Goal: Communication & Community: Answer question/provide support

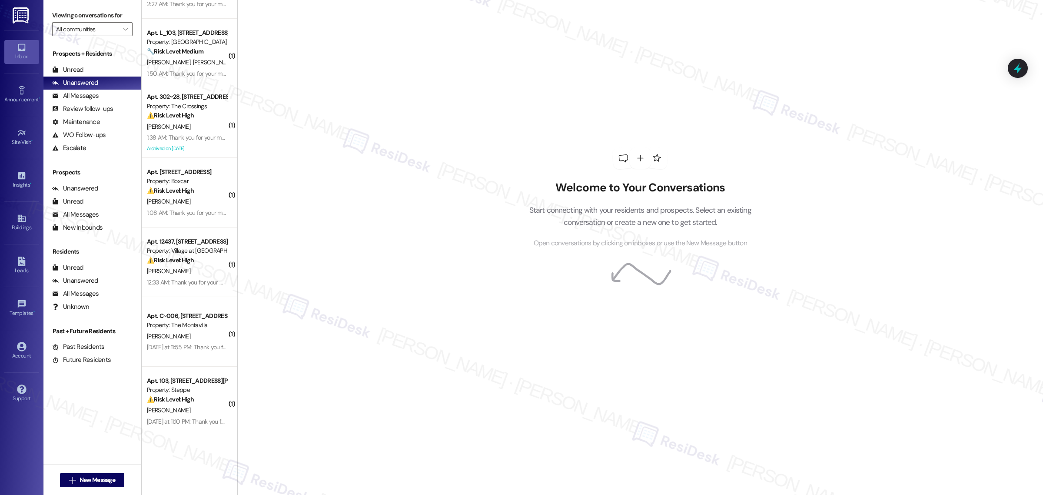
scroll to position [1250, 0]
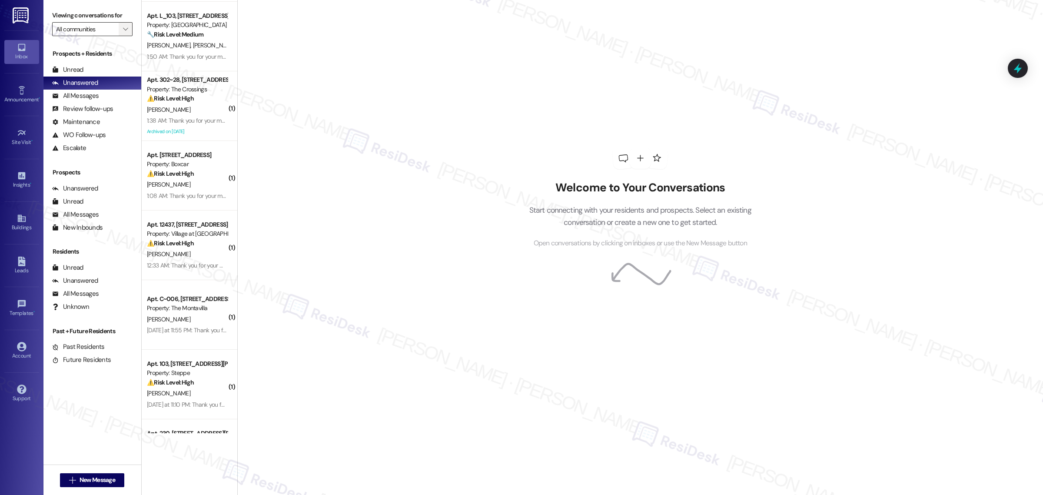
click at [123, 27] on icon "" at bounding box center [125, 29] width 5 height 7
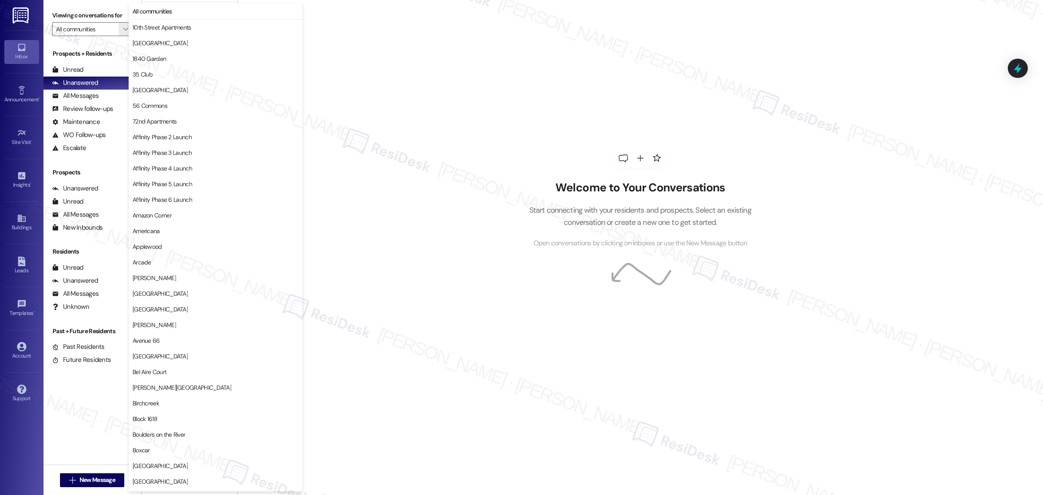
click at [502, 49] on div "Welcome to Your Conversations Start connecting with your residents and prospect…" at bounding box center [640, 247] width 806 height 495
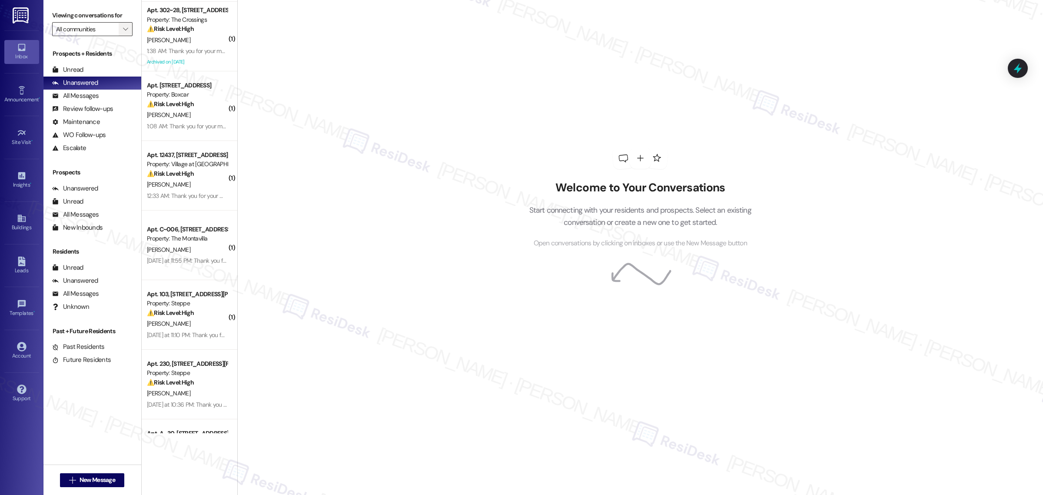
click at [119, 30] on button "" at bounding box center [126, 29] width 14 height 14
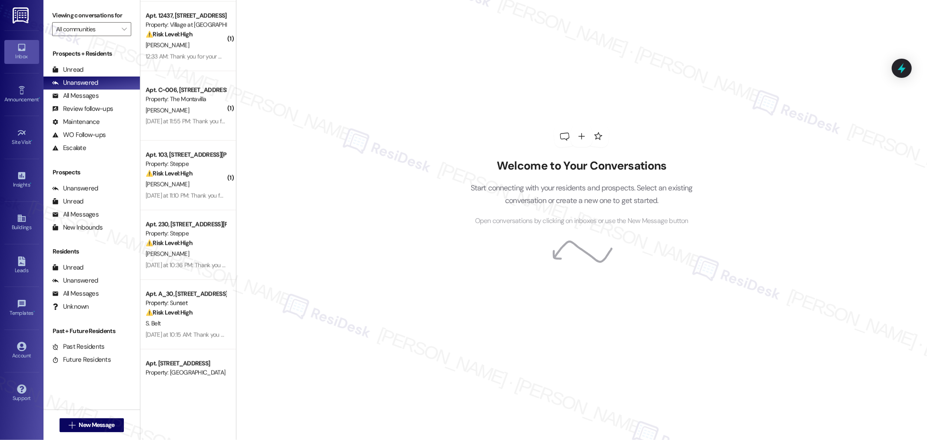
click at [500, 142] on div "Welcome to Your Conversations Start connecting with your residents and prospect…" at bounding box center [581, 176] width 261 height 352
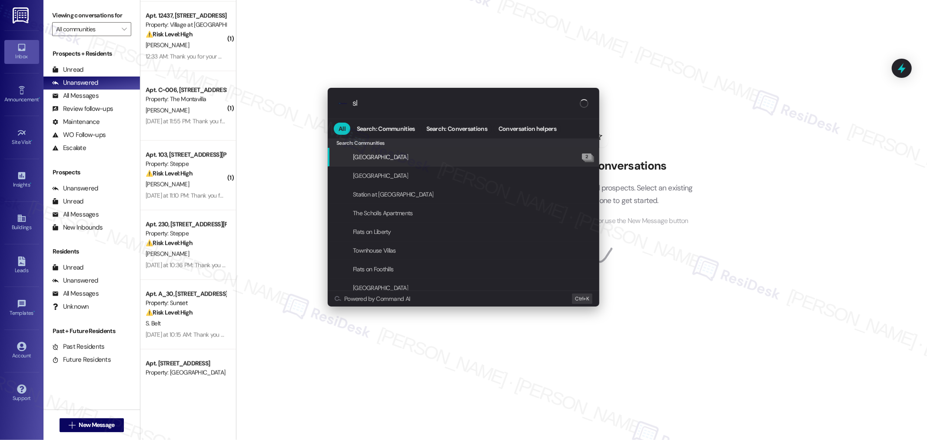
type input "sla"
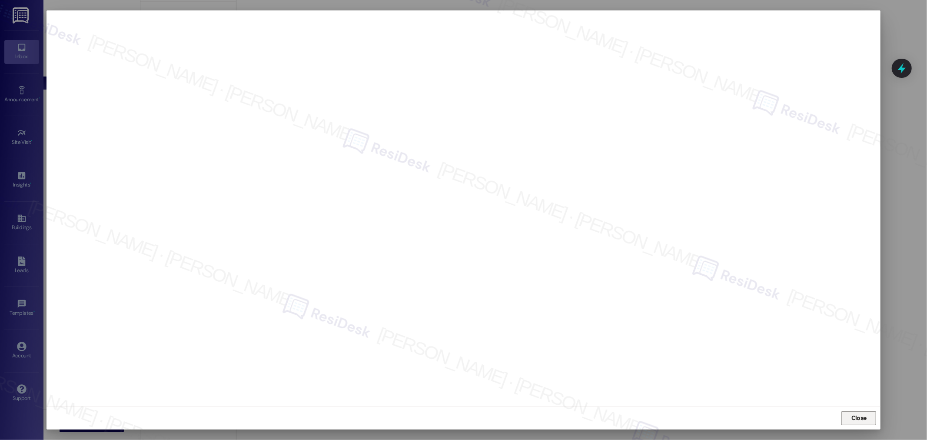
click at [859, 423] on span "Close" at bounding box center [859, 418] width 19 height 13
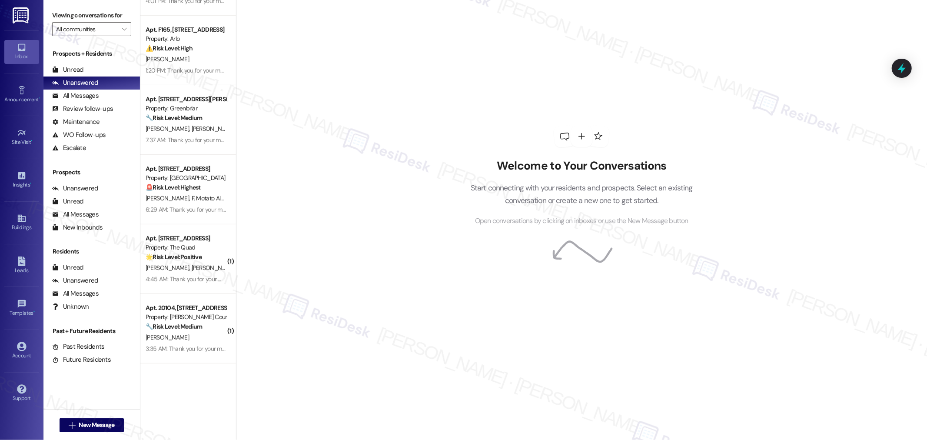
scroll to position [0, 0]
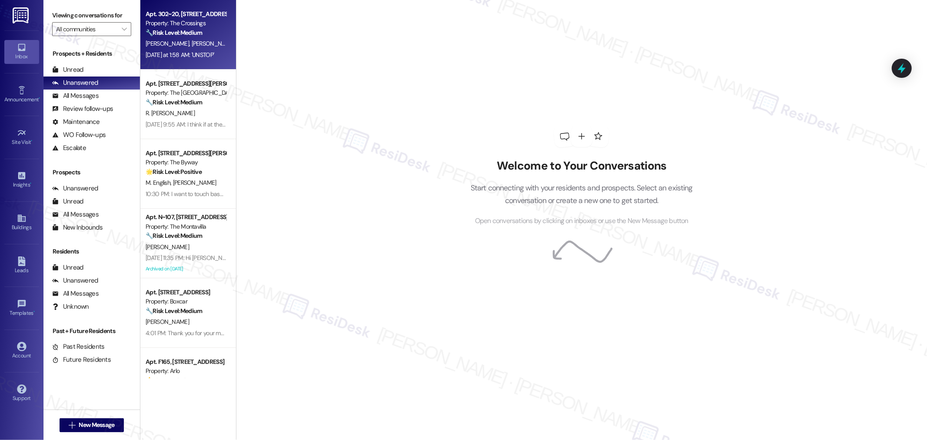
click at [189, 23] on div "Property: The Crossings" at bounding box center [186, 23] width 80 height 9
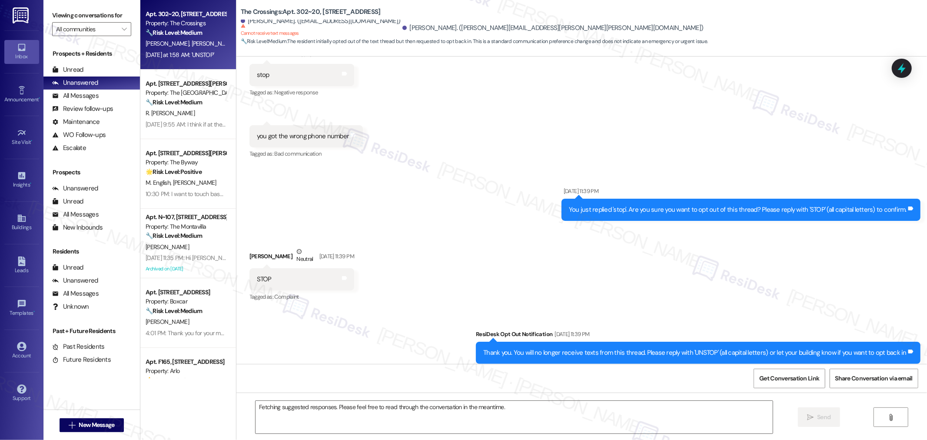
scroll to position [254, 0]
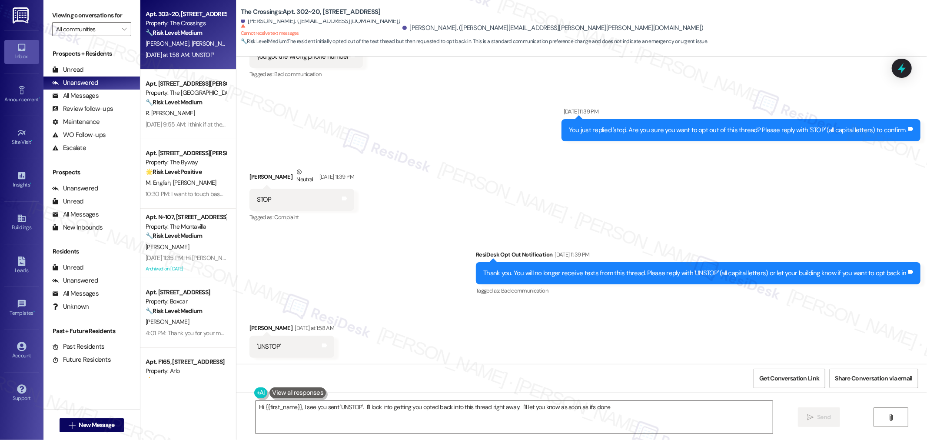
type textarea "Hi {{first_name}}, I see you sent 'UNSTOP'. I'll look into getting you opted ba…"
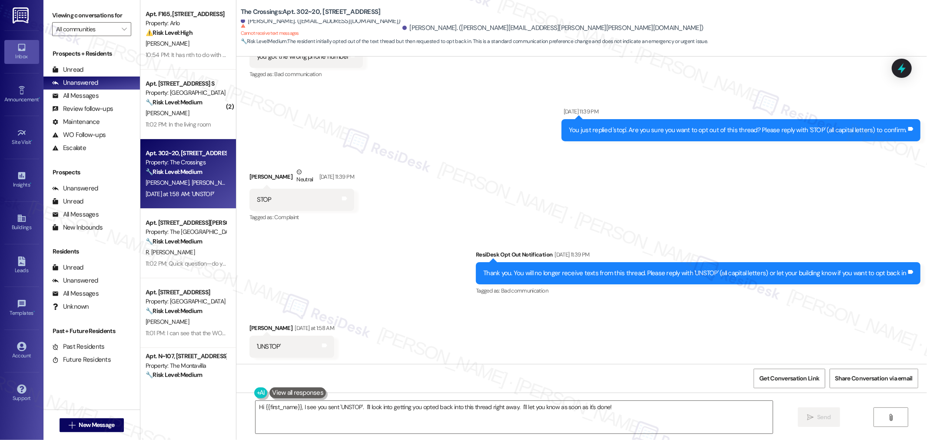
click at [588, 204] on div "Received via SMS Tanner Taylor Neutral Sep 19, 2025 at 11:39 PM STOP Tags and n…" at bounding box center [581, 189] width 691 height 83
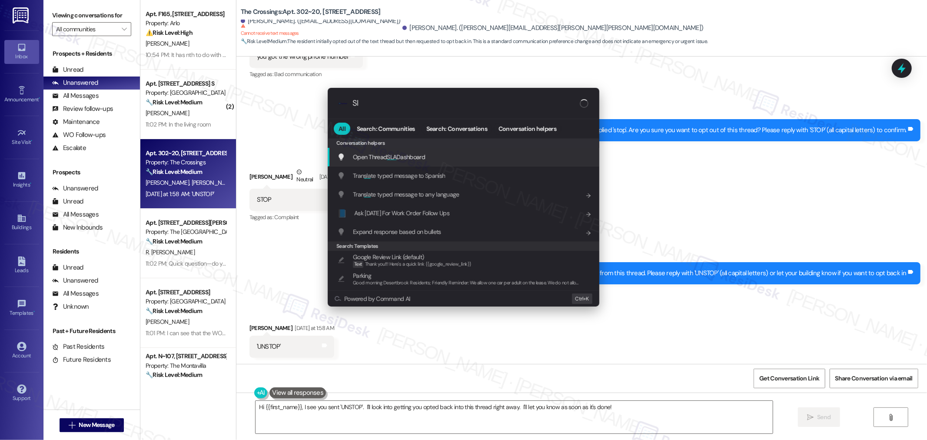
type input "Sla"
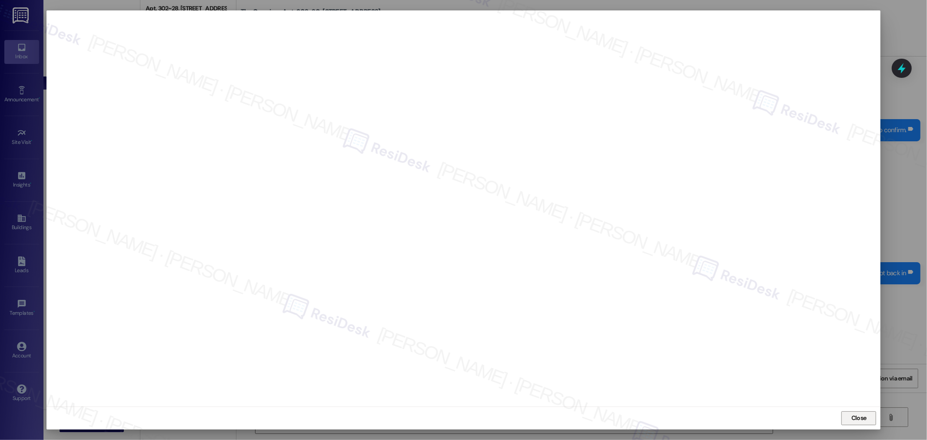
click at [858, 420] on span "Close" at bounding box center [858, 417] width 15 height 9
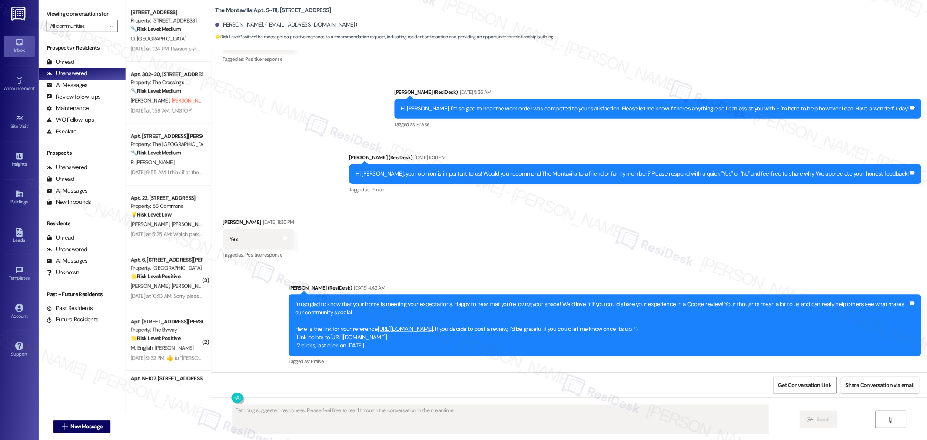
scroll to position [3139, 0]
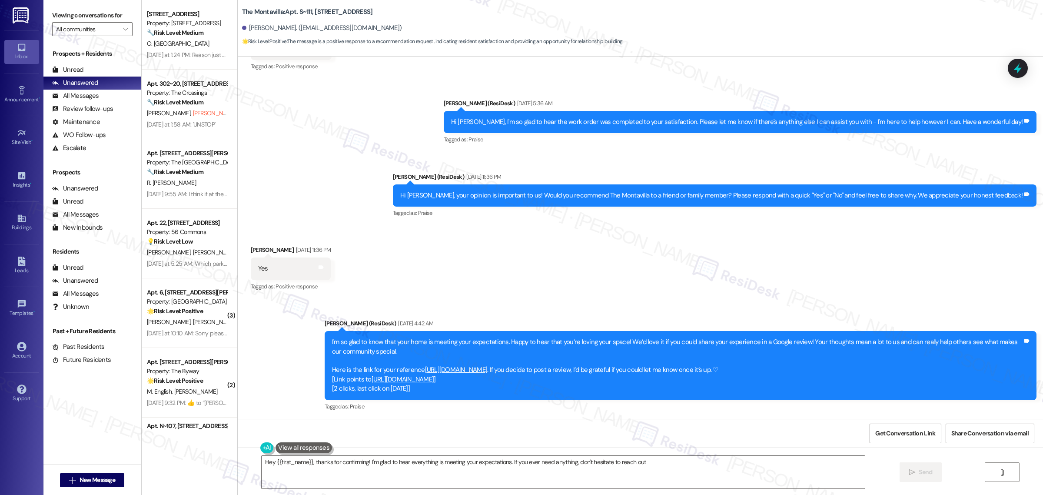
type textarea "Hey {{first_name}}, thanks for confirming! I'm glad to hear everything is meeti…"
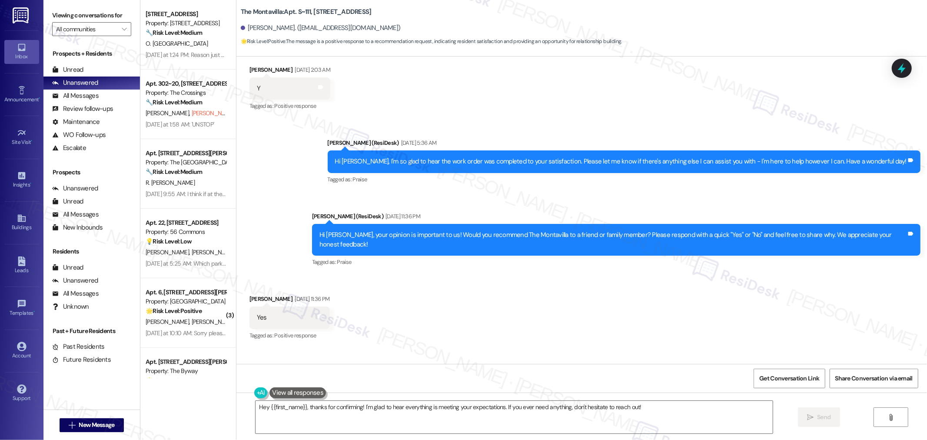
scroll to position [3244, 0]
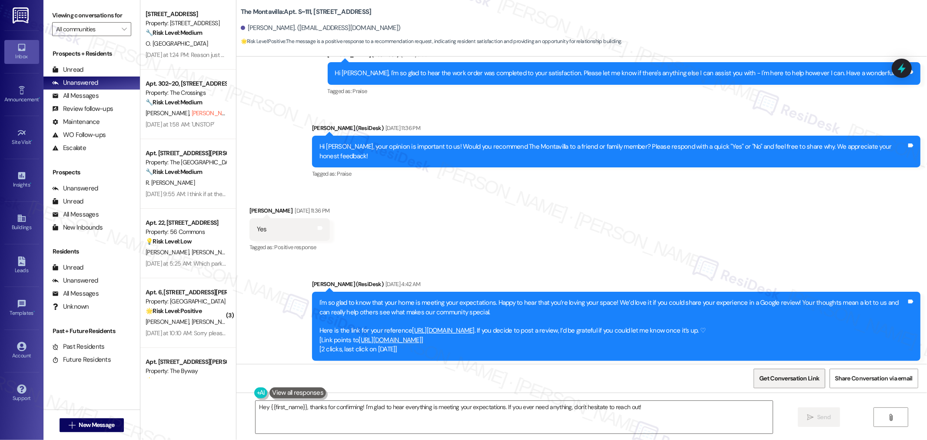
click at [807, 372] on span "Get Conversation Link" at bounding box center [789, 378] width 63 height 19
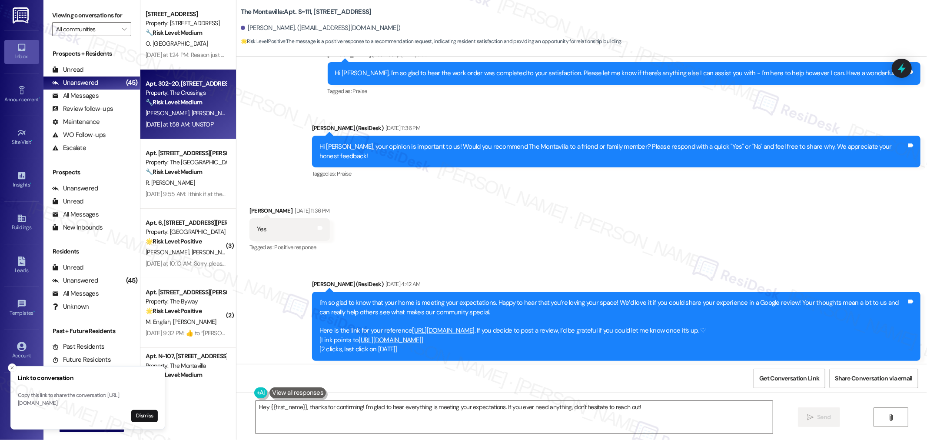
click at [191, 112] on span "T. Taylor (Opted Out)" at bounding box center [228, 113] width 74 height 8
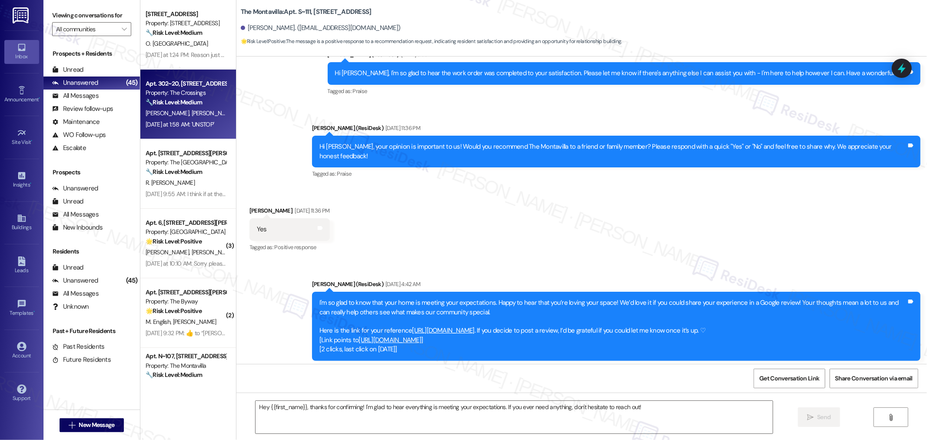
type textarea "Fetching suggested responses. Please feel free to read through the conversation…"
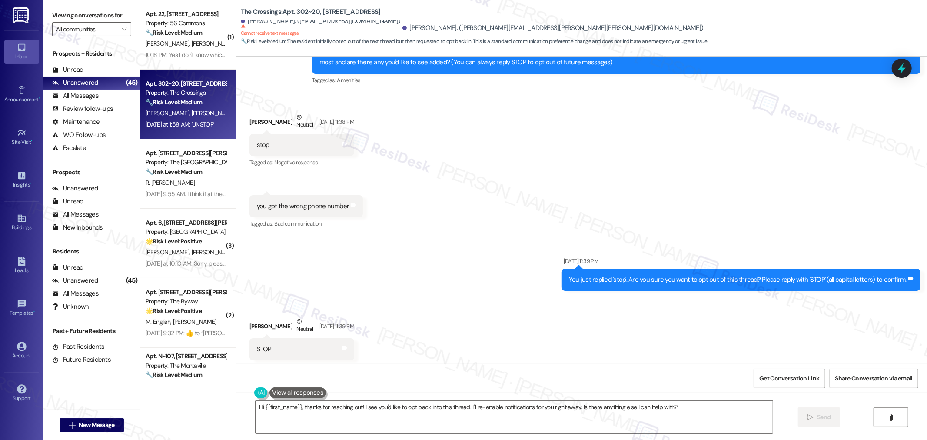
scroll to position [13, 0]
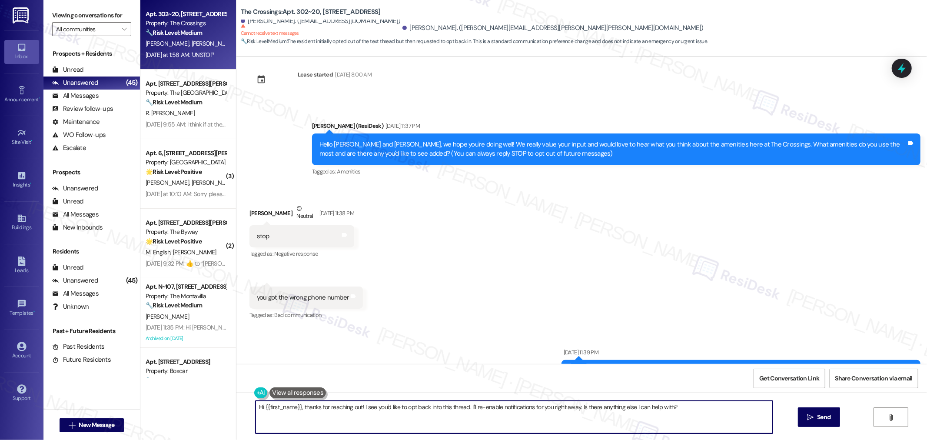
drag, startPoint x: 358, startPoint y: 407, endPoint x: 240, endPoint y: 407, distance: 117.4
click at [240, 407] on div "Hi {{first_name}}, thanks for reaching out! I see you'd like to opt back into t…" at bounding box center [581, 424] width 691 height 65
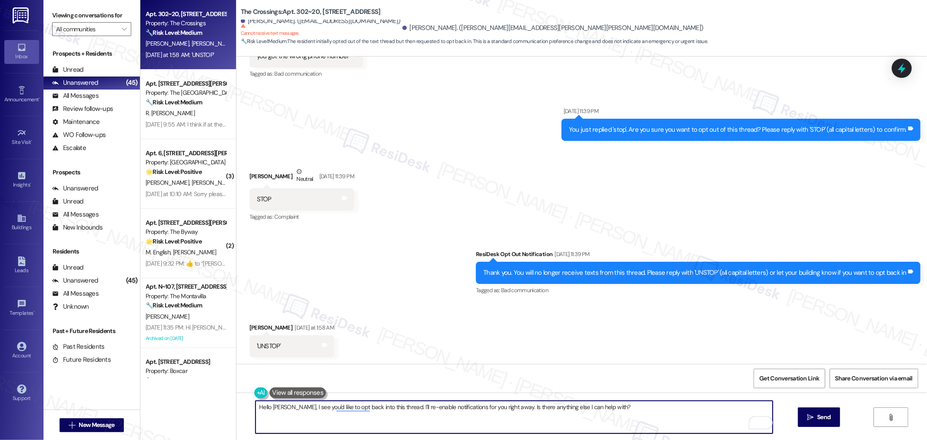
click at [343, 408] on textarea "Hello Jeanne, I see you'd like to opt back into this thread. I'll re-enable not…" at bounding box center [514, 417] width 517 height 33
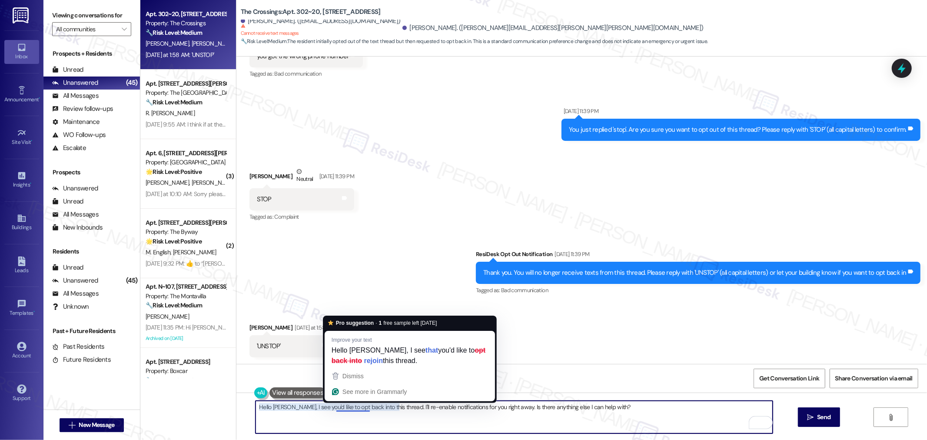
click at [448, 413] on textarea "Hello Jeanne, I see you'd like to opt back into this thread. I'll re-enable not…" at bounding box center [514, 417] width 517 height 33
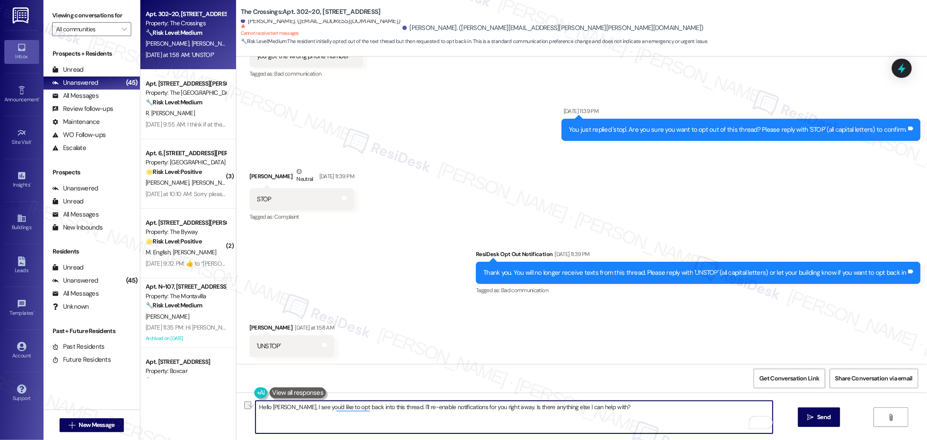
drag, startPoint x: 580, startPoint y: 415, endPoint x: 505, endPoint y: 413, distance: 74.8
click at [505, 413] on textarea "Hello Jeanne, I see you'd like to opt back into this thread. I'll re-enable not…" at bounding box center [514, 417] width 517 height 33
paste textarea "Please don’t hesitate to reach out with any questions—I’m glad to assist."
drag, startPoint x: 693, startPoint y: 406, endPoint x: 505, endPoint y: 407, distance: 187.3
click at [505, 407] on textarea "Hello Jeanne, I see you'd like to opt back into this thread. I'll re-enable not…" at bounding box center [514, 417] width 517 height 33
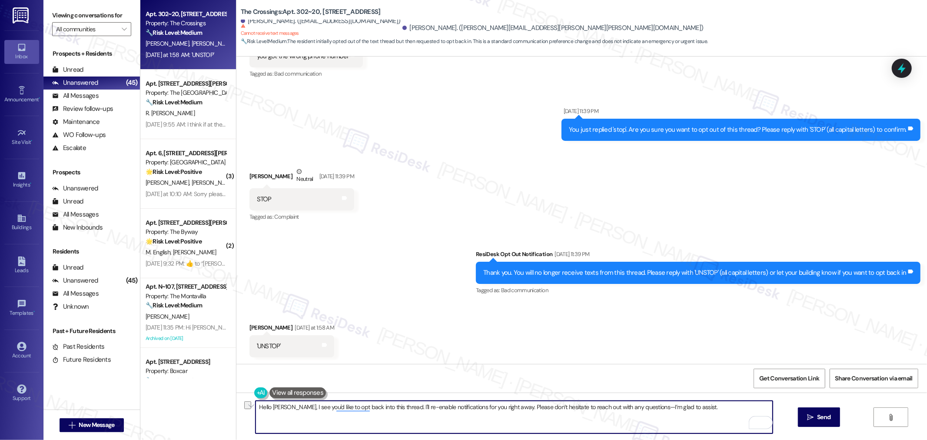
paste textarea "If you have any questions or need clarification, please feel free to reach out—…"
type textarea "Hello Jeanne, I see you'd like to opt back into this thread. I'll re-enable not…"
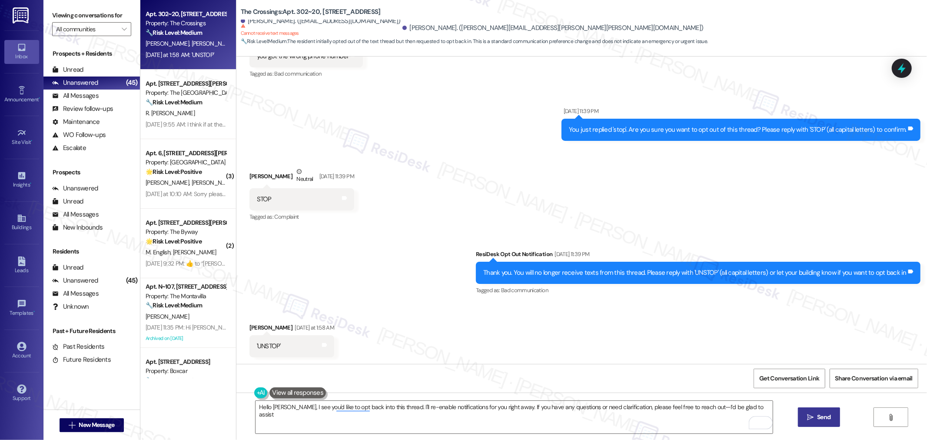
click at [825, 414] on span "Send" at bounding box center [823, 416] width 13 height 9
click at [709, 307] on div "Received via SMS Jeanne Bailey Yesterday at 1:58 AM 'UNSTOP' Tags and notes" at bounding box center [581, 333] width 691 height 60
click at [820, 413] on span "Send" at bounding box center [823, 416] width 13 height 9
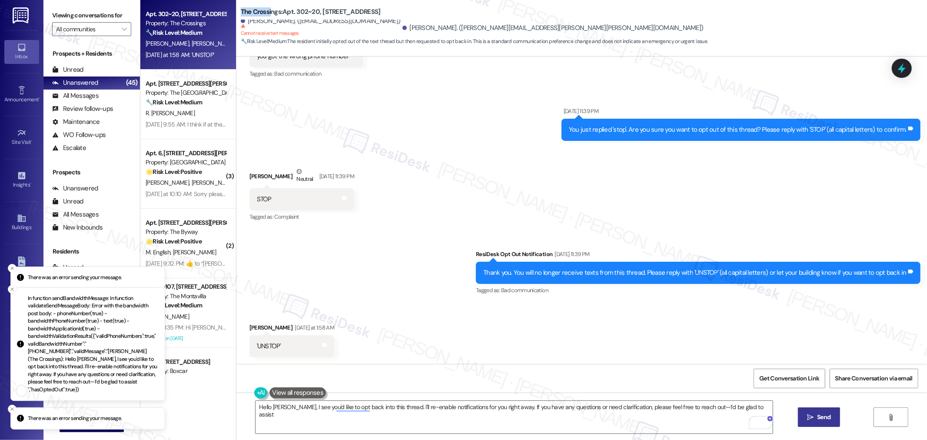
drag, startPoint x: 233, startPoint y: 10, endPoint x: 263, endPoint y: 13, distance: 30.1
click at [263, 13] on b "The Crossings: Apt. 302~20, 16500 SE 82nd Dr" at bounding box center [311, 11] width 140 height 9
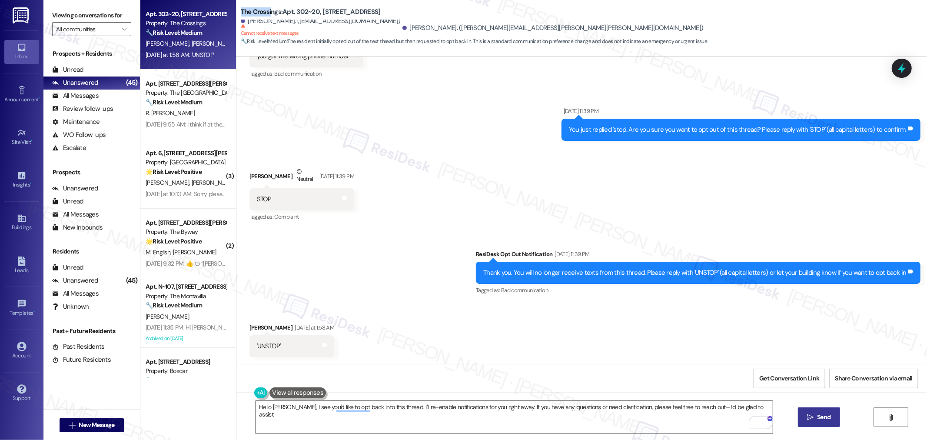
click at [819, 415] on span "Send" at bounding box center [823, 416] width 13 height 9
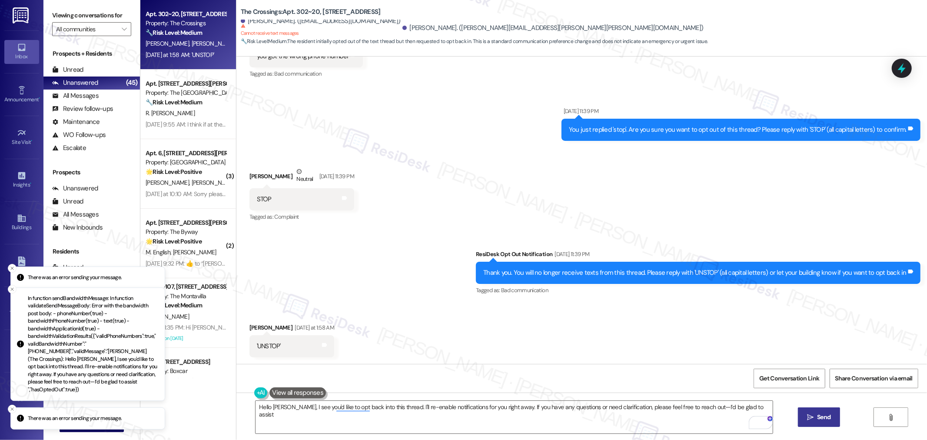
click at [42, 332] on p "In function sendBandwidthMessage: In function validateSendMessageBody: Error wi…" at bounding box center [93, 344] width 130 height 99
drag, startPoint x: 42, startPoint y: 332, endPoint x: 59, endPoint y: 344, distance: 21.2
click at [59, 344] on p "In function sendBandwidthMessage: In function validateSendMessageBody: Error wi…" at bounding box center [93, 344] width 130 height 99
click at [75, 359] on p "In function sendBandwidthMessage: In function validateSendMessageBody: Error wi…" at bounding box center [93, 344] width 130 height 99
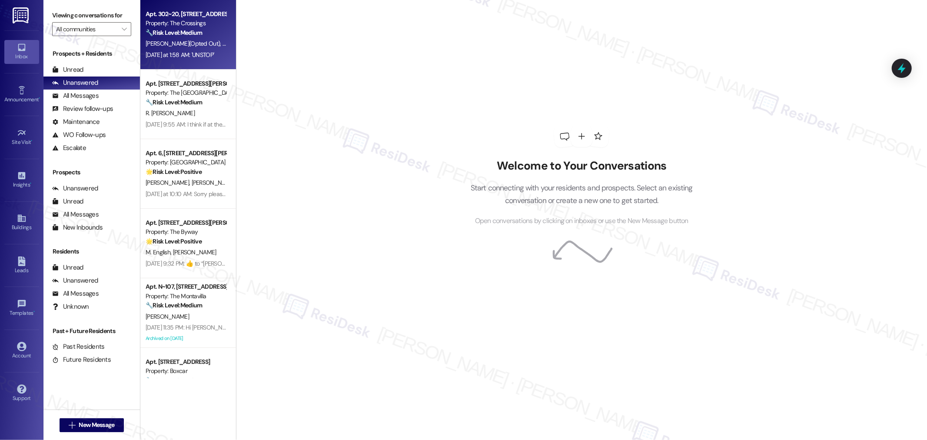
click at [180, 49] on div "T. Taylor (Opted Out) J. Bailey" at bounding box center [186, 43] width 82 height 11
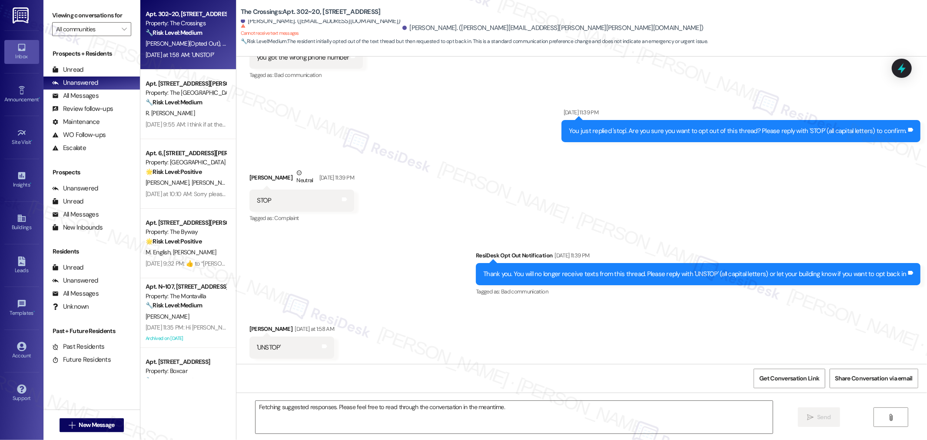
scroll to position [254, 0]
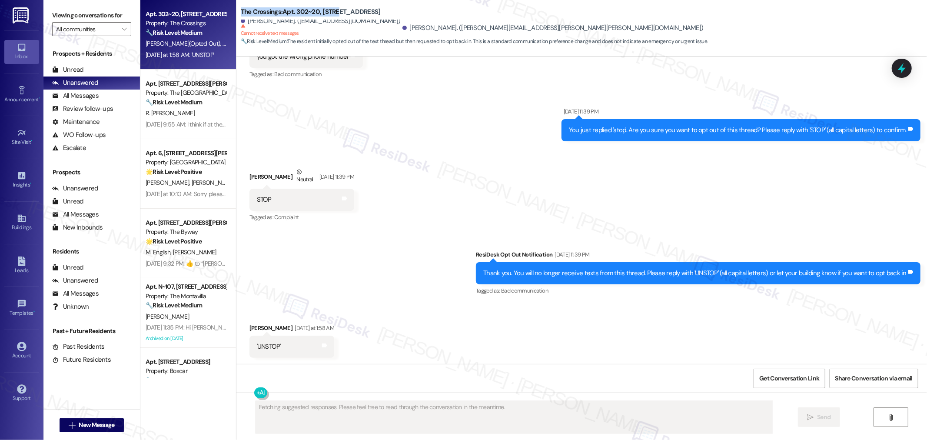
drag, startPoint x: 233, startPoint y: 10, endPoint x: 332, endPoint y: 11, distance: 99.1
click at [332, 11] on b "The Crossings: Apt. 302~20, 16500 SE 82nd Dr" at bounding box center [311, 11] width 140 height 9
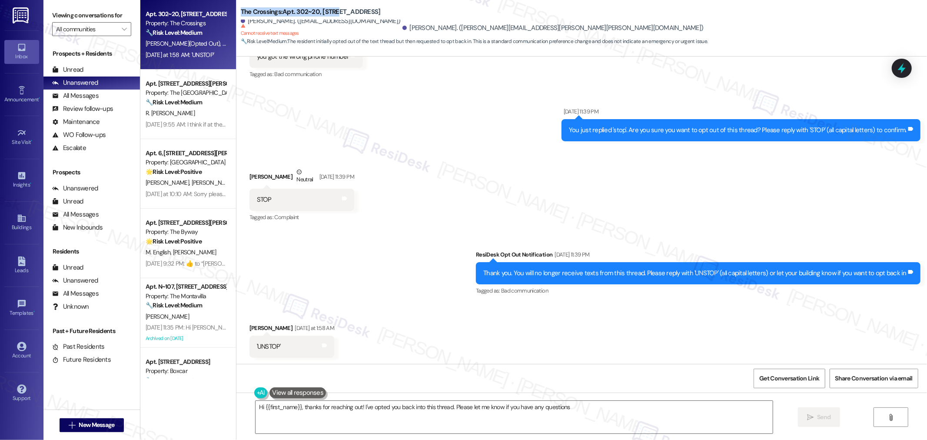
type textarea "Hi {{first_name}}, thanks for reaching out! I've opted you back into this threa…"
copy b "The Crossings: Apt. 302~20, 16500"
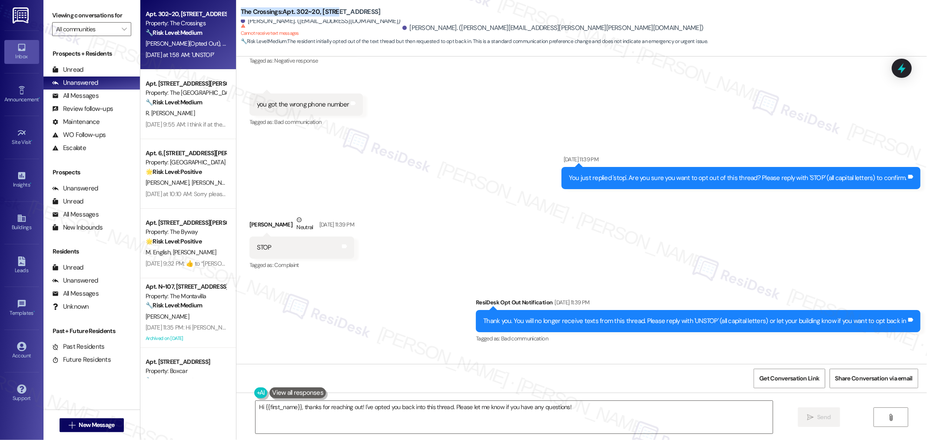
scroll to position [254, 0]
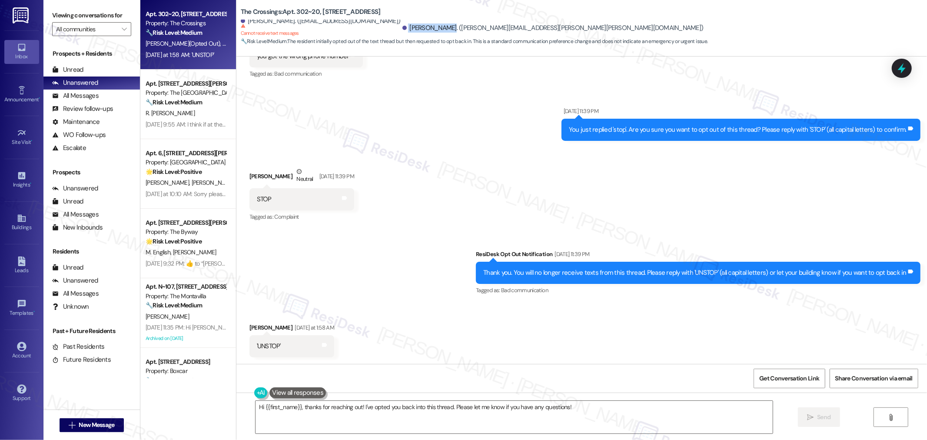
drag, startPoint x: 379, startPoint y: 28, endPoint x: 415, endPoint y: 26, distance: 36.6
click at [415, 26] on div "Jeanne Bailey. (jeanne.ann.bailey@gmail.com)" at bounding box center [552, 27] width 301 height 9
copy div "Jeanne Bailey"
click at [762, 382] on span "Get Conversation Link" at bounding box center [789, 378] width 60 height 9
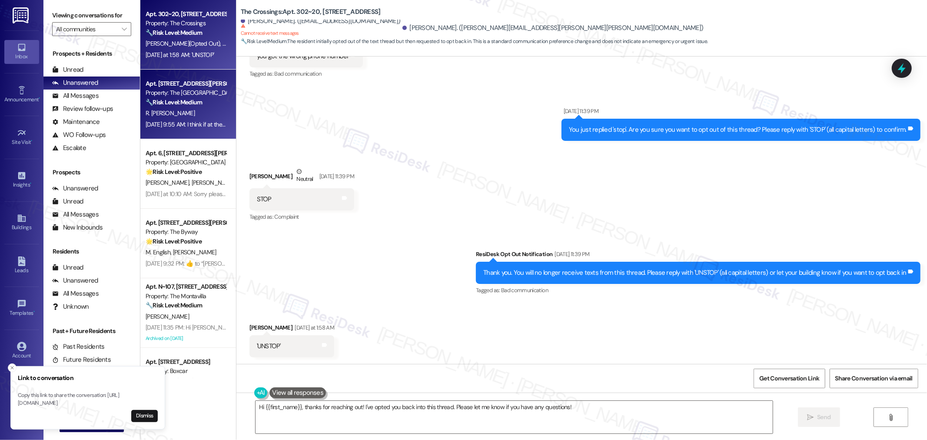
click at [181, 112] on div "R. [PERSON_NAME]" at bounding box center [186, 113] width 82 height 11
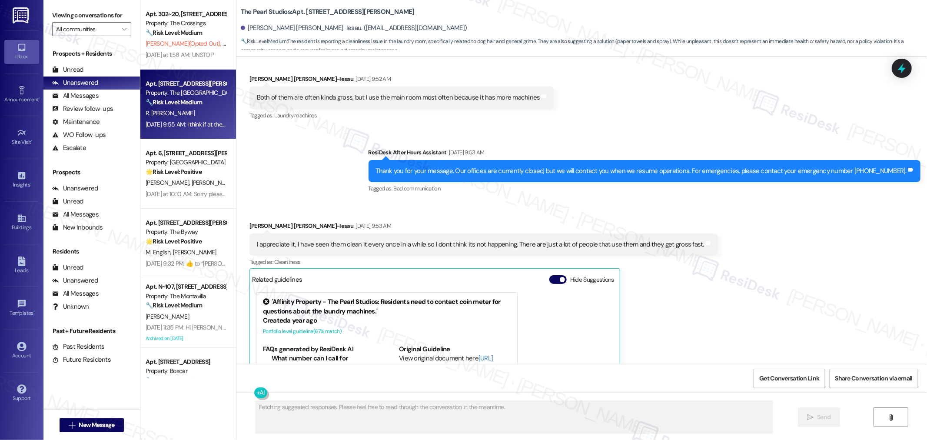
scroll to position [1648, 0]
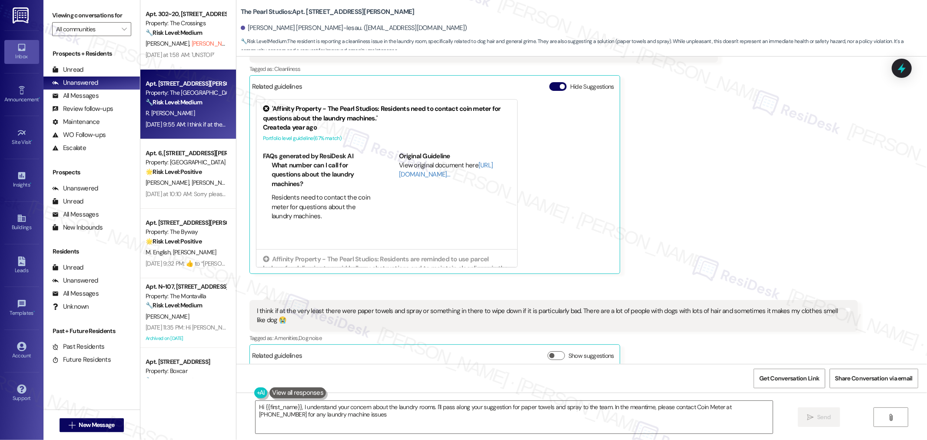
type textarea "Hi {{first_name}}, I understand your concern about the laundry rooms. I'll pass…"
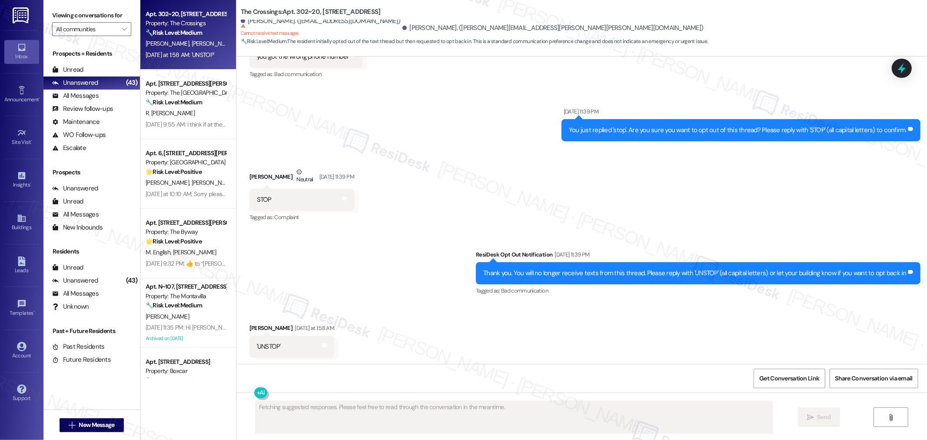
scroll to position [254, 0]
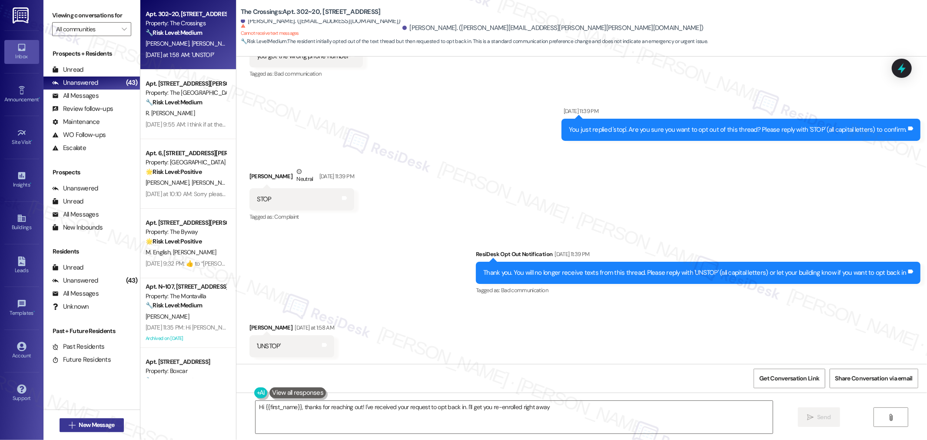
click at [100, 422] on span "New Message" at bounding box center [97, 424] width 36 height 9
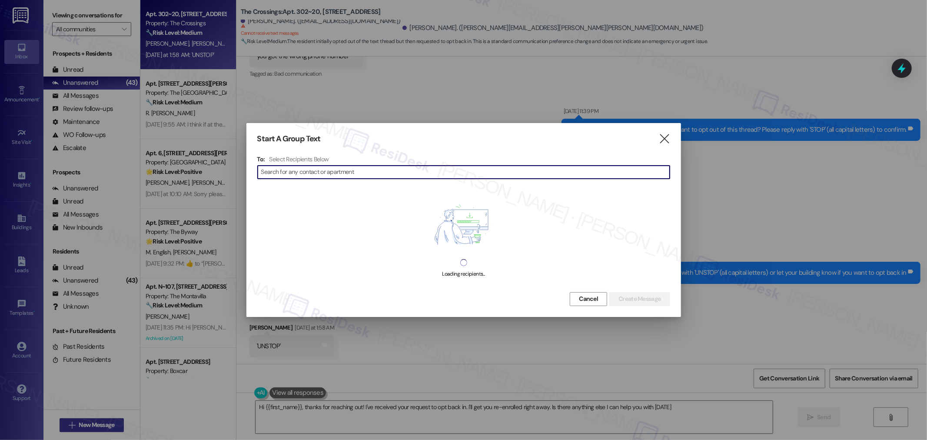
type textarea "Hi {{first_name}}, thanks for reaching out! I've received your request to opt b…"
click at [345, 174] on input at bounding box center [465, 172] width 409 height 12
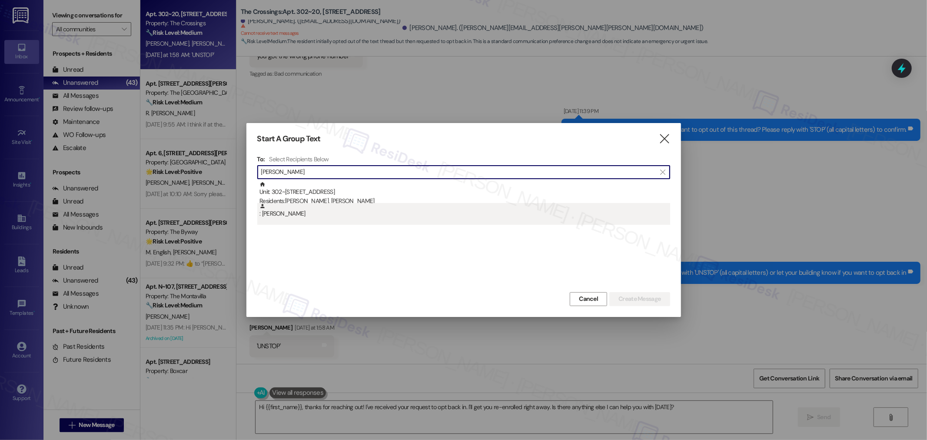
type input "Jeanne Bailey"
click at [285, 218] on div ": Jeanne Bailey" at bounding box center [463, 214] width 413 height 22
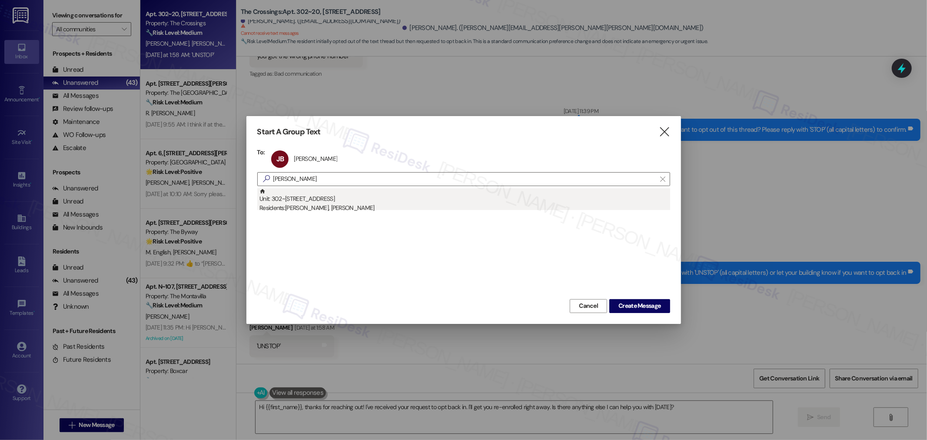
click at [338, 204] on div "Residents: Jeanne Bailey, Tanner Taylor" at bounding box center [464, 207] width 411 height 9
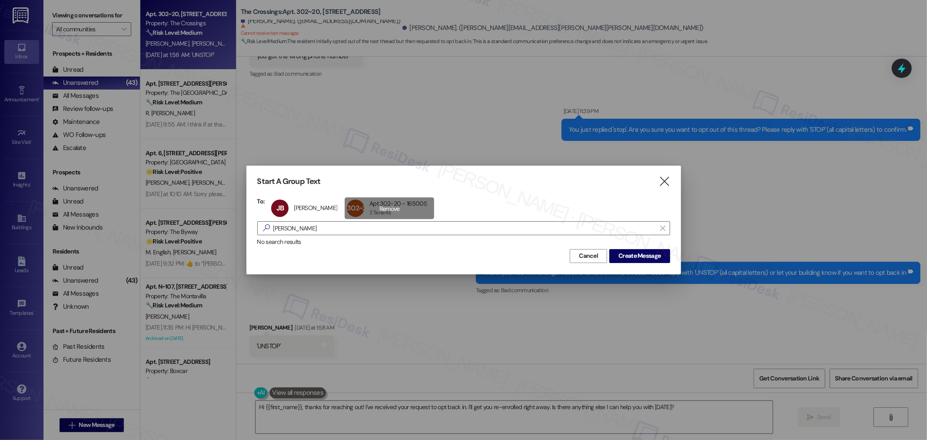
click at [399, 205] on div "302~20 Apt 302~20 - 16500S Apt 302~20 - 16500S 2 Tenants 2 Tenants click to rem…" at bounding box center [390, 208] width 90 height 22
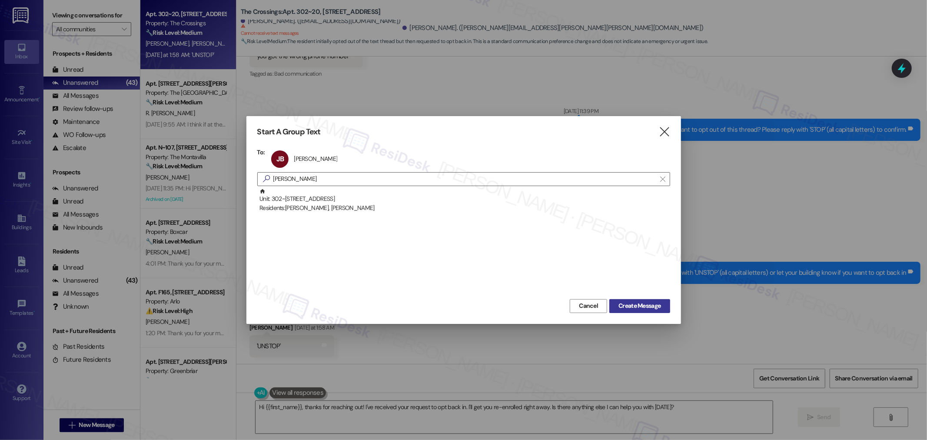
click at [653, 303] on span "Create Message" at bounding box center [639, 305] width 42 height 9
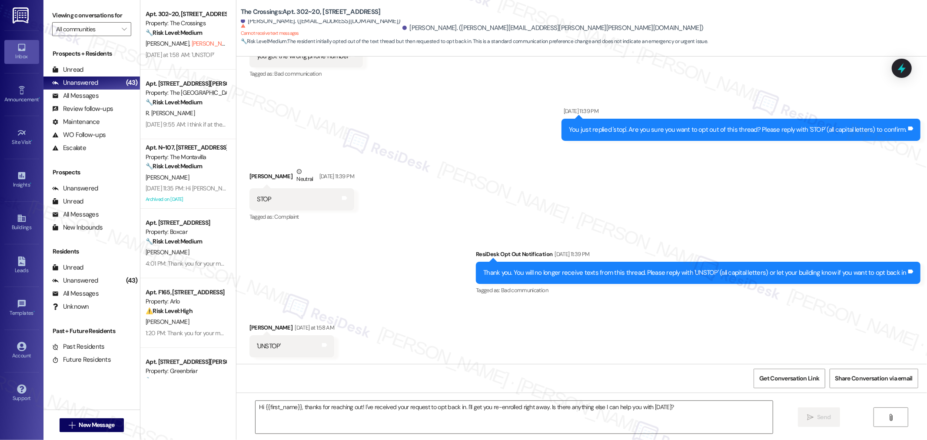
type textarea "Fetching suggested responses. Please feel free to read through the conversation…"
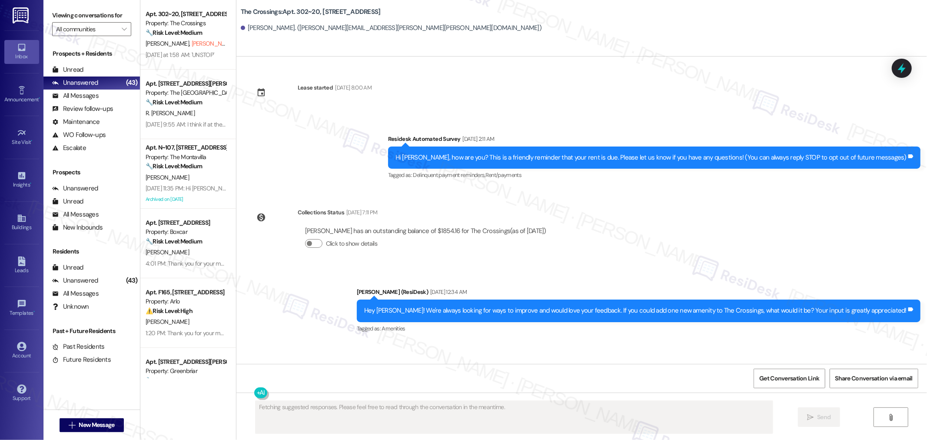
scroll to position [0, 0]
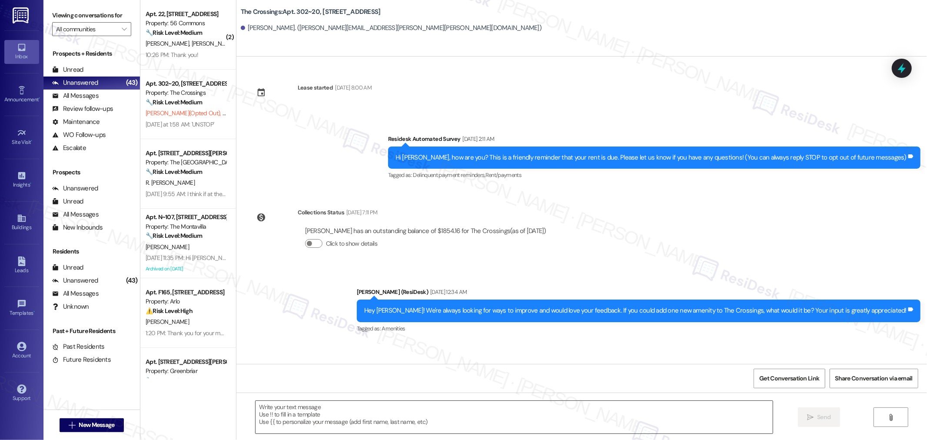
click at [515, 412] on textarea at bounding box center [514, 417] width 517 height 33
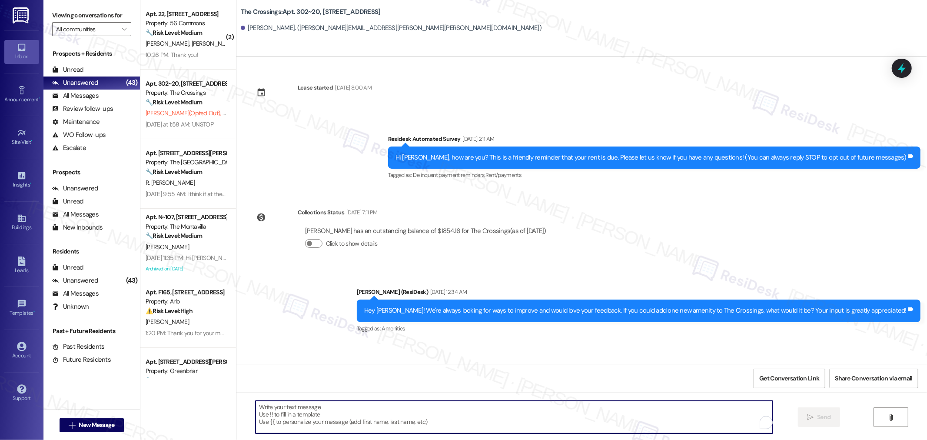
paste textarea "Hi Jeanne, I saw you chose “Upstop” on our notification. I’ll look into getting…"
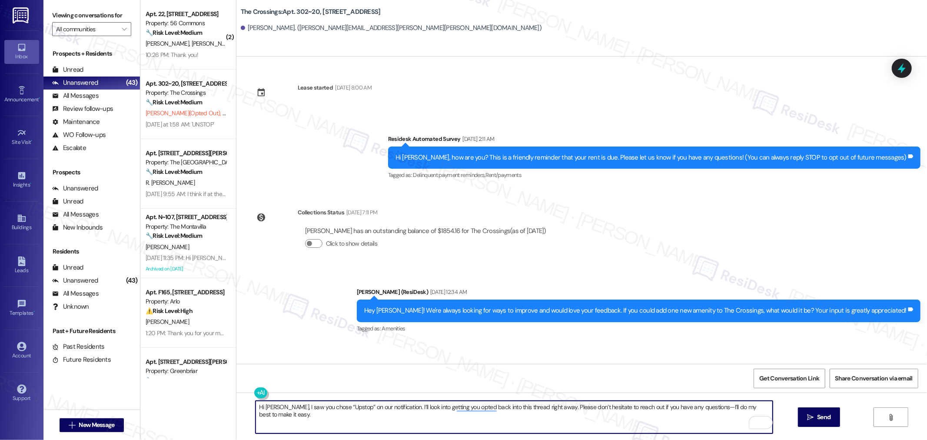
click at [467, 412] on textarea "Hi Jeanne, I saw you chose “Upstop” on our notification. I’ll look into getting…" at bounding box center [514, 417] width 517 height 33
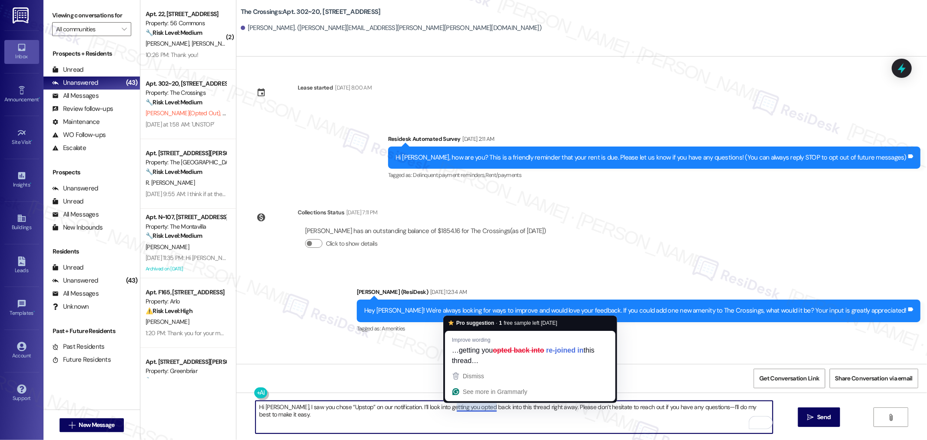
click at [479, 409] on textarea "Hi Jeanne, I saw you chose “Upstop” on our notification. I’ll look into getting…" at bounding box center [514, 417] width 517 height 33
click at [674, 412] on textarea "Hi Jeanne, I saw you chose “Upstop” on our notification. I’ll look into getting…" at bounding box center [514, 417] width 517 height 33
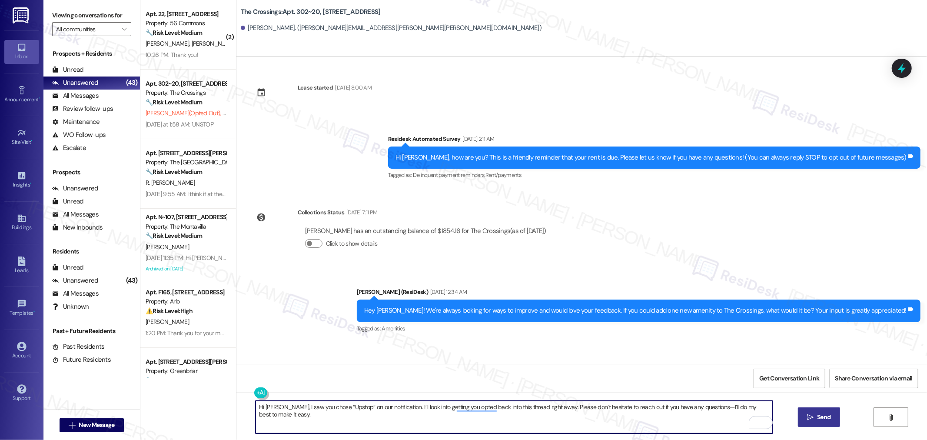
type textarea "Hi Jeanne, I saw you chose “Upstop” on our notification. I’ll look into getting…"
click at [824, 419] on span "Send" at bounding box center [823, 416] width 13 height 9
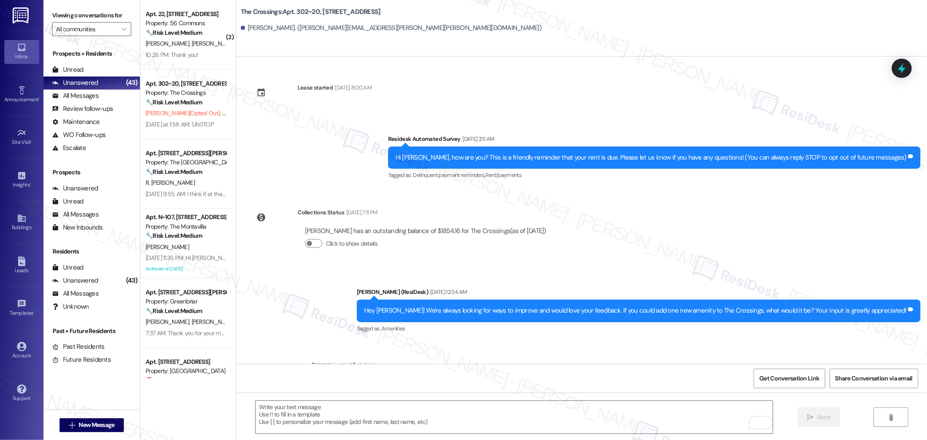
scroll to position [38, 0]
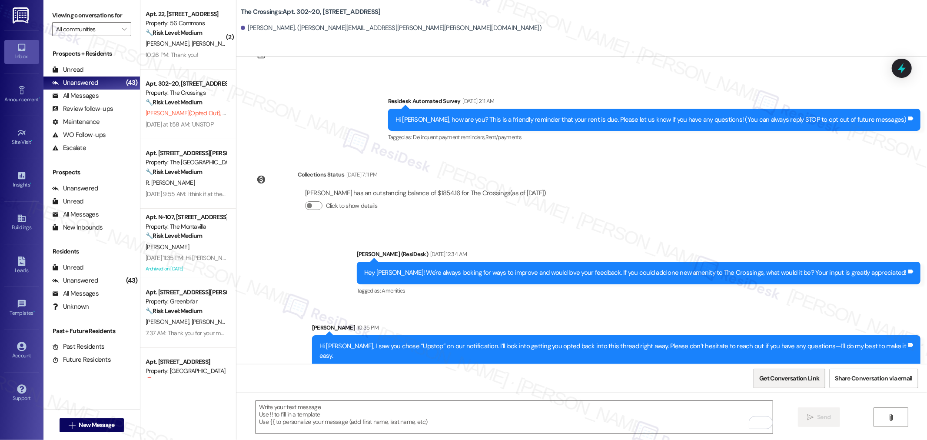
click at [779, 379] on span "Get Conversation Link" at bounding box center [789, 378] width 60 height 9
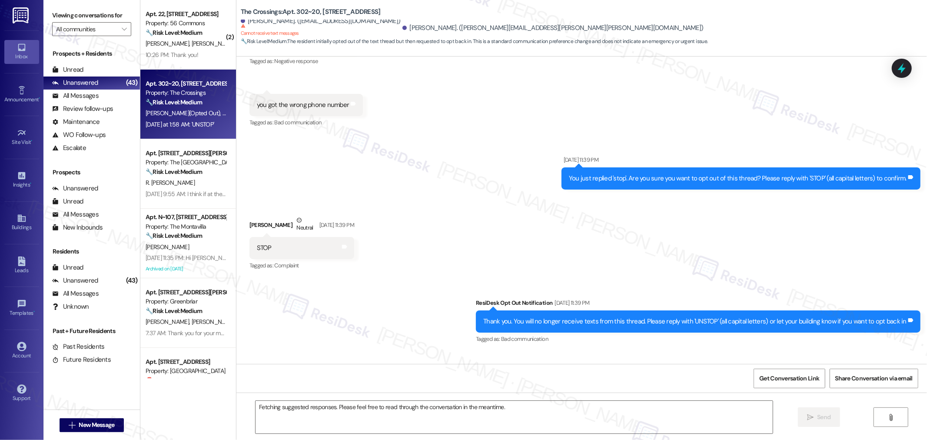
scroll to position [254, 0]
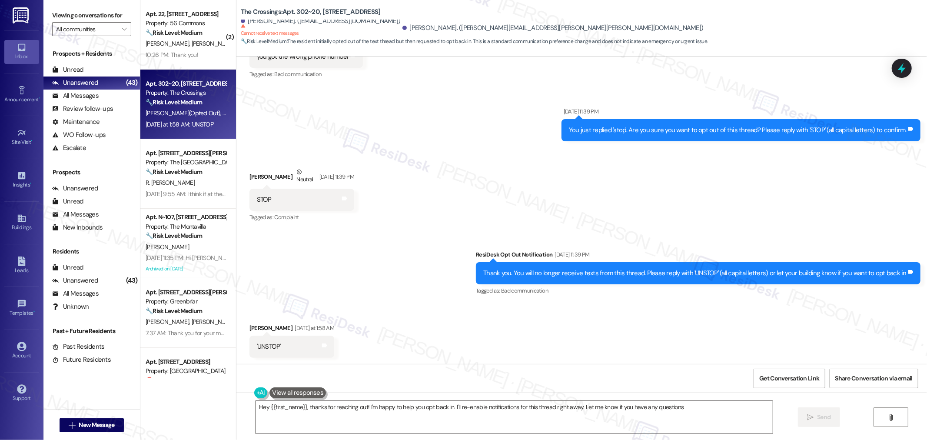
type textarea "Hey {{first_name}}, thanks for reaching out! I'm happy to help you opt back in.…"
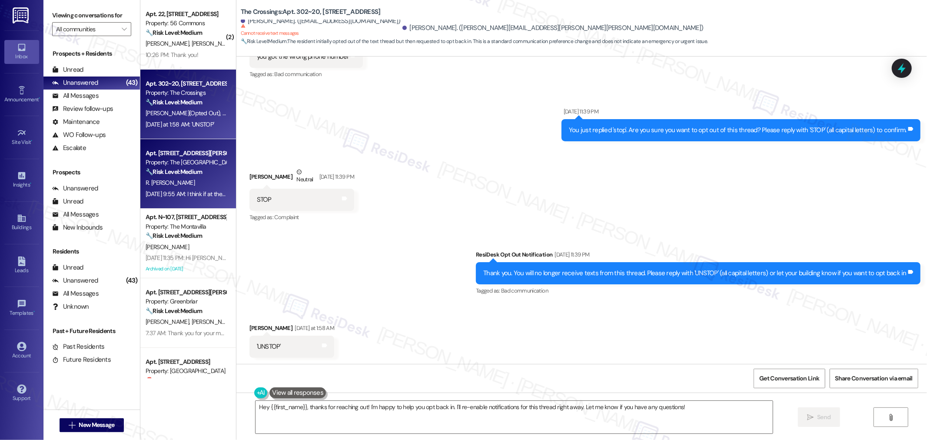
click at [185, 182] on div "R. [PERSON_NAME]" at bounding box center [186, 182] width 82 height 11
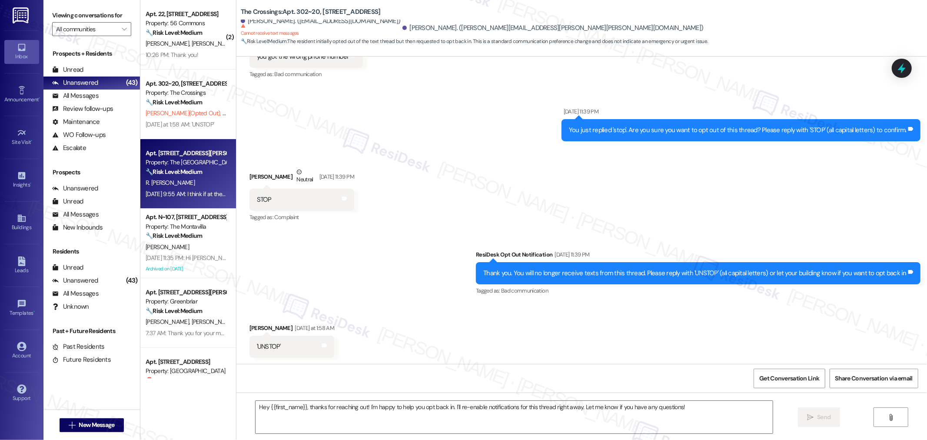
type textarea "Fetching suggested responses. Please feel free to read through the conversation…"
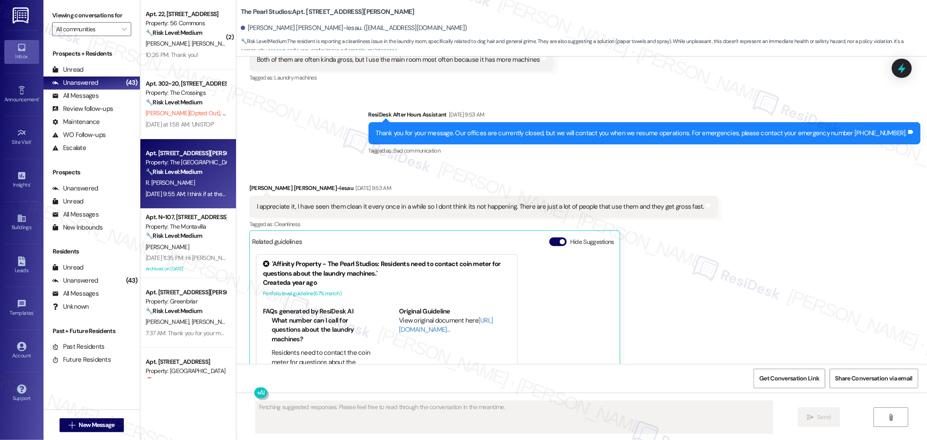
scroll to position [1648, 0]
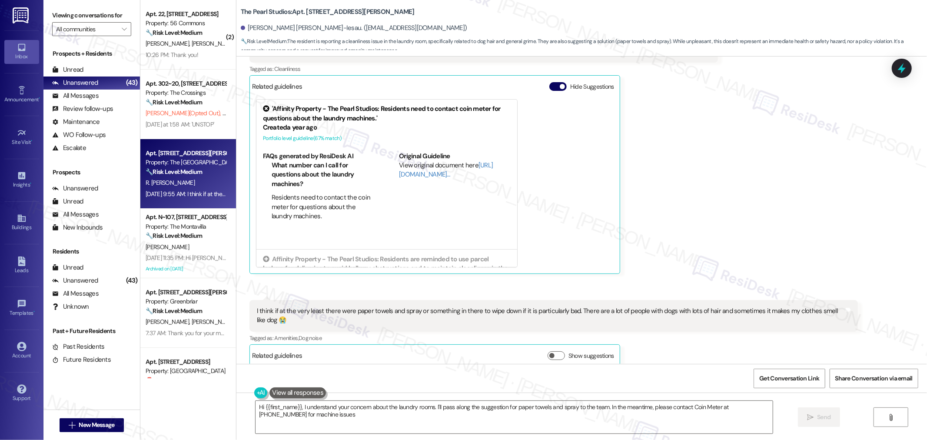
type textarea "Hi {{first_name}}, I understand your concern about the laundry rooms. I'll pass…"
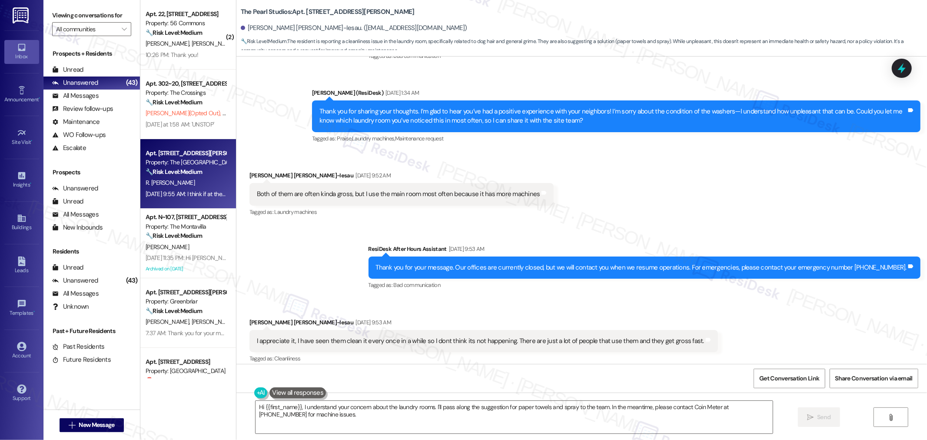
scroll to position [1358, 0]
click at [420, 183] on div "Both of them are often kinda gross, but I use the main room most often because …" at bounding box center [401, 194] width 305 height 22
click at [419, 190] on div "Both of them are often kinda gross, but I use the main room most often because …" at bounding box center [398, 194] width 283 height 9
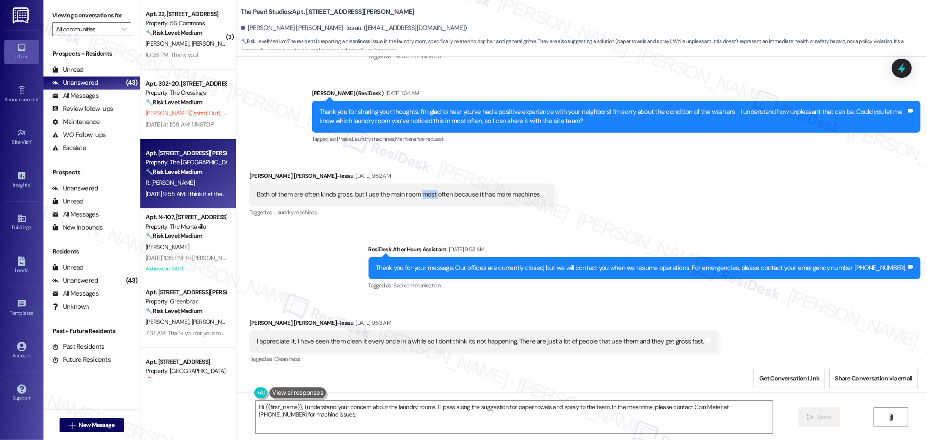
click at [419, 190] on div "Both of them are often kinda gross, but I use the main room most often because …" at bounding box center [398, 194] width 283 height 9
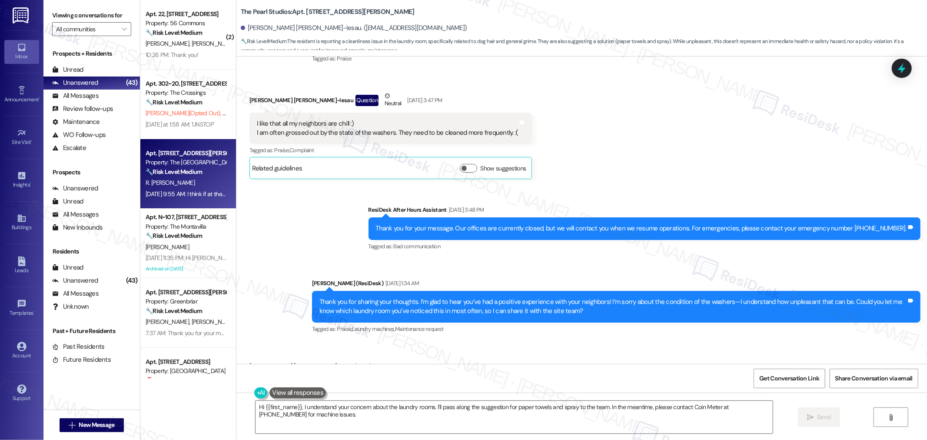
scroll to position [1165, 0]
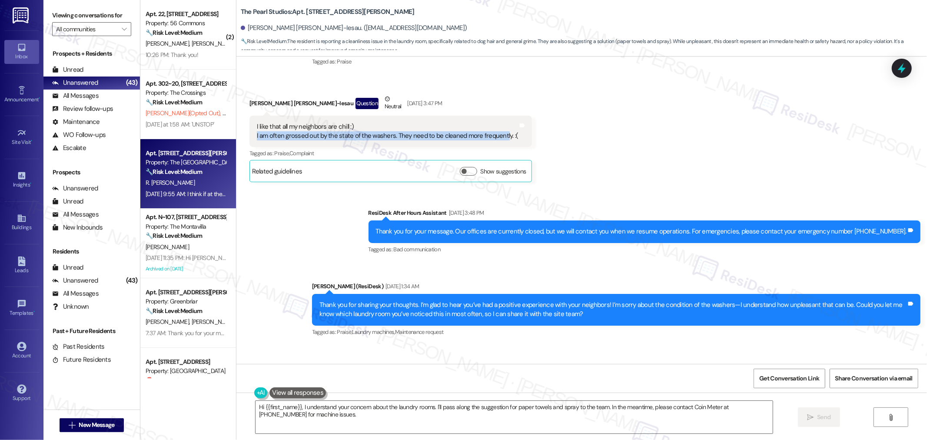
drag, startPoint x: 248, startPoint y: 125, endPoint x: 498, endPoint y: 126, distance: 249.9
click at [498, 126] on div "I like that all my neighbors are chill :) I am often grossed out by the state o…" at bounding box center [390, 132] width 283 height 32
click at [498, 126] on div "I like that all my neighbors are chill :) I am often grossed out by the state o…" at bounding box center [388, 131] width 262 height 19
drag, startPoint x: 502, startPoint y: 128, endPoint x: 249, endPoint y: 128, distance: 253.0
click at [256, 128] on div "I like that all my neighbors are chill :) I am often grossed out by the state o…" at bounding box center [387, 131] width 263 height 19
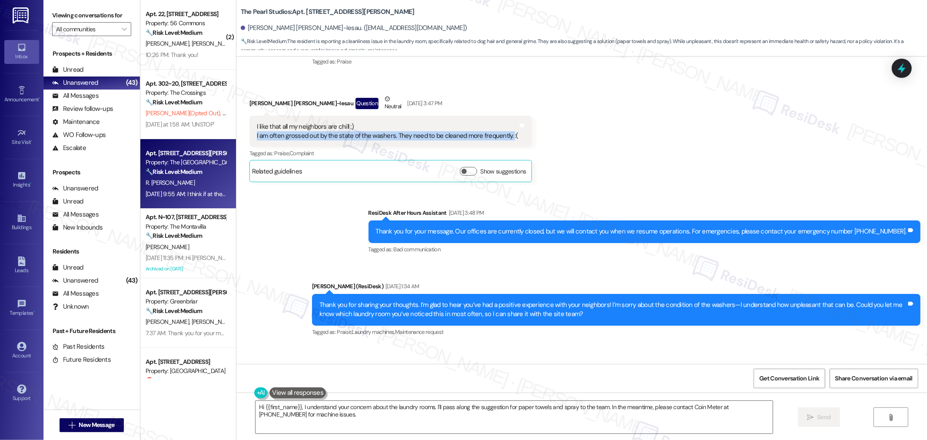
copy div "I am often grossed out by the state of the washers. They need to be cleaned mor…"
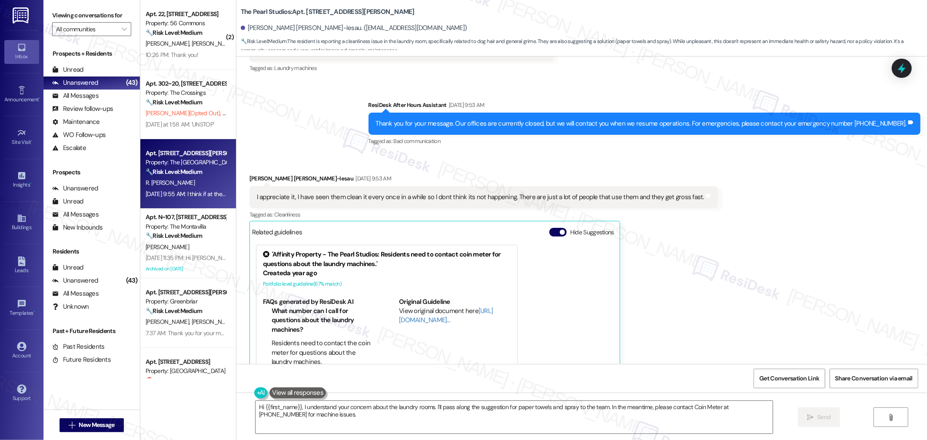
scroll to position [1503, 0]
drag, startPoint x: 289, startPoint y: 185, endPoint x: 689, endPoint y: 180, distance: 400.8
click at [689, 186] on div "I appreciate it, I have seen them clean it every once in a while so I dont thin…" at bounding box center [483, 197] width 469 height 22
copy div "I have seen them clean it every once in a while so I dont think its not happeni…"
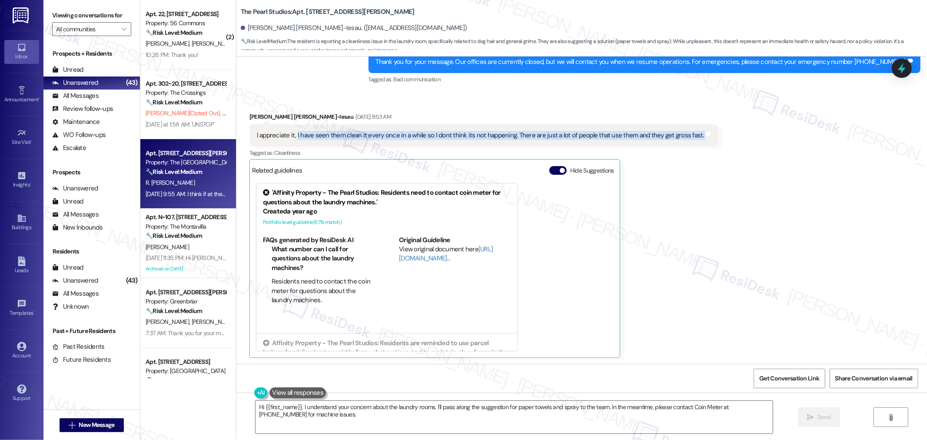
scroll to position [1648, 0]
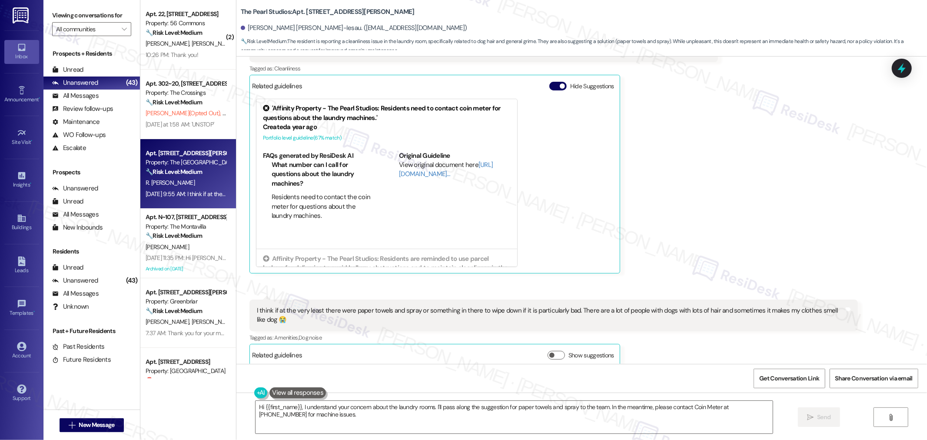
click at [271, 306] on div "I think if at the very least there were paper towels and spray or something in …" at bounding box center [550, 315] width 587 height 19
copy div "I think if at the very least there were paper towels and spray or something in …"
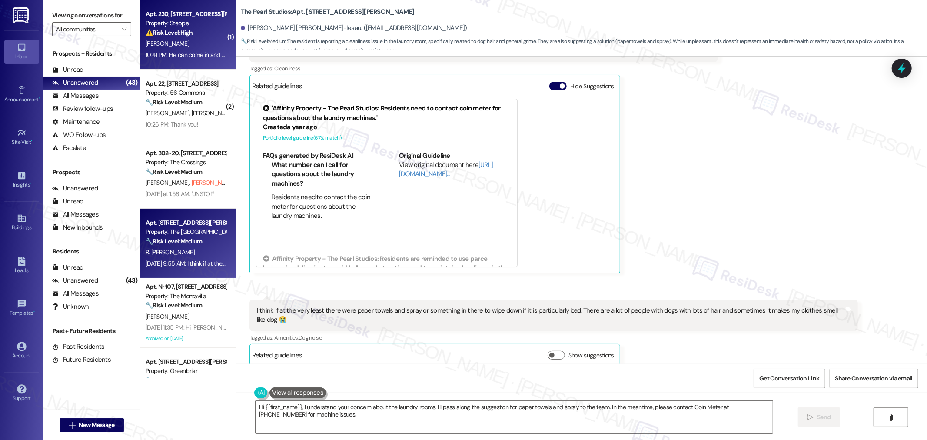
click at [167, 46] on span "[PERSON_NAME]" at bounding box center [167, 44] width 43 height 8
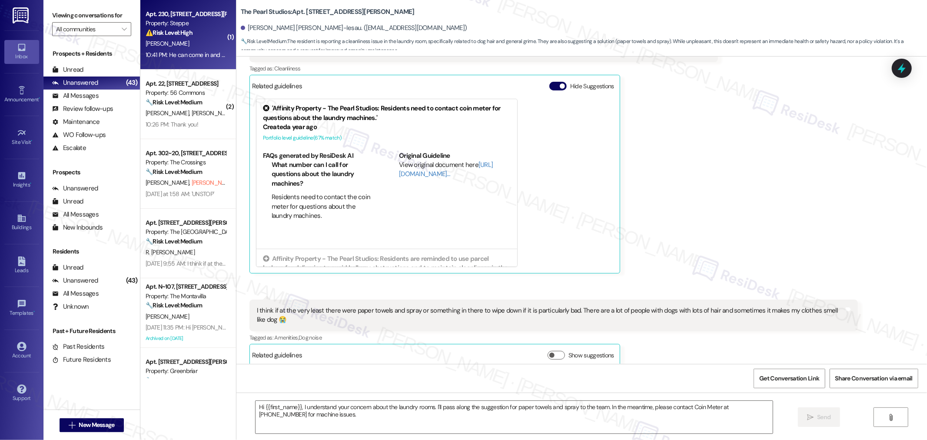
type textarea "Fetching suggested responses. Please feel free to read through the conversation…"
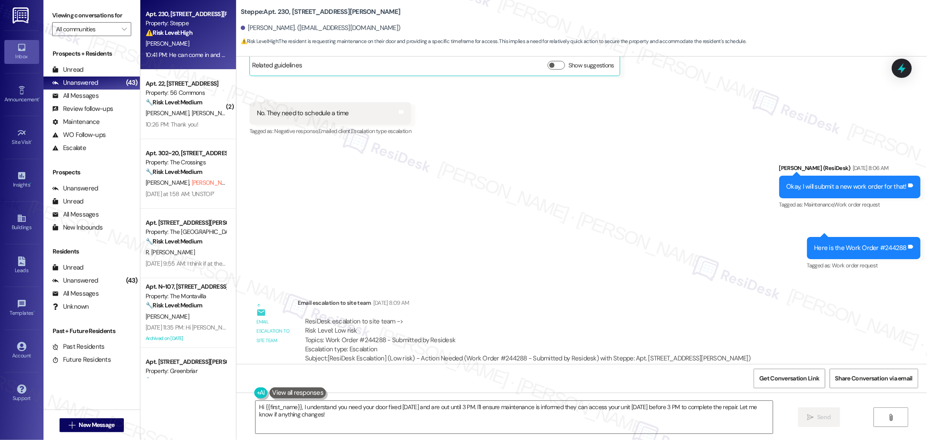
scroll to position [9659, 0]
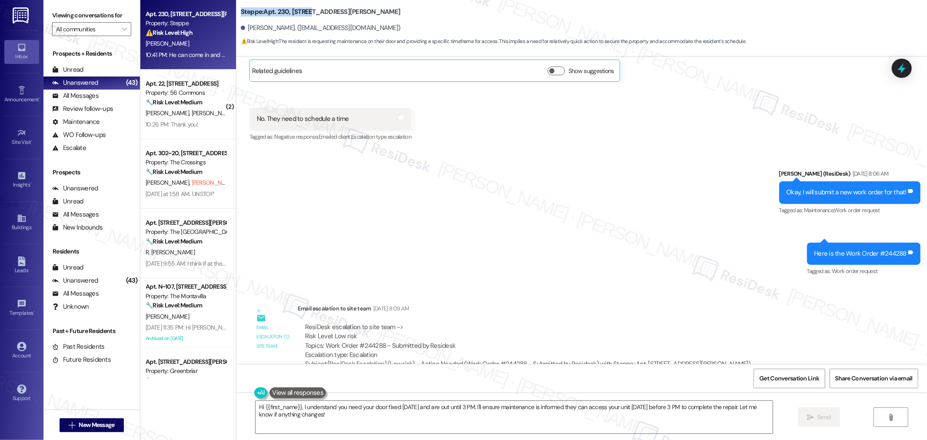
drag, startPoint x: 235, startPoint y: 10, endPoint x: 302, endPoint y: 11, distance: 67.4
click at [302, 11] on b "Steppe: Apt. 230, 2365 NE Conners Ave" at bounding box center [321, 11] width 160 height 9
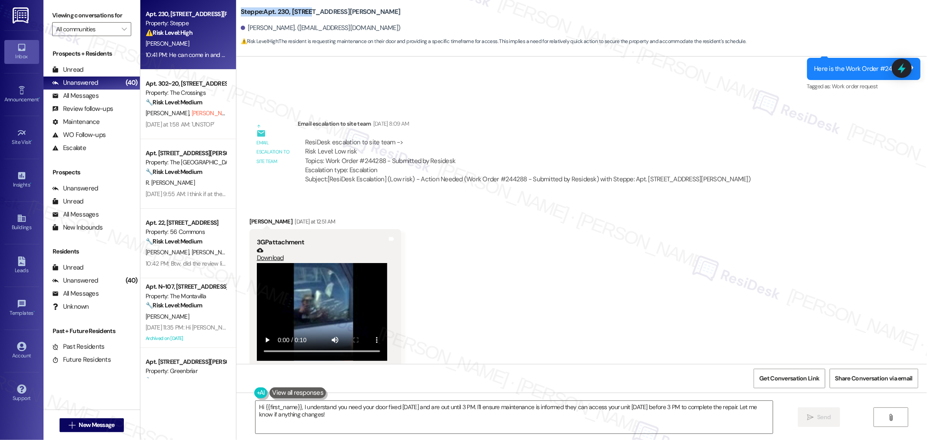
scroll to position [10085, 0]
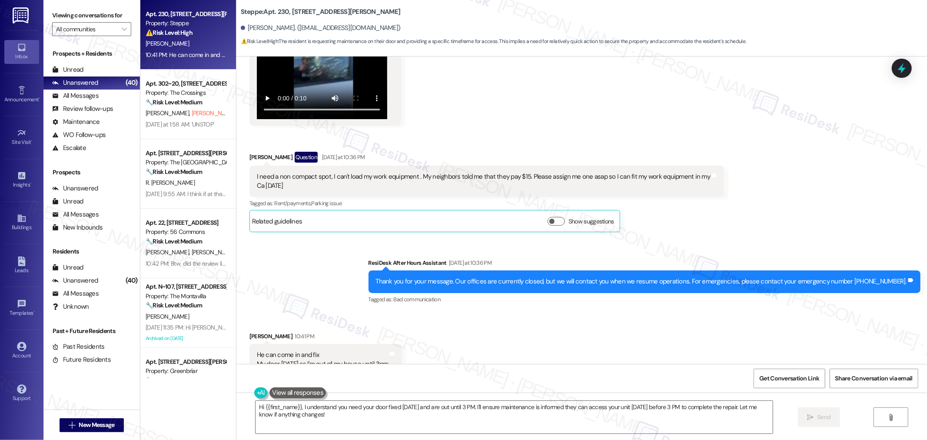
click at [258, 172] on div "I need a non compact spot, I can't load my work equipment . My neighbors told m…" at bounding box center [484, 181] width 454 height 19
click at [259, 172] on div "I need a non compact spot, I can't load my work equipment . My neighbors told m…" at bounding box center [484, 181] width 454 height 19
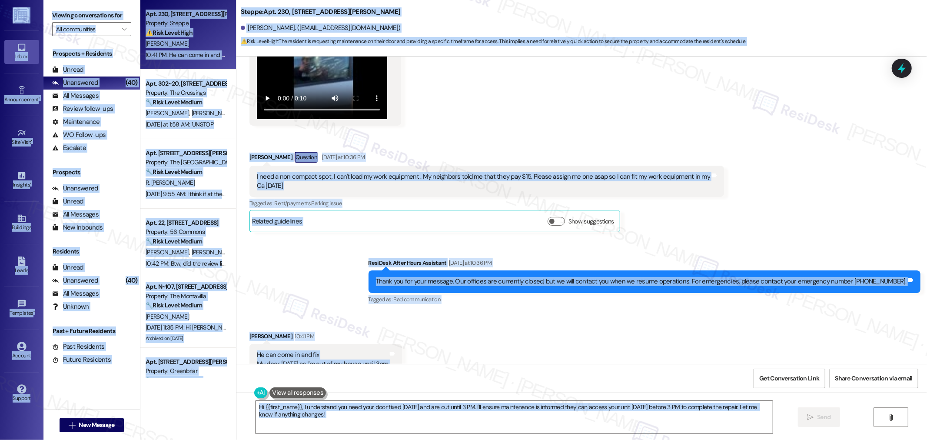
click at [289, 172] on div "I need a non compact spot, I can't load my work equipment . My neighbors told m…" at bounding box center [484, 181] width 454 height 19
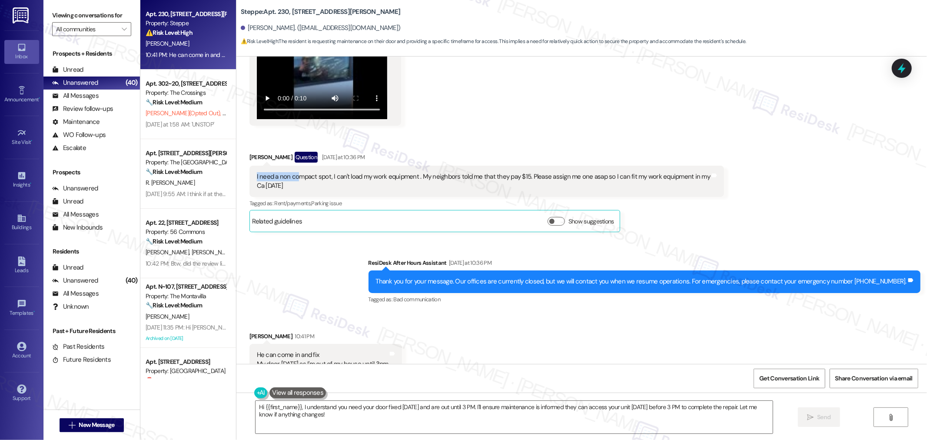
drag, startPoint x: 293, startPoint y: 150, endPoint x: 248, endPoint y: 142, distance: 46.3
click at [249, 166] on div "I need a non compact spot, I can't load my work equipment . My neighbors told m…" at bounding box center [486, 182] width 475 height 32
click at [257, 172] on div "I need a non compact spot, I can't load my work equipment . My neighbors told m…" at bounding box center [484, 181] width 454 height 19
drag, startPoint x: 249, startPoint y: 145, endPoint x: 293, endPoint y: 158, distance: 44.8
click at [293, 172] on div "I need a non compact spot, I can't load my work equipment . My neighbors told m…" at bounding box center [484, 181] width 454 height 19
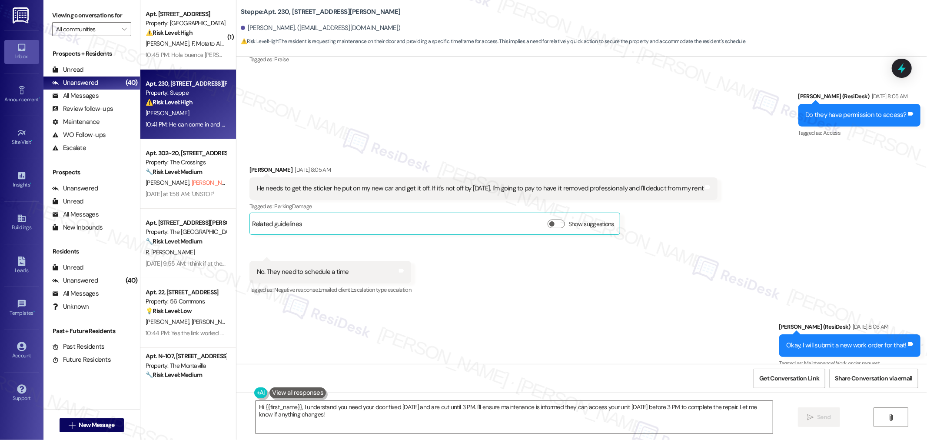
scroll to position [9360, 0]
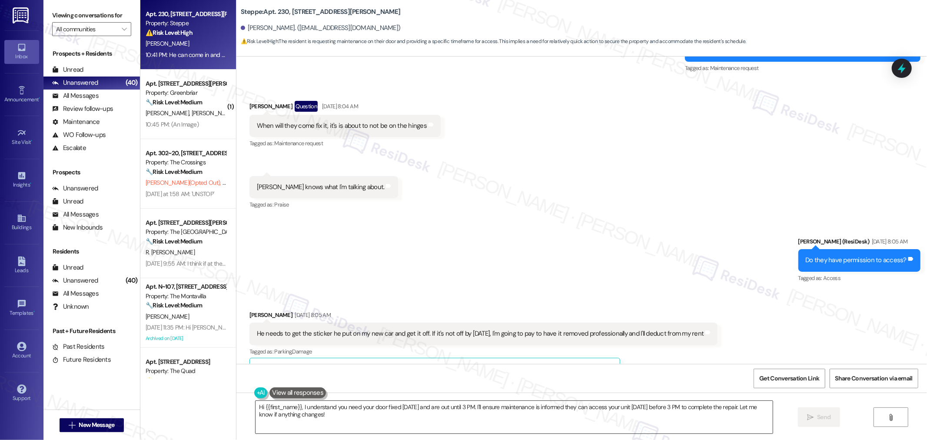
click at [536, 422] on textarea "Hi {{first_name}}, I understand you need your door fixed today and are out unti…" at bounding box center [514, 417] width 517 height 33
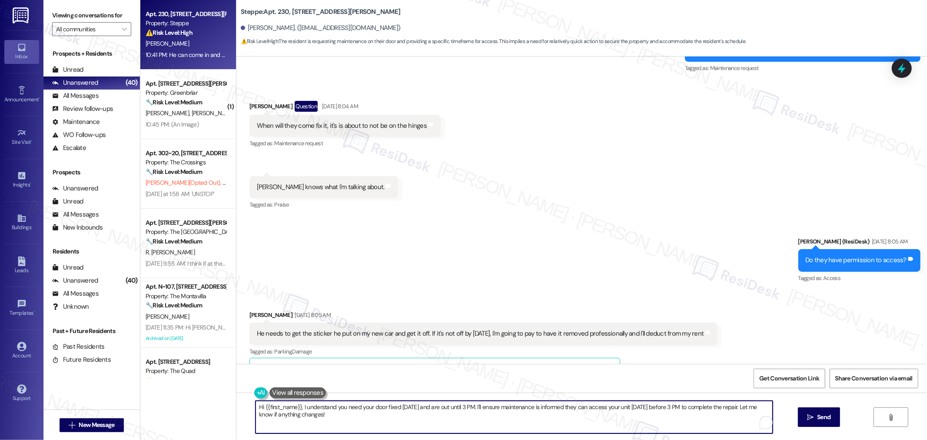
paste textarea "[Name], thanks for flagging this. A non-compact spot makes sense if you’re haul…"
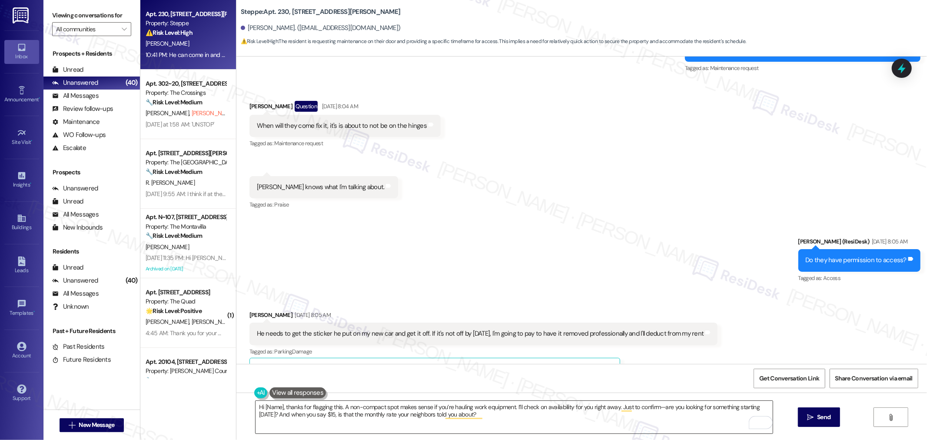
drag, startPoint x: 277, startPoint y: 407, endPoint x: 292, endPoint y: 406, distance: 14.3
click at [277, 407] on textarea "Hi [Name], thanks for flagging this. A non-compact spot makes sense if you’re h…" at bounding box center [514, 417] width 517 height 33
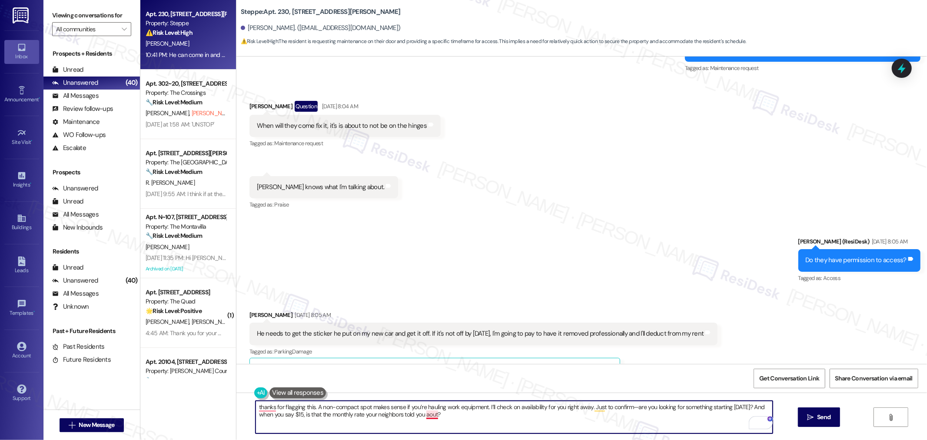
click at [428, 417] on textarea "thanks for flagging this. A non-compact spot makes sense if you’re hauling work…" at bounding box center [514, 417] width 517 height 33
click at [256, 406] on textarea "thanks for flagging this. A non-compact spot makes sense if you’re hauling work…" at bounding box center [514, 417] width 517 height 33
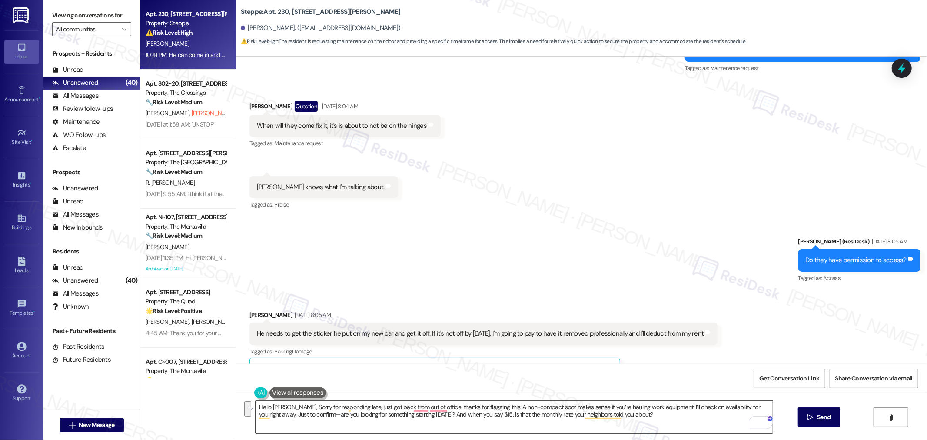
click at [631, 411] on textarea "Hello Amy, Sorry for responding late, just got back from out of office. thanks …" at bounding box center [514, 417] width 517 height 33
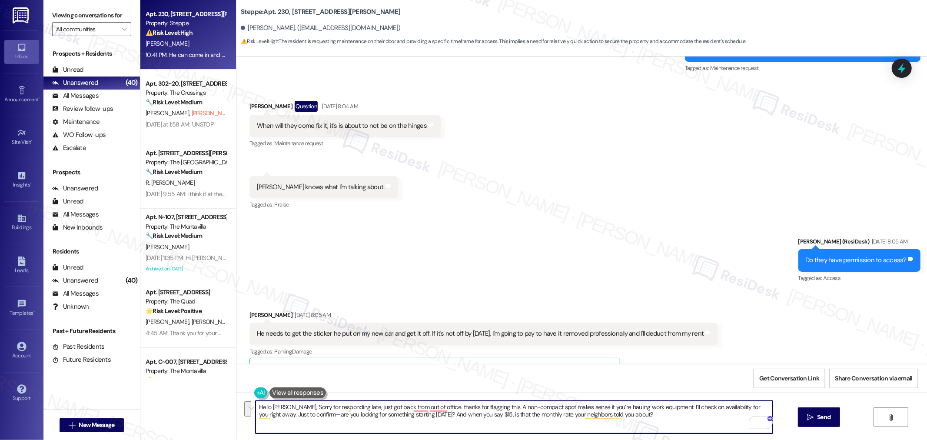
paste textarea "thanks for your patience—I just got back from being out of office. I appreciate…"
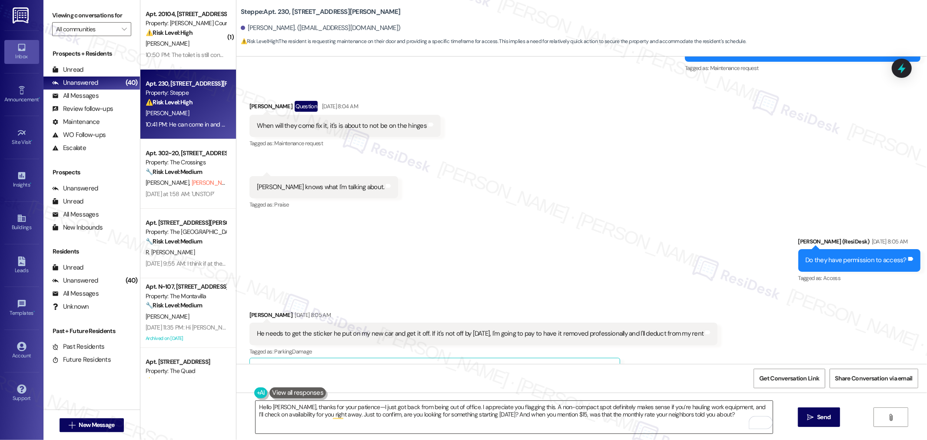
click at [489, 413] on textarea "Hello Amy, thanks for your patience—I just got back from being out of office. I…" at bounding box center [514, 417] width 517 height 33
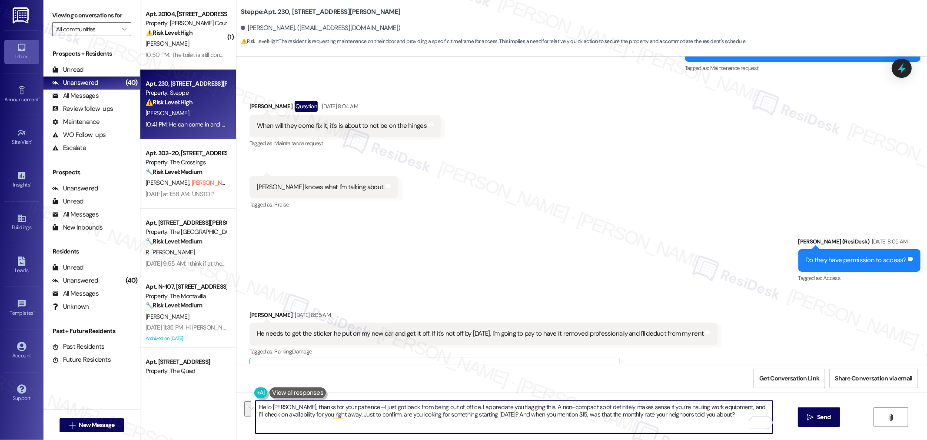
paste textarea "the office. I appreciate you flagging this. A non-compact spot definitely makes…"
click at [446, 415] on textarea "Hello Amy, thanks for your patience—I just got back from being out of the offic…" at bounding box center [514, 417] width 517 height 33
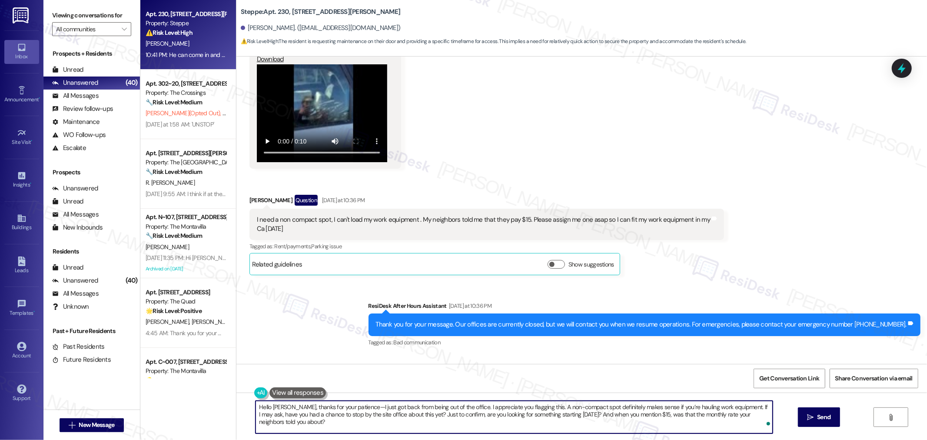
scroll to position [10085, 0]
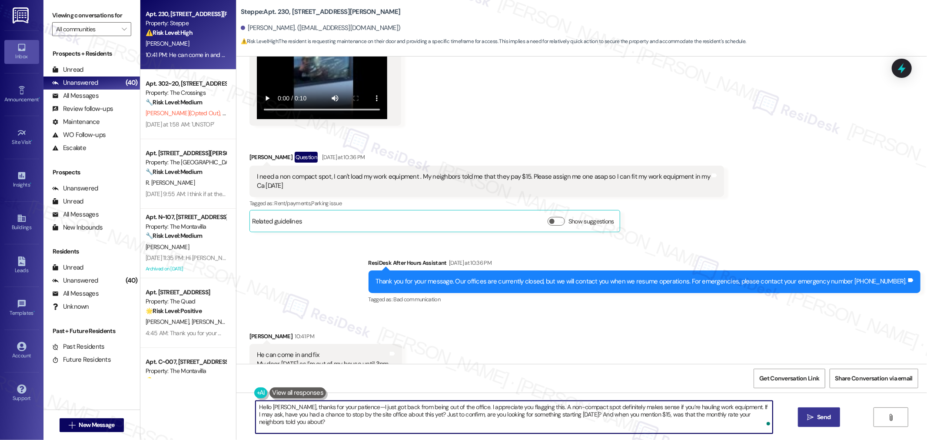
type textarea "Hello Amy, thanks for your patience—I just got back from being out of the offic…"
click at [819, 410] on button " Send" at bounding box center [819, 417] width 42 height 20
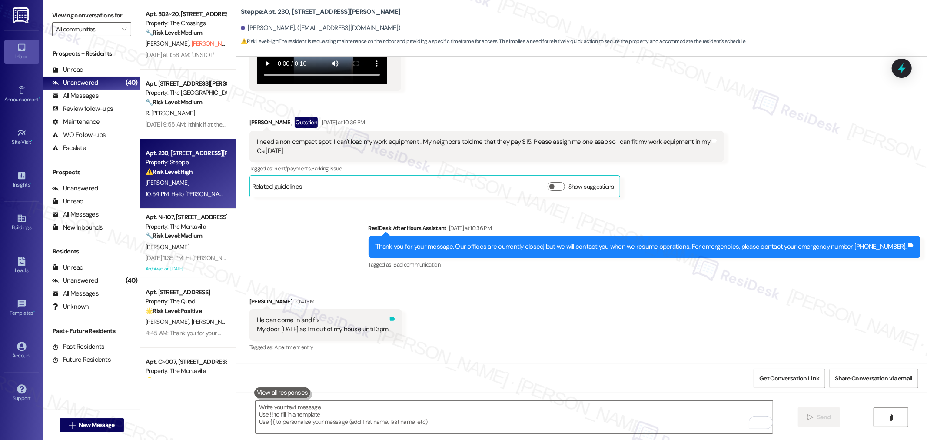
scroll to position [10155, 0]
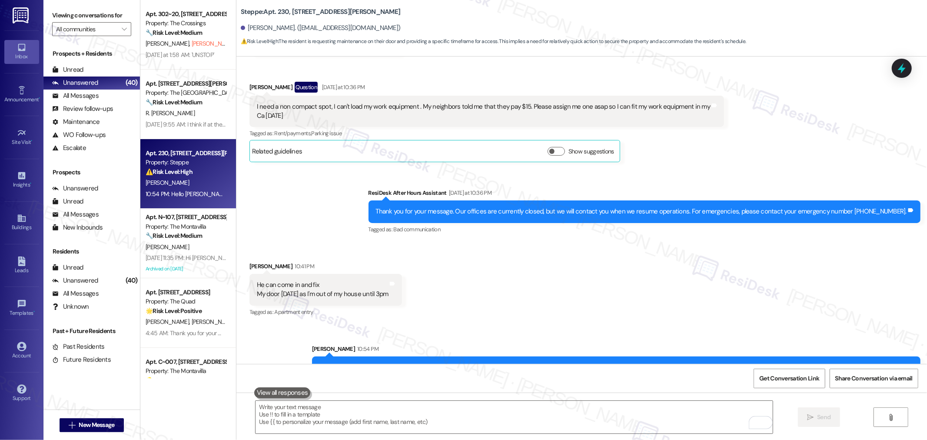
click at [298, 280] on div "He can come in and fix My door today as I'm out of my house until 3pm" at bounding box center [323, 289] width 132 height 19
click at [283, 280] on div "He can come in and fix My door today as I'm out of my house until 3pm" at bounding box center [323, 289] width 132 height 19
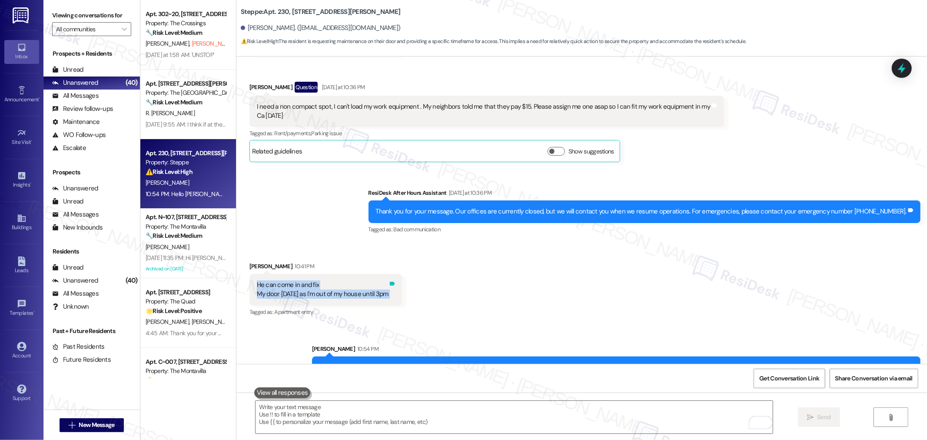
drag, startPoint x: 263, startPoint y: 254, endPoint x: 384, endPoint y: 264, distance: 121.7
click at [384, 274] on div "He can come in and fix My door today as I'm out of my house until 3pm Tags and …" at bounding box center [325, 290] width 153 height 32
copy div "He can come in and fix My door today as I'm out of my house until 3pm Tags and …"
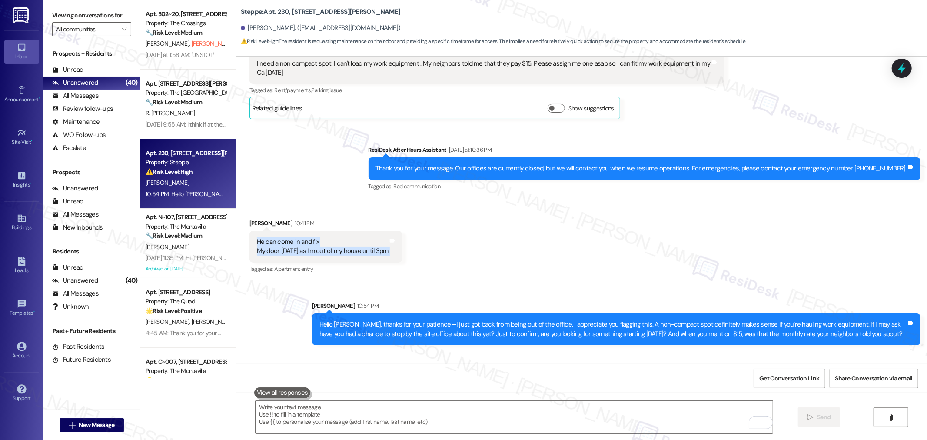
scroll to position [10215, 0]
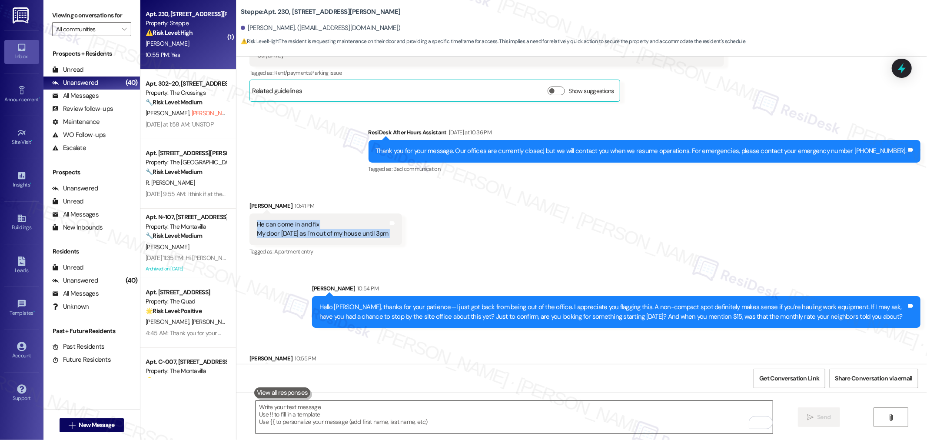
click at [518, 412] on textarea "To enrich screen reader interactions, please activate Accessibility in Grammarl…" at bounding box center [514, 417] width 517 height 33
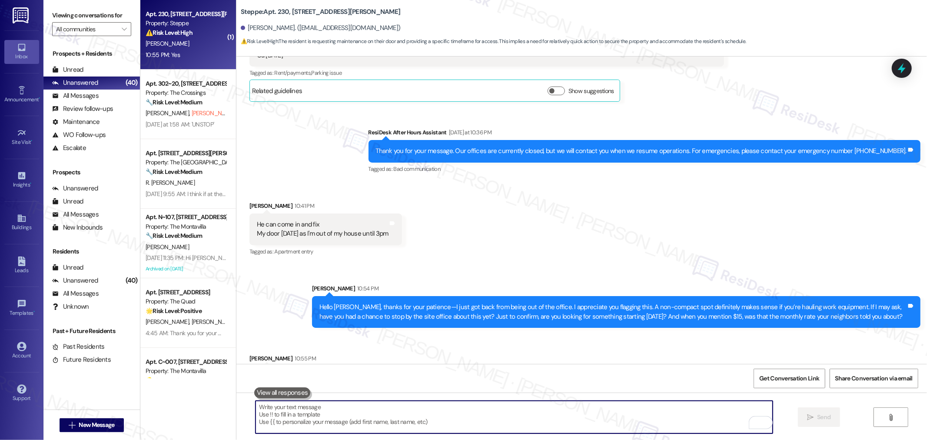
paste textarea "Just to confirm—would you like the maintenance tech to go ahead and enter your …"
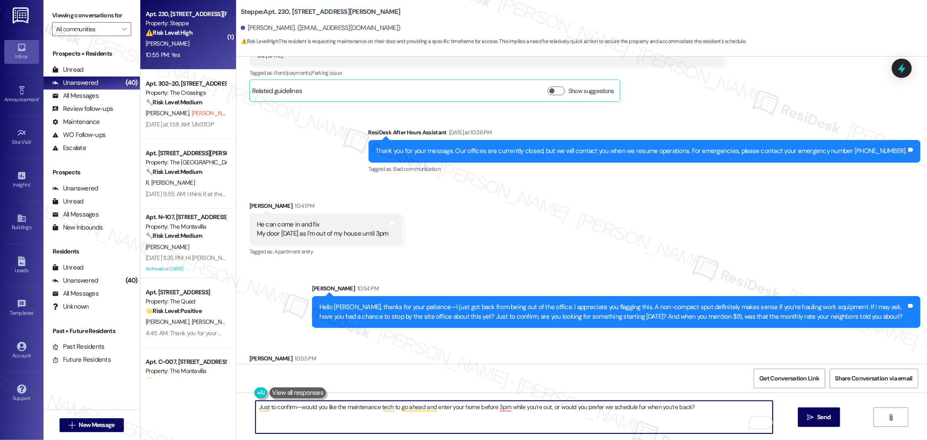
click at [499, 411] on textarea "Just to confirm—would you like the maintenance tech to go ahead and enter your …" at bounding box center [514, 417] width 517 height 33
click at [501, 402] on textarea "Just to confirm—would you like the maintenance tech to go ahead and enter your …" at bounding box center [514, 417] width 517 height 33
click at [419, 407] on textarea "Just to confirm—would you like the maintenance tech to go ahead and enter your …" at bounding box center [514, 417] width 517 height 33
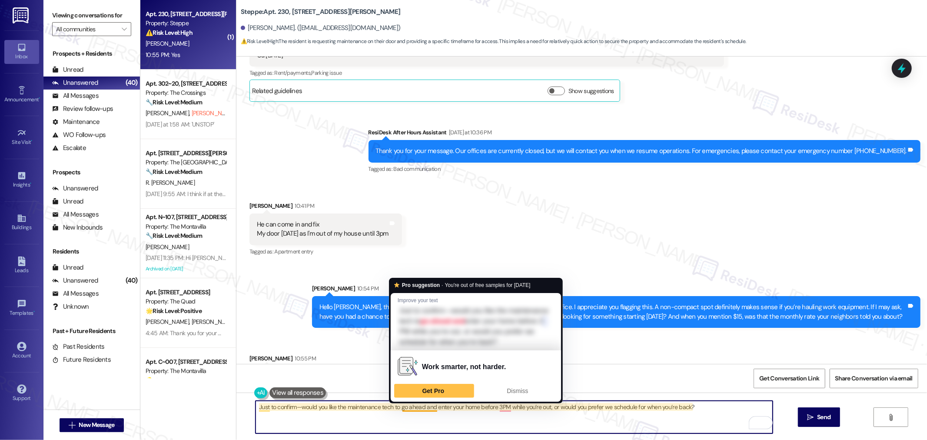
click at [610, 413] on textarea "Just to confirm—would you like the maintenance tech to go ahead and enter your …" at bounding box center [514, 417] width 517 height 33
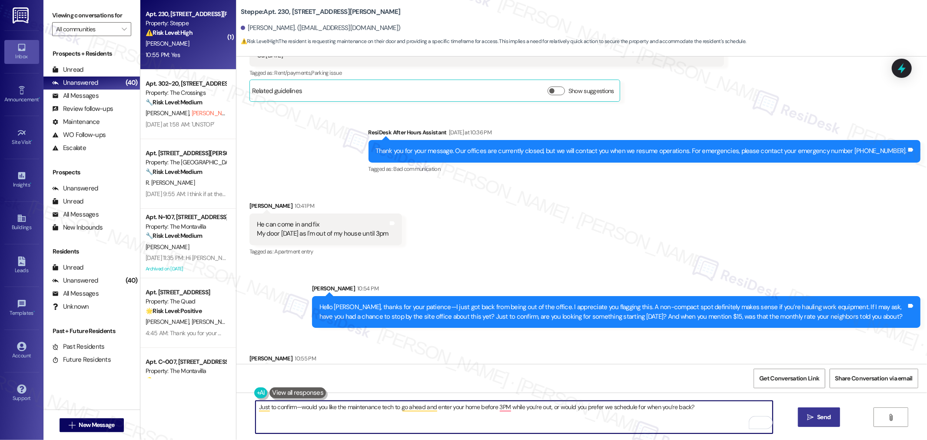
type textarea "Just to confirm—would you like the maintenance tech to go ahead and enter your …"
click at [819, 418] on span "Send" at bounding box center [823, 416] width 13 height 9
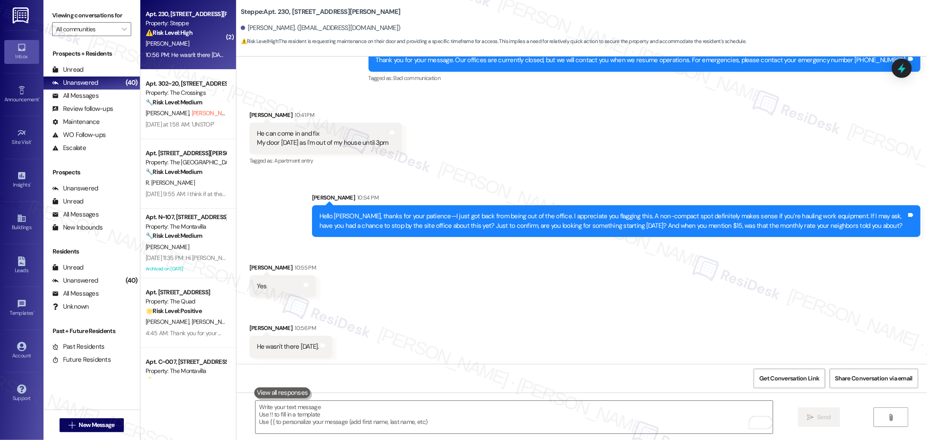
scroll to position [10337, 0]
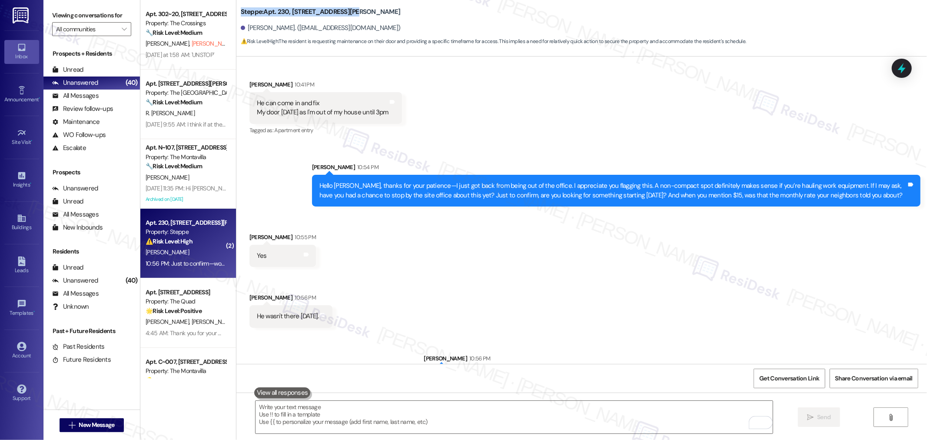
drag, startPoint x: 231, startPoint y: 10, endPoint x: 364, endPoint y: 13, distance: 132.6
click at [364, 13] on div "Steppe: Apt. 230, 2365 NE Conners Ave Amy Mccleary. (amymmccleary@gmail.com) ⚠️…" at bounding box center [581, 24] width 691 height 44
copy b "Steppe: Apt. 230, 2365 NE Conners Ave"
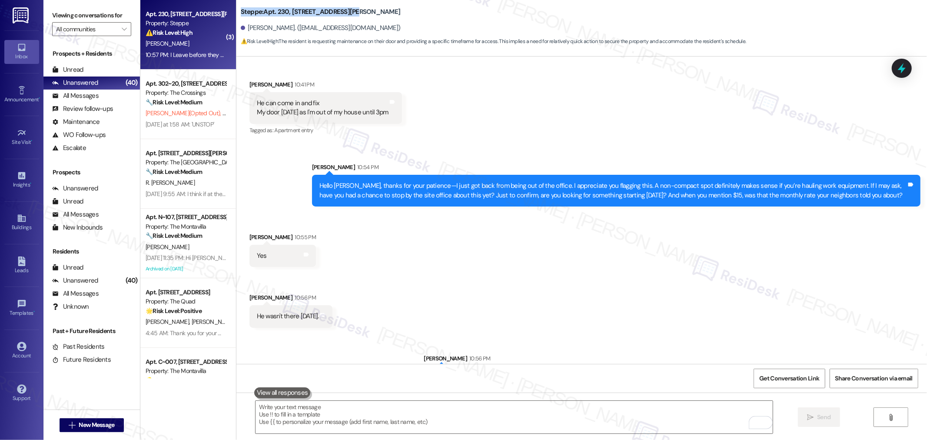
scroll to position [10397, 0]
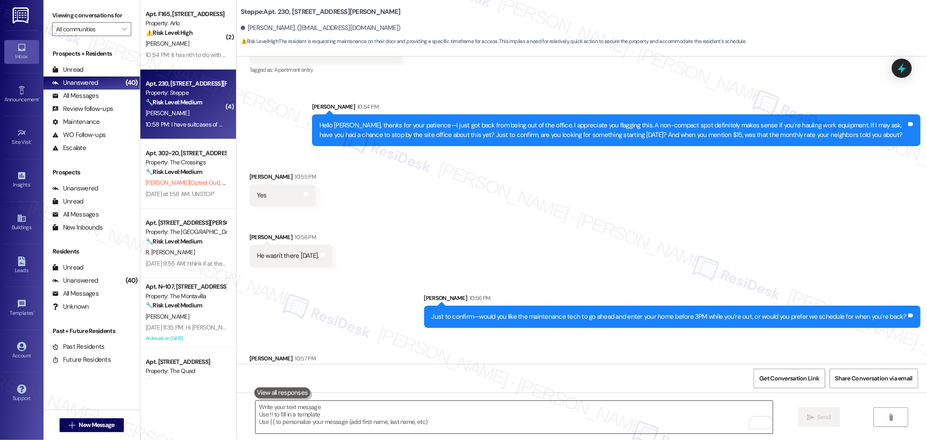
click at [469, 419] on textarea "To enrich screen reader interactions, please activate Accessibility in Grammarl…" at bounding box center [514, 417] width 517 height 33
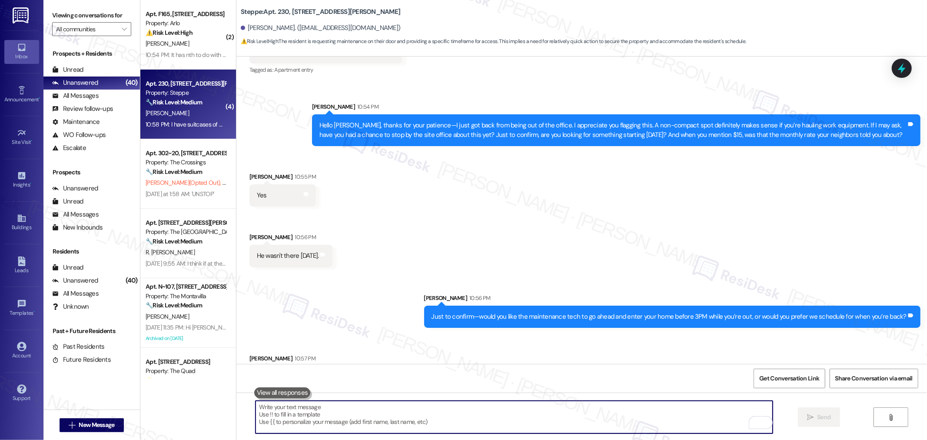
paste textarea "Feel free to stop by our site office anytime during business hours: Mon–Fri: 8 …"
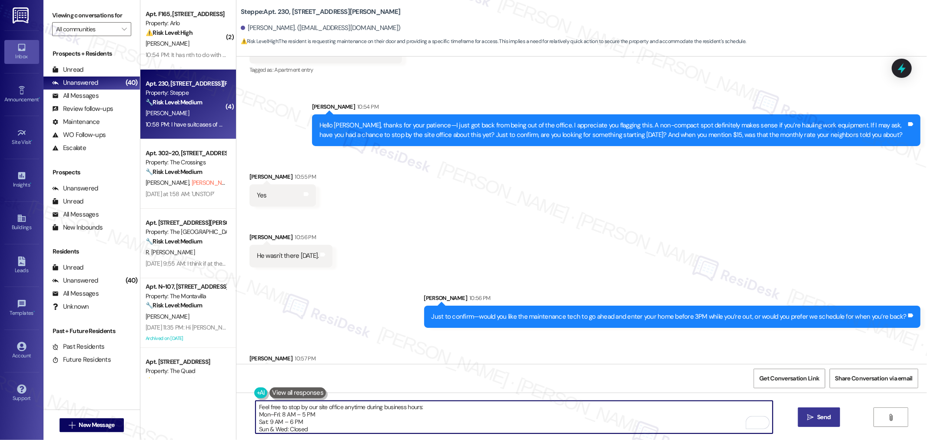
type textarea "Feel free to stop by our site office anytime during business hours: Mon–Fri: 8 …"
click at [814, 412] on button " Send" at bounding box center [819, 417] width 42 height 20
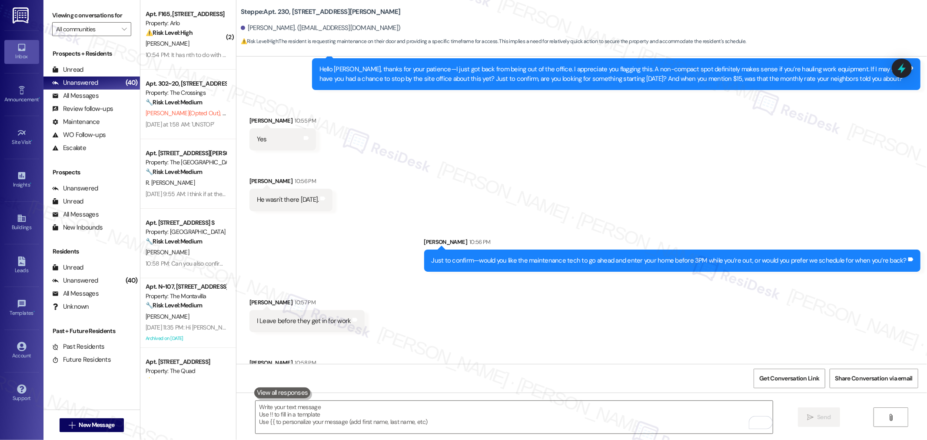
scroll to position [10546, 0]
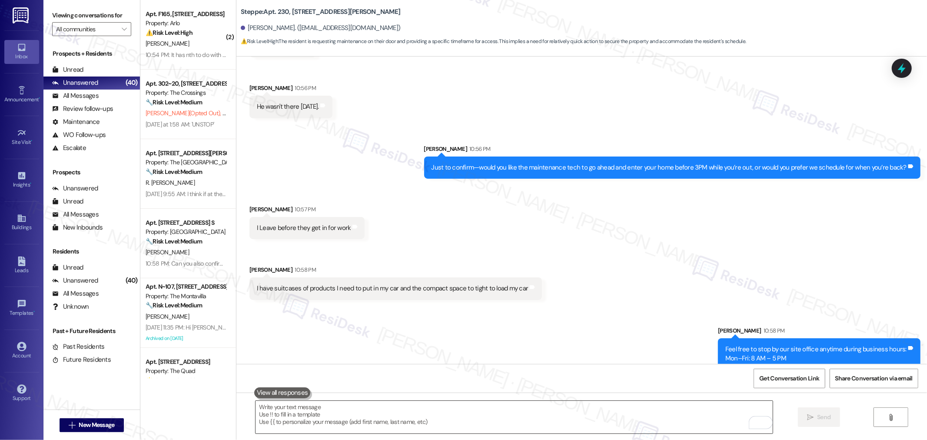
click at [519, 412] on textarea "To enrich screen reader interactions, please activate Accessibility in Grammarl…" at bounding box center [514, 417] width 517 height 33
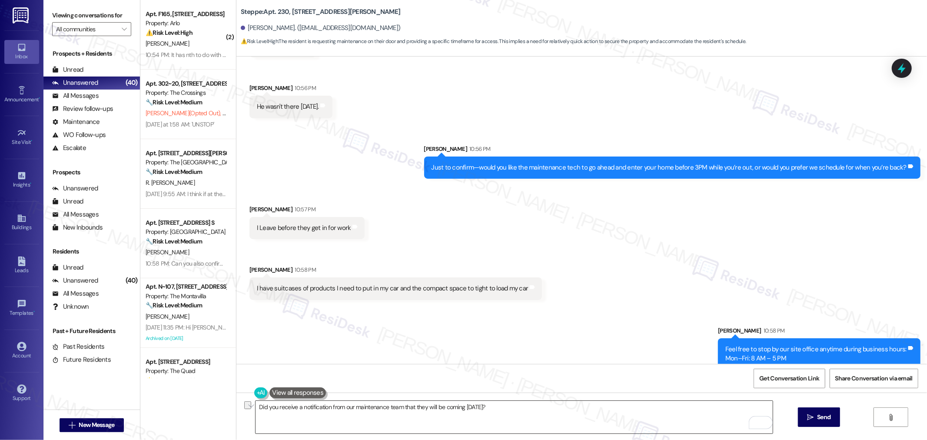
click at [521, 424] on textarea "Did you receive a notification from our maintenance team that they will be comi…" at bounding box center [514, 417] width 517 height 33
click at [588, 422] on textarea "Did you receive a notification from our maintenance team that they will be comi…" at bounding box center [514, 417] width 517 height 33
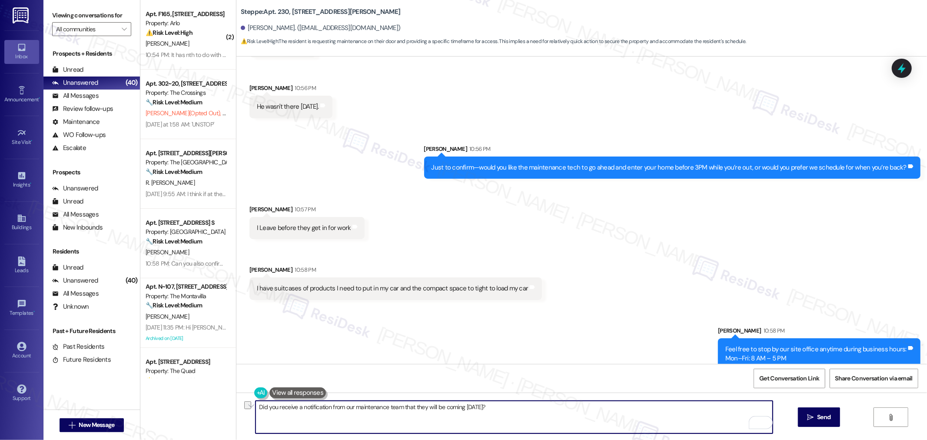
paste textarea "May I confirm if you received a notification from our maintenance team about th…"
type textarea "May I confirm if you received a notification from our maintenance team about th…"
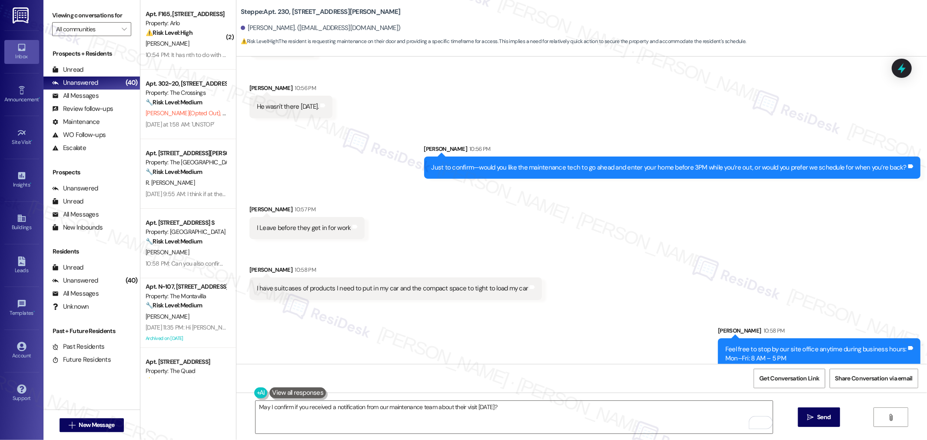
drag, startPoint x: 825, startPoint y: 416, endPoint x: 722, endPoint y: 307, distance: 149.1
click at [825, 416] on span "Send" at bounding box center [823, 416] width 13 height 9
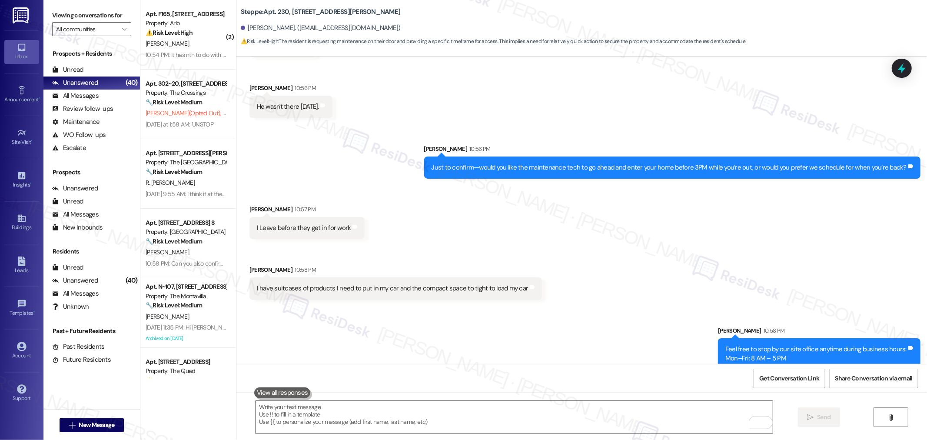
scroll to position [10458, 0]
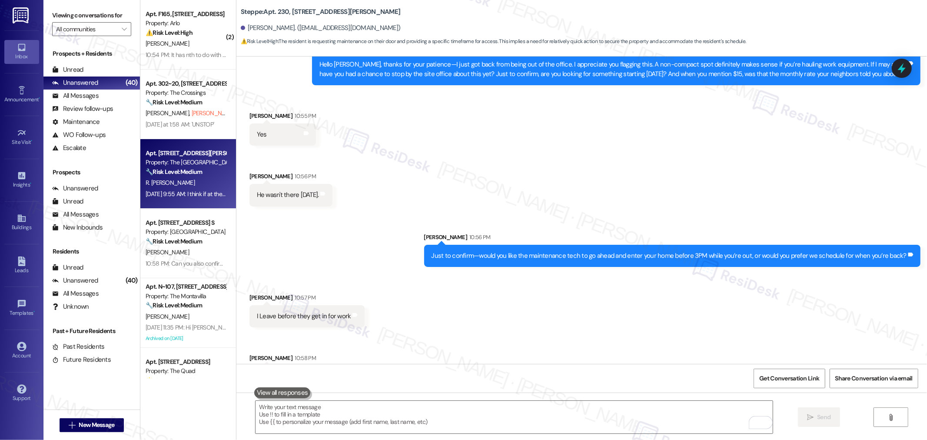
click at [180, 172] on strong "🔧 Risk Level: Medium" at bounding box center [174, 172] width 57 height 8
type textarea "Fetching suggested responses. Please feel free to read through the conversation…"
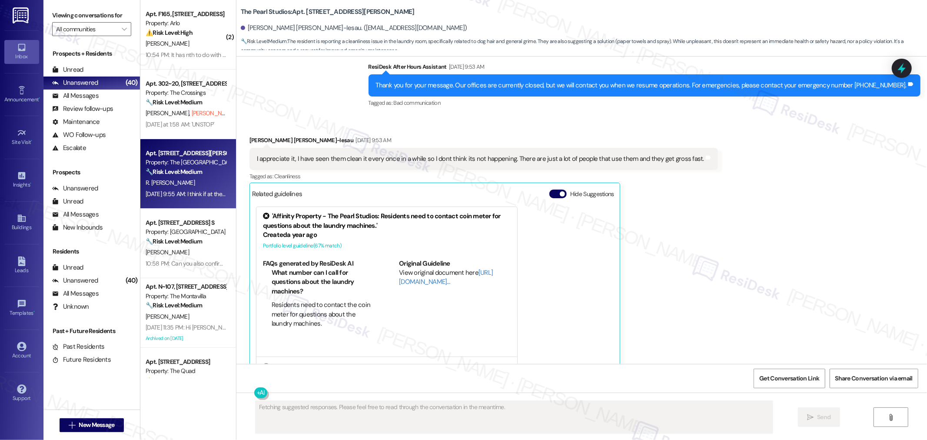
scroll to position [1454, 0]
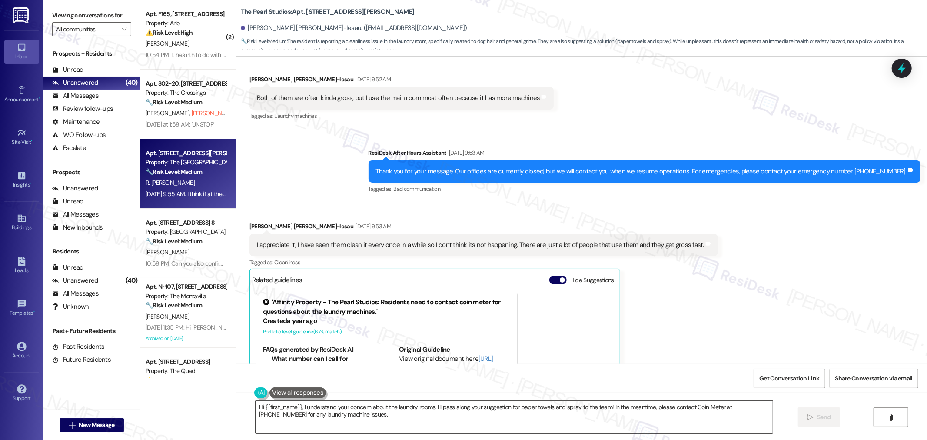
click at [490, 419] on textarea "Hi {{first_name}}, I understand your concern about the laundry rooms. I'll pass…" at bounding box center [514, 417] width 517 height 33
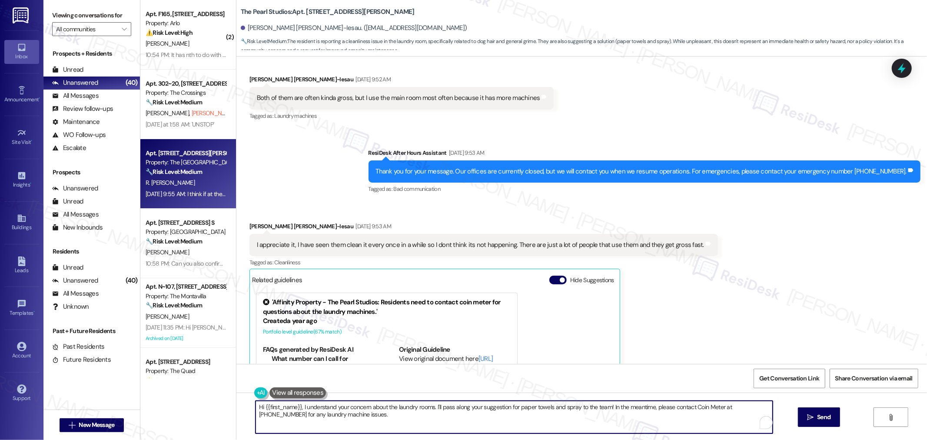
paste textarea "ey, thanks for bringing this up—I totally get how frustrating it is when the wa…"
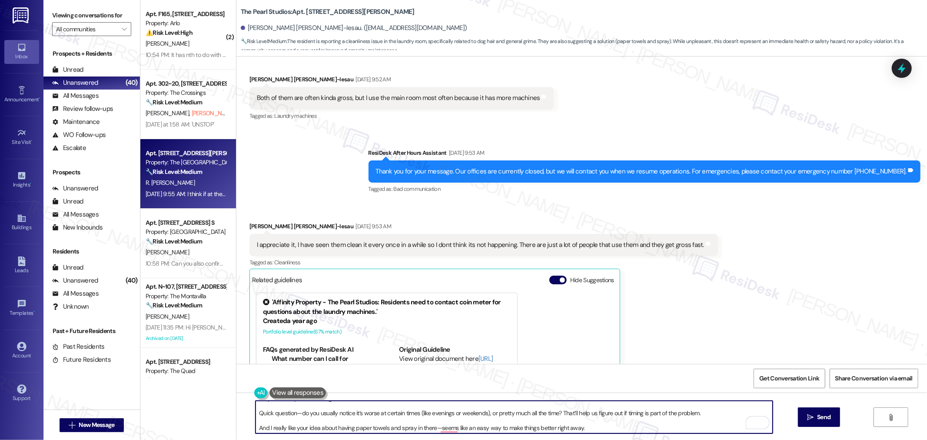
scroll to position [17, 0]
drag, startPoint x: 588, startPoint y: 427, endPoint x: 251, endPoint y: 414, distance: 337.5
click at [251, 414] on div "Hey, thanks for bringing this up—I totally get how frustrating it is when the w…" at bounding box center [581, 424] width 691 height 65
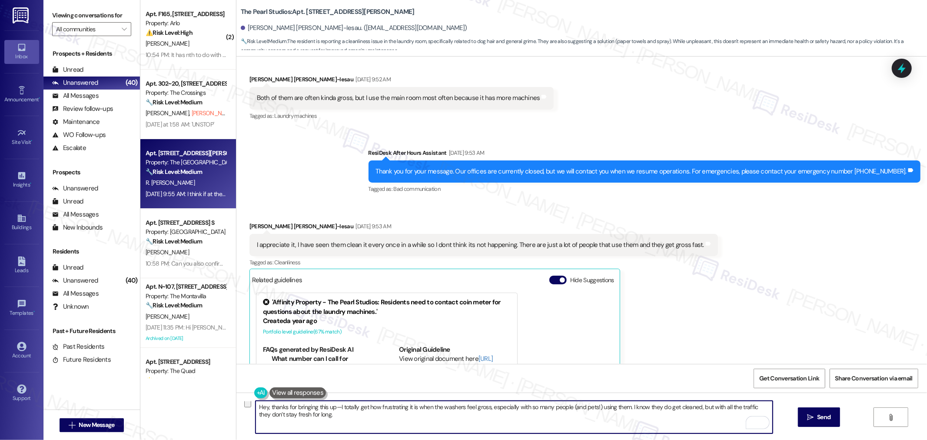
scroll to position [0, 0]
drag, startPoint x: 263, startPoint y: 406, endPoint x: 233, endPoint y: 407, distance: 30.0
click at [236, 407] on div "Hey, thanks for bringing this up—I totally get how frustrating it is when the w…" at bounding box center [581, 424] width 691 height 65
click at [263, 415] on textarea "Hello Rebekah, thanks for bringing this up—I totally get how frustrating it is …" at bounding box center [514, 417] width 517 height 33
click at [413, 420] on textarea "Hello Rebekah, thanks for bringing this up—I totally get how frustrating it is …" at bounding box center [514, 417] width 517 height 33
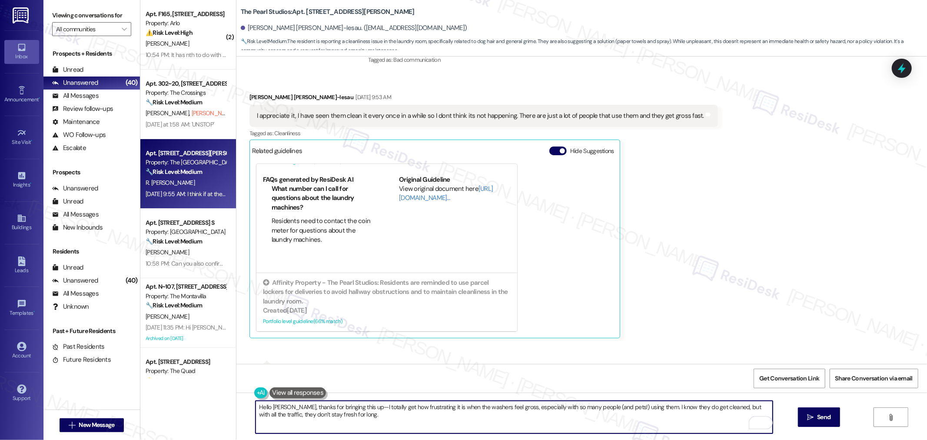
scroll to position [1648, 0]
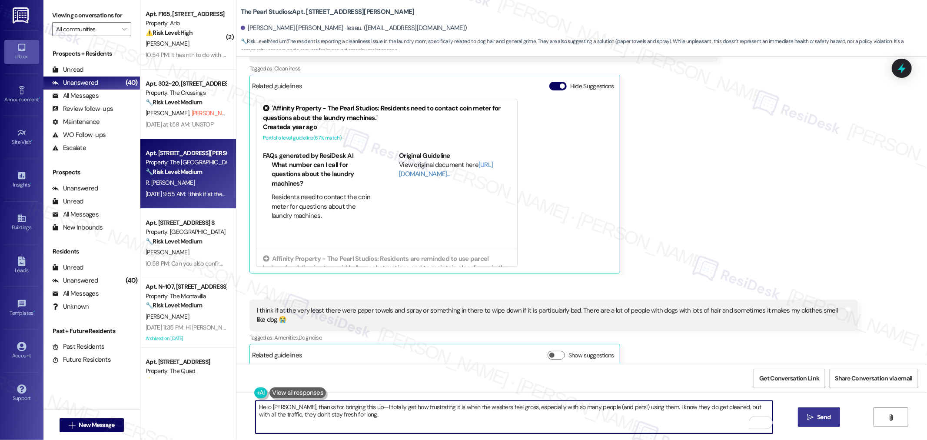
type textarea "Hello Rebekah, thanks for bringing this up—I totally get how frustrating it is …"
click at [819, 419] on span "Send" at bounding box center [823, 416] width 13 height 9
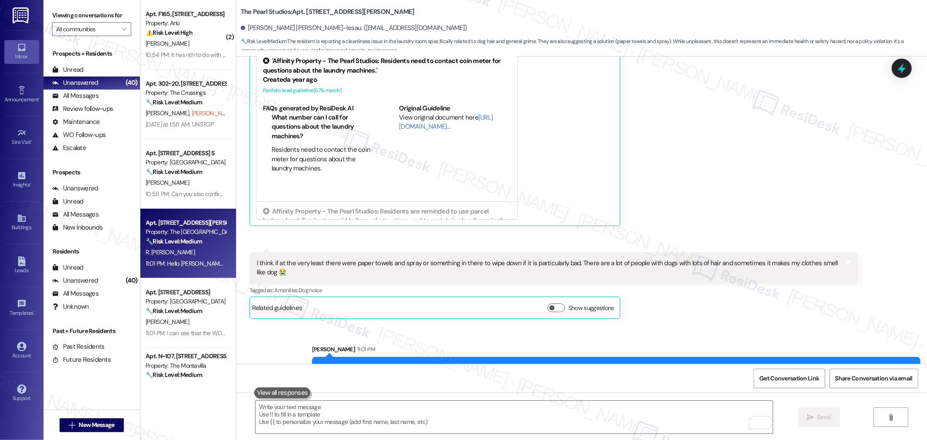
scroll to position [1718, 0]
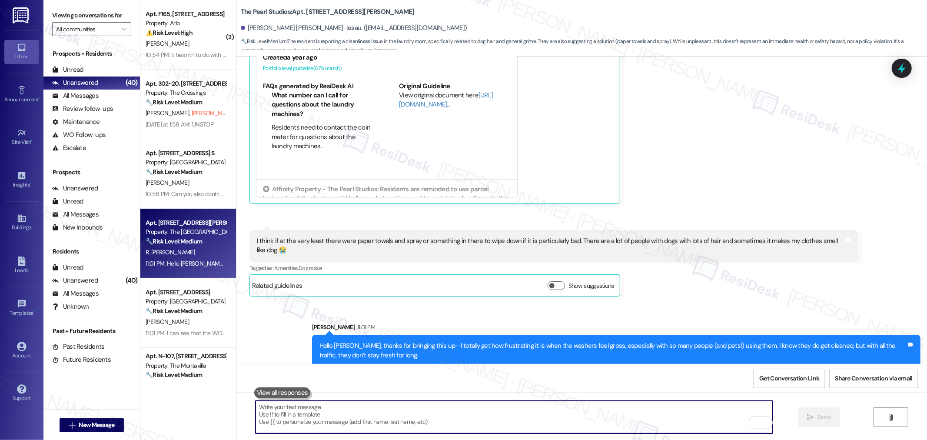
click at [455, 427] on textarea "To enrich screen reader interactions, please activate Accessibility in Grammarl…" at bounding box center [514, 417] width 517 height 33
paste textarea "Quick question—do you usually notice it’s worse at certain times (like evenings…"
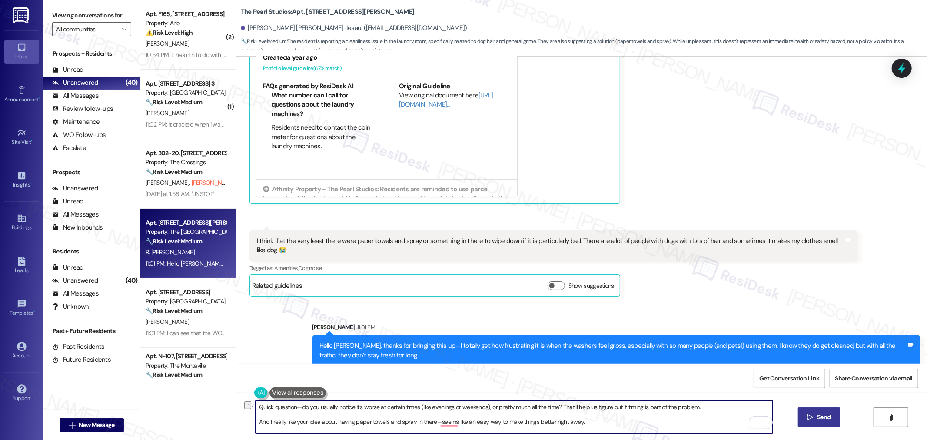
click at [252, 422] on div "Quick question—do you usually notice it’s worse at certain times (like evenings…" at bounding box center [581, 424] width 691 height 65
click at [448, 422] on textarea "Quick question—do you usually notice it’s worse at certain times (like evenings…" at bounding box center [514, 417] width 517 height 33
type textarea "Quick question—do you usually notice it’s worse at certain times (like evenings…"
drag, startPoint x: 828, startPoint y: 416, endPoint x: 825, endPoint y: 410, distance: 6.2
click at [828, 416] on span "Send" at bounding box center [823, 416] width 13 height 9
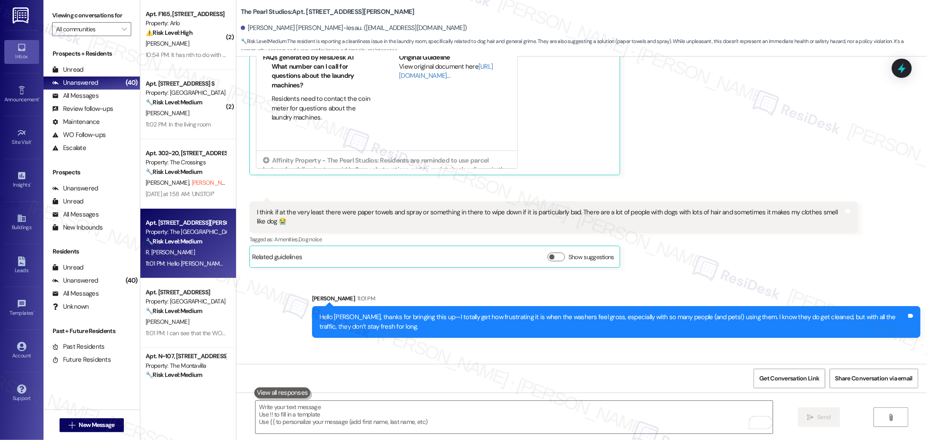
scroll to position [1797, 0]
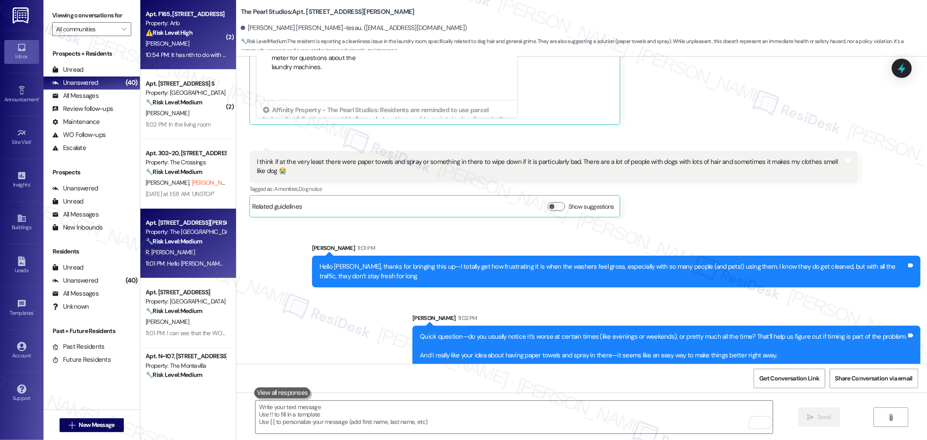
click at [166, 36] on strong "⚠️ Risk Level: High" at bounding box center [169, 33] width 47 height 8
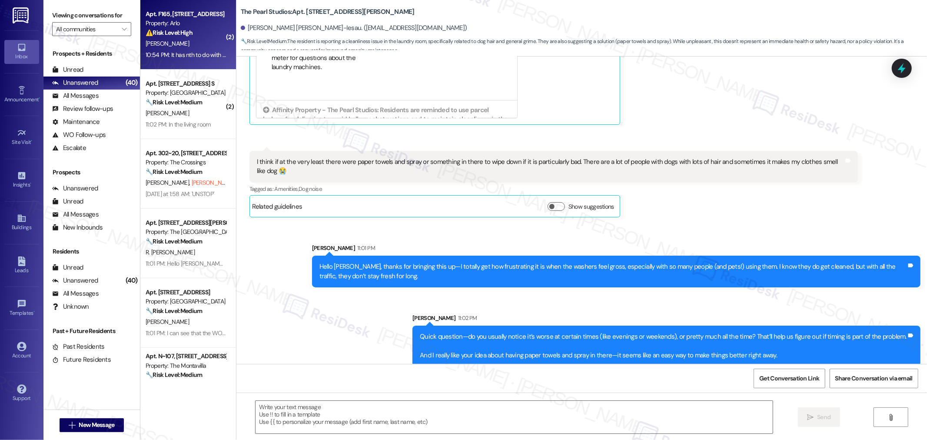
type textarea "Fetching suggested responses. Please feel free to read through the conversation…"
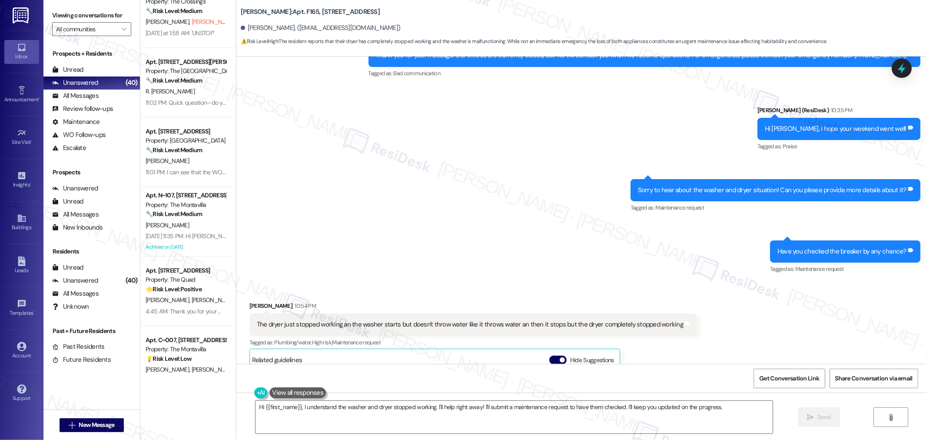
scroll to position [241, 0]
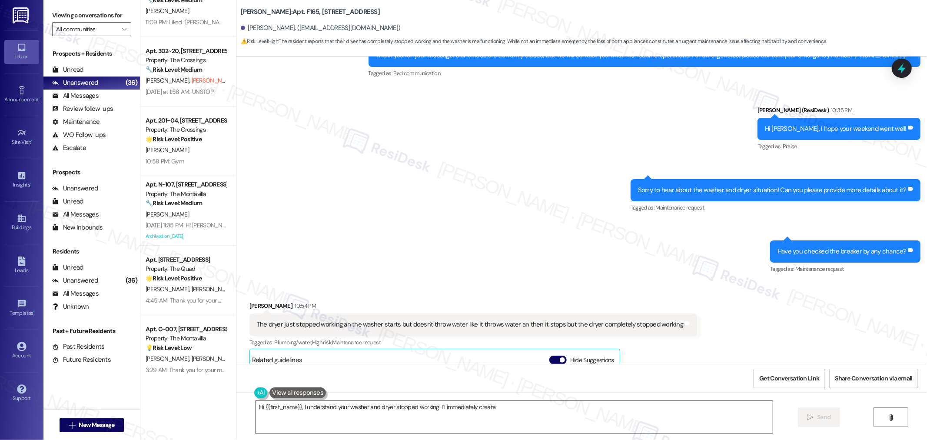
type textarea "Hi {{first_name}}, I understand your washer and dryer stopped working. I'll imm…"
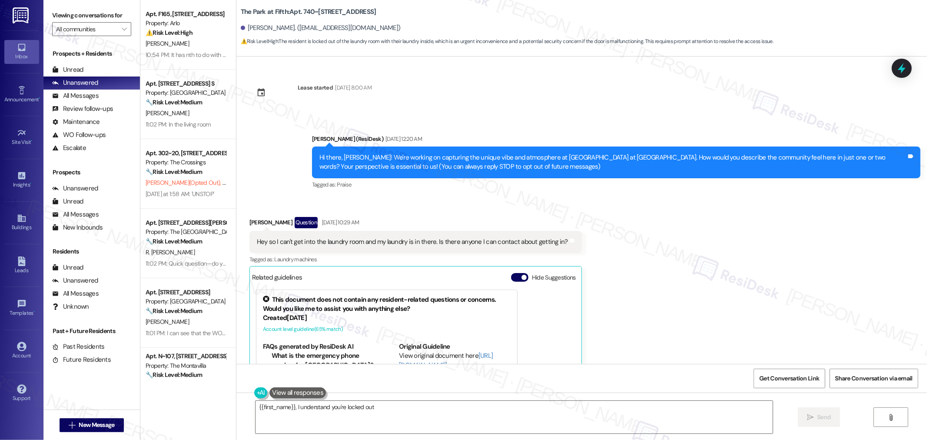
click at [423, 241] on div "Hey so I can't get into the laundry room and my laundry is in there. Is there a…" at bounding box center [412, 241] width 311 height 9
copy div "Hey so I can't get into the laundry room and my laundry is in there. Is there a…"
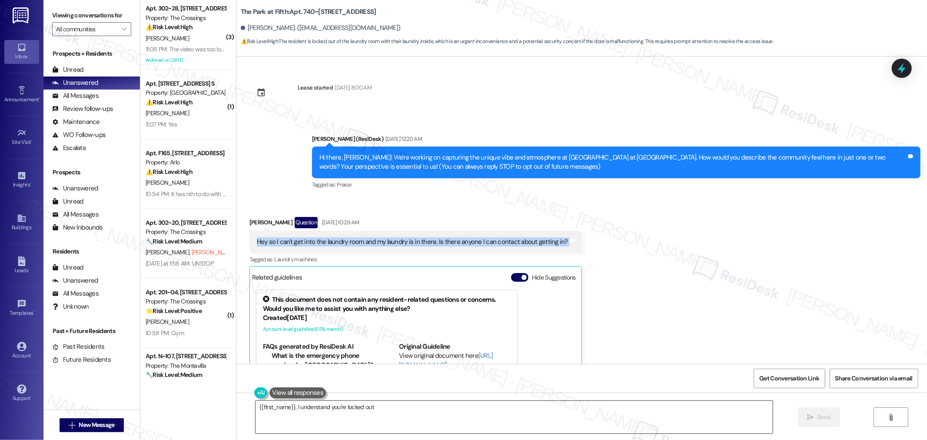
click at [463, 413] on textarea "{{first_name}}, I understand you're locked out of the laundry room. Since our o…" at bounding box center [514, 417] width 517 height 33
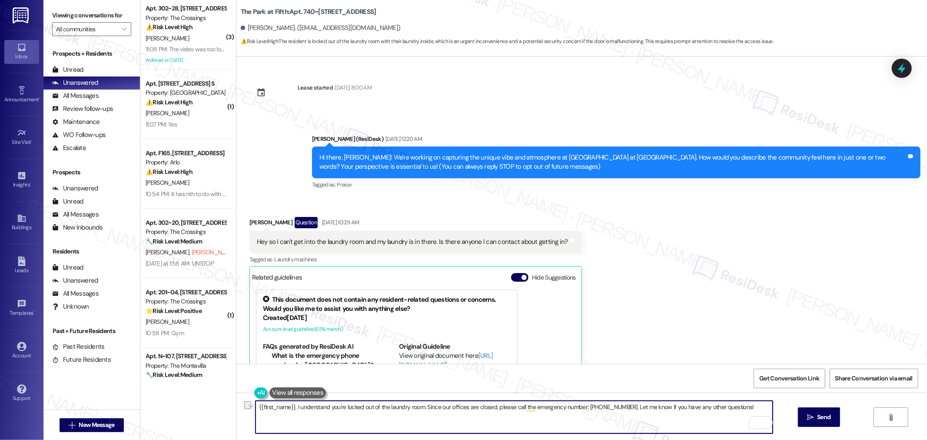
paste textarea "Oh no, thanks for letting me know—that’s definitely frustrating with your laund…"
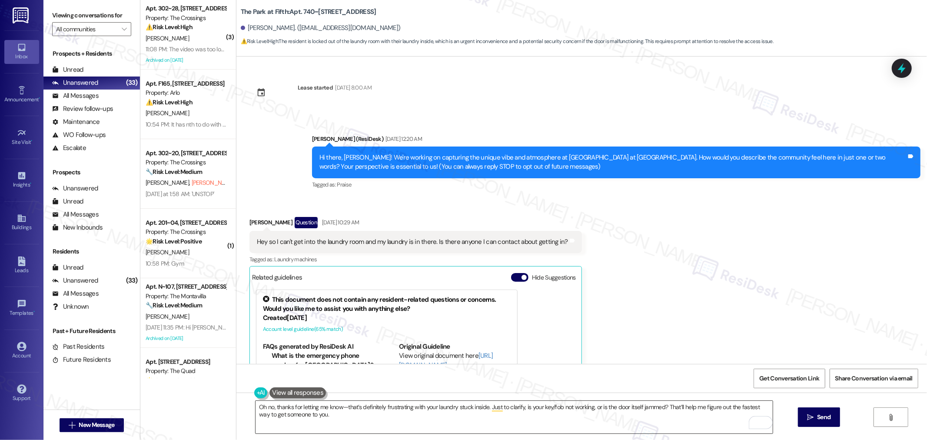
click at [256, 406] on textarea "Oh no, thanks for letting me know—that’s definitely frustrating with your laund…" at bounding box center [514, 417] width 517 height 33
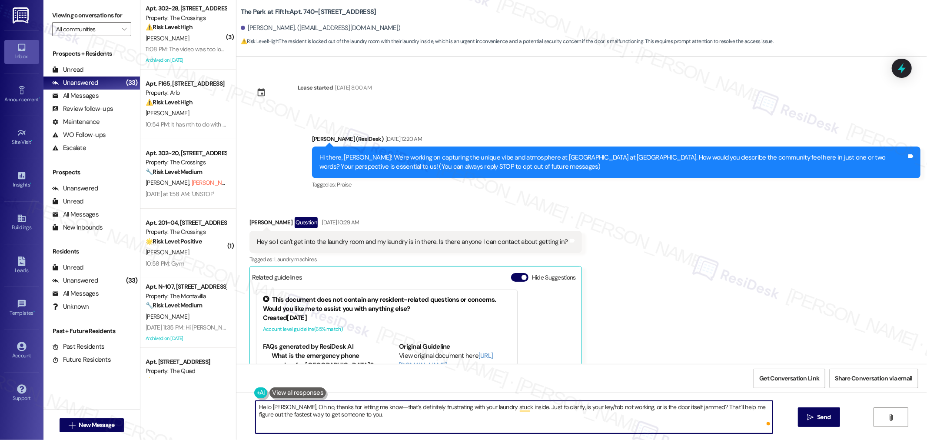
paste textarea "sorry for the delay—I just got back from being out of office"
drag, startPoint x: 428, startPoint y: 406, endPoint x: 496, endPoint y: 415, distance: 68.8
click at [496, 415] on textarea "Hello [PERSON_NAME], sorry for the delay—I just got back from being out of offi…" at bounding box center [514, 417] width 517 height 33
click at [418, 407] on textarea "Hello [PERSON_NAME], sorry for the delay—I just got back from being out of offi…" at bounding box center [514, 417] width 517 height 33
click at [498, 410] on textarea "Hello [PERSON_NAME], sorry for the delay—I just got back from being out of the …" at bounding box center [514, 417] width 517 height 33
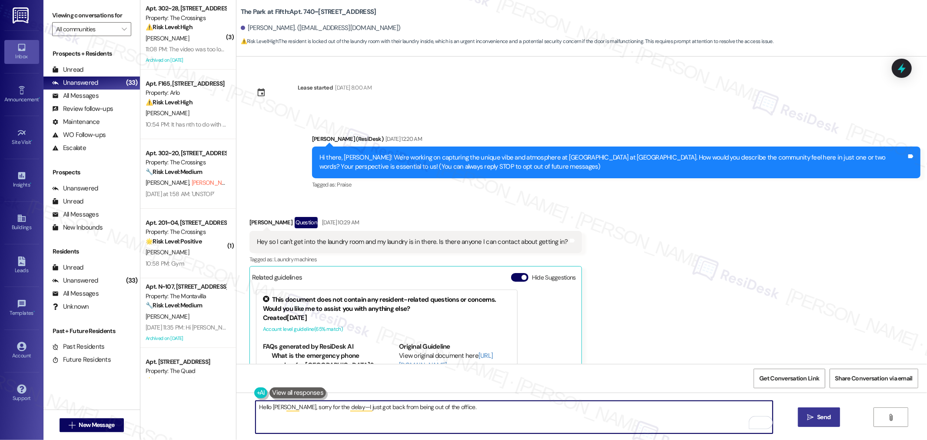
type textarea "Hello [PERSON_NAME], sorry for the delay—I just got back from being out of the …"
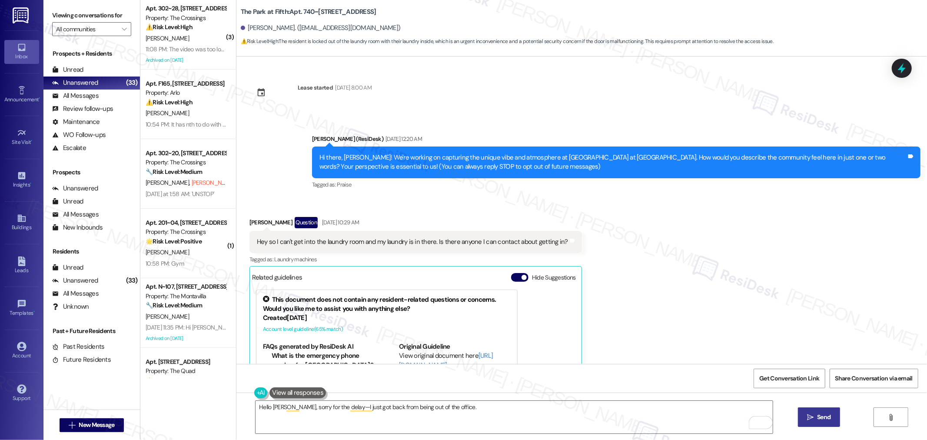
click at [817, 410] on button " Send" at bounding box center [819, 417] width 42 height 20
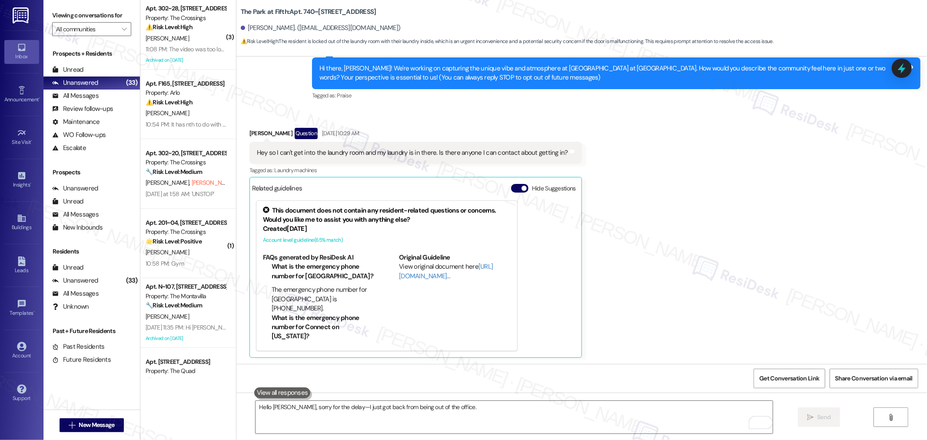
scroll to position [223, 0]
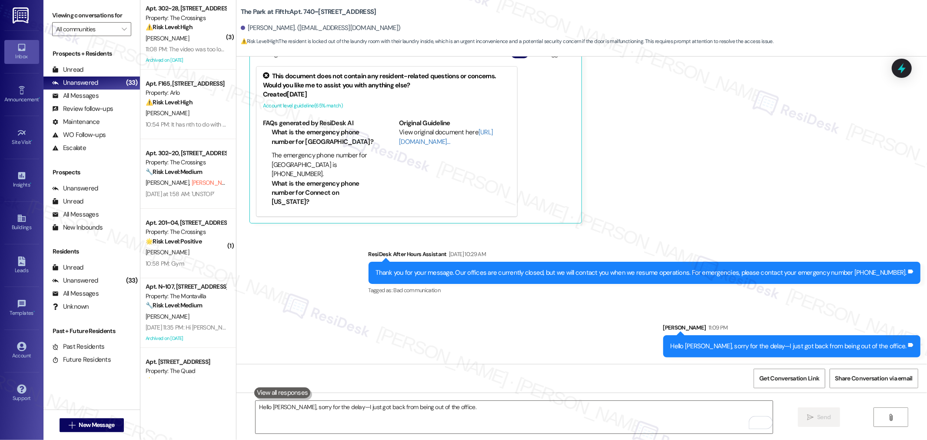
click at [481, 434] on div "Hello [PERSON_NAME], sorry for the delay—I just got back from being out of the …" at bounding box center [581, 424] width 691 height 65
click at [479, 422] on textarea "Hello [PERSON_NAME], sorry for the delay—I just got back from being out of the …" at bounding box center [514, 417] width 517 height 33
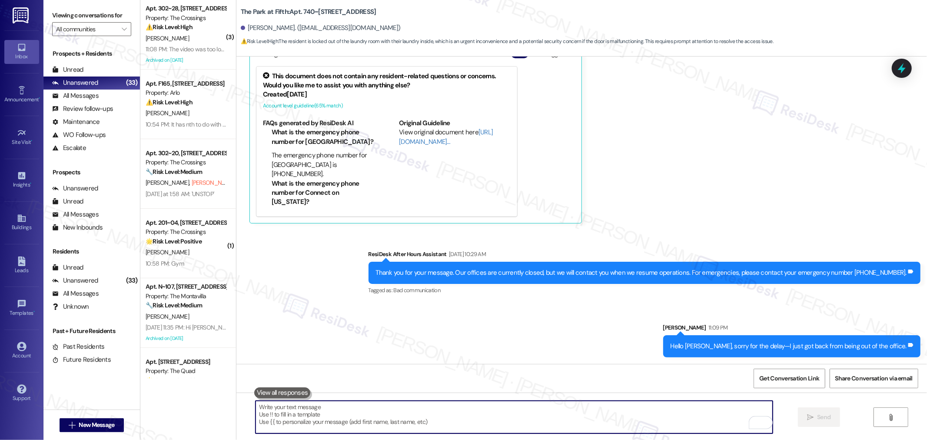
paste textarea "Oh no, thanks for letting me know—that’s definitely frustrating with your laund…"
type textarea "Oh no, thanks for letting me know—that’s definitely frustrating with your laund…"
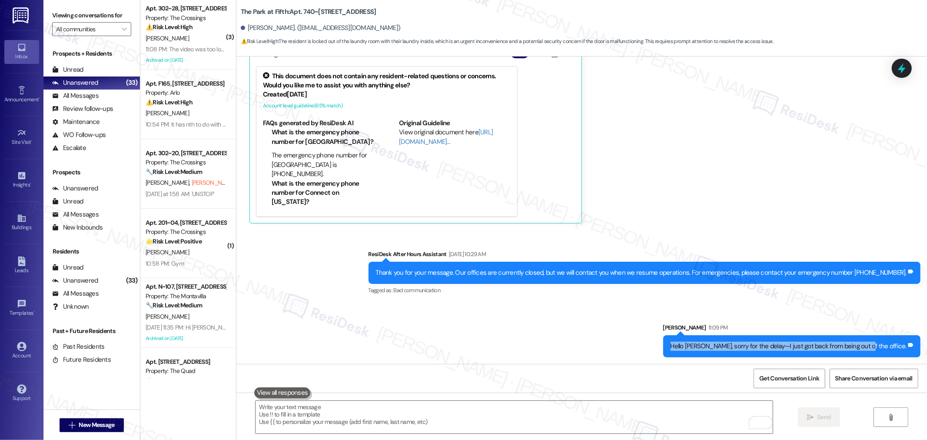
drag, startPoint x: 697, startPoint y: 344, endPoint x: 894, endPoint y: 339, distance: 197.4
click at [894, 339] on div "Sent via SMS Sarah 11:09 PM Hello Jack, sorry for the delay—I just got back fro…" at bounding box center [792, 339] width 271 height 47
click at [622, 417] on textarea "To enrich screen reader interactions, please activate Accessibility in Grammarl…" at bounding box center [514, 417] width 517 height 33
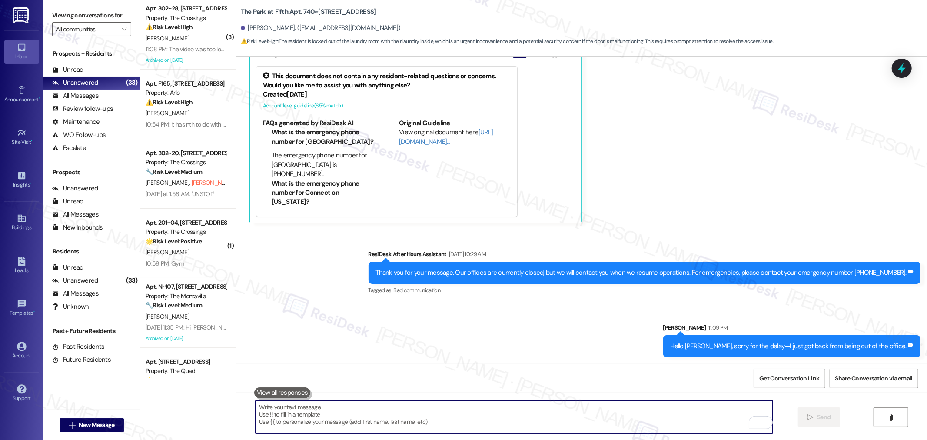
paste textarea "Oh no, thanks for letting me know—that’s definitely frustrating with your laund…"
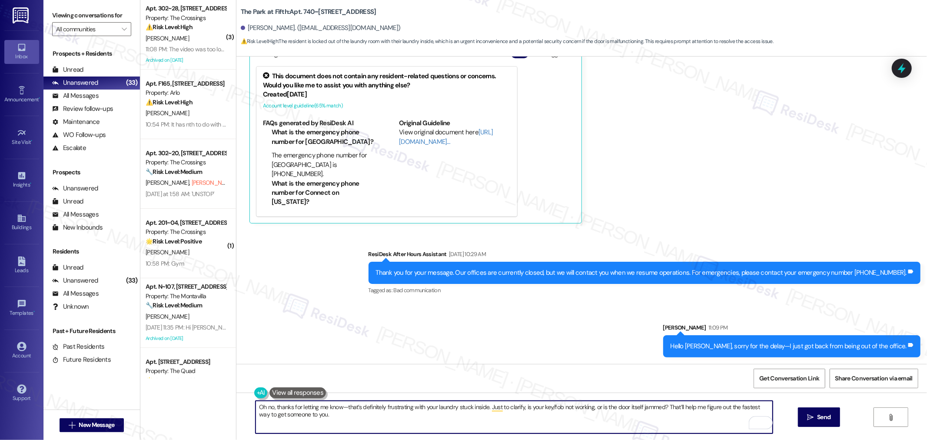
type textarea "Oh no, thanks for letting me know—that’s definitely frustrating with your laund…"
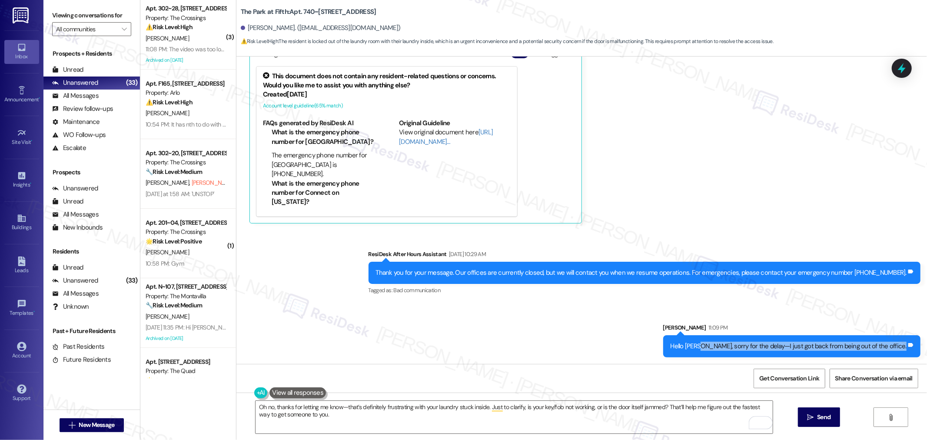
drag, startPoint x: 735, startPoint y: 346, endPoint x: 925, endPoint y: 347, distance: 190.4
click at [925, 347] on div "Lease started Mar 06, 2025 at 8:00 AM Announcement, sent via SMS Sarah (ResiDes…" at bounding box center [581, 210] width 691 height 307
copy div "sorry for the delay—I just got back from being out of the office. Tags and notes"
click at [495, 409] on textarea "Oh no, thanks for letting me know—that’s definitely frustrating with your laund…" at bounding box center [514, 417] width 517 height 33
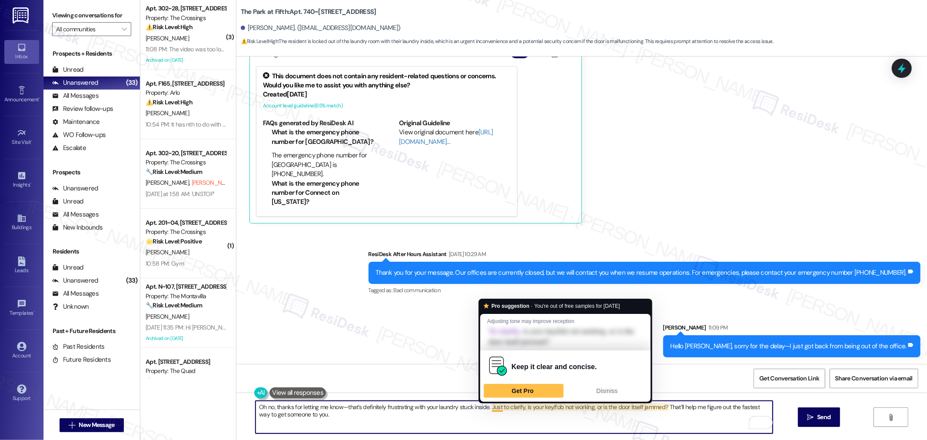
click at [492, 421] on textarea "Oh no, thanks for letting me know—that’s definitely frustrating with your laund…" at bounding box center [514, 417] width 517 height 33
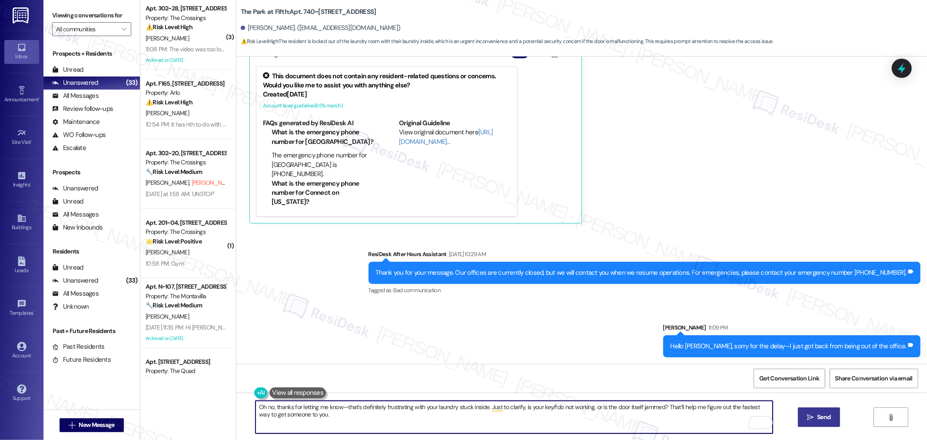
click at [824, 418] on span "Send" at bounding box center [823, 416] width 13 height 9
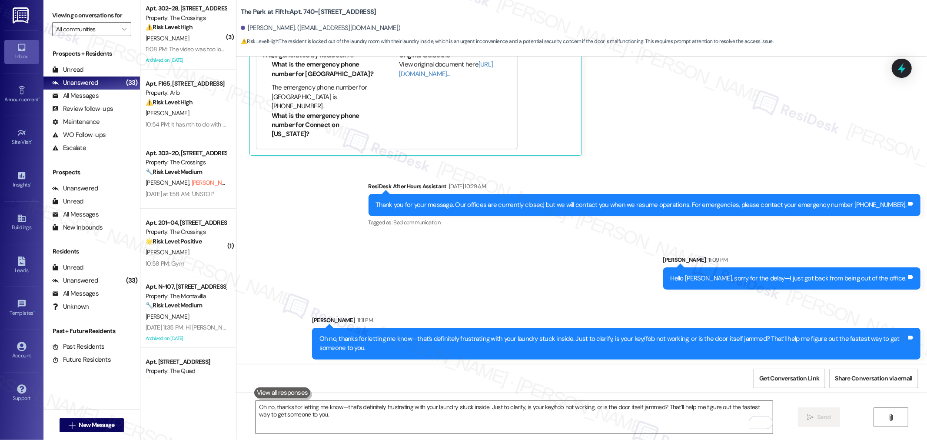
scroll to position [293, 0]
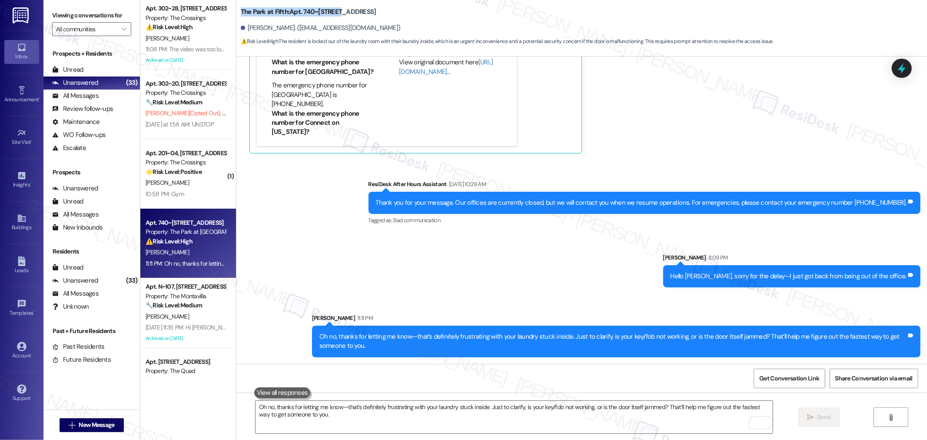
drag, startPoint x: 232, startPoint y: 10, endPoint x: 331, endPoint y: 13, distance: 99.2
click at [331, 13] on div "The Park at Fifth: Apt. 740~34, 625 NW 5th Ave Jack Lacey. (jackpatricklacey@gm…" at bounding box center [581, 24] width 691 height 44
copy b "The Park at Fifth: Apt. 740~34, 625"
drag, startPoint x: 242, startPoint y: 25, endPoint x: 270, endPoint y: 27, distance: 28.3
click at [270, 27] on div "Jack Lacey. (jackpatricklacey@gmail.com)" at bounding box center [321, 27] width 160 height 9
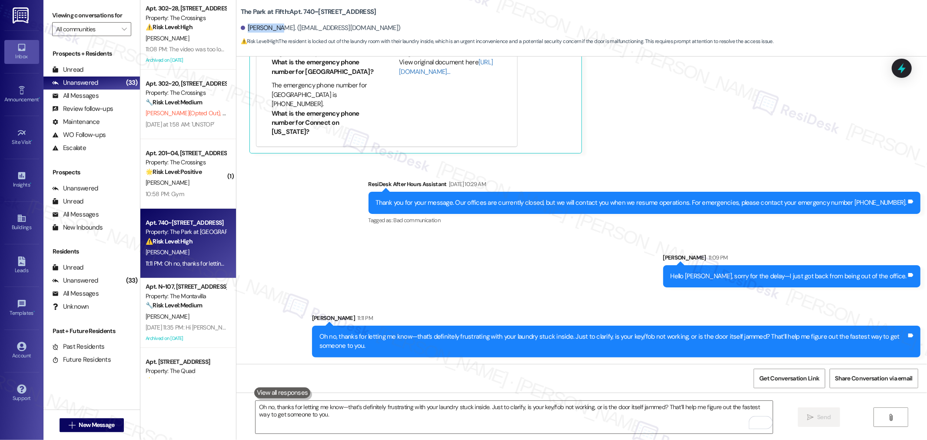
copy div "Jack Lacey"
click at [798, 380] on span "Get Conversation Link" at bounding box center [789, 378] width 60 height 9
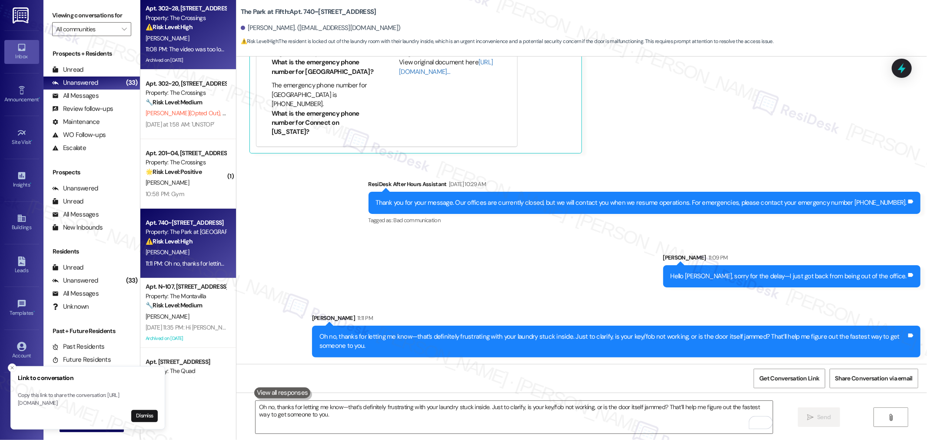
click at [177, 51] on div "11:08 PM: The video was too long so I sent the end part separately 11:08 PM: Th…" at bounding box center [228, 49] width 165 height 8
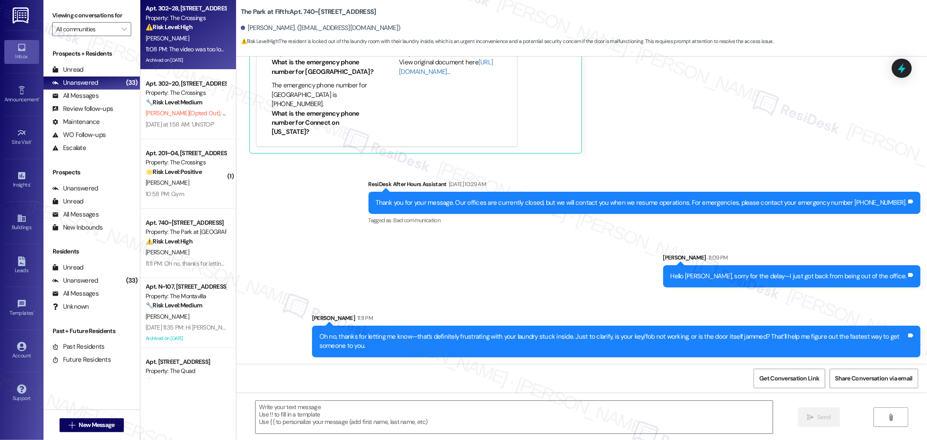
type textarea "Fetching suggested responses. Please feel free to read through the conversation…"
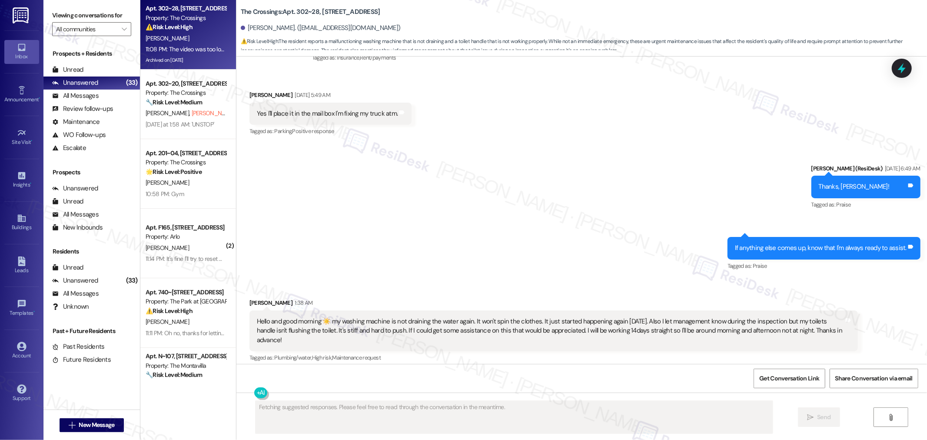
scroll to position [50854, 0]
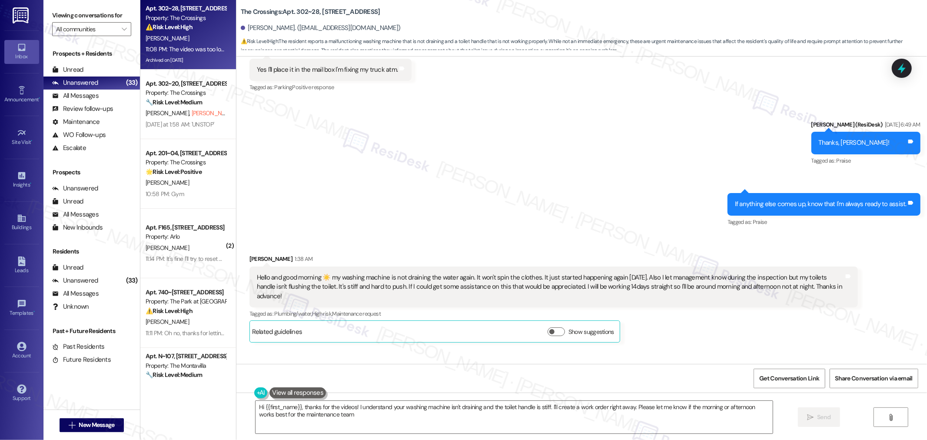
type textarea "Hi {{first_name}}, thanks for the videos! I understand your washing machine isn…"
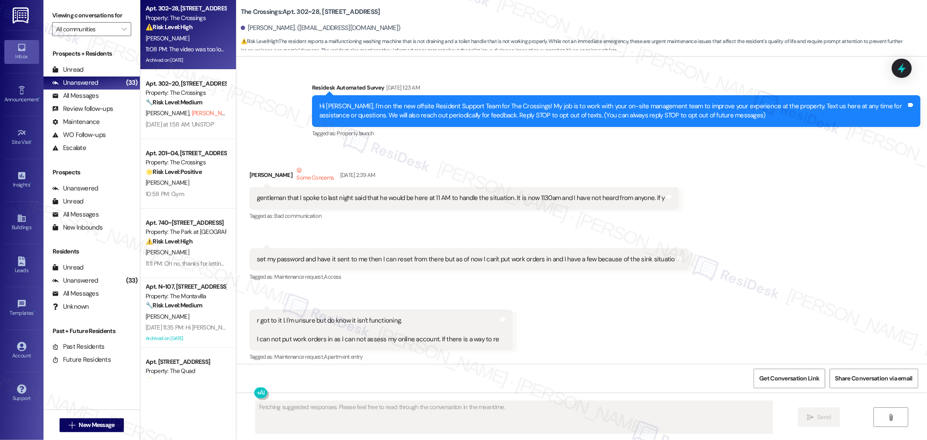
scroll to position [51241, 0]
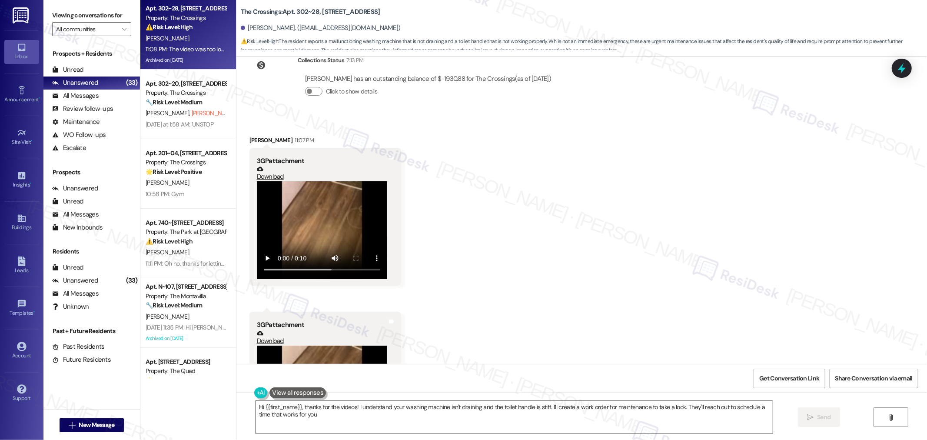
type textarea "Hi {{first_name}}, thanks for the videos! I understand your washing machine isn…"
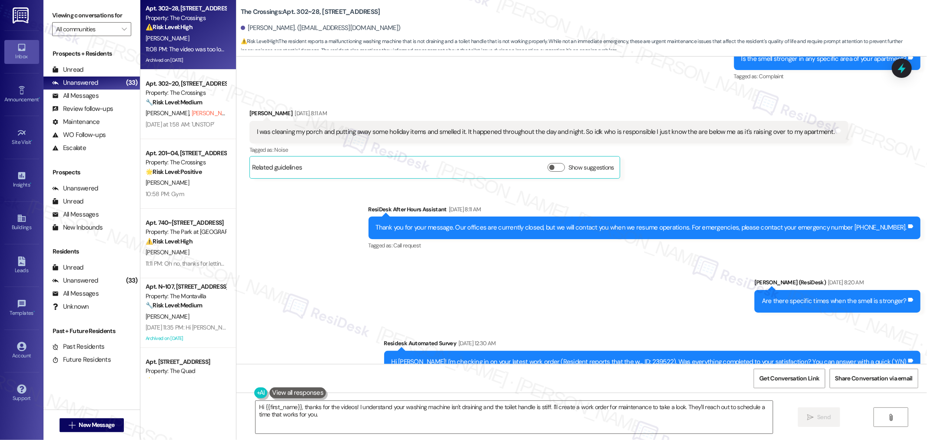
scroll to position [49357, 0]
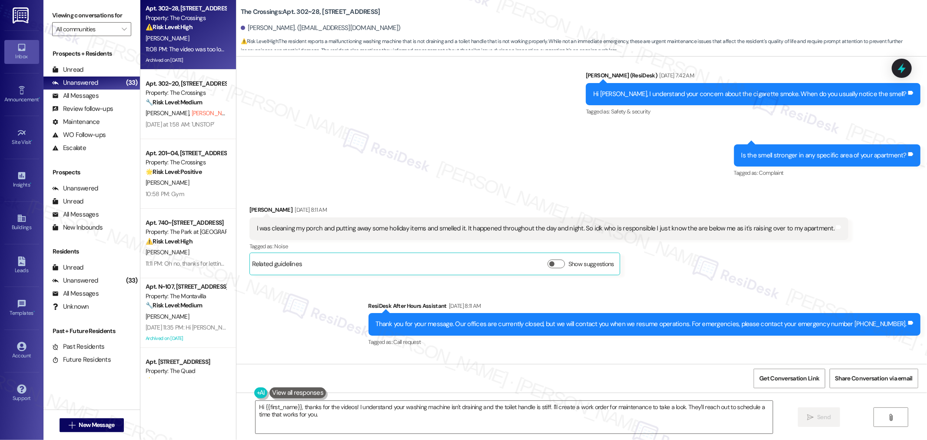
copy div "239522"
click at [650, 282] on div "Sent via SMS ResiDesk After Hours Assistant Aug 19, 2025 at 8:11 AM Thank you f…" at bounding box center [581, 385] width 691 height 207
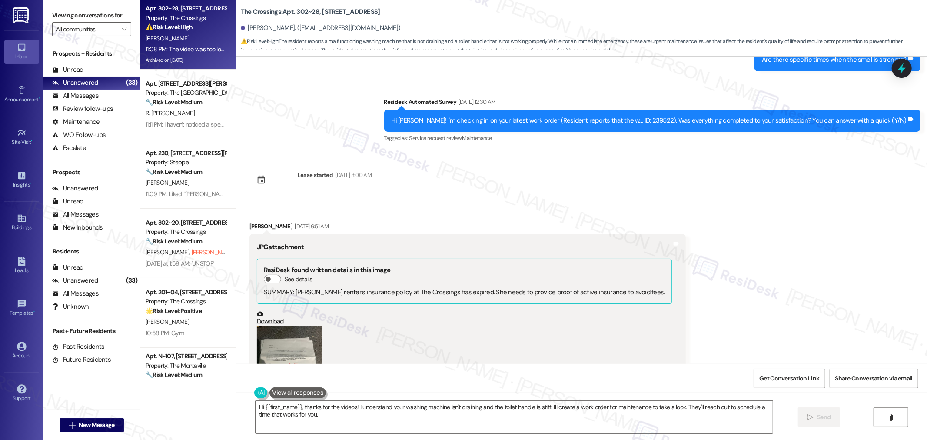
scroll to position [49406, 0]
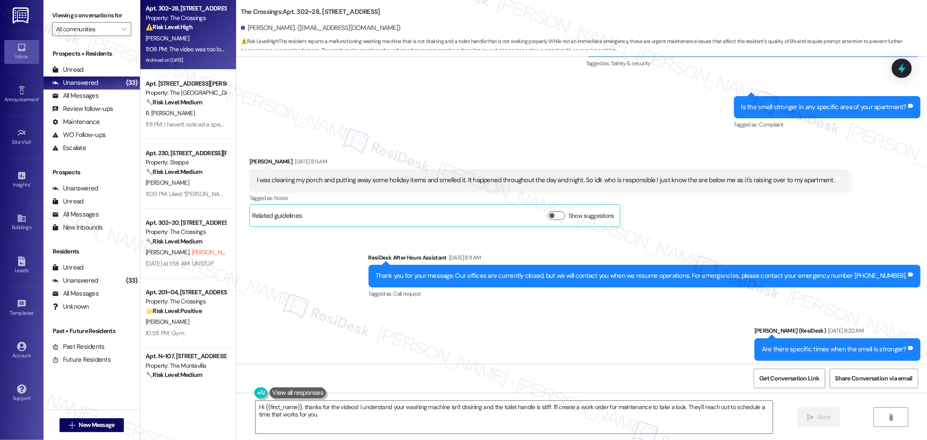
click at [669, 406] on div "Hi Ashley! I'm checking in on your latest work order (Resident reports that the…" at bounding box center [649, 410] width 515 height 9
copy div "239522"
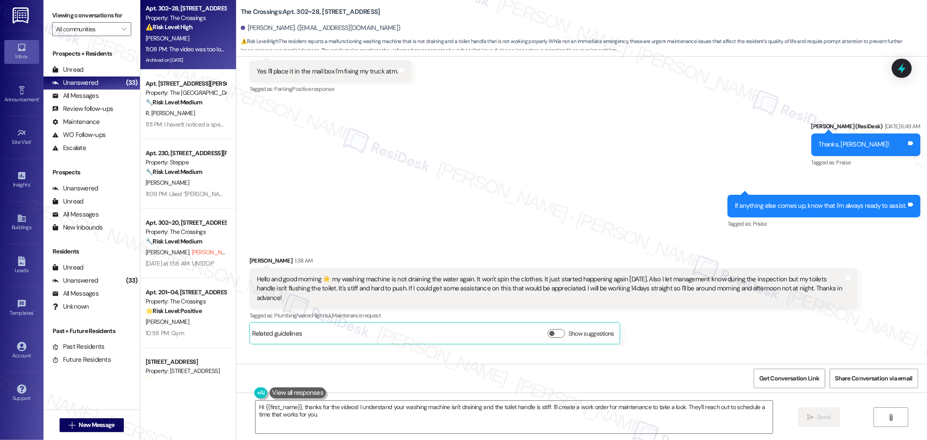
scroll to position [50806, 0]
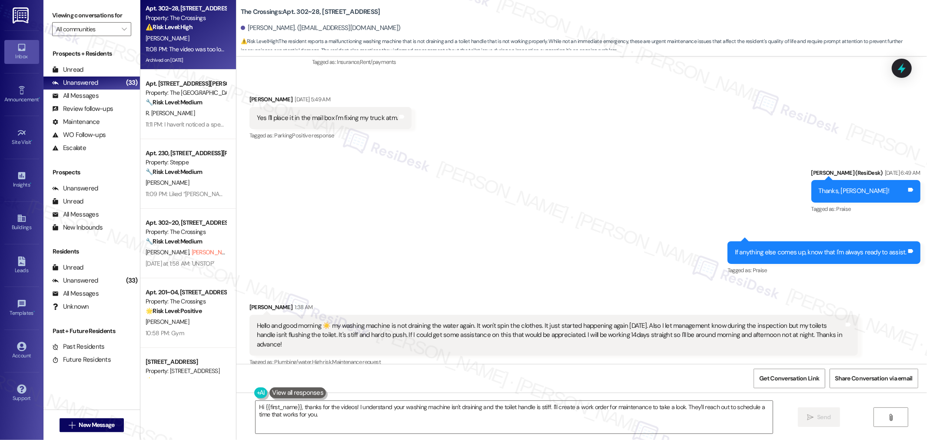
click at [433, 321] on div "Hello and good morning ☀️ my washing machine is not draining the water again. I…" at bounding box center [550, 335] width 587 height 28
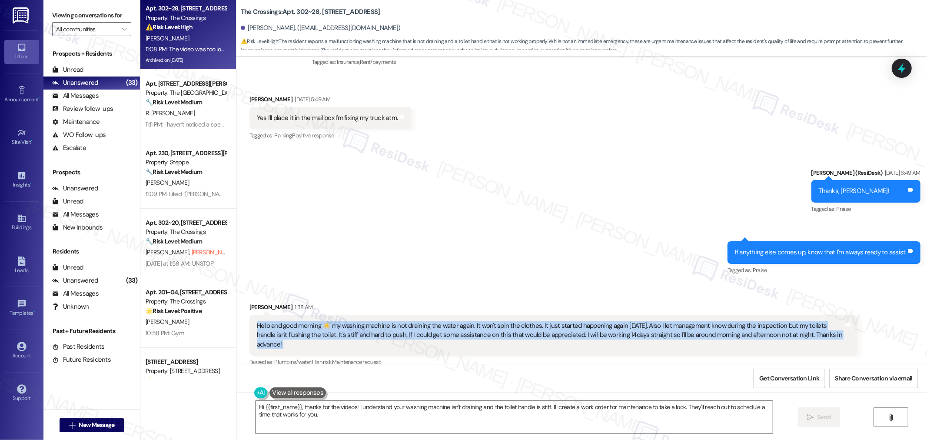
click at [433, 321] on div "Hello and good morning ☀️ my washing machine is not draining the water again. I…" at bounding box center [550, 335] width 587 height 28
copy div "Hello and good morning ☀️ my washing machine is not draining the water again. I…"
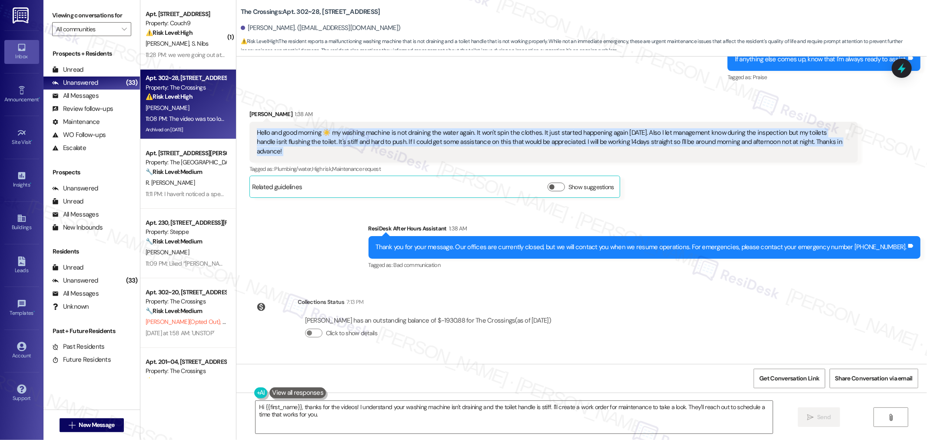
scroll to position [51241, 0]
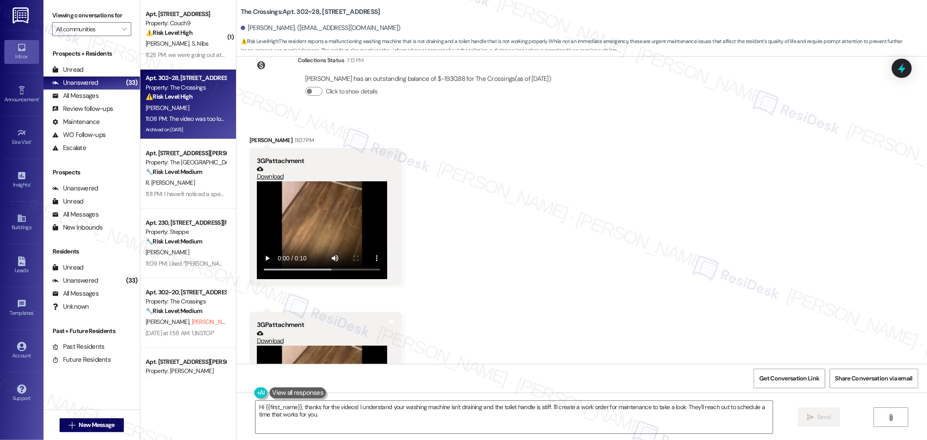
click at [649, 232] on div "Received via SMS Ashley Jacobson 11:07 PM 3GP attachment Download Tags and note…" at bounding box center [581, 310] width 691 height 389
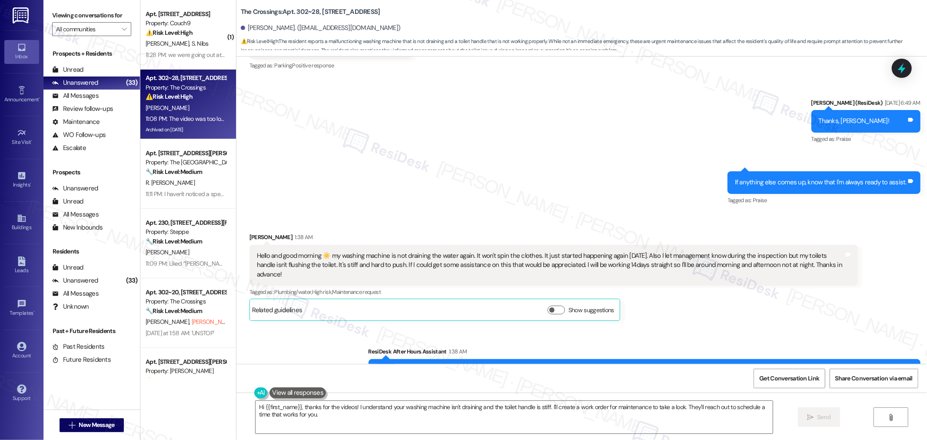
scroll to position [50806, 0]
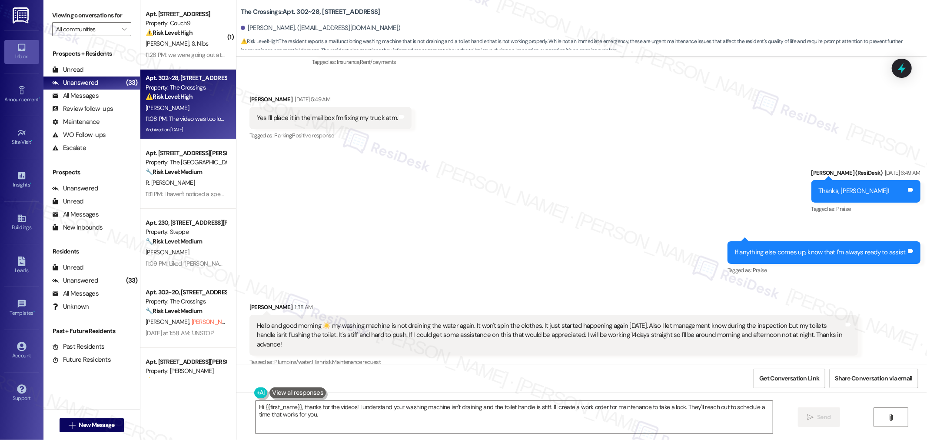
click at [290, 321] on div "Hello and good morning ☀️ my washing machine is not draining the water again. I…" at bounding box center [550, 335] width 587 height 28
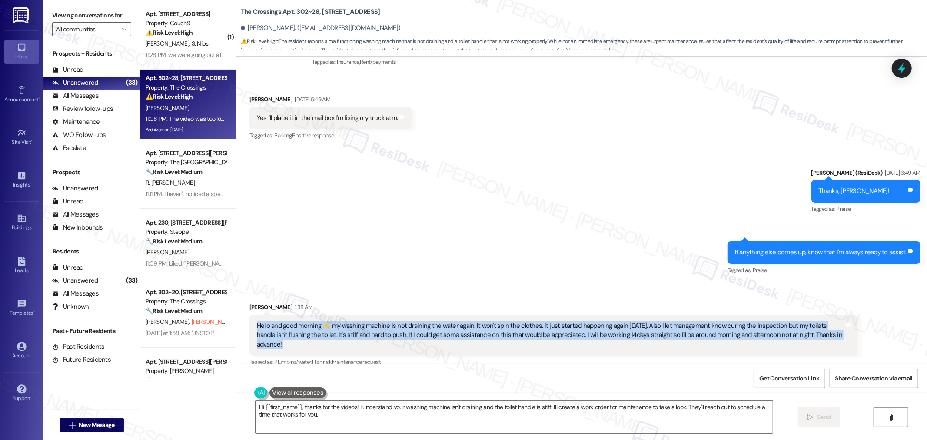
click at [290, 321] on div "Hello and good morning ☀️ my washing machine is not draining the water again. I…" at bounding box center [550, 335] width 587 height 28
copy div "Hello and good morning ☀️ my washing machine is not draining the water again. I…"
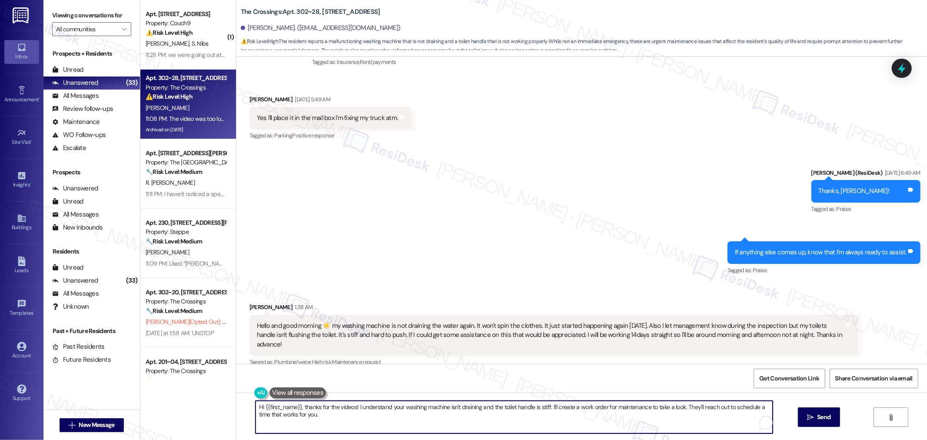
drag, startPoint x: 546, startPoint y: 407, endPoint x: 760, endPoint y: 403, distance: 213.9
click at [760, 403] on textarea "Hi {{first_name}}, thanks for the videos! I understand your washing machine isn…" at bounding box center [514, 417] width 517 height 33
drag, startPoint x: 679, startPoint y: 425, endPoint x: 665, endPoint y: 423, distance: 14.0
click at [678, 425] on textarea "Hi {{first_name}}, thanks for the videos! I understand your washing machine isn…" at bounding box center [514, 417] width 517 height 33
drag, startPoint x: 545, startPoint y: 407, endPoint x: 568, endPoint y: 418, distance: 26.0
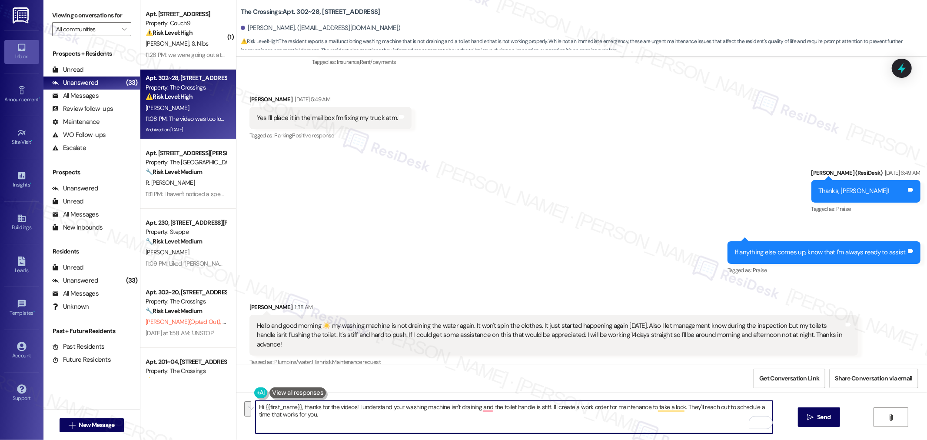
click at [568, 418] on textarea "Hi {{first_name}}, thanks for the videos! I understand your washing machine isn…" at bounding box center [514, 417] width 517 height 33
paste textarea "Is the machine making any unusual noises or displaying any error codes when it …"
click at [545, 405] on textarea "Hi {{first_name}}, thanks for the videos! I understand your washing machine isn…" at bounding box center [514, 417] width 517 height 33
drag, startPoint x: 545, startPoint y: 408, endPoint x: 564, endPoint y: 417, distance: 21.0
click at [564, 417] on textarea "Hi {{first_name}}, thanks for the videos! I understand your washing machine isn…" at bounding box center [514, 417] width 517 height 33
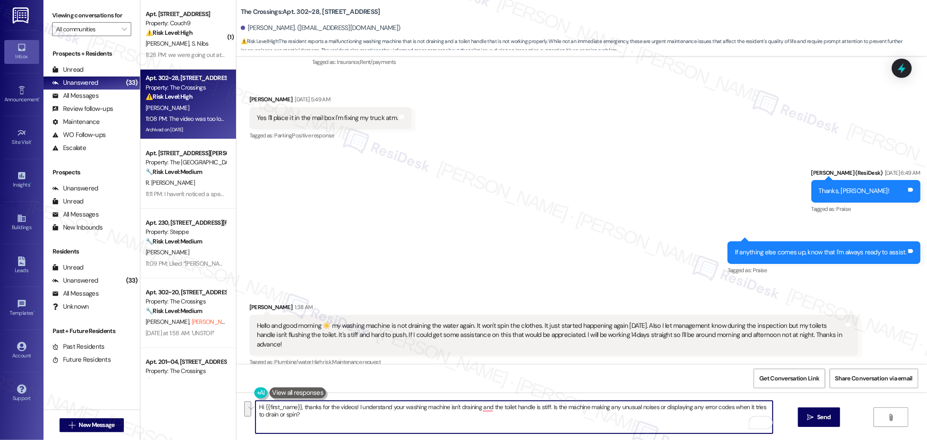
paste textarea "Does the issue happen with every load, or is it intermittent (e.g., sometimes i…"
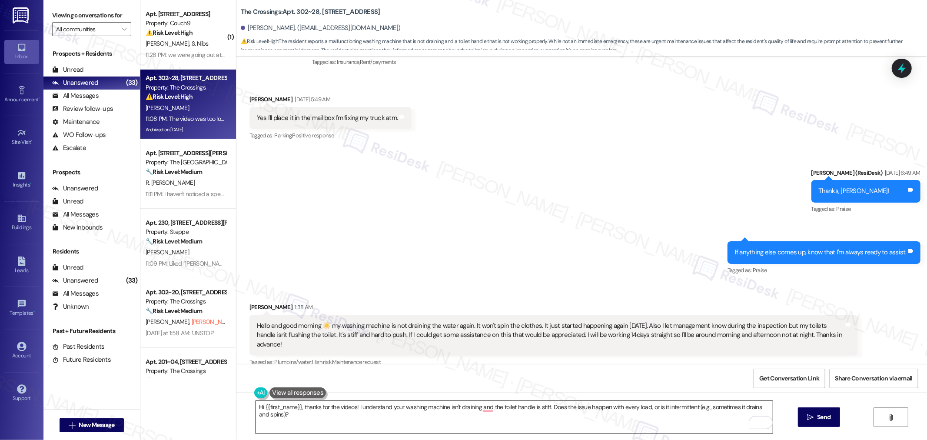
click at [584, 425] on textarea "Hi {{first_name}}, thanks for the videos! I understand your washing machine isn…" at bounding box center [514, 417] width 517 height 33
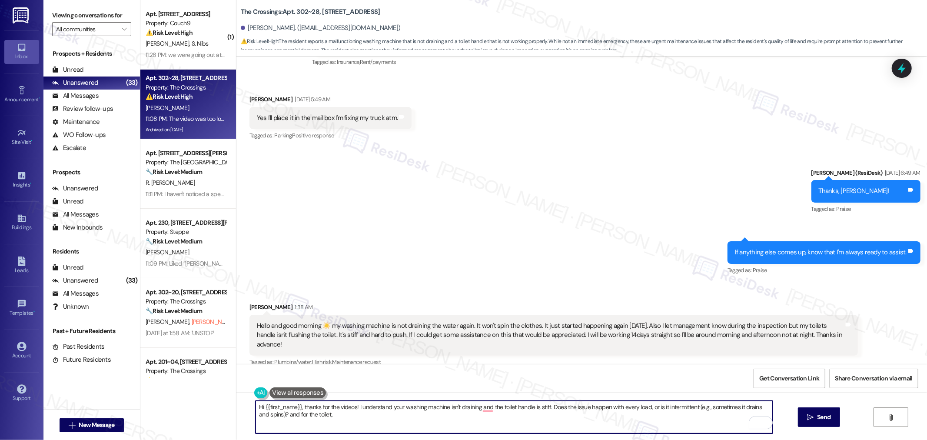
paste textarea "Has the stiffness in the handle been getting worse over time, or did it suddenl…"
click at [614, 412] on textarea "Hi {{first_name}}, thanks for the videos! I understand your washing machine isn…" at bounding box center [514, 417] width 517 height 33
click at [322, 418] on textarea "Hi {{first_name}}, thanks for the videos! I understand your washing machine isn…" at bounding box center [514, 417] width 517 height 33
click at [277, 414] on textarea "Hi {{first_name}}, thanks for the videos! I understand your washing machine isn…" at bounding box center [514, 417] width 517 height 33
click at [323, 416] on textarea "Hi {{first_name}}, thanks for the videos! I understand your washing machine isn…" at bounding box center [514, 417] width 517 height 33
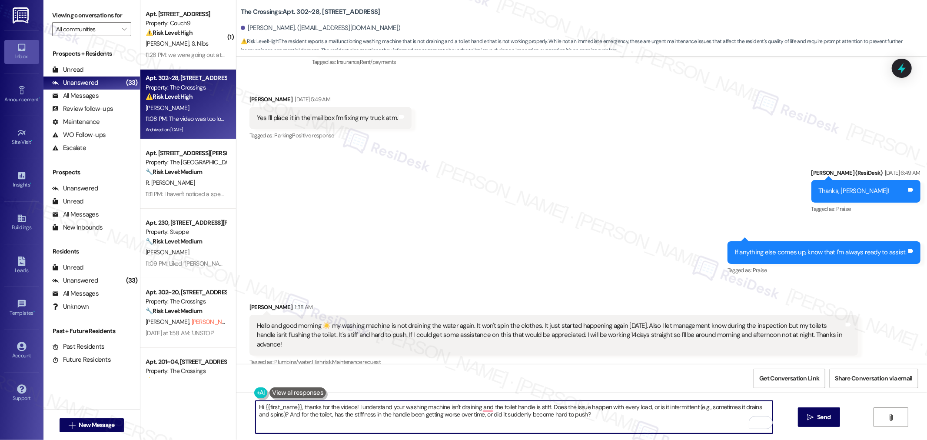
click at [626, 427] on textarea "Hi {{first_name}}, thanks for the videos! I understand your washing machine isn…" at bounding box center [514, 417] width 517 height 33
click at [482, 410] on textarea "Hi {{first_name}}, thanks for the videos! I understand your washing machine isn…" at bounding box center [514, 417] width 517 height 33
click at [603, 418] on textarea "Hi {{first_name}}, thanks for the videos! I understand your washing machine isn…" at bounding box center [514, 417] width 517 height 33
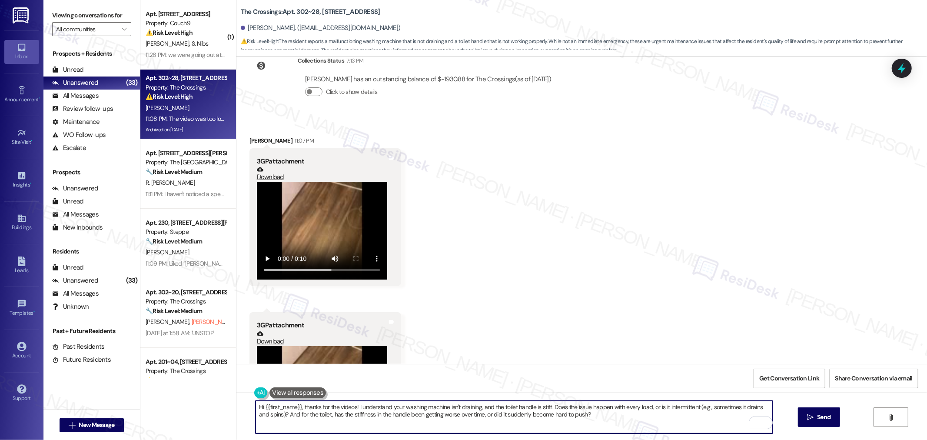
scroll to position [51241, 0]
drag, startPoint x: 297, startPoint y: 408, endPoint x: 238, endPoint y: 409, distance: 59.1
click at [238, 409] on div "Hi {{first_name}}, thanks for the videos! I understand your washing machine isn…" at bounding box center [581, 424] width 691 height 65
paste textarea "ello, sorry for the delay—I just got back from being out of the office."
click at [433, 404] on textarea "Hello, sorry for the delay—I just got back from being out of the office. thanks…" at bounding box center [514, 417] width 517 height 33
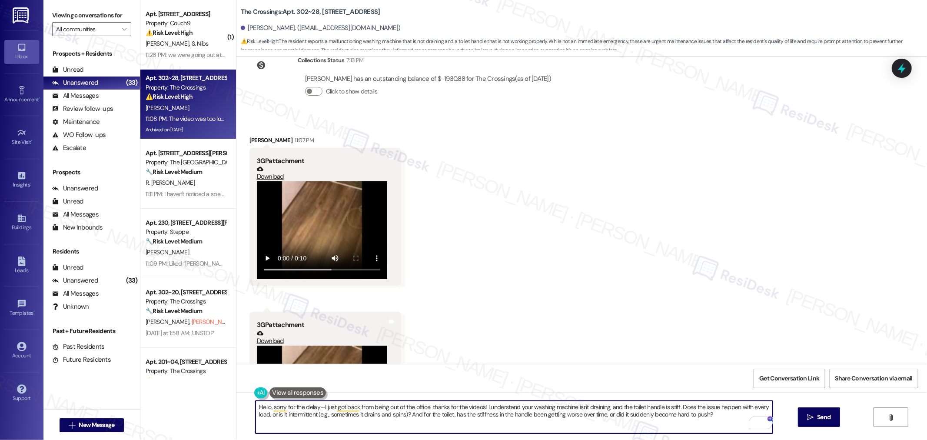
click at [426, 404] on textarea "Hello, sorry for the delay—I just got back from being out of the office. thanks…" at bounding box center [514, 417] width 517 height 33
click at [265, 409] on textarea "Hello, sorry for the delay—I just got back from being out of the office. Thanks…" at bounding box center [514, 417] width 517 height 33
click at [462, 419] on textarea "Hello Ashley , sorry for the delay—I just got back from being out of the office…" at bounding box center [514, 417] width 517 height 33
click at [277, 409] on textarea "Hello Ashley , sorry for the delay—I just got back from being out of the office…" at bounding box center [514, 417] width 517 height 33
type textarea "Hello [PERSON_NAME], sorry for the delay—I just got back from being out of the …"
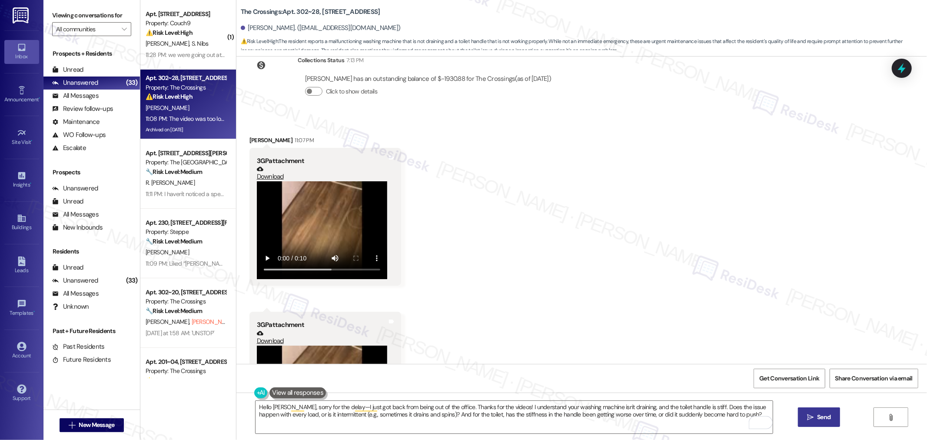
click at [829, 415] on span "Send" at bounding box center [823, 416] width 13 height 9
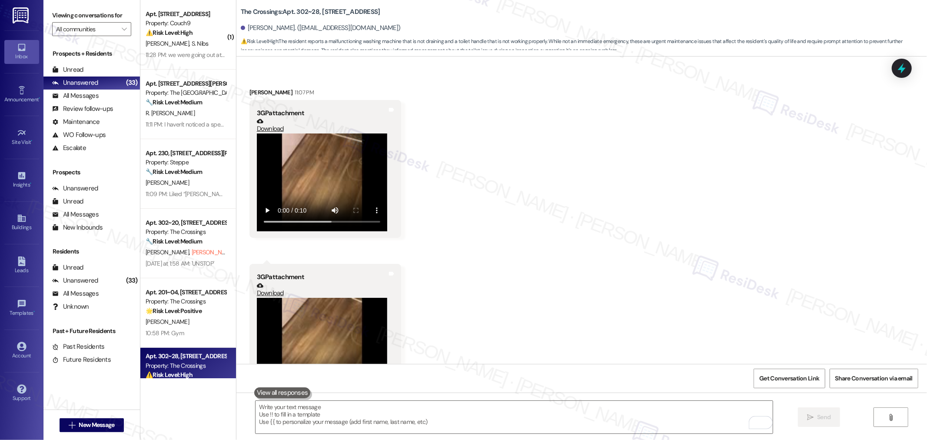
scroll to position [51311, 0]
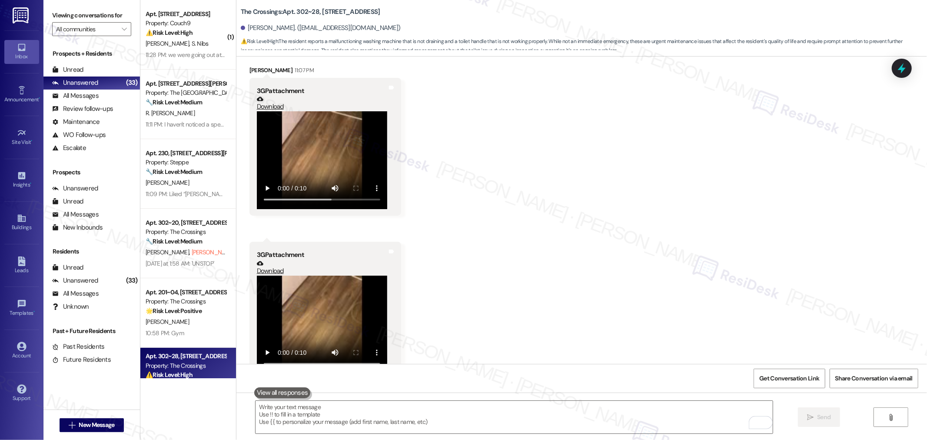
click at [602, 130] on div "Received via SMS Ashley Jacobson 11:07 PM 3GP attachment Download Tags and note…" at bounding box center [581, 240] width 691 height 389
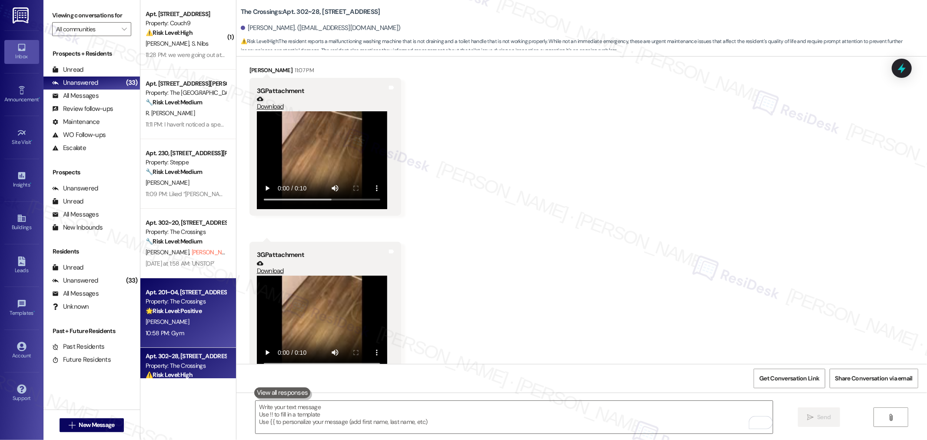
scroll to position [48, 0]
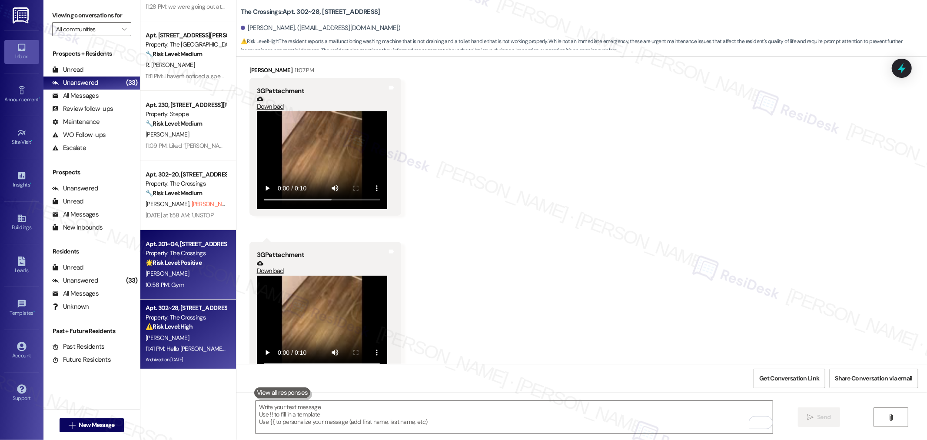
click at [163, 280] on div "10:58 PM: Gym 10:58 PM: Gym" at bounding box center [186, 284] width 82 height 11
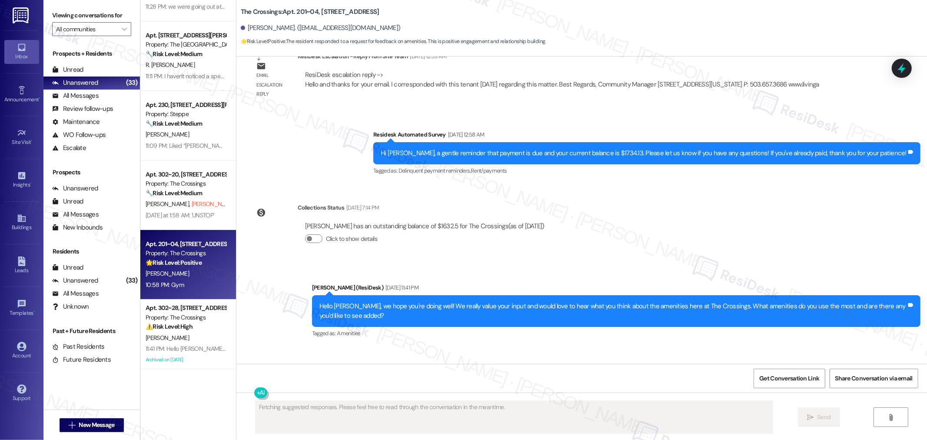
scroll to position [3039, 0]
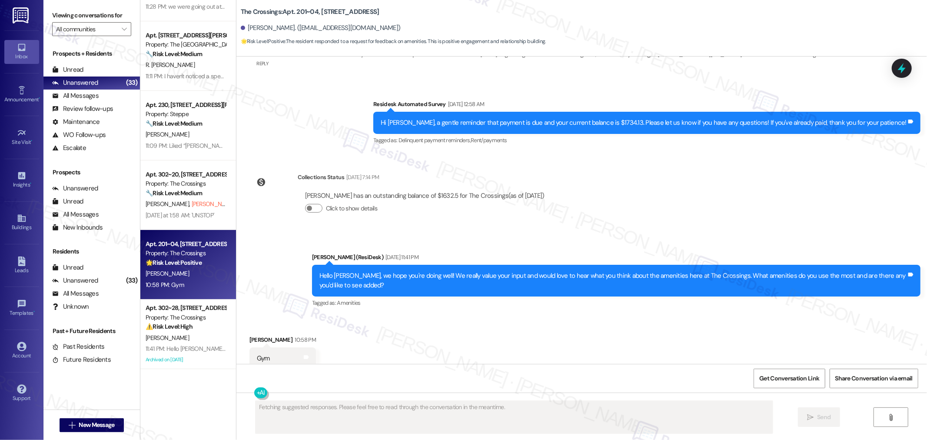
click at [422, 326] on div "Received via SMS Ivan Koba 10:58 PM Gym Tags and notes Tagged as: Gym equipment…" at bounding box center [581, 352] width 691 height 73
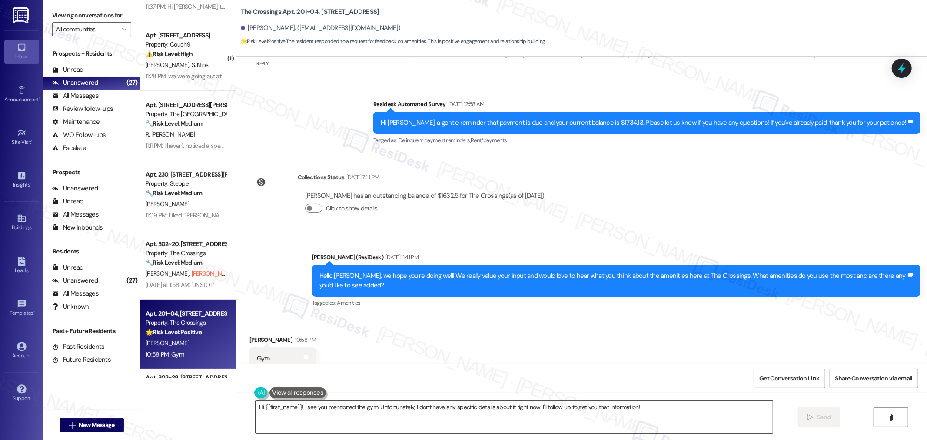
click at [431, 404] on textarea "Hi {{first_name}}! I see you mentioned the gym. Unfortunately, I don't have any…" at bounding box center [514, 417] width 517 height 33
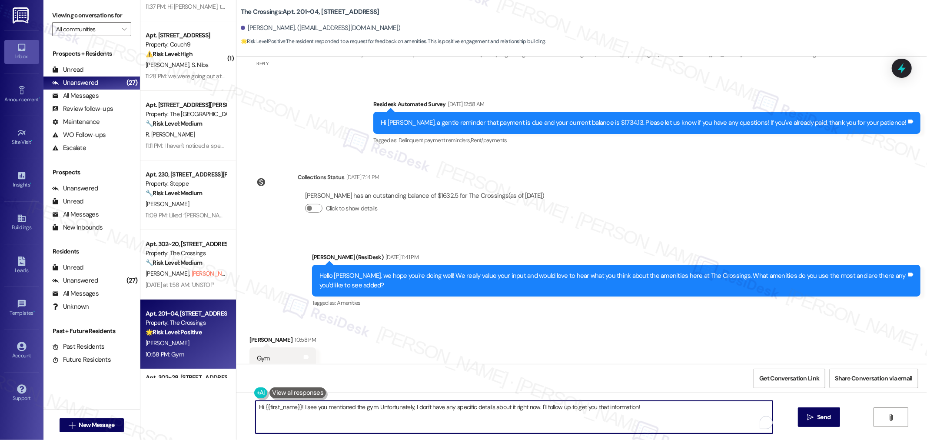
paste textarea "ello Ivan, I understand you’d like to have a gym added as one of our amenities.…"
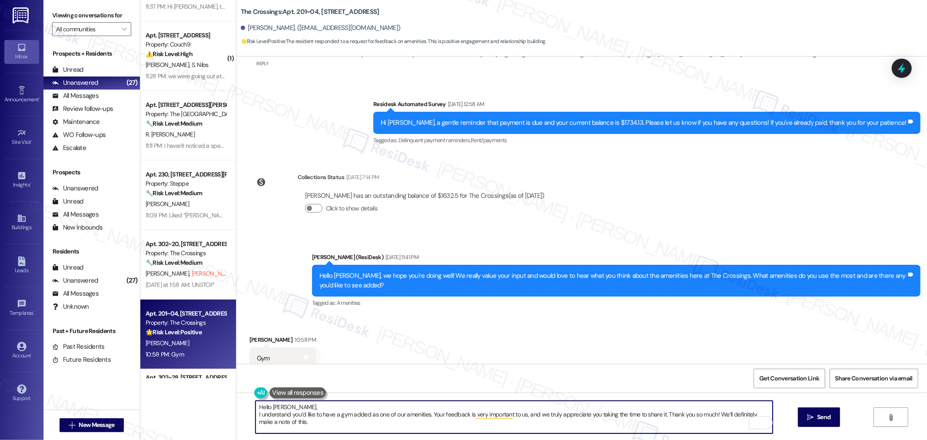
click at [256, 413] on textarea "Hello Ivan, I understand you’d like to have a gym added as one of our amenities…" at bounding box center [514, 417] width 517 height 33
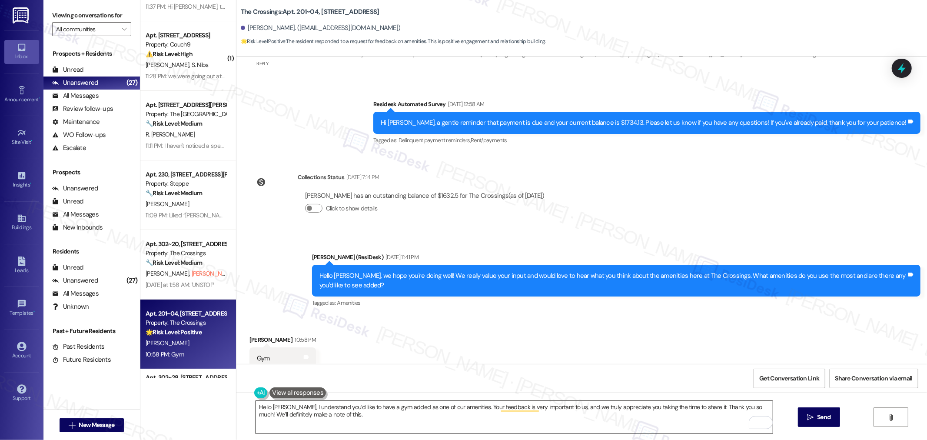
click at [340, 419] on textarea "Hello Ivan, I understand you’d like to have a gym added as one of our amenities…" at bounding box center [514, 417] width 517 height 33
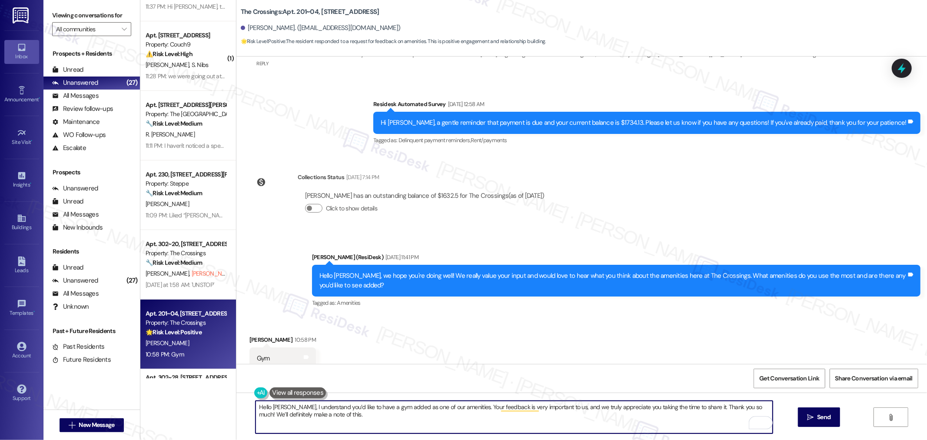
paste textarea "In the meantime, if you have any questions or notice anything that doesn’t look…"
type textarea "Hello Ivan, I understand you’d like to have a gym added as one of our amenities…"
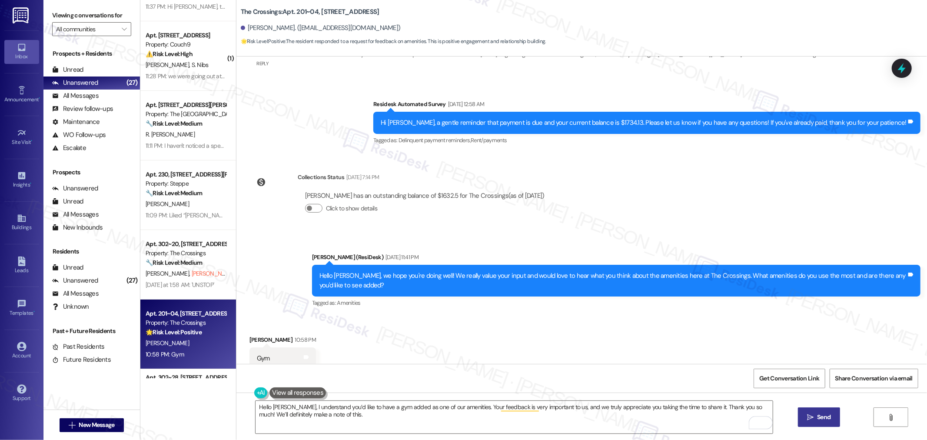
click at [835, 416] on button " Send" at bounding box center [819, 417] width 42 height 20
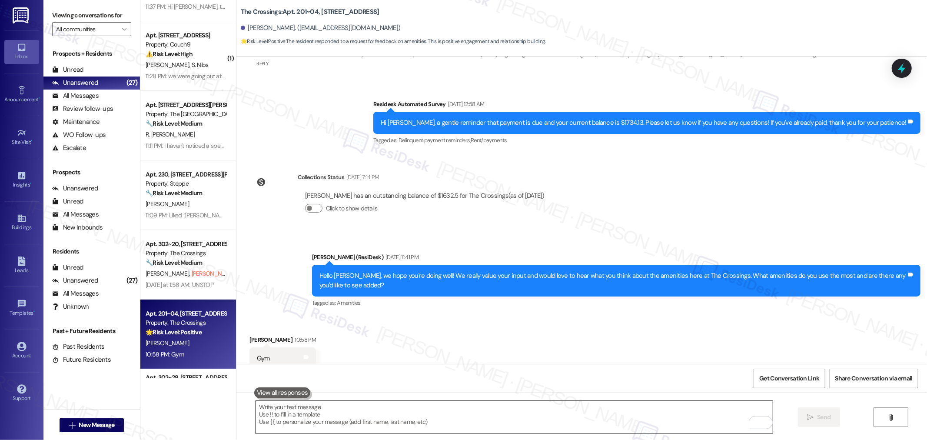
click at [571, 424] on textarea "To enrich screen reader interactions, please activate Accessibility in Grammarl…" at bounding box center [514, 417] width 517 height 33
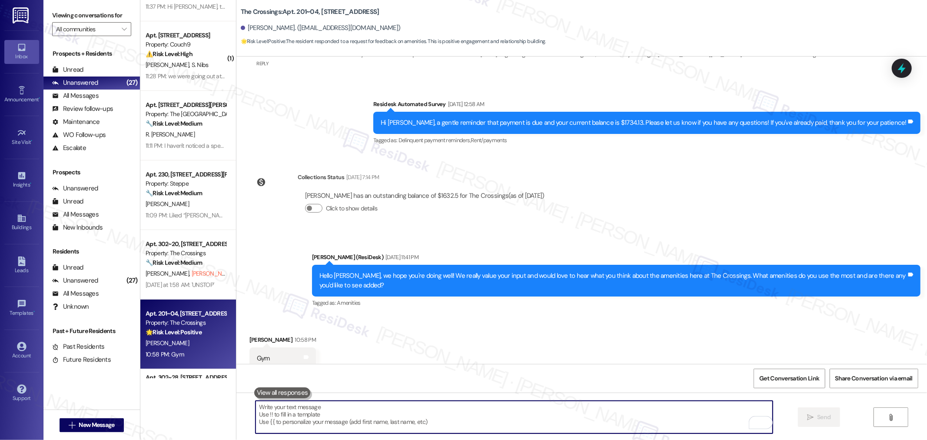
paste textarea "In the meantime, if you have any questions or notice anything that doesn’t look…"
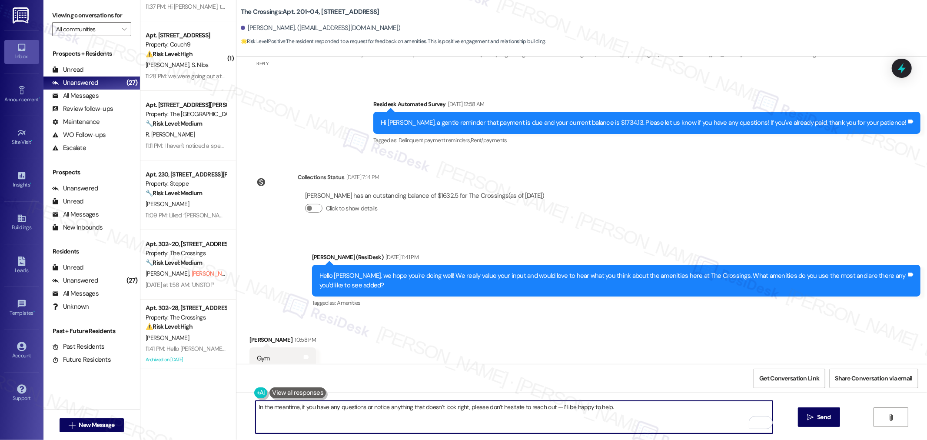
type textarea "In the meantime, if you have any questions or notice anything that doesn’t look…"
click at [610, 322] on div "Received via SMS Ivan Koba 10:58 PM Gym Tags and notes Tagged as: Gym equipment…" at bounding box center [581, 352] width 691 height 73
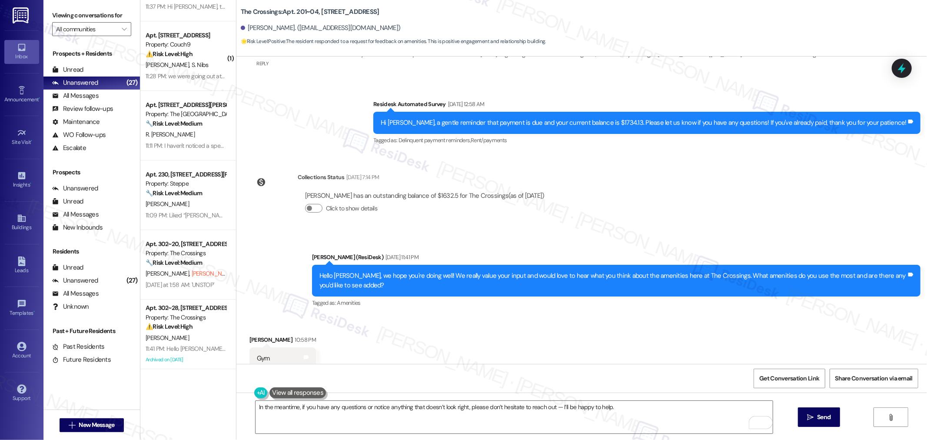
scroll to position [3109, 0]
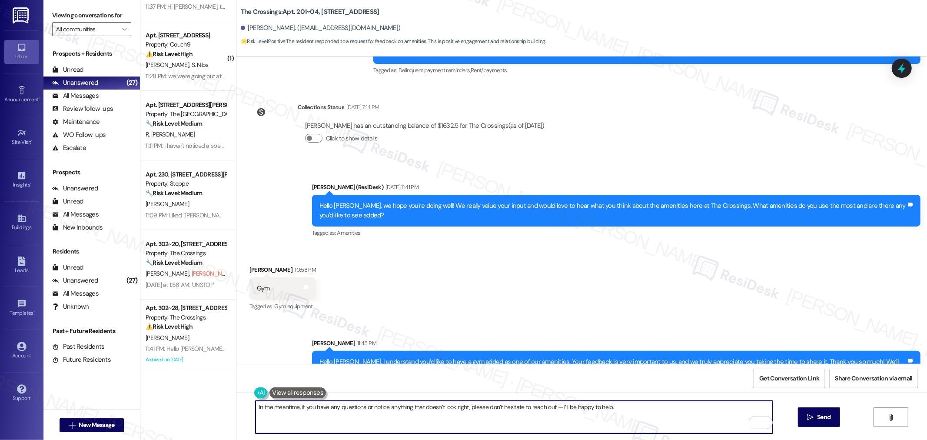
click at [681, 420] on textarea "In the meantime, if you have any questions or notice anything that doesn’t look…" at bounding box center [514, 417] width 517 height 33
click at [835, 419] on button " Send" at bounding box center [819, 417] width 42 height 20
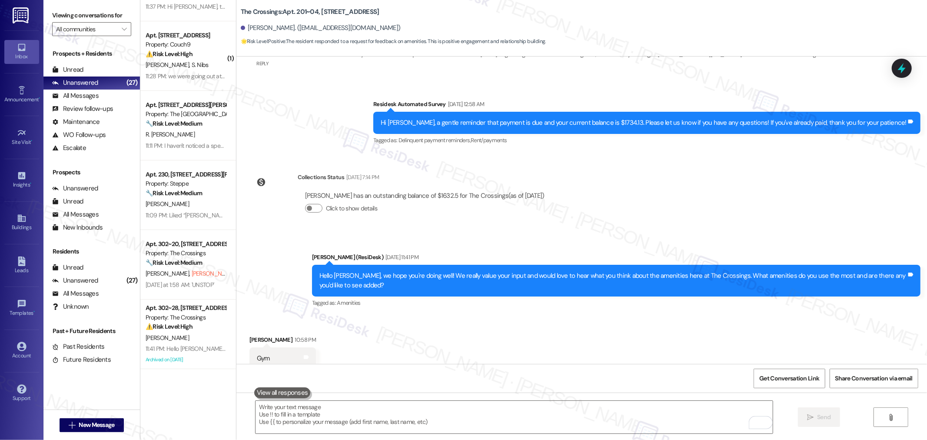
scroll to position [2798, 0]
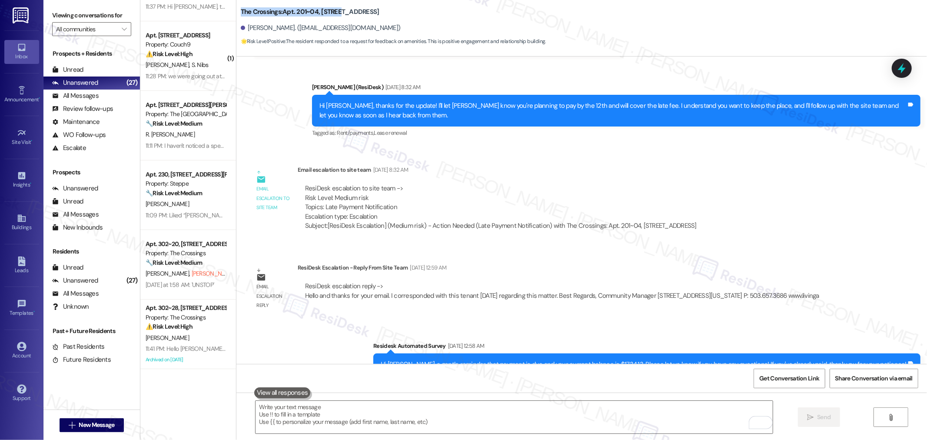
drag, startPoint x: 236, startPoint y: 9, endPoint x: 332, endPoint y: 15, distance: 97.1
click at [332, 15] on b "The Crossings: Apt. 201~04, 16500 SE 82nd Dr" at bounding box center [310, 11] width 139 height 9
copy b "The Crossings: Apt. 201~04, 16500"
drag, startPoint x: 240, startPoint y: 28, endPoint x: 266, endPoint y: 28, distance: 25.6
click at [266, 28] on div "Ivan Koba. (fcafan786@gmail.com)" at bounding box center [321, 27] width 160 height 9
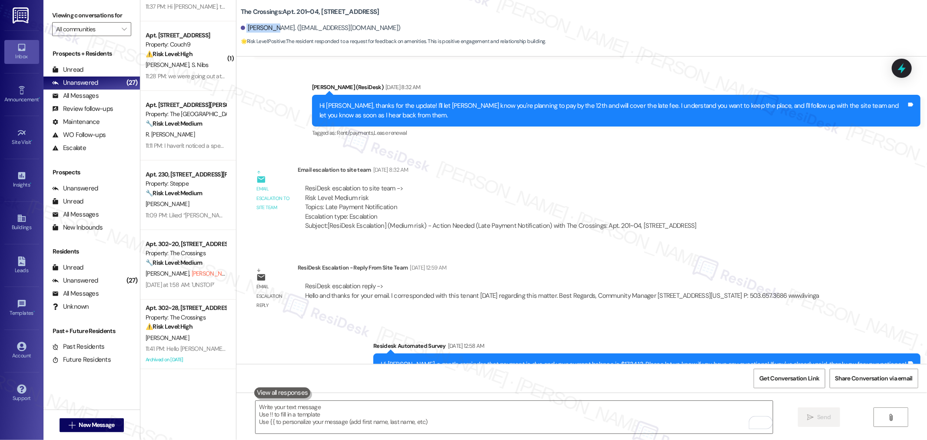
copy div "Ivan Koba"
click at [782, 374] on span "Get Conversation Link" at bounding box center [789, 378] width 60 height 9
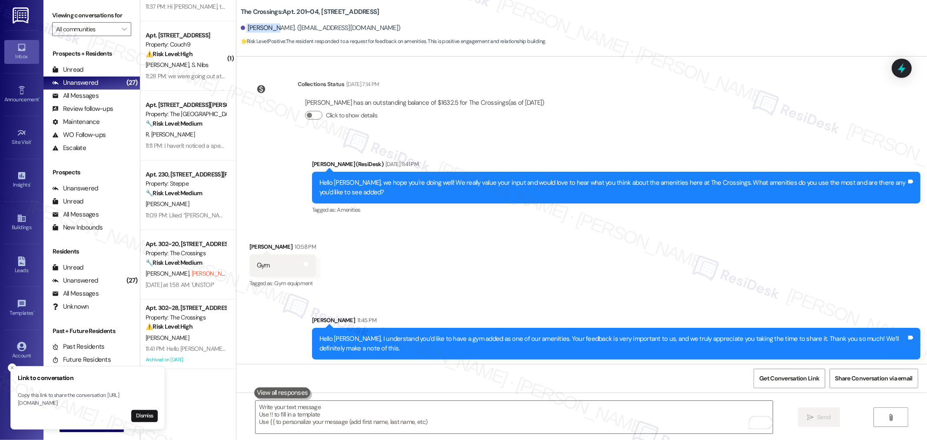
scroll to position [3170, 0]
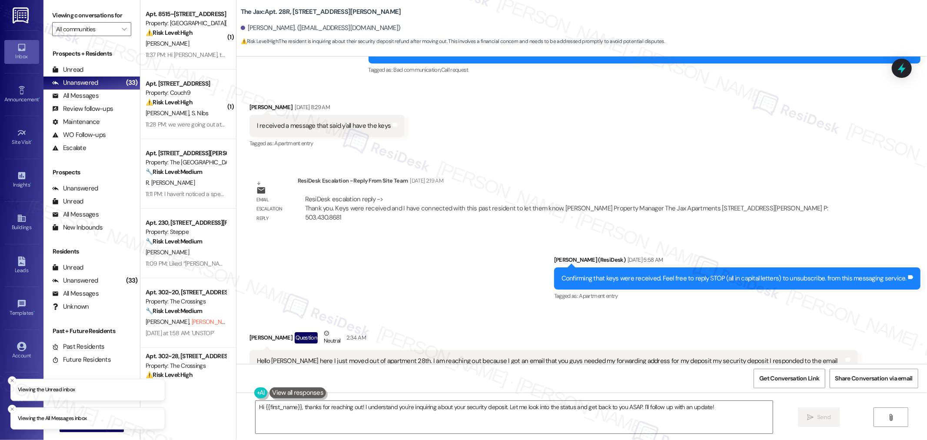
scroll to position [21716, 0]
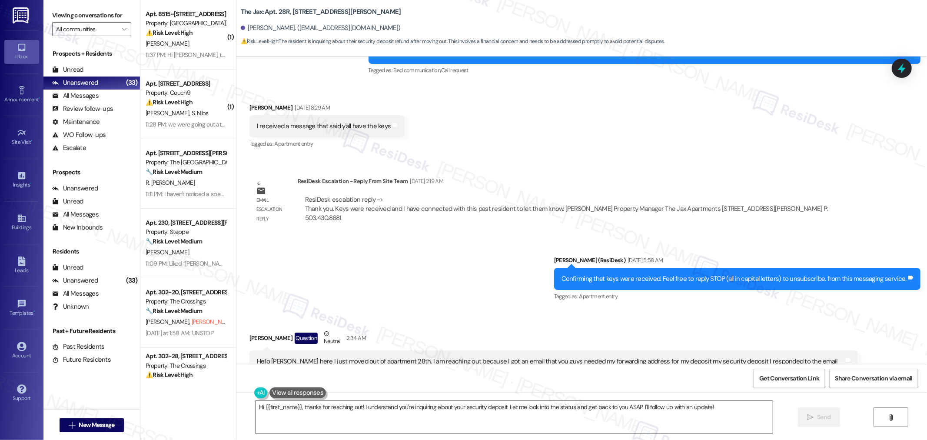
click at [407, 357] on div "Hello Casey Carter here I just moved out of apartment 28th. I am reaching out b…" at bounding box center [550, 366] width 587 height 19
copy div "Hello Casey Carter here I just moved out of apartment 28th. I am reaching out b…"
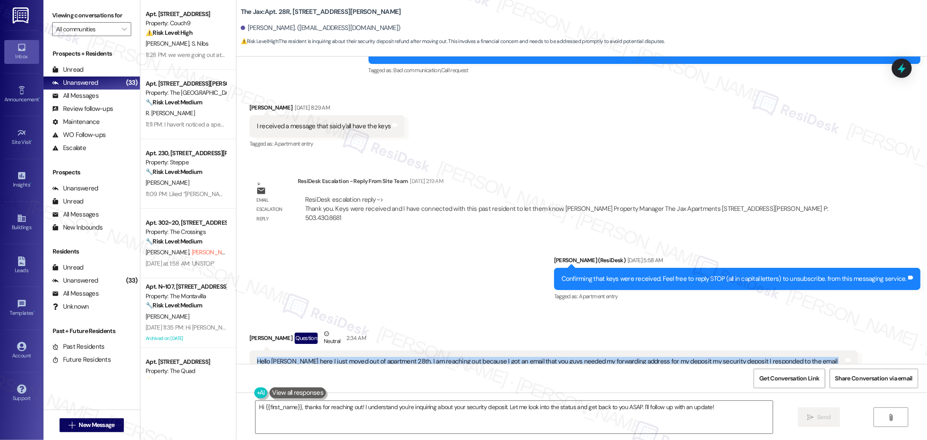
click at [427, 357] on div "Hello Casey Carter here I just moved out of apartment 28th. I am reaching out b…" at bounding box center [550, 366] width 587 height 19
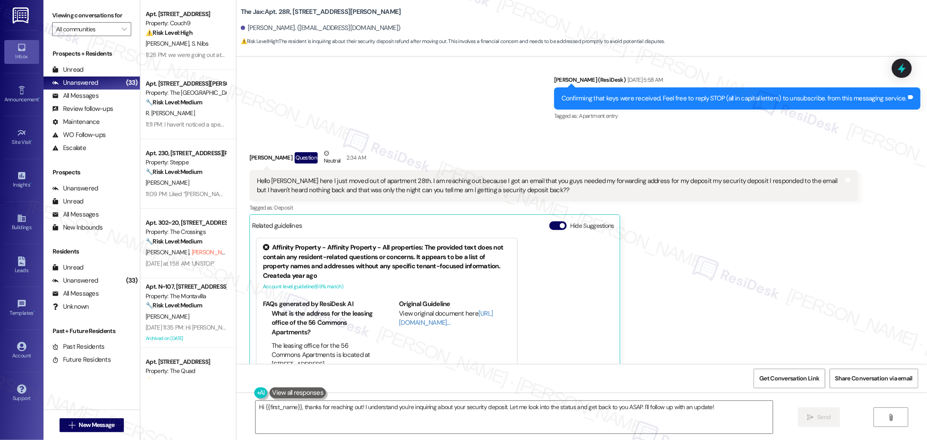
scroll to position [21909, 0]
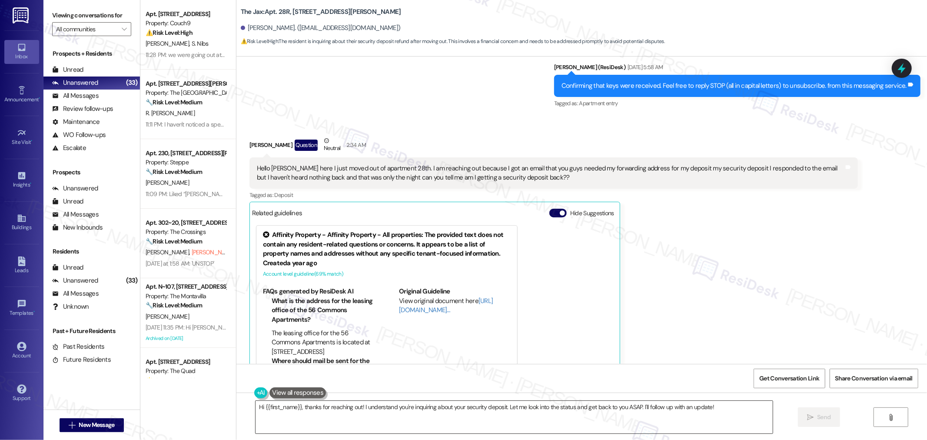
click at [635, 413] on textarea "Hi {{first_name}}, thanks for reaching out! I understand you're inquiring about…" at bounding box center [514, 417] width 517 height 33
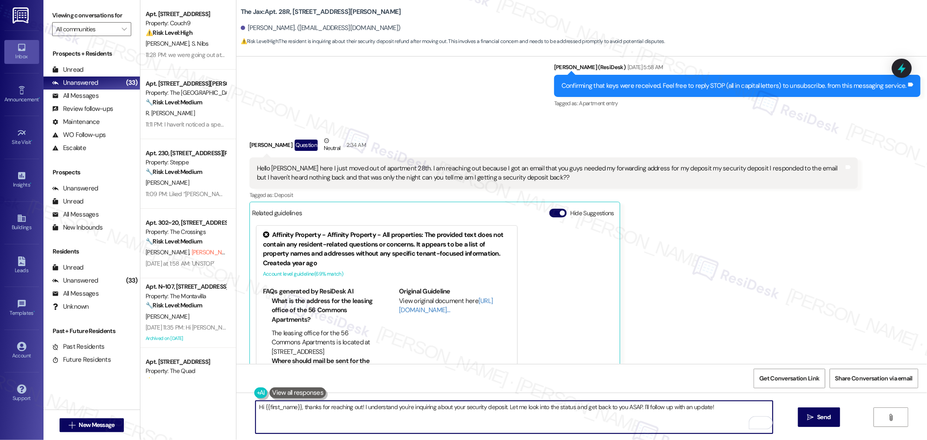
paste textarea "Thank you for reaching out. I understand you’ve recently moved out of apartment…"
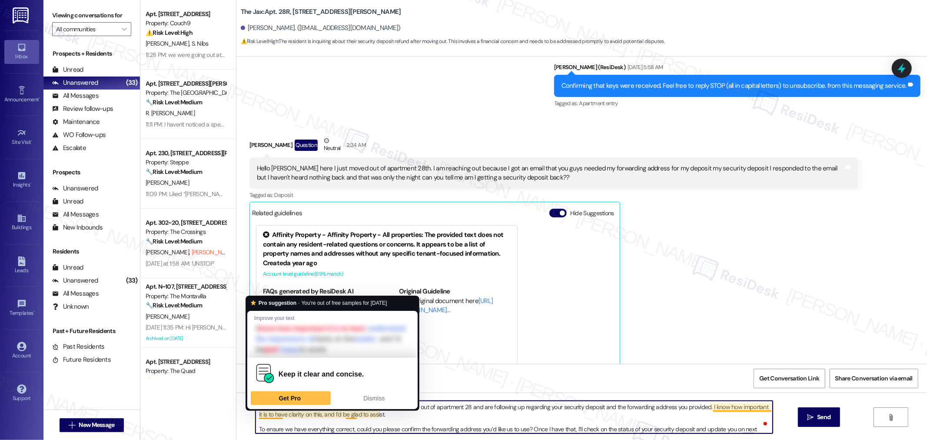
click at [261, 418] on textarea "Thank you for reaching out. I understand you’ve recently moved out of apartment…" at bounding box center [514, 417] width 517 height 33
click at [256, 429] on textarea "Thank you for reaching out. I understand you’ve recently moved out of apartment…" at bounding box center [514, 417] width 517 height 33
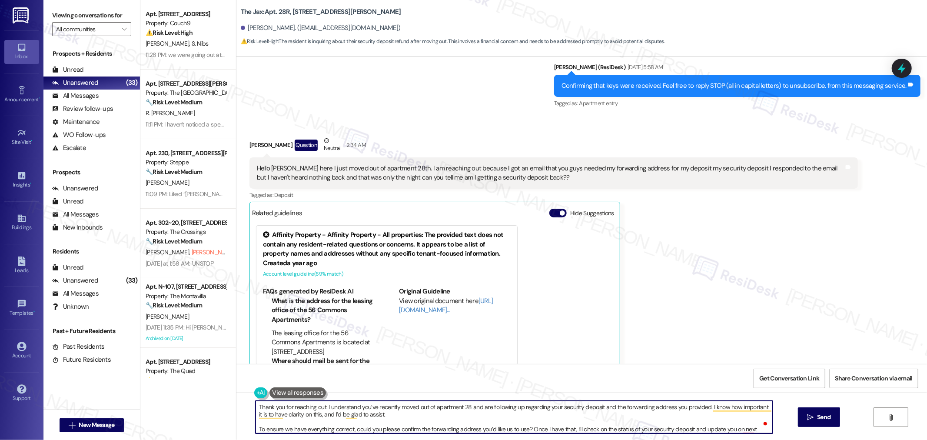
click at [256, 407] on textarea "Thank you for reaching out. I understand you’ve recently moved out of apartment…" at bounding box center [514, 417] width 517 height 33
click at [745, 411] on textarea "Hello Casey, thank you for reaching out. I understand you’ve recently moved out…" at bounding box center [514, 417] width 517 height 33
click at [645, 371] on div "Get Conversation Link Share Conversation via email" at bounding box center [581, 378] width 691 height 29
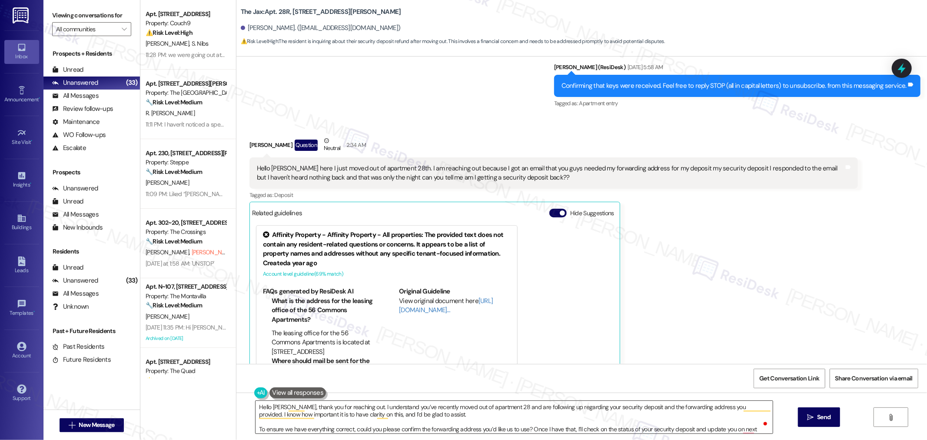
scroll to position [2, 0]
click at [739, 429] on textarea "Hello Casey, thank you for reaching out. I understand you’ve recently moved out…" at bounding box center [514, 417] width 517 height 33
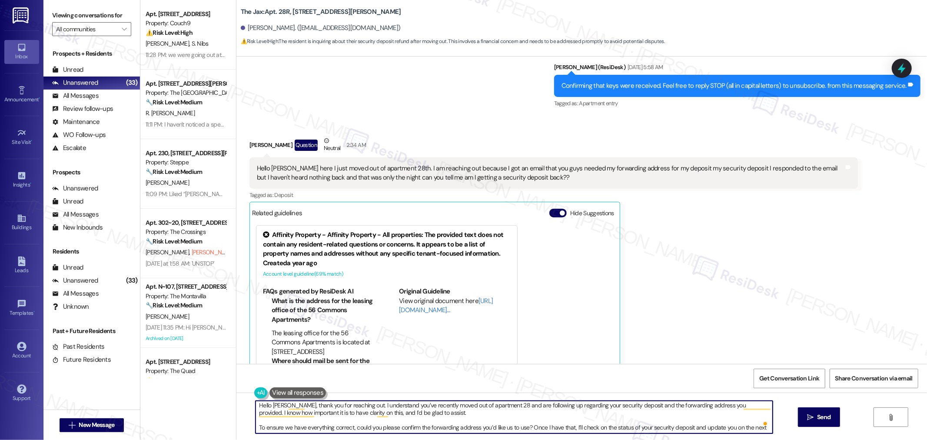
click at [638, 433] on textarea "Hello Casey, thank you for reaching out. I understand you’ve recently moved out…" at bounding box center [514, 417] width 517 height 33
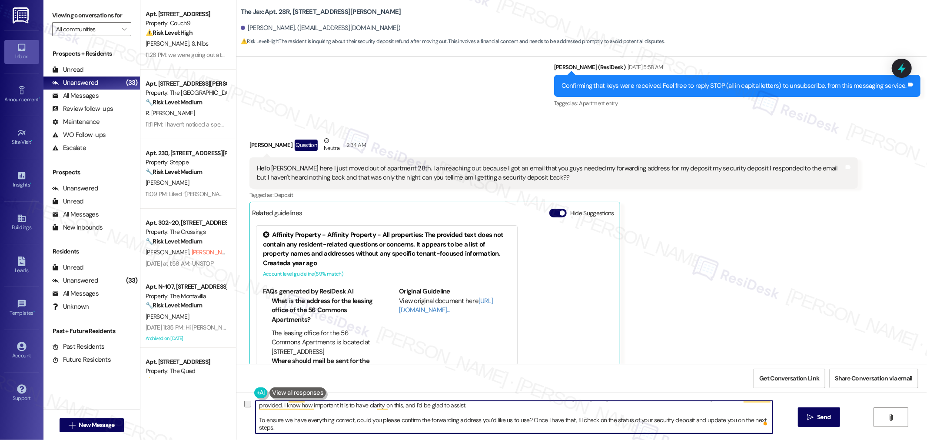
drag, startPoint x: 274, startPoint y: 427, endPoint x: 249, endPoint y: 422, distance: 26.1
click at [249, 422] on div "Hello Casey, thank you for reaching out. I understand you’ve recently moved out…" at bounding box center [581, 424] width 691 height 65
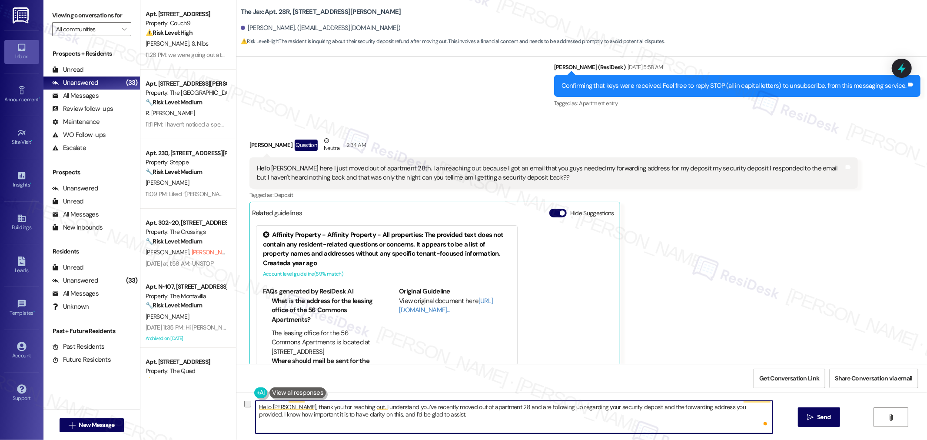
scroll to position [0, 0]
type textarea "Hello [PERSON_NAME], thank you for reaching out. I understand you’ve recently m…"
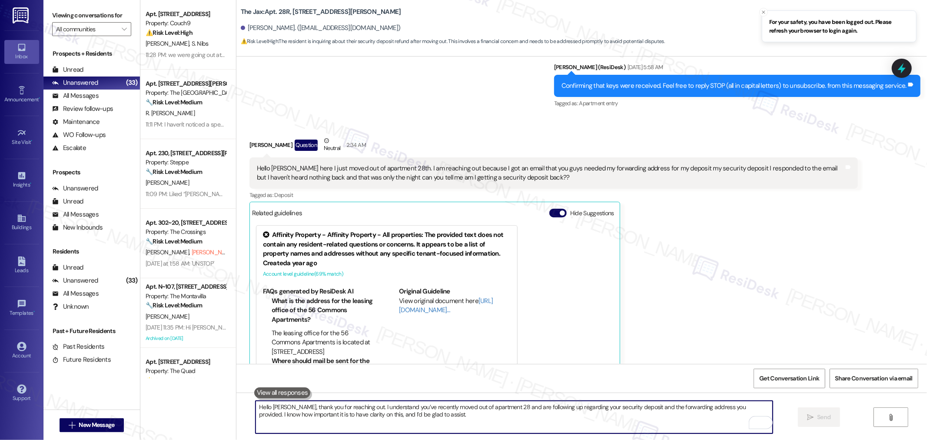
click at [521, 415] on textarea "Hello [PERSON_NAME], thank you for reaching out. I understand you’ve recently m…" at bounding box center [514, 417] width 517 height 33
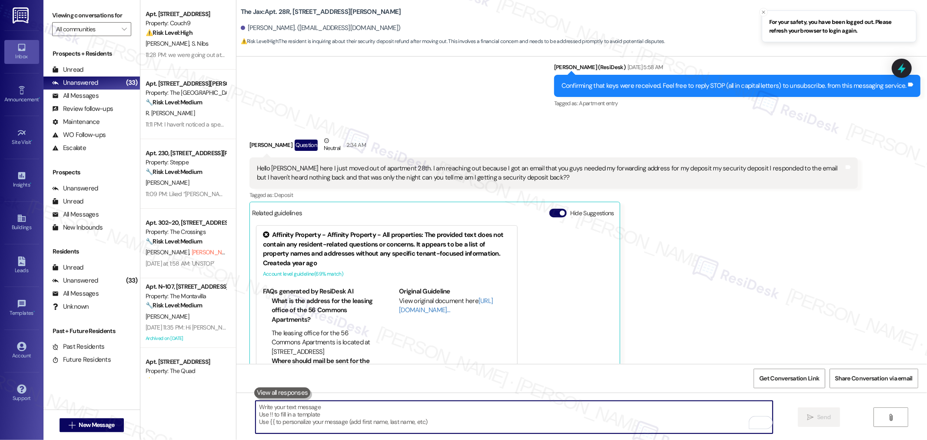
paste textarea "To ensure we have everything correct, could you please confirm the forwarding a…"
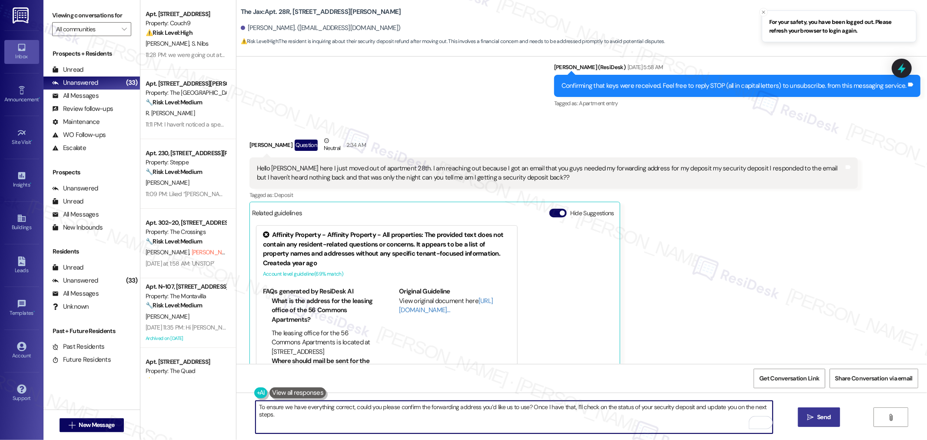
type textarea "To ensure we have everything correct, could you please confirm the forwarding a…"
click at [807, 414] on icon "" at bounding box center [810, 417] width 7 height 7
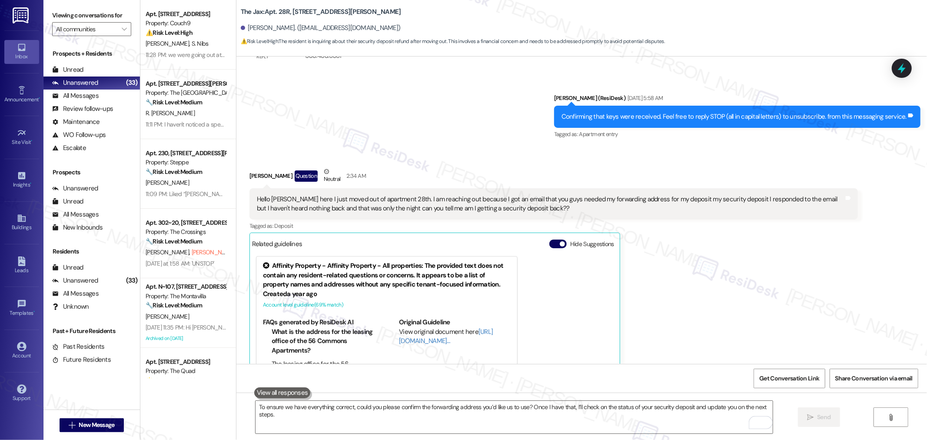
scroll to position [21909, 0]
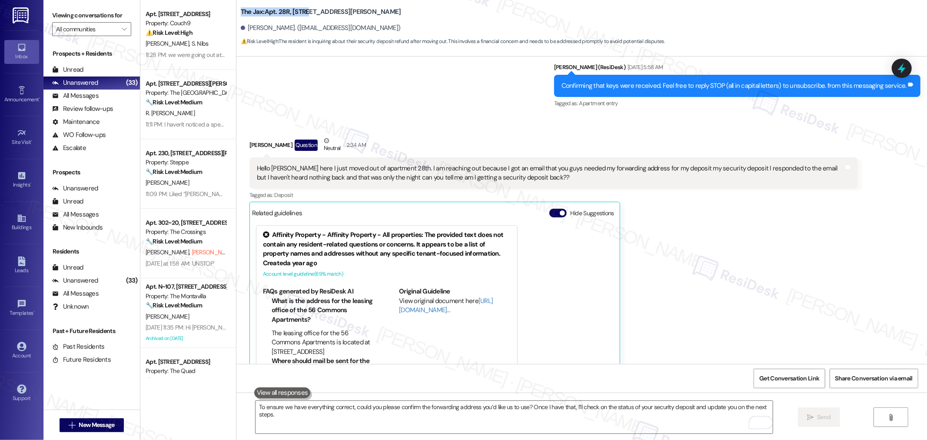
drag, startPoint x: 233, startPoint y: 9, endPoint x: 301, endPoint y: 11, distance: 67.4
click at [301, 11] on b "The Jax: Apt. 28R, 9685 SW Johnson St" at bounding box center [321, 11] width 160 height 9
copy b "The Jax: Apt. 28R, 9685"
drag, startPoint x: 241, startPoint y: 28, endPoint x: 277, endPoint y: 28, distance: 35.6
click at [277, 28] on div "[PERSON_NAME]. ([EMAIL_ADDRESS][DOMAIN_NAME])" at bounding box center [321, 27] width 160 height 9
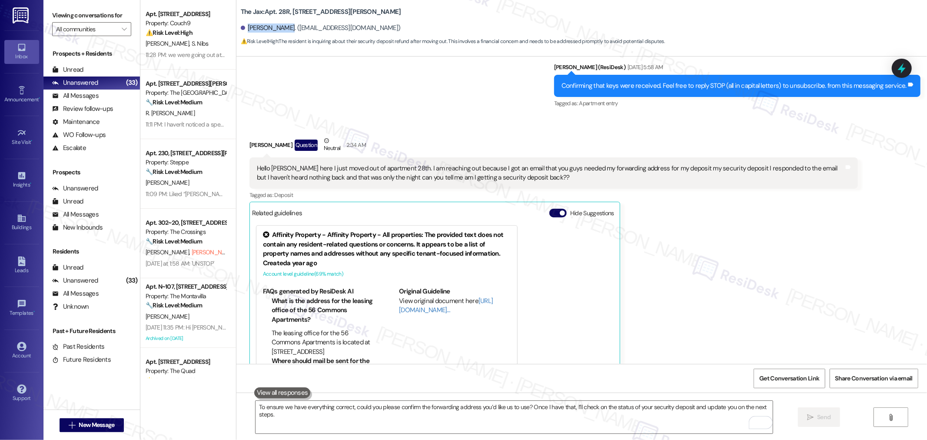
copy div "Casey Carter."
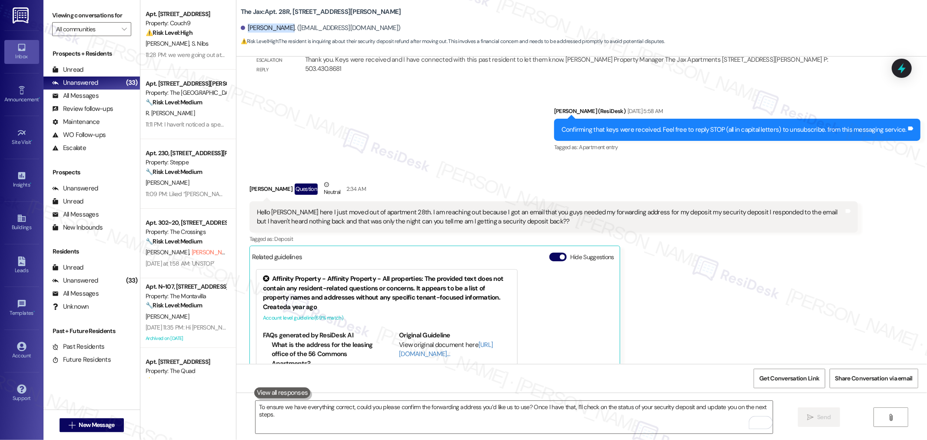
scroll to position [21812, 0]
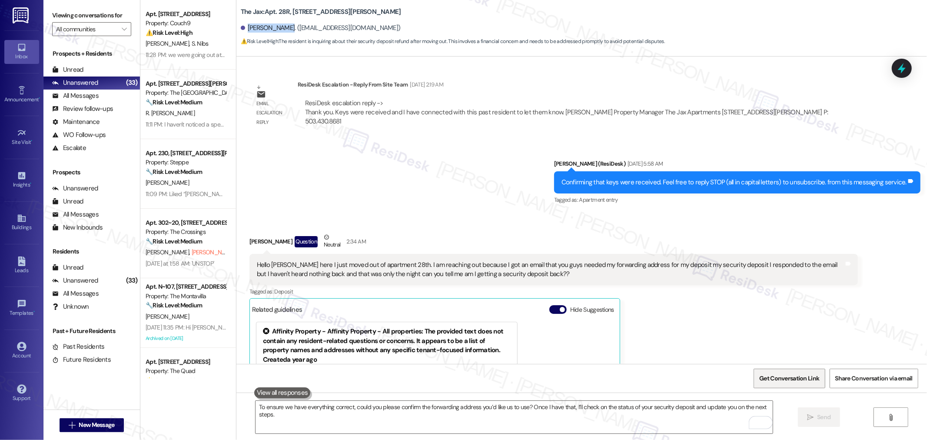
click at [797, 374] on span "Get Conversation Link" at bounding box center [789, 378] width 60 height 9
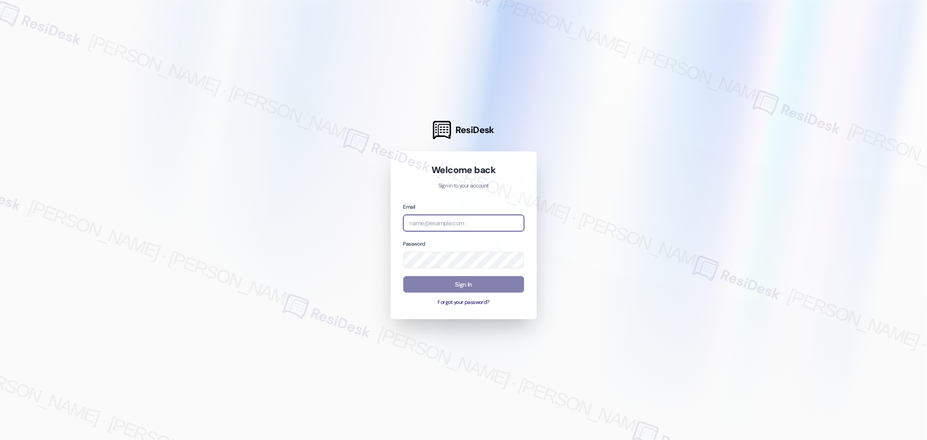
click at [445, 226] on input "email" at bounding box center [463, 223] width 121 height 17
type input "automated-surveys-affinity_property-resen.twelve@affinity_[DOMAIN_NAME]"
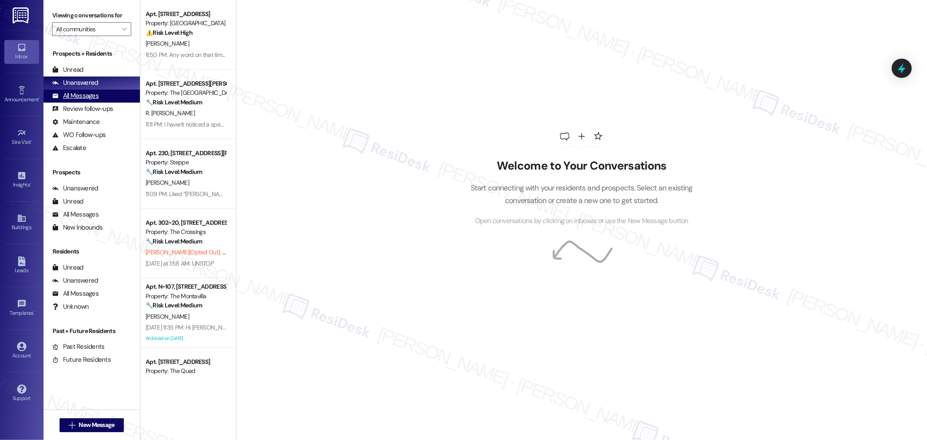
click at [97, 94] on div "All Messages" at bounding box center [75, 95] width 47 height 9
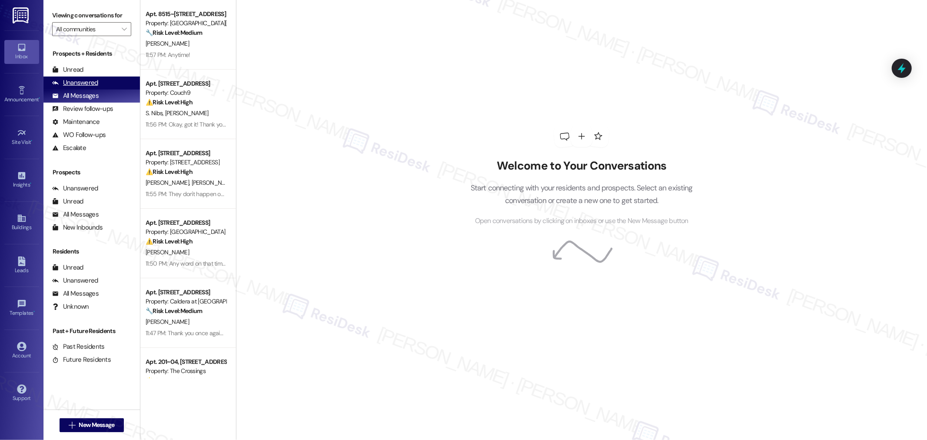
click at [78, 79] on div "Unanswered" at bounding box center [75, 82] width 46 height 9
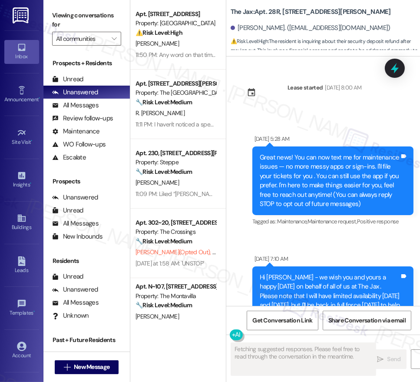
scroll to position [27102, 0]
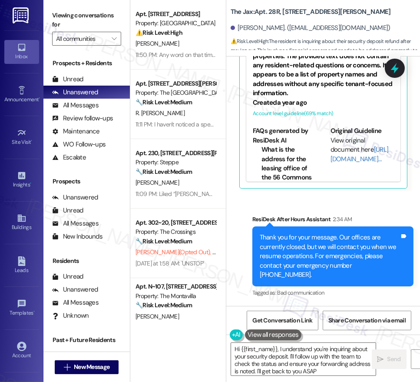
type textarea "Hi {{first_name}}, I understand you're inquiring about your security deposit. I…"
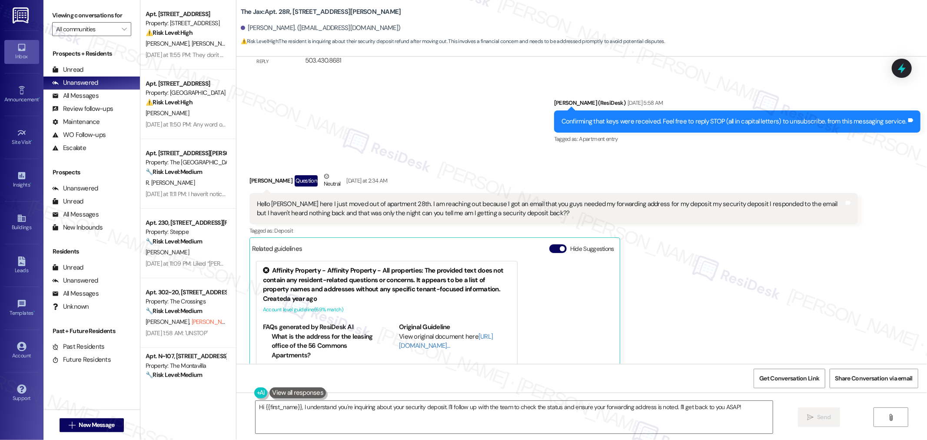
scroll to position [21909, 0]
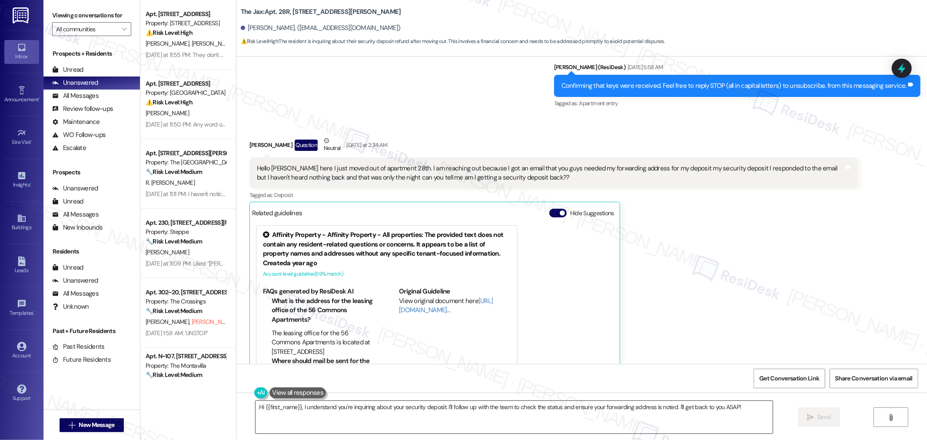
click at [470, 412] on textarea "Hi {{first_name}}, I understand you're inquiring about your security deposit. I…" at bounding box center [514, 417] width 517 height 33
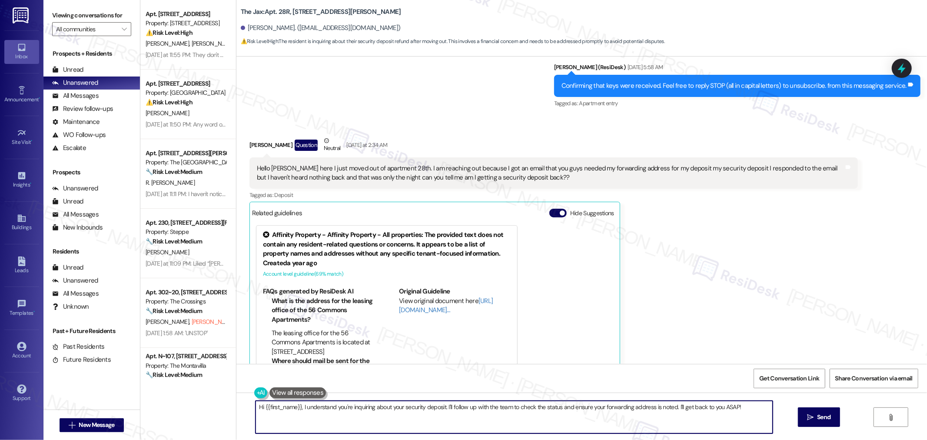
paste textarea "[PERSON_NAME], Thank you for reaching out. I understand you’ve recently moved o…"
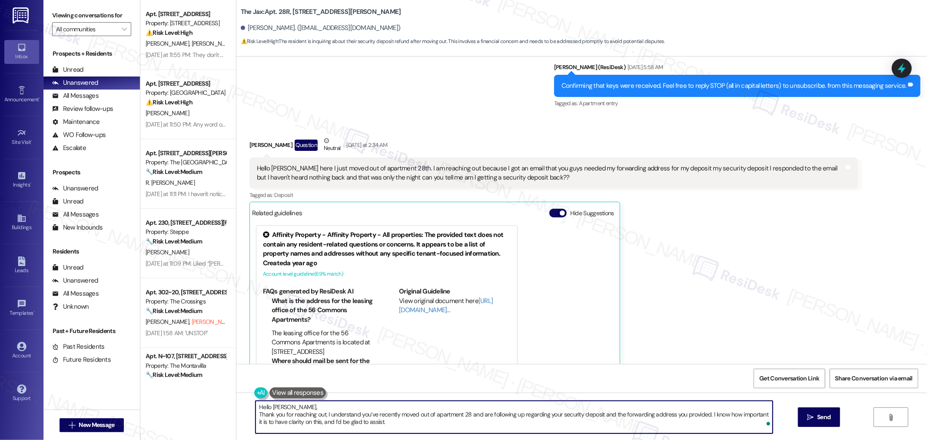
click at [256, 413] on textarea "Hello [PERSON_NAME], Thank you for reaching out. I understand you’ve recently m…" at bounding box center [514, 417] width 517 height 33
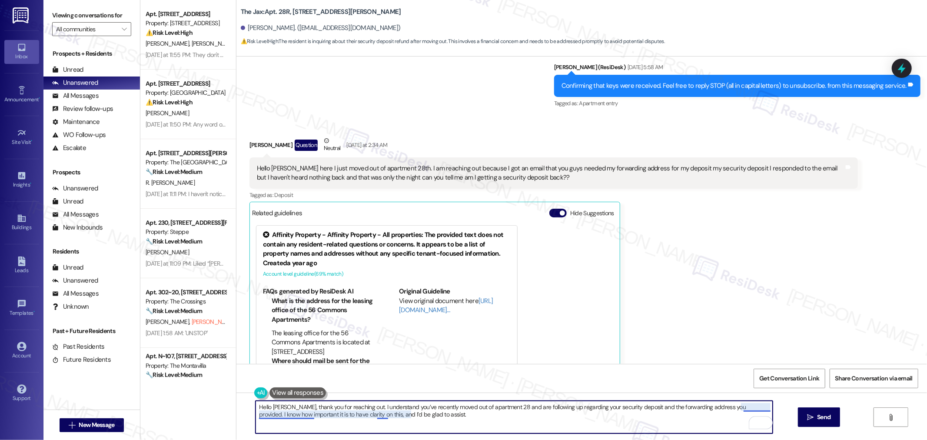
click at [276, 411] on textarea "Hello [PERSON_NAME], thank you for reaching out. I understand you’ve recently m…" at bounding box center [514, 417] width 517 height 33
click at [284, 409] on textarea "Hello [PERSON_NAME], thank you for reaching out. I understand you’ve recently m…" at bounding box center [514, 417] width 517 height 33
click at [478, 416] on textarea "Hello, [PERSON_NAME]. Thank you for reaching out. I understand you’ve recently …" at bounding box center [514, 417] width 517 height 33
type textarea "Hello, [PERSON_NAME]. Thank you for reaching out. I understand you’ve recently …"
click at [814, 414] on span " Send" at bounding box center [818, 416] width 27 height 9
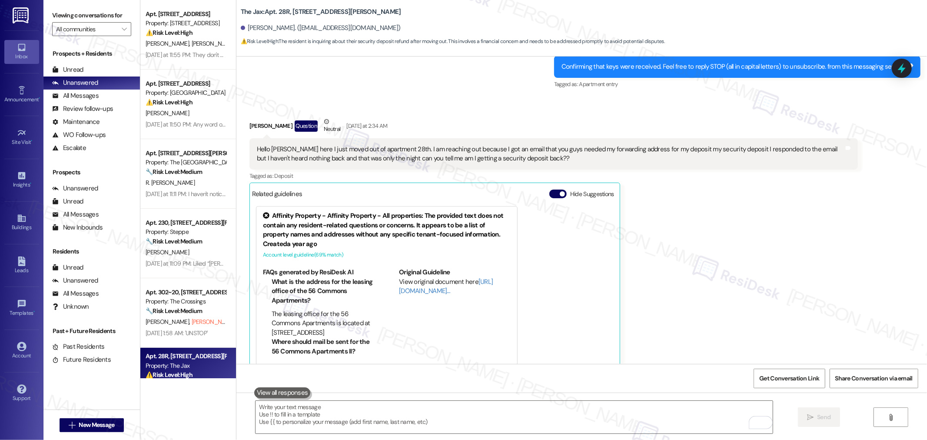
scroll to position [21979, 0]
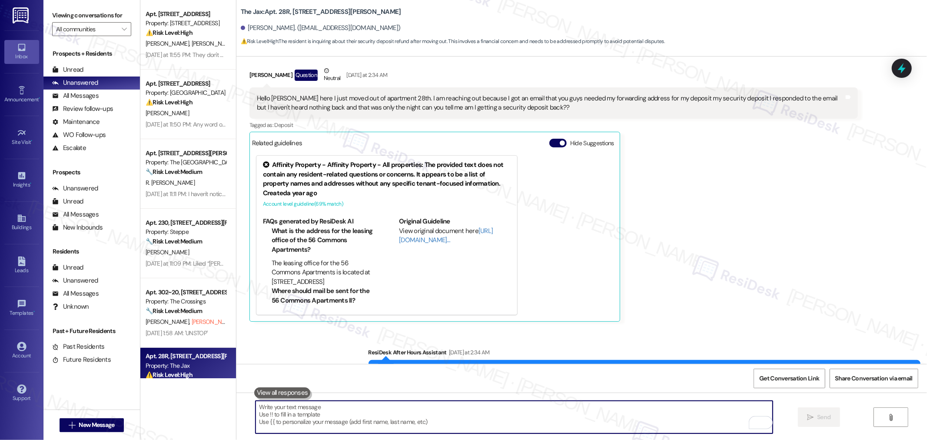
click at [517, 405] on textarea "To enrich screen reader interactions, please activate Accessibility in Grammarl…" at bounding box center [514, 417] width 517 height 33
paste textarea "To ensure we have everything correct, could you please confirm the forwarding a…"
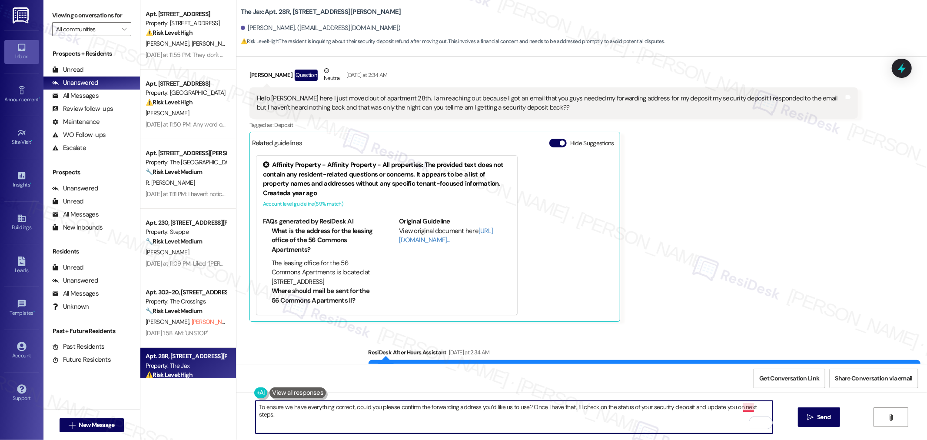
click at [737, 406] on textarea "To ensure we have everything correct, could you please confirm the forwarding a…" at bounding box center [514, 417] width 517 height 33
type textarea "To ensure we have everything correct, could you please confirm the forwarding a…"
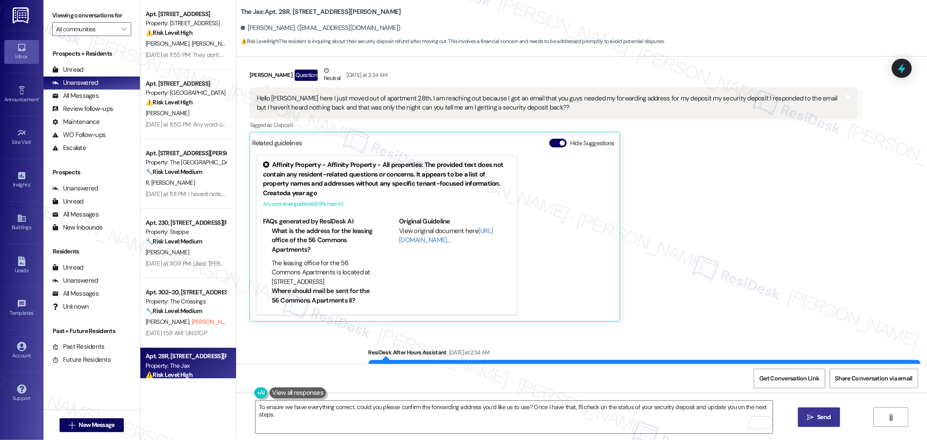
click at [817, 414] on span "Send" at bounding box center [823, 416] width 13 height 9
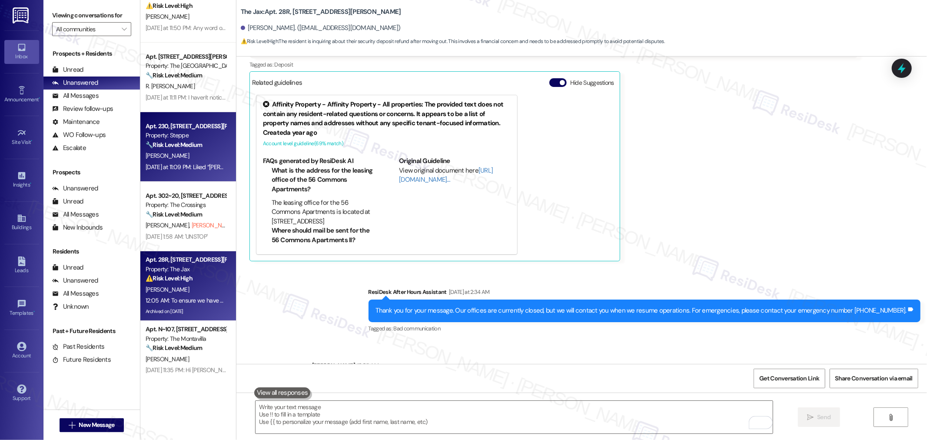
scroll to position [145, 0]
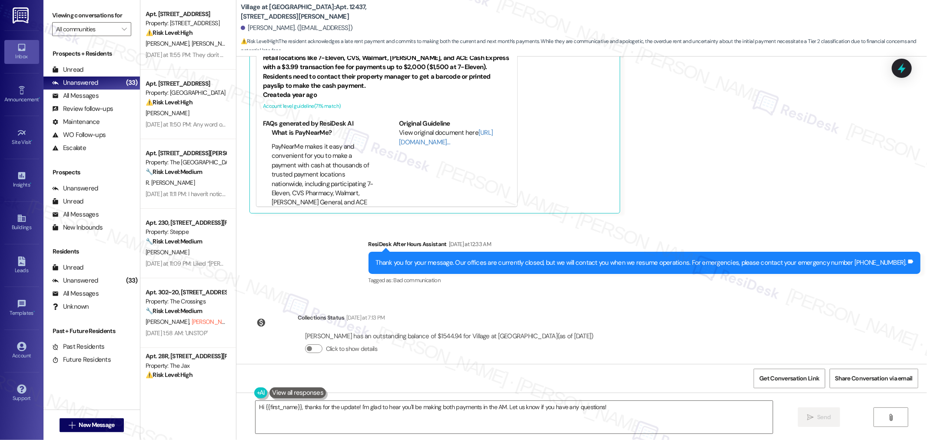
scroll to position [960, 0]
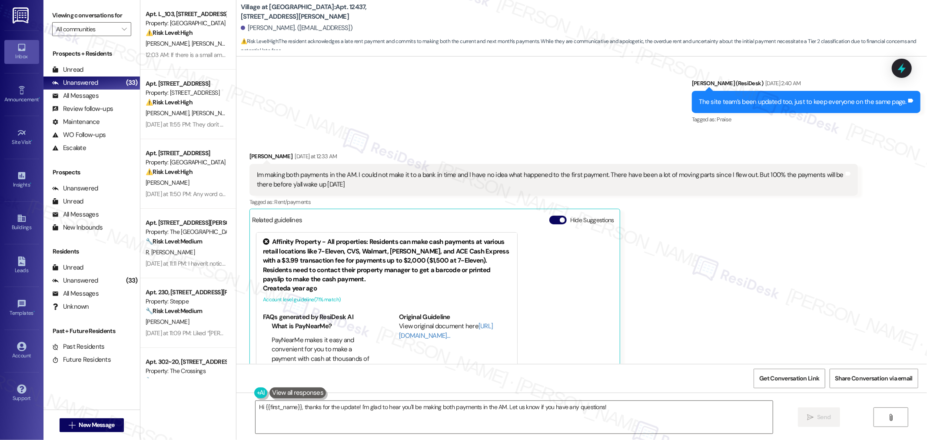
click at [549, 164] on div "Im making both payments in the AM. I could not make it to a bank in time and I …" at bounding box center [553, 180] width 608 height 32
click at [549, 170] on div "Im making both payments in the AM. I could not make it to a bank in time and I …" at bounding box center [550, 179] width 587 height 19
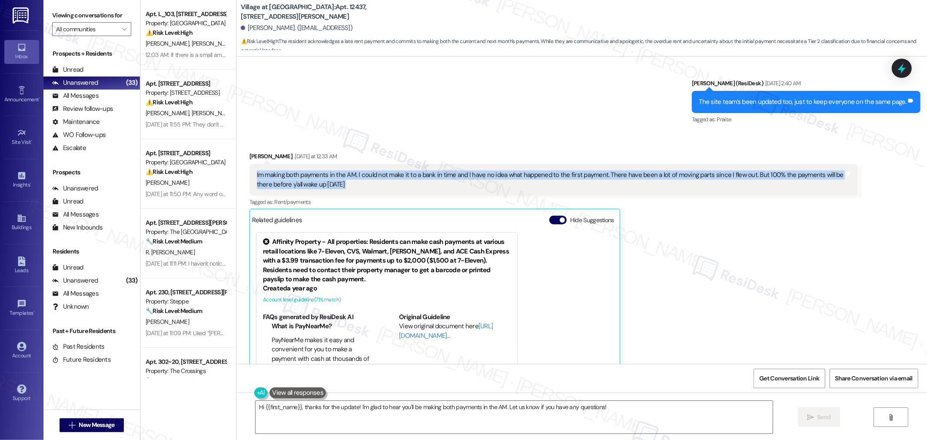
click at [549, 170] on div "Im making both payments in the AM. I could not make it to a bank in time and I …" at bounding box center [550, 179] width 587 height 19
copy div "Im making both payments in the AM. I could not make it to a bank in time and I …"
click at [537, 414] on textarea "Hi {{first_name}}, thanks for the update! I'm glad to hear you'll be making bot…" at bounding box center [514, 417] width 517 height 33
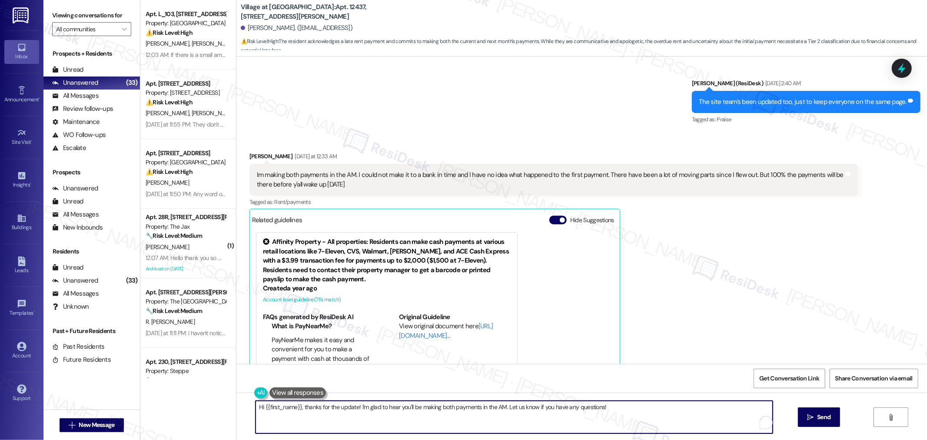
paste textarea "Thank you for letting us know and providing an update. I understand it’s been a…"
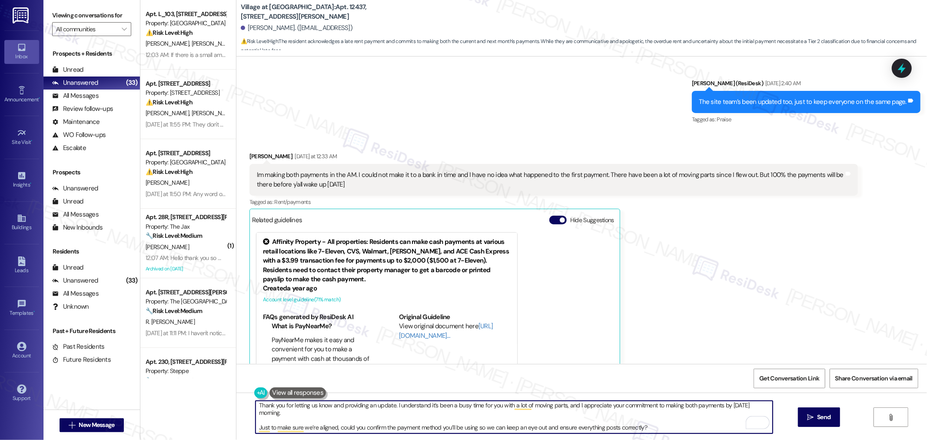
scroll to position [0, 0]
click at [256, 407] on textarea "Thank you for letting us know and providing an update. I understand it’s been a…" at bounding box center [514, 417] width 517 height 33
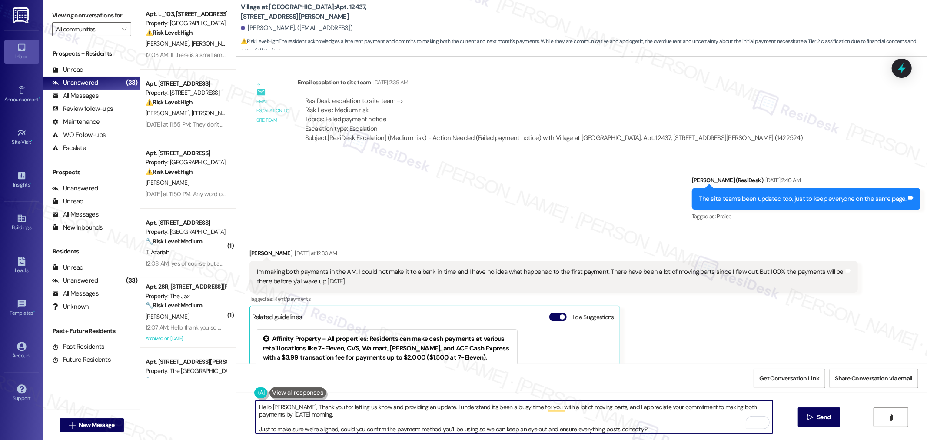
scroll to position [863, 0]
drag, startPoint x: 752, startPoint y: 406, endPoint x: 718, endPoint y: 412, distance: 34.9
click at [718, 412] on textarea "Hello [PERSON_NAME], Thank you for letting us know and providing an update. I u…" at bounding box center [514, 417] width 517 height 33
type textarea "Hello [PERSON_NAME], Thank you for letting us know and providing an update. I u…"
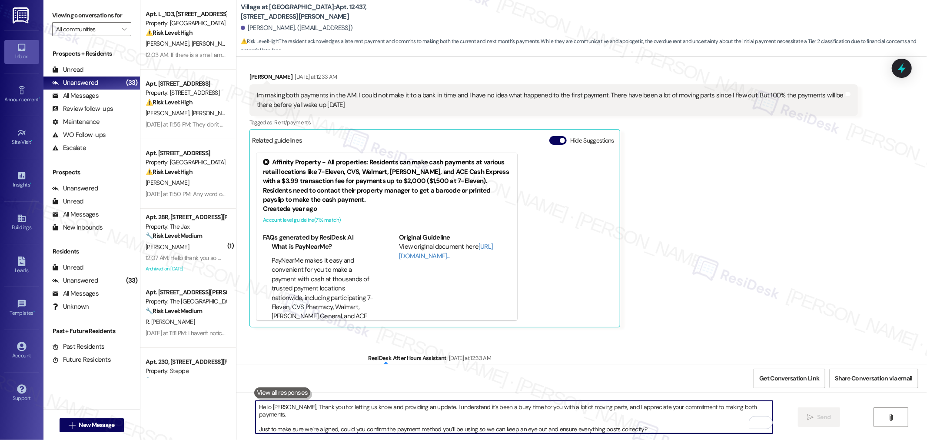
scroll to position [942, 0]
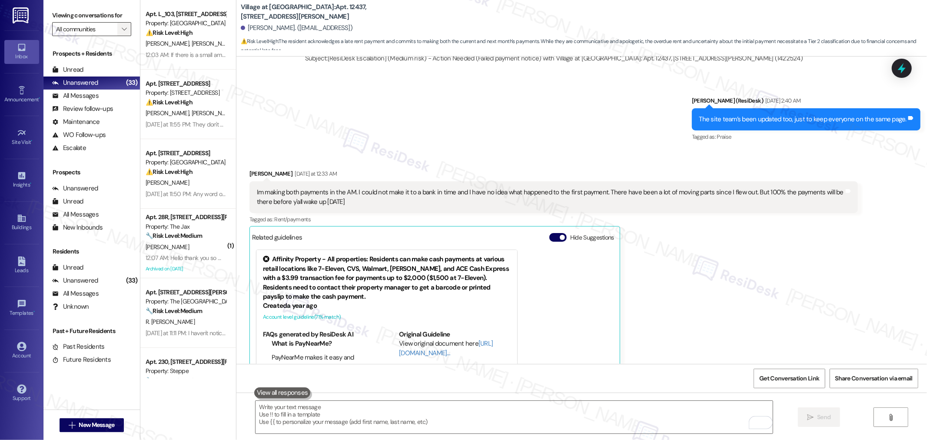
click at [122, 28] on icon "" at bounding box center [124, 29] width 5 height 7
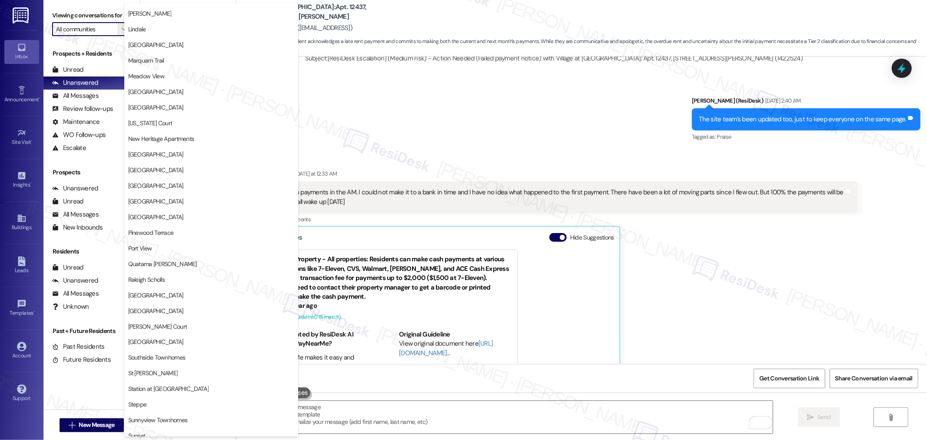
scroll to position [1255, 0]
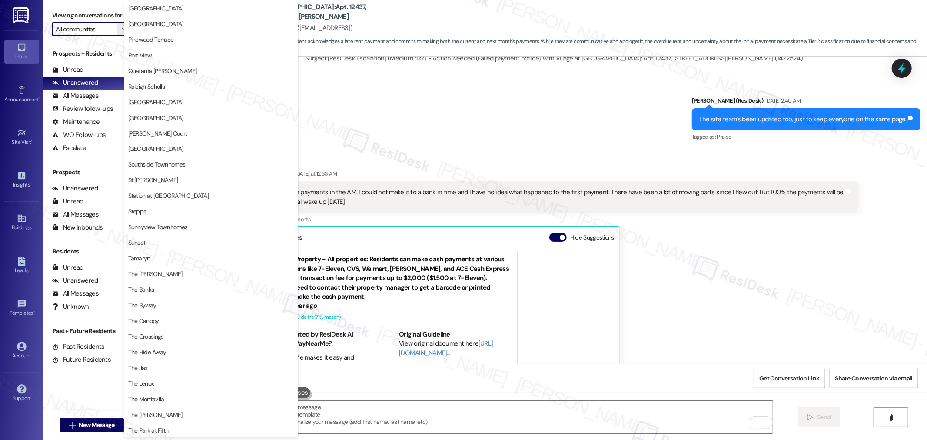
click at [551, 115] on div "Sent via SMS [PERSON_NAME] (ResiDesk) [DATE] 2:40 AM The site team’s been updat…" at bounding box center [581, 112] width 691 height 73
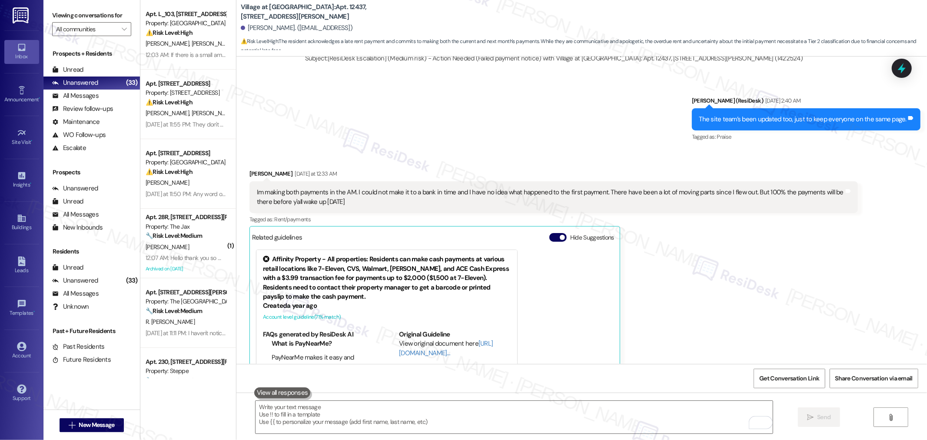
scroll to position [1232, 0]
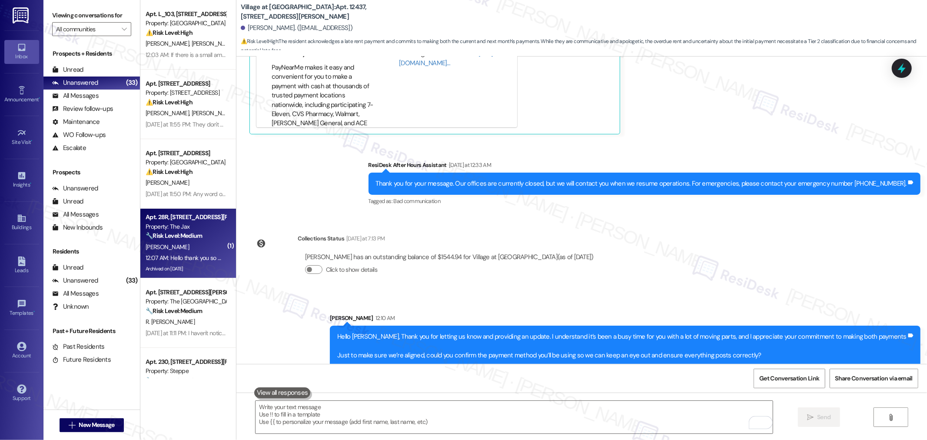
click at [180, 242] on div "[PERSON_NAME]" at bounding box center [186, 247] width 82 height 11
type textarea "Fetching suggested responses. Please feel free to read through the conversation…"
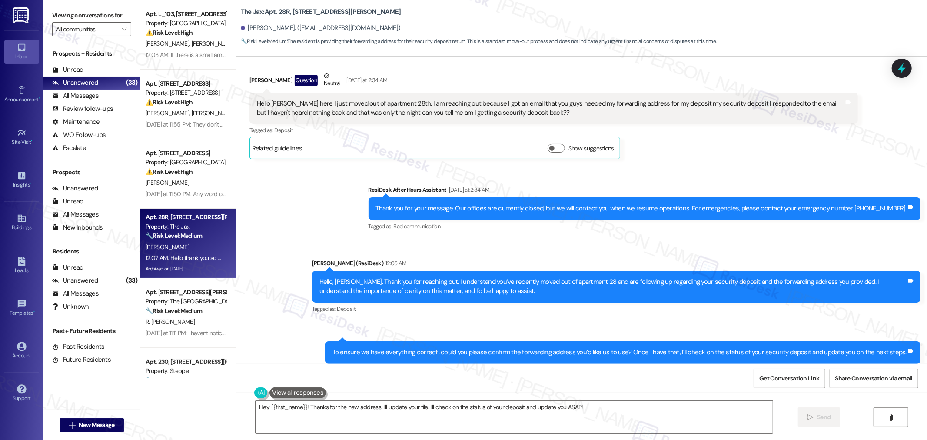
scroll to position [21973, 0]
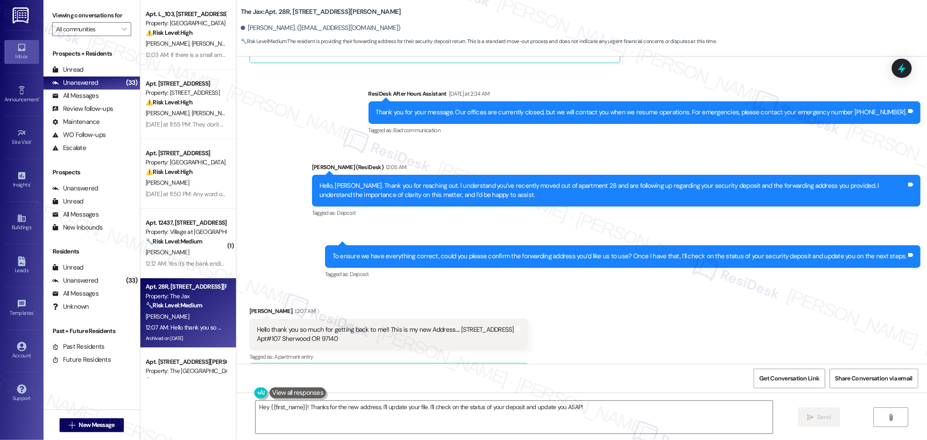
scroll to position [22167, 0]
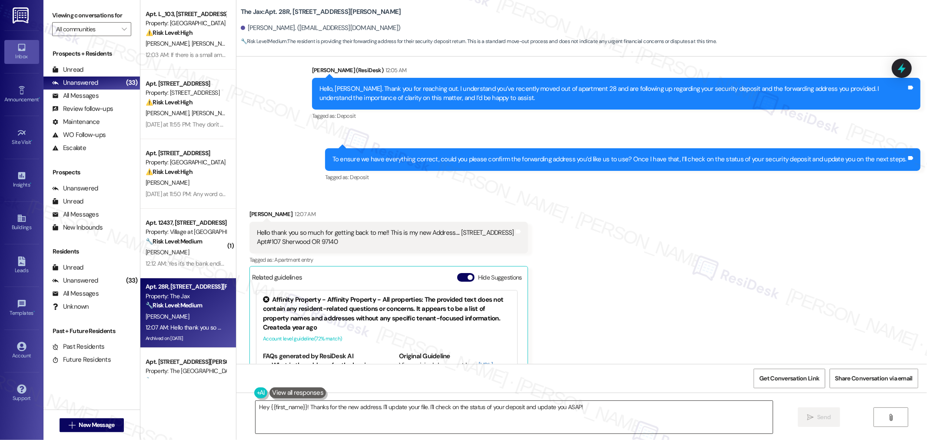
click at [474, 415] on textarea "Hey {{first_name}}! Thanks for the new address. I'll update your file. I'll che…" at bounding box center [514, 417] width 517 height 33
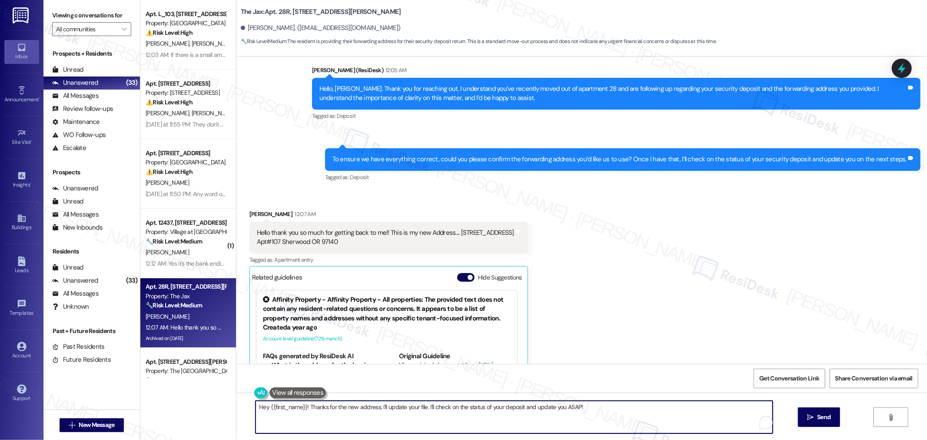
click at [355, 228] on div "Hello thank you so much for getting back to me!! This is my new Address.... [ST…" at bounding box center [385, 237] width 257 height 19
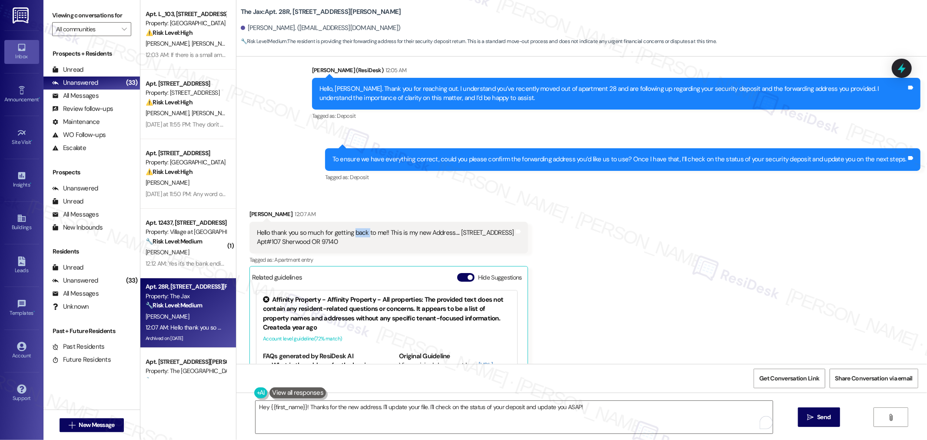
click at [355, 228] on div "Hello thank you so much for getting back to me!! This is my new Address.... [ST…" at bounding box center [385, 237] width 257 height 19
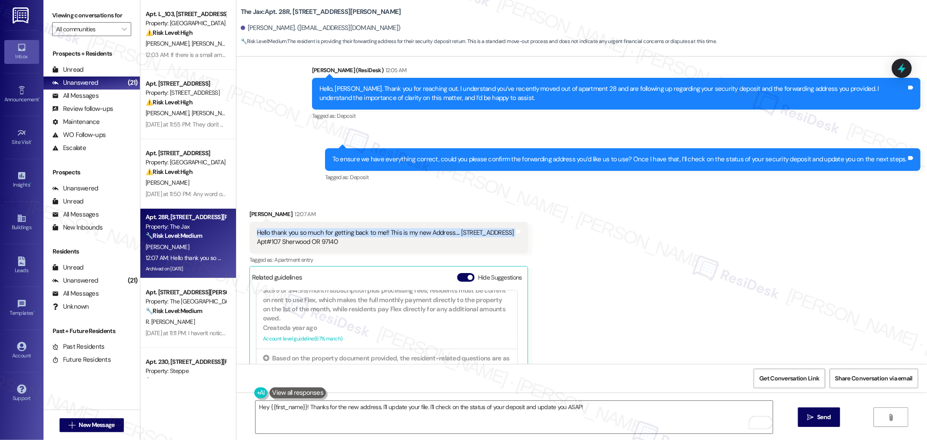
scroll to position [289, 0]
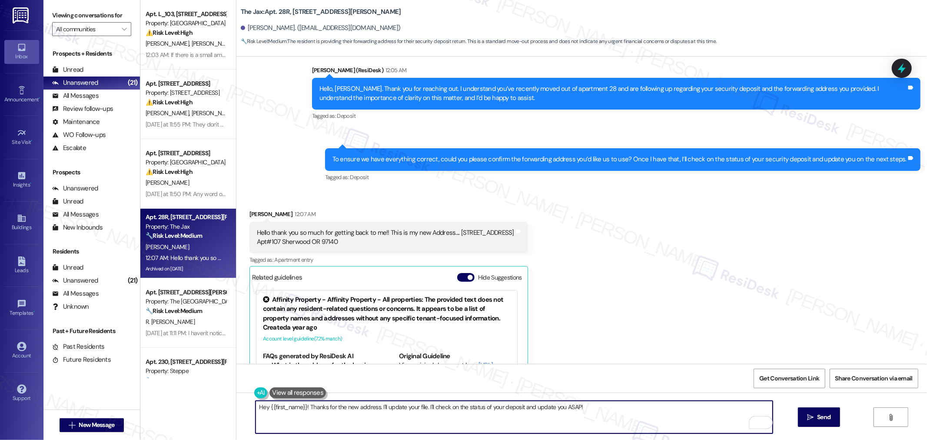
click at [626, 408] on textarea "Hey {{first_name}}! Thanks for the new address. I'll update your file. I'll che…" at bounding box center [514, 417] width 517 height 33
paste textarea "Thank you for providing your new address. I’ll update our records right away an…"
click at [510, 407] on textarea "Thank you for providing your new address. I’ll update our records right away an…" at bounding box center [514, 417] width 517 height 33
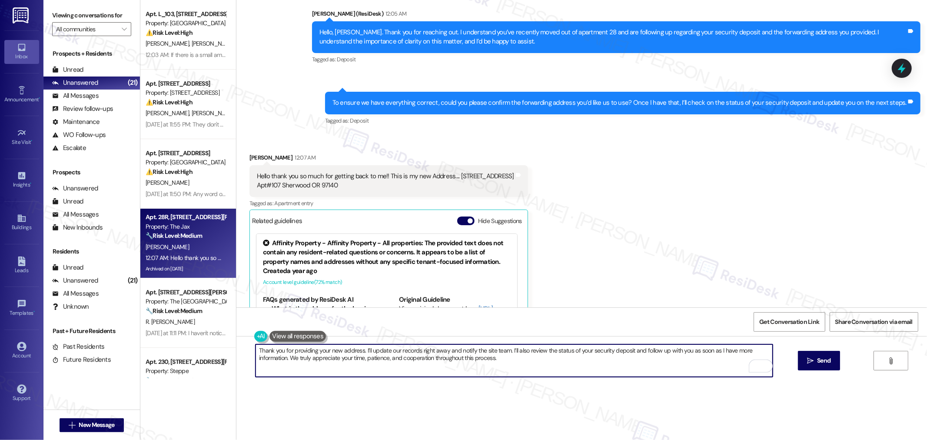
click at [519, 348] on textarea "Thank you for providing your new address. I’ll update our records right away an…" at bounding box center [514, 360] width 517 height 33
click at [624, 353] on textarea "Thank you for providing your new address. I’ll update our records right away an…" at bounding box center [514, 360] width 517 height 33
click at [508, 354] on textarea "Thank you for providing your new address. I’ll update our records right away an…" at bounding box center [514, 360] width 517 height 33
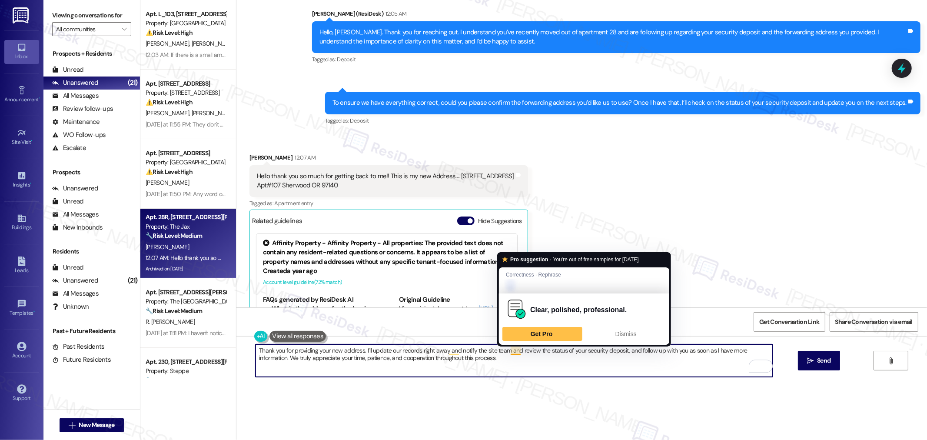
click at [525, 364] on textarea "Thank you for providing your new address. I’ll update our records right away an…" at bounding box center [514, 360] width 517 height 33
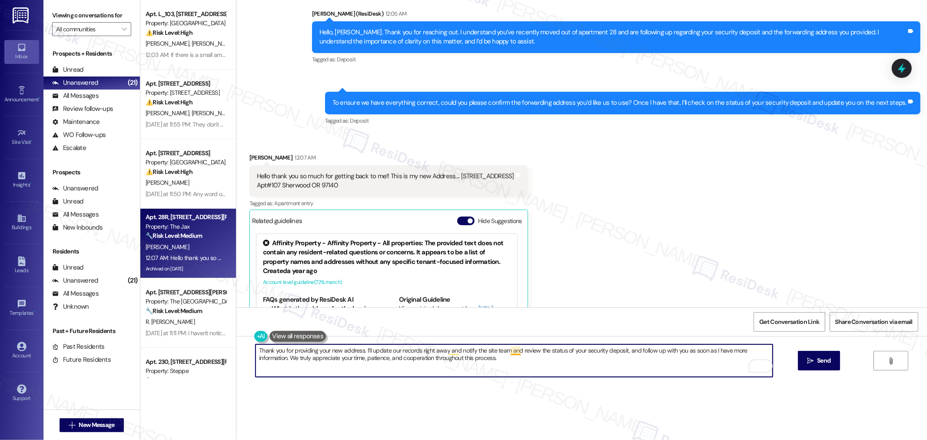
click at [514, 349] on textarea "Thank you for providing your new address. I’ll update our records right away an…" at bounding box center [514, 360] width 517 height 33
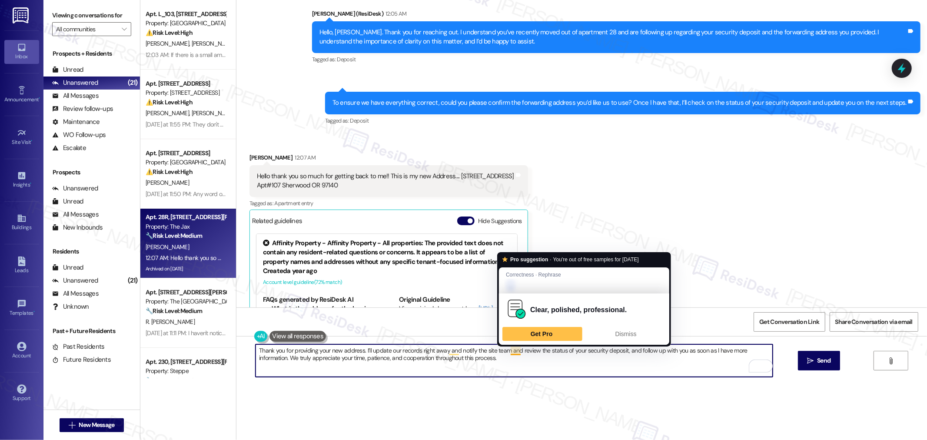
click at [510, 349] on textarea "Thank you for providing your new address. I’ll update our records right away an…" at bounding box center [514, 360] width 517 height 33
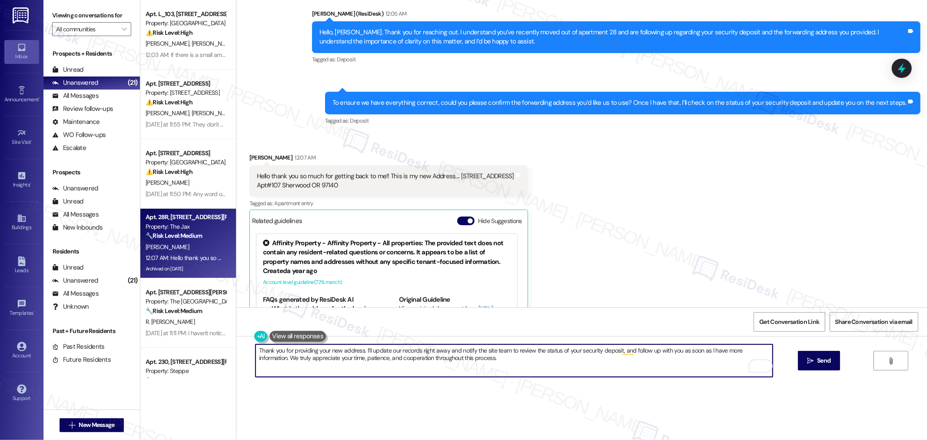
click at [609, 372] on textarea "Thank you for providing your new address. I’ll update our records right away an…" at bounding box center [514, 360] width 517 height 33
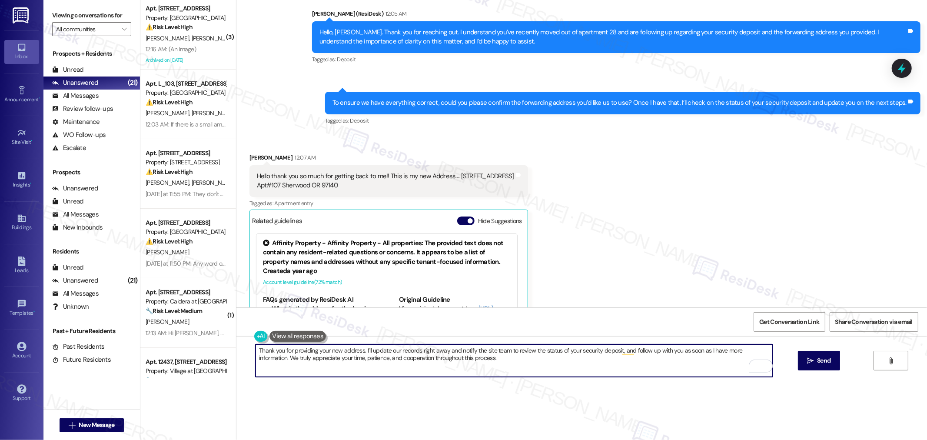
click at [266, 360] on textarea "Thank you for providing your new address. I’ll update our records right away an…" at bounding box center [514, 360] width 517 height 33
type textarea "Thank you for providing your new address. I’ll update our records right away an…"
click at [827, 364] on span "Send" at bounding box center [823, 360] width 13 height 9
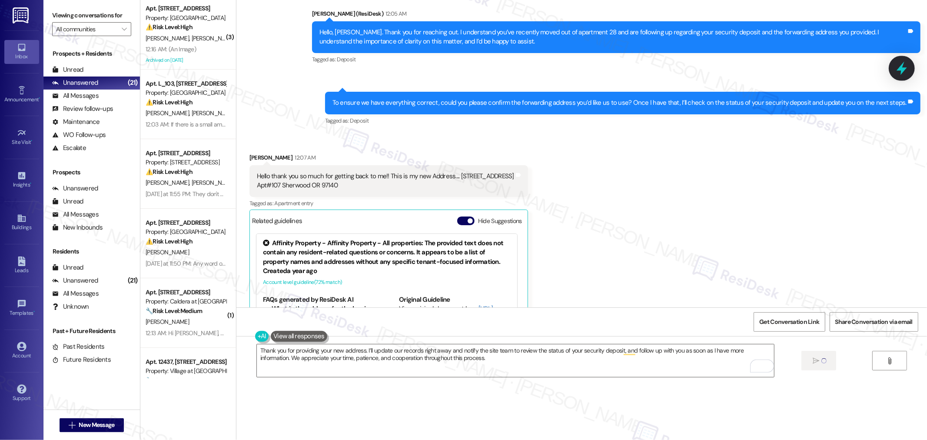
click at [895, 63] on div at bounding box center [902, 68] width 26 height 25
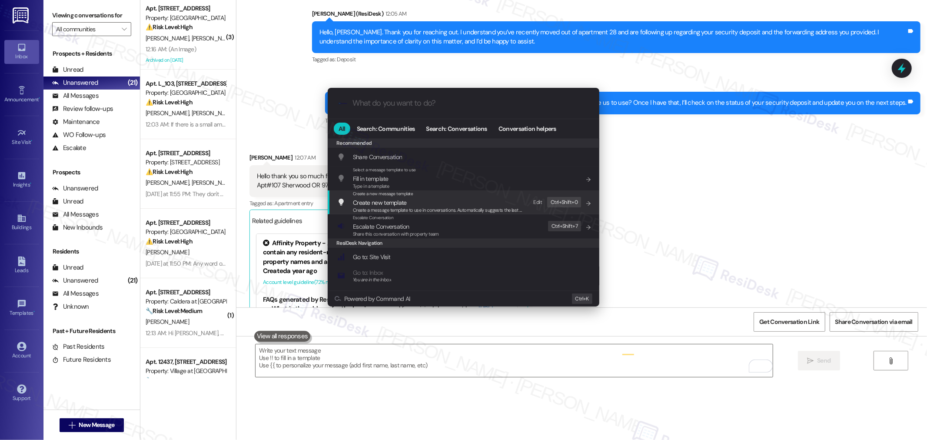
scroll to position [0, 0]
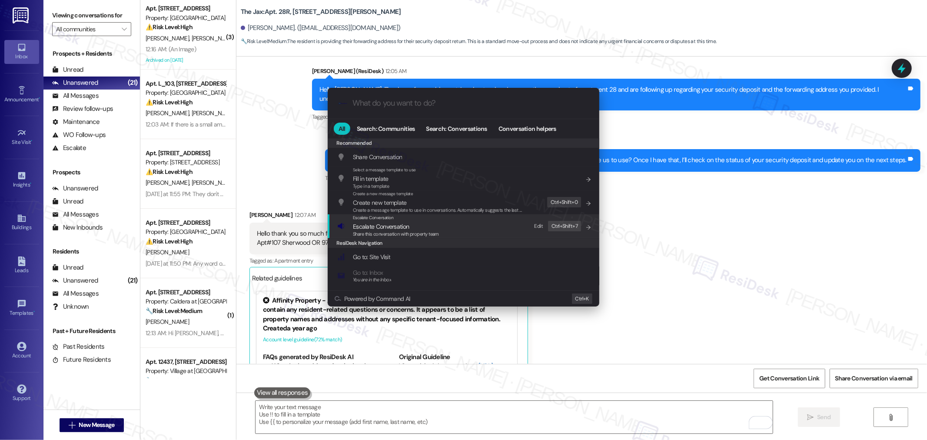
click at [437, 225] on span "Escalate Conversation" at bounding box center [396, 227] width 86 height 10
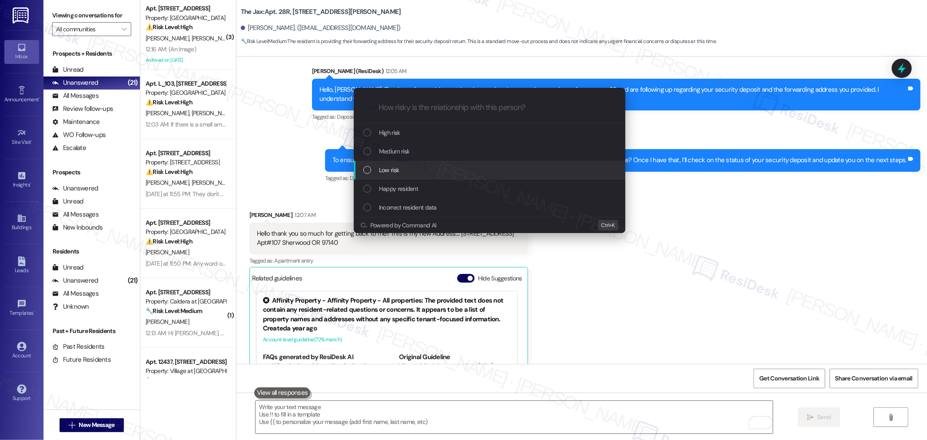
click at [425, 174] on div "Low risk" at bounding box center [490, 170] width 254 height 10
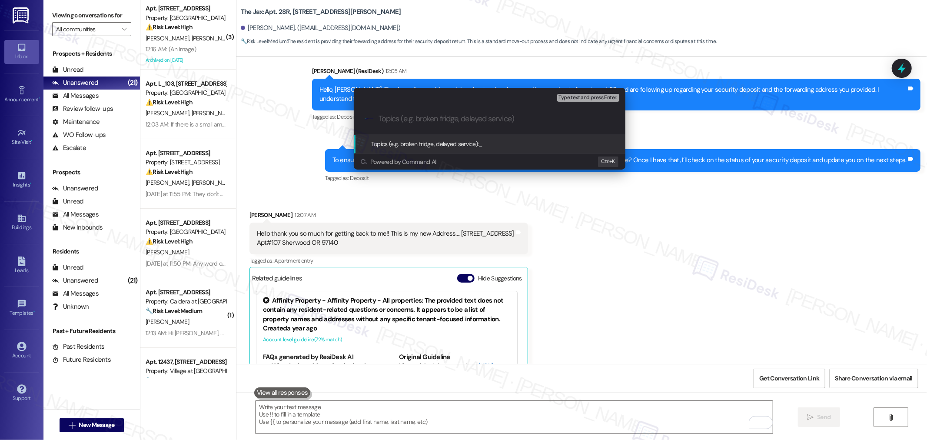
click at [425, 123] on input "Topics (e.g. broken fridge, delayed service)" at bounding box center [497, 118] width 236 height 9
click at [683, 354] on div "Escalate Conversation Low risk Topics (e.g. broken fridge, delayed service) Any…" at bounding box center [463, 220] width 927 height 440
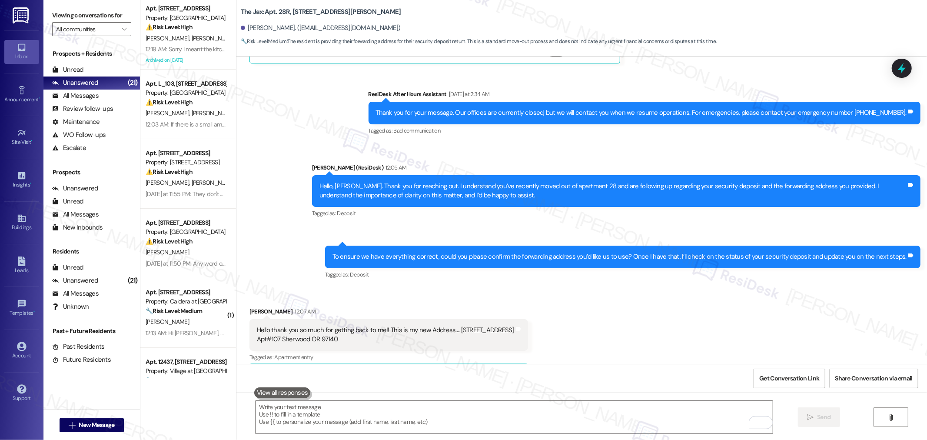
scroll to position [22236, 0]
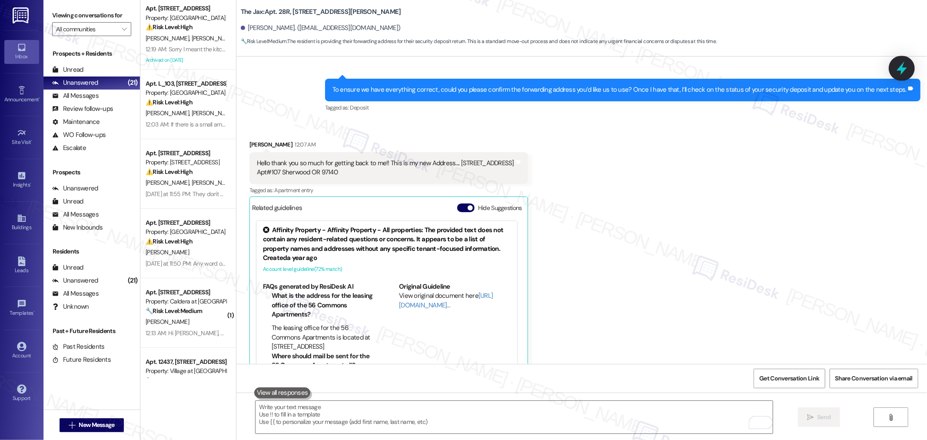
click at [899, 63] on icon at bounding box center [901, 68] width 15 height 15
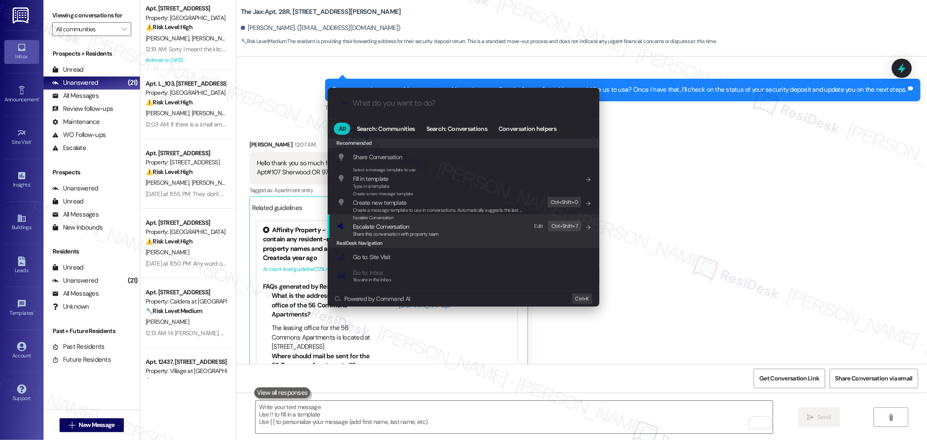
click at [430, 227] on span "Escalate Conversation" at bounding box center [396, 227] width 86 height 10
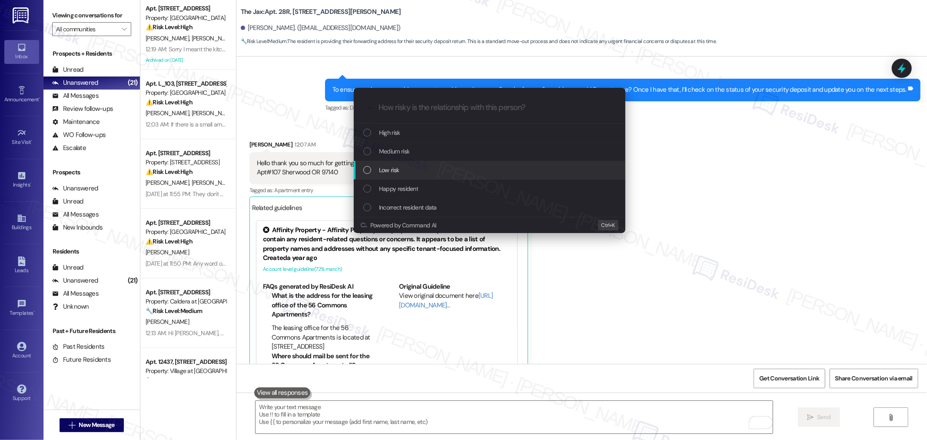
click at [446, 170] on div "Low risk" at bounding box center [490, 170] width 254 height 10
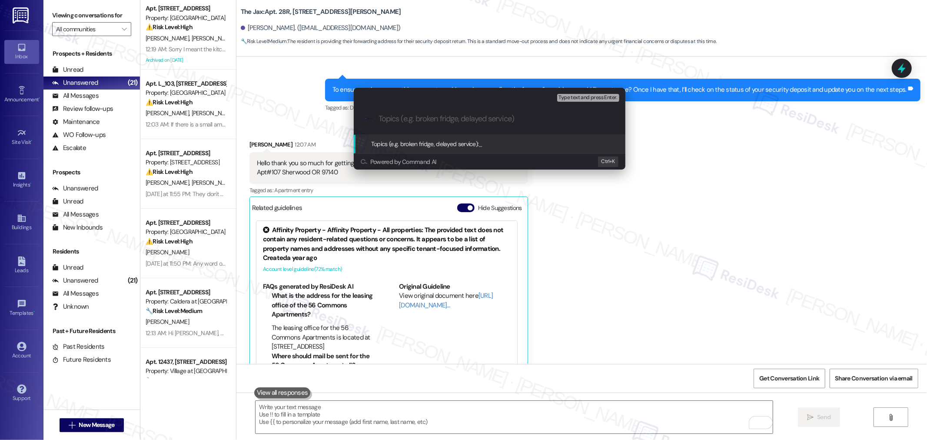
click at [461, 111] on div ".cls-1{fill:#0a055f;}.cls-2{fill:#0cc4c4;} resideskLogoBlueOrange" at bounding box center [490, 118] width 272 height 31
click at [456, 118] on input "Topics (e.g. broken fridge, delayed service)" at bounding box center [497, 118] width 236 height 9
type input "Security deposit update"
click at [533, 144] on span "Security deposit update" at bounding box center [509, 144] width 61 height 8
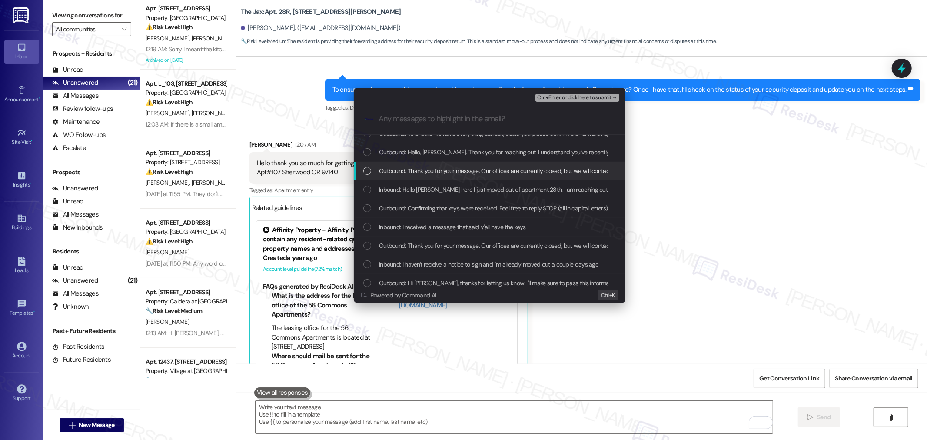
scroll to position [0, 0]
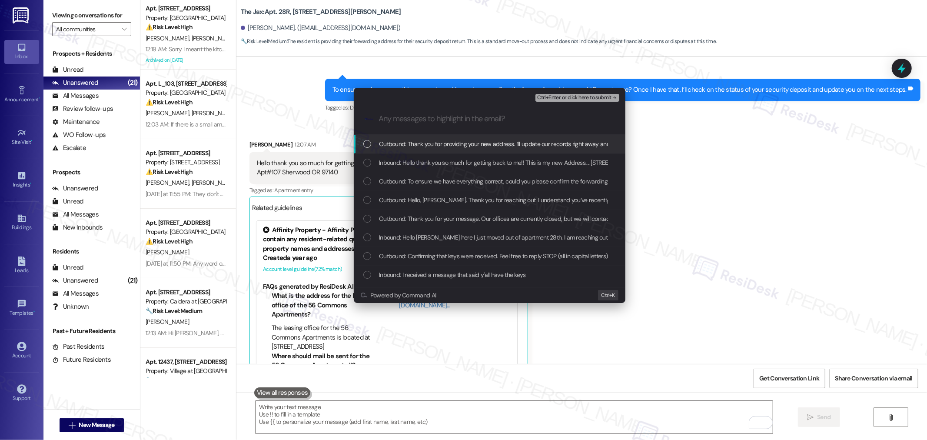
click at [497, 238] on span "Inbound: Hello Casey Carter here I just moved out of apartment 28th. I am reach…" at bounding box center [802, 238] width 847 height 10
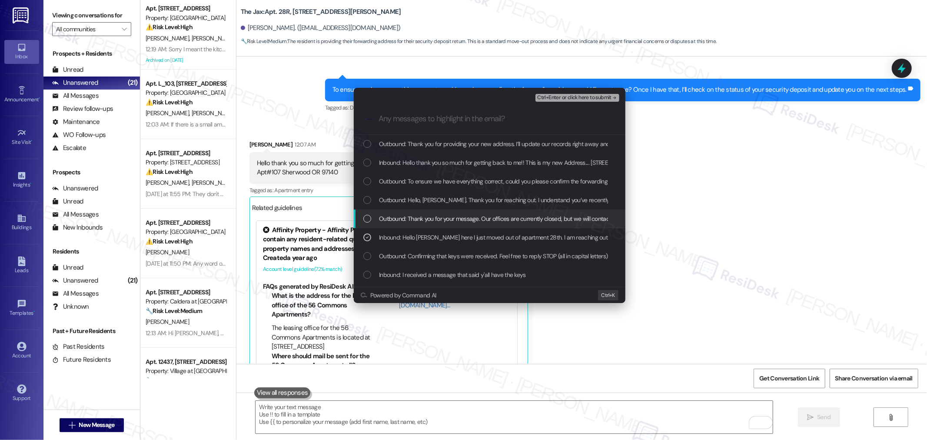
click at [487, 211] on div "Outbound: Thank you for your message. Our offices are currently closed, but we …" at bounding box center [490, 218] width 272 height 19
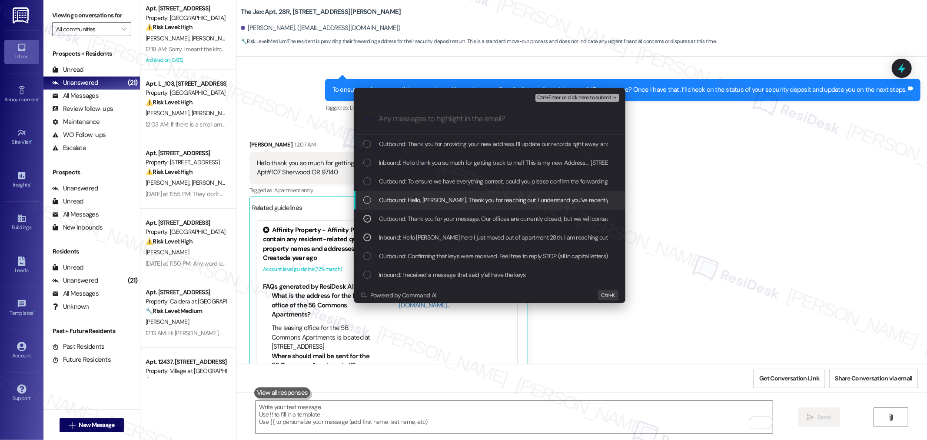
click at [483, 199] on span "Outbound: Hello, Casey. Thank you for reaching out. I understand you’ve recentl…" at bounding box center [751, 200] width 745 height 10
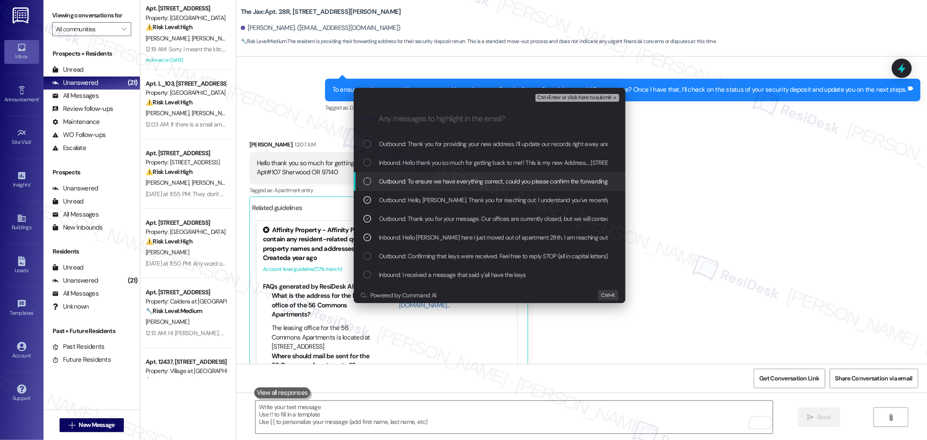
click at [479, 183] on span "Outbound: To ensure we have everything correct, could you please confirm the fo…" at bounding box center [655, 181] width 553 height 10
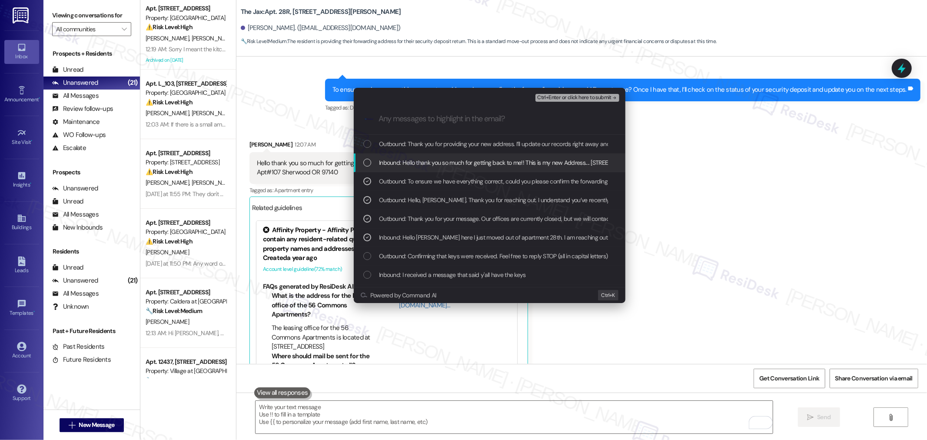
click at [471, 161] on span "Inbound: Hello thank you so much for getting back to me!! This is my new Addres…" at bounding box center [509, 163] width 261 height 10
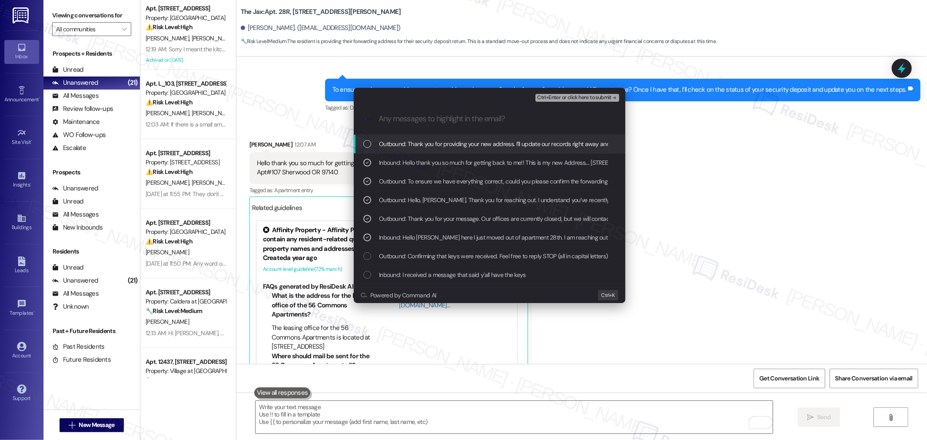
click at [484, 146] on span "Outbound: Thank you for providing your new address. I’ll update our records rig…" at bounding box center [748, 144] width 738 height 10
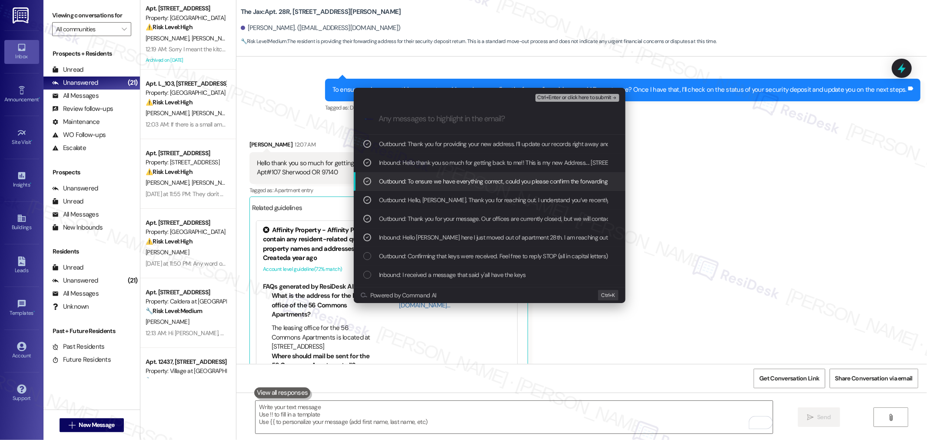
click at [571, 97] on span "Ctrl+Enter or click here to submit" at bounding box center [574, 98] width 74 height 6
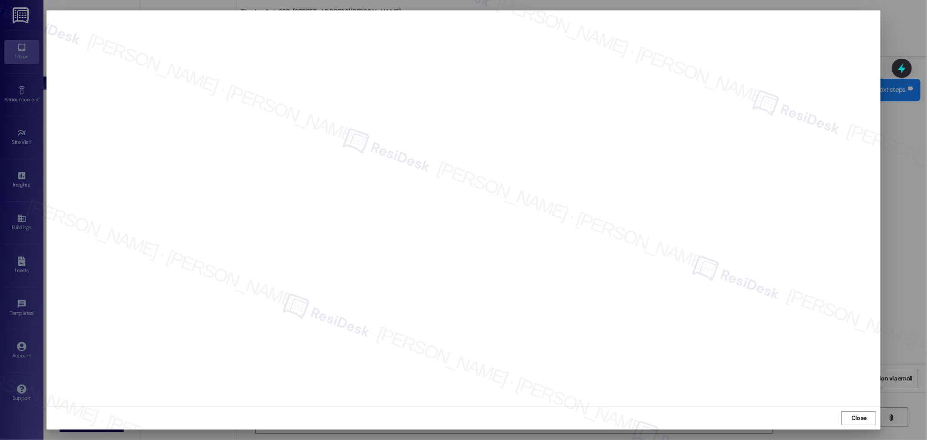
scroll to position [22296, 0]
click at [861, 423] on span "Close" at bounding box center [859, 418] width 19 height 13
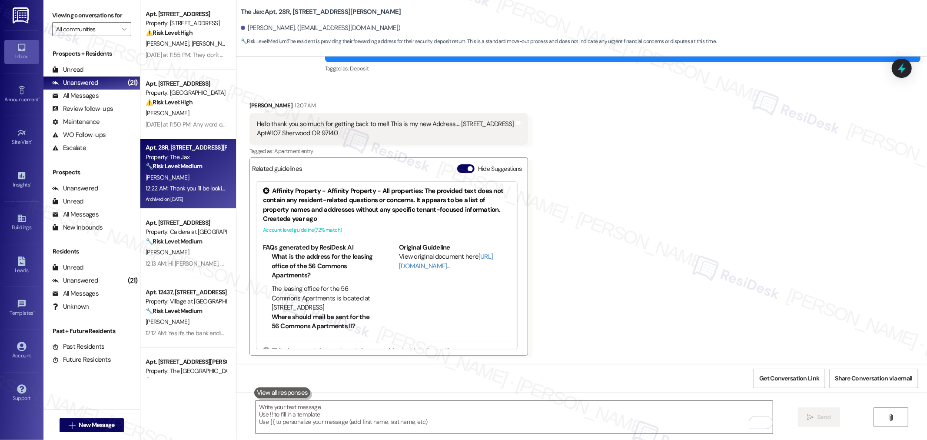
scroll to position [22297, 0]
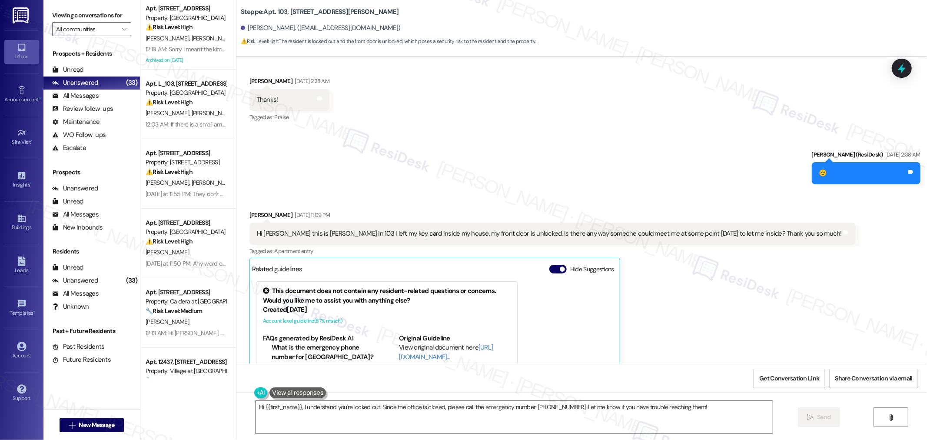
scroll to position [670, 0]
click at [668, 229] on div "Hi [PERSON_NAME] this is [PERSON_NAME] in 103 I left my key card inside my hous…" at bounding box center [549, 233] width 585 height 9
click at [429, 229] on div "Hi [PERSON_NAME] this is [PERSON_NAME] in 103 I left my key card inside my hous…" at bounding box center [552, 233] width 606 height 22
click at [428, 229] on div "Hi [PERSON_NAME] this is [PERSON_NAME] in 103 I left my key card inside my hous…" at bounding box center [549, 233] width 585 height 9
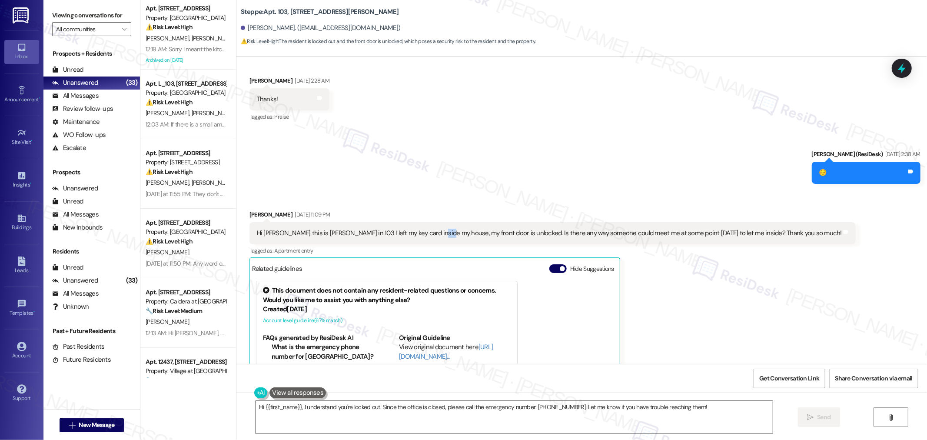
click at [428, 229] on div "Hi [PERSON_NAME] this is [PERSON_NAME] in 103 I left my key card inside my hous…" at bounding box center [549, 233] width 585 height 9
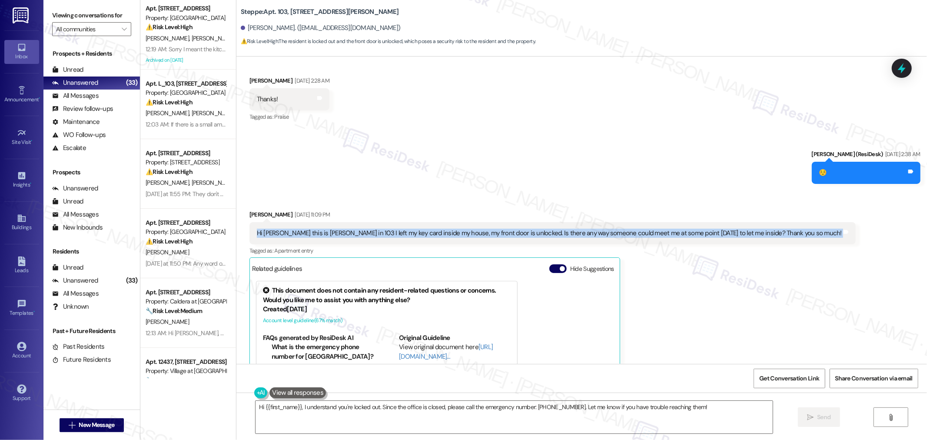
click at [428, 229] on div "Hi [PERSON_NAME] this is [PERSON_NAME] in 103 I left my key card inside my hous…" at bounding box center [549, 233] width 585 height 9
copy div "Hi [PERSON_NAME] this is [PERSON_NAME] in 103 I left my key card inside my hous…"
click at [452, 408] on textarea "Hi {{first_name}}, I understand you're locked out. Since the office is closed, …" at bounding box center [514, 417] width 517 height 33
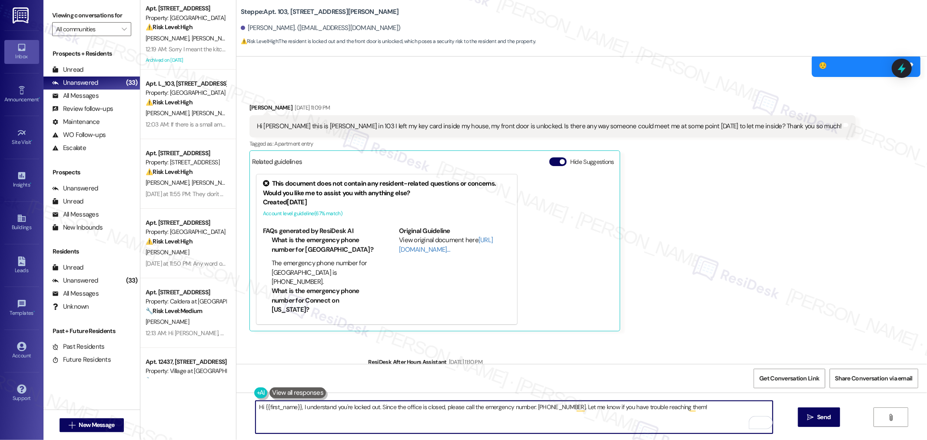
scroll to position [815, 0]
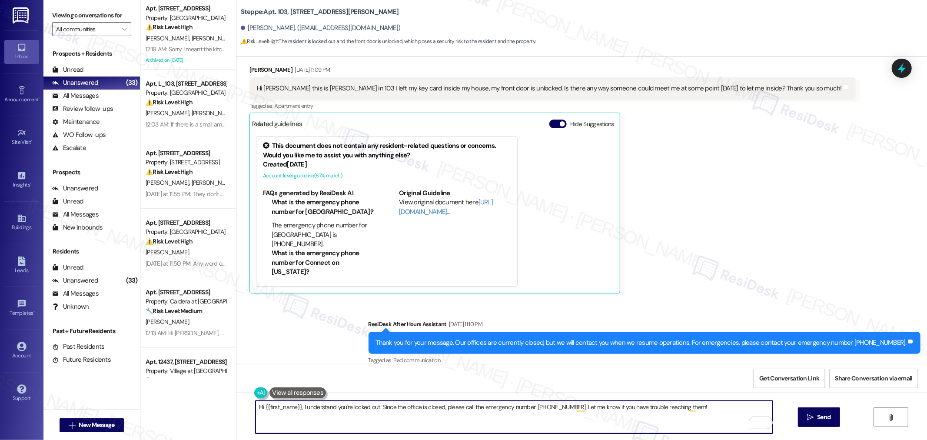
click at [502, 403] on textarea "Hi {{first_name}}, I understand you're locked out. Since the office is closed, …" at bounding box center [514, 417] width 517 height 33
paste textarea "ello, sorry for the delay—I just got back from being out of the office."
click at [491, 412] on textarea "Hello, sorry for the delay—I just got back from being out of the office." at bounding box center [514, 417] width 517 height 33
click at [263, 406] on textarea "Hello, sorry for the delay—I just got back from being out of the office." at bounding box center [514, 417] width 517 height 33
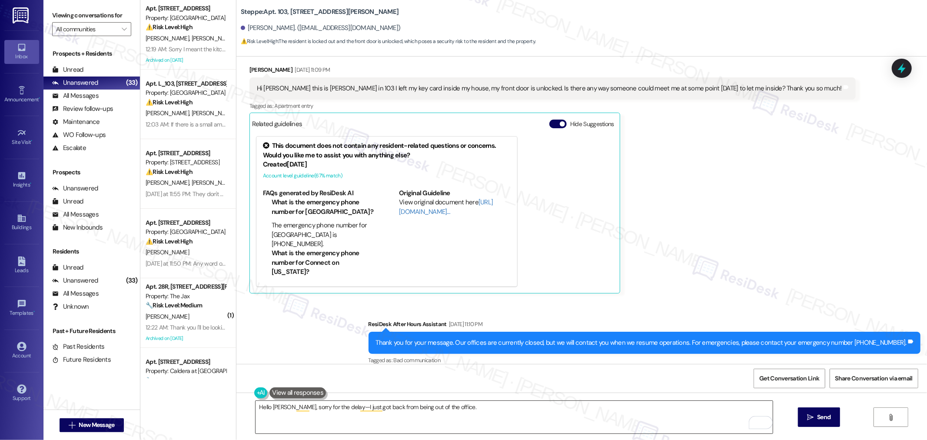
click at [542, 414] on textarea "Hello [PERSON_NAME], sorry for the delay—I just got back from being out of the …" at bounding box center [514, 417] width 517 height 33
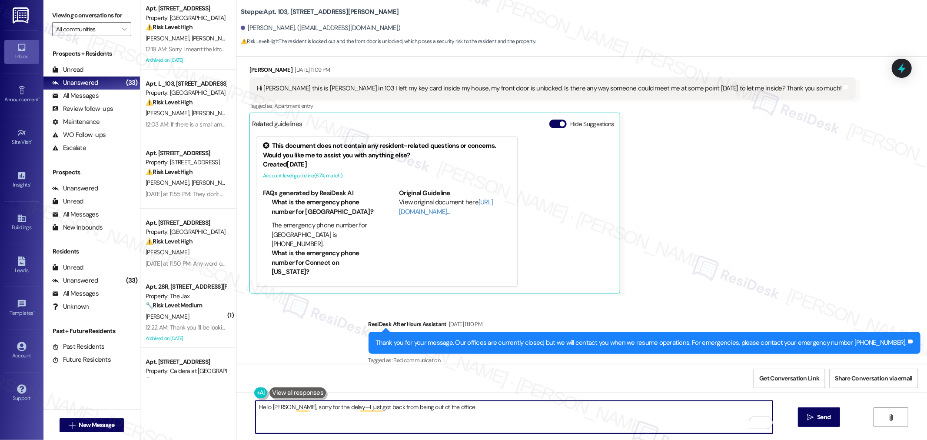
click at [541, 414] on textarea "Hello [PERSON_NAME], sorry for the delay—I just got back from being out of the …" at bounding box center [514, 417] width 517 height 33
click at [540, 408] on textarea "Hello [PERSON_NAME], sorry for the delay—I just got back from being out of the …" at bounding box center [514, 417] width 517 height 33
paste textarea "Thank you for reaching out and letting us know. I understand you’ve left your k…"
click at [536, 421] on textarea "Hello [PERSON_NAME], sorry for the delay—I just got back from being out of the …" at bounding box center [514, 417] width 517 height 33
drag, startPoint x: 448, startPoint y: 406, endPoint x: 472, endPoint y: 420, distance: 28.3
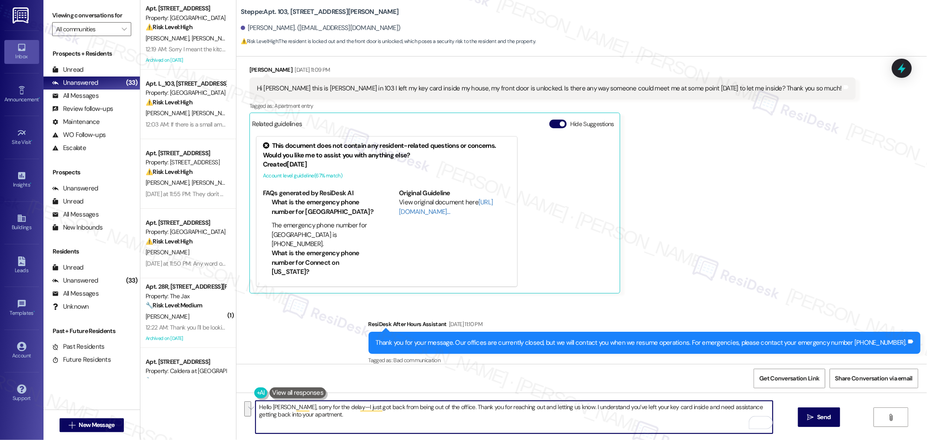
click at [472, 420] on textarea "Hello Amanda, sorry for the delay—I just got back from being out of the office.…" at bounding box center [514, 417] width 517 height 33
paste textarea "I hope you’re doing well. I understand you’ve left your key card inside. May I …"
click at [527, 407] on textarea "Hello Amanda, sorry for the delay—I just got back from being out of the office.…" at bounding box center [514, 417] width 517 height 33
click at [562, 406] on textarea "Hello Amanda, sorry for the delay—I just got back from being out of the office.…" at bounding box center [514, 417] width 517 height 33
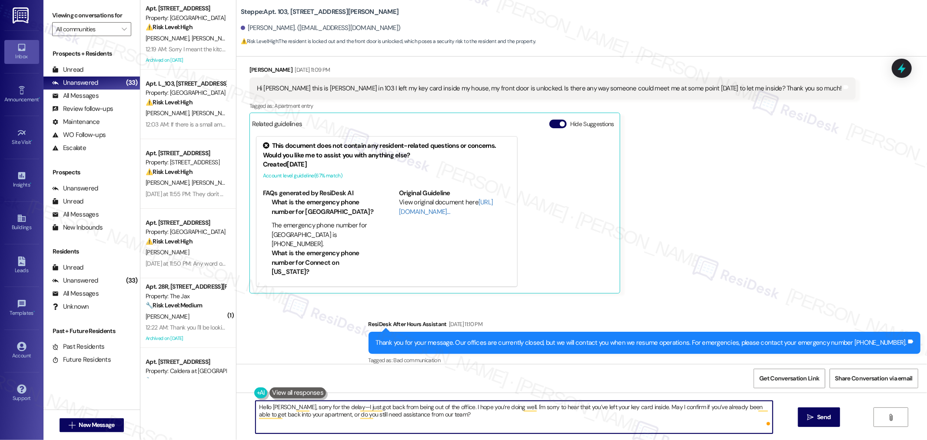
click at [590, 426] on textarea "Hello Amanda, sorry for the delay—I just got back from being out of the office.…" at bounding box center [514, 417] width 517 height 33
type textarea "Hello Amanda, sorry for the delay—I just got back from being out of the office.…"
click at [824, 412] on button " Send" at bounding box center [819, 417] width 42 height 20
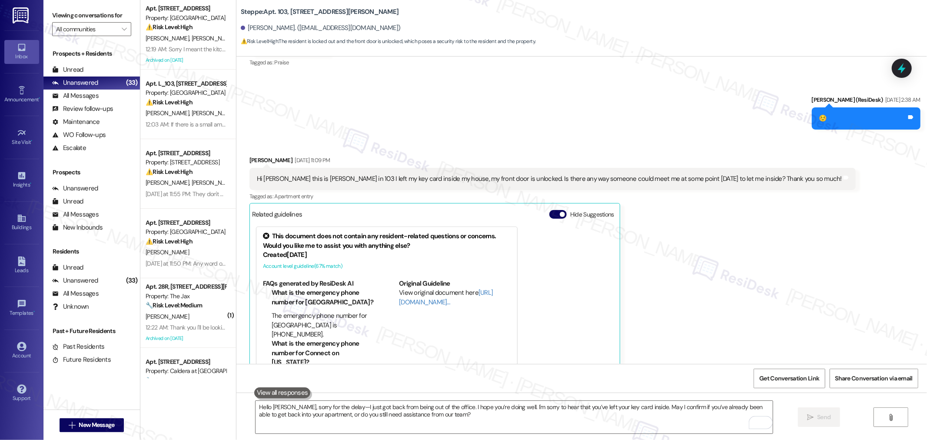
scroll to position [741, 0]
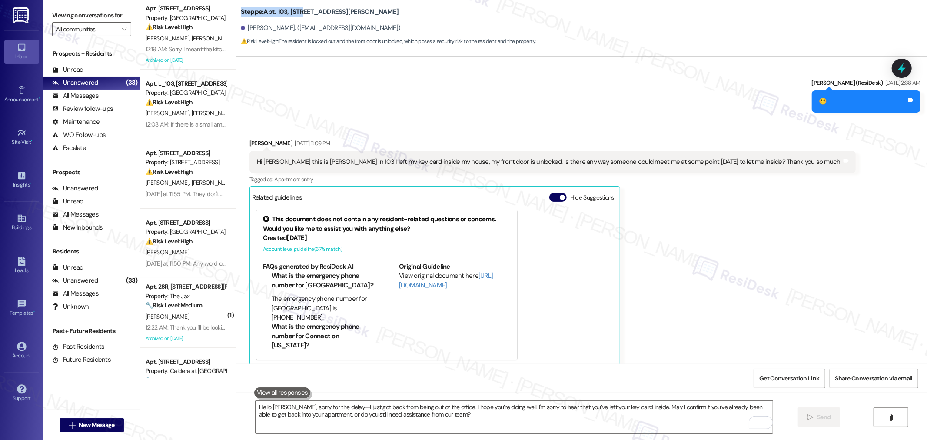
drag, startPoint x: 235, startPoint y: 10, endPoint x: 297, endPoint y: 13, distance: 62.3
click at [297, 13] on b "Steppe: Apt. 103, 2365 NE Conners Ave" at bounding box center [320, 11] width 158 height 9
copy b "Steppe: Apt. 103, 2365"
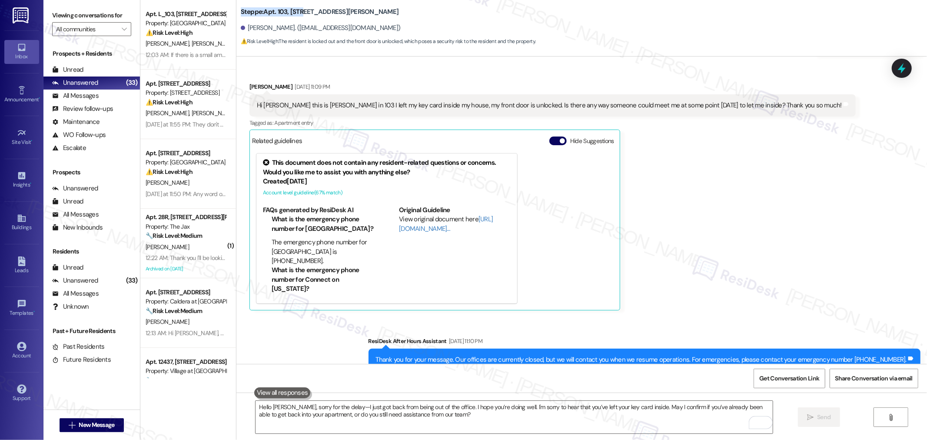
scroll to position [885, 0]
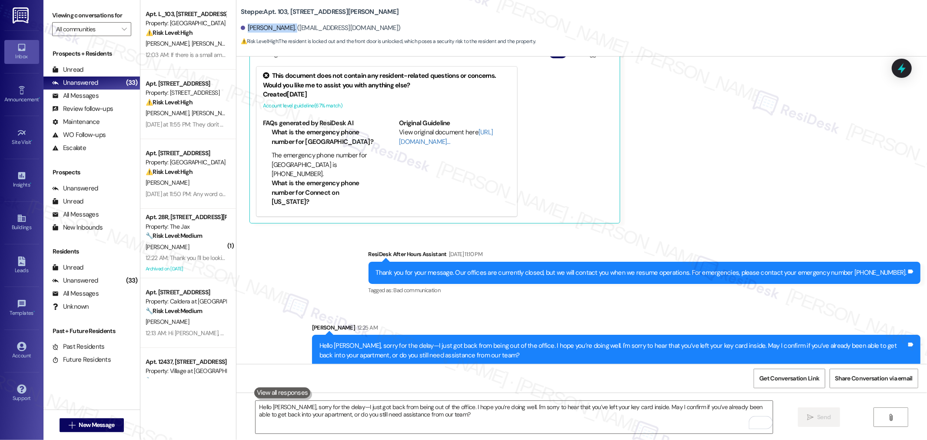
drag, startPoint x: 242, startPoint y: 26, endPoint x: 291, endPoint y: 29, distance: 49.2
click at [291, 29] on div "Amanda Stenhjem. (stenhjema@gmail.com)" at bounding box center [321, 27] width 160 height 9
copy div "Amanda Stenhjem"
click at [771, 371] on span "Get Conversation Link" at bounding box center [789, 378] width 63 height 19
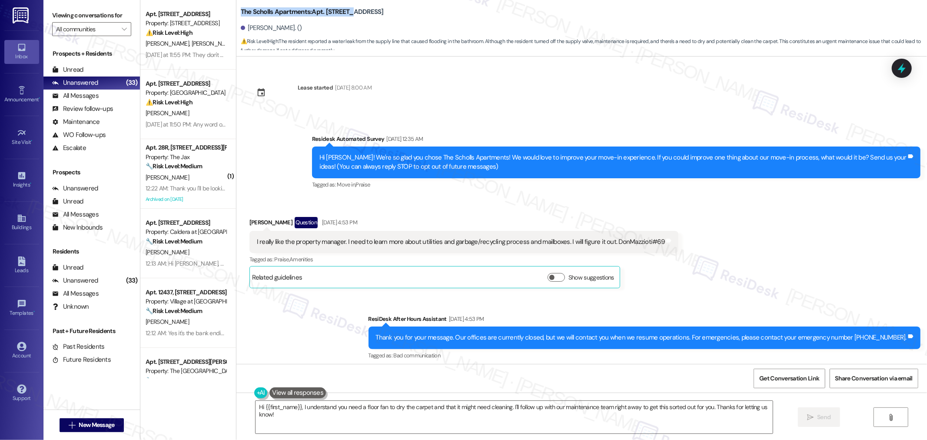
drag, startPoint x: 233, startPoint y: 11, endPoint x: 341, endPoint y: 16, distance: 107.9
click at [341, 16] on b "The Scholls Apartments: Apt. 69, [STREET_ADDRESS]" at bounding box center [312, 11] width 143 height 9
copy b "The Scholls Apartments: Apt. 69, 5125"
drag, startPoint x: 240, startPoint y: 29, endPoint x: 286, endPoint y: 30, distance: 45.7
click at [286, 30] on div "[PERSON_NAME]. ()" at bounding box center [271, 27] width 61 height 9
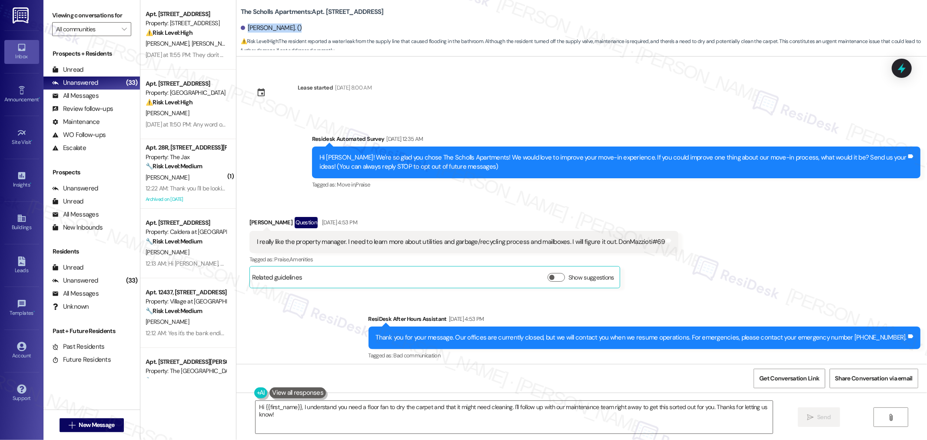
copy div "[PERSON_NAME]."
click at [562, 243] on div "I really like the property manager. I need to learn more about utilities and ga…" at bounding box center [461, 241] width 408 height 9
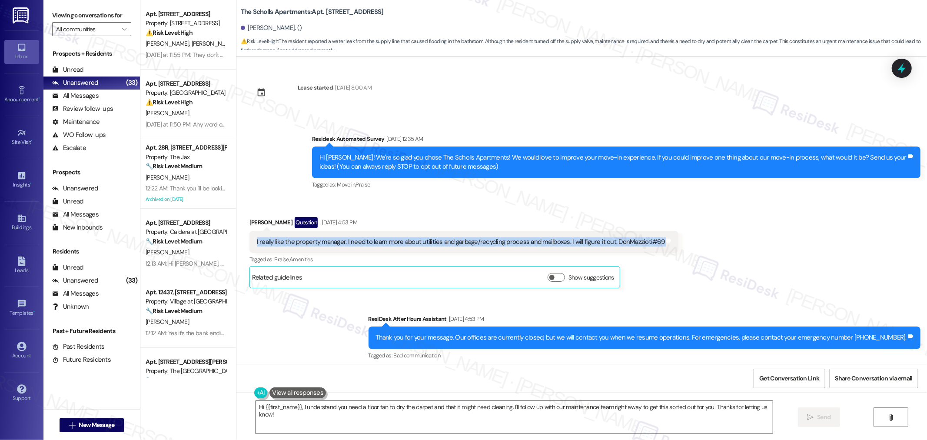
click at [562, 243] on div "I really like the property manager. I need to learn more about utilities and ga…" at bounding box center [461, 241] width 408 height 9
copy div "I really like the property manager. I need to learn more about utilities and ga…"
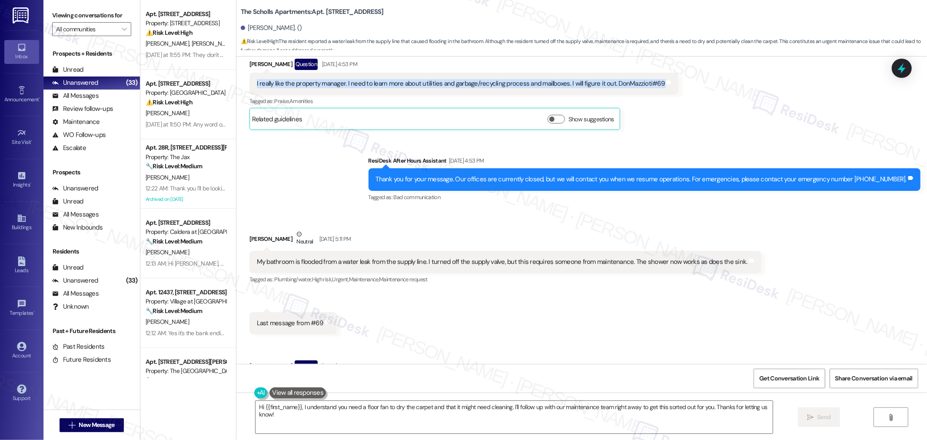
scroll to position [241, 0]
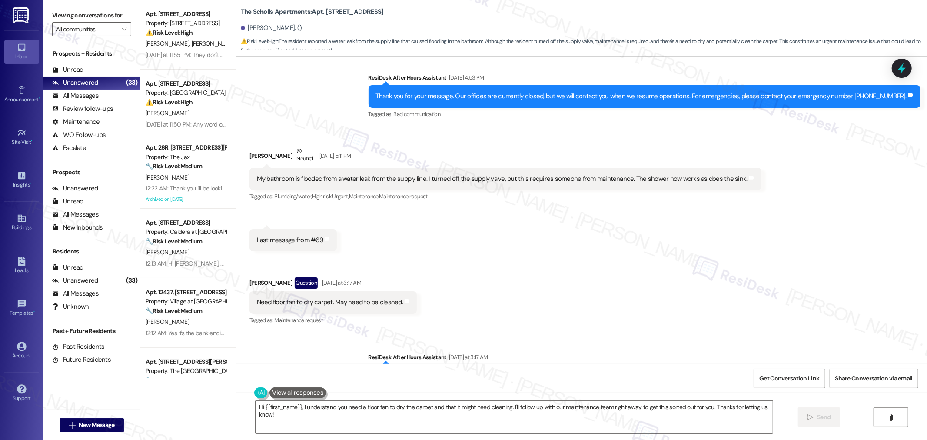
click at [319, 172] on div "My bathroom is flooded from a water leak from the supply line. I turned off the…" at bounding box center [505, 179] width 512 height 22
click at [319, 180] on div "My bathroom is flooded from a water leak from the supply line. I turned off the…" at bounding box center [502, 178] width 491 height 9
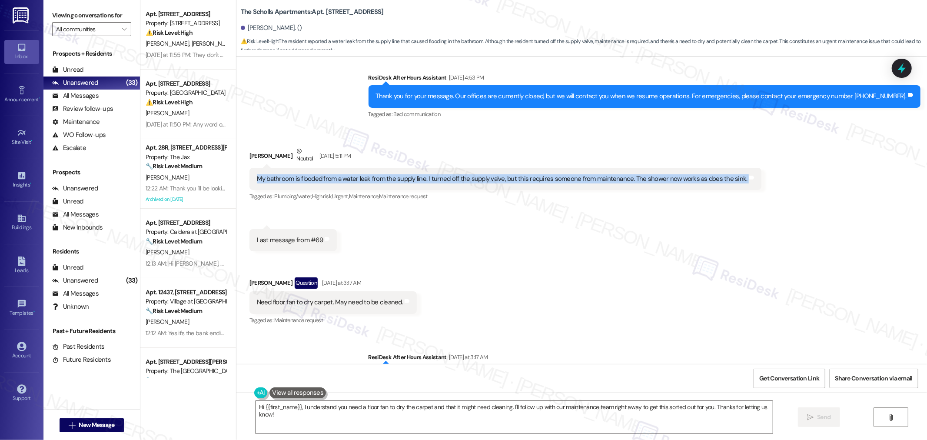
click at [319, 180] on div "My bathroom is flooded from a water leak from the supply line. I turned off the…" at bounding box center [502, 178] width 491 height 9
copy div "My bathroom is flooded from a water leak from the supply line. I turned off the…"
click at [326, 299] on div "Need floor fan to dry carpet. May need to be cleaned." at bounding box center [330, 302] width 146 height 9
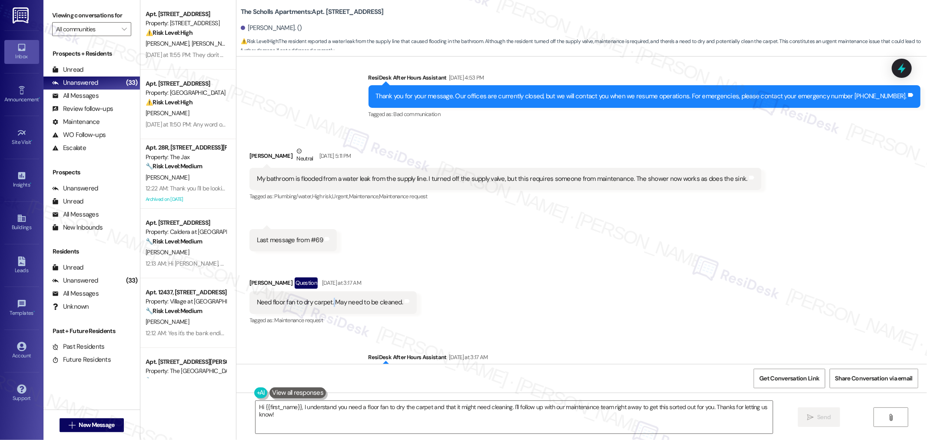
click at [326, 299] on div "Need floor fan to dry carpet. May need to be cleaned." at bounding box center [330, 302] width 146 height 9
copy div "Need floor fan to dry carpet. May need to be cleaned. Tags and notes"
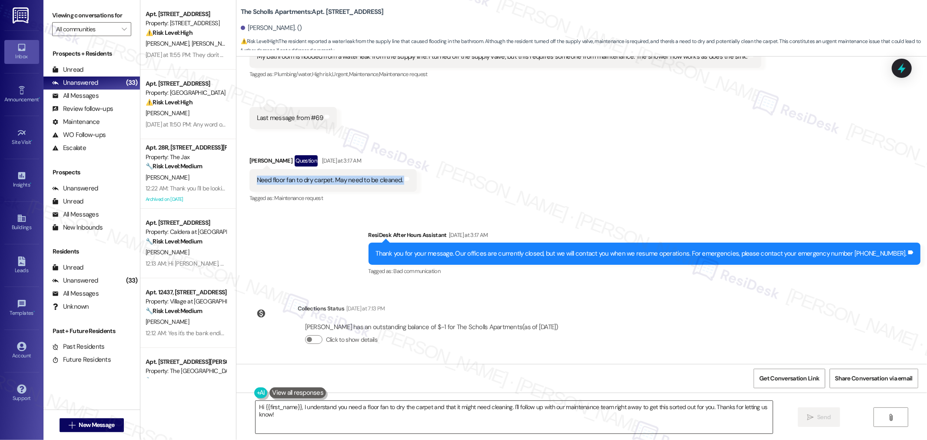
click at [655, 413] on textarea "Hi {{first_name}}, I understand you need a floor fan to dry the carpet and that…" at bounding box center [514, 417] width 517 height 33
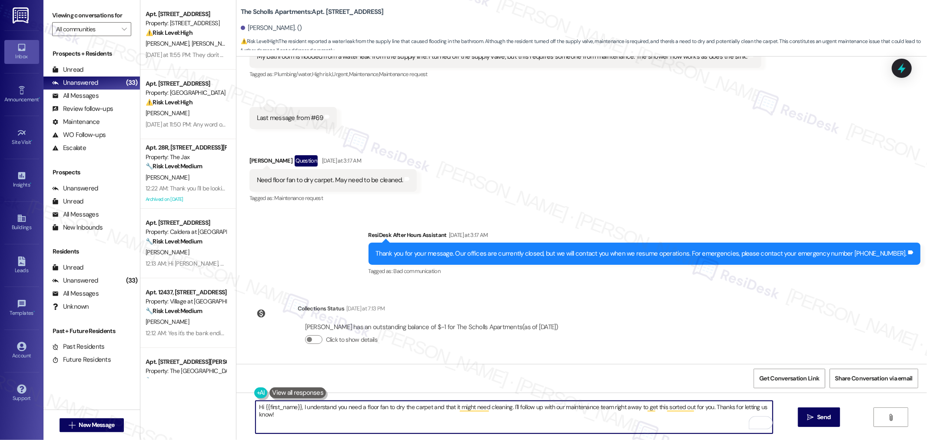
click at [525, 410] on textarea "Hi {{first_name}}, I understand you need a floor fan to dry the carpet and that…" at bounding box center [514, 417] width 517 height 33
click at [532, 409] on textarea "Hi {{first_name}}, I understand you need a floor fan to dry the carpet and that…" at bounding box center [514, 417] width 517 height 33
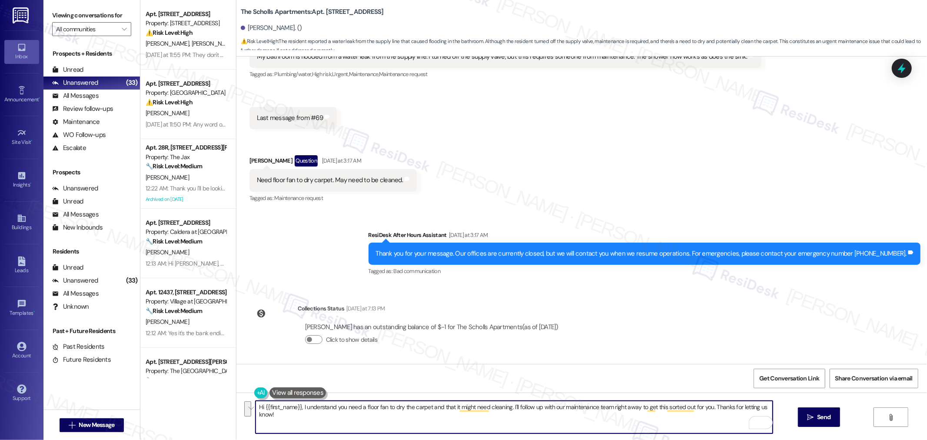
paste textarea "ello, sorry for the delay—I just got back from being out of the office."
click at [265, 408] on textarea "Hello, sorry for the delay—I just got back from being out of the office." at bounding box center [514, 417] width 517 height 33
click at [505, 405] on textarea "Hello Donald, sorry for the delay—I just got back from being out of the office." at bounding box center [514, 417] width 517 height 33
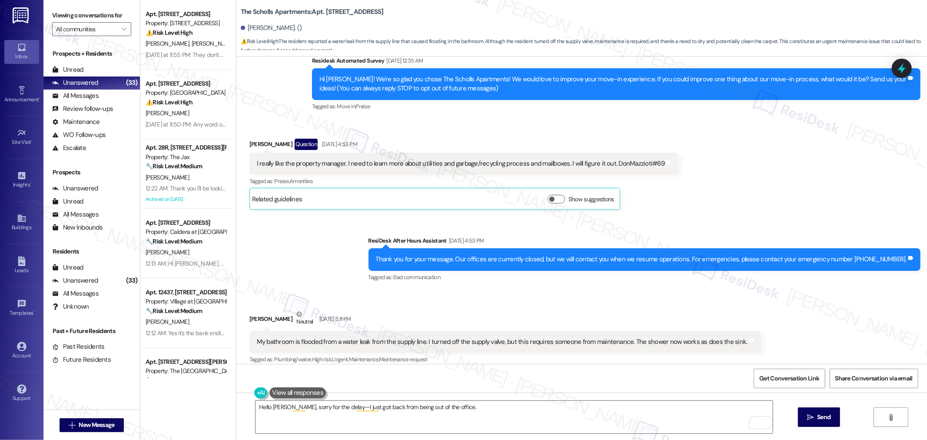
scroll to position [170, 0]
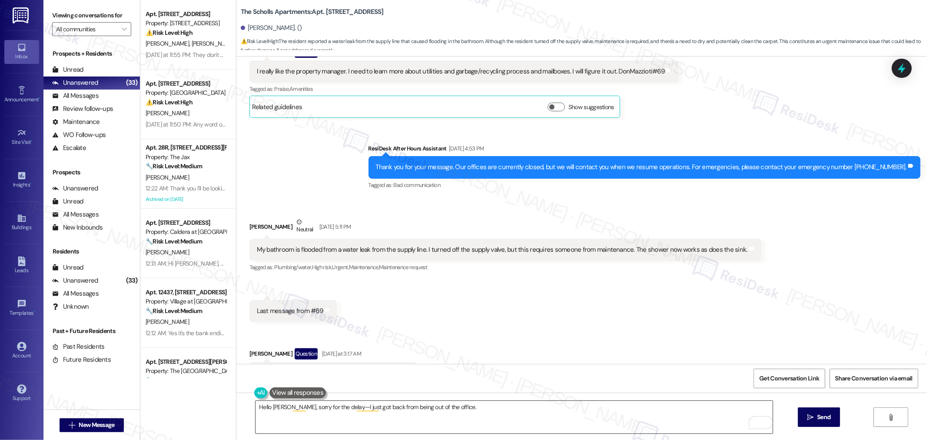
click at [537, 401] on textarea "Hello Donald, sorry for the delay—I just got back from being out of the office." at bounding box center [514, 417] width 517 height 33
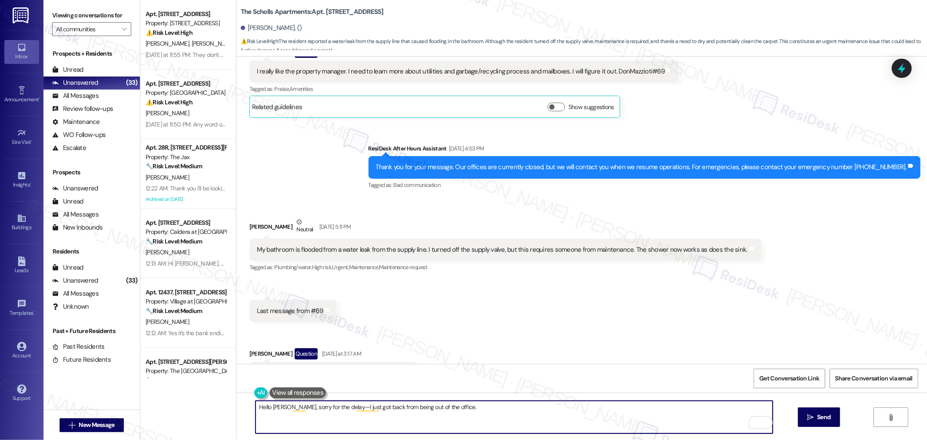
paste textarea "Thank you for reaching out and sharing your feedback — I’m glad to hear you’ve …"
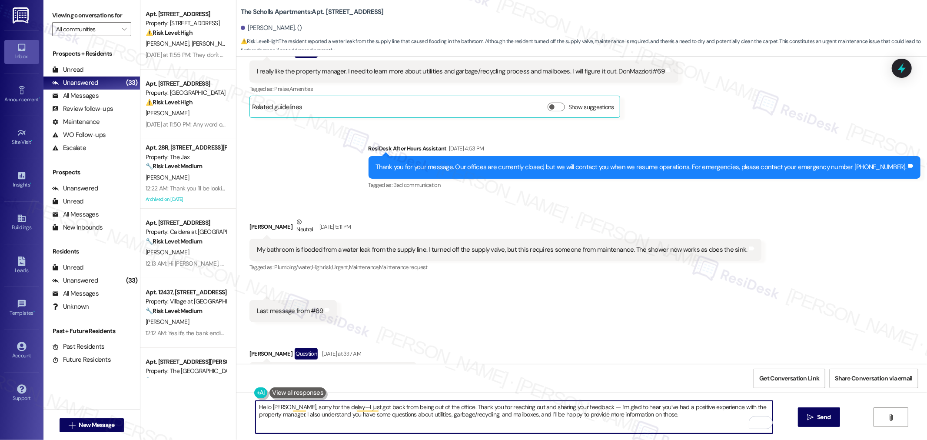
scroll to position [363, 0]
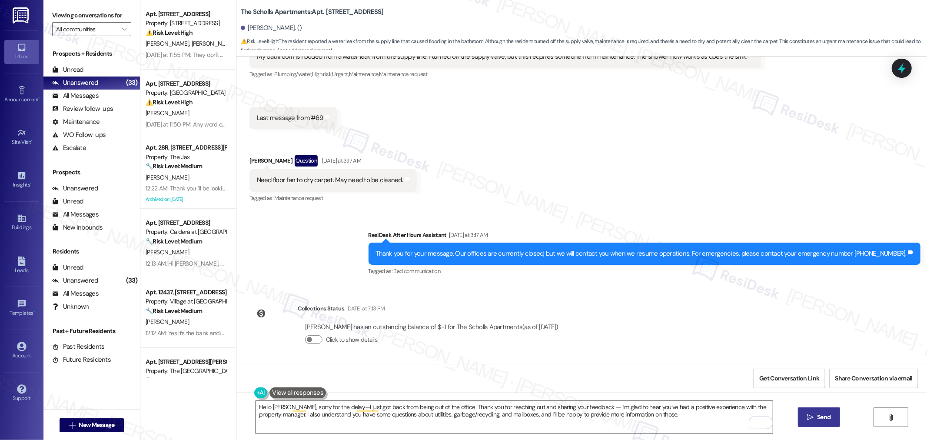
click at [824, 409] on button " Send" at bounding box center [819, 417] width 42 height 20
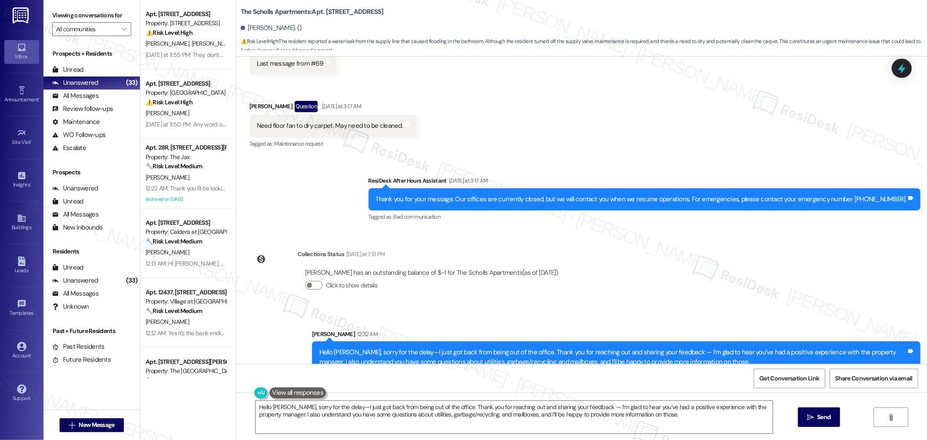
scroll to position [433, 0]
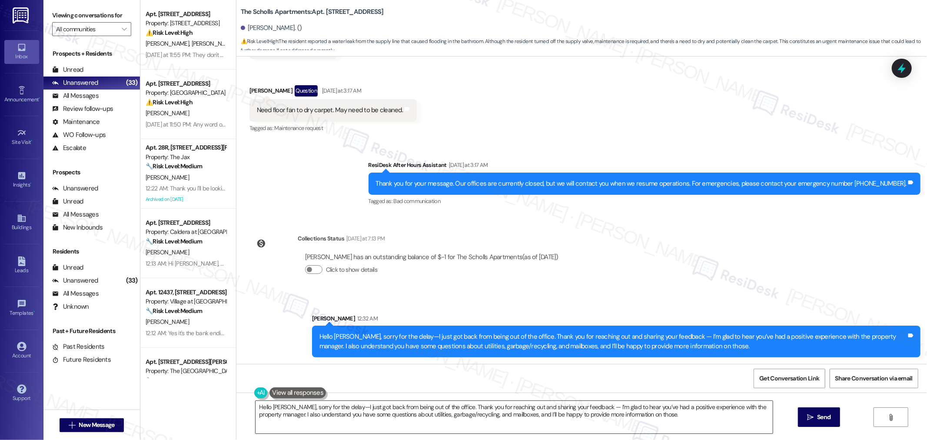
click at [580, 412] on textarea "Hi {{first_name}}, I understand you need a floor fan to dry the carpet and that…" at bounding box center [514, 417] width 517 height 33
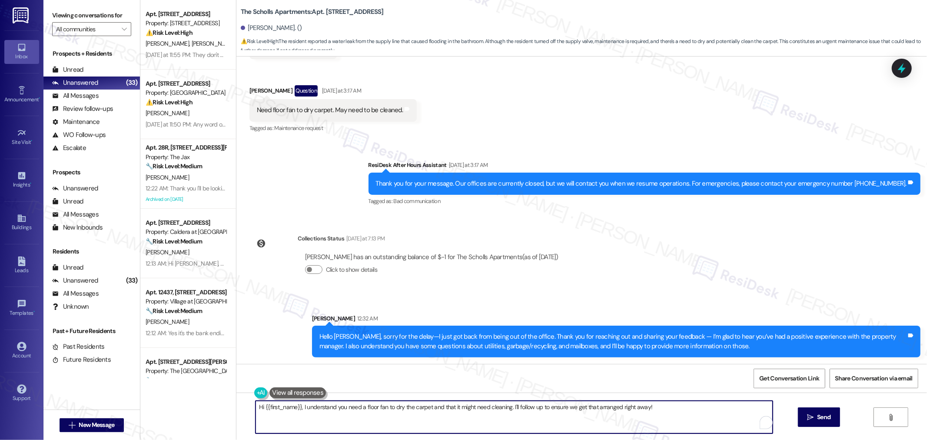
paste textarea "Regarding the bathroom leak, I appreciate you acting quickly to turn off the su…"
drag, startPoint x: 552, startPoint y: 407, endPoint x: 787, endPoint y: 407, distance: 234.7
click at [787, 407] on div "Regarding the bathroom leak, I appreciate you acting quickly to turn off the su…" at bounding box center [581, 424] width 691 height 65
paste textarea "To help our maintenance team prepare and assess the extent of the damage, could…"
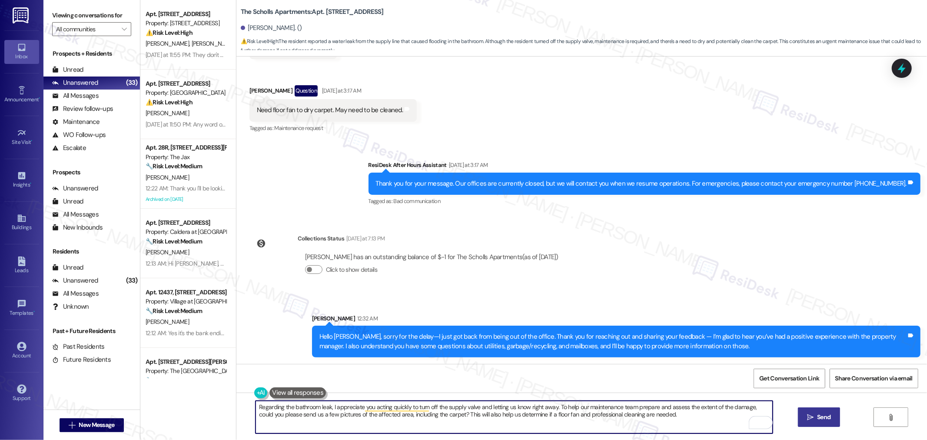
type textarea "Regarding the bathroom leak, I appreciate you acting quickly to turn off the su…"
drag, startPoint x: 829, startPoint y: 416, endPoint x: 803, endPoint y: 350, distance: 71.0
click at [829, 416] on span "Send" at bounding box center [823, 416] width 13 height 9
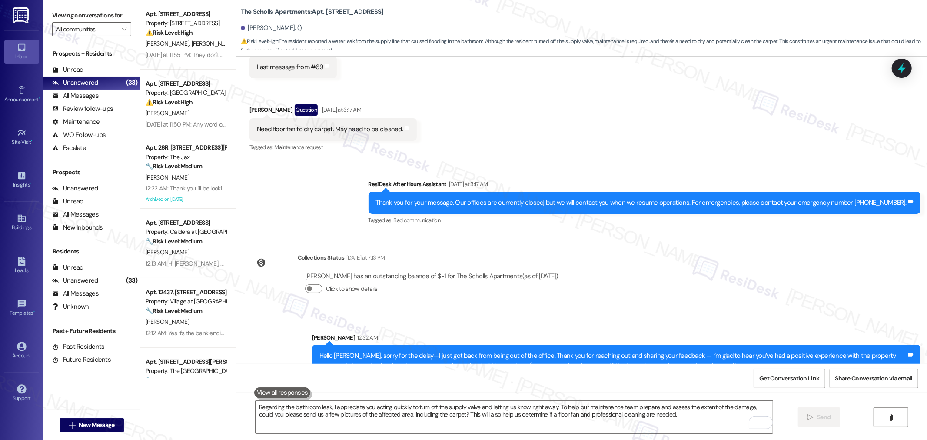
scroll to position [262, 0]
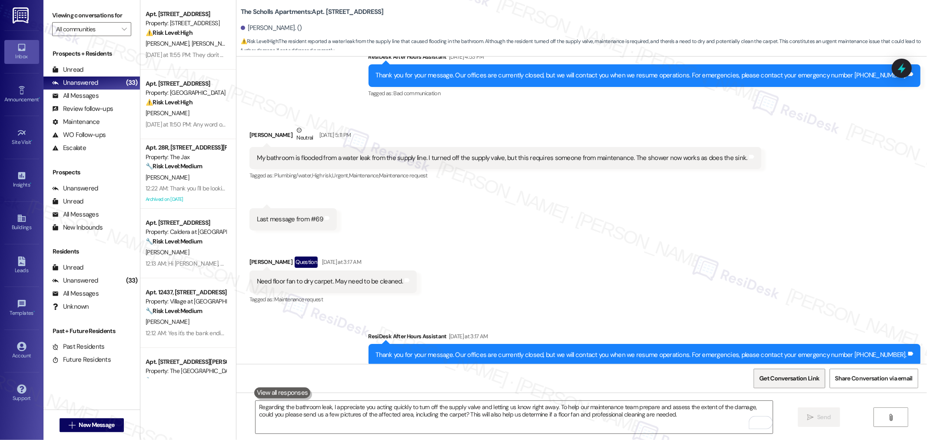
click at [761, 376] on span "Get Conversation Link" at bounding box center [789, 378] width 60 height 9
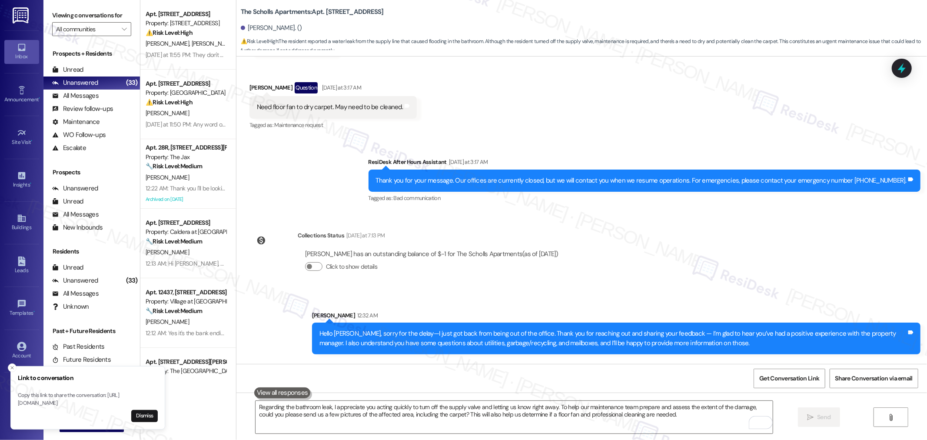
scroll to position [503, 0]
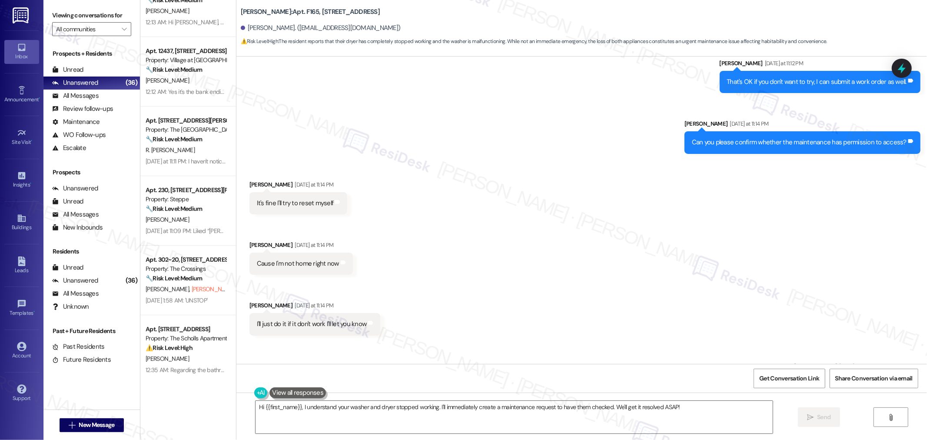
scroll to position [7238, 0]
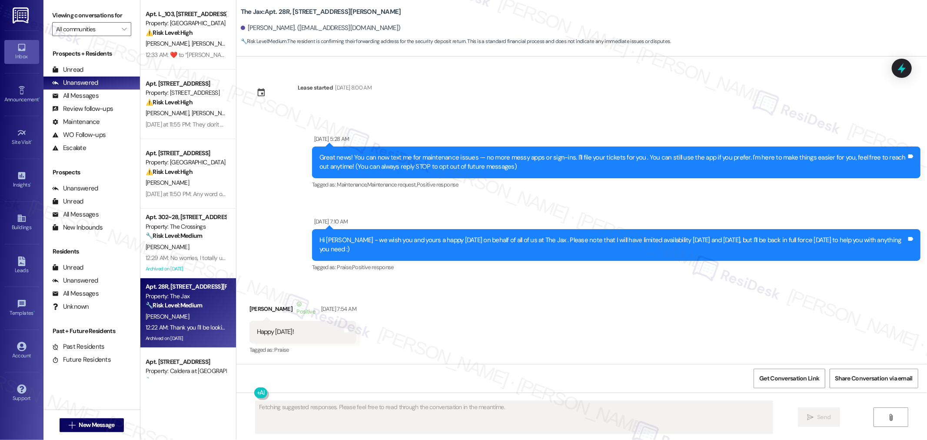
scroll to position [22146, 0]
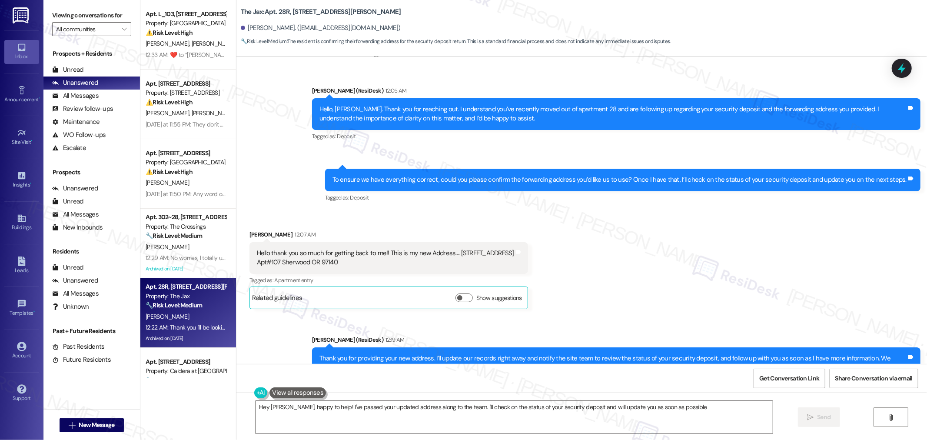
type textarea "Hey [PERSON_NAME], happy to help! I've passed your updated address along to the…"
click at [850, 210] on div "Received via SMS [PERSON_NAME] 12:07 AM Hello thank you so much for getting bac…" at bounding box center [581, 262] width 691 height 105
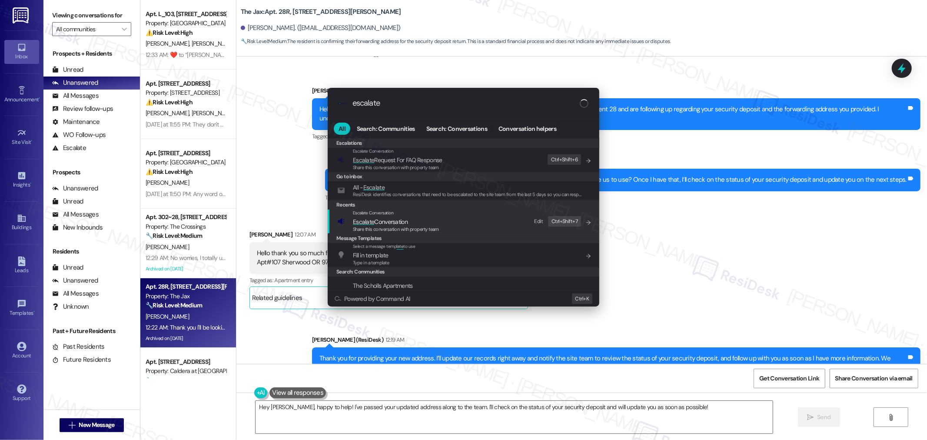
type input "escalate"
click at [441, 222] on div "Escalate Conversation Escalate Conversation Share this conversation with proper…" at bounding box center [464, 220] width 254 height 23
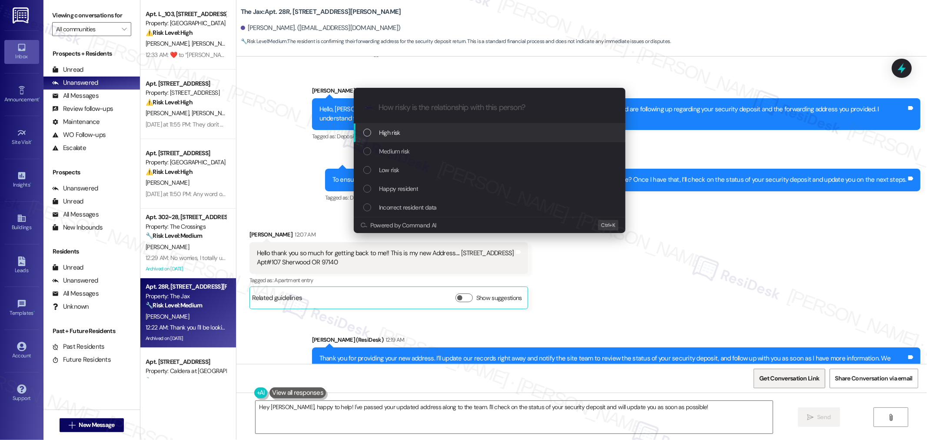
drag, startPoint x: 808, startPoint y: 378, endPoint x: 811, endPoint y: 386, distance: 8.4
click at [808, 378] on div "Escalate Conversation How risky is the relationship with this person? Topics (e…" at bounding box center [463, 220] width 927 height 440
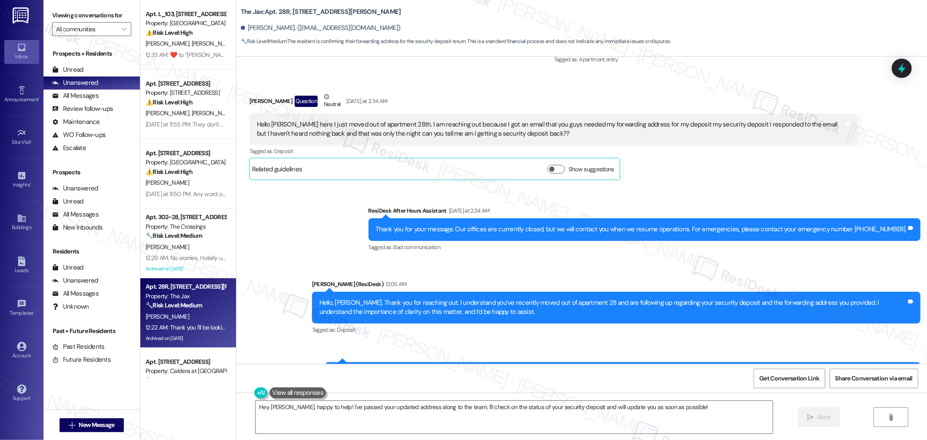
scroll to position [21760, 0]
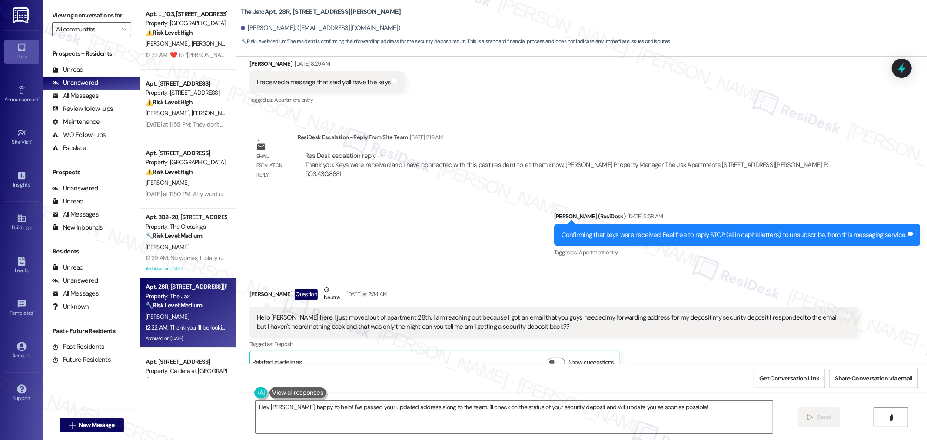
click at [539, 313] on div "Hello Casey Carter here I just moved out of apartment 28th. I am reaching out b…" at bounding box center [550, 322] width 587 height 19
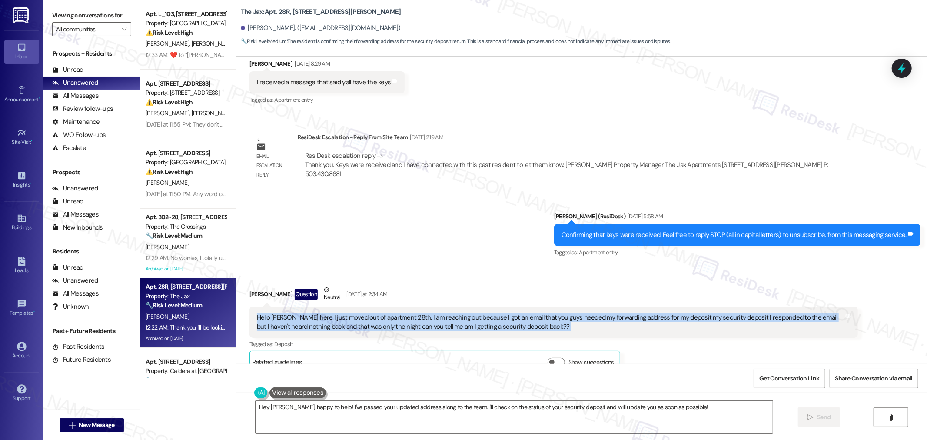
click at [539, 313] on div "Hello Casey Carter here I just moved out of apartment 28th. I am reaching out b…" at bounding box center [550, 322] width 587 height 19
copy div "Hello Casey Carter here I just moved out of apartment 28th. I am reaching out b…"
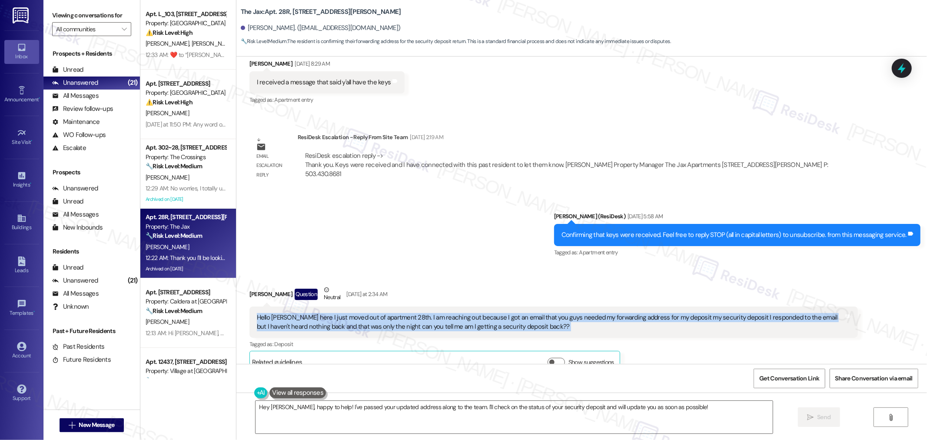
click at [705, 279] on div "Received via SMS Casey Carter Question Neutral Yesterday at 2:34 AM Hello Casey…" at bounding box center [554, 329] width 622 height 101
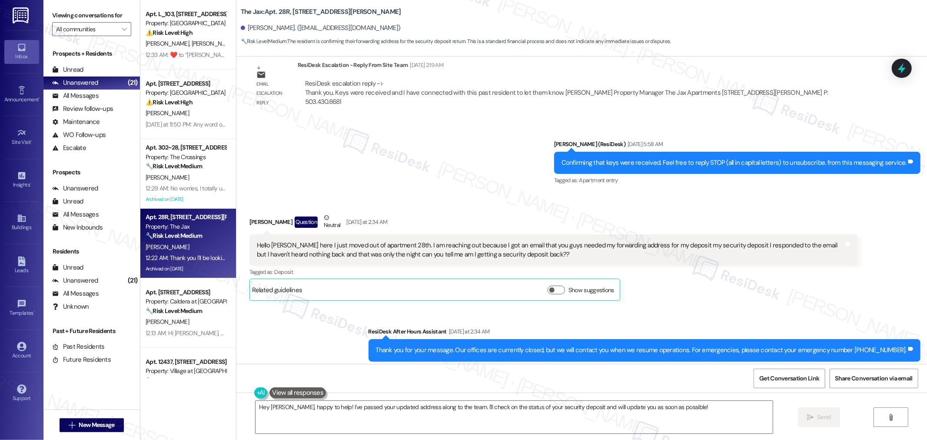
scroll to position [21808, 0]
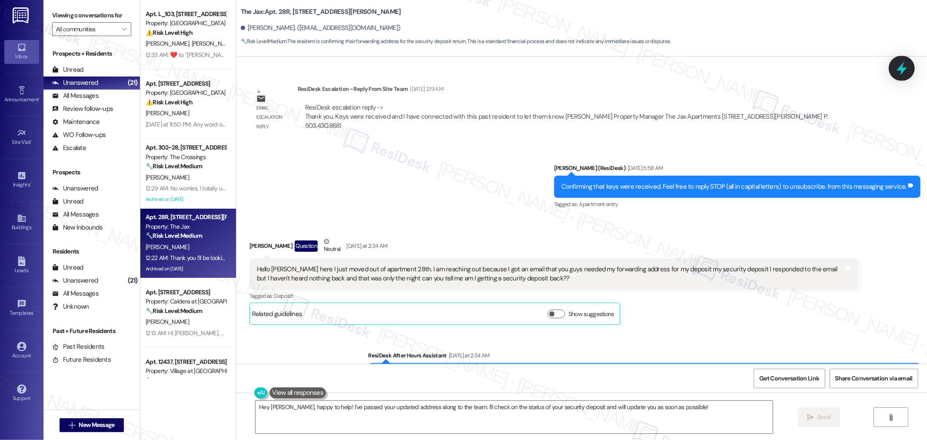
click at [897, 70] on icon at bounding box center [901, 68] width 15 height 15
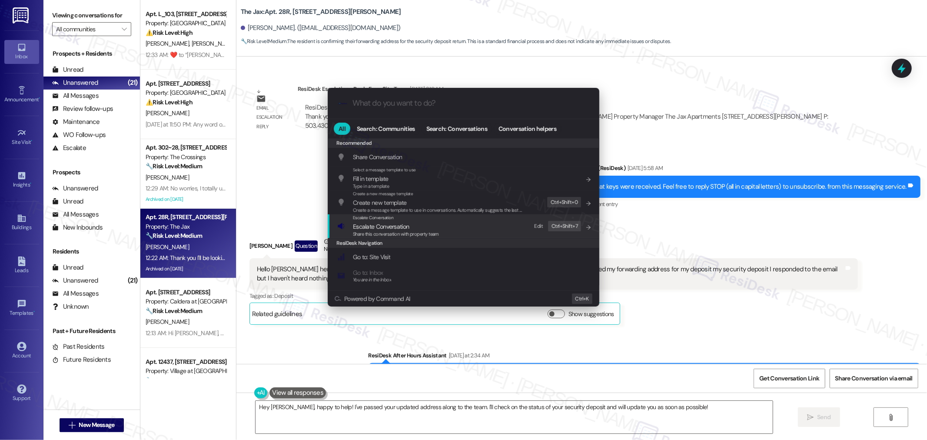
click at [372, 225] on span "Escalate Conversation" at bounding box center [381, 227] width 56 height 8
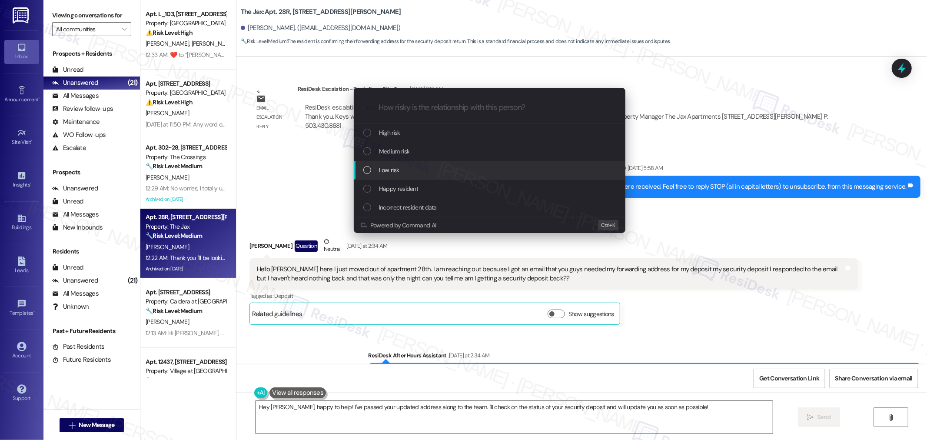
click at [407, 167] on div "Low risk" at bounding box center [490, 170] width 254 height 10
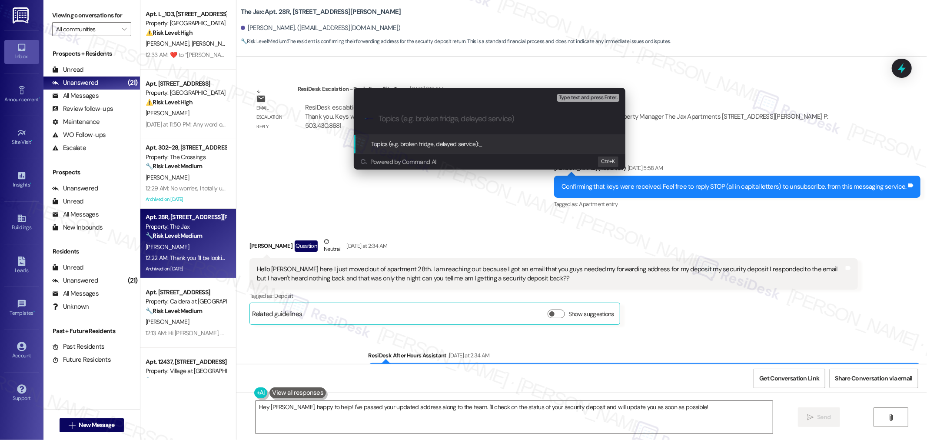
click at [432, 116] on input "Topics (e.g. broken fridge, delayed service)" at bounding box center [497, 118] width 236 height 9
type input "SD follow-up"
click at [434, 143] on span "Topics (e.g. broken fridge, delayed service):" at bounding box center [425, 144] width 108 height 8
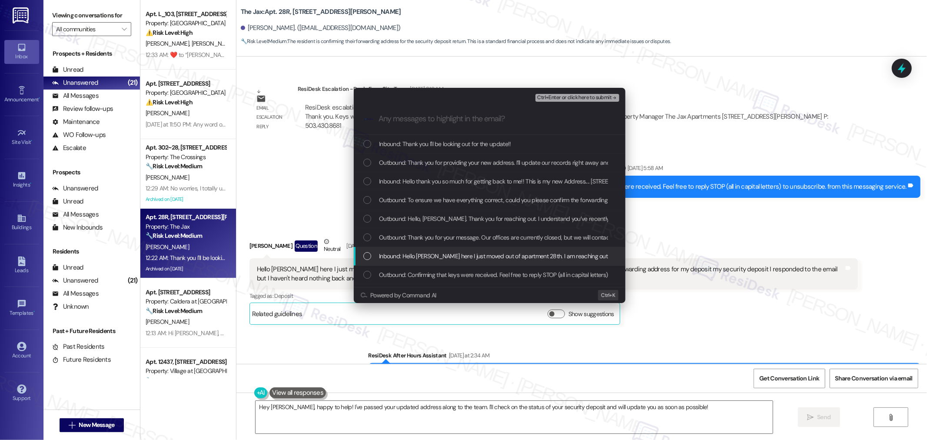
click at [454, 256] on span "Inbound: Hello Casey Carter here I just moved out of apartment 28th. I am reach…" at bounding box center [802, 256] width 847 height 10
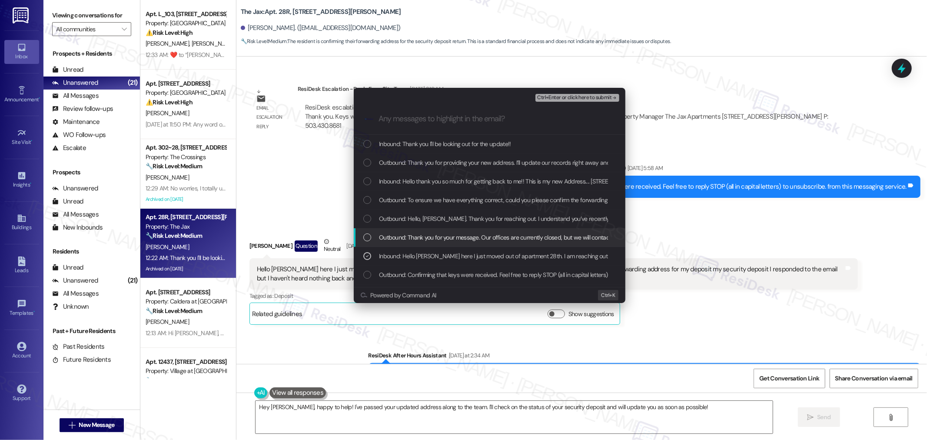
click at [438, 236] on span "Outbound: Thank you for your message. Our offices are currently closed, but we …" at bounding box center [636, 238] width 515 height 10
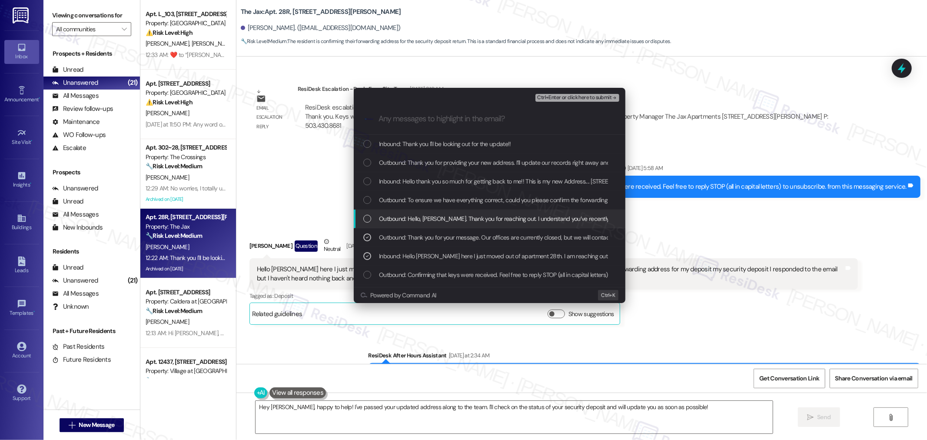
click at [429, 216] on span "Outbound: Hello, Casey. Thank you for reaching out. I understand you’ve recentl…" at bounding box center [751, 219] width 745 height 10
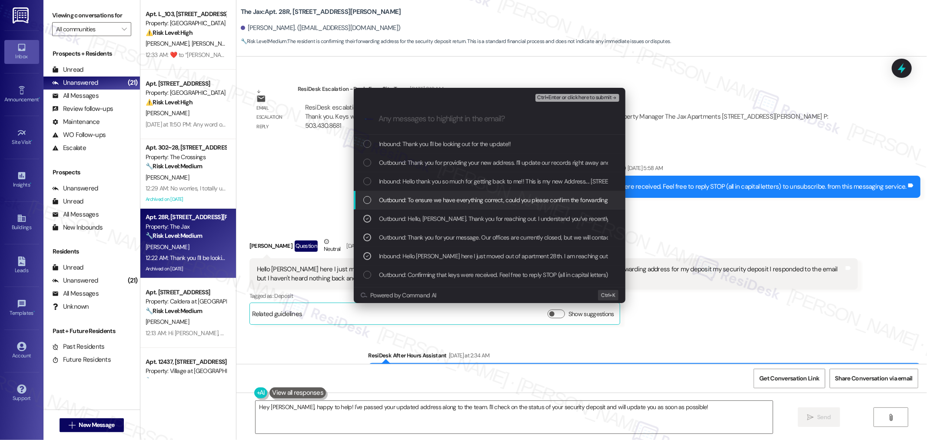
click at [428, 201] on span "Outbound: To ensure we have everything correct, could you please confirm the fo…" at bounding box center [655, 200] width 553 height 10
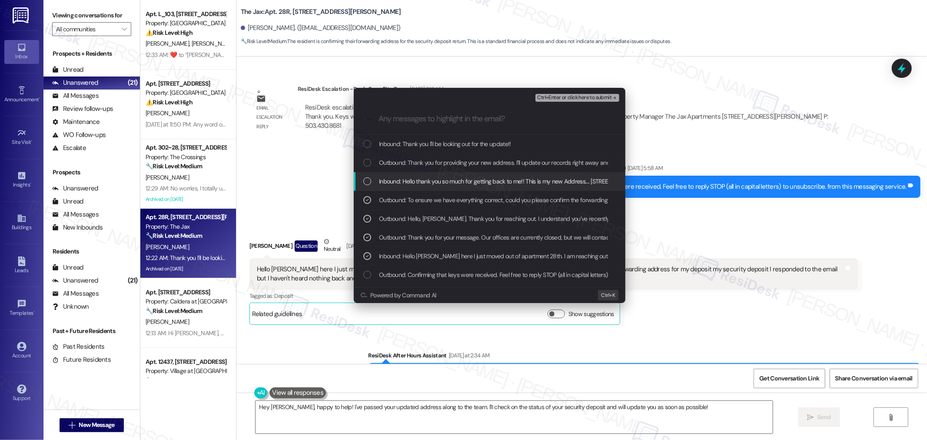
click at [425, 184] on span "Inbound: Hello thank you so much for getting back to me!! This is my new Addres…" at bounding box center [509, 181] width 261 height 10
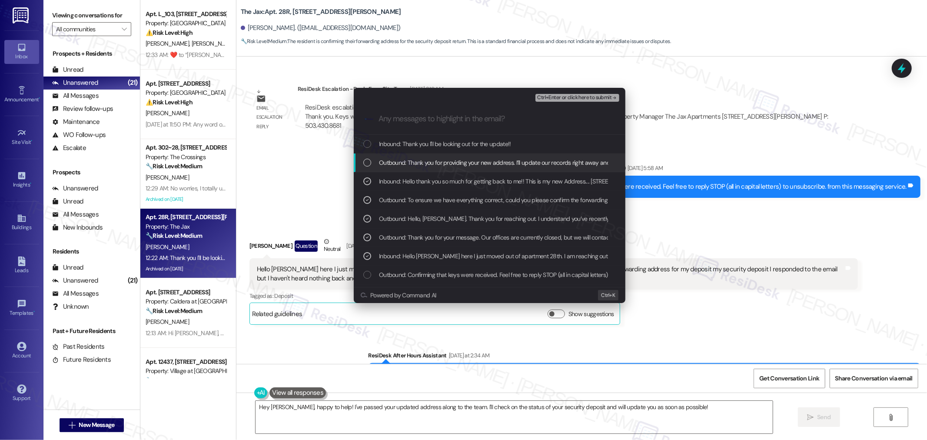
click at [423, 161] on span "Outbound: Thank you for providing your new address. I’ll update our records rig…" at bounding box center [748, 163] width 738 height 10
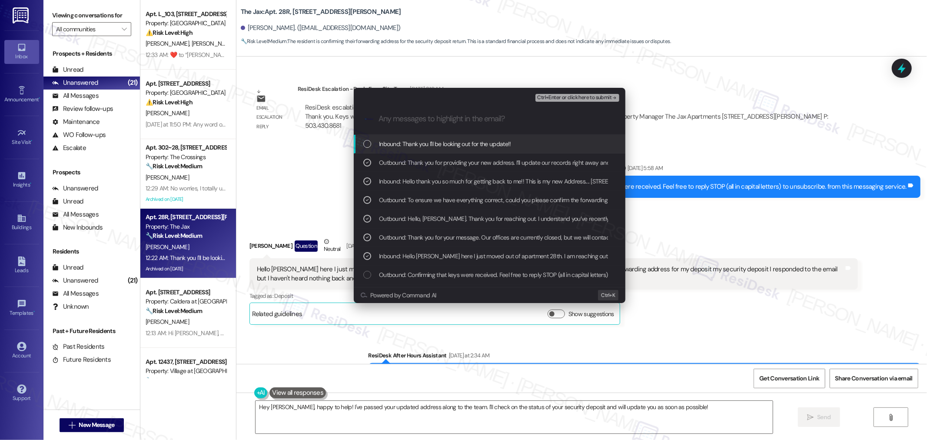
click at [423, 144] on span "Inbound: Thank you I'll be looking out for the update!!" at bounding box center [445, 144] width 132 height 10
click at [597, 100] on span "Ctrl+Enter or click here to submit" at bounding box center [574, 98] width 74 height 6
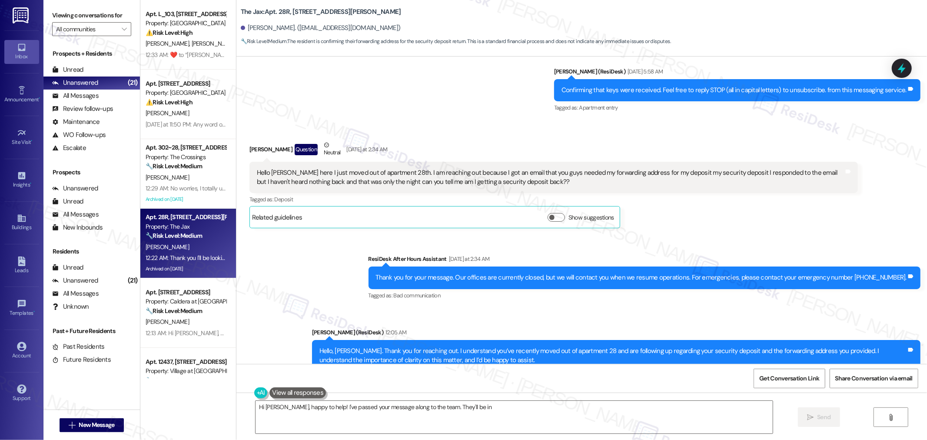
scroll to position [22146, 0]
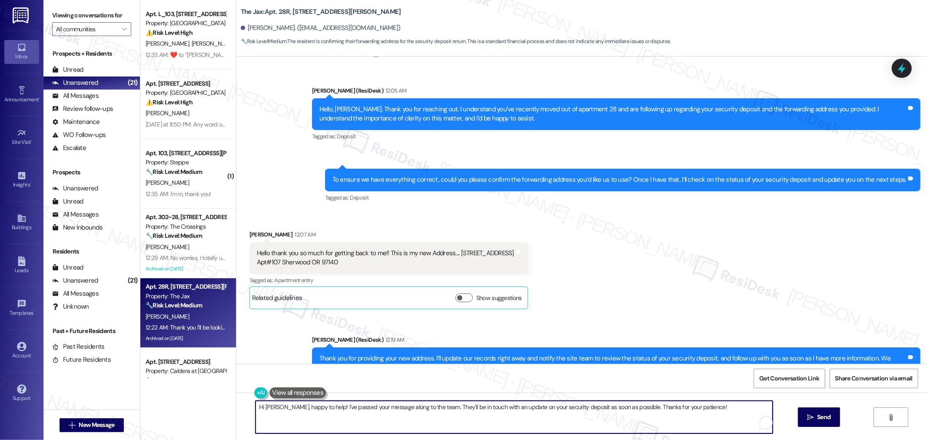
drag, startPoint x: 279, startPoint y: 409, endPoint x: 253, endPoint y: 409, distance: 26.9
click at [256, 409] on textarea "Hi Casey, happy to help! I've passed your message along to the team. They'll be…" at bounding box center [514, 417] width 517 height 33
click at [592, 418] on textarea "Happy to help! I've passed your message along to the team. They'll be in touch …" at bounding box center [514, 417] width 517 height 33
click at [679, 413] on textarea "Happy to help! I've passed your message along to the team. They'll be in touch …" at bounding box center [514, 417] width 517 height 33
type textarea "Happy to help! I've passed your message along to the team. They'll be in touch …"
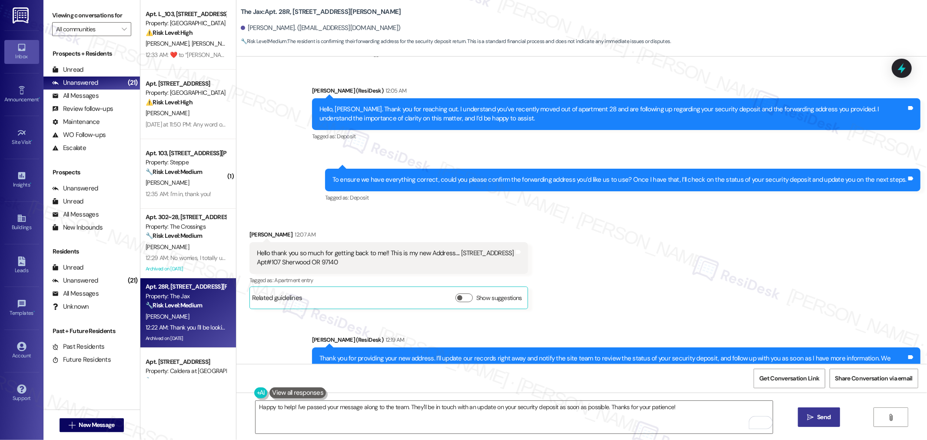
click at [824, 410] on button " Send" at bounding box center [819, 417] width 42 height 20
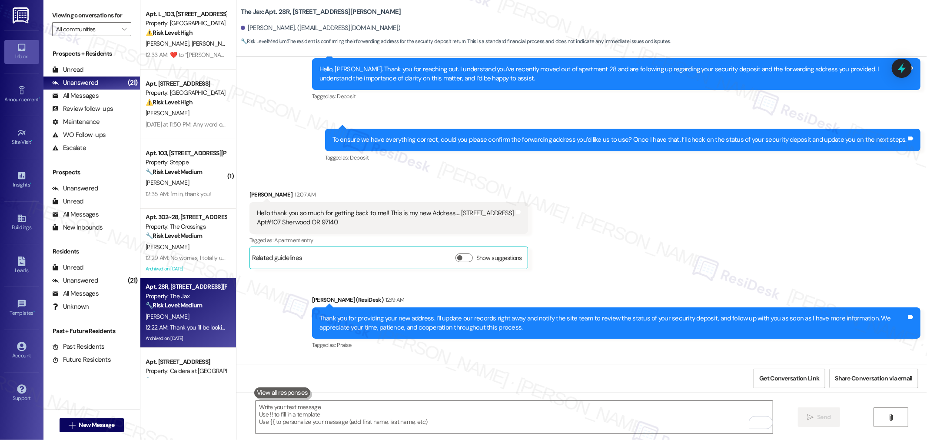
scroll to position [22207, 0]
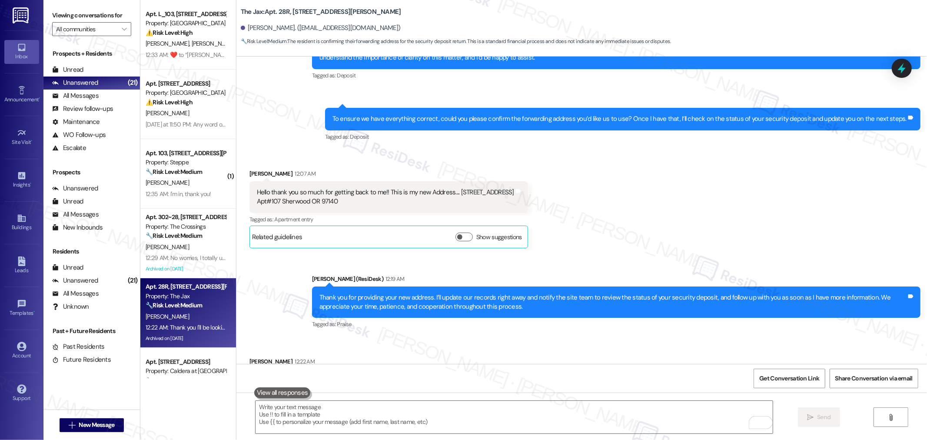
click at [175, 168] on strong "🔧 Risk Level: Medium" at bounding box center [174, 172] width 57 height 8
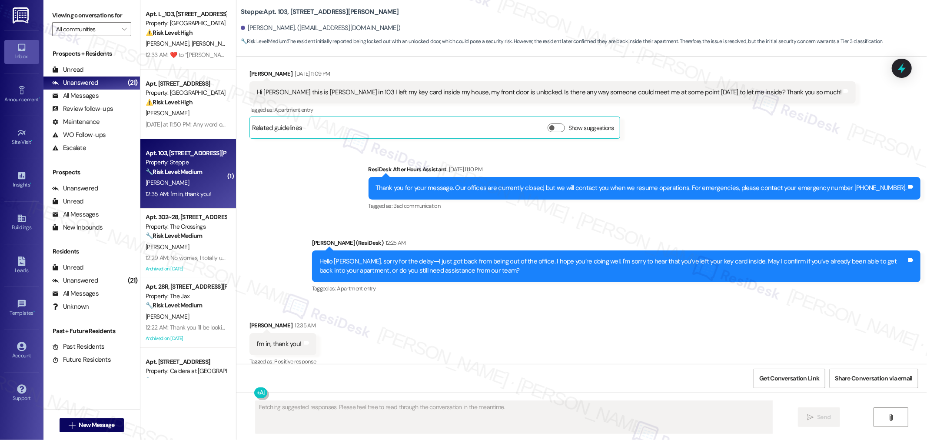
scroll to position [812, 0]
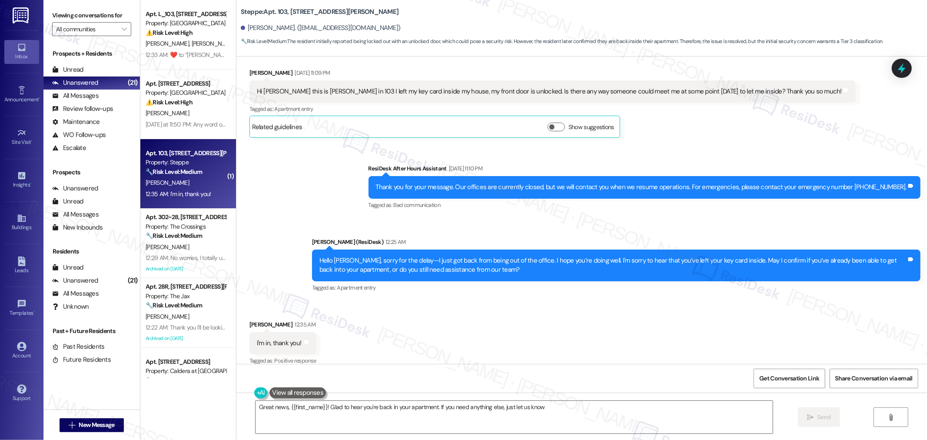
type textarea "Great news, {{first_name}}! Glad to hear you're back in your apartment. If you …"
click at [692, 414] on textarea "Great news, {{first_name}}! Glad to hear you're back in your apartment. If you …" at bounding box center [514, 417] width 517 height 33
click at [829, 419] on span "Send" at bounding box center [823, 416] width 13 height 9
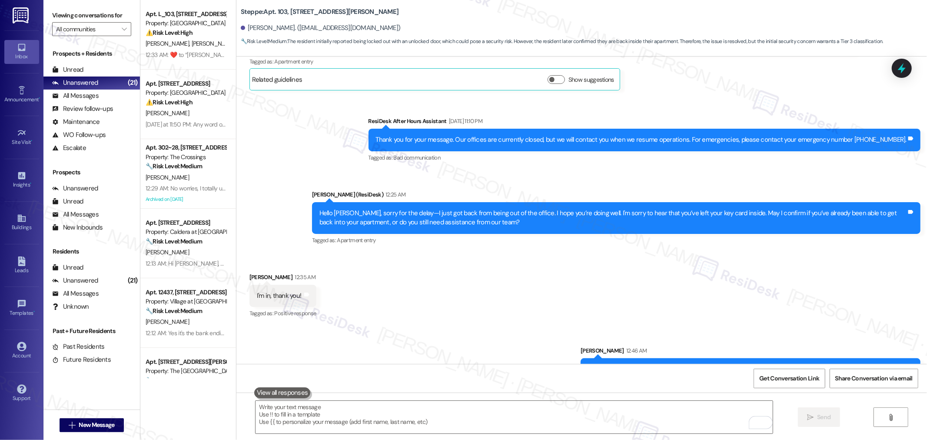
scroll to position [873, 0]
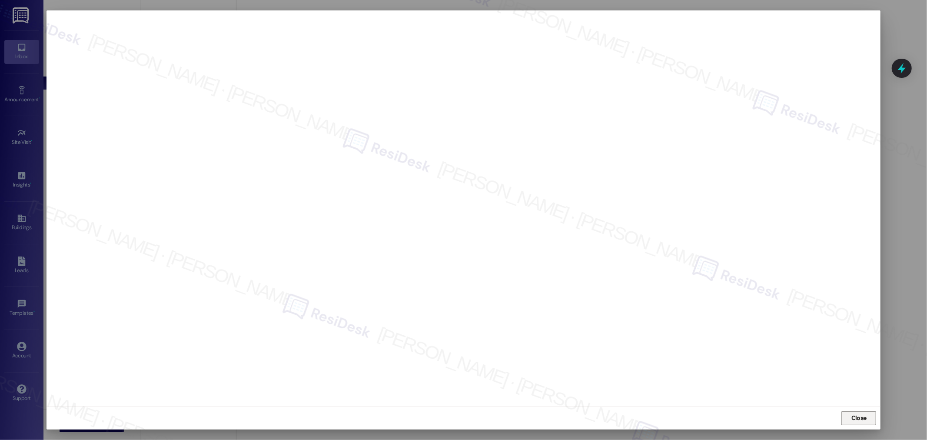
click at [857, 414] on span "Close" at bounding box center [858, 417] width 15 height 9
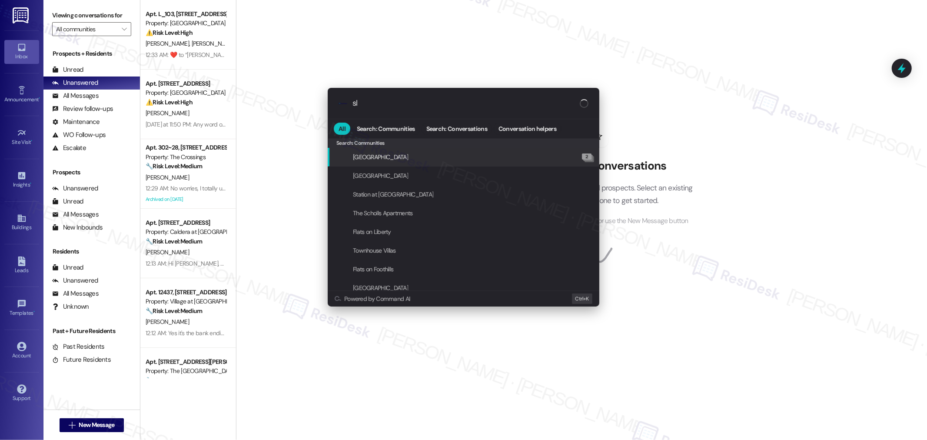
type input "sla"
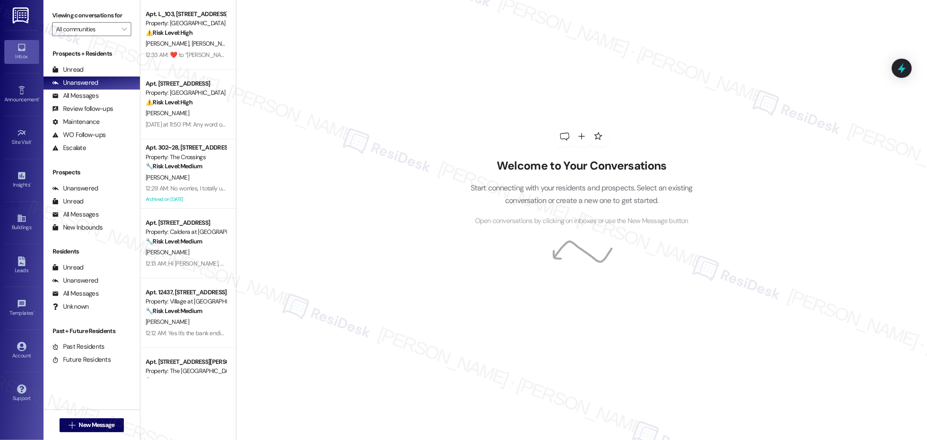
click at [190, 172] on div "[PERSON_NAME]" at bounding box center [186, 177] width 82 height 11
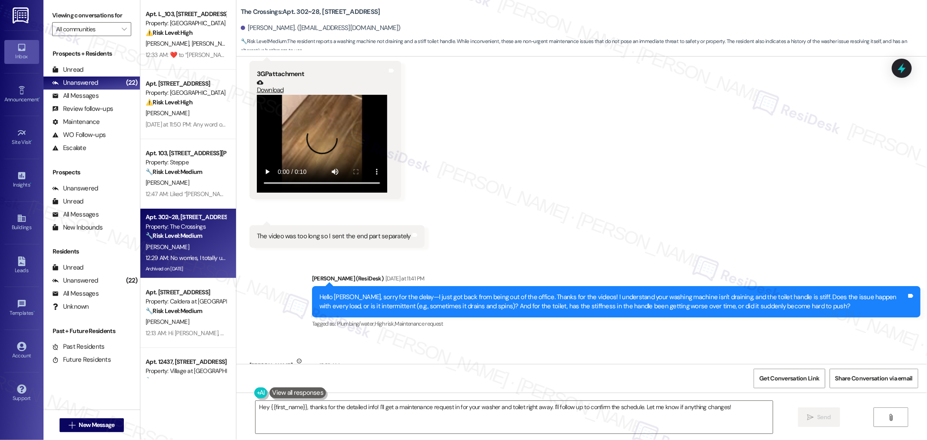
scroll to position [51543, 0]
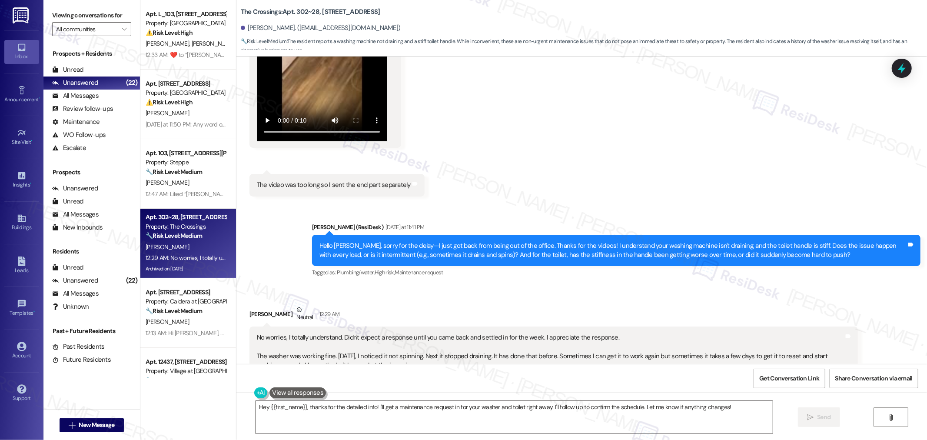
click at [457, 333] on div "No worries, I totally understand. Didn't expect a response until you came back …" at bounding box center [550, 379] width 587 height 93
drag, startPoint x: 457, startPoint y: 237, endPoint x: 457, endPoint y: 244, distance: 7.0
click at [457, 333] on div "No worries, I totally understand. Didn't expect a response until you came back …" at bounding box center [550, 379] width 587 height 93
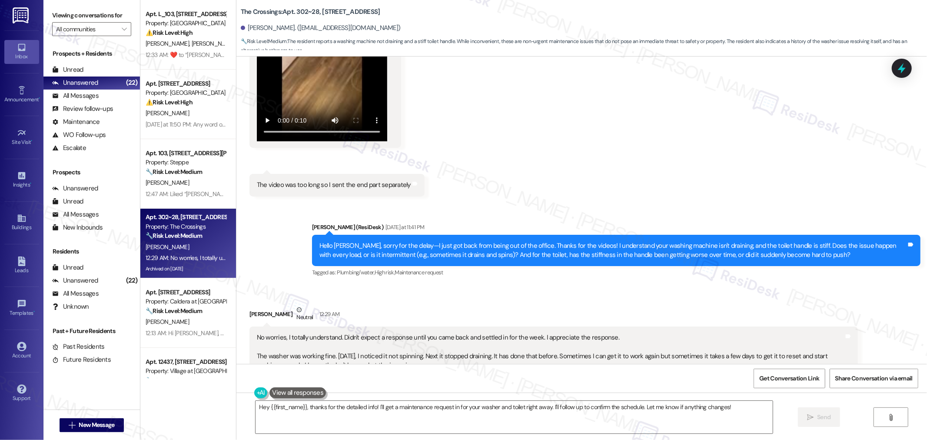
click at [457, 333] on div "No worries, I totally understand. Didn't expect a response until you came back …" at bounding box center [550, 379] width 587 height 93
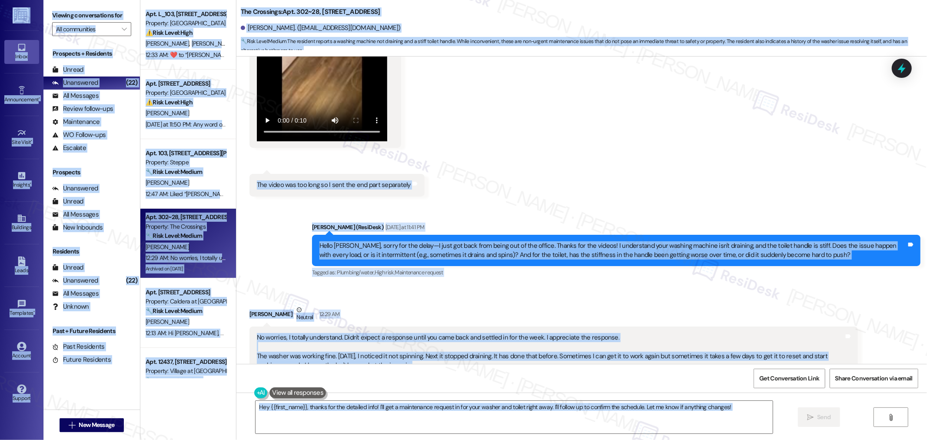
copy body "Lorem Ip do Sitam Consectetura • Elit S Doei Temporincidi Utla Etdol • Ma al En…"
click at [500, 333] on div "No worries, I totally understand. Didn't expect a response until you came back …" at bounding box center [550, 379] width 587 height 93
click at [471, 333] on div "No worries, I totally understand. Didn't expect a response until you came back …" at bounding box center [550, 379] width 587 height 93
click at [440, 333] on div "No worries, I totally understand. Didn't expect a response until you came back …" at bounding box center [550, 379] width 587 height 93
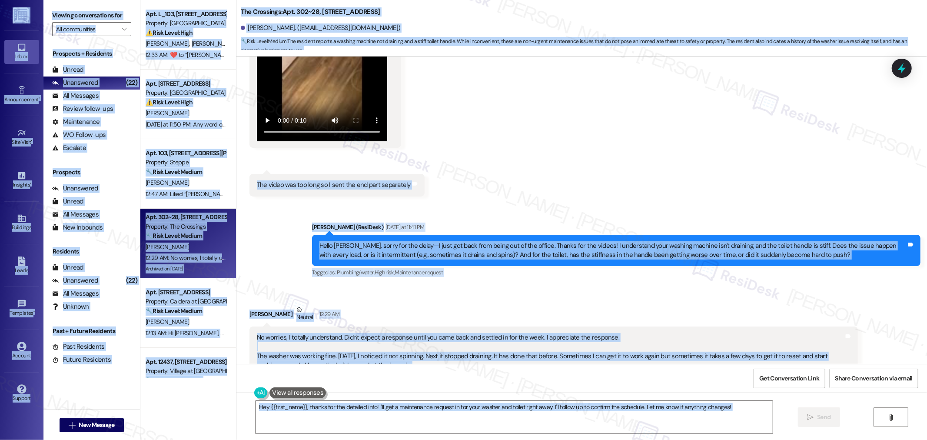
click at [436, 333] on div "No worries, I totally understand. Didn't expect a response until you came back …" at bounding box center [550, 379] width 587 height 93
click at [405, 333] on div "No worries, I totally understand. Didn't expect a response until you came back …" at bounding box center [550, 379] width 587 height 93
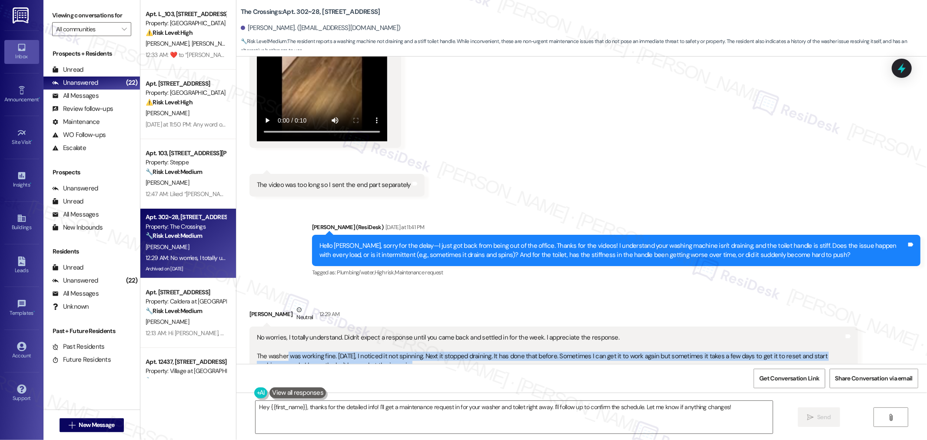
drag, startPoint x: 345, startPoint y: 236, endPoint x: 246, endPoint y: 197, distance: 106.2
click at [249, 326] on div "No worries, I totally understand. Didn't expect a response until you came back …" at bounding box center [553, 379] width 608 height 106
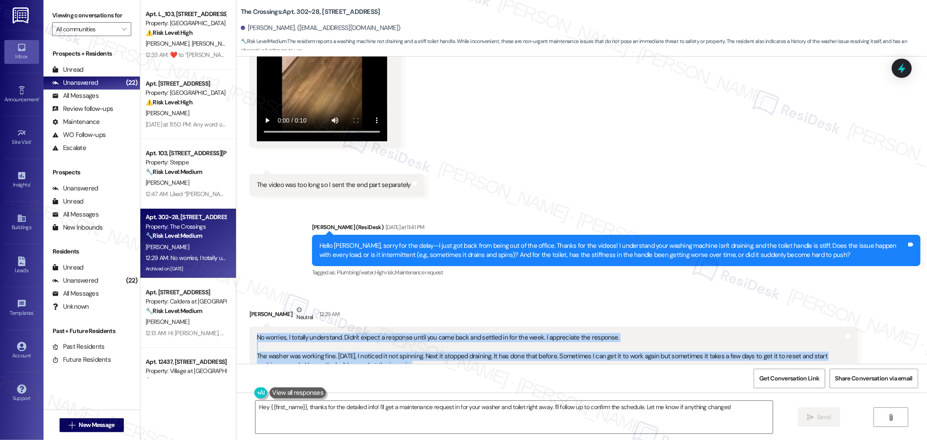
copy div "No worries, I totally understand. Didn't expect a response until you came back …"
click at [740, 333] on div "No worries, I totally understand. Didn't expect a response until you came back …" at bounding box center [550, 379] width 587 height 93
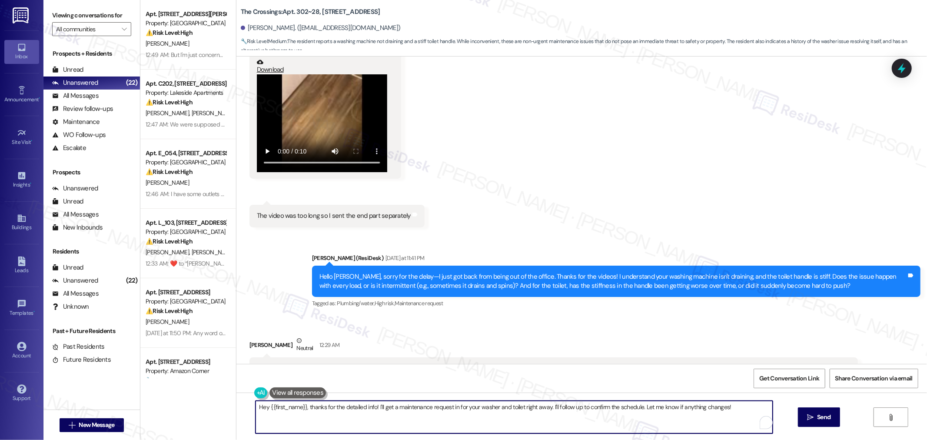
drag, startPoint x: 582, startPoint y: 414, endPoint x: 766, endPoint y: 418, distance: 183.9
click at [766, 418] on textarea "Hey {{first_name}}, thanks for the detailed info! I'll get a maintenance reques…" at bounding box center [514, 417] width 517 height 33
paste textarea "— that’s very helpful. To assist our maintenance team in diagnosing the washer …"
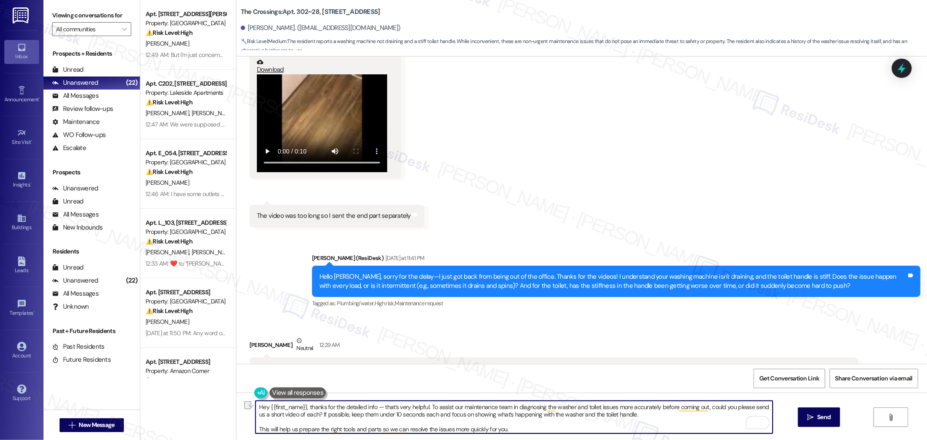
drag, startPoint x: 305, startPoint y: 406, endPoint x: 239, endPoint y: 411, distance: 65.8
click at [239, 411] on div "Hey {{first_name}}, thanks for the detailed info — that’s very helpful. To assi…" at bounding box center [581, 424] width 691 height 65
click at [475, 426] on textarea "Thanks for the detailed info — that’s very helpful. To assist our maintenance t…" at bounding box center [514, 417] width 517 height 33
type textarea "Thanks for the detailed info — that’s very helpful. To assist our maintenance t…"
click at [802, 420] on button " Send" at bounding box center [819, 417] width 42 height 20
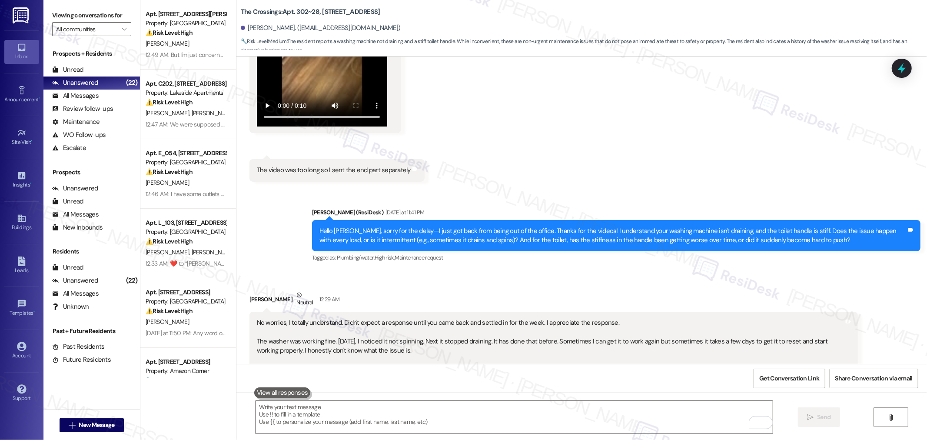
scroll to position [51601, 0]
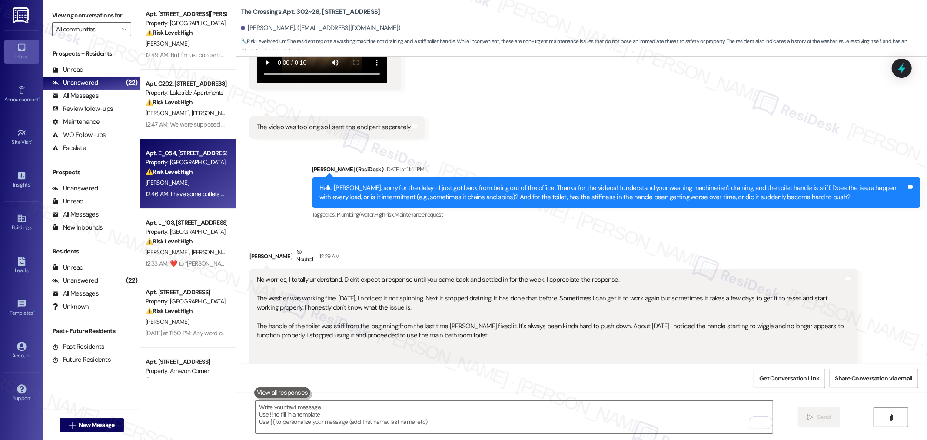
click at [173, 181] on div "[PERSON_NAME]" at bounding box center [186, 182] width 82 height 11
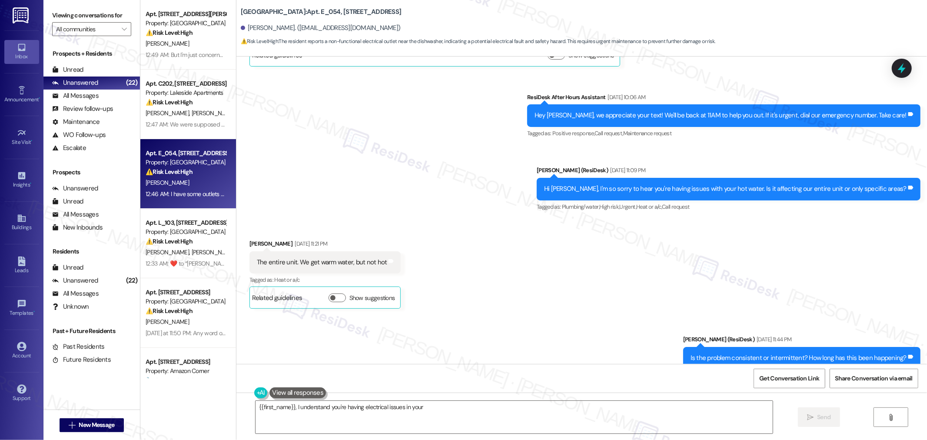
scroll to position [11720, 0]
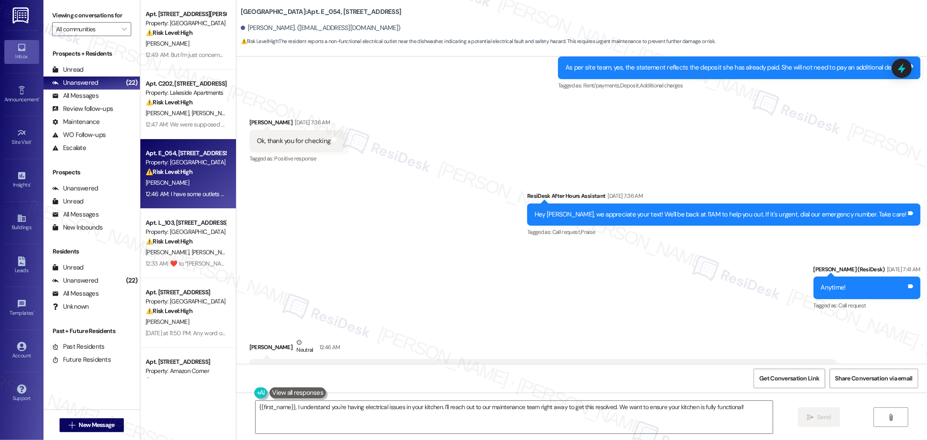
click at [618, 366] on div "I have some outlets that aren't working in the kitchen area. The one near the d…" at bounding box center [539, 370] width 565 height 9
copy div "I have some outlets that aren't working in the kitchen area. The one near the d…"
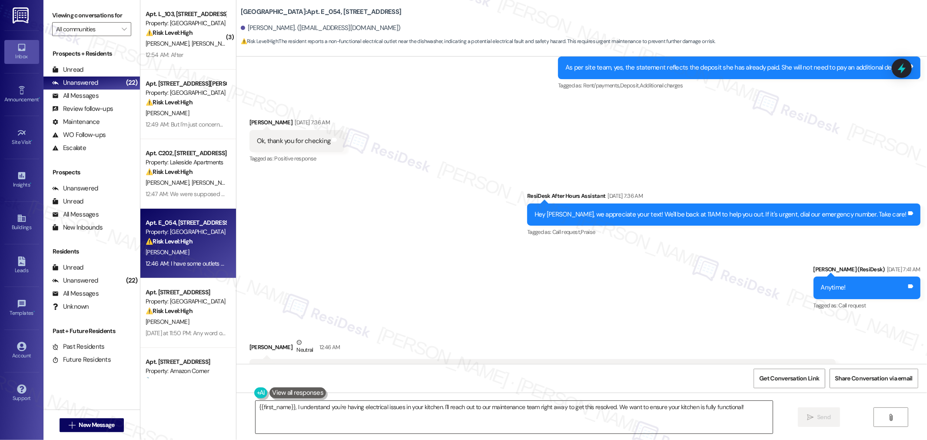
click at [449, 418] on textarea "{{first_name}}, I understand you're having electrical issues in your kitchen. I…" at bounding box center [514, 417] width 517 height 33
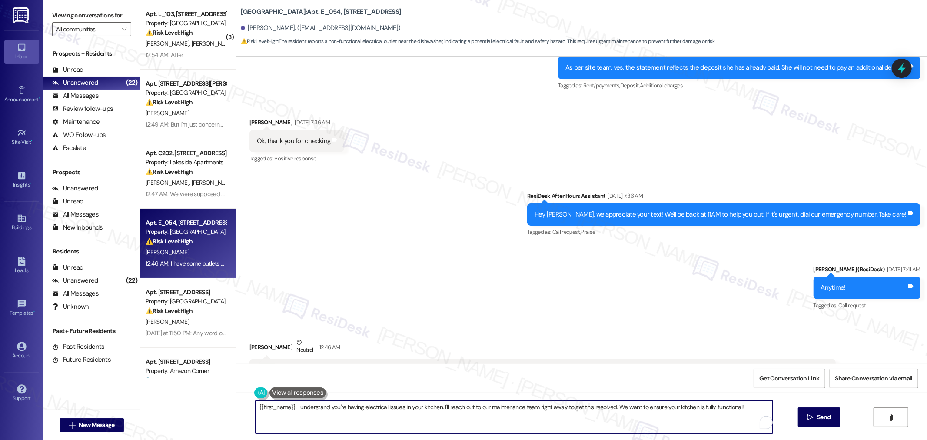
click at [448, 407] on textarea "{{first_name}}, I understand you're having electrical issues in your kitchen. I…" at bounding box center [514, 417] width 517 height 33
paste textarea "Hello, sorry for the delay—I just got back from being out of the office."
click at [266, 409] on textarea "Hello, sorry for the delay—I just got back from being out of the office." at bounding box center [514, 417] width 517 height 33
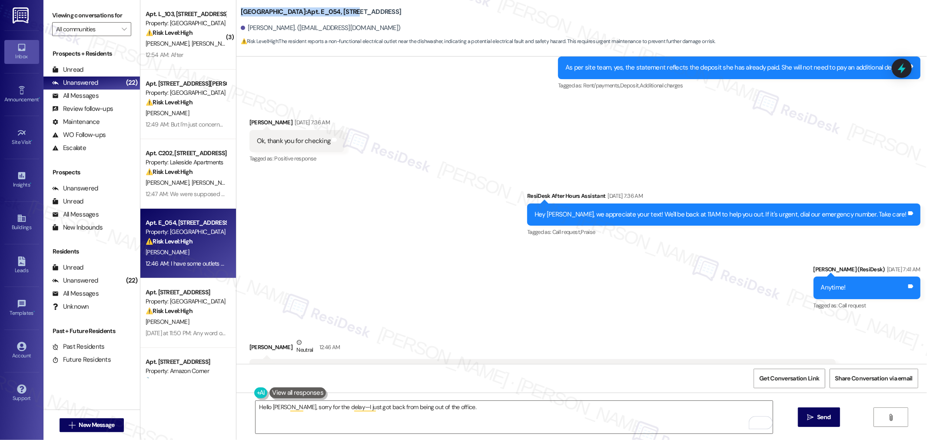
drag, startPoint x: 235, startPoint y: 13, endPoint x: 342, endPoint y: 16, distance: 107.4
click at [342, 16] on b "Main Street Village: Apt. E_054, 12650 SW Main Street" at bounding box center [321, 11] width 161 height 9
copy b "Main Street Village: Apt. E_054, 12650"
drag, startPoint x: 239, startPoint y: 27, endPoint x: 284, endPoint y: 29, distance: 44.8
click at [284, 29] on div "Susan Cavaletto. (scavaletto@yahoo.com)" at bounding box center [321, 27] width 160 height 9
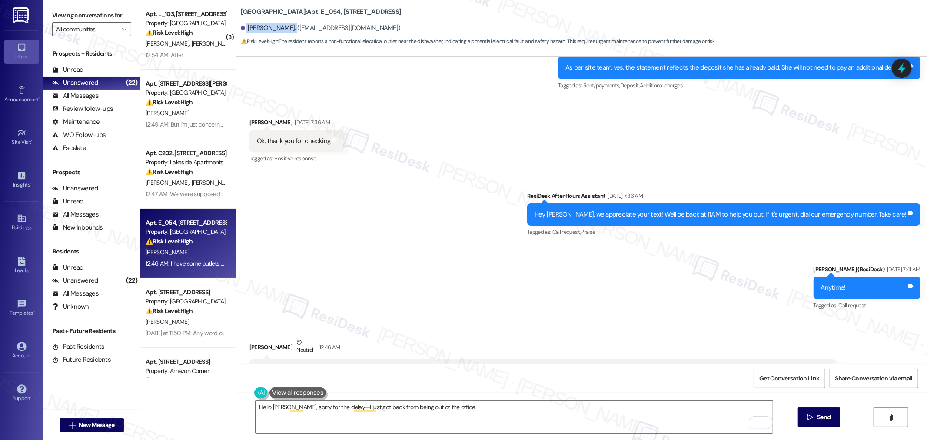
copy div "Susan Cavaletto"
click at [625, 366] on div "I have some outlets that aren't working in the kitchen area. The one near the d…" at bounding box center [539, 370] width 565 height 9
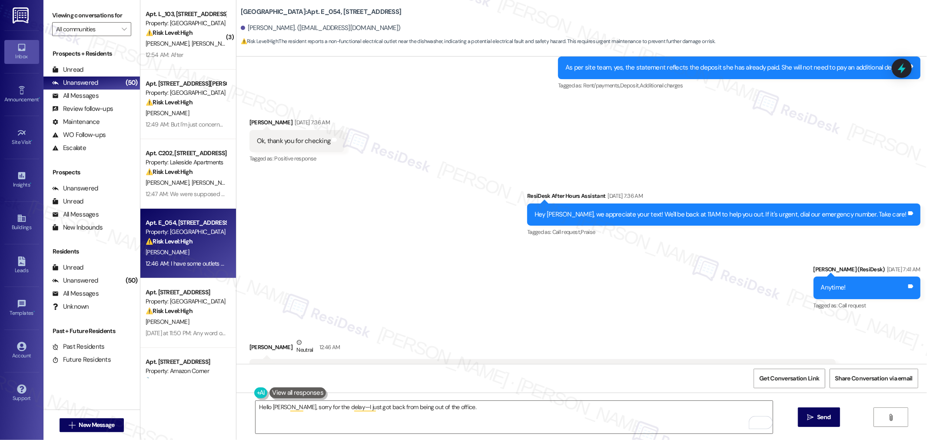
copy div "I have some outlets that aren't working in the kitchen area. The one near the d…"
click at [606, 413] on textarea "Hello Susan, sorry for the delay—I just got back from being out of the office." at bounding box center [514, 417] width 517 height 33
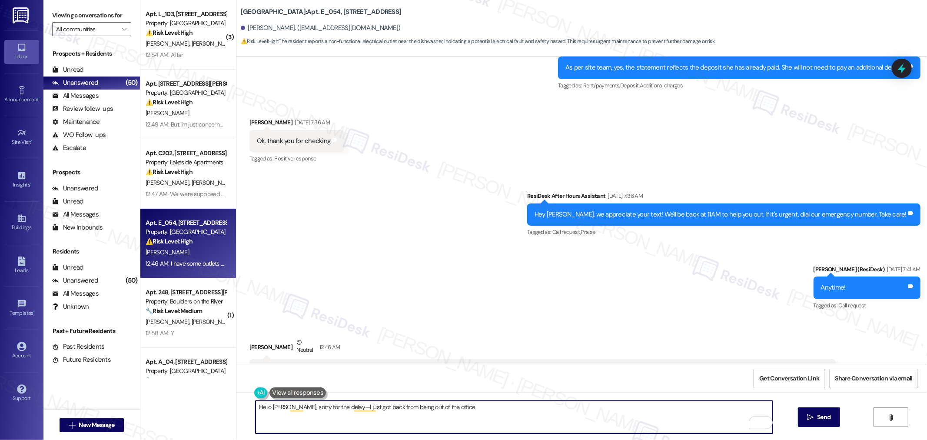
paste textarea "Thanks for reporting that — sounds like the GFCI outlet near the dishwasher may…"
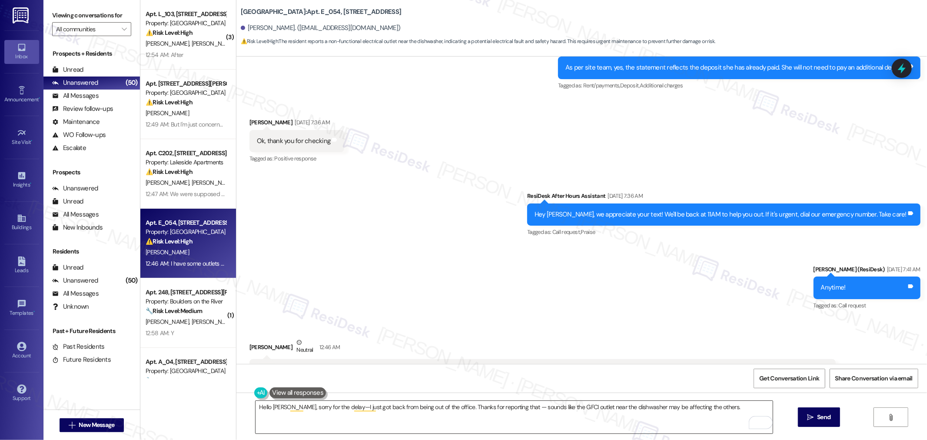
click at [742, 412] on textarea "Hello Susan, sorry for the delay—I just got back from being out of the office. …" at bounding box center [514, 417] width 517 height 33
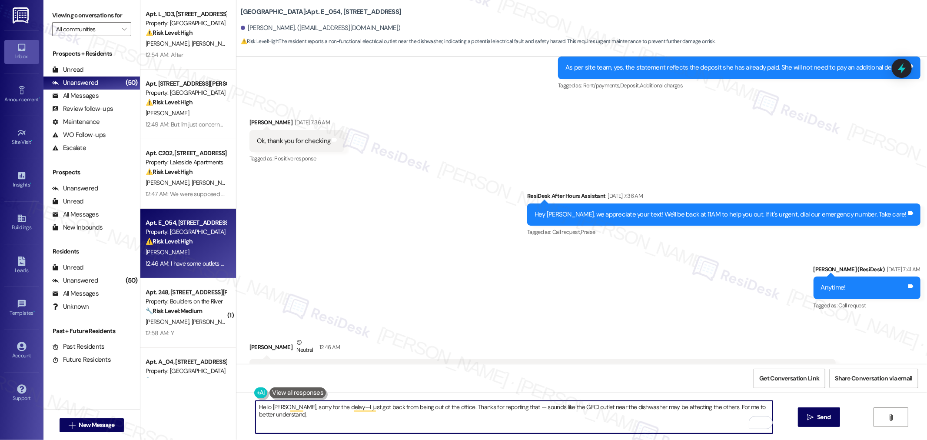
click at [380, 415] on textarea "Hello Susan, sorry for the delay—I just got back from being out of the office. …" at bounding box center [514, 417] width 517 height 33
paste textarea "When did you first notice the outlets weren’t working — was it during use of a …"
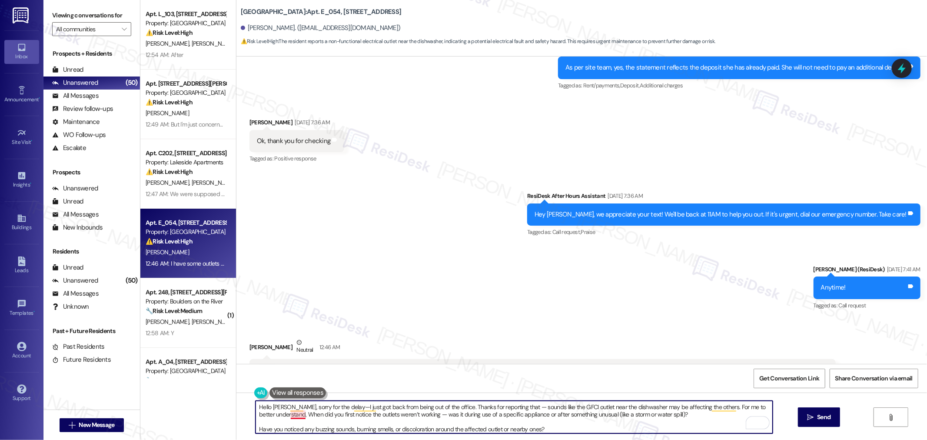
click at [289, 414] on textarea "Hello Susan, sorry for the delay—I just got back from being out of the office. …" at bounding box center [514, 417] width 517 height 33
click at [317, 411] on textarea "Hello Susan, sorry for the delay—I just got back from being out of the office. …" at bounding box center [514, 417] width 517 height 33
click at [256, 429] on textarea "Hello Susan, sorry for the delay—I just got back from being out of the office. …" at bounding box center [514, 417] width 517 height 33
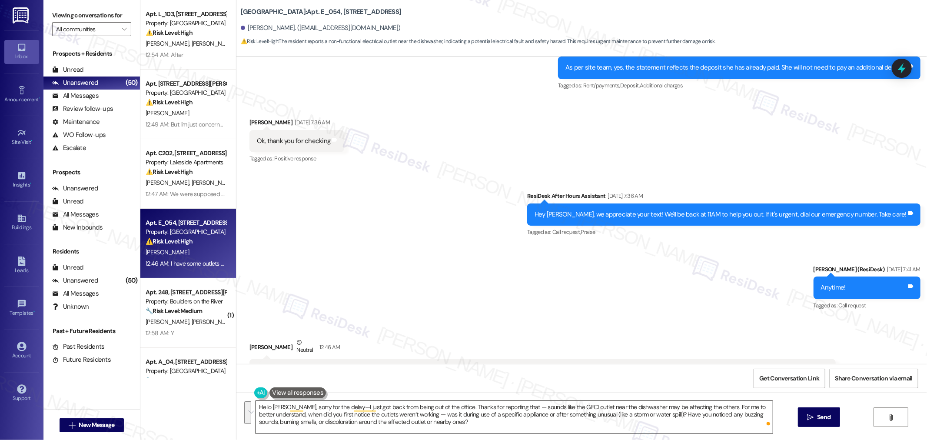
click at [599, 425] on textarea "Hello Susan, sorry for the delay—I just got back from being out of the office. …" at bounding box center [514, 417] width 517 height 33
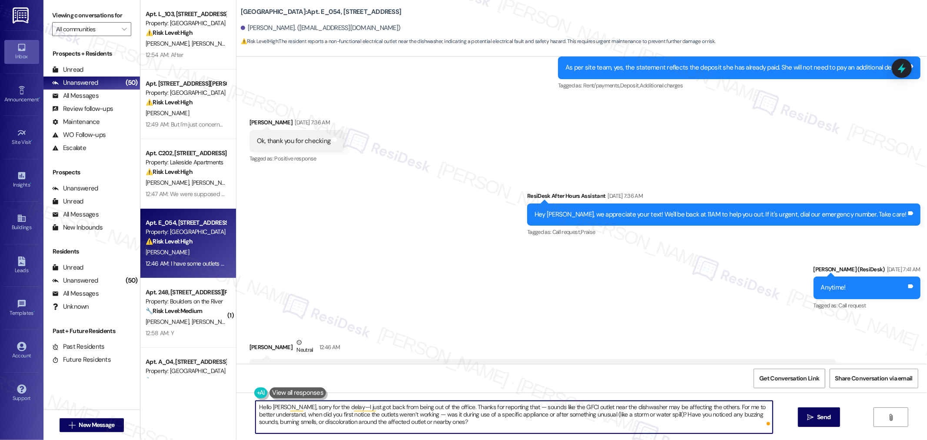
paste textarea "i Susan, thanks for your patience—I just got back from being out of the office.…"
click at [259, 406] on textarea "Hi Susan, thanks for your patience—I just got back from being out of the office…" at bounding box center [514, 417] width 517 height 33
click at [831, 417] on span "Send" at bounding box center [823, 416] width 17 height 9
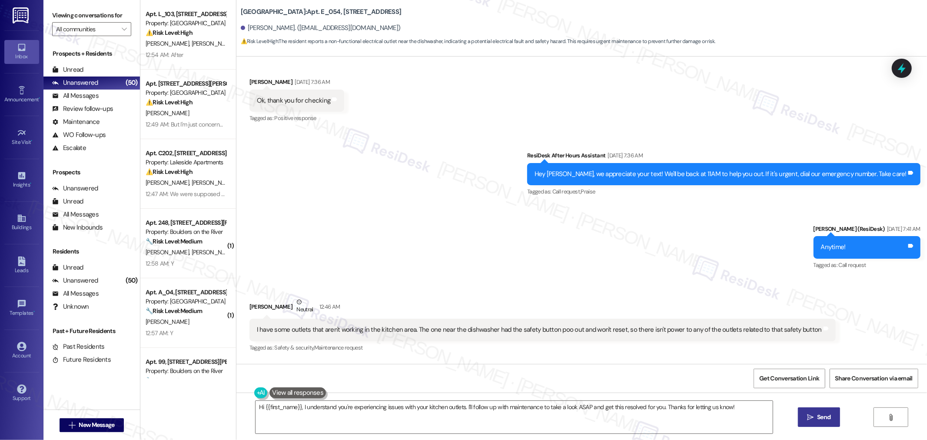
scroll to position [11799, 0]
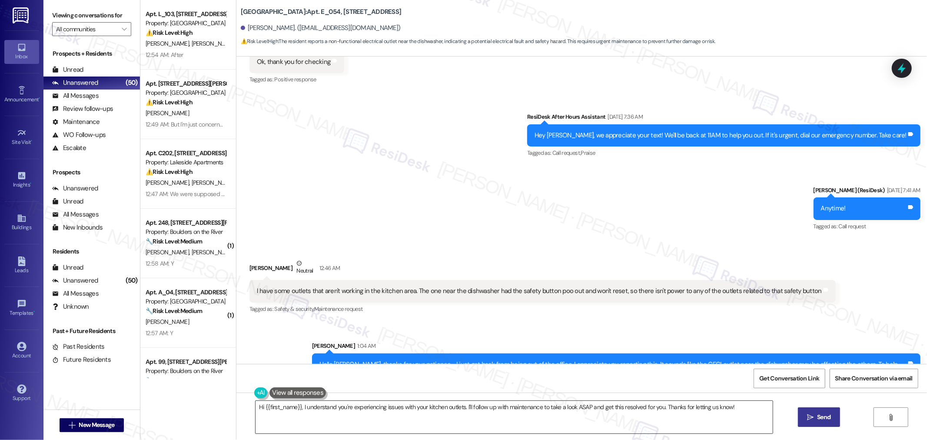
click at [472, 406] on textarea "Hi {{first_name}}, I understand you're experiencing issues with your kitchen ou…" at bounding box center [514, 417] width 517 height 33
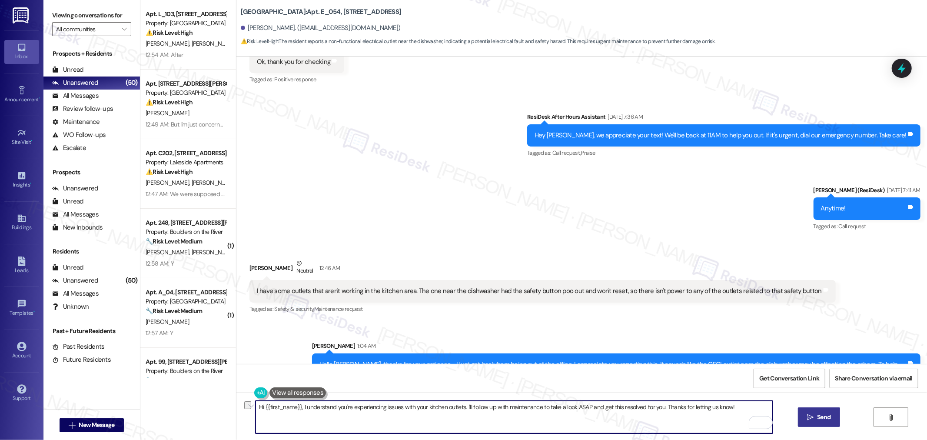
paste textarea "draft a request message"
type textarea "Hi {{first_name}}, I understand you're experiencing issues with your kitchen ou…"
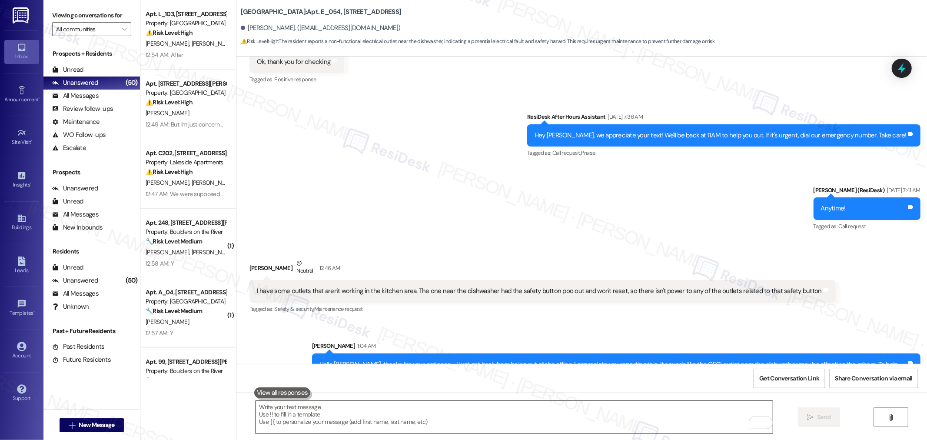
click at [570, 407] on textarea "To enrich screen reader interactions, please activate Accessibility in Grammarl…" at bounding box center [514, 417] width 517 height 33
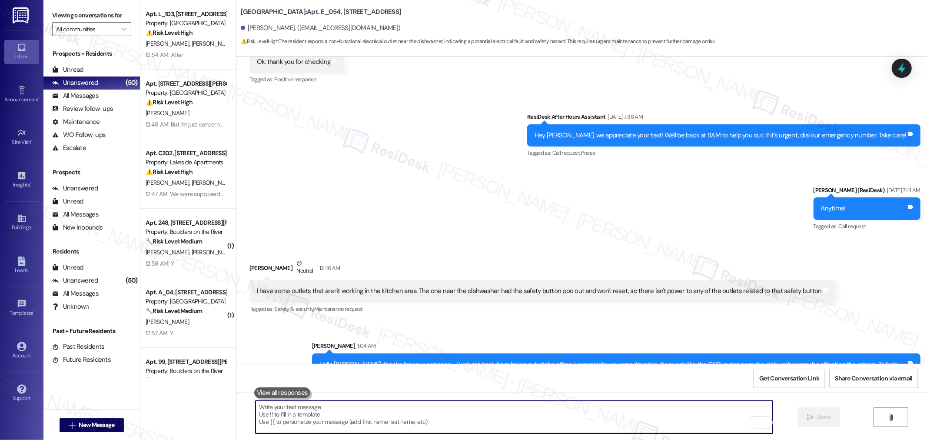
paste textarea "could you please share a short video clip (no longer than 10 seconds) for this?…"
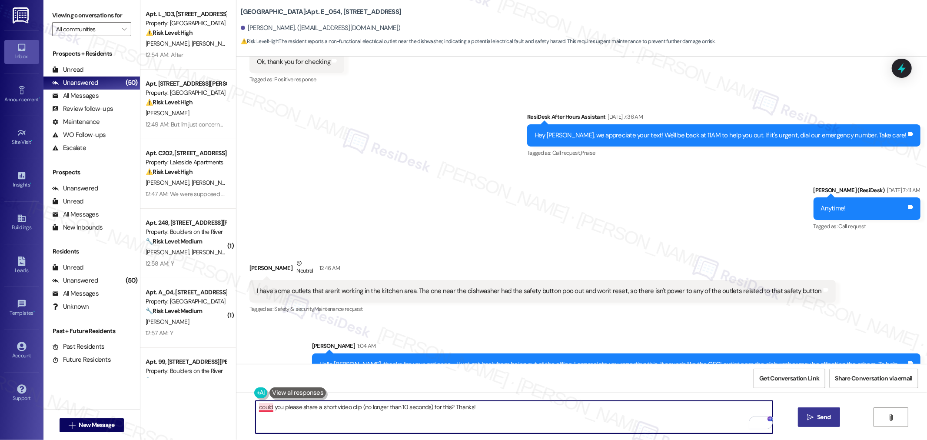
click at [257, 407] on textarea "could you please share a short video clip (no longer than 10 seconds) for this?…" at bounding box center [514, 417] width 517 height 33
click at [482, 407] on textarea "Could you please share a short video clip (no longer than 10 seconds) for this?…" at bounding box center [514, 417] width 517 height 33
click at [461, 411] on textarea "Could you please share a short video clip (no longer than 10 seconds) for this?…" at bounding box center [514, 417] width 517 height 33
click at [499, 409] on textarea "Could you please share a short video clip (no longer than 10 seconds) for this?…" at bounding box center [514, 417] width 517 height 33
type textarea "Could you please share a short video clip (no longer than 10 seconds) for this?…"
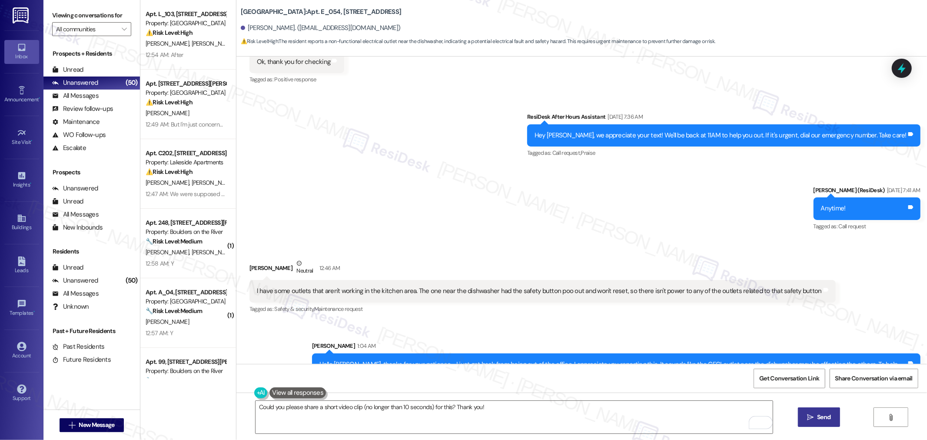
click at [818, 419] on span "Send" at bounding box center [823, 416] width 13 height 9
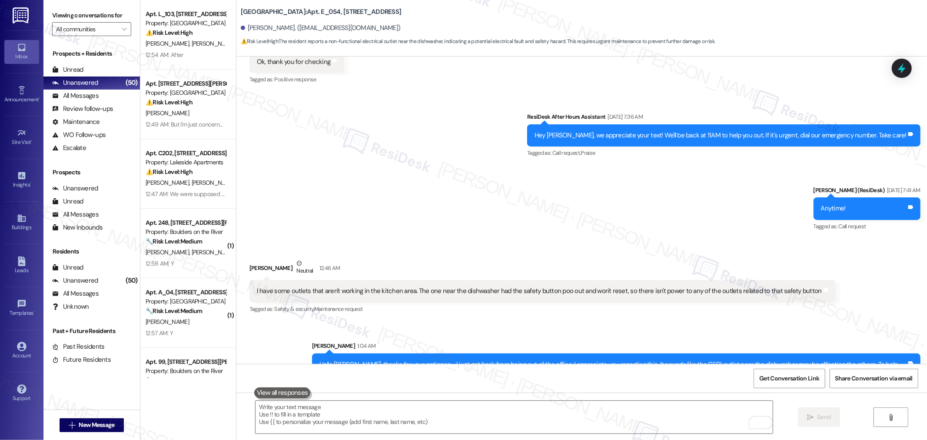
scroll to position [11720, 0]
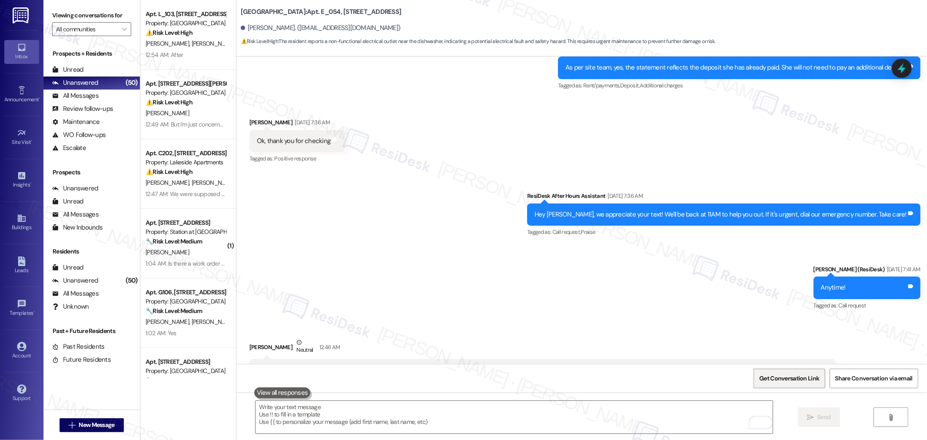
click at [774, 379] on span "Get Conversation Link" at bounding box center [789, 378] width 60 height 9
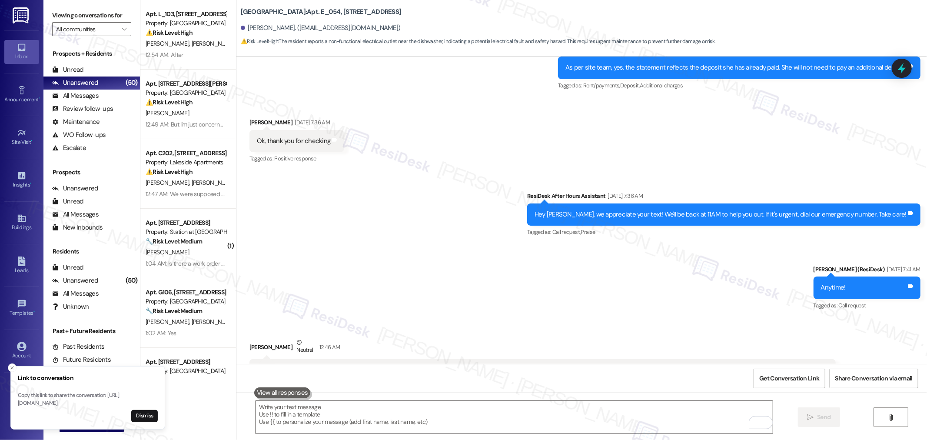
scroll to position [11860, 0]
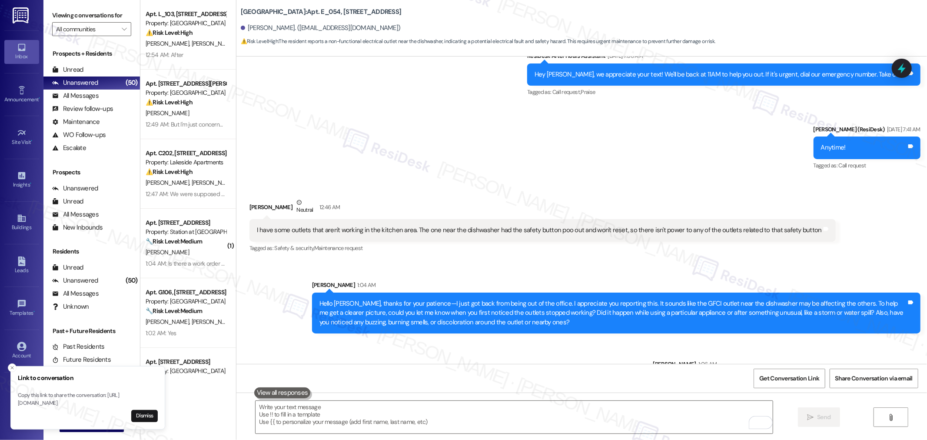
click at [450, 340] on div "Sent via SMS Sarah 1:04 AM Hello Susan, thanks for your patience—I just got bac…" at bounding box center [581, 331] width 691 height 140
click at [120, 28] on span "" at bounding box center [124, 29] width 8 height 14
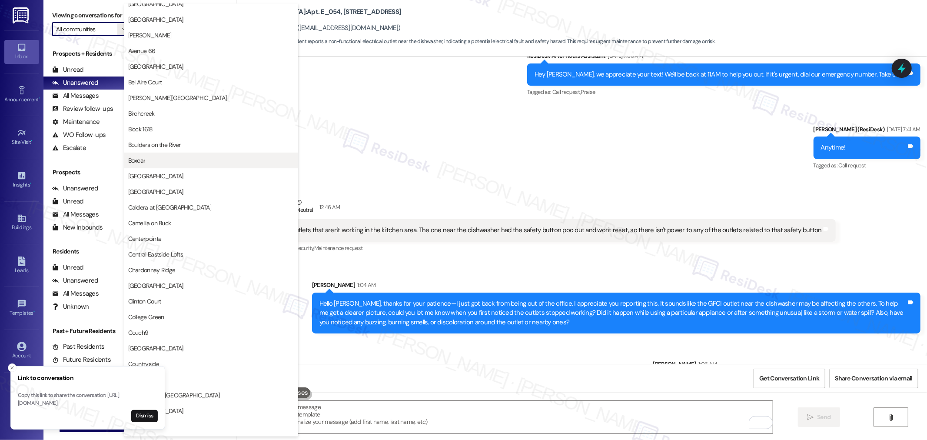
scroll to position [579, 0]
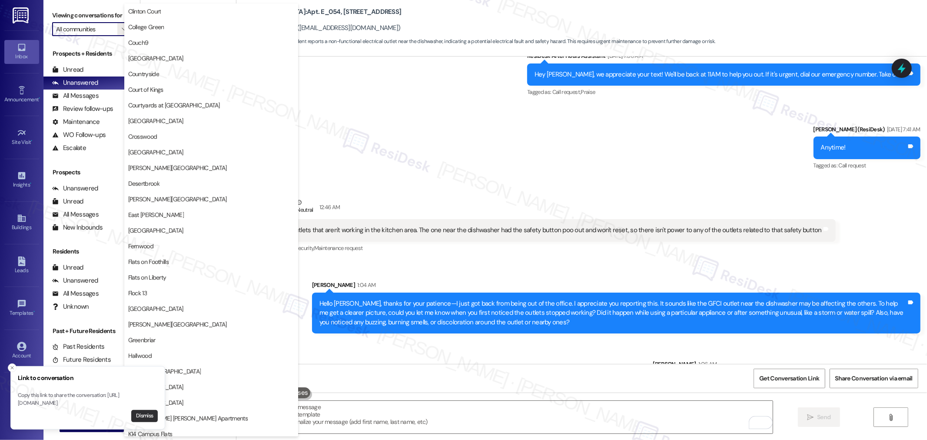
click at [146, 413] on button "Dismiss" at bounding box center [144, 416] width 27 height 12
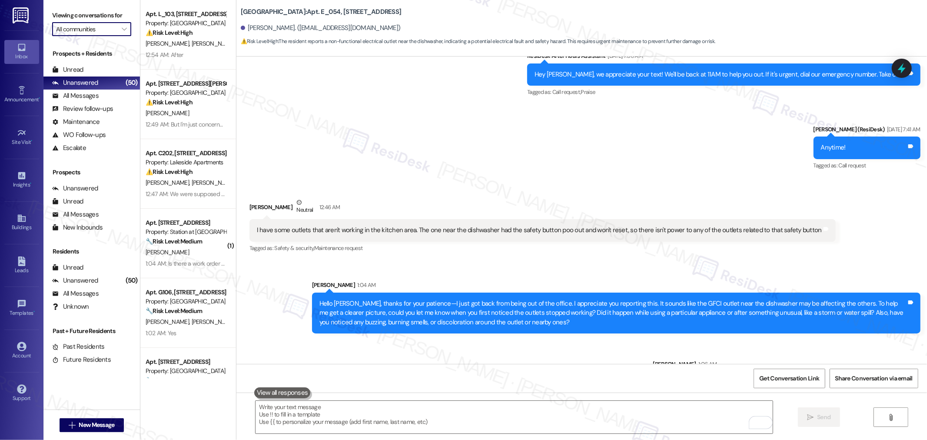
click at [363, 105] on div "Sent via SMS ResiDesk After Hours Assistant Jul 15, 2025 at 7:36 AM Hey Susan, …" at bounding box center [581, 105] width 691 height 147
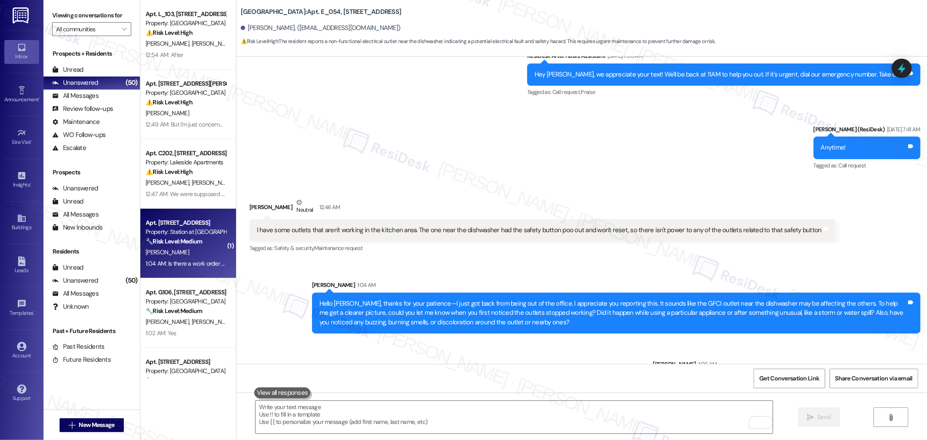
click at [199, 262] on div "1:04 AM: Is there a work order for today 1:04 AM: Is there a work order for tod…" at bounding box center [196, 263] width 100 height 8
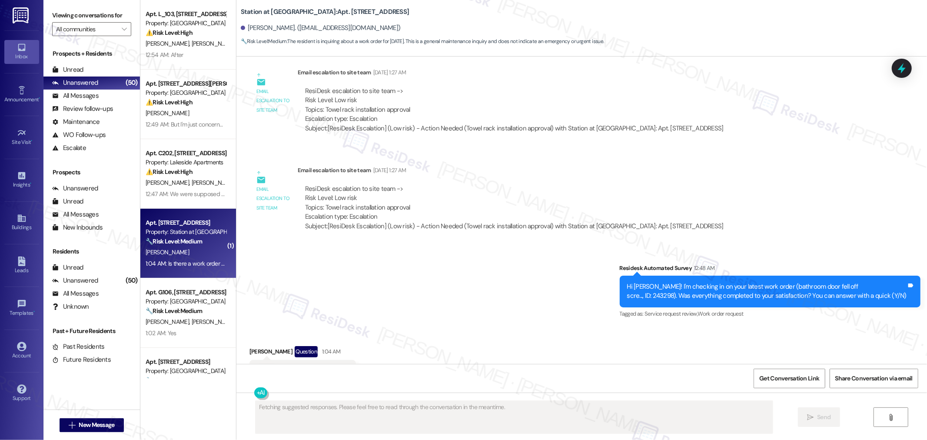
scroll to position [995, 0]
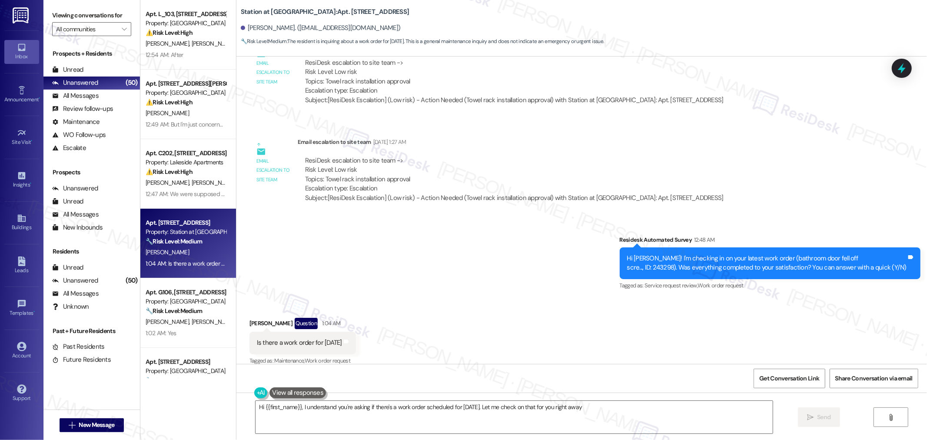
type textarea "Hi {{first_name}}, I understand you're asking if there's a work order scheduled…"
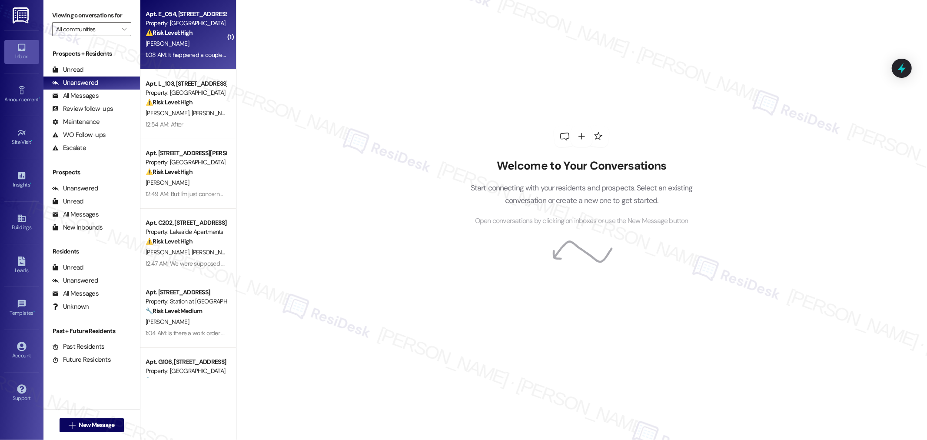
click at [196, 47] on div "[PERSON_NAME]" at bounding box center [186, 43] width 82 height 11
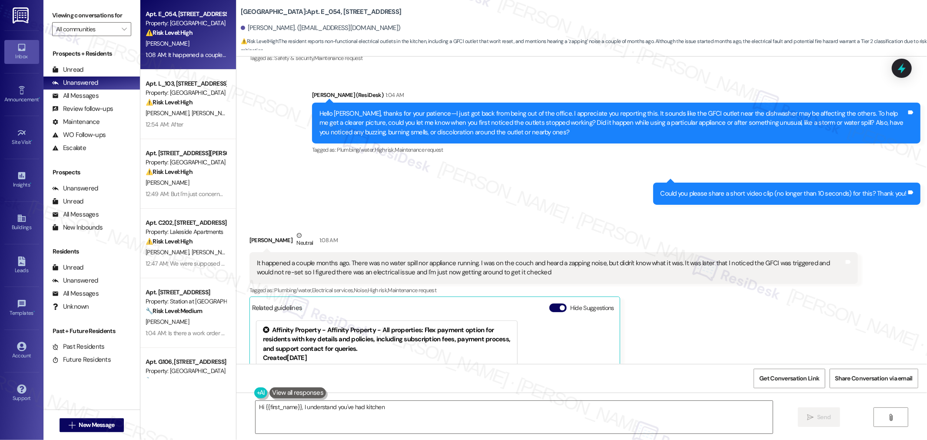
scroll to position [12046, 0]
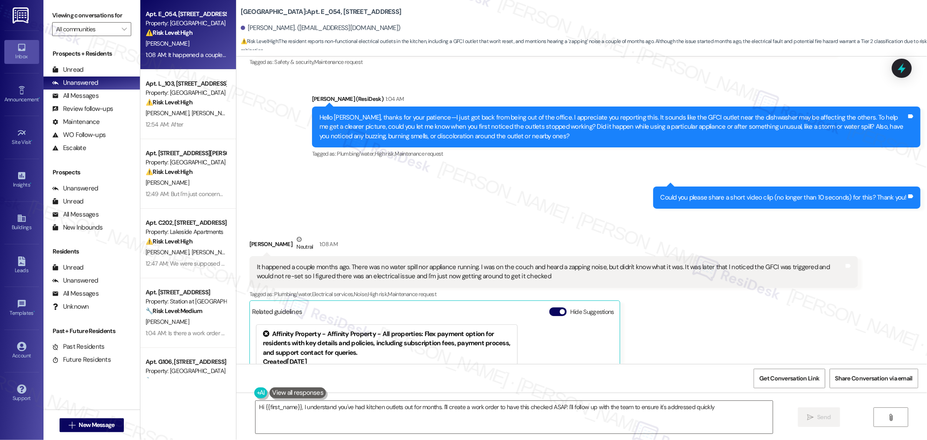
type textarea "Hi {{first_name}}, I understand you've had kitchen outlets out for months. I'll…"
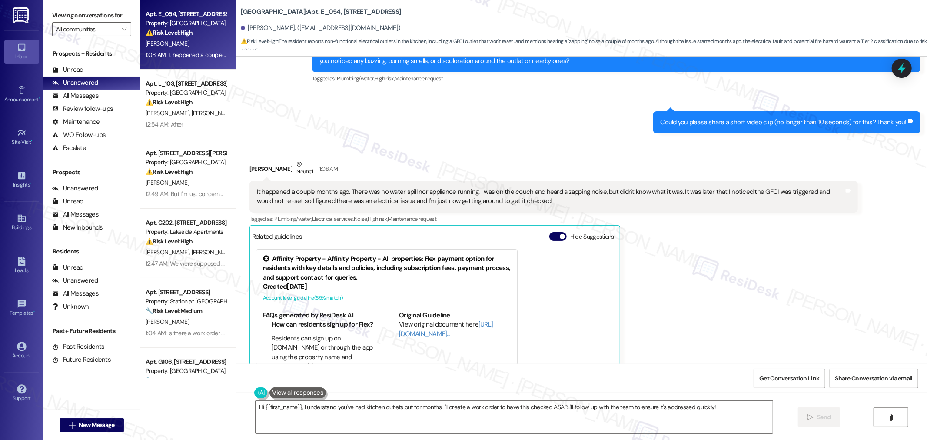
scroll to position [12142, 0]
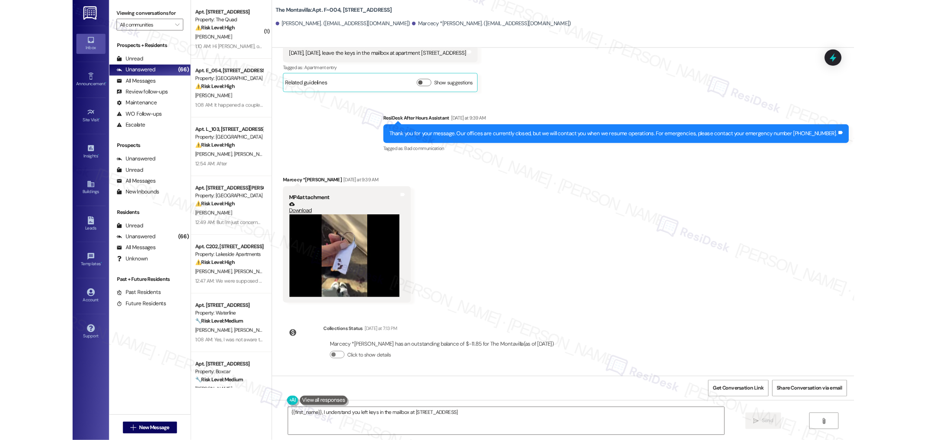
scroll to position [3937, 0]
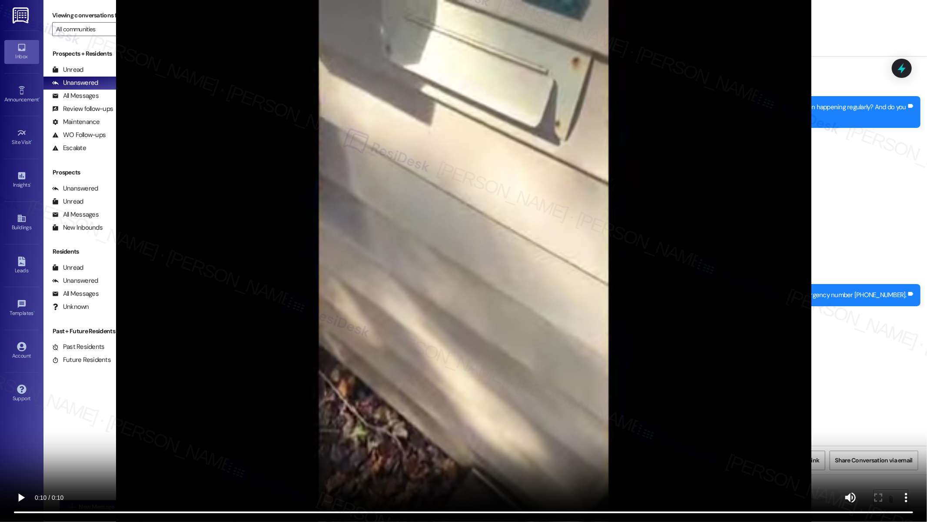
click at [700, 413] on video at bounding box center [463, 261] width 927 height 522
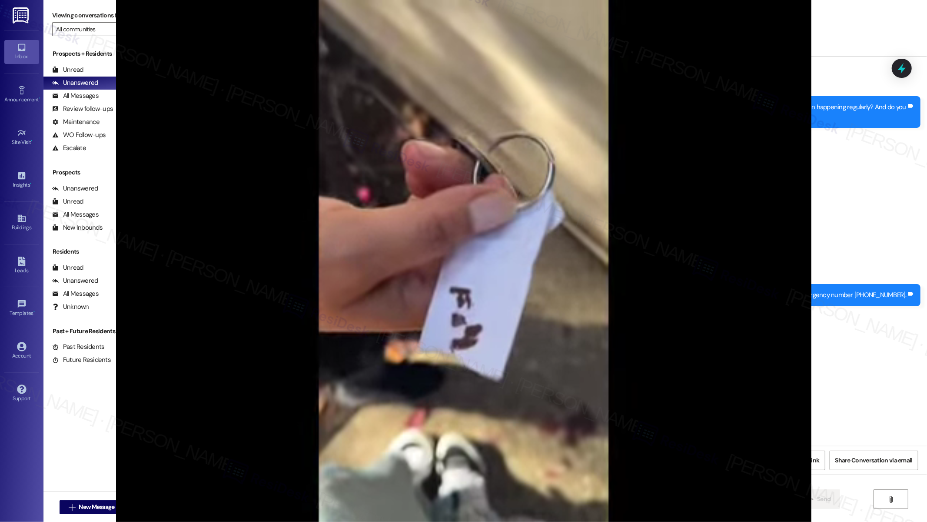
click at [61, 67] on video at bounding box center [463, 261] width 927 height 522
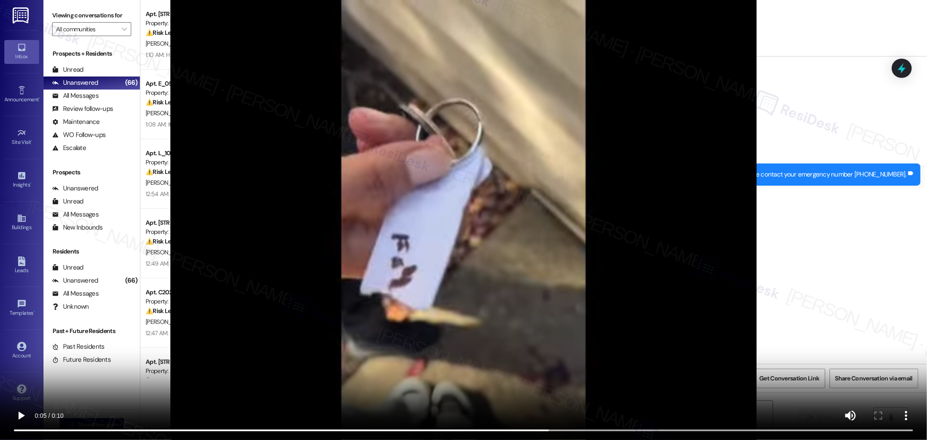
scroll to position [4155, 0]
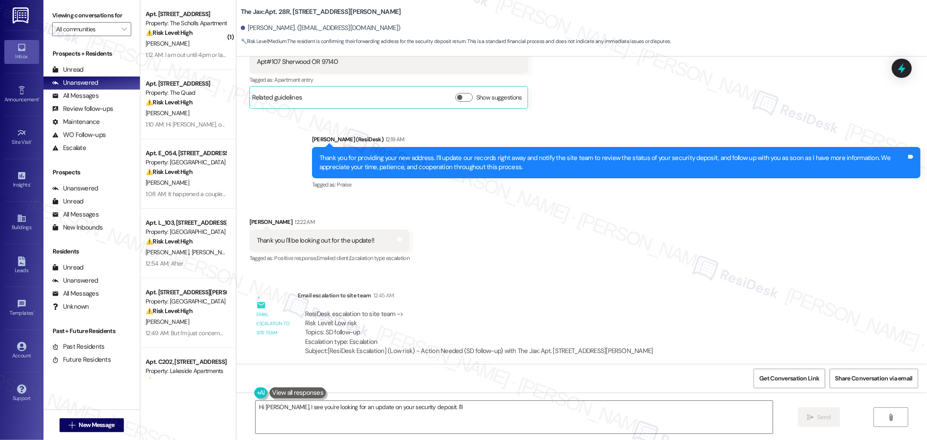
scroll to position [22300, 0]
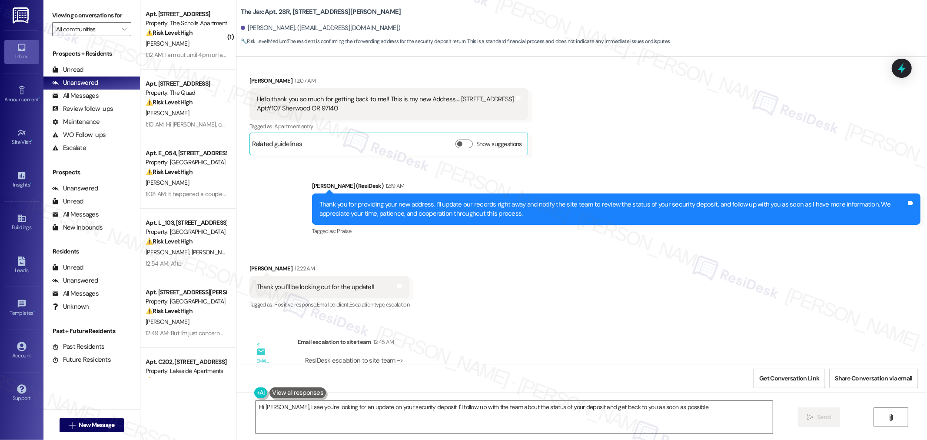
type textarea "Hi Casey, I see you're looking for an update on your security deposit. I'll fol…"
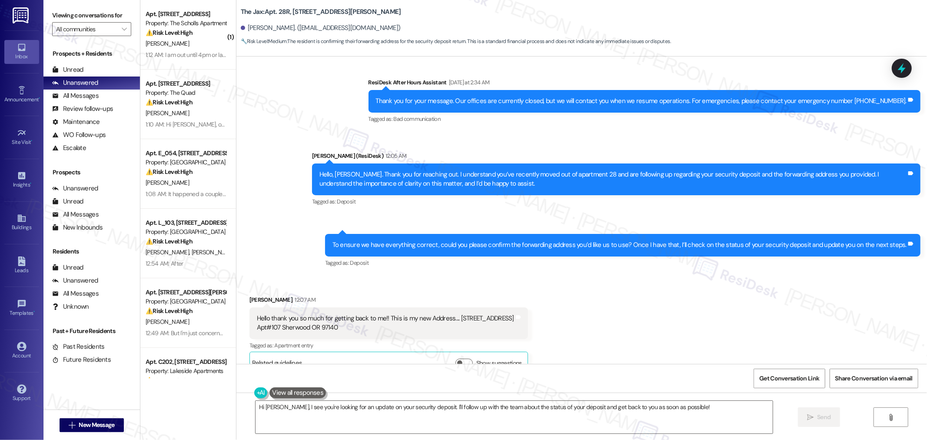
scroll to position [22010, 0]
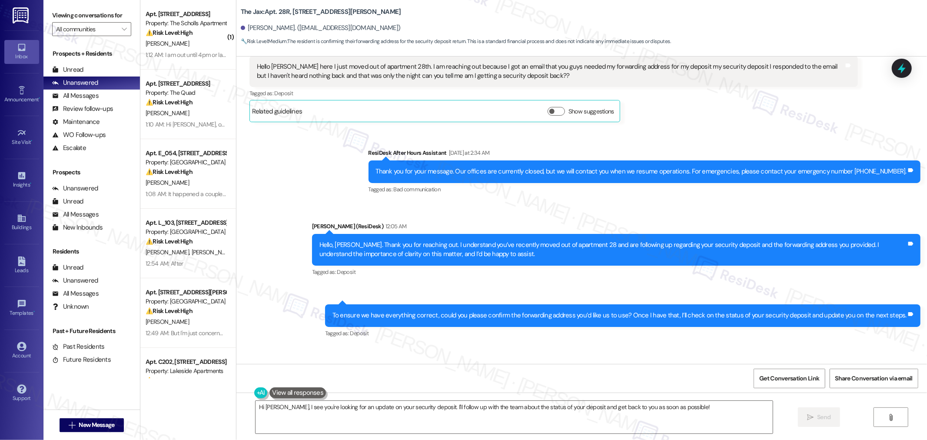
click at [450, 384] on div "Hello thank you so much for getting back to me!! This is my new Address.... 216…" at bounding box center [385, 393] width 257 height 19
click at [326, 384] on div "Hello thank you so much for getting back to me!! This is my new Address.... 216…" at bounding box center [385, 393] width 257 height 19
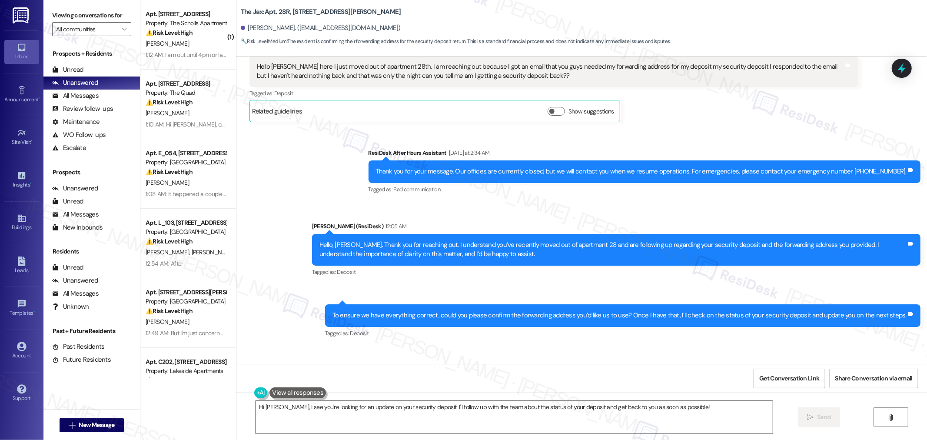
click at [326, 384] on div "Hello thank you so much for getting back to me!! This is my new Address.... 216…" at bounding box center [385, 393] width 257 height 19
drag, startPoint x: 249, startPoint y: 281, endPoint x: 342, endPoint y: 290, distance: 94.4
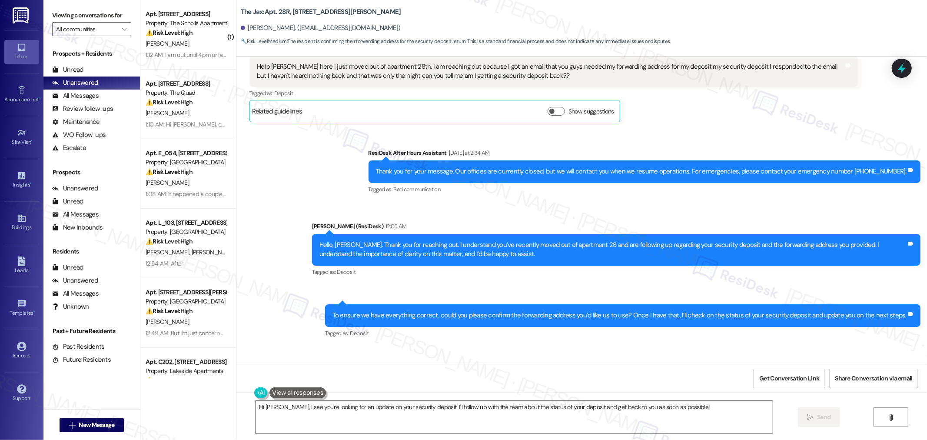
click at [342, 384] on div "Hello thank you so much for getting back to me!! This is my new Address.... 216…" at bounding box center [385, 393] width 259 height 19
copy div "Hello thank you so much for getting back to me!! This is my new Address.... 216…"
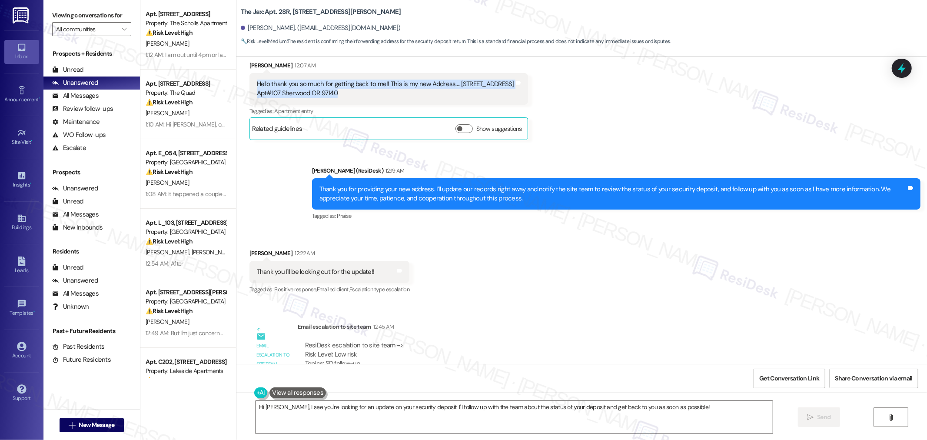
scroll to position [22397, 0]
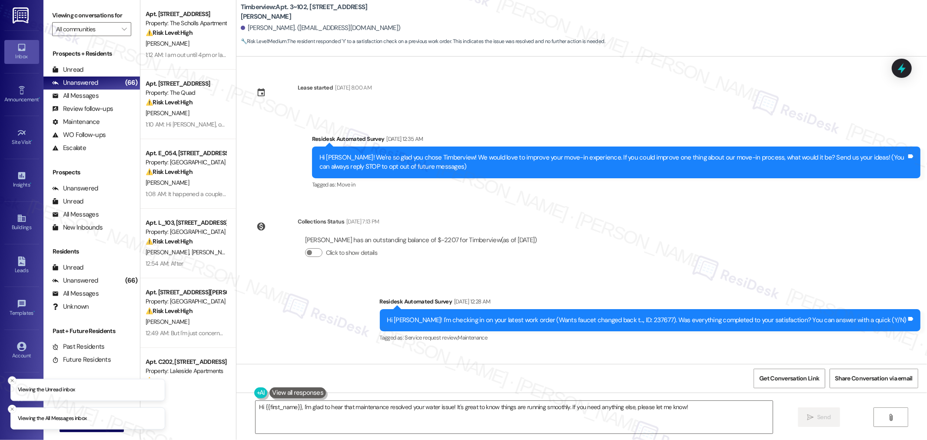
scroll to position [511, 0]
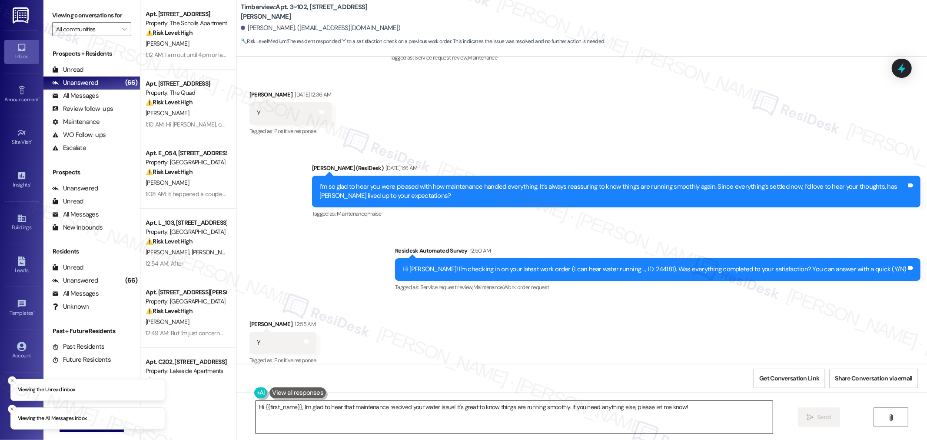
click at [734, 406] on textarea "Hi {{first_name}}, I'm glad to hear that maintenance resolved your water issue!…" at bounding box center [514, 417] width 517 height 33
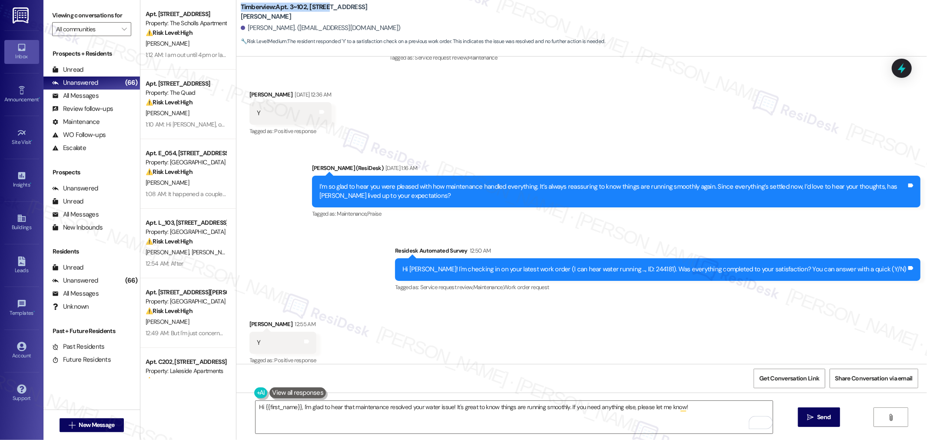
drag, startPoint x: 233, startPoint y: 10, endPoint x: 319, endPoint y: 14, distance: 87.0
click at [319, 14] on div "Timberview: Apt. 3~102, 15150 [PERSON_NAME] [PERSON_NAME]. ([EMAIL_ADDRESS][DOM…" at bounding box center [581, 24] width 691 height 44
copy b "Timberview: Apt. 3~102, 15150"
drag, startPoint x: 240, startPoint y: 27, endPoint x: 285, endPoint y: 28, distance: 44.8
click at [285, 28] on div "[PERSON_NAME]. ([EMAIL_ADDRESS][DOMAIN_NAME])" at bounding box center [321, 27] width 160 height 9
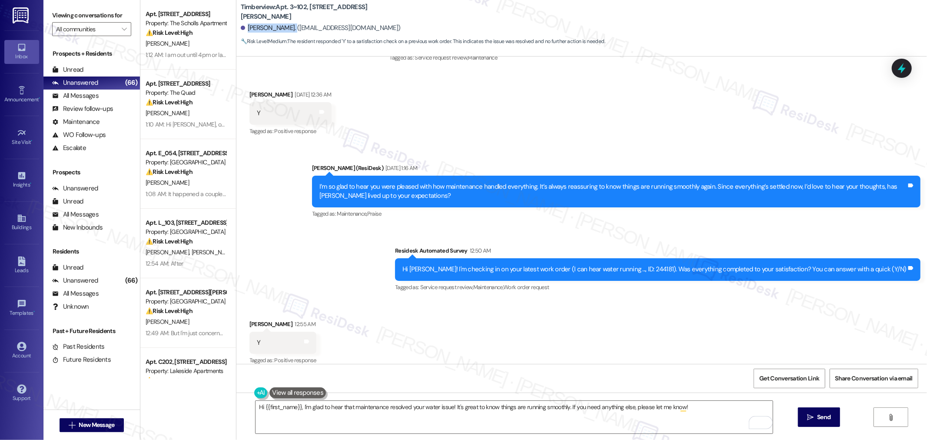
copy div "[PERSON_NAME]."
click at [754, 372] on button "Get Conversation Link" at bounding box center [789, 379] width 71 height 20
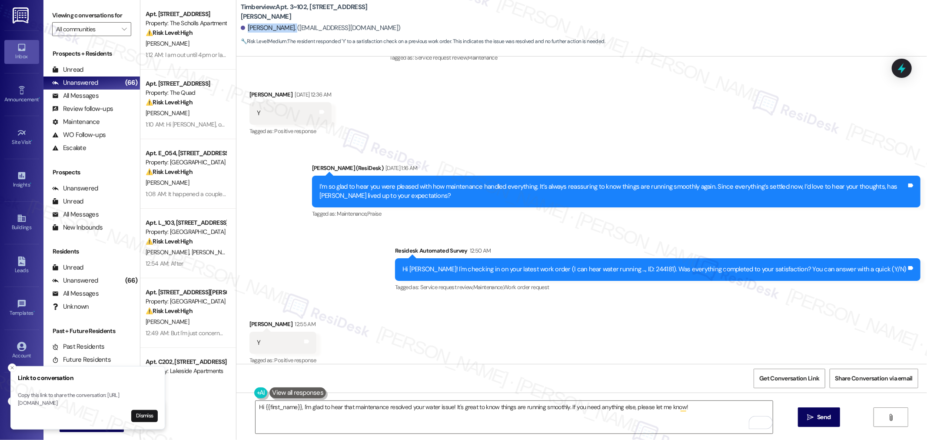
click at [672, 265] on div "Hi [PERSON_NAME]! I'm checking in on your latest work order (I can hear water r…" at bounding box center [654, 269] width 504 height 9
copy div "244181"
click at [815, 418] on span "Send" at bounding box center [823, 416] width 17 height 9
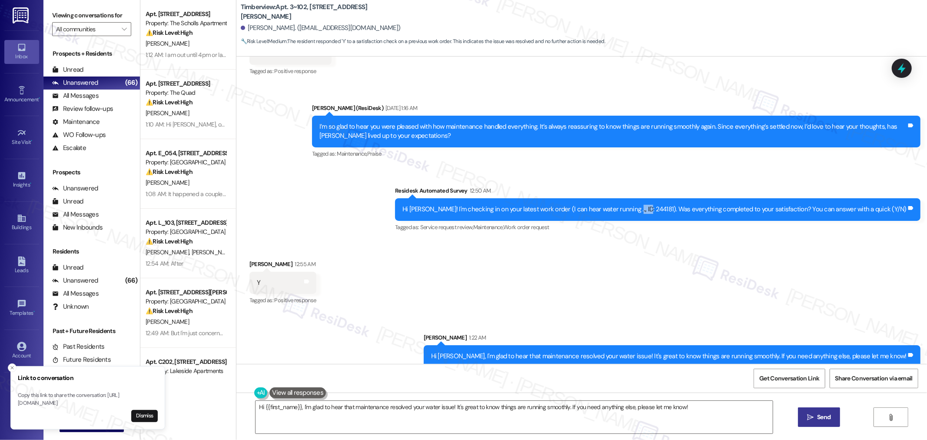
scroll to position [572, 0]
click at [433, 219] on div "Survey, sent via SMS Residesk Automated Survey 12:50 AM Hi [PERSON_NAME]! I'm c…" at bounding box center [658, 209] width 539 height 60
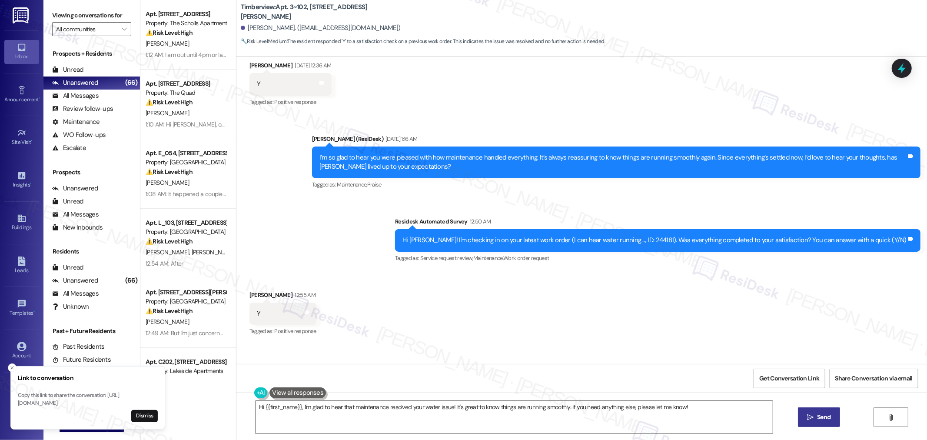
scroll to position [523, 0]
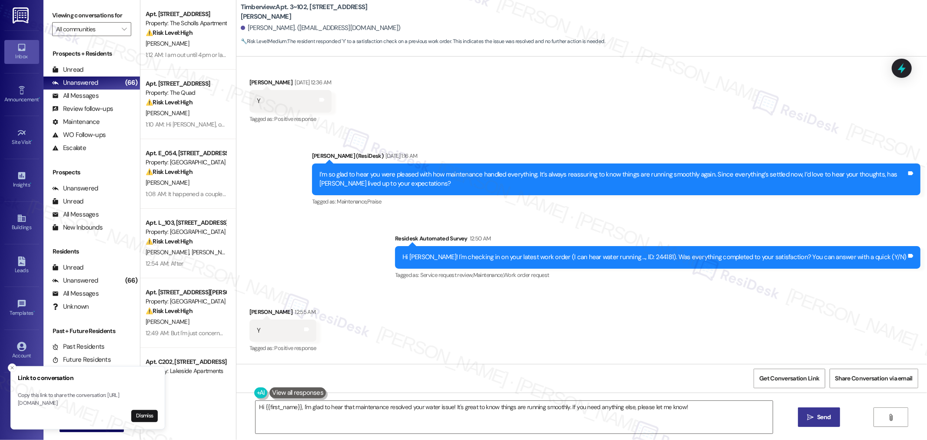
click at [389, 239] on div "Sent via SMS [PERSON_NAME] (ResiDesk) [DATE] 1:16 AM I’m so glad to hear you we…" at bounding box center [581, 210] width 691 height 156
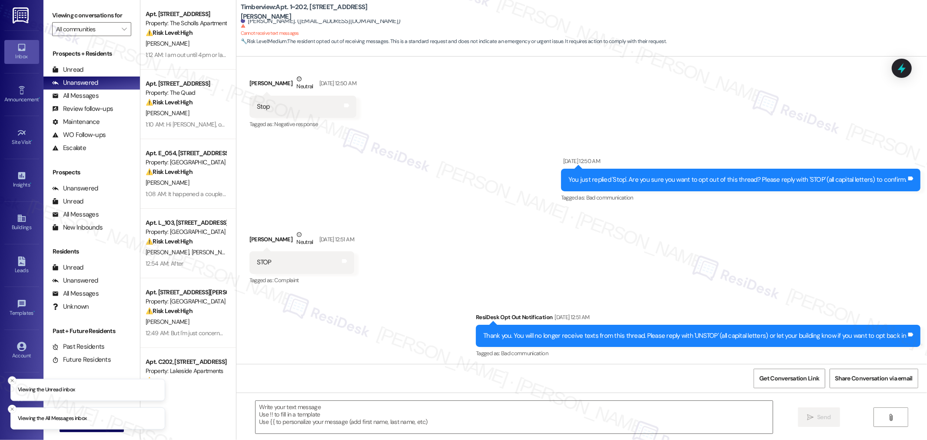
scroll to position [136, 0]
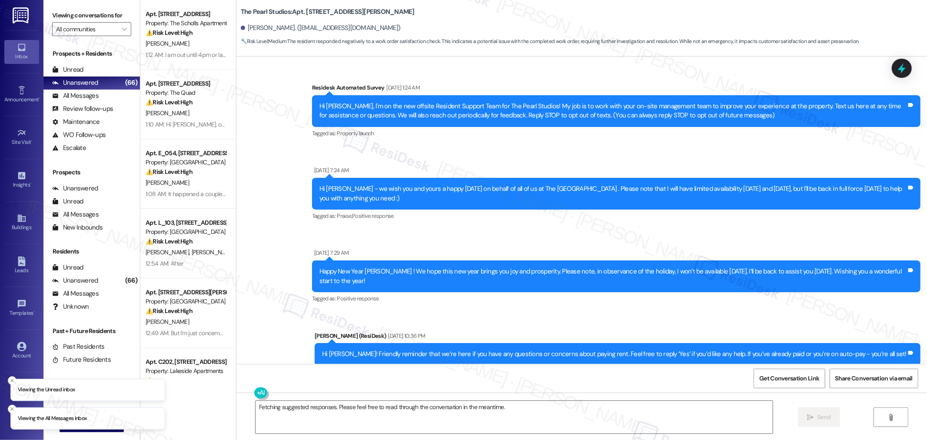
scroll to position [1070, 0]
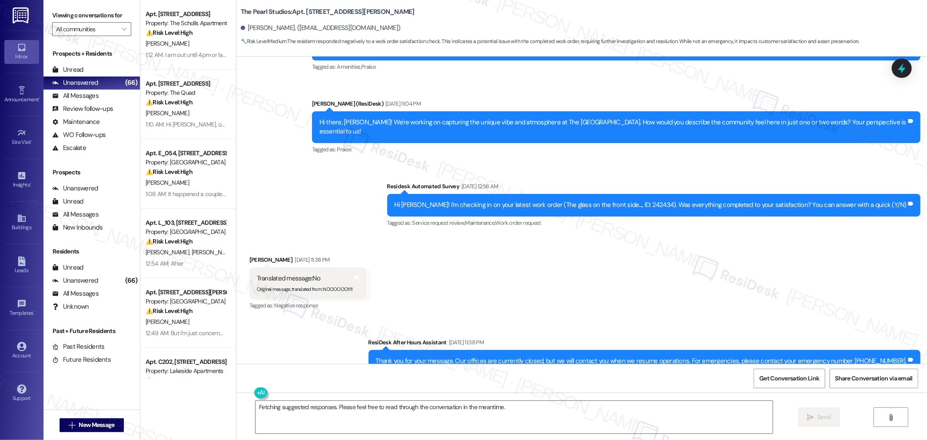
click at [445, 409] on textarea "Fetching suggested responses. Please feel free to read through the conversation…" at bounding box center [514, 417] width 517 height 33
drag, startPoint x: 234, startPoint y: 11, endPoint x: 329, endPoint y: 9, distance: 95.6
click at [329, 9] on b "The Pearl Studios: Apt. C213, 1430 NW Pettygrove St" at bounding box center [328, 11] width 174 height 9
copy b "The Pearl Studios: Apt. C213, 1430"
drag, startPoint x: 240, startPoint y: 27, endPoint x: 276, endPoint y: 26, distance: 35.7
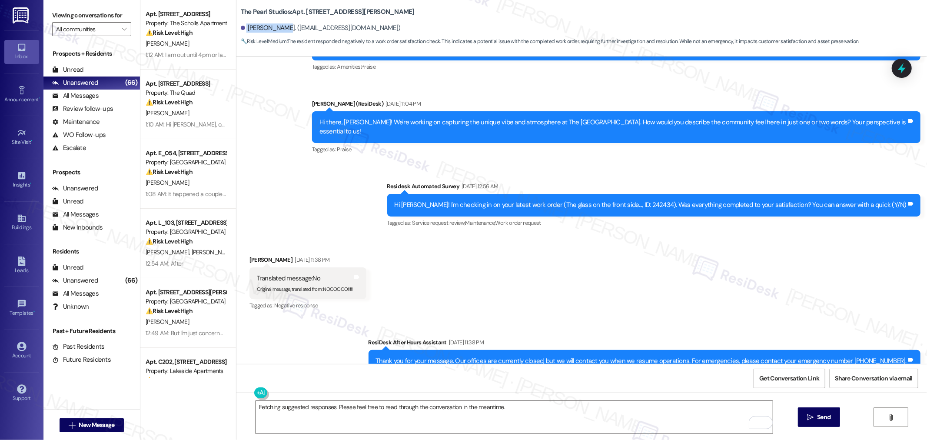
click at [276, 26] on div "Hannah Pults. (hannahpults@hotmail.com)" at bounding box center [321, 27] width 160 height 9
copy div "Hannah Pults"
click at [655, 200] on div "Hi Hannah! I'm checking in on your latest work order (The glass on the front si…" at bounding box center [651, 204] width 512 height 9
click at [660, 200] on div "Hi Hannah! I'm checking in on your latest work order (The glass on the front si…" at bounding box center [651, 204] width 512 height 9
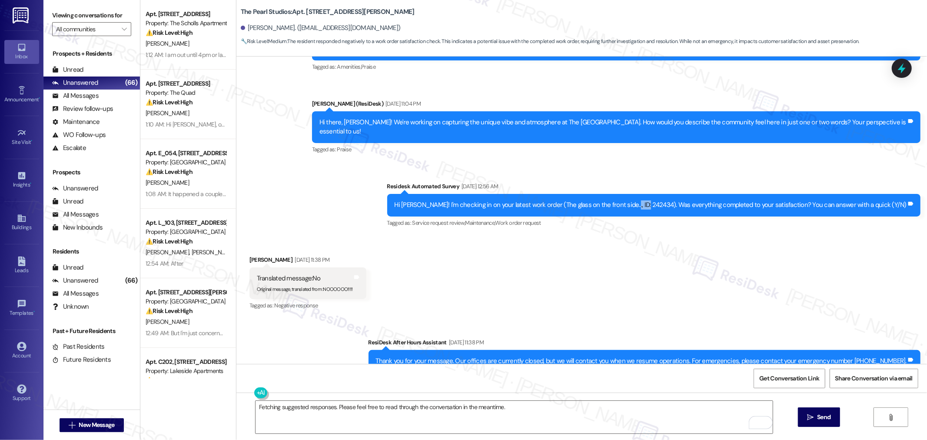
copy div "242434"
click at [778, 373] on span "Get Conversation Link" at bounding box center [789, 378] width 63 height 19
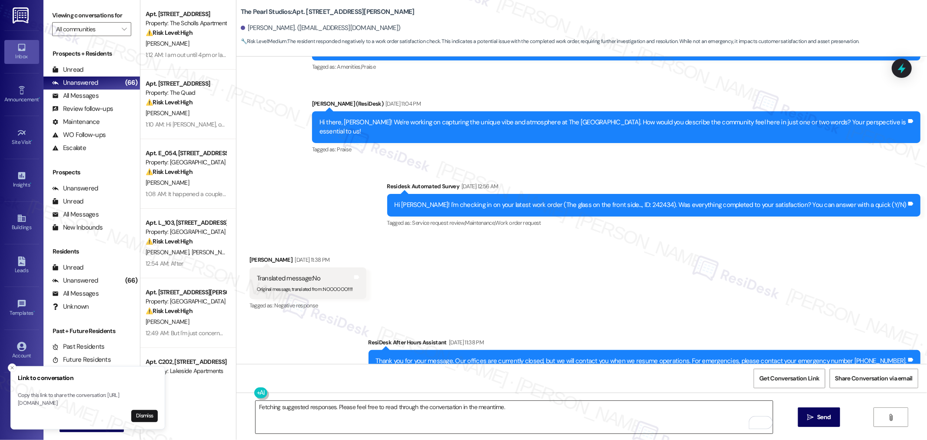
click at [532, 412] on textarea "Fetching suggested responses. Please feel free to read through the conversation…" at bounding box center [514, 417] width 517 height 33
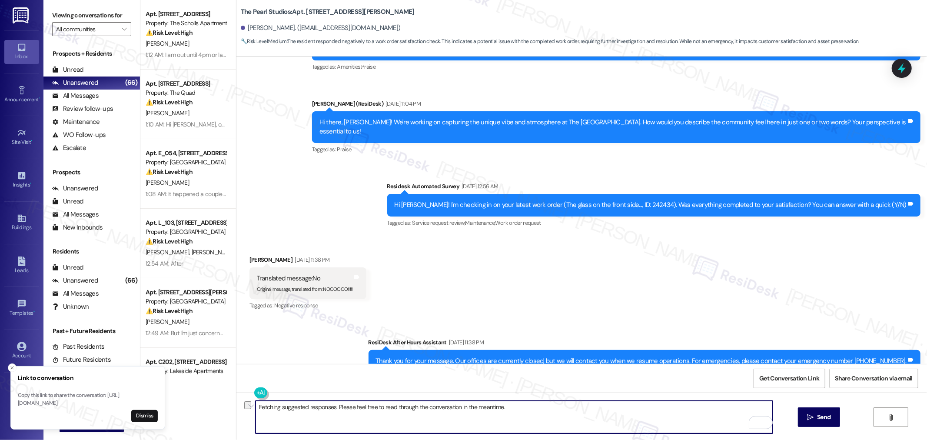
paste textarea "Thank you for bringing this to our attention, {{first_name}}. I'm sorry to hear…"
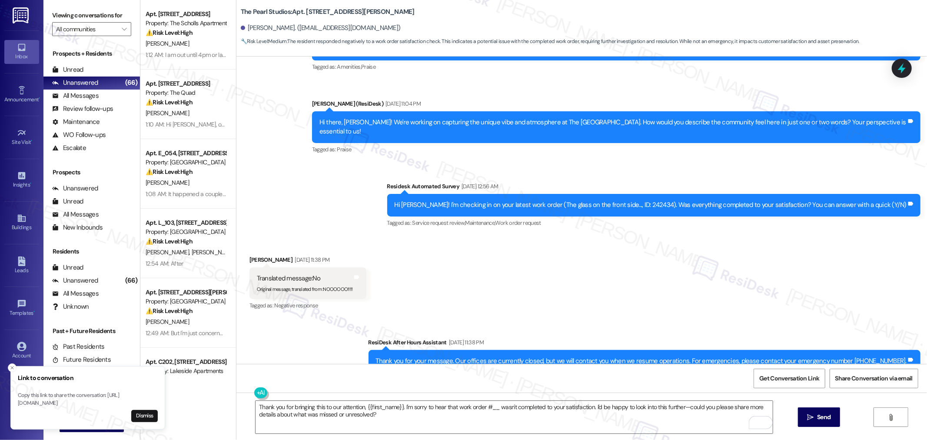
click at [668, 200] on div "Hi Hannah! I'm checking in on your latest work order (The glass on the front si…" at bounding box center [651, 204] width 512 height 9
copy div "242434"
click at [493, 409] on textarea "Thank you for bringing this to our attention, {{first_name}}. I'm sorry to hear…" at bounding box center [514, 417] width 517 height 33
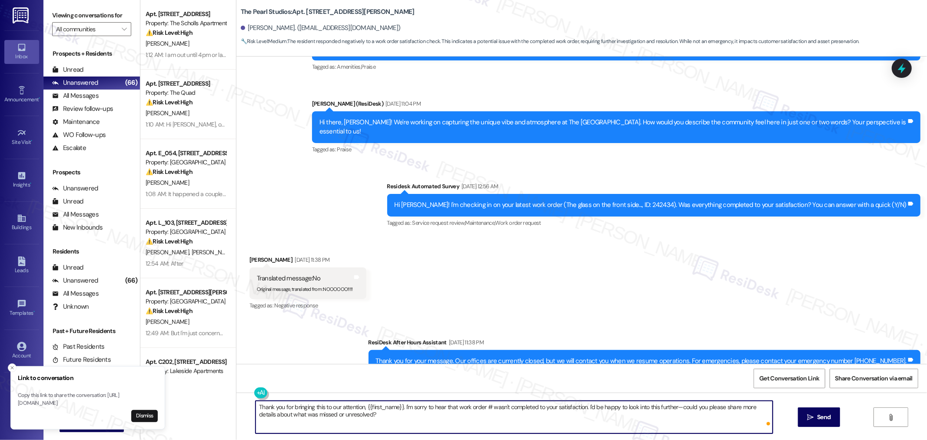
paste textarea "242434"
type textarea "Thank you for bringing this to our attention, {{first_name}}. I'm sorry to hear…"
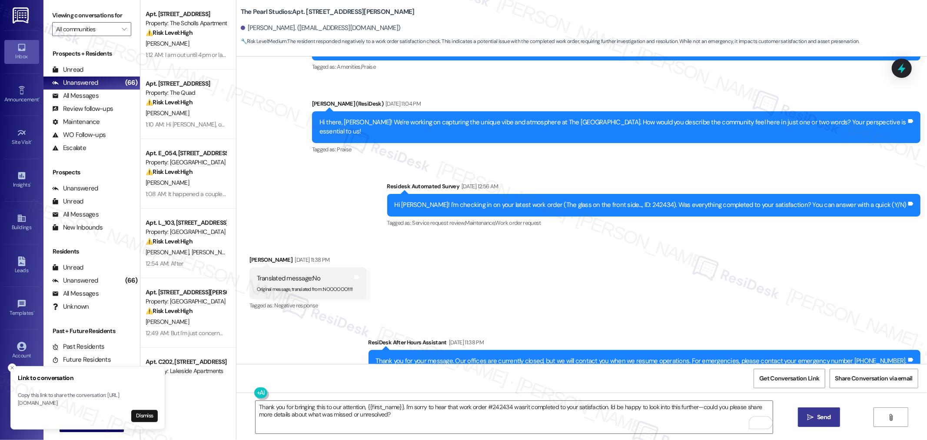
click at [820, 414] on span "Send" at bounding box center [823, 416] width 13 height 9
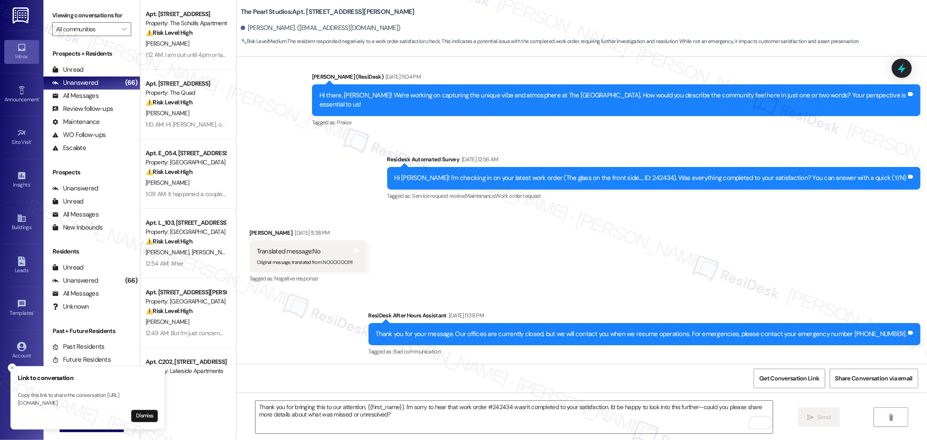
scroll to position [1140, 0]
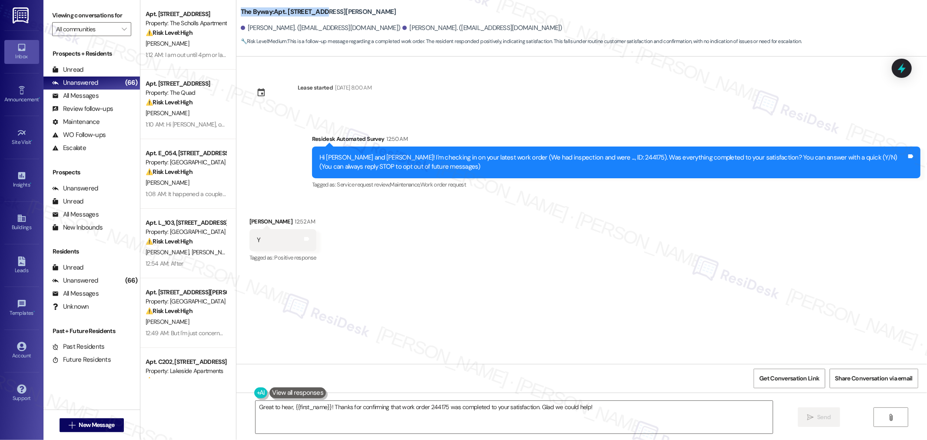
drag, startPoint x: 233, startPoint y: 10, endPoint x: 311, endPoint y: 16, distance: 78.0
click at [311, 16] on b "The Byway: Apt. 214, [STREET_ADDRESS][PERSON_NAME]" at bounding box center [319, 11] width 156 height 9
copy b "The Byway: Apt. 214, 23765"
drag, startPoint x: 241, startPoint y: 29, endPoint x: 301, endPoint y: 30, distance: 60.0
click at [301, 30] on div "[PERSON_NAME]. ([EMAIL_ADDRESS][DOMAIN_NAME])" at bounding box center [321, 27] width 160 height 9
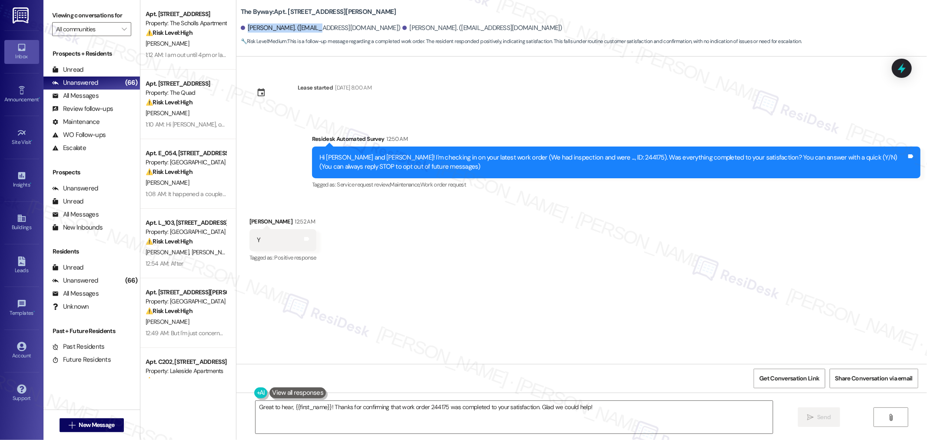
copy div "[PERSON_NAME]."
click at [561, 408] on textarea "Great to hear, {{first_name}}! Thanks for confirming that work order 244175 was…" at bounding box center [514, 417] width 517 height 33
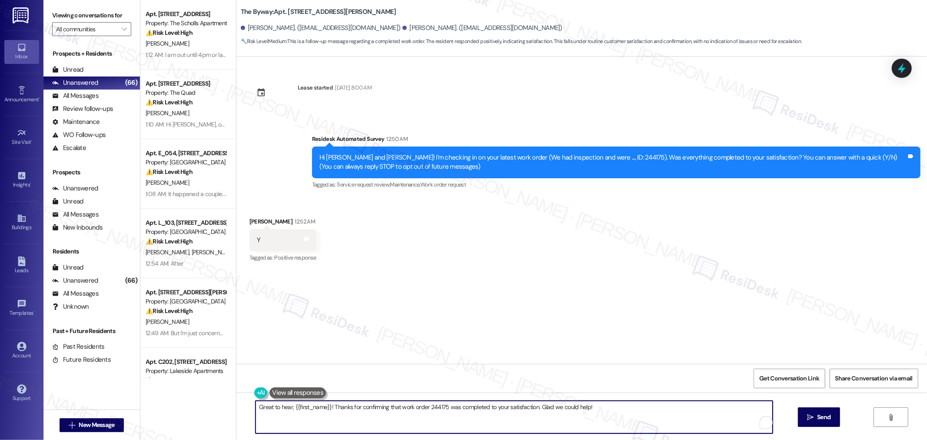
paste textarea "Thanks so much for letting us know, {{first_name}}! We’re really glad to hear y…"
click at [574, 154] on div "Hi [PERSON_NAME] and [PERSON_NAME]! I'm checking in on your latest work order (…" at bounding box center [612, 162] width 587 height 19
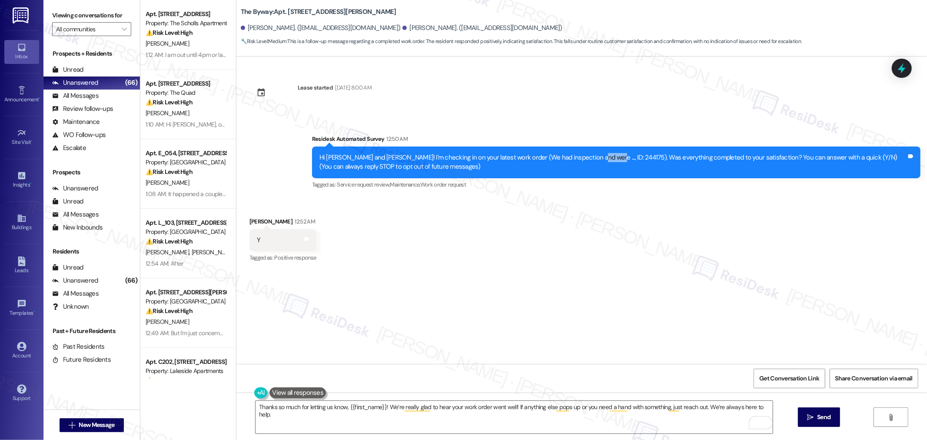
click at [574, 154] on div "Hi [PERSON_NAME] and [PERSON_NAME]! I'm checking in on your latest work order (…" at bounding box center [612, 162] width 587 height 19
copy div "244175"
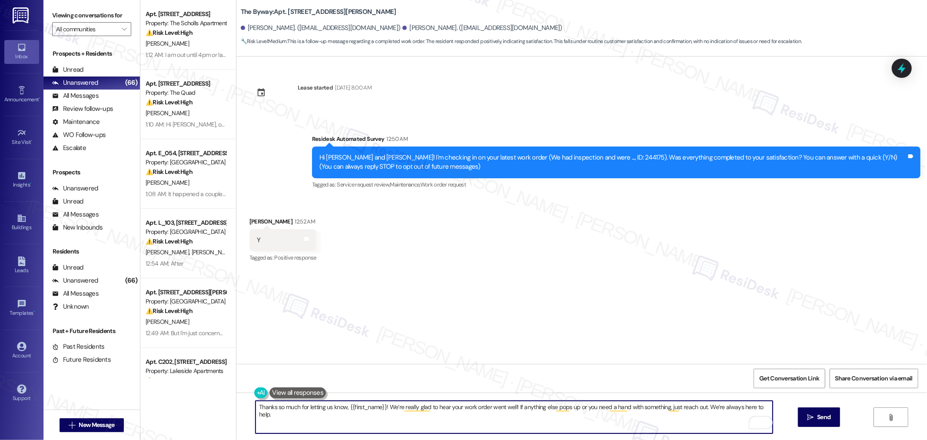
click at [485, 407] on textarea "Thanks so much for letting us know, {{first_name}}! We’re really glad to hear y…" at bounding box center [514, 417] width 517 height 33
paste textarea "244175"
drag, startPoint x: 379, startPoint y: 407, endPoint x: 342, endPoint y: 407, distance: 36.9
click at [342, 407] on textarea "Thanks so much for letting us know, {{first_name}}! We’re really glad to hear y…" at bounding box center [514, 417] width 517 height 33
click at [425, 415] on textarea "Thanks so much for letting us know, [PERSON_NAME]! We’re really glad to hear yo…" at bounding box center [514, 417] width 517 height 33
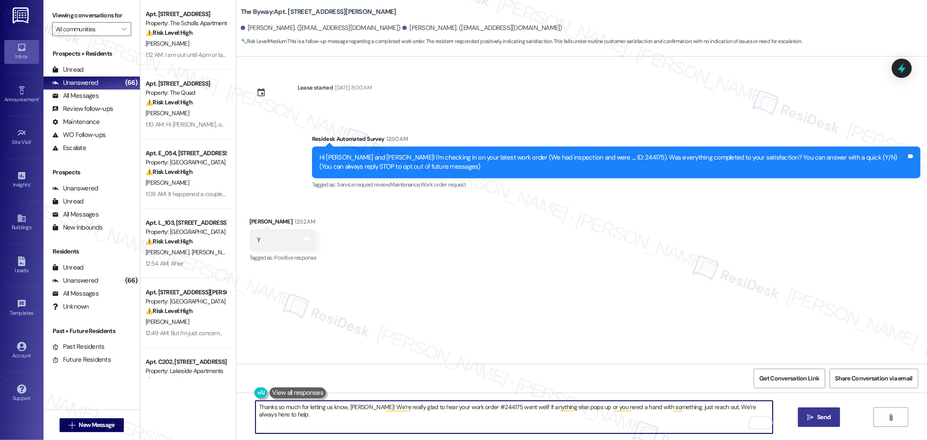
type textarea "Thanks so much for letting us know, [PERSON_NAME]! We’re really glad to hear yo…"
click at [827, 418] on span "Send" at bounding box center [823, 416] width 13 height 9
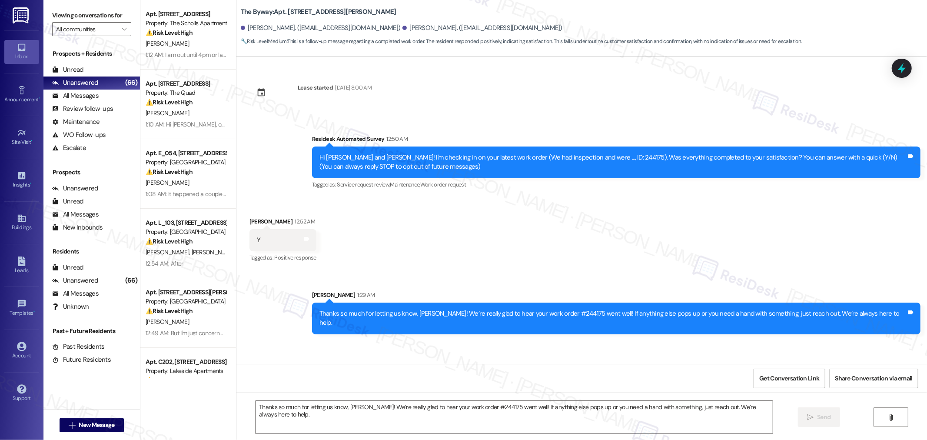
click at [573, 155] on div "Hi [PERSON_NAME] and [PERSON_NAME]! I'm checking in on your latest work order (…" at bounding box center [612, 162] width 587 height 19
copy div "244175"
drag, startPoint x: 805, startPoint y: 375, endPoint x: 904, endPoint y: 363, distance: 99.8
click at [805, 375] on span "Get Conversation Link" at bounding box center [789, 378] width 60 height 9
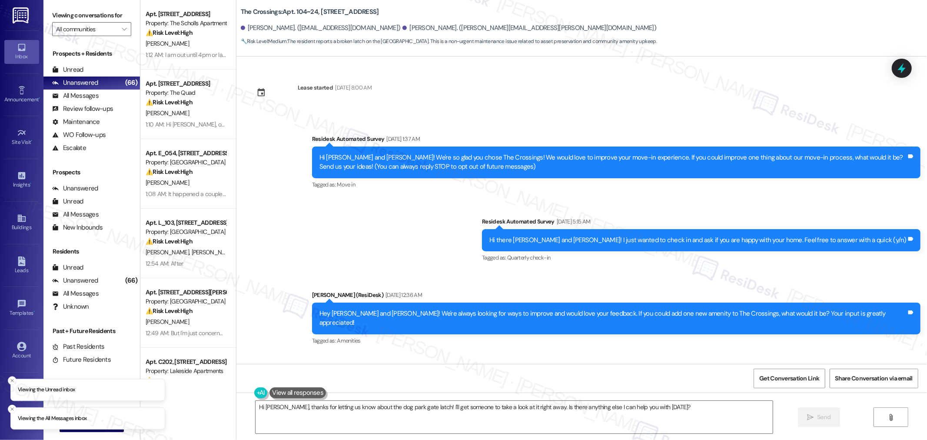
scroll to position [790, 0]
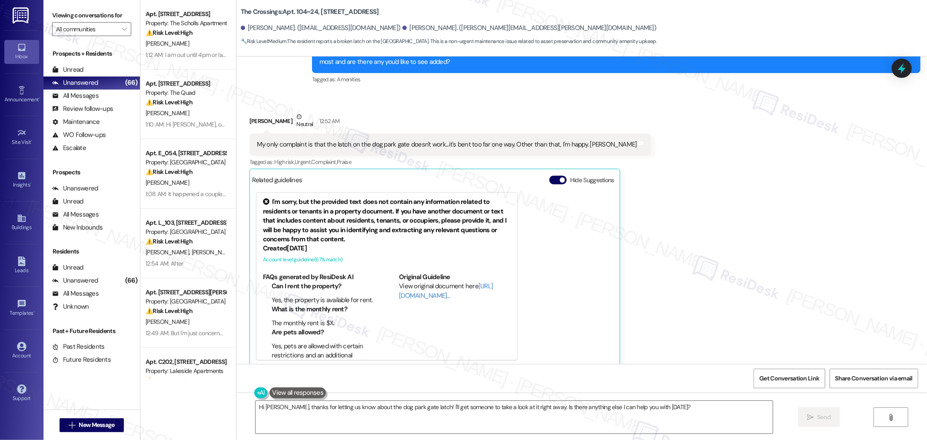
click at [423, 140] on div "My only complaint is that the latch on the dog park gate doesn't work...it's be…" at bounding box center [447, 144] width 380 height 9
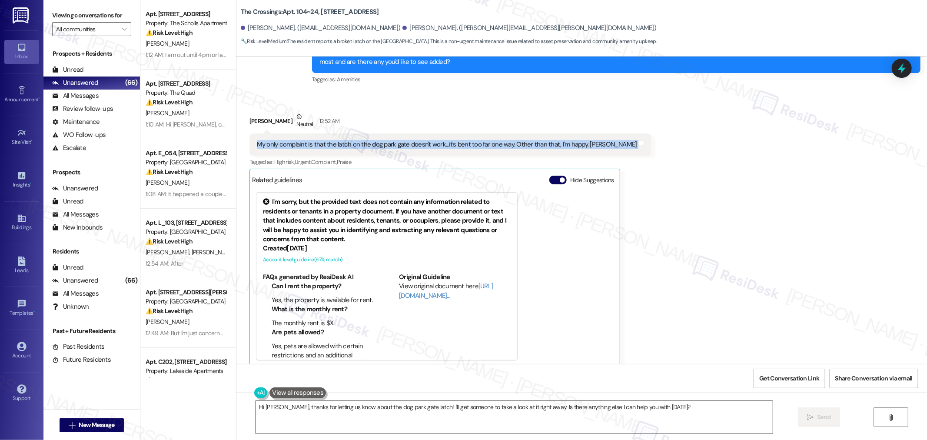
click at [423, 140] on div "My only complaint is that the latch on the dog park gate doesn't work...it's be…" at bounding box center [447, 144] width 380 height 9
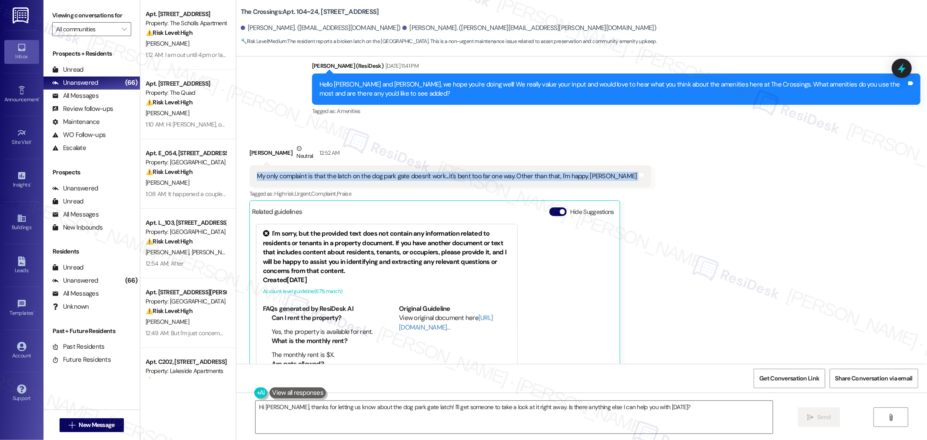
scroll to position [742, 0]
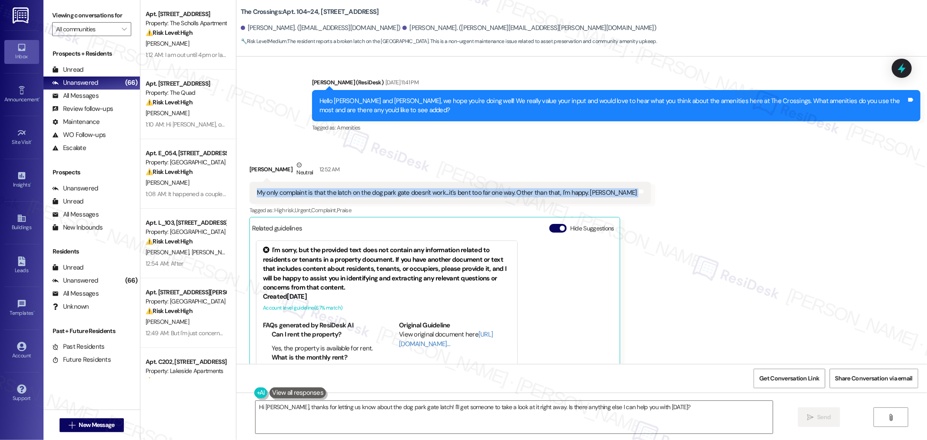
copy div "My only complaint is that the latch on the dog park gate doesn't work...it's be…"
click at [668, 223] on div "Received via SMS Heather Harris Neutral 12:52 AM My only complaint is that the …" at bounding box center [581, 281] width 691 height 281
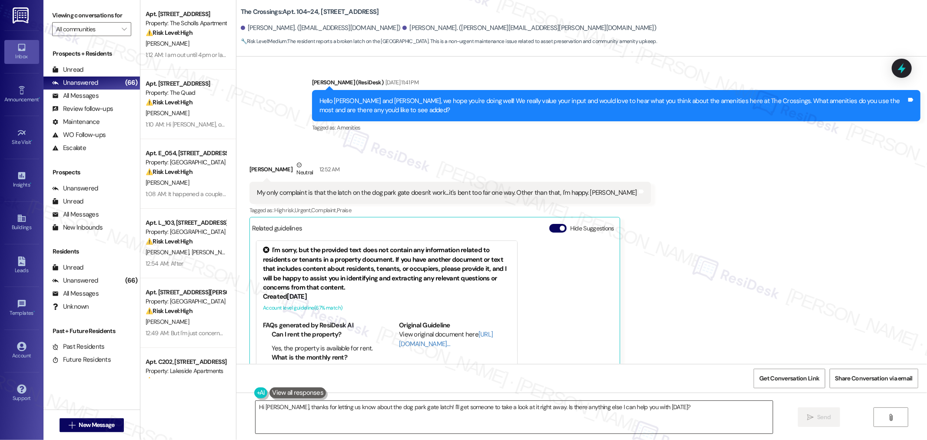
click at [664, 411] on textarea "Hi Heather, thanks for letting us know about the dog park gate latch! I'll get …" at bounding box center [514, 417] width 517 height 33
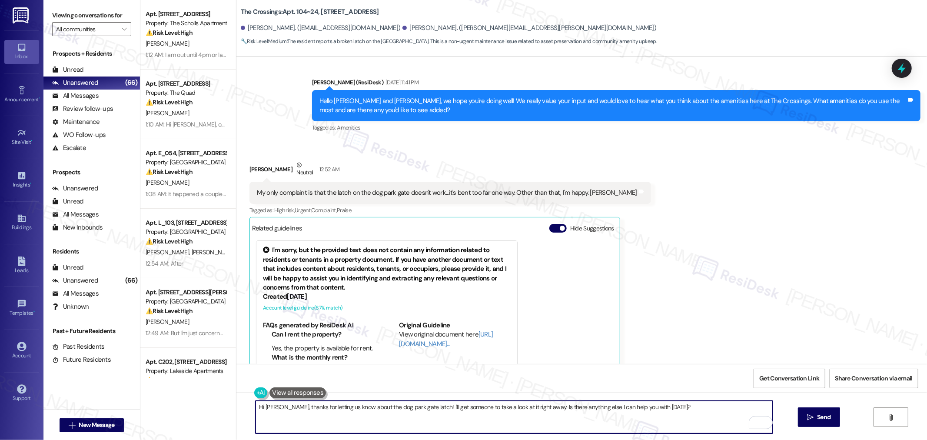
click at [664, 411] on textarea "Hi Heather, thanks for letting us know about the dog park gate latch! I'll get …" at bounding box center [514, 417] width 517 height 33
paste textarea "Thanks for sharing that feedback! I appreciate you letting us know. I want to m…"
click at [333, 407] on textarea "Thanks for sharing that feedback! I appreciate you letting us know. I want to m…" at bounding box center [514, 417] width 517 height 33
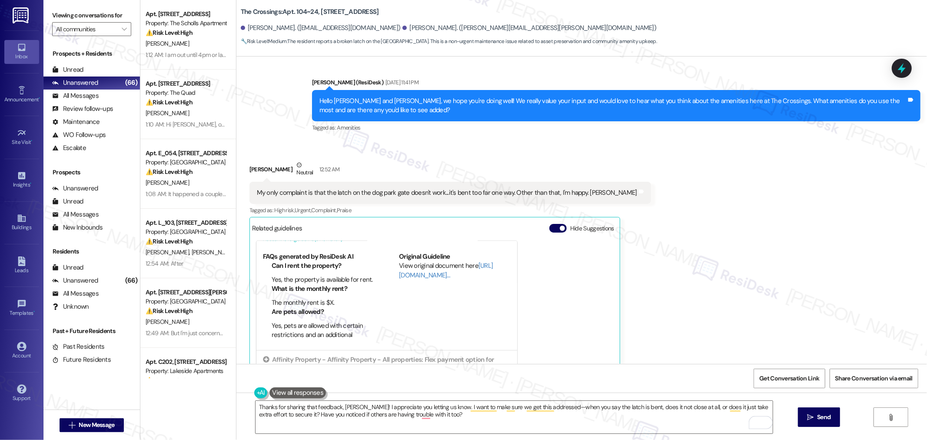
scroll to position [790, 0]
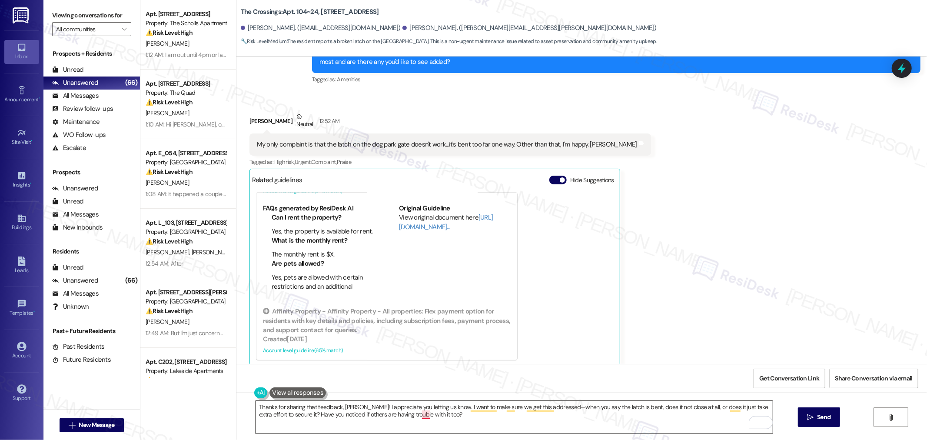
click at [417, 414] on textarea "Thanks for sharing that feedback, Heather! I appreciate you letting us know. I …" at bounding box center [514, 417] width 517 height 33
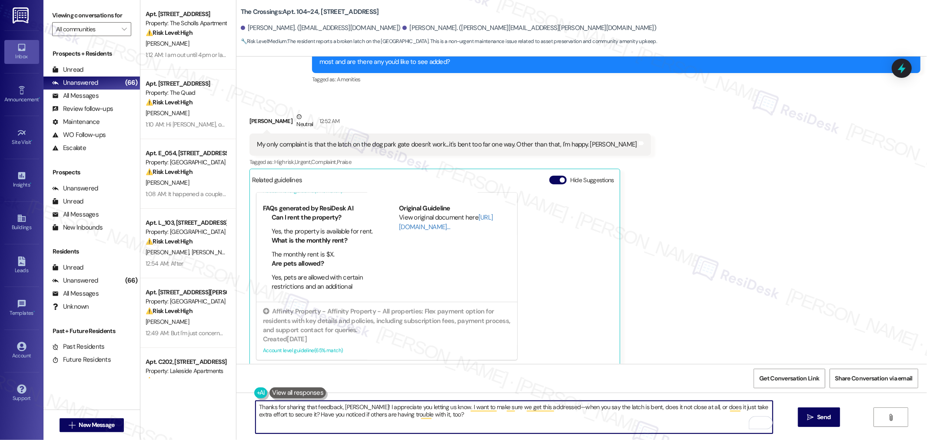
click at [460, 418] on textarea "Thanks for sharing that feedback, [PERSON_NAME]! I appreciate you letting us kn…" at bounding box center [514, 417] width 517 height 33
type textarea "Thanks for sharing that feedback, [PERSON_NAME]! I appreciate you letting us kn…"
click at [813, 419] on icon "" at bounding box center [810, 417] width 7 height 7
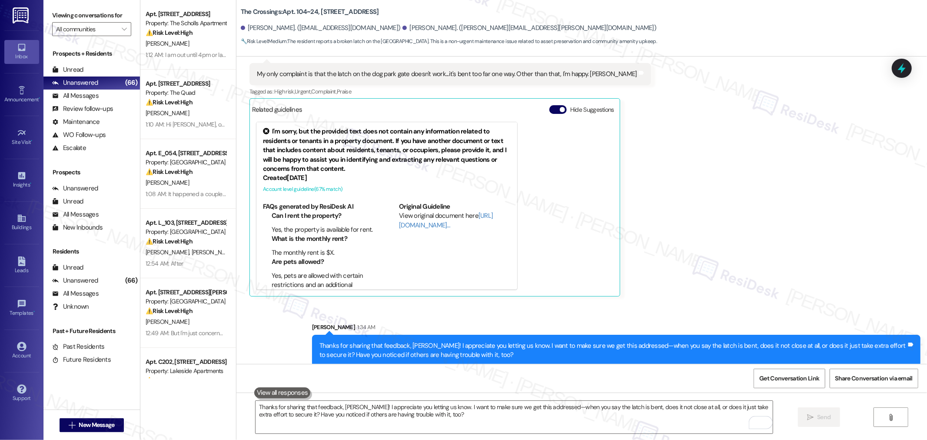
scroll to position [667, 0]
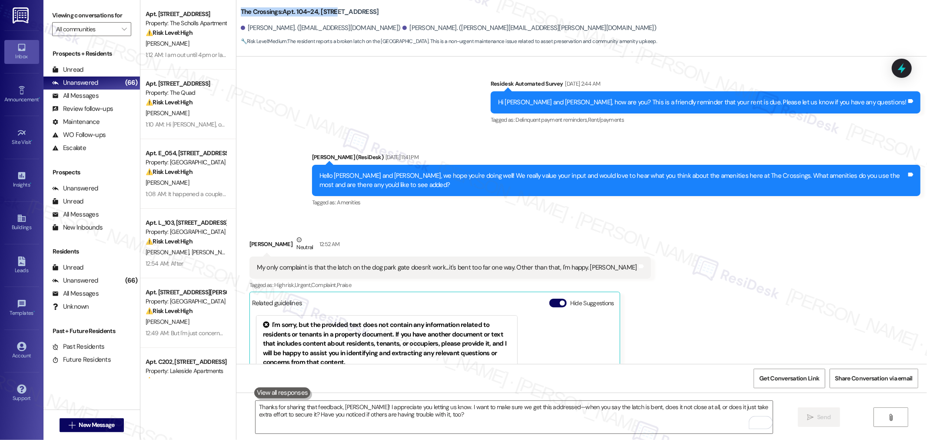
drag, startPoint x: 234, startPoint y: 10, endPoint x: 331, endPoint y: 12, distance: 97.4
click at [331, 12] on b "The Crossings: Apt. 104~24, 16500 SE 82nd Dr" at bounding box center [310, 11] width 138 height 9
copy b "The Crossings: Apt. 104~24, 16500"
drag, startPoint x: 240, startPoint y: 27, endPoint x: 283, endPoint y: 28, distance: 42.6
click at [280, 29] on div "[PERSON_NAME]. ([EMAIL_ADDRESS][DOMAIN_NAME])" at bounding box center [321, 27] width 160 height 9
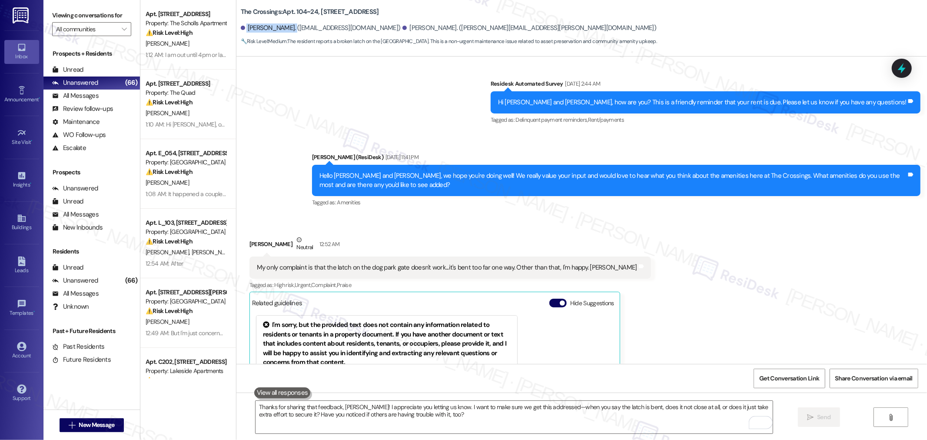
copy div "Heather Harris."
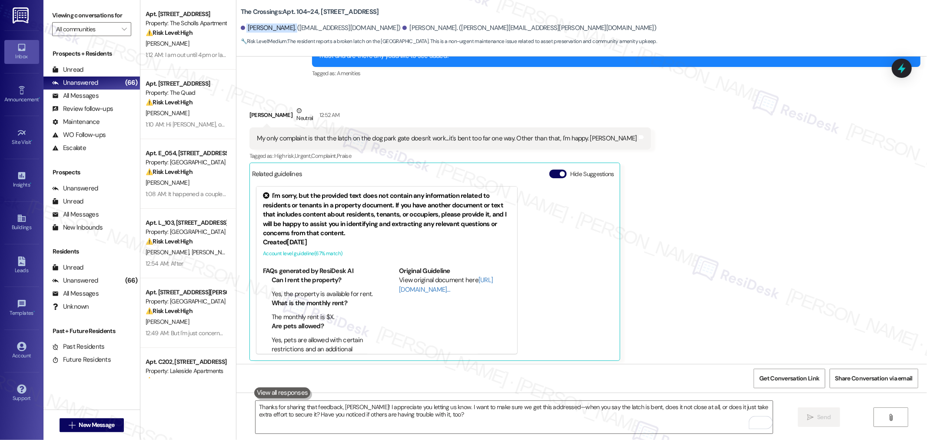
scroll to position [715, 0]
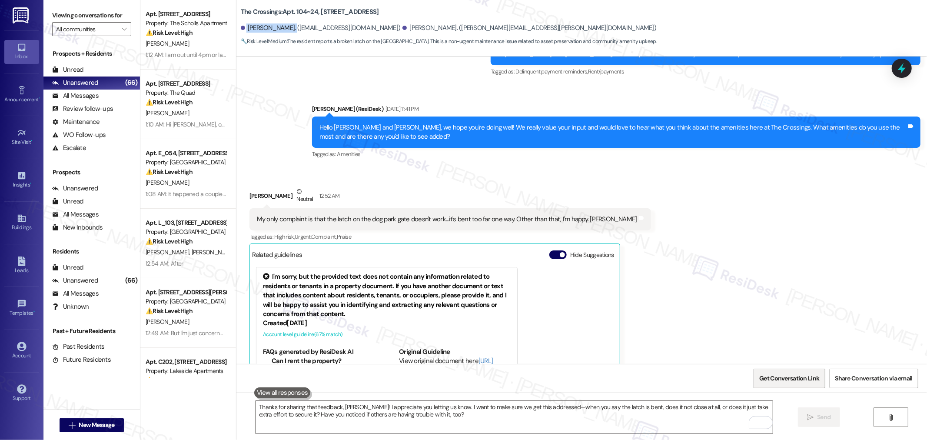
click at [784, 385] on span "Get Conversation Link" at bounding box center [789, 378] width 63 height 19
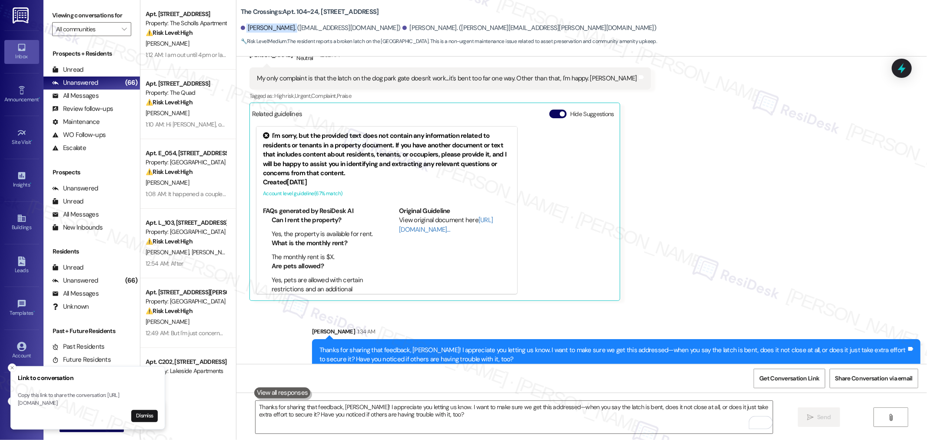
scroll to position [861, 0]
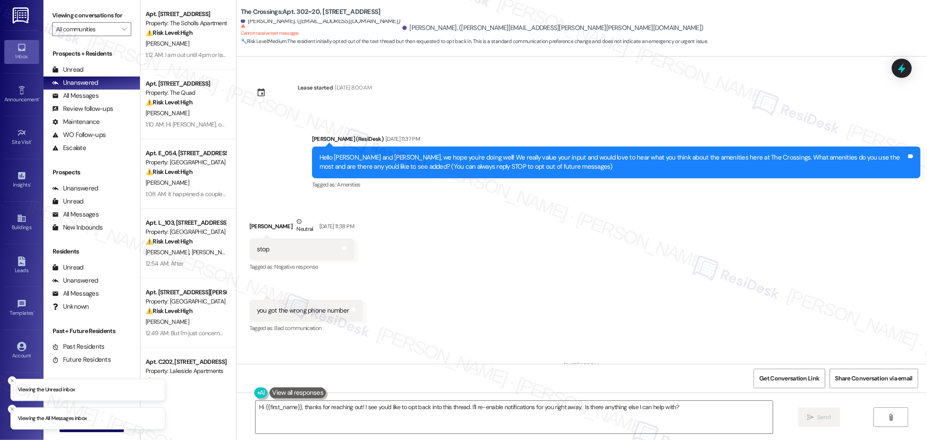
scroll to position [254, 0]
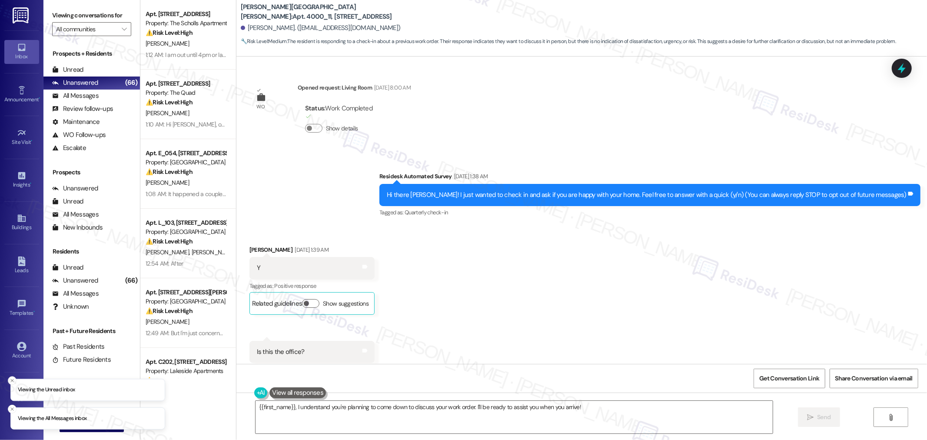
scroll to position [1964, 0]
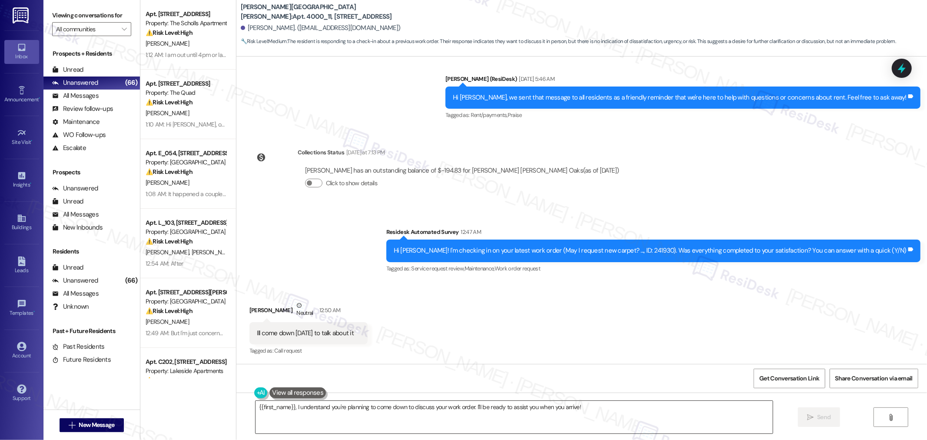
click at [571, 409] on textarea "{{first_name}}, I understand you're planning to come down to discuss your work …" at bounding box center [514, 417] width 517 height 33
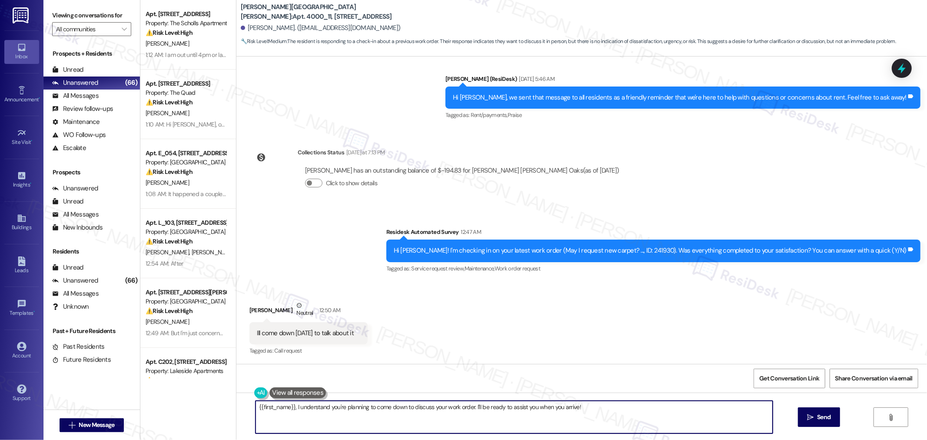
click at [571, 409] on textarea "{{first_name}}, I understand you're planning to come down to discuss your work …" at bounding box center [514, 417] width 517 height 33
click at [431, 410] on textarea "Hello [PERSON_NAME], I hope all is well. Let ,me know if you have questions or …" at bounding box center [514, 417] width 517 height 33
click at [340, 412] on textarea "Hello [PERSON_NAME], I hope all is well. Let ,me know if you have questions or …" at bounding box center [514, 417] width 517 height 33
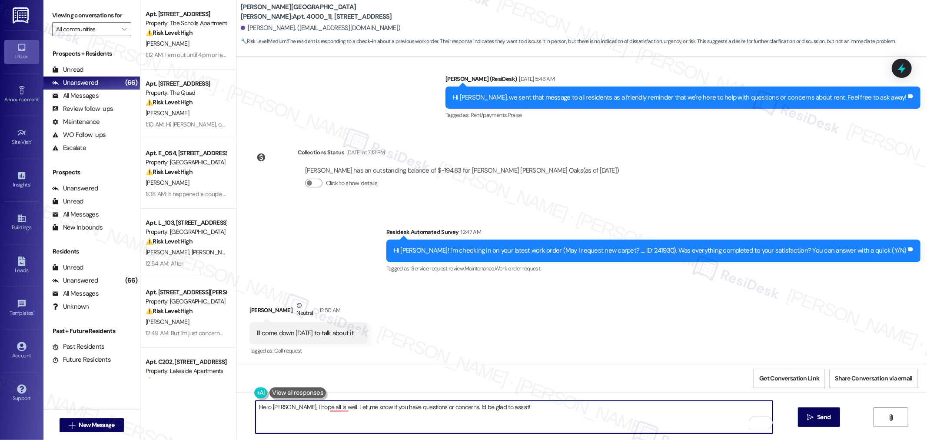
click at [332, 407] on textarea "Hello [PERSON_NAME], I hope all is well. Let ,me know if you have questions or …" at bounding box center [514, 417] width 517 height 33
click at [324, 402] on textarea "Hello [PERSON_NAME], I hope all is well. Let me know if you have questions or c…" at bounding box center [514, 417] width 517 height 33
click at [328, 407] on textarea "Hello [PERSON_NAME], I hope all is well. Let me know if you have questions or c…" at bounding box center [514, 417] width 517 height 33
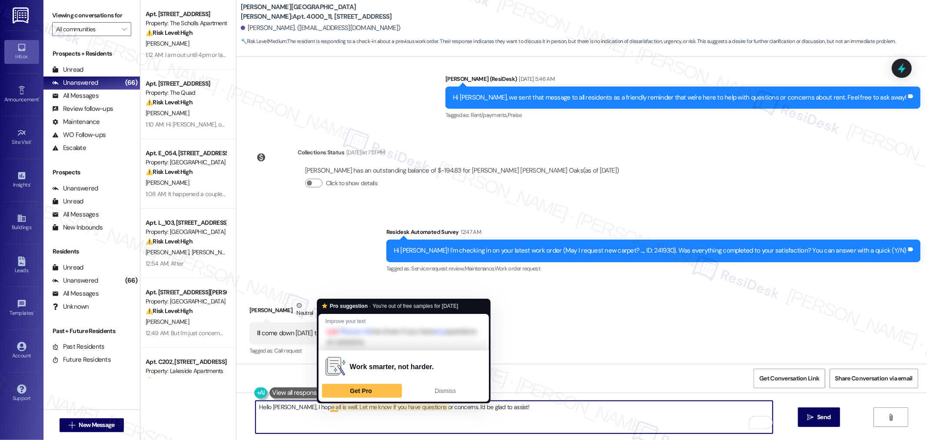
click at [584, 408] on textarea "Hello [PERSON_NAME], I hope all is well. Let me know if you have questions or c…" at bounding box center [514, 417] width 517 height 33
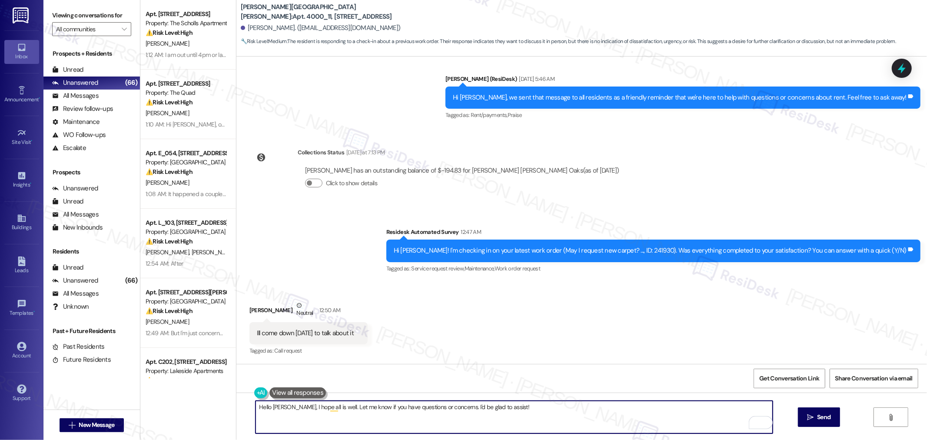
type textarea "Hello [PERSON_NAME], I hope all is well. Let me know if you have questions or c…"
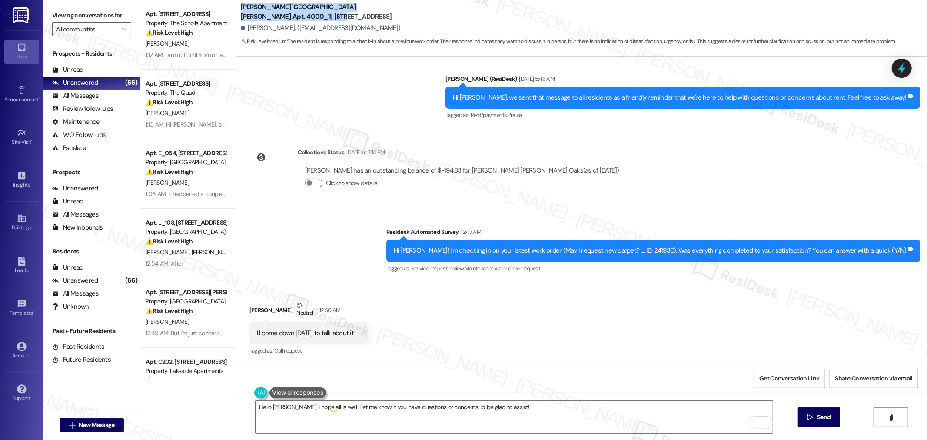
drag, startPoint x: 236, startPoint y: 10, endPoint x: 339, endPoint y: 10, distance: 103.0
click at [339, 10] on b "[PERSON_NAME][GEOGRAPHIC_DATA][PERSON_NAME]: Apt. 4000_11, [STREET_ADDRESS]" at bounding box center [328, 12] width 174 height 19
copy b "[PERSON_NAME][GEOGRAPHIC_DATA][PERSON_NAME]: Apt. 4000_11, 4275"
drag, startPoint x: 240, startPoint y: 28, endPoint x: 269, endPoint y: 26, distance: 29.6
click at [269, 26] on div "[PERSON_NAME]. ([EMAIL_ADDRESS][DOMAIN_NAME])" at bounding box center [321, 27] width 160 height 9
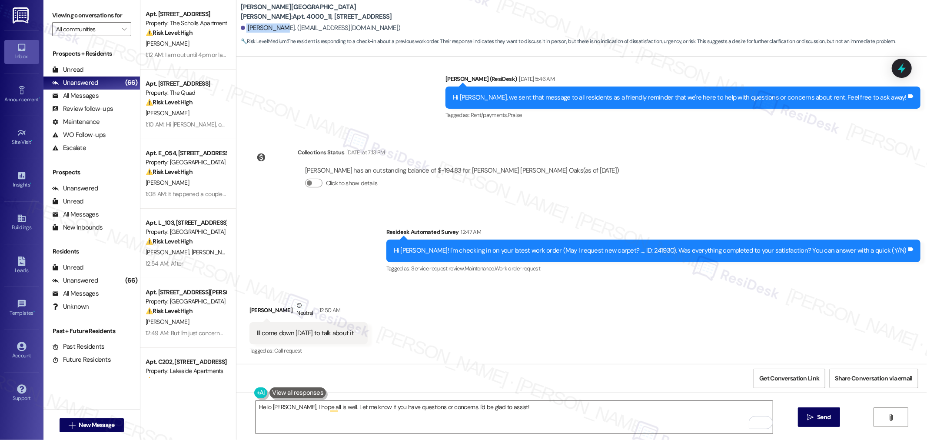
copy div "[PERSON_NAME]."
click at [535, 418] on textarea "Hello Jamie, I hope all is well. Let me know if you have questions or concerns.…" at bounding box center [514, 417] width 517 height 33
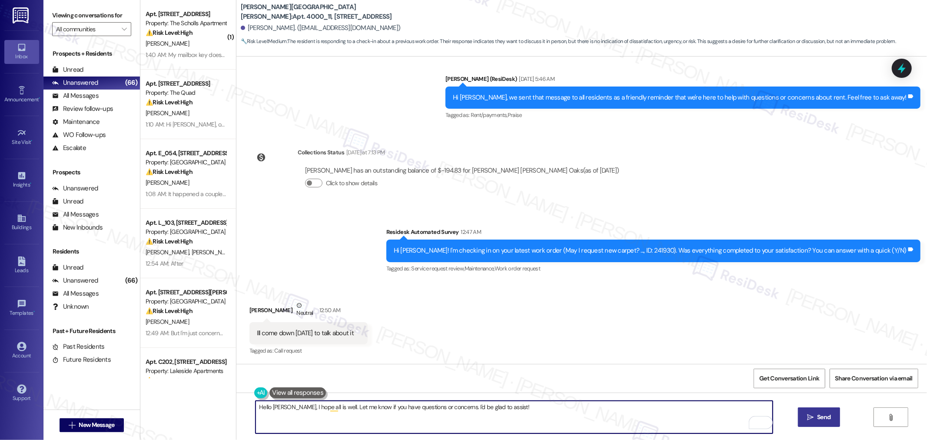
click at [828, 414] on span "Send" at bounding box center [823, 416] width 13 height 9
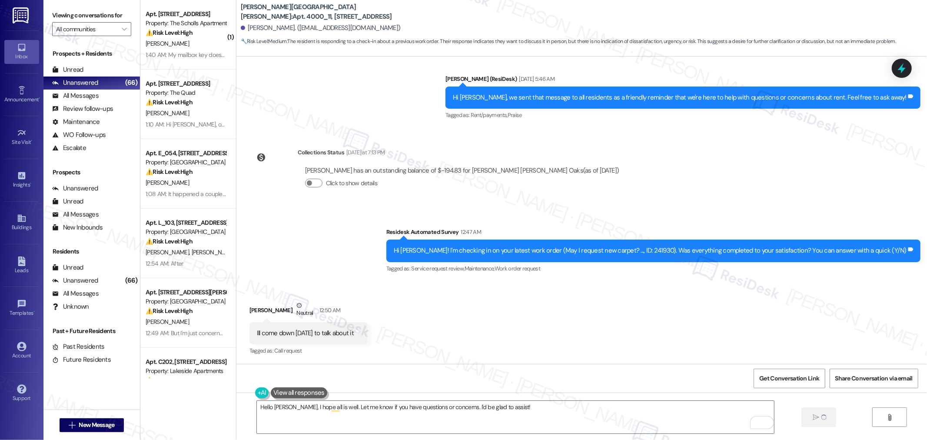
click at [671, 250] on div "Hi Jamie! I'm checking in on your latest work order (May I request new carpet? …" at bounding box center [650, 250] width 513 height 9
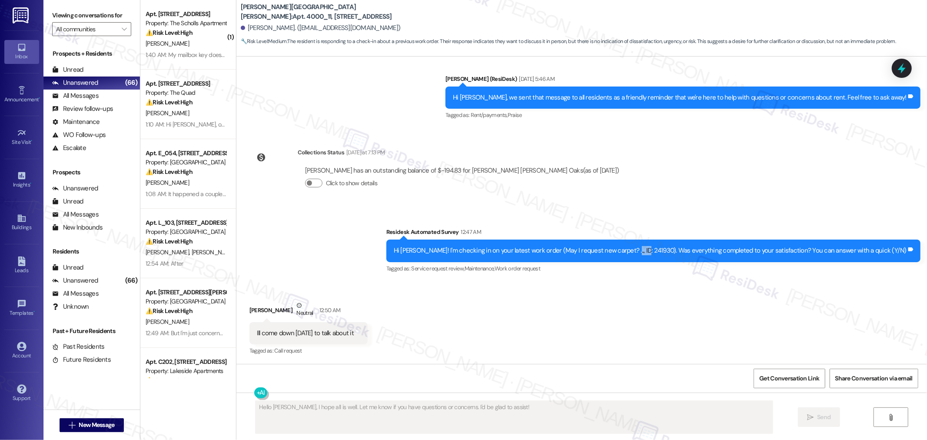
click at [671, 250] on div "Hi Jamie! I'm checking in on your latest work order (May I request new carpet? …" at bounding box center [650, 250] width 513 height 9
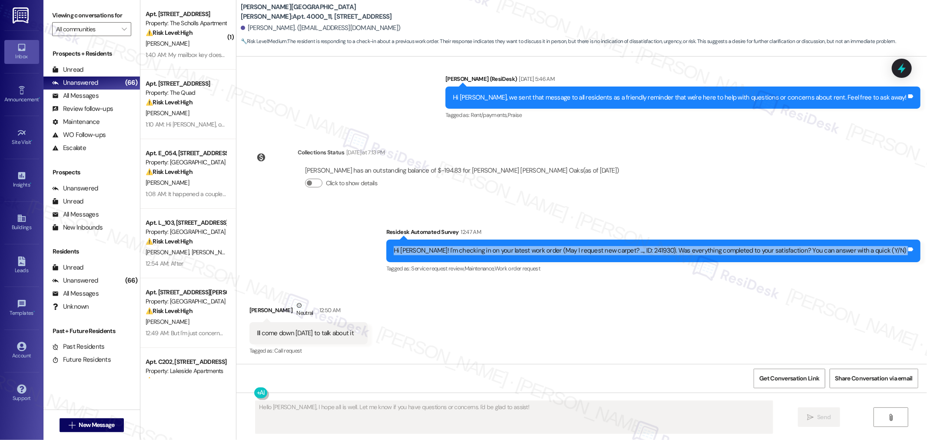
copy div "Hi Jamie! I'm checking in on your latest work order (May I request new carpet? …"
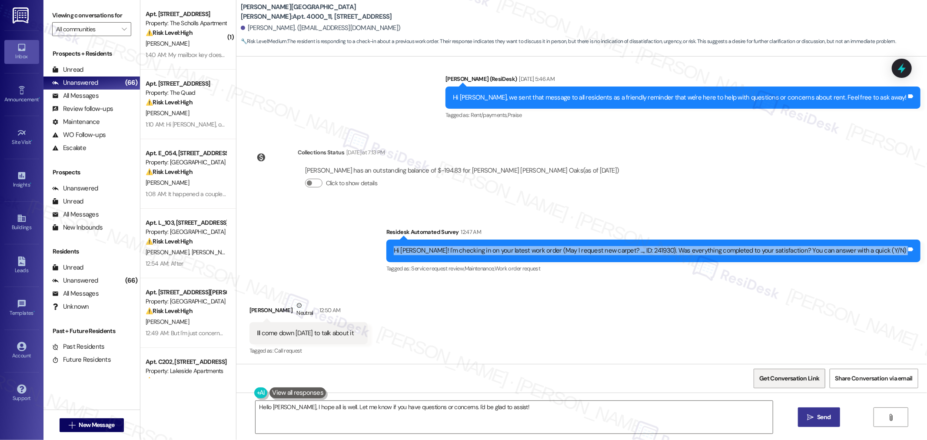
click at [789, 386] on span "Get Conversation Link" at bounding box center [789, 378] width 63 height 19
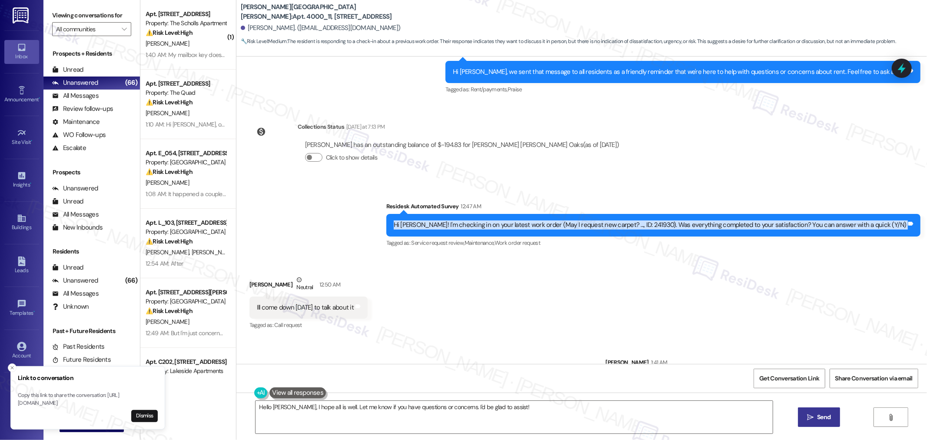
scroll to position [2024, 0]
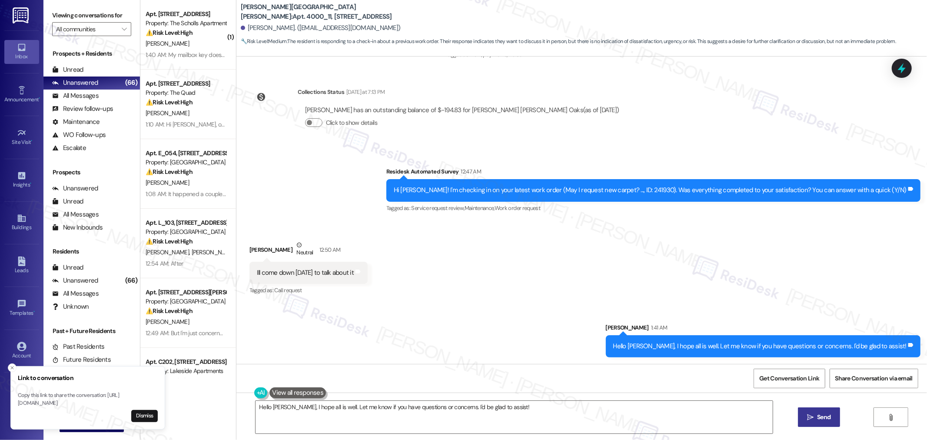
click at [459, 299] on div "Received via SMS Jamie Neil Neutral 12:50 AM Ill come down today to talk about …" at bounding box center [581, 262] width 691 height 83
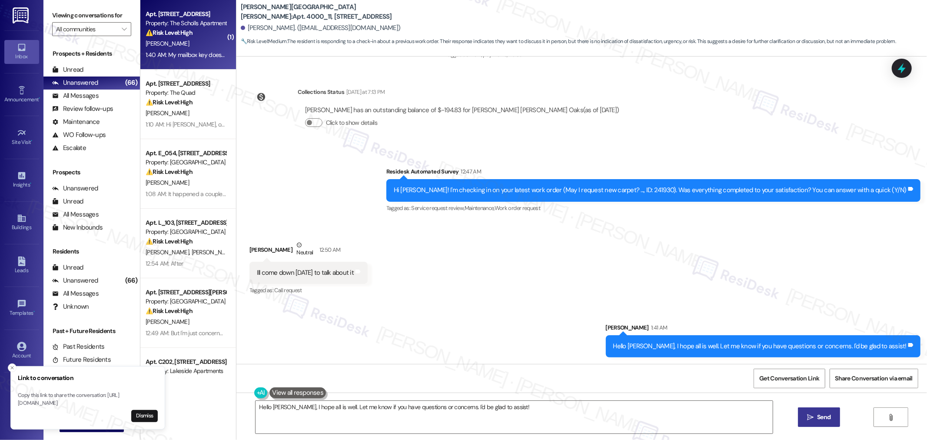
click at [200, 44] on div "D. Mazziotti" at bounding box center [186, 43] width 82 height 11
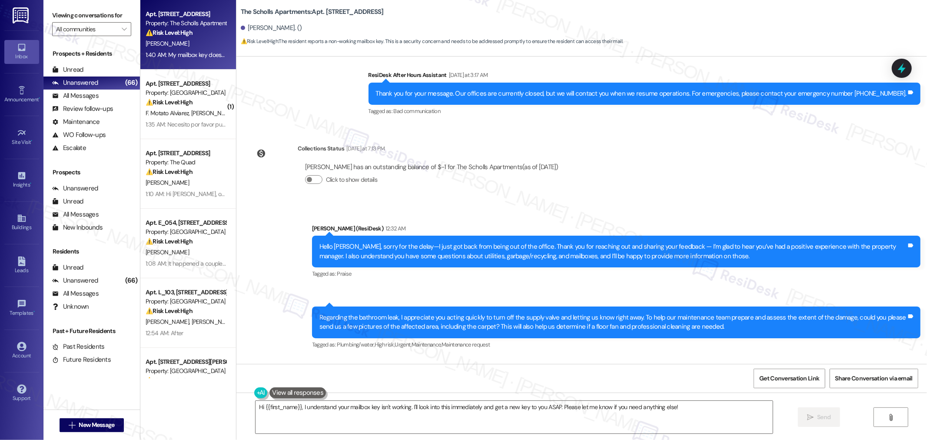
scroll to position [663, 0]
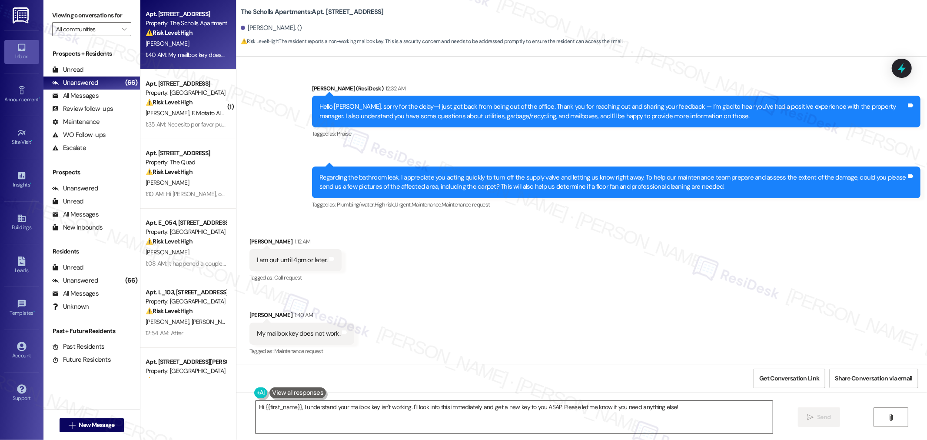
click at [702, 408] on textarea "Hi {{first_name}}, I understand your mailbox key isn't working. I'll look into …" at bounding box center [514, 417] width 517 height 33
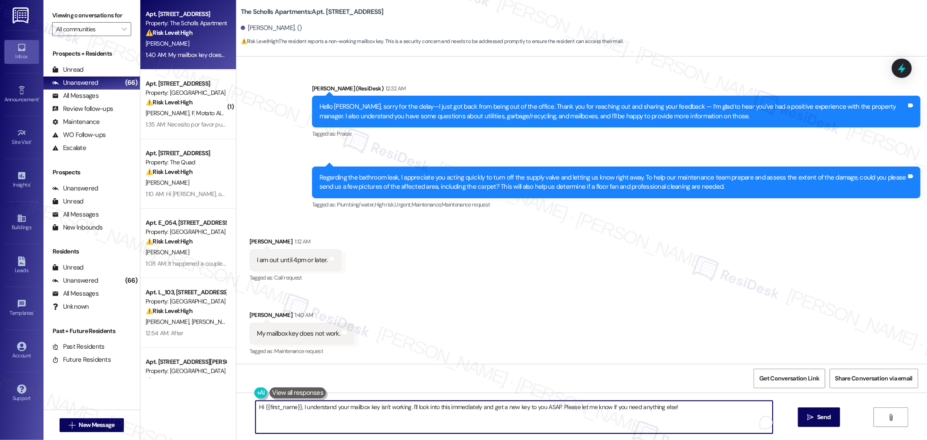
paste textarea "Donald, I’m sorry to hear your mailbox key isn’t working. Have you been able to…"
drag, startPoint x: 279, startPoint y: 407, endPoint x: 253, endPoint y: 408, distance: 25.6
click at [256, 408] on textarea "Hi Donald, I’m sorry to hear your mailbox key isn’t working. Have you been able…" at bounding box center [514, 417] width 517 height 33
click at [594, 396] on div "I’m sorry to hear your mailbox key isn’t working. Have you been able to visit t…" at bounding box center [581, 424] width 691 height 65
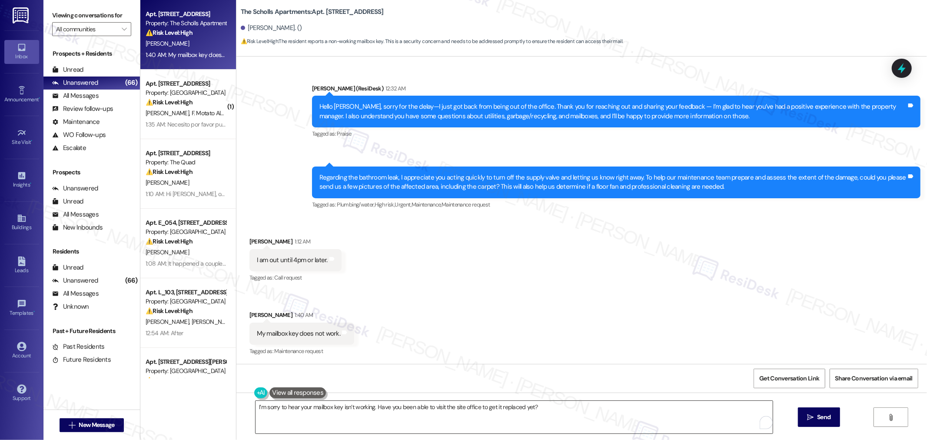
click at [599, 403] on textarea "I’m sorry to hear your mailbox key isn’t working. Have you been able to visit t…" at bounding box center [514, 417] width 517 height 33
click at [825, 413] on span "Send" at bounding box center [823, 416] width 13 height 9
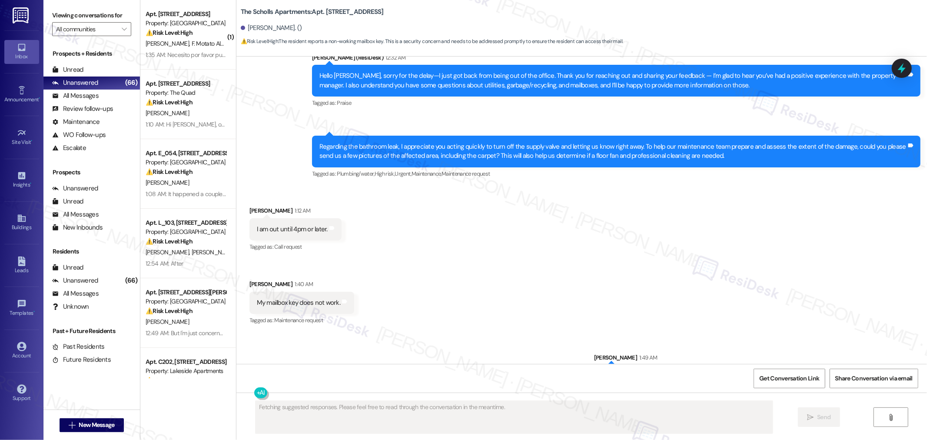
scroll to position [724, 0]
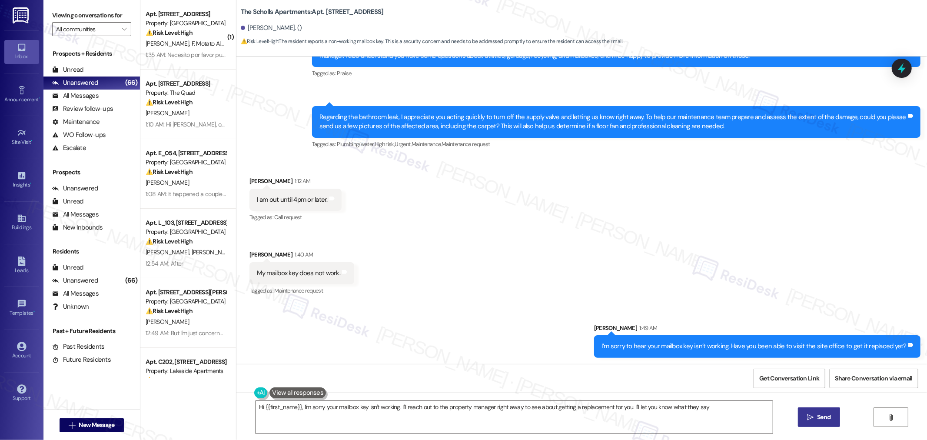
type textarea "Hi {{first_name}}, I'm sorry your mailbox key isn't working. I'll reach out to …"
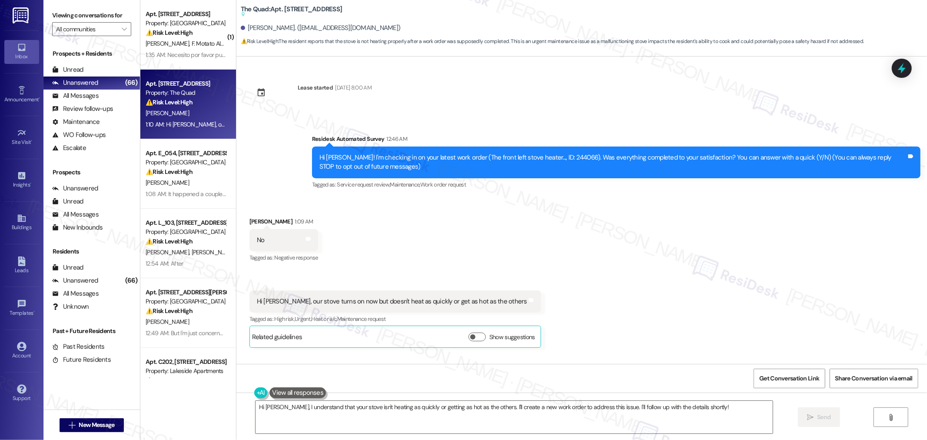
click at [422, 300] on div "Hi [PERSON_NAME], our stove turns on now but doesn't heat as quickly or get as …" at bounding box center [392, 301] width 270 height 9
copy div "Hi sarah, our stove turns on now but doesn't heat as quickly or get as hot as t…"
click at [419, 300] on div "Hi [PERSON_NAME], our stove turns on now but doesn't heat as quickly or get as …" at bounding box center [392, 301] width 270 height 9
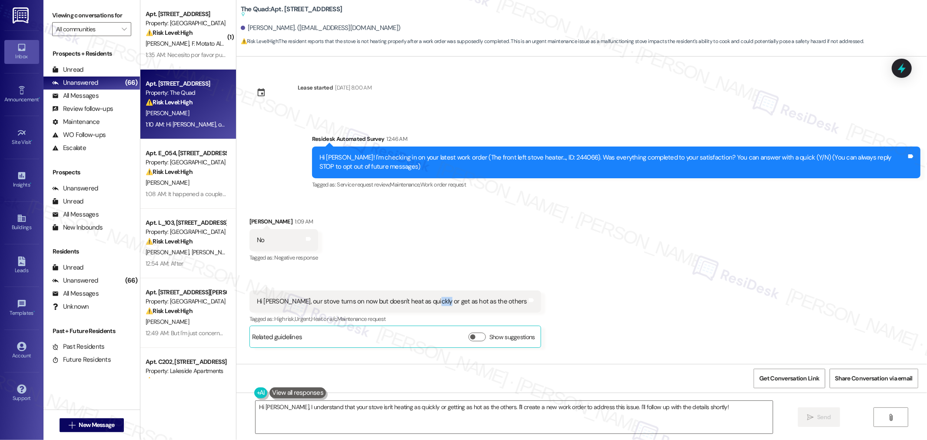
click at [419, 300] on div "Hi [PERSON_NAME], our stove turns on now but doesn't heat as quickly or get as …" at bounding box center [392, 301] width 270 height 9
copy div "Hi sarah, our stove turns on now but doesn't heat as quickly or get as hot as t…"
click at [638, 413] on textarea "Hi Lincoln, I understand that your stove isn't heating as quickly or getting as…" at bounding box center [514, 417] width 517 height 33
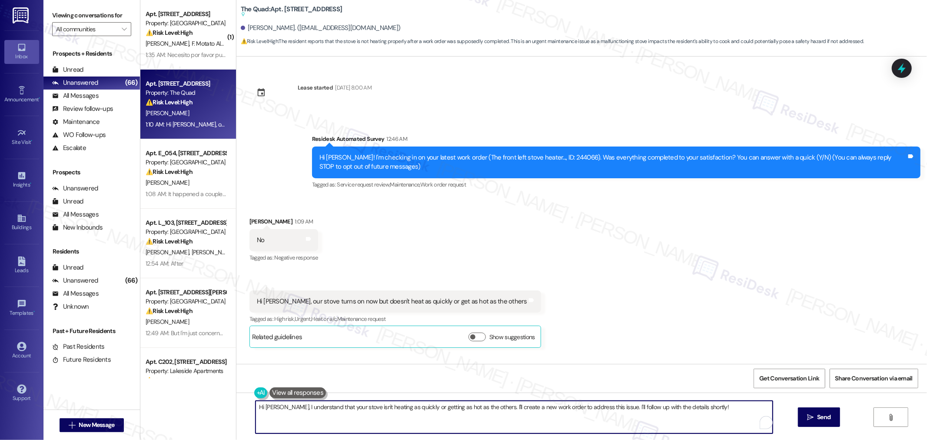
paste textarea "Sarah, thank you for the information. While it is positive that the stove is op…"
click at [461, 418] on textarea "Hi Sarah, thank you for the information. While it is positive that the stove is…" at bounding box center [514, 417] width 517 height 33
drag, startPoint x: 668, startPoint y: 406, endPoint x: 680, endPoint y: 415, distance: 14.3
click at [680, 415] on textarea "Hi Sarah, thank you for the information. While it is positive that the stove is…" at bounding box center [514, 417] width 517 height 33
paste textarea "Does it seem to take longer to reach high heat, or does it never get as hot as …"
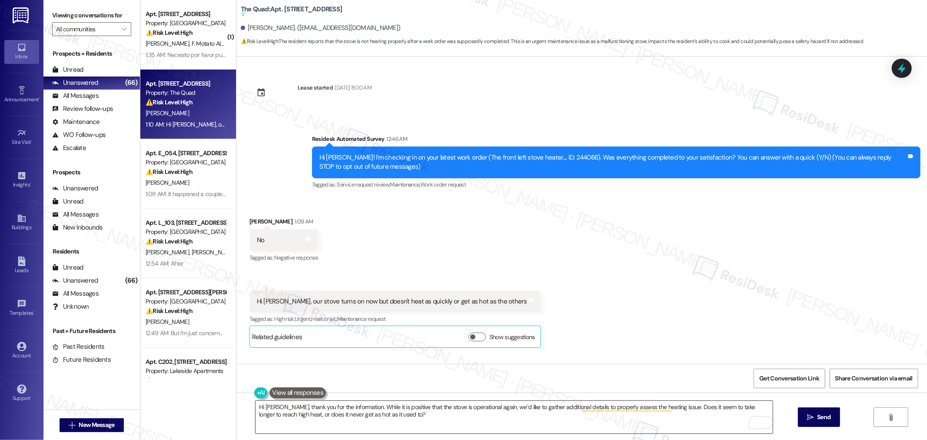
click at [426, 420] on textarea "Hi Sarah, thank you for the information. While it is positive that the stove is…" at bounding box center [514, 417] width 517 height 33
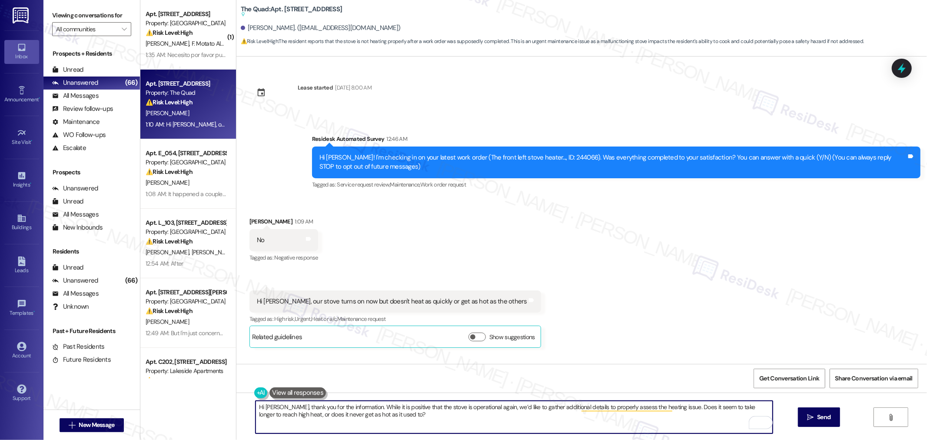
paste textarea "Have you noticed any unusual sounds, smells, or indicator lights while it’s hea…"
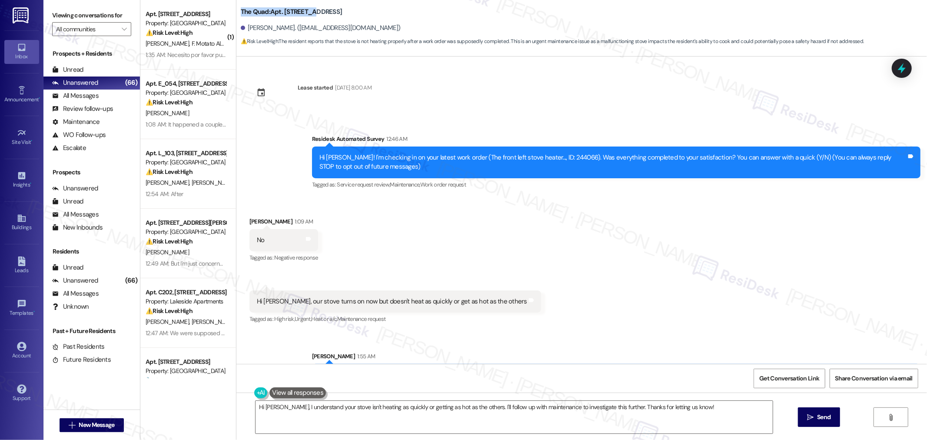
drag, startPoint x: 233, startPoint y: 11, endPoint x: 306, endPoint y: 12, distance: 73.0
click at [306, 12] on b "The Quad: Apt. 308C, 307 SW 7th Street" at bounding box center [292, 11] width 102 height 9
copy b "The Quad: Apt. 308C, 307"
click at [241, 27] on div "Lincoln Hammond. (lincolnelle11@gmail.com)" at bounding box center [321, 27] width 160 height 9
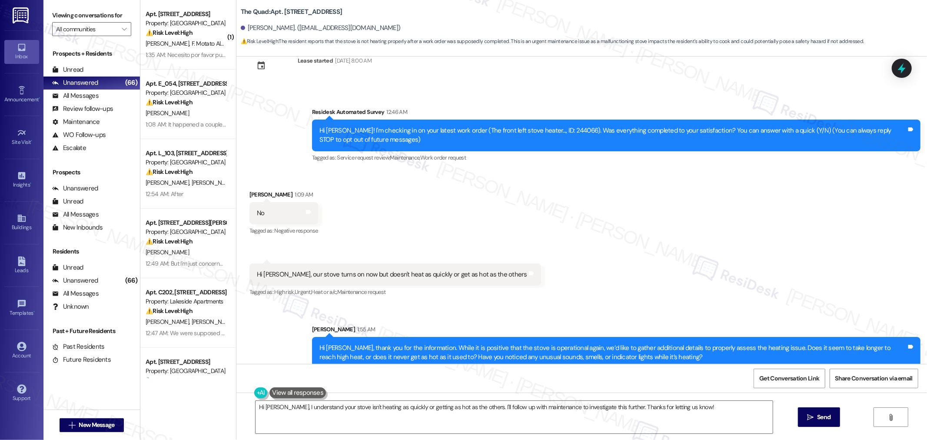
scroll to position [38, 0]
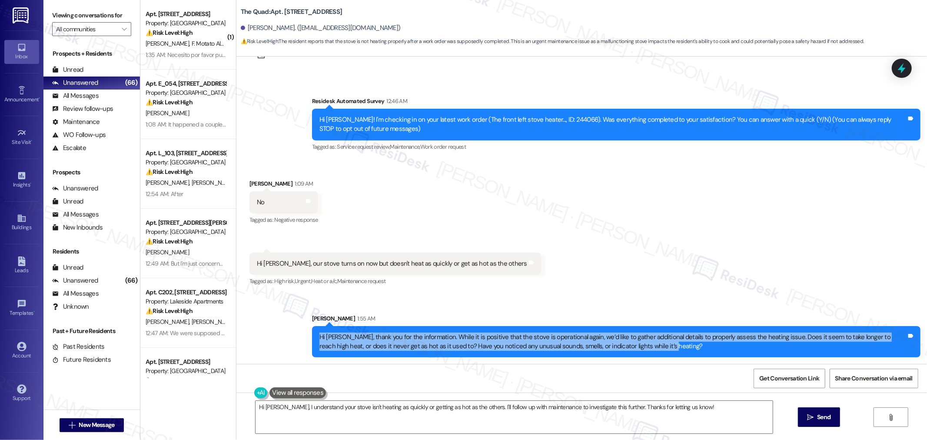
drag, startPoint x: 646, startPoint y: 345, endPoint x: 311, endPoint y: 339, distance: 335.6
click at [312, 339] on div "Hi Sarah, thank you for the information. While it is positive that the stove is…" at bounding box center [616, 342] width 608 height 32
copy div "Hi Sarah, thank you for the information. While it is positive that the stove is…"
click at [329, 415] on textarea "Hi Sarah, I understand your stove isn't heating as quickly or getting as hot as…" at bounding box center [514, 417] width 517 height 33
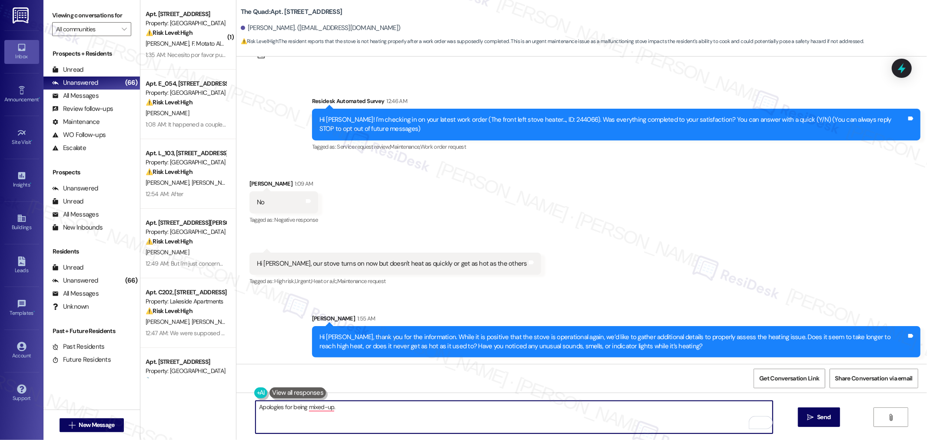
click at [320, 409] on textarea "Apologies for being mixed-up." at bounding box center [514, 417] width 517 height 33
click at [392, 413] on textarea "Apologies for being mixed up." at bounding box center [514, 417] width 517 height 33
click at [490, 420] on textarea "Apologies for being mixed up." at bounding box center [514, 417] width 517 height 33
paste textarea "My apologies, I got a bit mixed up there."
type textarea "My apologies, I got a bit mixed up there."
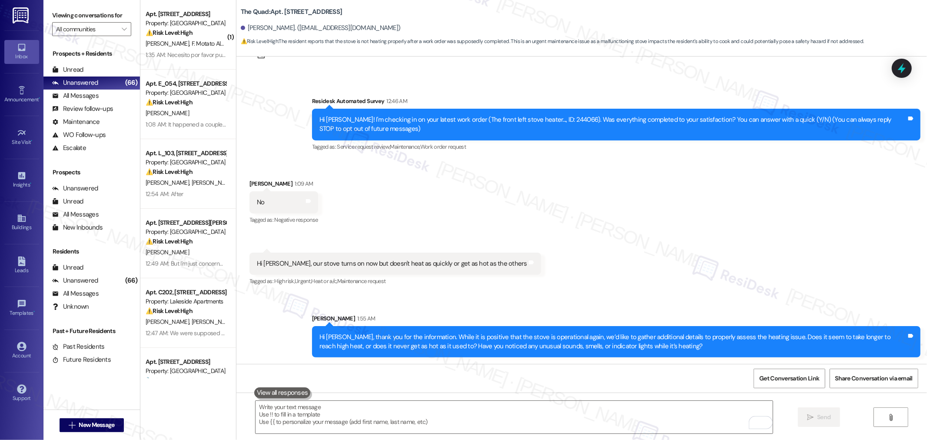
scroll to position [0, 0]
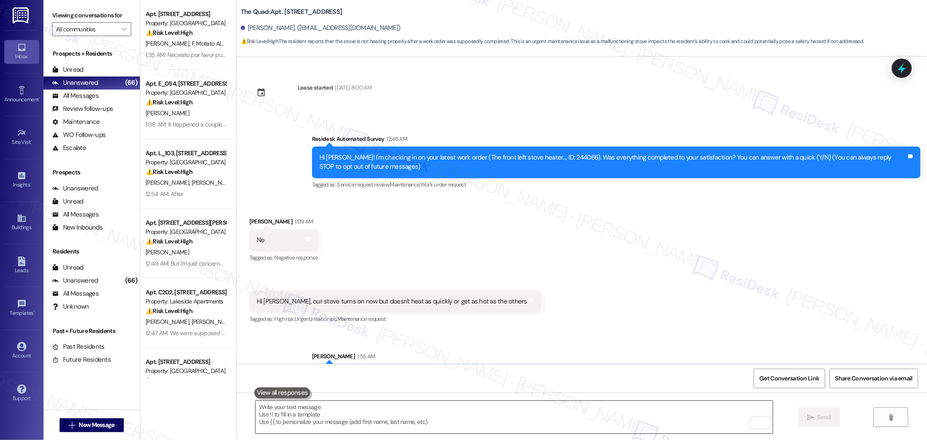
click at [511, 415] on textarea "To enrich screen reader interactions, please activate Accessibility in Grammarl…" at bounding box center [514, 417] width 517 height 33
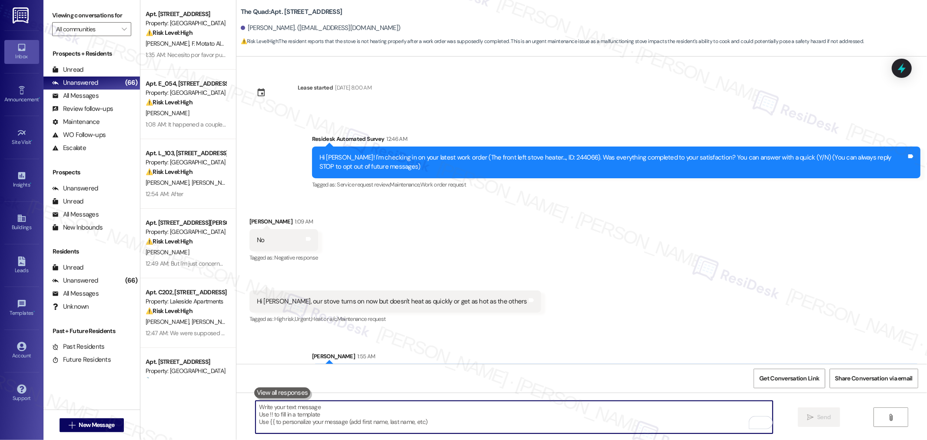
paste textarea "Hi Sarah, thank you for the information. While it is positive that the stove is…"
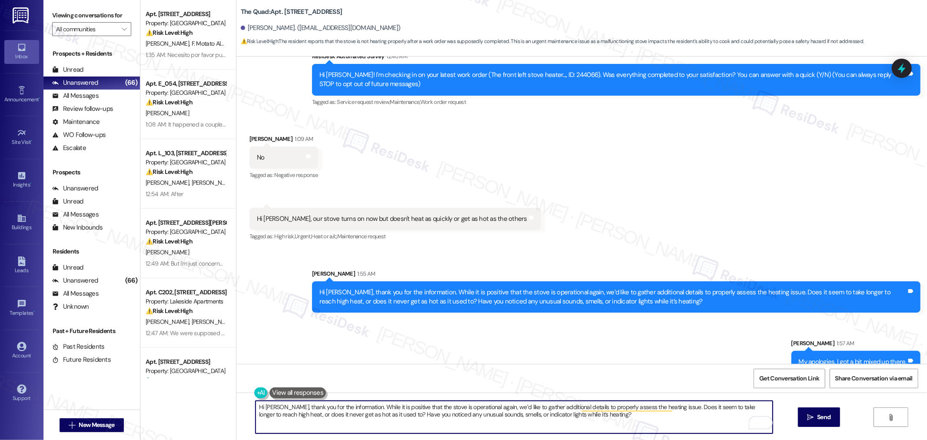
scroll to position [98, 0]
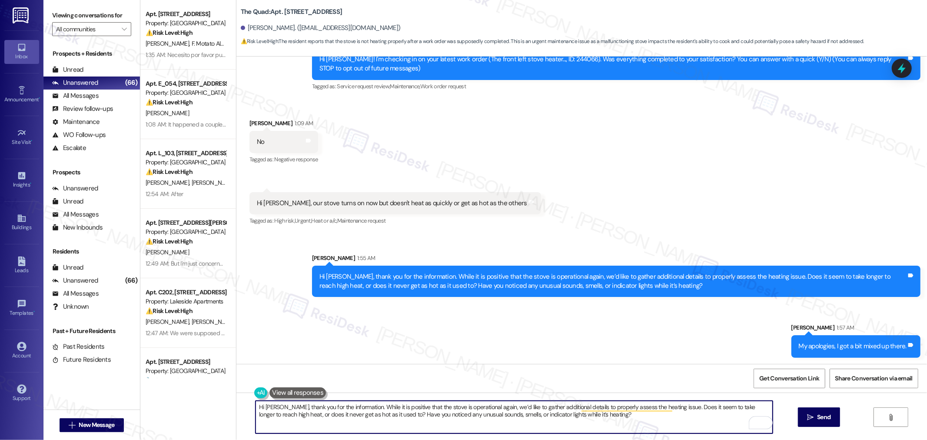
click at [266, 404] on textarea "Hi Sarah, thank you for the information. While it is positive that the stove is…" at bounding box center [514, 417] width 517 height 33
drag, startPoint x: 279, startPoint y: 407, endPoint x: 239, endPoint y: 406, distance: 39.1
click at [239, 406] on div "Hi Lincoln, thank you for the information. While it is positive that the stove …" at bounding box center [581, 424] width 691 height 65
click at [324, 407] on textarea "thank you for the information. While it is positive that the stove is operation…" at bounding box center [514, 417] width 517 height 33
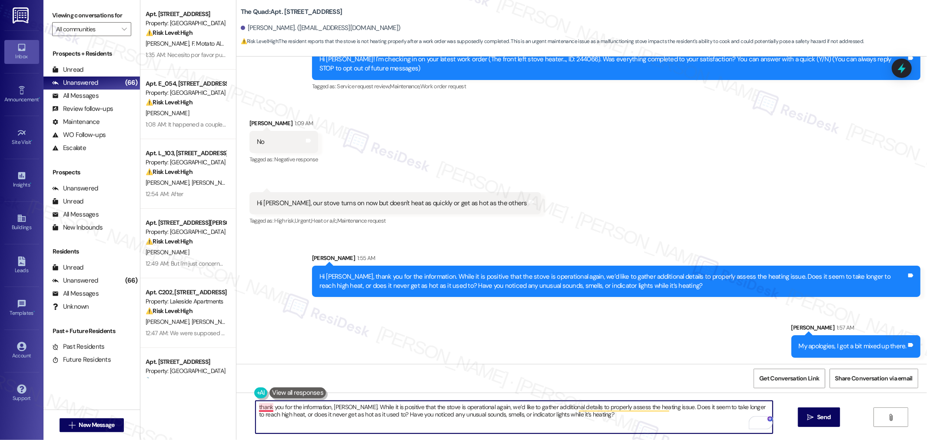
click at [256, 406] on textarea "thank you for the information, Lincoln. While it is positive that the stove is …" at bounding box center [514, 417] width 517 height 33
type textarea "Thank you for the information, Lincoln. While it is positive that the stove is …"
click at [580, 423] on textarea "Thank you for the information, Lincoln. While it is positive that the stove is …" at bounding box center [514, 417] width 517 height 33
drag, startPoint x: 650, startPoint y: 409, endPoint x: 659, endPoint y: 409, distance: 9.1
click at [650, 409] on textarea "Thank you for the information, Lincoln. While it is positive that the stove is …" at bounding box center [514, 417] width 517 height 33
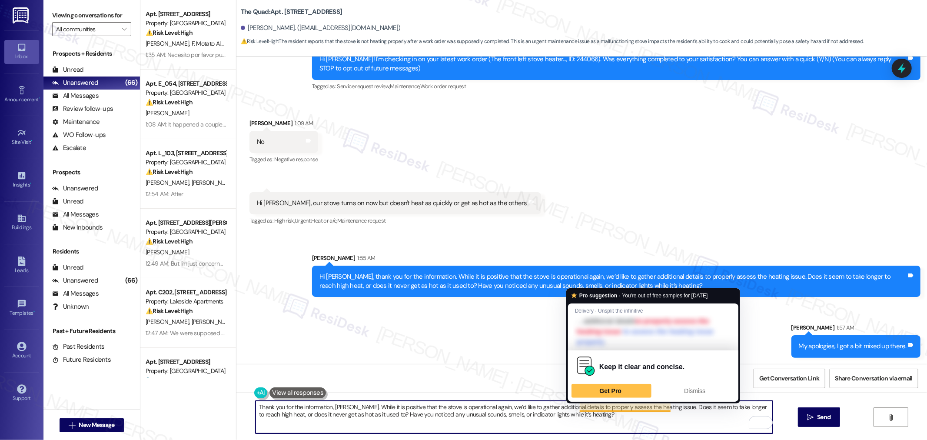
click at [706, 414] on textarea "Thank you for the information, Lincoln. While it is positive that the stove is …" at bounding box center [514, 417] width 517 height 33
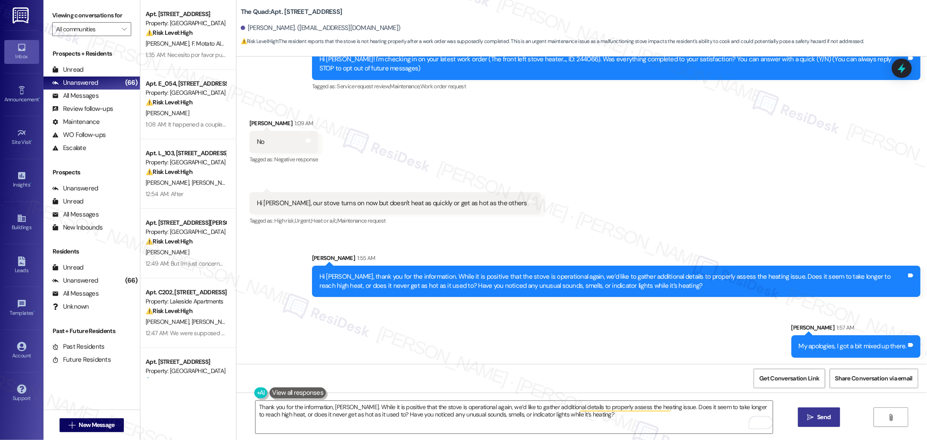
click at [824, 416] on span "Send" at bounding box center [823, 416] width 13 height 9
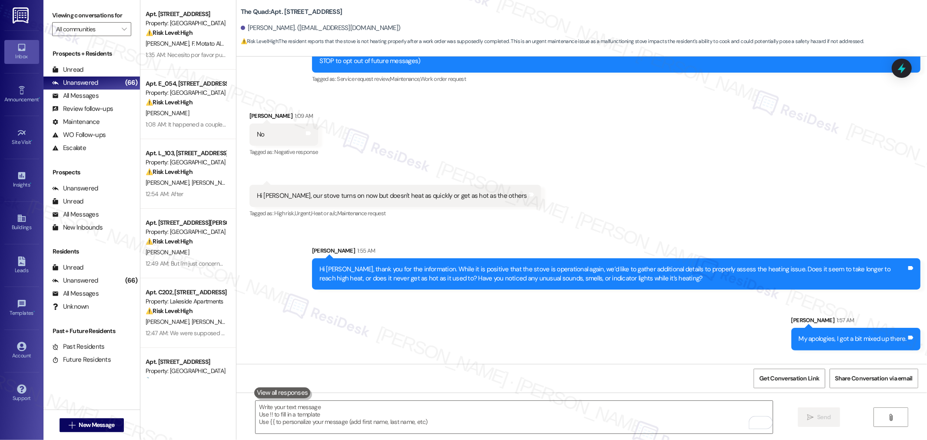
scroll to position [168, 0]
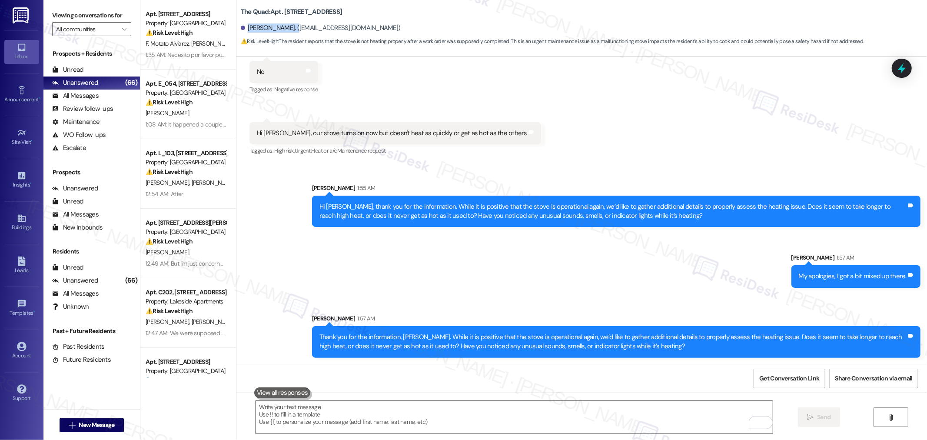
drag, startPoint x: 241, startPoint y: 27, endPoint x: 291, endPoint y: 28, distance: 50.0
click at [291, 28] on div "Lincoln Hammond. (lincolnelle11@gmail.com)" at bounding box center [321, 27] width 160 height 9
copy div "Lincoln Hammond."
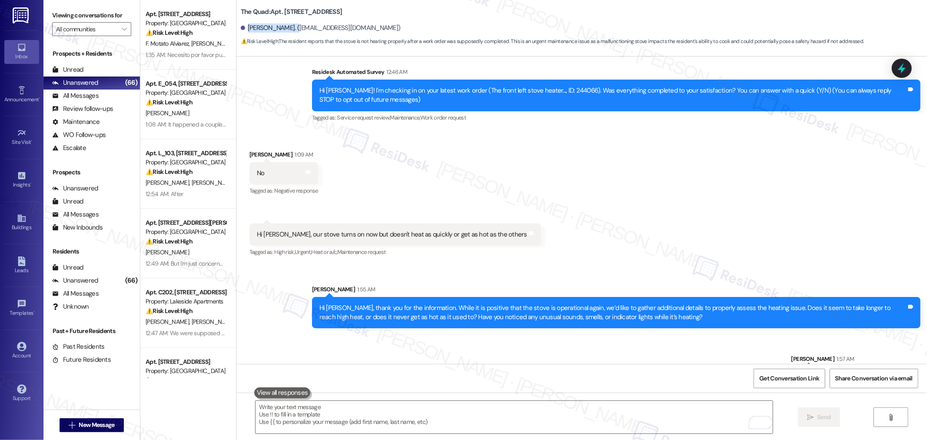
scroll to position [23, 0]
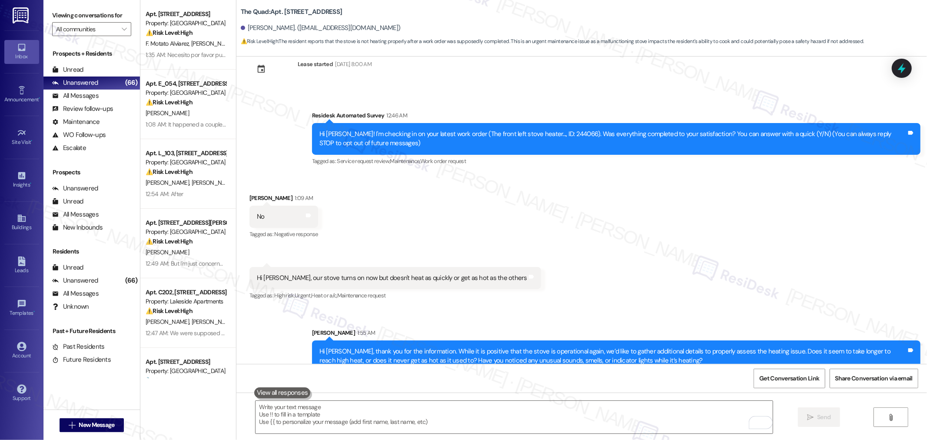
click at [550, 127] on div "Hi Lincoln! I'm checking in on your latest work order (The front left stove hea…" at bounding box center [616, 139] width 608 height 32
copy div "244066"
click at [774, 371] on span "Get Conversation Link" at bounding box center [789, 378] width 63 height 19
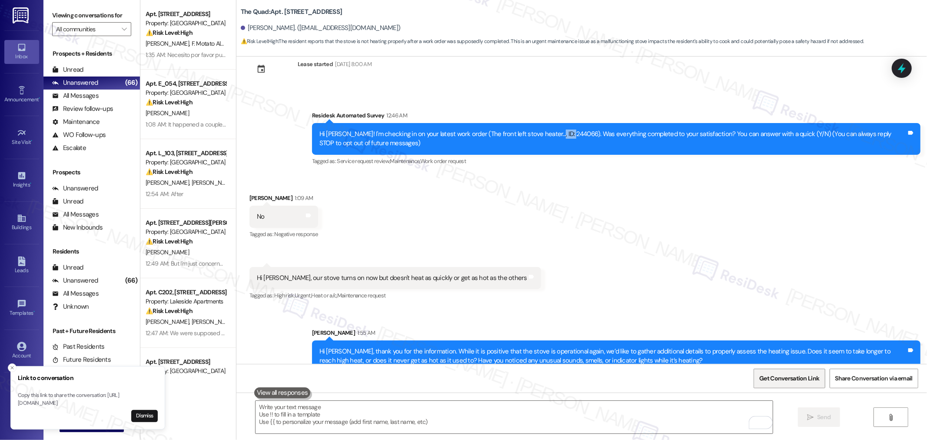
click at [781, 379] on span "Get Conversation Link" at bounding box center [789, 378] width 60 height 9
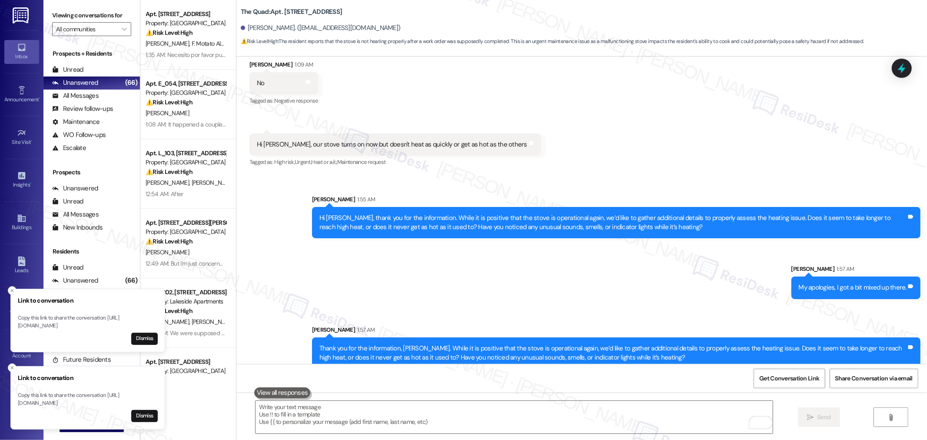
scroll to position [168, 0]
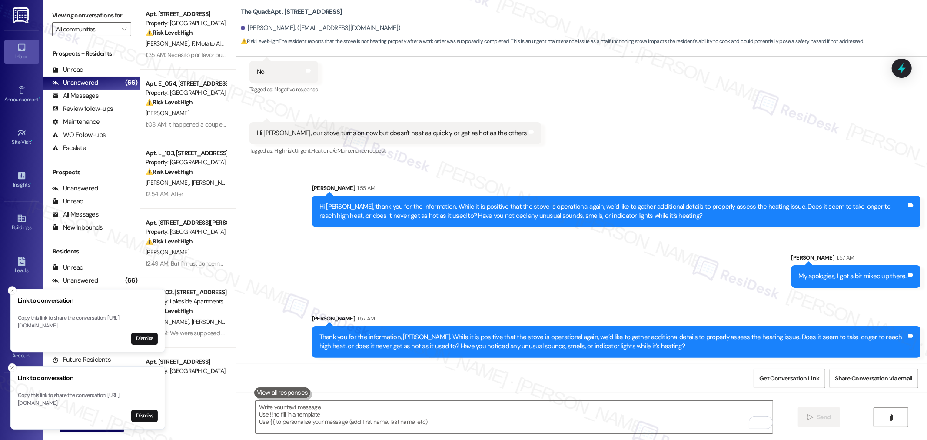
click at [275, 186] on div "Sent via SMS Sarah 1:55 AM Hi Sarah, thank you for the information. While it is…" at bounding box center [581, 264] width 691 height 200
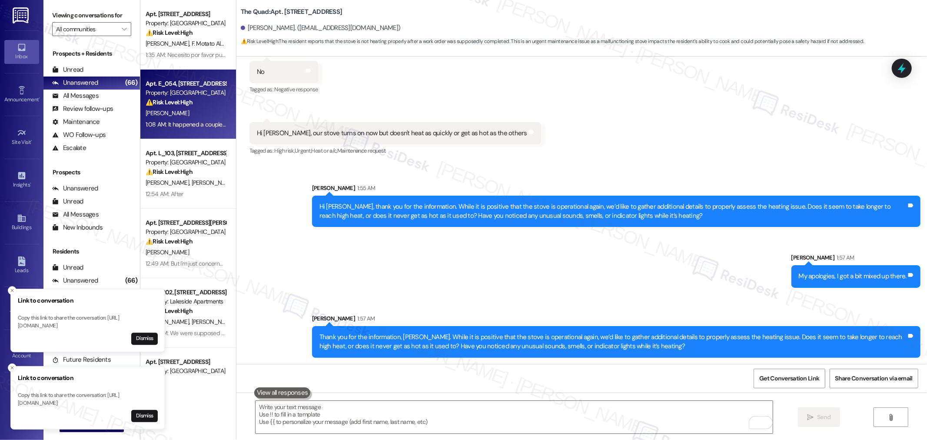
click at [180, 111] on div "[PERSON_NAME]" at bounding box center [186, 113] width 82 height 11
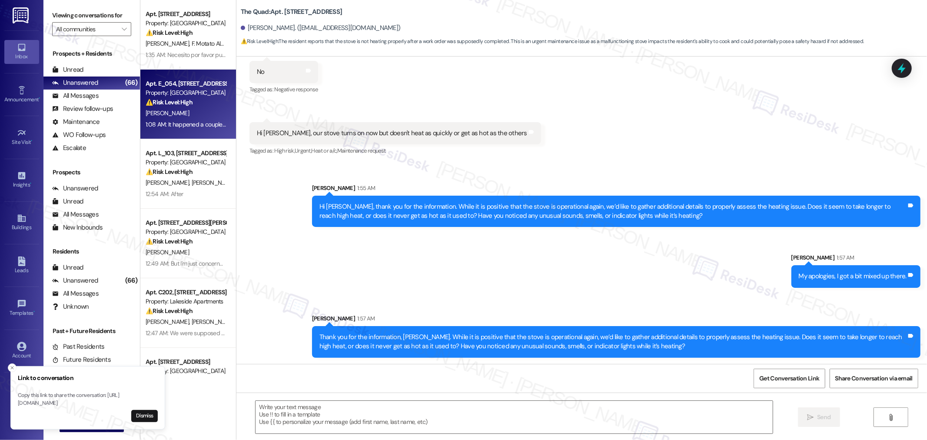
type textarea "Fetching suggested responses. Please feel free to read through the conversation…"
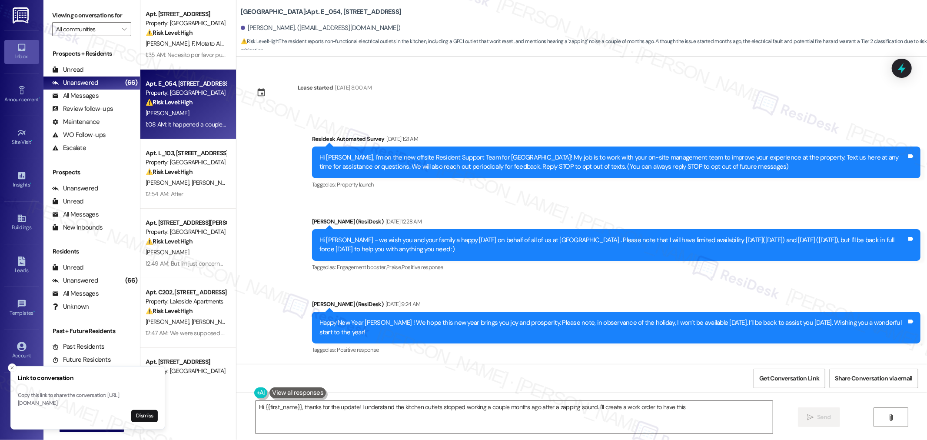
scroll to position [12142, 0]
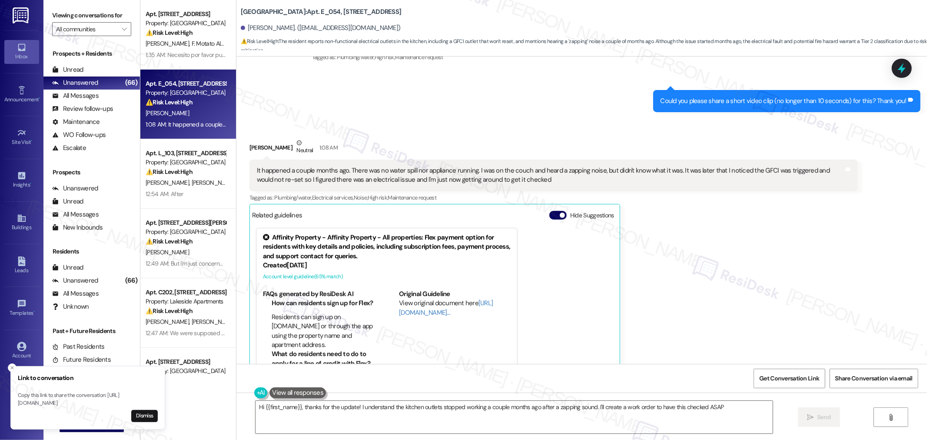
type textarea "Hi {{first_name}}, thanks for the update! I understand the kitchen outlets stop…"
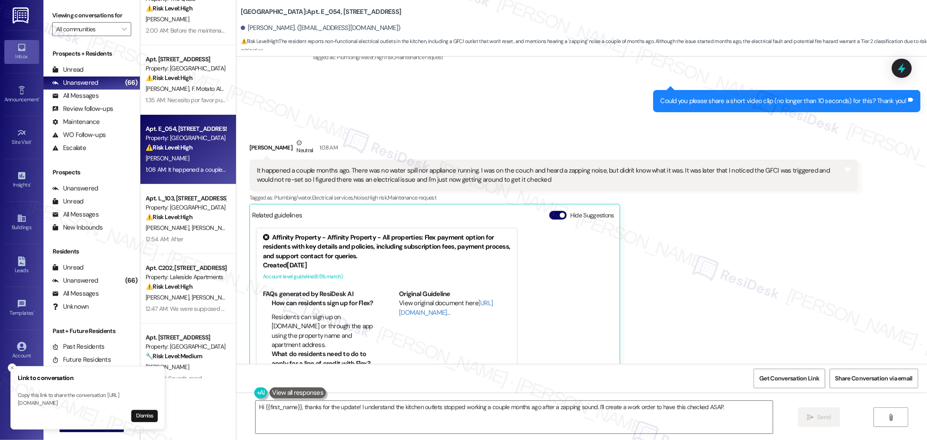
scroll to position [48, 0]
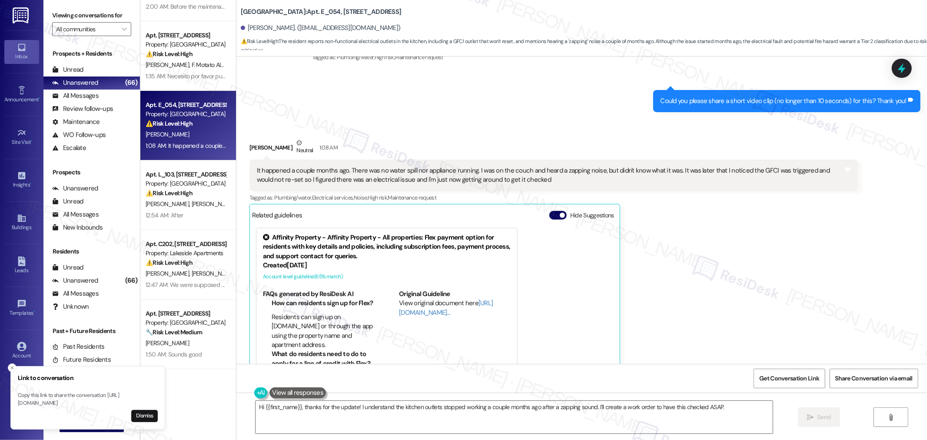
click at [413, 132] on div "Received via SMS Susan Cavaletto Neutral 1:08 AM It happened a couple months ag…" at bounding box center [554, 266] width 622 height 269
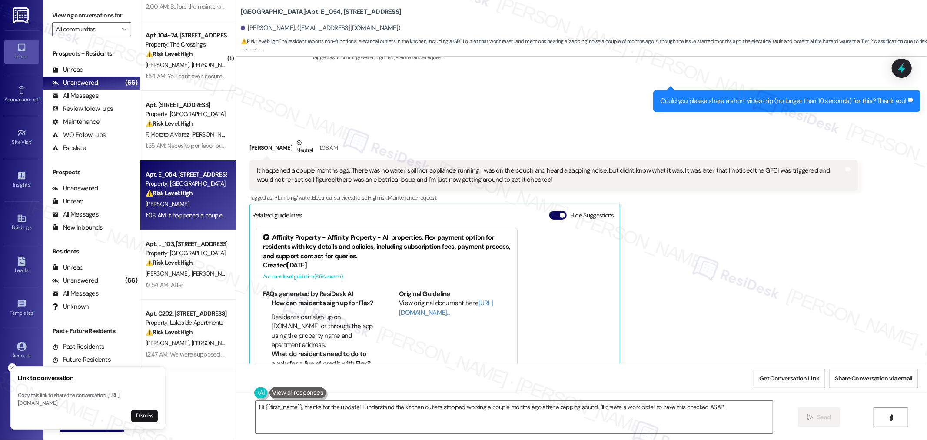
scroll to position [0, 0]
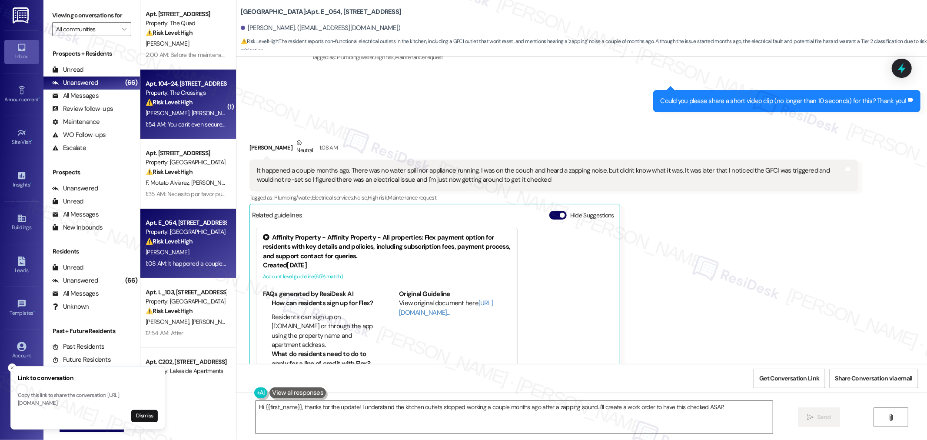
click at [198, 114] on div "T. Powell H. Harris" at bounding box center [186, 113] width 82 height 11
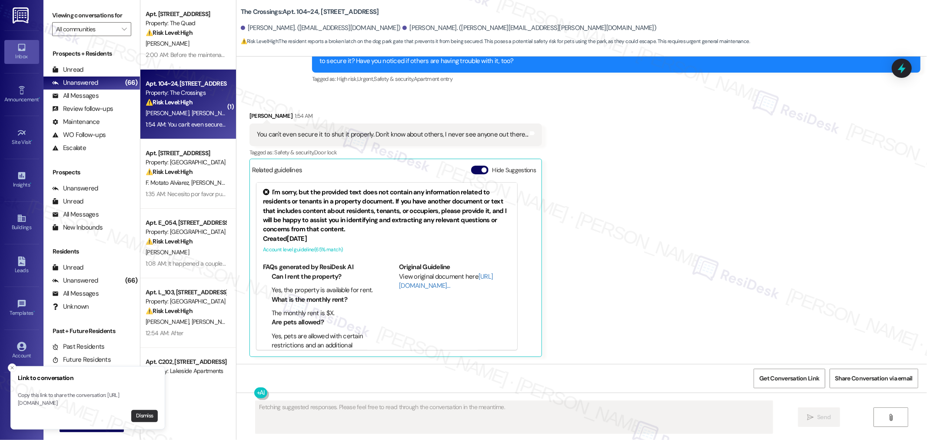
click at [153, 411] on button "Dismiss" at bounding box center [144, 416] width 27 height 12
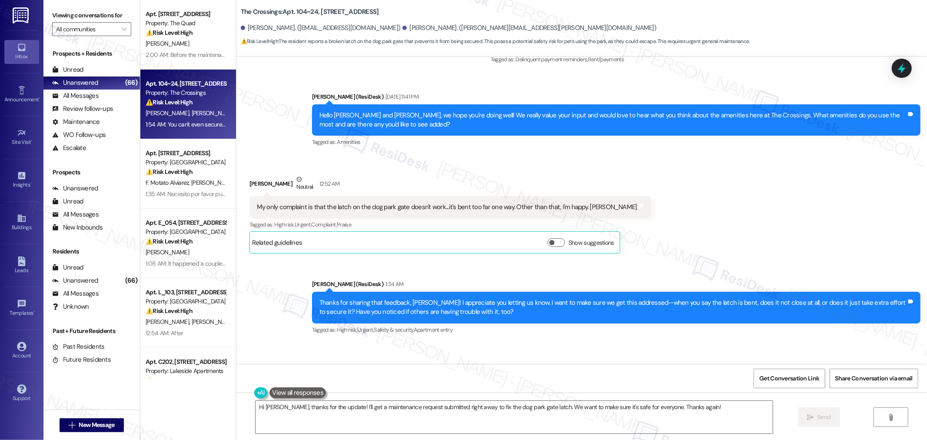
scroll to position [727, 0]
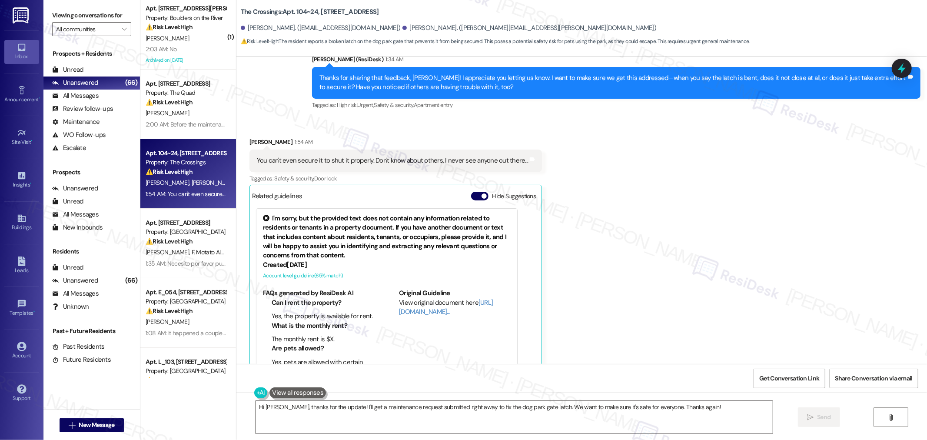
scroll to position [968, 0]
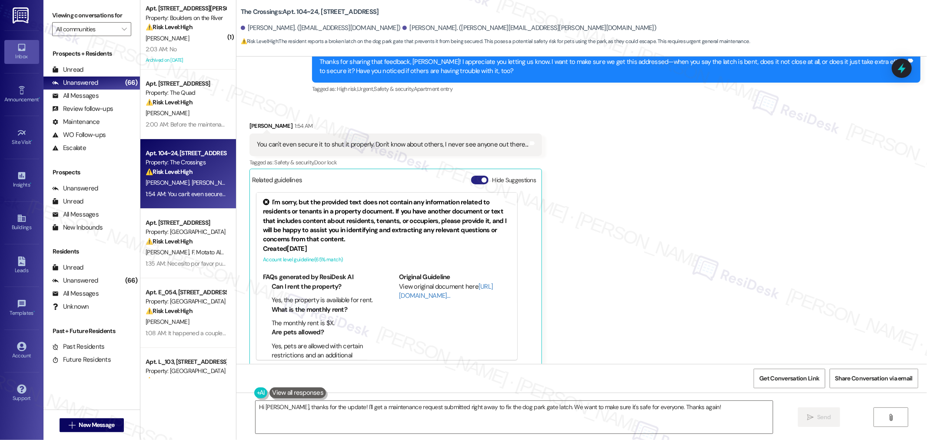
click at [471, 176] on button "Hide Suggestions" at bounding box center [479, 180] width 17 height 9
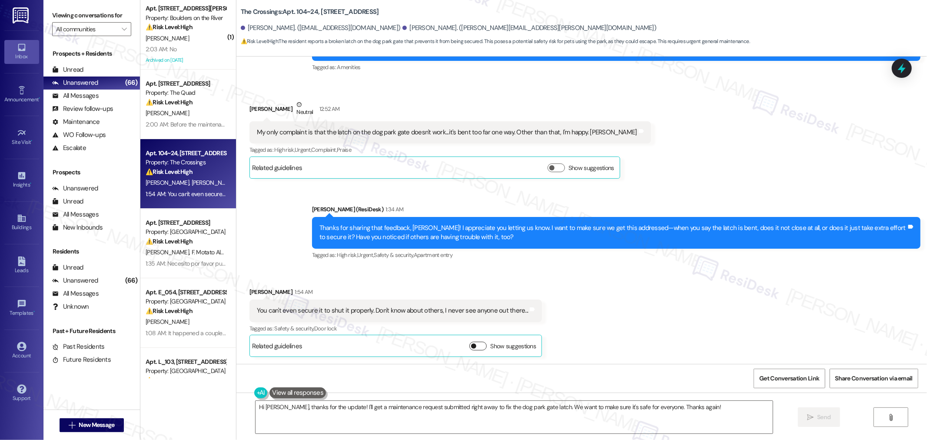
scroll to position [793, 0]
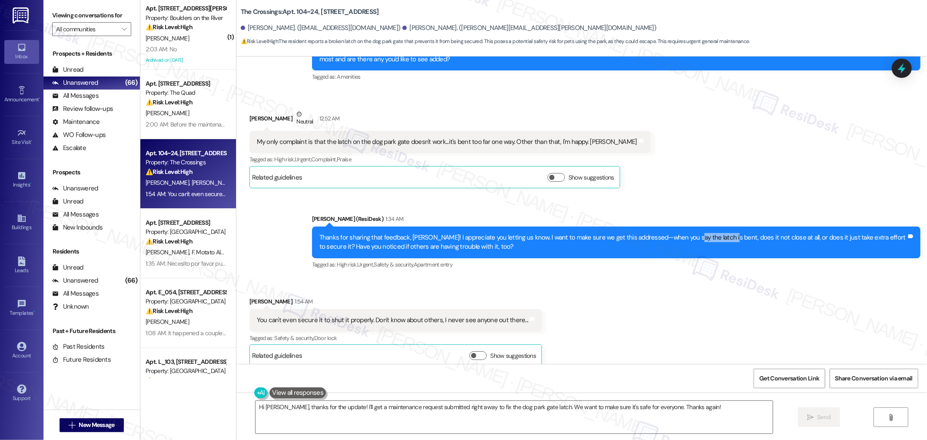
drag, startPoint x: 681, startPoint y: 229, endPoint x: 715, endPoint y: 229, distance: 34.3
click at [715, 233] on div "Thanks for sharing that feedback, Heather! I appreciate you letting us know. I …" at bounding box center [612, 242] width 587 height 19
copy div "latch is bent"
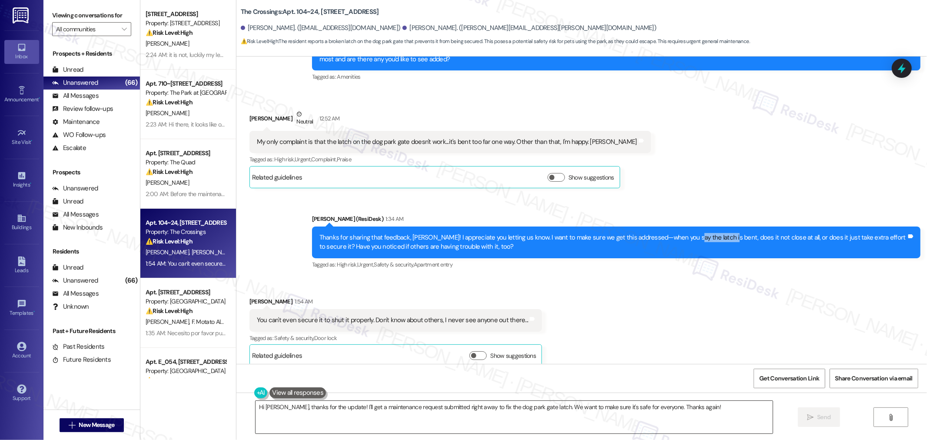
click at [661, 406] on textarea "Hi Heather, thanks for the update! I'll get a maintenance request submitted rig…" at bounding box center [514, 417] width 517 height 33
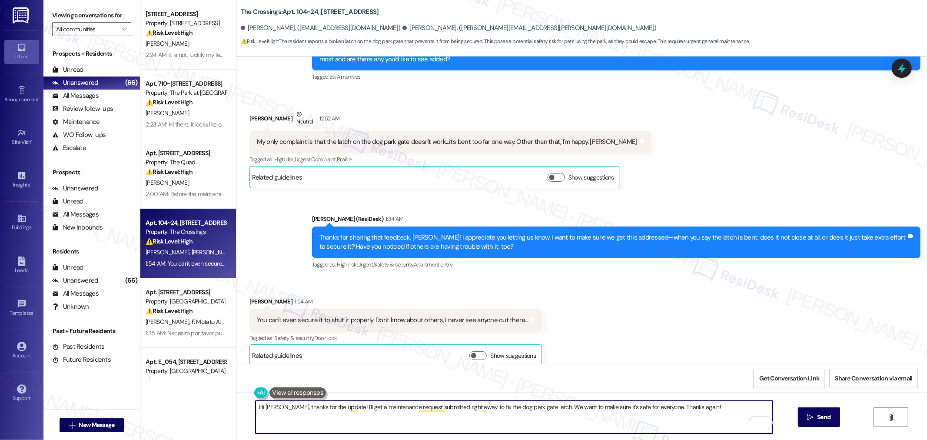
drag, startPoint x: 538, startPoint y: 406, endPoint x: 233, endPoint y: 412, distance: 304.7
click at [236, 412] on div "Hi Heather, thanks for the update! I'll get a maintenance request submitted rig…" at bounding box center [581, 424] width 691 height 65
paste textarea "Would you mind sending me a quick photo or a short video (under 10 seconds) so …"
type textarea "Would you mind sending me a quick photo or a short video (under 10 seconds) so …"
click at [826, 419] on span "Send" at bounding box center [823, 416] width 13 height 9
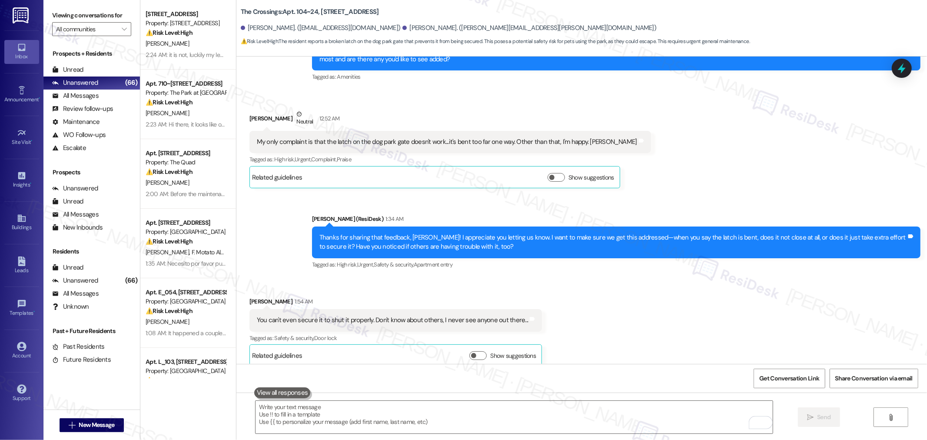
scroll to position [853, 0]
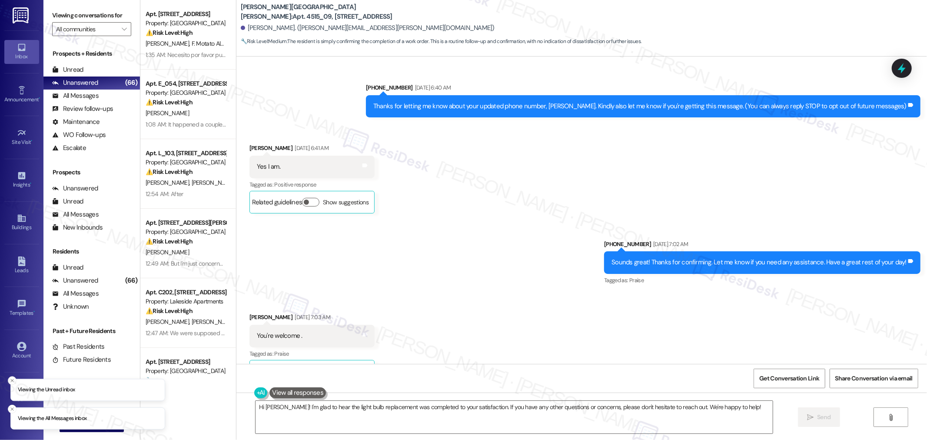
scroll to position [3804, 0]
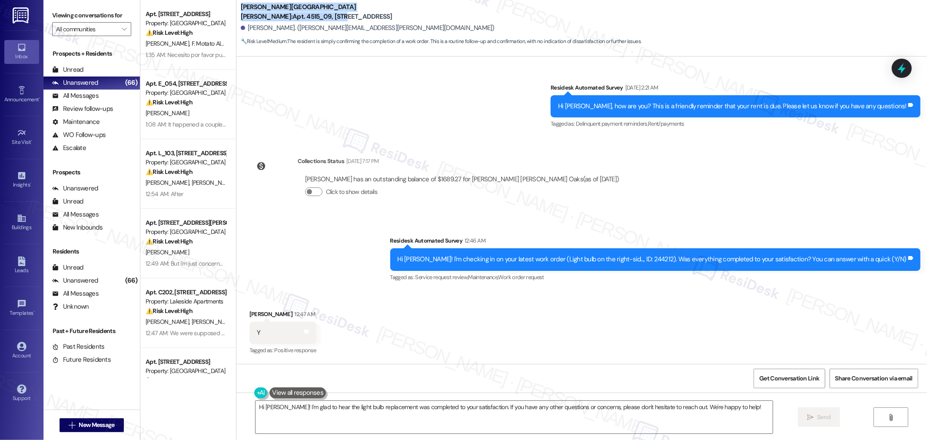
drag, startPoint x: 233, startPoint y: 10, endPoint x: 339, endPoint y: 12, distance: 107.0
click at [339, 12] on div "[PERSON_NAME][GEOGRAPHIC_DATA][PERSON_NAME]: Apt. 4515_09, 4275 NW Clubhouse Pl…" at bounding box center [581, 24] width 691 height 44
copy b "[PERSON_NAME][GEOGRAPHIC_DATA][PERSON_NAME]: Apt. 4515_09, 4275"
click at [672, 409] on textarea "Hi [PERSON_NAME]! I'm glad to hear the light bulb replacement was completed to …" at bounding box center [514, 417] width 517 height 33
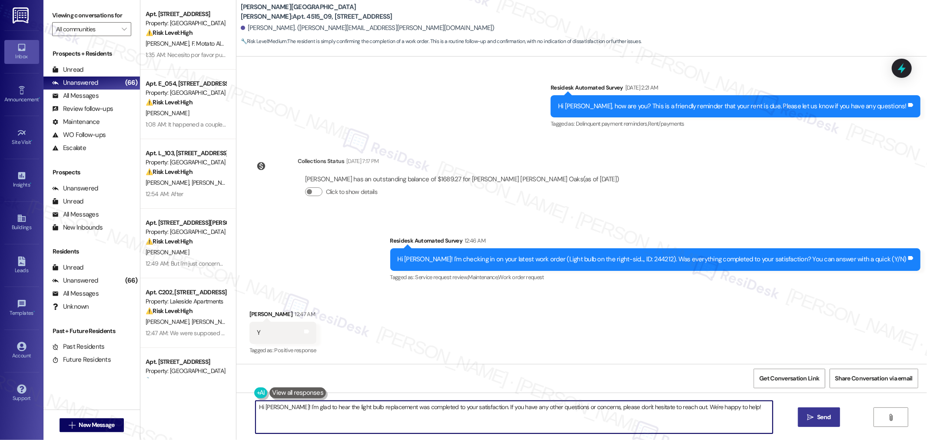
click at [830, 414] on span "Send" at bounding box center [823, 416] width 13 height 9
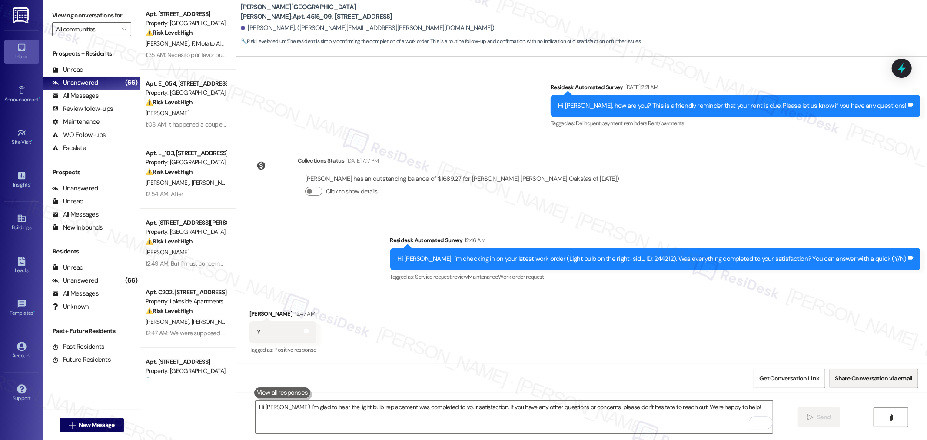
scroll to position [3804, 0]
drag, startPoint x: 242, startPoint y: 27, endPoint x: 284, endPoint y: 28, distance: 42.2
click at [284, 28] on div "[PERSON_NAME]. ([PERSON_NAME][EMAIL_ADDRESS][PERSON_NAME][DOMAIN_NAME])" at bounding box center [368, 27] width 254 height 9
copy div "[PERSON_NAME]"
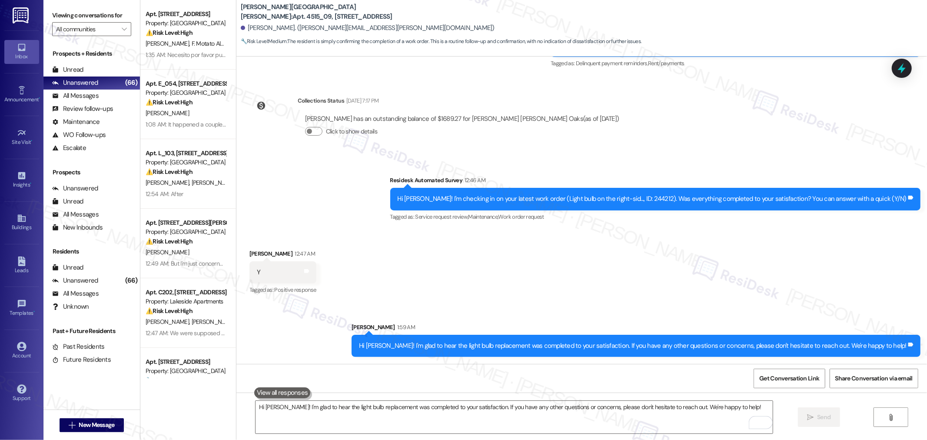
click at [664, 199] on div "Hi [PERSON_NAME]! I'm checking in on your latest work order (Light bulb on the …" at bounding box center [652, 198] width 509 height 9
copy div "244212"
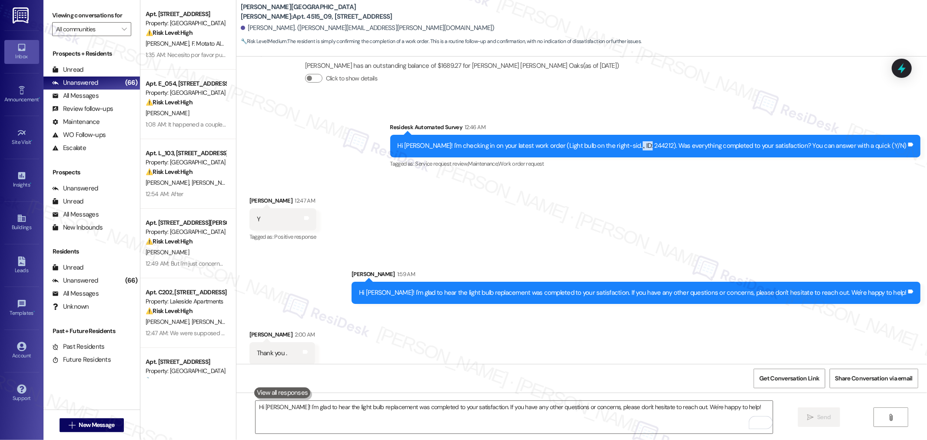
scroll to position [3925, 0]
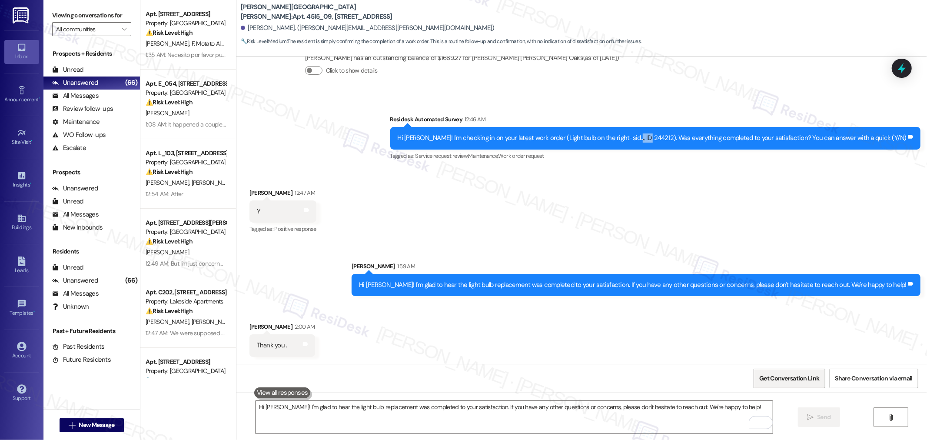
click at [810, 374] on span "Get Conversation Link" at bounding box center [789, 378] width 60 height 9
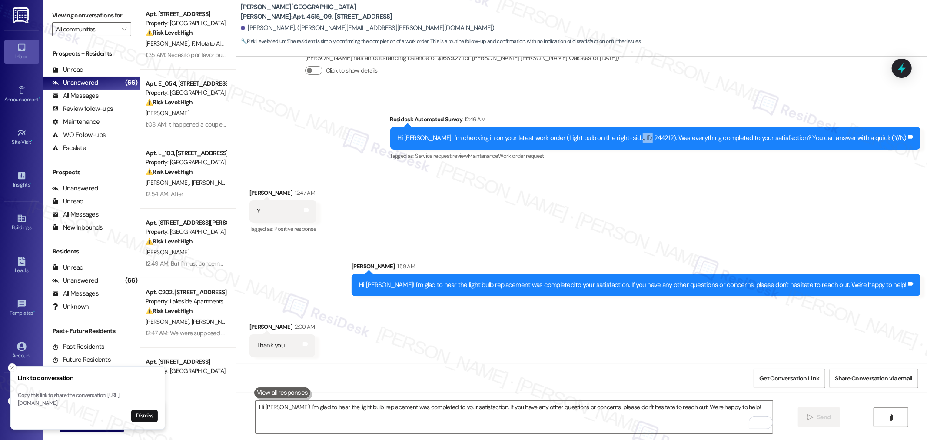
scroll to position [3926, 0]
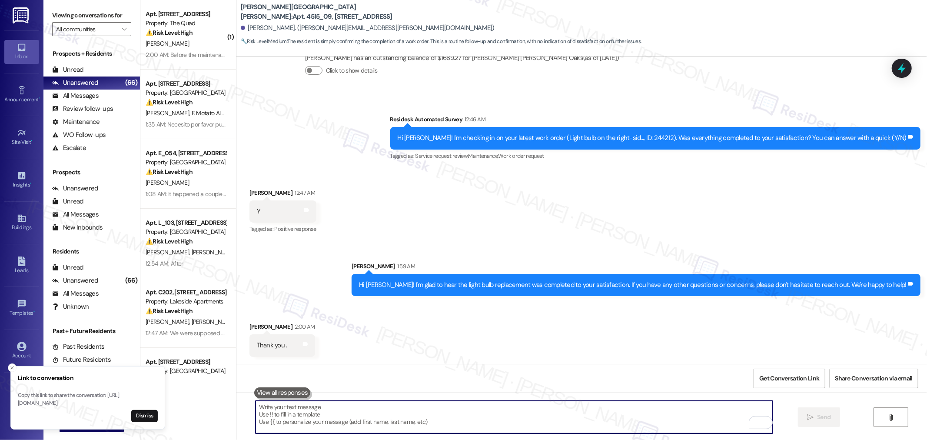
click at [637, 417] on textarea "To enrich screen reader interactions, please activate Accessibility in Grammarl…" at bounding box center [514, 417] width 517 height 33
paste textarea "If you have any questions or need clarification, please feel free to reach out—…"
type textarea "If you have any questions or need clarification, please feel free to reach out—…"
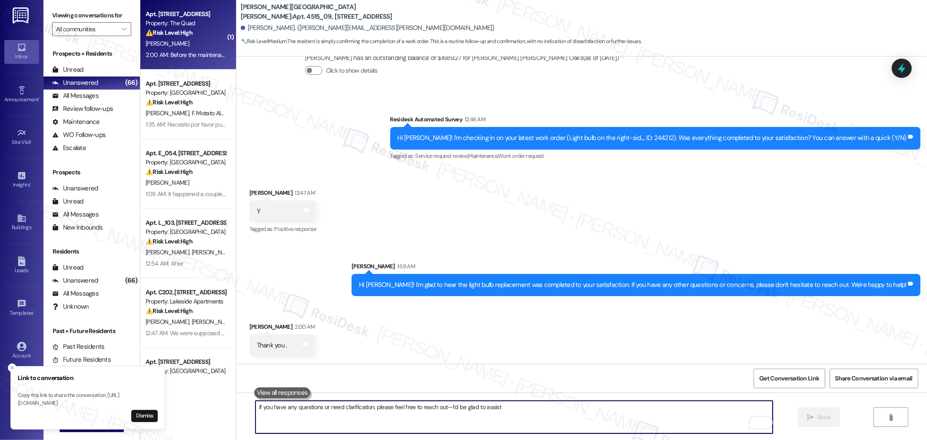
click at [186, 26] on div "Property: The Quad" at bounding box center [186, 23] width 80 height 9
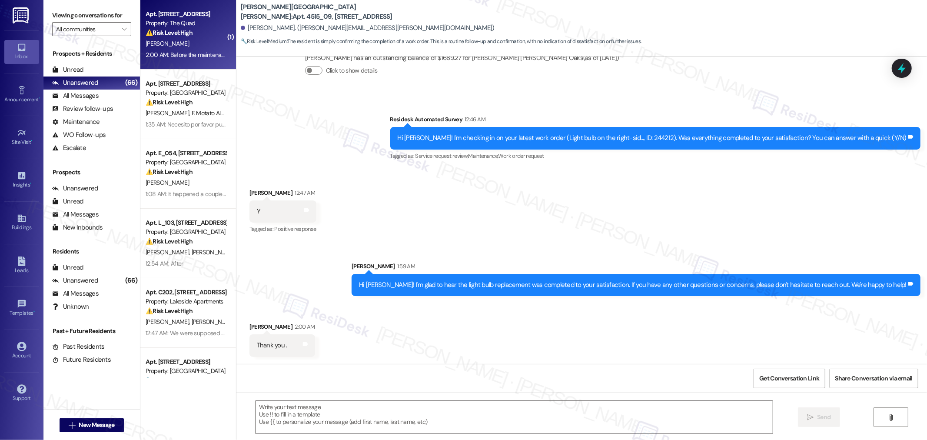
type textarea "Fetching suggested responses. Please feel free to read through the conversation…"
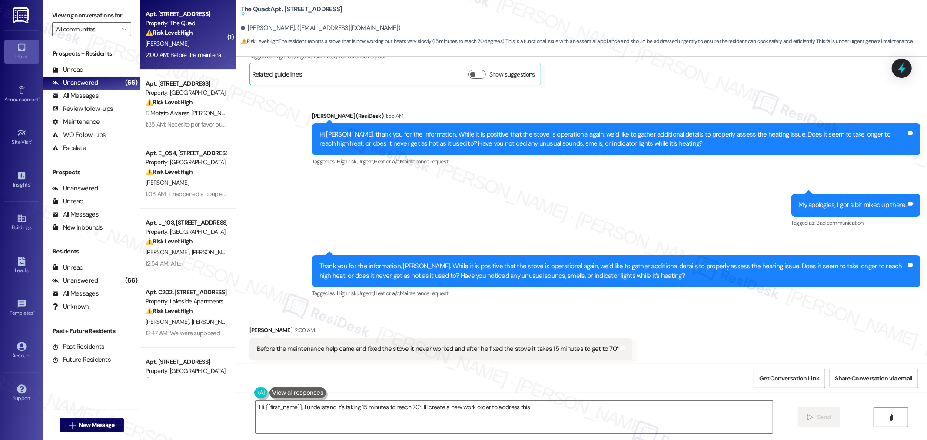
scroll to position [278, 0]
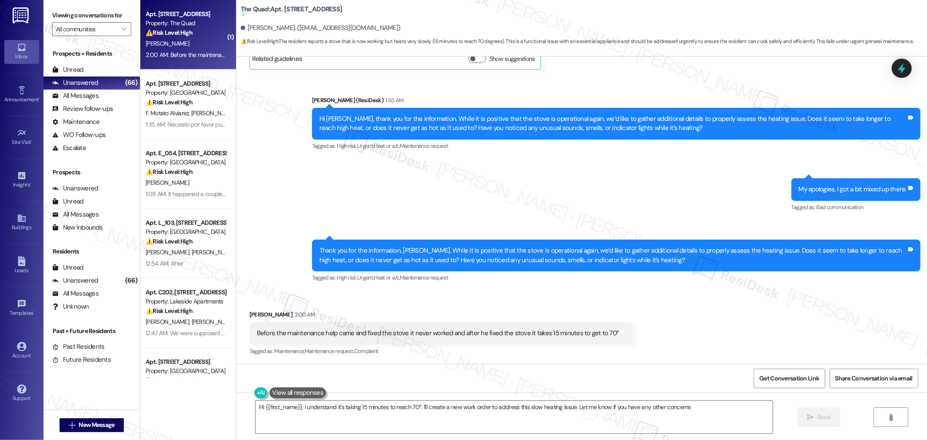
type textarea "Hi {{first_name}}, I understand it's taking 15 minutes to reach 70°. I'll creat…"
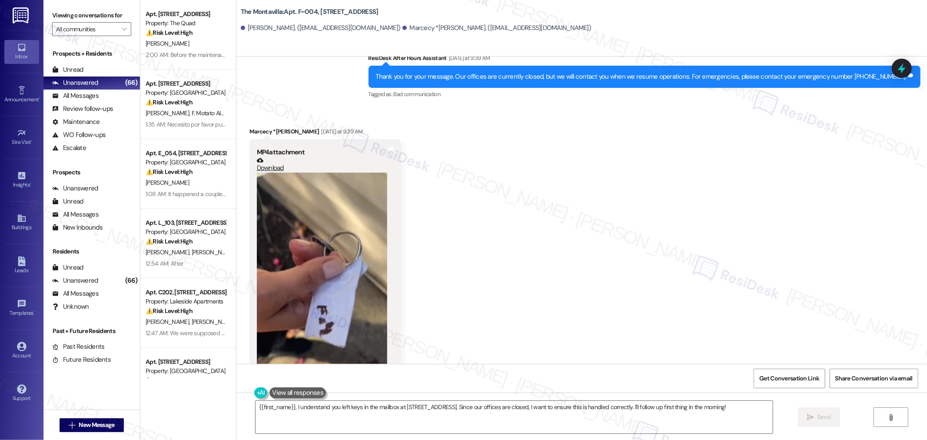
scroll to position [3962, 0]
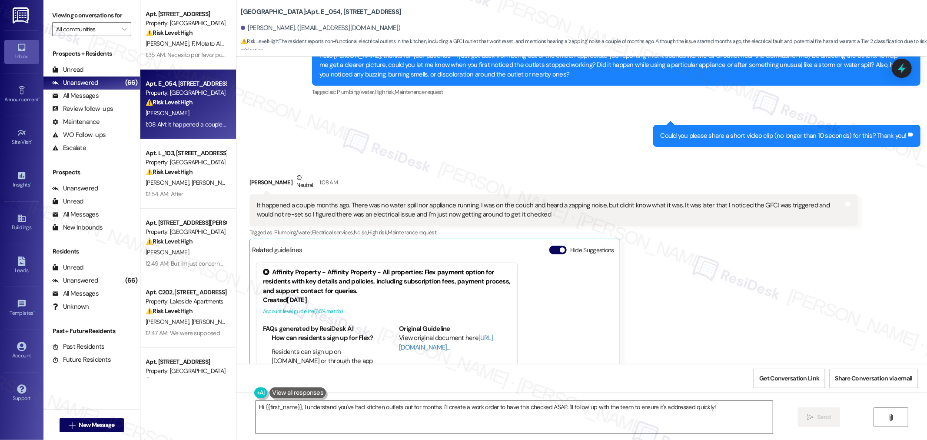
scroll to position [12142, 0]
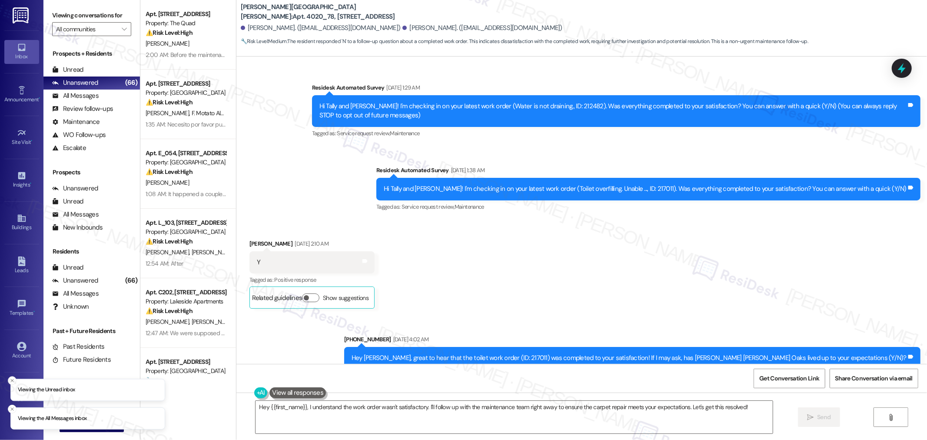
scroll to position [911, 0]
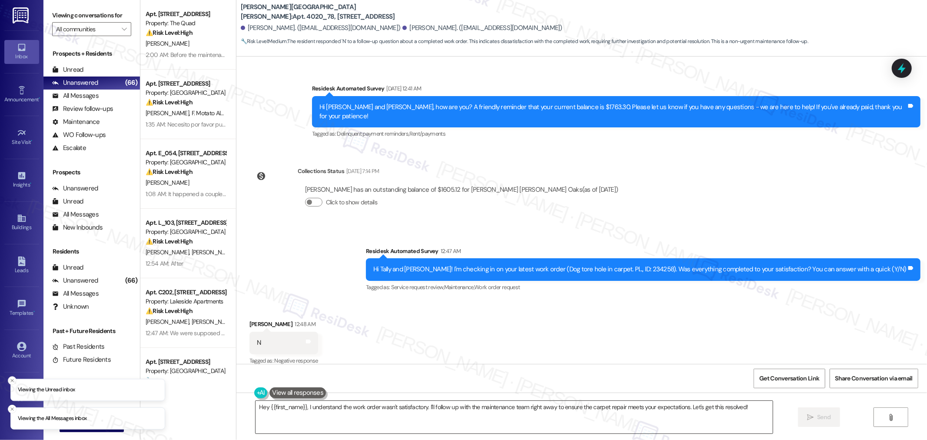
click at [515, 416] on textarea "Hey {{first_name}}, I understand the work order wasn't satisfactory. I'll follo…" at bounding box center [514, 417] width 517 height 33
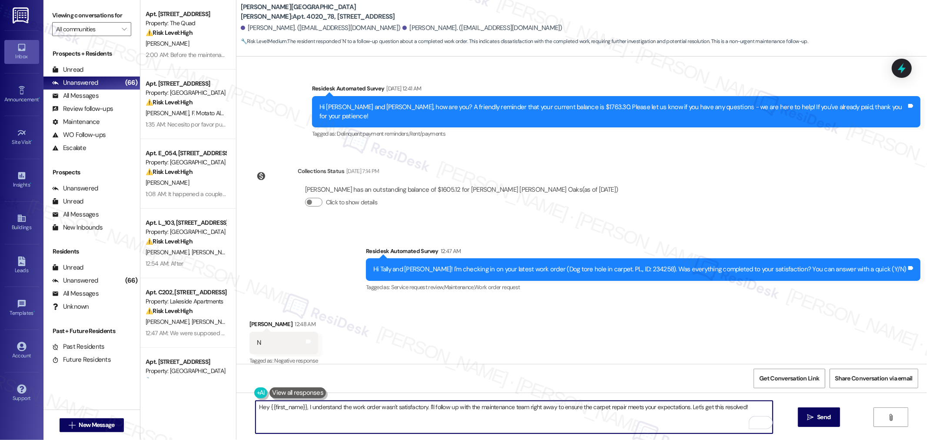
drag, startPoint x: 303, startPoint y: 407, endPoint x: 225, endPoint y: 405, distance: 78.3
click at [225, 405] on div "Apt. 308C, 307 SW 7th Street Property: The Quad ⚠️ Risk Level: High The residen…" at bounding box center [533, 220] width 787 height 440
type textarea "Hello Tally, I understand the work order wasn't satisfactory. I'll follow up wi…"
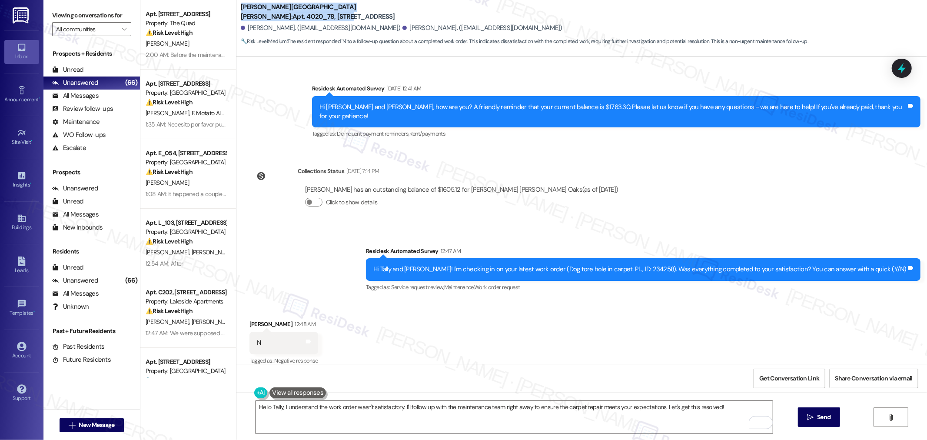
drag, startPoint x: 234, startPoint y: 9, endPoint x: 342, endPoint y: 10, distance: 108.2
click at [342, 10] on b "Witham Hill Oaks: Apt. 4020_78, 4275 NW Clubhouse Pl" at bounding box center [328, 12] width 174 height 19
copy b "Witham Hill Oaks: Apt. 4020_78, 4275"
drag, startPoint x: 242, startPoint y: 24, endPoint x: 282, endPoint y: 27, distance: 40.1
click at [282, 27] on div "Tally Nakamura. (tallynakamura@gmail.com)" at bounding box center [321, 27] width 160 height 9
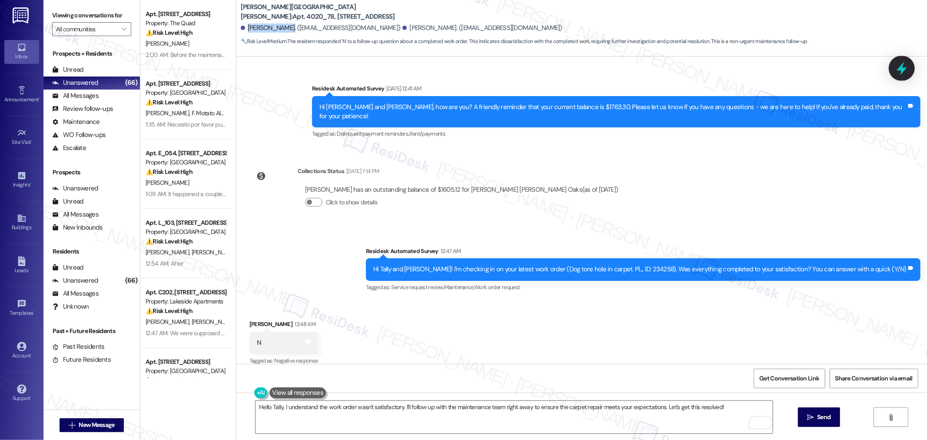
copy div "Tally Nakamura"
click at [668, 265] on div "Hi Tally and Brett! I'm checking in on your latest work order (Dog tore hole in…" at bounding box center [639, 269] width 533 height 9
copy div "234258"
drag, startPoint x: 811, startPoint y: 383, endPoint x: 914, endPoint y: 384, distance: 102.6
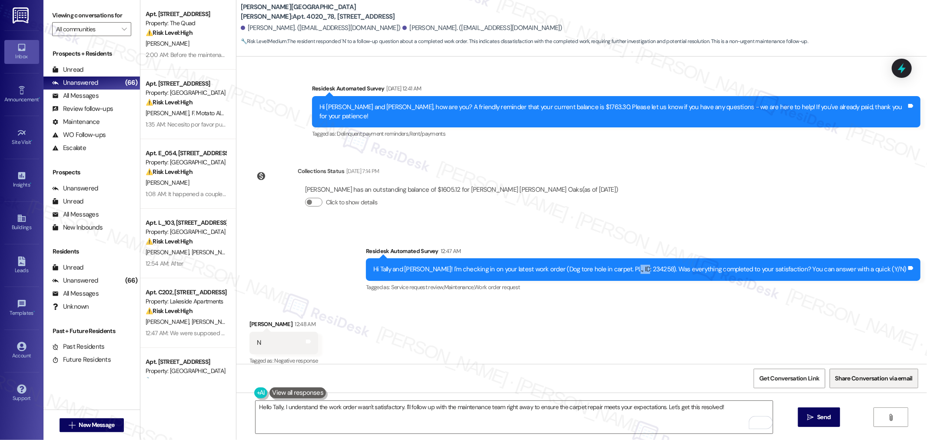
click at [811, 383] on span "Get Conversation Link" at bounding box center [789, 378] width 60 height 9
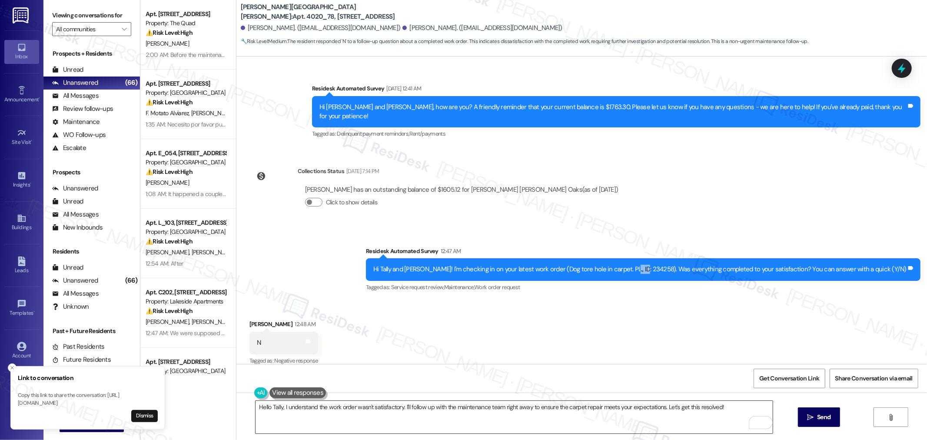
click at [524, 409] on textarea "Hello Tally, I understand the work order wasn't satisfactory. I'll follow up wi…" at bounding box center [514, 417] width 517 height 33
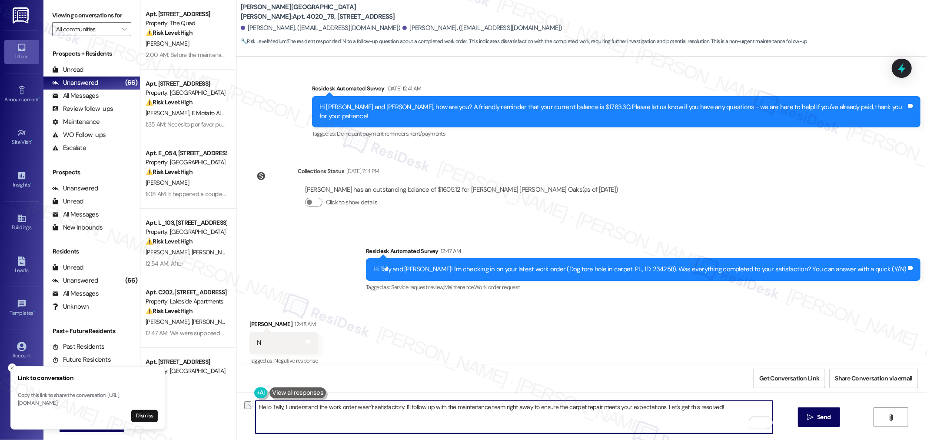
drag, startPoint x: 726, startPoint y: 406, endPoint x: 279, endPoint y: 419, distance: 447.9
click at [279, 419] on textarea "Hello Tally, I understand the work order wasn't satisfactory. I'll follow up wi…" at bounding box center [514, 417] width 517 height 33
paste textarea "Thank you for bringing this to our attention, {{first_name}}. I'm sorry to hear…"
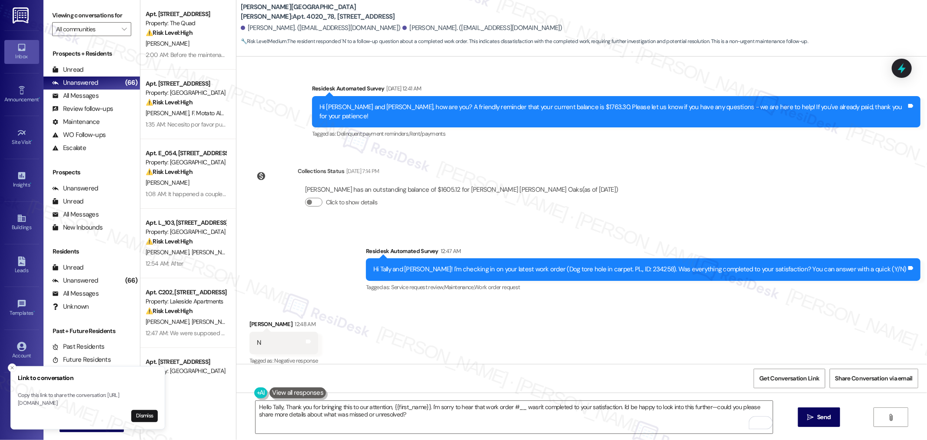
click at [665, 265] on div "Hi Tally and Brett! I'm checking in on your latest work order (Dog tore hole in…" at bounding box center [639, 269] width 533 height 9
copy div "234258"
click at [519, 407] on textarea "Hello Tally, Thank you for bringing this to our attention, {{first_name}}. I'm …" at bounding box center [514, 417] width 517 height 33
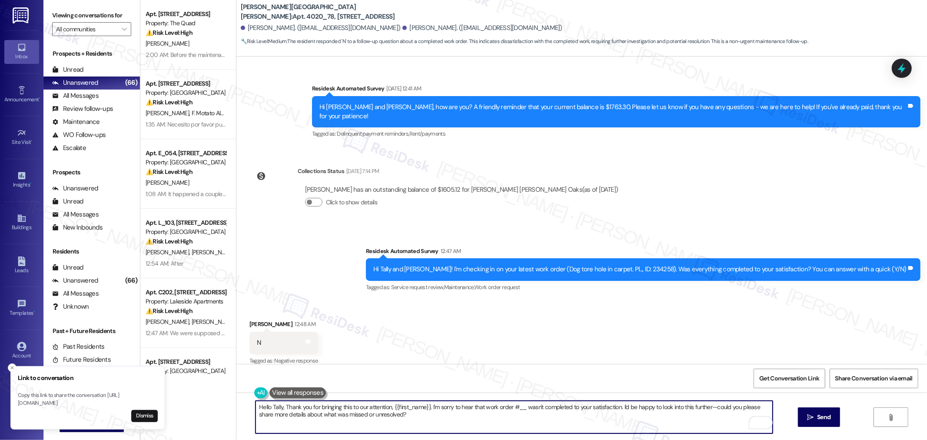
click at [519, 407] on textarea "Hello Tally, Thank you for bringing this to our attention, {{first_name}}. I'm …" at bounding box center [514, 417] width 517 height 33
paste textarea "234258"
drag, startPoint x: 425, startPoint y: 408, endPoint x: 388, endPoint y: 407, distance: 37.4
click at [388, 407] on textarea "Hello Tally, Thank you for bringing this to our attention, {{first_name}}. I'm …" at bounding box center [514, 417] width 517 height 33
click at [425, 416] on textarea "Hello Tally, Thank you for bringing this to our attention. I'm sorry to hear th…" at bounding box center [514, 417] width 517 height 33
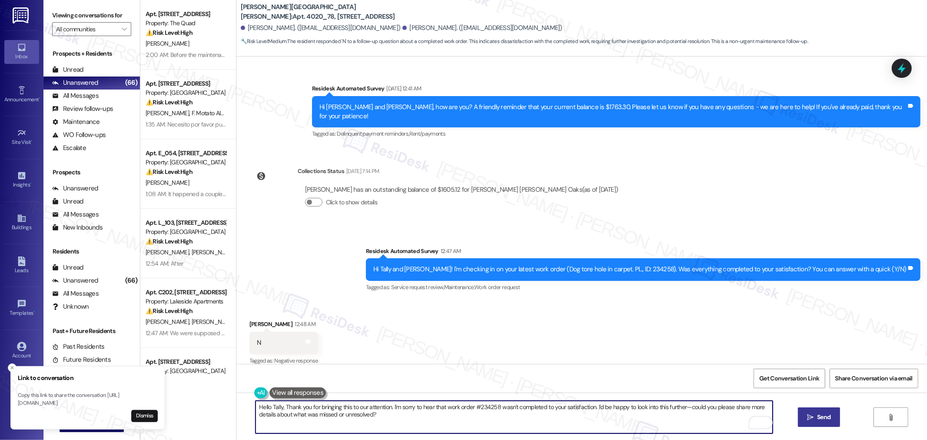
type textarea "Hello Tally, Thank you for bringing this to our attention. I'm sorry to hear th…"
click at [832, 416] on button " Send" at bounding box center [819, 417] width 42 height 20
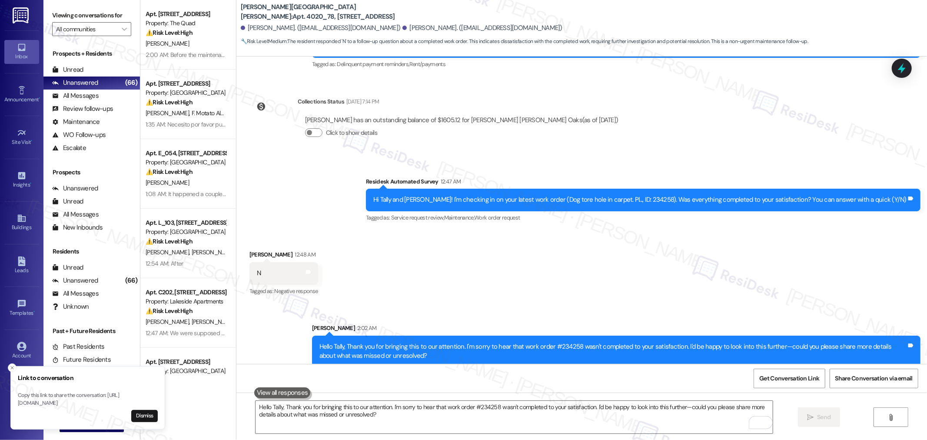
scroll to position [981, 0]
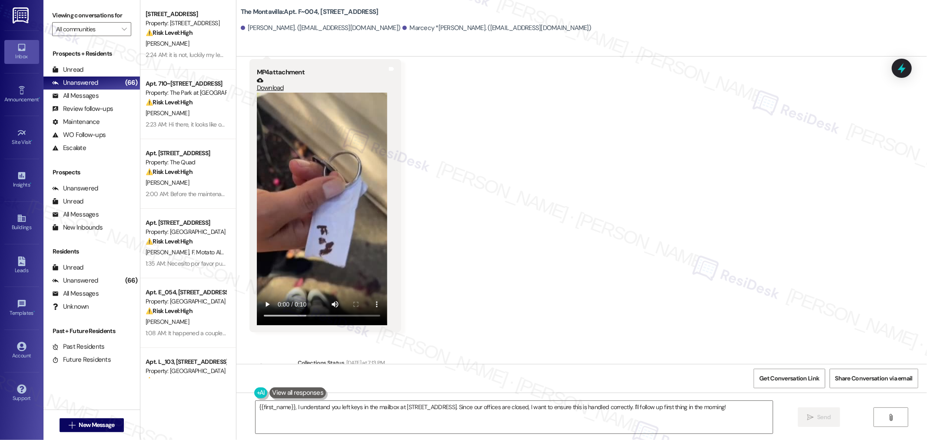
scroll to position [4252, 0]
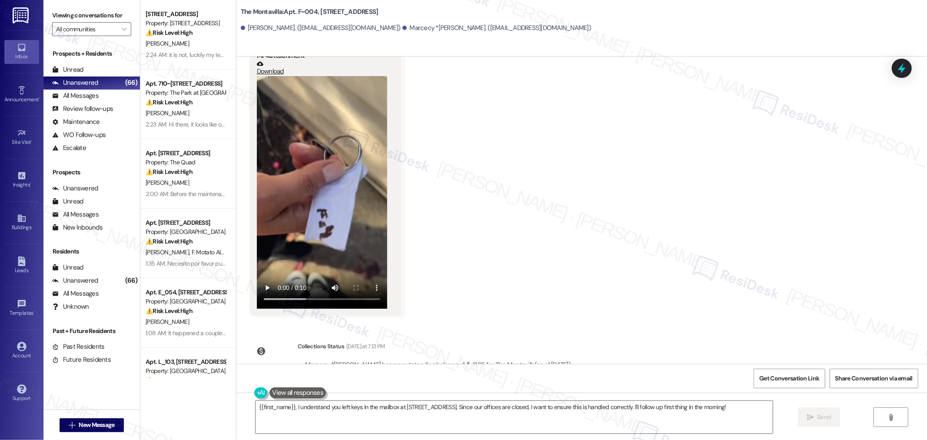
click at [349, 194] on video at bounding box center [322, 192] width 130 height 233
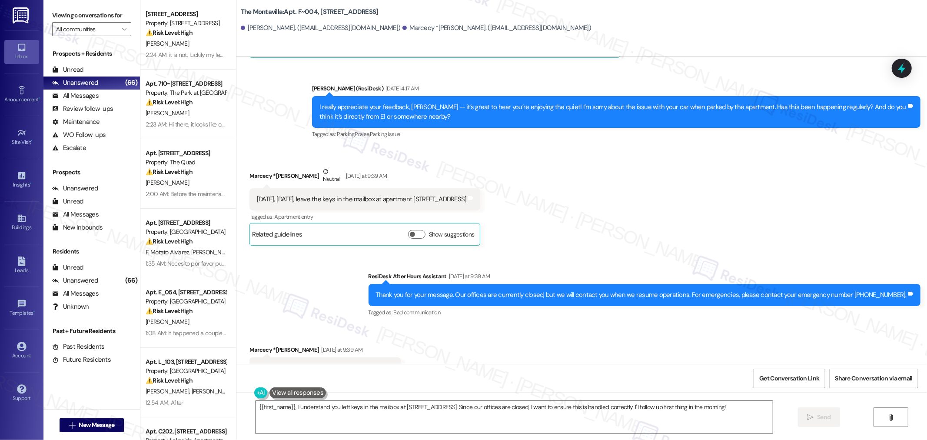
scroll to position [4117, 0]
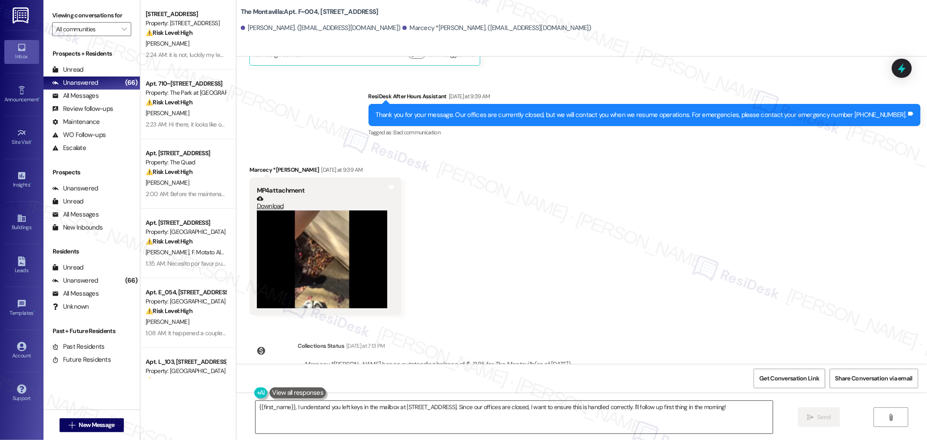
click at [670, 416] on textarea "{{first_name}}, I understand you left keys in the mailbox at [STREET_ADDRESS]. …" at bounding box center [514, 417] width 517 height 33
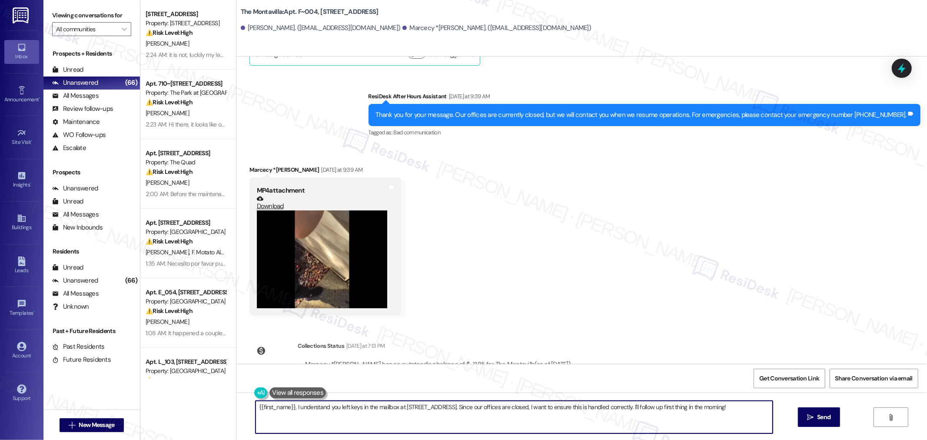
paste textarea "I understand you left your key in the mailbox. Just to clarify, from the video …"
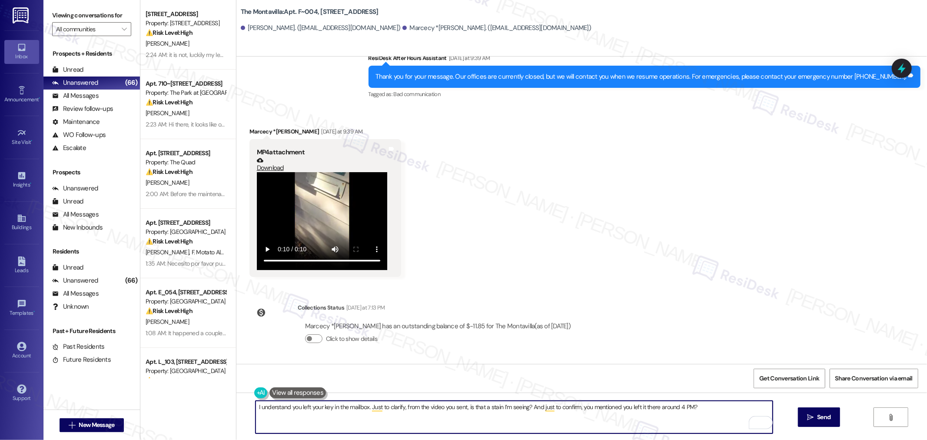
scroll to position [4252, 0]
type textarea "I understand you left your key in the mailbox. Just to clarify, from the video …"
click at [827, 419] on span "Send" at bounding box center [823, 416] width 13 height 9
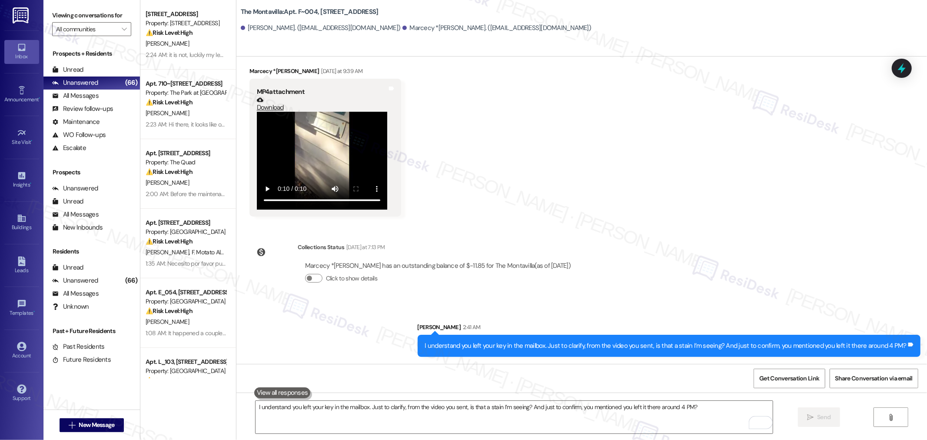
scroll to position [4312, 0]
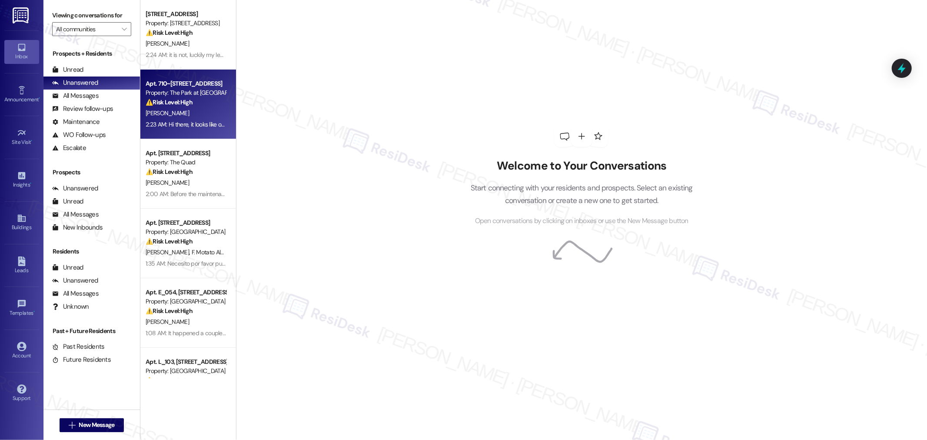
click at [174, 109] on div "[PERSON_NAME]" at bounding box center [186, 113] width 82 height 11
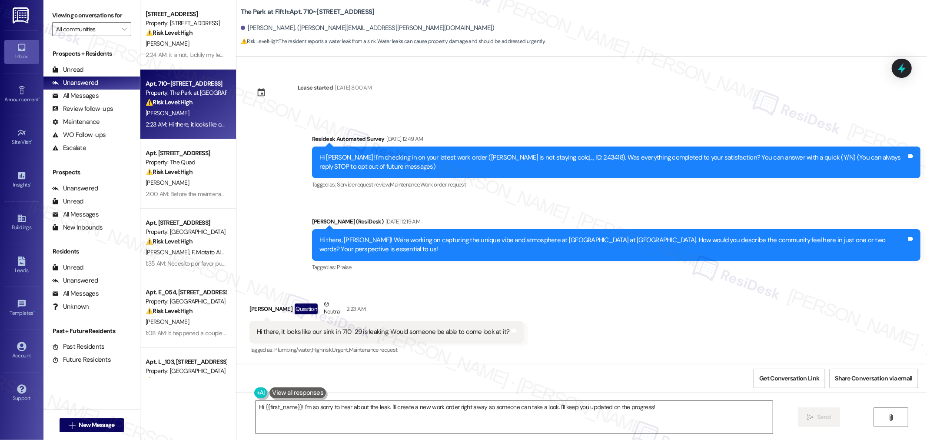
click at [403, 327] on div "Hi there, it looks like our sink in 710-29 is leaking. Would someone be able to…" at bounding box center [383, 331] width 253 height 9
copy div "Hi there, it looks like our sink in 710-29 is leaking. Would someone be able to…"
click at [570, 406] on textarea "Hi {{first_name}}! I'm so sorry to hear about the leak. I'll create a new work …" at bounding box center [514, 417] width 517 height 33
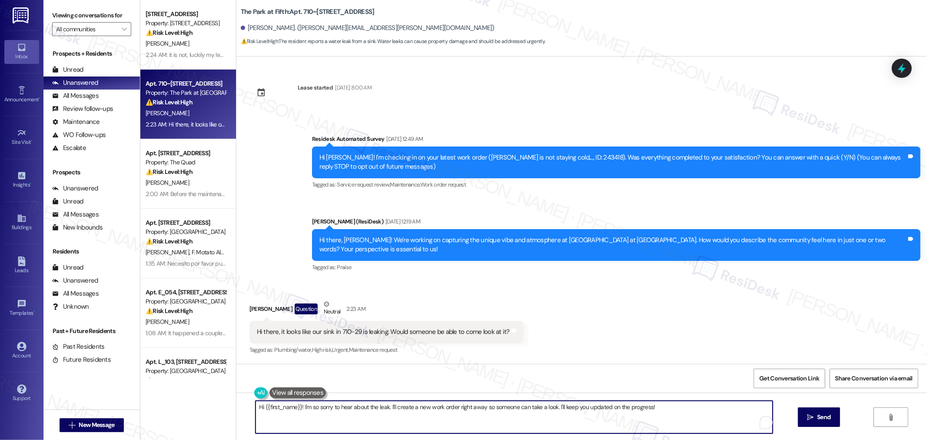
paste textarea "there, thank you for reaching out about the sink in 710-29. To help us understa…"
click at [475, 415] on textarea "Hi there, thank you for reaching out about the sink in 710-29. To help us under…" at bounding box center [514, 417] width 517 height 33
paste textarea "Thanks for letting us know about the leak in 710-29. I know that can be inconve…"
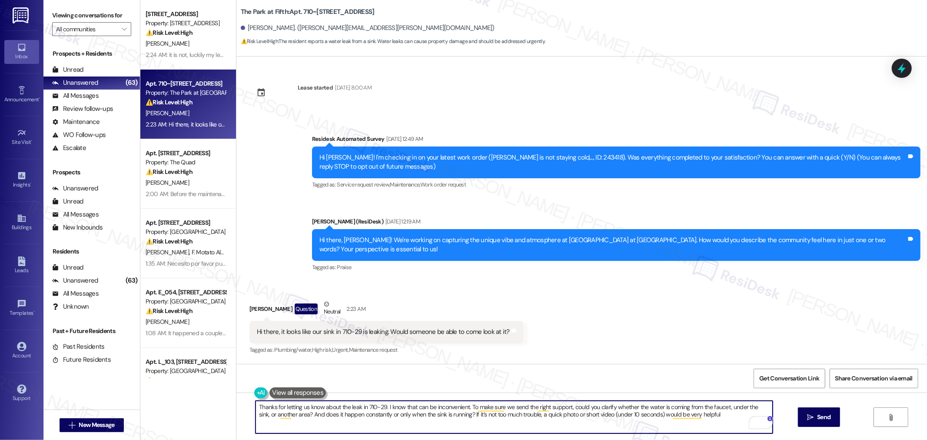
click at [380, 408] on textarea "Thanks for letting us know about the leak in 710-29. I know that can be inconve…" at bounding box center [514, 417] width 517 height 33
click at [689, 416] on textarea "Thanks for letting us know about the [PERSON_NAME]. I know that can be inconven…" at bounding box center [514, 417] width 517 height 33
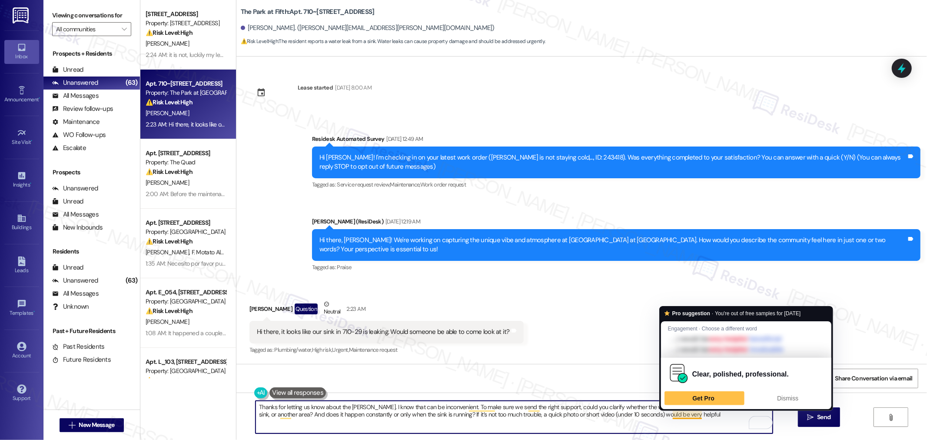
click at [605, 407] on textarea "Thanks for letting us know about the [PERSON_NAME]. I know that can be inconven…" at bounding box center [514, 417] width 517 height 33
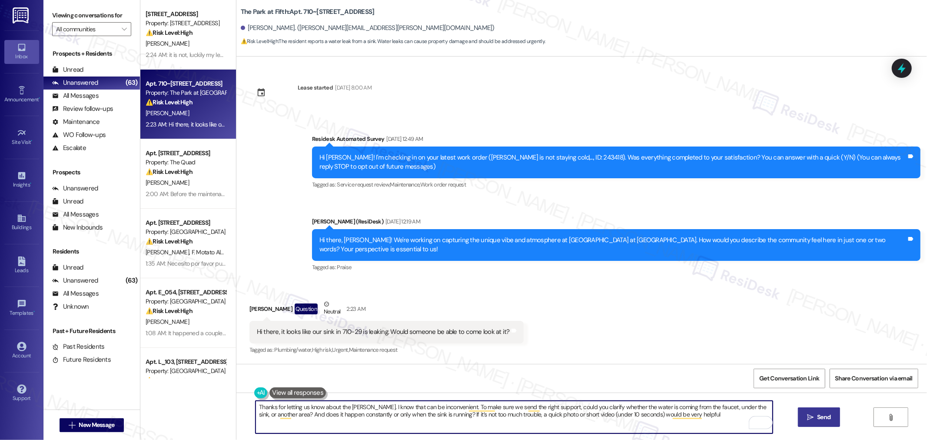
type textarea "Thanks for letting us know about the [PERSON_NAME]. I know that can be inconven…"
click at [828, 416] on span "Send" at bounding box center [823, 416] width 13 height 9
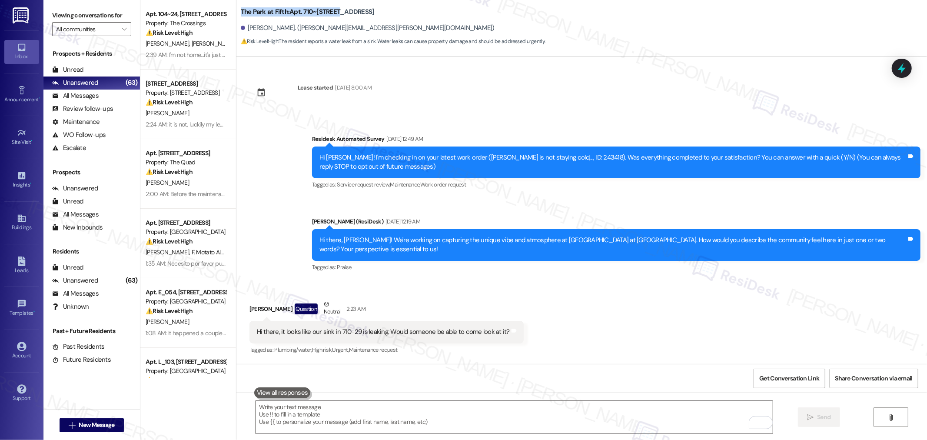
drag, startPoint x: 234, startPoint y: 12, endPoint x: 328, endPoint y: 12, distance: 93.9
click at [328, 12] on b "The Park at Fifth: Apt. 710~29, 625 NW 5th Ave" at bounding box center [308, 11] width 134 height 9
copy b "The Park at Fifth: Apt. 710~29, 625"
drag, startPoint x: 242, startPoint y: 27, endPoint x: 274, endPoint y: 31, distance: 32.4
click at [274, 31] on div "[PERSON_NAME]. ([PERSON_NAME][EMAIL_ADDRESS][PERSON_NAME][DOMAIN_NAME])" at bounding box center [368, 27] width 254 height 9
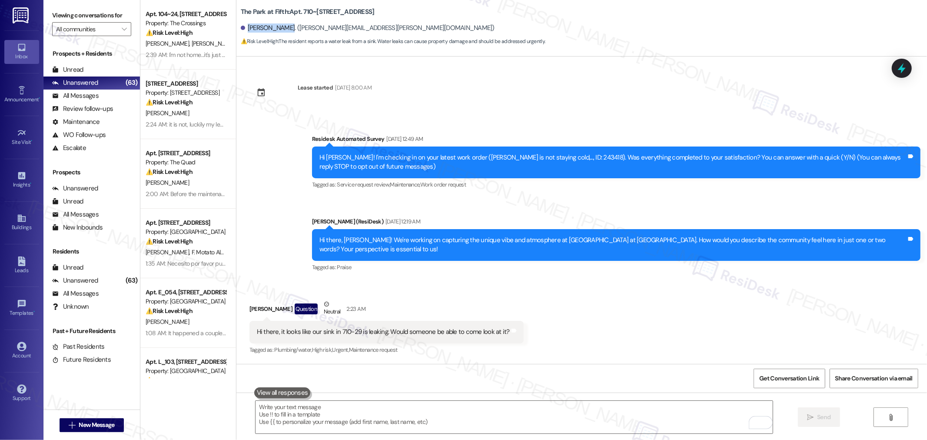
copy div "[PERSON_NAME]"
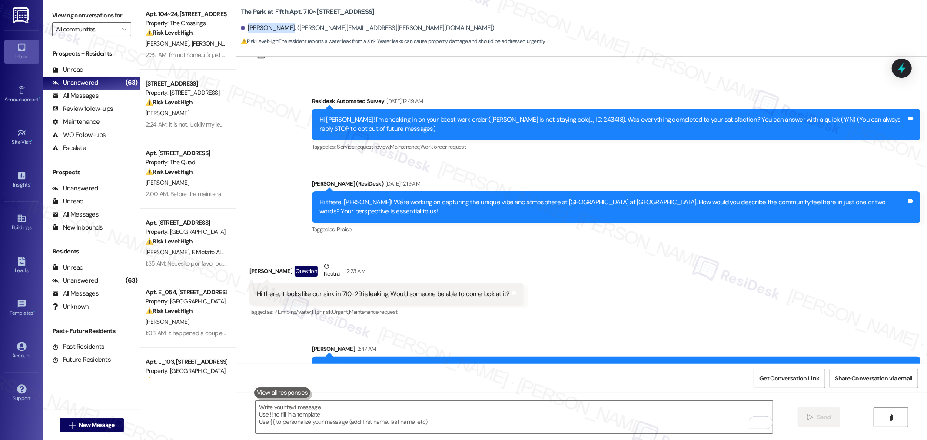
scroll to position [59, 0]
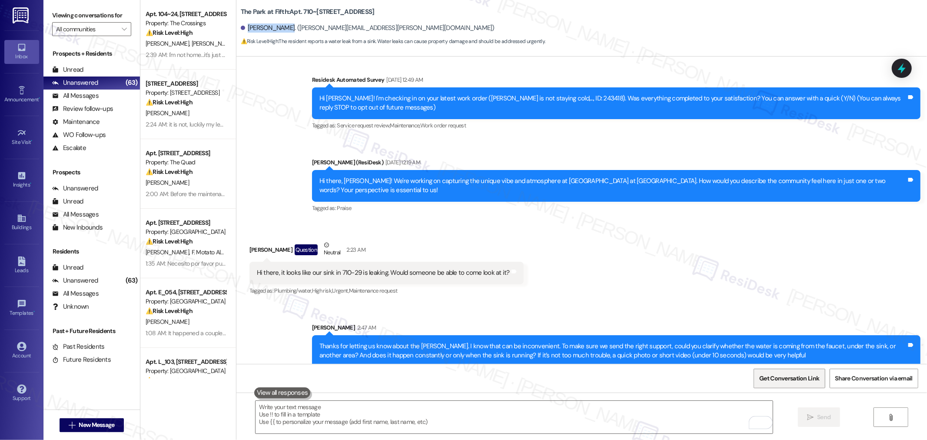
drag, startPoint x: 791, startPoint y: 379, endPoint x: 798, endPoint y: 379, distance: 6.1
click at [791, 379] on span "Get Conversation Link" at bounding box center [789, 378] width 60 height 9
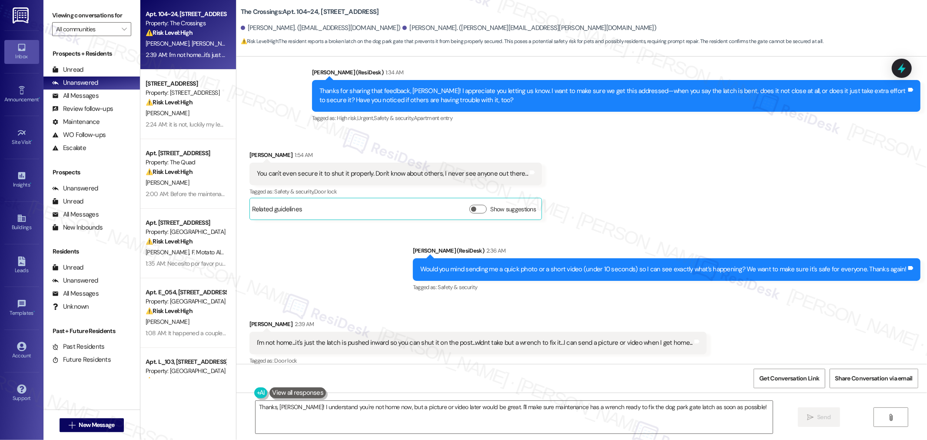
scroll to position [940, 0]
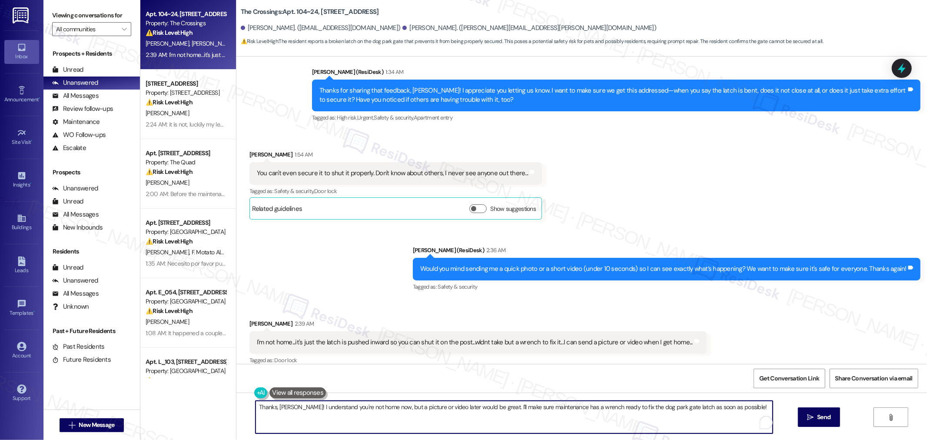
drag, startPoint x: 489, startPoint y: 407, endPoint x: 741, endPoint y: 407, distance: 252.1
click at [741, 407] on textarea "Thanks, [PERSON_NAME]! I understand you're not home now, but a picture or video…" at bounding box center [514, 417] width 517 height 33
click at [656, 416] on textarea "Thanks, [PERSON_NAME]! I understand you're not home now, but a picture or video…" at bounding box center [514, 417] width 517 height 33
paste textarea "Appreciate it, Heather! Totally understand you’re not home — a picture or short…"
click at [320, 410] on textarea "Appreciate it, Heather! Totally understand you’re not home — a picture or short…" at bounding box center [514, 417] width 517 height 33
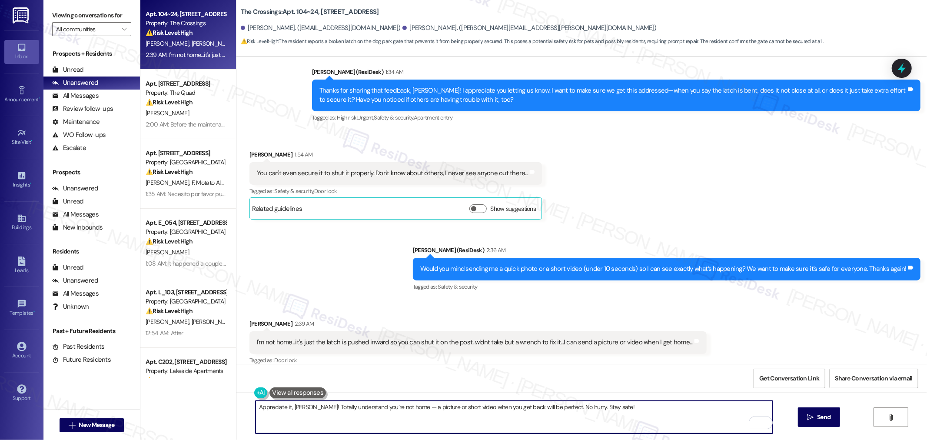
drag, startPoint x: 320, startPoint y: 410, endPoint x: 325, endPoint y: 409, distance: 5.0
click at [320, 410] on textarea "Appreciate it, Heather! Totally understand you’re not home — a picture or short…" at bounding box center [514, 417] width 517 height 33
click at [469, 428] on textarea "Appreciate it, Heather! I understand you’re not home — a picture or short video…" at bounding box center [514, 417] width 517 height 33
click at [615, 411] on textarea "Appreciate it, Heather! I understand you’re not home — a picture or short video…" at bounding box center [514, 417] width 517 height 33
type textarea "Appreciate it, Heather! I understand you’re not home — a picture or short video…"
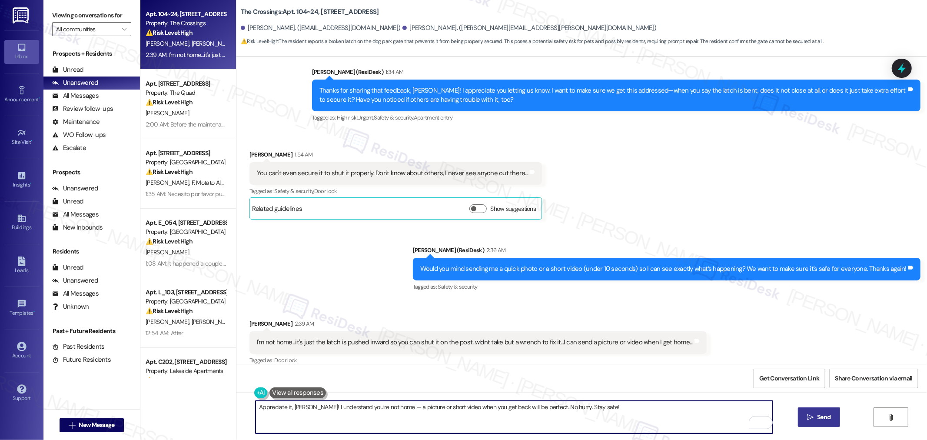
click at [828, 418] on span "Send" at bounding box center [823, 416] width 13 height 9
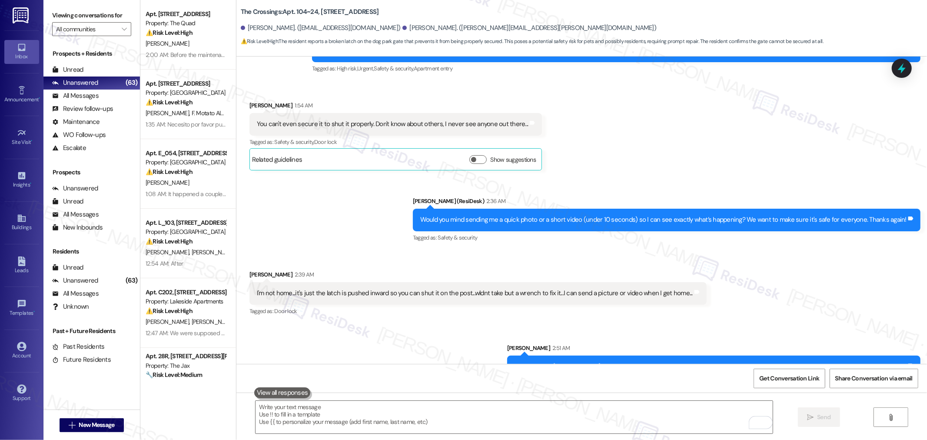
scroll to position [1000, 0]
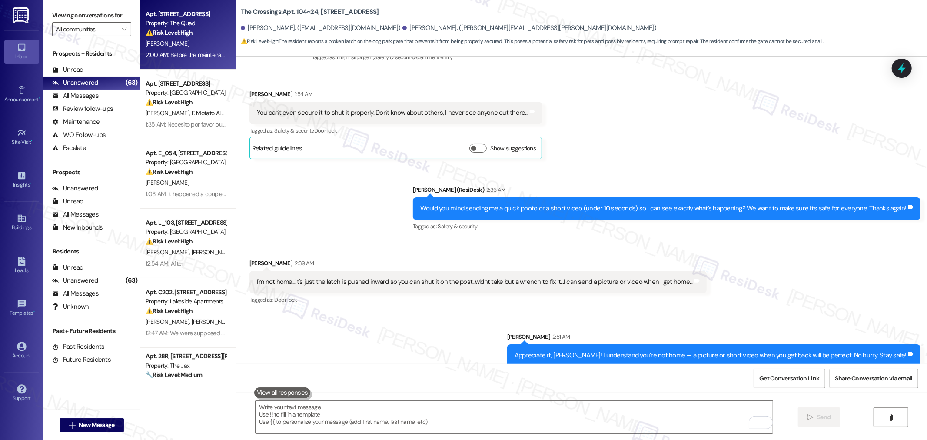
click at [190, 45] on div "L. Hammond" at bounding box center [186, 43] width 82 height 11
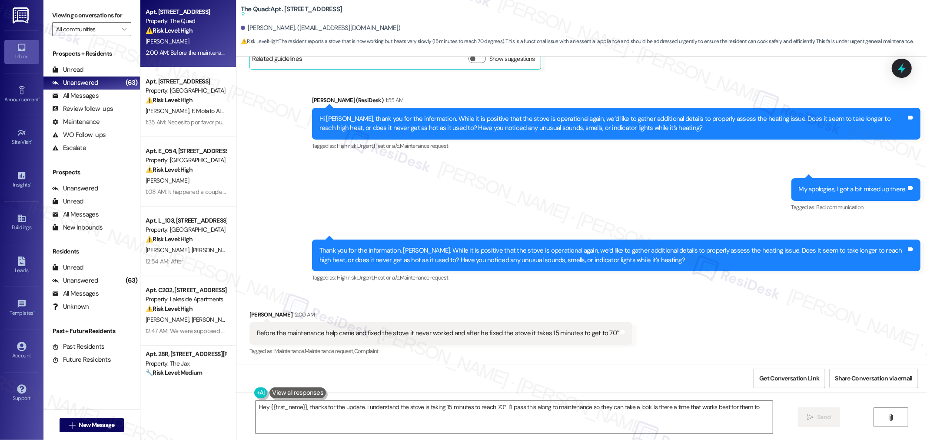
scroll to position [0, 0]
click at [422, 333] on div "Before the maintenance help came and fixed the stove it never worked and after …" at bounding box center [438, 333] width 362 height 9
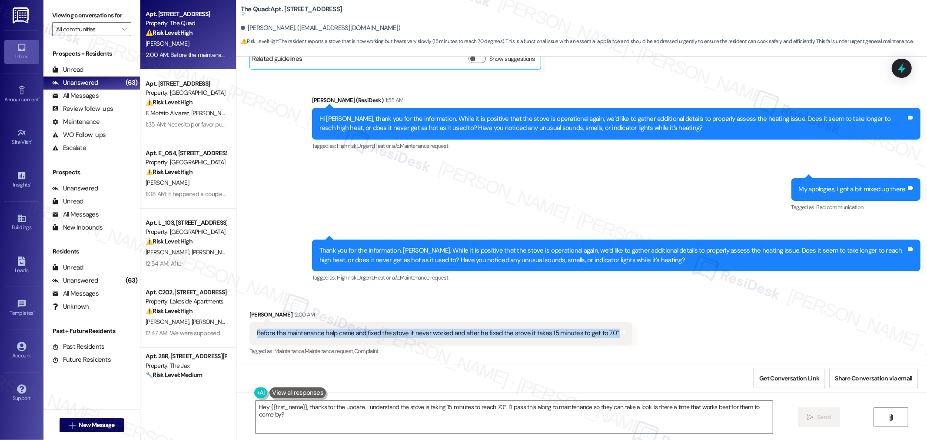
click at [422, 333] on div "Before the maintenance help came and fixed the stove it never worked and after …" at bounding box center [438, 333] width 362 height 9
copy div "Before the maintenance help came and fixed the stove it never worked and after …"
click at [691, 409] on textarea "Hey {{first_name}}, thanks for the update. I understand the stove is taking 15 …" at bounding box center [514, 417] width 517 height 33
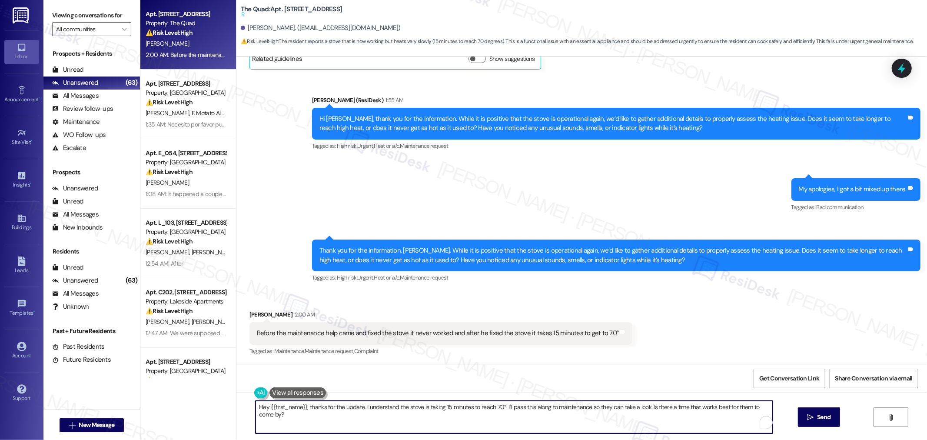
paste textarea "I appreciate you letting us know. Once it reaches 70°, does the stove continue …"
type textarea "I appreciate you letting us know. Once it reaches 70°, does the stove continue …"
click at [835, 416] on button " Send" at bounding box center [819, 417] width 42 height 20
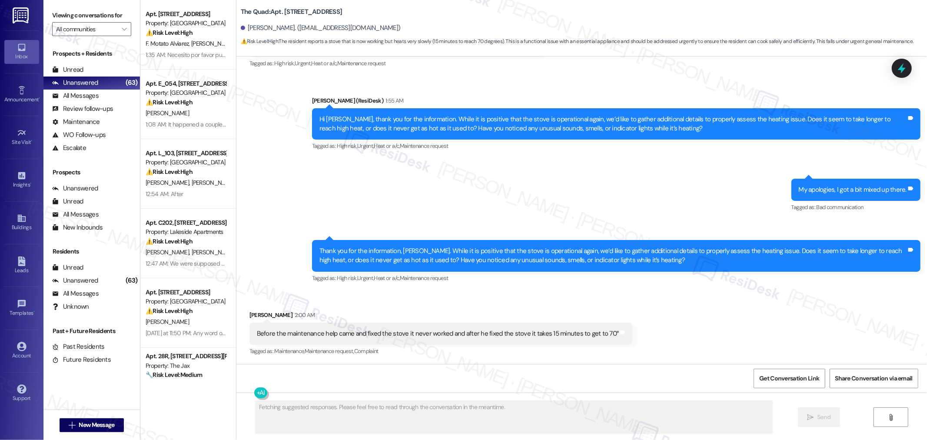
scroll to position [316, 0]
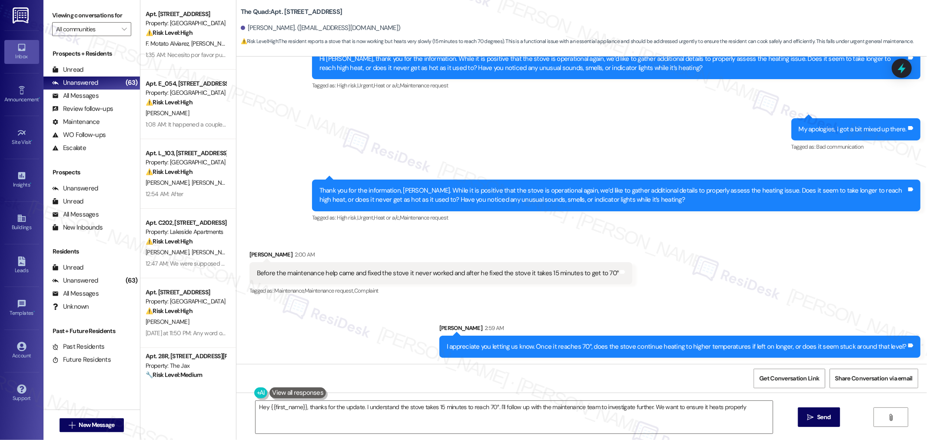
type textarea "Hey {{first_name}}, thanks for the update. I understand the stove takes 15 minu…"
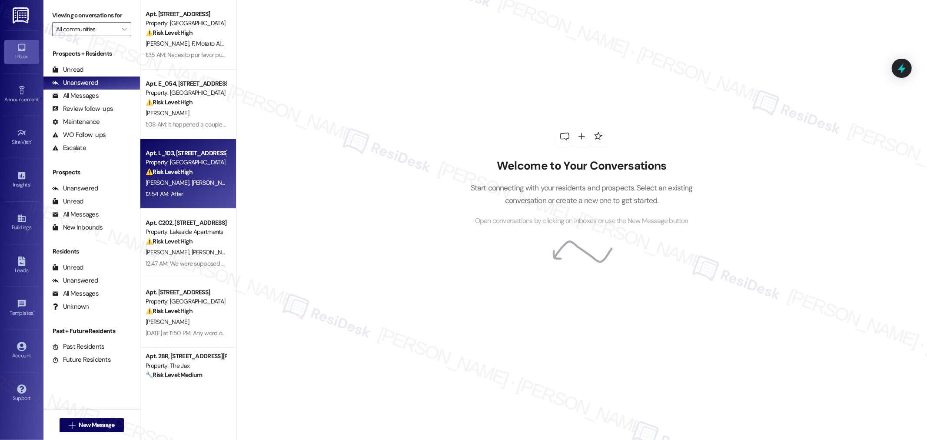
click at [191, 187] on div "[PERSON_NAME] [PERSON_NAME]" at bounding box center [186, 182] width 82 height 11
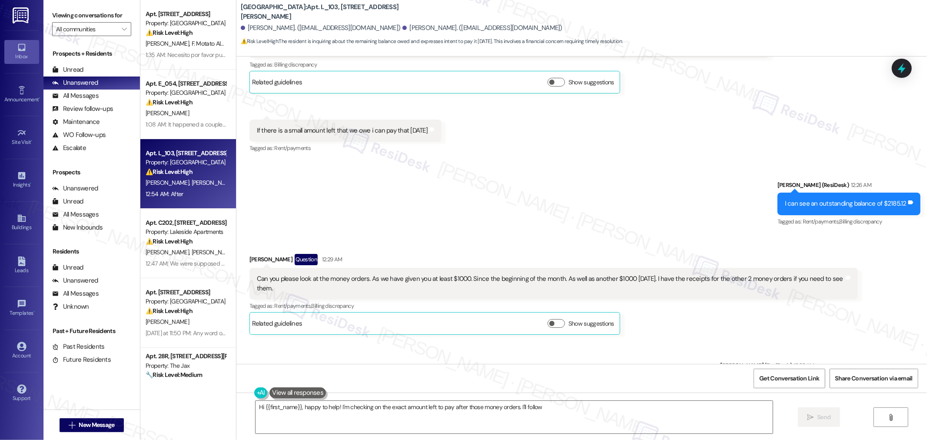
scroll to position [6549, 0]
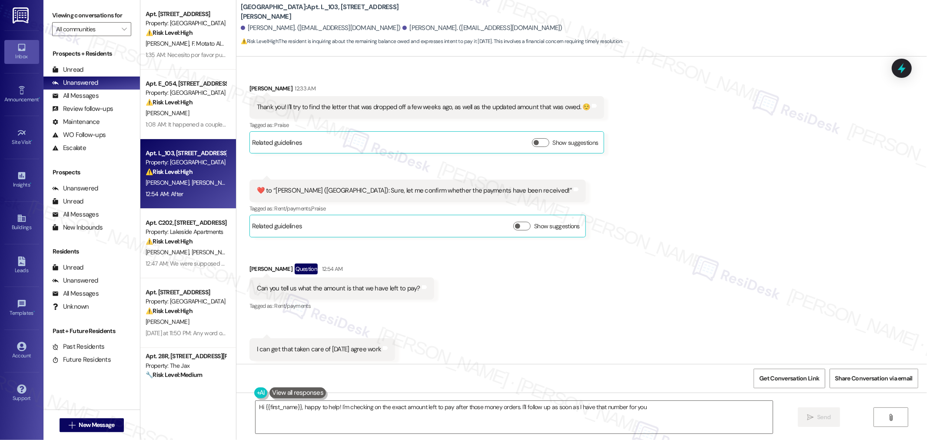
type textarea "Hi {{first_name}}, happy to help! I'm checking on the exact amount left to pay …"
click at [120, 27] on span "" at bounding box center [124, 29] width 8 height 14
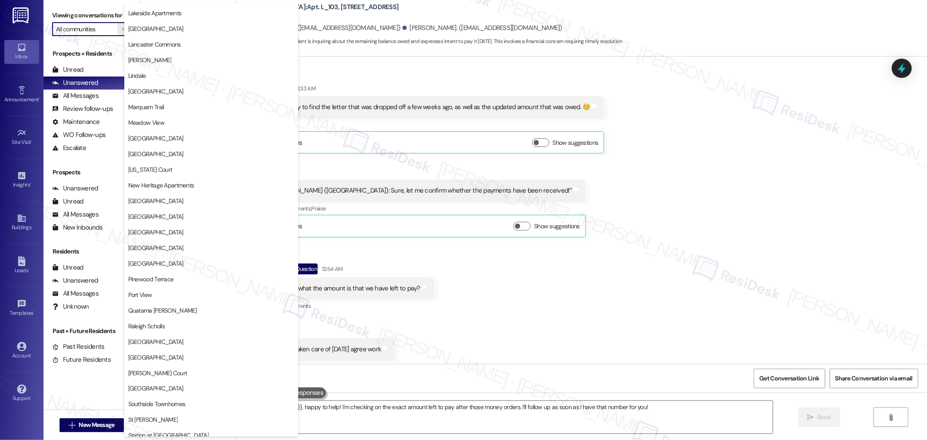
scroll to position [1110, 0]
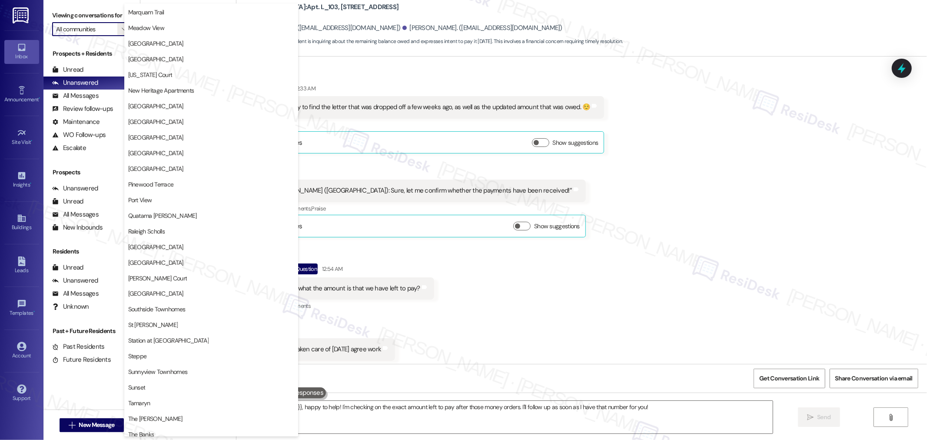
click at [485, 307] on div "Received via SMS [PERSON_NAME] 12:33 AM We are pretty certain we are all caught…" at bounding box center [581, 179] width 691 height 499
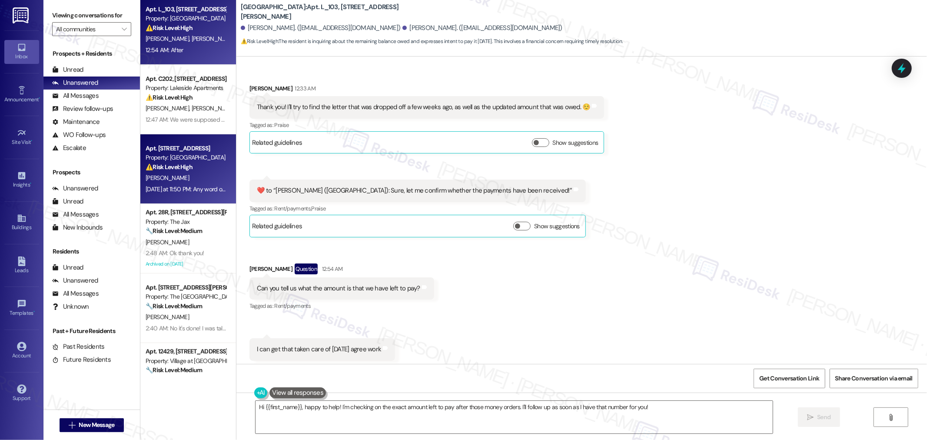
scroll to position [145, 0]
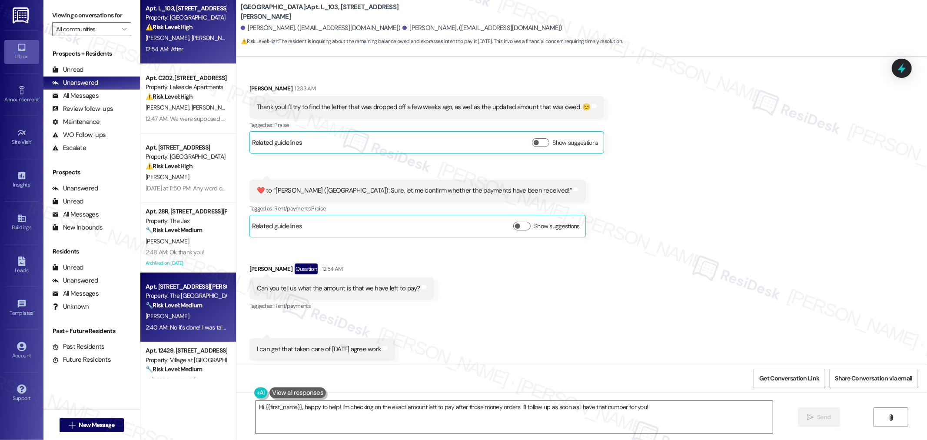
click at [172, 322] on div "2:40 AM: No it's done! I was talking about future work orders but just got the …" at bounding box center [186, 327] width 82 height 11
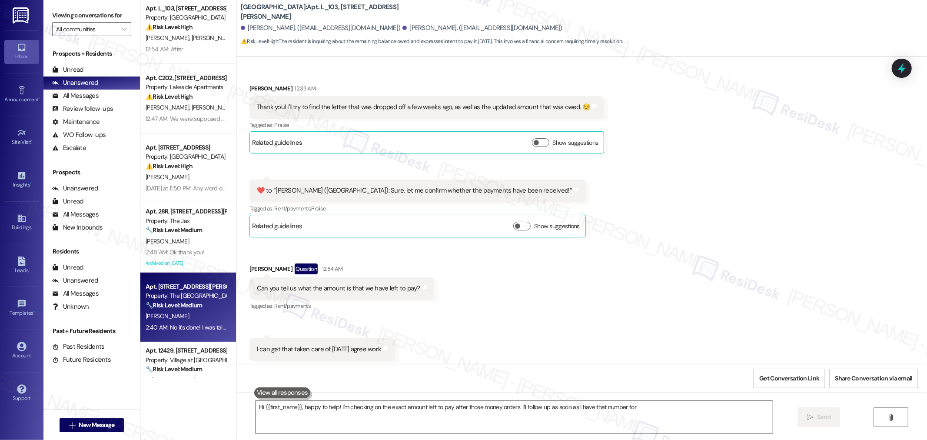
type textarea "Hi {{first_name}}, happy to help! I'm checking on the exact amount left to pay …"
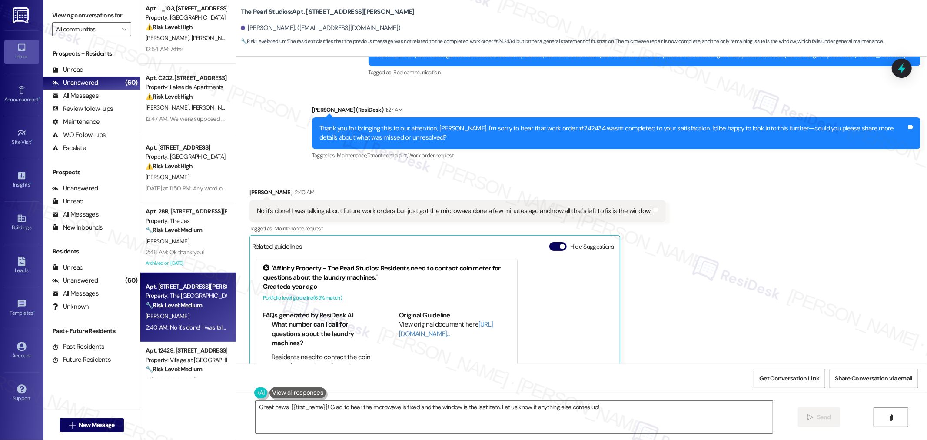
scroll to position [1424, 0]
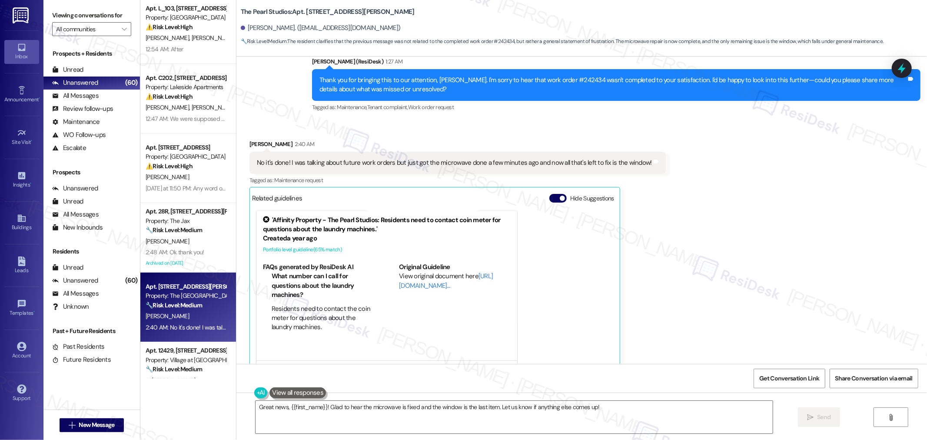
click at [477, 158] on div "No it's done! I was talking about future work orders but just got the microwave…" at bounding box center [454, 162] width 395 height 9
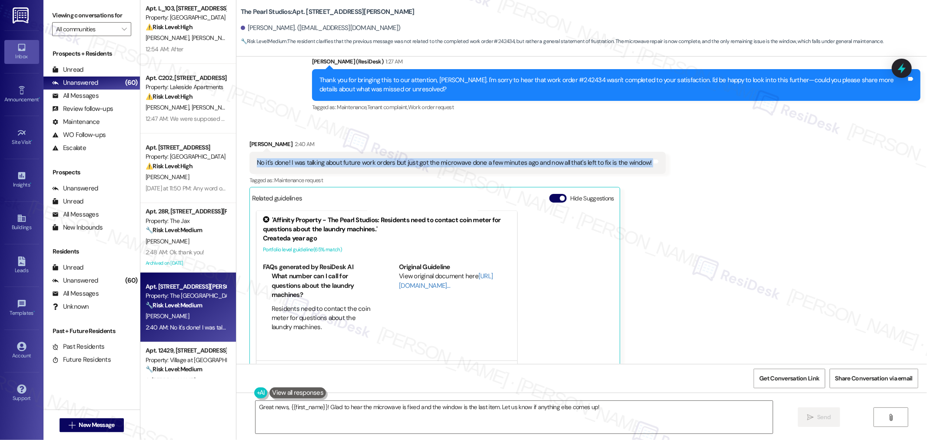
click at [477, 158] on div "No it's done! I was talking about future work orders but just got the microwave…" at bounding box center [454, 162] width 395 height 9
copy div "No it's done! I was talking about future work orders but just got the microwave…"
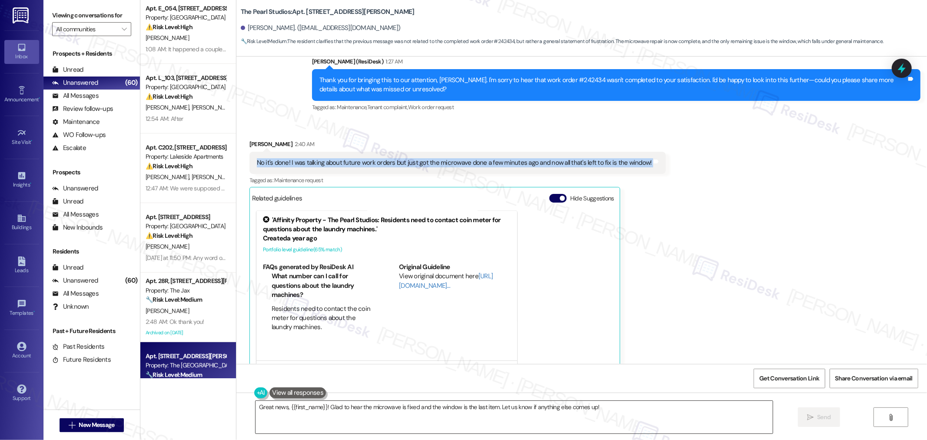
click at [637, 430] on textarea "Great news, {{first_name}}! Glad to hear the microwave is fixed and the window …" at bounding box center [514, 417] width 517 height 33
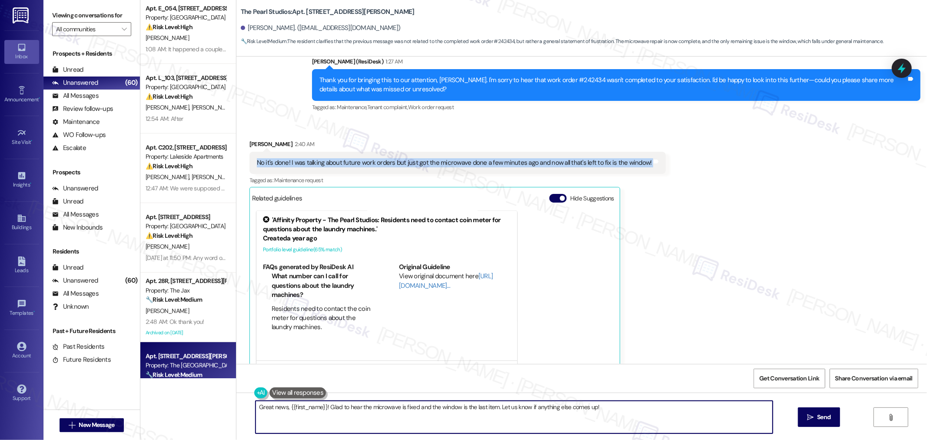
click at [642, 418] on textarea "Great news, {{first_name}}! Glad to hear the microwave is fixed and the window …" at bounding box center [514, 417] width 517 height 33
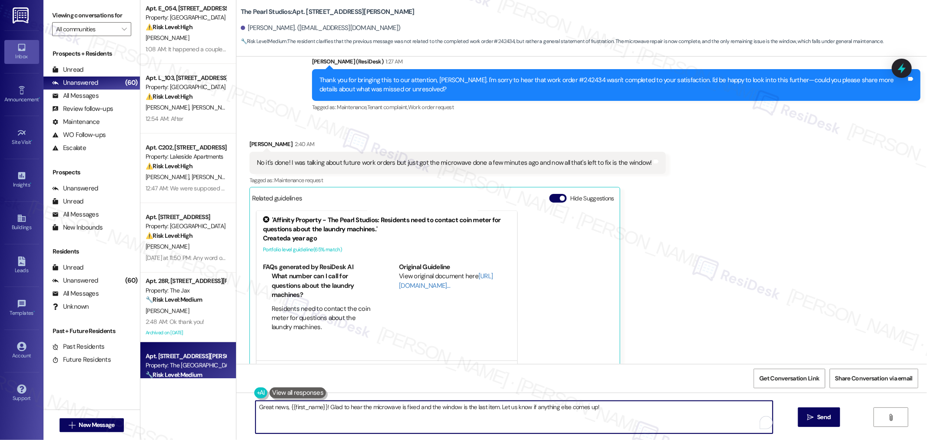
paste textarea "Thank you for letting us know. I’m glad the microwave repair is complete. Regar…"
click at [326, 407] on textarea "Thank you for letting us know. I’m glad the microwave repair is complete. Regar…" at bounding box center [514, 417] width 517 height 33
type textarea "Thank you for letting us know. I’m glad the microwave repair is complete. Regar…"
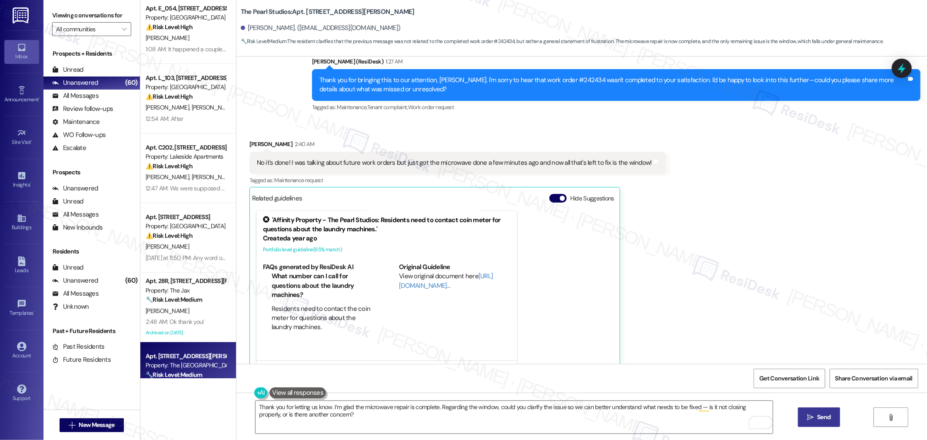
click at [824, 413] on span "Send" at bounding box center [823, 416] width 13 height 9
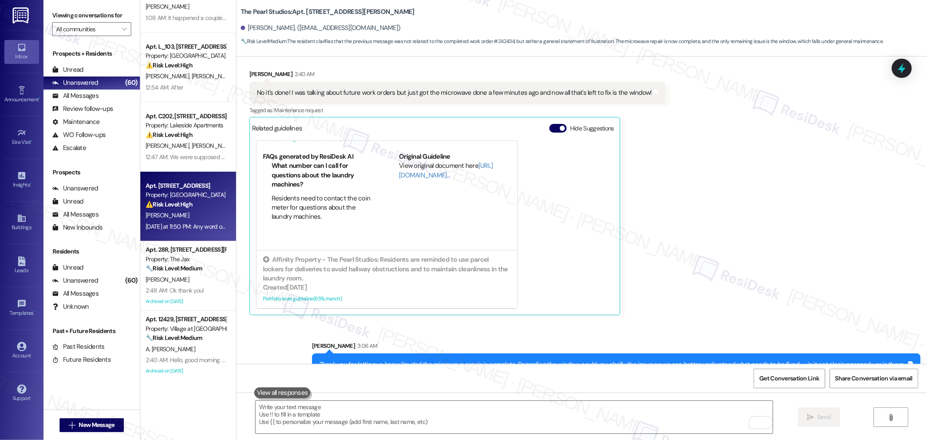
scroll to position [193, 0]
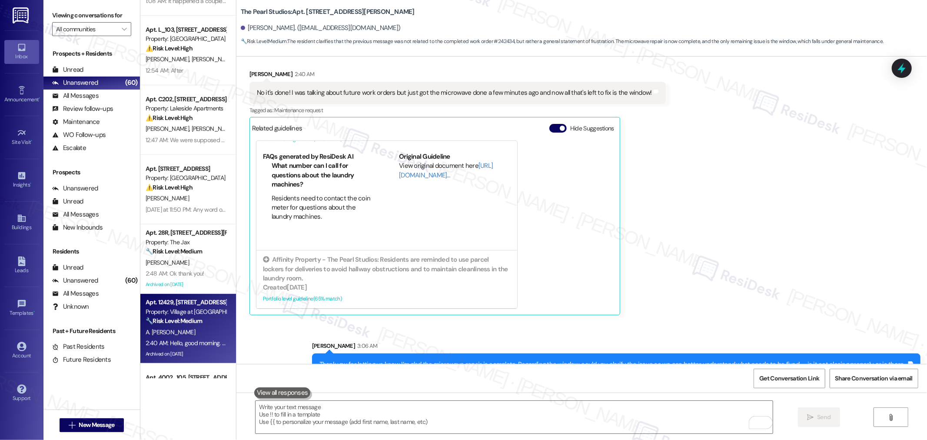
click at [199, 325] on div "🔧 Risk Level: Medium The resident is coordinating with maintenance to provide a…" at bounding box center [186, 320] width 80 height 9
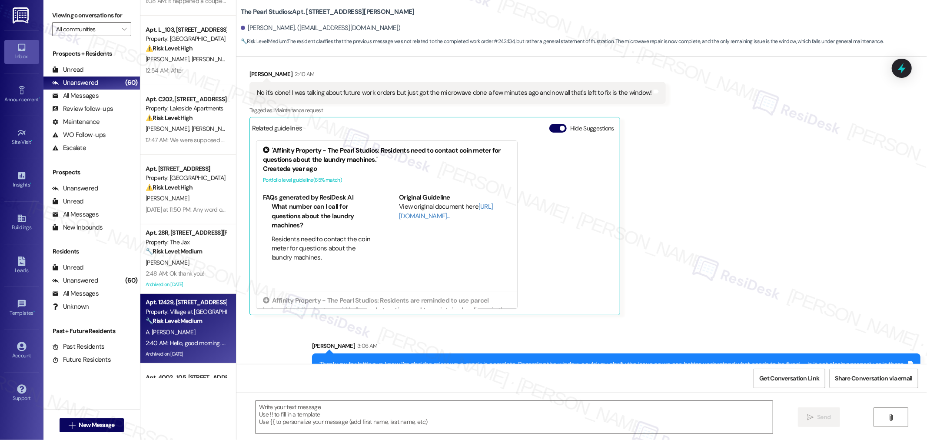
type textarea "Fetching suggested responses. Please feel free to read through the conversation…"
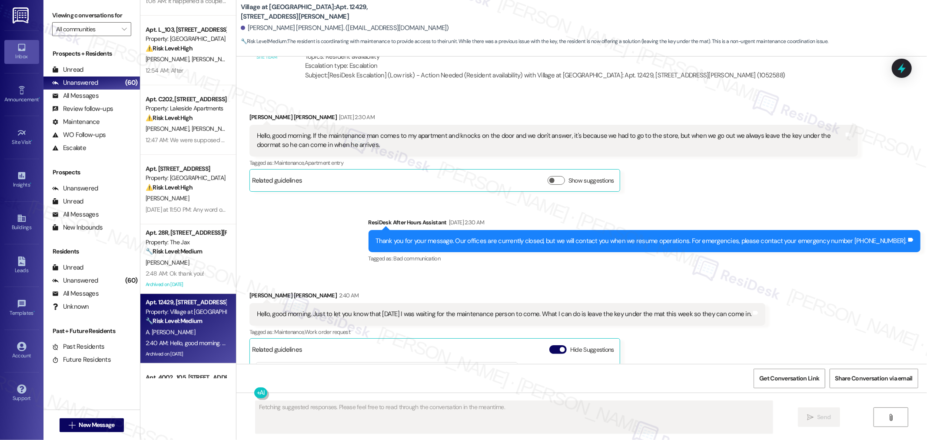
scroll to position [3969, 0]
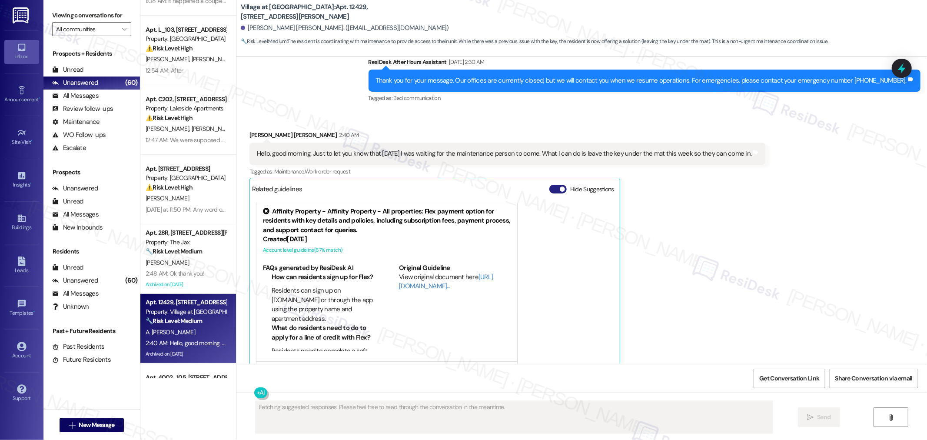
click at [560, 186] on span "button" at bounding box center [562, 188] width 5 height 5
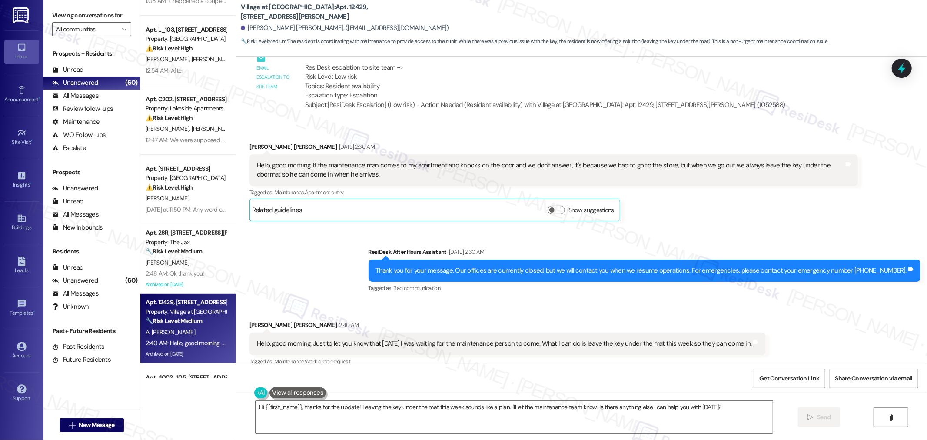
scroll to position [3793, 0]
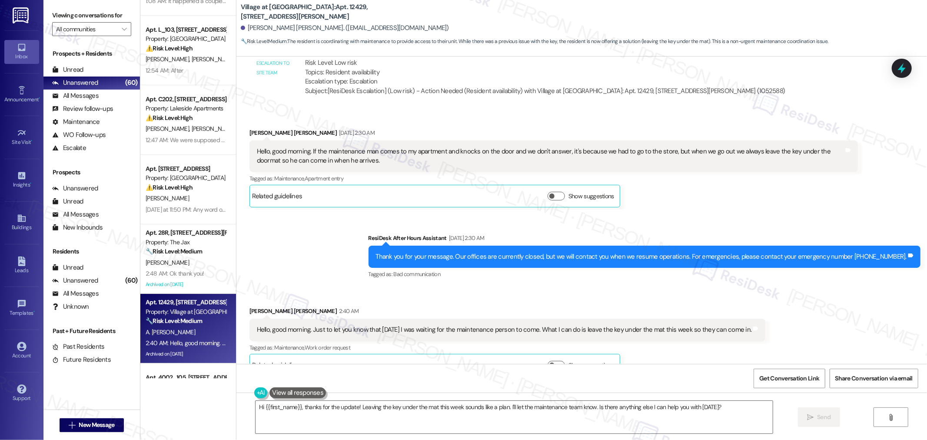
click at [466, 147] on div "Hello, good morning. If the maintenance man comes to my apartment and knocks on…" at bounding box center [550, 156] width 587 height 19
click at [467, 147] on div "Hello, good morning. If the maintenance man comes to my apartment and knocks on…" at bounding box center [550, 156] width 587 height 19
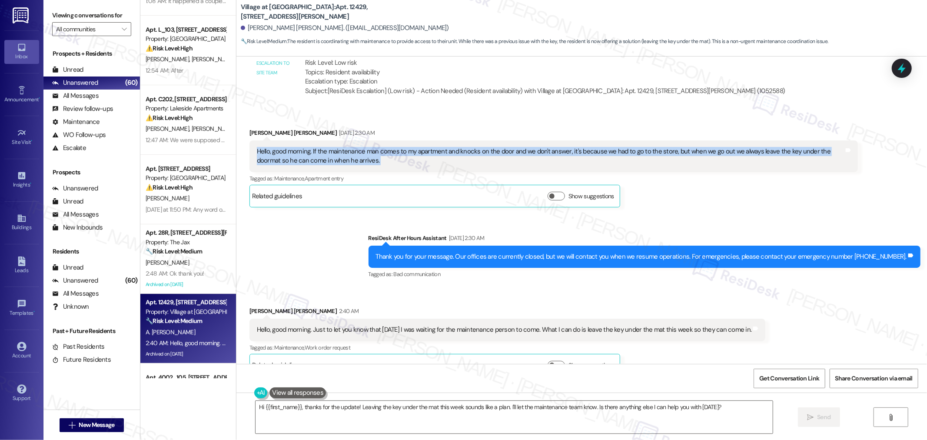
click at [467, 147] on div "Hello, good morning. If the maintenance man comes to my apartment and knocks on…" at bounding box center [550, 156] width 587 height 19
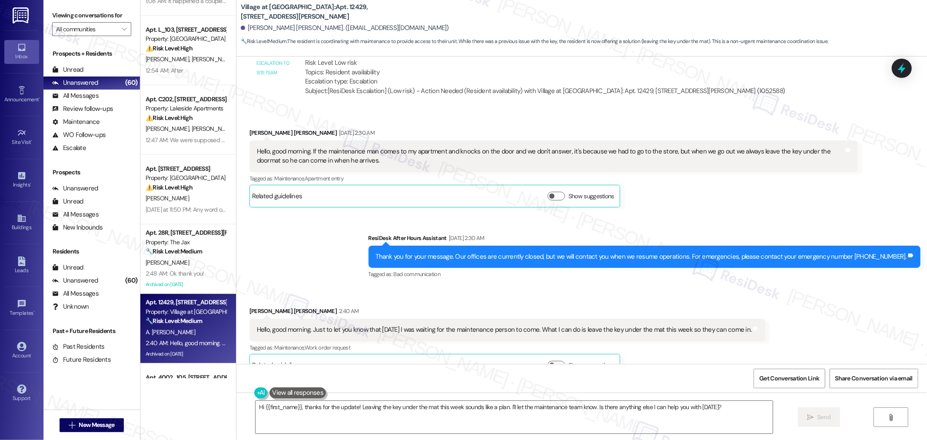
click at [425, 325] on div "Hello, good morning. Just to let you know that on Saturday I was waiting for th…" at bounding box center [504, 329] width 495 height 9
copy div "Hello, good morning. Just to let you know that on Saturday I was waiting for th…"
click at [605, 418] on textarea "Hi {{first_name}}, thanks for the update! Leaving the key under the mat this we…" at bounding box center [514, 417] width 517 height 33
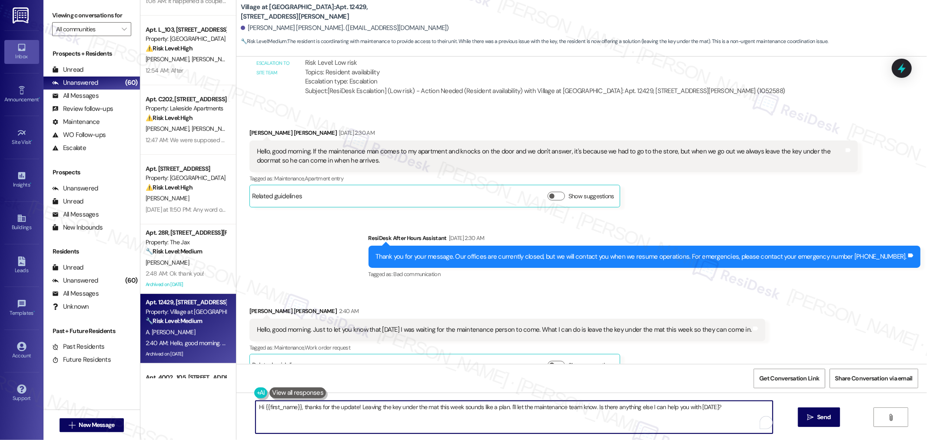
paste textarea "Good morning, and thank you for letting us know. I’m sorry to hear no one was a…"
drag, startPoint x: 437, startPoint y: 407, endPoint x: 494, endPoint y: 406, distance: 56.9
click at [487, 407] on textarea "Good morning, and thank you for letting us know. I’m sorry to hear no one was a…" at bounding box center [514, 417] width 517 height 33
click at [457, 419] on textarea "Good morning, and thank you for letting us know. I’m sorry to hear no one came …" at bounding box center [514, 417] width 517 height 33
type textarea "Good morning, and thank you for letting us know. I’m sorry to hear no one came …"
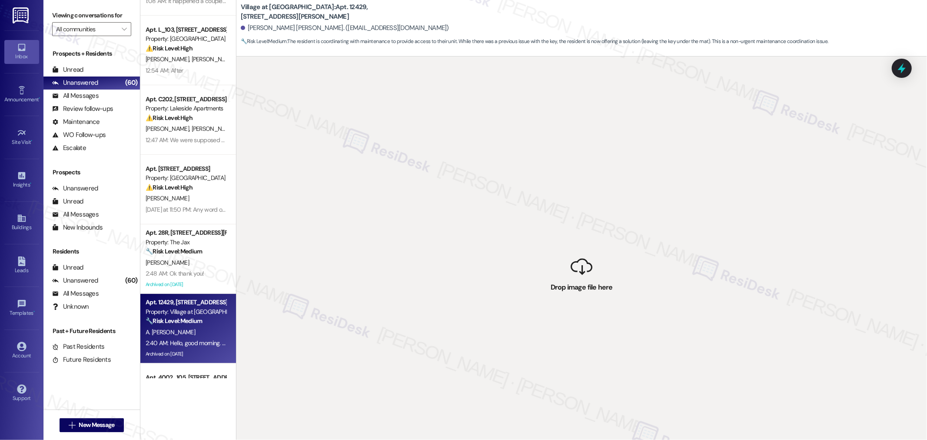
click at [479, 407] on div " Drop image file here" at bounding box center [581, 277] width 691 height 440
click at [381, 96] on div " Drop image file here" at bounding box center [581, 277] width 691 height 440
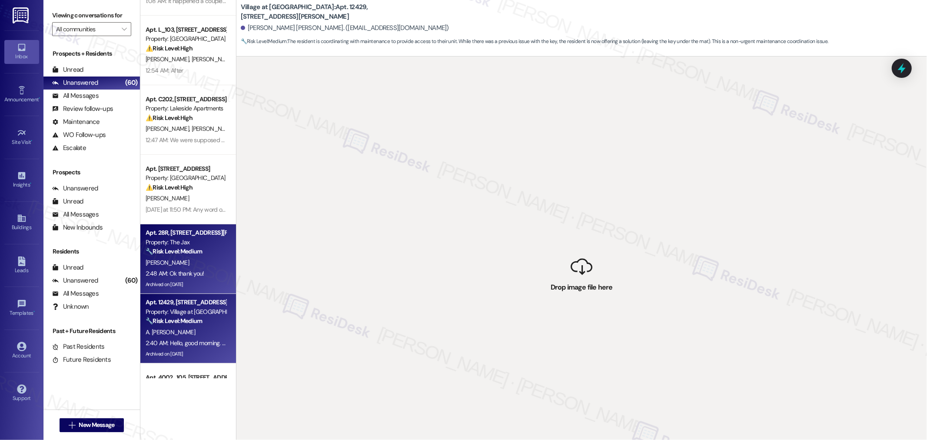
click at [167, 252] on strong "🔧 Risk Level: Medium" at bounding box center [174, 251] width 57 height 8
click at [171, 318] on strong "🔧 Risk Level: Medium" at bounding box center [174, 321] width 57 height 8
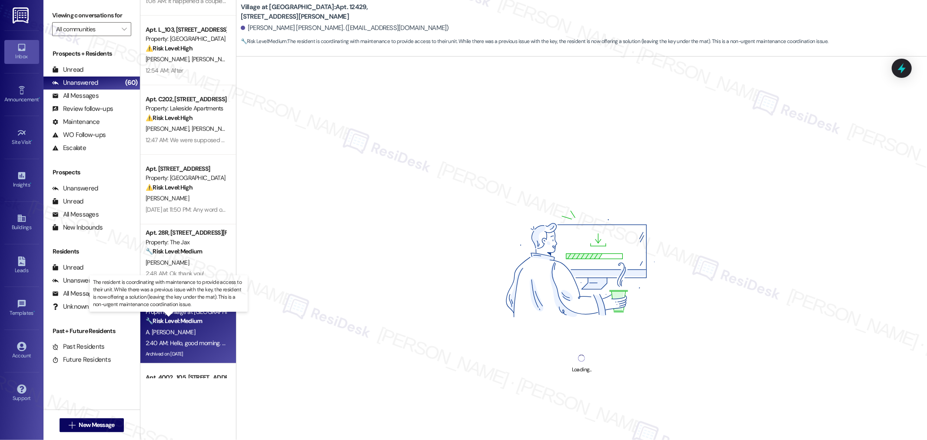
click at [172, 324] on div "🔧 Risk Level: Medium The resident is coordinating with maintenance to provide a…" at bounding box center [186, 320] width 80 height 9
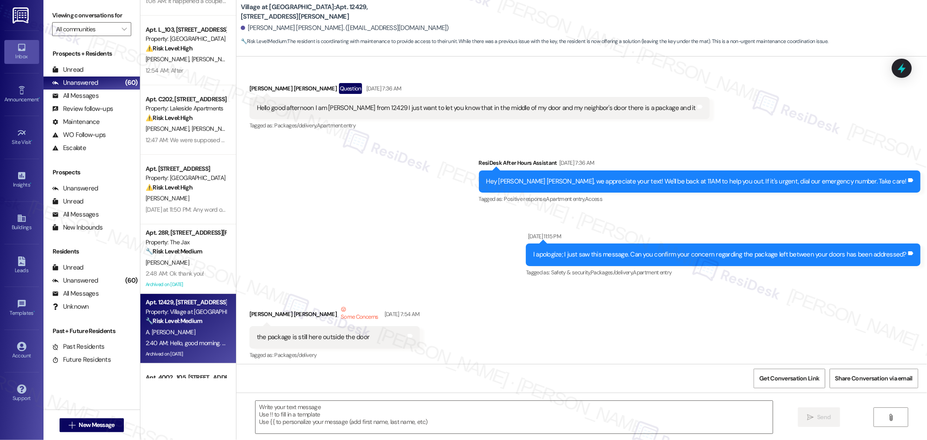
scroll to position [3969, 0]
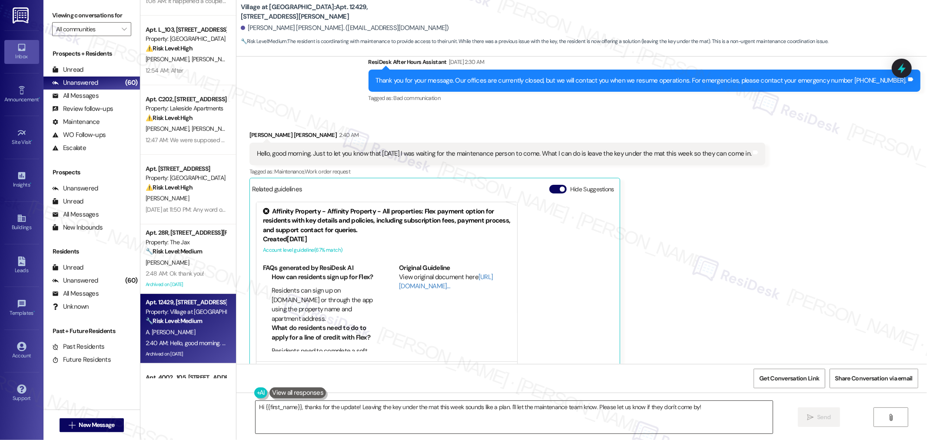
click at [680, 402] on textarea "Hi {{first_name}}, thanks for the update! Leaving the key under the mat this we…" at bounding box center [514, 417] width 517 height 33
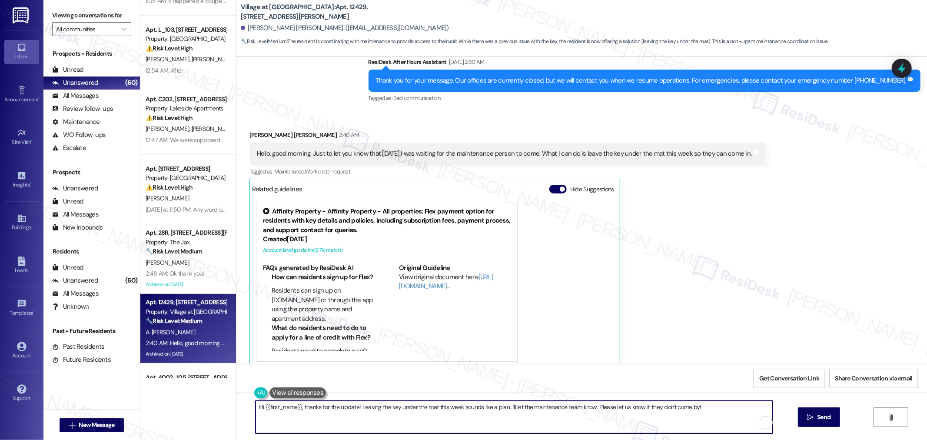
paste textarea "Good morning, and thank you for letting us know. I’m sorry to hear no one came …"
drag, startPoint x: 725, startPoint y: 408, endPoint x: 748, endPoint y: 407, distance: 22.6
click at [748, 407] on textarea "Good morning, and thank you for letting us know. I’m sorry to hear no one came …" at bounding box center [514, 417] width 517 height 33
click at [436, 419] on textarea "Good morning, and thank you for letting us know. I’m sorry to hear no one came …" at bounding box center [514, 417] width 517 height 33
type textarea "Good morning, and thank you for letting us know. I’m sorry to hear no one came …"
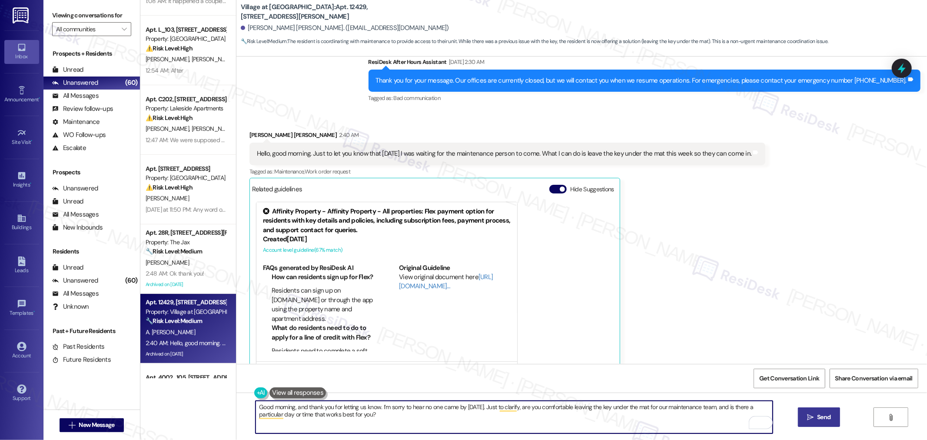
click at [824, 418] on span "Send" at bounding box center [823, 416] width 13 height 9
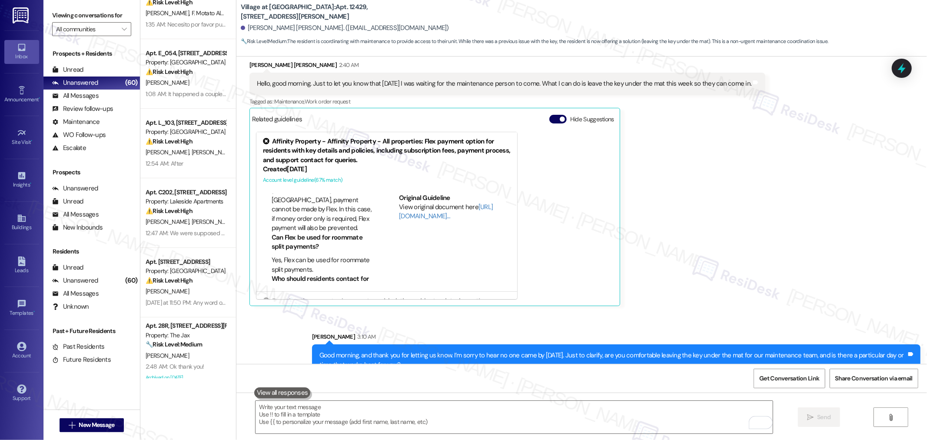
scroll to position [0, 0]
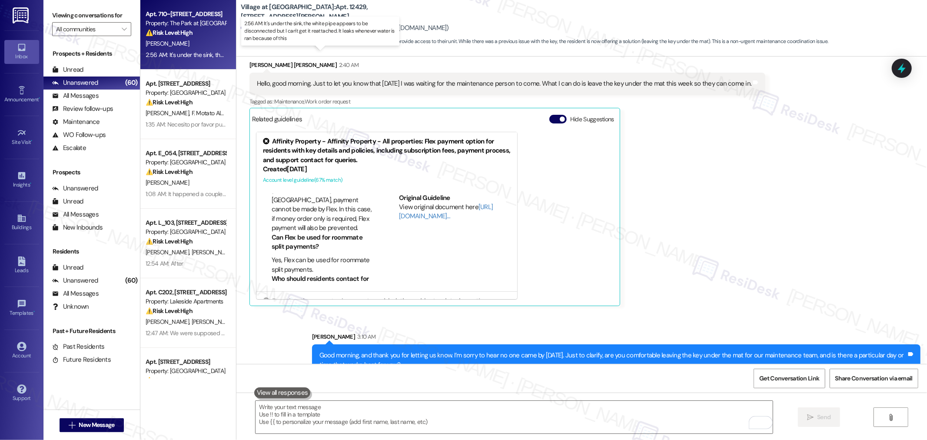
click at [180, 51] on div "2:56 AM: It's under the sink, the white pipe appears to be disconnected but I c…" at bounding box center [329, 55] width 366 height 8
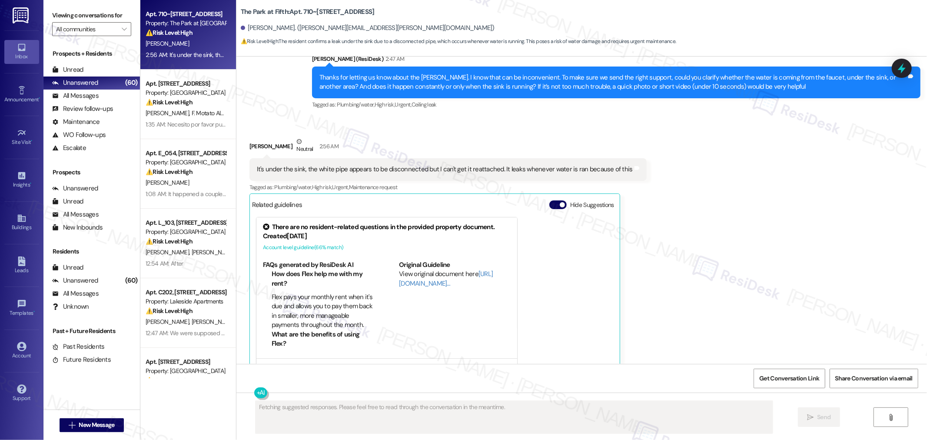
scroll to position [353, 0]
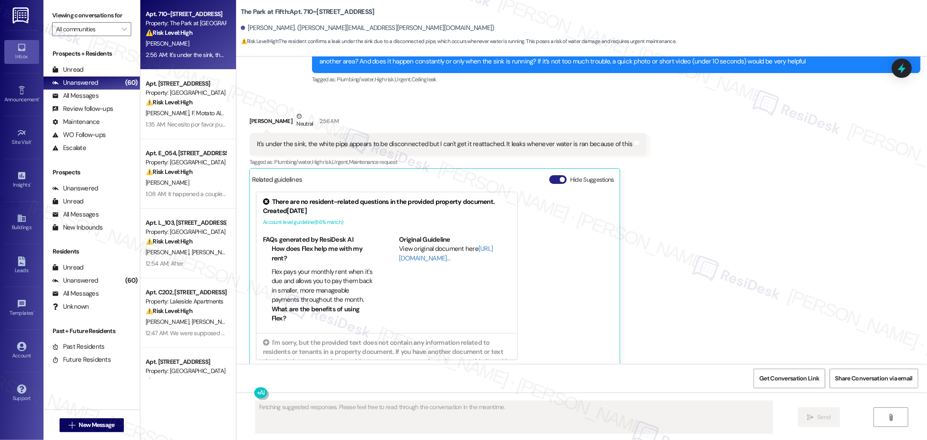
click at [549, 175] on button "Hide Suggestions" at bounding box center [557, 179] width 17 height 9
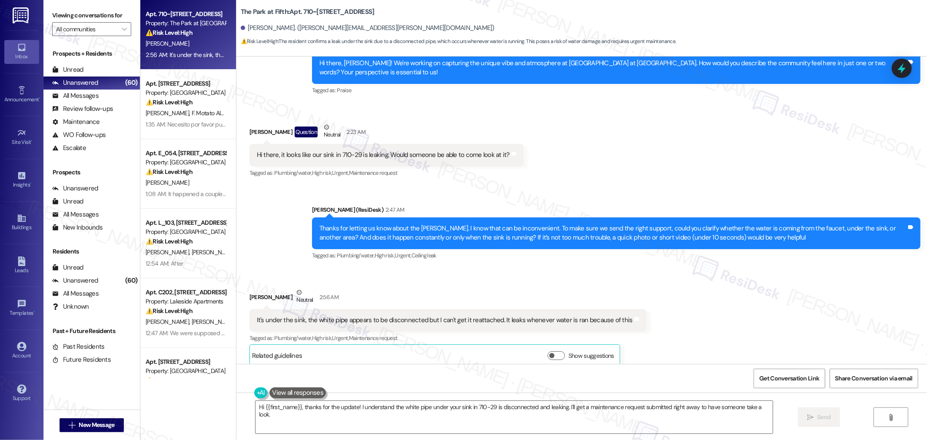
click at [763, 336] on div "Received via SMS Jillian Brown Neutral 2:56 AM It's under the sink, the white p…" at bounding box center [581, 320] width 691 height 105
click at [687, 406] on textarea "Hi {{first_name}}, thanks for the update! I understand the white pipe under you…" at bounding box center [514, 417] width 517 height 33
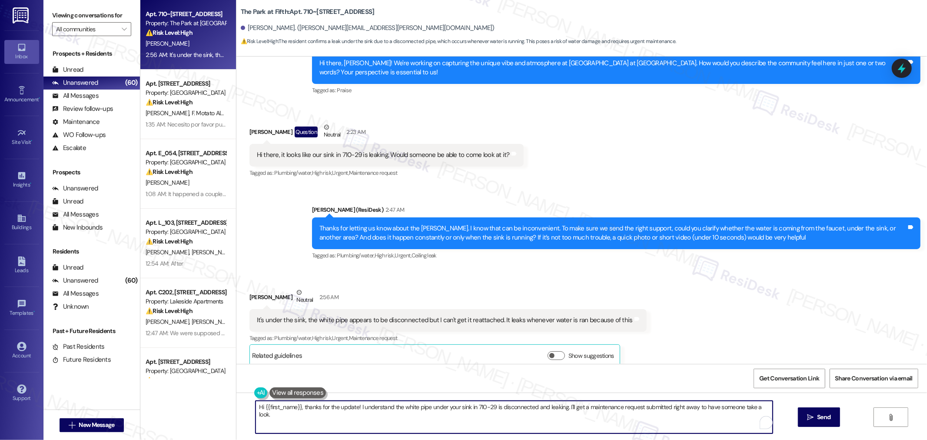
paste textarea "To help our team assess the issue more accurately, could you send over a brief …"
type textarea "To help our team assess the issue more accurately, could you send over a brief …"
click at [825, 419] on span "Send" at bounding box center [823, 416] width 13 height 9
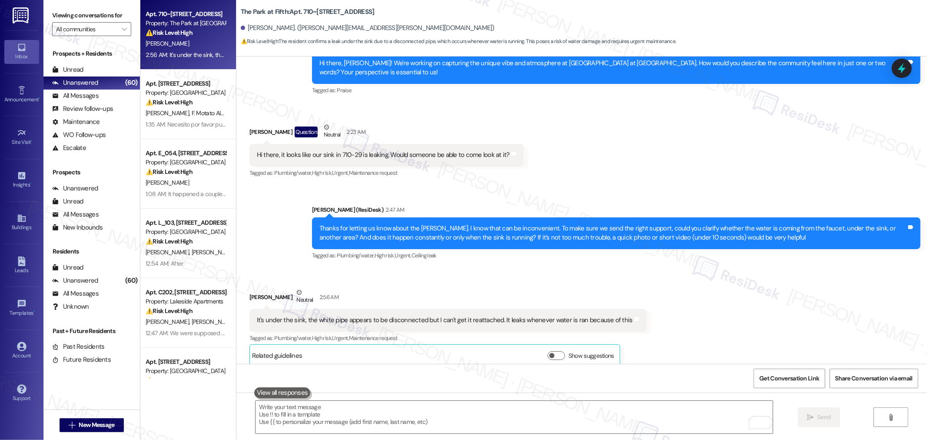
scroll to position [176, 0]
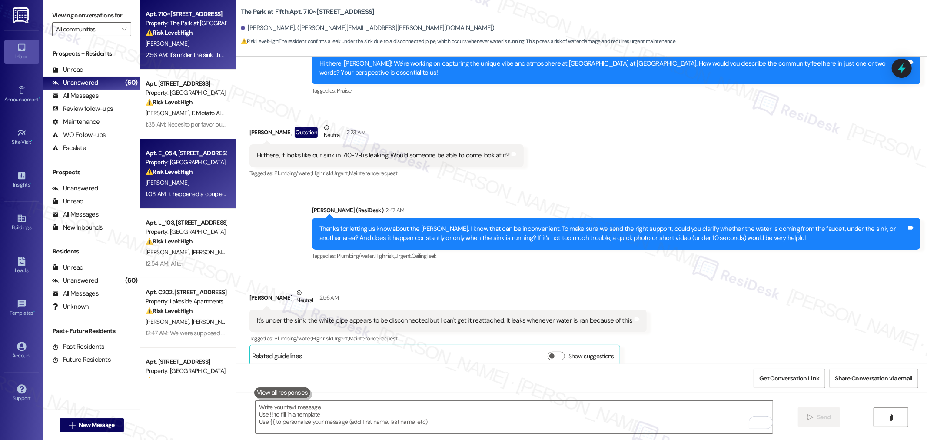
click at [172, 193] on div "1:08 AM: It happened a couple months ago. There was no water spill nor applianc…" at bounding box center [557, 194] width 822 height 8
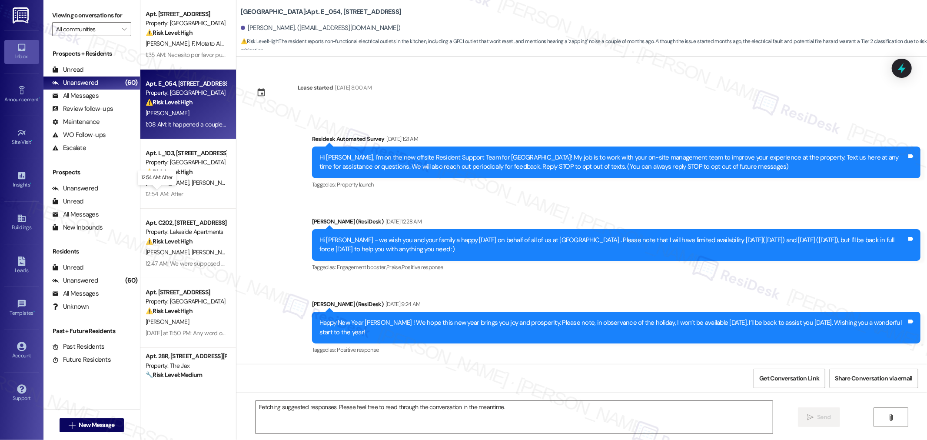
scroll to position [12142, 0]
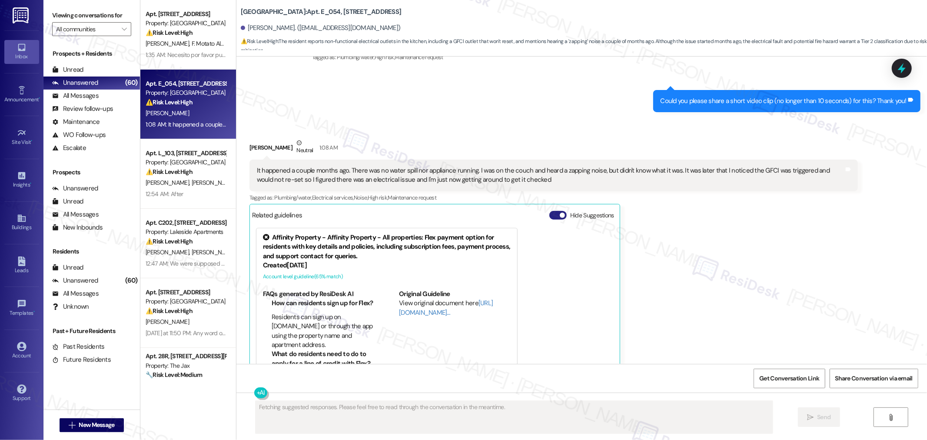
click at [558, 211] on button "Hide Suggestions" at bounding box center [557, 215] width 17 height 9
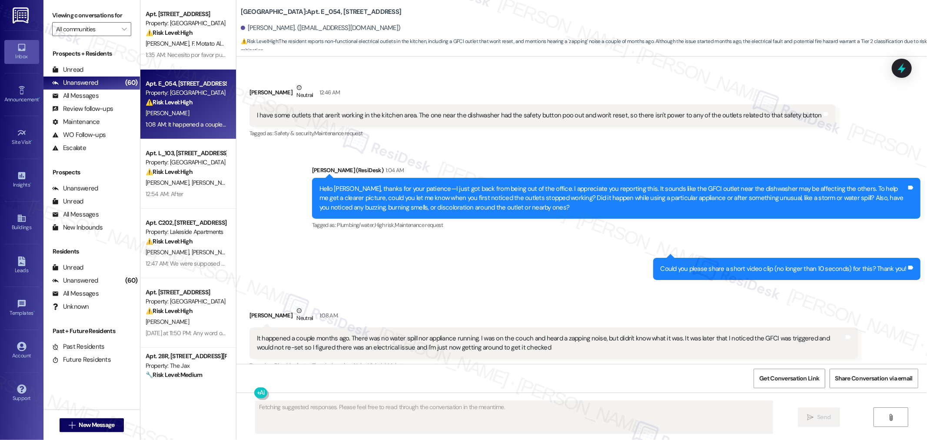
click at [639, 334] on div "It happened a couple months ago. There was no water spill nor appliance running…" at bounding box center [550, 343] width 587 height 19
click at [641, 334] on div "It happened a couple months ago. There was no water spill nor appliance running…" at bounding box center [550, 343] width 587 height 19
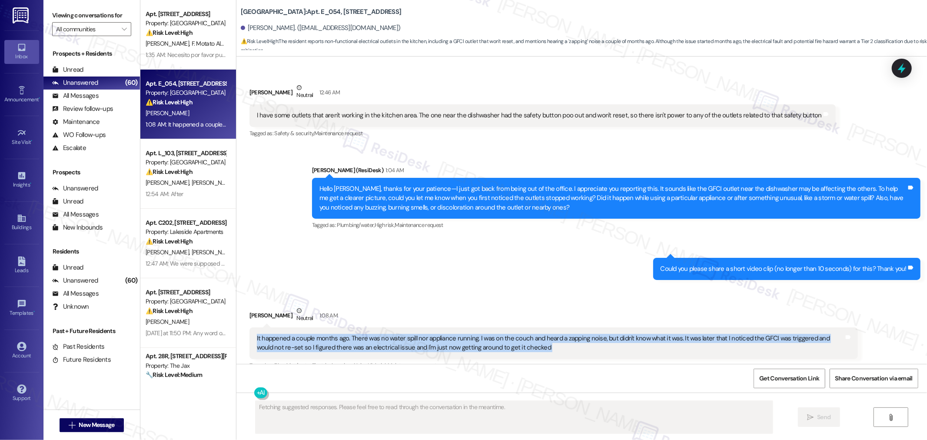
click at [641, 334] on div "It happened a couple months ago. There was no water spill nor appliance running…" at bounding box center [550, 343] width 587 height 19
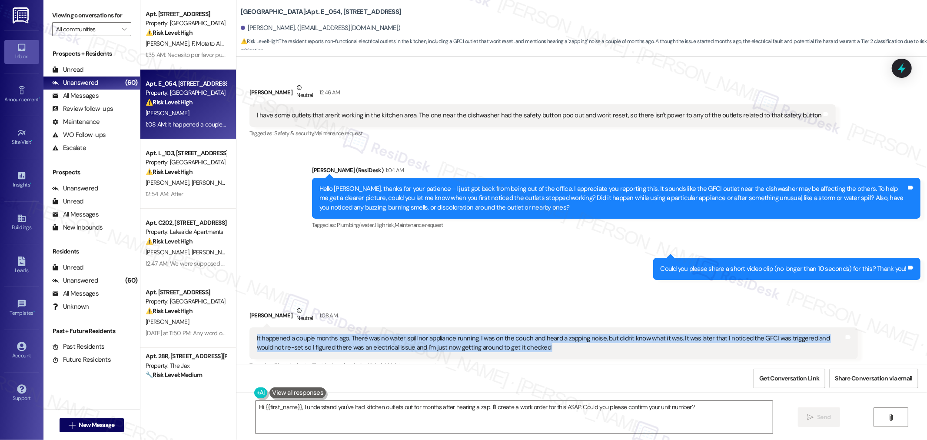
copy div "It happened a couple months ago. There was no water spill nor appliance running…"
click at [672, 401] on textarea "Hi {{first_name}}, I understand you've had kitchen outlets out for months after…" at bounding box center [514, 417] width 517 height 33
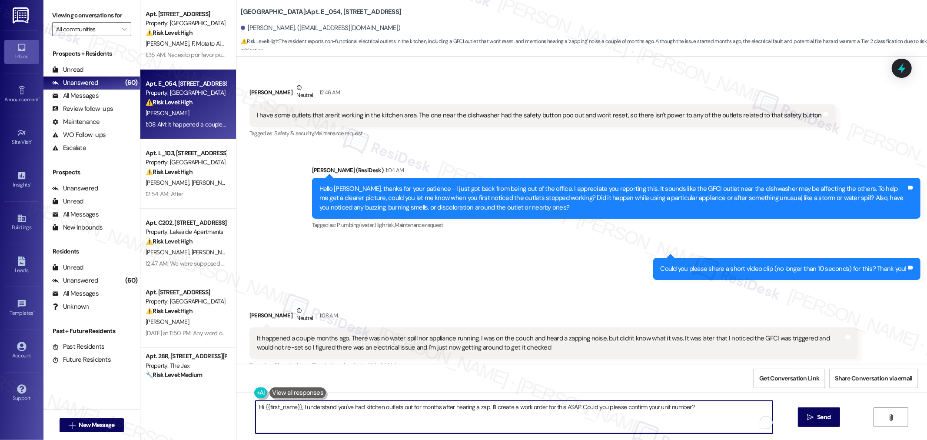
paste textarea "Thank you for sharing those details — I can imagine that must have been concern…"
type textarea "Thank you for sharing those details — I can imagine that must have been concern…"
click at [818, 415] on span "Send" at bounding box center [823, 416] width 13 height 9
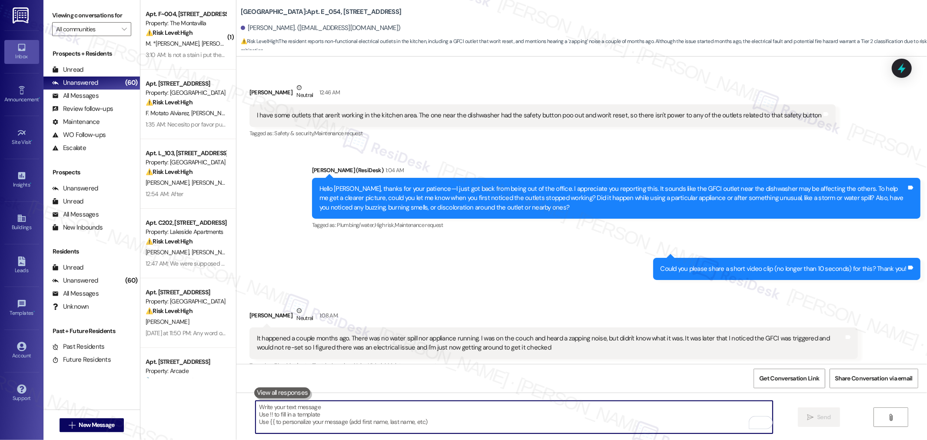
click at [651, 420] on textarea "To enrich screen reader interactions, please activate Accessibility in Grammarl…" at bounding box center [514, 417] width 517 height 33
paste textarea "If possible, could you also send us a quick photo or a short video (10 seconds …"
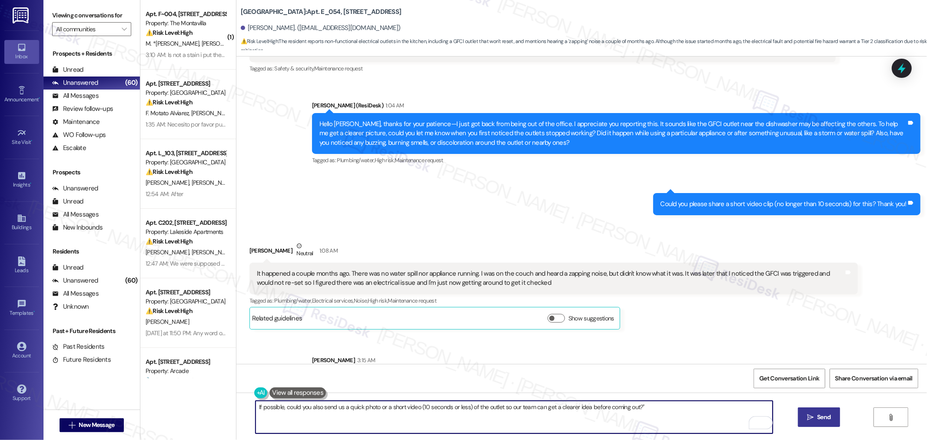
scroll to position [12045, 0]
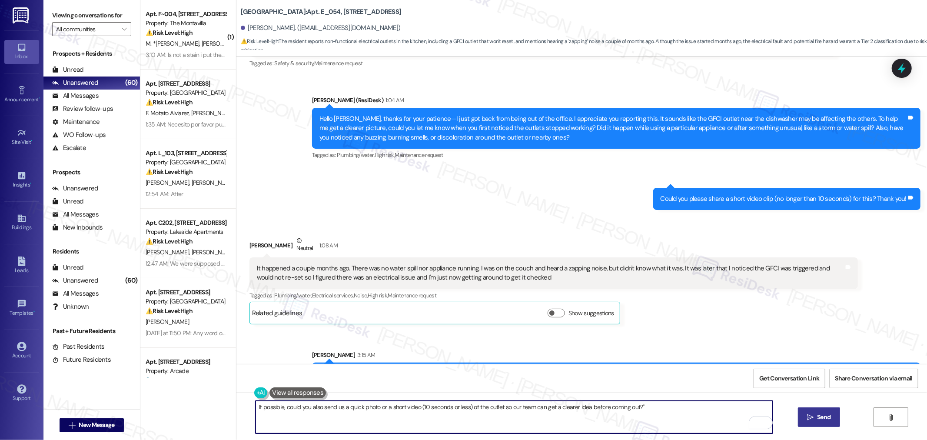
type textarea "If possible, could you also send us a quick photo or a short video (10 seconds …"
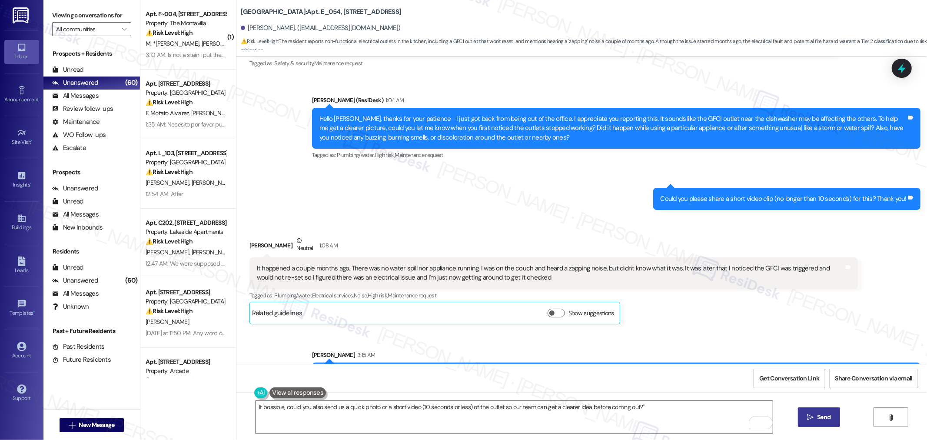
click at [830, 412] on button " Send" at bounding box center [819, 417] width 42 height 20
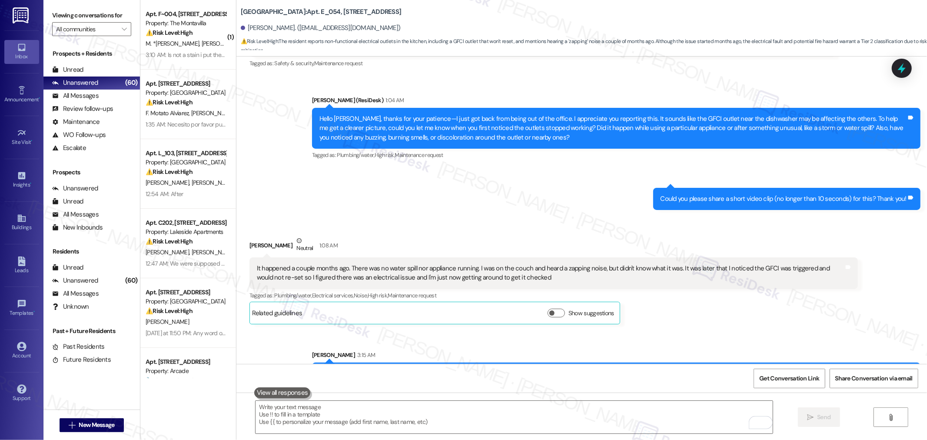
scroll to position [11975, 0]
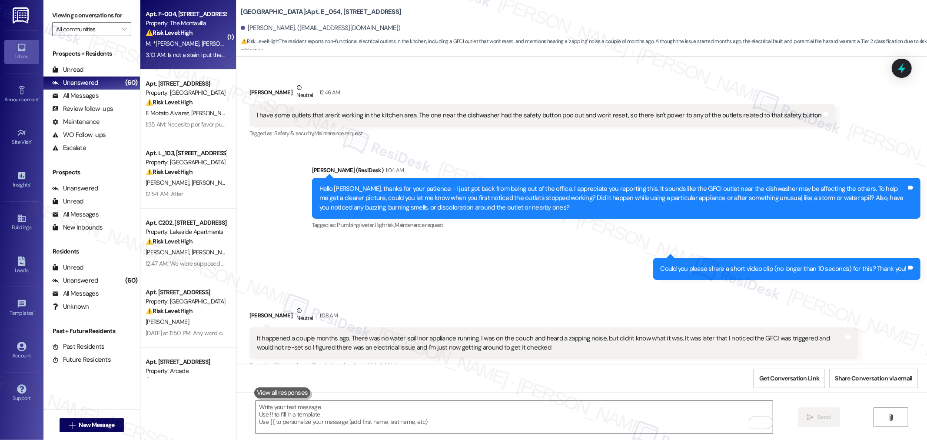
click at [180, 36] on strong "⚠️ Risk Level: High" at bounding box center [169, 33] width 47 height 8
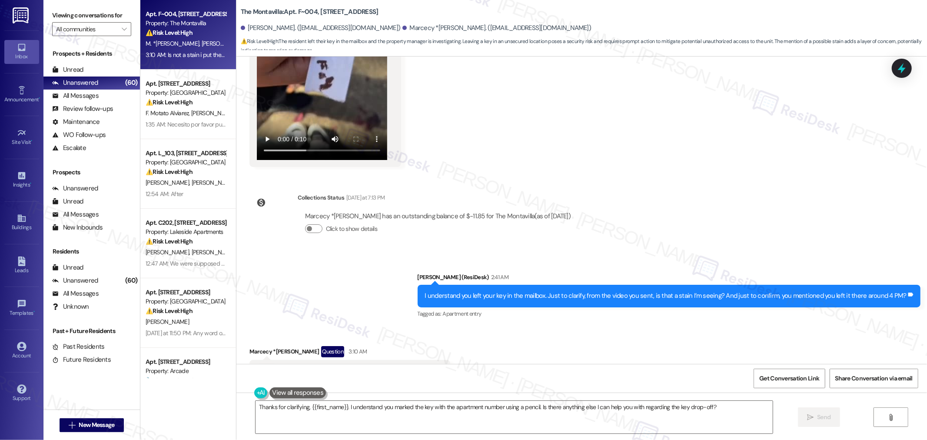
scroll to position [4207, 0]
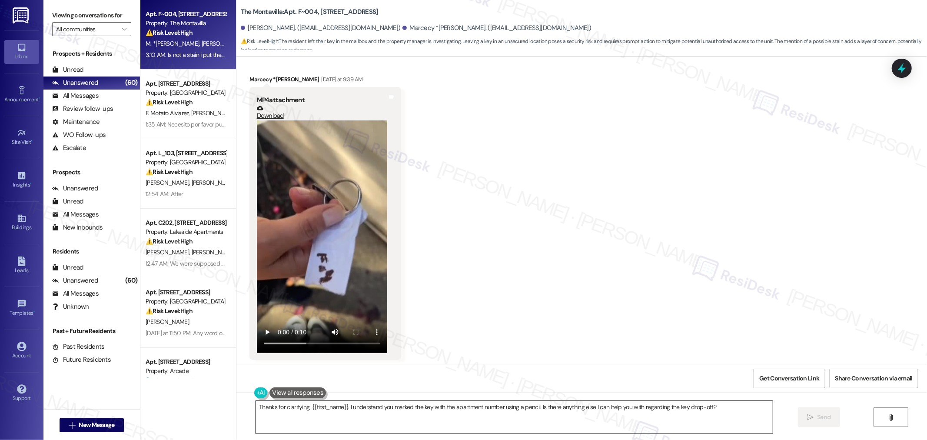
click at [555, 412] on textarea "Thanks for clarifying, {{first_name}}. I understand you marked the key with the…" at bounding box center [514, 417] width 517 height 33
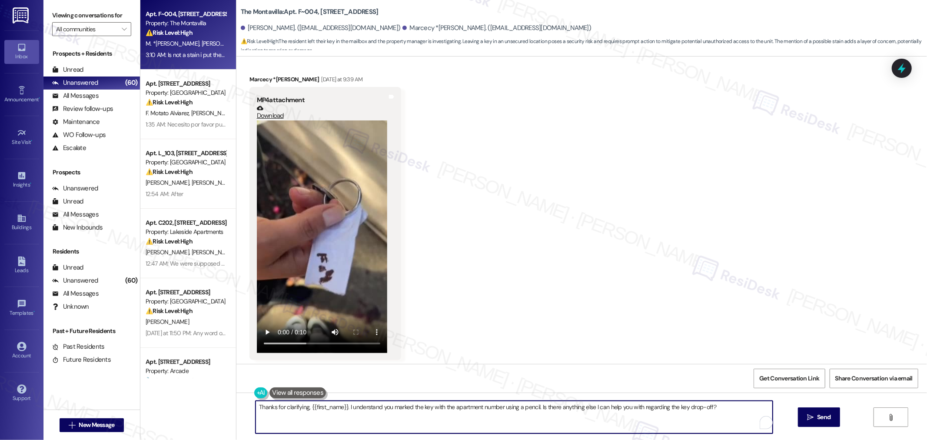
paste textarea "Could you please elaborate on this matter so I may better understand it and pro…"
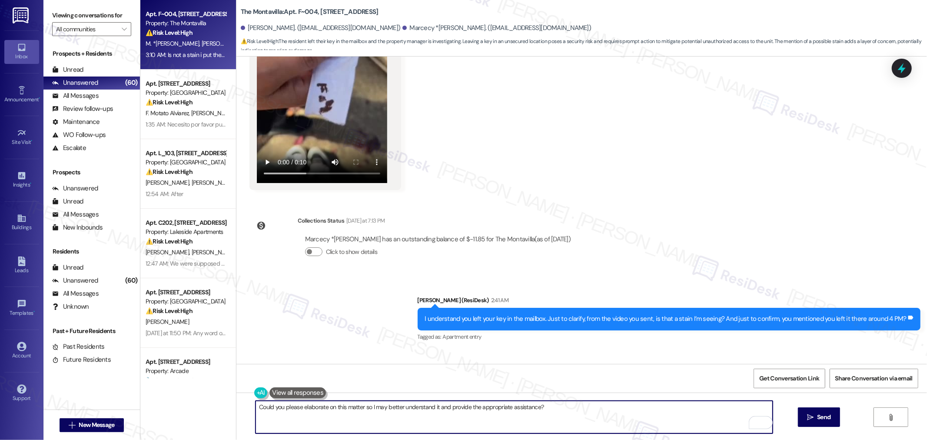
scroll to position [4400, 0]
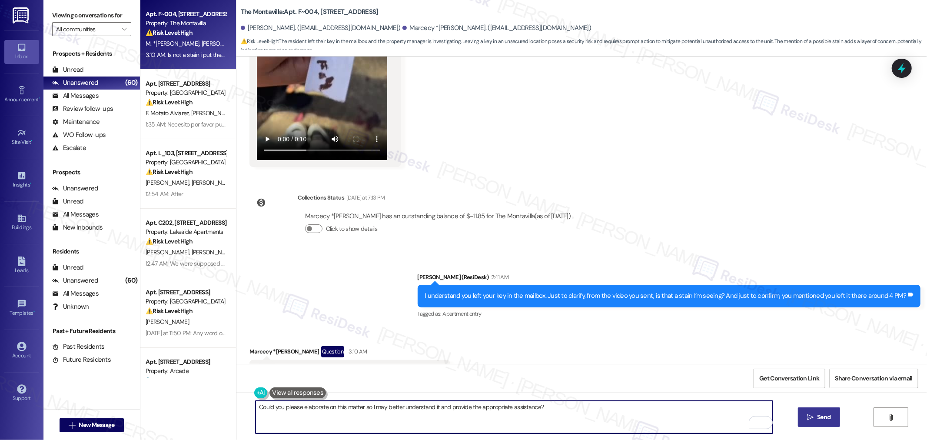
type textarea "Could you please elaborate on this matter so I may better understand it and pro…"
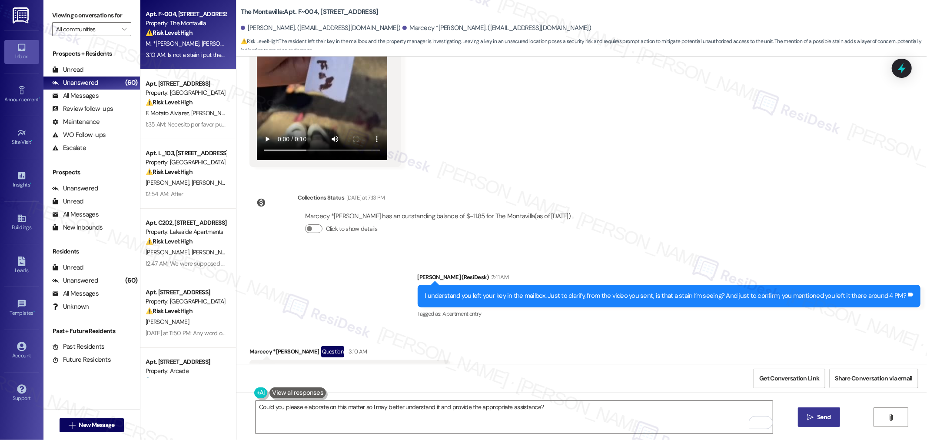
click at [821, 419] on span "Send" at bounding box center [823, 416] width 13 height 9
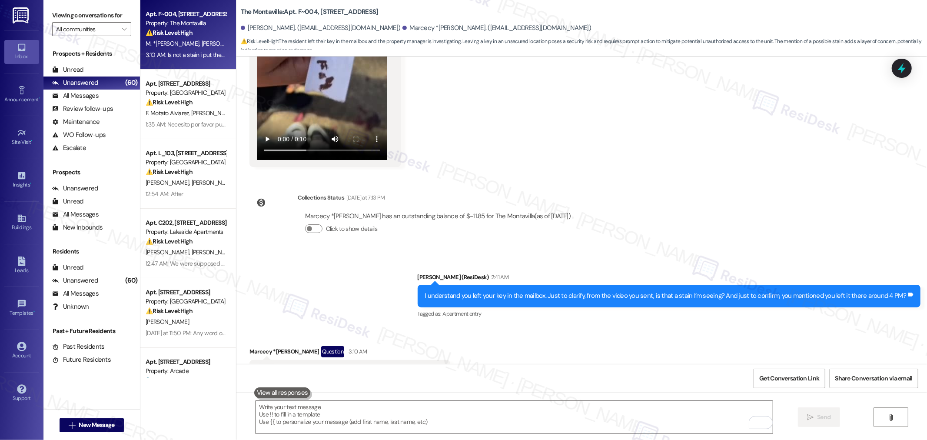
scroll to position [4400, 0]
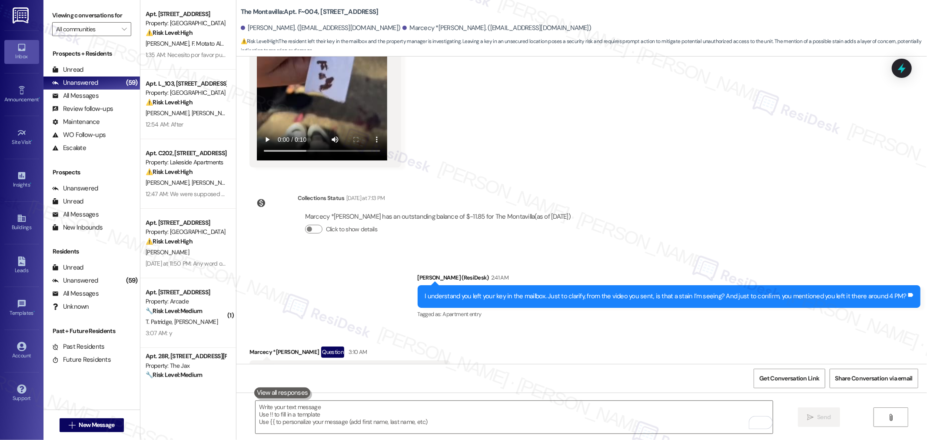
click at [572, 361] on div "Received via SMS Marcecy *Hernandez Question 3:10 AM Is not a stain i put the a…" at bounding box center [581, 364] width 691 height 75
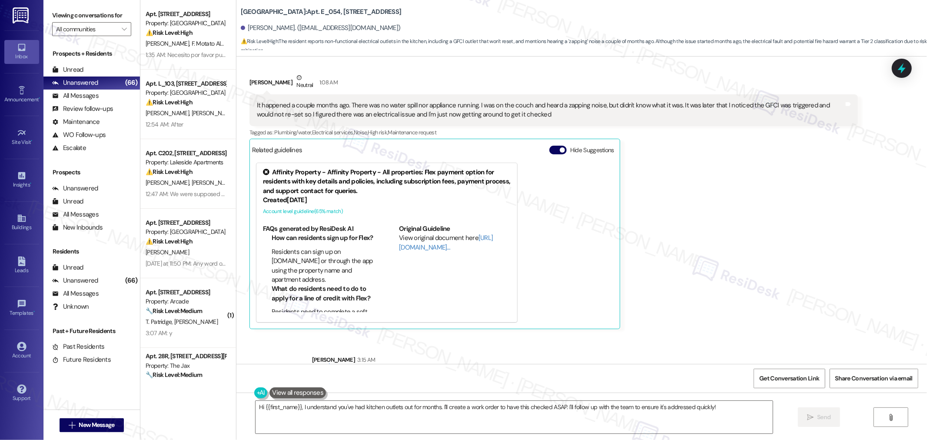
scroll to position [12273, 0]
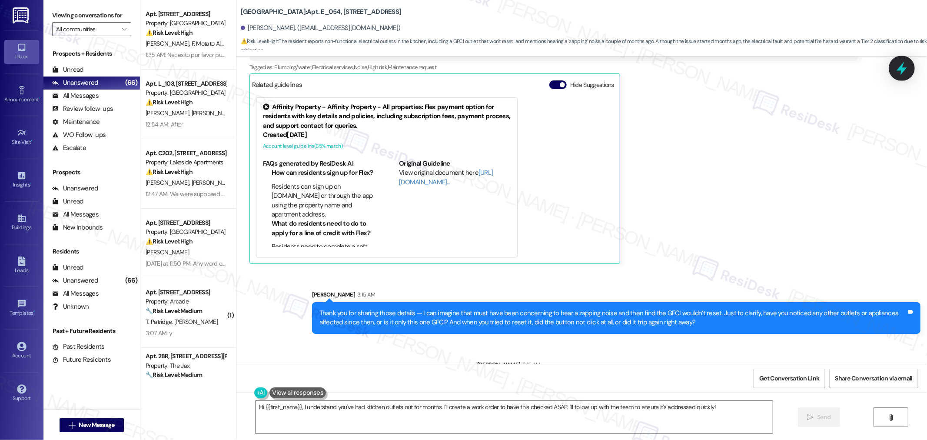
click at [901, 68] on icon at bounding box center [902, 68] width 10 height 13
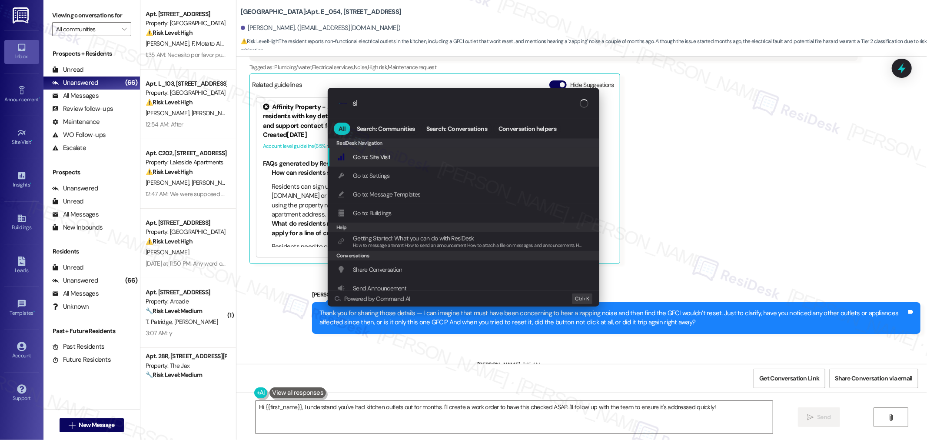
type input "sla"
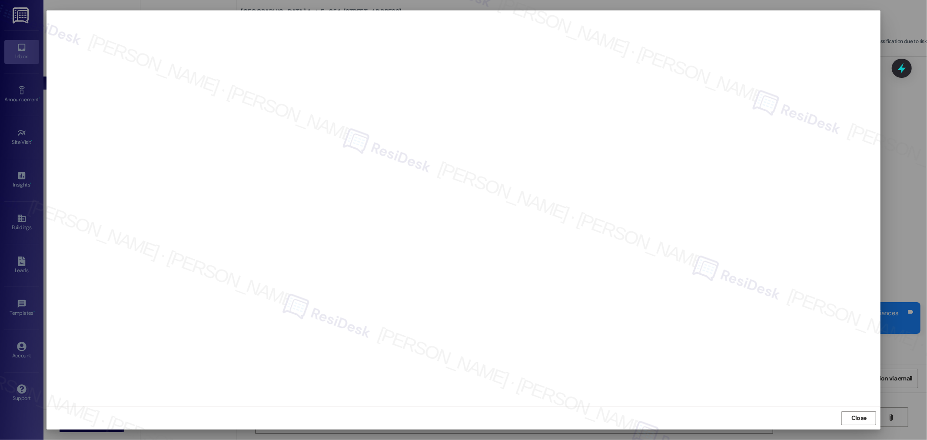
scroll to position [12333, 0]
click at [858, 417] on span "Close" at bounding box center [858, 417] width 15 height 9
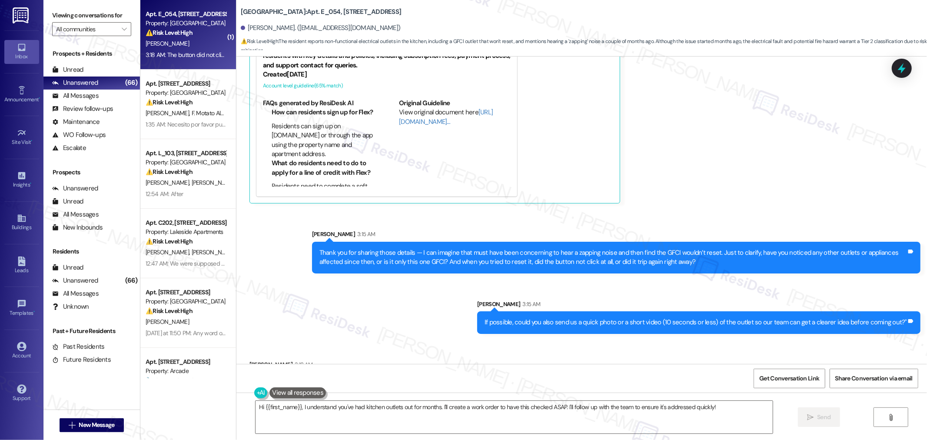
click at [368, 287] on div "Sent via SMS Sarah 3:15 AM Thank you for sharing those details — I can imagine …" at bounding box center [581, 275] width 691 height 130
click at [412, 413] on textarea "Hi {{first_name}}, I understand you've had kitchen outlets out for months. I'll…" at bounding box center [514, 417] width 517 height 33
click at [562, 379] on div "The button did not click at all and the outlets on the other side of the counte…" at bounding box center [510, 383] width 506 height 9
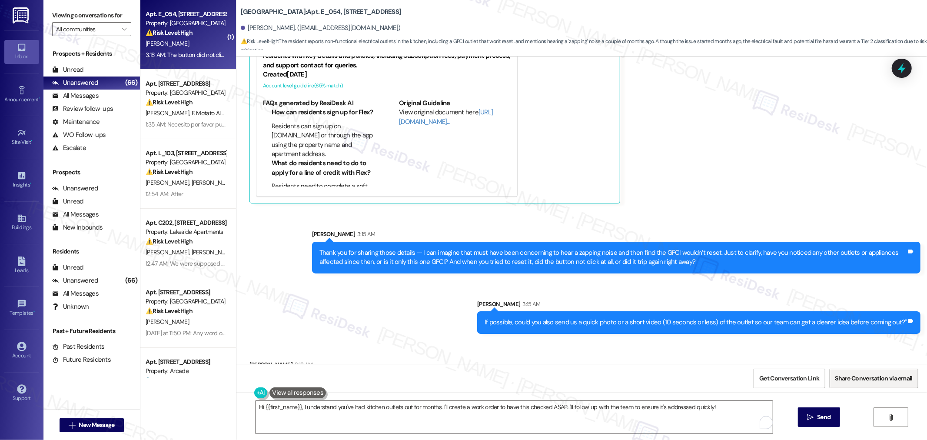
copy div "The button did not click at all and the outlets on the other side of the counte…"
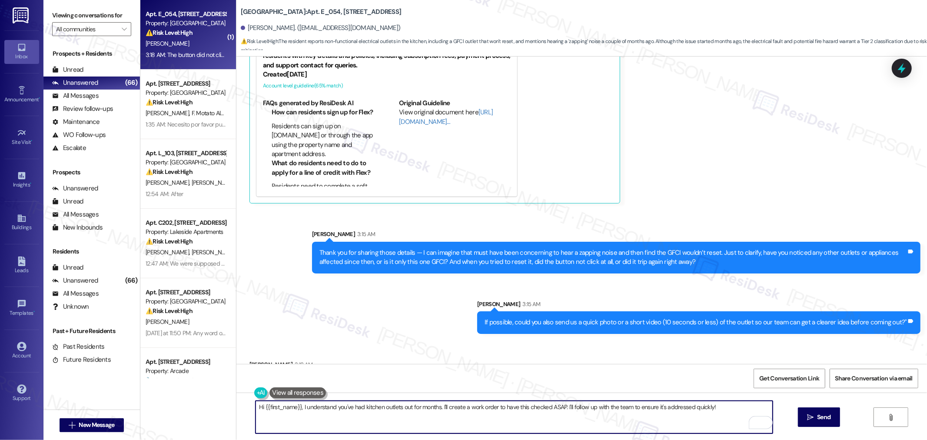
click at [522, 405] on textarea "Hi {{first_name}}, I understand you've had kitchen outlets out for months. I'll…" at bounding box center [514, 417] width 517 height 33
paste textarea "Thanks, that detail helps. A photo tonight works great"
type textarea "Thanks, that detail helps. A photo tonight works great!"
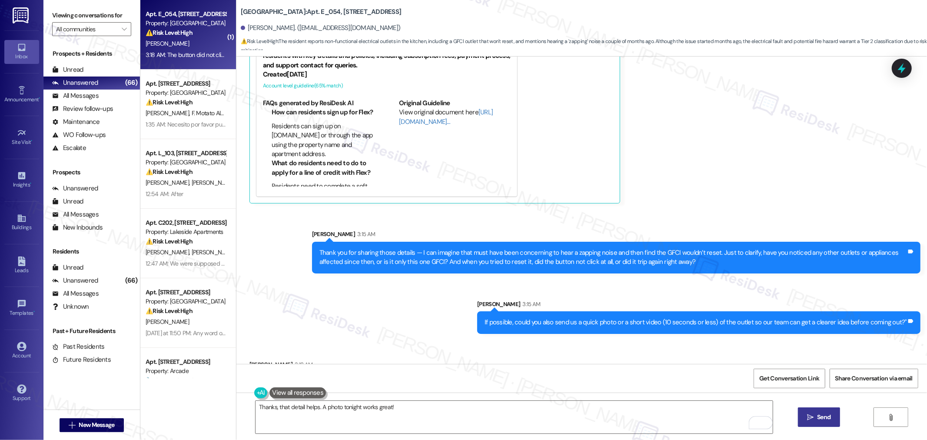
click at [805, 419] on span " Send" at bounding box center [818, 416] width 27 height 9
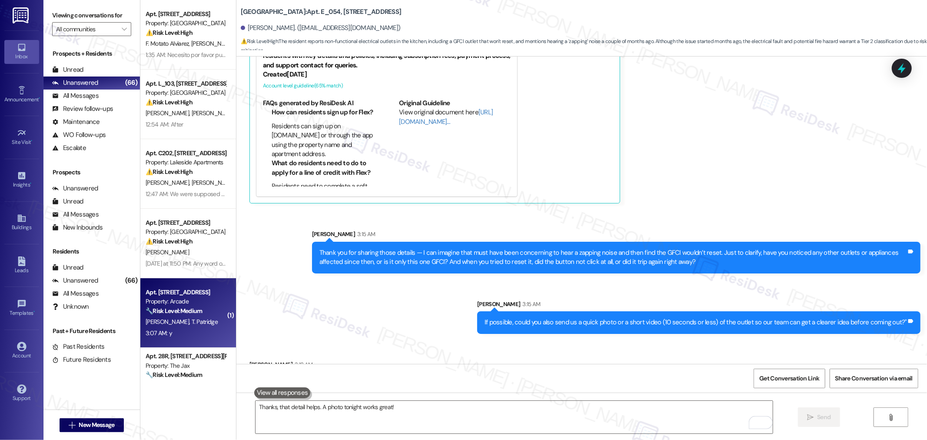
click at [179, 315] on div "🔧 Risk Level: Medium The resident responded 'y' to a follow-up message regardin…" at bounding box center [186, 310] width 80 height 9
type textarea "Fetching suggested responses. Please feel free to read through the conversation…"
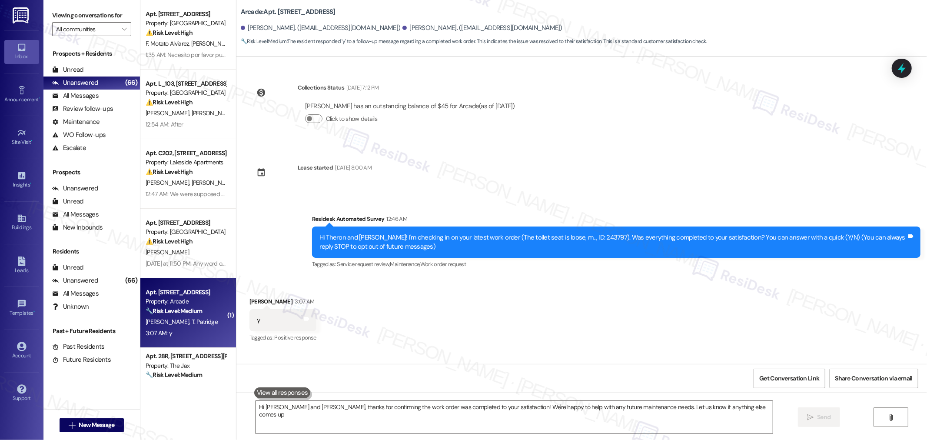
type textarea "Hi Theron and Colin, thanks for confirming the work order was completed to your…"
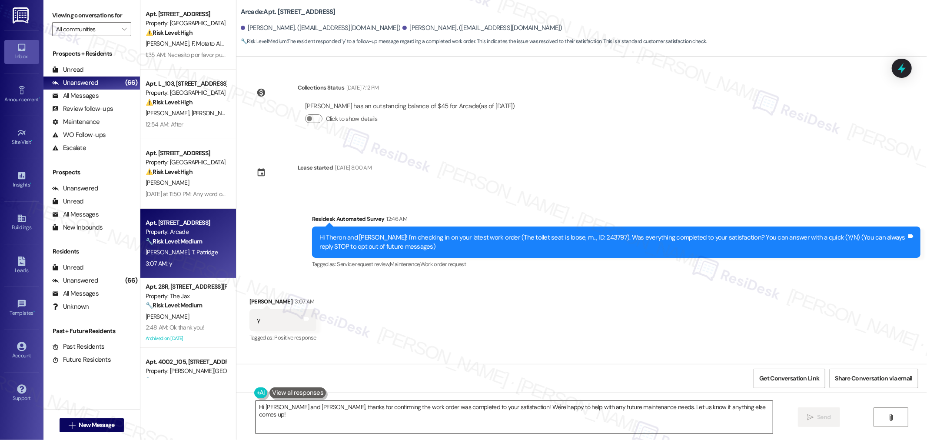
click at [652, 419] on textarea "Hi Theron and Colin, thanks for confirming the work order was completed to your…" at bounding box center [514, 417] width 517 height 33
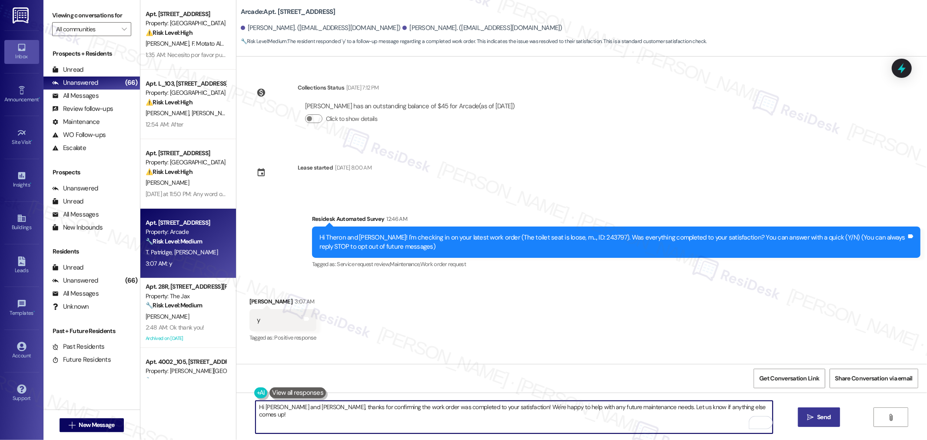
click at [826, 416] on span "Send" at bounding box center [823, 416] width 13 height 9
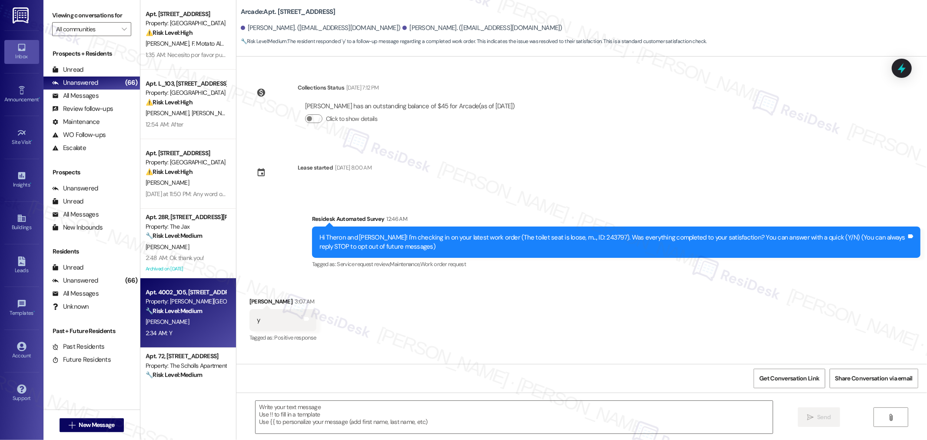
click at [183, 322] on div "M. Almousawi" at bounding box center [186, 321] width 82 height 11
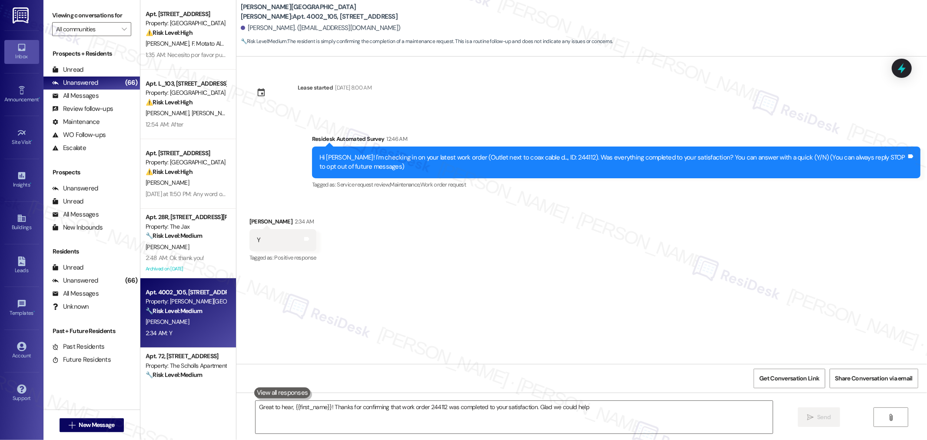
type textarea "Great to hear, {{first_name}}! Thanks for confirming that work order 244112 was…"
click at [678, 412] on textarea "Great to hear, {{first_name}}! Thanks for confirming that work order 244112 was…" at bounding box center [514, 417] width 517 height 33
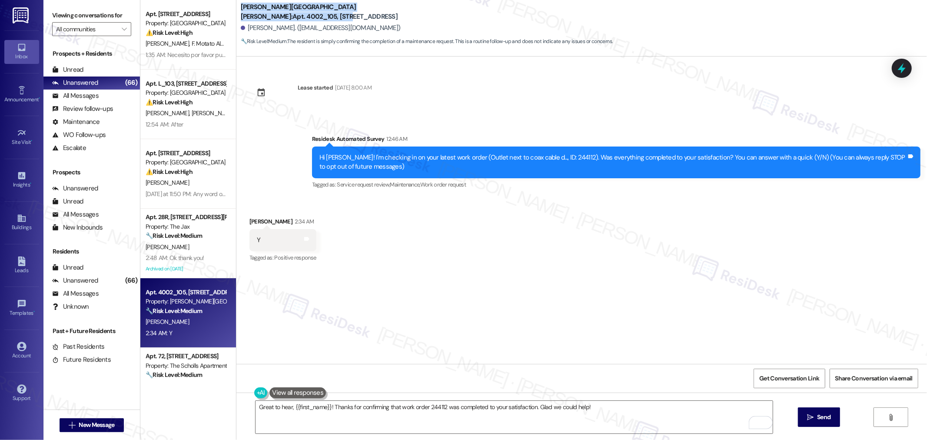
drag, startPoint x: 249, startPoint y: 10, endPoint x: 344, endPoint y: 15, distance: 95.3
click at [344, 15] on div "Witham Hill Oaks: Apt. 4002_105, 4275 NW Clubhouse Pl Moussa Almousawi. (amosa3…" at bounding box center [581, 24] width 691 height 44
copy b "Witham Hill Oaks: Apt. 4002_105, 4275"
click at [583, 402] on textarea "Great to hear, {{first_name}}! Thanks for confirming that work order 244112 was…" at bounding box center [514, 417] width 517 height 33
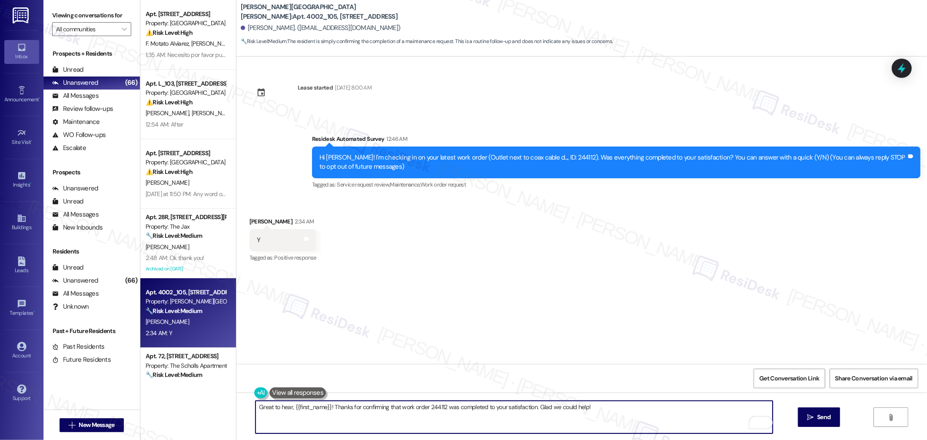
click at [615, 416] on textarea "Great to hear, {{first_name}}! Thanks for confirming that work order 244112 was…" at bounding box center [514, 417] width 517 height 33
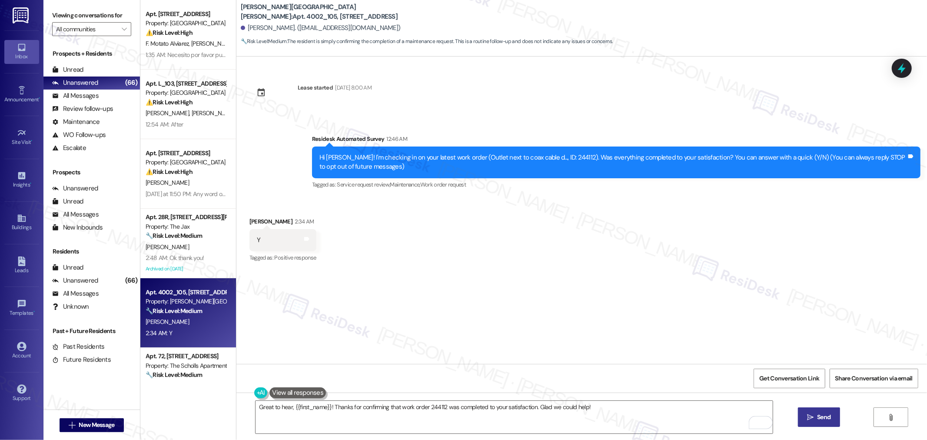
click at [814, 412] on button " Send" at bounding box center [819, 417] width 42 height 20
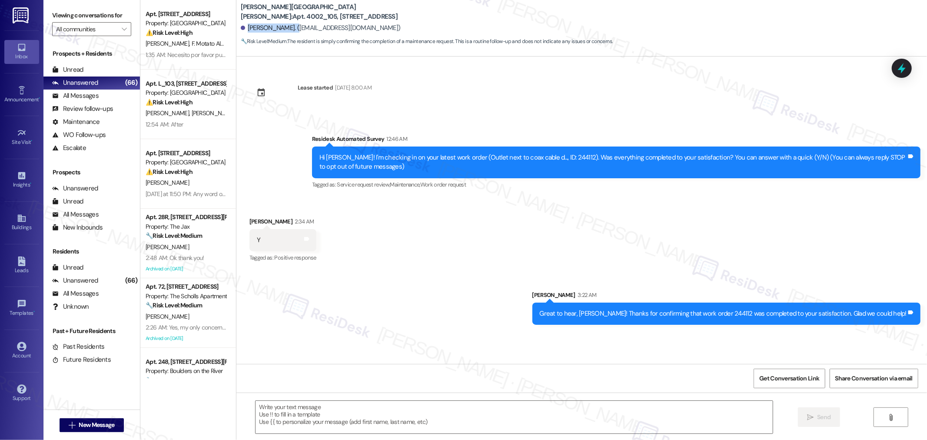
drag, startPoint x: 241, startPoint y: 28, endPoint x: 293, endPoint y: 27, distance: 51.7
click at [293, 27] on div "Moussa Almousawi. (amosa3277@gmail.com)" at bounding box center [321, 27] width 160 height 9
copy div "Moussa Almousawi"
click at [547, 151] on div "Hi Moussa! I'm checking in on your latest work order (Outlet next to coax cable…" at bounding box center [616, 162] width 608 height 32
click at [547, 154] on div "Hi Moussa! I'm checking in on your latest work order (Outlet next to coax cable…" at bounding box center [612, 162] width 587 height 19
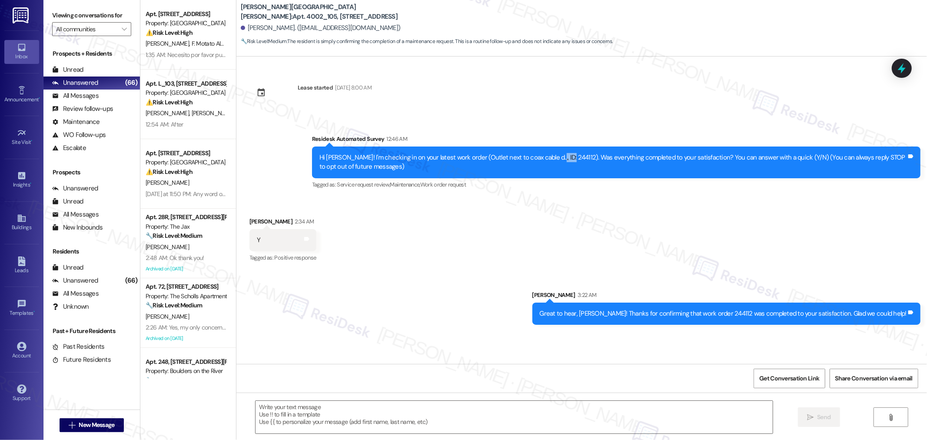
click at [547, 154] on div "Hi Moussa! I'm checking in on your latest work order (Outlet next to coax cable…" at bounding box center [612, 162] width 587 height 19
copy div "244112"
click at [803, 381] on span "Get Conversation Link" at bounding box center [789, 378] width 60 height 9
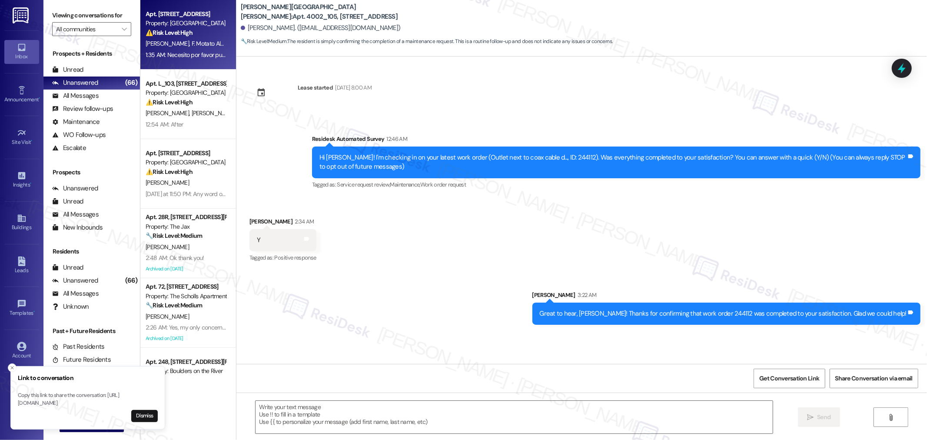
click at [193, 44] on span "F. Motato Alviarez" at bounding box center [214, 44] width 46 height 8
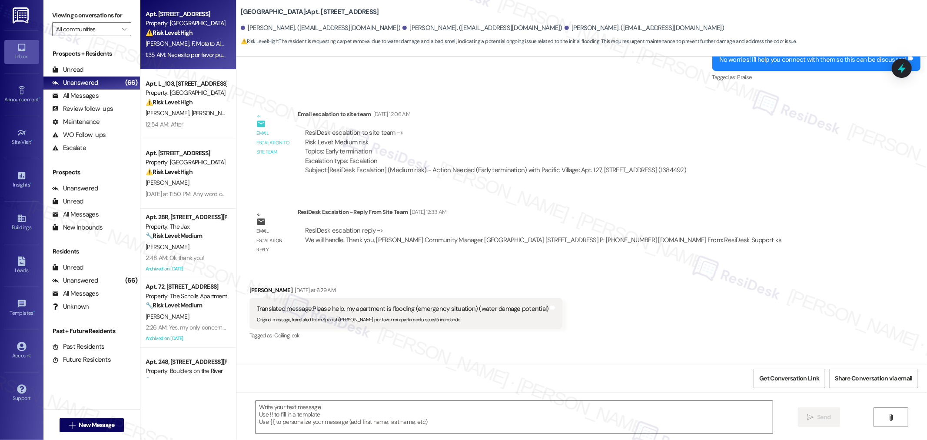
type textarea "Fetching suggested responses. Please feel free to read through the conversation…"
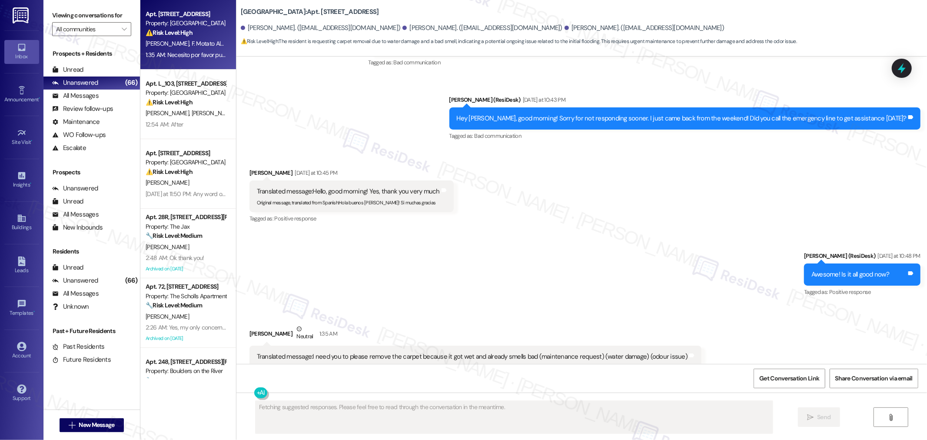
scroll to position [2859, 0]
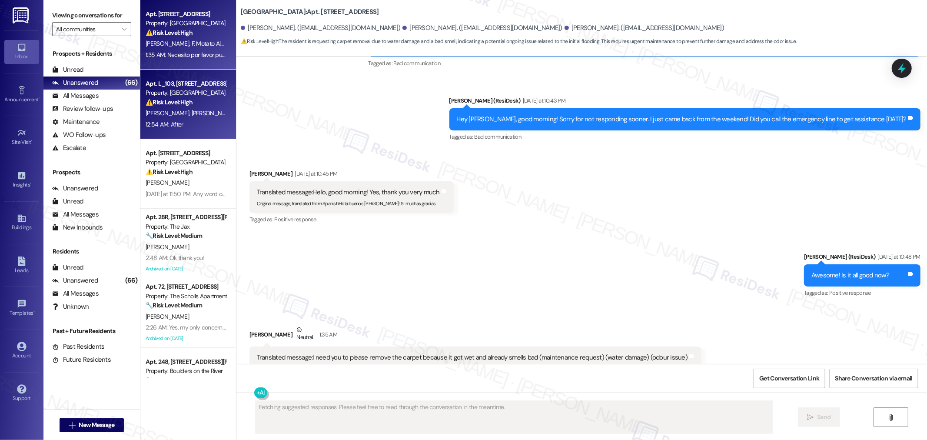
click at [171, 92] on div "Property: [GEOGRAPHIC_DATA]" at bounding box center [186, 92] width 80 height 9
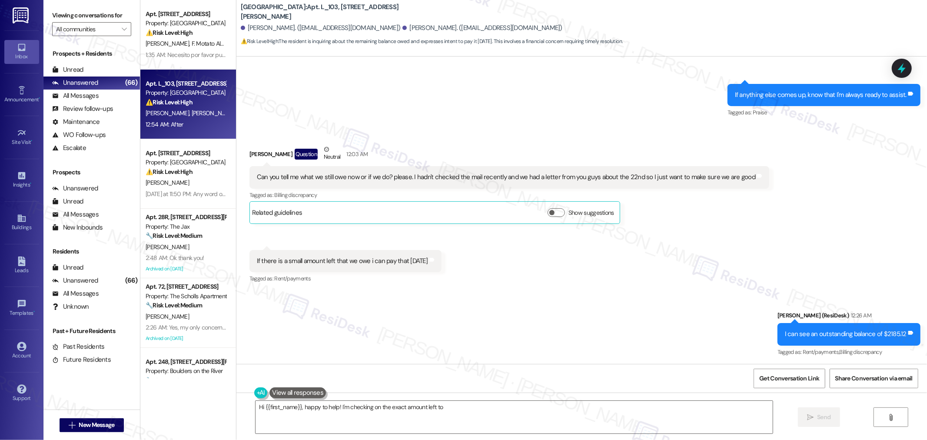
scroll to position [6549, 0]
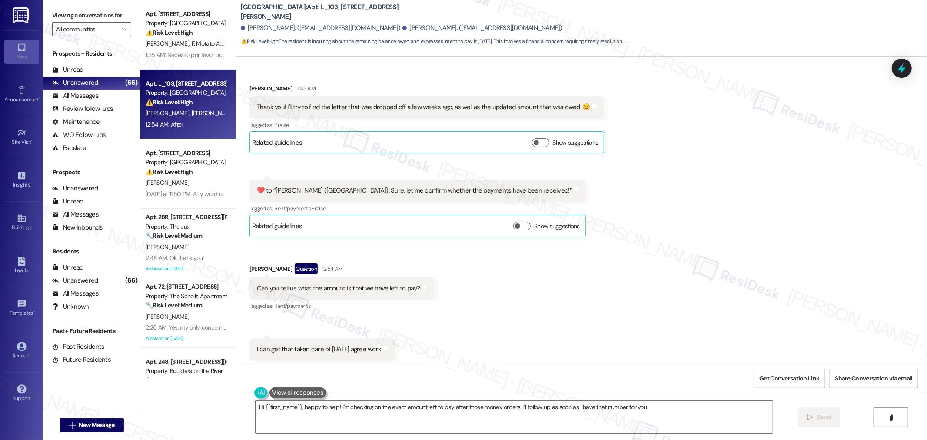
type textarea "Hi {{first_name}}, happy to help! I'm checking on the exact amount left to pay …"
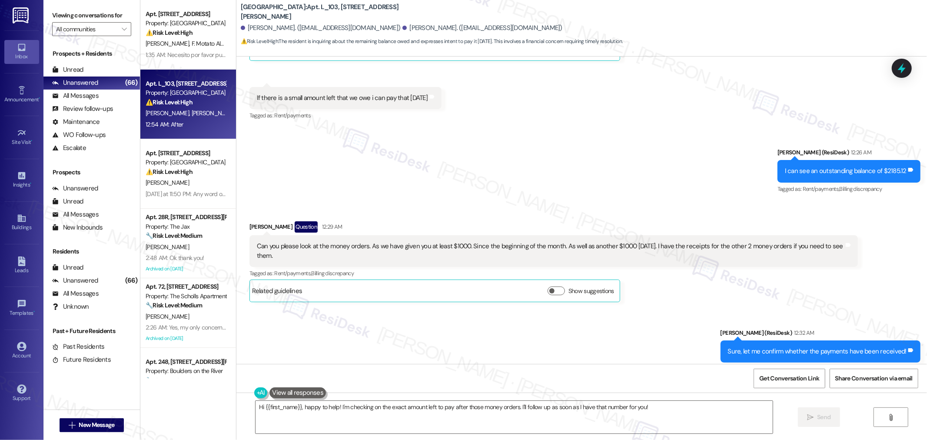
scroll to position [6018, 0]
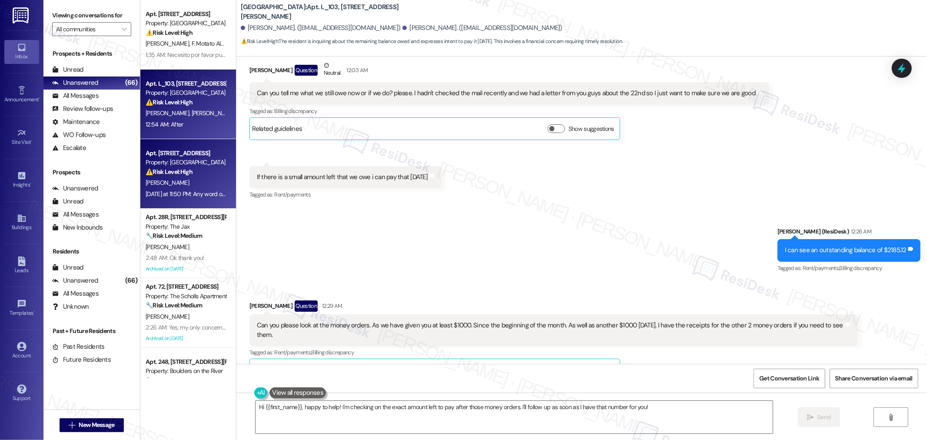
click at [181, 175] on strong "⚠️ Risk Level: High" at bounding box center [169, 172] width 47 height 8
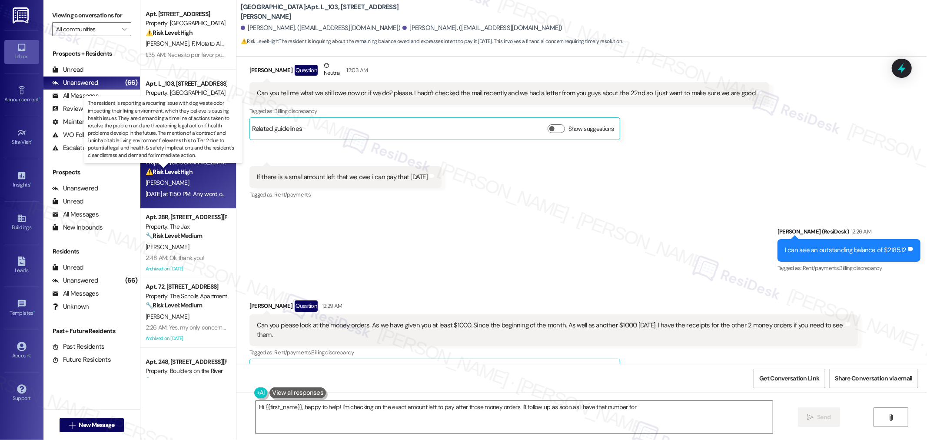
type textarea "Hi {{first_name}}, happy to help! I'm checking on the exact amount left to pay …"
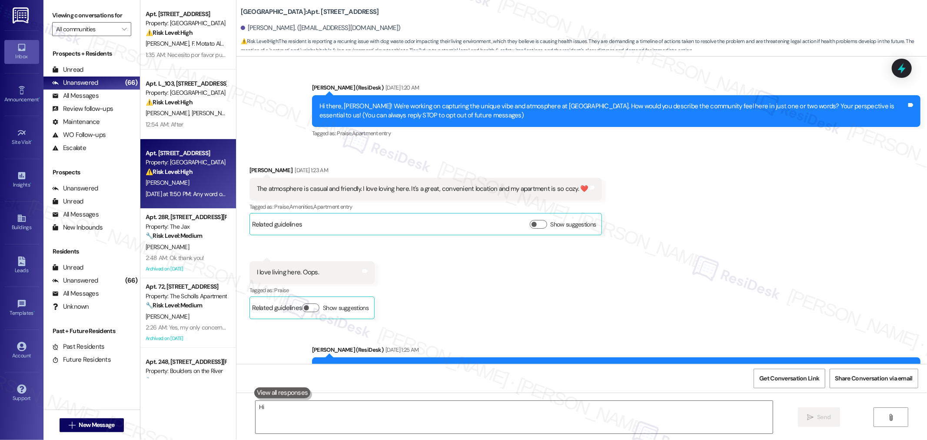
scroll to position [10782, 0]
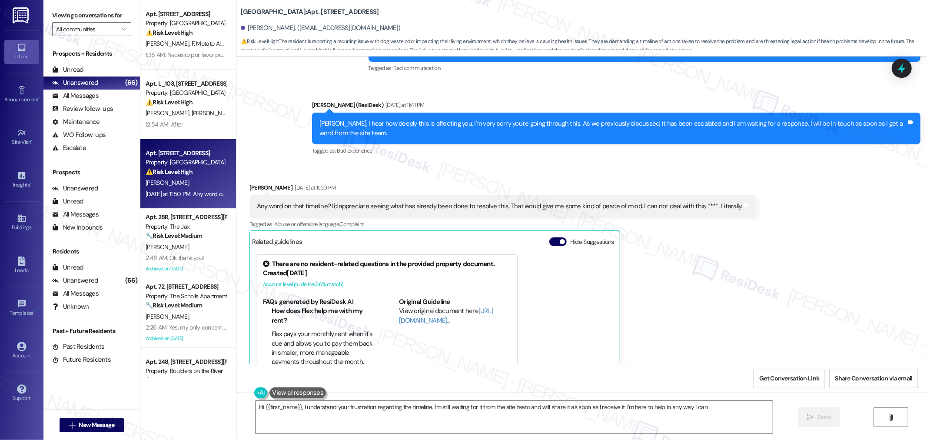
type textarea "Hi {{first_name}}, I understand your frustration regarding the timeline. I'm st…"
click at [185, 261] on div "2:48 AM: Ok thank you! 2:48 AM: Ok thank you!" at bounding box center [175, 258] width 59 height 8
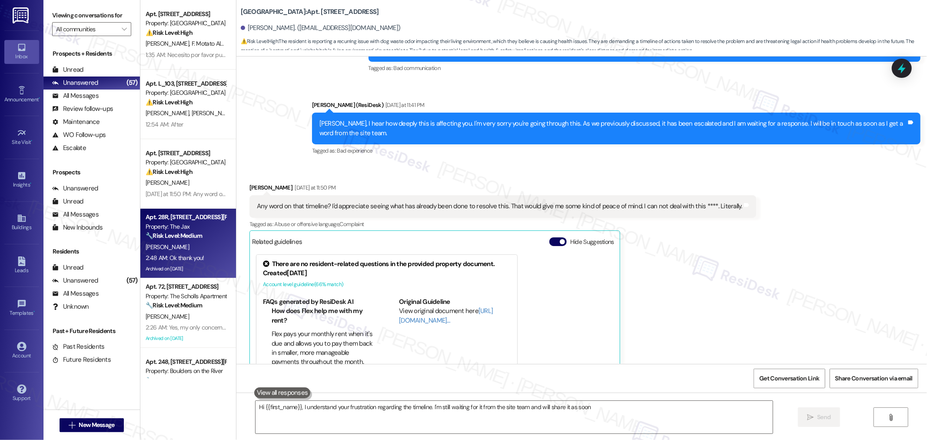
type textarea "Hi {{first_name}}, I understand your frustration regarding the timeline. I'm st…"
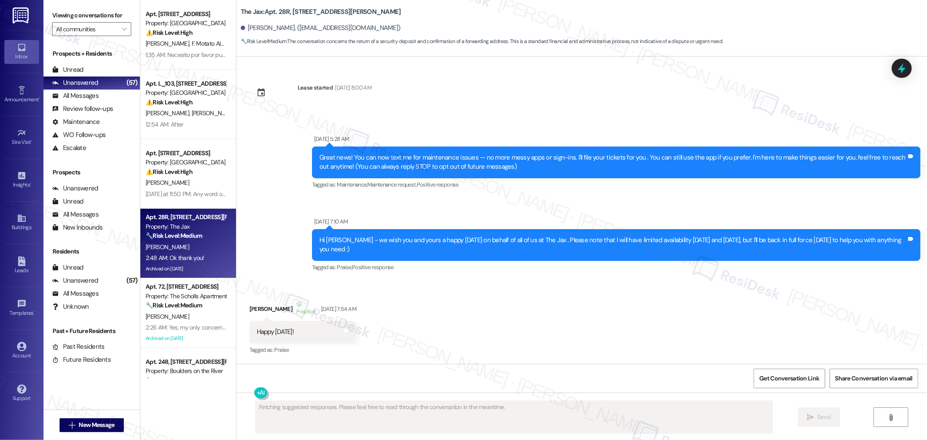
scroll to position [22470, 0]
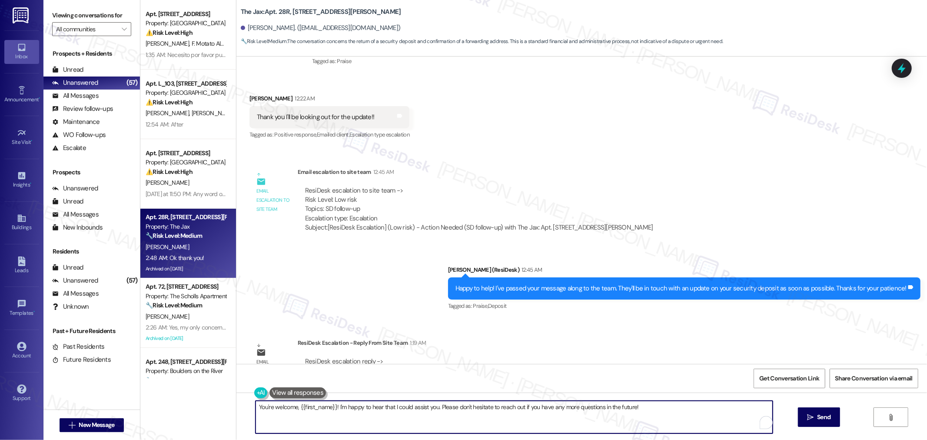
drag, startPoint x: 435, startPoint y: 408, endPoint x: 244, endPoint y: 411, distance: 190.8
click at [251, 411] on div "You're welcome, {{first_name}}! I'm happy to hear that I could assist you. Plea…" at bounding box center [510, 416] width 518 height 33
type textarea "Please don't hesitate to reach out if you have any more questions in the future!"
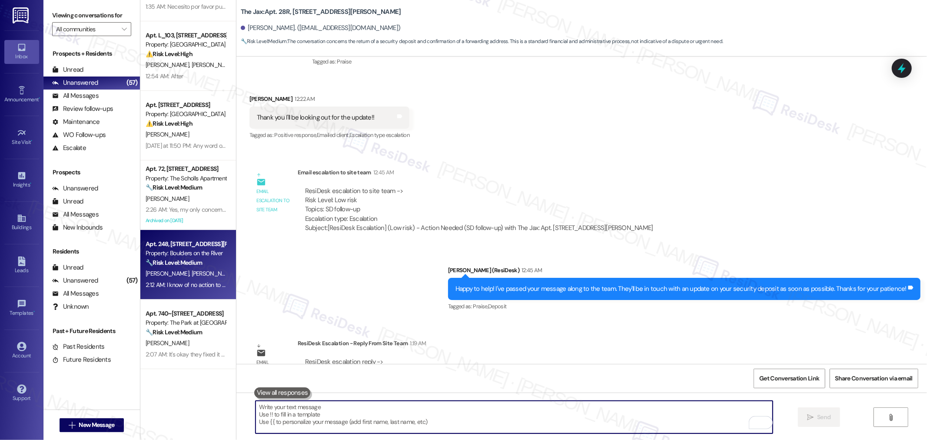
scroll to position [96, 0]
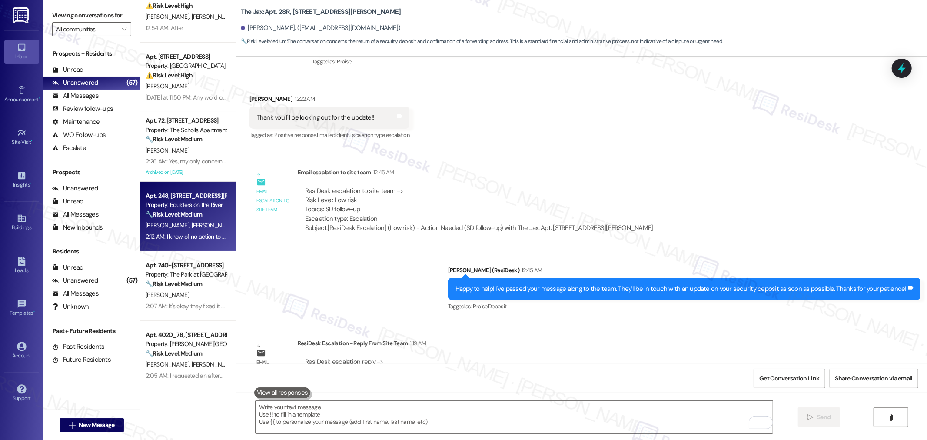
click at [198, 290] on div "J. Lacey" at bounding box center [186, 294] width 82 height 11
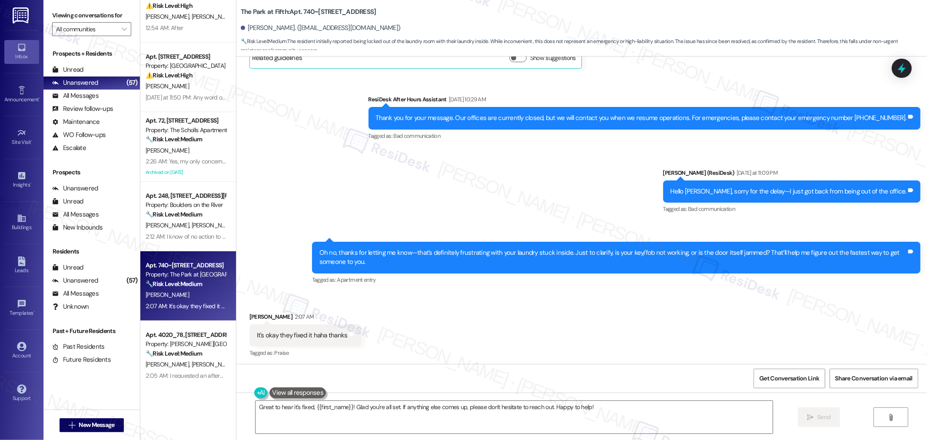
scroll to position [222, 0]
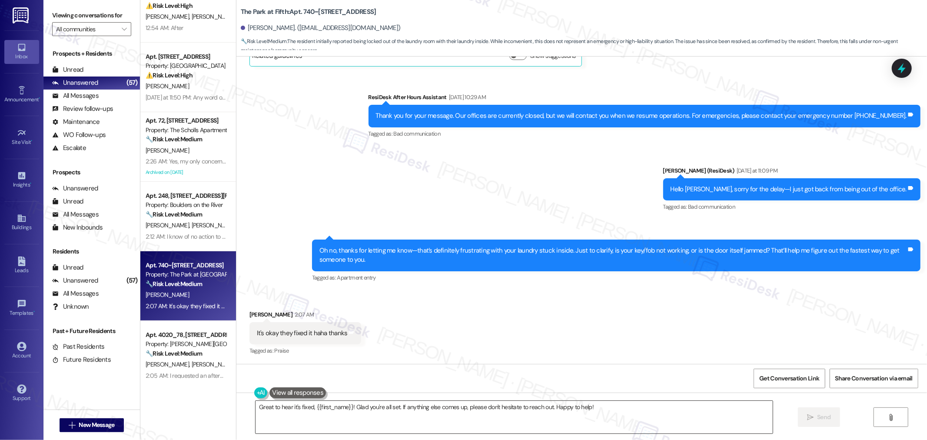
click at [567, 415] on textarea "Great to hear it's fixed, {{first_name}}! Glad you're all set. If anything else…" at bounding box center [514, 417] width 517 height 33
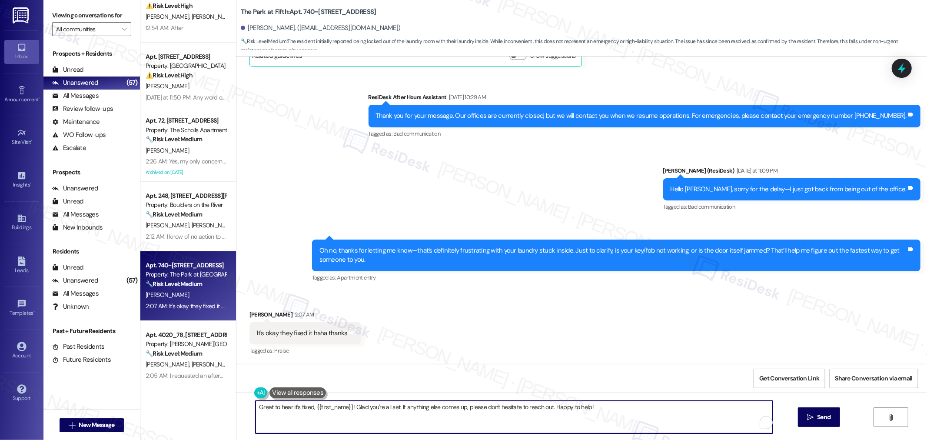
click at [567, 415] on textarea "Great to hear it's fixed, {{first_name}}! Glad you're all set. If anything else…" at bounding box center [514, 417] width 517 height 33
paste textarea "I’m so glad to hear that you were pleased with how the maintenance team handled…"
type textarea "I’m so glad to hear that you were pleased with how the maintenance team handled…"
click at [824, 416] on span "Send" at bounding box center [823, 416] width 13 height 9
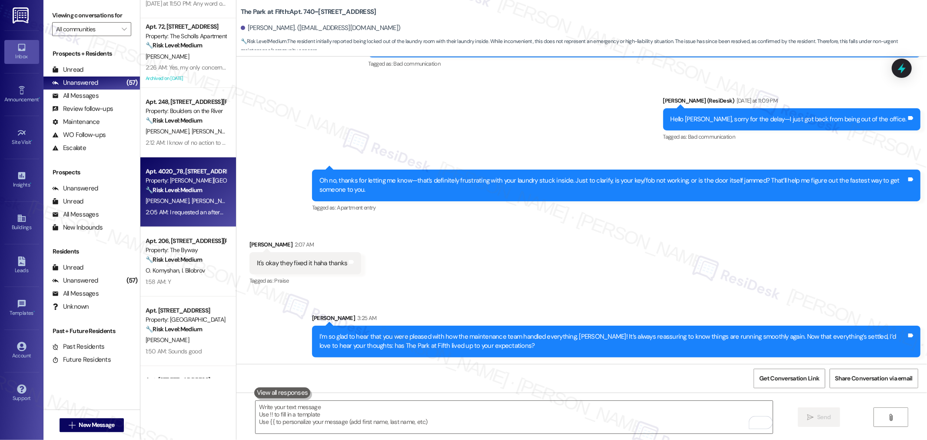
scroll to position [193, 0]
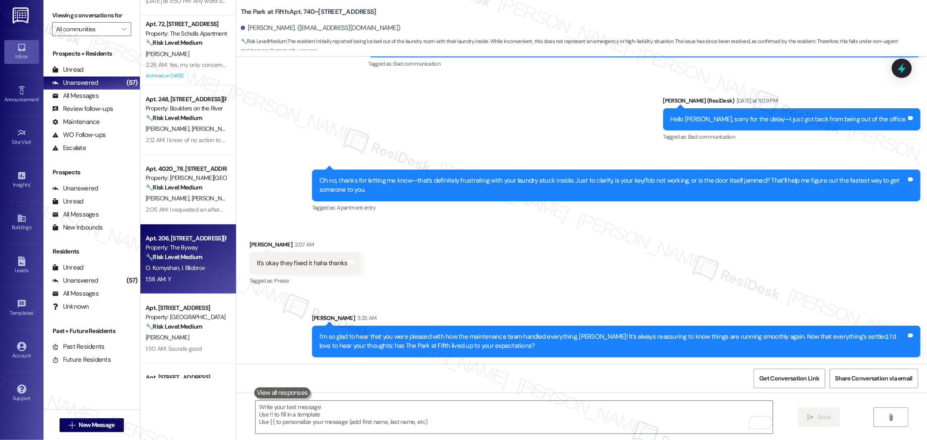
click at [166, 282] on div "1:58 AM: Y 1:58 AM: Y" at bounding box center [186, 279] width 82 height 11
type textarea "Fetching suggested responses. Please feel free to read through the conversation…"
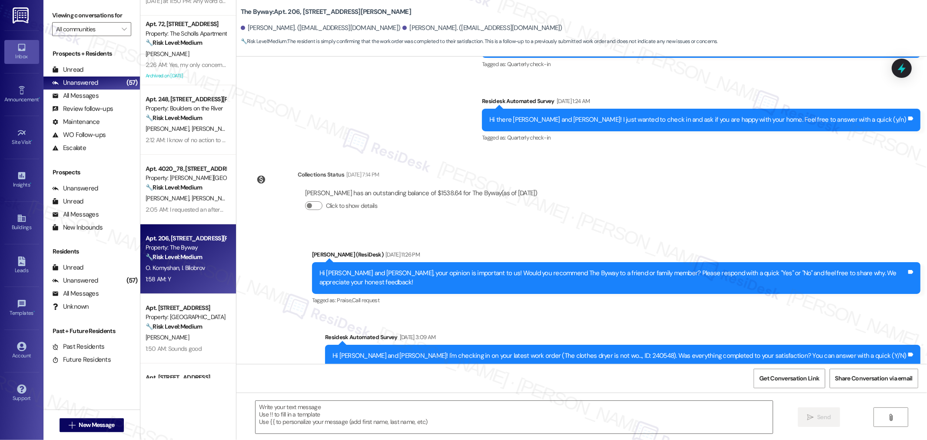
type textarea "Fetching suggested responses. Please feel free to read through the conversation…"
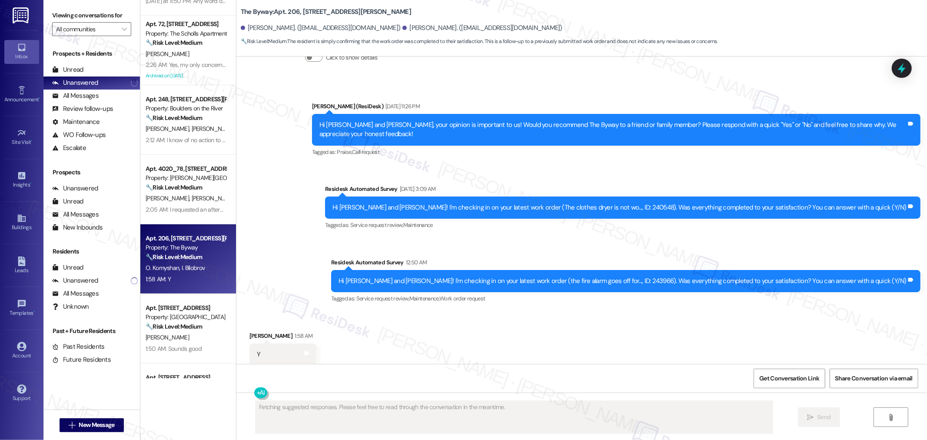
scroll to position [717, 0]
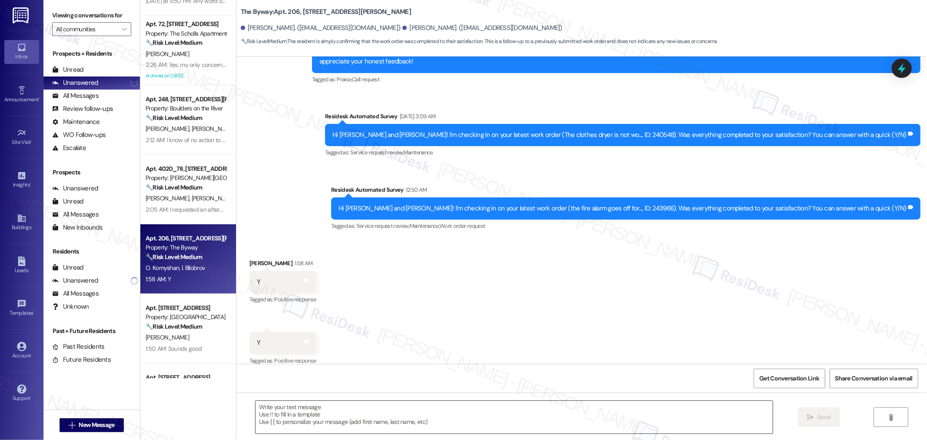
click at [451, 415] on textarea at bounding box center [514, 417] width 517 height 33
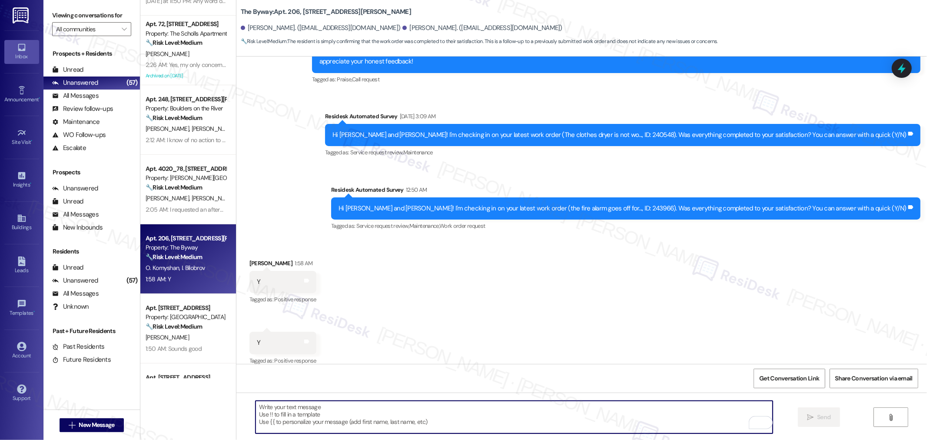
click at [411, 417] on textarea "To enrich screen reader interactions, please activate Accessibility in Grammarl…" at bounding box center [514, 417] width 517 height 33
paste textarea "Acknowledge and exp survey"
type textarea "Acknowledge and exp survey"
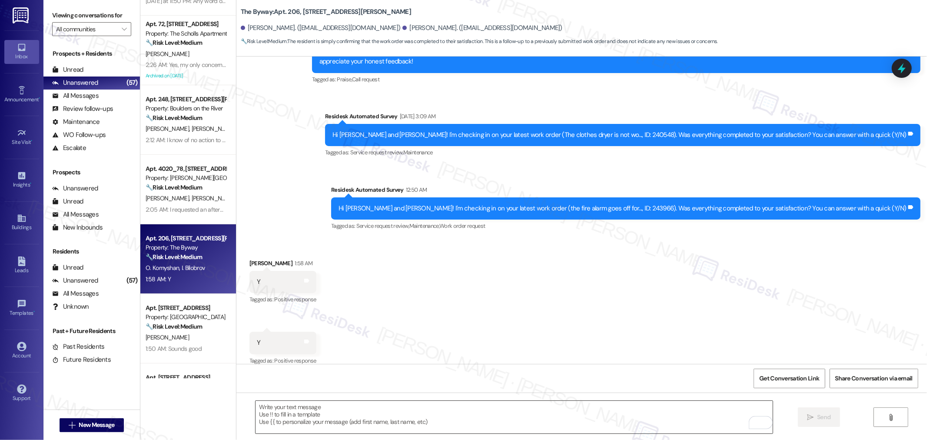
click at [645, 406] on textarea "To enrich screen reader interactions, please activate Accessibility in Grammarl…" at bounding box center [514, 417] width 517 height 33
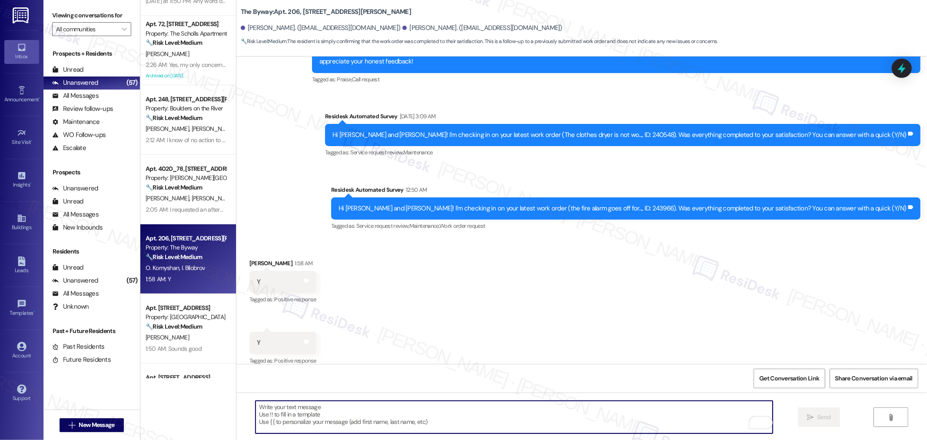
paste textarea "I’m so glad to hear that you were pleased with how the maintenance team handled…"
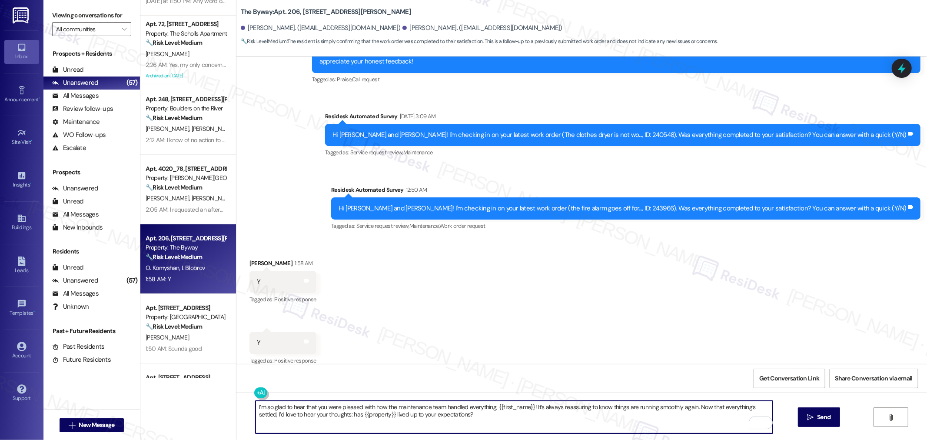
click at [527, 408] on textarea "I’m so glad to hear that you were pleased with how the maintenance team handled…" at bounding box center [514, 417] width 517 height 33
type textarea "I’m so glad to hear that you were pleased with how the maintenance team handled…"
click at [709, 288] on div "Received via SMS Oksana Komyshan 1:58 AM Y Tags and notes Tagged as: Positive r…" at bounding box center [581, 306] width 691 height 135
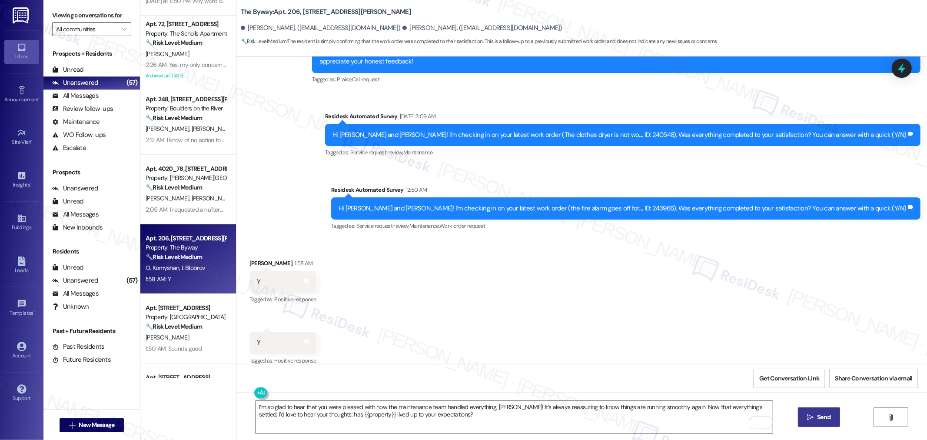
click at [822, 416] on span "Send" at bounding box center [823, 416] width 13 height 9
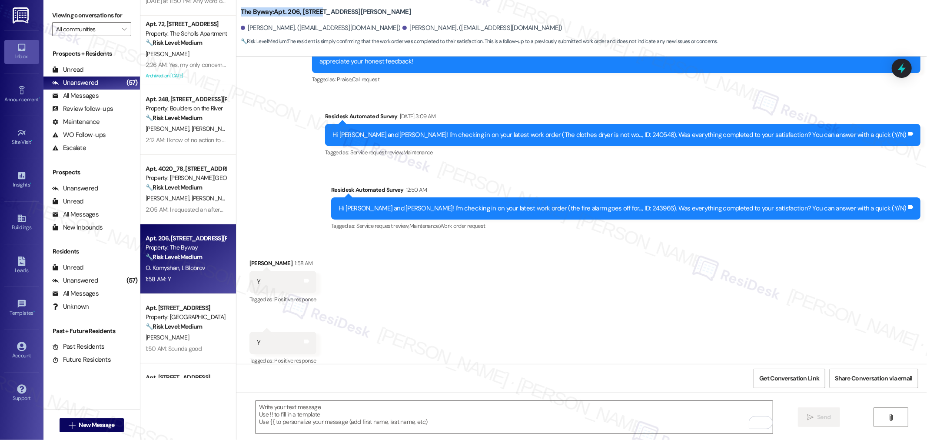
drag, startPoint x: 234, startPoint y: 11, endPoint x: 313, endPoint y: 13, distance: 79.1
click at [313, 13] on b "The Byway: Apt. 206, 23765 NE Halsey St" at bounding box center [326, 11] width 170 height 9
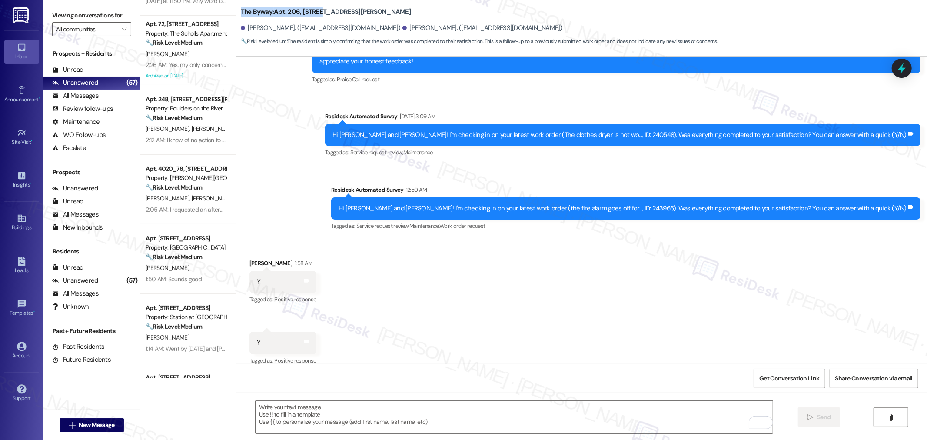
copy b "The Byway: Apt. 206, 23765"
drag, startPoint x: 241, startPoint y: 25, endPoint x: 274, endPoint y: 30, distance: 33.4
click at [274, 30] on div "Ihor Bilobrov. (bilobrov1993@gmail.com)" at bounding box center [321, 27] width 160 height 9
copy div "Ihor Bilobrov"
click at [672, 204] on div "Hi Ihor and Oksana! I'm checking in on your latest work order (the fire alarm g…" at bounding box center [623, 208] width 568 height 9
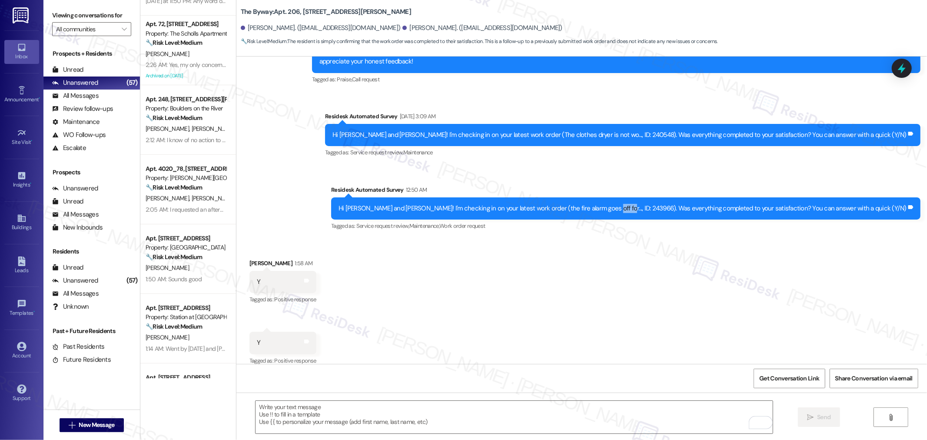
click at [672, 204] on div "Hi Ihor and Oksana! I'm checking in on your latest work order (the fire alarm g…" at bounding box center [623, 208] width 568 height 9
copy div "243966"
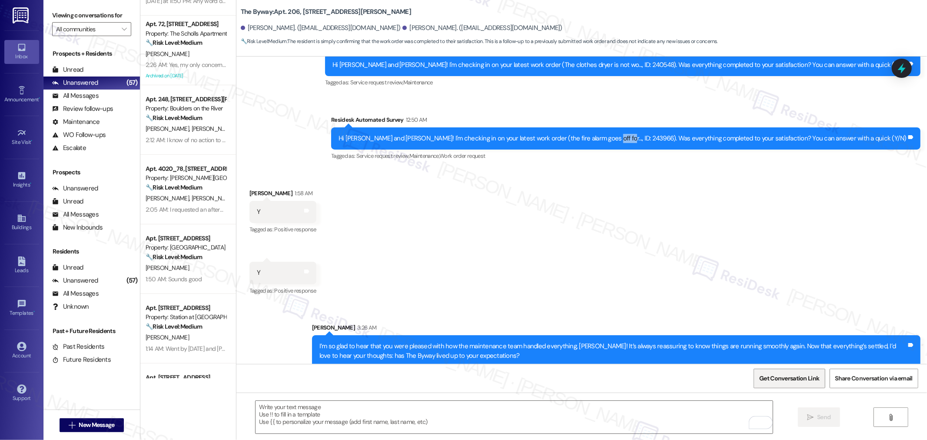
click at [765, 379] on span "Get Conversation Link" at bounding box center [789, 378] width 60 height 9
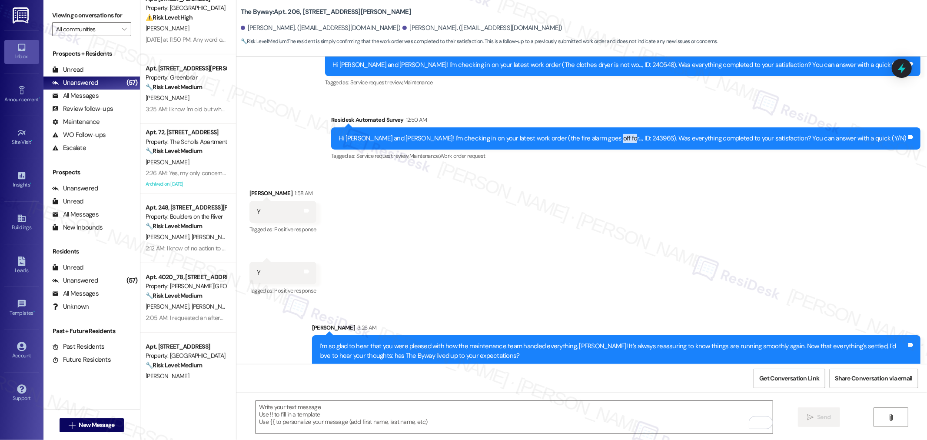
scroll to position [241, 0]
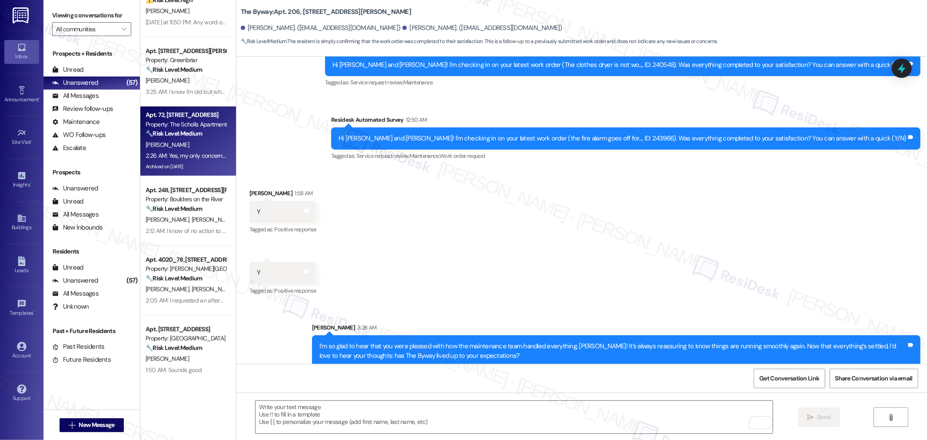
click at [197, 150] on div "2:26 AM: Yes, my only concern is that the spout may need to be tightened furthe…" at bounding box center [186, 155] width 82 height 11
type textarea "Fetching suggested responses. Please feel free to read through the conversation…"
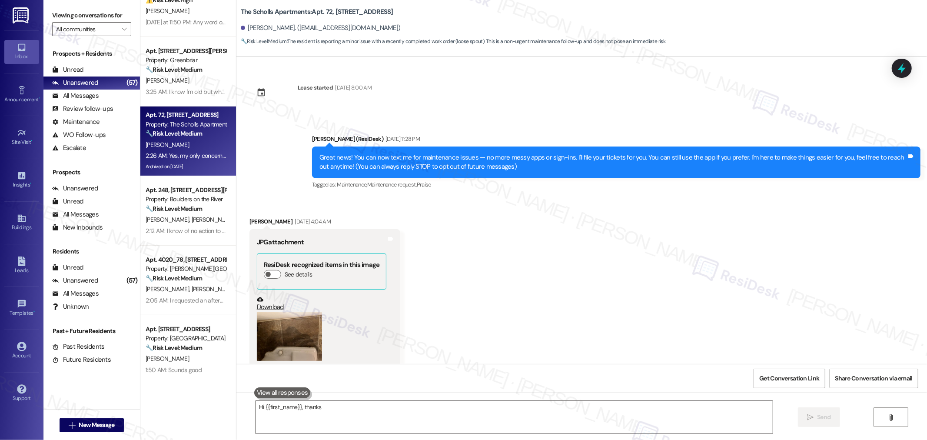
scroll to position [7090, 0]
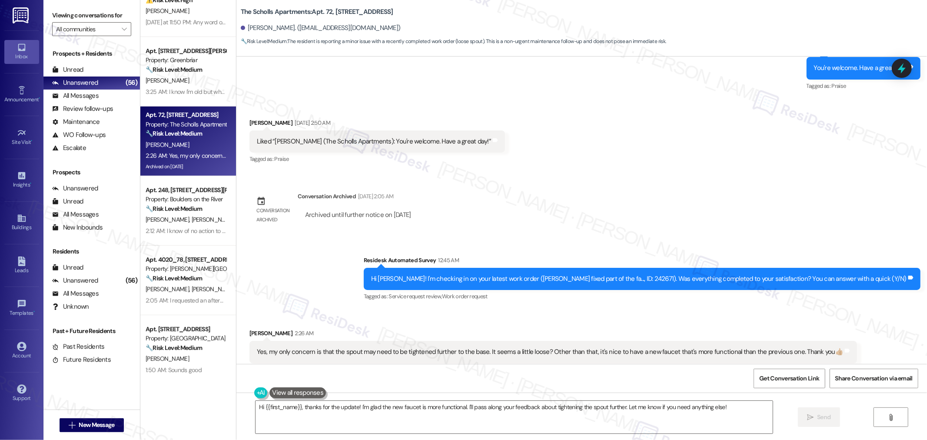
click at [475, 347] on div "Yes, my only concern is that the spout may need to be tightened further to the …" at bounding box center [550, 351] width 587 height 9
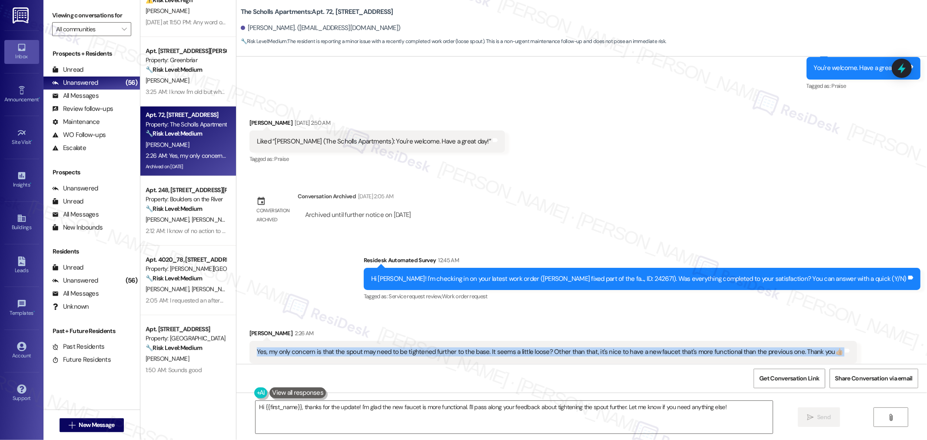
click at [475, 347] on div "Yes, my only concern is that the spout may need to be tightened further to the …" at bounding box center [550, 351] width 587 height 9
copy div "Yes, my only concern is that the spout may need to be tightened further to the …"
click at [574, 411] on textarea "Hi {{first_name}}, thanks for the update! I'm glad the new faucet is more funct…" at bounding box center [514, 417] width 517 height 33
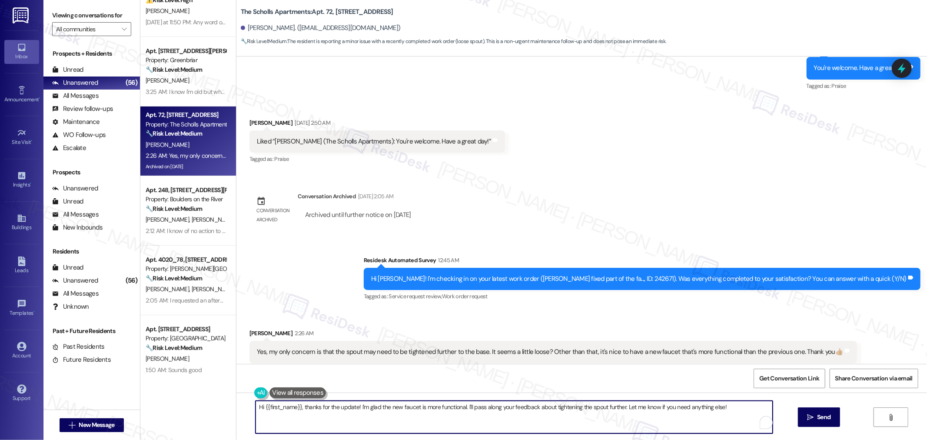
paste textarea "I appreciate your note, and I’m glad the new faucet feels more functional than …"
click at [618, 419] on textarea "I appreciate your note, and I’m glad the new faucet feels more functional than …" at bounding box center [514, 417] width 517 height 33
click at [823, 418] on span "Send" at bounding box center [823, 416] width 13 height 9
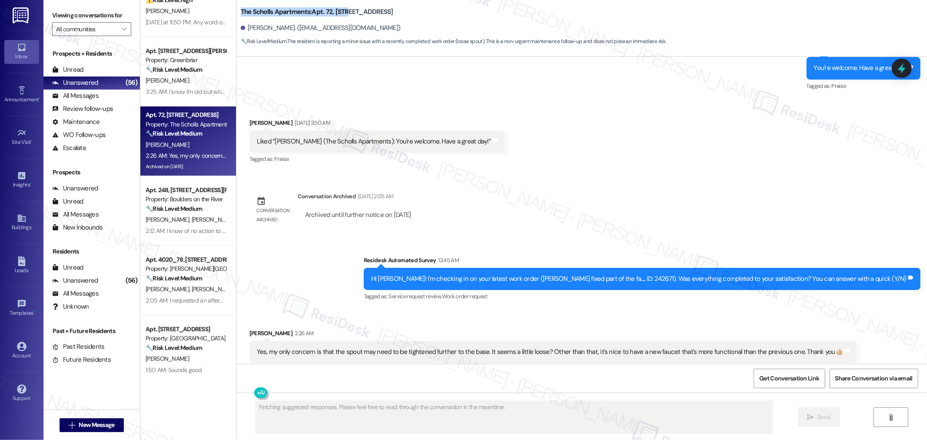
drag, startPoint x: 235, startPoint y: 11, endPoint x: 341, endPoint y: 17, distance: 106.2
copy b "The Scholls Apartments: Apt. 72, 5125"
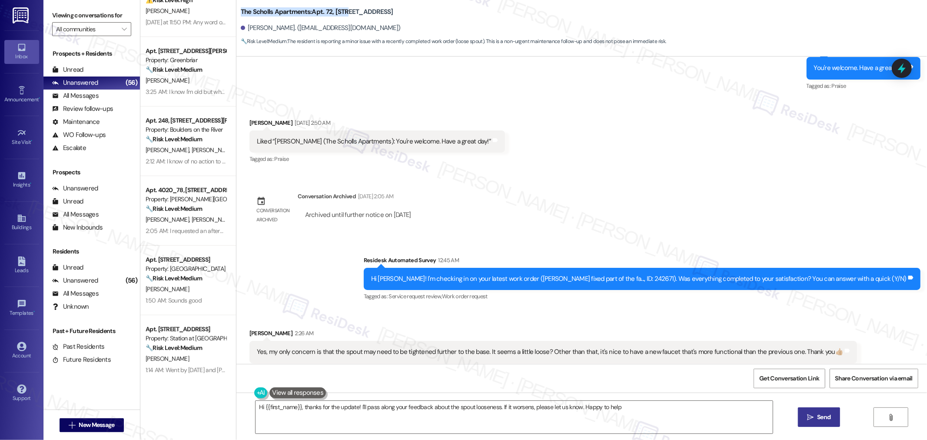
type textarea "Hi {{first_name}}, thanks for the update! I'll pass along your feedback about t…"
drag, startPoint x: 240, startPoint y: 25, endPoint x: 279, endPoint y: 27, distance: 39.6
click at [279, 27] on div "Hugh Farnham. (huff8423@yahoo.com)" at bounding box center [321, 27] width 160 height 9
copy div "Hugh Farnham"
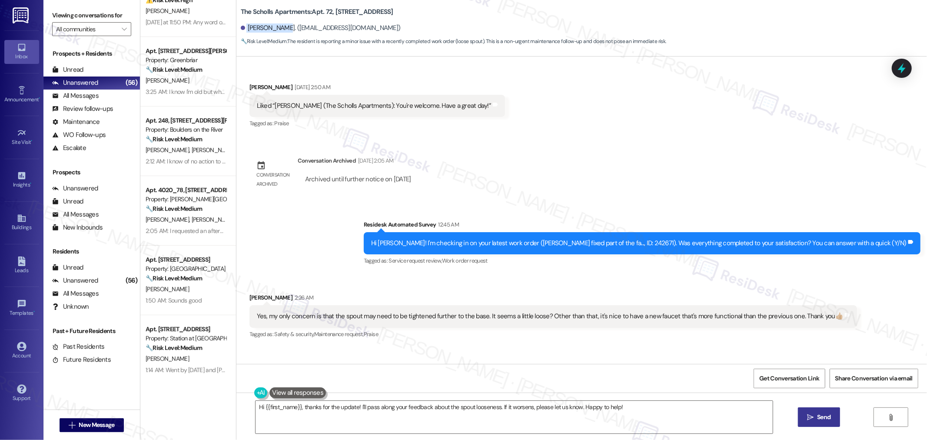
scroll to position [7160, 0]
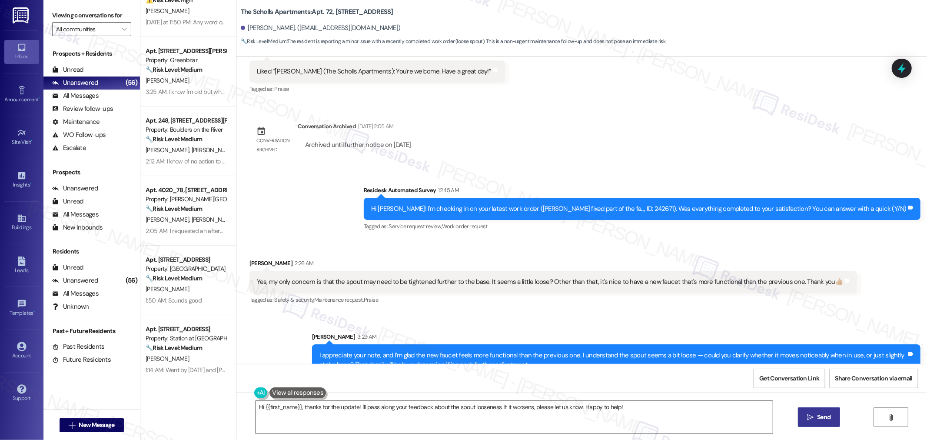
click at [666, 204] on div "Hi Hugh! I'm checking in on your latest work order (Connor fixed part of the fa…" at bounding box center [638, 208] width 535 height 9
drag, startPoint x: 778, startPoint y: 372, endPoint x: 825, endPoint y: 367, distance: 46.8
click at [778, 372] on span "Get Conversation Link" at bounding box center [789, 378] width 63 height 19
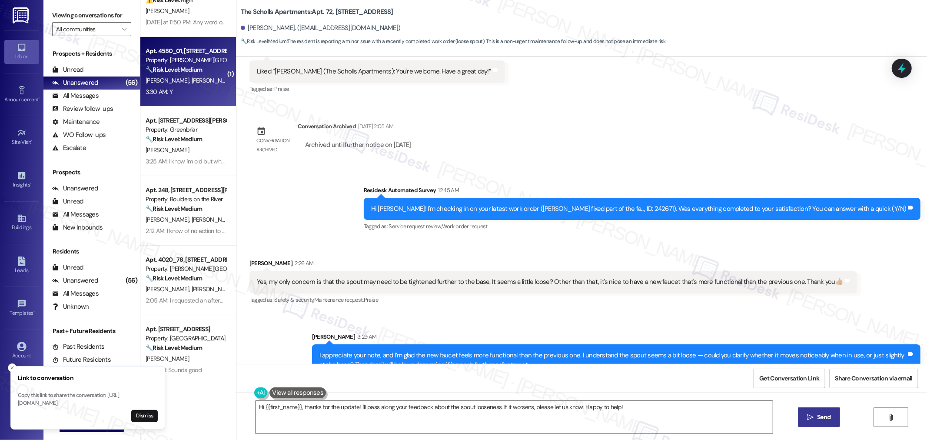
click at [191, 80] on span "C. Friesen" at bounding box center [212, 80] width 43 height 8
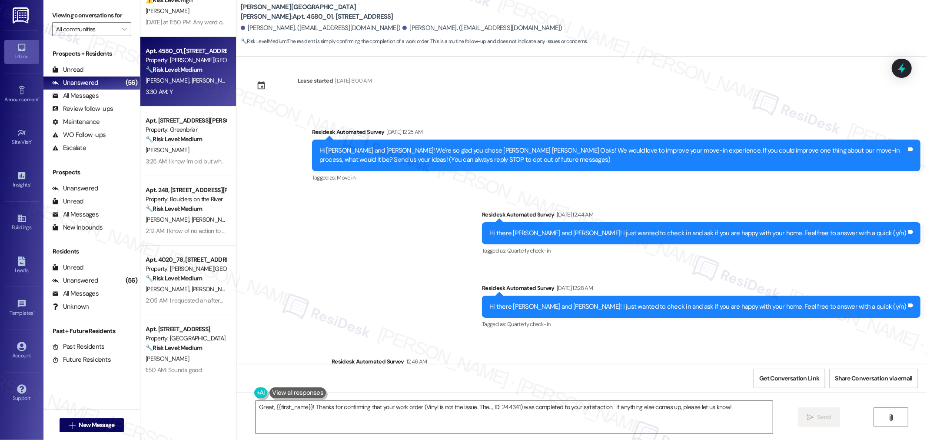
scroll to position [0, 0]
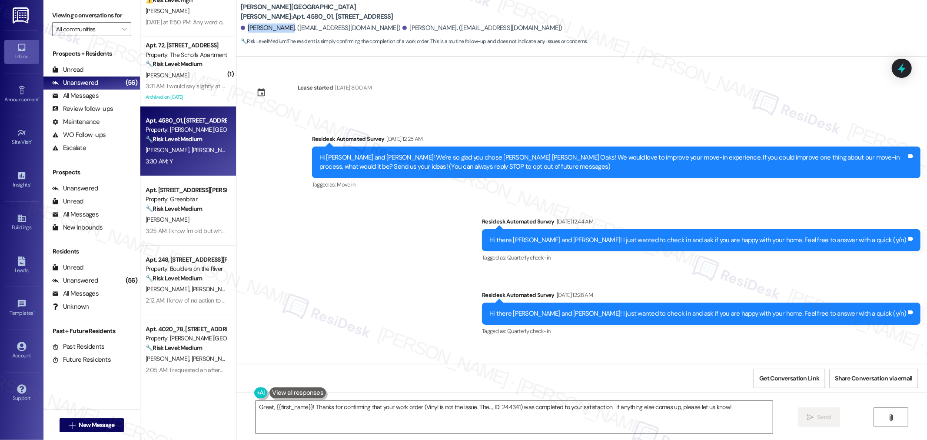
drag, startPoint x: 240, startPoint y: 27, endPoint x: 277, endPoint y: 30, distance: 36.6
click at [277, 30] on div "Caleb Friesen. (friesencaleb@gmail.com)" at bounding box center [321, 27] width 160 height 9
drag, startPoint x: 234, startPoint y: 10, endPoint x: 339, endPoint y: 12, distance: 105.6
click at [339, 12] on b "Witham Hill Oaks: Apt. 4580_01, 4275 NW Clubhouse Pl" at bounding box center [328, 12] width 174 height 19
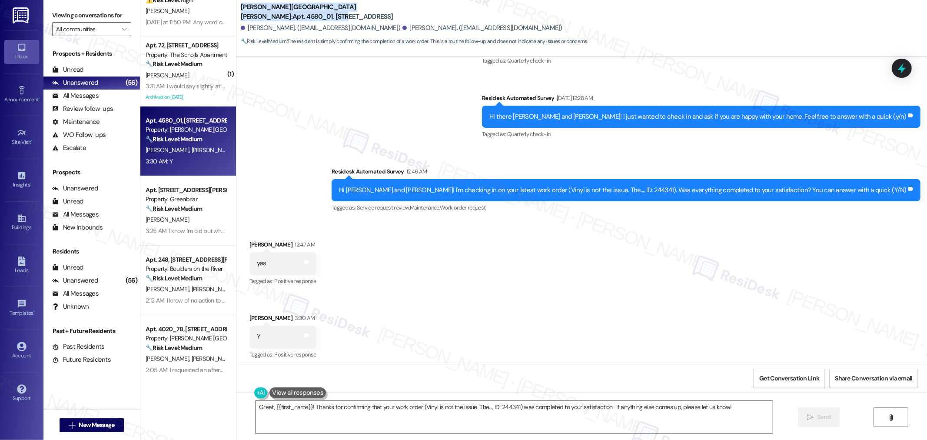
scroll to position [200, 0]
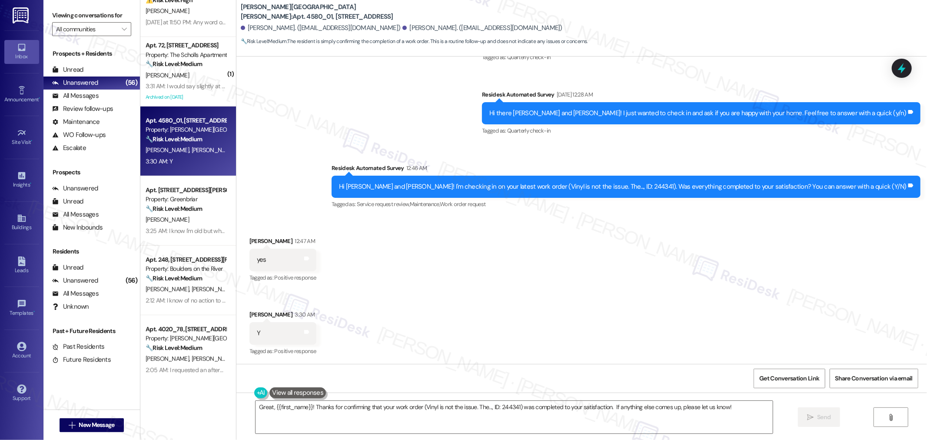
click at [664, 185] on div "Hi Caleb and Mackenzie! I'm checking in on your latest work order (Vinyl is not…" at bounding box center [623, 186] width 568 height 9
click at [755, 377] on button "Get Conversation Link" at bounding box center [789, 379] width 71 height 20
click at [358, 415] on textarea "Great, {{first_name}}! Thanks for confirming that your work order (Vinyl is not…" at bounding box center [514, 417] width 517 height 33
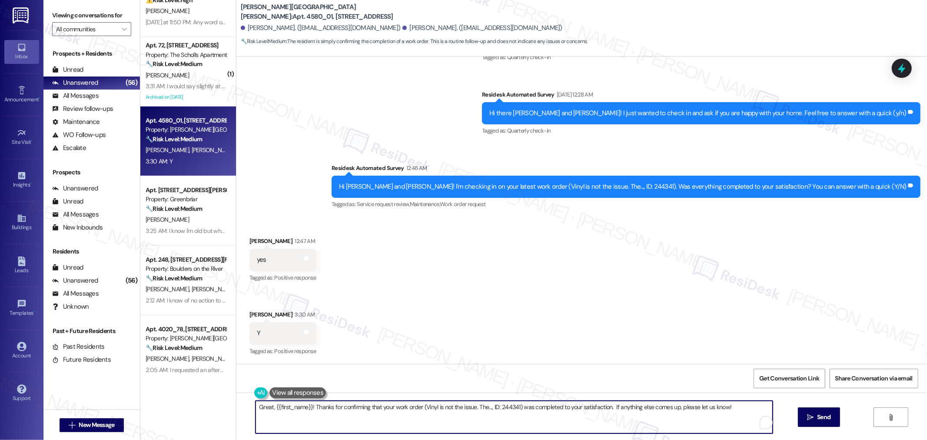
paste textarea "I’m so glad to hear that you were pleased with how the maintenance team handled…"
drag, startPoint x: 490, startPoint y: 406, endPoint x: 516, endPoint y: 410, distance: 26.3
click at [516, 410] on textarea "I’m so glad to hear that you were pleased with how the maintenance team handled…" at bounding box center [514, 417] width 517 height 33
click at [514, 419] on textarea "I’m so glad to hear that you were pleased with how the maintenance team handled…" at bounding box center [514, 417] width 517 height 33
type textarea "I’m so glad to hear that you were pleased with how the maintenance team handled…"
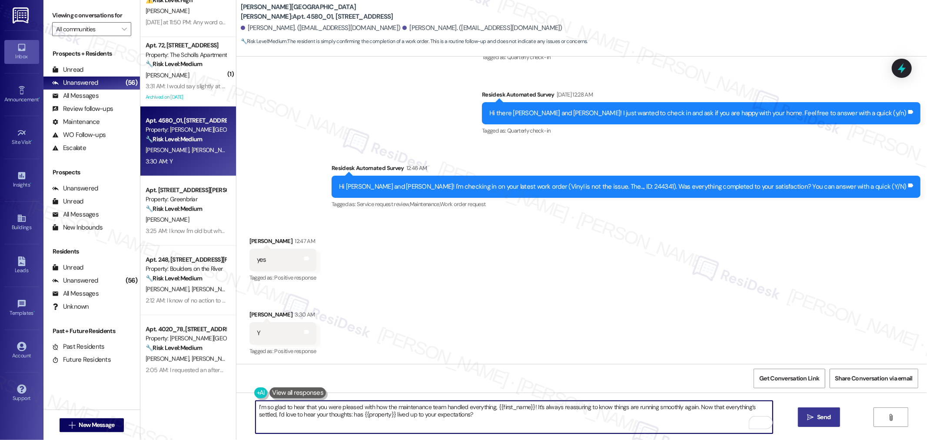
click at [820, 414] on span "Send" at bounding box center [823, 416] width 13 height 9
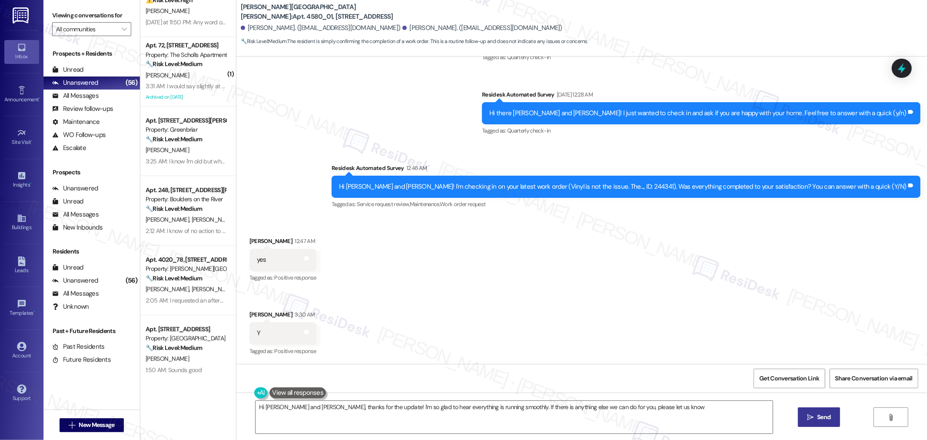
type textarea "Hi Caleb and Mackenzie, thanks for the update! I'm so glad to hear everything i…"
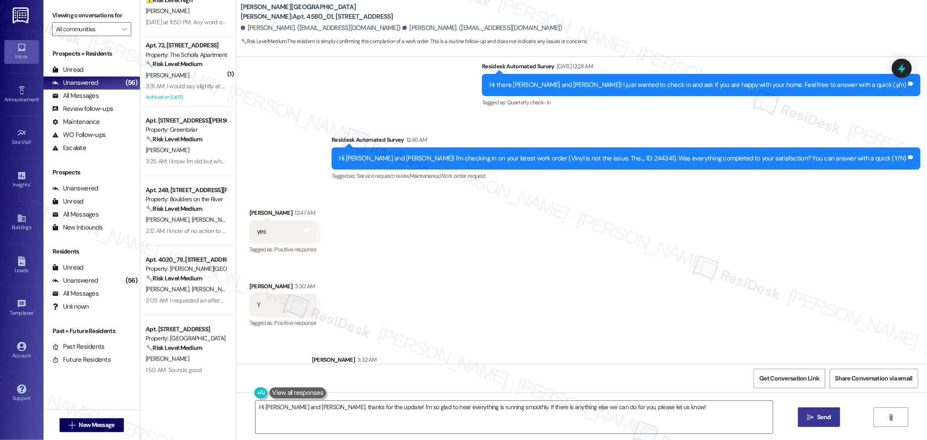
scroll to position [270, 0]
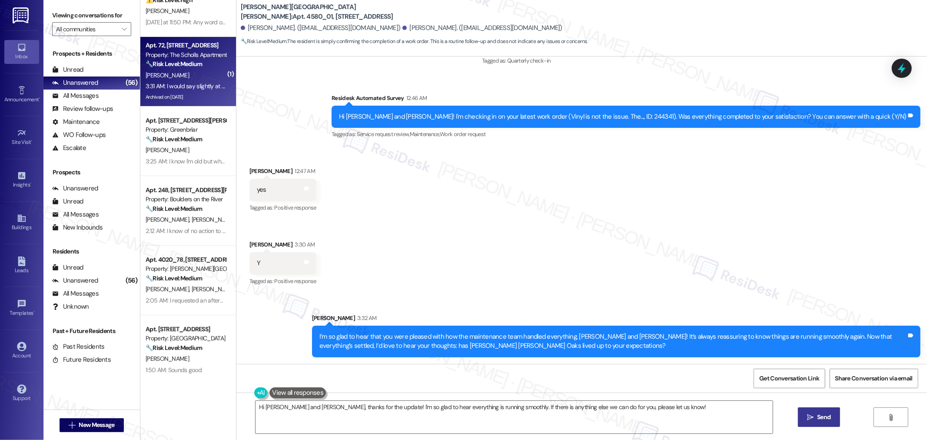
click at [183, 73] on div "H. Farnham" at bounding box center [186, 75] width 82 height 11
type textarea "Fetching suggested responses. Please feel free to read through the conversation…"
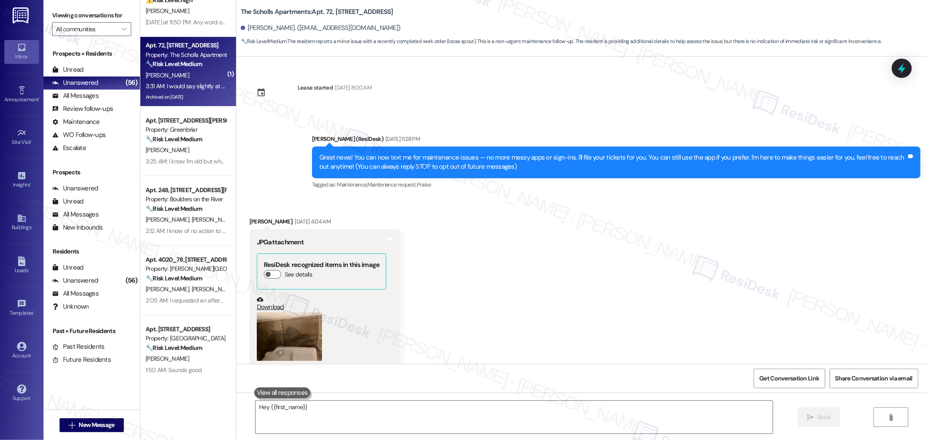
scroll to position [7446, 0]
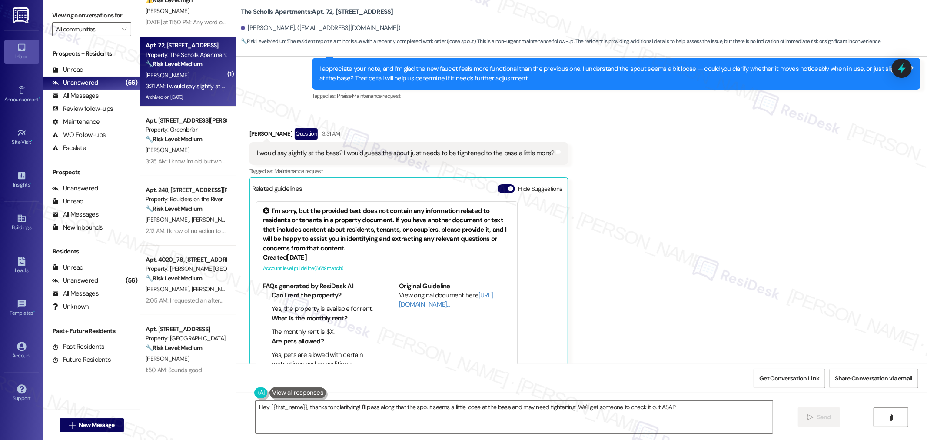
type textarea "Hey {{first_name}}, thanks for clarifying! I'll pass along that the spout seems…"
click at [497, 180] on div "Related guidelines Hide Suggestions" at bounding box center [409, 188] width 314 height 17
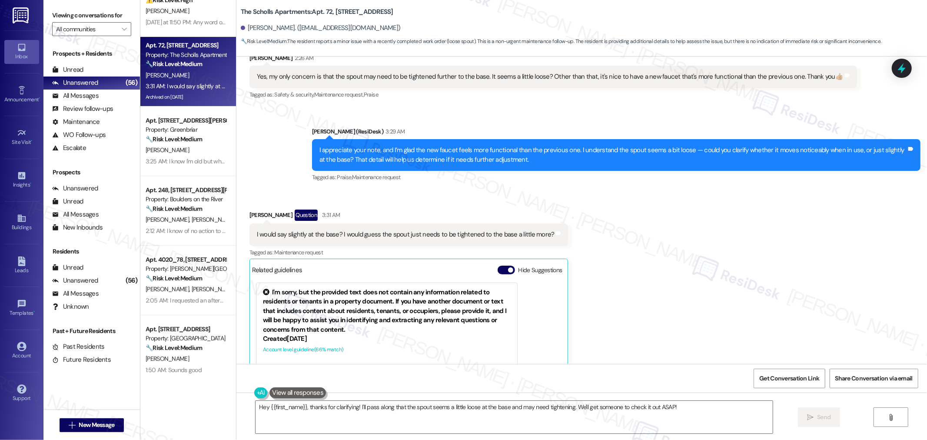
scroll to position [7350, 0]
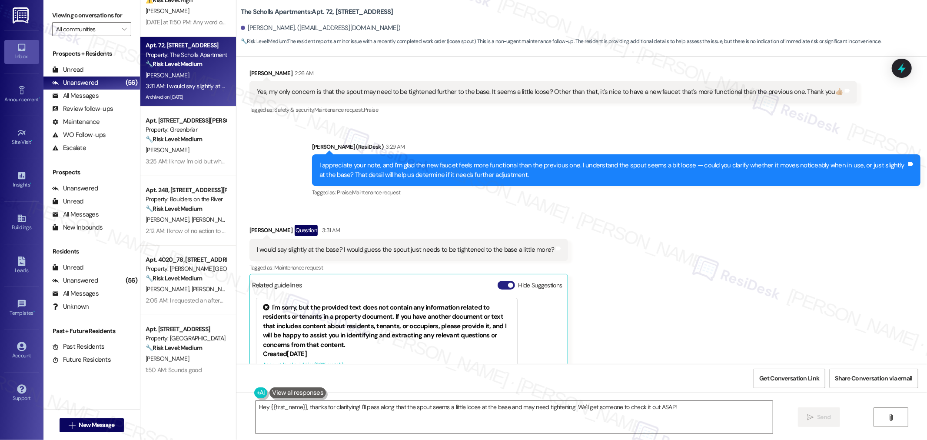
click at [498, 281] on button "Hide Suggestions" at bounding box center [506, 285] width 17 height 9
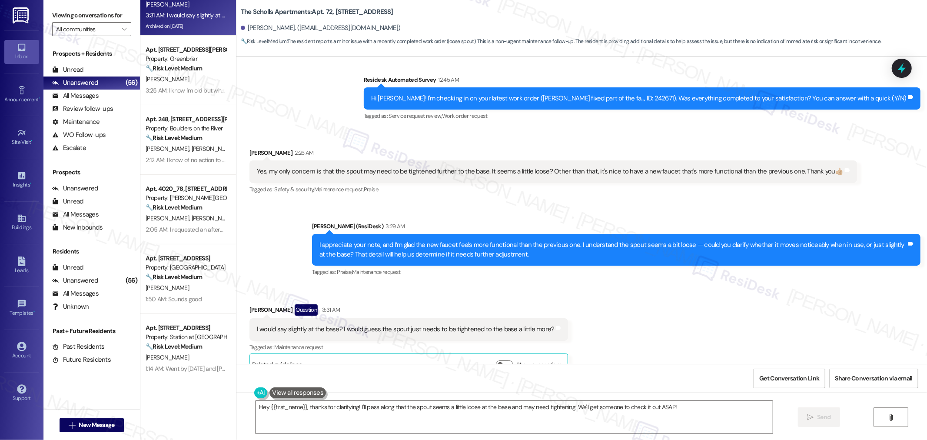
scroll to position [435, 0]
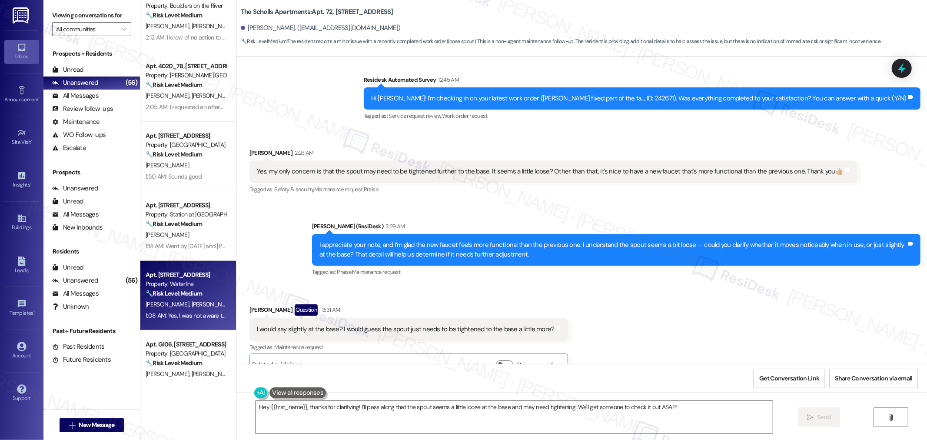
click at [180, 293] on strong "🔧 Risk Level: Medium" at bounding box center [174, 293] width 57 height 8
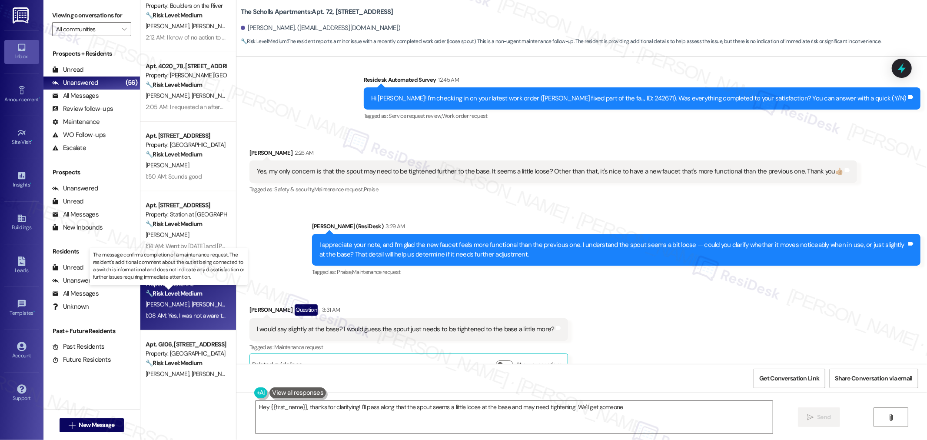
type textarea "Hey {{first_name}}, thanks for clarifying! I'll pass along that the spout seems…"
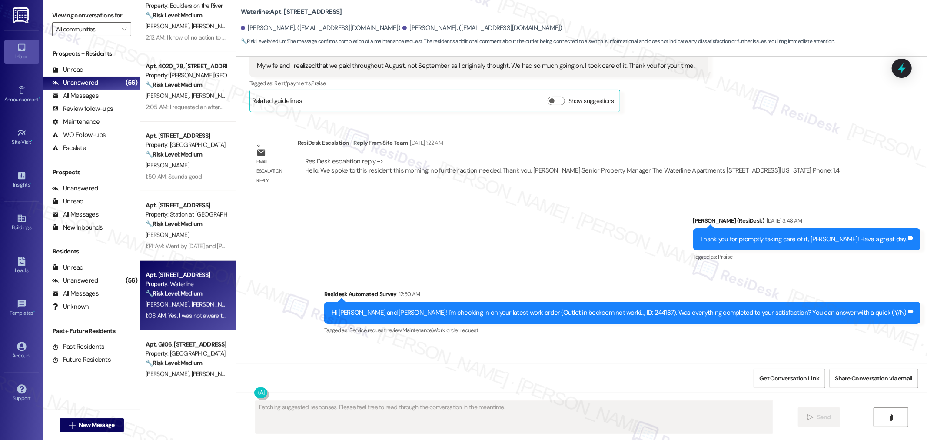
scroll to position [2929, 0]
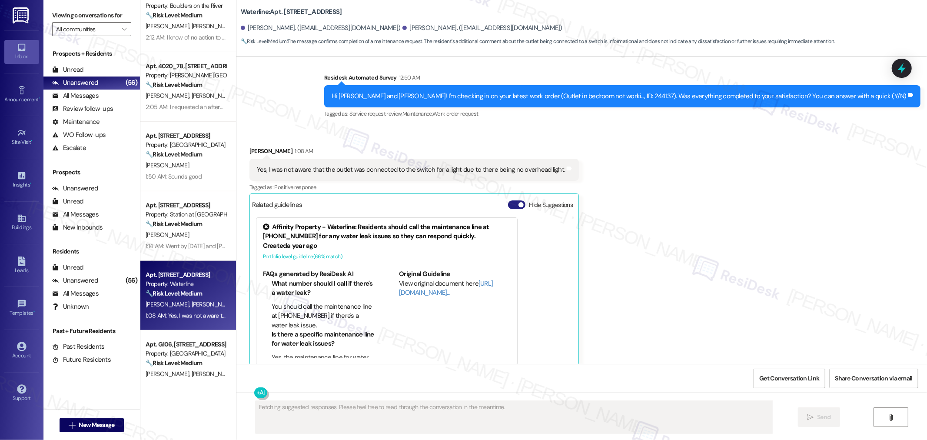
click at [508, 200] on button "Hide Suggestions" at bounding box center [516, 204] width 17 height 9
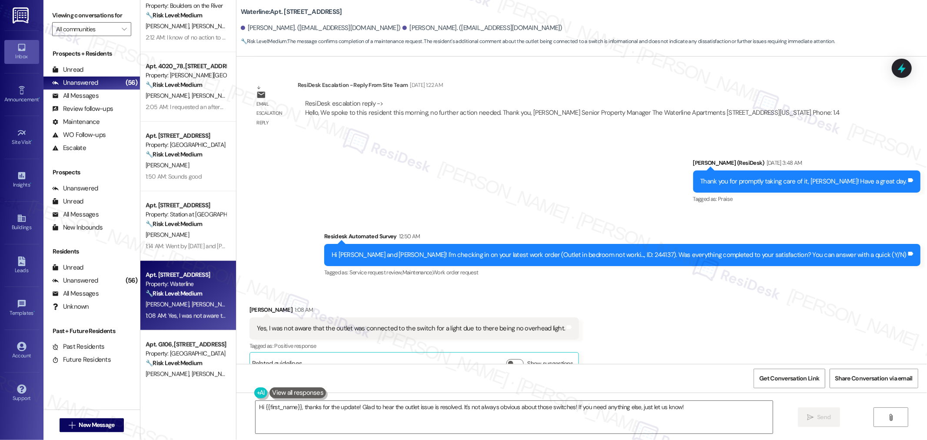
click at [485, 324] on div "Yes, I was not aware that the outlet was connected to the switch for a light du…" at bounding box center [411, 328] width 309 height 9
click at [641, 419] on textarea "Hi {{first_name}}, thanks for the update! Glad to hear the outlet issue is reso…" at bounding box center [514, 417] width 517 height 33
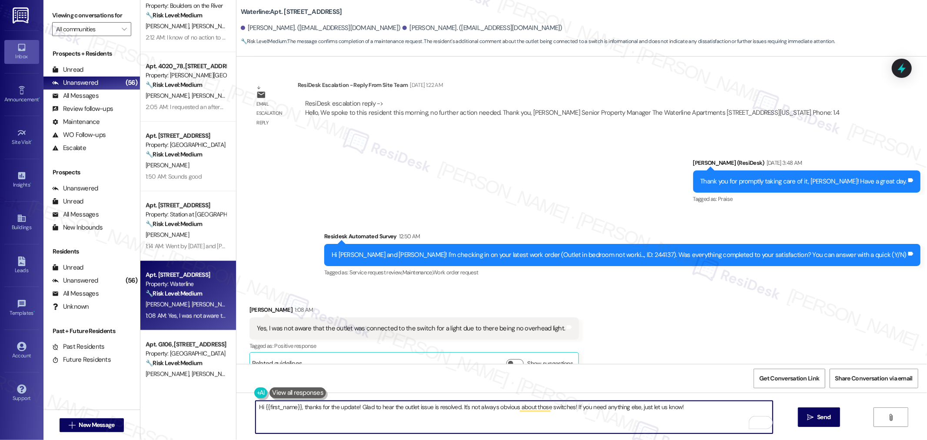
drag, startPoint x: 296, startPoint y: 407, endPoint x: 268, endPoint y: 405, distance: 27.9
click at [259, 410] on textarea "Hi {{first_name}}, thanks for the update! Glad to hear the outlet issue is reso…" at bounding box center [514, 417] width 517 height 33
type textarea "Hi Ryan, thanks for the update! Glad to hear the outlet issue is resolved. It's…"
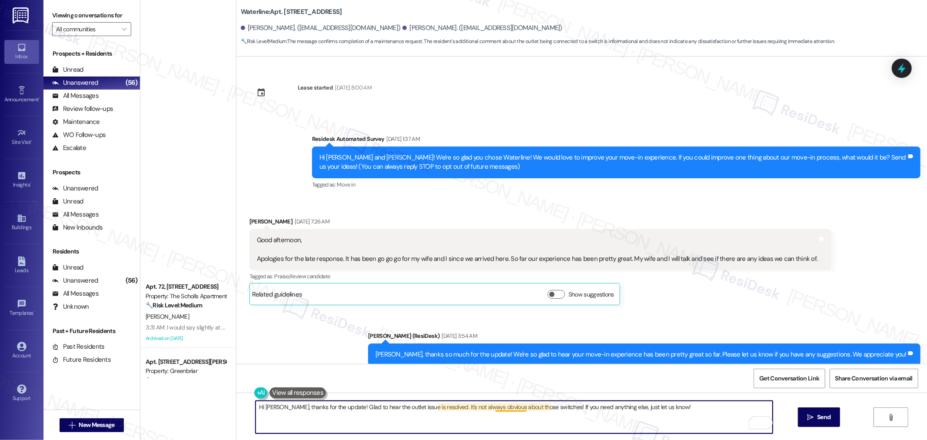
scroll to position [2771, 0]
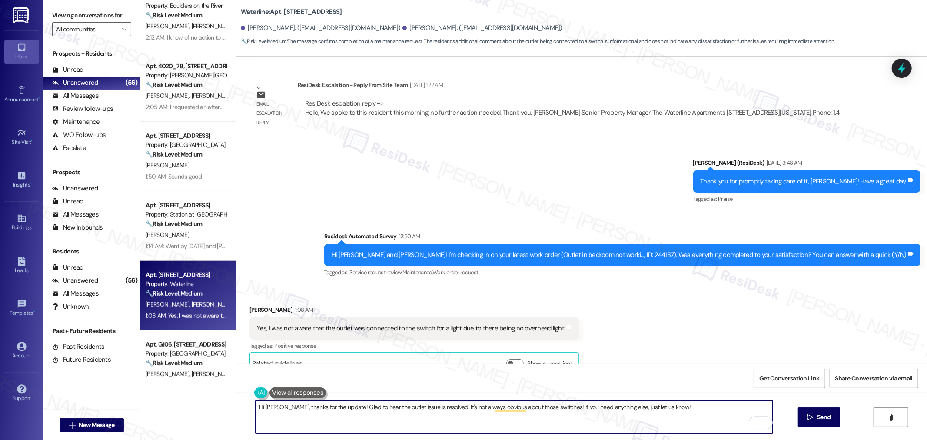
click at [632, 414] on textarea "Hi [PERSON_NAME], thanks for the update! Glad to hear the outlet issue is resol…" at bounding box center [514, 417] width 517 height 33
type textarea "Hi Ryan, thanks for the update! Glad to hear the outlet issue is resolved. It's…"
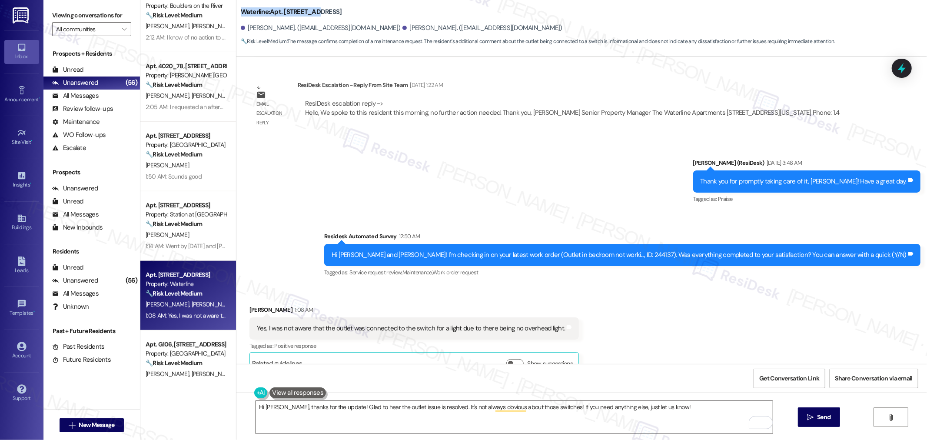
drag, startPoint x: 233, startPoint y: 12, endPoint x: 307, endPoint y: 13, distance: 73.9
click at [307, 13] on div "Waterline: Apt. 302, 2900 Grand Ave. Ryan Cummins. (ryancummins.jber@gmail.com)…" at bounding box center [581, 24] width 691 height 44
copy b "Waterline: Apt. 302, 2900"
click at [833, 413] on button " Send" at bounding box center [819, 417] width 42 height 20
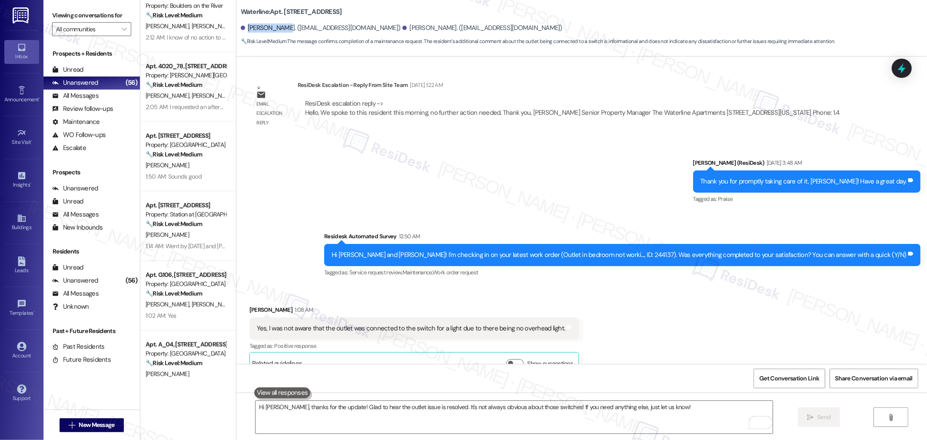
drag, startPoint x: 241, startPoint y: 28, endPoint x: 281, endPoint y: 28, distance: 40.0
click at [281, 28] on div "Ryan Cummins. (ryancummins.jber@gmail.com)" at bounding box center [321, 27] width 160 height 9
copy div "Ryan Cummins"
click at [675, 250] on div "Hi Ryan and Leighla! I'm checking in on your latest work order (Outlet in bedro…" at bounding box center [619, 254] width 575 height 9
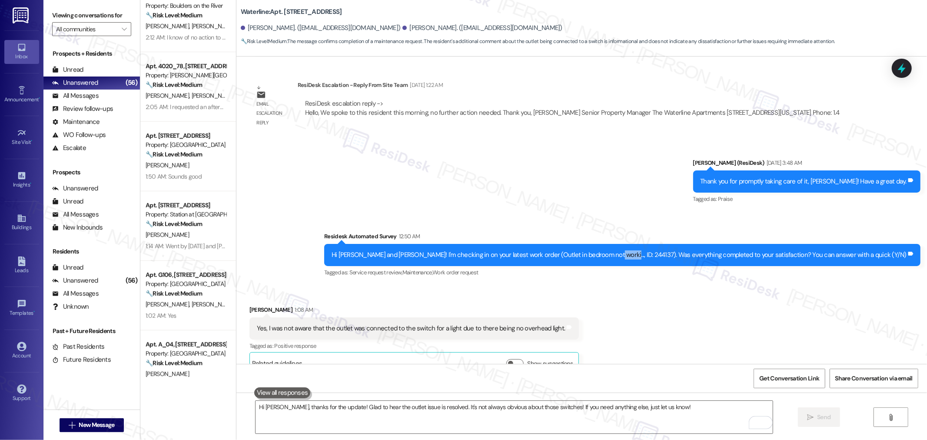
copy div "244137"
click at [776, 376] on span "Get Conversation Link" at bounding box center [789, 378] width 60 height 9
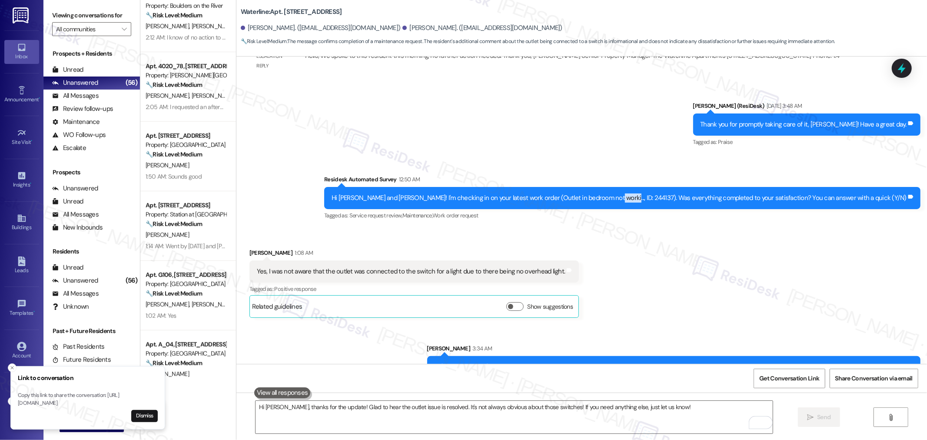
scroll to position [2832, 0]
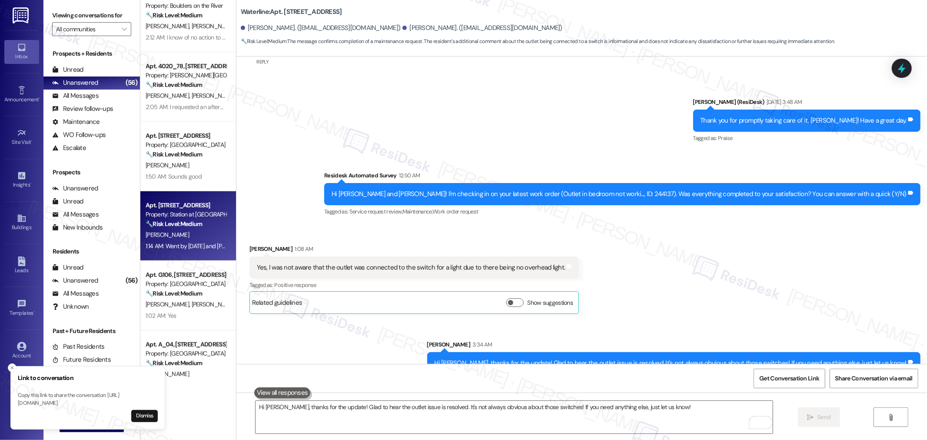
click at [188, 232] on div "[PERSON_NAME]" at bounding box center [186, 234] width 82 height 11
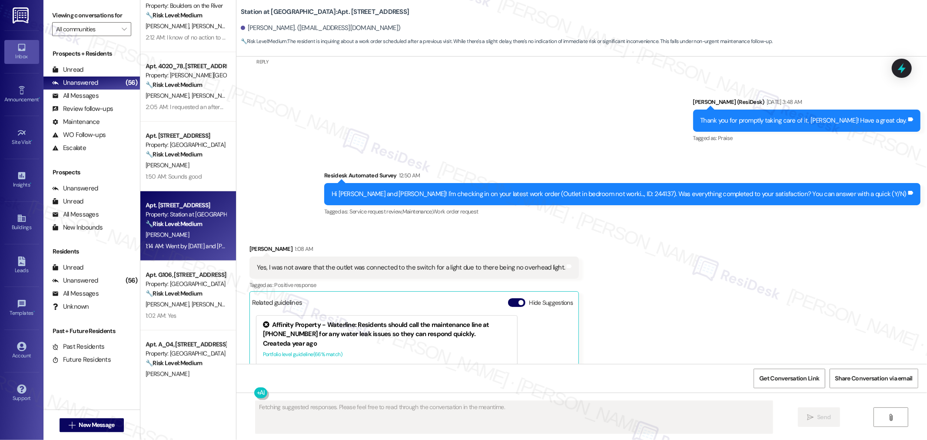
scroll to position [1068, 0]
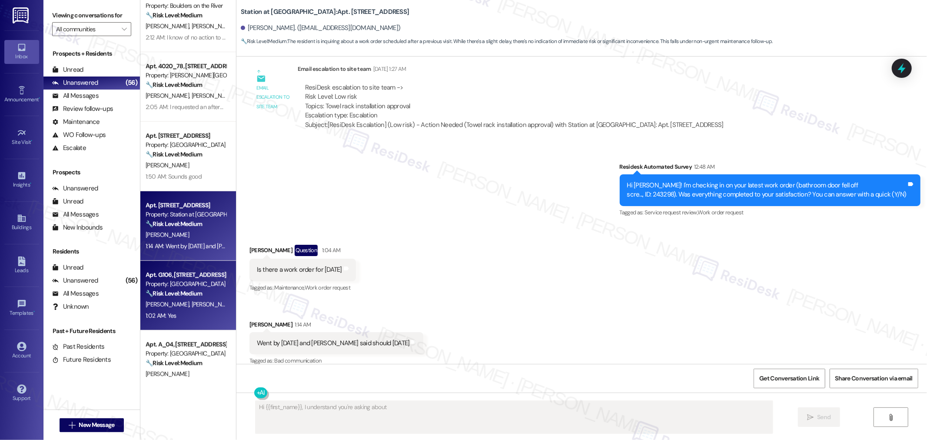
type textarea "Hi {{first_name}}, I understand you're asking about"
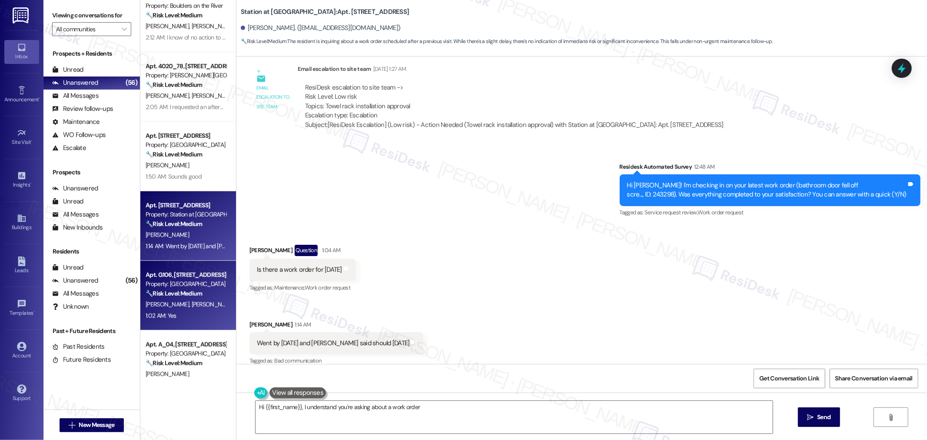
click at [191, 281] on div "Property: Hood Manor" at bounding box center [186, 283] width 80 height 9
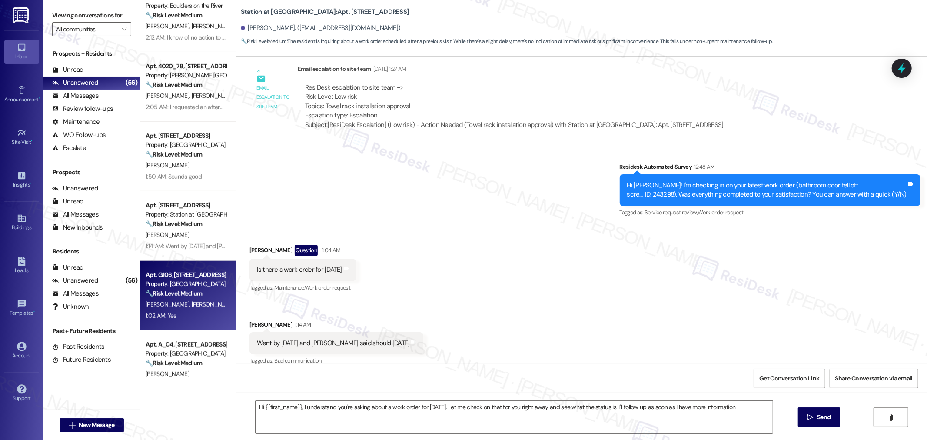
type textarea "Hi {{first_name}}, I understand you're asking about a work order for today. Let…"
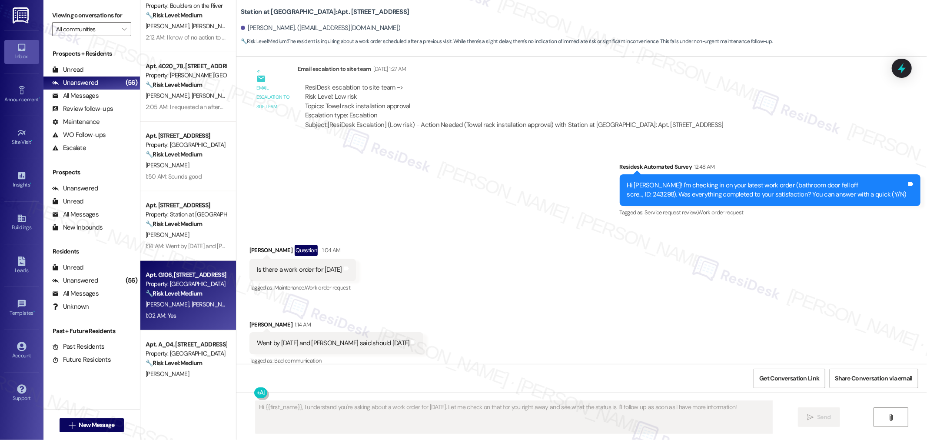
scroll to position [0, 0]
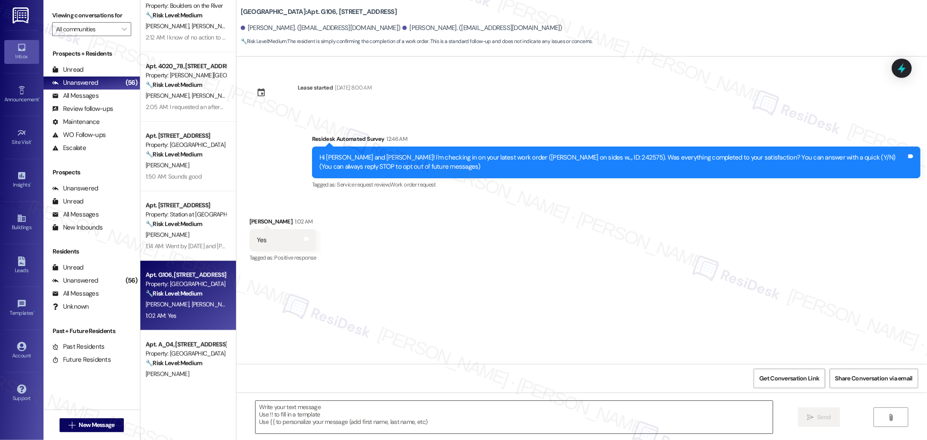
click at [490, 411] on textarea at bounding box center [514, 417] width 517 height 33
click at [666, 428] on textarea "To enrich screen reader interactions, please activate Accessibility in Grammarl…" at bounding box center [514, 417] width 517 height 33
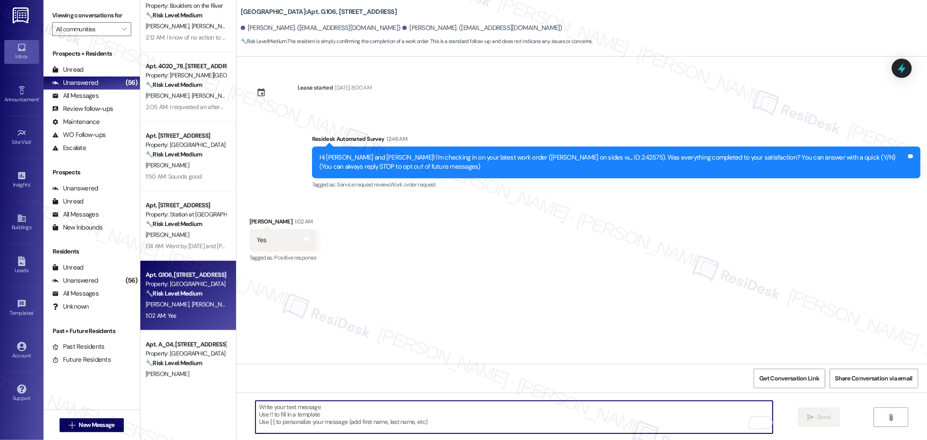
paste textarea "I’m so glad to hear that you were pleased with how the maintenance team handled…"
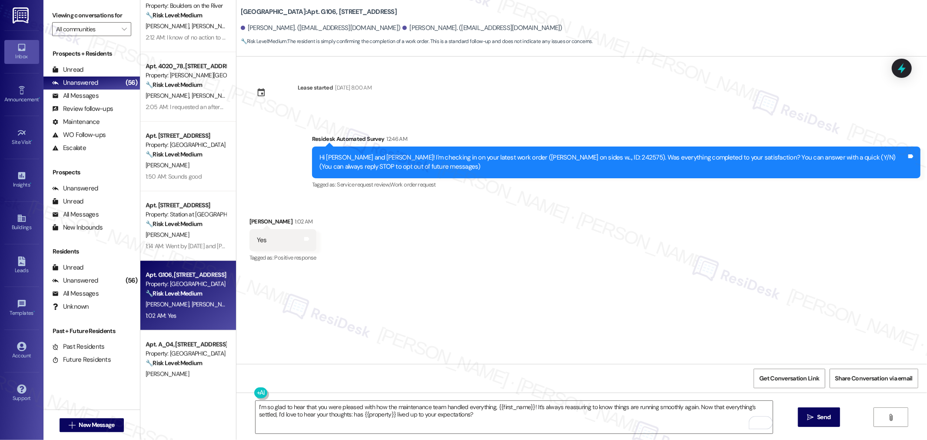
click at [249, 220] on div "Emilie Acosta 1:02 AM" at bounding box center [282, 223] width 67 height 12
copy div "Emilie"
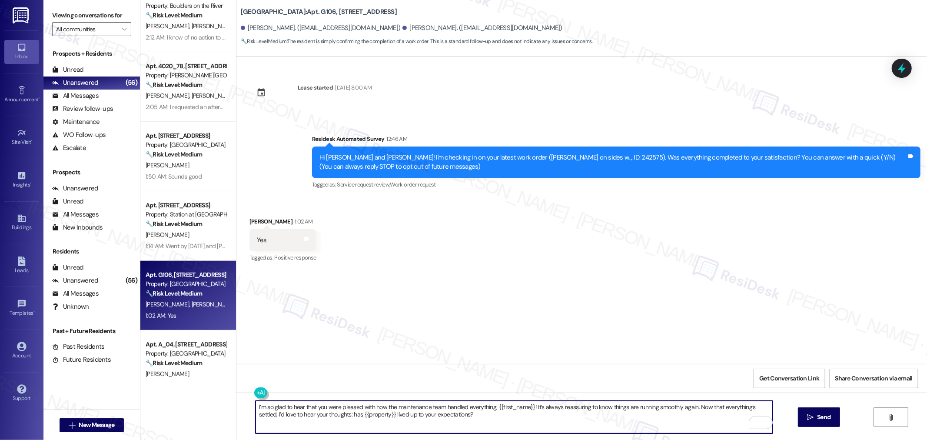
drag, startPoint x: 527, startPoint y: 406, endPoint x: 493, endPoint y: 409, distance: 34.1
click at [493, 409] on textarea "I’m so glad to hear that you were pleased with how the maintenance team handled…" at bounding box center [514, 417] width 517 height 33
paste textarea "Emilie"
click at [593, 428] on textarea "I’m so glad to hear that you were pleased with how the maintenance team handled…" at bounding box center [514, 417] width 517 height 33
click at [464, 409] on textarea "I’m so glad to hear that you were pleased with how the maintenance team handled…" at bounding box center [514, 417] width 517 height 33
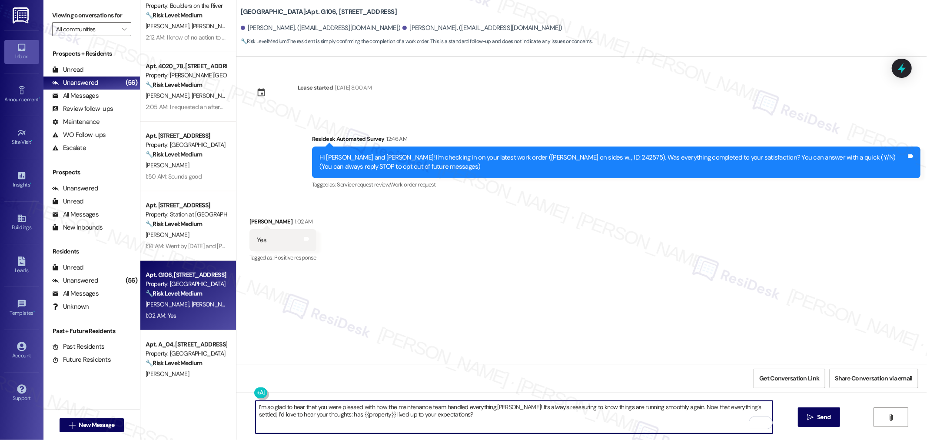
type textarea "I’m so glad to hear that you were pleased with how the maintenance team handled…"
click at [570, 409] on textarea "I’m so glad to hear that you were pleased with how the maintenance team handled…" at bounding box center [514, 417] width 517 height 33
click at [815, 413] on span "Send" at bounding box center [823, 416] width 17 height 9
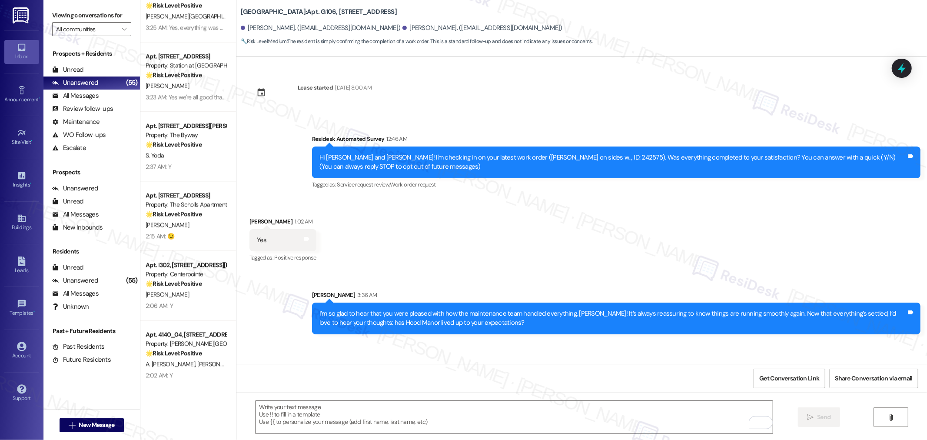
scroll to position [1642, 0]
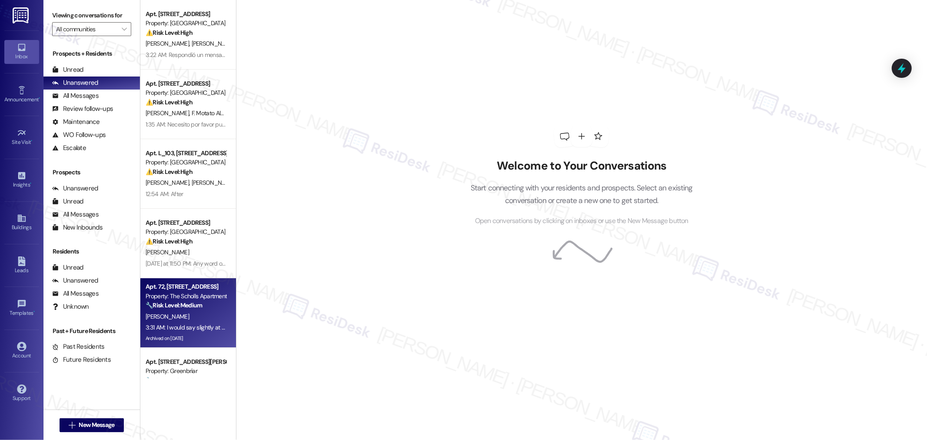
click at [202, 324] on div "3:31 AM: I would say slightly at the base? I would guess the spout just needs t…" at bounding box center [293, 327] width 294 height 8
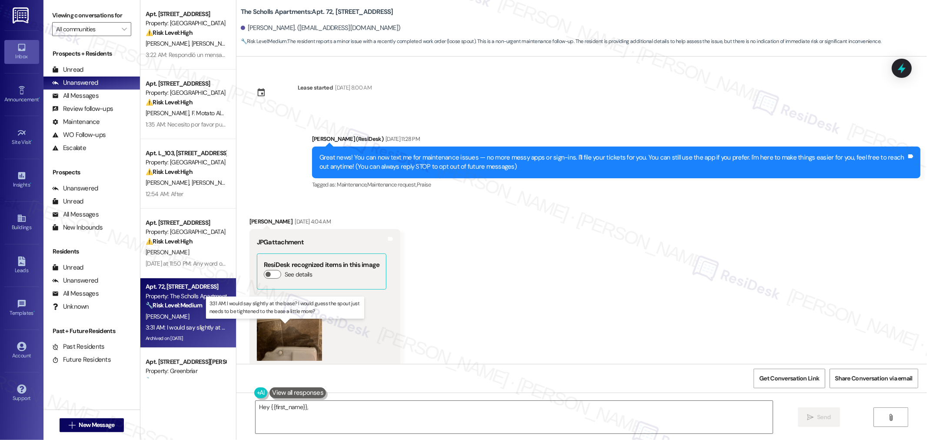
scroll to position [7446, 0]
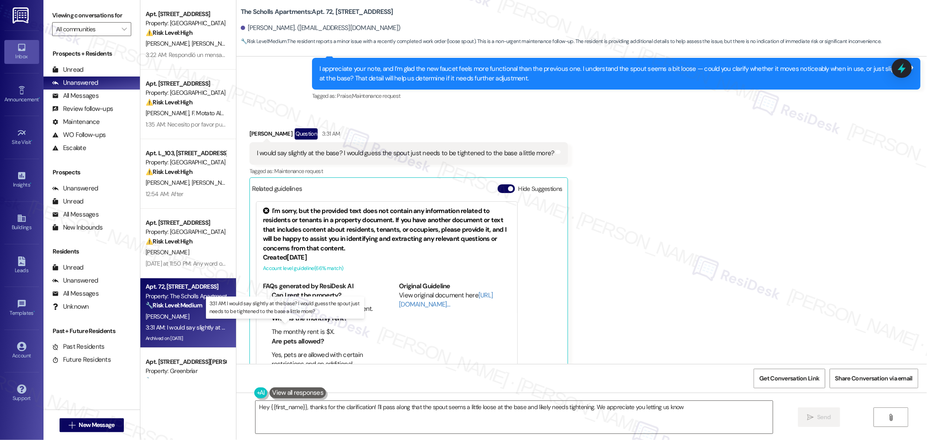
type textarea "Hey {{first_name}}, thanks for the clarification! I'll pass along that the spou…"
click at [508, 186] on span "button" at bounding box center [510, 188] width 5 height 5
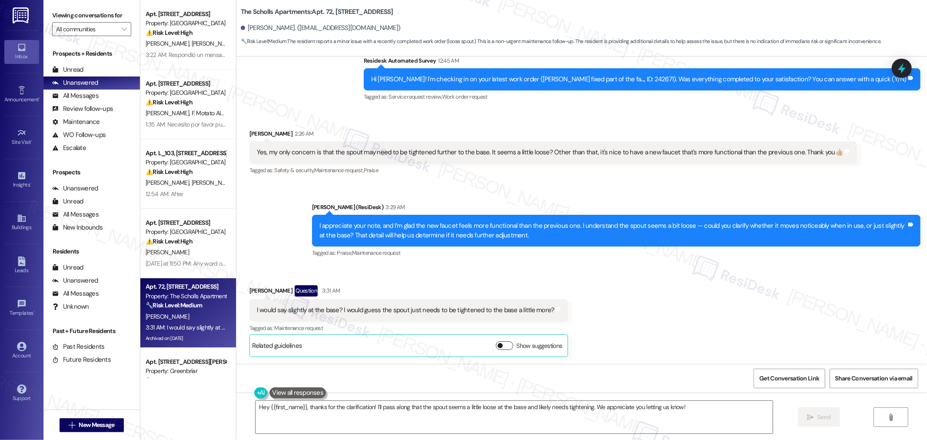
scroll to position [7270, 0]
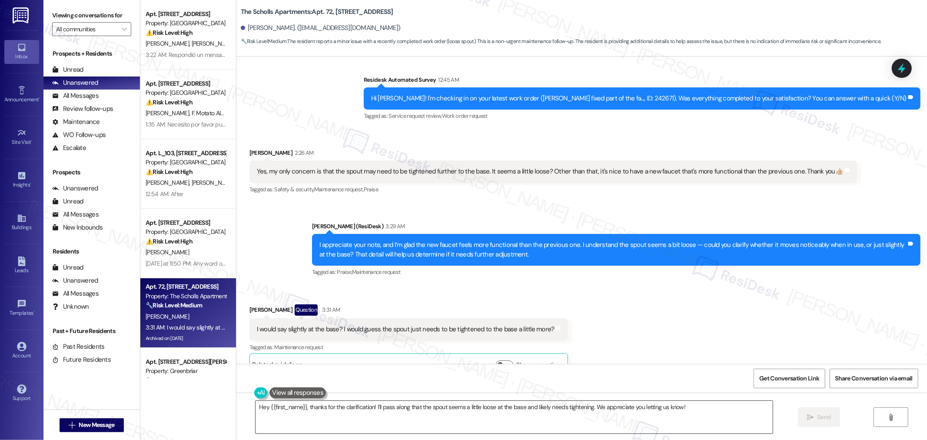
click at [697, 410] on textarea "Hey {{first_name}}, thanks for the clarification! I'll pass along that the spou…" at bounding box center [514, 417] width 517 height 33
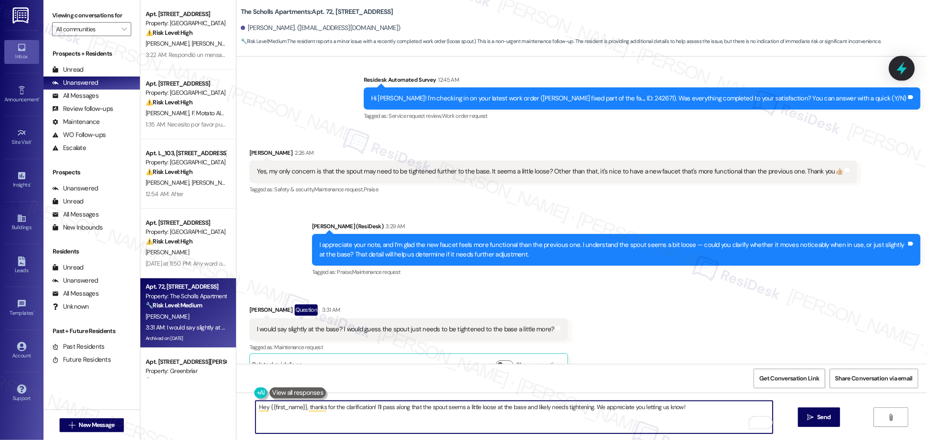
click at [898, 70] on icon at bounding box center [902, 68] width 10 height 13
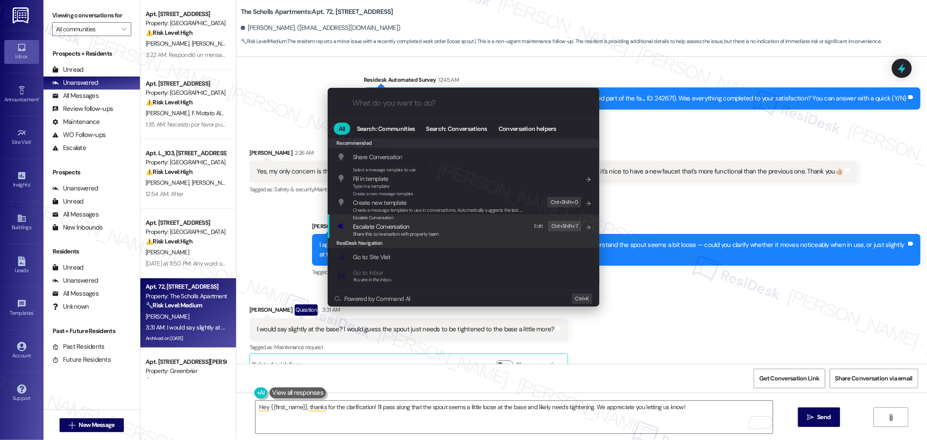
click at [409, 231] on span "Share this conversation with property team" at bounding box center [396, 234] width 86 height 6
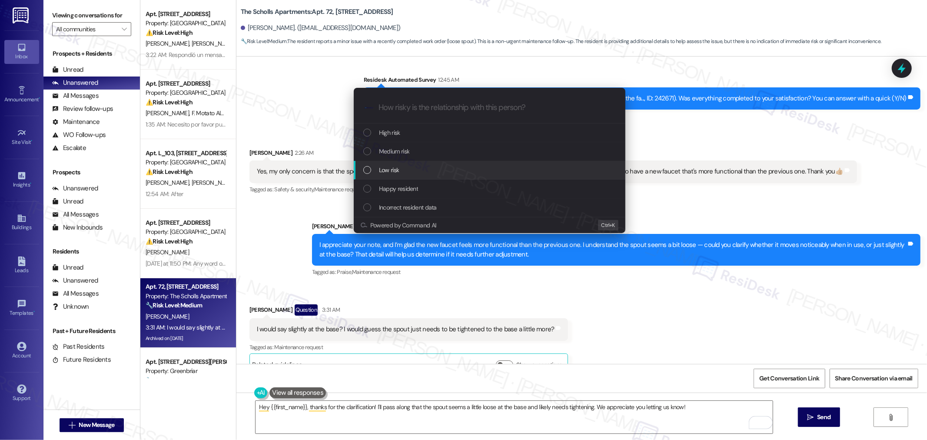
click at [389, 174] on span "Low risk" at bounding box center [389, 170] width 20 height 10
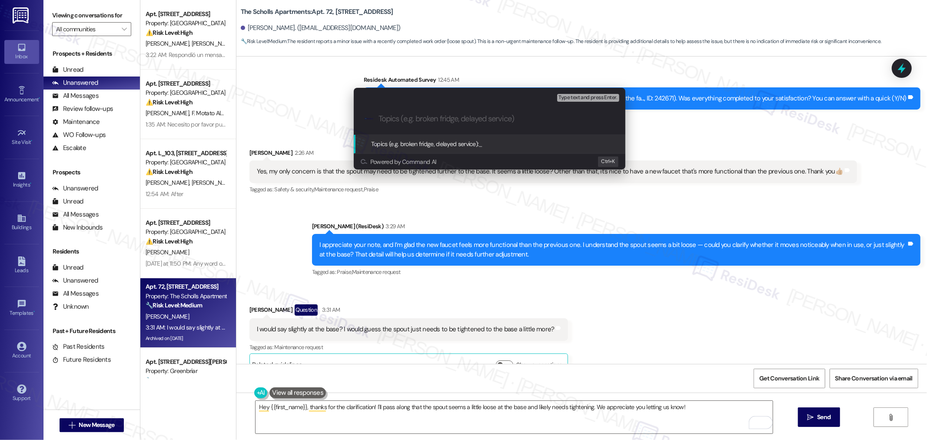
click at [394, 120] on input "Topics (e.g. broken fridge, delayed service)" at bounding box center [497, 118] width 236 height 9
click at [665, 346] on div "Escalate Conversation Low risk Topics (e.g. broken fridge, delayed service) Any…" at bounding box center [463, 220] width 927 height 440
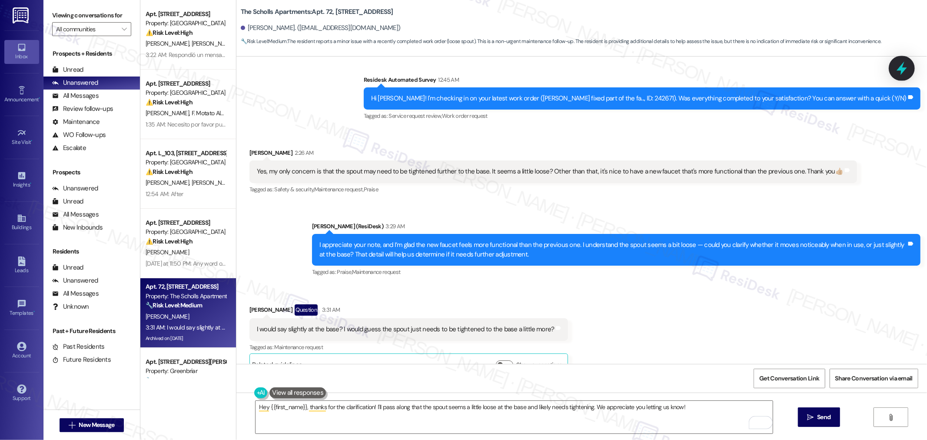
click at [900, 64] on icon at bounding box center [901, 68] width 15 height 15
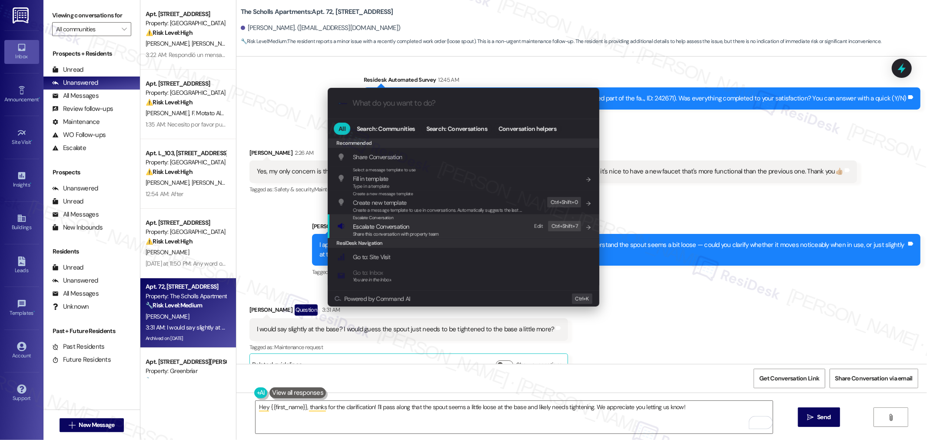
click at [389, 226] on span "Escalate Conversation" at bounding box center [381, 227] width 56 height 8
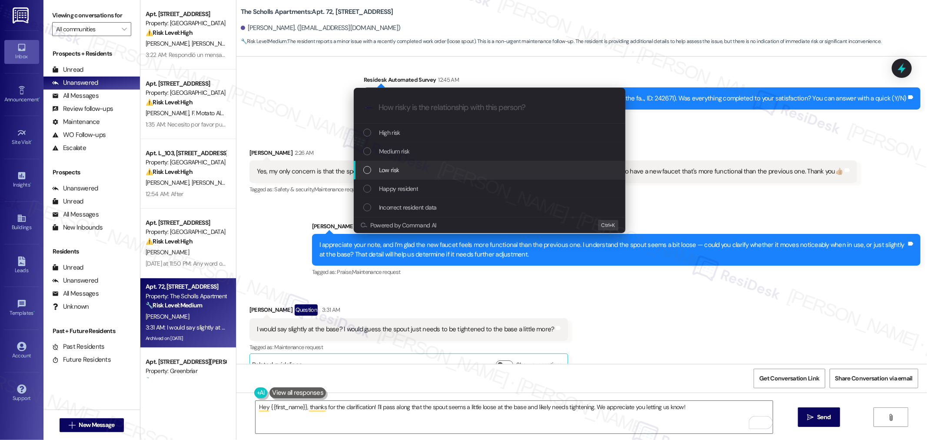
click at [405, 170] on div "Low risk" at bounding box center [490, 170] width 254 height 10
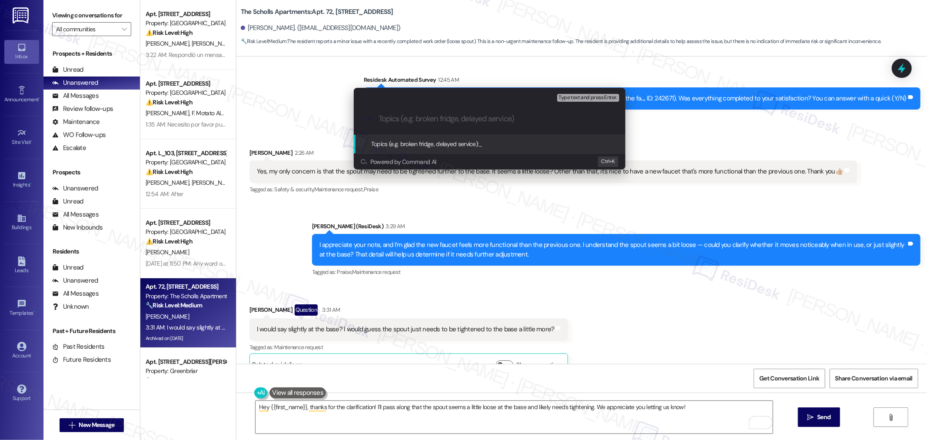
click at [415, 113] on div ".cls-1{fill:#0a055f;}.cls-2{fill:#0cc4c4;} resideskLogoBlueOrange" at bounding box center [490, 118] width 272 height 31
click at [408, 113] on div ".cls-1{fill:#0a055f;}.cls-2{fill:#0cc4c4;} resideskLogoBlueOrange" at bounding box center [490, 118] width 272 height 31
click at [452, 123] on div ".cls-1{fill:#0a055f;}.cls-2{fill:#0cc4c4;} resideskLogoBlueOrange" at bounding box center [490, 118] width 272 height 31
click at [627, 293] on div "Escalate Conversation Low risk Topics (e.g. broken fridge, delayed service) Any…" at bounding box center [463, 220] width 927 height 440
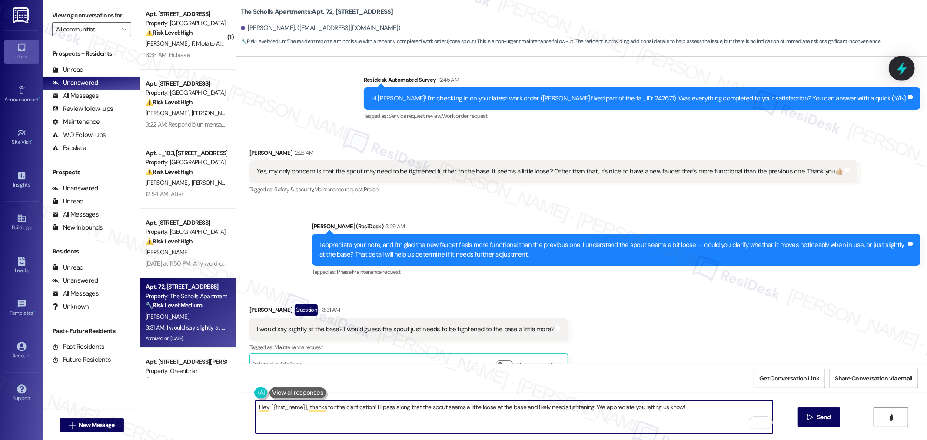
click at [905, 63] on icon at bounding box center [901, 68] width 15 height 15
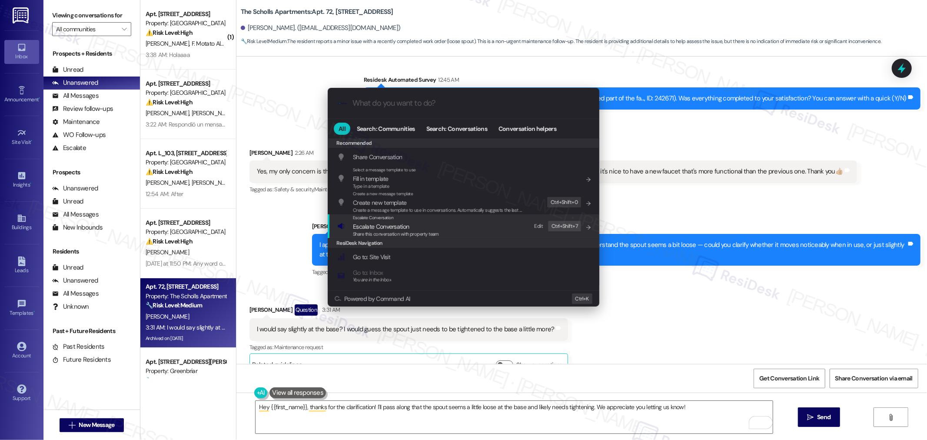
click at [376, 233] on span "Share this conversation with property team" at bounding box center [396, 234] width 86 height 6
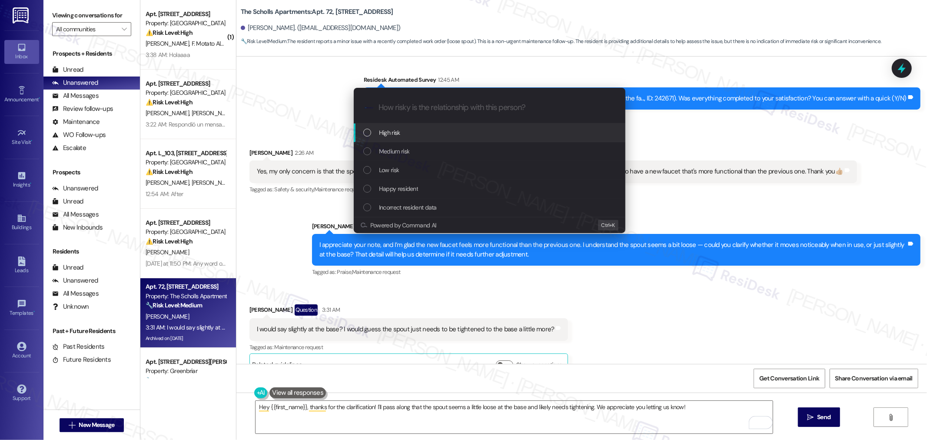
click at [416, 110] on input "How risky is the relationship with this person?" at bounding box center [497, 107] width 236 height 9
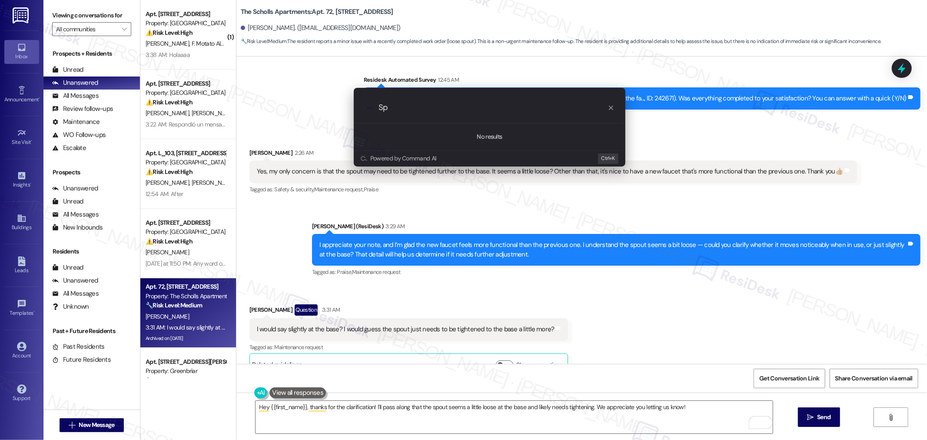
type input "S"
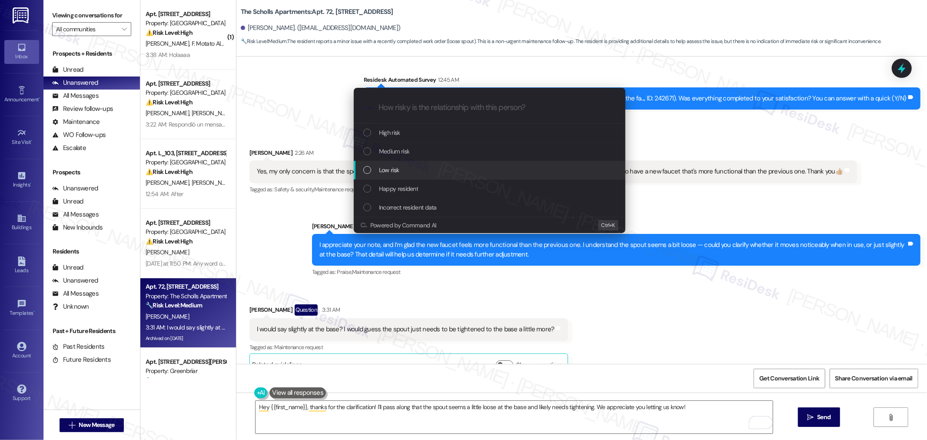
click at [402, 170] on div "Low risk" at bounding box center [490, 170] width 254 height 10
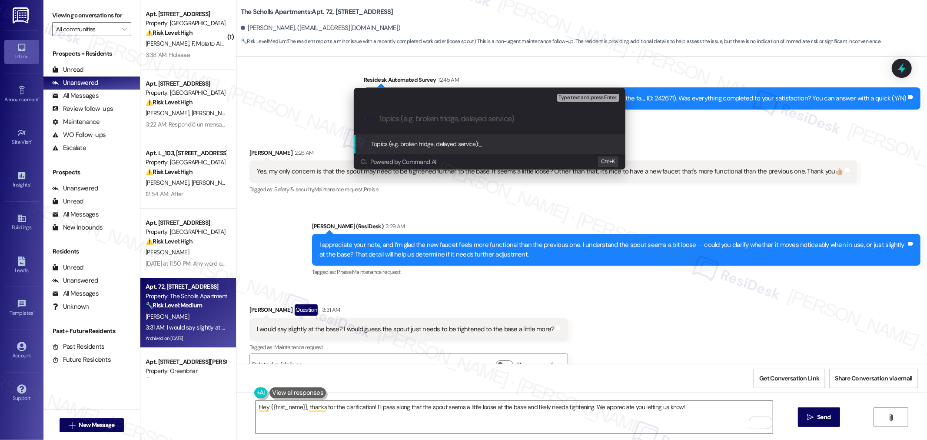
click at [411, 118] on input "Topics (e.g. broken fridge, delayed service)" at bounding box center [497, 118] width 236 height 9
type input "Loose spout feedback"
click at [531, 142] on span "Loose spout feedback" at bounding box center [507, 144] width 57 height 8
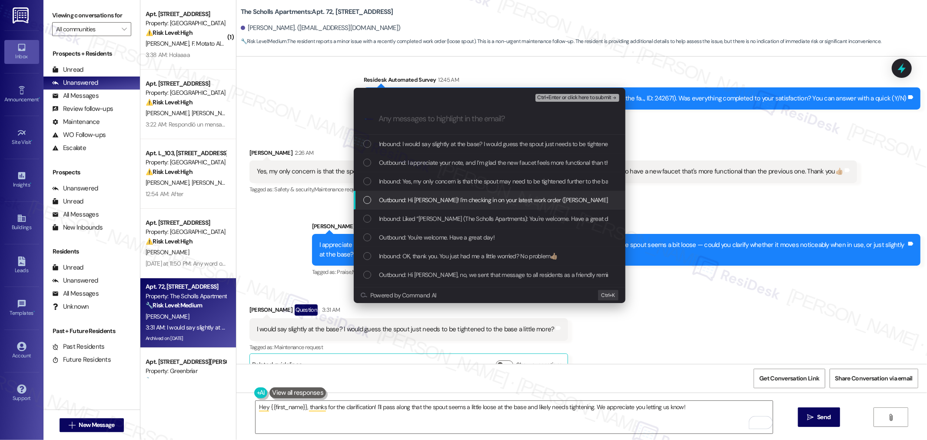
click at [462, 195] on span "Outbound: Hi Hugh! I'm checking in on your latest work order (Connor fixed part…" at bounding box center [639, 200] width 520 height 10
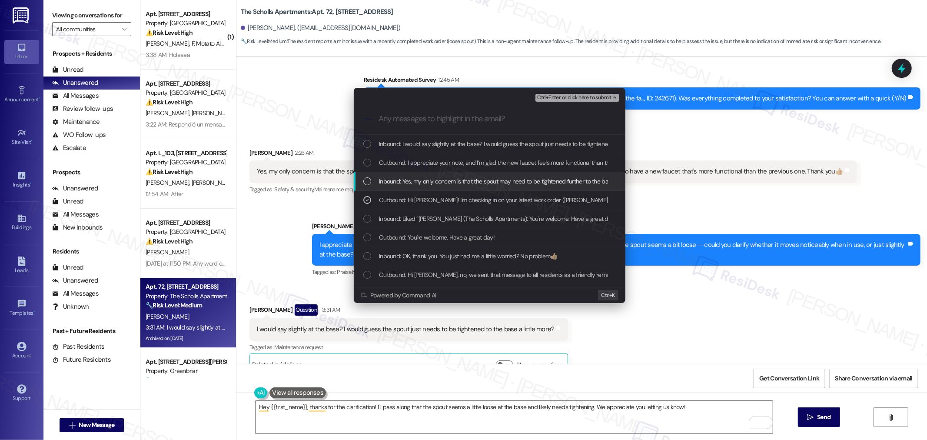
click at [453, 179] on span "Inbound: Yes, my only concern is that the spout may need to be tightened furthe…" at bounding box center [657, 181] width 556 height 10
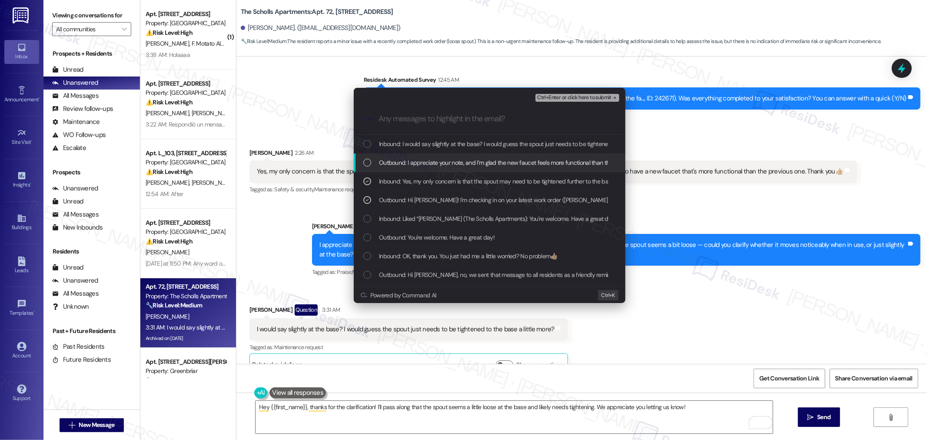
click at [445, 163] on span "Outbound: I appreciate your note, and I’m glad the new faucet feels more functi…" at bounding box center [756, 163] width 755 height 10
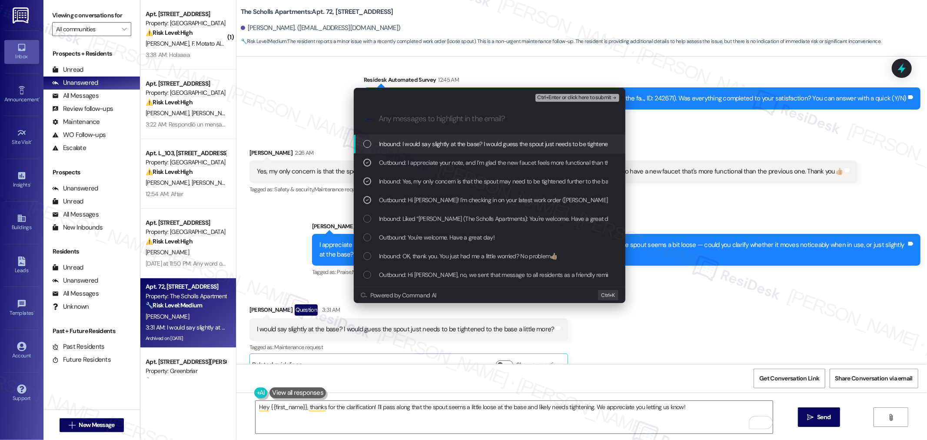
click at [439, 145] on span "Inbound: I would say slightly at the base? I would guess the spout just needs t…" at bounding box center [527, 144] width 296 height 10
click at [554, 99] on span "Ctrl+Enter or click here to submit" at bounding box center [574, 98] width 74 height 6
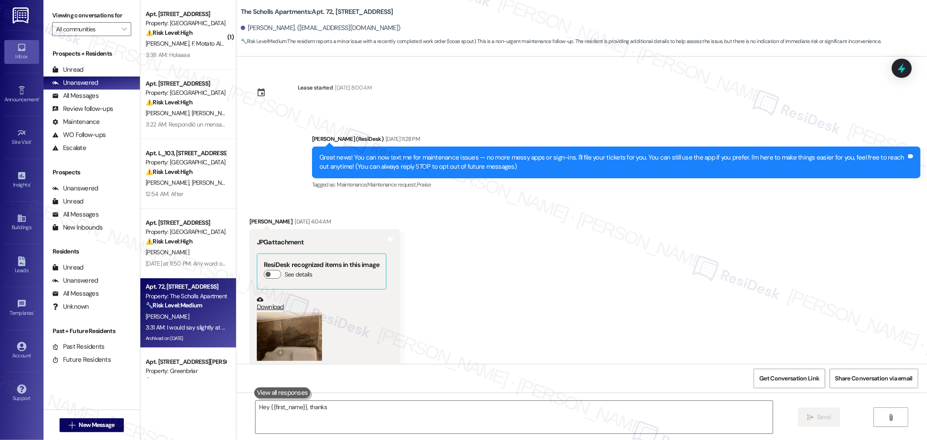
scroll to position [7446, 0]
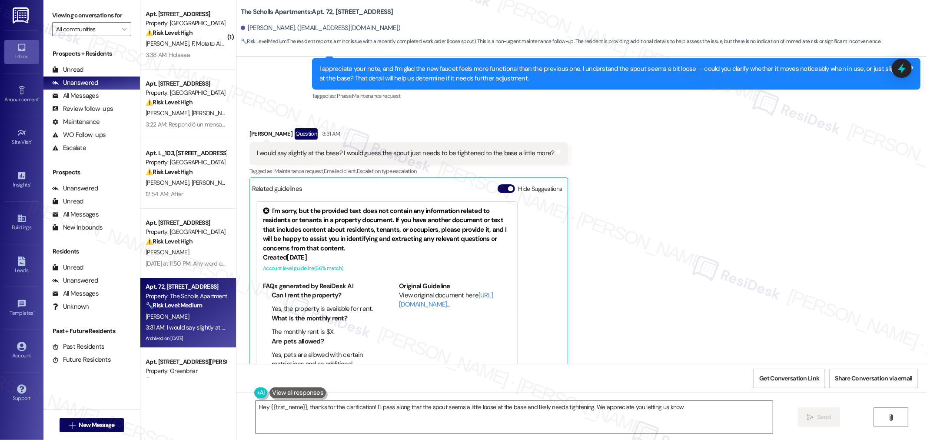
type textarea "Hey {{first_name}}, thanks for the clarification! I'll pass along that the spou…"
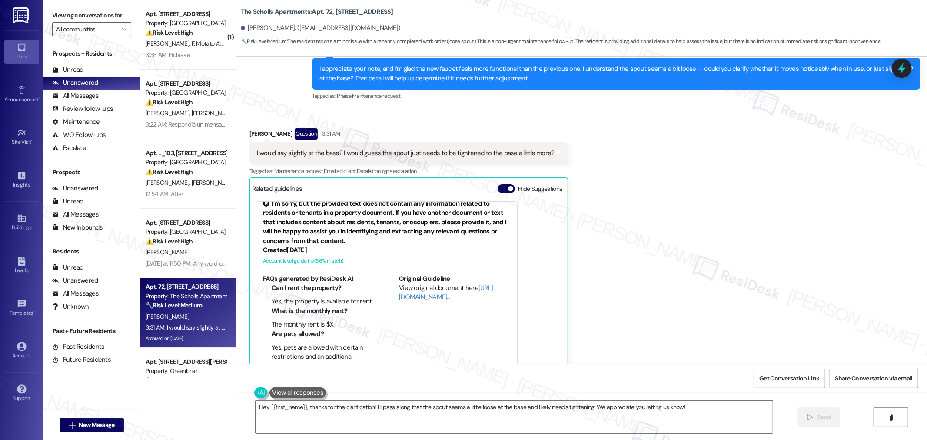
scroll to position [10, 0]
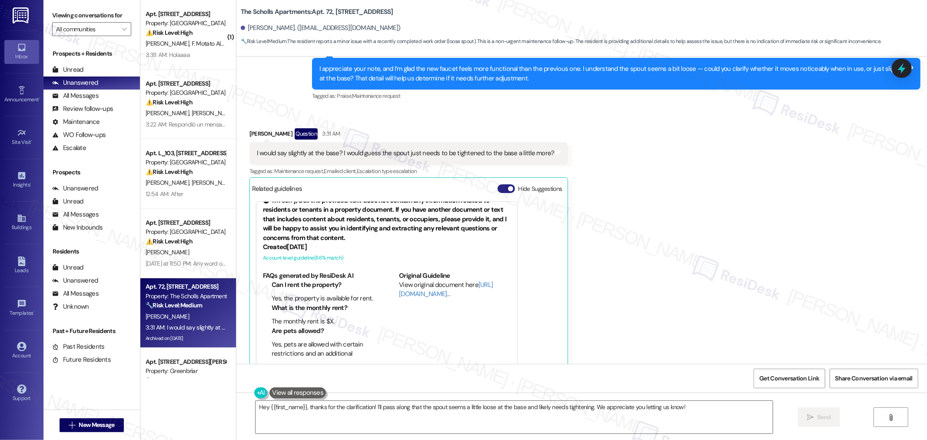
click at [498, 184] on button "Hide Suggestions" at bounding box center [506, 188] width 17 height 9
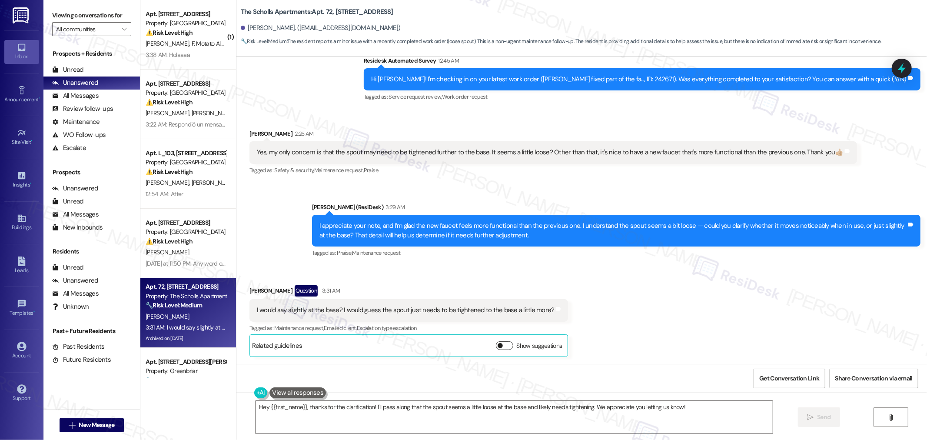
scroll to position [7270, 0]
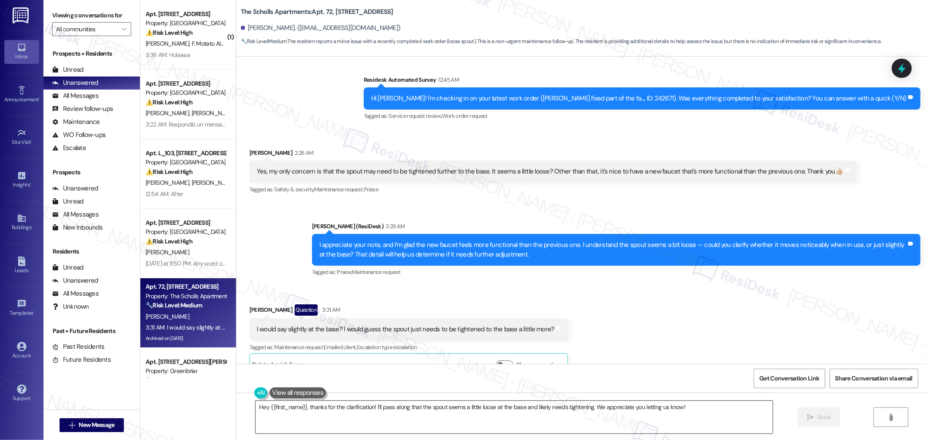
click at [403, 406] on textarea "Hey {{first_name}}, thanks for the clarification! I'll pass along that the spou…" at bounding box center [514, 417] width 517 height 33
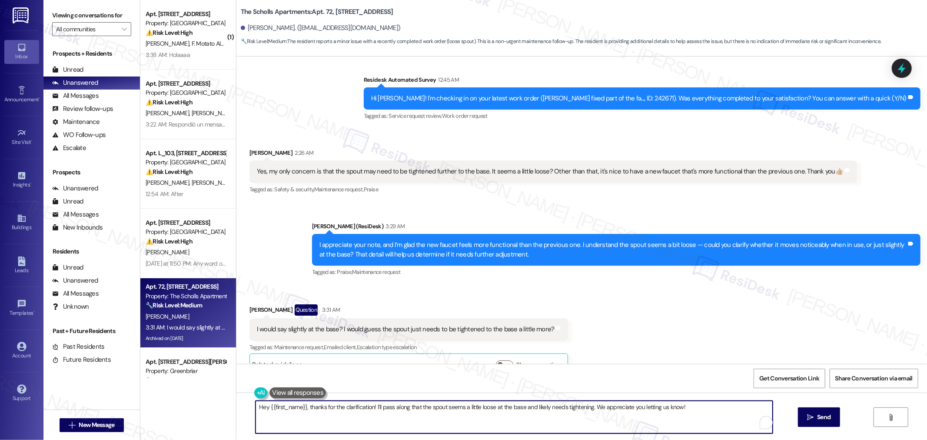
click at [403, 406] on textarea "Hey {{first_name}}, thanks for the clarification! I'll pass along that the spou…" at bounding box center [514, 417] width 517 height 33
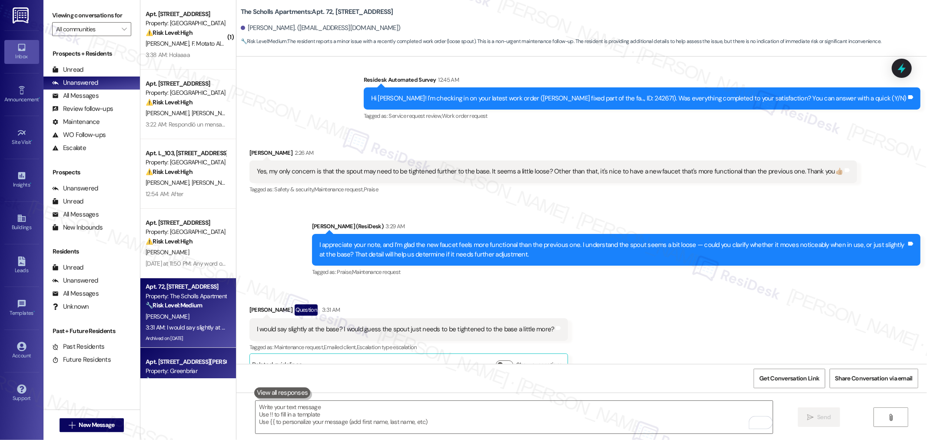
click at [151, 352] on div "Apt. 33, 5132 SW Slavin Rd Property: Greenbriar 🔧 Risk Level: Medium The reside…" at bounding box center [188, 383] width 96 height 70
type textarea "Hey {{first_name}}, thanks for the clarification! I'll pass along that the spou…"
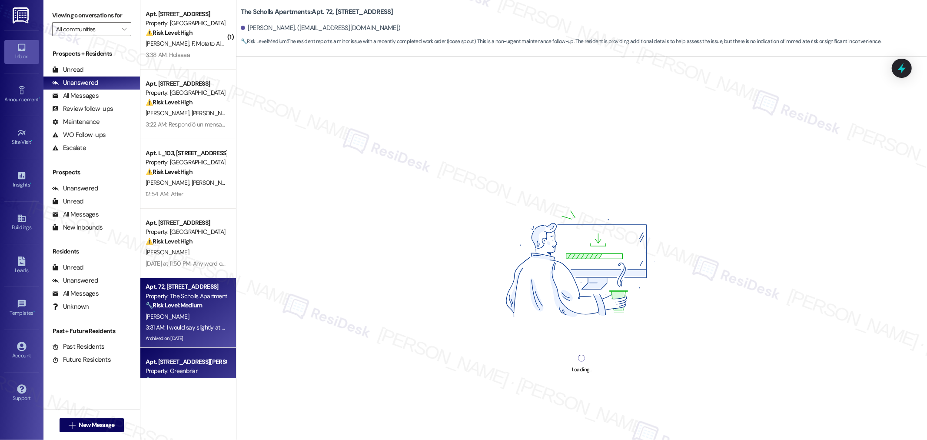
click at [175, 312] on div "[PERSON_NAME]" at bounding box center [186, 316] width 82 height 11
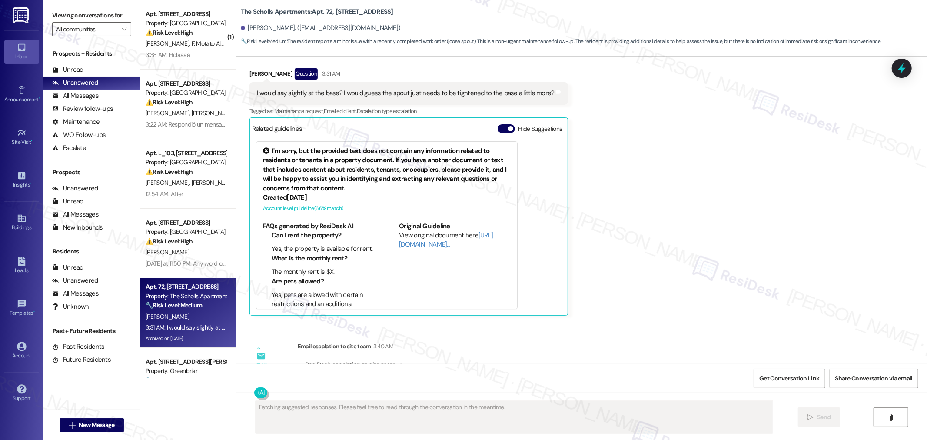
scroll to position [7544, 0]
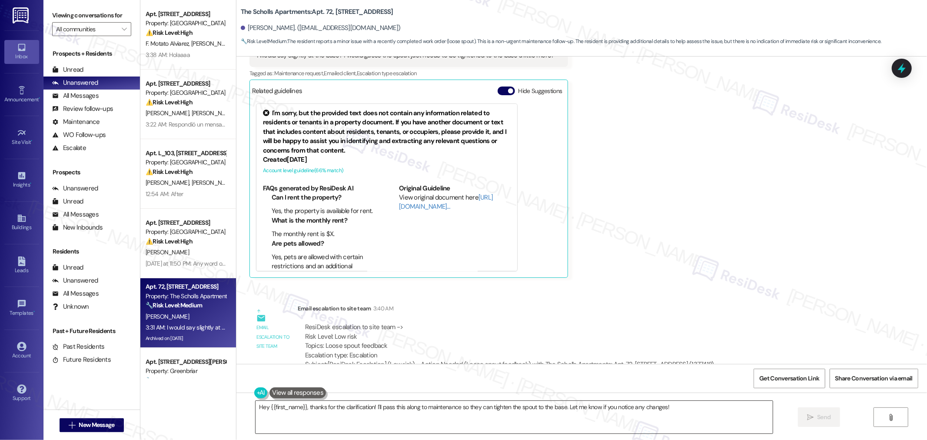
click at [725, 418] on textarea "Hey {{first_name}}, thanks for the clarification! I'll pass this along to maint…" at bounding box center [514, 417] width 517 height 33
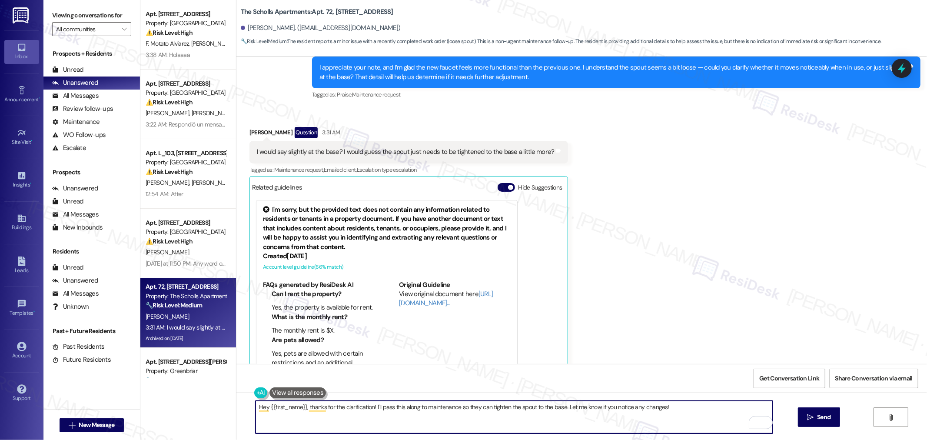
scroll to position [7351, 0]
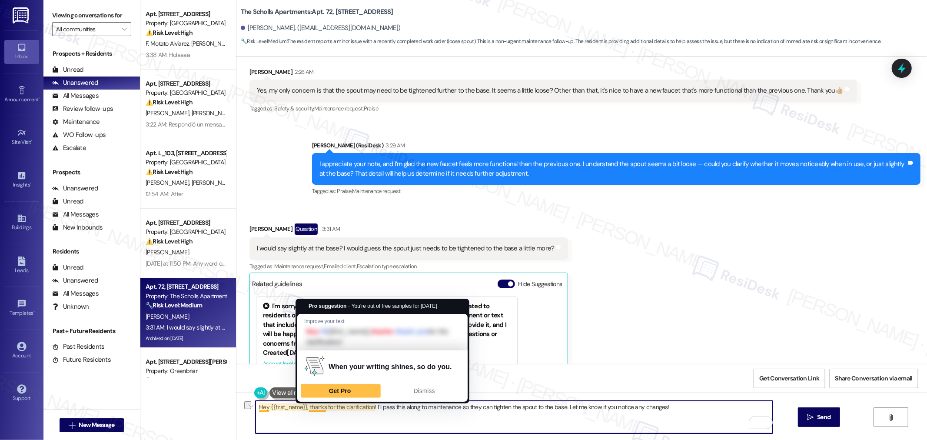
drag, startPoint x: 304, startPoint y: 410, endPoint x: 249, endPoint y: 410, distance: 55.2
click at [249, 410] on div "Hey {{first_name}}, thanks for the clarification! I'll pass this along to maint…" at bounding box center [581, 424] width 691 height 65
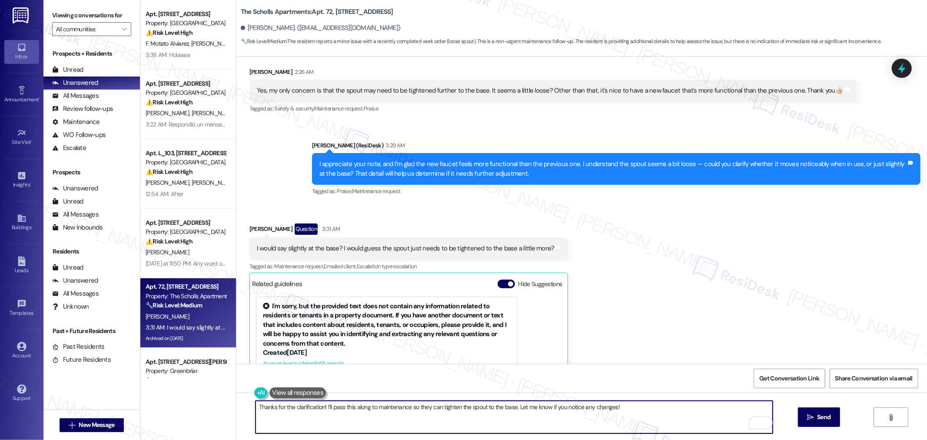
click at [350, 404] on textarea "Thanks for the clarification! I'll pass this along to maintenance so they can t…" at bounding box center [514, 417] width 517 height 33
click at [384, 408] on textarea "Thanks for the clarification! I'll pass this along to maintenance so they can t…" at bounding box center [514, 417] width 517 height 33
type textarea "Thanks for the clarification! I'll pass this along so they can tighten the spou…"
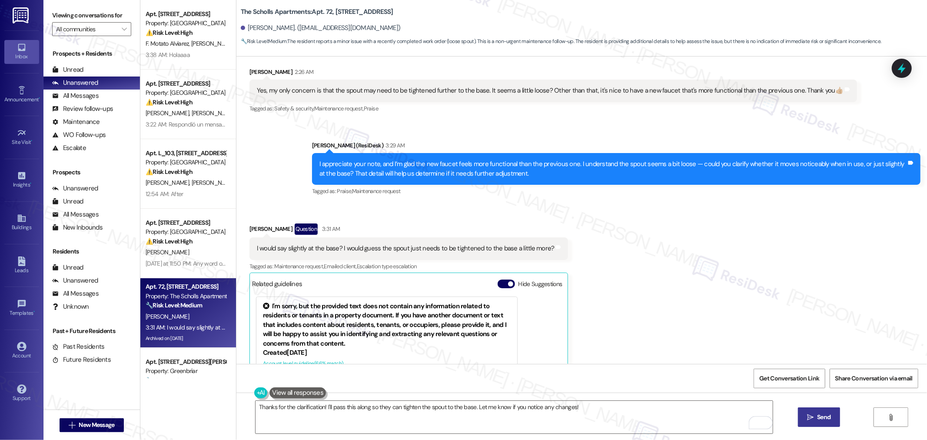
click at [818, 416] on span "Send" at bounding box center [823, 416] width 13 height 9
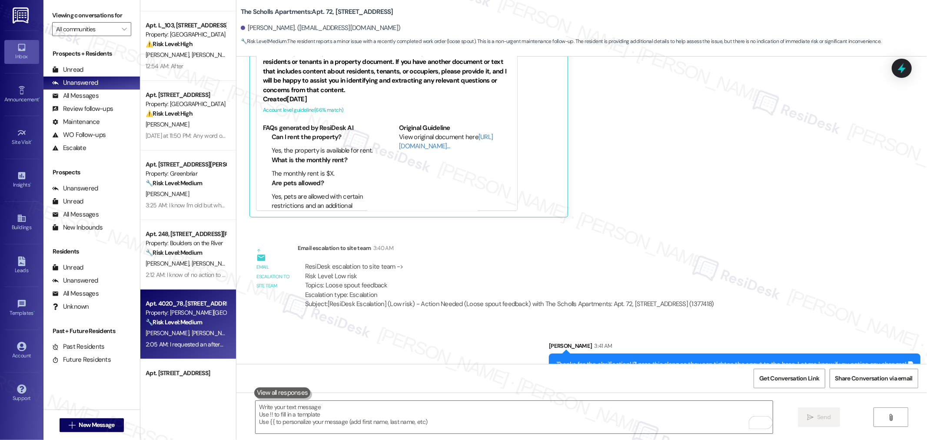
scroll to position [145, 0]
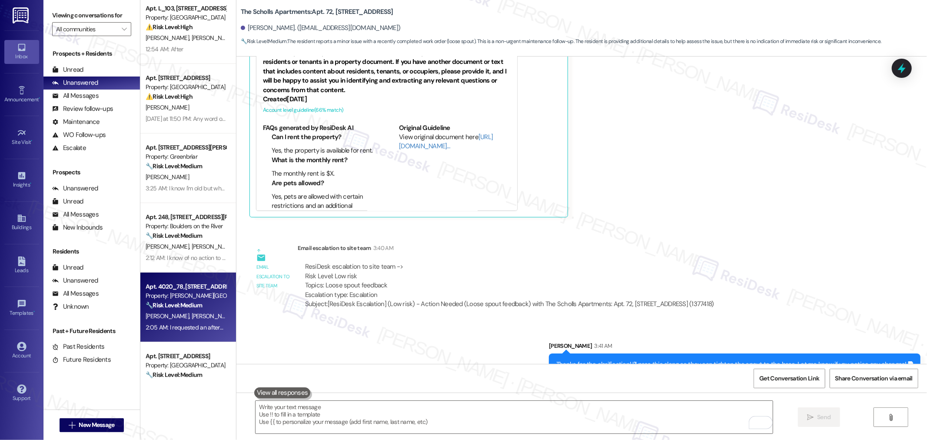
click at [192, 320] on div "T. Nakamura B. Maurer" at bounding box center [186, 316] width 82 height 11
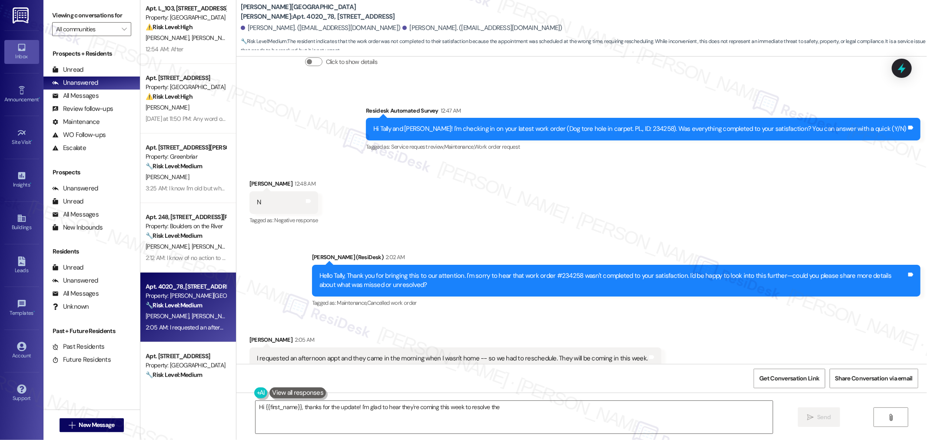
scroll to position [1266, 0]
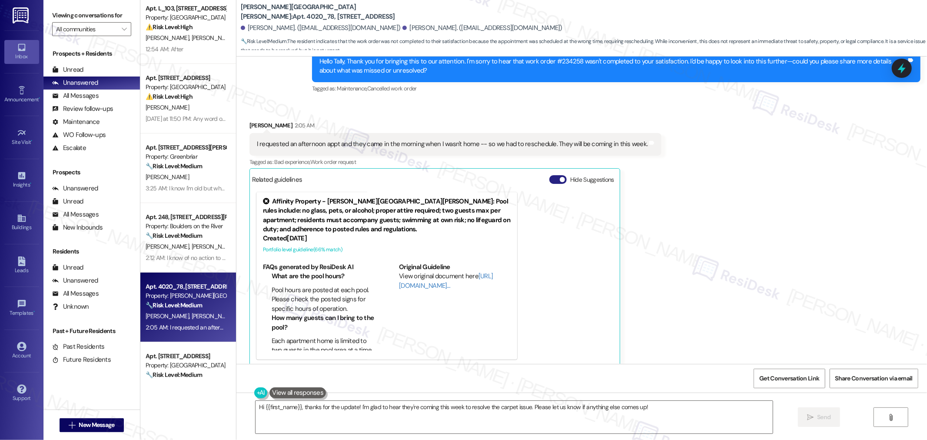
click at [549, 175] on button "Hide Suggestions" at bounding box center [557, 179] width 17 height 9
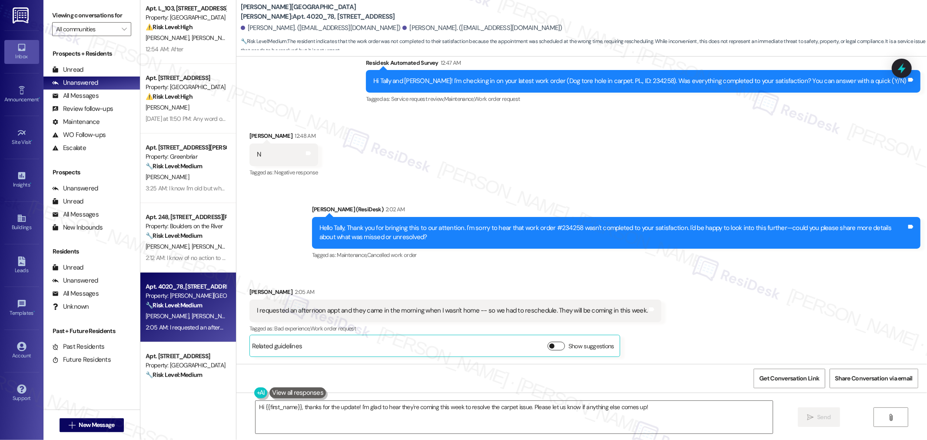
scroll to position [1090, 0]
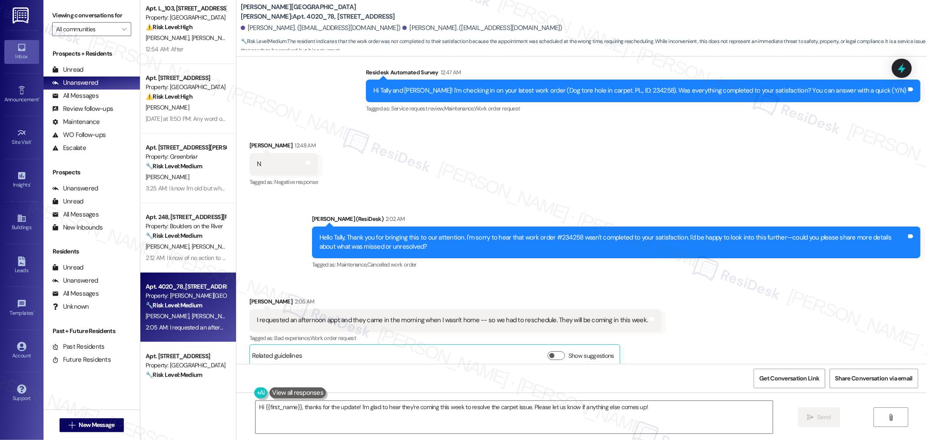
click at [469, 316] on div "I requested an afternoon appt and they came in the morning when I wasn't home -…" at bounding box center [455, 320] width 412 height 22
click at [469, 316] on div "I requested an afternoon appt and they came in the morning when I wasn't home -…" at bounding box center [452, 320] width 391 height 9
copy div "I requested an afternoon appt and they came in the morning when I wasn't home -…"
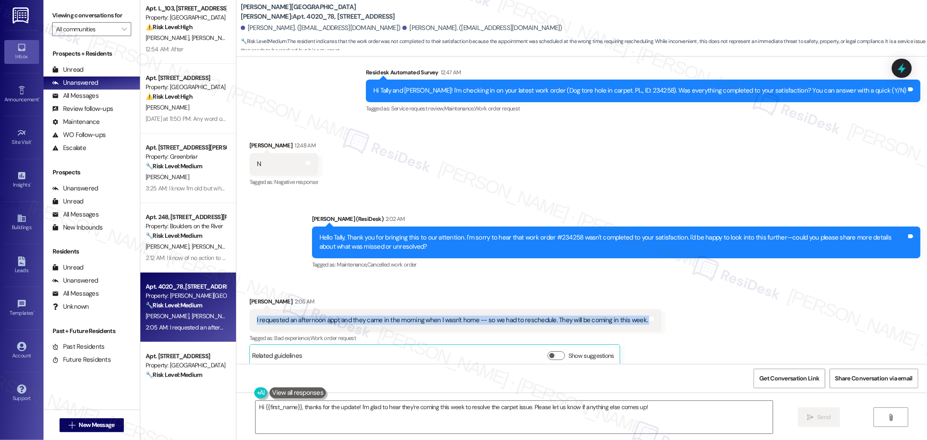
click at [562, 233] on div "Hello Tally, Thank you for bringing this to our attention. I'm sorry to hear th…" at bounding box center [612, 242] width 587 height 19
copy div "234258"
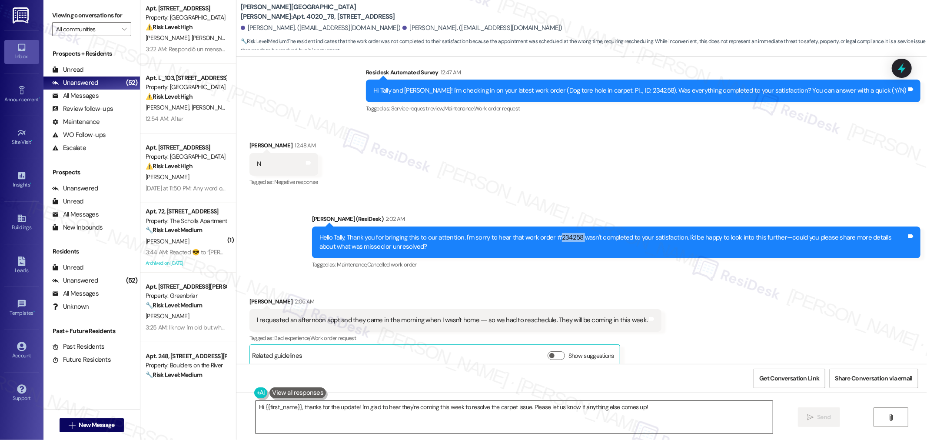
click at [643, 414] on textarea "Hi {{first_name}}, thanks for the update! I'm glad to hear they're coming this …" at bounding box center [514, 417] width 517 height 33
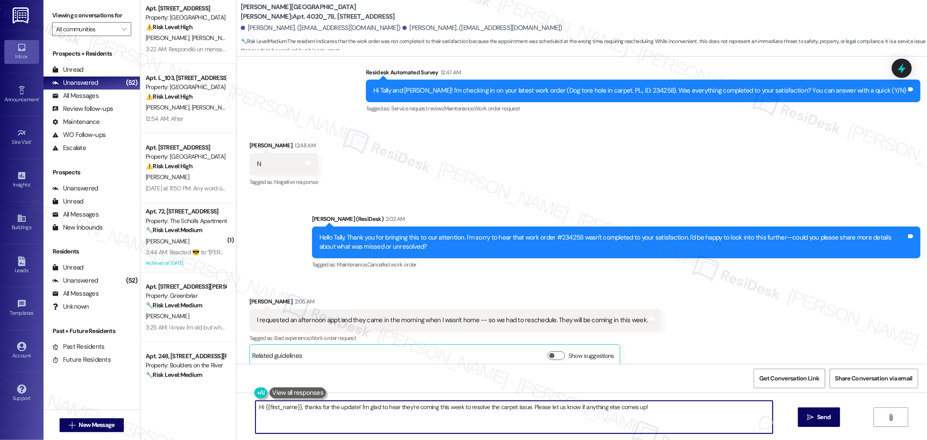
paste textarea "Thanks for letting us know. I’m sorry they came at the wrong time — I understan…"
type textarea "Thanks for letting us know. I’m sorry they came at the wrong time — I understan…"
click at [820, 413] on span "Send" at bounding box center [823, 416] width 13 height 9
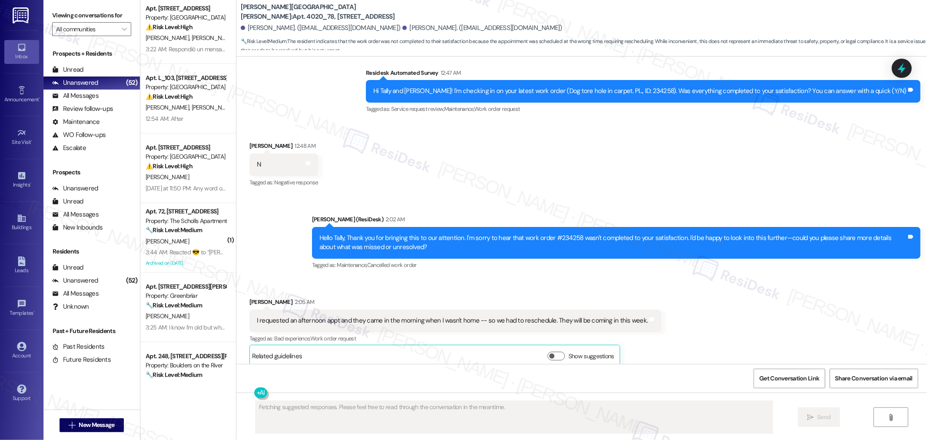
scroll to position [0, 0]
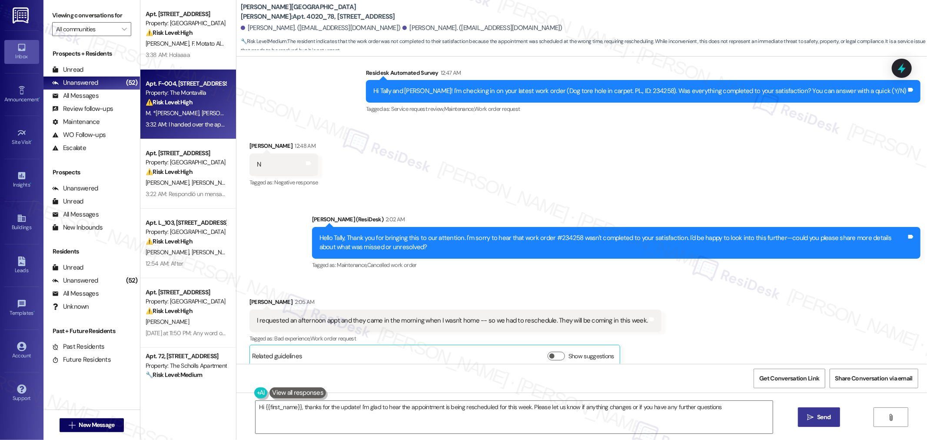
type textarea "Hi {{first_name}}, thanks for the update! I'm glad to hear the appointment is b…"
click at [190, 108] on div "M. *Hernandez E. Villalba Hernandez" at bounding box center [186, 113] width 82 height 11
type textarea "Fetching suggested responses. Please feel free to read through the conversation…"
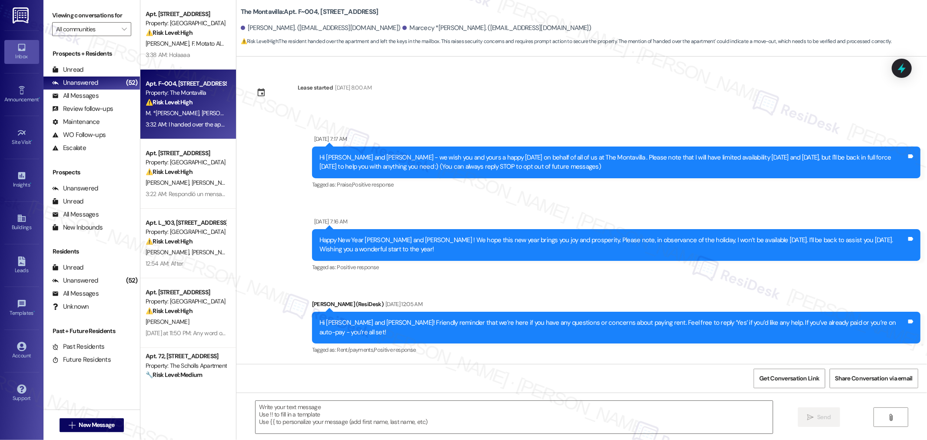
scroll to position [4728, 0]
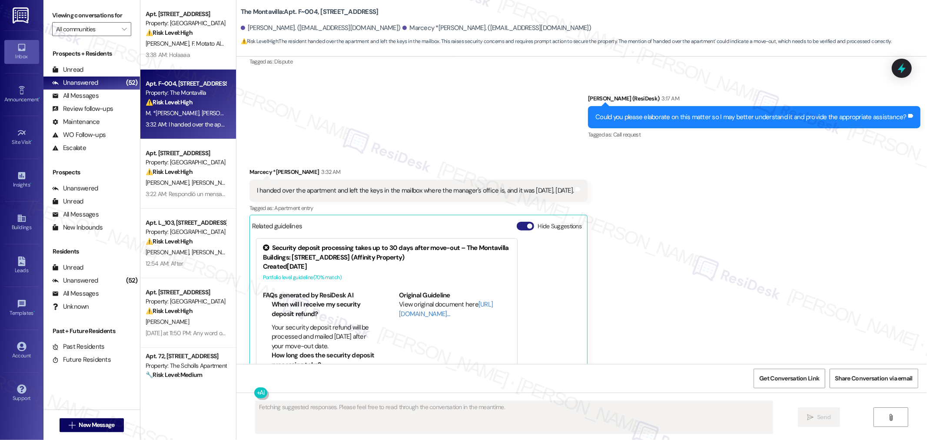
click at [527, 223] on span "button" at bounding box center [529, 225] width 5 height 5
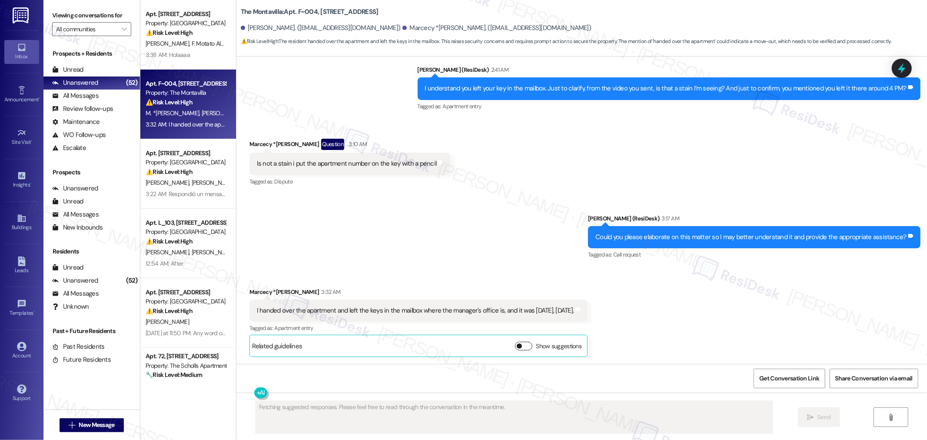
scroll to position [4569, 0]
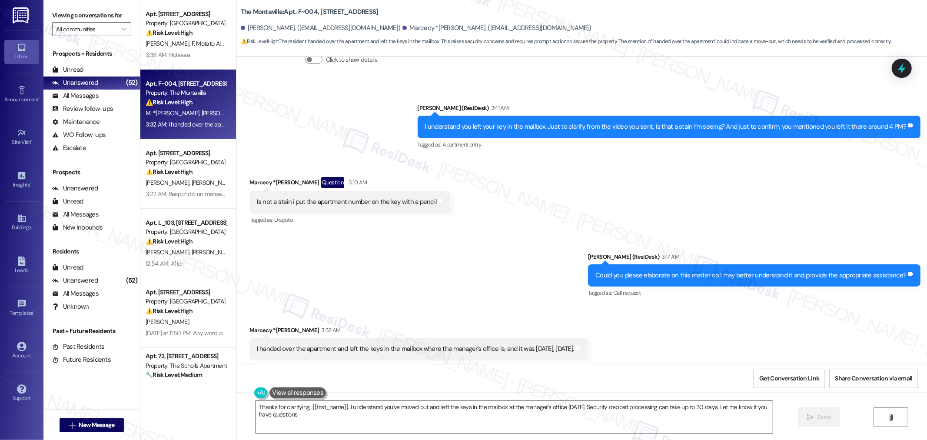
type textarea "Thanks for clarifying, {{first_name}}. I understand you've moved out and left t…"
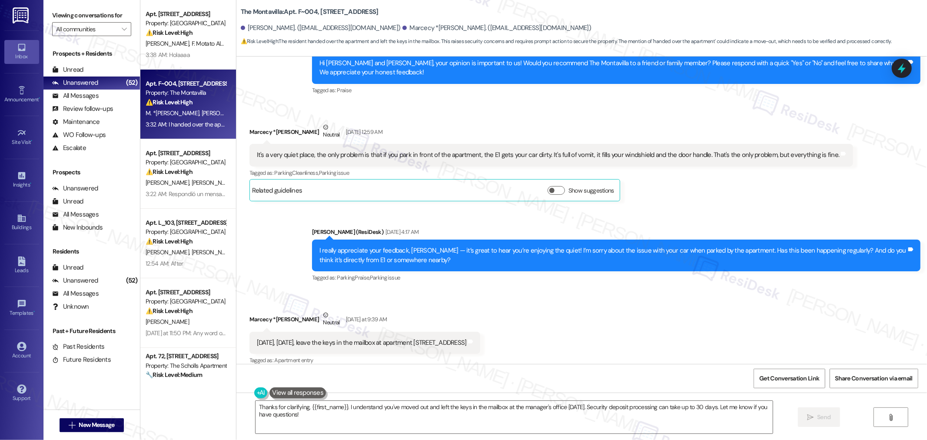
scroll to position [3845, 0]
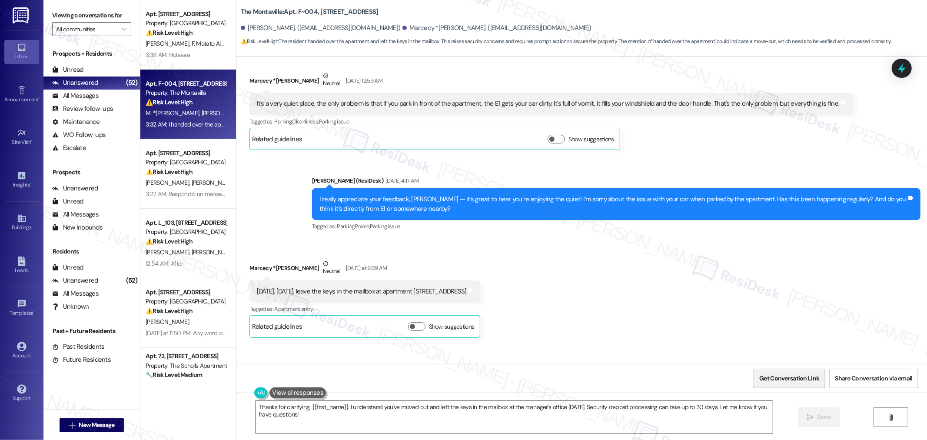
click at [778, 377] on span "Get Conversation Link" at bounding box center [789, 378] width 60 height 9
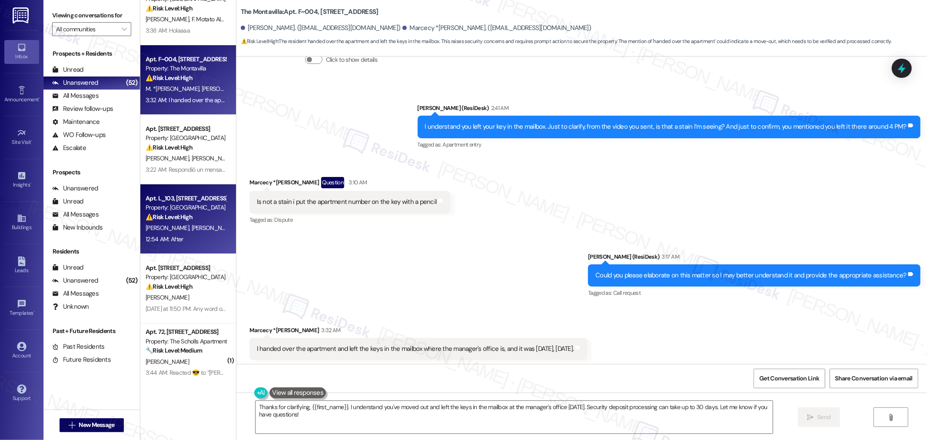
scroll to position [48, 0]
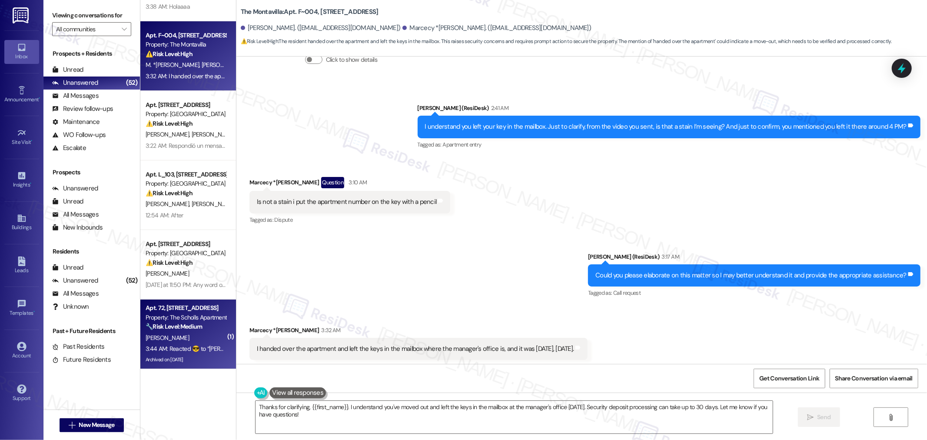
click at [174, 329] on strong "🔧 Risk Level: Medium" at bounding box center [174, 327] width 57 height 8
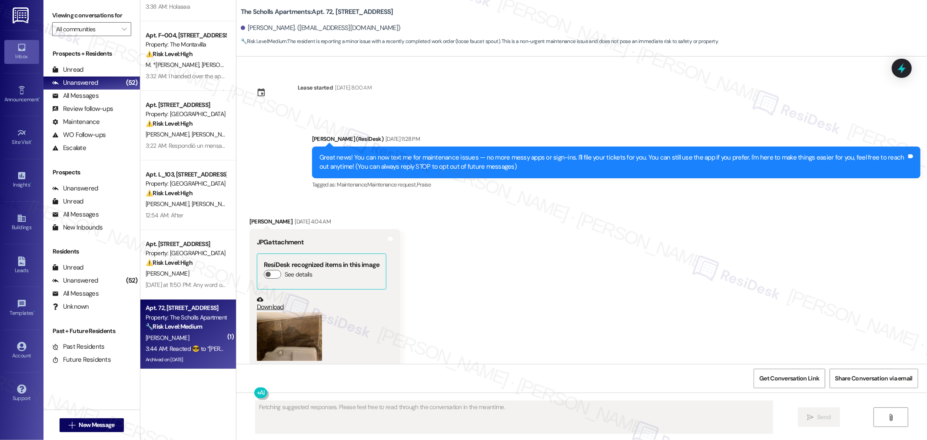
scroll to position [7713, 0]
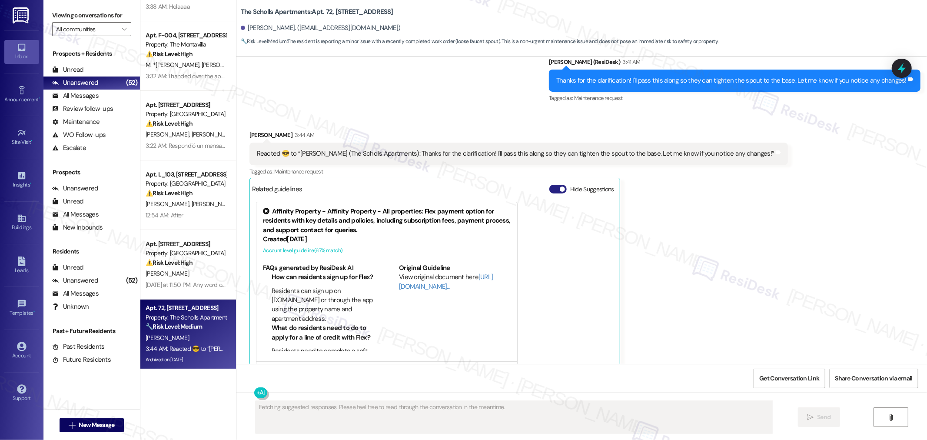
click at [550, 185] on button "Hide Suggestions" at bounding box center [557, 189] width 17 height 9
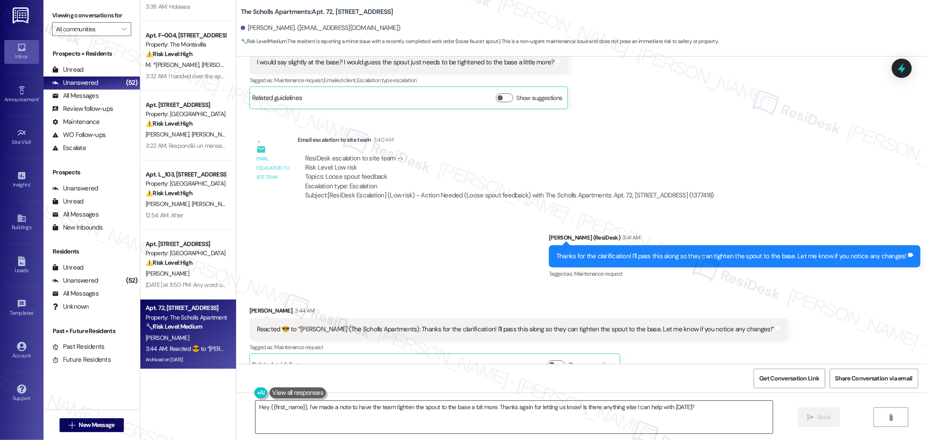
click at [492, 410] on textarea "Hey {{first_name}}, I've made a note to have the team tighten the spout to the …" at bounding box center [514, 417] width 517 height 33
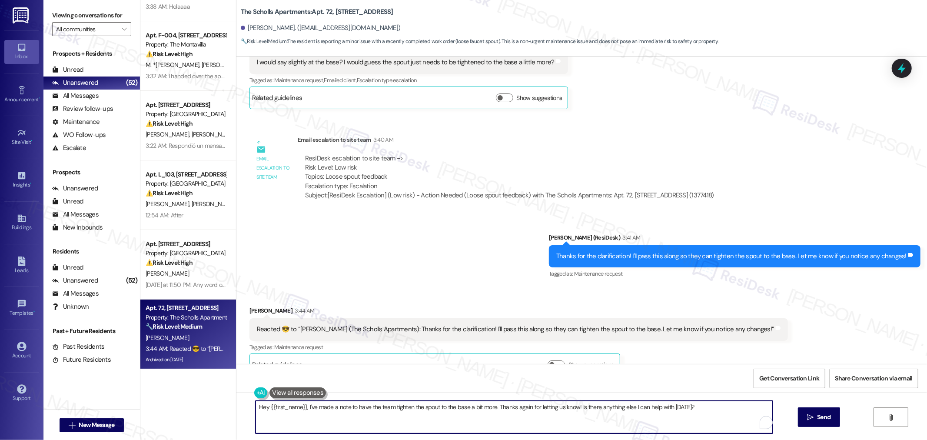
click at [492, 410] on textarea "Hey {{first_name}}, I've made a note to have the team tighten the spout to the …" at bounding box center [514, 417] width 517 height 33
paste textarea "In the meantime, if you have any questions or notice anything that doesn’t look…"
type textarea "In the meantime, if you have any questions or notice anything that doesn’t look…"
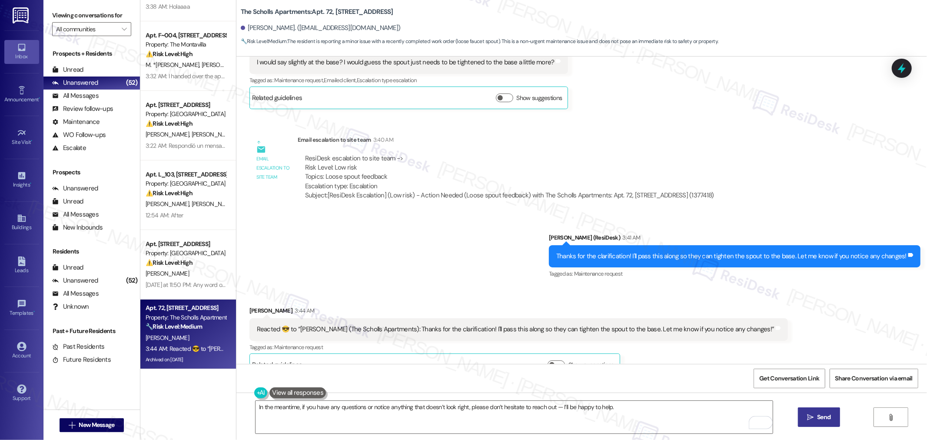
click at [827, 419] on span "Send" at bounding box center [823, 416] width 13 height 9
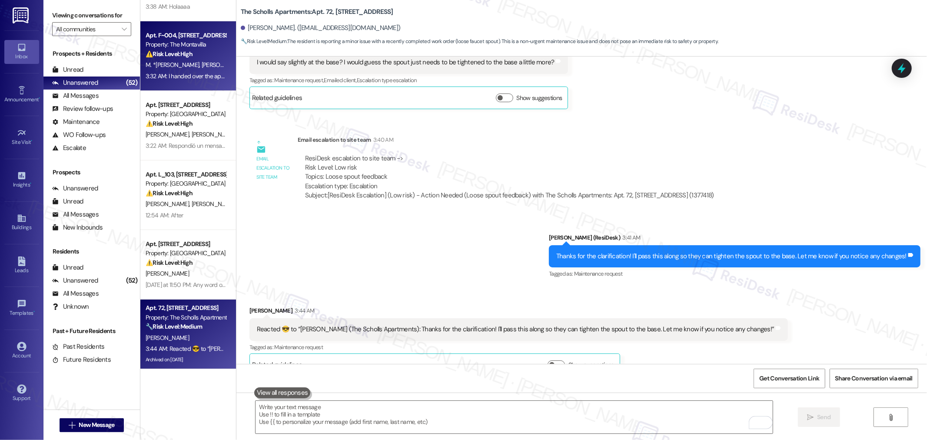
click at [183, 46] on div "Property: The Montavilla" at bounding box center [186, 44] width 80 height 9
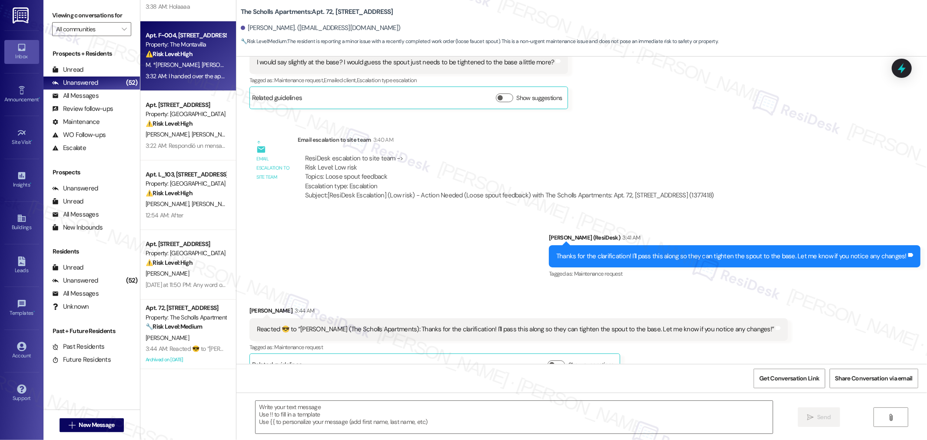
type textarea "Fetching suggested responses. Please feel free to read through the conversation…"
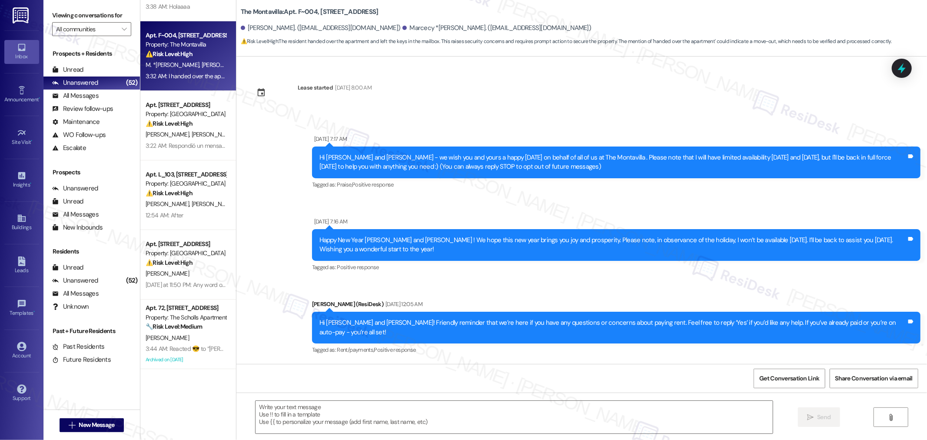
scroll to position [4728, 0]
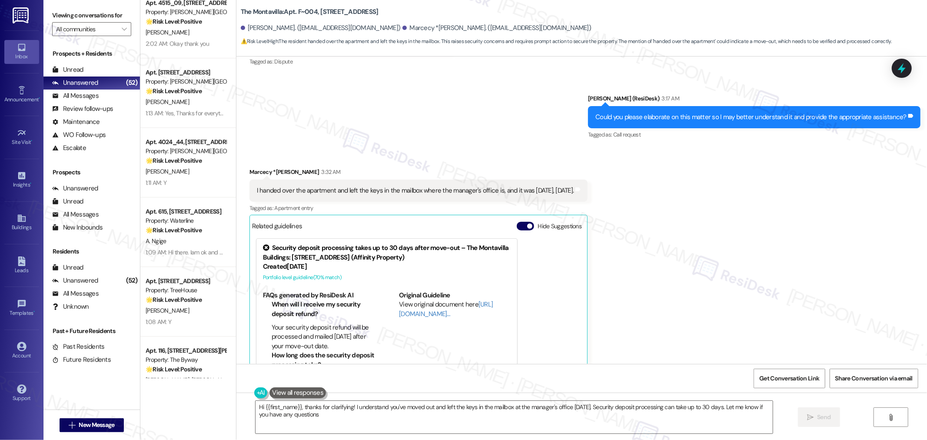
type textarea "Hi {{first_name}}, thanks for clarifying! I understand you've moved out and lef…"
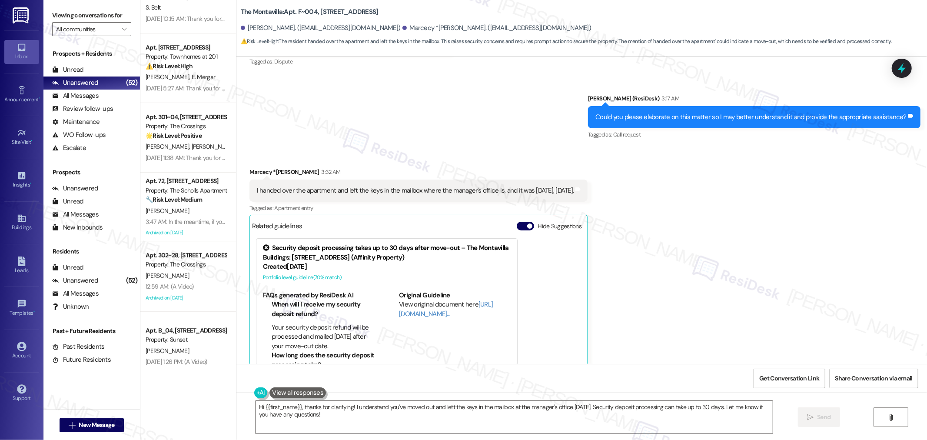
scroll to position [3099, 0]
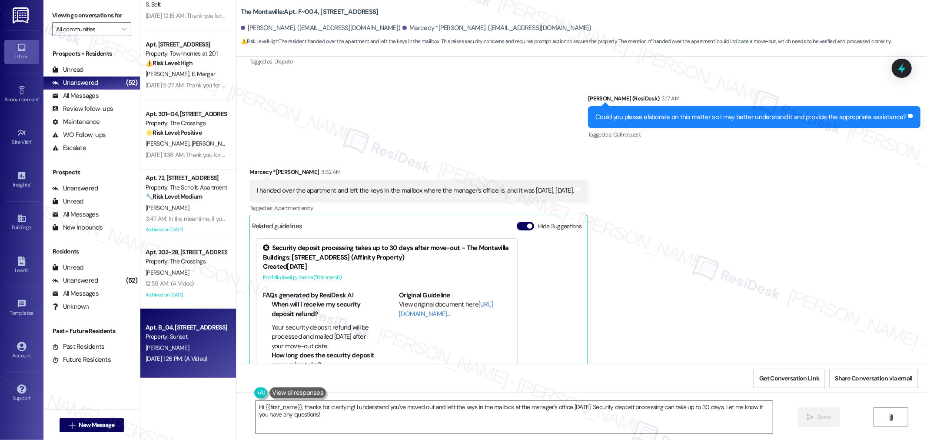
click at [175, 349] on div "L. Buchingham" at bounding box center [186, 347] width 82 height 11
type textarea "Fetching suggested responses. Please feel free to read through the conversation…"
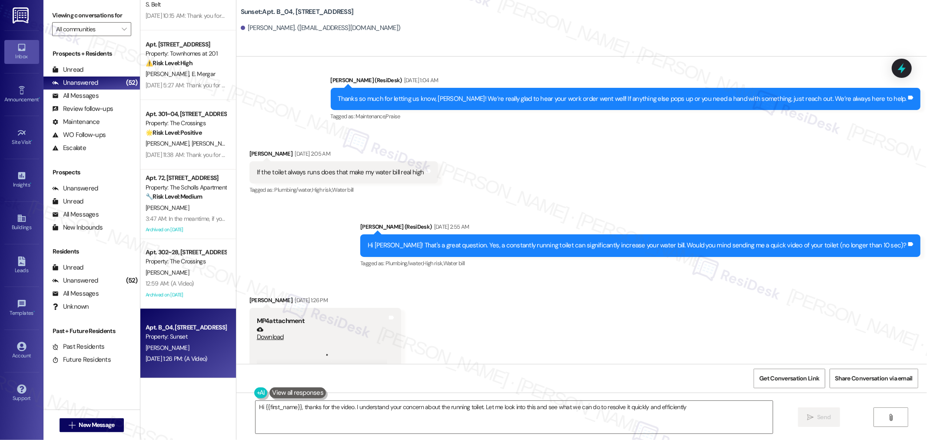
type textarea "Hi {{first_name}}, thanks for the video. I understand your concern about the ru…"
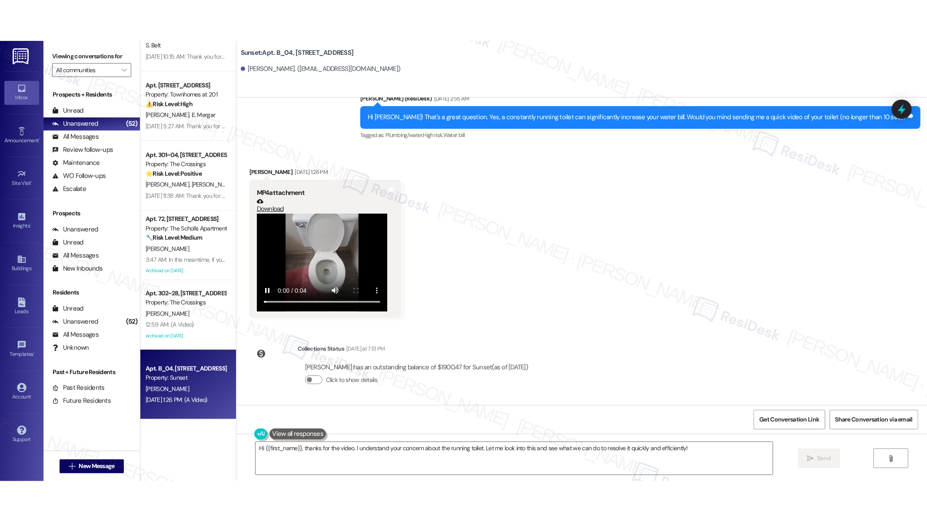
scroll to position [383, 0]
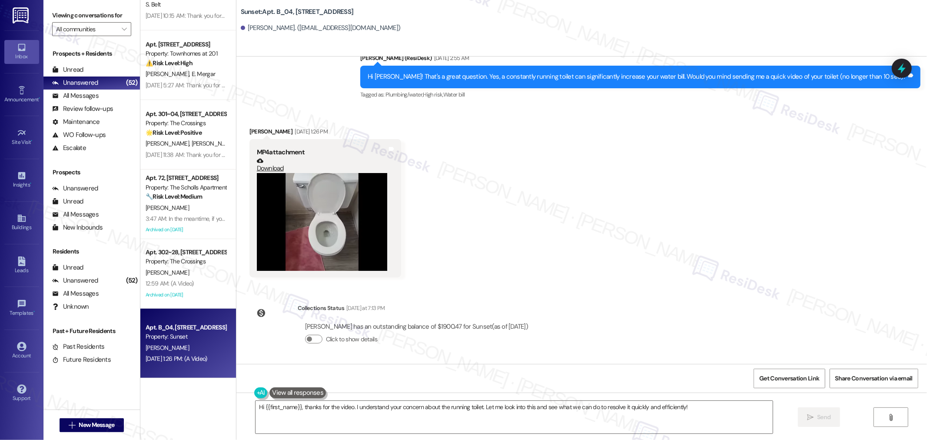
click at [344, 235] on video at bounding box center [322, 222] width 130 height 98
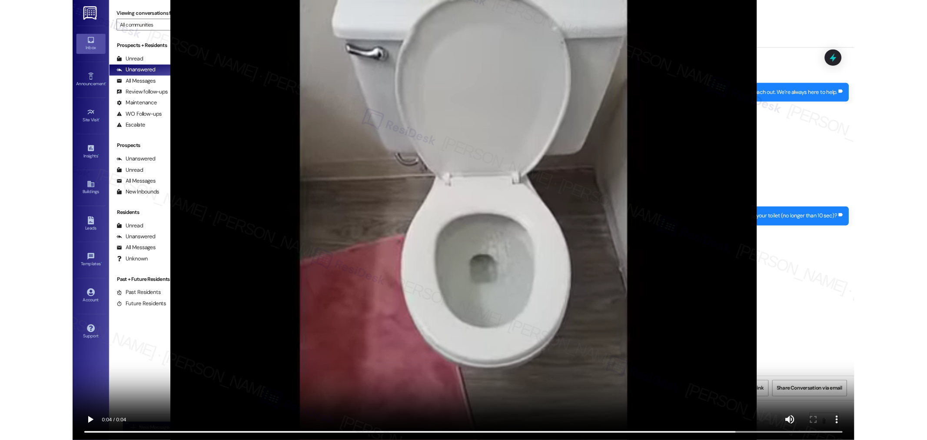
scroll to position [3017, 0]
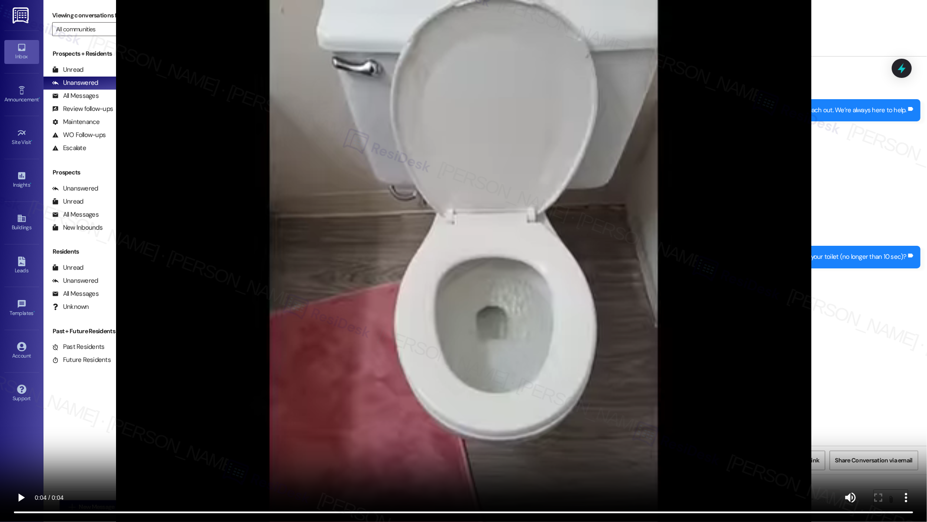
click at [188, 380] on video at bounding box center [463, 261] width 927 height 522
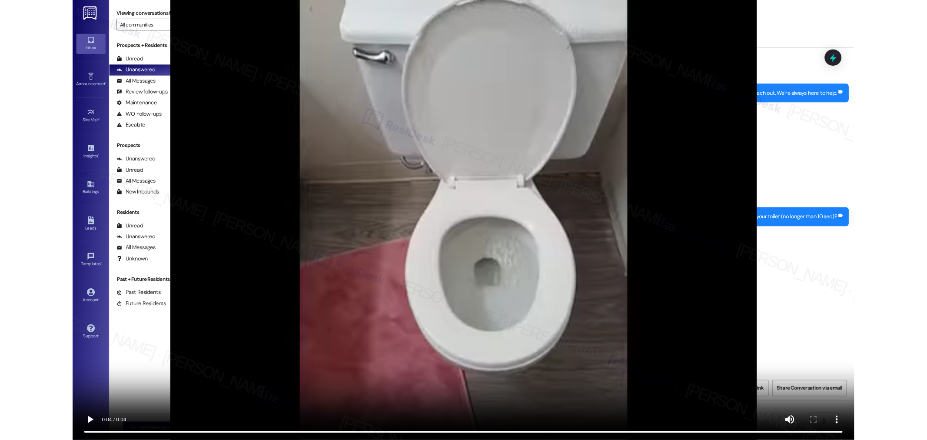
scroll to position [383, 0]
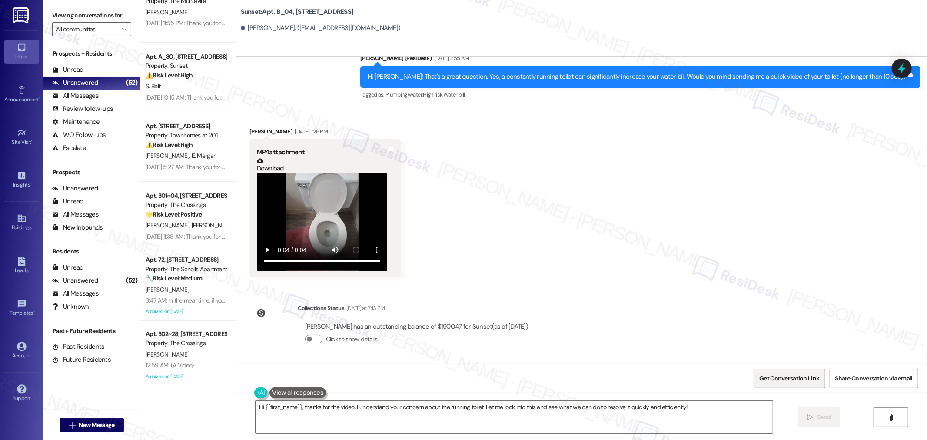
click at [796, 376] on span "Get Conversation Link" at bounding box center [789, 378] width 60 height 9
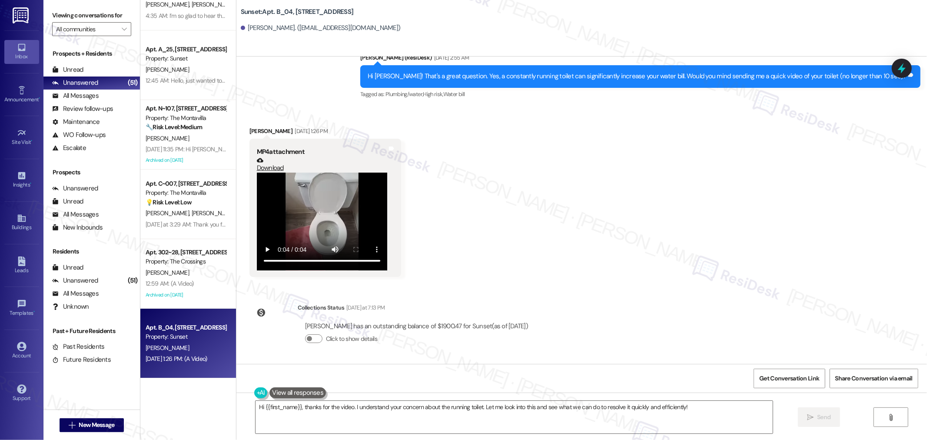
scroll to position [363, 0]
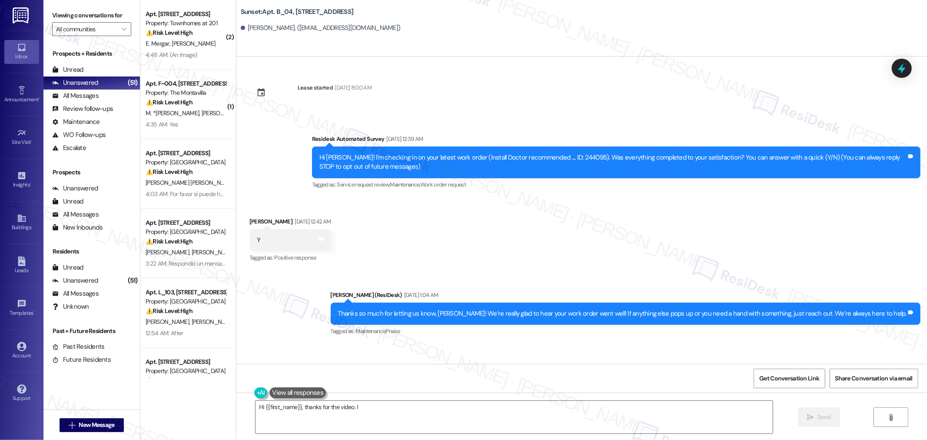
type textarea "Hi {{first_name}}, thanks for the video. I"
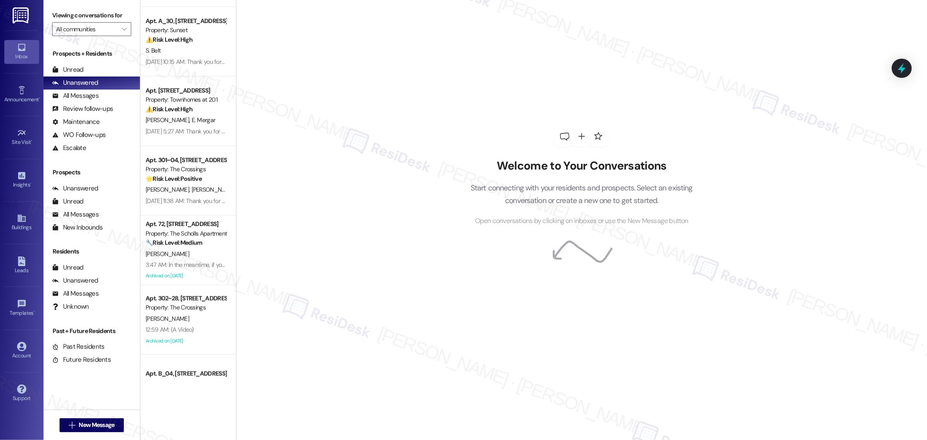
scroll to position [3099, 0]
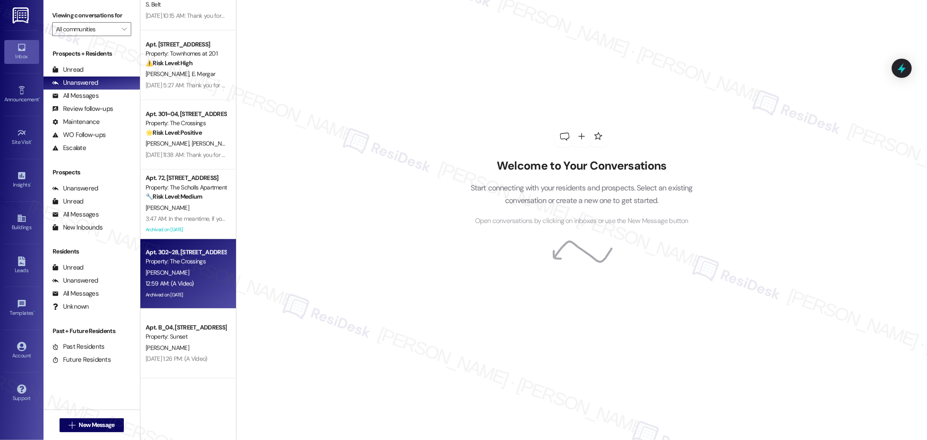
click at [183, 285] on div "12:59 AM: (A Video) 12:59 AM: (A Video)" at bounding box center [170, 283] width 48 height 8
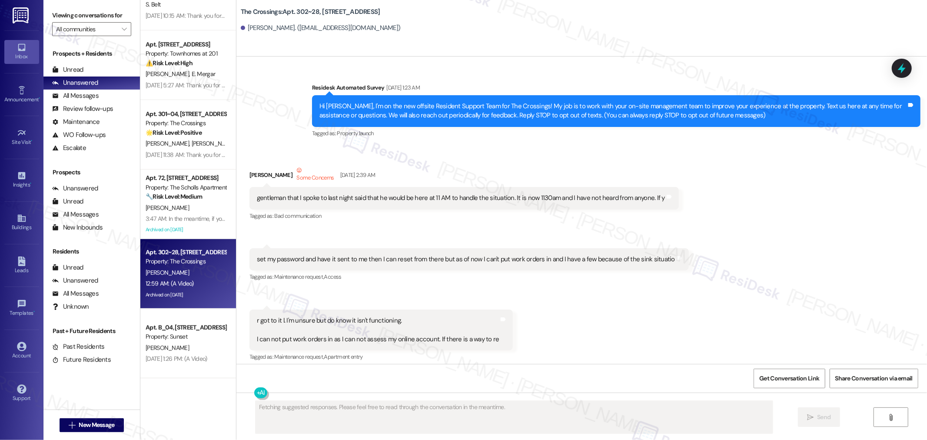
scroll to position [51851, 0]
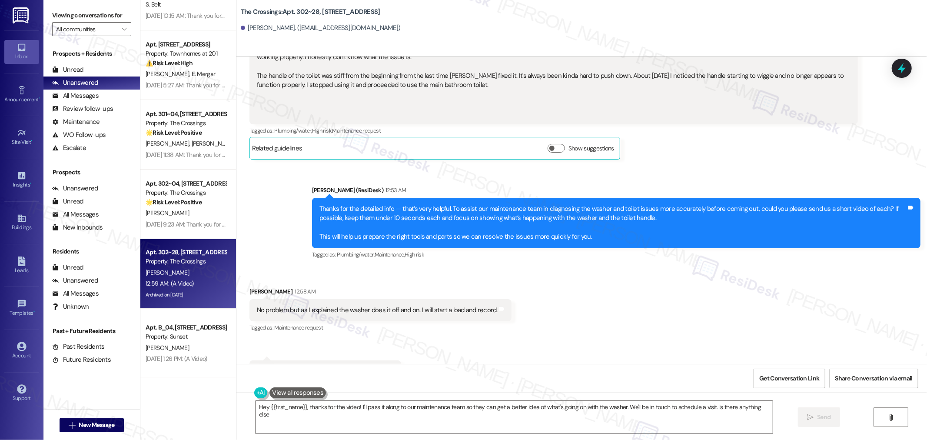
type textarea "Hey {{first_name}}, thanks for the video! I'll pass it along to our maintenance…"
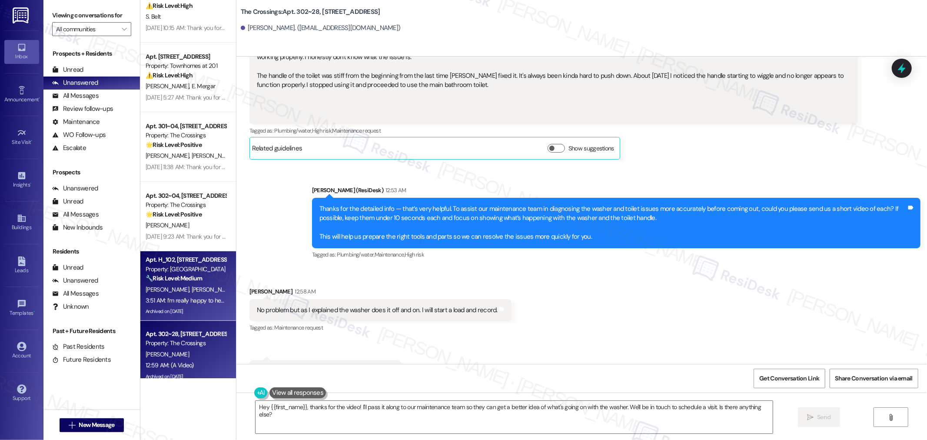
click at [170, 302] on div "3:51 AM: I’m really happy to hear that maintenance was able to take care of eve…" at bounding box center [338, 300] width 385 height 8
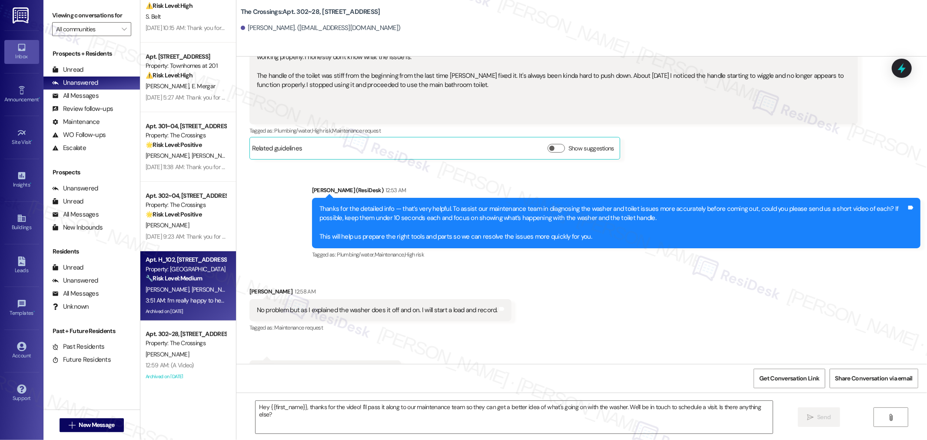
type textarea "Fetching suggested responses. Please feel free to read through the conversation…"
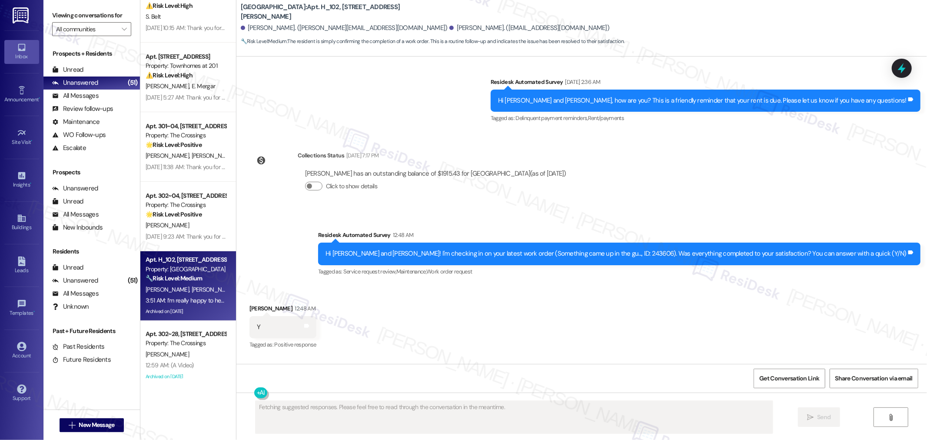
scroll to position [6711, 0]
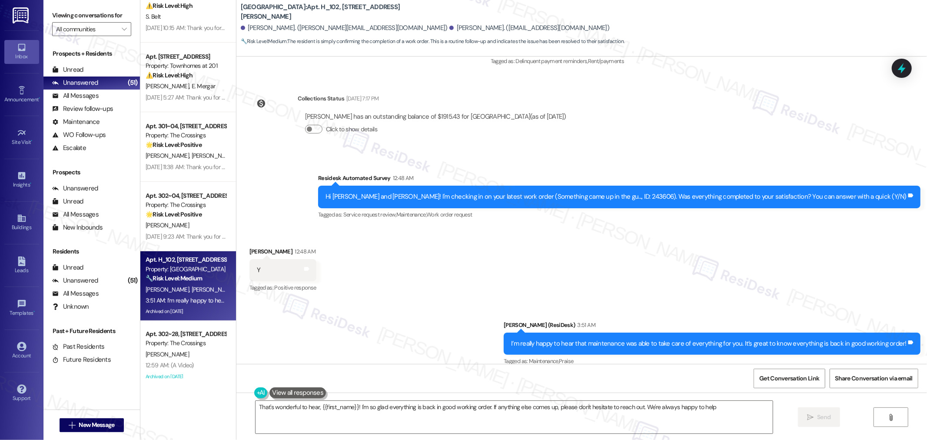
type textarea "That's wonderful to hear, {{first_name}}! I'm so glad everything is back in goo…"
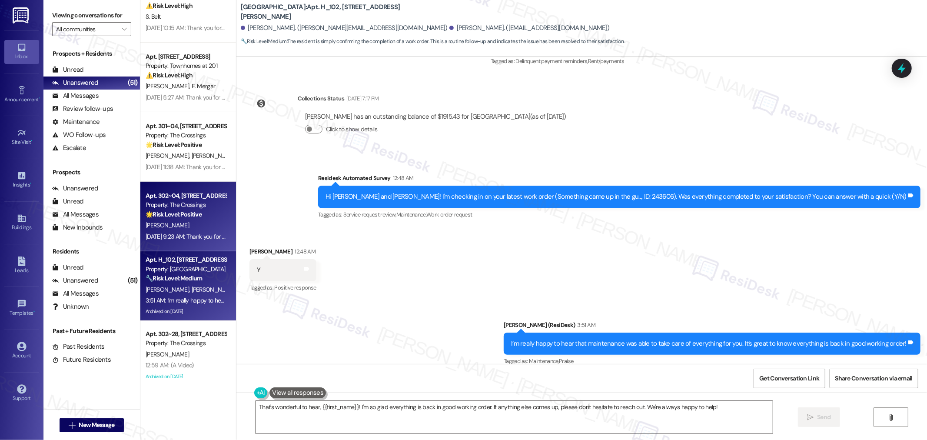
click at [176, 225] on div "M. Daugherty" at bounding box center [186, 225] width 82 height 11
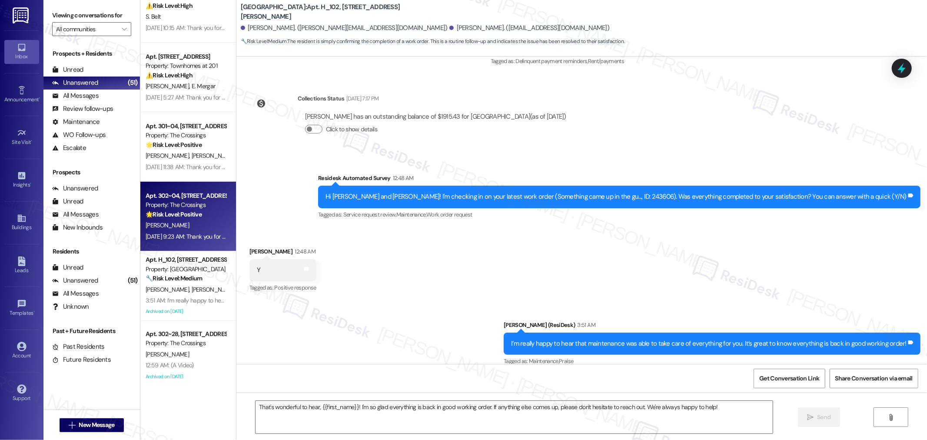
type textarea "Fetching suggested responses. Please feel free to read through the conversation…"
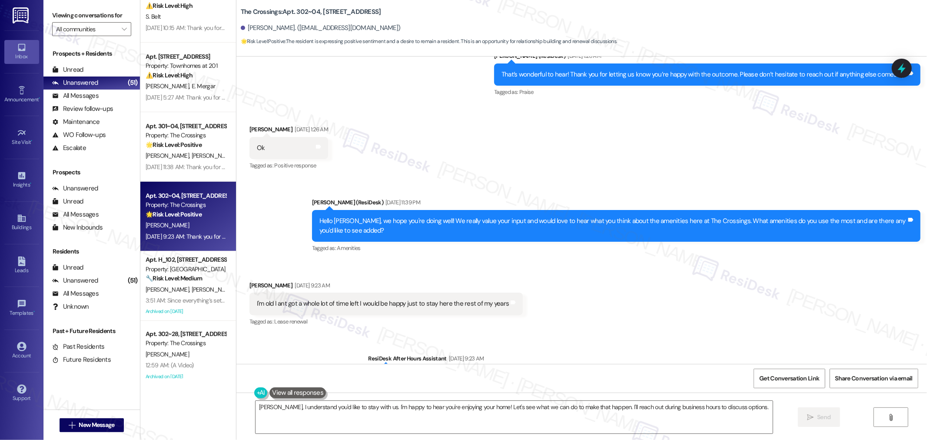
scroll to position [1220, 0]
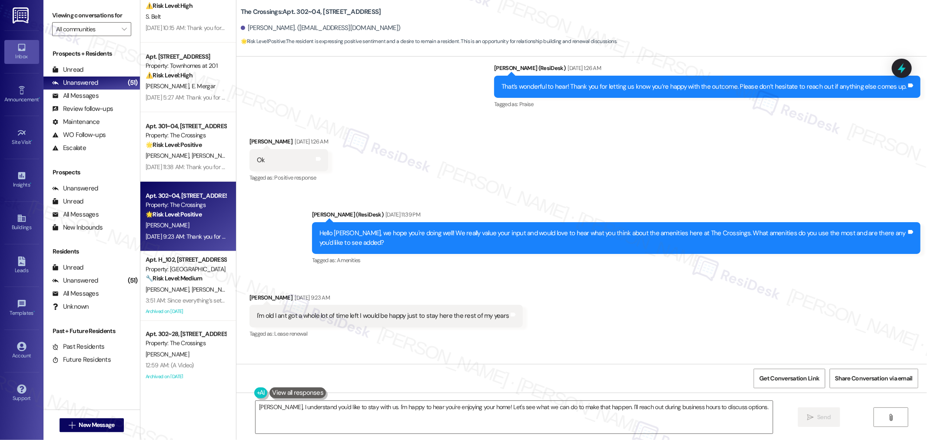
click at [430, 320] on div "I'm old I ant got a whole lot of time left I would be happy just to stay here t…" at bounding box center [383, 315] width 253 height 9
click at [431, 320] on div "I'm old I ant got a whole lot of time left I would be happy just to stay here t…" at bounding box center [383, 315] width 253 height 9
click at [432, 320] on div "I'm old I ant got a whole lot of time left I would be happy just to stay here t…" at bounding box center [383, 315] width 253 height 9
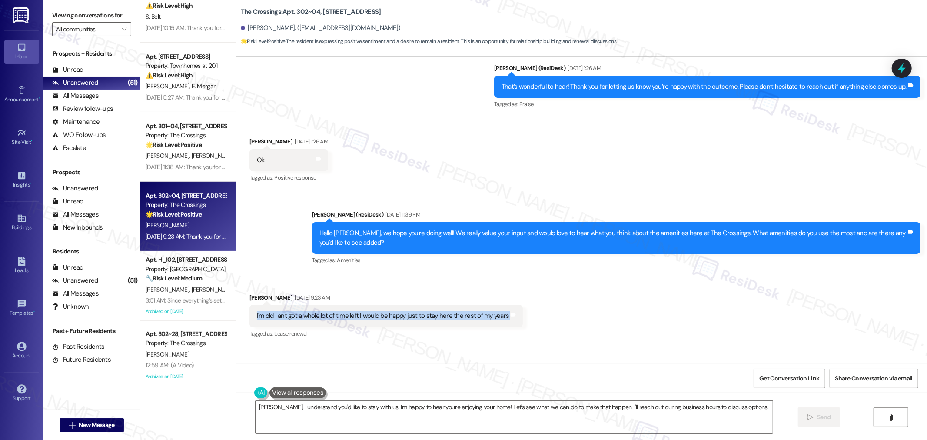
drag, startPoint x: 432, startPoint y: 321, endPoint x: 370, endPoint y: 325, distance: 61.4
click at [370, 320] on div "I'm old I ant got a whole lot of time left I would be happy just to stay here t…" at bounding box center [383, 315] width 253 height 9
click at [475, 410] on textarea "Michael, I understand you'd like to stay with us. I'm happy to hear you're enjo…" at bounding box center [514, 417] width 517 height 33
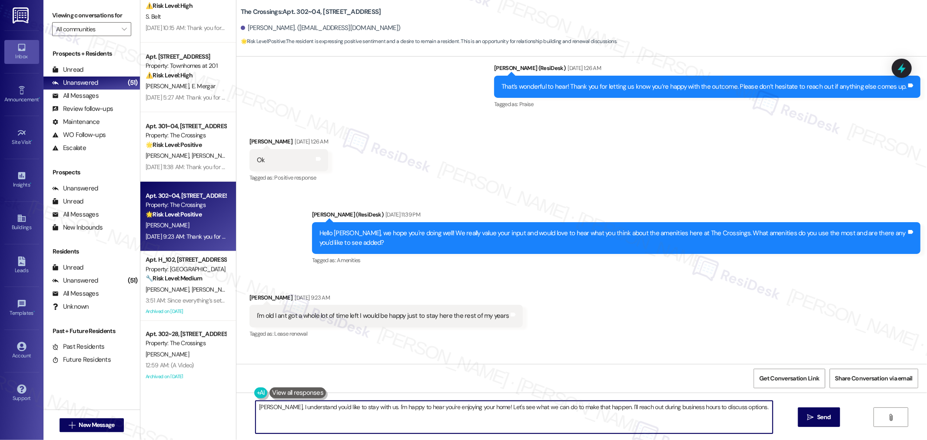
click at [475, 410] on textarea "Michael, I understand you'd like to stay with us. I'm happy to hear you're enjo…" at bounding box center [514, 417] width 517 height 33
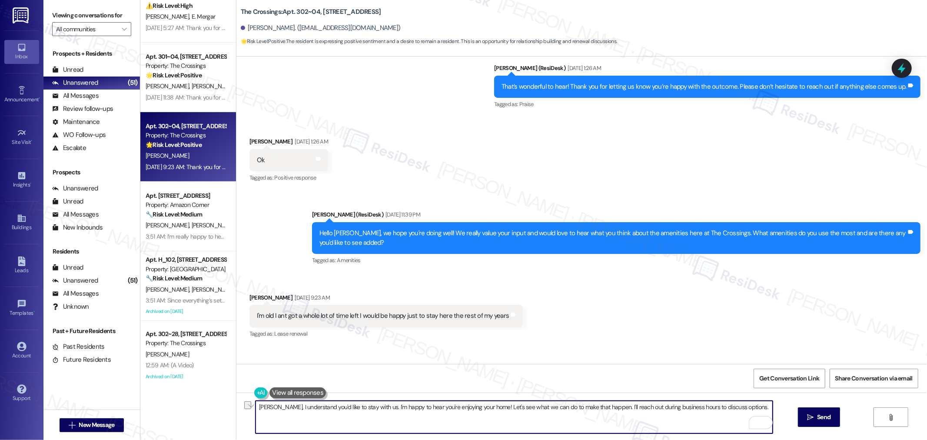
paste textarea "I'm so glad to know that your home is meeting your expectations. Happy to hear …"
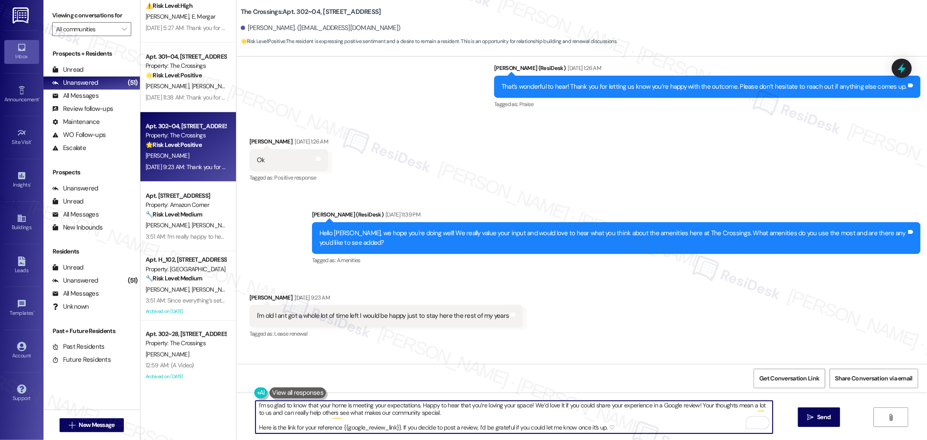
scroll to position [2, 0]
drag, startPoint x: 397, startPoint y: 431, endPoint x: 244, endPoint y: 432, distance: 153.0
click at [251, 432] on div "I'm so glad to know that your home is meeting your expectations. Happy to hear …" at bounding box center [510, 416] width 518 height 33
click at [520, 419] on textarea "I'm so glad to know that your home is meeting your expectations. Happy to hear …" at bounding box center [514, 417] width 517 height 33
click at [521, 427] on textarea "I'm so glad to know that your home is meeting your expectations. Happy to hear …" at bounding box center [514, 417] width 517 height 33
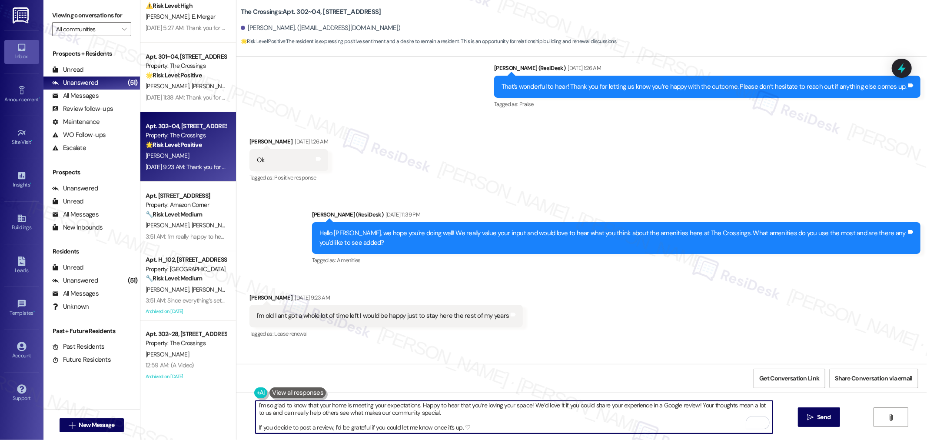
scroll to position [7, 0]
paste textarea "I'm so glad to know that your home is meeting your expectations. Happy to hear …"
drag, startPoint x: 394, startPoint y: 427, endPoint x: 241, endPoint y: 431, distance: 153.5
click at [241, 431] on div "I'm so glad to know that your home is meeting your expectations. Happy to hear …" at bounding box center [581, 424] width 691 height 65
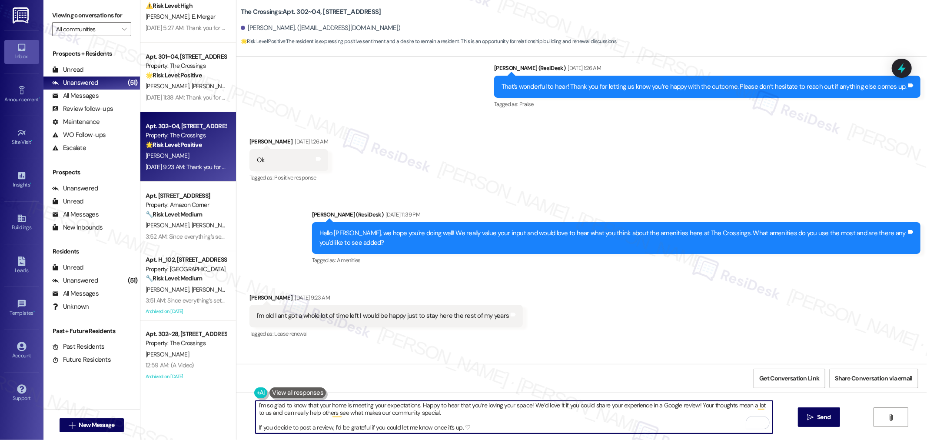
click at [532, 430] on textarea "I'm so glad to know that your home is meeting your expectations. Happy to hear …" at bounding box center [514, 417] width 517 height 33
paste textarea "Here is the link for your reference {{google_review_link}}."
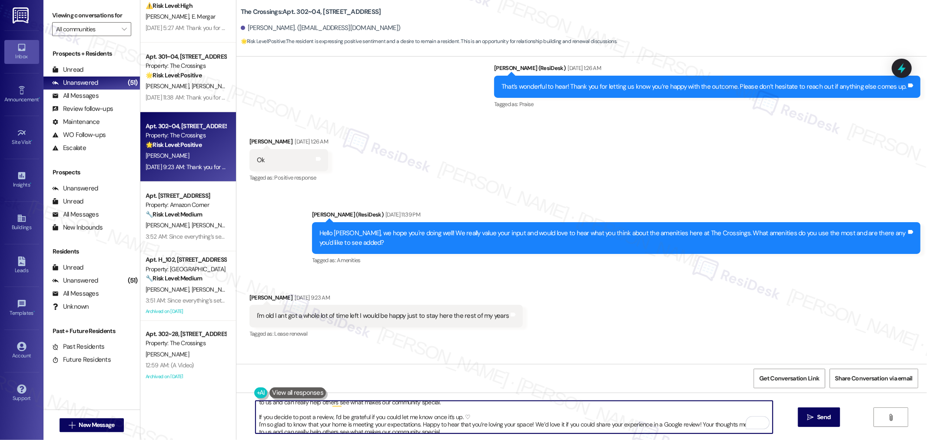
scroll to position [0, 0]
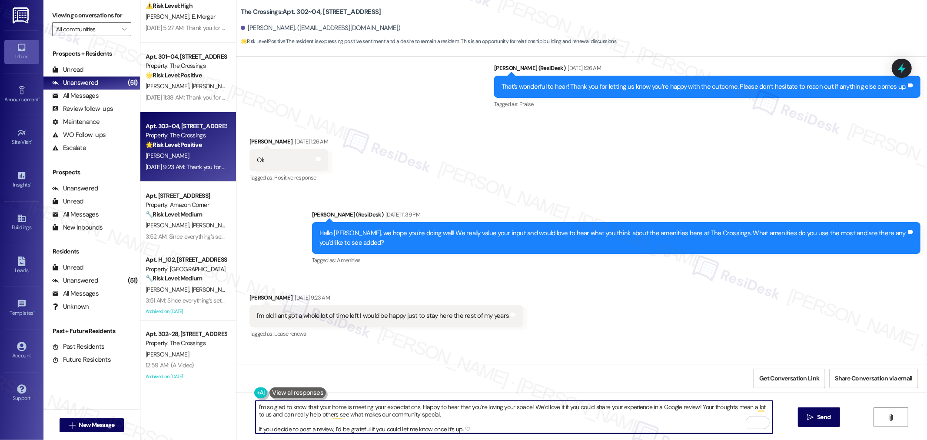
click at [414, 407] on textarea "I'm so glad to know that your home is meeting your expectations. Happy to hear …" at bounding box center [514, 417] width 517 height 33
click at [460, 419] on textarea "I'm so glad to know that your home is meeting your expectations, Michael. Happy…" at bounding box center [514, 417] width 517 height 33
click at [510, 421] on textarea "I'm so glad to know that your home is meeting your expectations, Michael. Happy…" at bounding box center [514, 417] width 517 height 33
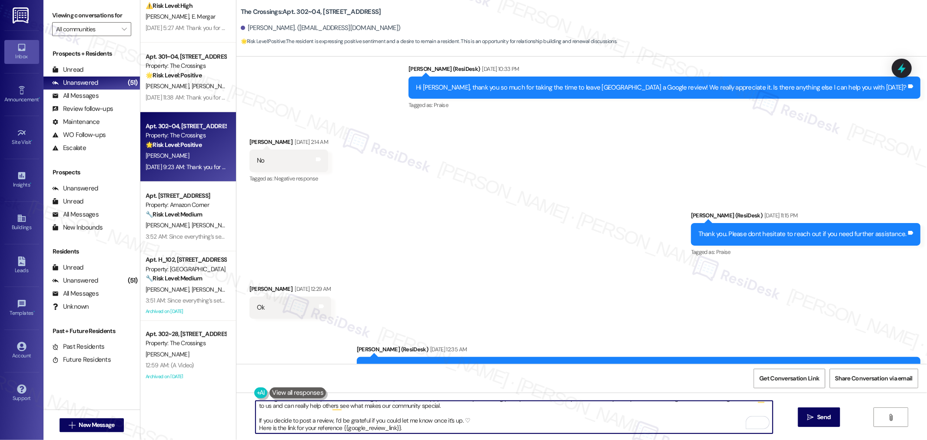
type textarea "I'm so glad to know that your home is meeting your expectations, Michael. Happy…"
click at [585, 242] on div "Sent via SMS Sarah (ResiDesk) Jun 18, 2025 at 11:15 PM Thank you. Please dont h…" at bounding box center [581, 227] width 691 height 73
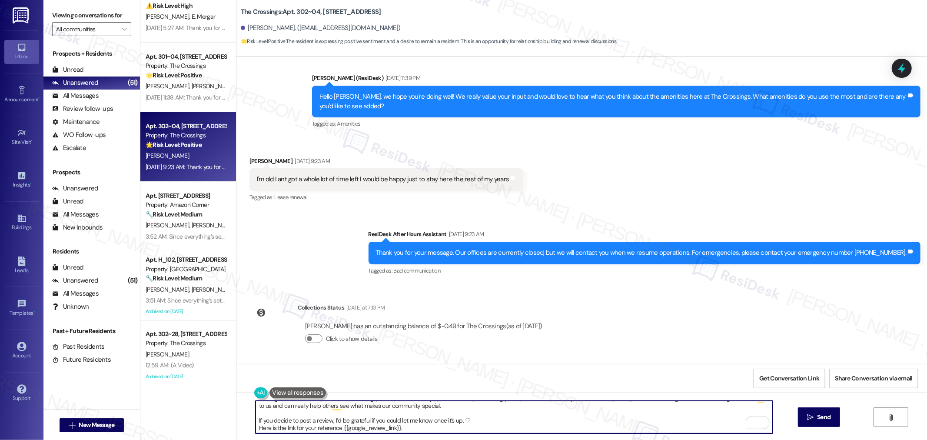
click at [478, 420] on textarea "I'm so glad to know that your home is meeting your expectations, Michael. Happy…" at bounding box center [514, 417] width 517 height 33
click at [836, 419] on button " Send" at bounding box center [819, 417] width 42 height 20
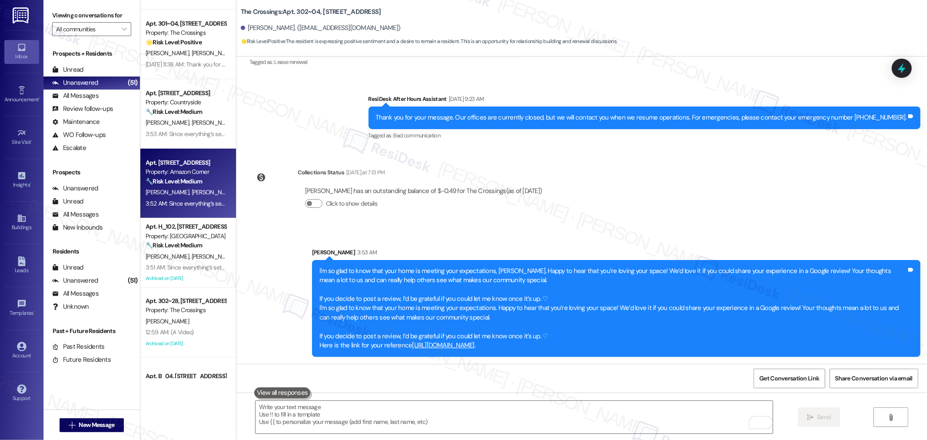
scroll to position [3002, 0]
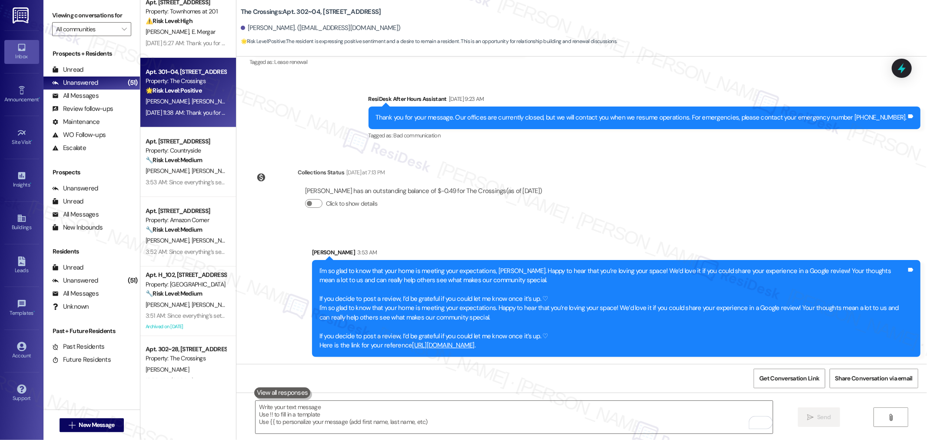
click at [191, 99] on span "I. Whitney" at bounding box center [212, 101] width 43 height 8
type textarea "Fetching suggested responses. Please feel free to read through the conversation…"
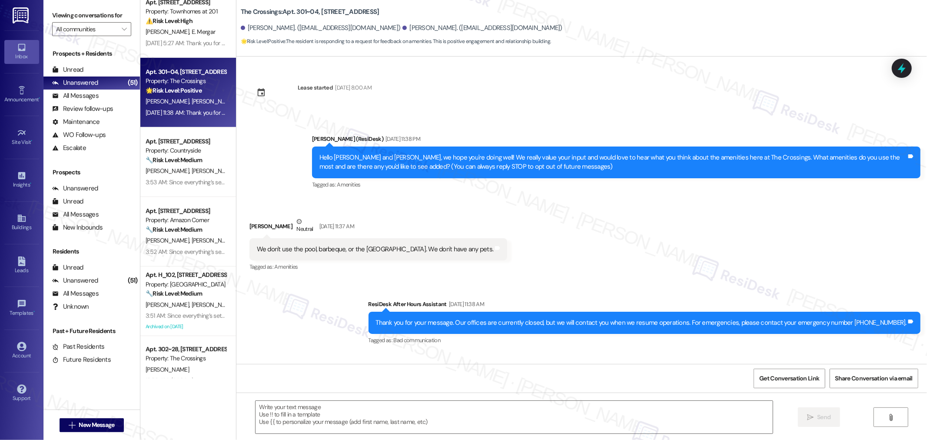
type textarea "Fetching suggested responses. Please feel free to read through the conversation…"
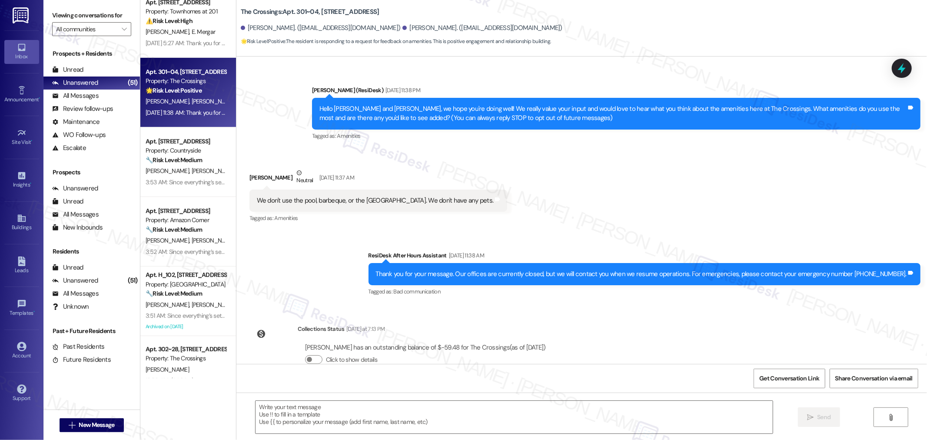
scroll to position [70, 0]
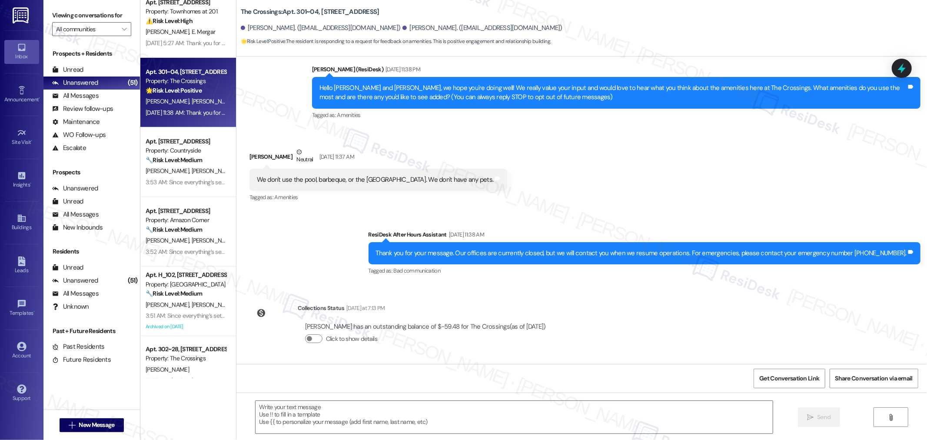
click at [375, 180] on div "We don't use the pool, barbeque, or the bark park. We don't have any pets." at bounding box center [375, 179] width 237 height 9
copy div "We don't use the pool, barbeque, or the bark park. We don't have any pets. Tags…"
click at [673, 423] on textarea at bounding box center [514, 417] width 517 height 33
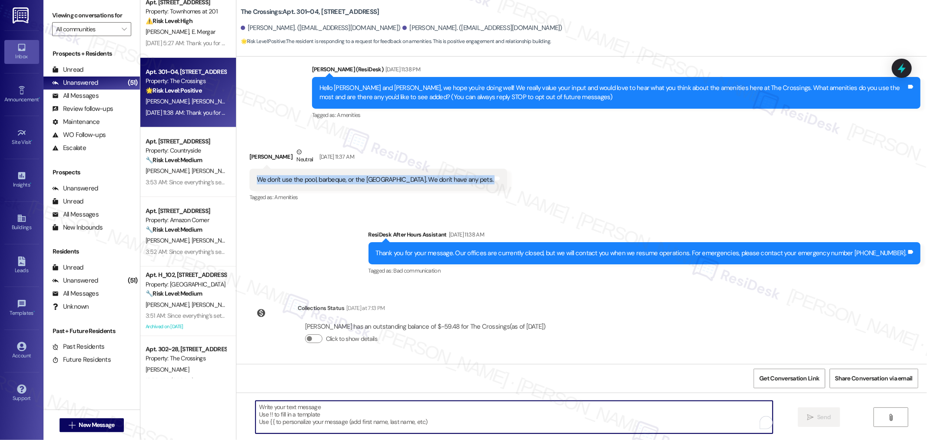
paste textarea "Thank you so much for sharing your feedback — we really appreciate you taking t…"
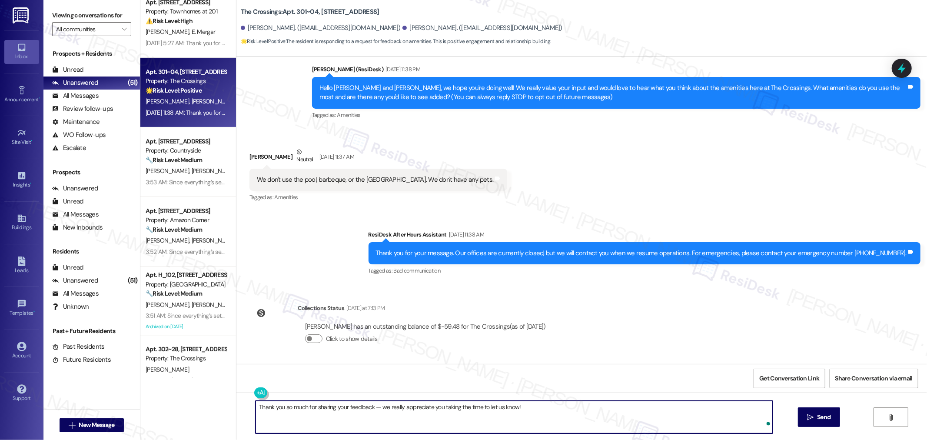
type textarea "Thank you so much for sharing your feedback — we really appreciate you taking t…"
click at [536, 416] on textarea "Thank you so much for sharing your feedback — we really appreciate you taking t…" at bounding box center [515, 417] width 517 height 33
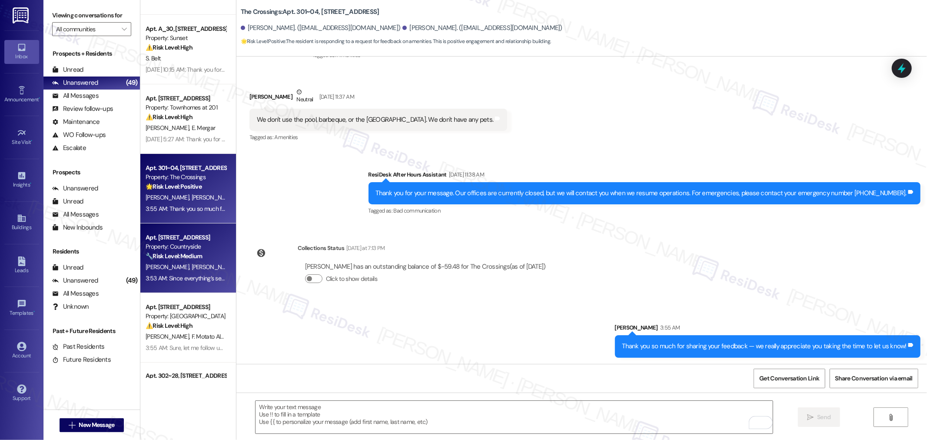
scroll to position [2906, 0]
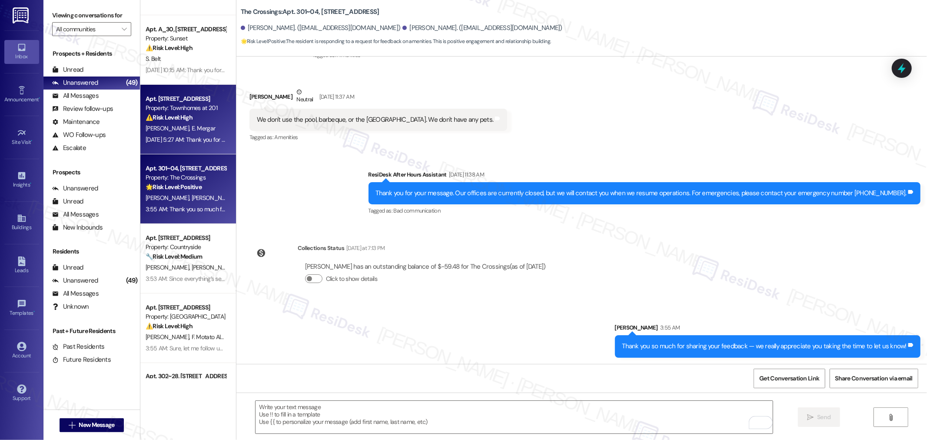
click at [191, 131] on span "E. Mergar" at bounding box center [203, 128] width 24 height 8
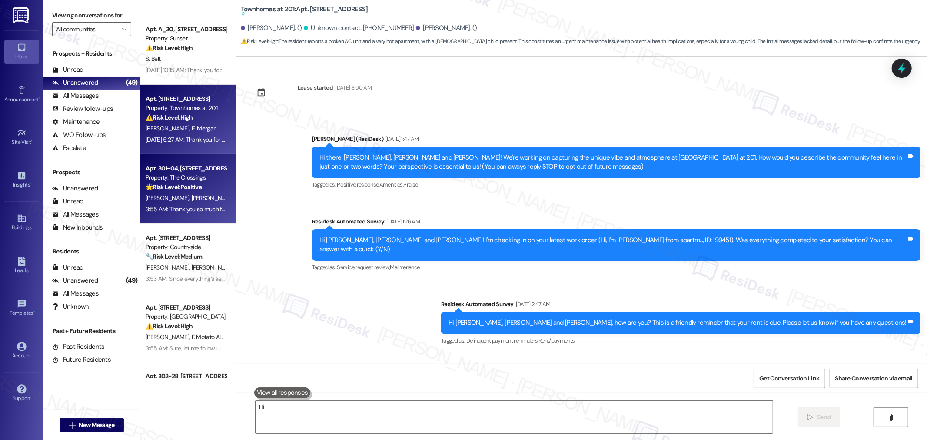
type textarea "Hi"
click at [150, 194] on span "K. Mroczek" at bounding box center [169, 198] width 46 height 8
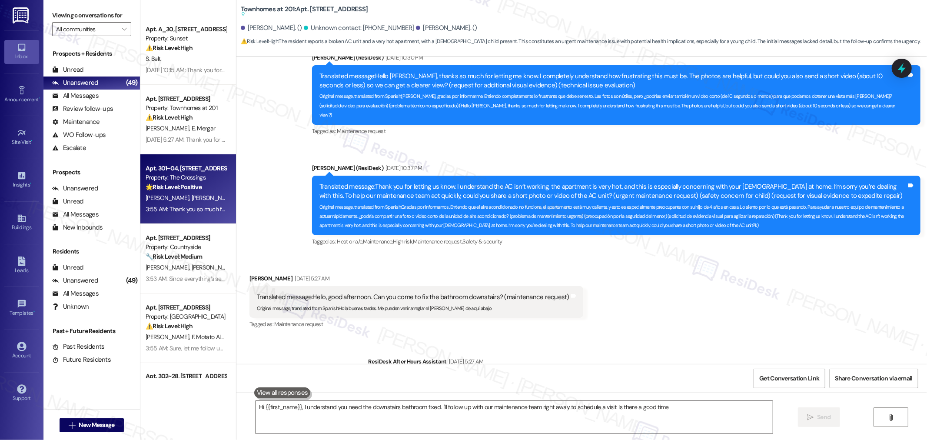
type textarea "Hi {{first_name}}, I understand you need the downstairs bathroom fixed. I'll fo…"
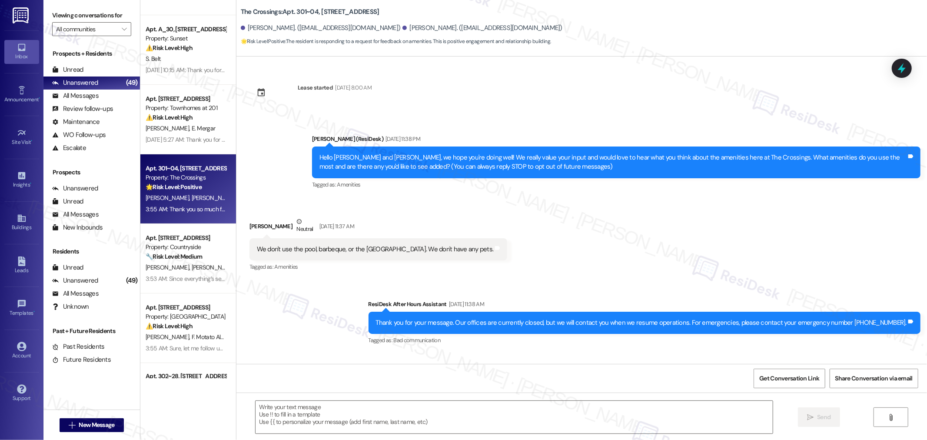
type textarea "Fetching suggested responses. Please feel free to read through the conversation…"
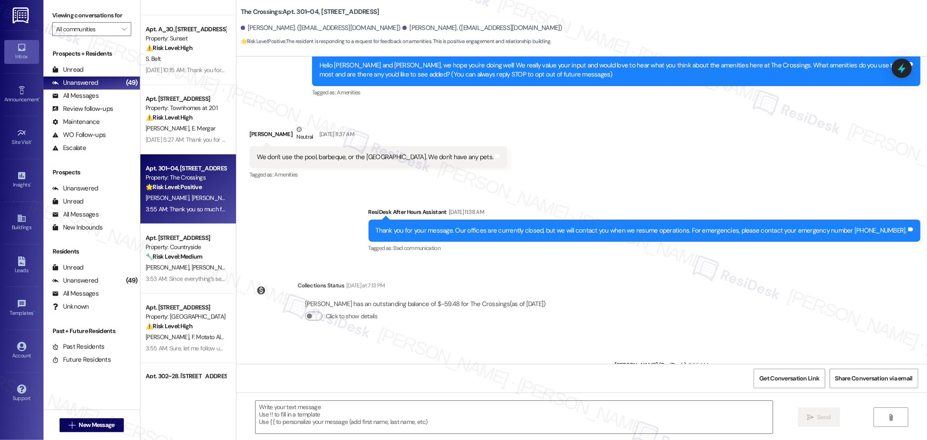
scroll to position [46, 0]
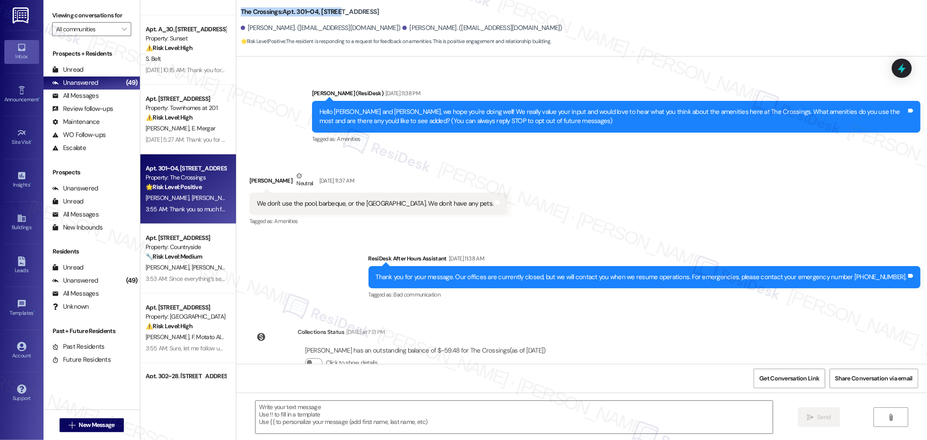
drag, startPoint x: 232, startPoint y: 11, endPoint x: 335, endPoint y: 13, distance: 102.6
click at [335, 13] on div "The Crossings: Apt. 301~04, 16500 SE 82nd Dr Kenneth Mroczek. (strandken05@gmai…" at bounding box center [581, 24] width 691 height 44
copy b "The Crossings: Apt. 301~04, 16500"
drag, startPoint x: 241, startPoint y: 29, endPoint x: 287, endPoint y: 28, distance: 46.5
click at [287, 28] on div "Kenneth Mroczek. (strandken05@gmail.com)" at bounding box center [321, 27] width 160 height 9
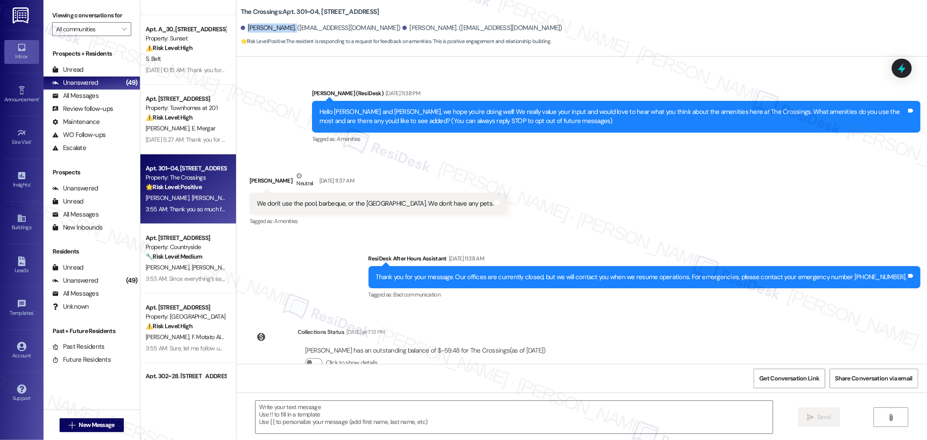
copy div "Kenneth Mroczek"
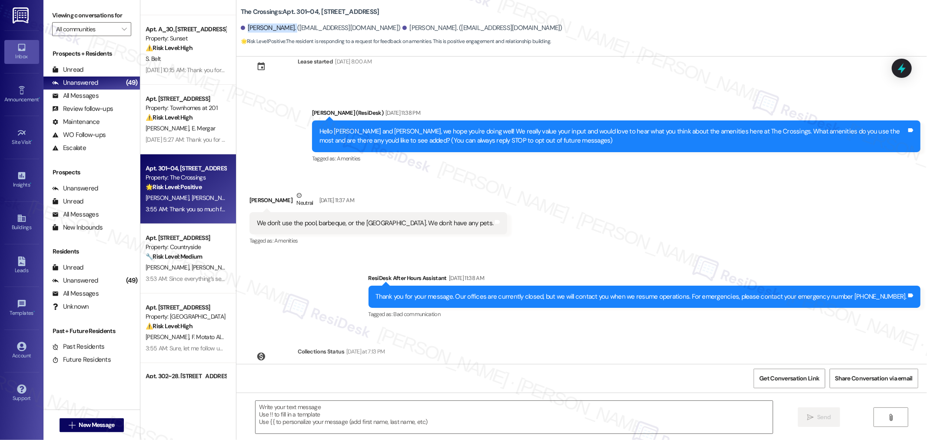
scroll to position [0, 0]
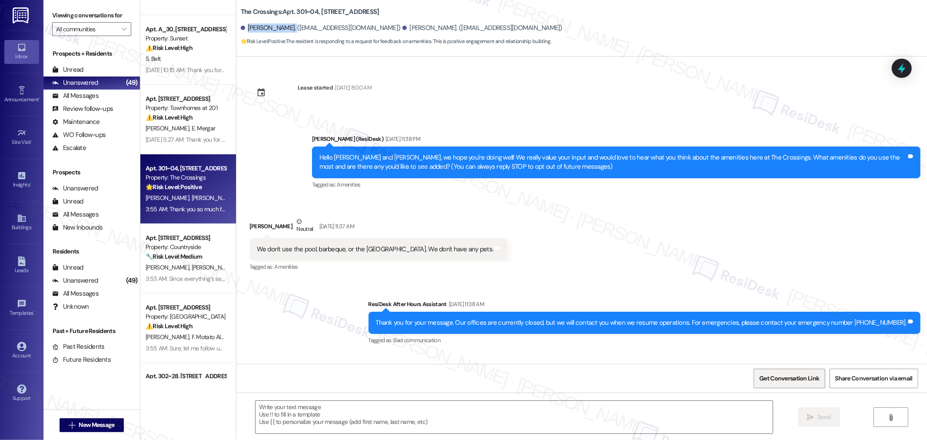
drag, startPoint x: 761, startPoint y: 377, endPoint x: 767, endPoint y: 376, distance: 5.7
click at [761, 377] on span "Get Conversation Link" at bounding box center [789, 378] width 60 height 9
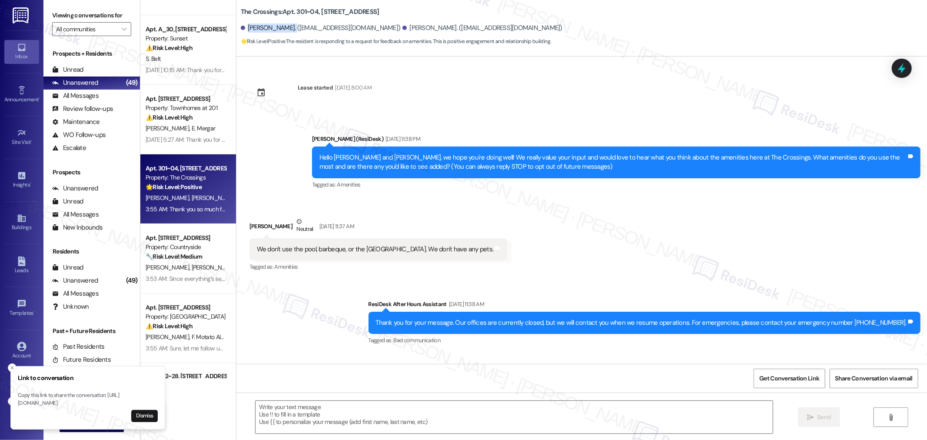
scroll to position [142, 0]
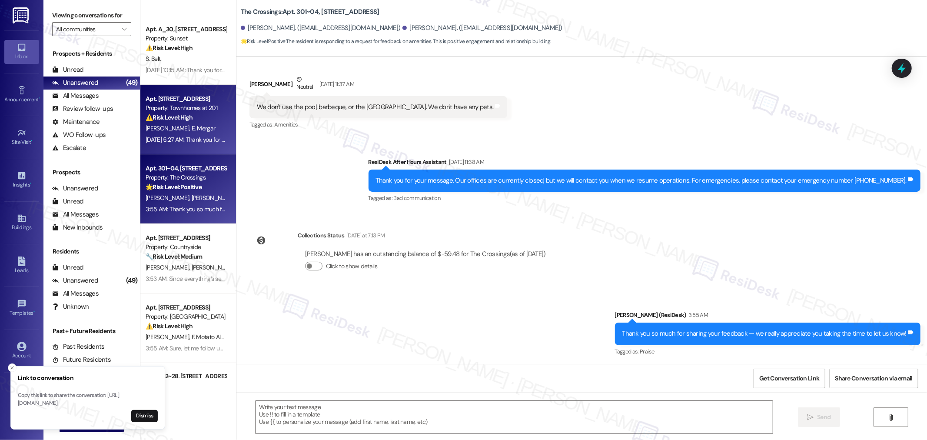
click at [148, 134] on div "Sep 21, 2025 at 5:27 AM: Thank you for your message. Our offices are currently …" at bounding box center [186, 139] width 82 height 11
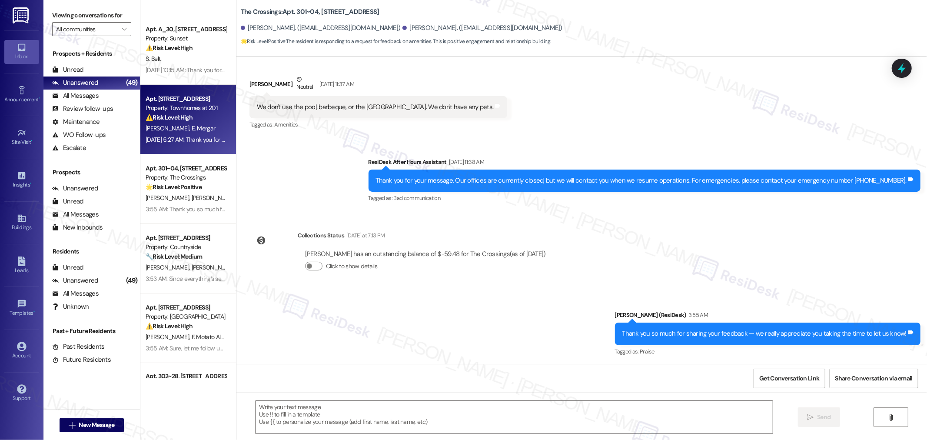
type textarea "Fetching suggested responses. Please feel free to read through the conversation…"
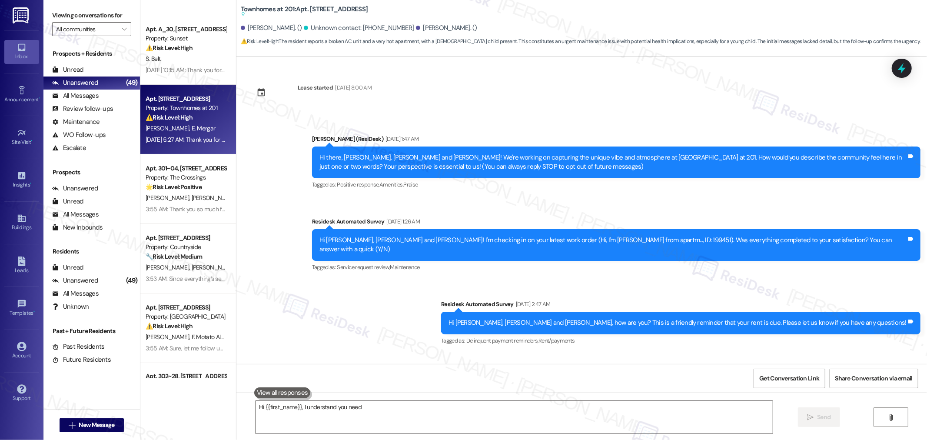
scroll to position [3209, 0]
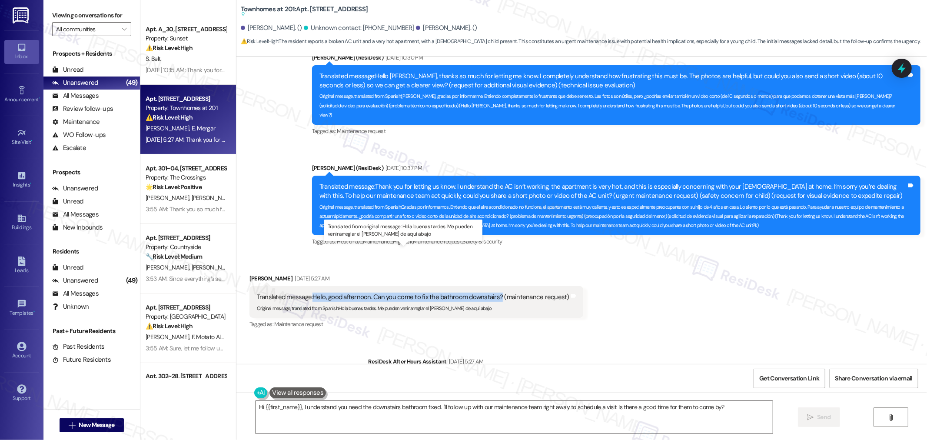
drag, startPoint x: 307, startPoint y: 248, endPoint x: 493, endPoint y: 249, distance: 186.0
click at [493, 293] on div "Translated message: Hello, good afternoon. Can you come to fix the bathroom dow…" at bounding box center [413, 297] width 313 height 9
copy div "Hello, good afternoon. Can you come to fix the bathroom downstairs?"
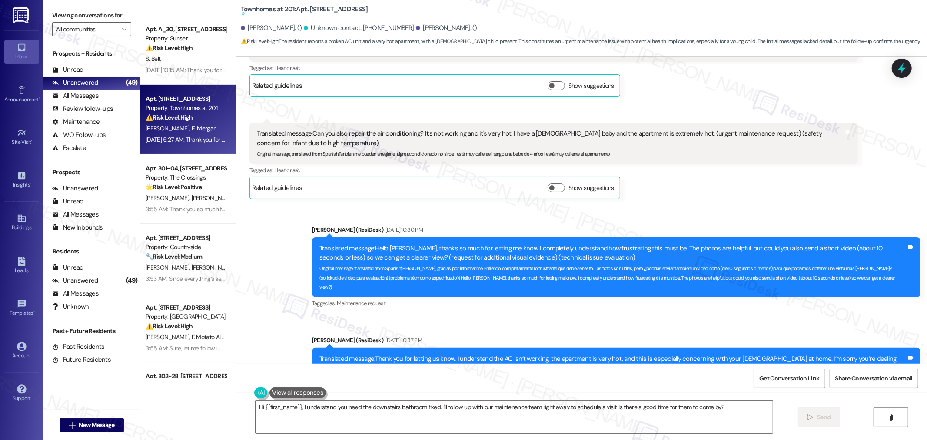
scroll to position [3016, 0]
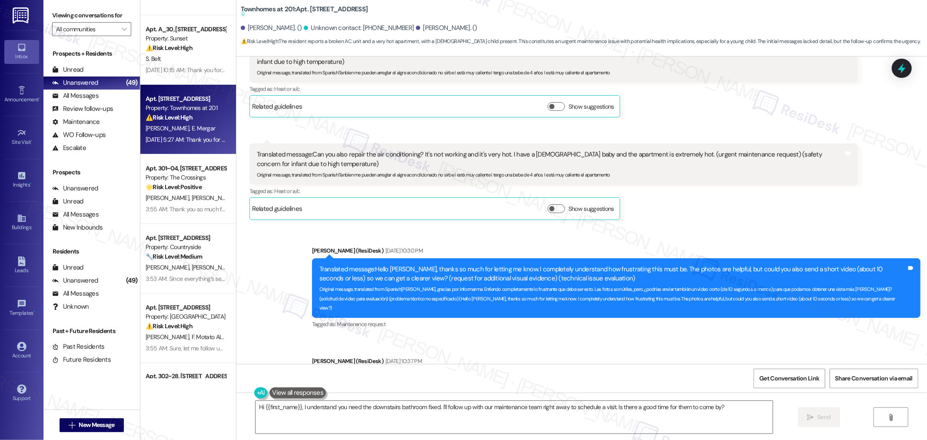
click at [635, 293] on div "Sent via SMS Sarah (ResiDesk) Sep 17, 2025 at 10:30 PM Translated message: Hell…" at bounding box center [581, 336] width 691 height 221
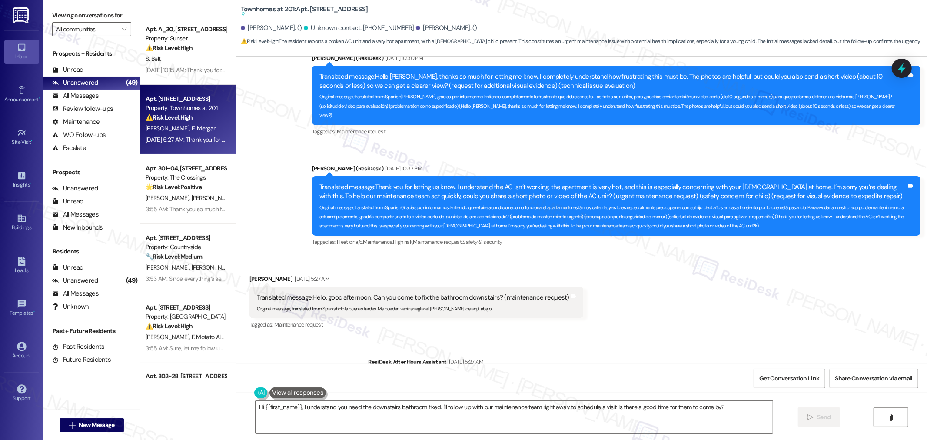
scroll to position [3209, 0]
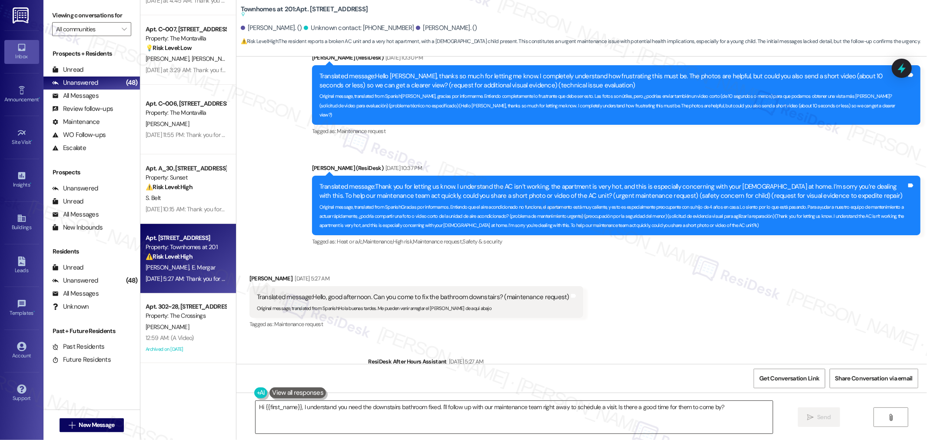
click at [666, 407] on textarea "Hi {{first_name}}, I understand you need the downstairs bathroom fixed. I'll fo…" at bounding box center [514, 417] width 517 height 33
click at [665, 406] on textarea "Hi {{first_name}}, I understand you need the downstairs bathroom fixed. I'll fo…" at bounding box center [514, 417] width 517 height 33
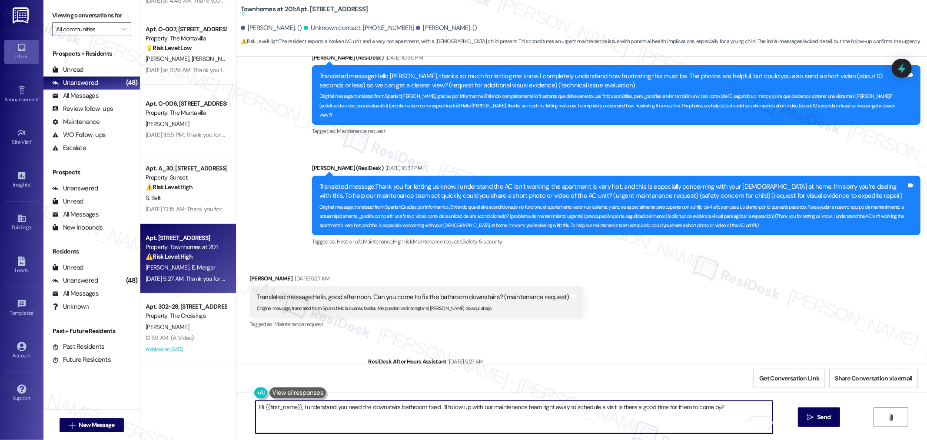
paste textarea "Good afternoon, thank you for reaching out. I’m sorry to hear there’s an issue …"
type textarea "Good afternoon, thank you for reaching out. I’m sorry to hear there’s an issue …"
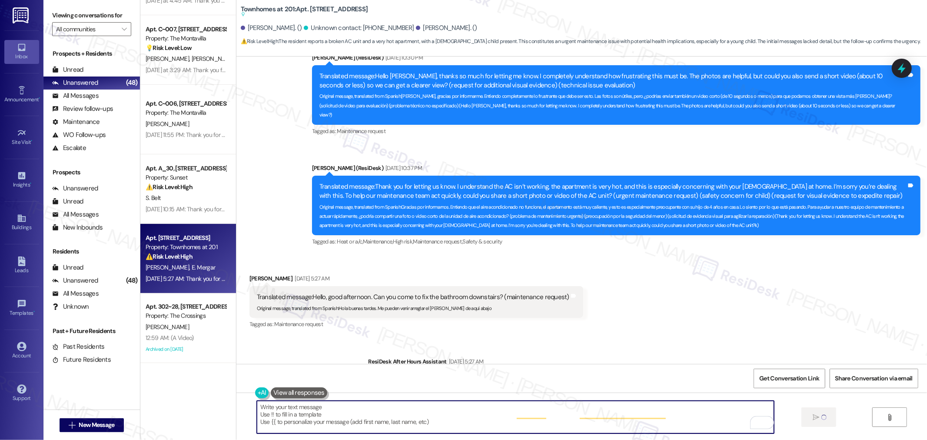
type textarea "Fetching suggested responses. Please feel free to read through the conversation…"
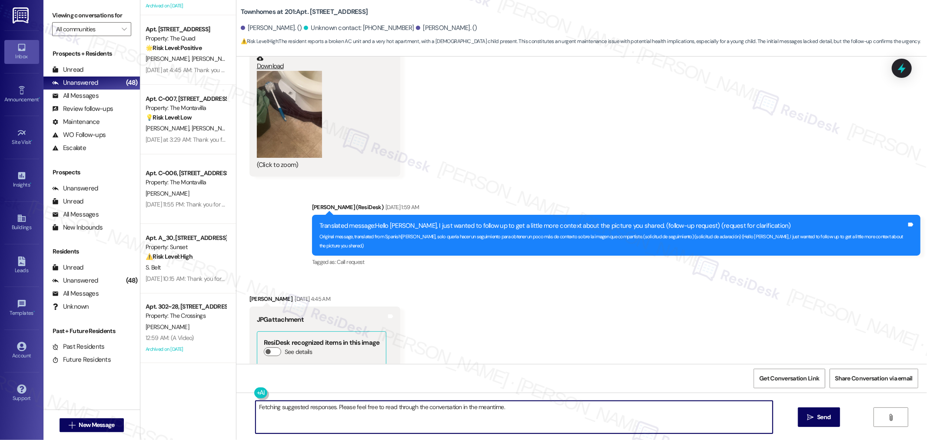
scroll to position [2314, 0]
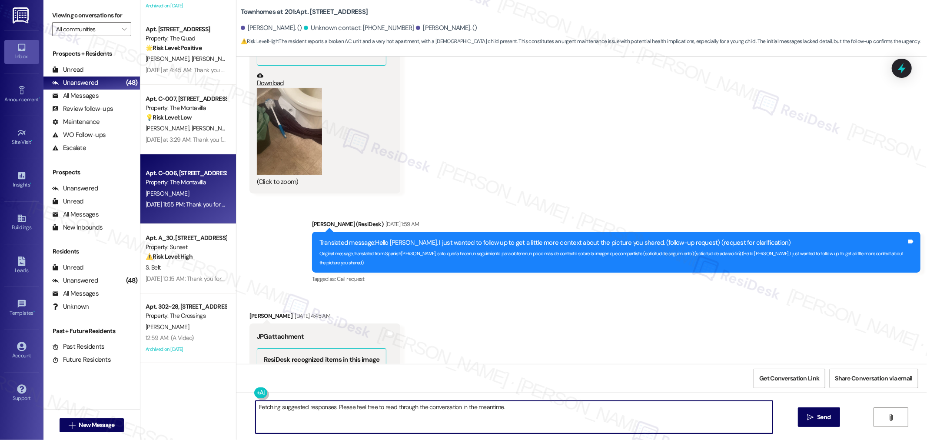
click at [176, 194] on div "[PERSON_NAME]" at bounding box center [186, 193] width 82 height 11
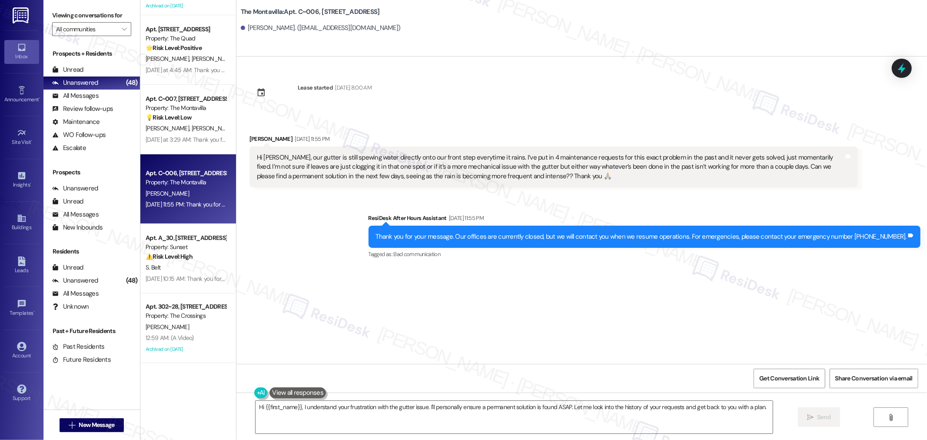
click at [388, 167] on div "Hi [PERSON_NAME], our gutter is still spewing water directly onto our front ste…" at bounding box center [550, 167] width 587 height 28
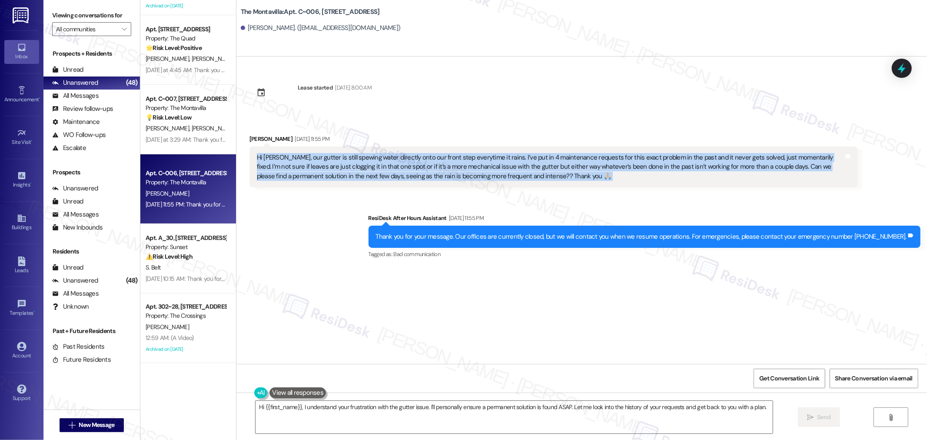
click at [388, 167] on div "Hi [PERSON_NAME], our gutter is still spewing water directly onto our front ste…" at bounding box center [550, 167] width 587 height 28
copy div "Hi Sarah, our gutter is still spewing water directly onto our front step everyt…"
click at [549, 413] on textarea "Hi {{first_name}}, I understand your frustration with the gutter issue. I'll pe…" at bounding box center [514, 417] width 517 height 33
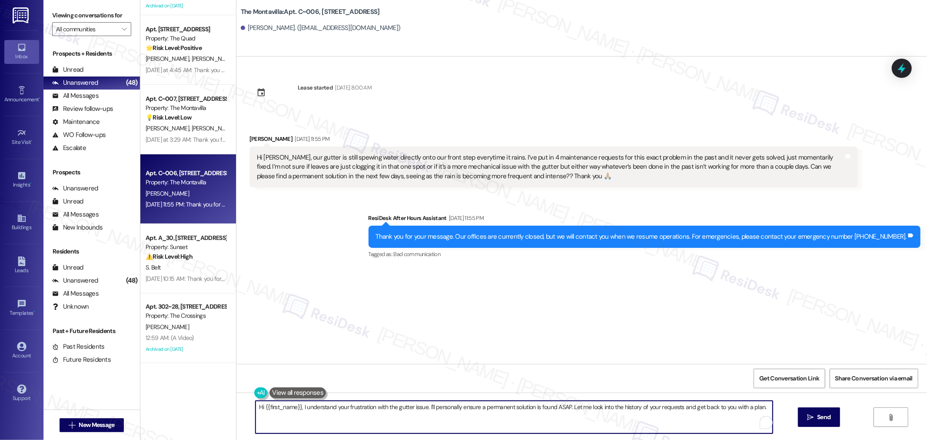
paste textarea "thank you for sharing this, and I’m really sorry you’ve had to deal with the sa…"
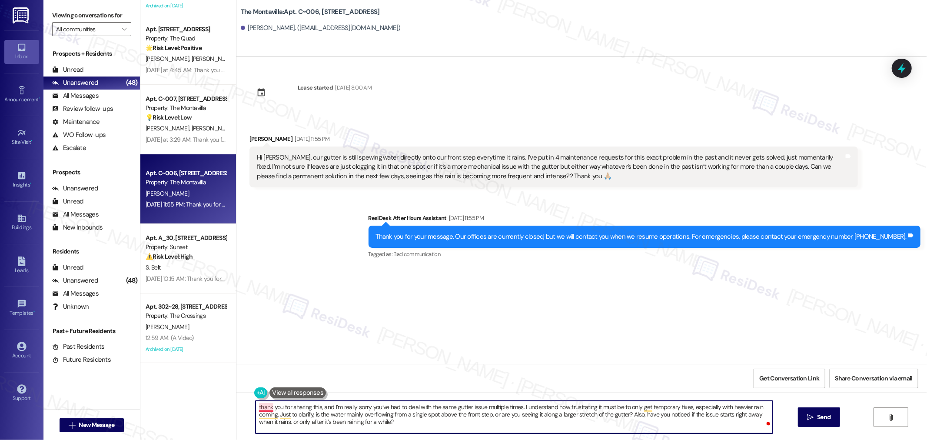
click at [258, 405] on textarea "thank you for sharing this, and I’m really sorry you’ve had to deal with the sa…" at bounding box center [514, 417] width 517 height 33
click at [315, 407] on textarea "Thank you for sharing this, and I’m really sorry you’ve had to deal with the sa…" at bounding box center [514, 417] width 517 height 33
click at [345, 410] on textarea "Thank you for sharing this, Brantley and I’m really sorry you’ve had to deal wi…" at bounding box center [514, 417] width 517 height 33
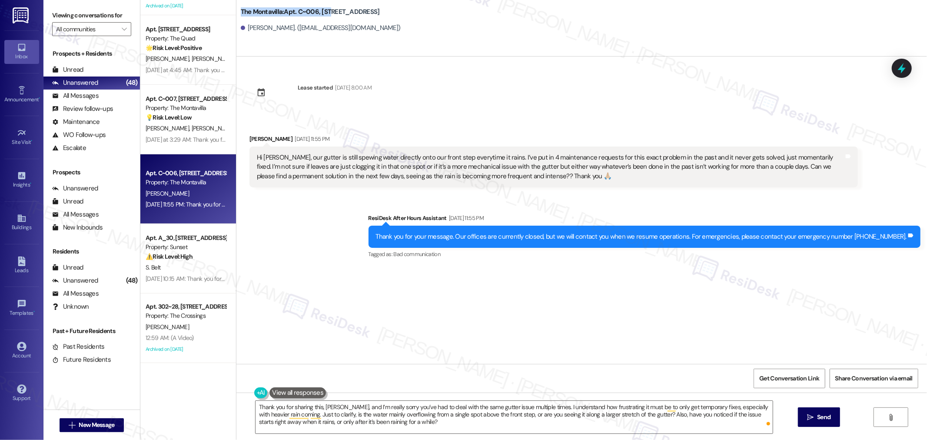
drag, startPoint x: 234, startPoint y: 11, endPoint x: 325, endPoint y: 12, distance: 90.8
click at [325, 12] on b "The Montavilla: Apt. C~006, 702 NE 87th Ave" at bounding box center [310, 11] width 139 height 9
copy b "The Montavilla: Apt. C~006, 702"
drag, startPoint x: 242, startPoint y: 28, endPoint x: 277, endPoint y: 29, distance: 34.8
click at [277, 29] on div "[PERSON_NAME]. ([EMAIL_ADDRESS][DOMAIN_NAME])" at bounding box center [321, 27] width 160 height 9
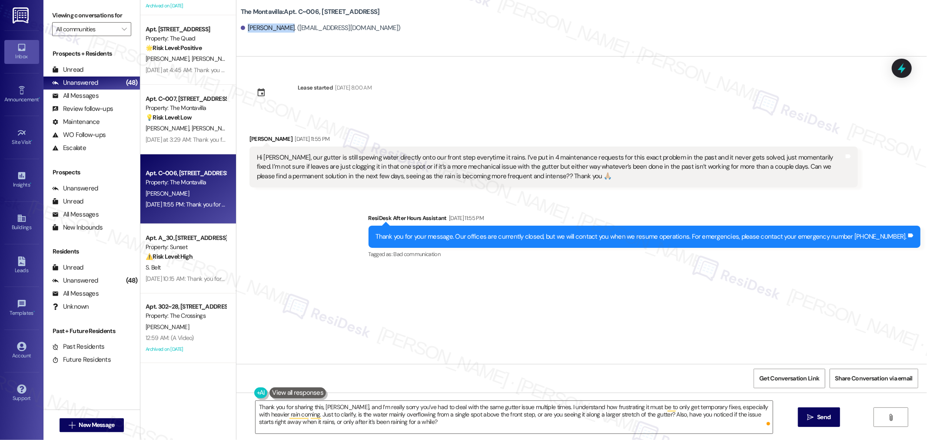
click at [264, 29] on div "[PERSON_NAME]. ([EMAIL_ADDRESS][DOMAIN_NAME])" at bounding box center [321, 27] width 160 height 9
drag, startPoint x: 243, startPoint y: 28, endPoint x: 280, endPoint y: 30, distance: 36.6
click at [280, 30] on div "[PERSON_NAME]. ([EMAIL_ADDRESS][DOMAIN_NAME])" at bounding box center [321, 27] width 160 height 9
click at [267, 30] on div "[PERSON_NAME]. ([EMAIL_ADDRESS][DOMAIN_NAME])" at bounding box center [321, 27] width 160 height 9
drag, startPoint x: 244, startPoint y: 30, endPoint x: 282, endPoint y: 29, distance: 37.4
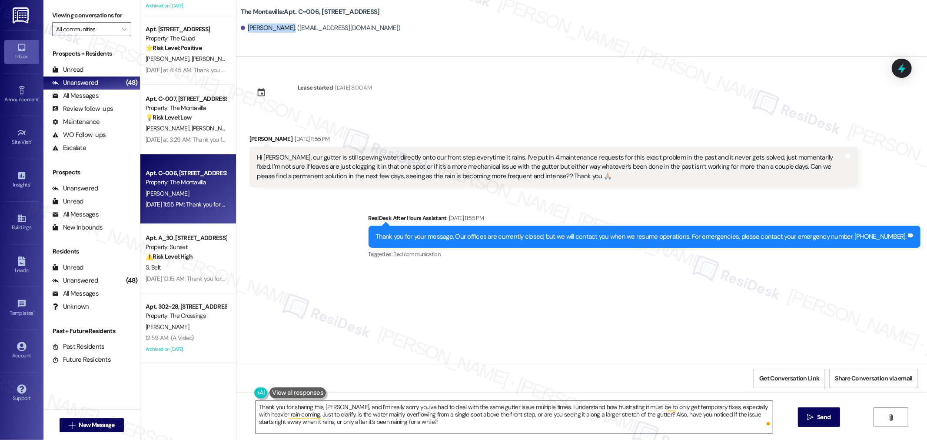
click at [282, 29] on div "[PERSON_NAME]. ([EMAIL_ADDRESS][DOMAIN_NAME])" at bounding box center [321, 27] width 160 height 9
copy div "[PERSON_NAME]"
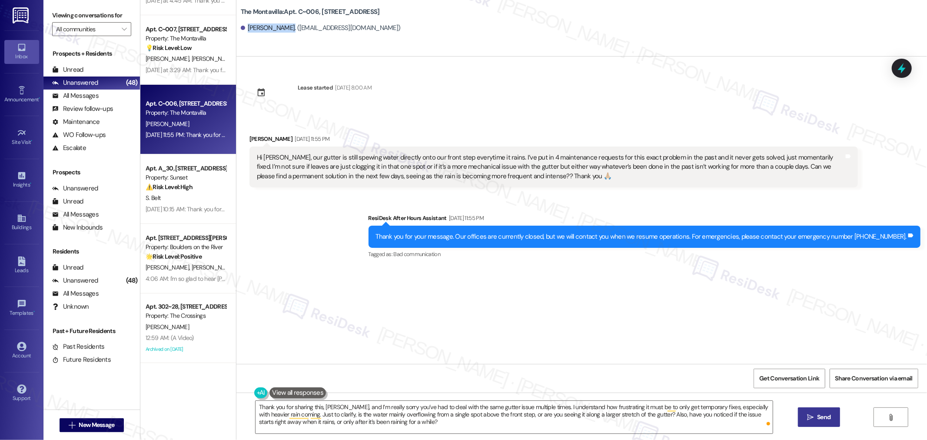
click at [838, 416] on button " Send" at bounding box center [819, 417] width 42 height 20
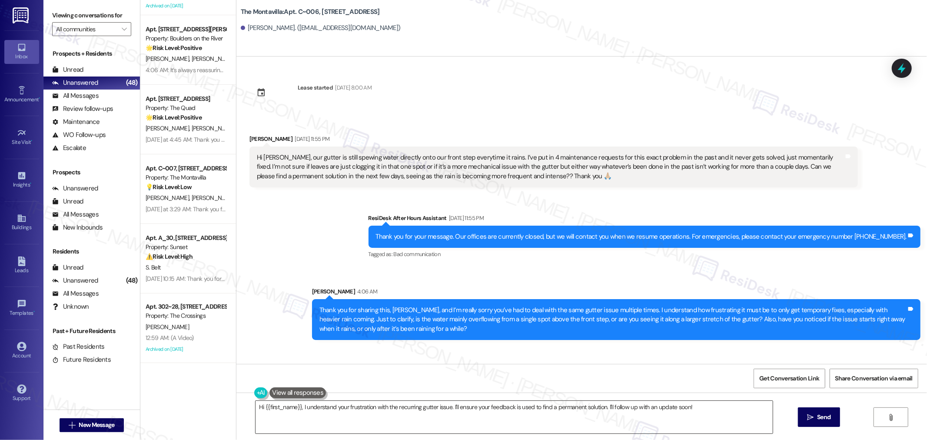
click at [638, 410] on textarea "Hi {{first_name}}, I understand your frustration with the recurring gutter issu…" at bounding box center [514, 417] width 517 height 33
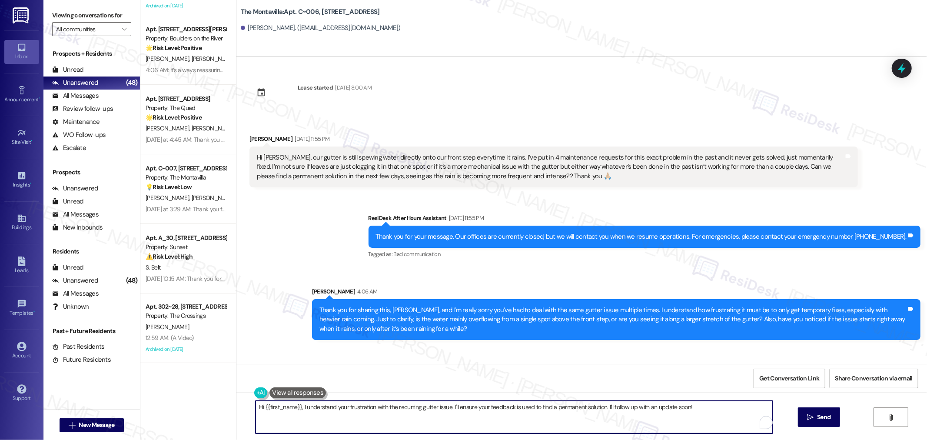
paste textarea "Could you send us a quick photo or short video (≤10 seconds) of the gutter when…"
type textarea "Could you send us a quick photo or short video (≤10 seconds) of the gutter when…"
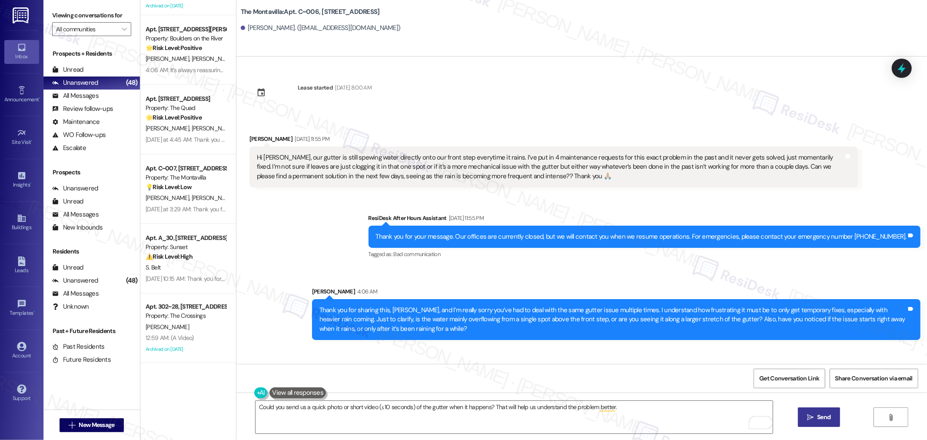
click at [817, 413] on span "Send" at bounding box center [823, 416] width 13 height 9
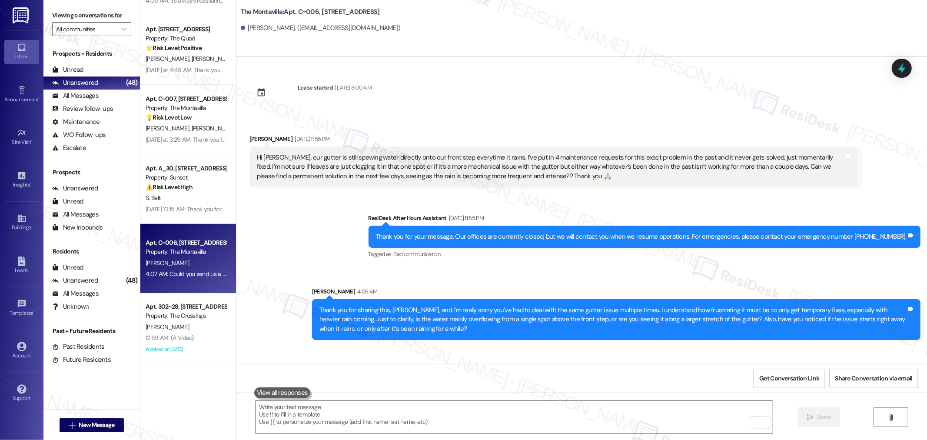
scroll to position [43, 0]
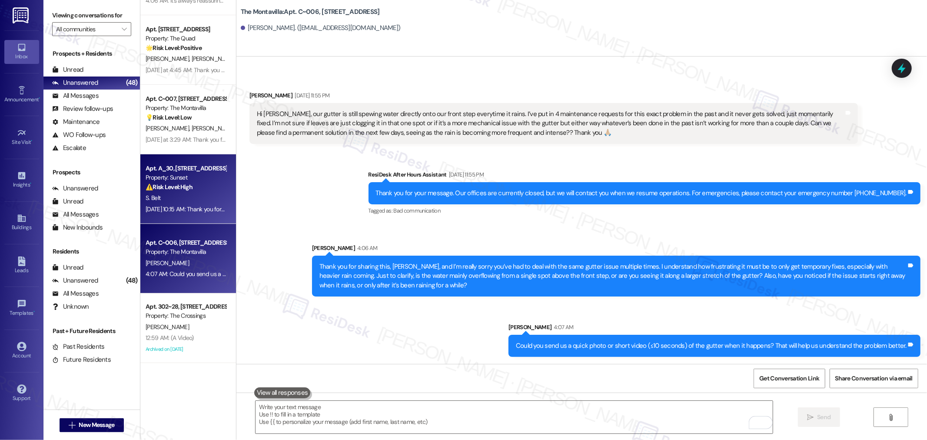
click at [175, 198] on div "S. Belt" at bounding box center [186, 198] width 82 height 11
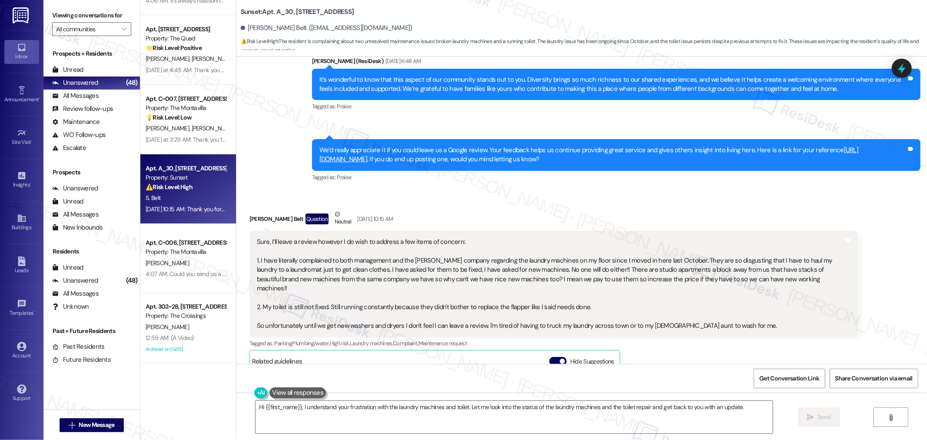
scroll to position [3800, 0]
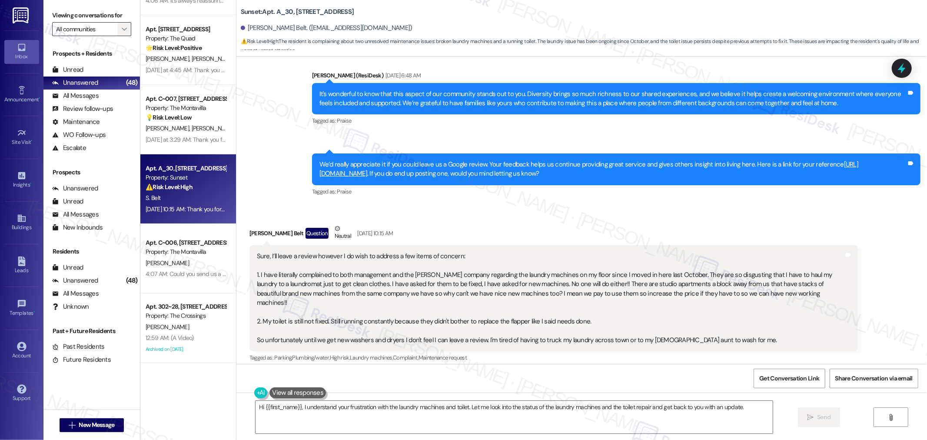
click at [120, 29] on span "" at bounding box center [124, 29] width 8 height 14
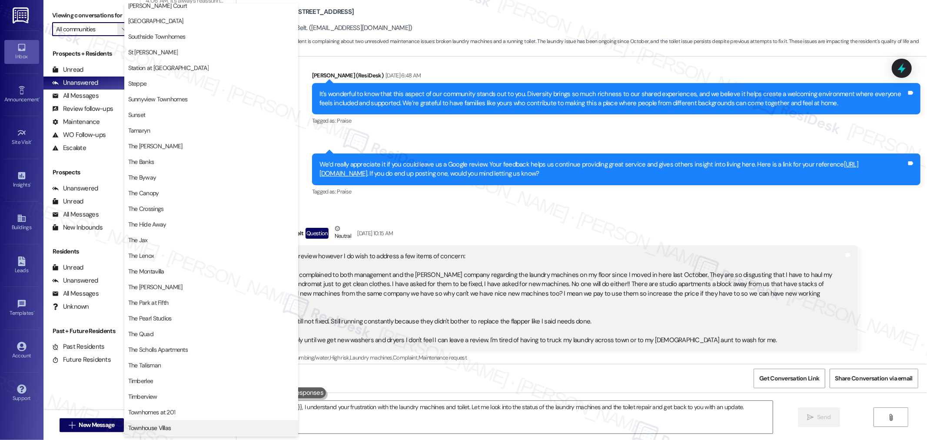
scroll to position [1361, 0]
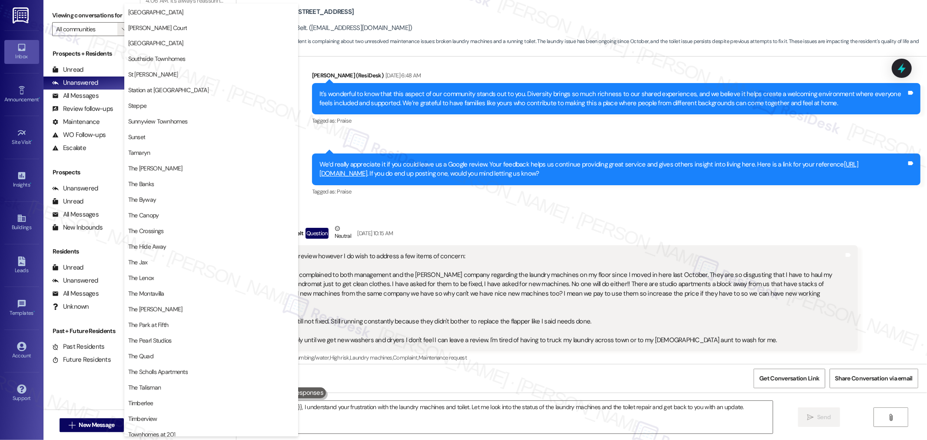
click at [535, 204] on div "Received via SMS Stacey Belt Question Neutral Sep 21, 2025 at 10:15 AM Sure, I’…" at bounding box center [581, 386] width 691 height 365
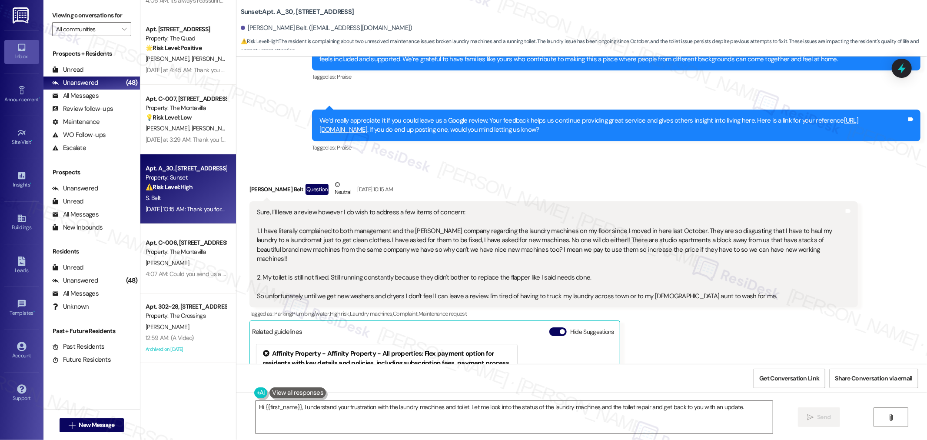
scroll to position [3849, 0]
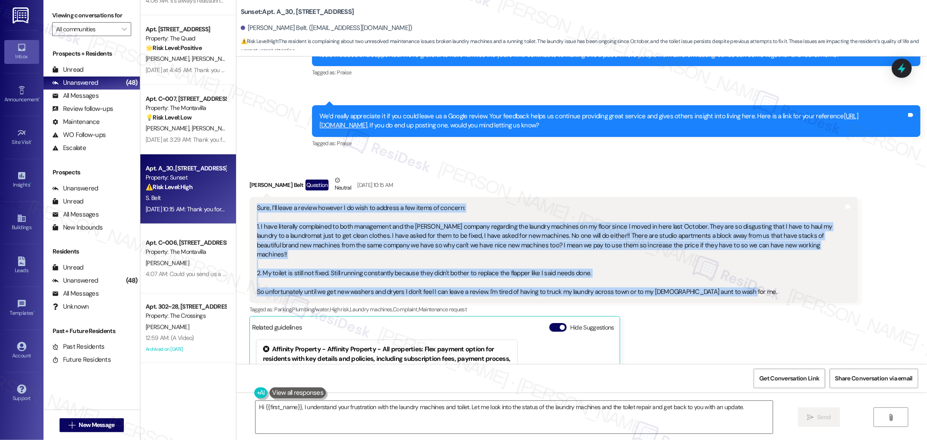
drag, startPoint x: 248, startPoint y: 177, endPoint x: 757, endPoint y: 257, distance: 514.8
click at [757, 257] on div "Sure, I’ll leave a review however I do wish to address a few items of concern: …" at bounding box center [553, 250] width 608 height 106
copy div "Sure, I’ll leave a review however I do wish to address a few items of concern: …"
click at [570, 417] on textarea "Hi {{first_name}}, I understand your frustration with the laundry machines and …" at bounding box center [514, 417] width 517 height 33
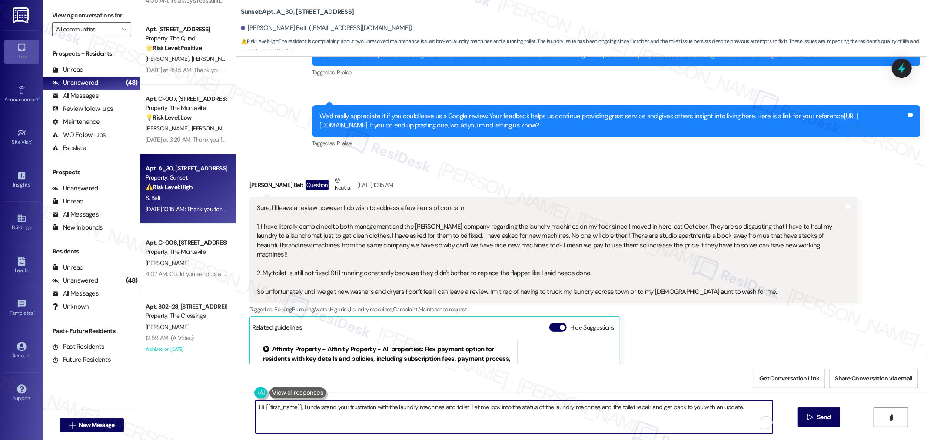
paste textarea "Thank you for sharing this, and I’m really sorry you’ve had to deal with these …"
drag, startPoint x: 315, startPoint y: 409, endPoint x: 319, endPoint y: 408, distance: 4.9
click at [315, 408] on textarea "Thank you for sharing this, and I’m really sorry you’ve had to deal with these …" at bounding box center [514, 417] width 517 height 33
click at [410, 415] on textarea "Thank you for sharing this, Stacey, and I’m really sorry you’ve had to deal wit…" at bounding box center [514, 417] width 517 height 33
click at [492, 414] on textarea "Thank you for sharing this, Stacey, and I’m really sorry you’ve had to deal wit…" at bounding box center [514, 417] width 517 height 33
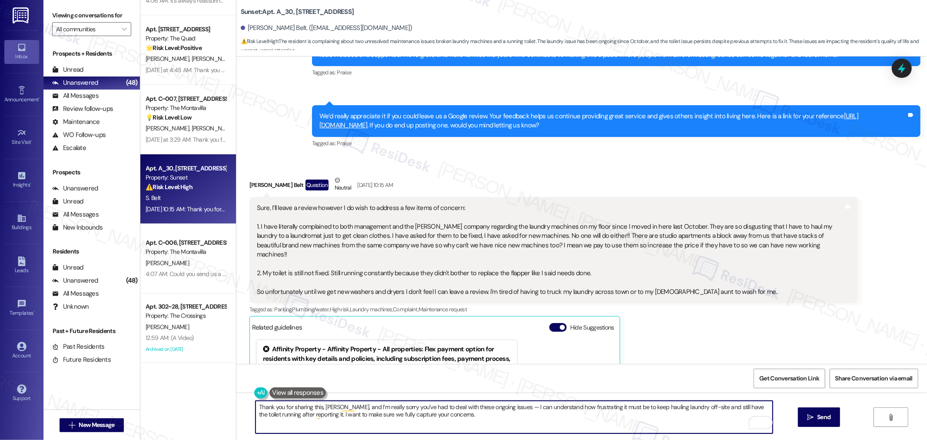
click at [602, 419] on textarea "Thank you for sharing this, Stacey, and I’m really sorry you’ve had to deal wit…" at bounding box center [514, 417] width 517 height 33
type textarea "Thank you for sharing this, Stacey, and I’m really sorry you’ve had to deal wit…"
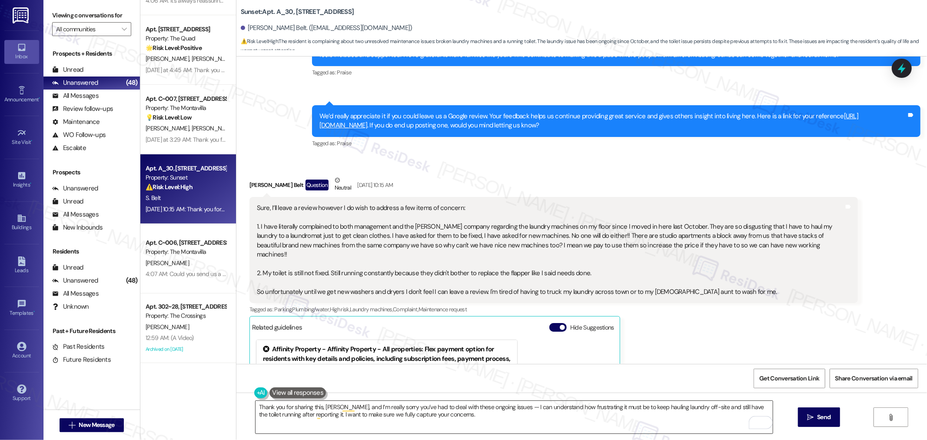
click at [506, 421] on textarea "Thank you for sharing this, Stacey, and I’m really sorry you’ve had to deal wit…" at bounding box center [514, 417] width 517 height 33
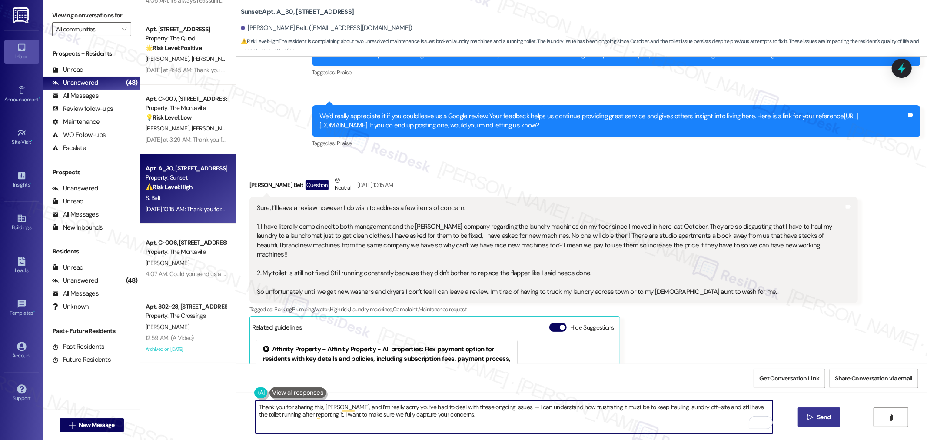
click at [823, 411] on button " Send" at bounding box center [819, 417] width 42 height 20
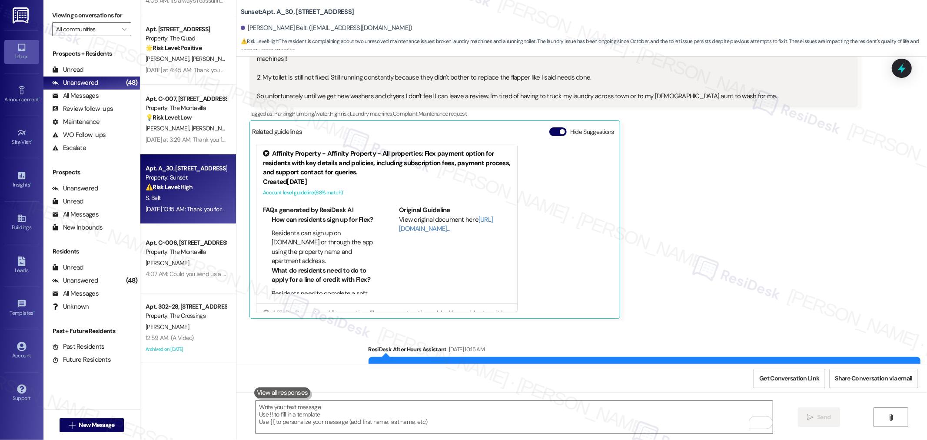
scroll to position [4112, 0]
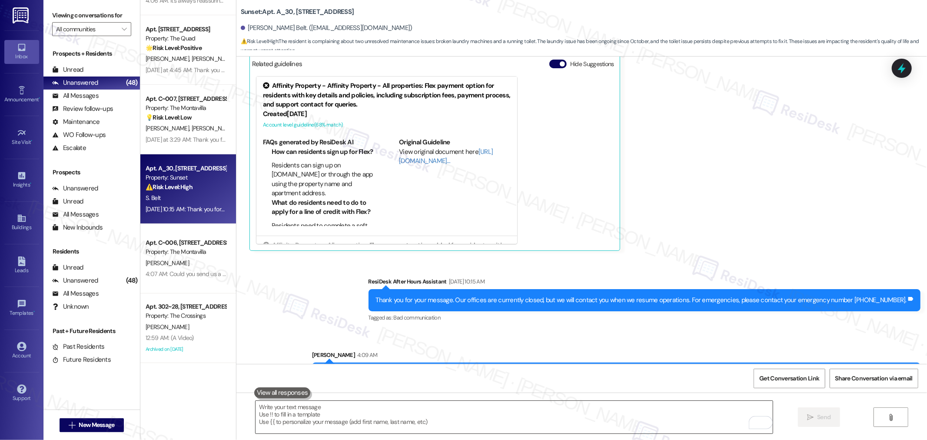
click at [450, 415] on textarea "To enrich screen reader interactions, please activate Accessibility in Grammarl…" at bounding box center [514, 417] width 517 height 33
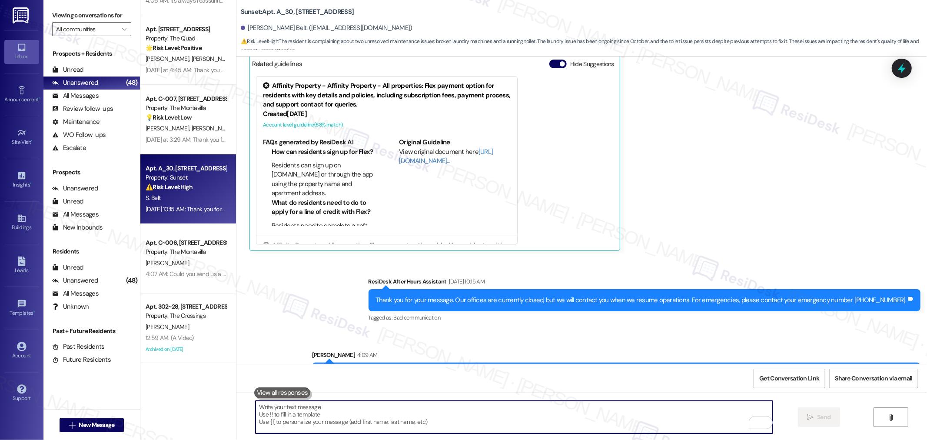
paste textarea "Regarding the laundry: could you let me know if the machines are all nonfunctio…"
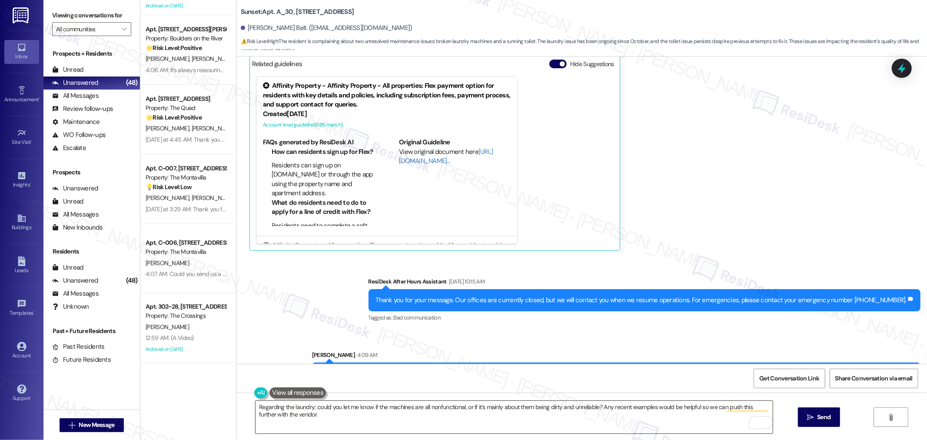
click at [432, 420] on textarea "Regarding the laundry: could you let me know if the machines are all nonfunctio…" at bounding box center [514, 417] width 517 height 33
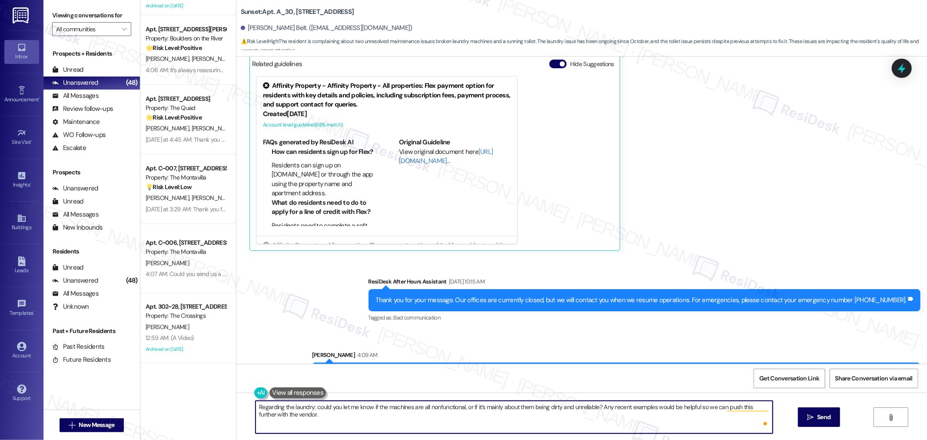
paste textarea "As for the toilet, just to confirm — is it still the same issue with the flappe…"
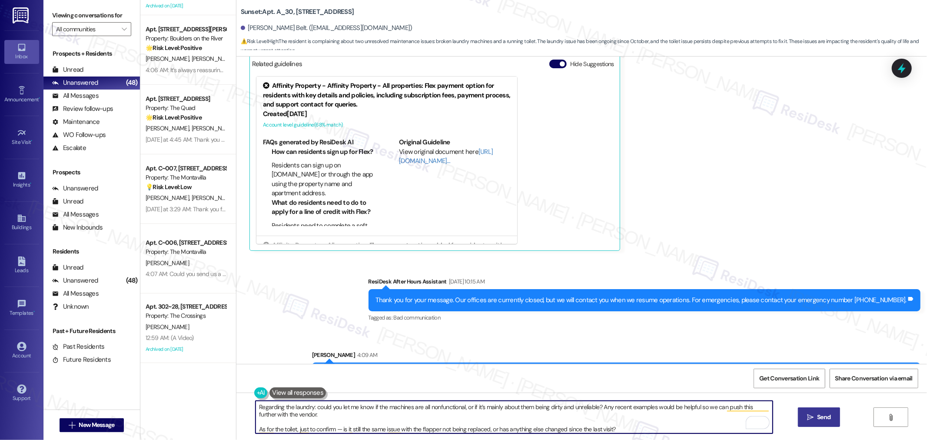
type textarea "Regarding the laundry: could you let me know if the machines are all nonfunctio…"
click at [831, 414] on span "Send" at bounding box center [823, 416] width 17 height 9
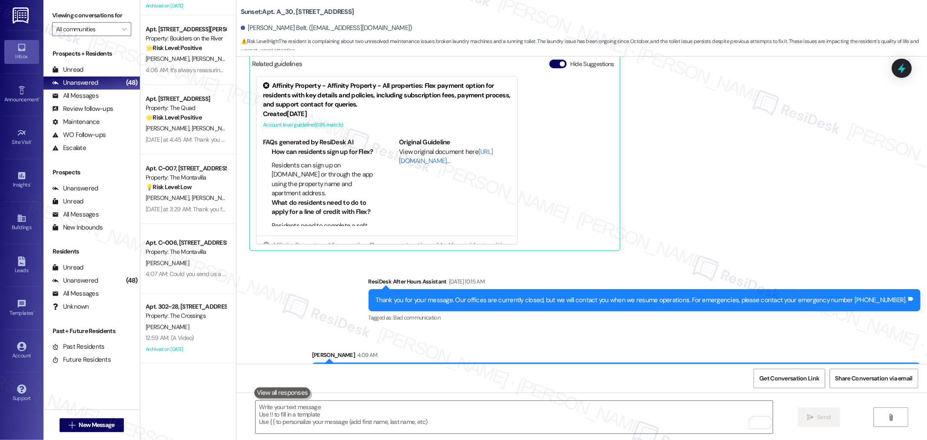
scroll to position [3969, 0]
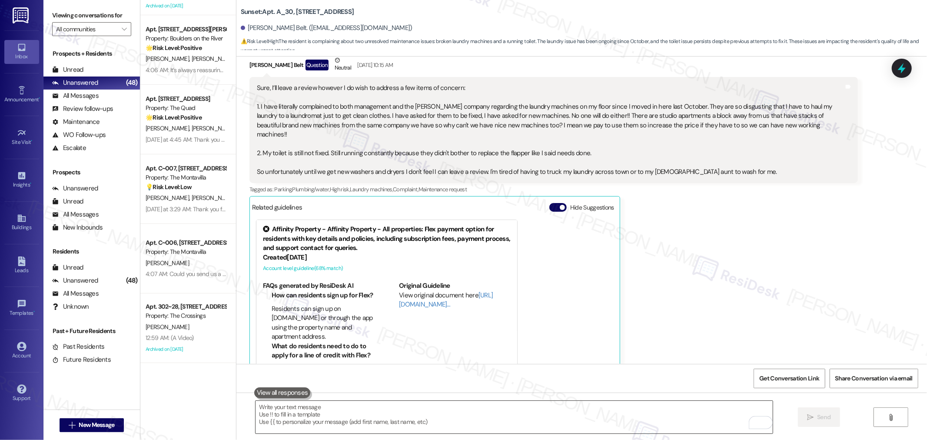
click at [510, 419] on textarea "To enrich screen reader interactions, please activate Accessibility in Grammarl…" at bounding box center [514, 417] width 517 height 33
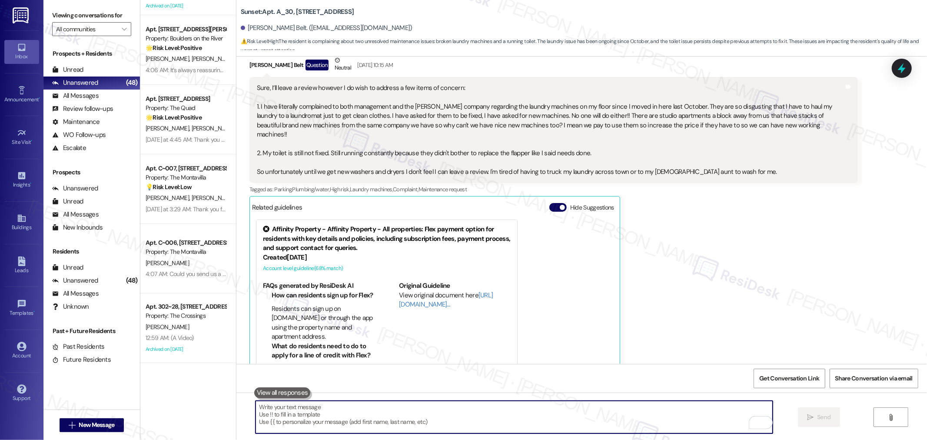
paste textarea "I really appreciate your patience in sharing all of this. If possible, could yo…"
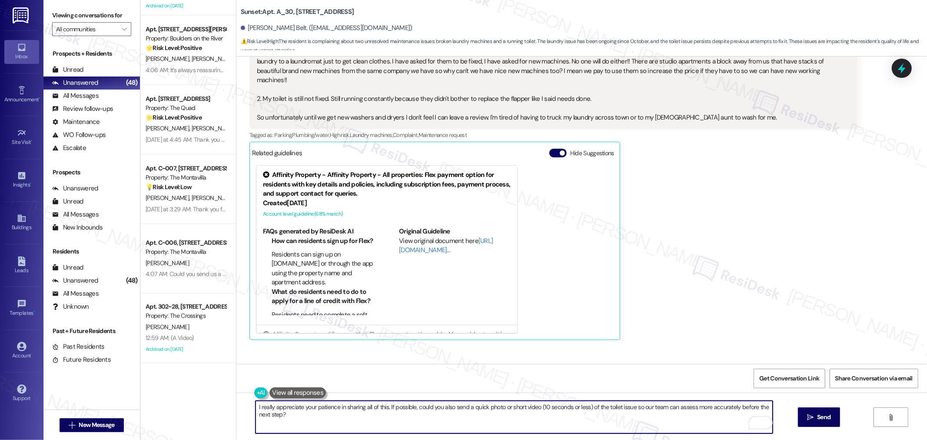
scroll to position [4191, 0]
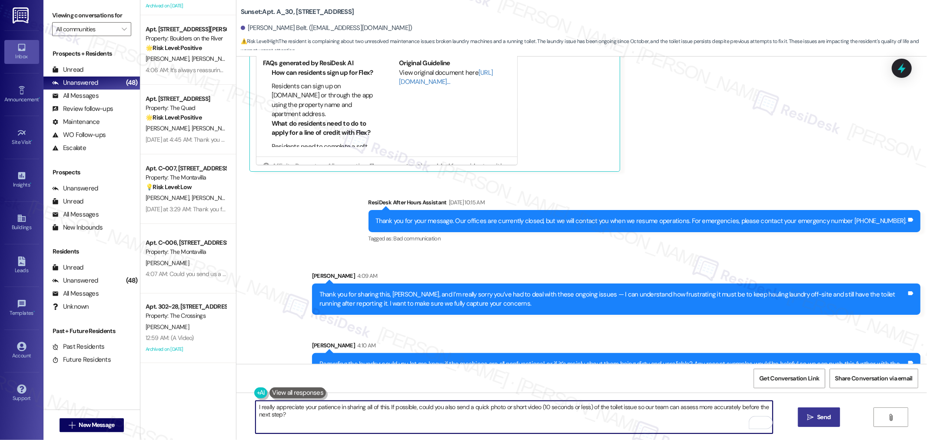
type textarea "I really appreciate your patience in sharing all of this. If possible, could yo…"
click at [823, 419] on span "Send" at bounding box center [823, 416] width 13 height 9
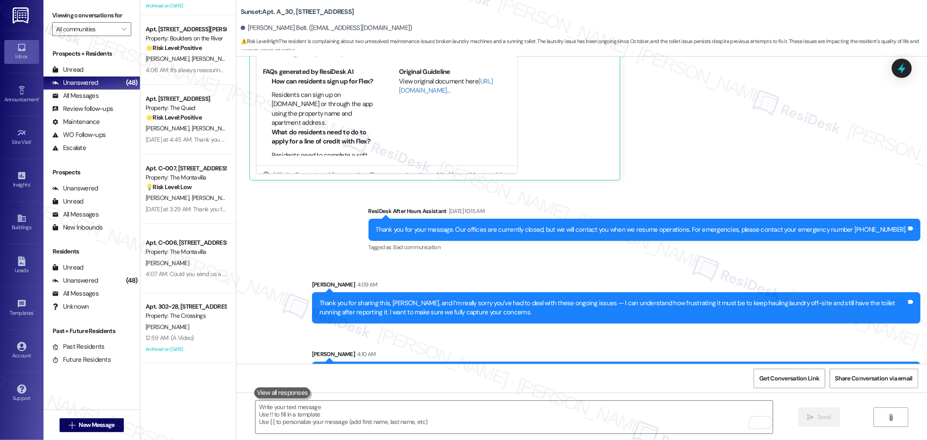
scroll to position [4252, 0]
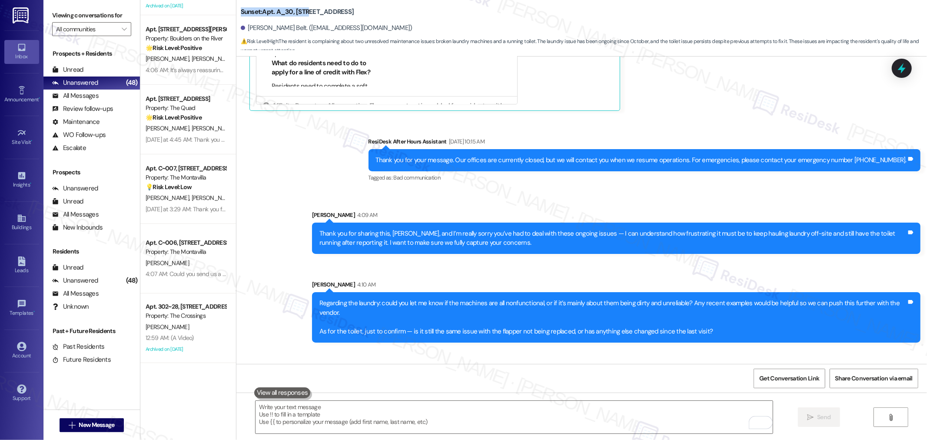
drag, startPoint x: 231, startPoint y: 12, endPoint x: 303, endPoint y: 12, distance: 71.3
click at [303, 12] on div "Sunset: Apt. A_30, 2200 W Shoshone Street Stacey Belt. (staceybelt@yahoo.com) ⚠…" at bounding box center [581, 26] width 691 height 48
copy b "Sunset: Apt. A_30, 2200"
drag, startPoint x: 240, startPoint y: 27, endPoint x: 271, endPoint y: 29, distance: 30.9
click at [271, 29] on div "Stacey Belt. (staceybelt@yahoo.com)" at bounding box center [327, 27] width 172 height 9
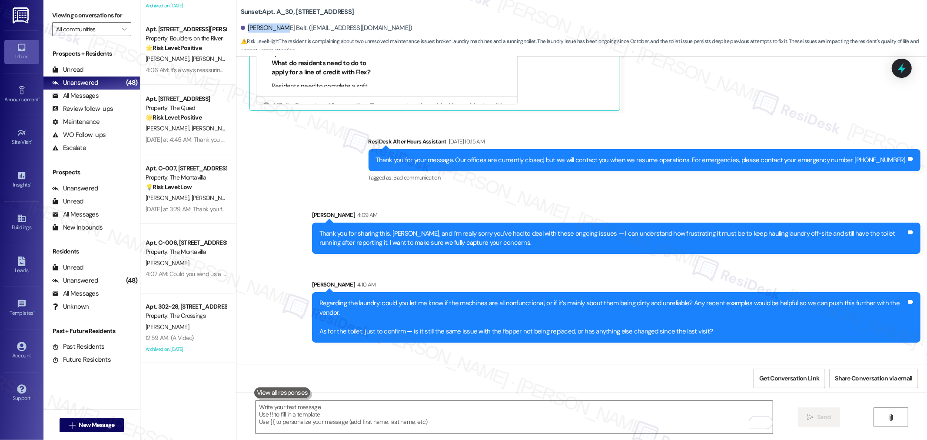
copy div "Stacey Belt"
drag, startPoint x: 788, startPoint y: 379, endPoint x: 814, endPoint y: 376, distance: 26.3
click at [788, 379] on span "Get Conversation Link" at bounding box center [789, 378] width 60 height 9
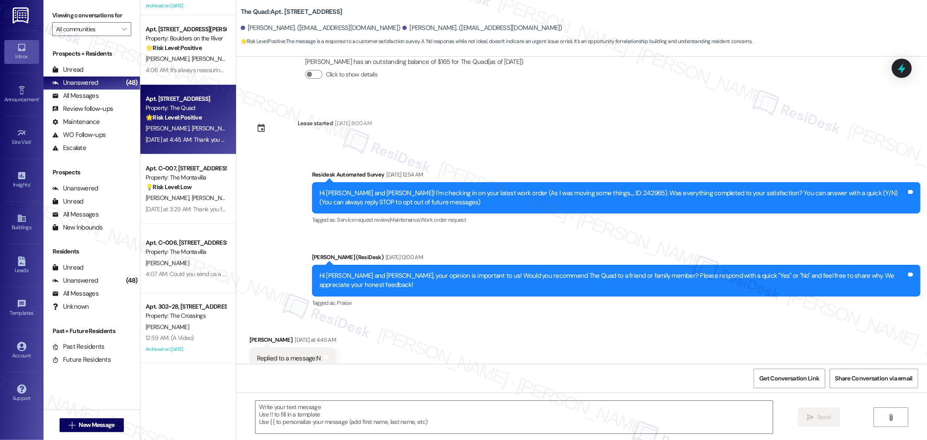
scroll to position [70, 0]
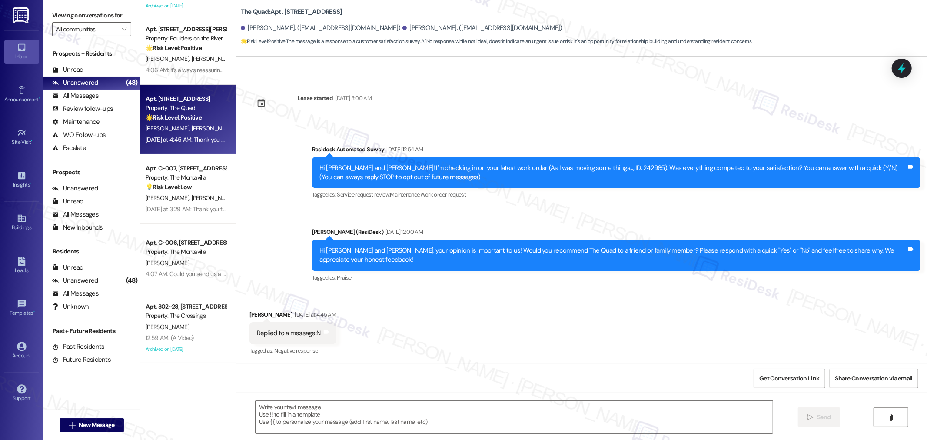
type textarea "Fetching suggested responses. Please feel free to read through the conversation…"
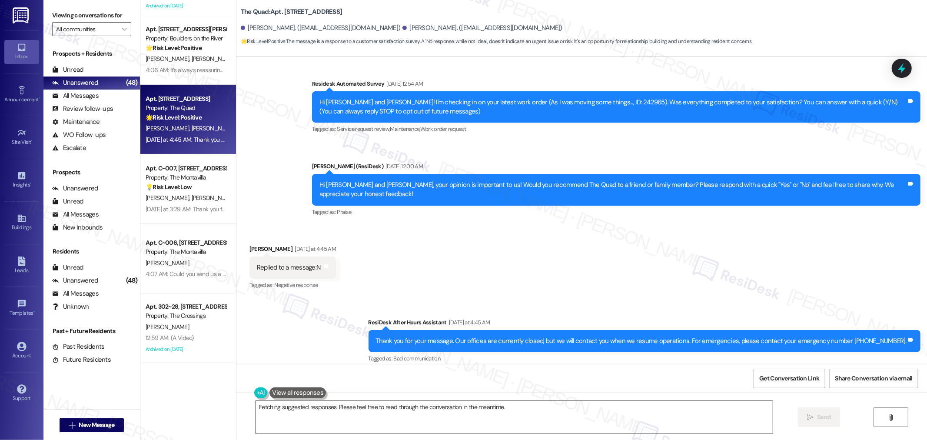
scroll to position [143, 0]
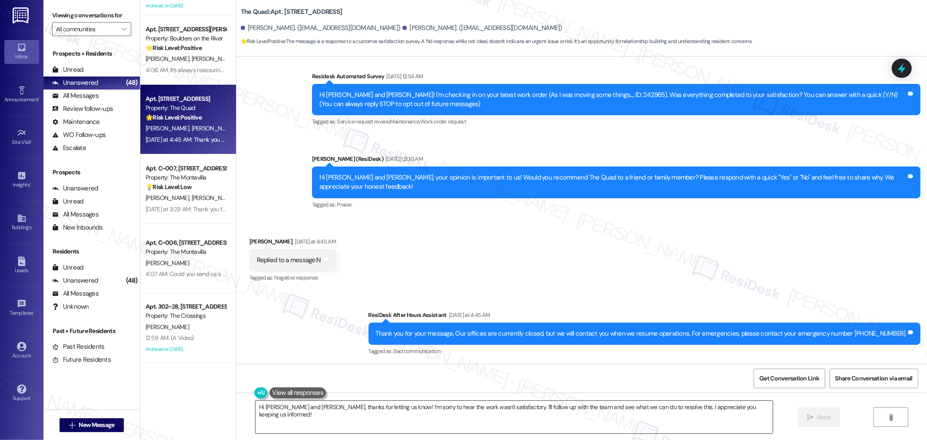
click at [644, 416] on textarea "Hi [PERSON_NAME] and [PERSON_NAME], thanks for letting us know! I'm sorry to he…" at bounding box center [514, 417] width 517 height 33
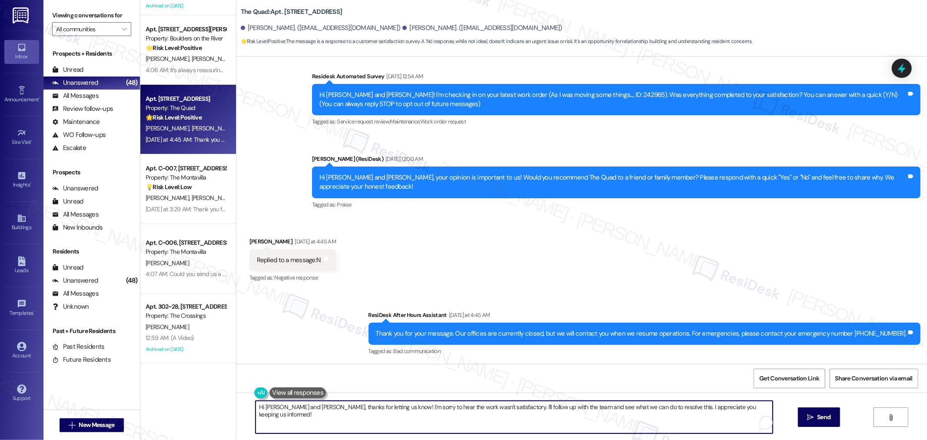
paste textarea "Thank you for bringing this to our attention, {{first_name}}. I'm sorry to hear…"
drag, startPoint x: 397, startPoint y: 407, endPoint x: 361, endPoint y: 405, distance: 35.7
click at [361, 405] on textarea "Thank you for bringing this to our attention, {{first_name}}. I'm sorry to hear…" at bounding box center [514, 417] width 517 height 33
click at [432, 406] on textarea "Thank you for bringing this to our attention, Kaleb. I'm sorry to hear that wor…" at bounding box center [514, 417] width 517 height 33
drag, startPoint x: 431, startPoint y: 405, endPoint x: 524, endPoint y: 405, distance: 93.0
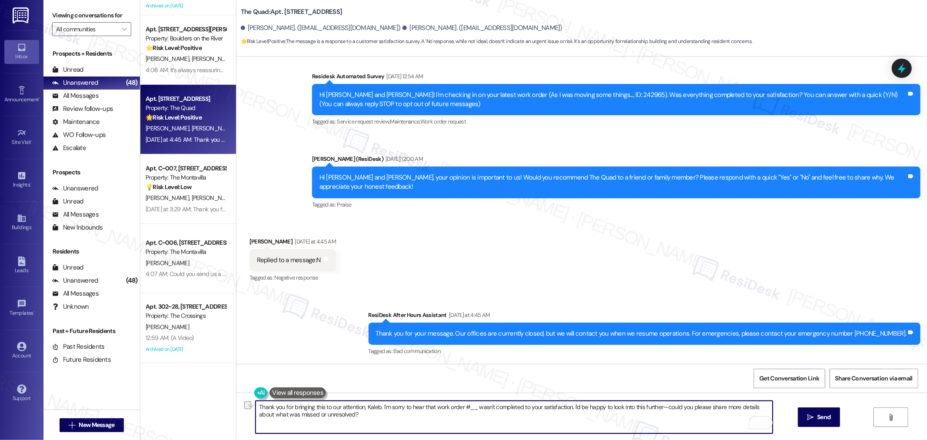
click at [524, 405] on textarea "Thank you for bringing this to our attention, Kaleb. I'm sorry to hear that wor…" at bounding box center [514, 417] width 517 height 33
click at [600, 415] on textarea "Thank you for bringing this to our attention, Kaleb. I'm sorry to hear that The…" at bounding box center [514, 417] width 517 height 33
click at [607, 419] on textarea "Thank you for bringing this to our attention, Kaleb. I'm sorry to hear that The…" at bounding box center [514, 417] width 517 height 33
paste textarea "s for letting us know, Kaleb. Sorry to hear The Quad wasn’t what you expected. …"
type textarea "Thanks for letting us know, Kaleb. Sorry to hear The Quad wasn’t what you expec…"
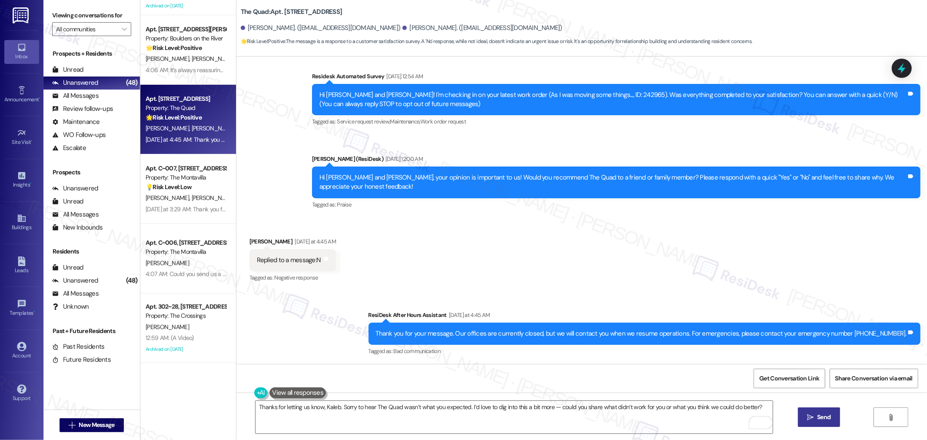
click at [818, 416] on span "Send" at bounding box center [823, 416] width 13 height 9
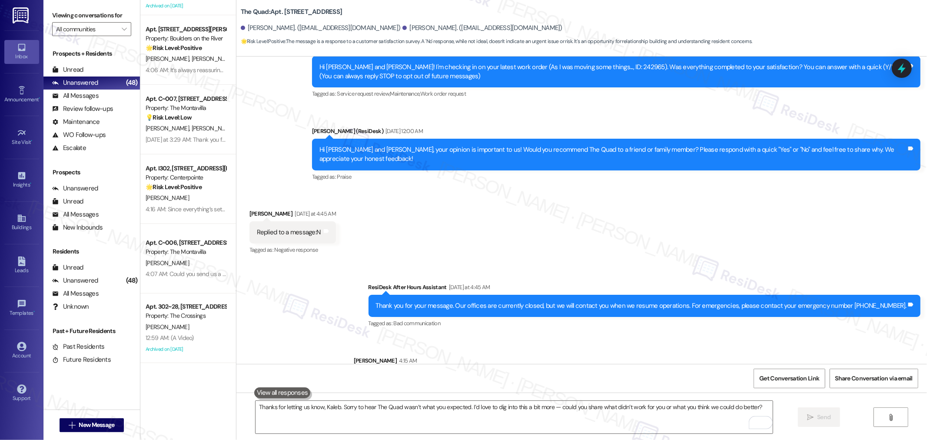
scroll to position [203, 0]
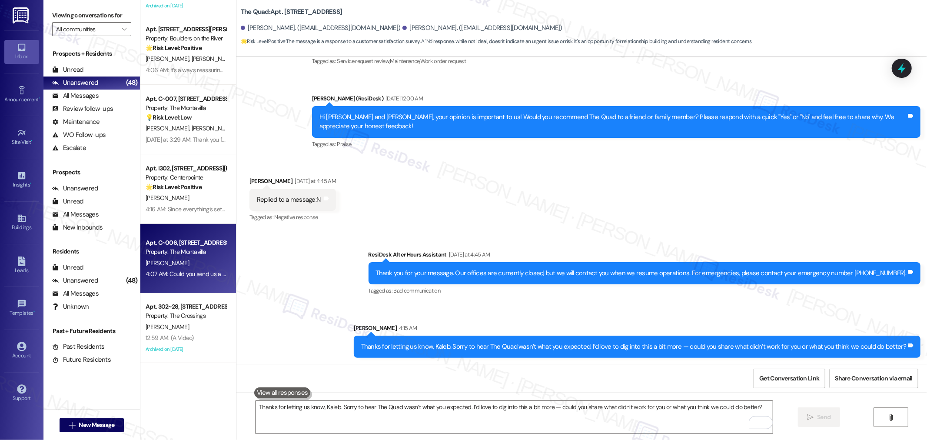
click at [196, 261] on div "[PERSON_NAME]" at bounding box center [186, 263] width 82 height 11
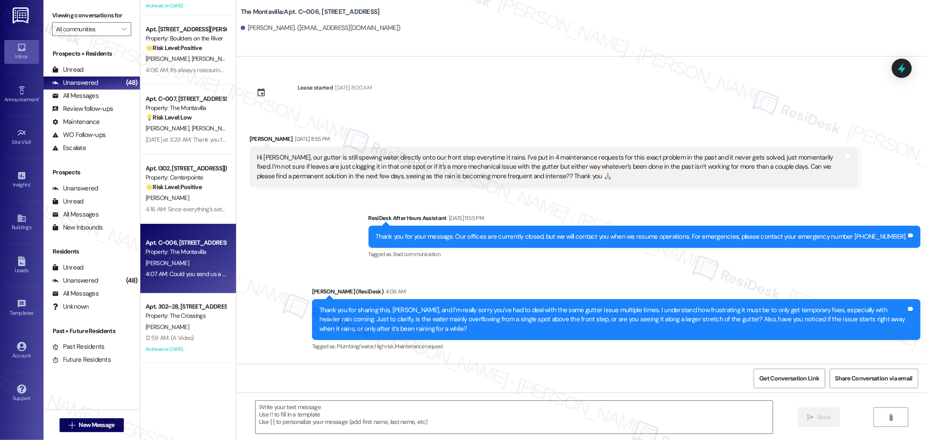
type textarea "Fetching suggested responses. Please feel free to read through the conversation…"
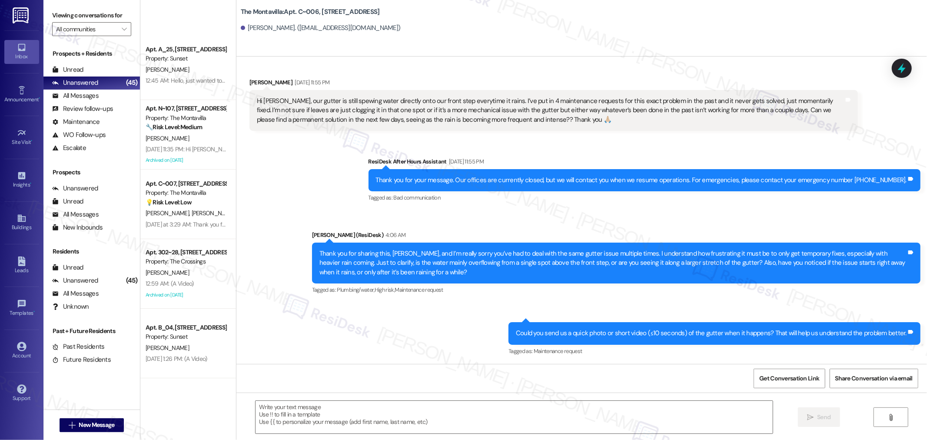
scroll to position [2543, 0]
click at [780, 376] on span "Get Conversation Link" at bounding box center [789, 378] width 60 height 9
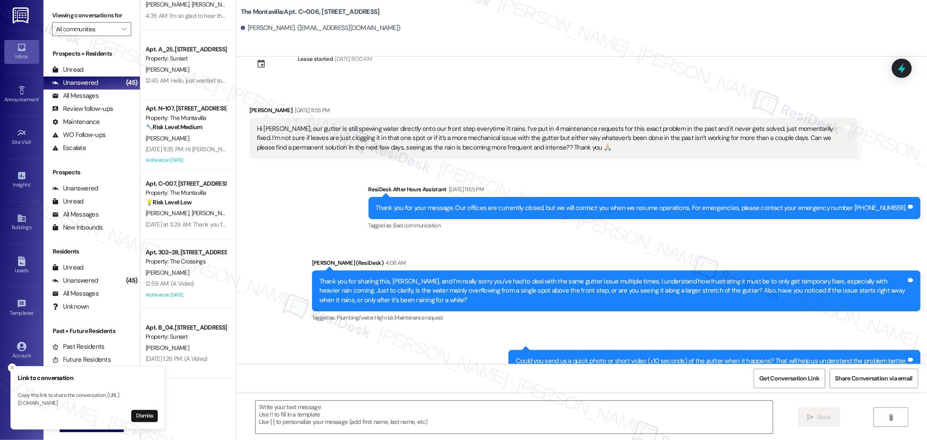
scroll to position [57, 0]
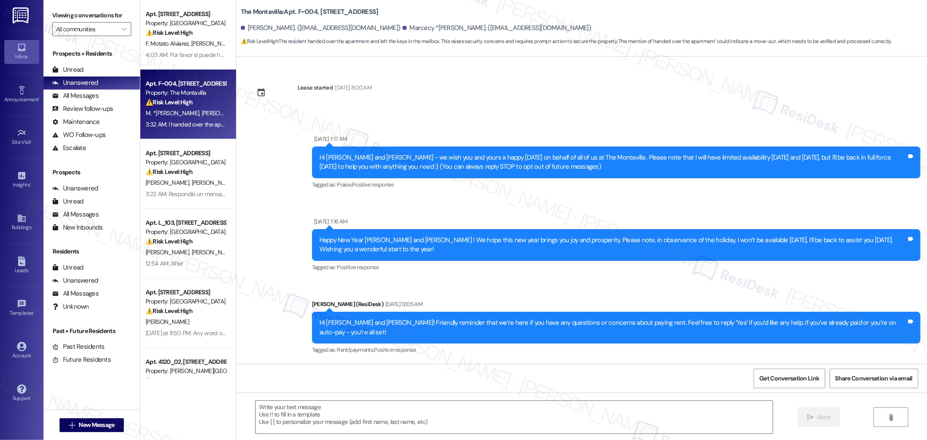
scroll to position [4728, 0]
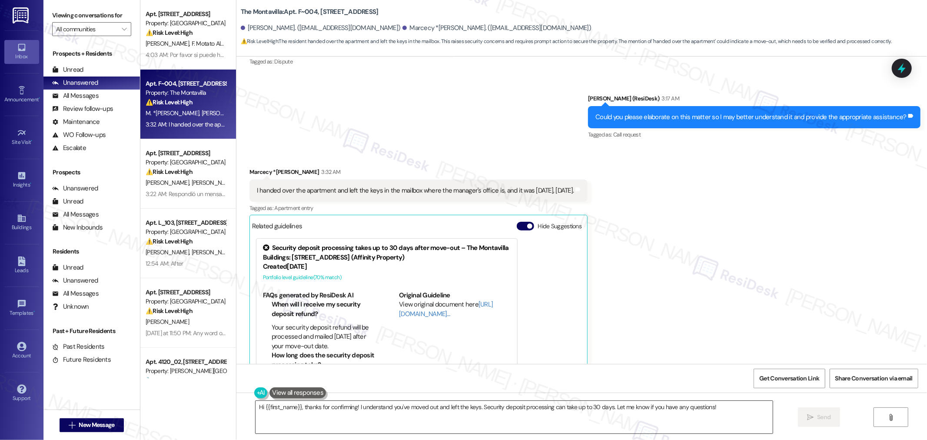
click at [420, 382] on textarea "Hi {{first_name}}, thanks for confirming! I understand you've moved out and lef…" at bounding box center [514, 417] width 517 height 33
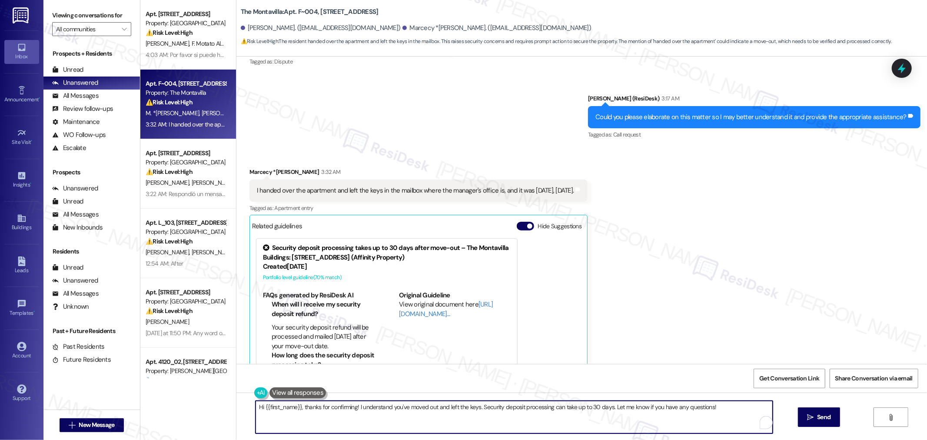
click at [420, 382] on textarea "Hi {{first_name}}, thanks for confirming! I understand you've moved out and lef…" at bounding box center [514, 417] width 517 height 33
drag, startPoint x: 521, startPoint y: 409, endPoint x: 478, endPoint y: 409, distance: 42.6
click at [420, 382] on textarea "Hi {{first_name}}, thanks for confirming! I understand you've moved out and lef…" at bounding box center [514, 417] width 517 height 33
drag, startPoint x: 475, startPoint y: 406, endPoint x: 240, endPoint y: 416, distance: 234.5
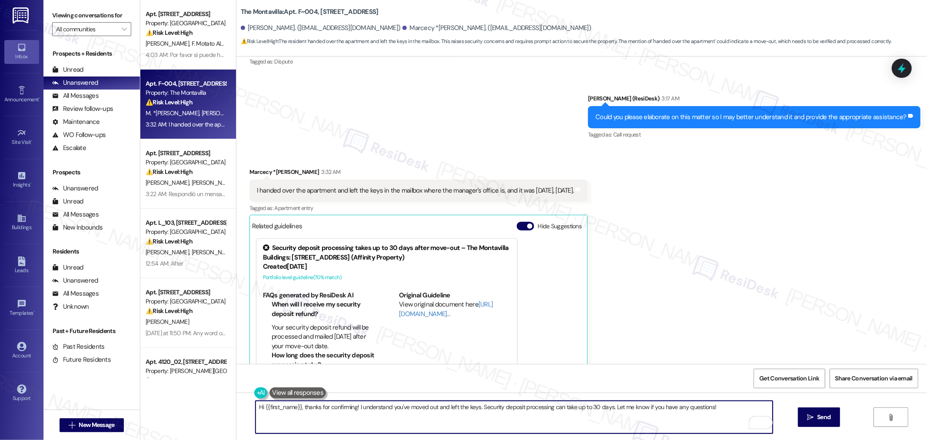
click at [240, 382] on div "Hi {{first_name}}, thanks for confirming! I understand you've moved out and lef…" at bounding box center [581, 424] width 691 height 65
paste textarea "Appreciate the update. To clarify, have you moved out and left the keys in the …"
drag, startPoint x: 537, startPoint y: 409, endPoint x: 772, endPoint y: 411, distance: 235.6
click at [420, 382] on div "Appreciate the update. To clarify, have you moved out and left the keys in the …" at bounding box center [581, 424] width 691 height 65
type textarea "Appreciate the update. To clarify, have you moved out and left the keys in the …"
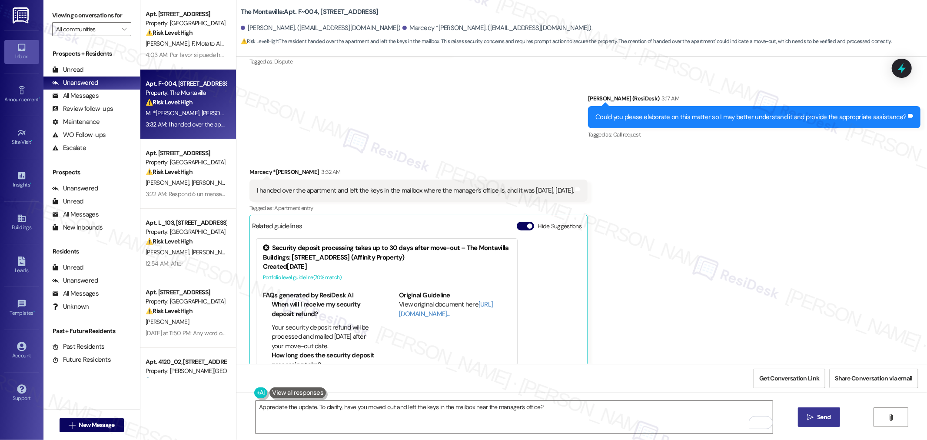
click at [420, 382] on span "Send" at bounding box center [823, 416] width 13 height 9
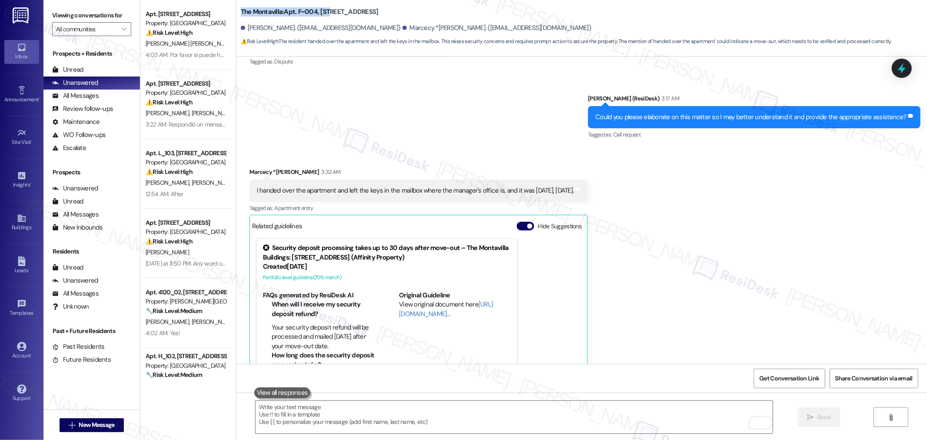
drag, startPoint x: 235, startPoint y: 9, endPoint x: 323, endPoint y: 11, distance: 88.7
click at [323, 11] on b "The Montavilla: Apt. F~004, [STREET_ADDRESS]" at bounding box center [310, 11] width 138 height 9
copy b "The Montavilla: Apt. F~004, 702"
drag, startPoint x: 241, startPoint y: 28, endPoint x: 312, endPoint y: 30, distance: 70.4
click at [312, 30] on div "[PERSON_NAME]. ([EMAIL_ADDRESS][DOMAIN_NAME])" at bounding box center [321, 27] width 160 height 9
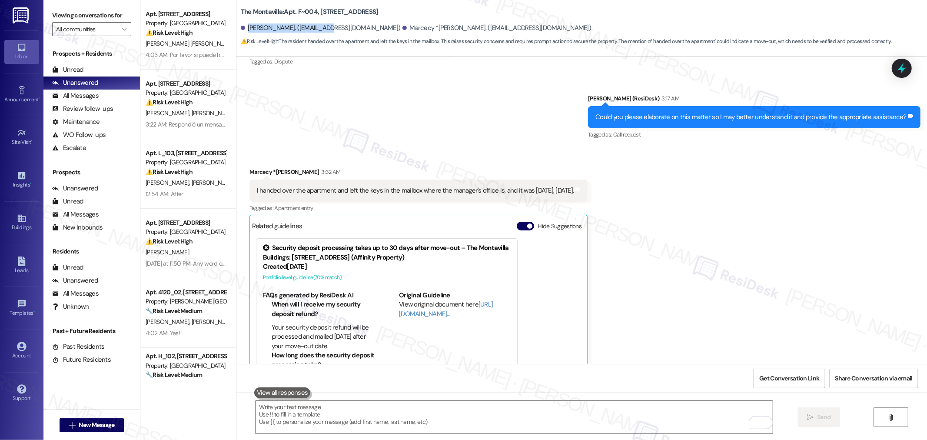
copy div "[PERSON_NAME]"
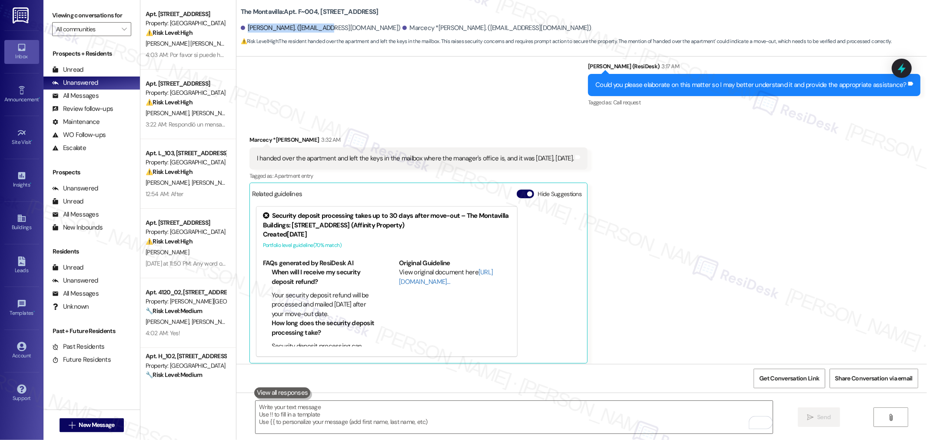
scroll to position [4788, 0]
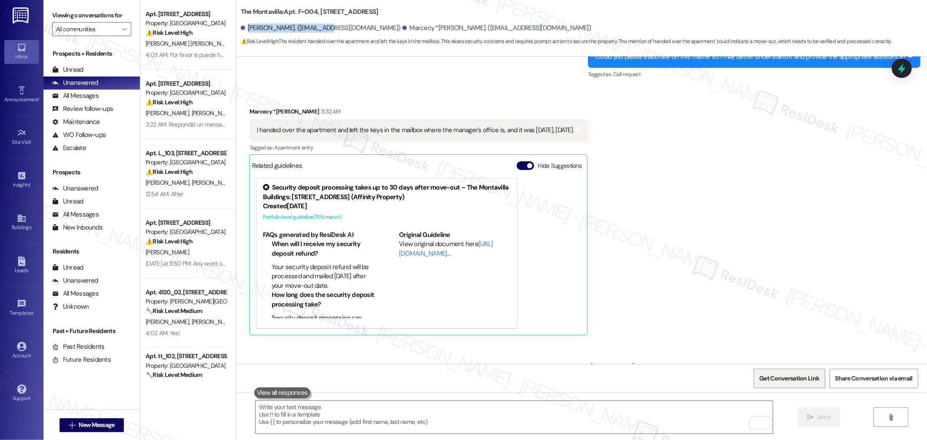
click at [420, 375] on span "Get Conversation Link" at bounding box center [789, 378] width 60 height 9
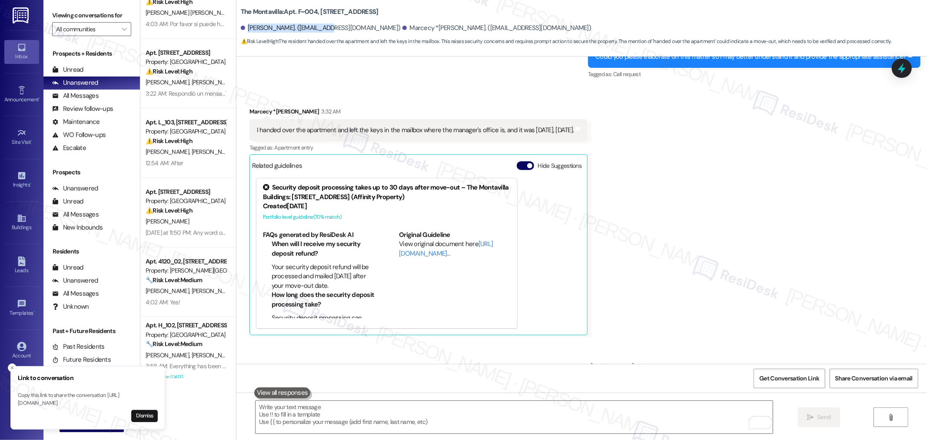
scroll to position [48, 0]
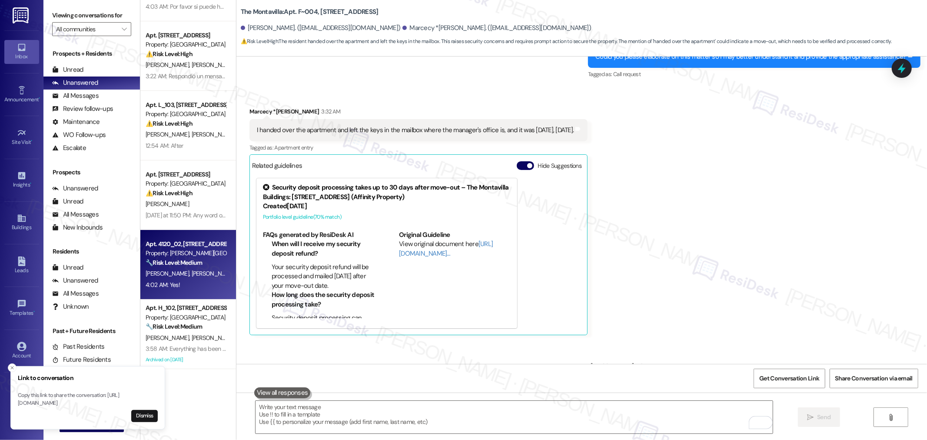
click at [190, 279] on div "[PERSON_NAME] [PERSON_NAME]" at bounding box center [186, 273] width 82 height 11
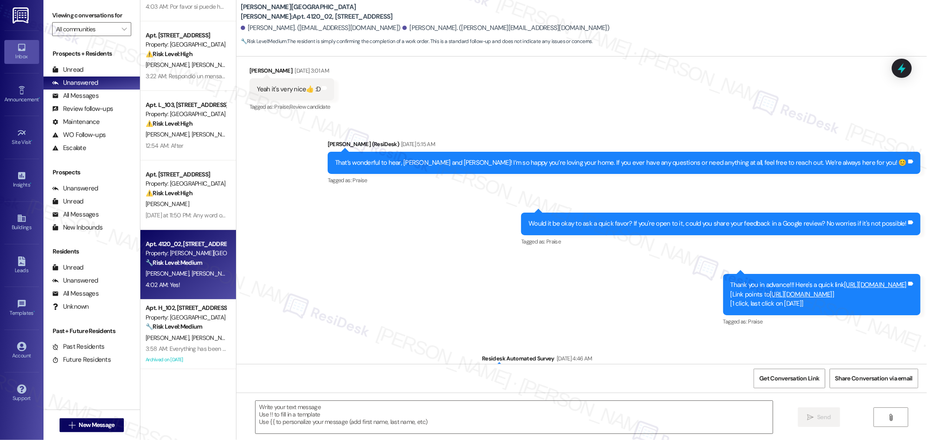
type textarea "Fetching suggested responses. Please feel free to read through the conversation…"
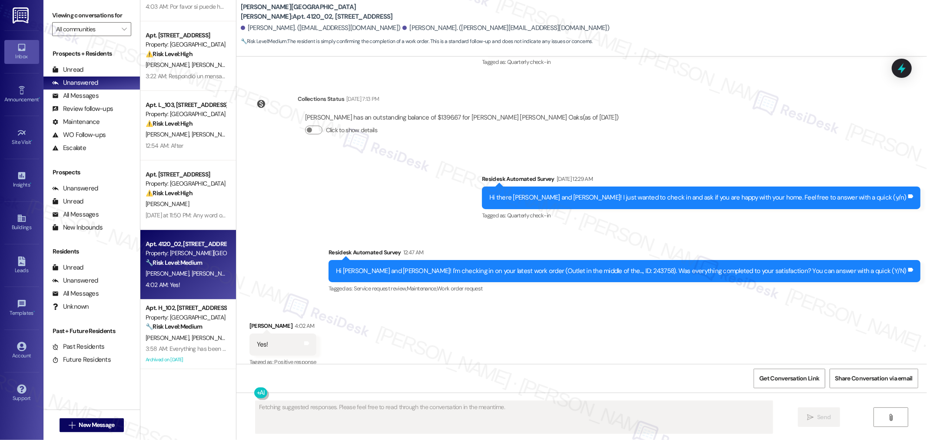
scroll to position [641, 0]
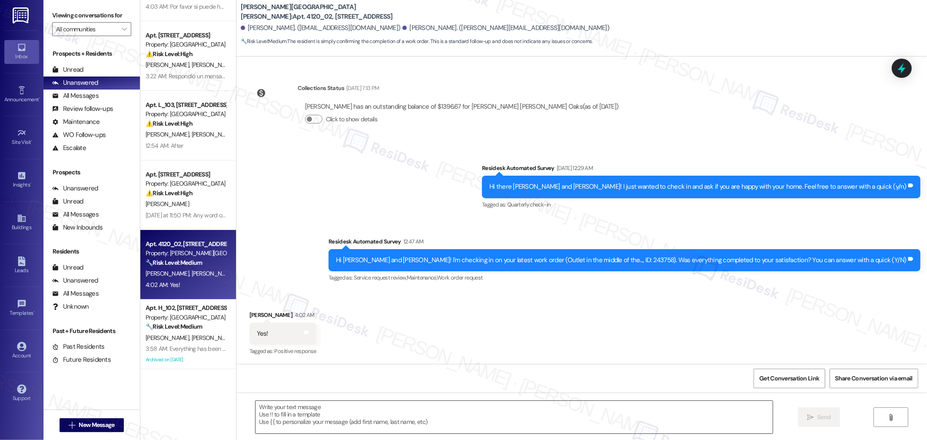
click at [420, 382] on textarea at bounding box center [514, 417] width 517 height 33
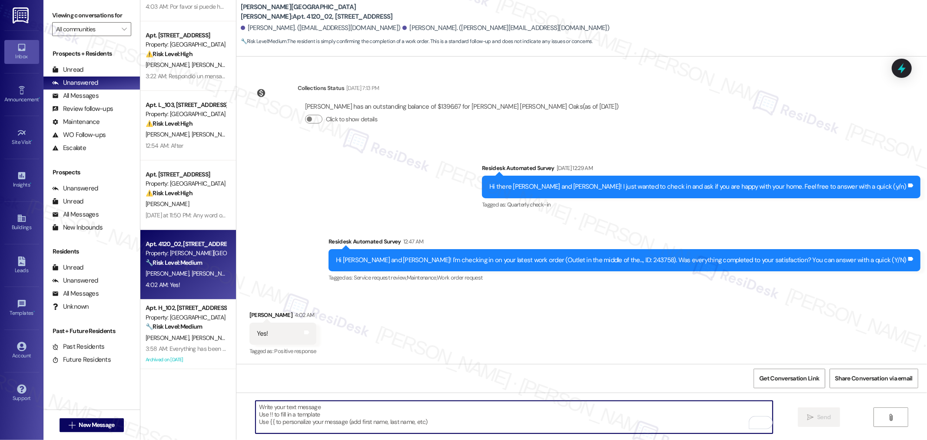
click at [241, 9] on b "[PERSON_NAME][GEOGRAPHIC_DATA][PERSON_NAME]: Apt. 4120_02, [GEOGRAPHIC_DATA]" at bounding box center [328, 12] width 174 height 19
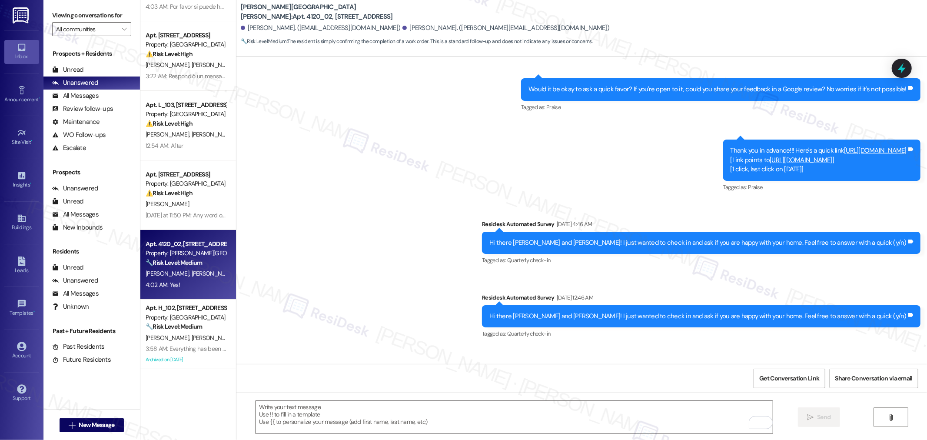
scroll to position [483, 0]
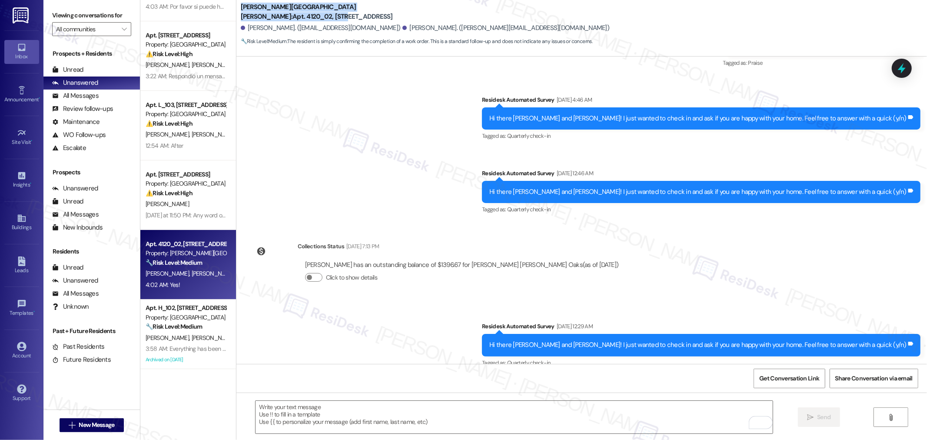
drag, startPoint x: 236, startPoint y: 11, endPoint x: 340, endPoint y: 15, distance: 104.4
click at [340, 15] on b "[PERSON_NAME][GEOGRAPHIC_DATA][PERSON_NAME]: Apt. 4120_02, [GEOGRAPHIC_DATA]" at bounding box center [328, 12] width 174 height 19
copy b "[PERSON_NAME][GEOGRAPHIC_DATA][PERSON_NAME]: Apt. 4120_02, 4275"
drag, startPoint x: 243, startPoint y: 28, endPoint x: 266, endPoint y: 29, distance: 23.5
click at [266, 29] on div "[PERSON_NAME]. ([EMAIL_ADDRESS][DOMAIN_NAME])" at bounding box center [321, 27] width 160 height 9
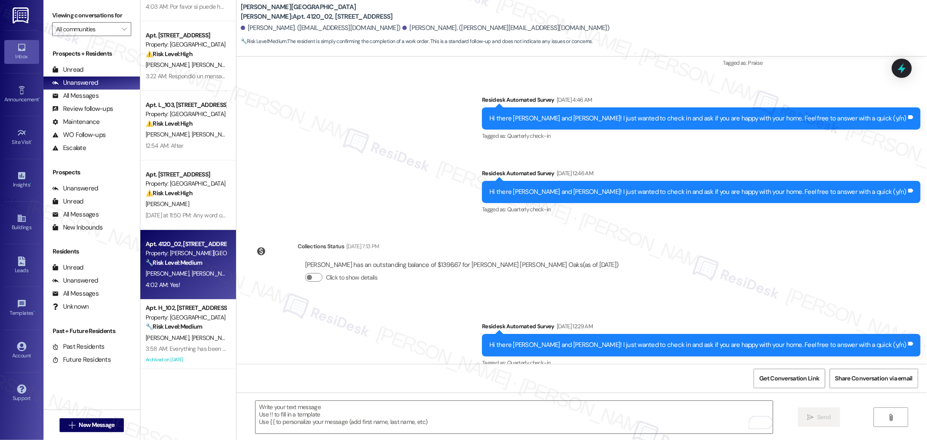
click at [241, 24] on div "[PERSON_NAME]. ([EMAIL_ADDRESS][DOMAIN_NAME])" at bounding box center [321, 27] width 160 height 9
drag, startPoint x: 241, startPoint y: 28, endPoint x: 268, endPoint y: 30, distance: 27.0
click at [268, 30] on div "[PERSON_NAME]. ([EMAIL_ADDRESS][DOMAIN_NAME])" at bounding box center [321, 27] width 160 height 9
copy div "[PERSON_NAME]"
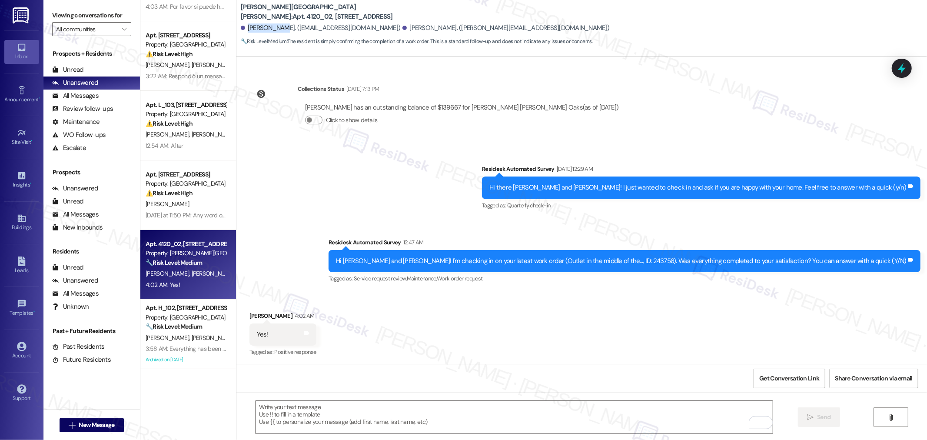
scroll to position [641, 0]
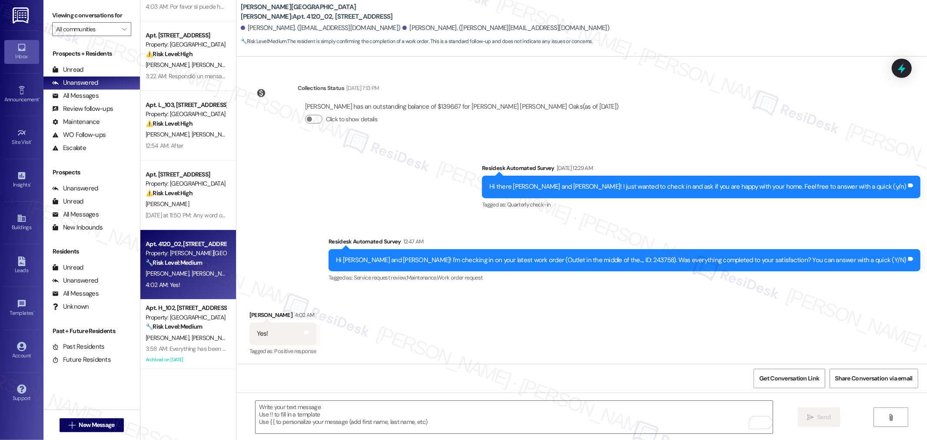
click at [420, 258] on div "Hi [PERSON_NAME] and [PERSON_NAME]! I'm checking in on your latest work order (…" at bounding box center [621, 260] width 571 height 9
copy div "243758"
click at [420, 382] on textarea "To enrich screen reader interactions, please activate Accessibility in Grammarl…" at bounding box center [514, 417] width 517 height 33
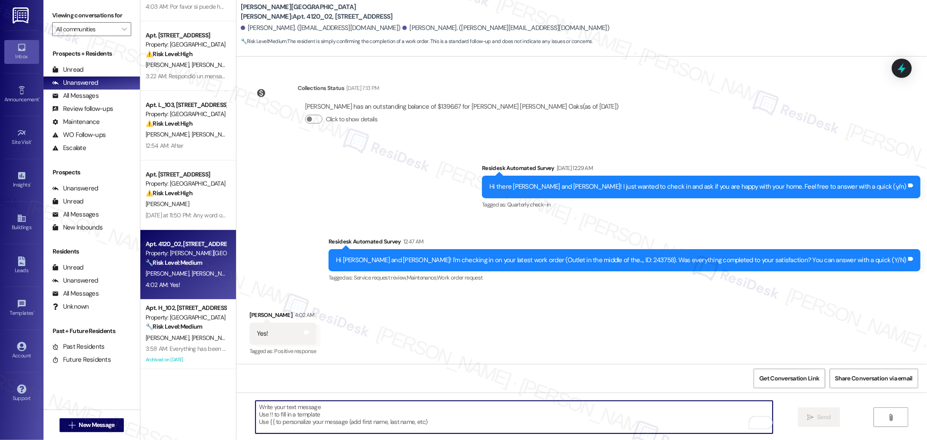
click at [420, 382] on textarea "To enrich screen reader interactions, please activate Accessibility in Grammarl…" at bounding box center [514, 417] width 517 height 33
paste textarea "I’m so glad to hear that you were pleased with how the maintenance team handled…"
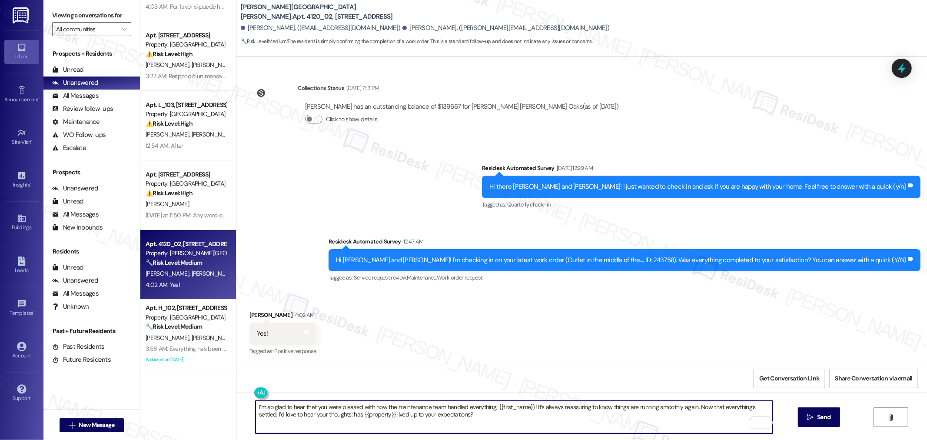
drag, startPoint x: 491, startPoint y: 405, endPoint x: 527, endPoint y: 406, distance: 35.7
click at [420, 382] on textarea "I’m so glad to hear that you were pleased with how the maintenance team handled…" at bounding box center [514, 417] width 517 height 33
type textarea "I’m so glad to hear that you were pleased with how the maintenance team handled…"
click at [420, 382] on span "Send" at bounding box center [823, 416] width 13 height 9
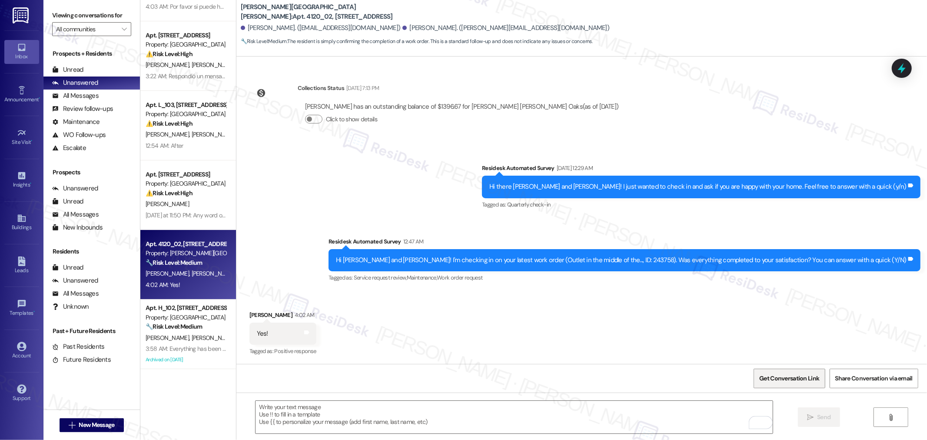
drag, startPoint x: 778, startPoint y: 372, endPoint x: 783, endPoint y: 372, distance: 4.8
click at [420, 372] on span "Get Conversation Link" at bounding box center [789, 378] width 63 height 19
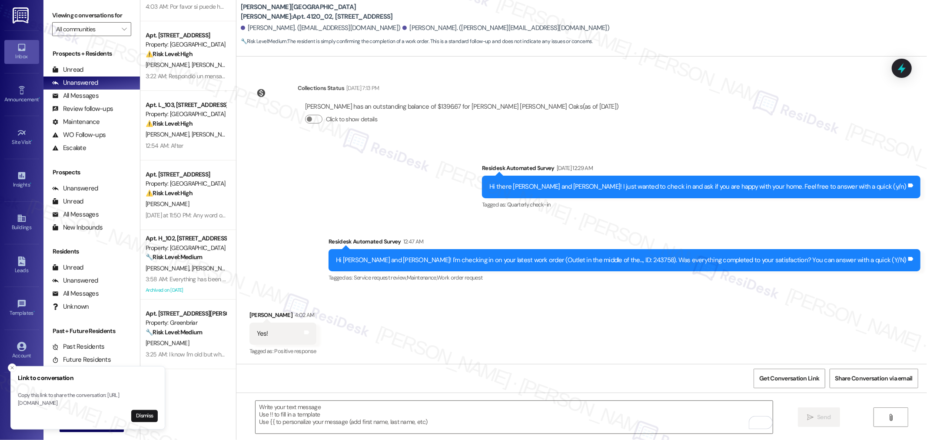
scroll to position [711, 0]
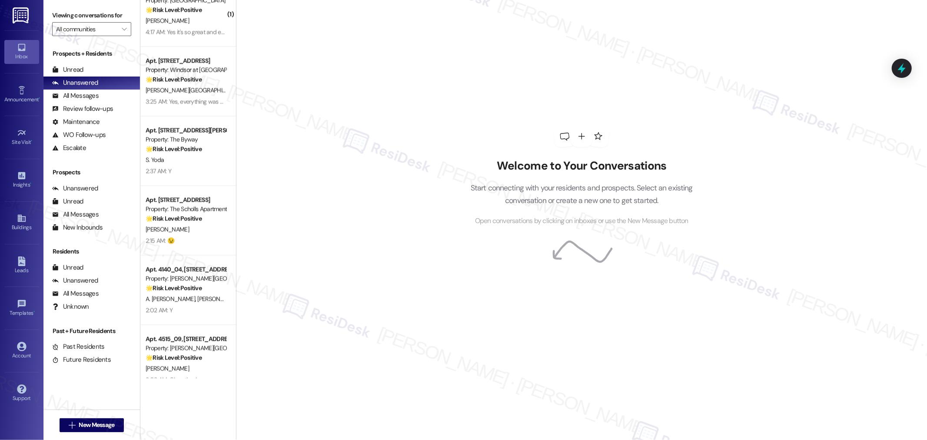
scroll to position [1545, 0]
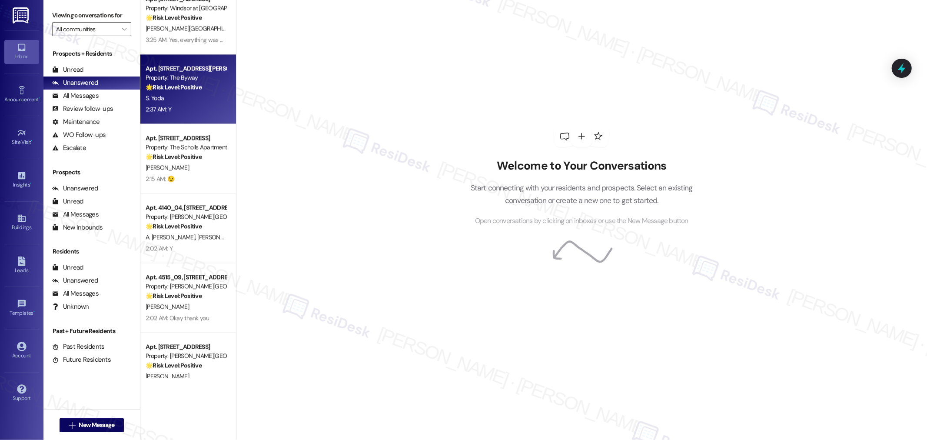
click at [196, 101] on div "S. Yoda" at bounding box center [186, 98] width 82 height 11
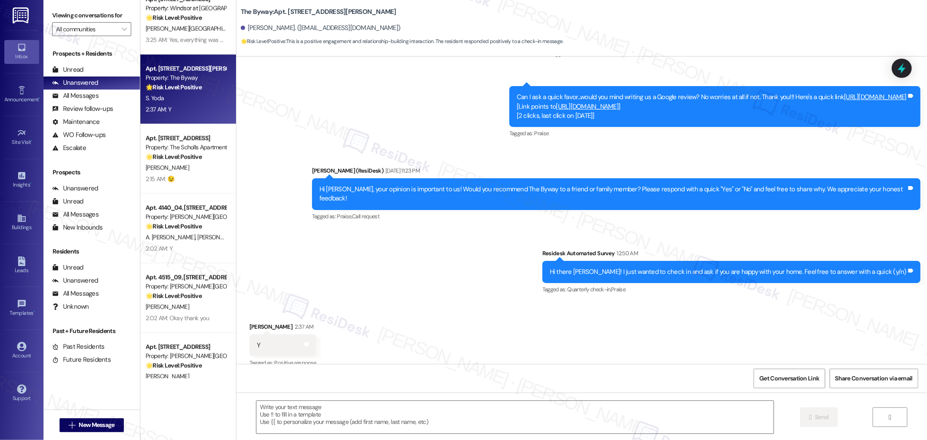
type textarea "Fetching suggested responses. Please feel free to read through the conversation…"
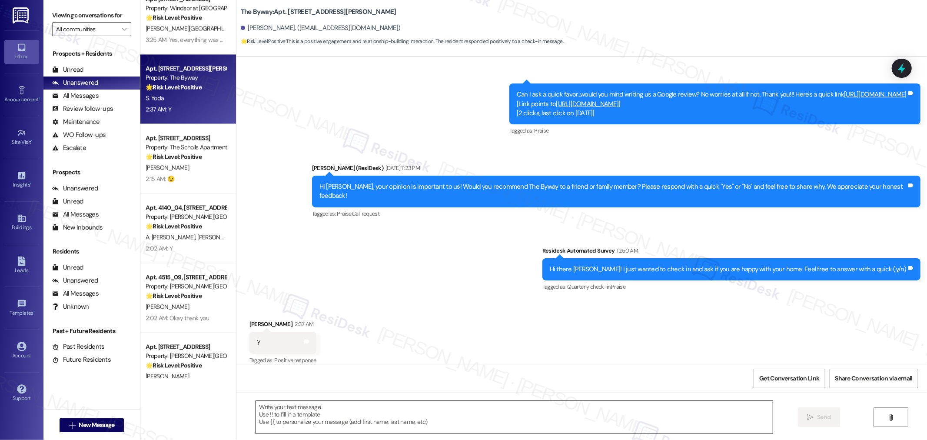
click at [532, 403] on textarea at bounding box center [514, 417] width 517 height 33
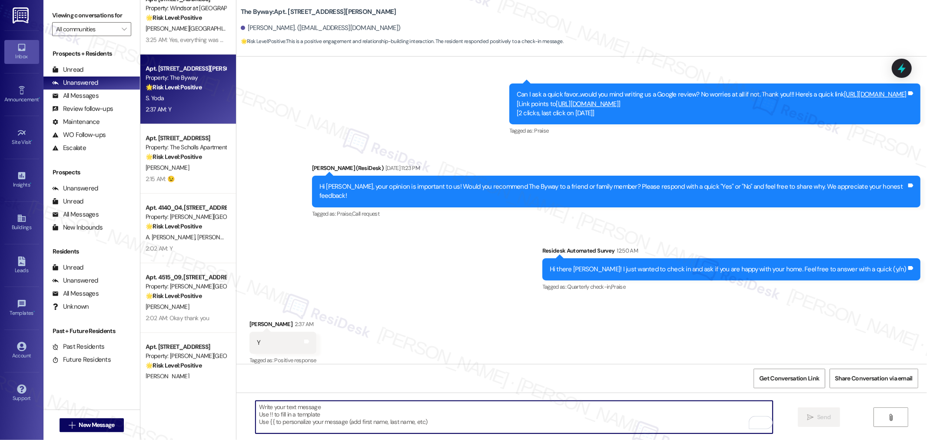
click at [526, 422] on textarea "To enrich screen reader interactions, please activate Accessibility in Grammarl…" at bounding box center [514, 417] width 517 height 33
paste textarea "I'm so glad to know that your home is meeting your expectations. Happy to hear …"
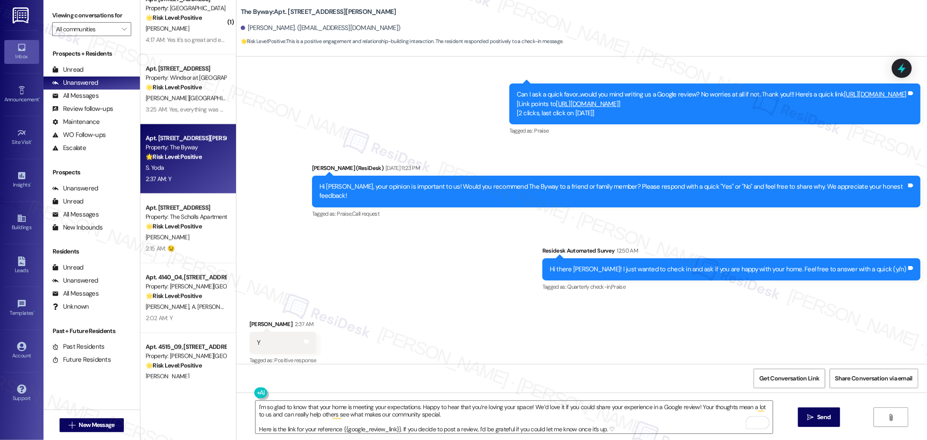
click at [675, 436] on div "I'm so glad to know that your home is meeting your expectations. Happy to hear …" at bounding box center [581, 424] width 691 height 65
click at [671, 429] on textarea "I'm so glad to know that your home is meeting your expectations. Happy to hear …" at bounding box center [514, 417] width 517 height 33
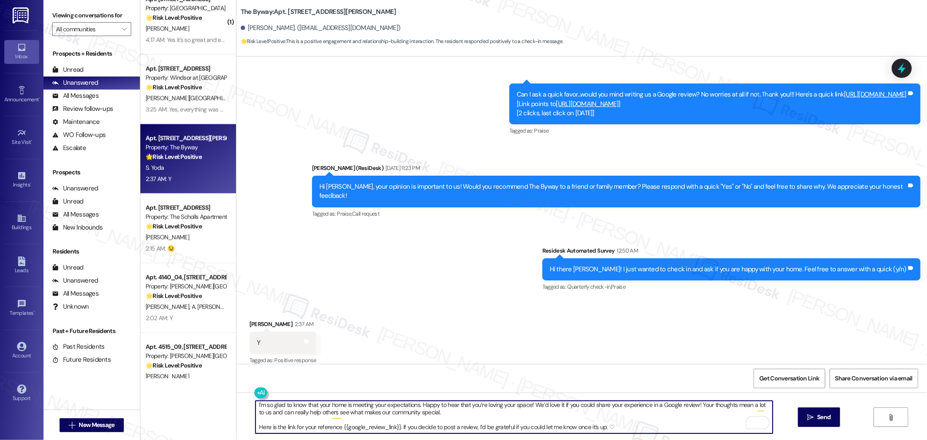
scroll to position [7, 0]
paste textarea "Here is the link for your reference {{google_review_link}}."
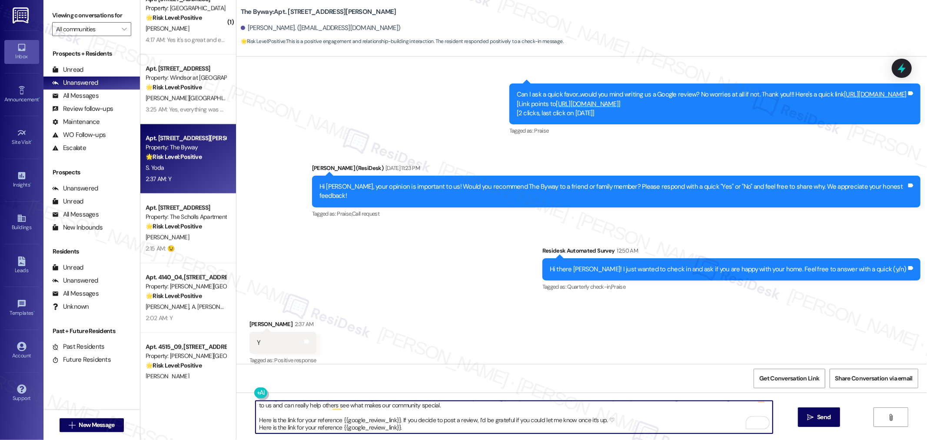
drag, startPoint x: 396, startPoint y: 423, endPoint x: 249, endPoint y: 420, distance: 147.8
click at [249, 420] on div "I'm so glad to know that your home is meeting your expectations. Happy to hear …" at bounding box center [581, 424] width 691 height 65
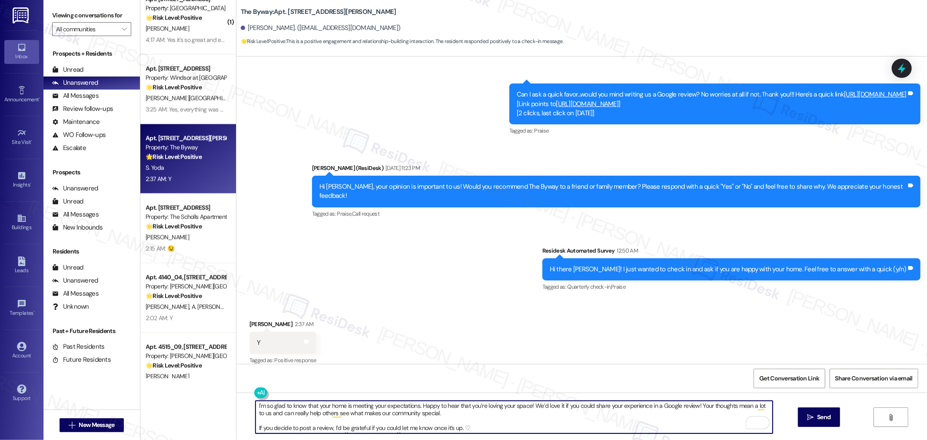
scroll to position [0, 0]
click at [500, 413] on textarea "I'm so glad to know that your home is meeting your expectations. Happy to hear …" at bounding box center [514, 417] width 517 height 33
type textarea "I'm so glad to know that your home is meeting your expectations. Happy to hear …"
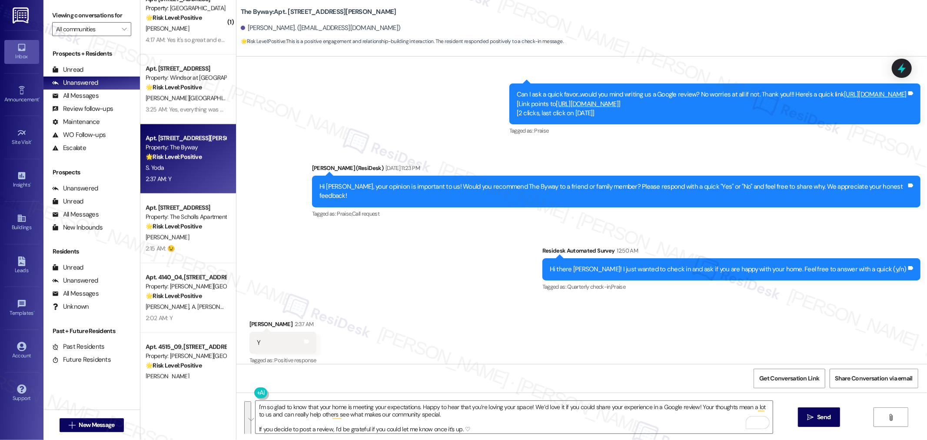
click at [618, 327] on div "Received via SMS Suyo Yoda 2:37 AM Y Tags and notes Tagged as: Positive respons…" at bounding box center [581, 336] width 691 height 73
click at [324, 414] on textarea "I'm so glad to know that your home is meeting your expectations. Happy to hear …" at bounding box center [514, 417] width 517 height 33
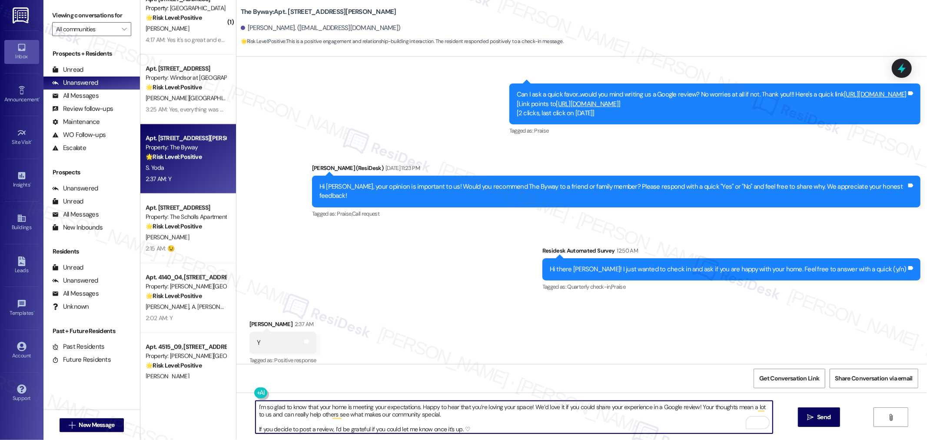
click at [328, 415] on textarea "I'm so glad to know that your home is meeting your expectations. Happy to hear …" at bounding box center [514, 417] width 517 height 33
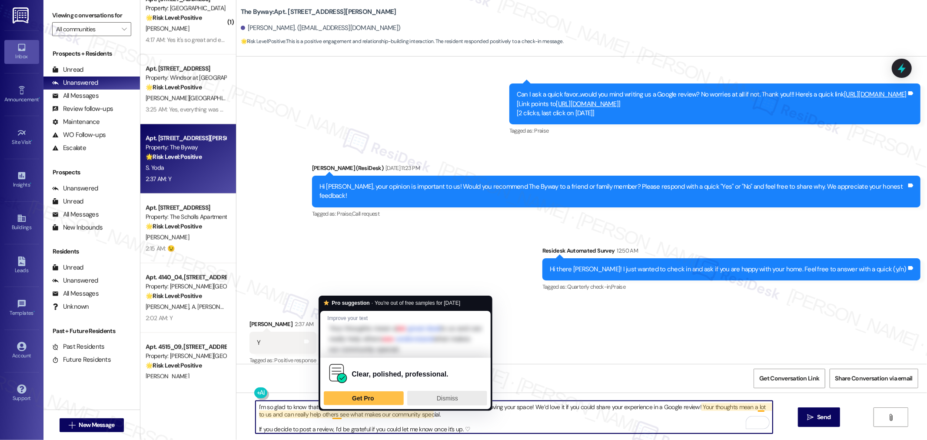
click at [563, 409] on textarea "I'm so glad to know that your home is meeting your expectations. Happy to hear …" at bounding box center [514, 417] width 517 height 33
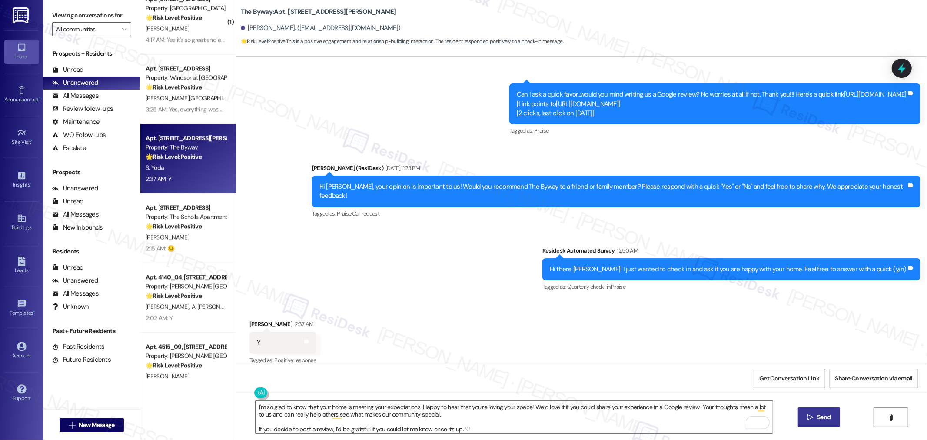
click at [834, 417] on button " Send" at bounding box center [819, 417] width 42 height 20
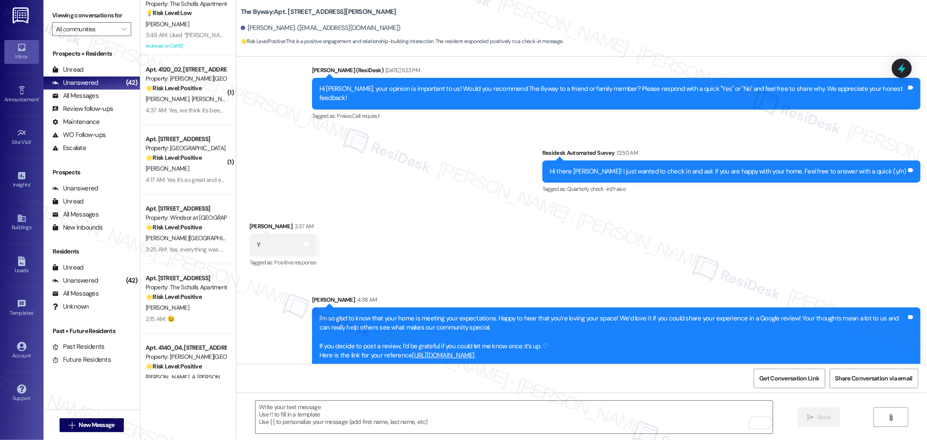
scroll to position [1400, 0]
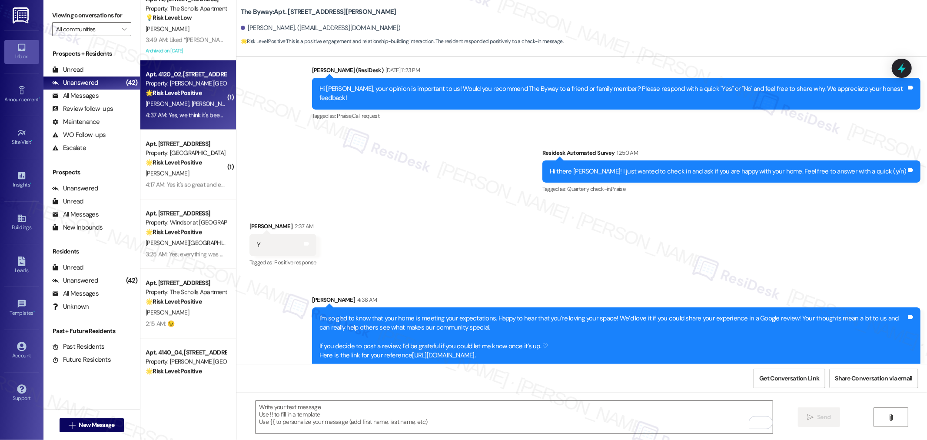
click at [187, 112] on div "4:37 AM: Yes, we think it's been great! 4:37 AM: Yes, we think it's been great!" at bounding box center [192, 115] width 93 height 8
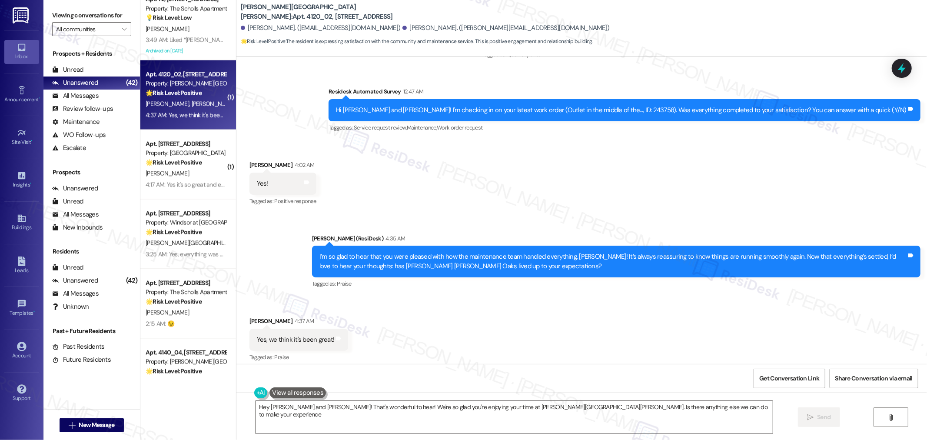
scroll to position [797, 0]
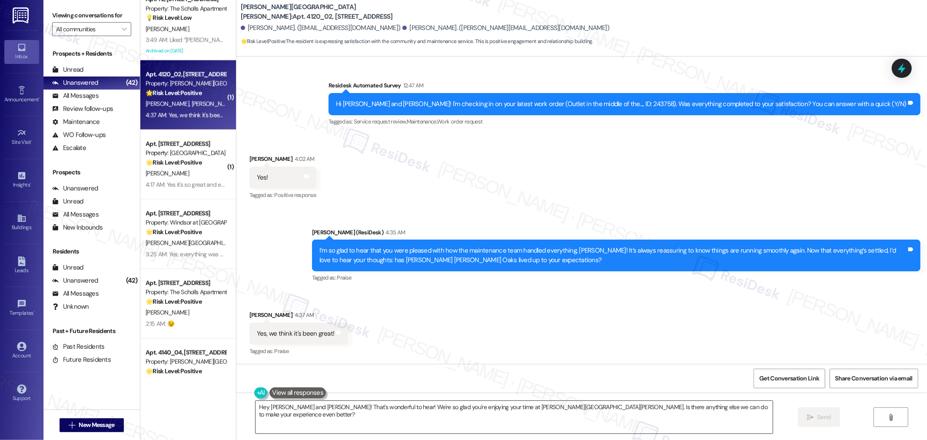
click at [607, 415] on textarea "Hey Erika and Kynan! That's wonderful to hear! We're so glad you're enjoying yo…" at bounding box center [514, 417] width 517 height 33
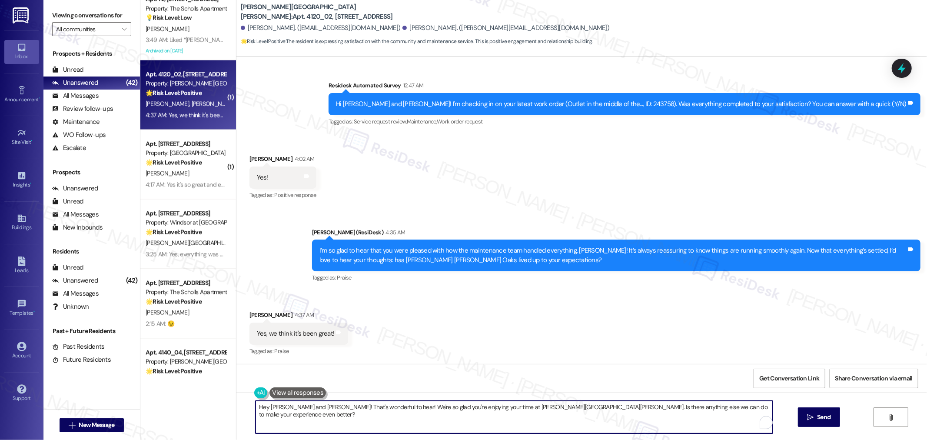
paste textarea "◠‿◠"
type textarea "◠‿◠"
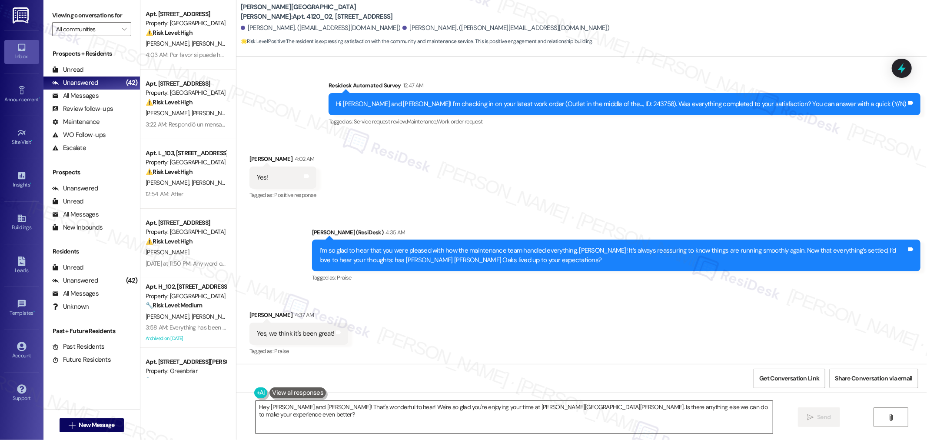
click at [565, 415] on textarea "Hey Erika and Kynan! That's wonderful to hear! We're so glad you're enjoying yo…" at bounding box center [514, 417] width 517 height 33
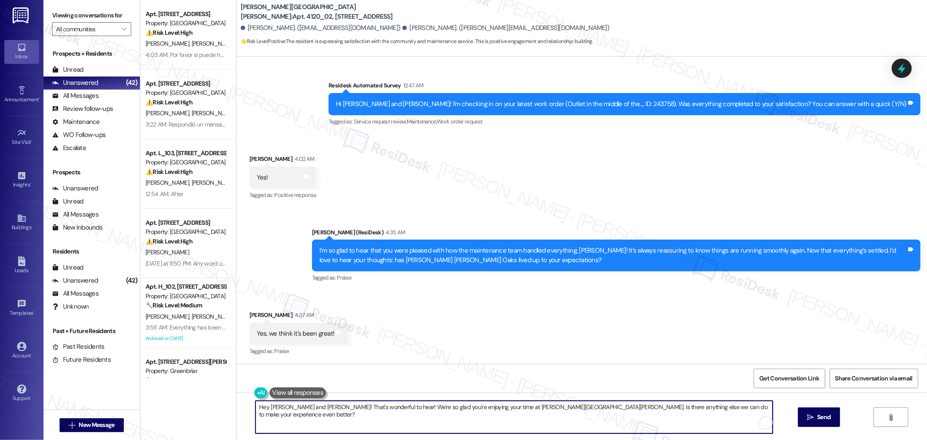
paste textarea "I'm so glad to know that your home is meeting your expectations. Happy to hear …"
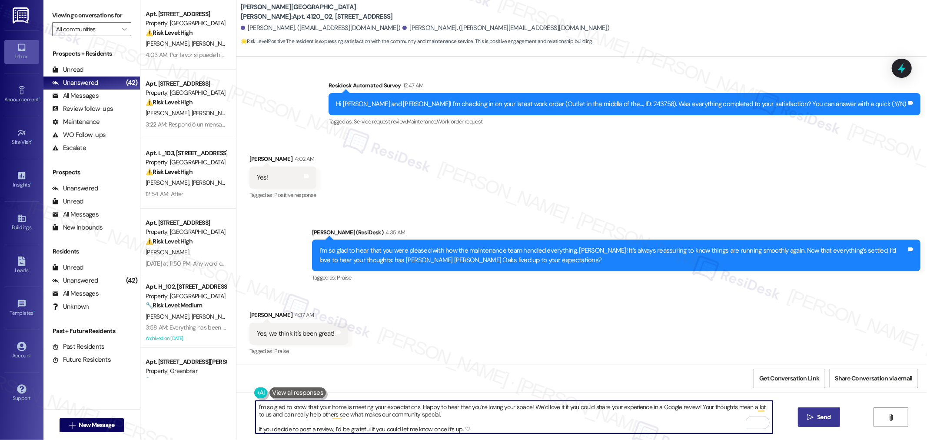
type textarea "I'm so glad to know that your home is meeting your expectations. Happy to hear …"
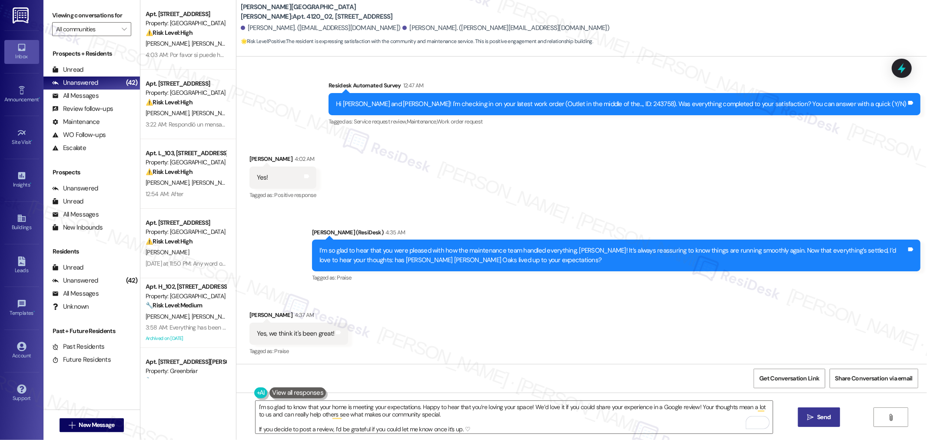
click at [831, 413] on span "Send" at bounding box center [823, 416] width 17 height 9
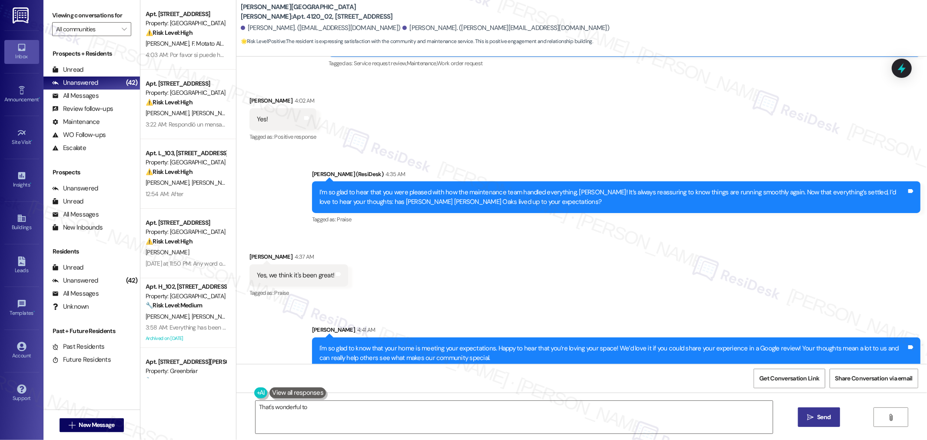
scroll to position [895, 0]
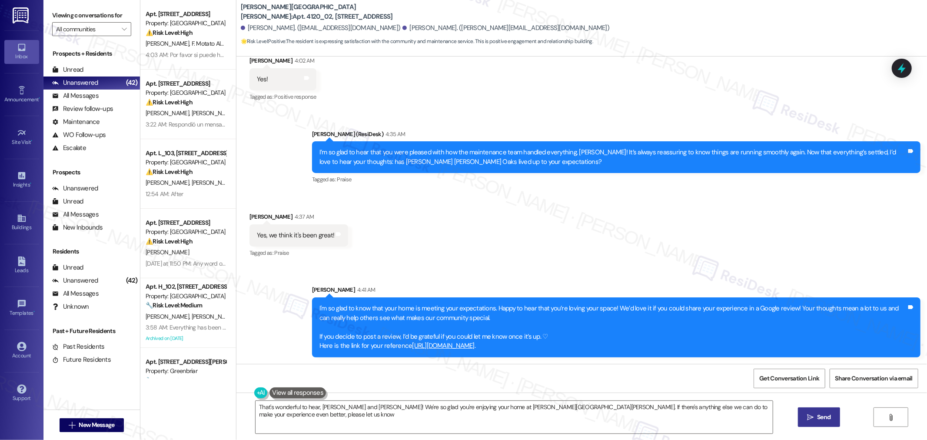
type textarea "That's wonderful to hear, Erika and Kynan! We're so glad you're enjoying your h…"
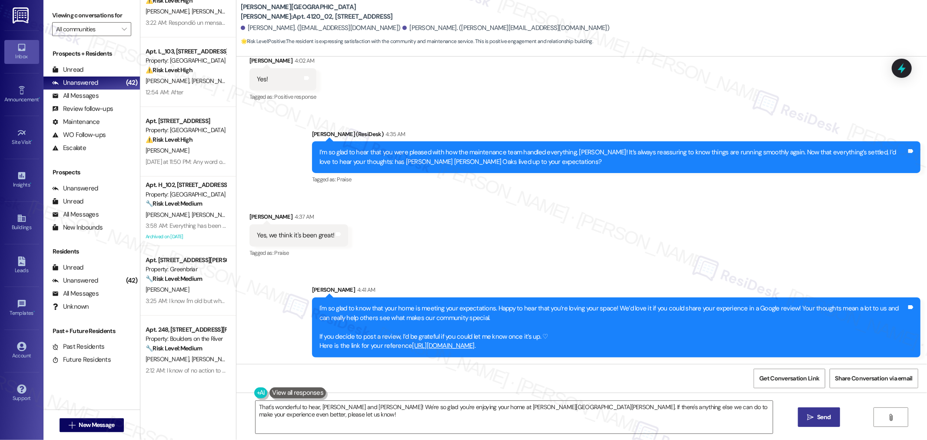
scroll to position [193, 0]
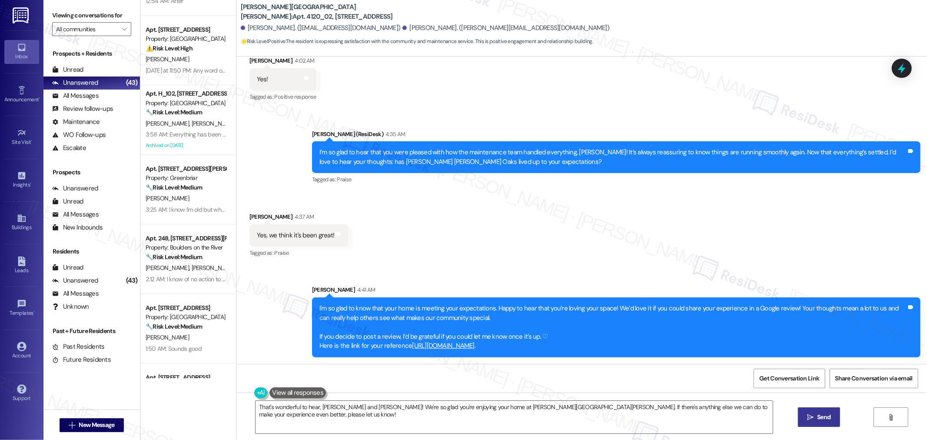
drag, startPoint x: 559, startPoint y: 241, endPoint x: 549, endPoint y: 243, distance: 10.3
click at [553, 241] on div "Received via SMS Kynan Mackrory 4:37 AM Yes, we think it's been great! Tags and…" at bounding box center [581, 229] width 691 height 73
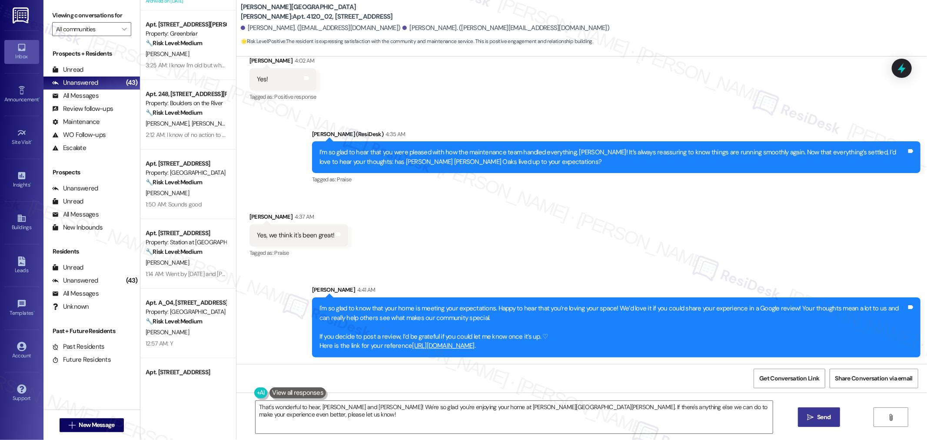
scroll to position [338, 0]
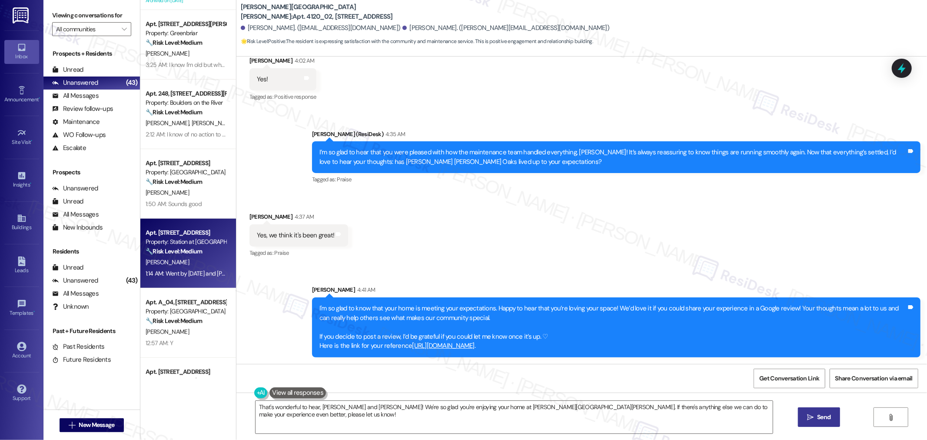
click at [196, 249] on strong "🔧 Risk Level: Medium" at bounding box center [174, 251] width 57 height 8
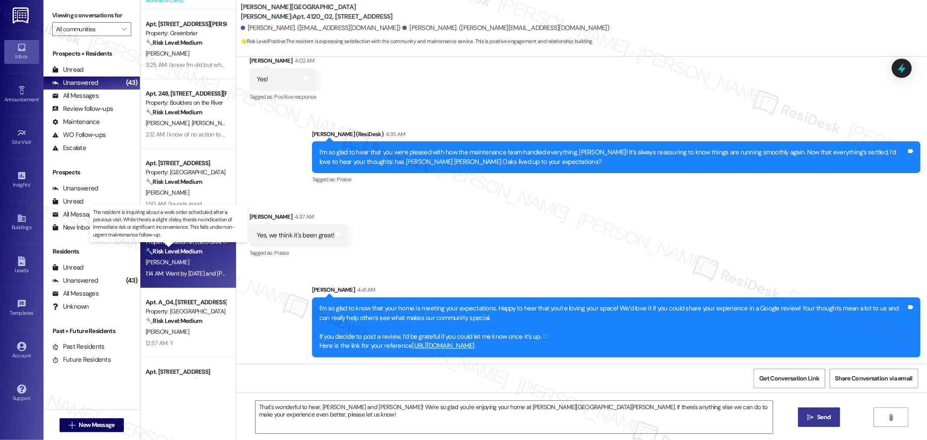
type textarea "Fetching suggested responses. Please feel free to read through the conversation…"
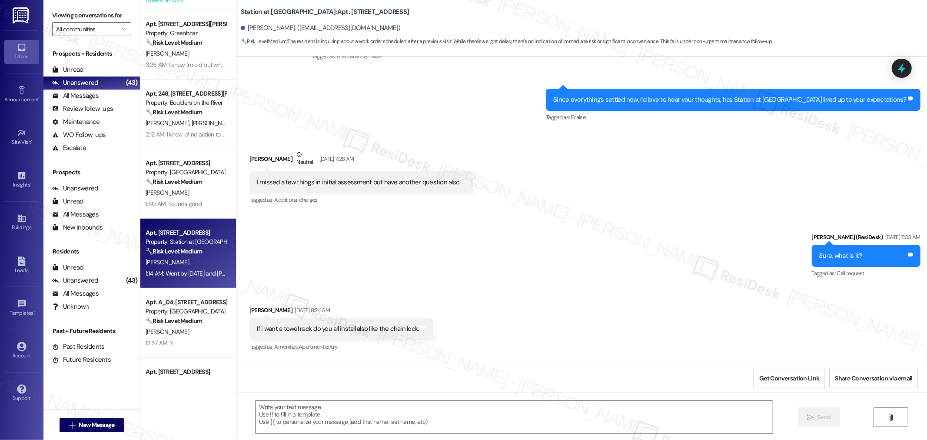
type textarea "Fetching suggested responses. Please feel free to read through the conversation…"
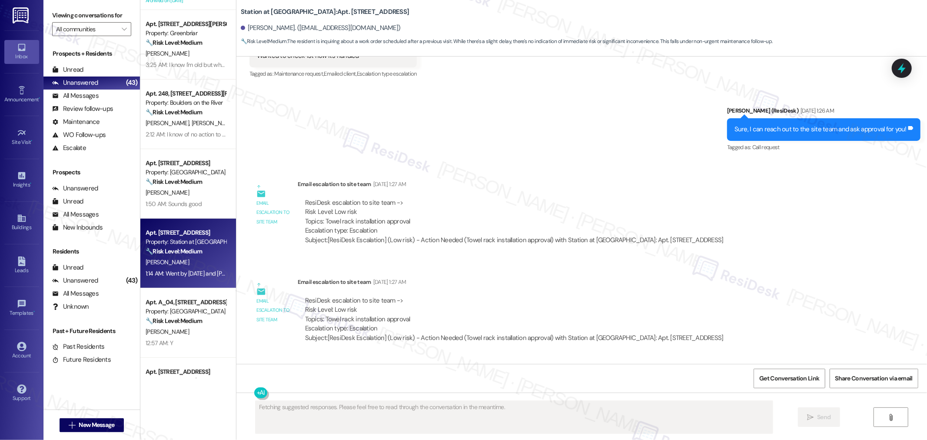
scroll to position [1068, 0]
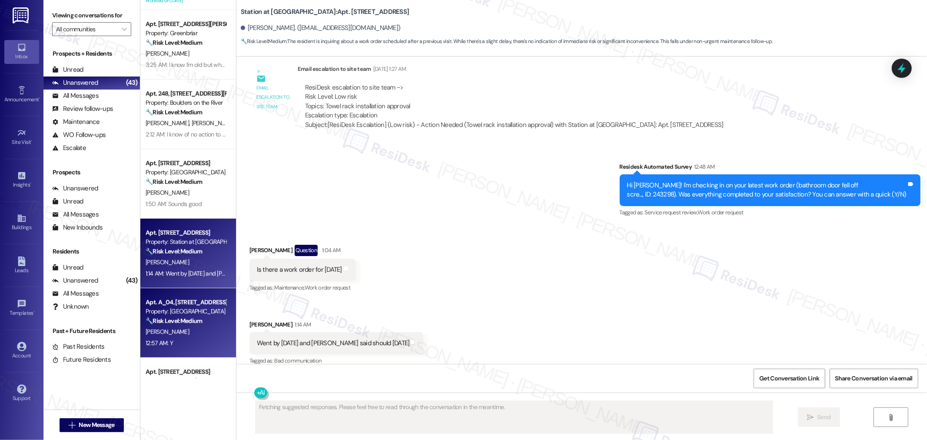
click at [188, 333] on div "M. Tamm" at bounding box center [186, 331] width 82 height 11
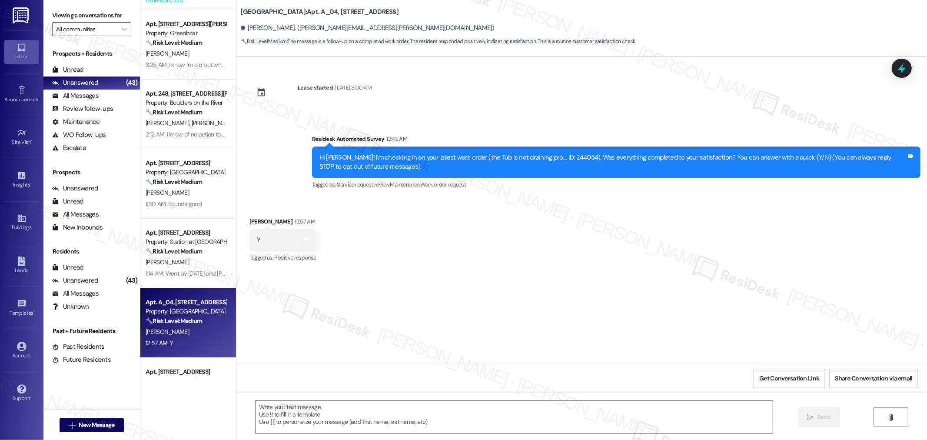
type textarea "Fetching suggested responses. Please feel free to read through the conversation…"
click at [432, 418] on textarea at bounding box center [514, 417] width 517 height 33
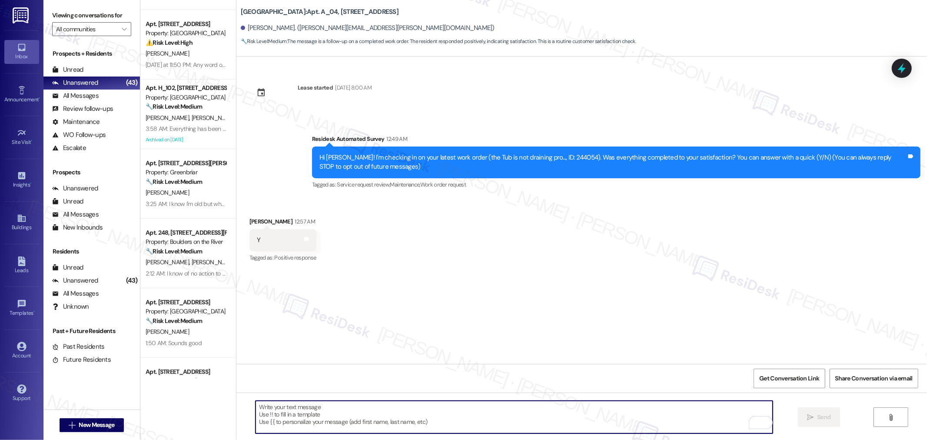
click at [554, 419] on textarea "To enrich screen reader interactions, please activate Accessibility in Grammarl…" at bounding box center [514, 417] width 517 height 33
paste textarea "Thanks so much for letting us know, {{first_name}}! We’re really glad to hear y…"
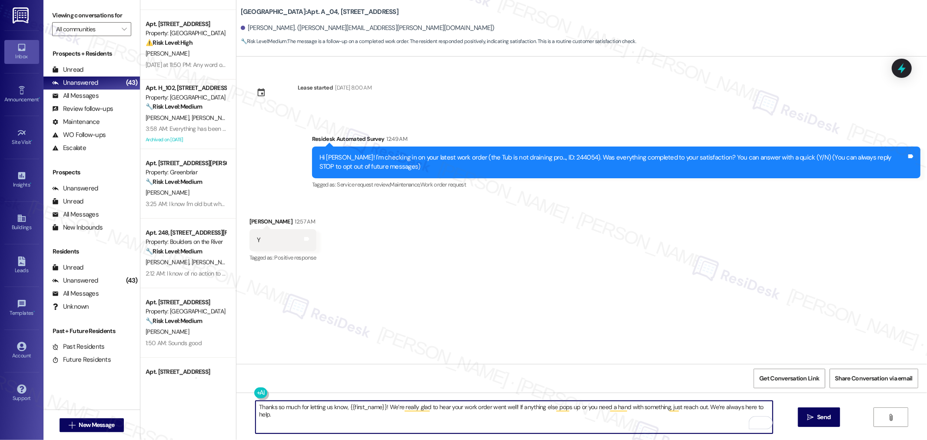
click at [485, 407] on textarea "Thanks so much for letting us know, {{first_name}}! We’re really glad to hear y…" at bounding box center [514, 417] width 517 height 33
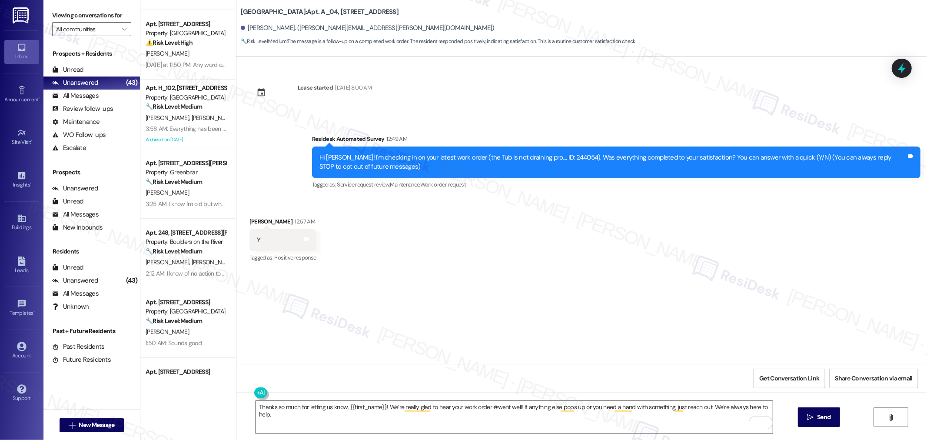
click at [541, 158] on div "Hi Marley! I'm checking in on your latest work order (the Tub is not draining p…" at bounding box center [612, 162] width 587 height 19
copy div "244054"
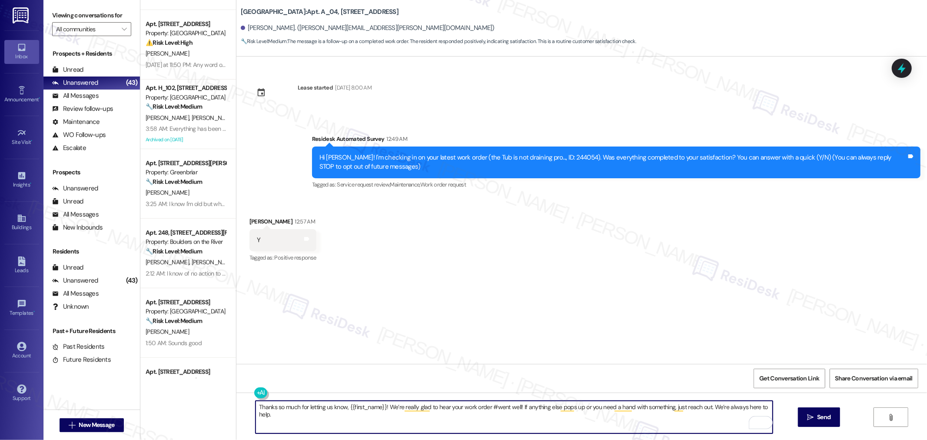
click at [489, 408] on textarea "Thanks so much for letting us know, {{first_name}}! We’re really glad to hear y…" at bounding box center [514, 417] width 517 height 33
paste textarea "244054"
type textarea "Thanks so much for letting us know, {{first_name}}! We’re really glad to hear y…"
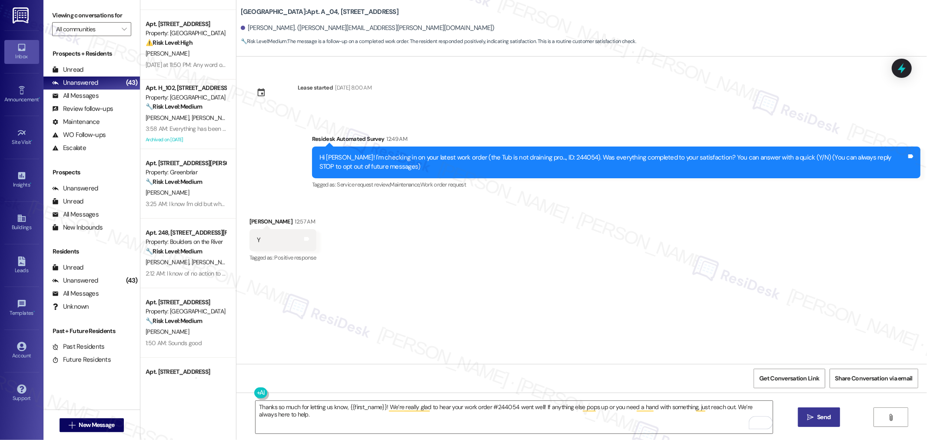
click at [833, 414] on button " Send" at bounding box center [819, 417] width 42 height 20
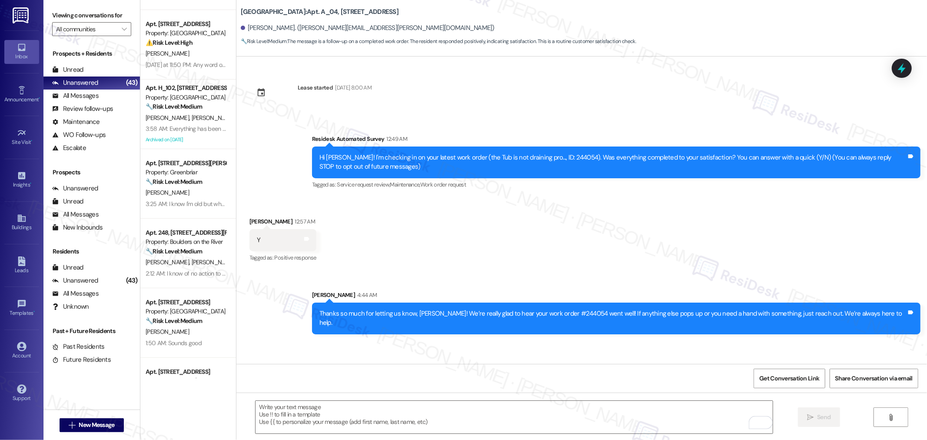
click at [191, 264] on span "K. Chapman" at bounding box center [212, 262] width 43 height 8
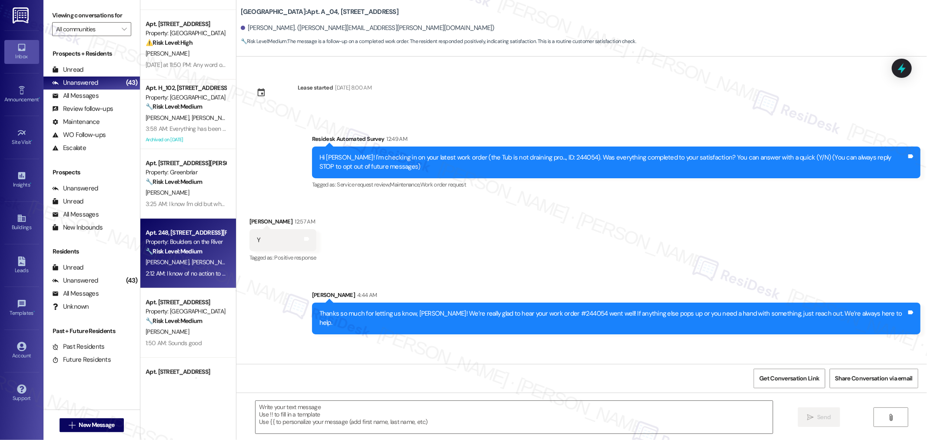
type textarea "Fetching suggested responses. Please feel free to read through the conversation…"
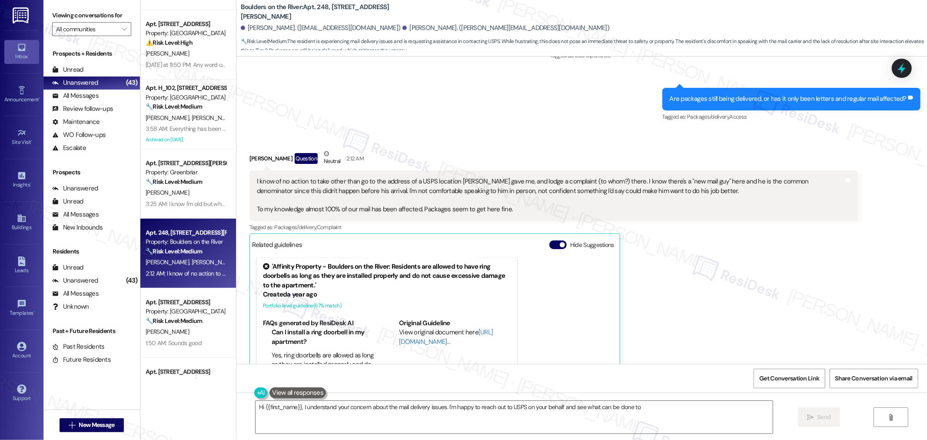
scroll to position [1327, 0]
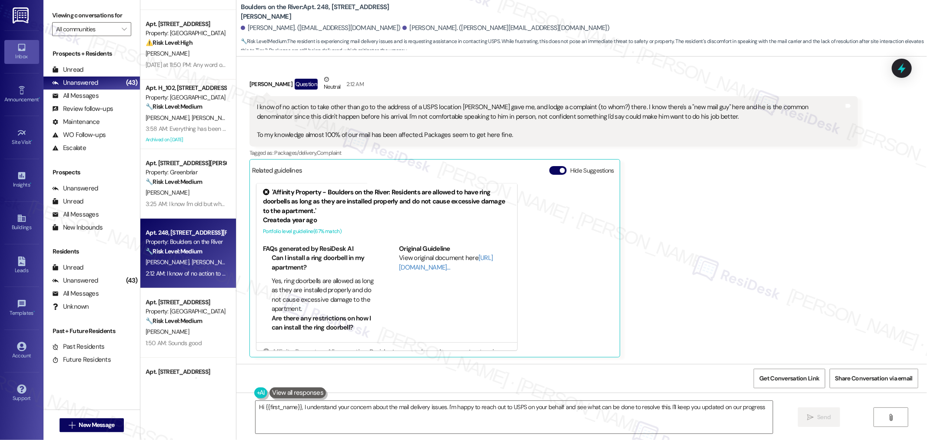
type textarea "Hi {{first_name}}, I understand your concern about the mail delivery issues. I'…"
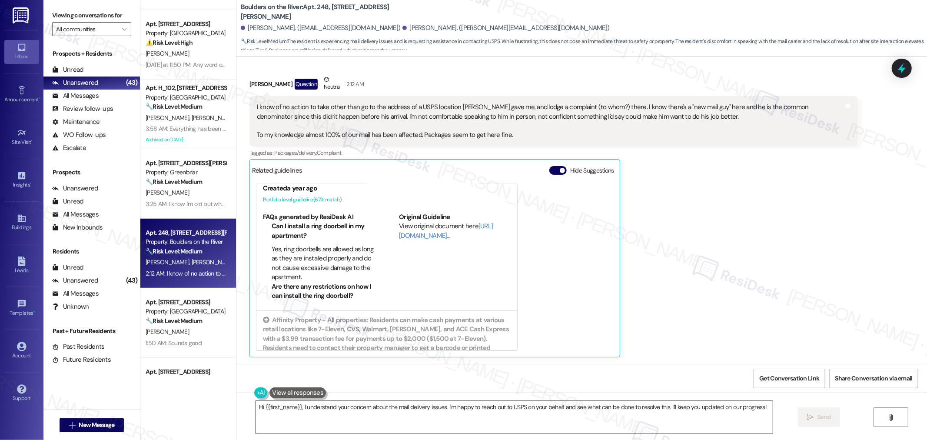
scroll to position [48, 0]
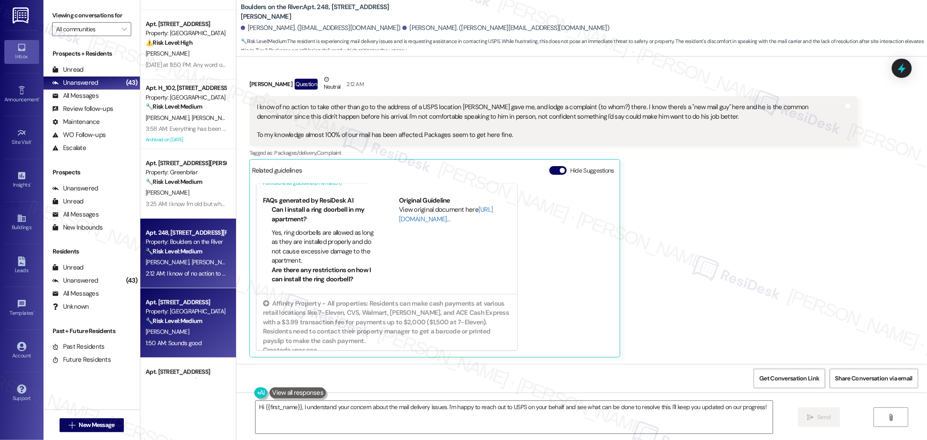
click at [206, 307] on div "Property: Orchard Crossing" at bounding box center [186, 311] width 80 height 9
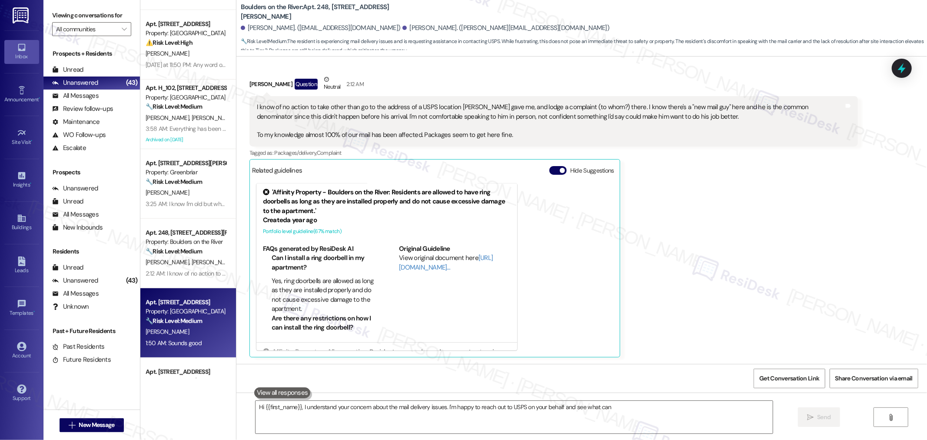
type textarea "Hi {{first_name}}, I understand your concern about the mail delivery issues. I'…"
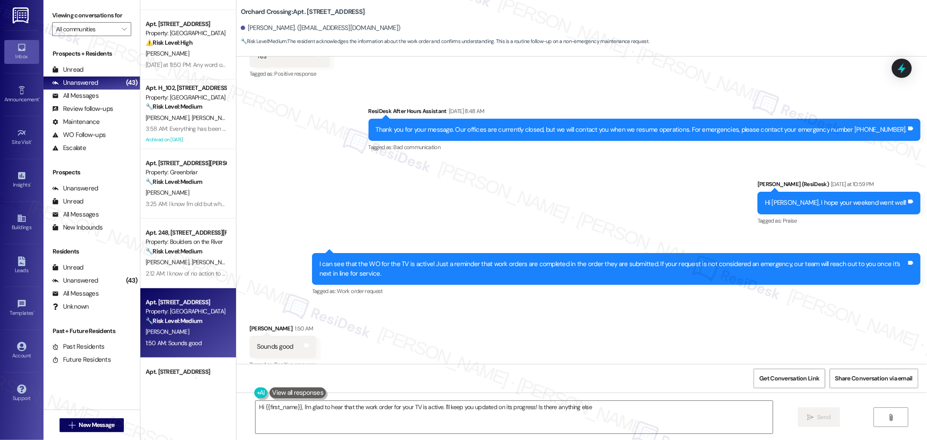
scroll to position [1347, 0]
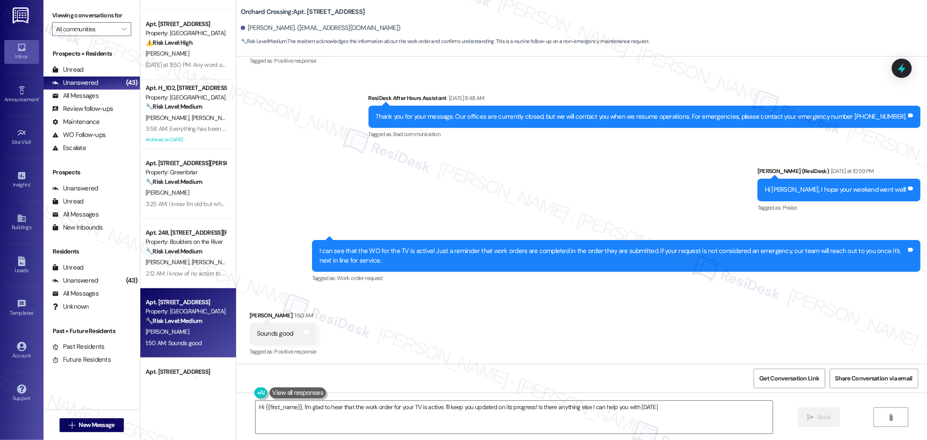
type textarea "Hi {{first_name}}, I'm glad to hear that the work order for your TV is active. …"
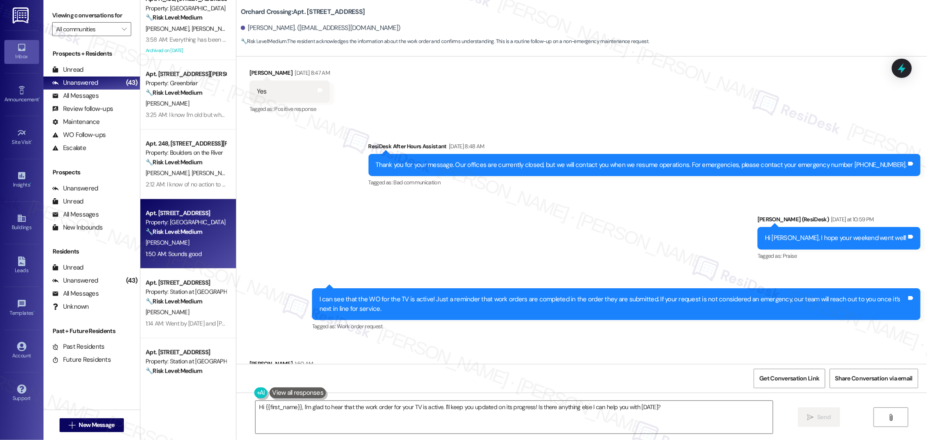
scroll to position [435, 0]
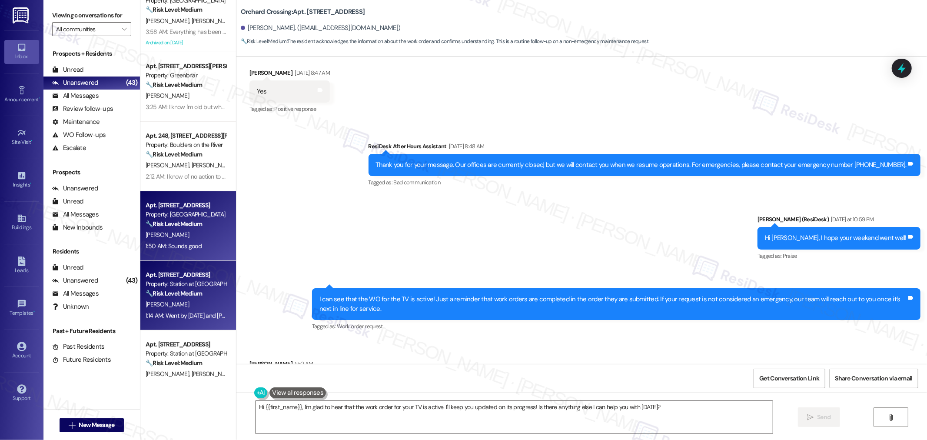
click at [189, 309] on div "V. Rubio" at bounding box center [186, 304] width 82 height 11
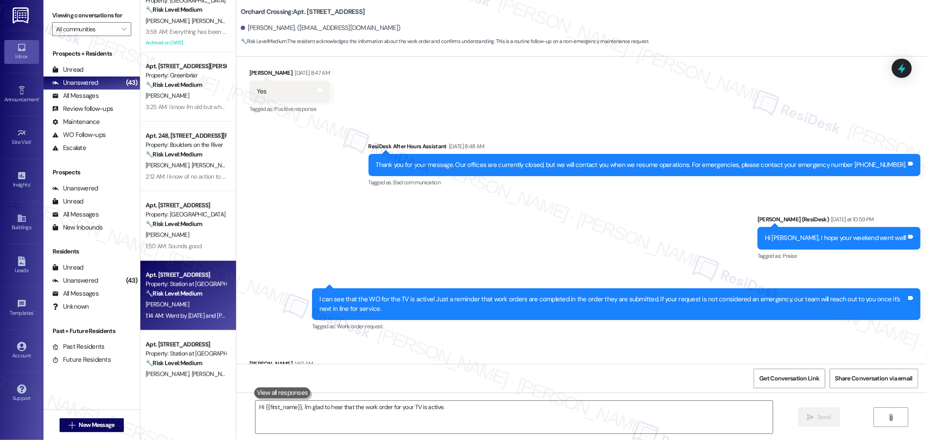
type textarea "Hi {{first_name}}, I'm glad to hear that the work order for your TV is active. …"
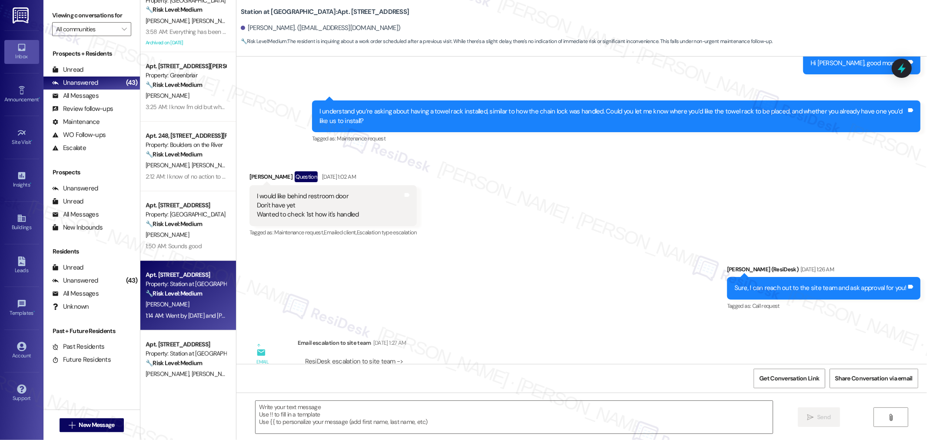
type textarea "Fetching suggested responses. Please feel free to read through the conversation…"
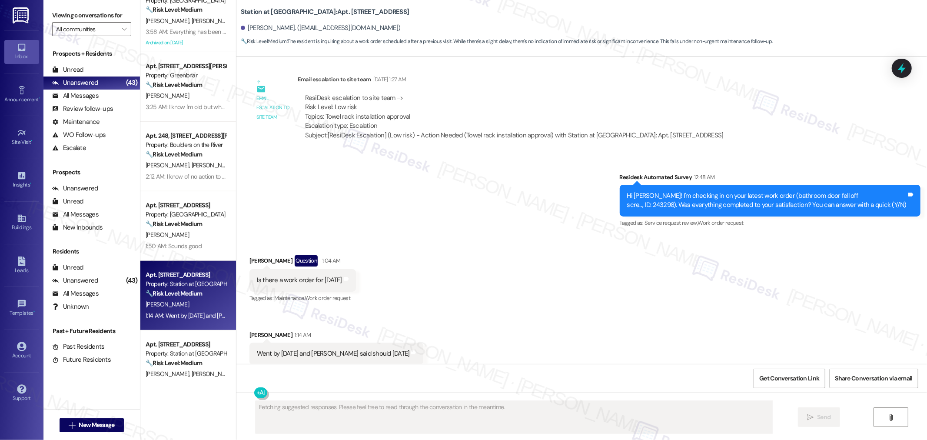
scroll to position [1068, 0]
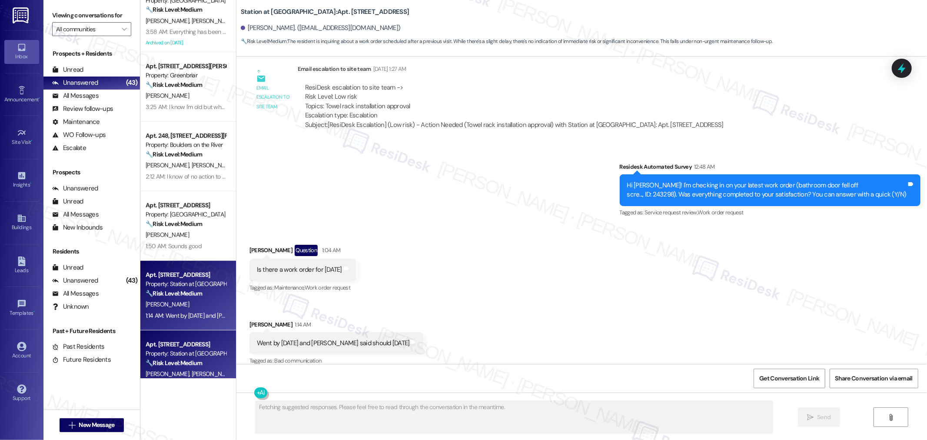
click at [153, 353] on div "Property: Station at Elm Creek" at bounding box center [186, 353] width 80 height 9
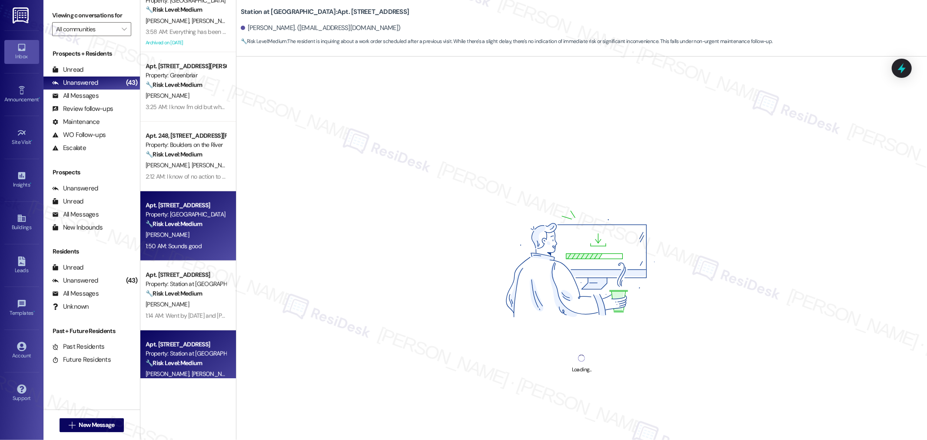
scroll to position [579, 0]
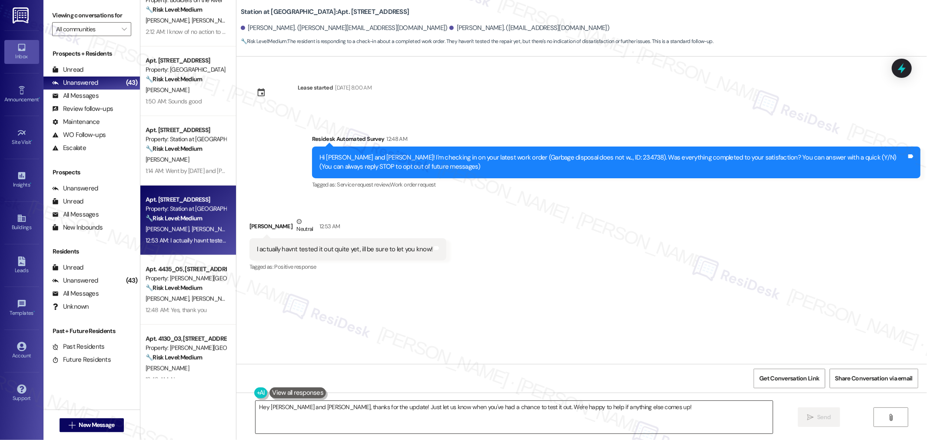
click at [607, 409] on textarea "Hey Kaden and Dylan, thanks for the update! Just let us know when you've had a …" at bounding box center [514, 417] width 517 height 33
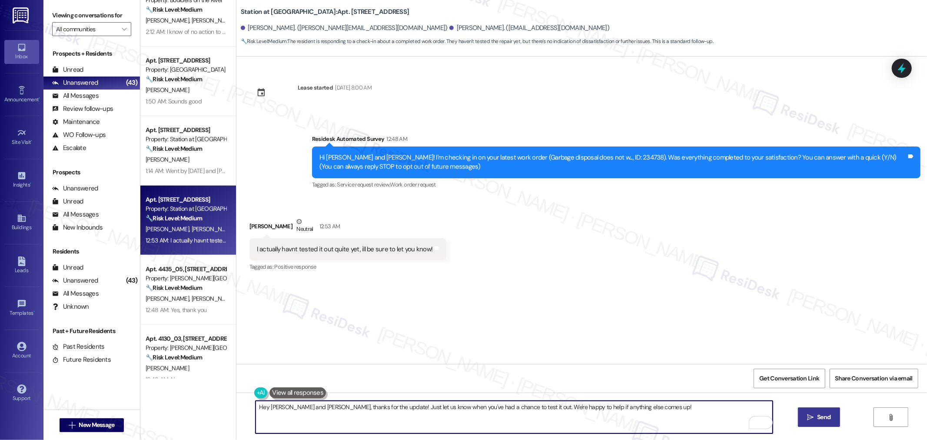
click at [823, 418] on span "Send" at bounding box center [823, 416] width 13 height 9
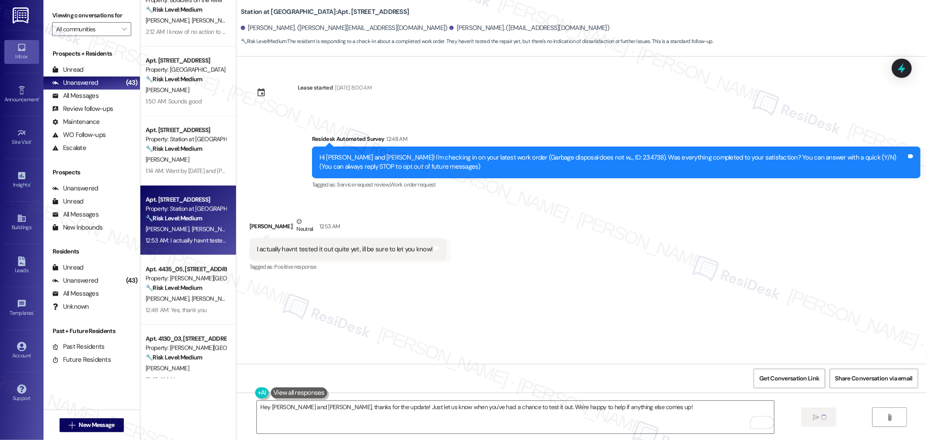
type textarea "Fetching suggested responses. Please feel free to read through the conversation…"
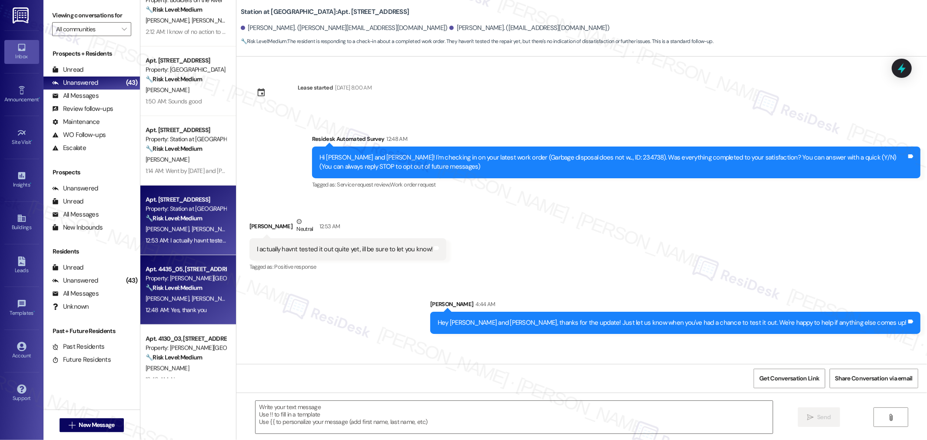
click at [176, 305] on div "12:48 AM: Yes, thank you 12:48 AM: Yes, thank you" at bounding box center [186, 310] width 82 height 11
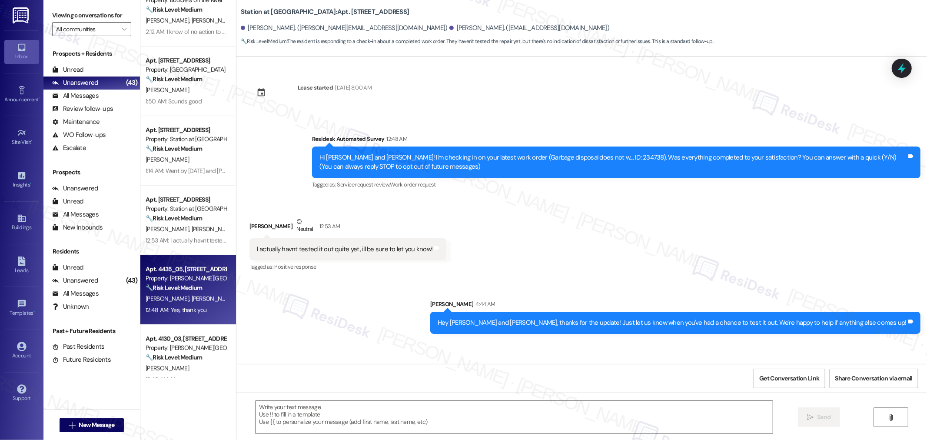
type textarea "Fetching suggested responses. Please feel free to read through the conversation…"
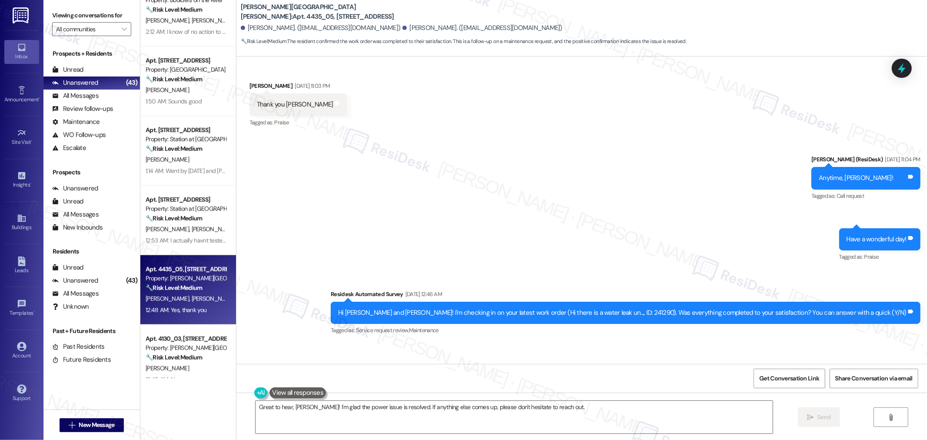
scroll to position [469, 0]
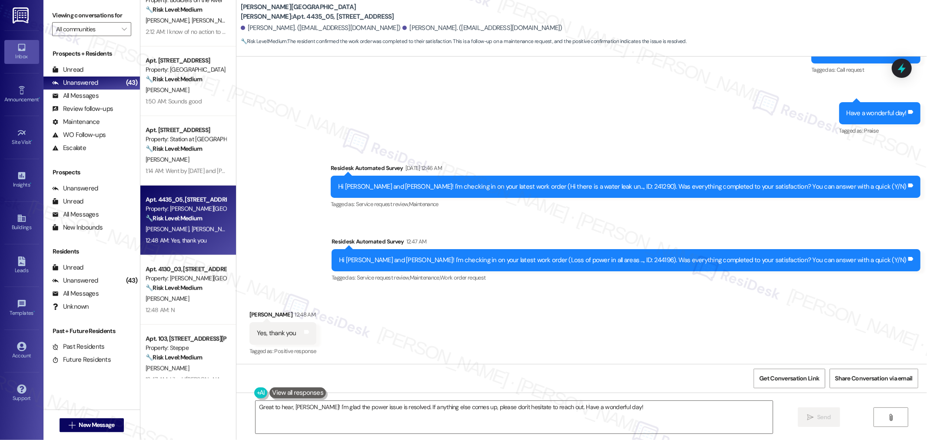
click at [609, 398] on div "Great to hear, Matthew! I'm glad the power issue is resolved. If anything else …" at bounding box center [581, 424] width 691 height 65
click at [612, 407] on textarea "Great to hear, Matthew! I'm glad the power issue is resolved. If anything else …" at bounding box center [514, 417] width 517 height 33
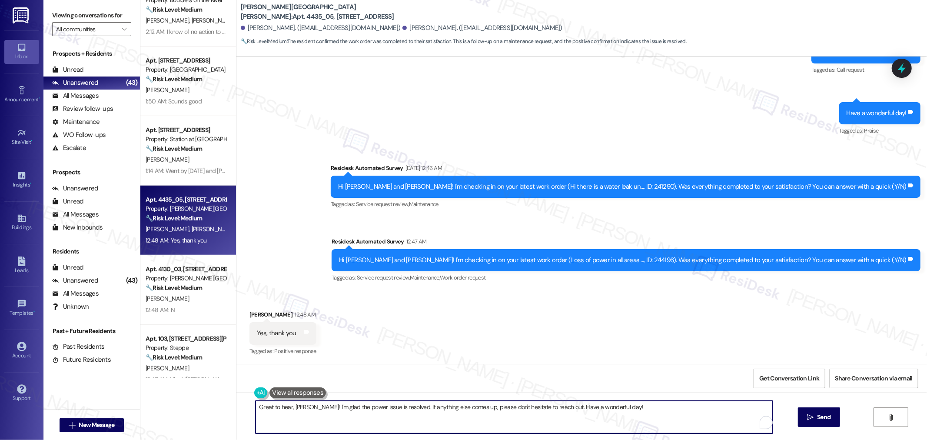
paste textarea "I’m so glad to hear that you were pleased with how the maintenance team handled…"
drag, startPoint x: 528, startPoint y: 407, endPoint x: 491, endPoint y: 410, distance: 36.6
click at [491, 410] on textarea "I’m so glad to hear that you were pleased with how the maintenance team handled…" at bounding box center [514, 417] width 517 height 33
click at [821, 415] on span "Send" at bounding box center [823, 416] width 13 height 9
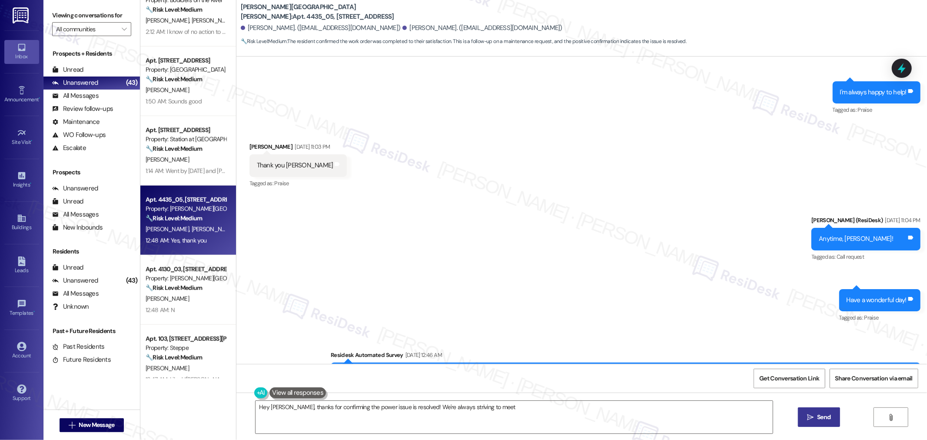
scroll to position [276, 0]
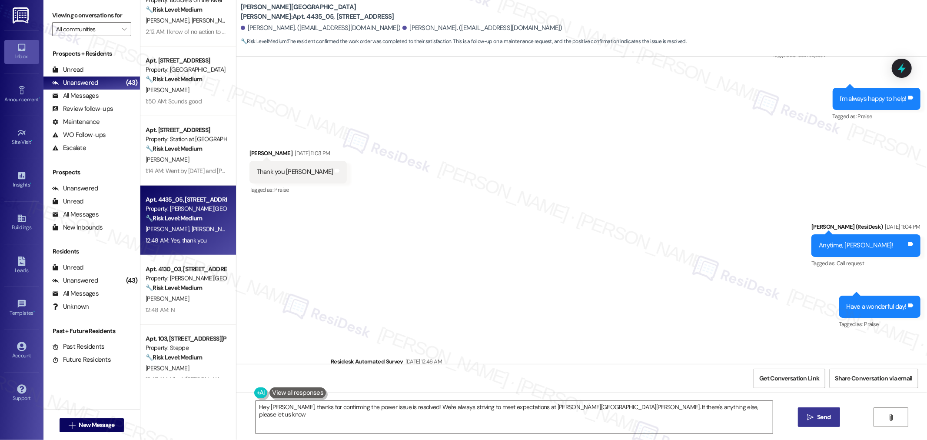
type textarea "Hey Matthew, thanks for confirming the power issue is resolved! We're always st…"
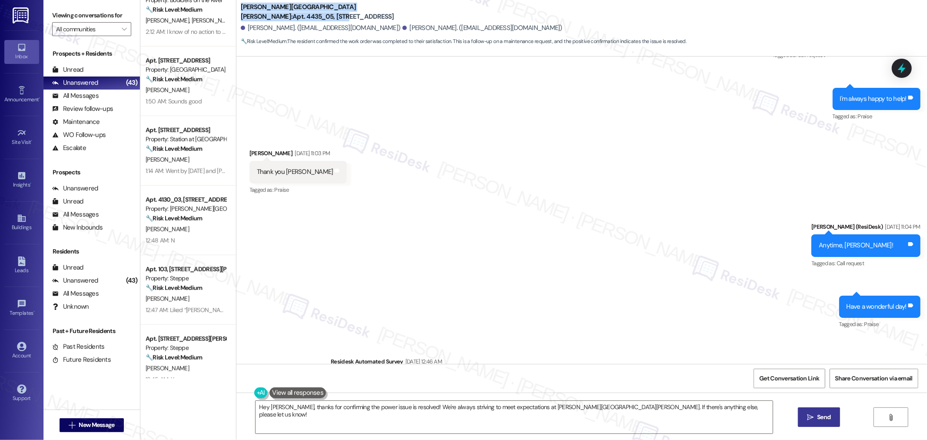
drag, startPoint x: 234, startPoint y: 10, endPoint x: 340, endPoint y: 14, distance: 106.1
click at [340, 14] on div "Witham Hill Oaks: Apt. 4435_05, 4275 NW Clubhouse Pl Matthew Huntsinger. (mhunt…" at bounding box center [581, 24] width 691 height 44
copy b "Witham Hill Oaks: Apt. 4435_05, 4275"
drag, startPoint x: 326, startPoint y: 23, endPoint x: 307, endPoint y: 18, distance: 20.1
click at [326, 23] on div "Matthew Huntsinger. (mhuntsinger85@gmail.com) Kristin Huntsinger. (winnsboro@gm…" at bounding box center [584, 28] width 686 height 17
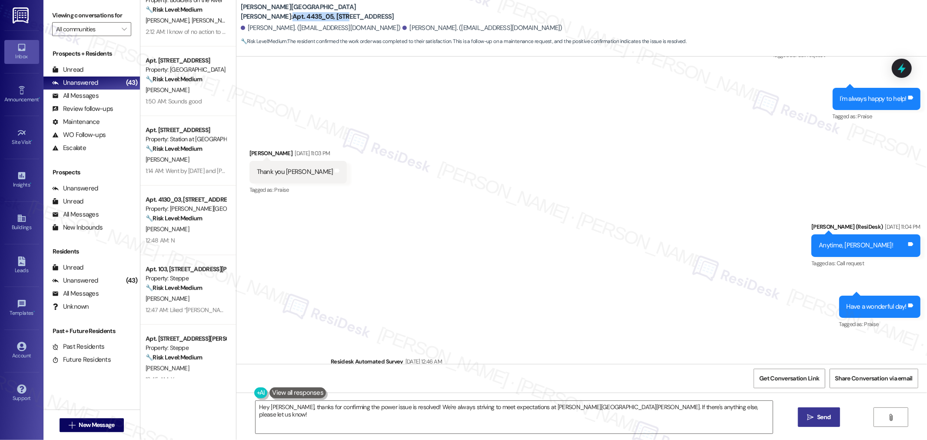
drag, startPoint x: 287, startPoint y: 11, endPoint x: 341, endPoint y: 11, distance: 54.3
click at [341, 11] on b "Witham Hill Oaks: Apt. 4435_05, 4275 NW Clubhouse Pl" at bounding box center [328, 12] width 174 height 19
copy b "Apt. 4435_05, 4275"
drag, startPoint x: 241, startPoint y: 26, endPoint x: 296, endPoint y: 27, distance: 55.2
click at [296, 27] on div "Matthew Huntsinger. (mhuntsinger85@gmail.com)" at bounding box center [321, 27] width 160 height 9
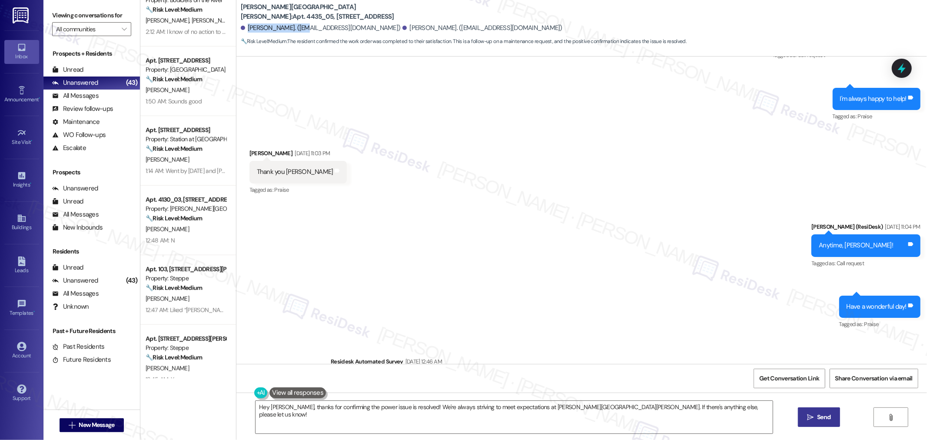
copy div "Matthew Huntsinger."
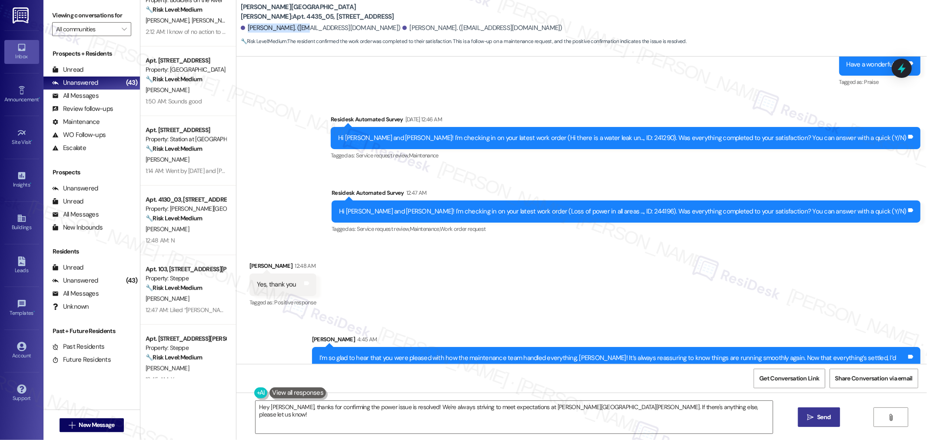
scroll to position [539, 0]
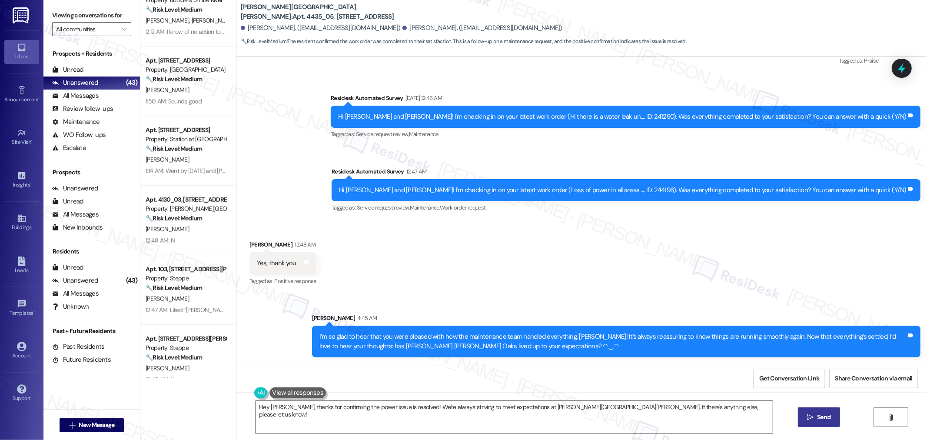
click at [667, 189] on div "Hi Matthew and Kristin! I'm checking in on your latest work order (Loss of powe…" at bounding box center [623, 190] width 568 height 9
copy div "244196"
click at [801, 388] on div "Get Conversation Link Share Conversation via email" at bounding box center [581, 378] width 691 height 29
click at [805, 375] on span "Get Conversation Link" at bounding box center [789, 378] width 60 height 9
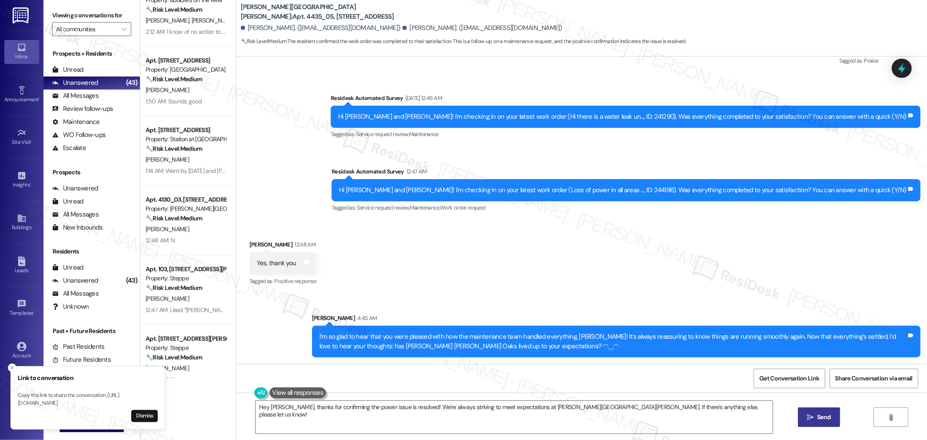
click at [215, 247] on div "Apt. 4130_03, 4275 NW Clubhouse Pl Property: Witham Hill Oaks 🔧 Risk Level: Med…" at bounding box center [188, 221] width 96 height 70
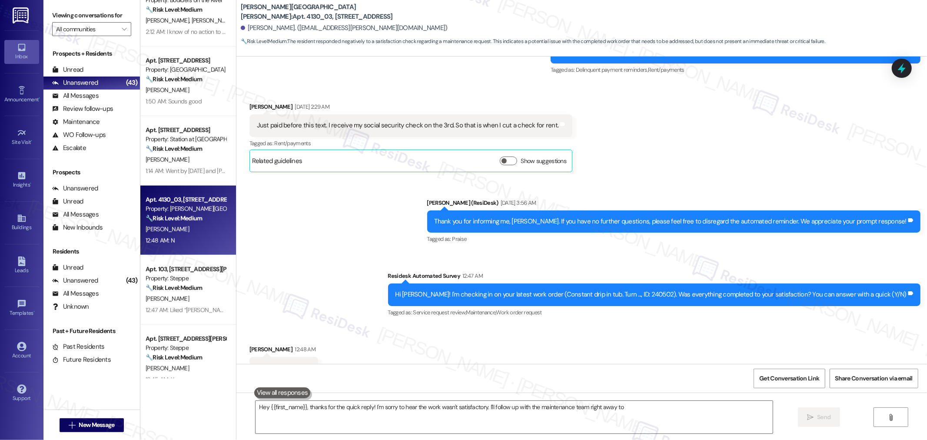
scroll to position [376, 0]
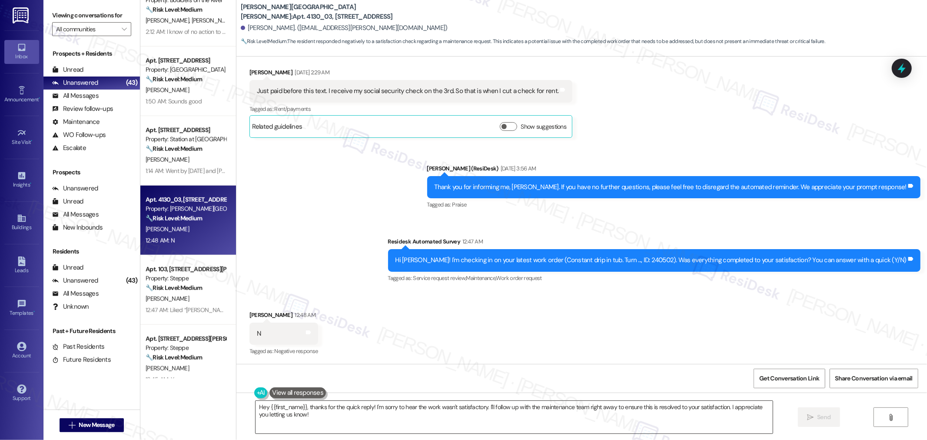
click at [593, 422] on textarea "Hey {{first_name}}, thanks for the quick reply! I'm sorry to hear the work wasn…" at bounding box center [514, 417] width 517 height 33
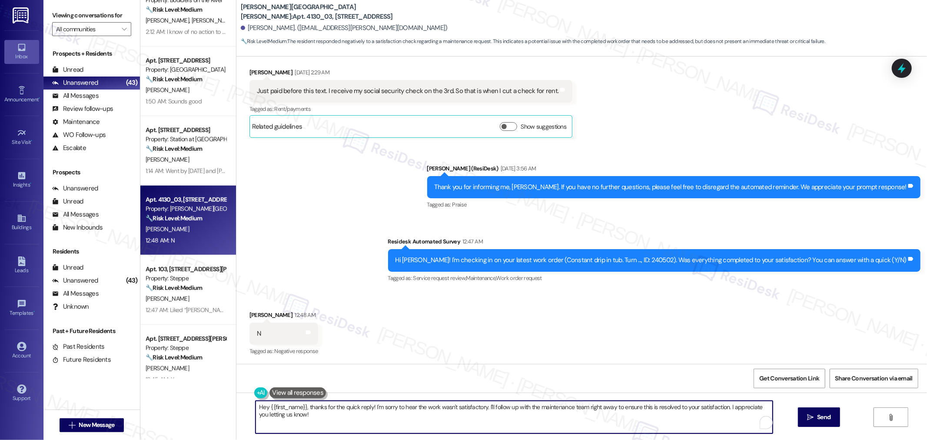
paste textarea "Thank you for bringing this to our attention, {{first_name}}. I'm sorry to hear…"
click at [657, 259] on div "Hi Cynthia! I'm checking in on your latest work order (Constant drip in tub. Tu…" at bounding box center [652, 260] width 512 height 9
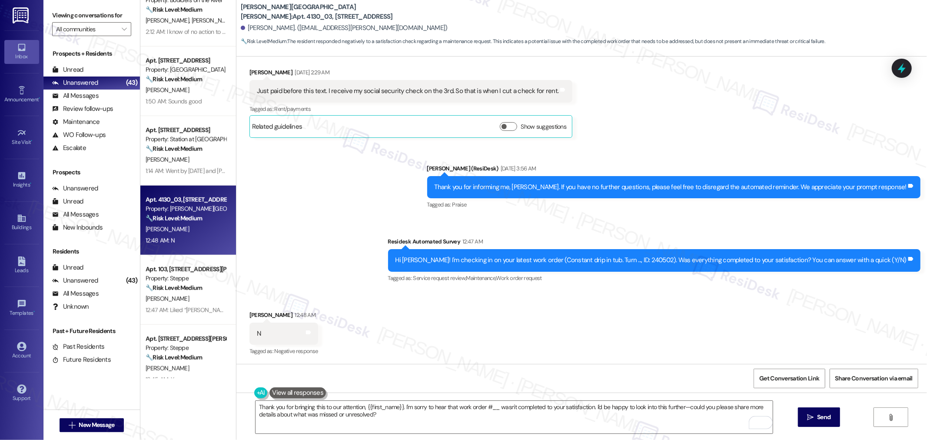
click at [670, 259] on div "Hi Cynthia! I'm checking in on your latest work order (Constant drip in tub. Tu…" at bounding box center [652, 260] width 512 height 9
copy div "240502"
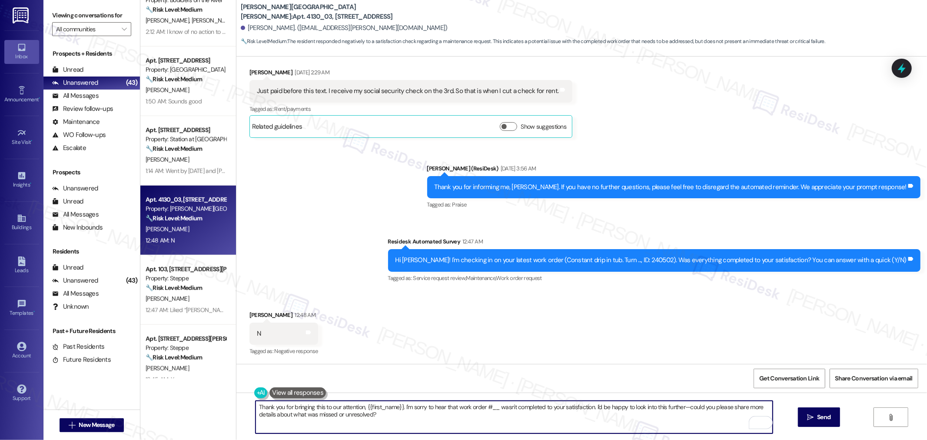
click at [494, 407] on textarea "Thank you for bringing this to our attention, {{first_name}}. I'm sorry to hear…" at bounding box center [514, 417] width 517 height 33
paste textarea "240502"
click at [579, 433] on textarea "Thank you for bringing this to our attention, {{first_name}}. I'm sorry to hear…" at bounding box center [514, 417] width 517 height 33
click at [832, 410] on button " Send" at bounding box center [819, 417] width 42 height 20
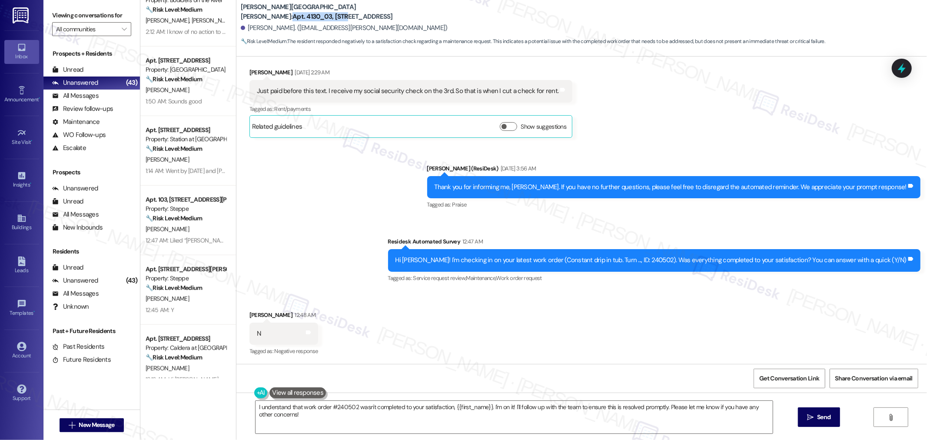
drag, startPoint x: 286, startPoint y: 11, endPoint x: 339, endPoint y: 10, distance: 53.5
click at [339, 10] on b "Witham Hill Oaks: Apt. 4130_03, 4275 NW Clubhouse Pl" at bounding box center [328, 12] width 174 height 19
copy b "Apt. 4130_03, 4275"
drag, startPoint x: 240, startPoint y: 24, endPoint x: 277, endPoint y: 25, distance: 36.9
click at [277, 25] on div "Cynthia Ward. (cindyl.ward@gmail.com)" at bounding box center [344, 27] width 207 height 9
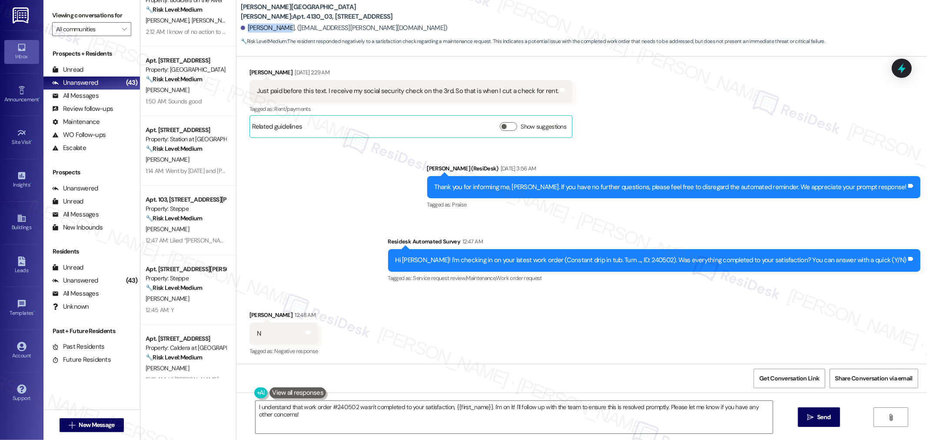
copy div "Cynthia Ward"
click at [665, 259] on div "Hi Cynthia! I'm checking in on your latest work order (Constant drip in tub. Tu…" at bounding box center [652, 260] width 512 height 9
copy div "240502"
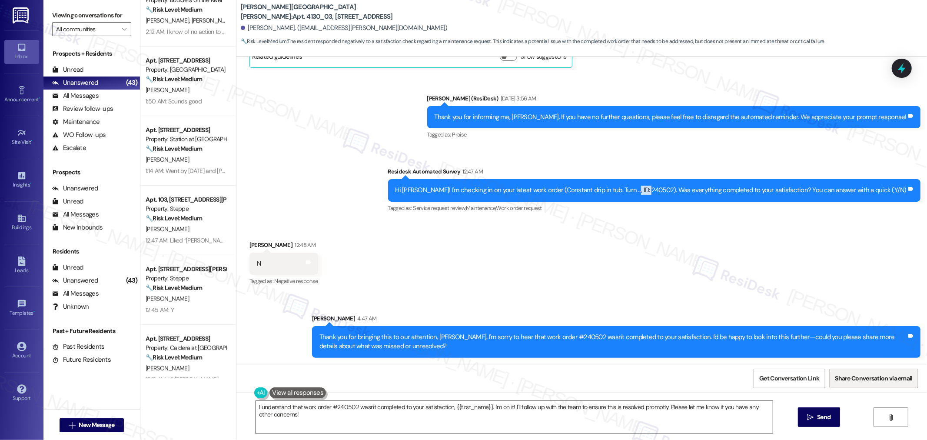
scroll to position [506, 0]
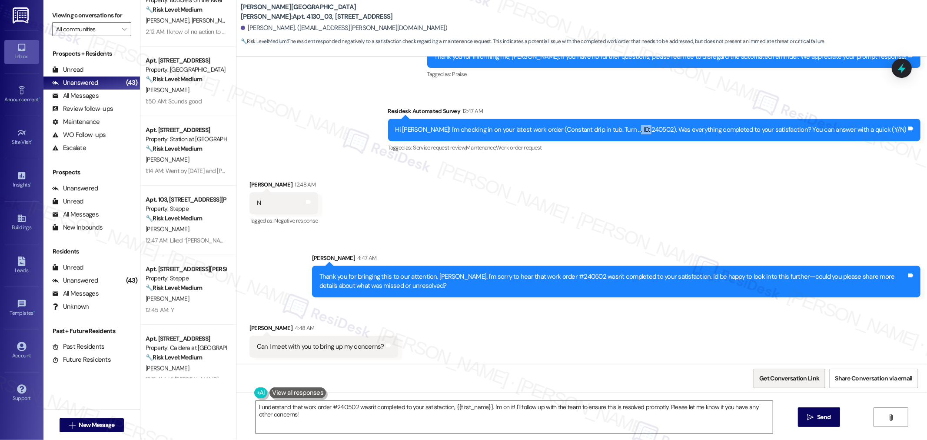
click at [788, 383] on span "Get Conversation Link" at bounding box center [789, 378] width 63 height 19
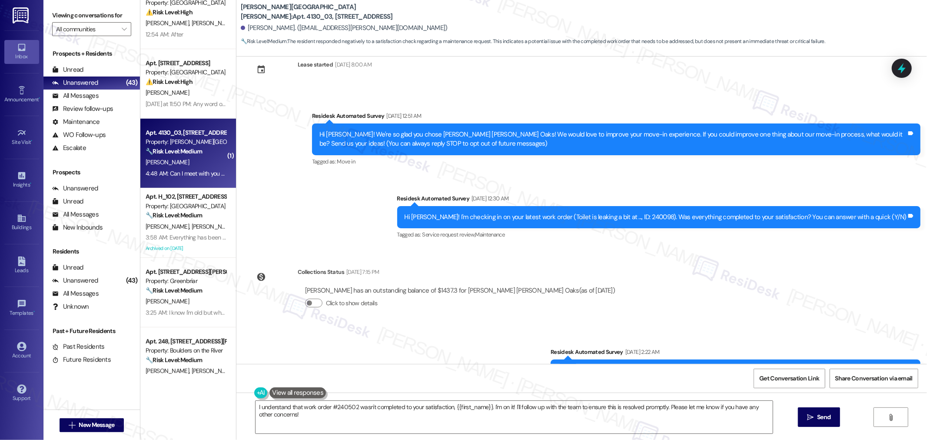
scroll to position [193, 0]
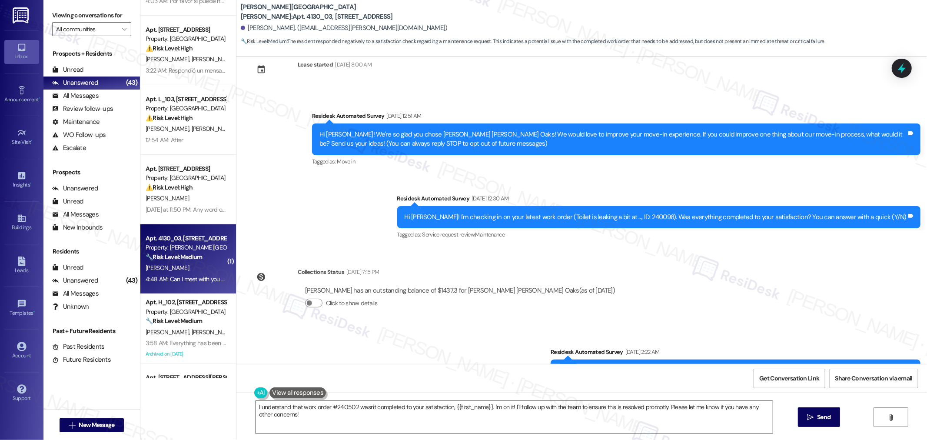
drag, startPoint x: 126, startPoint y: 289, endPoint x: 175, endPoint y: 270, distance: 52.1
click at [175, 270] on div "[PERSON_NAME]" at bounding box center [186, 268] width 82 height 11
click at [193, 259] on strong "🔧 Risk Level: Medium" at bounding box center [174, 257] width 57 height 8
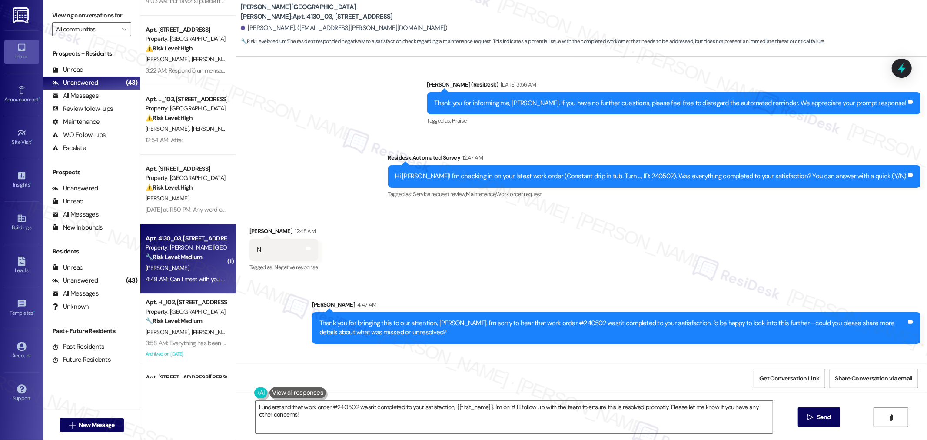
scroll to position [506, 0]
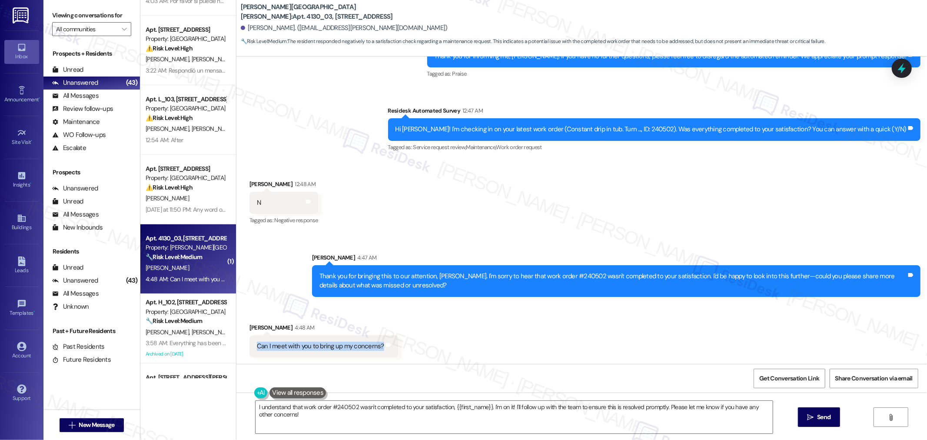
drag, startPoint x: 263, startPoint y: 349, endPoint x: 376, endPoint y: 354, distance: 114.0
click at [376, 354] on div "Can I meet with you to bring up my concerns? Tags and notes" at bounding box center [323, 346] width 149 height 22
copy div "Can I meet with you to bring up my concerns? Tags and notes"
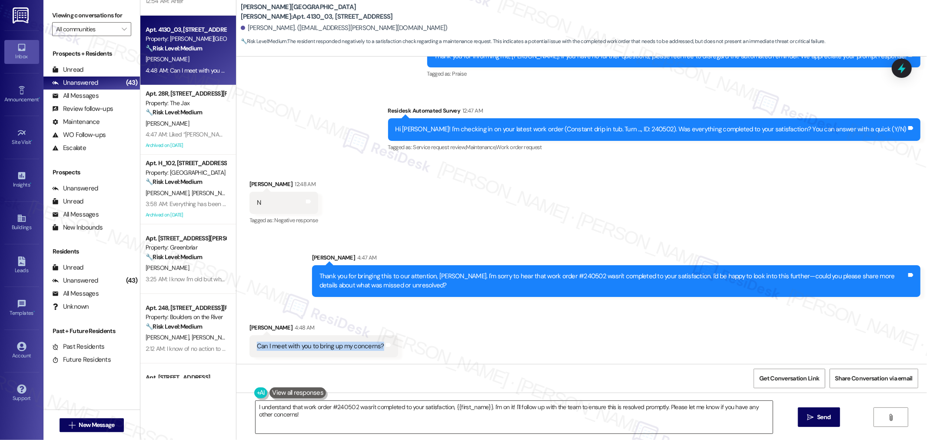
click at [618, 406] on textarea "I understand that work order #240502 wasn't completed to your satisfaction, {{f…" at bounding box center [514, 417] width 517 height 33
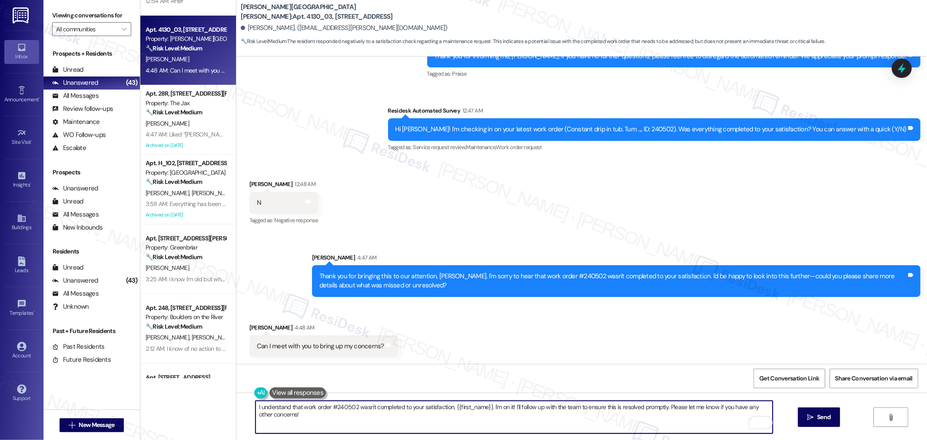
click at [613, 407] on textarea "I understand that work order #240502 wasn't completed to your satisfaction, {{f…" at bounding box center [514, 417] width 517 height 33
click at [619, 407] on textarea "I understand that work order #240502 wasn't completed to your satisfaction, {{f…" at bounding box center [514, 417] width 517 height 33
paste textarea "completely understand you’d like to discuss your concerns. If you’d like to tal…"
click at [267, 409] on textarea "I completely understand you’d like to discuss your concerns. If you’d like to t…" at bounding box center [514, 417] width 517 height 33
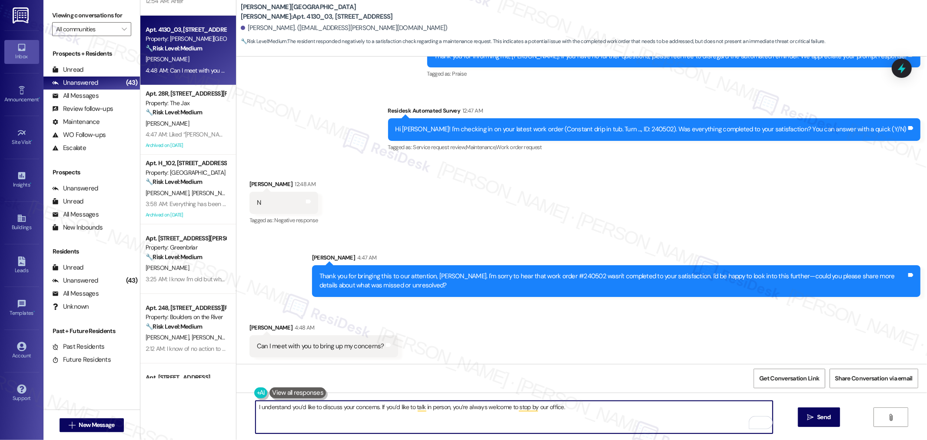
click at [585, 416] on textarea "I understand you’d like to discuss your concerns. If you’d like to talk in pers…" at bounding box center [514, 417] width 517 height 33
type textarea "I understand you’d like to discuss your concerns. If you’d like to talk in pers…"
click at [829, 411] on button " Send" at bounding box center [819, 417] width 42 height 20
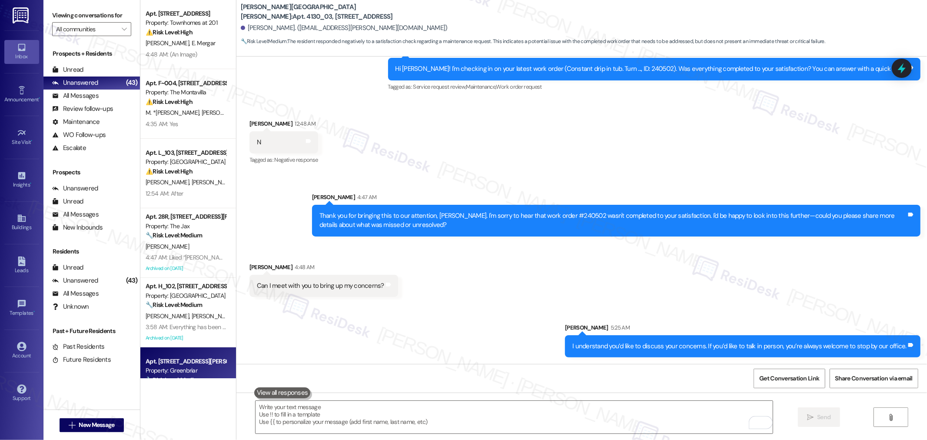
scroll to position [0, 0]
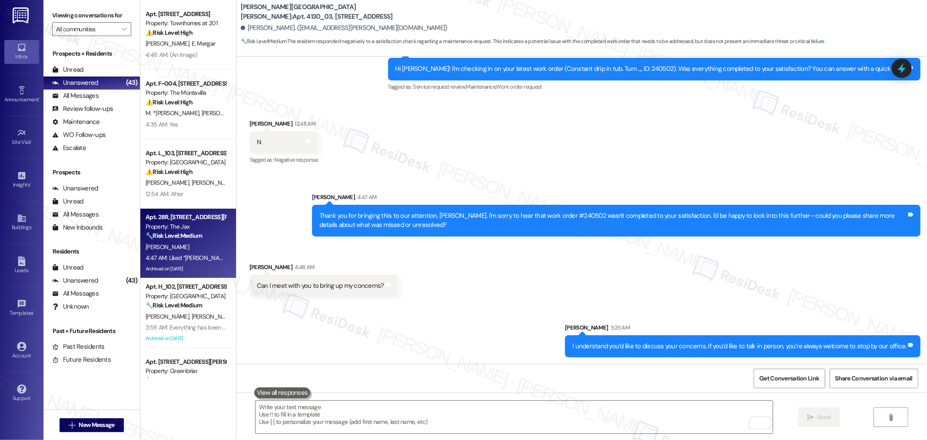
click at [185, 255] on div "4:47 AM: Liked “Sarah (The Jax): Please don't hesitate to reach out if you have…" at bounding box center [300, 258] width 309 height 8
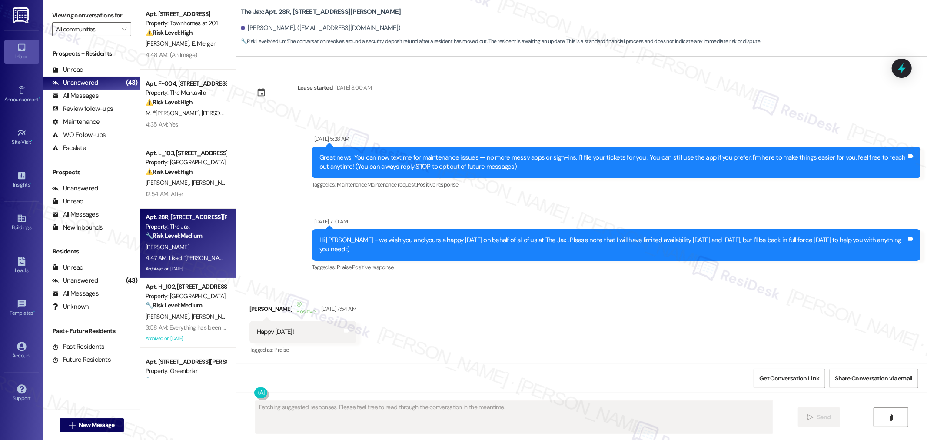
scroll to position [22817, 0]
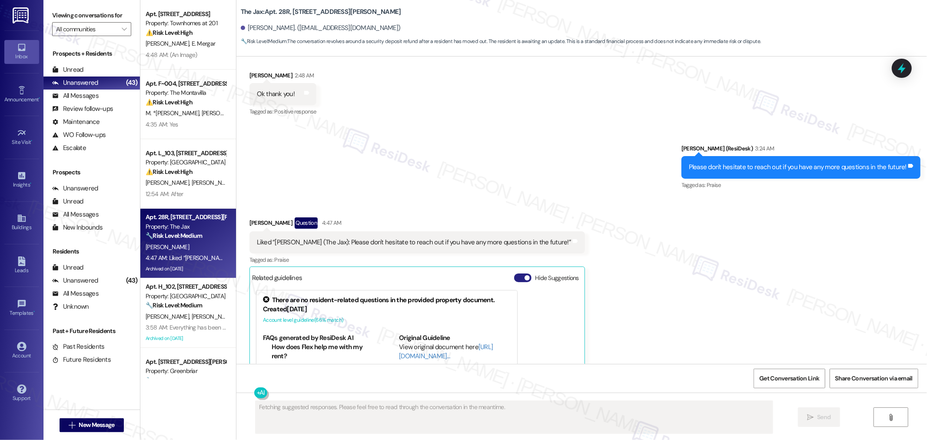
click at [525, 275] on span "button" at bounding box center [527, 277] width 5 height 5
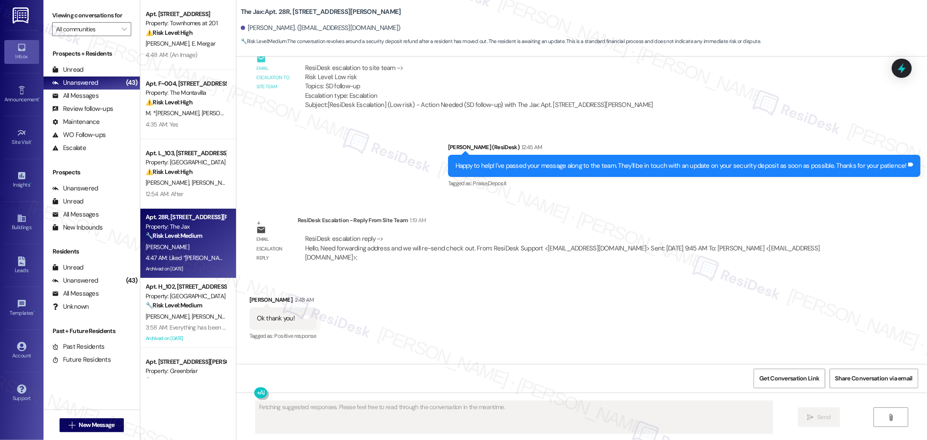
scroll to position [22641, 0]
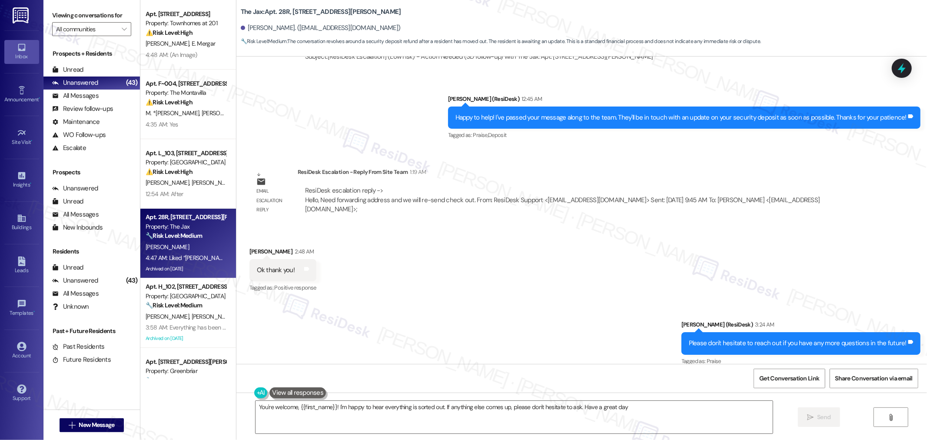
type textarea "You're welcome, {{first_name}}! I'm happy to hear everything is sorted out. If …"
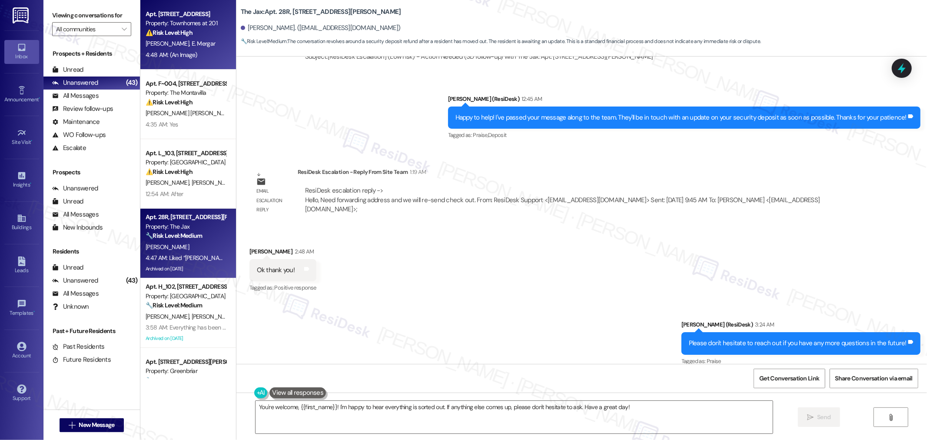
click at [179, 29] on strong "⚠️ Risk Level: High" at bounding box center [169, 33] width 47 height 8
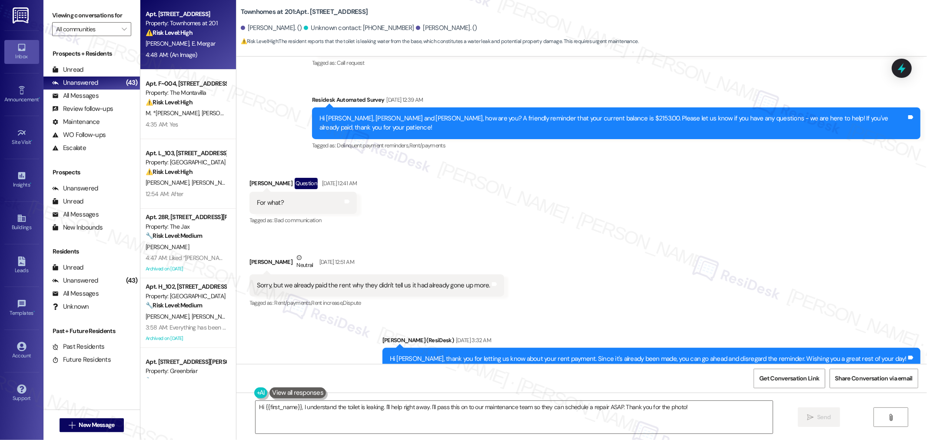
scroll to position [960, 0]
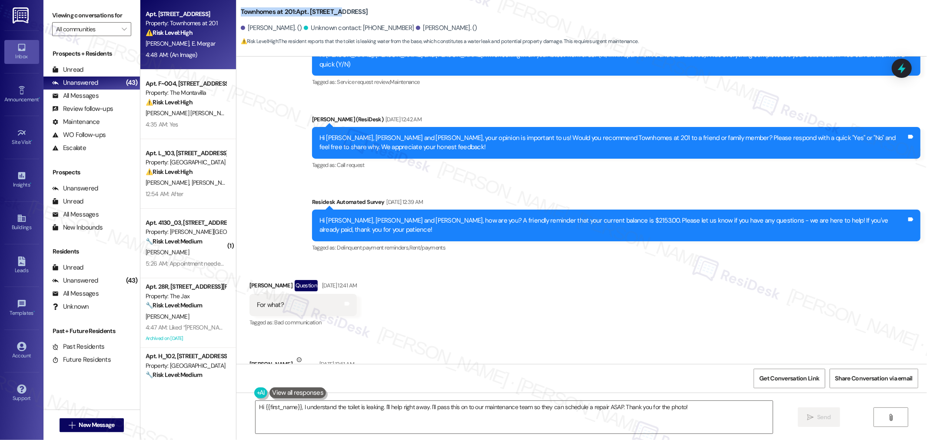
drag, startPoint x: 233, startPoint y: 10, endPoint x: 324, endPoint y: 11, distance: 90.8
click at [324, 11] on b "Townhomes at 201: Apt. [STREET_ADDRESS][PERSON_NAME]" at bounding box center [304, 11] width 127 height 9
click at [267, 12] on b "Townhomes at 201: Apt. [STREET_ADDRESS][PERSON_NAME]" at bounding box center [304, 11] width 127 height 9
click at [259, 12] on b "Townhomes at 201: Apt. [STREET_ADDRESS][PERSON_NAME]" at bounding box center [304, 11] width 127 height 9
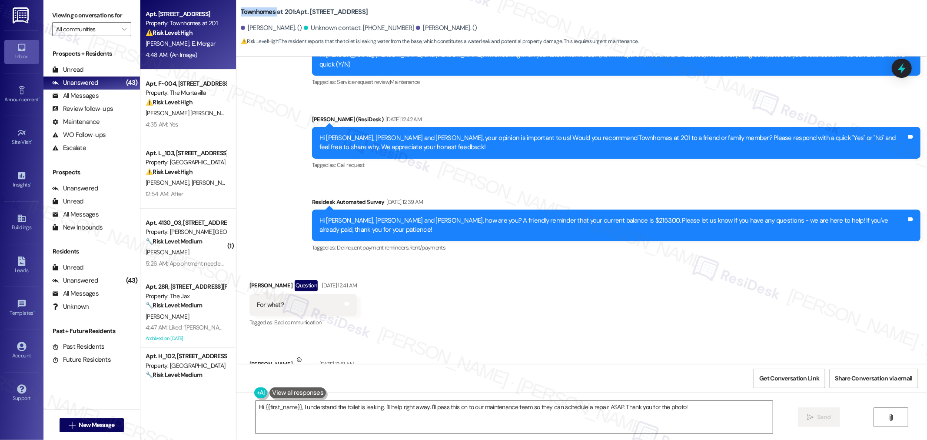
click at [259, 12] on b "Townhomes at 201: Apt. [STREET_ADDRESS][PERSON_NAME]" at bounding box center [304, 11] width 127 height 9
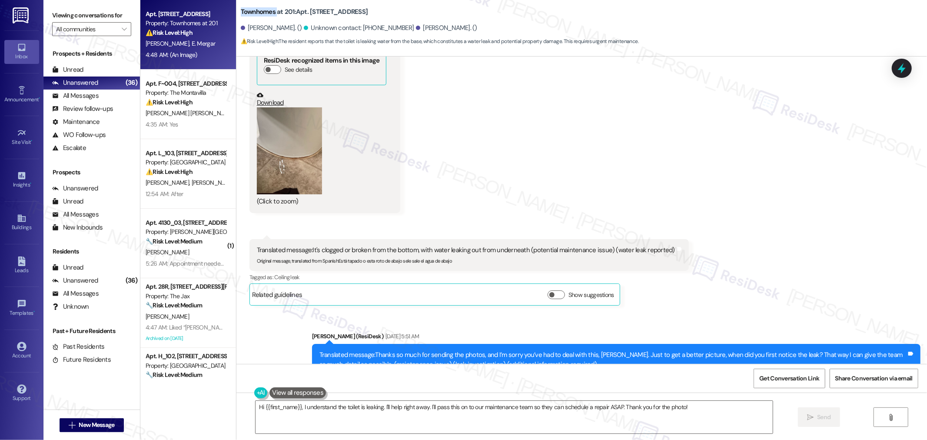
scroll to position [2602, 0]
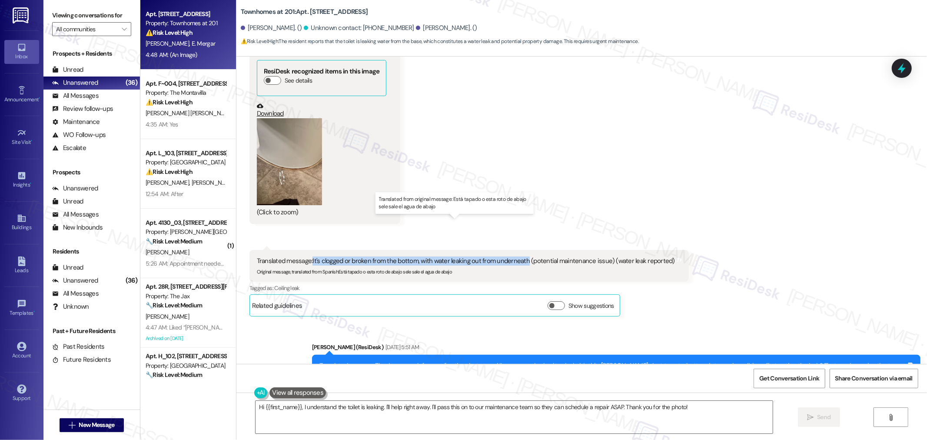
drag, startPoint x: 305, startPoint y: 224, endPoint x: 518, endPoint y: 227, distance: 213.4
click at [518, 256] on div "Translated message: It's clogged or broken from the bottom, with water leaking …" at bounding box center [466, 260] width 418 height 9
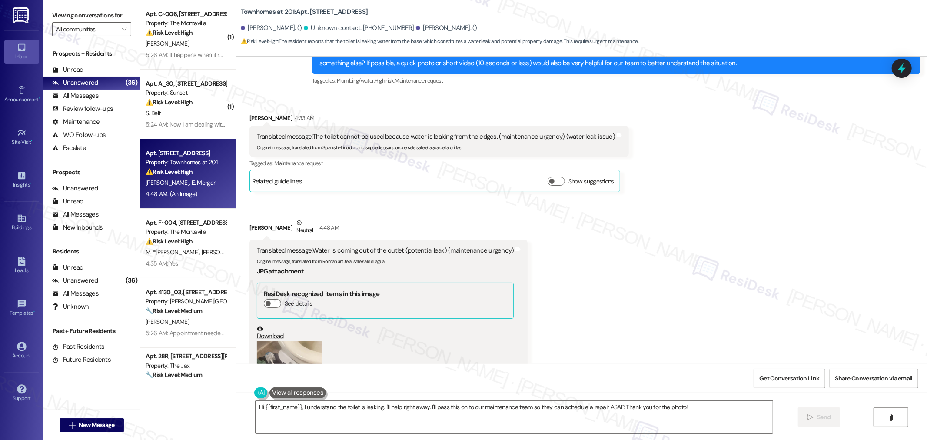
scroll to position [3664, 0]
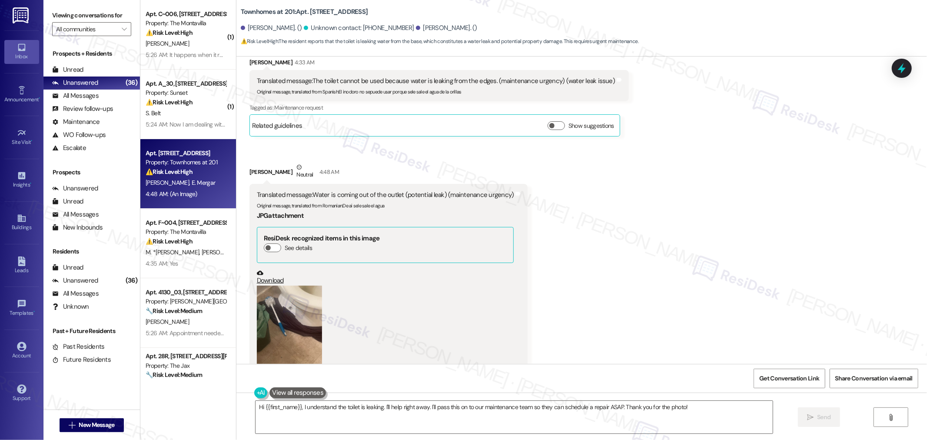
click at [292, 286] on button "Zoom image" at bounding box center [289, 329] width 65 height 87
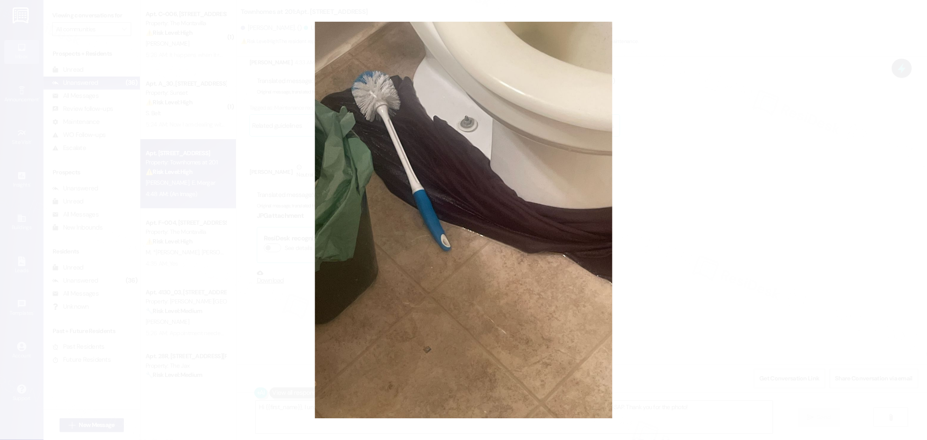
click at [716, 306] on button "Unzoom image" at bounding box center [463, 220] width 927 height 440
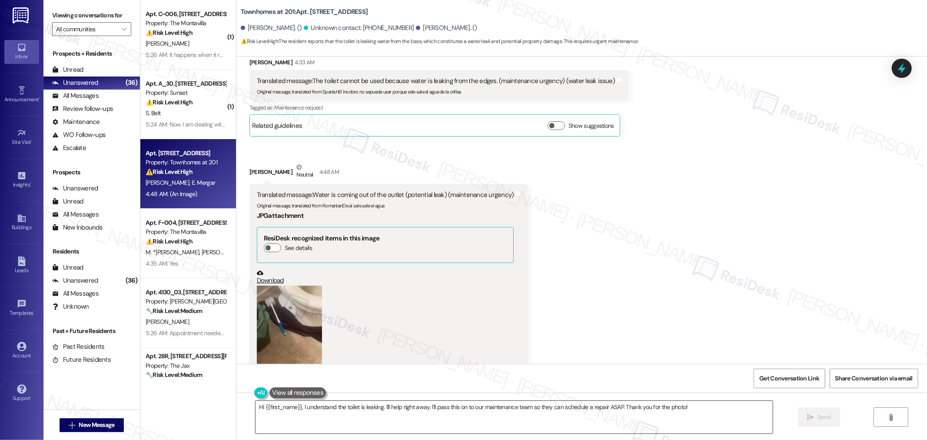
click at [512, 407] on textarea "Hi {{first_name}}, I understand the toilet is leaking. I'll help right away. I'…" at bounding box center [514, 417] width 517 height 33
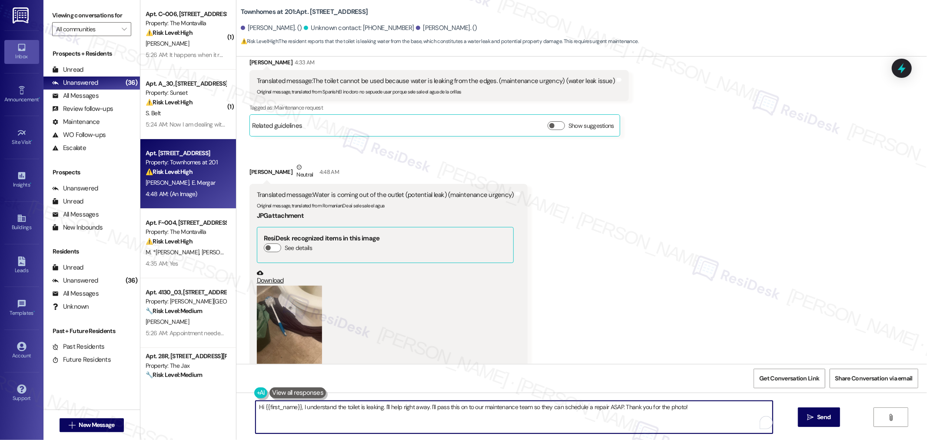
paste textarea "Thank you for the update. I understand water is leaking from underneath and may…"
type textarea "Thank you for the update. I understand water is leaking from underneath and may…"
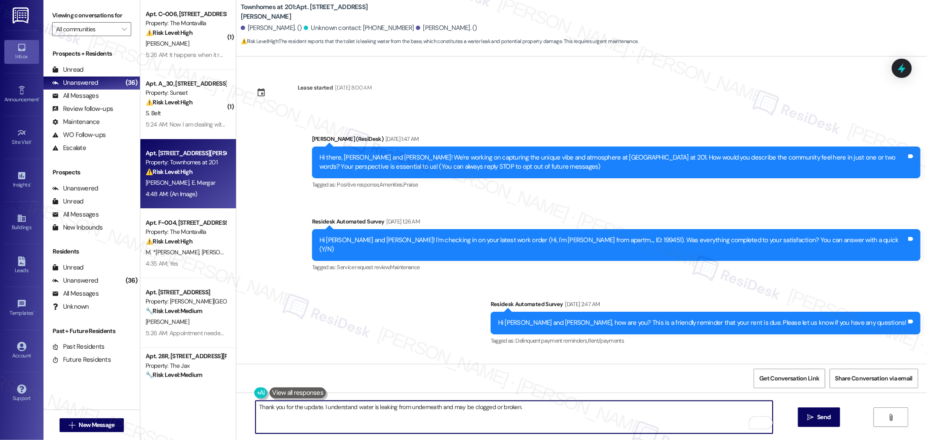
scroll to position [3664, 0]
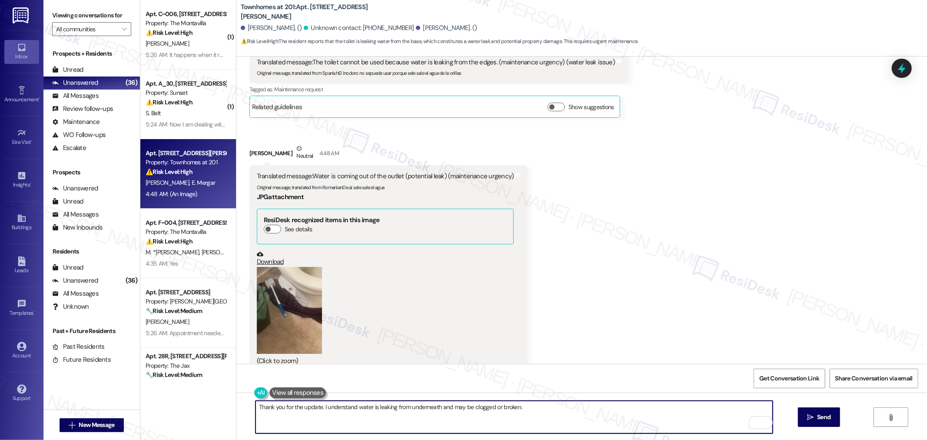
click at [299, 406] on textarea "Thank you for the update. I understand water is leaking from underneath and may…" at bounding box center [514, 417] width 517 height 33
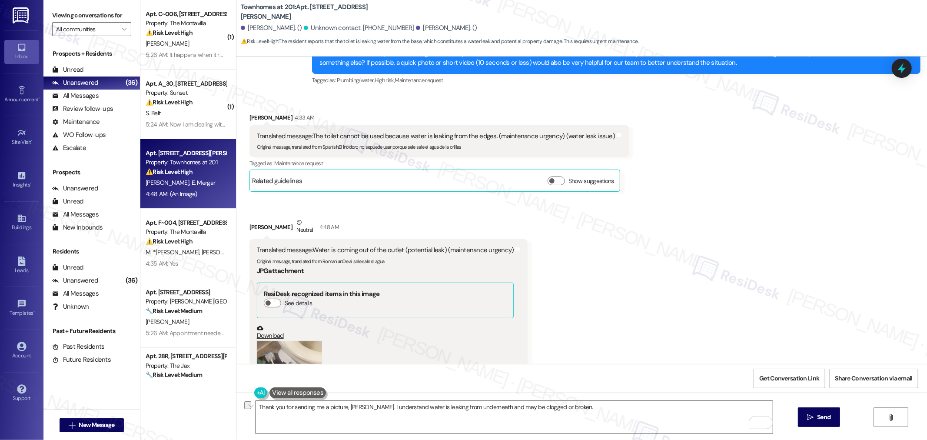
scroll to position [3568, 0]
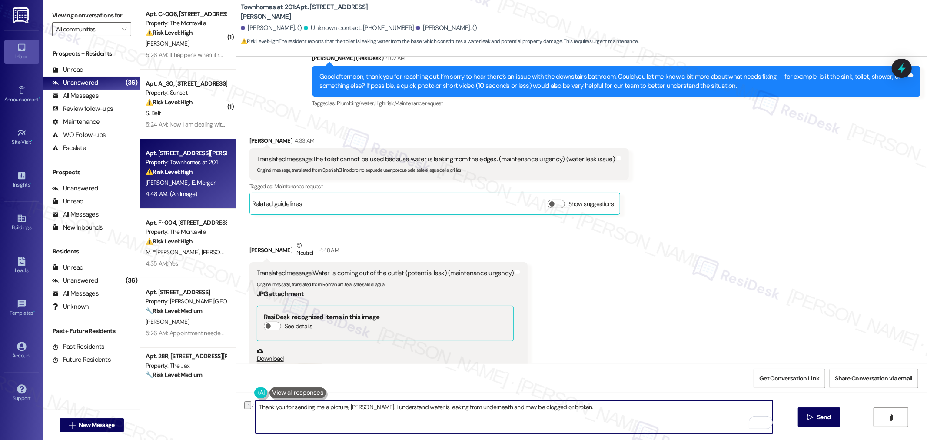
click at [588, 416] on textarea "Thank you for sending me a picture, [PERSON_NAME]. I understand water is leakin…" at bounding box center [514, 417] width 517 height 33
paste textarea "the picture, [PERSON_NAME]. I understand the water is leaking from underneath a…"
click at [323, 420] on textarea "Thank you for sending the picture, [PERSON_NAME]. I understand the water is lea…" at bounding box center [514, 417] width 517 height 33
click at [325, 416] on textarea "Thank you for sending the picture, [PERSON_NAME]. I understand the water is lea…" at bounding box center [514, 417] width 517 height 33
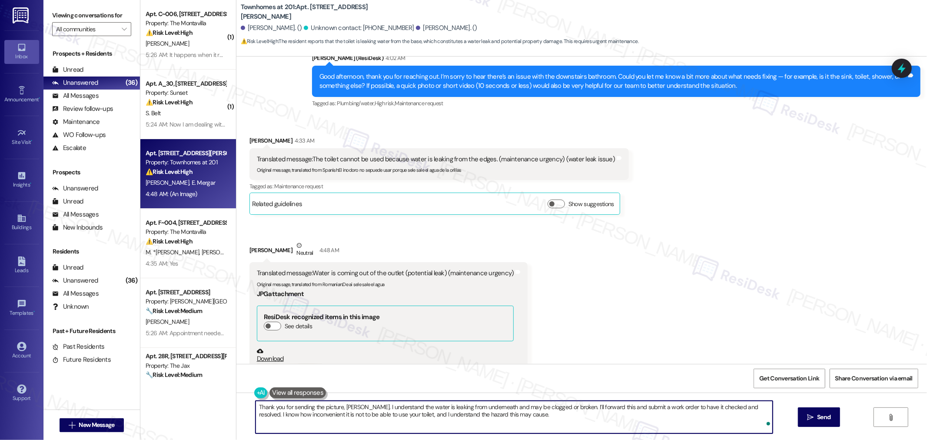
click at [554, 406] on textarea "Thank you for sending the picture, [PERSON_NAME]. I understand the water is lea…" at bounding box center [514, 417] width 517 height 33
type textarea "Thank you for sending the picture, [PERSON_NAME]. I understand the water is lea…"
click at [827, 419] on span "Send" at bounding box center [823, 416] width 13 height 9
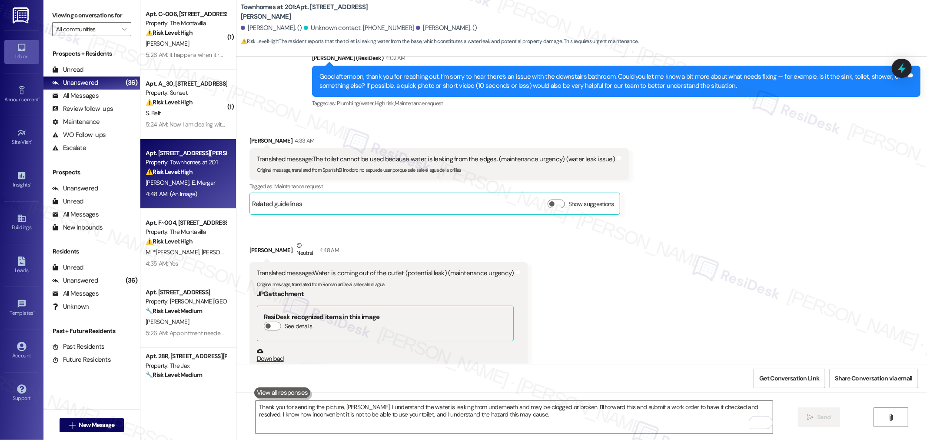
scroll to position [3664, 0]
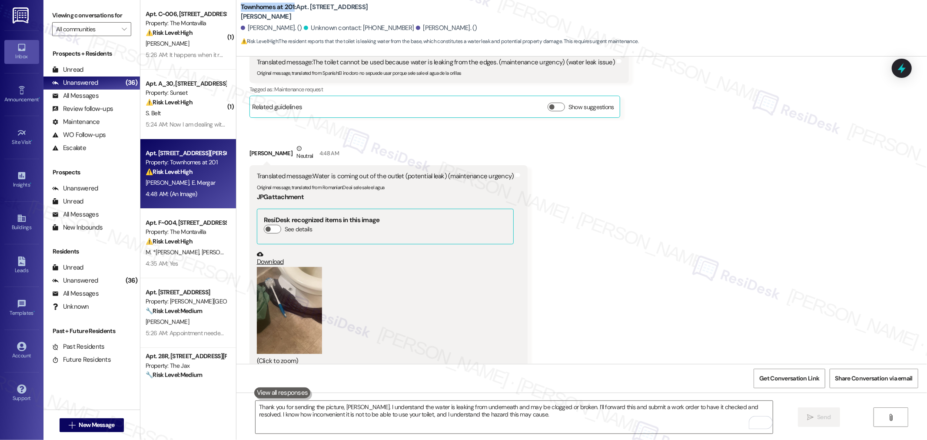
drag, startPoint x: 234, startPoint y: 14, endPoint x: 287, endPoint y: 7, distance: 53.9
click at [287, 7] on b "Townhomes at 201: Apt. [STREET_ADDRESS][PERSON_NAME]" at bounding box center [328, 12] width 174 height 19
copy b "Townhomes at 201"
click at [644, 420] on textarea "Thank you for sending the picture, [PERSON_NAME]. I understand the water is lea…" at bounding box center [514, 417] width 517 height 33
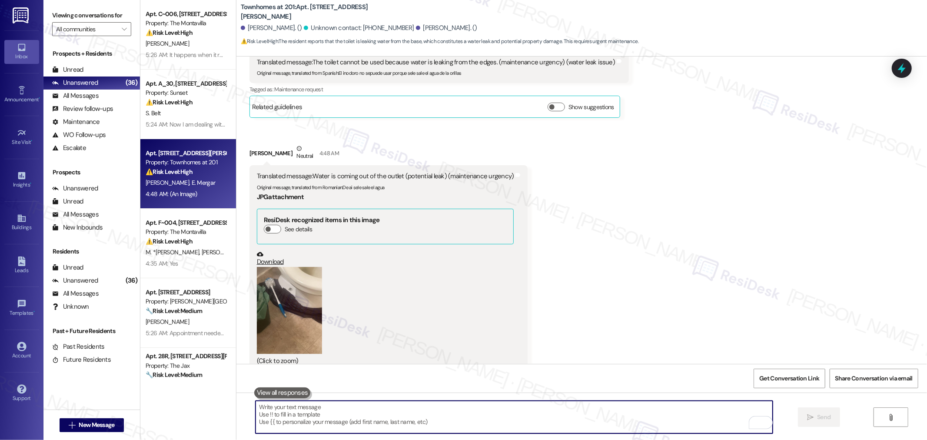
paste textarea "Thank you for sending the picture, [PERSON_NAME]. I understand the water is lea…"
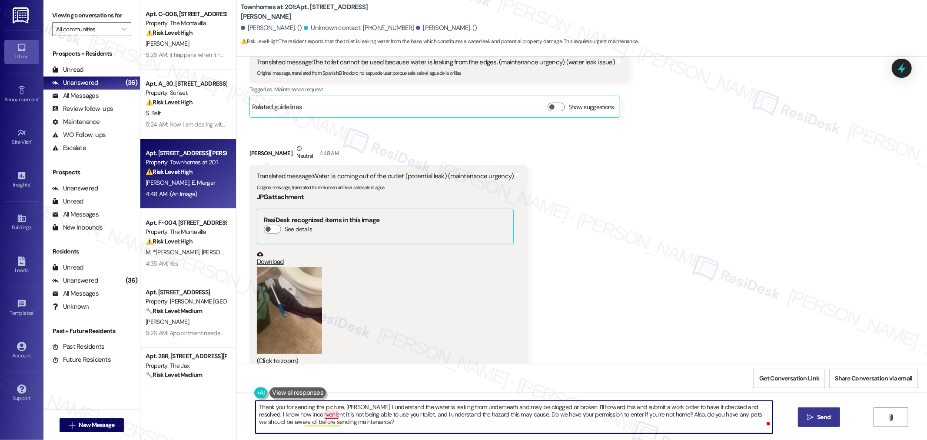
click at [323, 415] on textarea "Thank you for sending the picture, [PERSON_NAME]. I understand the water is lea…" at bounding box center [514, 417] width 517 height 33
click at [307, 424] on textarea "Thank you for sending the picture, [PERSON_NAME]. I understand the water is lea…" at bounding box center [514, 417] width 517 height 33
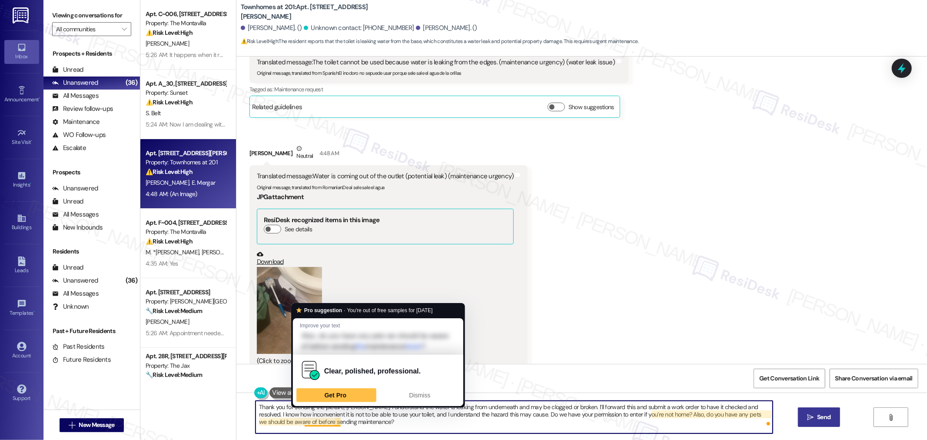
click at [603, 413] on textarea "Thank you for sending the picture, [PERSON_NAME]. I understand the water is lea…" at bounding box center [514, 417] width 517 height 33
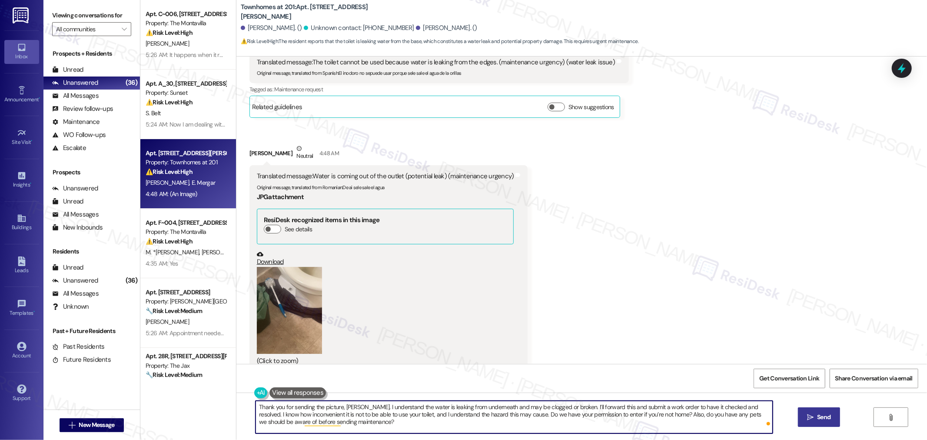
click at [503, 413] on textarea "Thank you for sending the picture, [PERSON_NAME]. I understand the water is lea…" at bounding box center [514, 417] width 517 height 33
type textarea "Thank you for sending the picture, [PERSON_NAME]. I understand the water is lea…"
click at [831, 422] on button " Send" at bounding box center [819, 417] width 42 height 20
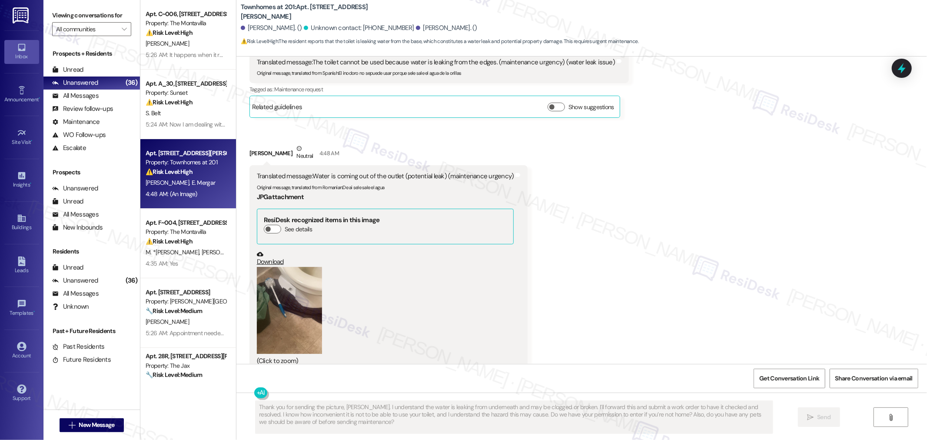
scroll to position [3744, 0]
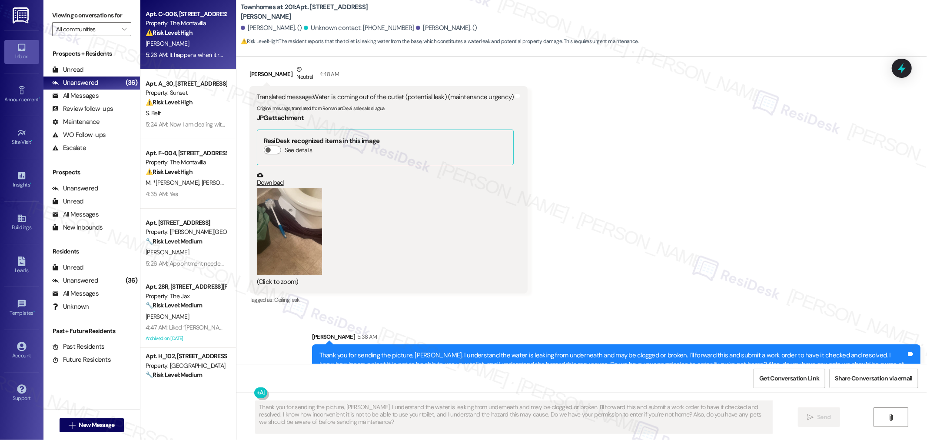
click at [186, 50] on div "5:26 AM: It happens when it rains heavily and it is only directly in front of o…" at bounding box center [186, 55] width 82 height 11
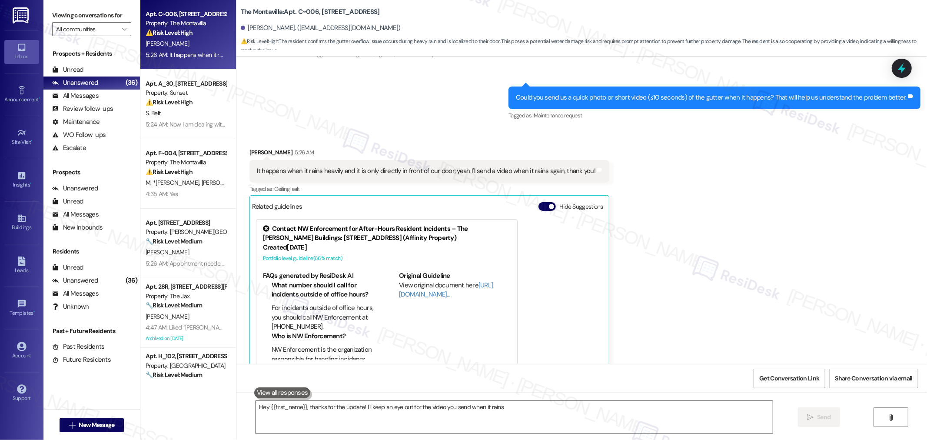
scroll to position [311, 0]
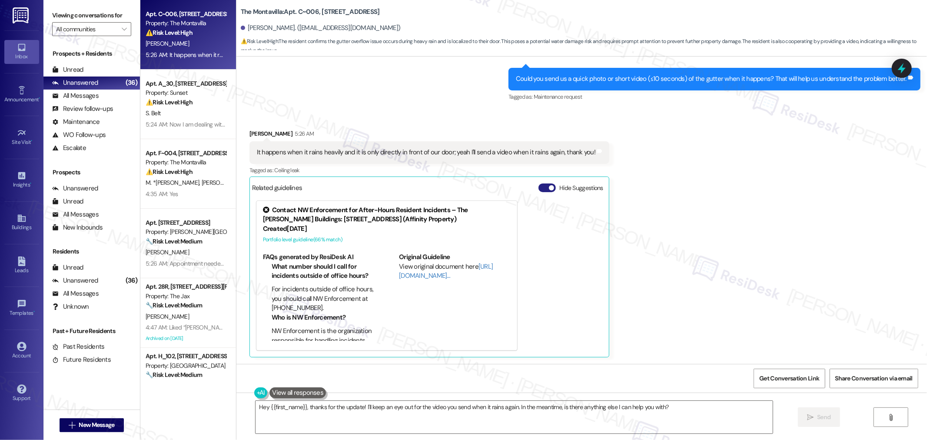
click at [549, 189] on span "button" at bounding box center [551, 187] width 5 height 5
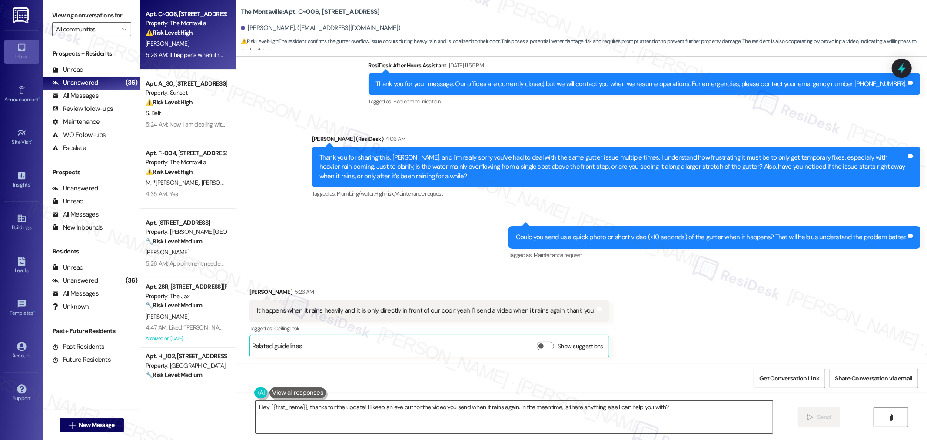
click at [637, 410] on textarea "Hey {{first_name}}, thanks for the update! I'll keep an eye out for the video y…" at bounding box center [514, 417] width 517 height 33
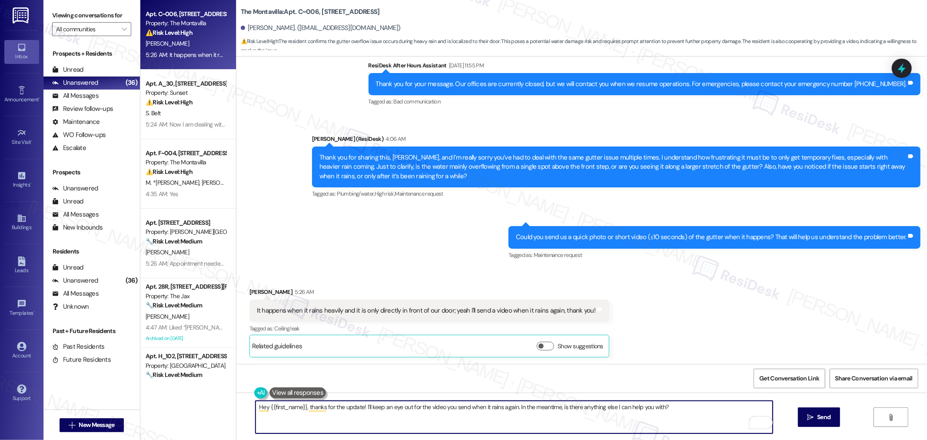
drag, startPoint x: 303, startPoint y: 408, endPoint x: 236, endPoint y: 409, distance: 67.0
click at [236, 409] on div "Hey {{first_name}}, thanks for the update! I'll keep an eye out for the video y…" at bounding box center [581, 424] width 691 height 65
type textarea "Thanks for the update! I'll keep an eye out for the video you send when it rain…"
click at [815, 420] on span "Send" at bounding box center [823, 416] width 17 height 9
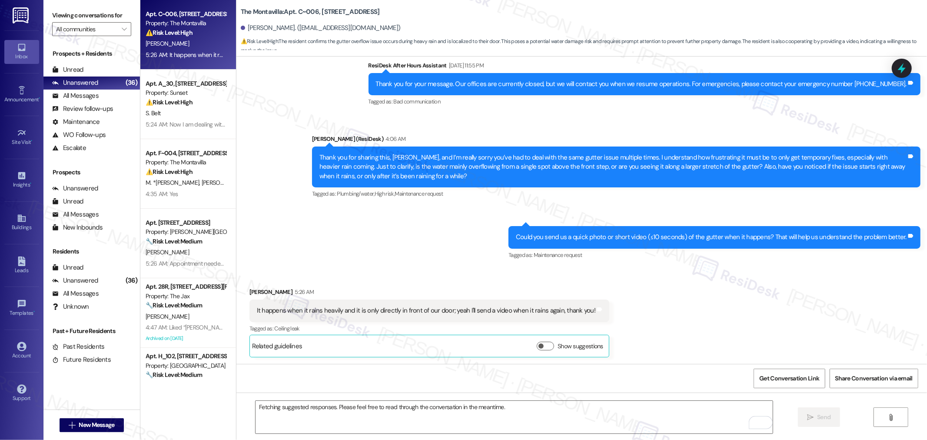
scroll to position [152, 0]
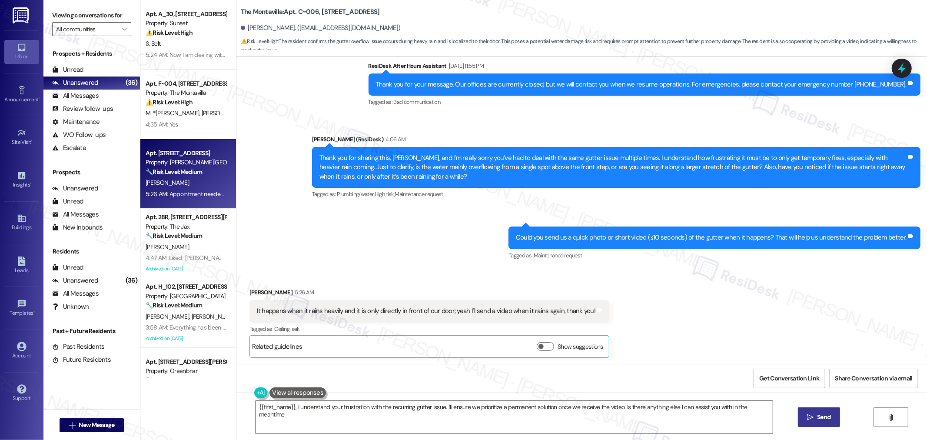
type textarea "{{first_name}}, I understand your frustration with the recurring gutter issue. …"
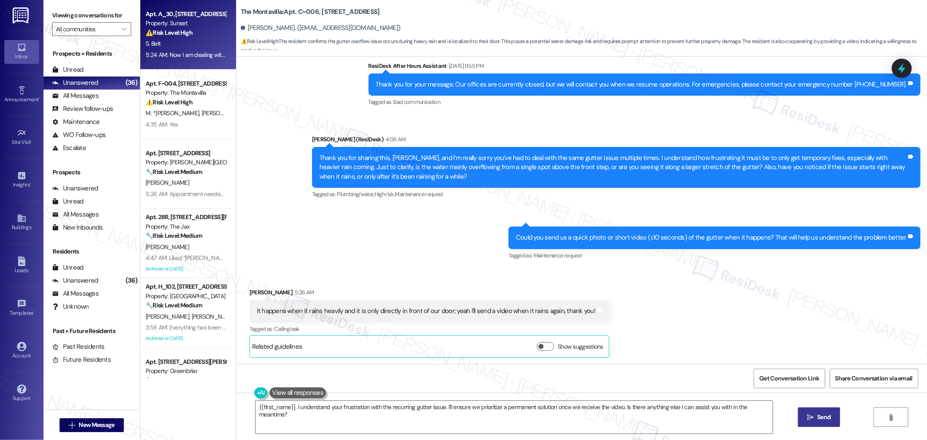
click at [179, 41] on div "S. Belt" at bounding box center [186, 43] width 82 height 11
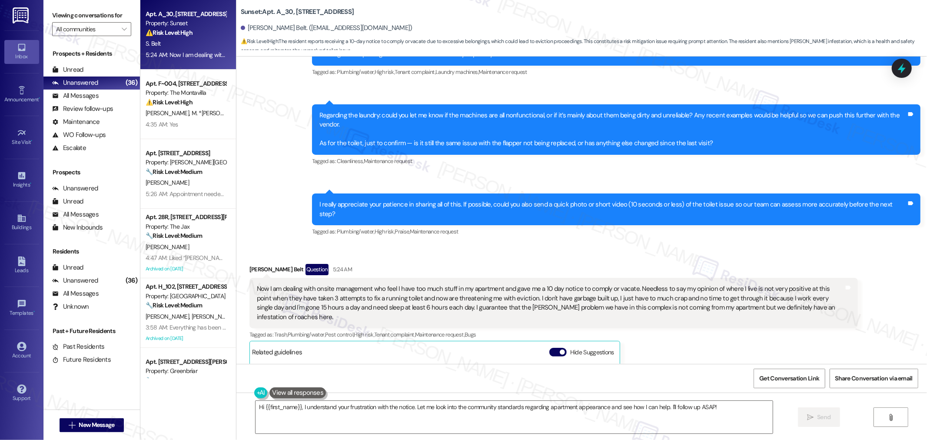
scroll to position [4229, 0]
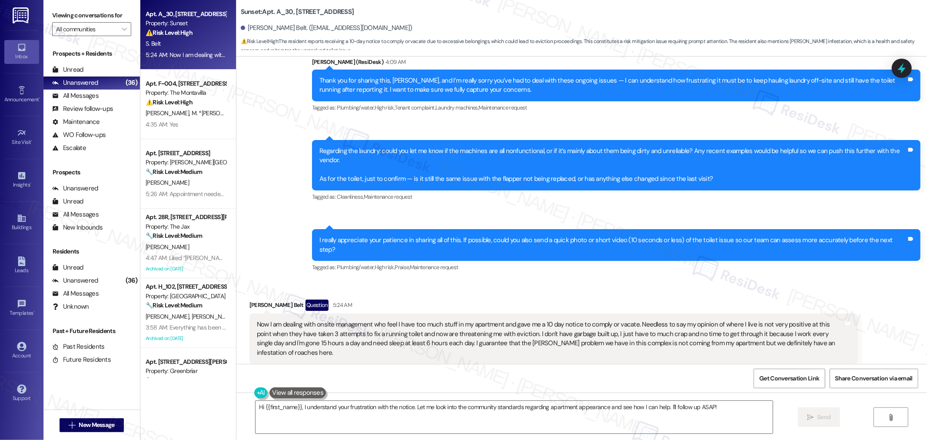
click at [664, 320] on div "Now I am dealing with onsite management who feel I have too much stuff in my ap…" at bounding box center [550, 338] width 587 height 37
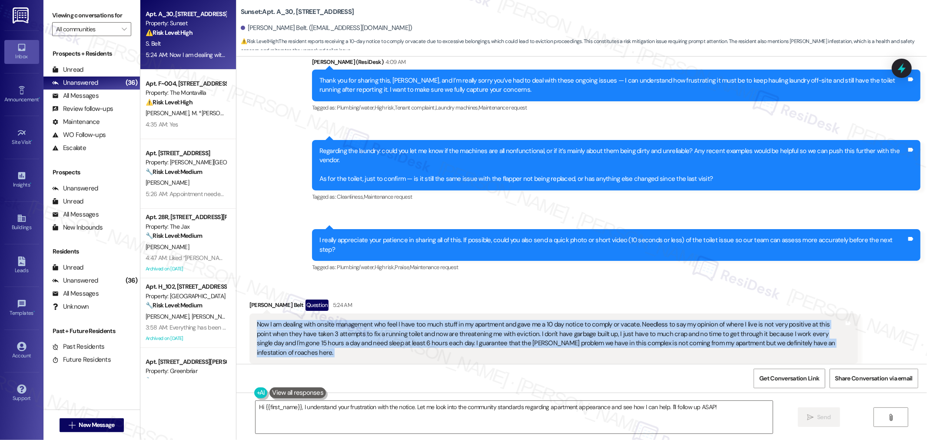
click at [664, 320] on div "Now I am dealing with onsite management who feel I have too much stuff in my ap…" at bounding box center [550, 338] width 587 height 37
copy div "Now I am dealing with onsite management who feel I have too much stuff in my ap…"
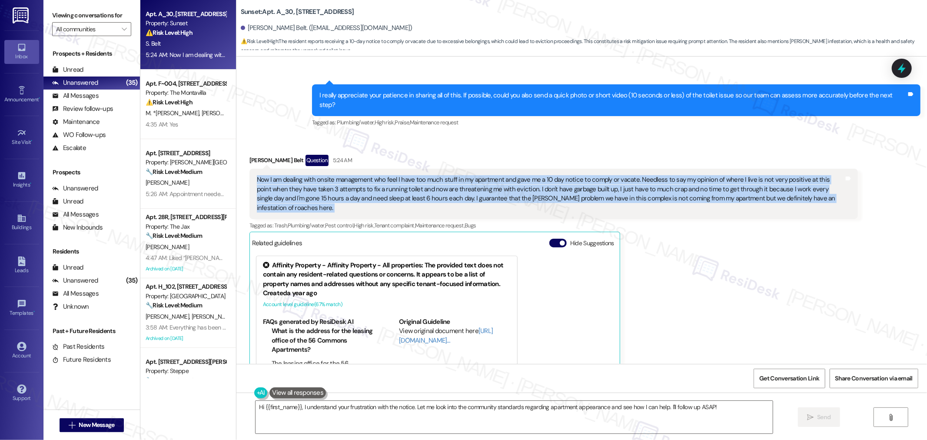
drag, startPoint x: 555, startPoint y: 178, endPoint x: 549, endPoint y: 181, distance: 6.0
click at [560, 240] on span "button" at bounding box center [562, 242] width 5 height 5
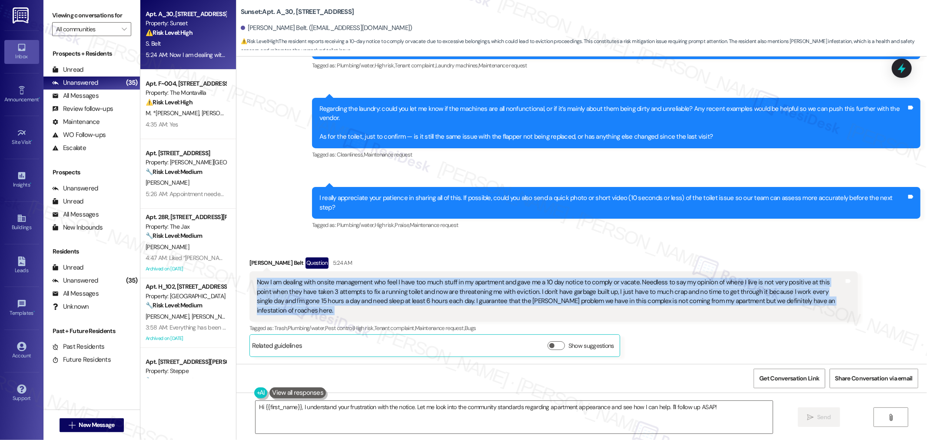
scroll to position [4206, 0]
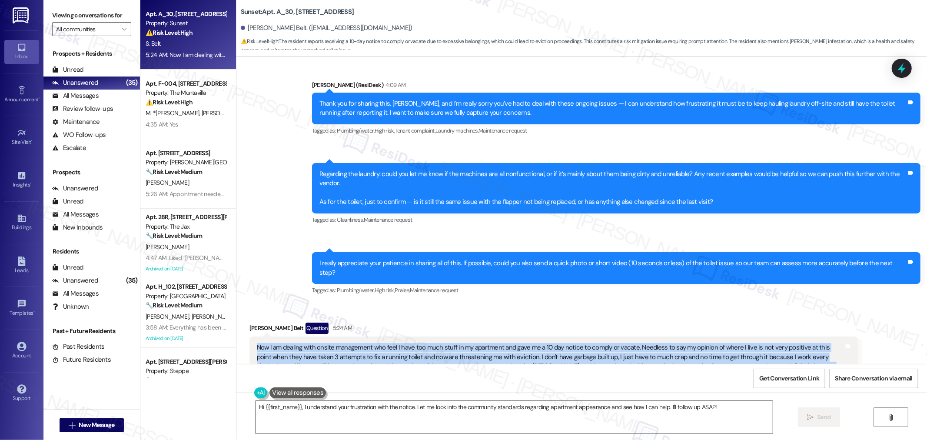
click at [733, 303] on div "Received via SMS [PERSON_NAME] Belt Question 5:24 AM Now I am dealing with onsi…" at bounding box center [581, 365] width 691 height 125
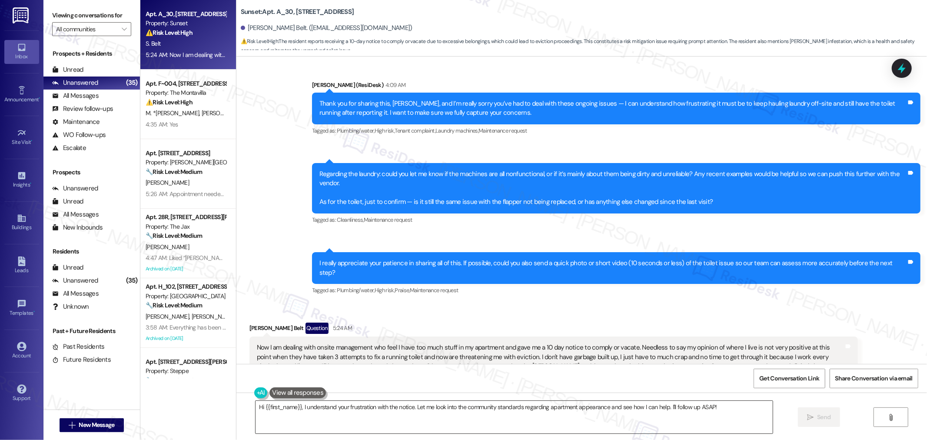
click at [700, 418] on textarea "Hi {{first_name}}, I understand your frustration with the notice. Let me look i…" at bounding box center [514, 417] width 517 height 33
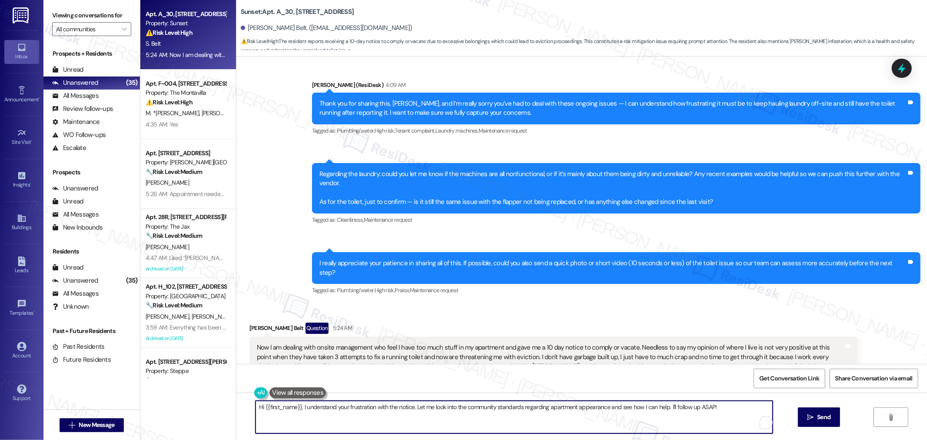
paste textarea "Thank you for opening up about this — I know it can be overwhelming to juggle w…"
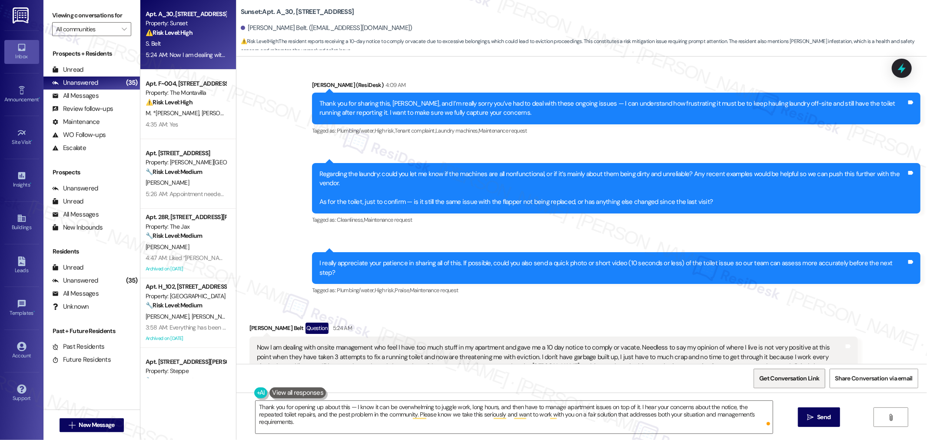
click at [788, 372] on span "Get Conversation Link" at bounding box center [789, 378] width 63 height 19
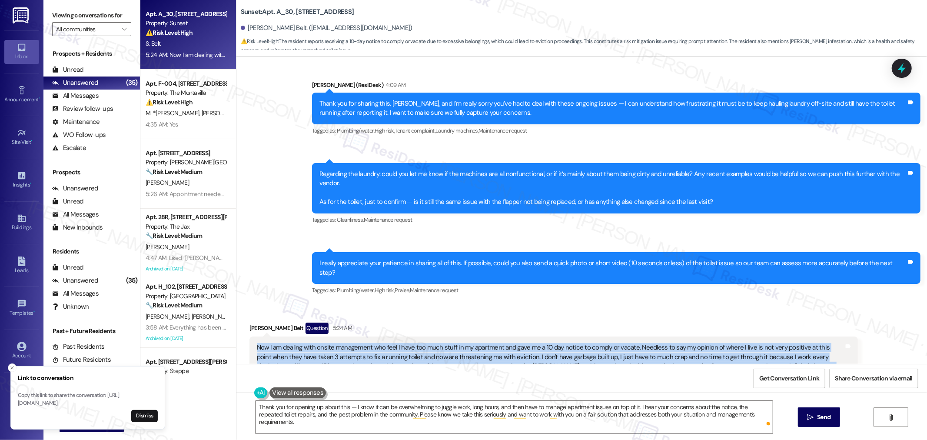
drag, startPoint x: 248, startPoint y: 293, endPoint x: 854, endPoint y: 310, distance: 606.5
click at [854, 336] on div "Now I am dealing with onsite management who feel I have too much stuff in my ap…" at bounding box center [553, 361] width 608 height 50
copy div "Now I am dealing with onsite management who feel I have too much stuff in my ap…"
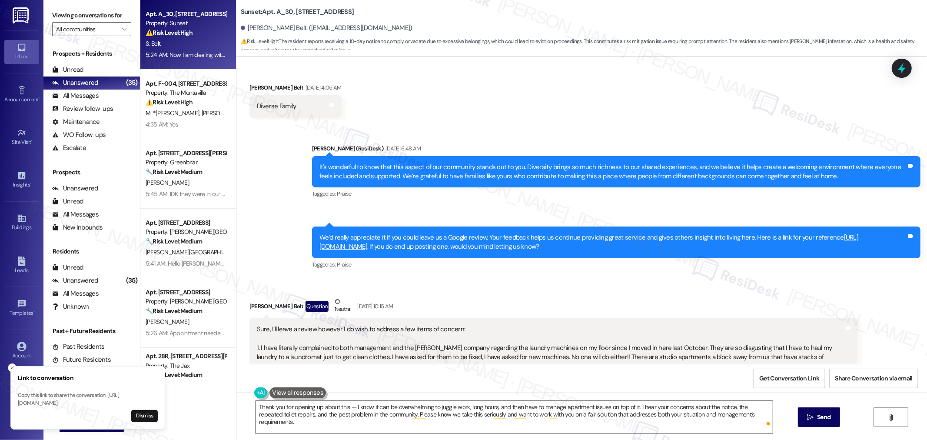
scroll to position [3723, 0]
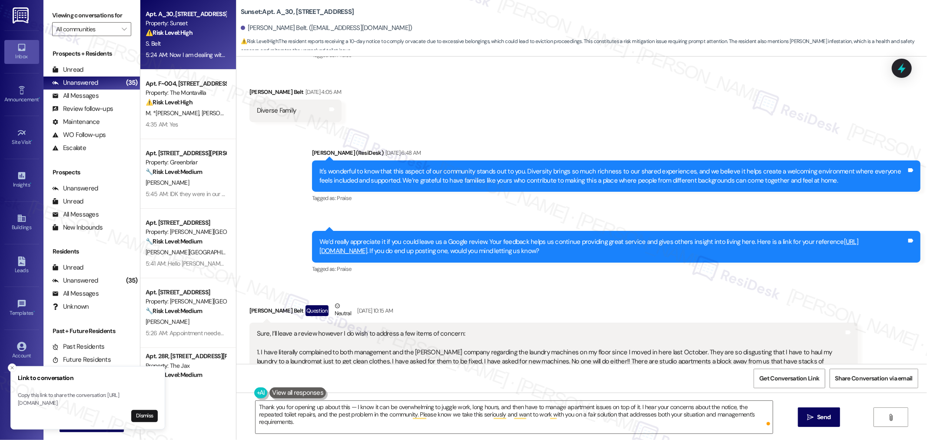
click at [764, 282] on div "Received via SMS [PERSON_NAME] Belt Question Neutral [DATE] 10:15 AM Sure, I’ll…" at bounding box center [581, 376] width 691 height 189
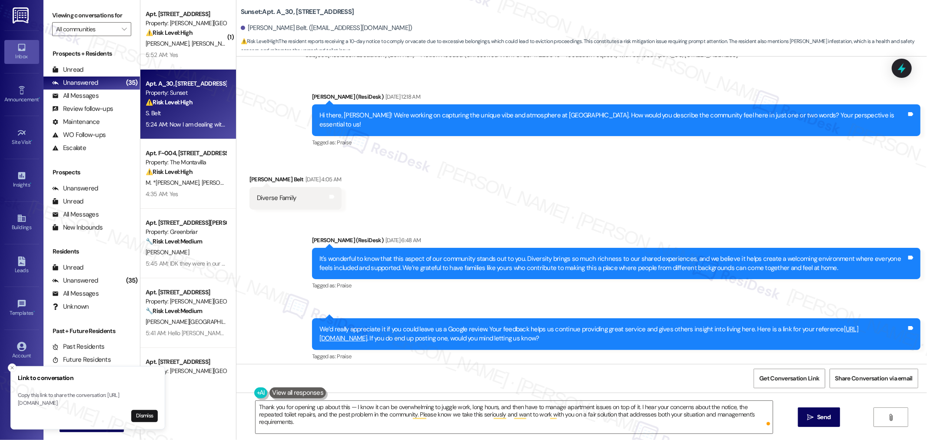
scroll to position [3530, 0]
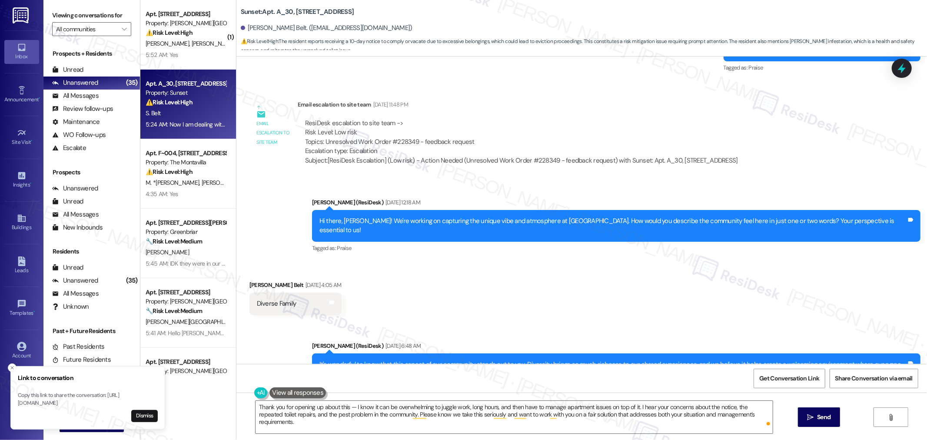
click at [390, 124] on div "ResiDesk escalation to site team -> Risk Level: Low risk Topics: Unresolved Wor…" at bounding box center [521, 137] width 433 height 37
copy div "228349"
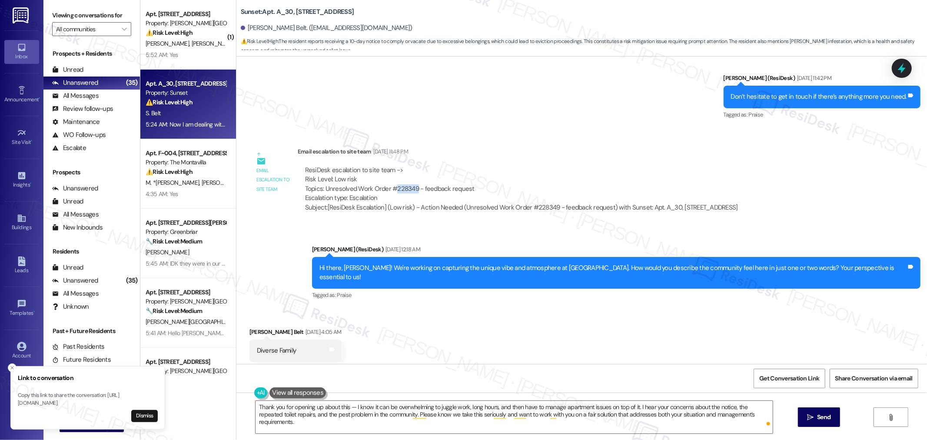
scroll to position [3482, 0]
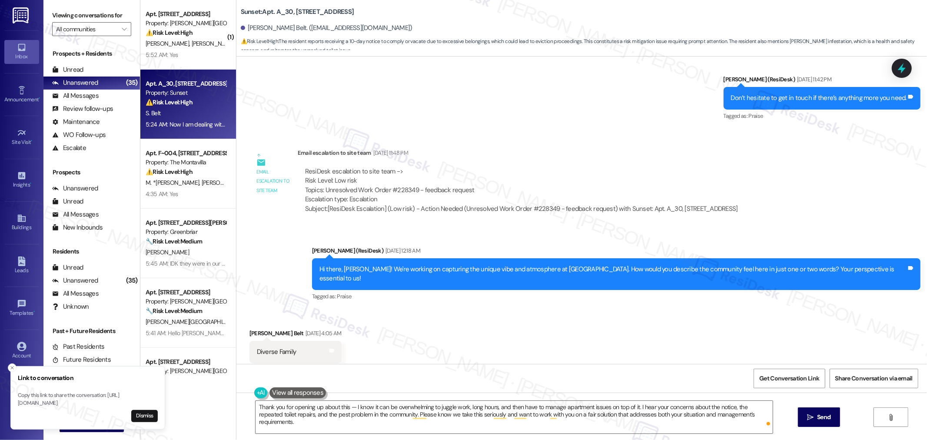
click at [459, 226] on div "Announcement, sent via SMS [PERSON_NAME] (ResiDesk) [DATE] 12:18 AM Hi there, […" at bounding box center [581, 267] width 691 height 83
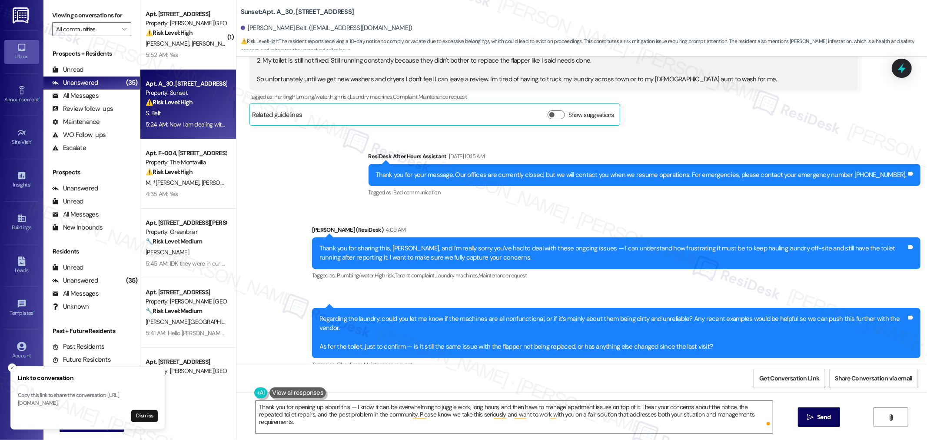
scroll to position [4206, 0]
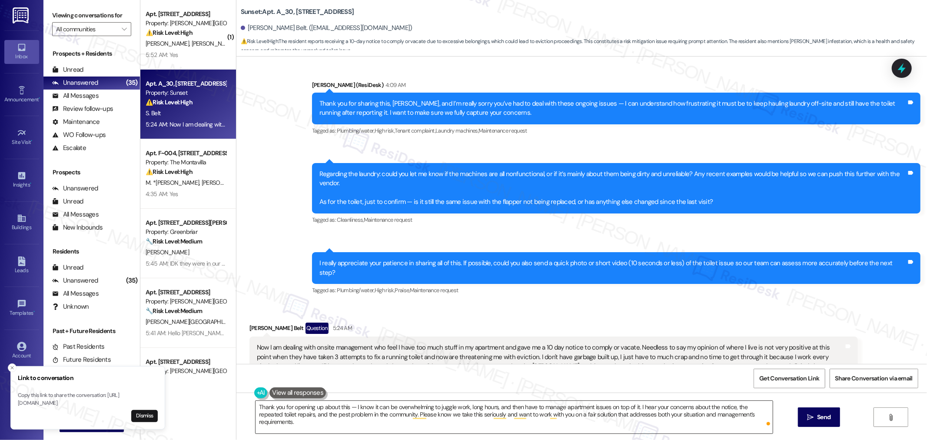
click at [475, 411] on textarea "Thank you for opening up about this — I know it can be overwhelming to juggle w…" at bounding box center [514, 417] width 517 height 33
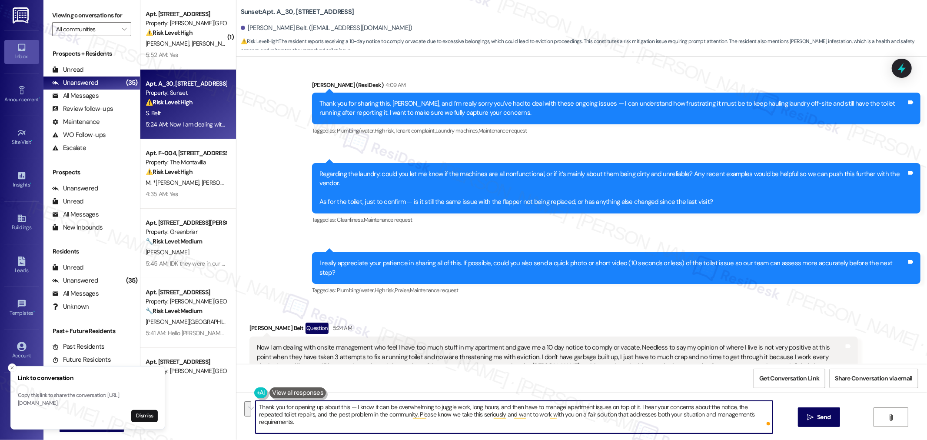
paste textarea "I appreciate you taking the time to explain your situation. I’m sorry to hear h…"
click at [577, 416] on textarea "I appreciate you taking the time to explain your situation. I’m sorry to hear h…" at bounding box center [514, 417] width 517 height 33
type textarea "I appreciate you taking the time to explain your situation. I’m sorry to hear h…"
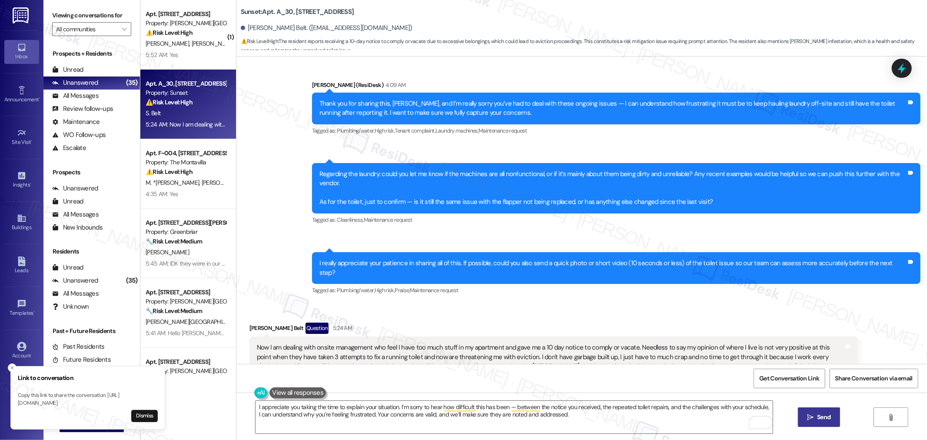
click at [823, 419] on span "Send" at bounding box center [823, 416] width 13 height 9
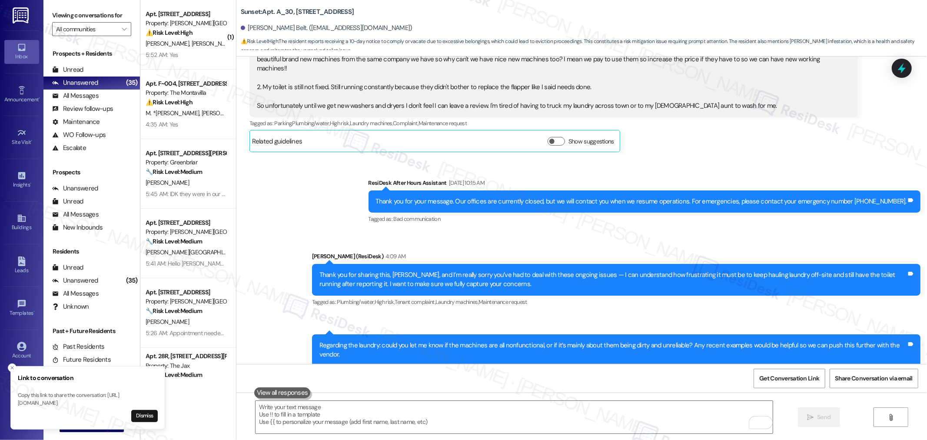
scroll to position [3890, 0]
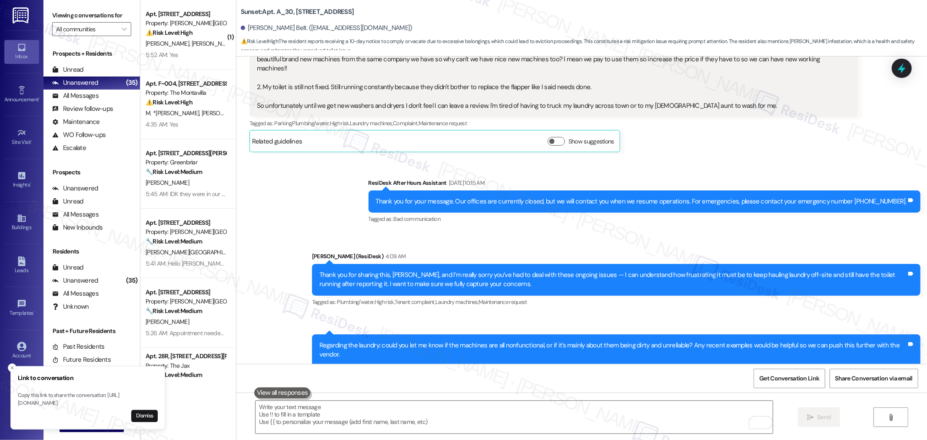
scroll to position [3841, 0]
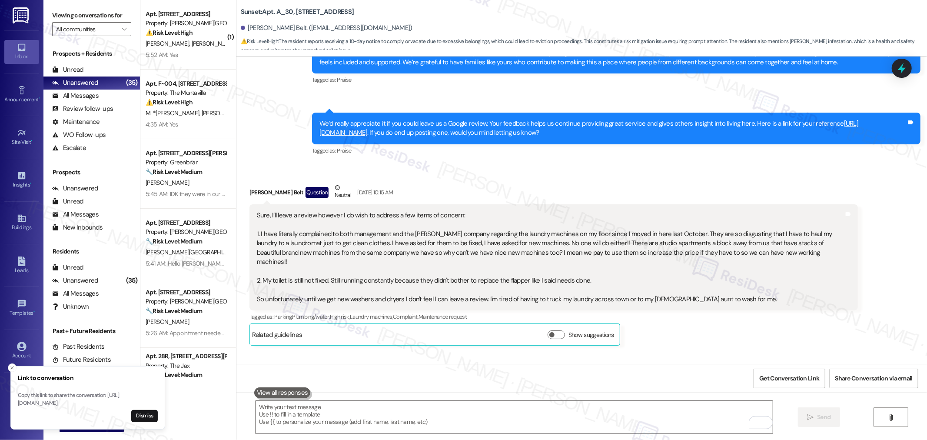
click at [471, 219] on div "Sure, I’ll leave a review however I do wish to address a few items of concern: …" at bounding box center [550, 257] width 587 height 93
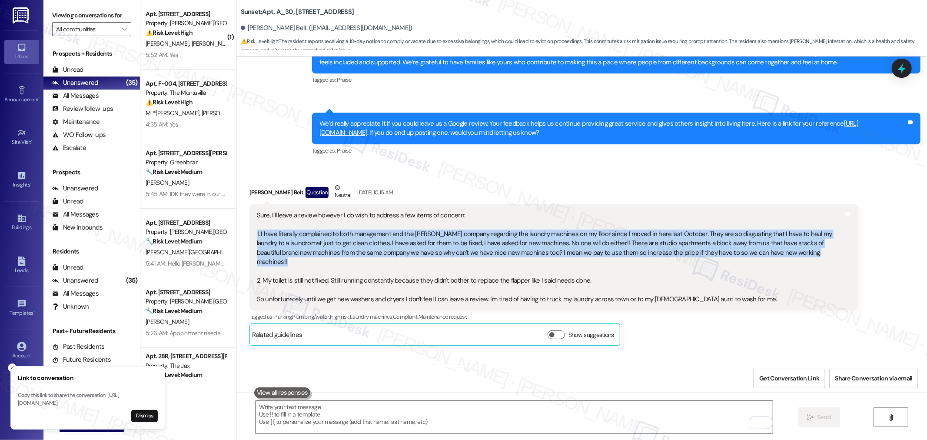
click at [471, 219] on div "Sure, I’ll leave a review however I do wish to address a few items of concern: …" at bounding box center [550, 257] width 587 height 93
click at [257, 211] on div "Sure, I’ll leave a review however I do wish to address a few items of concern: …" at bounding box center [550, 257] width 587 height 93
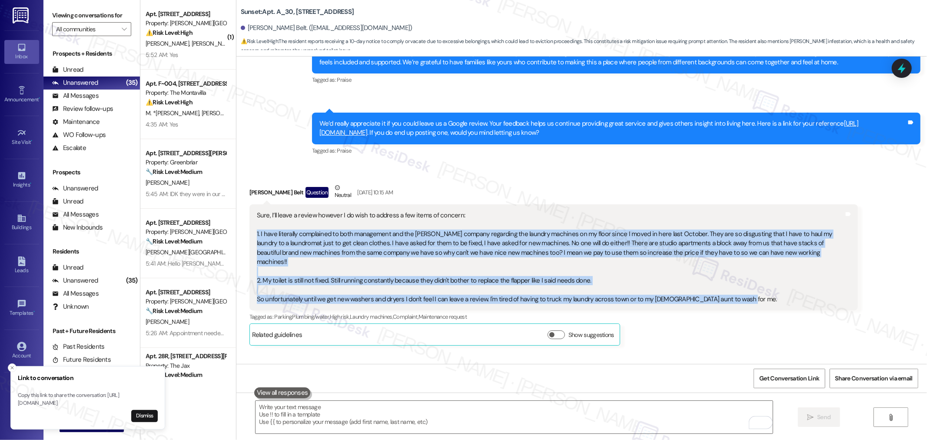
drag, startPoint x: 249, startPoint y: 206, endPoint x: 740, endPoint y: 261, distance: 493.4
click at [740, 261] on div "Sure, I’ll leave a review however I do wish to address a few items of concern: …" at bounding box center [550, 257] width 587 height 93
copy div "1. I have literally complained to both management and the [PERSON_NAME] company…"
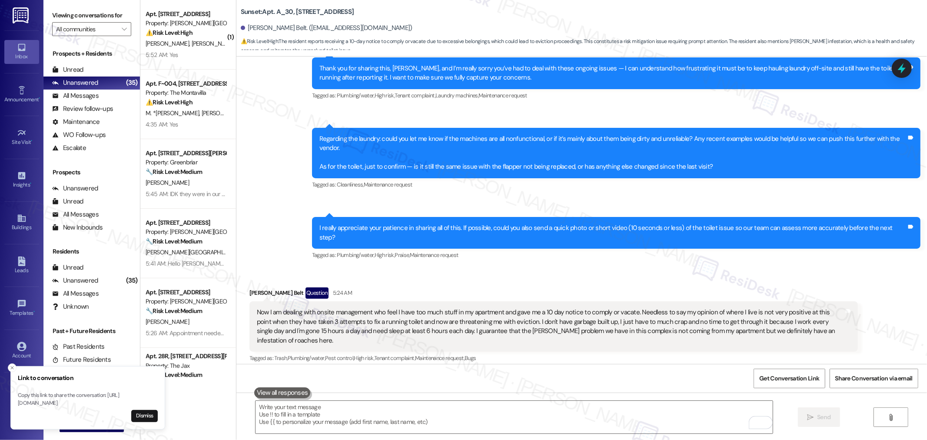
scroll to position [4276, 0]
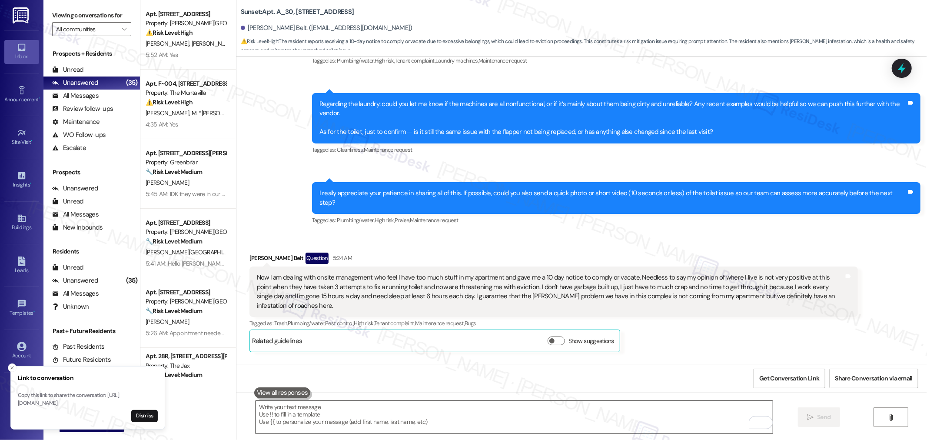
click at [670, 410] on textarea "To enrich screen reader interactions, please activate Accessibility in Grammarl…" at bounding box center [514, 417] width 517 height 33
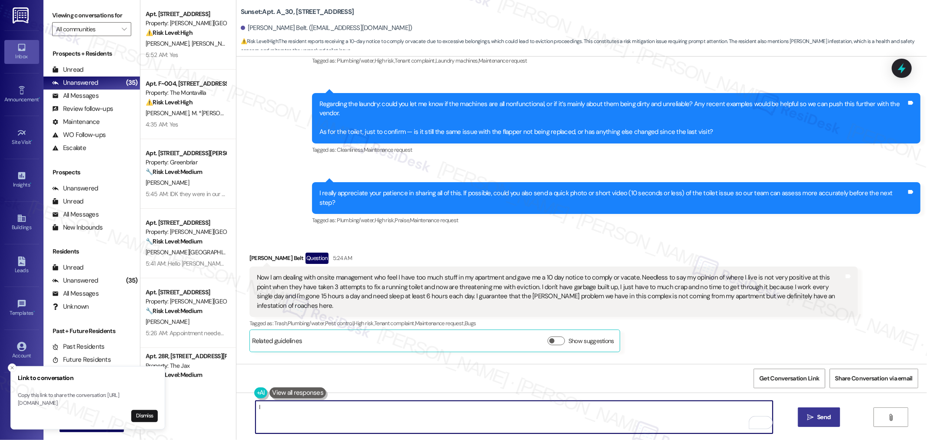
paste textarea "’ll go ahead and submit a work order for the laundry machine and toilet repair.…"
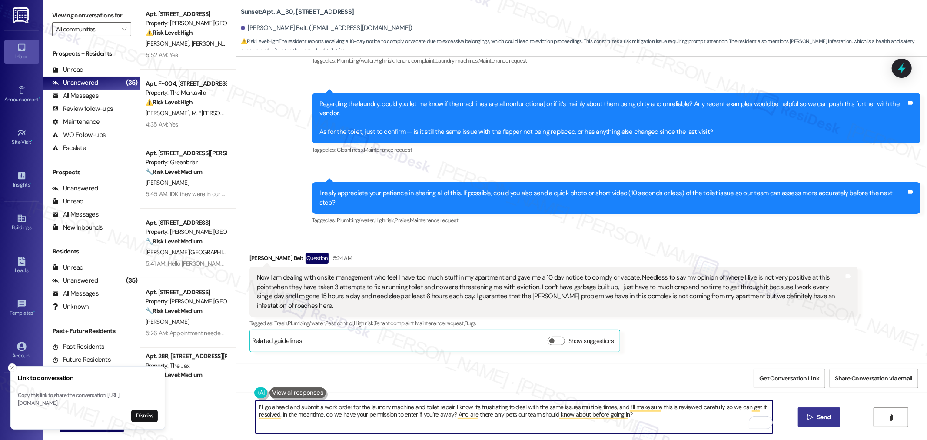
type textarea "I’ll go ahead and submit a work order for the laundry machine and toilet repair…"
click at [833, 420] on button " Send" at bounding box center [819, 417] width 42 height 20
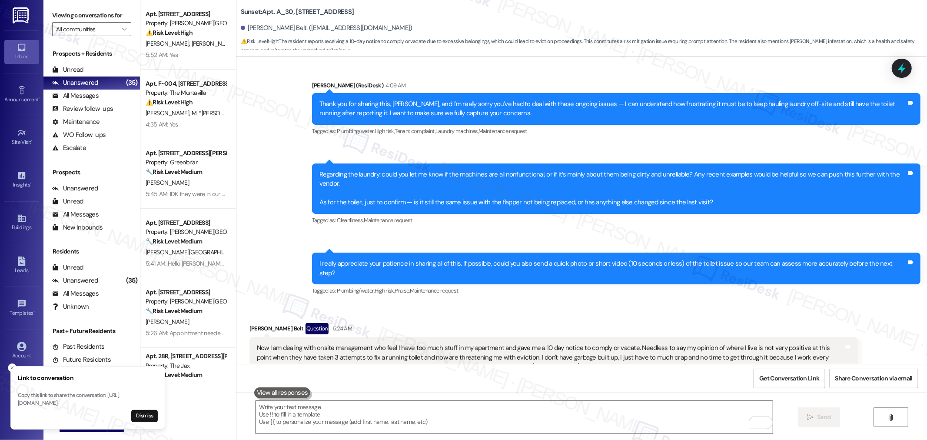
scroll to position [4346, 0]
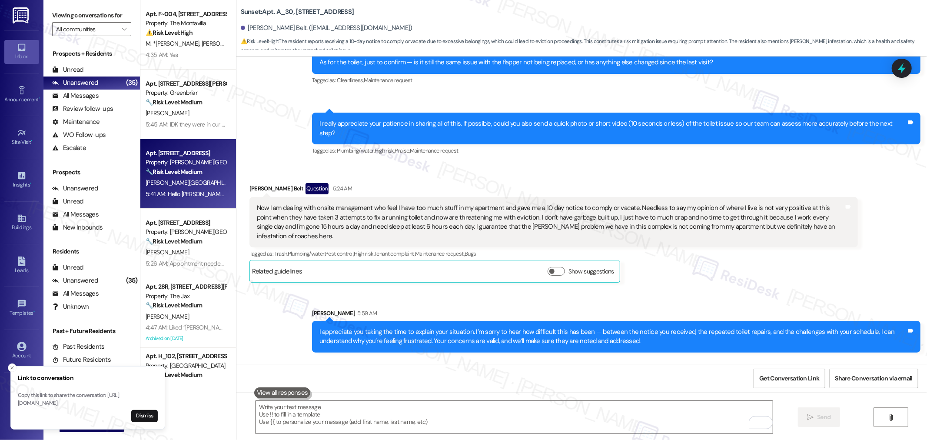
click at [195, 186] on div "[PERSON_NAME][GEOGRAPHIC_DATA]" at bounding box center [186, 182] width 82 height 11
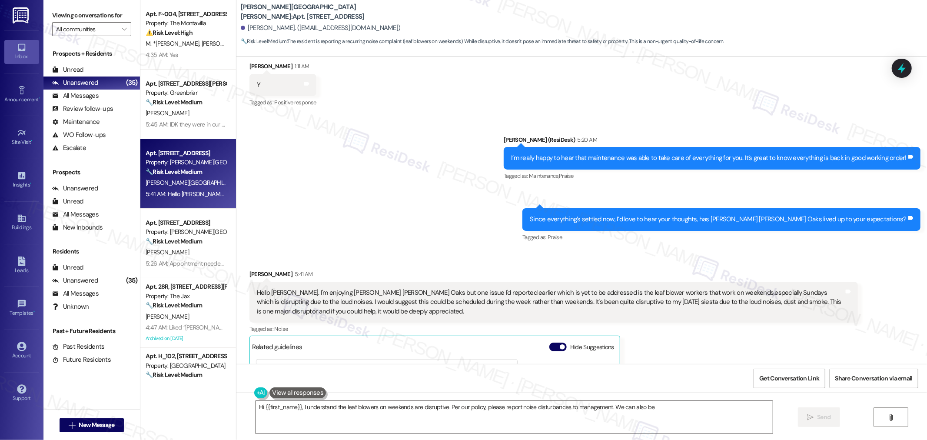
scroll to position [937, 0]
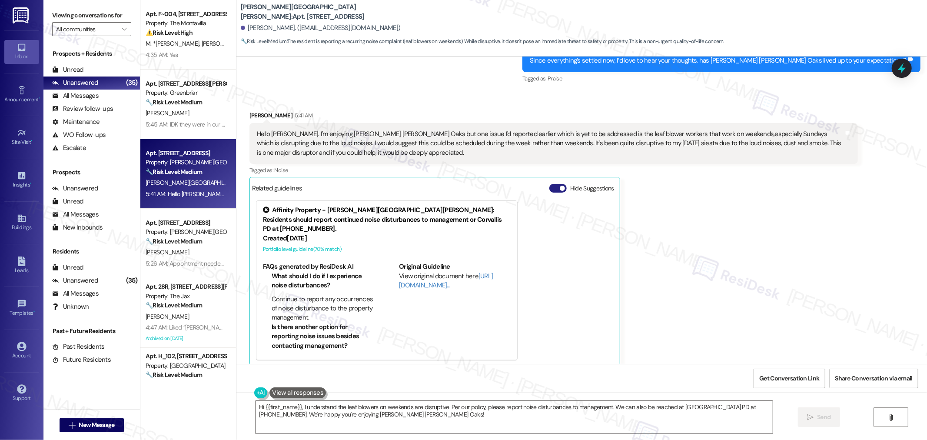
click at [560, 187] on span "button" at bounding box center [562, 188] width 5 height 5
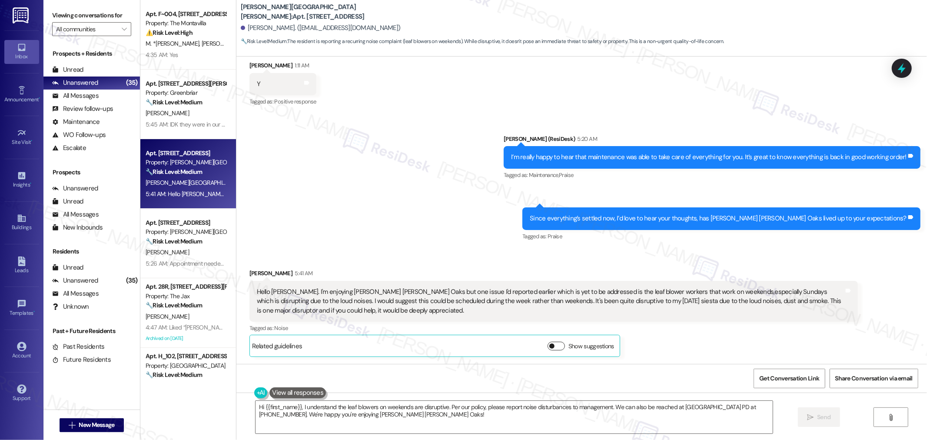
scroll to position [779, 0]
click at [515, 297] on div "Hello [PERSON_NAME]. I'm enjoying [PERSON_NAME] [PERSON_NAME] Oaks but one issu…" at bounding box center [550, 302] width 587 height 28
click at [515, 294] on div "Hello [PERSON_NAME]. I'm enjoying [PERSON_NAME] [PERSON_NAME] Oaks but one issu…" at bounding box center [550, 302] width 587 height 28
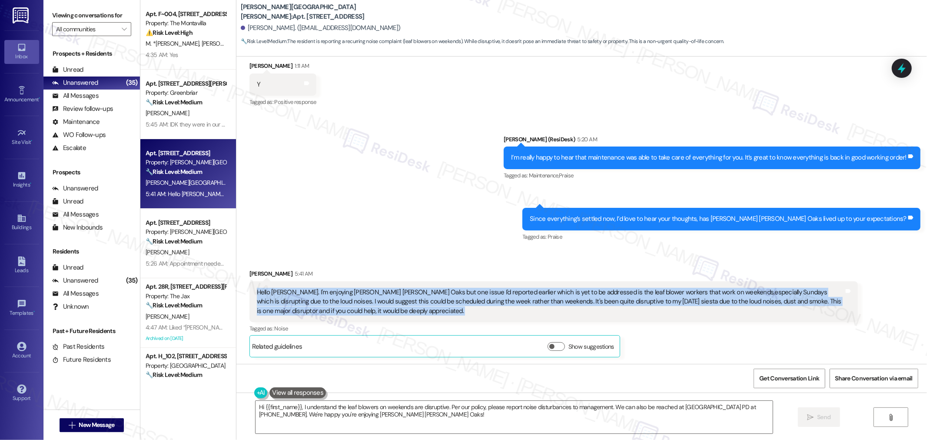
click at [515, 294] on div "Hello [PERSON_NAME]. I'm enjoying [PERSON_NAME] [PERSON_NAME] Oaks but one issu…" at bounding box center [550, 302] width 587 height 28
copy div "Hello [PERSON_NAME]. I'm enjoying [PERSON_NAME] [PERSON_NAME] Oaks but one issu…"
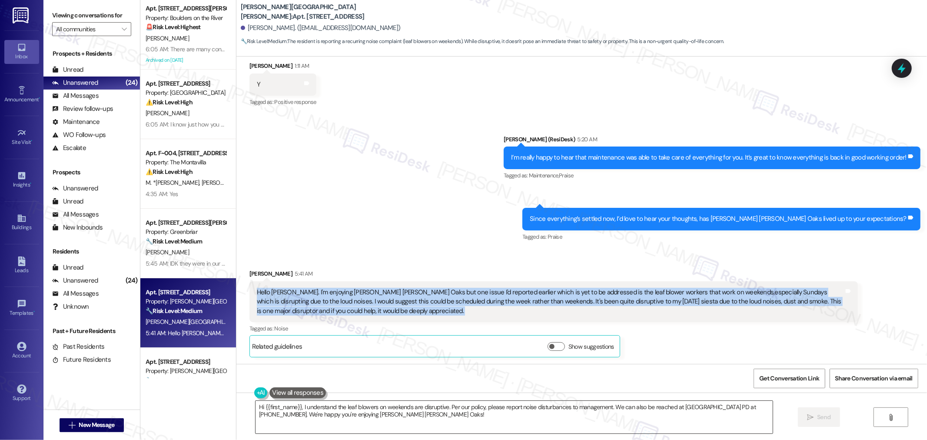
click at [642, 415] on textarea "Hi {{first_name}}, I understand the leaf blowers on weekends are disruptive. Pe…" at bounding box center [514, 417] width 517 height 33
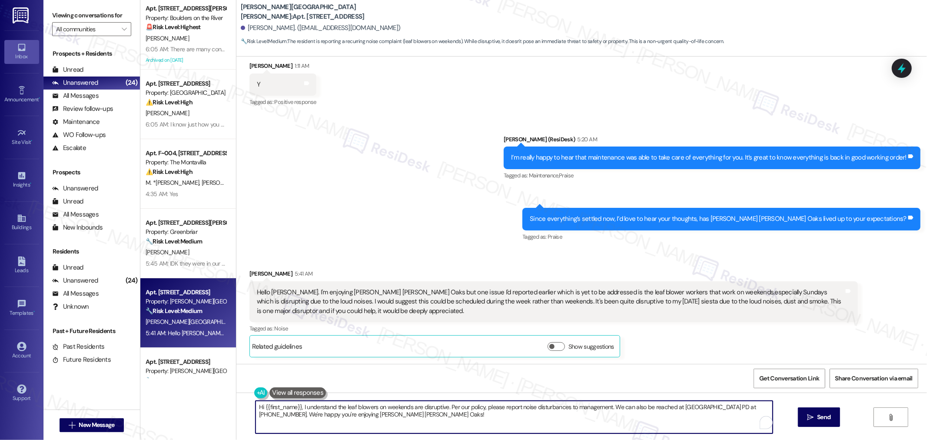
paste textarea "[PERSON_NAME] you for sharing this, and I’m glad to hear you’re enjoying [PERSO…"
click at [256, 409] on textarea "[PERSON_NAME] you for sharing this, and I’m glad to hear you’re enjoying [PERSO…" at bounding box center [514, 417] width 517 height 33
click at [658, 419] on textarea "Thank you for sharing this, and I’m glad to hear you’re enjoying [PERSON_NAME] …" at bounding box center [514, 417] width 517 height 33
click at [276, 412] on textarea "Thank you for sharing this, and I’m glad to hear you’re enjoying [PERSON_NAME] …" at bounding box center [514, 417] width 517 height 33
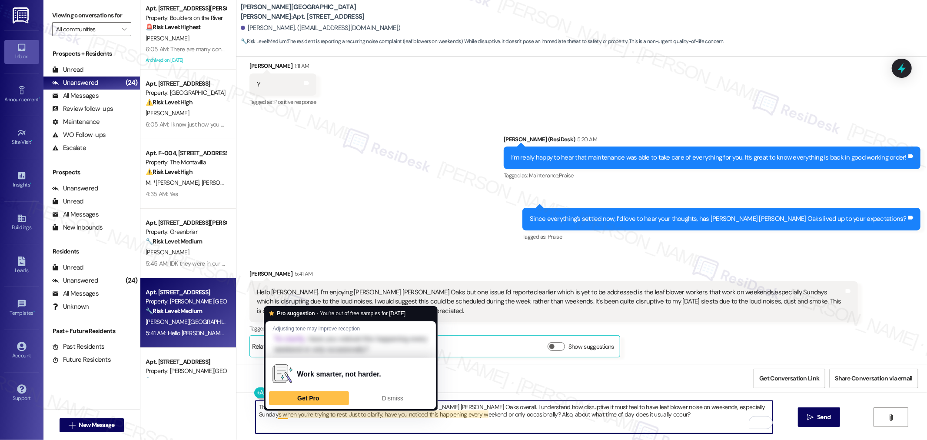
click at [554, 418] on textarea "Thank you for sharing this, and I’m glad to hear you’re enjoying [PERSON_NAME] …" at bounding box center [514, 417] width 517 height 33
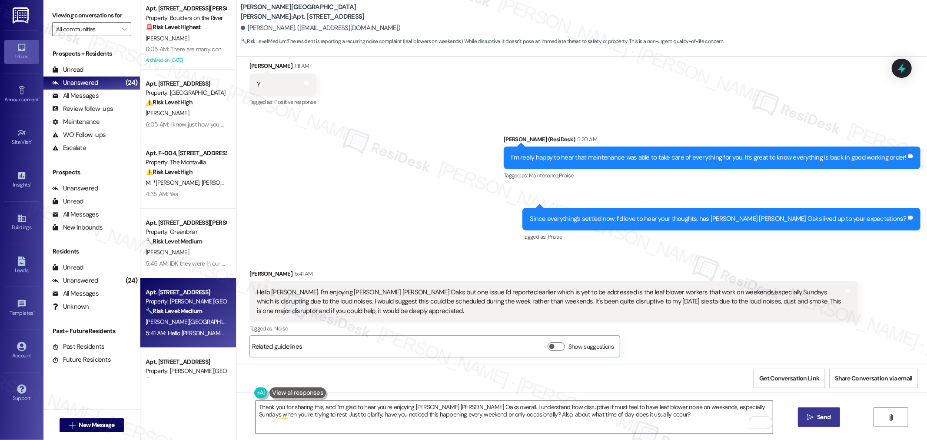
click at [815, 415] on span "Send" at bounding box center [823, 416] width 17 height 9
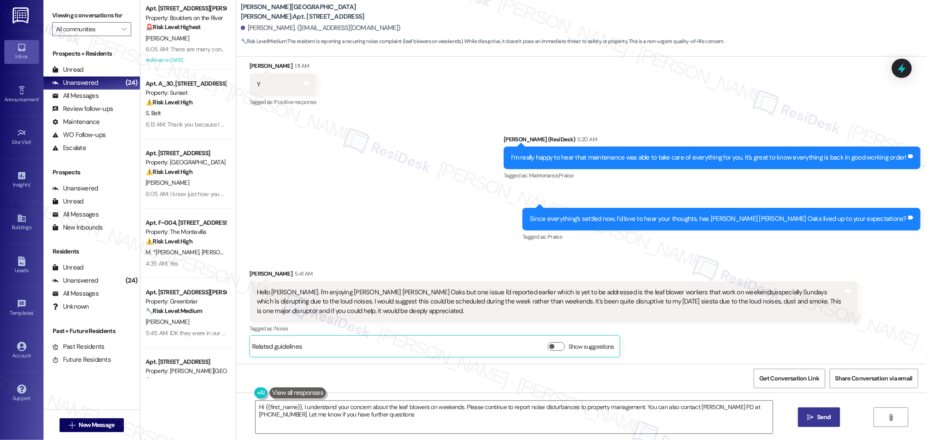
type textarea "Hi {{first_name}}, I understand your concern about the leaf blowers on weekends…"
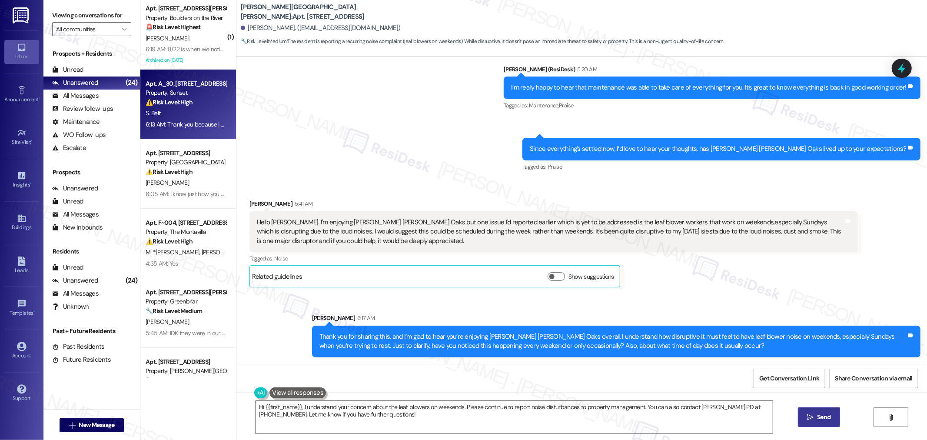
click at [180, 119] on div "6:13 AM: Thank you because I have refrained from saying anything about it to yo…" at bounding box center [186, 124] width 82 height 11
type textarea "Fetching suggested responses. Please feel free to read through the conversation…"
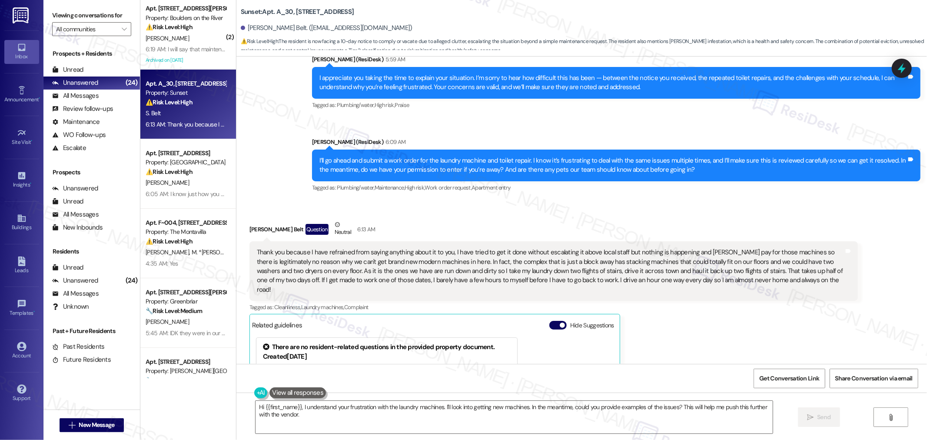
scroll to position [4584, 0]
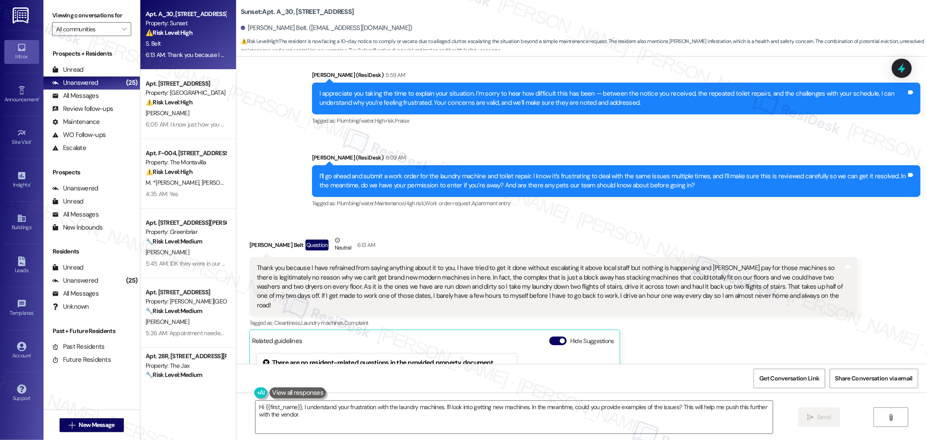
click at [645, 263] on div "Thank you because I have refrained from saying anything about it to you, I have…" at bounding box center [550, 286] width 587 height 47
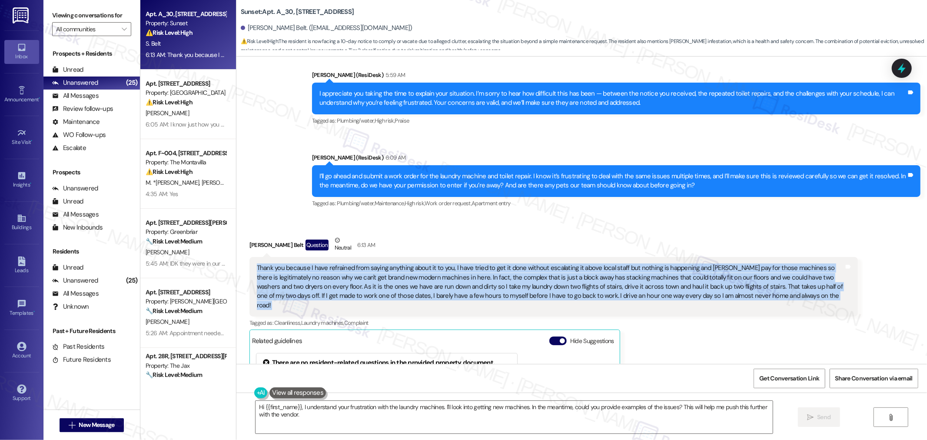
click at [645, 263] on div "Thank you because I have refrained from saying anything about it to you, I have…" at bounding box center [550, 286] width 587 height 47
copy div "Thank you because I have refrained from saying anything about it to you, I have…"
drag, startPoint x: 786, startPoint y: 319, endPoint x: 620, endPoint y: 406, distance: 187.6
click at [786, 319] on div "[PERSON_NAME] Belt Question Neutral 6:13 AM Thank you because I have refrained …" at bounding box center [553, 382] width 608 height 292
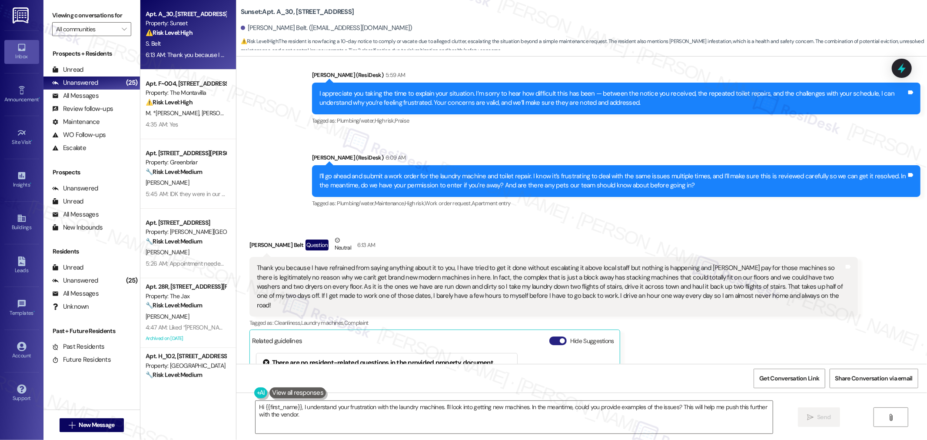
click at [560, 338] on span "button" at bounding box center [562, 340] width 5 height 5
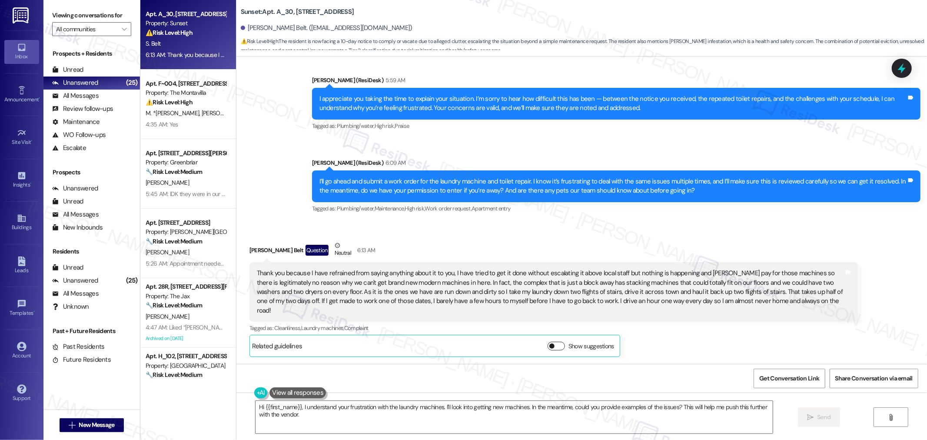
scroll to position [4504, 0]
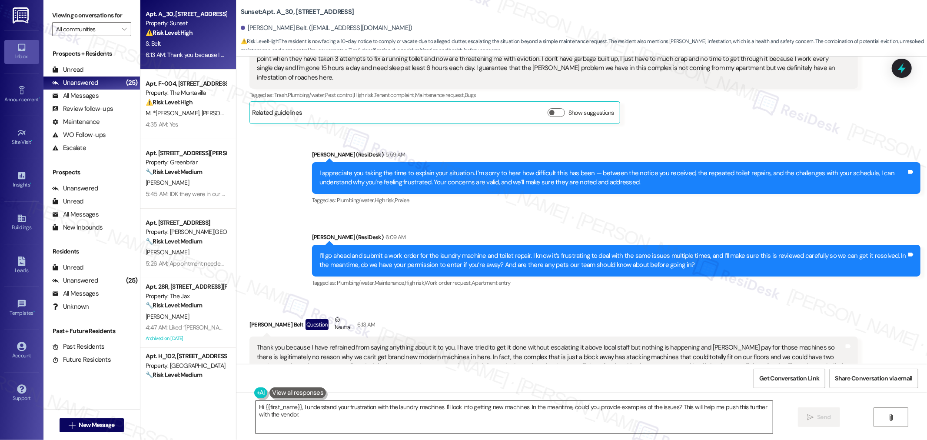
click at [625, 418] on textarea "Hi {{first_name}}, I understand your frustration with the laundry machines. I'l…" at bounding box center [514, 417] width 517 height 33
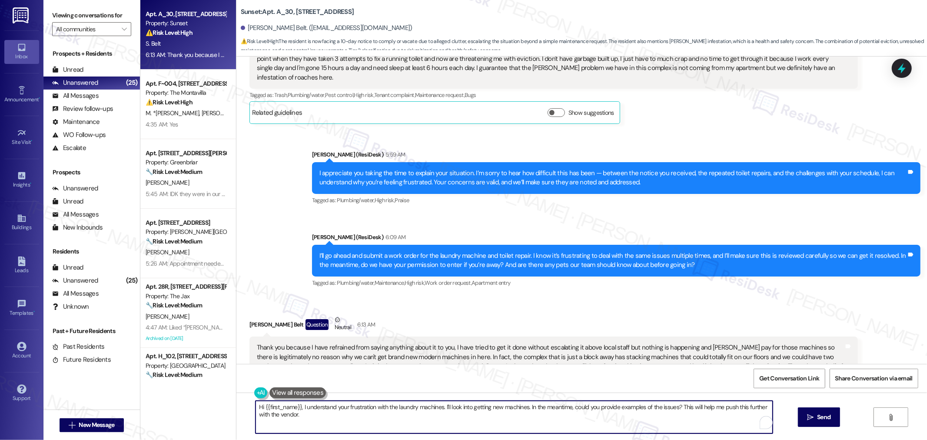
paste textarea "Thank you for being upfront about how this has been affecting you"
type textarea "Thank you for being upfront about how this has been affecting you, [PERSON_NAME…"
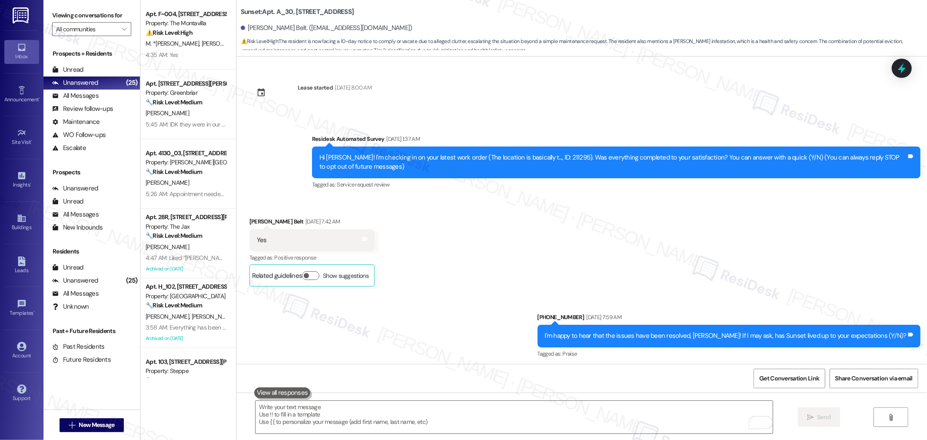
scroll to position [4504, 0]
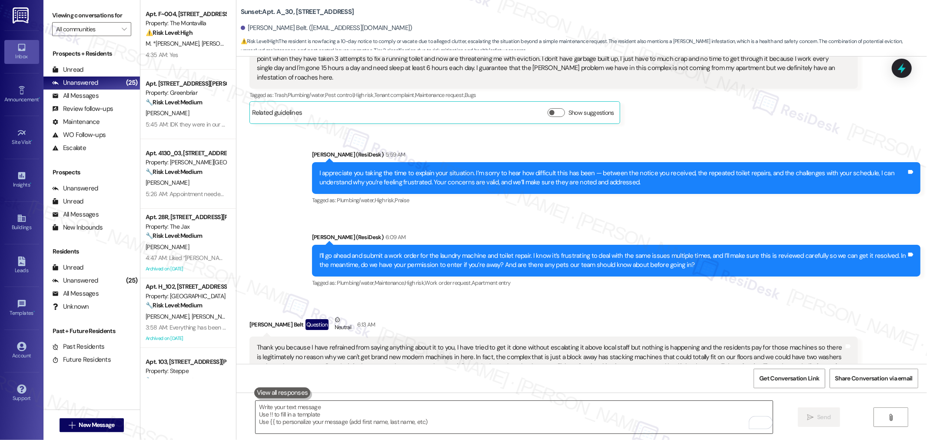
click at [347, 427] on textarea "To enrich screen reader interactions, please activate Accessibility in Grammarl…" at bounding box center [514, 417] width 517 height 33
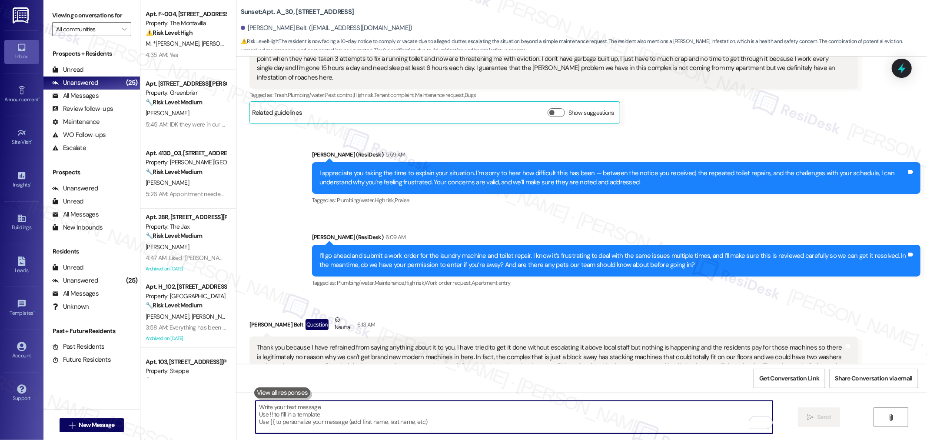
paste textarea "Doing laundry shouldn’t take up half of your precious time off, especially when…"
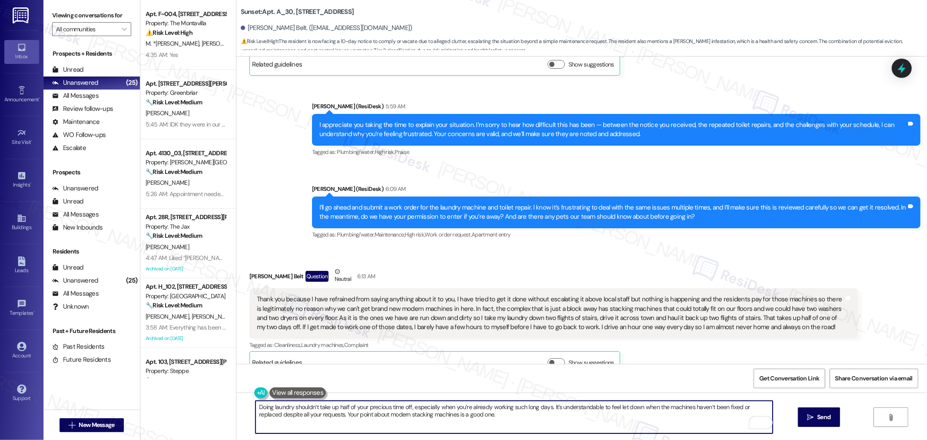
scroll to position [4565, 0]
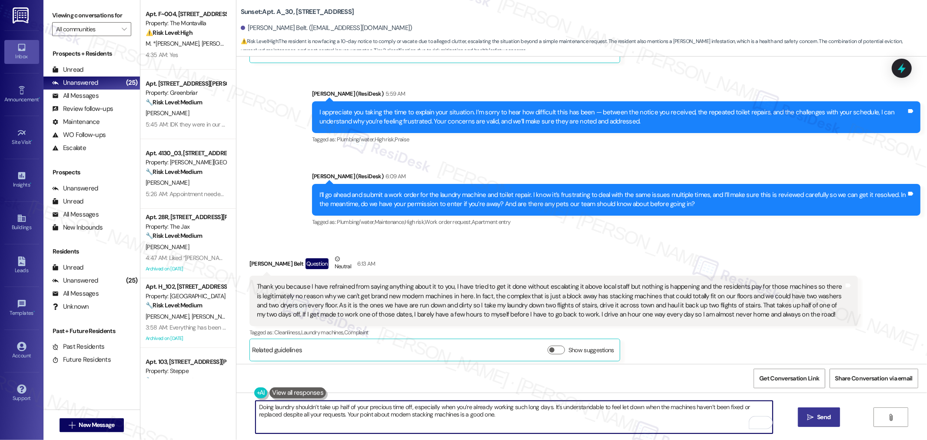
type textarea "Doing laundry shouldn’t take up half of your precious time off, especially when…"
click at [822, 418] on span "Send" at bounding box center [823, 416] width 13 height 9
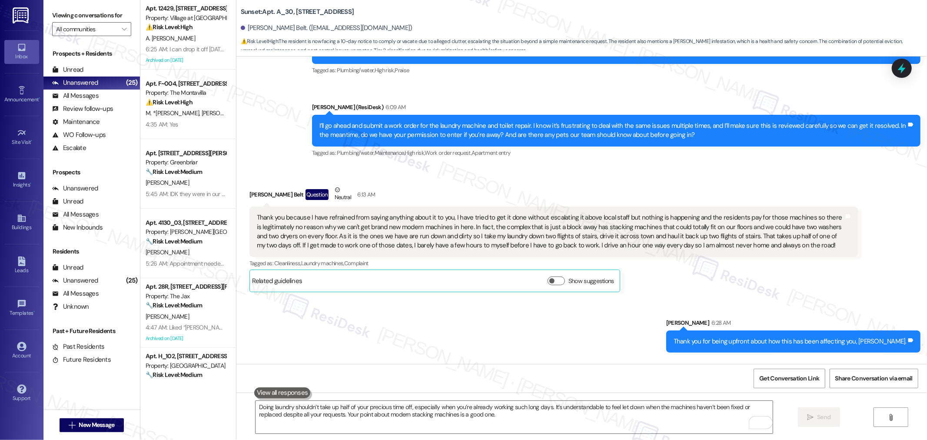
scroll to position [4635, 0]
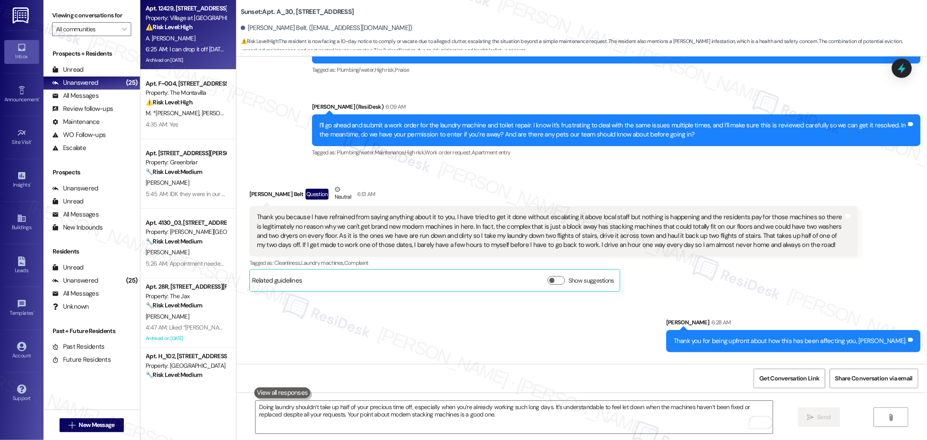
click at [190, 36] on div "A. Duran Cervantes" at bounding box center [186, 38] width 82 height 11
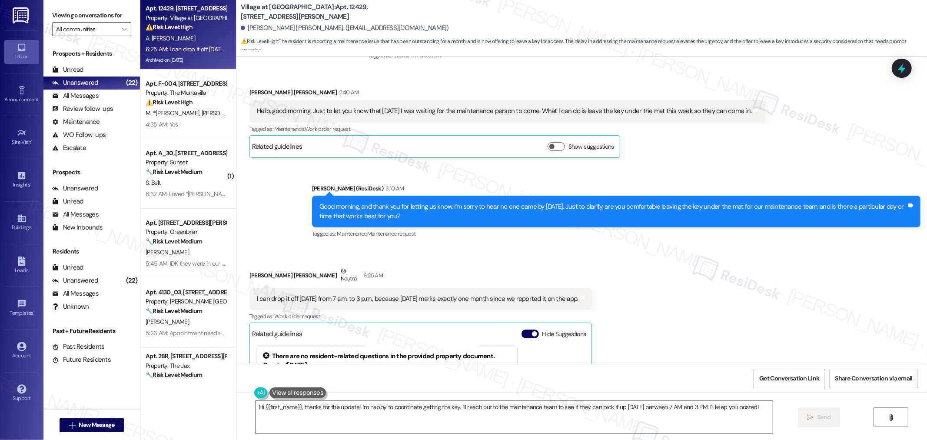
scroll to position [4156, 0]
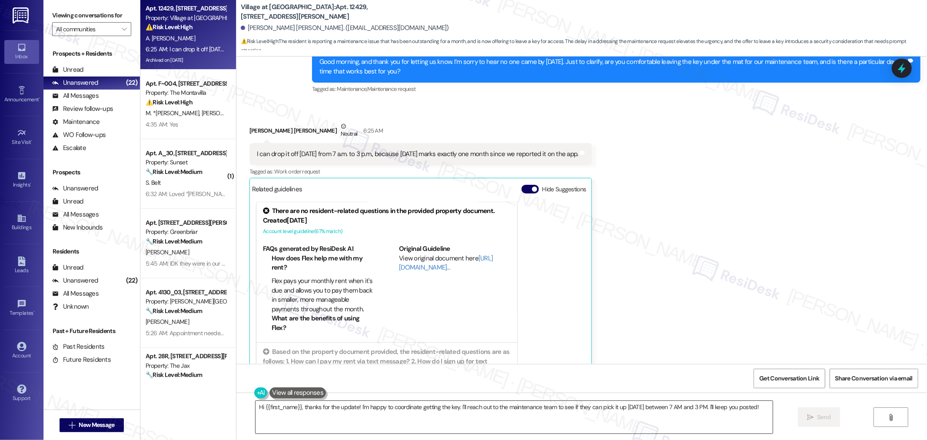
click at [475, 411] on textarea "Hi {{first_name}}, thanks for the update! I'm happy to coordinate getting the k…" at bounding box center [514, 417] width 517 height 33
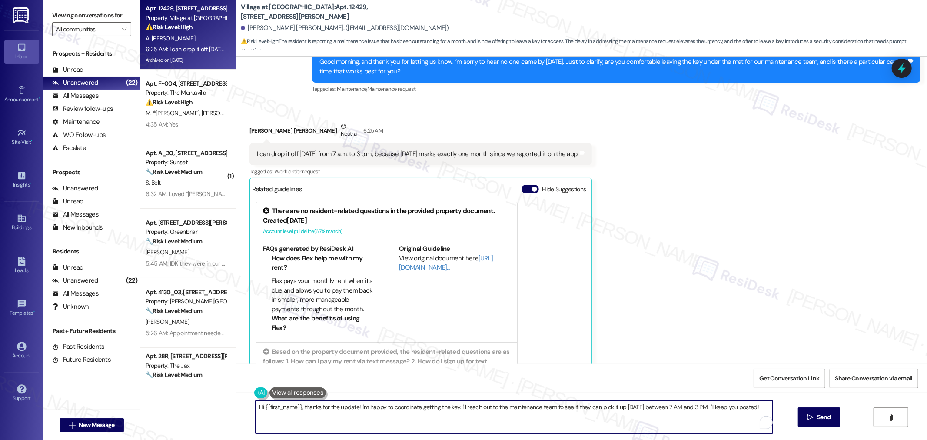
paste textarea "Ana, I just wanted to check if you’ve gotten confirmation about them coming bac…"
type textarea "Hi [PERSON_NAME], I just wanted to check if you’ve gotten confirmation about th…"
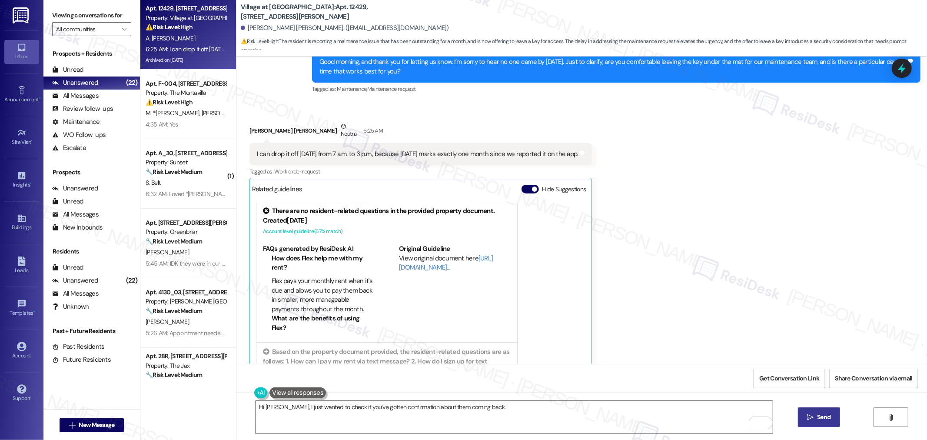
click at [829, 416] on span "Send" at bounding box center [823, 416] width 13 height 9
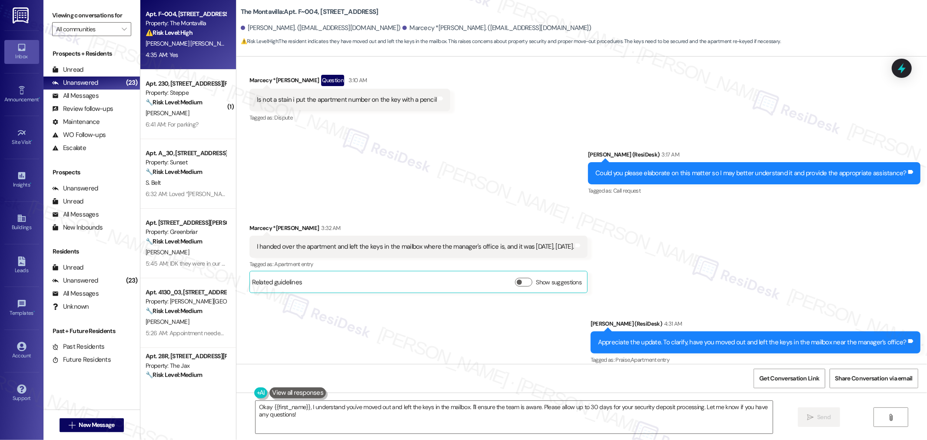
scroll to position [4716, 0]
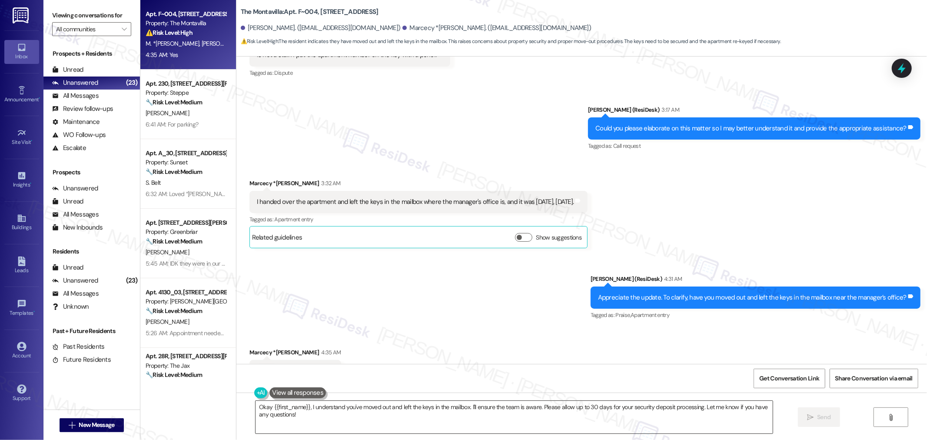
click at [498, 409] on textarea "Okay {{first_name}}, I understand you've moved out and left the keys in the mai…" at bounding box center [514, 417] width 517 height 33
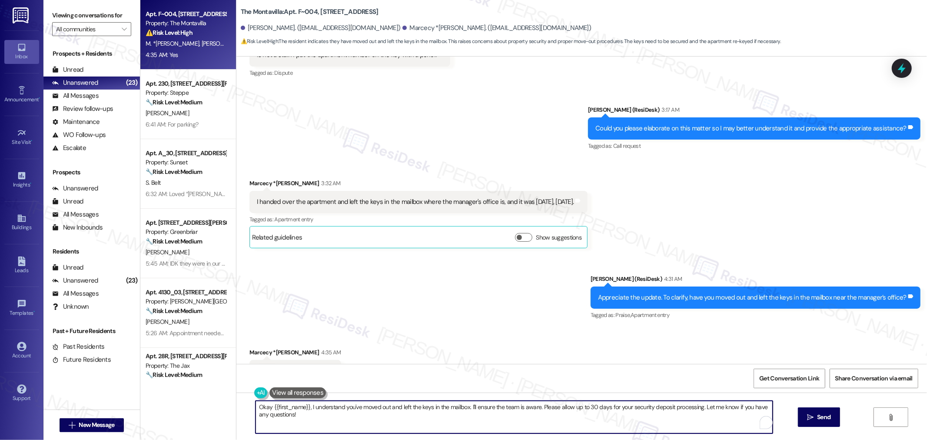
paste textarea "Thank you for letting me know you’ve already moved out and left the keys in the…"
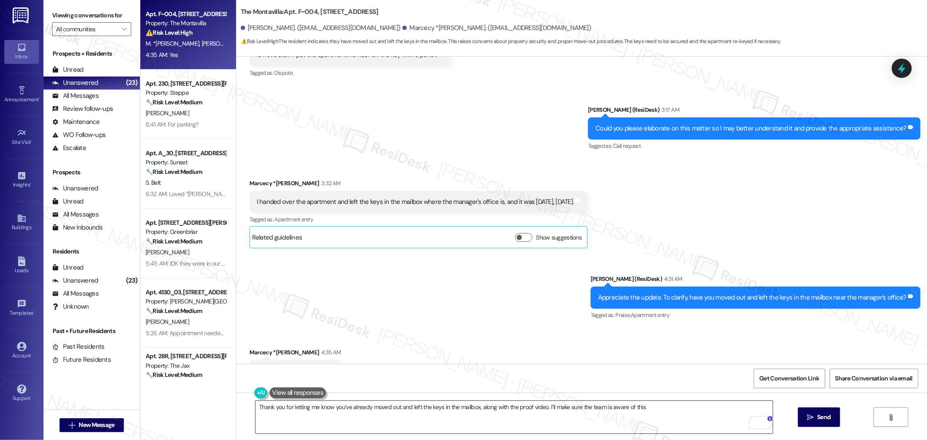
click at [492, 408] on textarea "Thank you for letting me know you’ve already moved out and left the keys in the…" at bounding box center [514, 417] width 517 height 33
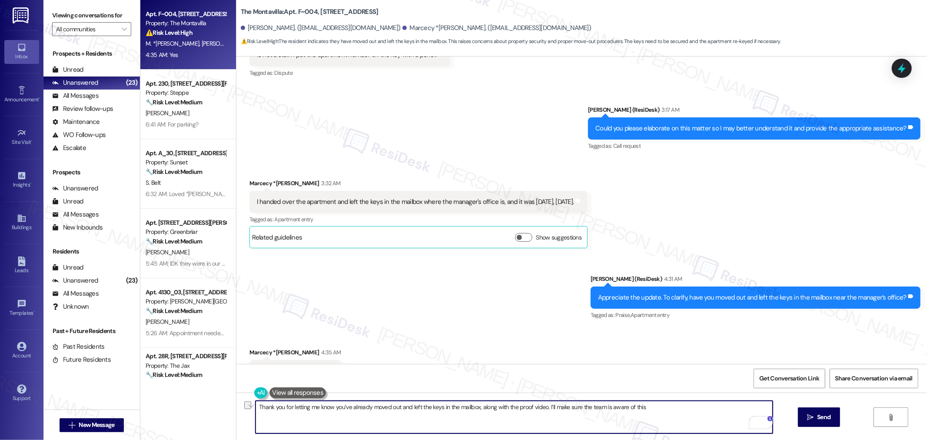
paste textarea "s for confirming you’ve moved out and placed the keys in the mailbox, and for s…"
click at [690, 404] on textarea "Thanks for confirming you’ve moved out and placed the keys in the mailbox, and …" at bounding box center [514, 417] width 517 height 33
type textarea "Thanks for confirming you’ve moved out and placed the keys in the mailbox, and …"
click at [633, 437] on div "Thanks for confirming you’ve moved out and placed the keys in the mailbox, and …" at bounding box center [581, 424] width 691 height 65
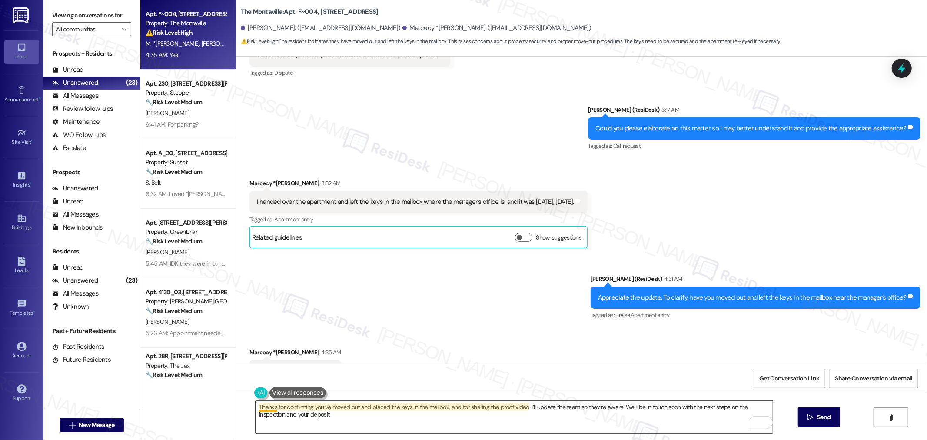
click at [263, 410] on textarea "Thanks for confirming you’ve moved out and placed the keys in the mailbox, and …" at bounding box center [514, 417] width 517 height 33
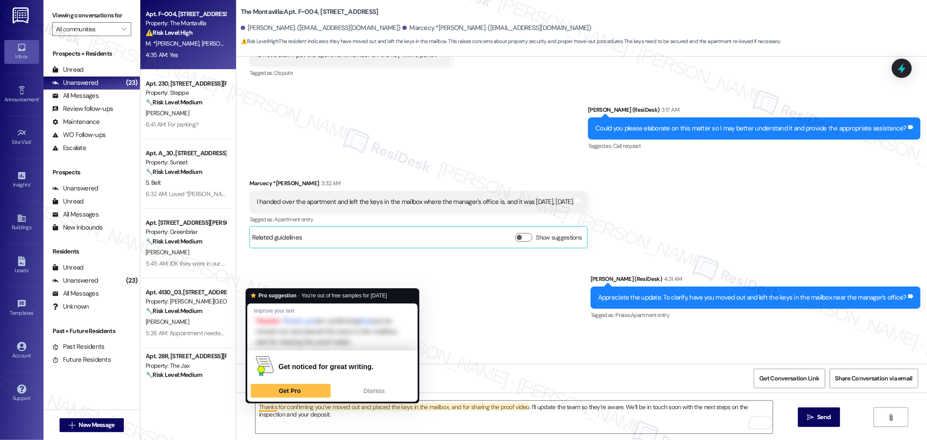
click at [516, 341] on div "Received via SMS Marcecy *Hernandez 4:35 AM Yes Tags and notes Tagged as: Posit…" at bounding box center [581, 364] width 691 height 73
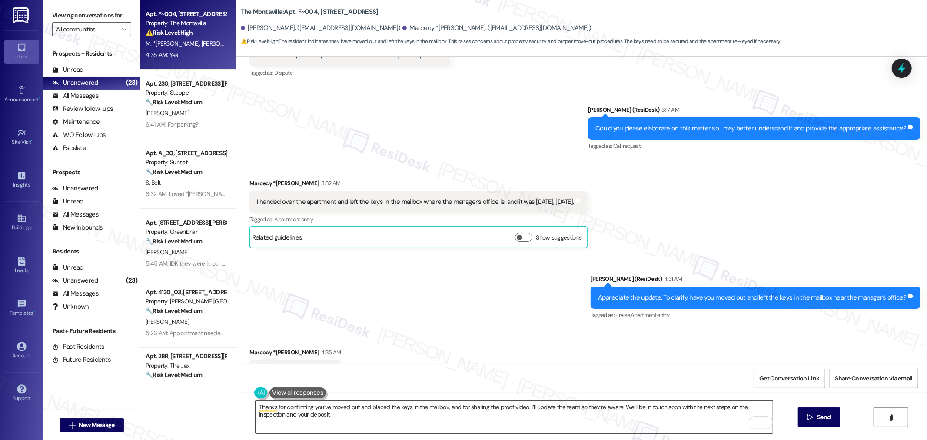
click at [682, 424] on textarea "Thanks for confirming you’ve moved out and placed the keys in the mailbox, and …" at bounding box center [514, 417] width 517 height 33
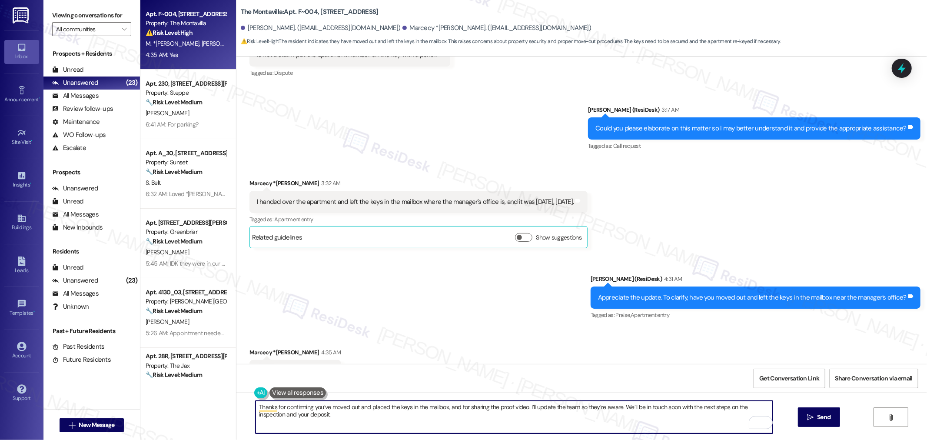
scroll to position [4716, 0]
click at [821, 418] on span "Send" at bounding box center [823, 416] width 13 height 9
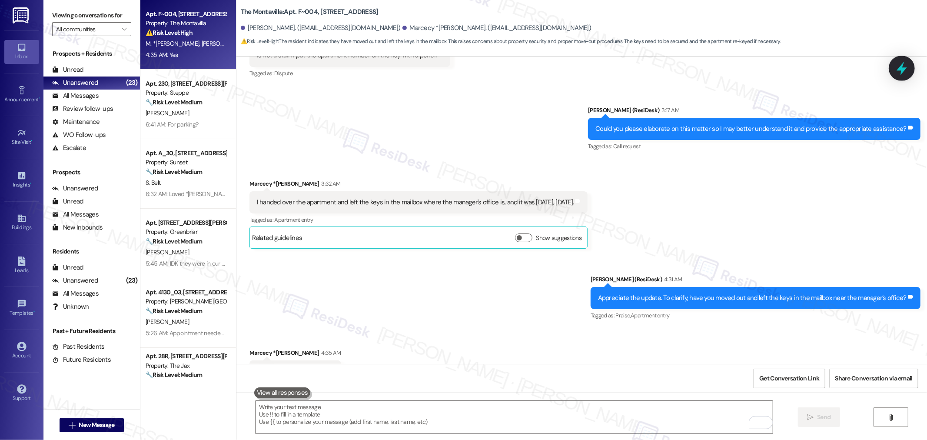
click at [901, 67] on icon at bounding box center [902, 68] width 10 height 13
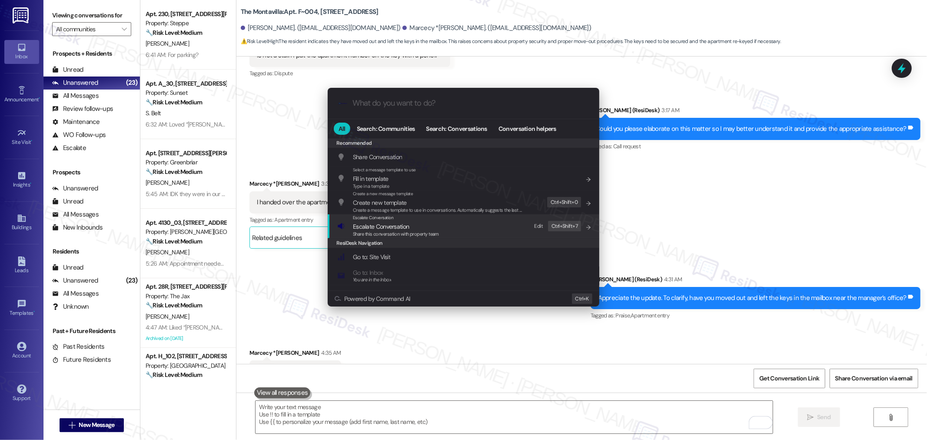
click at [423, 229] on span "Escalate Conversation" at bounding box center [396, 227] width 86 height 10
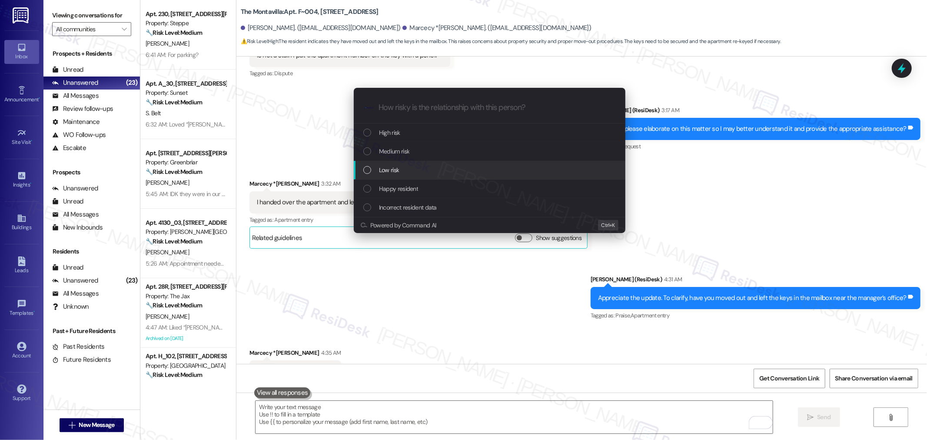
click at [408, 166] on div "Low risk" at bounding box center [490, 170] width 254 height 10
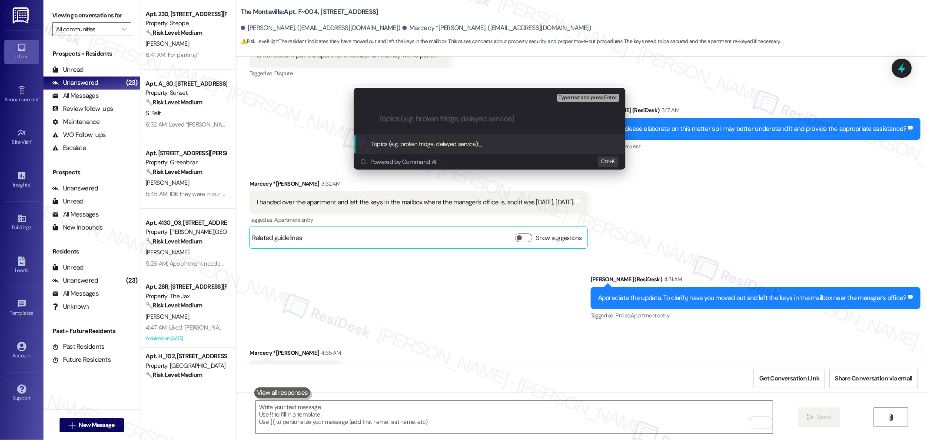
click at [413, 118] on input "Topics (e.g. broken fridge, delayed service)" at bounding box center [497, 118] width 236 height 9
click at [365, 117] on icon ".cls-1{fill:#0a055f;}.cls-2{fill:#0cc4c4;} resideskLogoBlueOrange" at bounding box center [369, 118] width 9 height 9
click at [651, 188] on div "Escalate Conversation Low risk Topics (e.g. broken fridge, delayed service) Any…" at bounding box center [463, 220] width 927 height 440
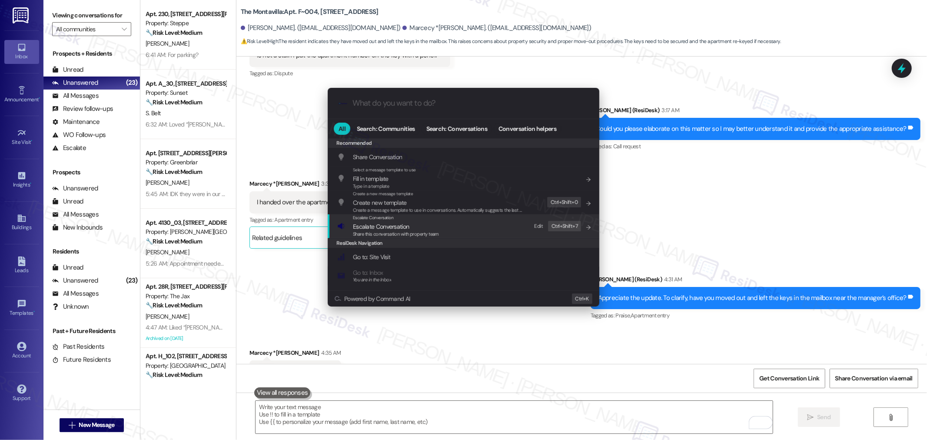
click at [432, 226] on span "Escalate Conversation" at bounding box center [396, 227] width 86 height 10
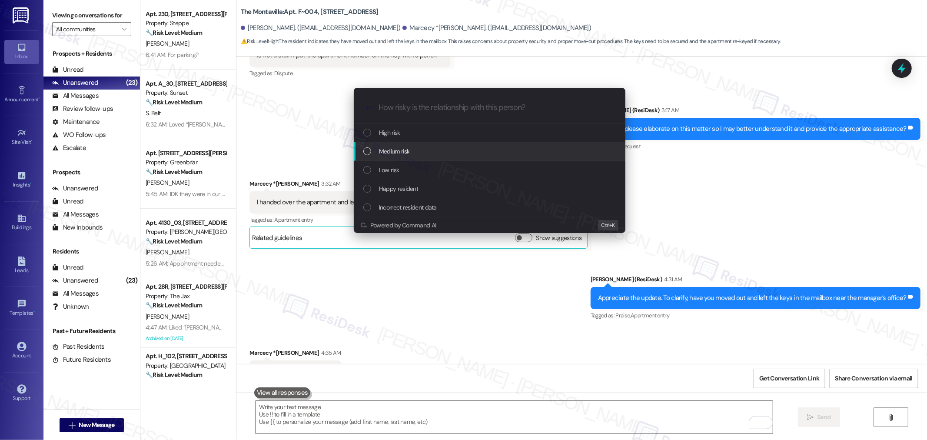
click at [409, 150] on span "Medium risk" at bounding box center [394, 151] width 30 height 10
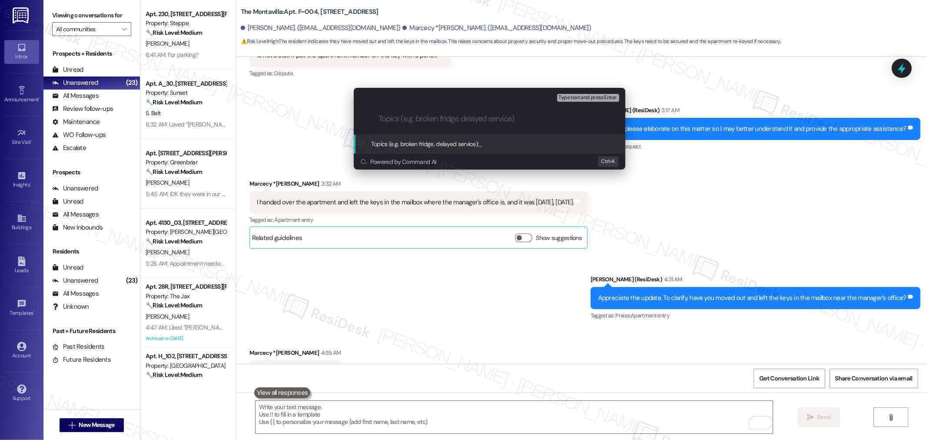
click at [416, 114] on input "Topics (e.g. broken fridge, delayed service)" at bounding box center [497, 118] width 236 height 9
type input "M"
type input "Moved-out Resident"
click at [490, 149] on div "Topics (e.g. broken fridge, delayed service): Moved-out Resident" at bounding box center [451, 144] width 160 height 10
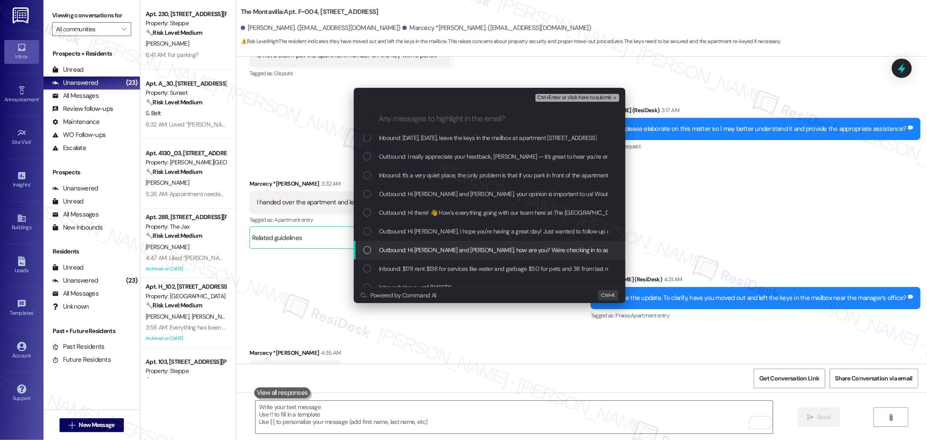
scroll to position [145, 0]
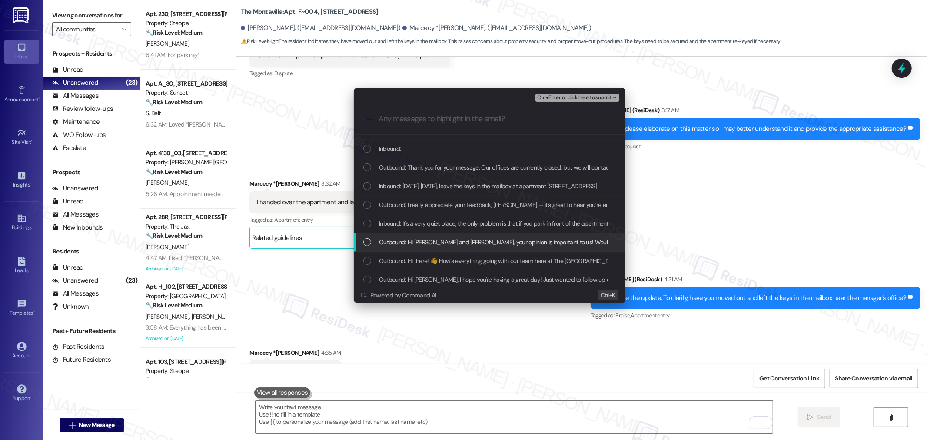
click at [451, 238] on span "Outbound: Hi Enrique and Marcecy, your opinion is important to us! Would you re…" at bounding box center [708, 242] width 658 height 10
click at [449, 223] on span "Inbound: It's a very quiet place, the only problem is that if you park in front…" at bounding box center [658, 224] width 558 height 10
click at [451, 241] on span "Outbound: Hi Enrique and Marcecy, your opinion is important to us! Would you re…" at bounding box center [708, 242] width 658 height 10
click at [447, 223] on span "Inbound: It's a very quiet place, the only problem is that if you park in front…" at bounding box center [658, 224] width 558 height 10
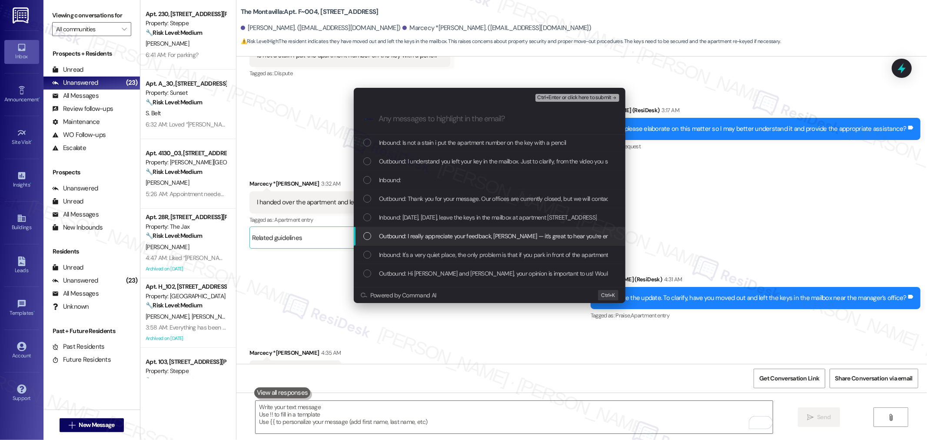
scroll to position [96, 0]
click at [445, 232] on span "Inbound: Today, Sunday, September 21, 2025, leave the keys in the mailbox at ap…" at bounding box center [488, 234] width 218 height 10
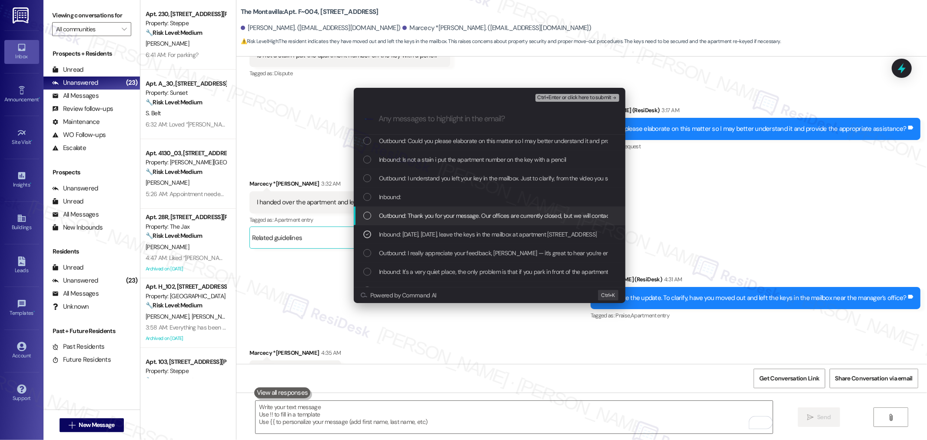
click at [438, 214] on span "Outbound: Thank you for your message. Our offices are currently closed, but we …" at bounding box center [636, 216] width 515 height 10
click at [429, 201] on div "Inbound:" at bounding box center [490, 197] width 254 height 10
click at [446, 250] on span "Outbound: I really appreciate your feedback, Marcecy — it’s great to hear you’r…" at bounding box center [723, 253] width 689 height 10
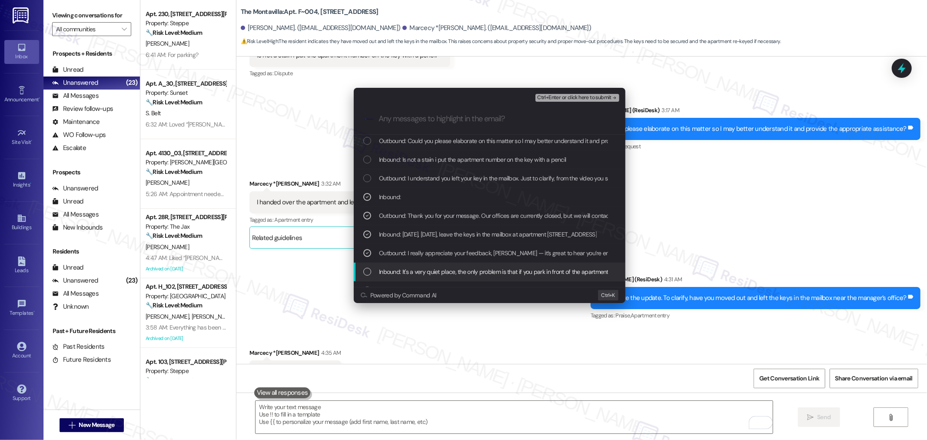
click at [468, 269] on span "Inbound: It's a very quiet place, the only problem is that if you park in front…" at bounding box center [658, 272] width 558 height 10
click at [402, 179] on span "Outbound: I understand you left your key in the mailbox. Just to clarify, from …" at bounding box center [612, 178] width 467 height 10
click at [396, 161] on span "Inbound: Is not a stain i put the apartment number on the key with a pencil" at bounding box center [472, 160] width 187 height 10
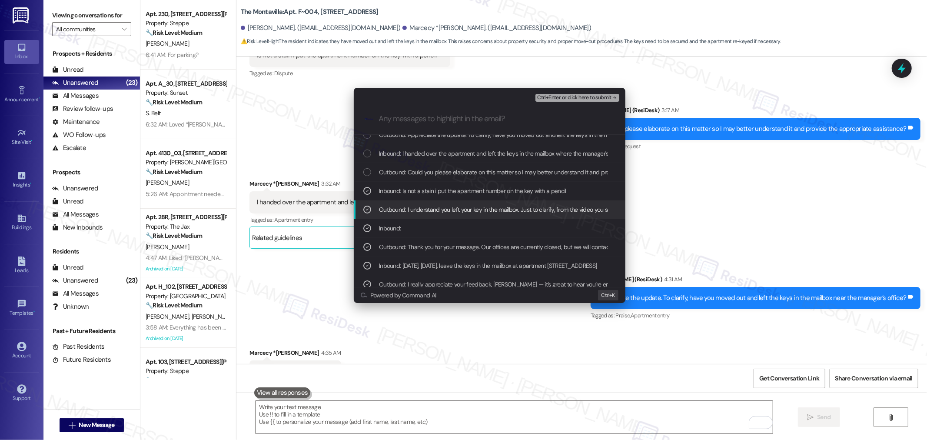
scroll to position [48, 0]
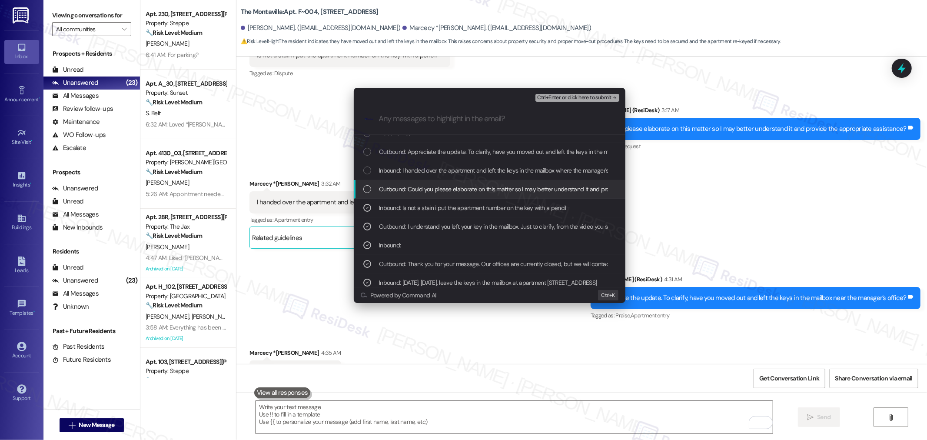
click at [400, 189] on span "Outbound: Could you please elaborate on this matter so I may better understand …" at bounding box center [535, 189] width 313 height 10
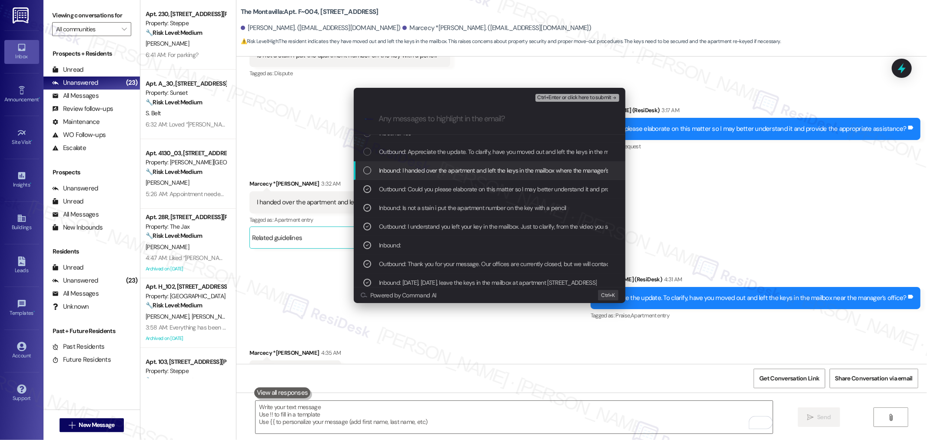
click at [395, 176] on div "Inbound: I handed over the apartment and left the keys in the mailbox where the…" at bounding box center [490, 170] width 272 height 19
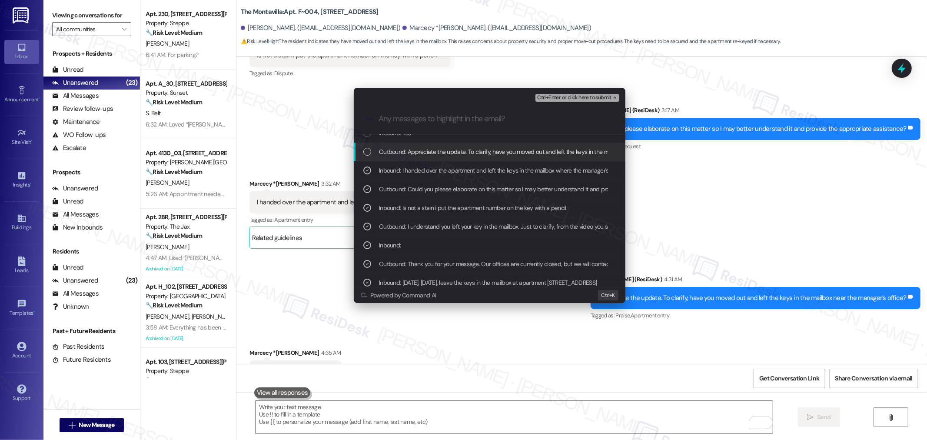
click at [390, 152] on span "Outbound: Appreciate the update. To clarify, have you moved out and left the ke…" at bounding box center [535, 152] width 313 height 10
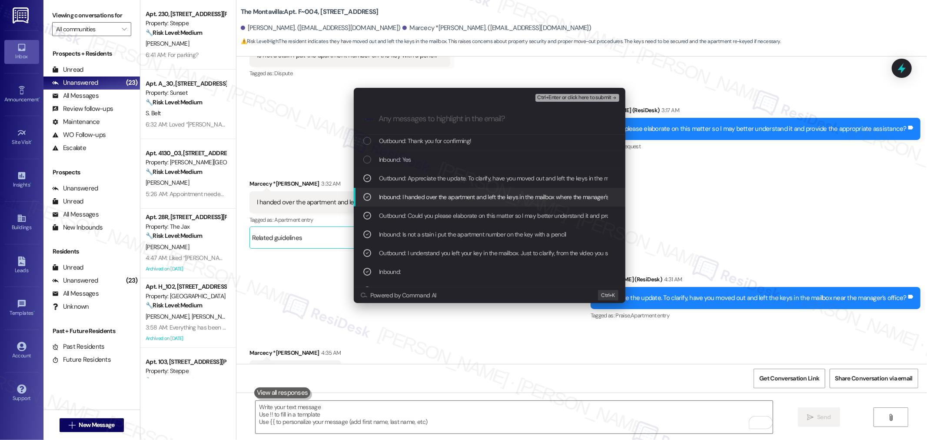
scroll to position [0, 0]
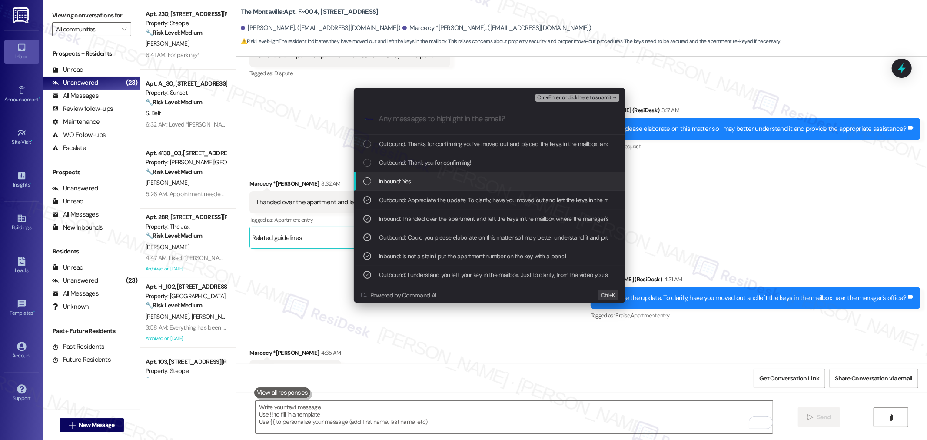
click at [401, 188] on div "Inbound: Yes" at bounding box center [490, 181] width 272 height 19
click at [392, 164] on span "Outbound: Thank you for confirming!" at bounding box center [425, 163] width 93 height 10
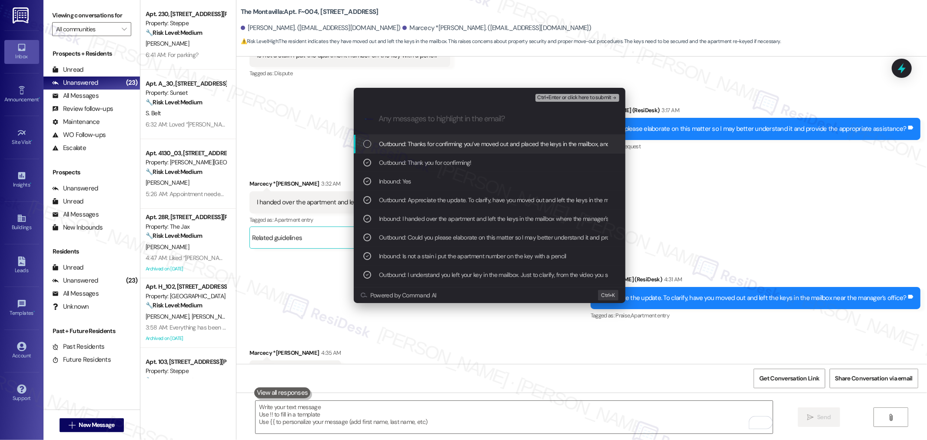
click at [392, 138] on div "Outbound: Thanks for confirming you’ve moved out and placed the keys in the mai…" at bounding box center [490, 144] width 272 height 19
click at [575, 99] on span "Ctrl+Enter or click here to submit" at bounding box center [574, 98] width 74 height 6
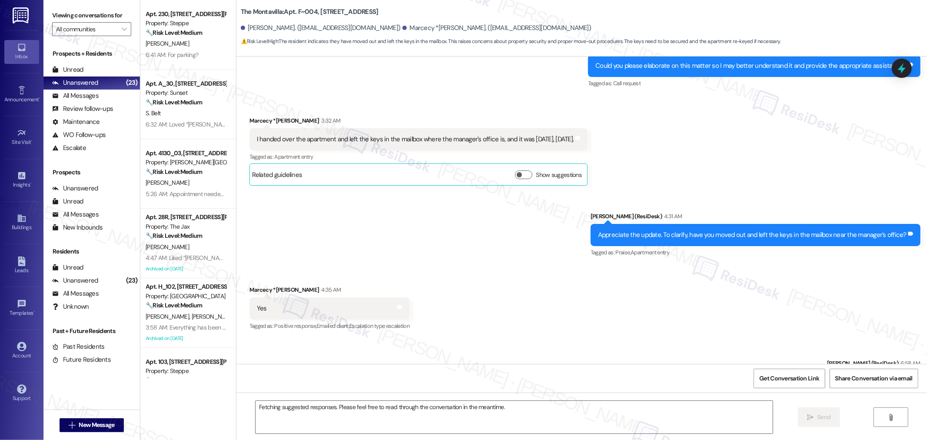
scroll to position [4716, 0]
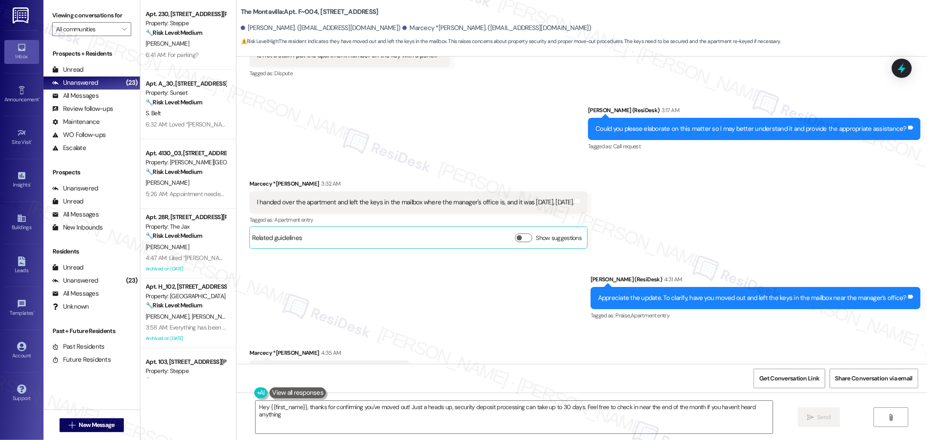
type textarea "Hey {{first_name}}, thanks for confirming you've moved out! Just a heads up, se…"
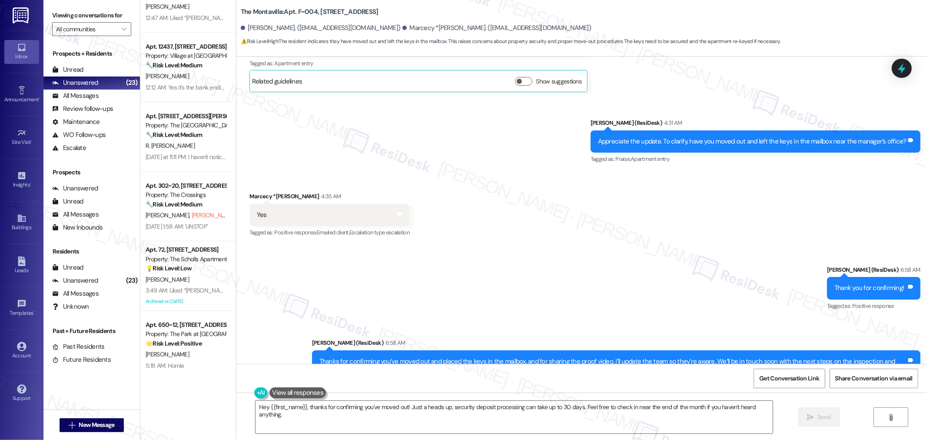
scroll to position [0, 0]
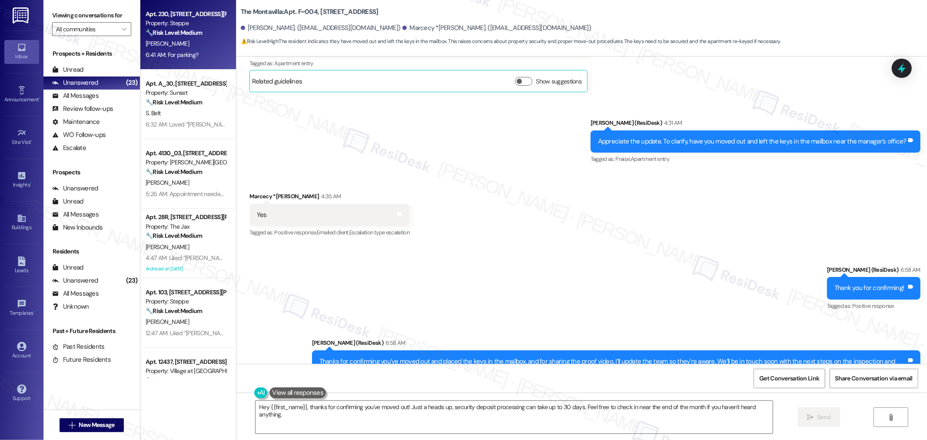
click at [189, 59] on div "6:41 AM: For parking? 6:41 AM: For parking?" at bounding box center [186, 55] width 82 height 11
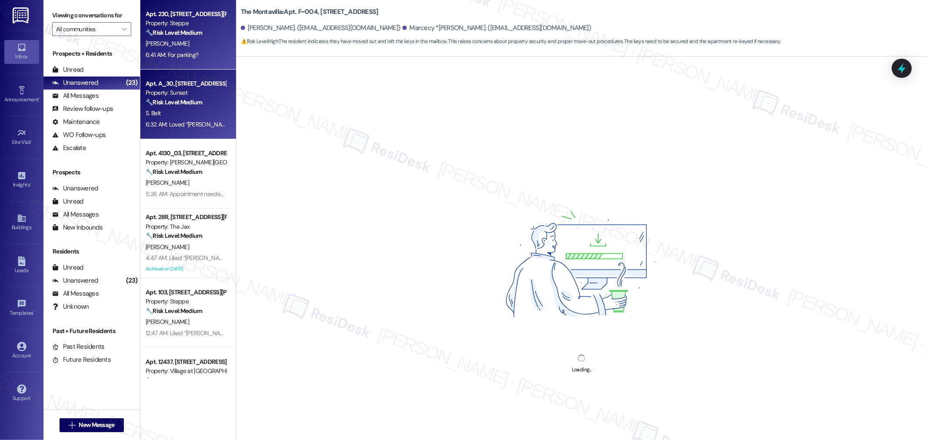
click at [190, 92] on div "Property: Sunset" at bounding box center [186, 92] width 80 height 9
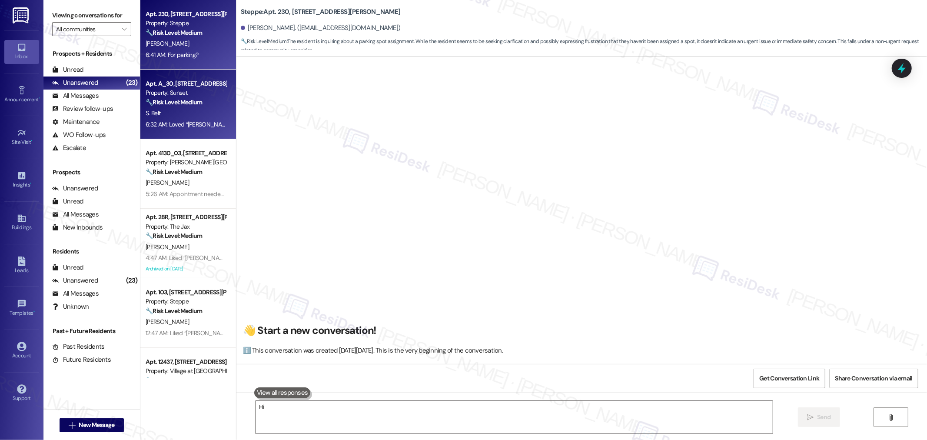
click at [186, 57] on div "6:41 AM: For parking? 6:41 AM: For parking?" at bounding box center [172, 55] width 53 height 8
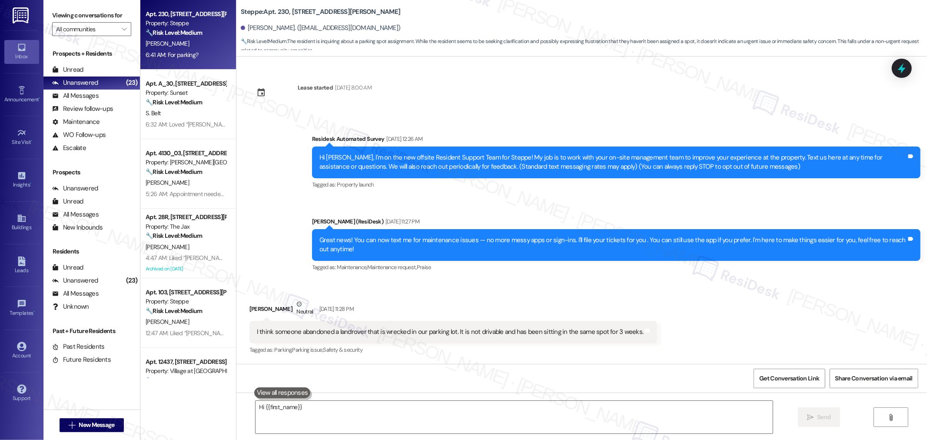
scroll to position [10975, 0]
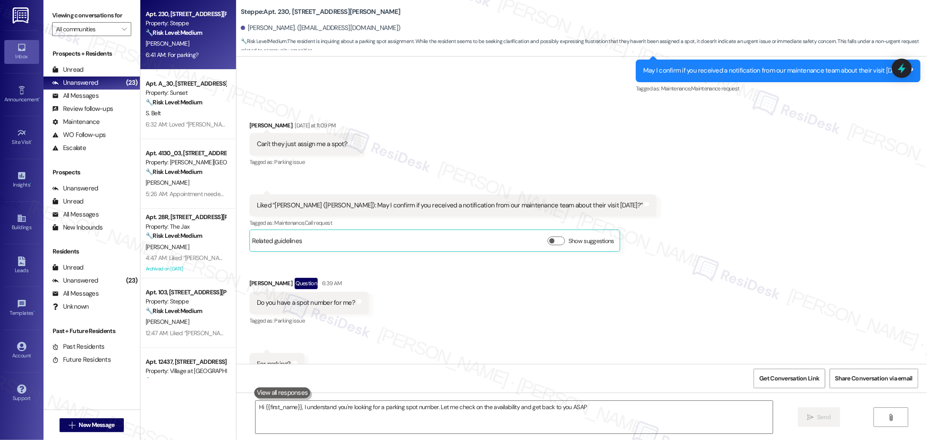
type textarea "Hi {{first_name}}, I understand you're looking for a parking spot number. Let m…"
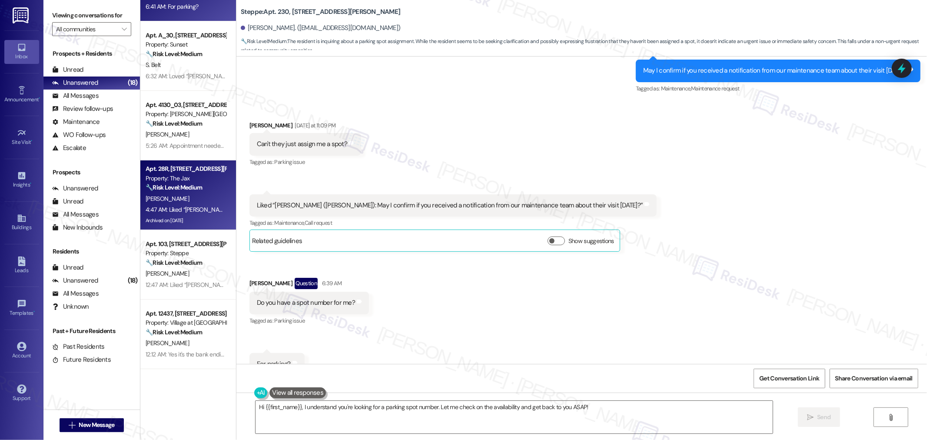
scroll to position [0, 0]
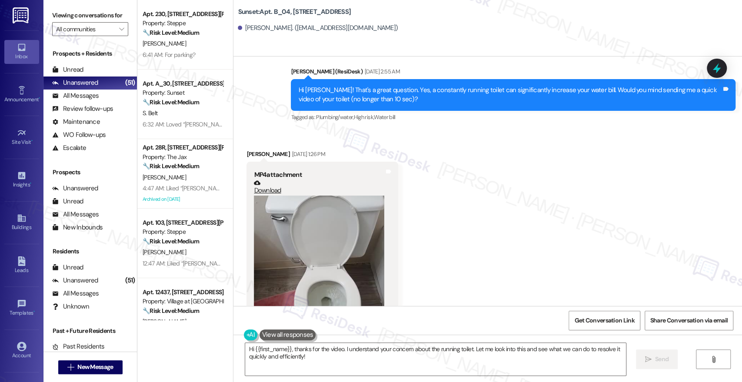
scroll to position [389, 0]
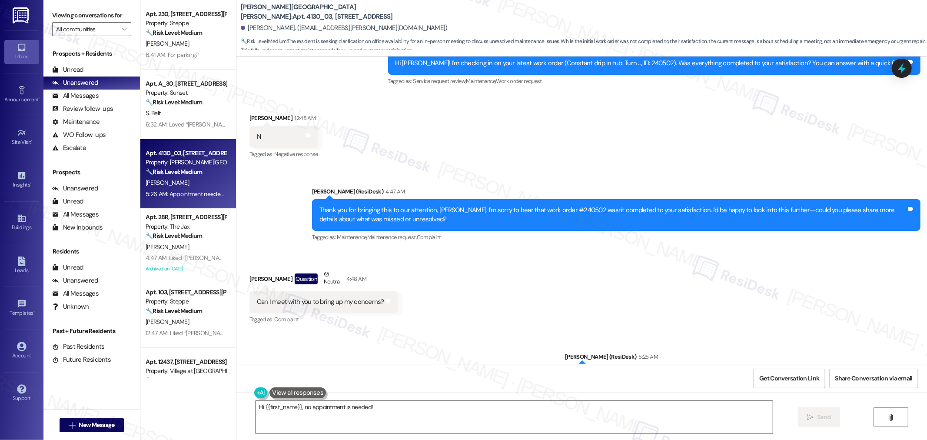
scroll to position [689, 0]
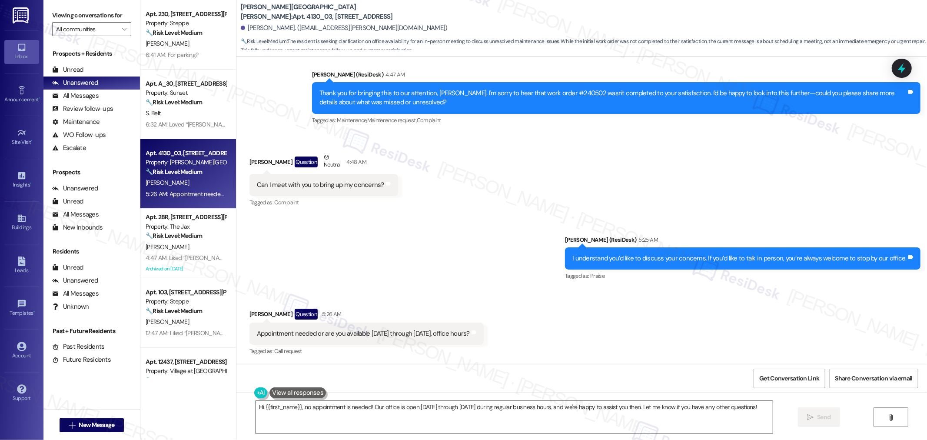
drag, startPoint x: 233, startPoint y: 10, endPoint x: 393, endPoint y: 12, distance: 160.0
click at [393, 12] on div "[PERSON_NAME][GEOGRAPHIC_DATA][PERSON_NAME]: Apt. 4130_03, [GEOGRAPHIC_DATA]" at bounding box center [328, 12] width 174 height 11
copy b "[PERSON_NAME][GEOGRAPHIC_DATA][PERSON_NAME]: Apt. 4130_03, [GEOGRAPHIC_DATA]"
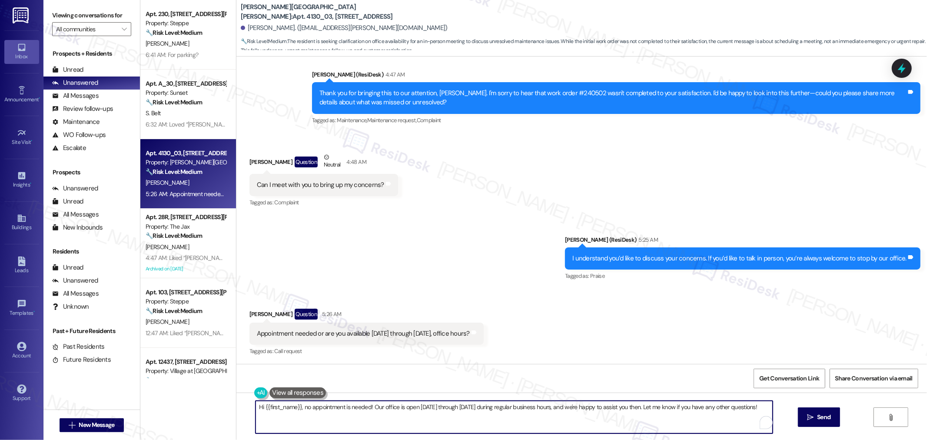
drag, startPoint x: 595, startPoint y: 405, endPoint x: 761, endPoint y: 411, distance: 165.7
click at [761, 411] on textarea "Hi {{first_name}}, no appointment is needed! Our office is open [DATE] through …" at bounding box center [514, 417] width 517 height 33
paste textarea "[DATE]: 9 AM to- 6 PM [DATE]: 9 AM to- 6 PM [DATE]: 9 AM to- 6 PM [DATE]: 9 AM …"
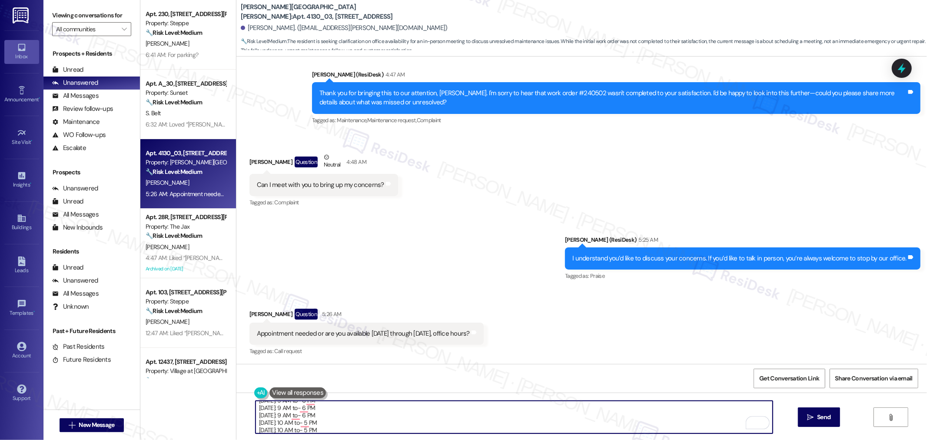
scroll to position [0, 0]
drag, startPoint x: 301, startPoint y: 408, endPoint x: 249, endPoint y: 409, distance: 52.6
click at [249, 409] on div "Hi {{first_name}}, no appointment is needed! Our office is open [DATE] through …" at bounding box center [581, 424] width 691 height 65
click at [485, 422] on textarea "No appointment is needed! Our office is open [DATE] through [DATE] during regul…" at bounding box center [514, 417] width 517 height 33
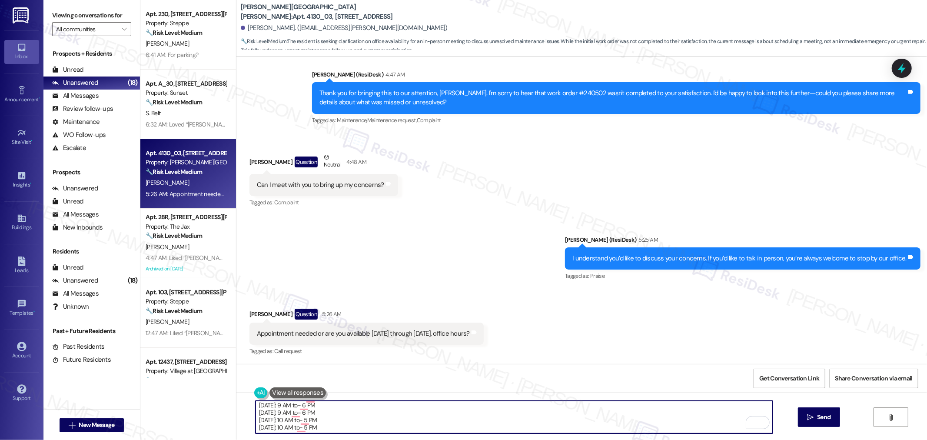
click at [836, 415] on button " Send" at bounding box center [819, 417] width 42 height 20
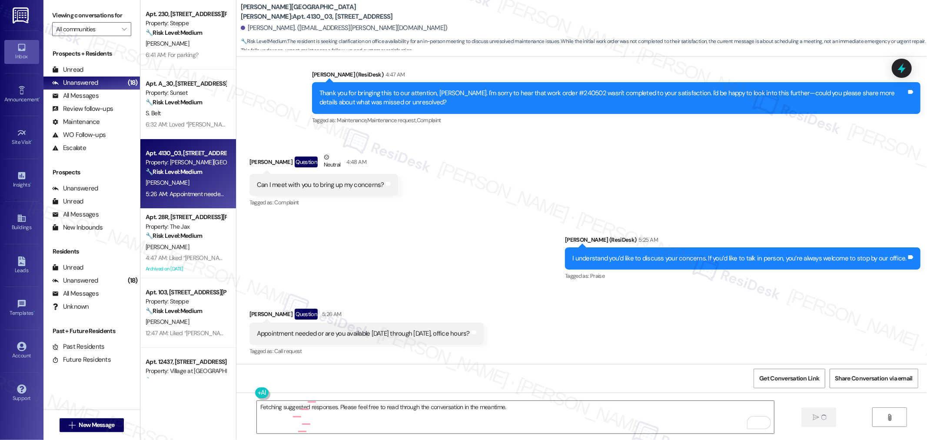
scroll to position [0, 0]
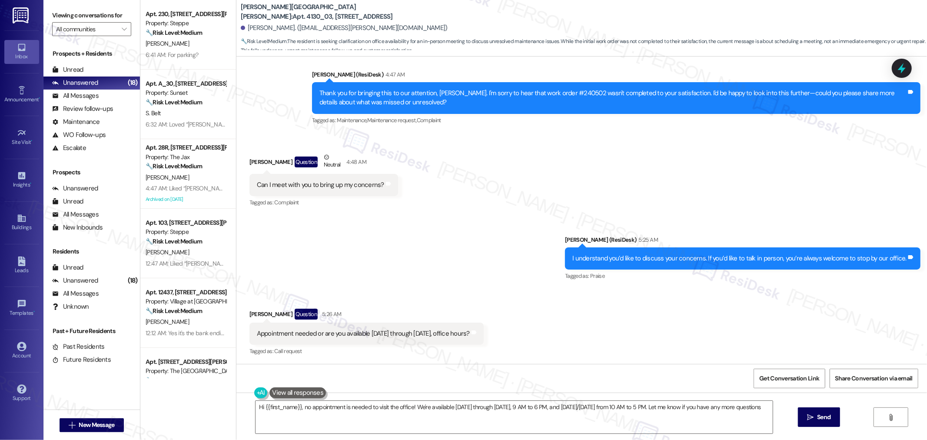
type textarea "Hi {{first_name}}, no appointment is needed to visit the office! We're availabl…"
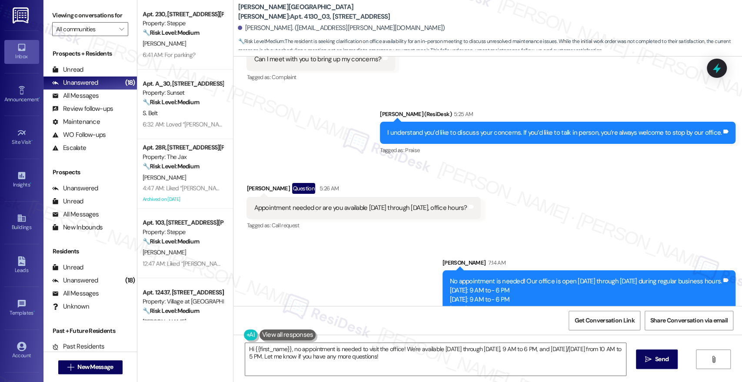
scroll to position [901, 0]
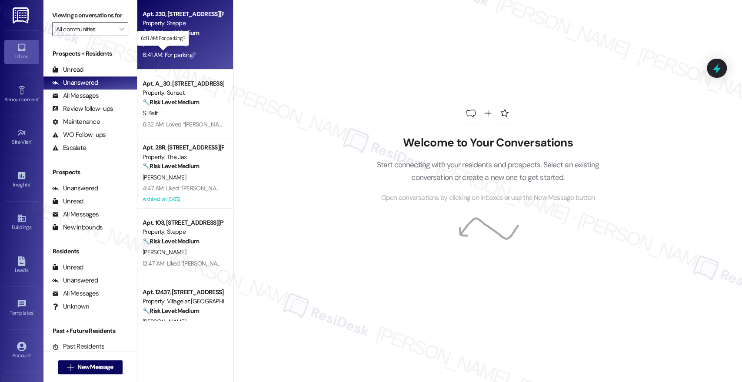
click at [186, 56] on div "6:41 AM: For parking? 6:41 AM: For parking?" at bounding box center [169, 55] width 53 height 8
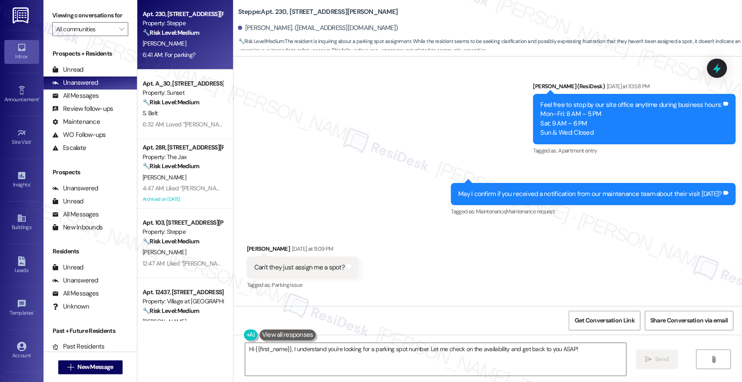
scroll to position [11325, 0]
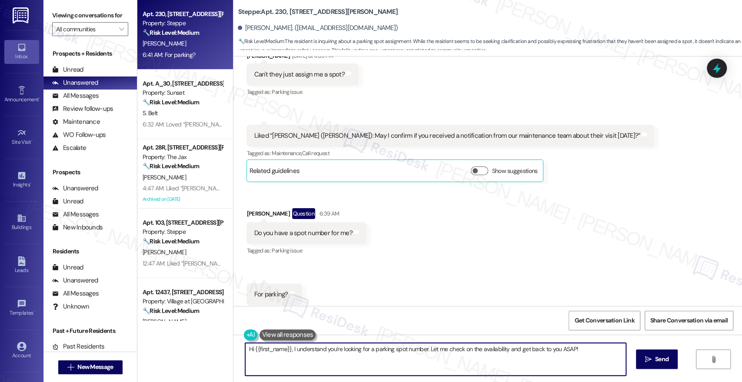
click at [396, 355] on textarea "Hi {{first_name}}, I understand you're looking for a parking spot number. Let m…" at bounding box center [435, 359] width 380 height 33
drag, startPoint x: 286, startPoint y: 349, endPoint x: 228, endPoint y: 354, distance: 58.4
click at [233, 354] on div "Hi {{first_name}}, I understand you're looking for a parking spot number. Let m…" at bounding box center [487, 367] width 509 height 65
drag, startPoint x: 552, startPoint y: 349, endPoint x: 379, endPoint y: 352, distance: 173.5
click at [379, 352] on textarea "I understand you're looking for a parking spot number. Let me check on the avai…" at bounding box center [435, 359] width 380 height 33
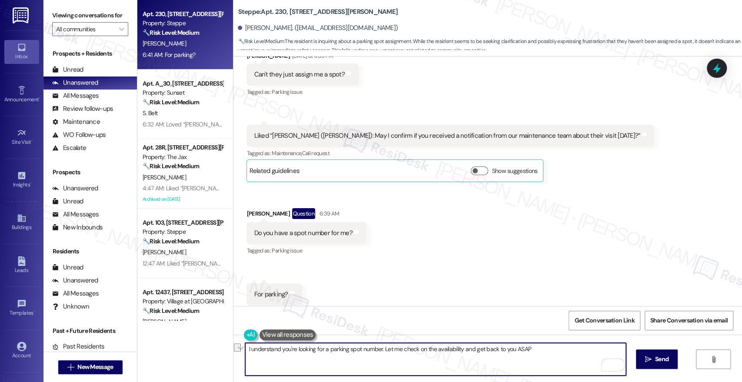
paste textarea "I will submit a request to our site team regarding your parking spot. In the me…"
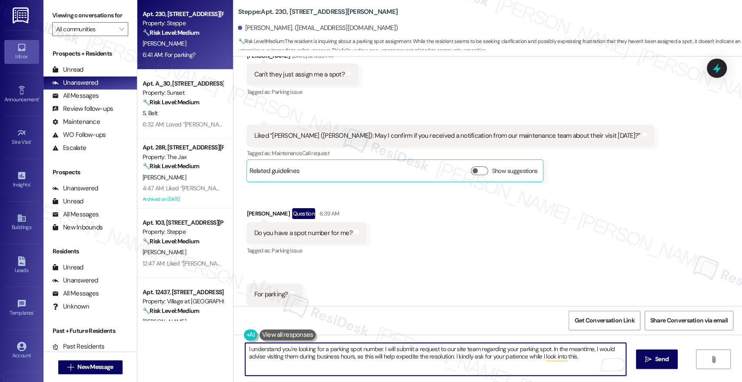
click at [551, 356] on textarea "I understand you're looking for a parking spot number. I will submit a request …" at bounding box center [435, 359] width 380 height 33
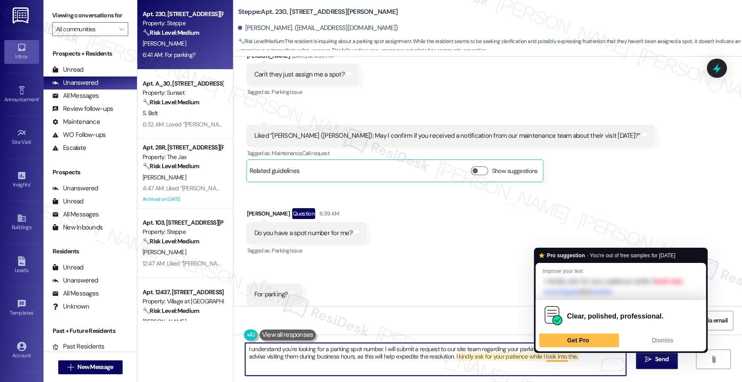
click at [452, 302] on div "Received via SMS [PERSON_NAME] [DATE] at 11:09 PM Can't they just assign me a s…" at bounding box center [487, 178] width 509 height 293
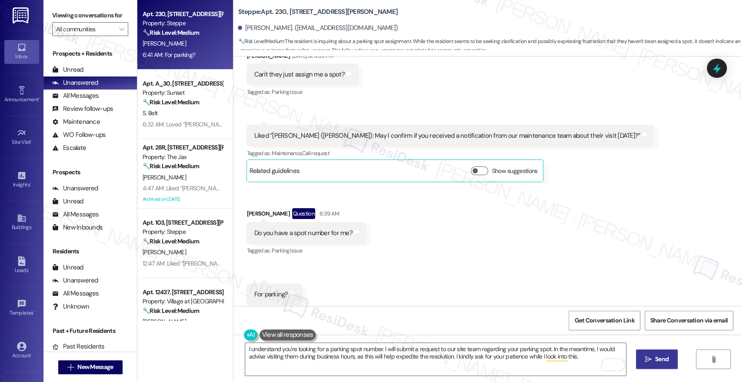
click at [662, 356] on span "Send" at bounding box center [661, 359] width 13 height 9
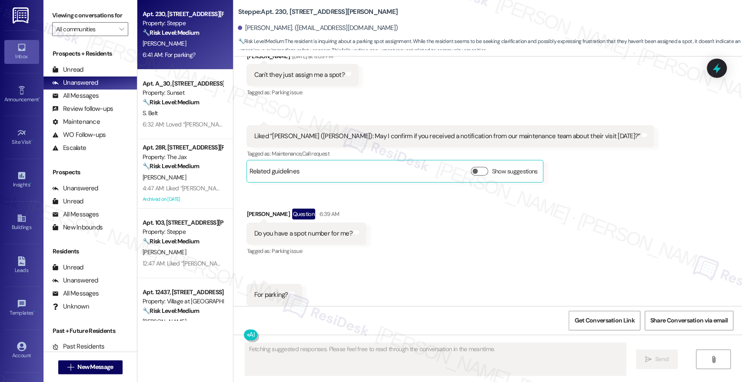
scroll to position [11395, 0]
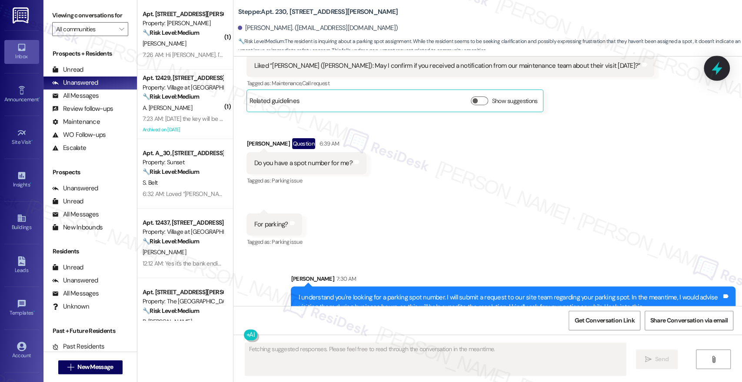
click at [712, 71] on icon at bounding box center [716, 68] width 15 height 15
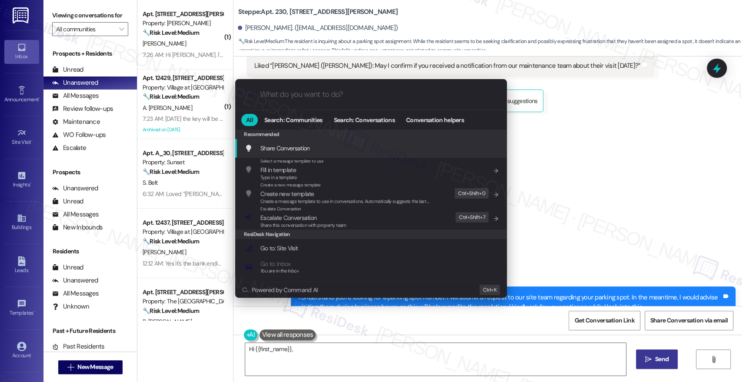
click at [325, 219] on span "Escalate Conversation" at bounding box center [303, 218] width 86 height 10
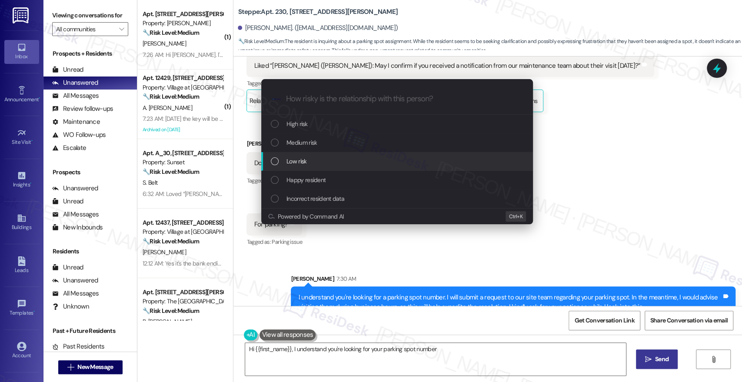
click at [302, 164] on span "Low risk" at bounding box center [296, 161] width 20 height 10
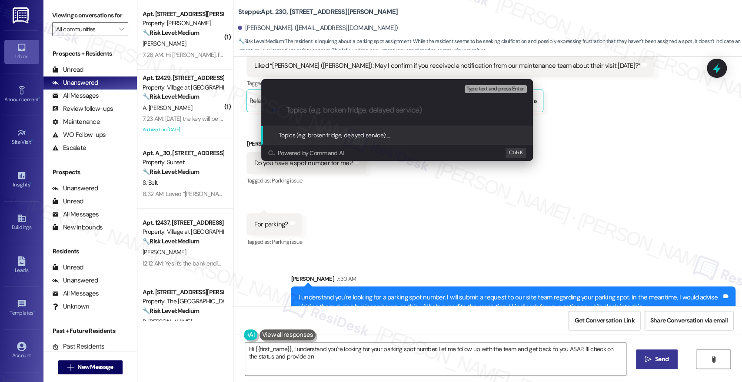
click at [307, 113] on input "Topics (e.g. broken fridge, delayed service)" at bounding box center [404, 110] width 236 height 9
type textarea "Hi {{first_name}}, I understand you're looking for your parking spot number. Le…"
type input "Parking spot request"
click at [412, 137] on span "Parking spot request" at bounding box center [412, 135] width 52 height 8
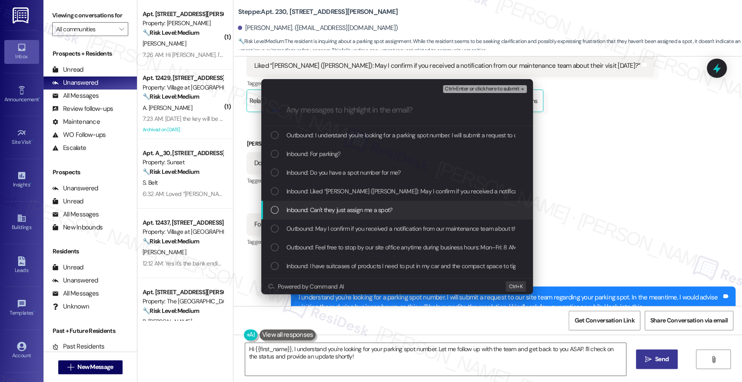
click at [327, 212] on span "Inbound: Can't they just assign me a spot?" at bounding box center [339, 210] width 106 height 10
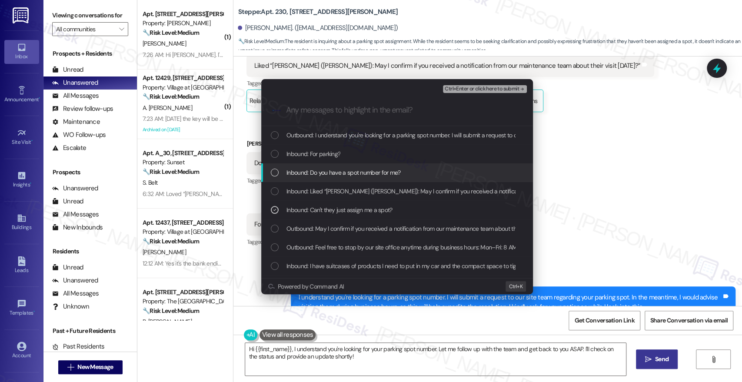
click at [382, 176] on span "Inbound: Do you have a spot number for me?" at bounding box center [343, 173] width 114 height 10
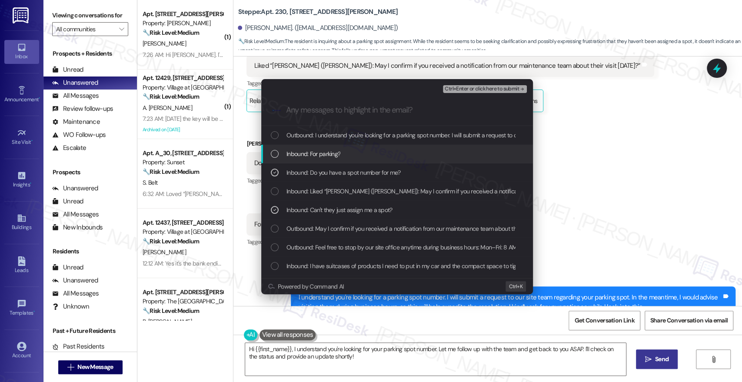
click at [348, 148] on div "Inbound: For parking?" at bounding box center [397, 154] width 272 height 19
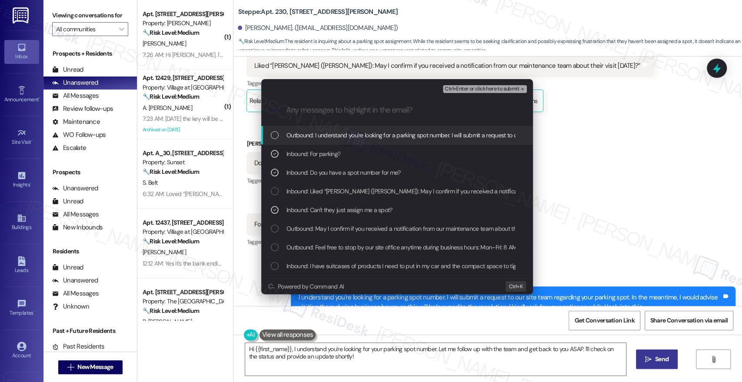
click at [357, 132] on span "Outbound: I understand you're looking for a parking spot number. I will submit …" at bounding box center [648, 135] width 725 height 10
click at [507, 90] on span "Ctrl+Enter or click here to submit" at bounding box center [482, 89] width 74 height 6
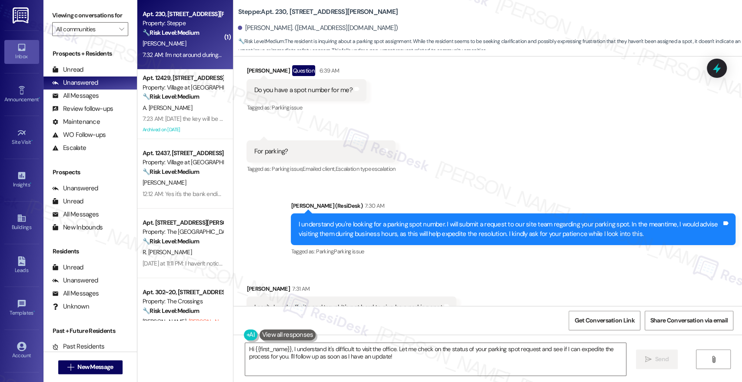
scroll to position [11468, 0]
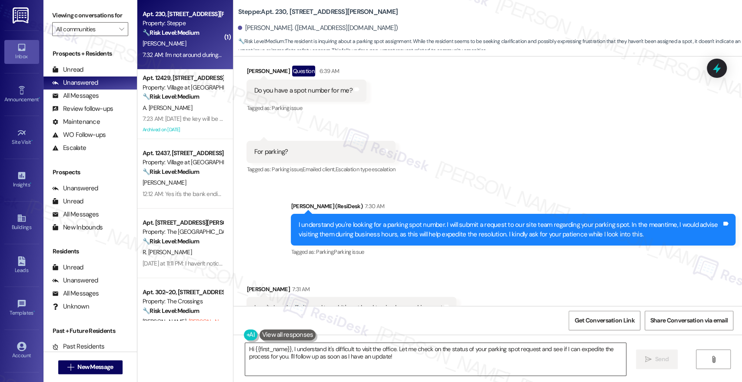
click at [405, 361] on textarea "Hi {{first_name}}, I understand it's difficult to visit the office. Let me chec…" at bounding box center [435, 359] width 380 height 33
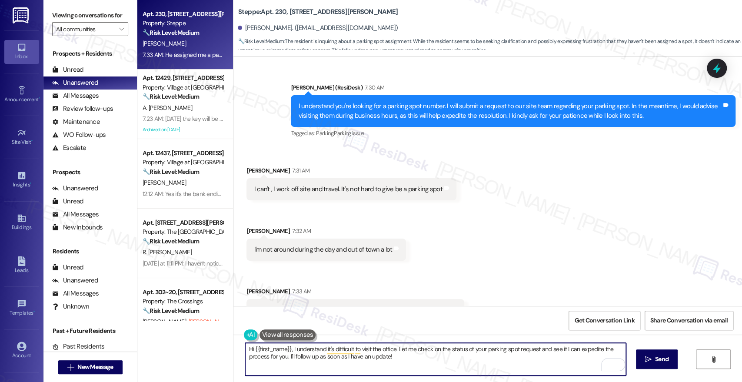
scroll to position [11590, 0]
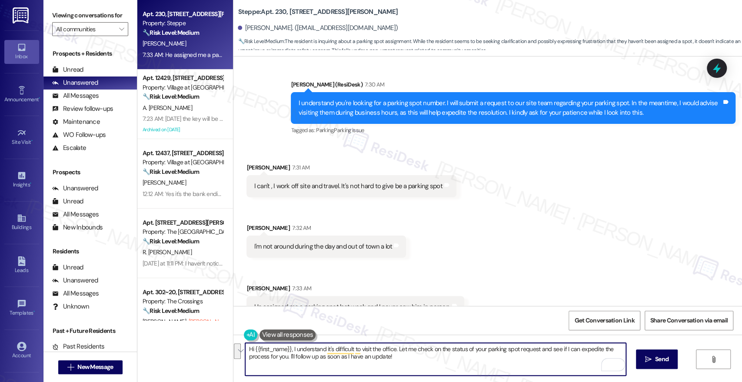
drag, startPoint x: 395, startPoint y: 348, endPoint x: 405, endPoint y: 356, distance: 12.7
click at [405, 356] on textarea "Hi {{first_name}}, I understand it's difficult to visit the office. Let me chec…" at bounding box center [435, 359] width 380 height 33
click at [397, 349] on textarea "Hi {{first_name}}, I understand it's difficult to visit the office. Let me chec…" at bounding box center [435, 359] width 380 height 33
drag, startPoint x: 393, startPoint y: 349, endPoint x: 409, endPoint y: 367, distance: 23.7
click at [409, 367] on textarea "Hi {{first_name}}, I understand it's difficult to visit the office. Let me chec…" at bounding box center [435, 359] width 380 height 33
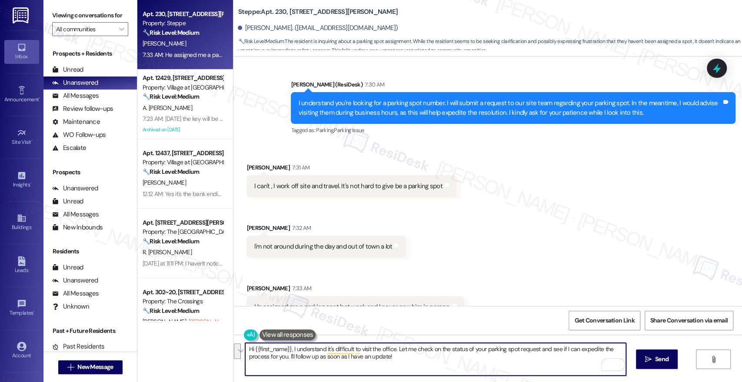
paste textarea "’ve submitted a request regarding your parking spot and will circle back once I…"
drag, startPoint x: 288, startPoint y: 351, endPoint x: 234, endPoint y: 350, distance: 53.9
click at [240, 350] on div "Hi {{first_name}}, I understand it's difficult to visit the office. ’ve submitt…" at bounding box center [430, 358] width 381 height 33
click at [347, 348] on textarea "I understand it's difficult to visit the office. ’ve submitted a request regard…" at bounding box center [435, 359] width 380 height 33
click at [444, 358] on textarea "I understand it's difficult to visit the office. I’ve submitted a request regar…" at bounding box center [435, 359] width 380 height 33
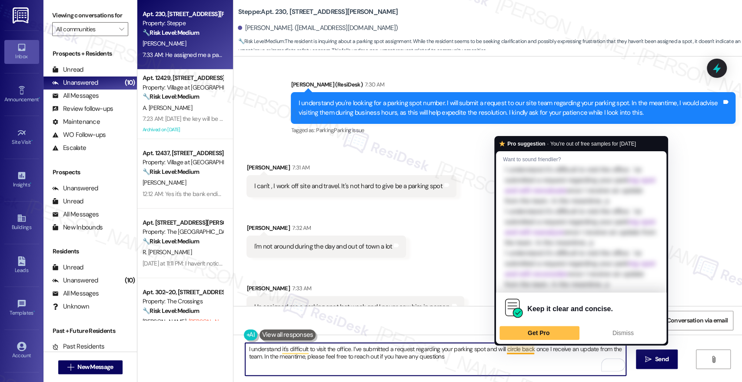
click at [515, 350] on textarea "I understand it's difficult to visit the office. I’ve submitted a request regar…" at bounding box center [435, 359] width 380 height 33
type textarea "I understand it's difficult to visit the office. I’ve submitted a request regar…"
click at [442, 336] on div "I understand it's difficult to visit the office. I’ve submitted a request regar…" at bounding box center [487, 367] width 509 height 65
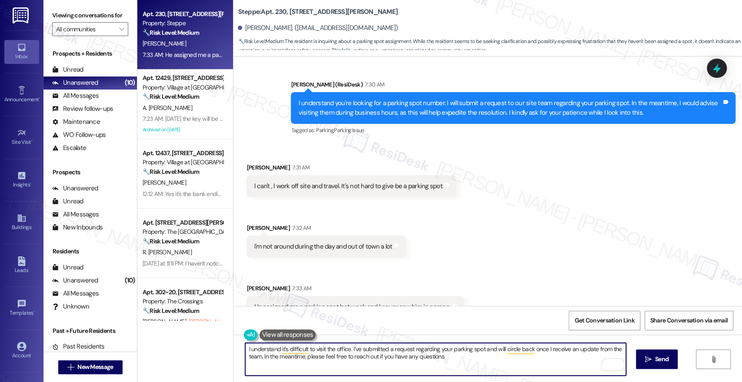
click at [450, 348] on textarea "I understand it's difficult to visit the office. I’ve submitted a request regar…" at bounding box center [435, 359] width 380 height 33
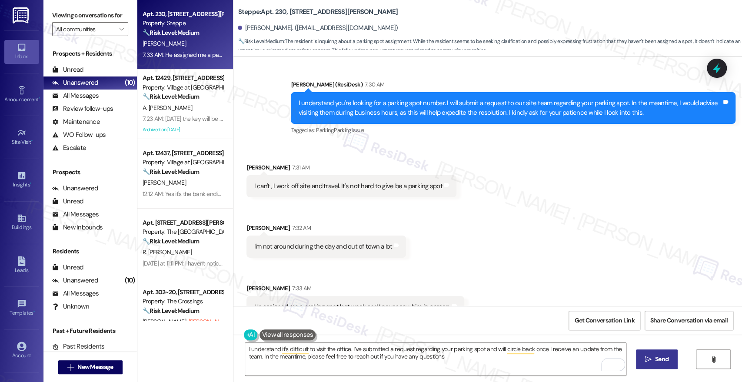
click at [650, 358] on icon "" at bounding box center [648, 359] width 7 height 7
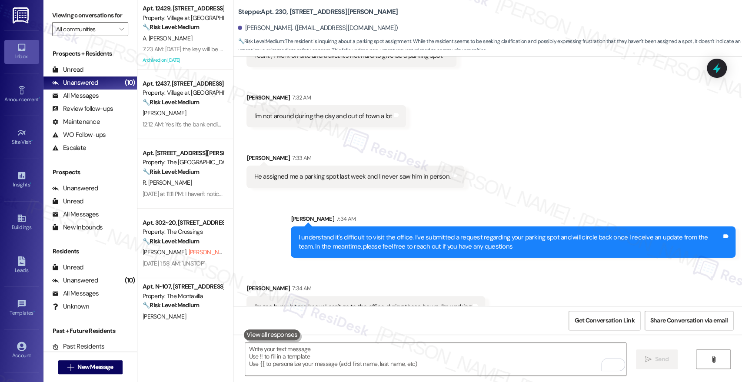
scroll to position [11781, 0]
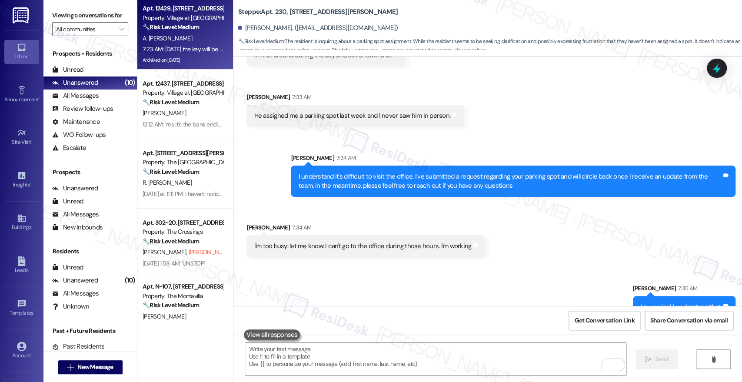
click at [186, 55] on div "Archived on [DATE]" at bounding box center [183, 60] width 82 height 11
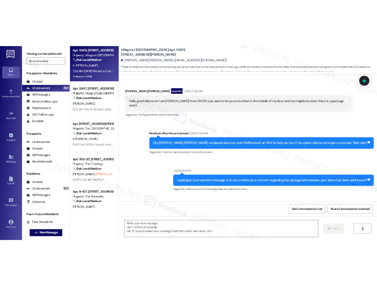
scroll to position [4306, 0]
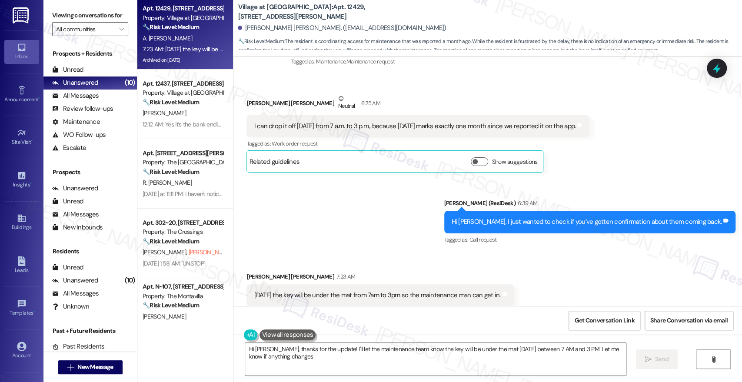
type textarea "Hi Ana, thanks for the update! I'll let the maintenance team know the key will …"
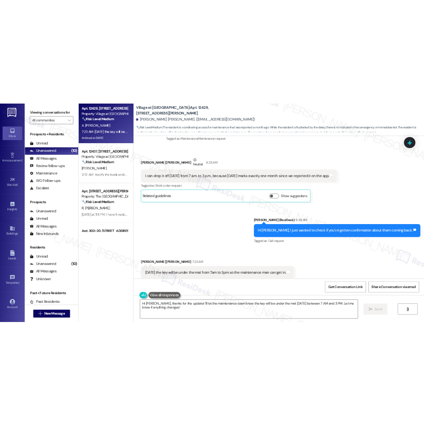
scroll to position [6392, 0]
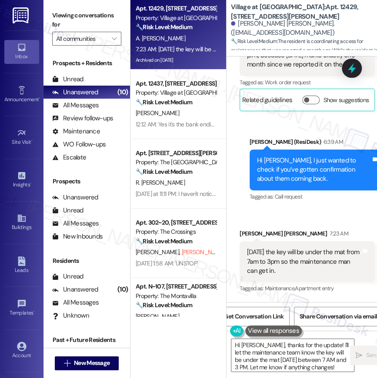
drag, startPoint x: 376, startPoint y: 244, endPoint x: 248, endPoint y: 271, distance: 130.1
click at [248, 271] on div "Received via SMS Ana Cristina Duran Cervantes 7:23 AM Tomorrow the key will be …" at bounding box center [308, 255] width 165 height 92
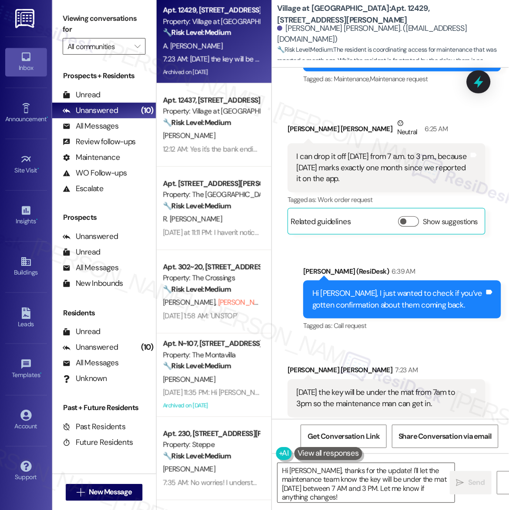
scroll to position [4620, 0]
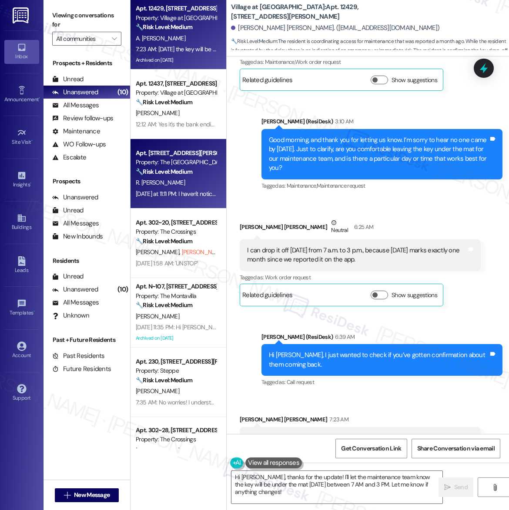
click at [160, 180] on span "R. Ben-Iesau" at bounding box center [160, 183] width 49 height 8
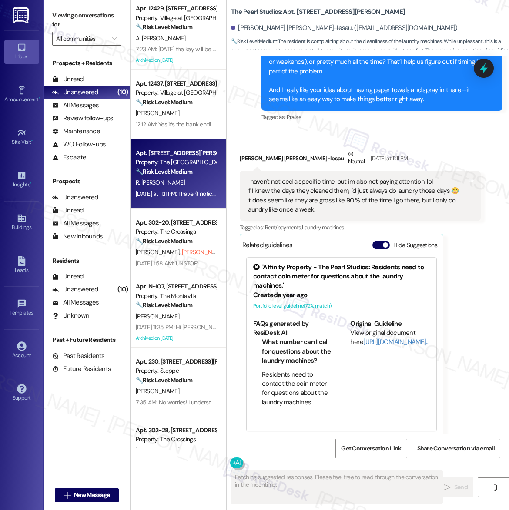
scroll to position [2178, 0]
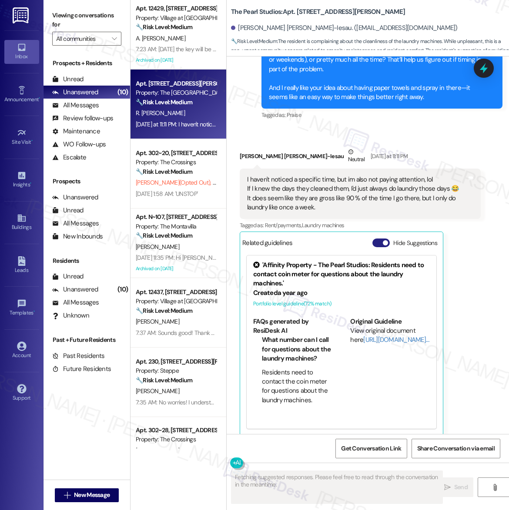
click at [377, 239] on button "Hide Suggestions" at bounding box center [380, 243] width 17 height 9
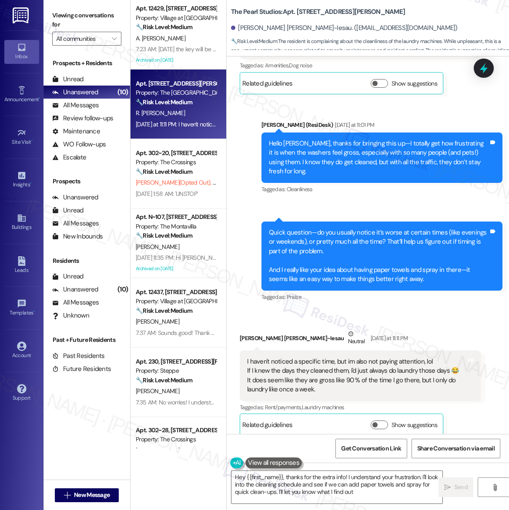
type textarea "Hey {{first_name}}, thanks for the extra info! I understand your frustration. I…"
click at [392, 201] on div "Sent via SMS Sarah (ResiDesk) Yesterday at 11:01 PM Hello Rebekah, thanks for b…" at bounding box center [367, 205] width 282 height 209
click at [385, 312] on div "Received via SMS Rebekah Ben-Iesau Neutral Yesterday at 11:11 PM I haven't noti…" at bounding box center [367, 376] width 282 height 133
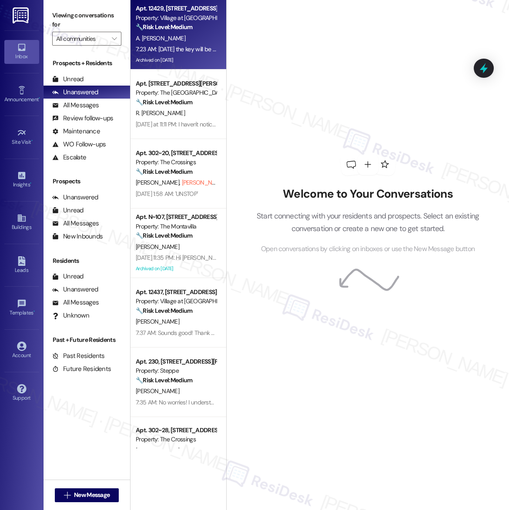
click at [176, 40] on span "A. [PERSON_NAME]" at bounding box center [161, 38] width 50 height 8
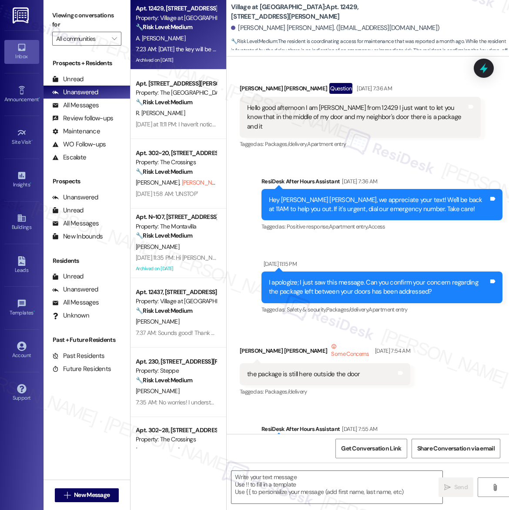
scroll to position [4620, 0]
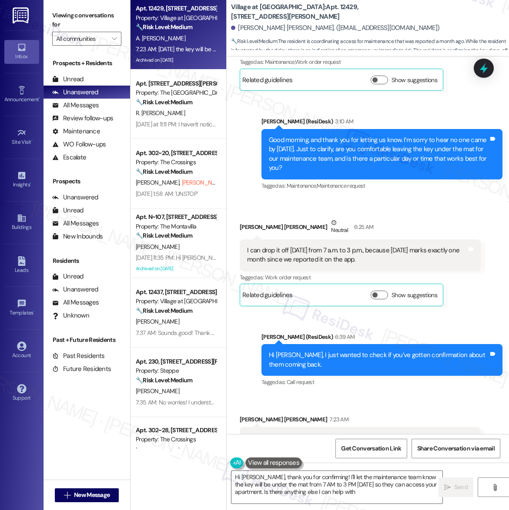
type textarea "Hi [PERSON_NAME], thank you for confirming! I'll let the maintenance team know …"
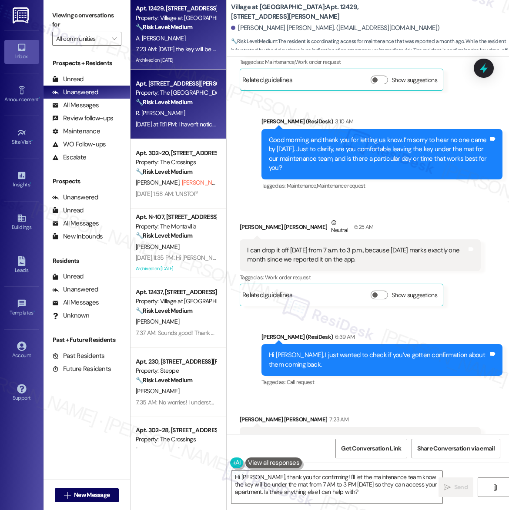
click at [142, 93] on div "Property: The [GEOGRAPHIC_DATA]" at bounding box center [176, 92] width 80 height 9
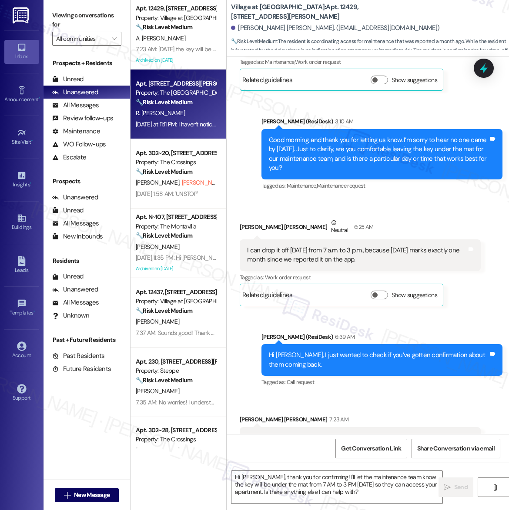
type textarea "Fetching suggested responses. Please feel free to read through the conversation…"
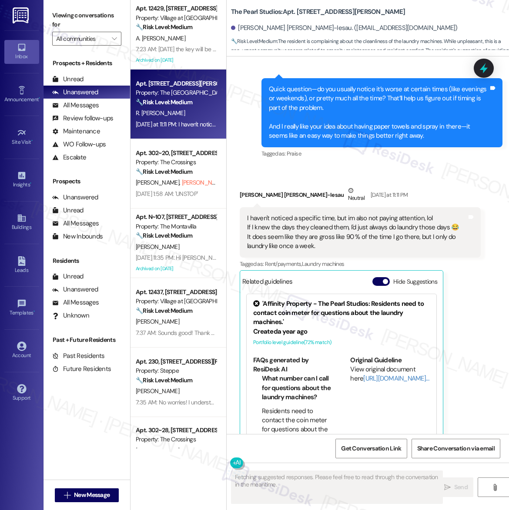
scroll to position [2178, 0]
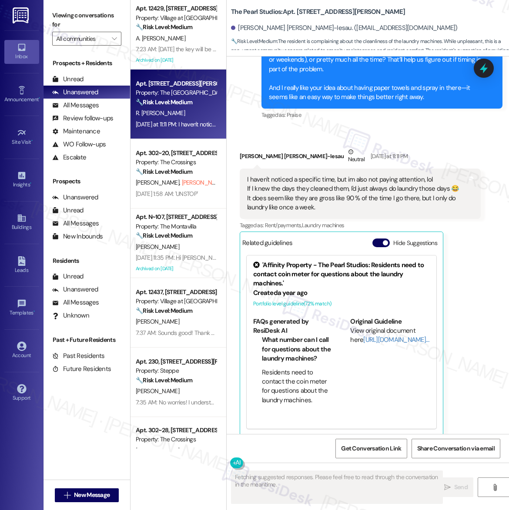
click at [384, 240] on span "button" at bounding box center [384, 242] width 5 height 5
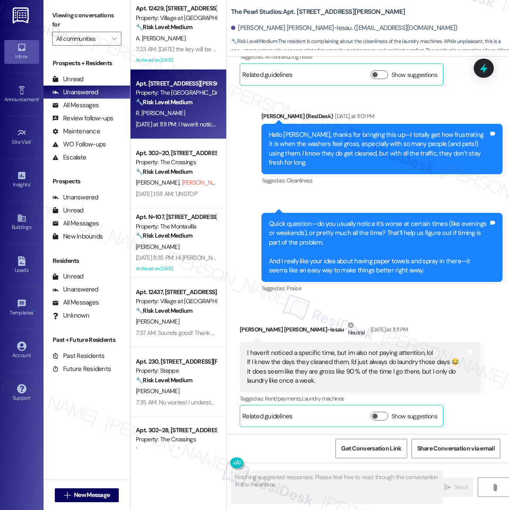
scroll to position [1995, 0]
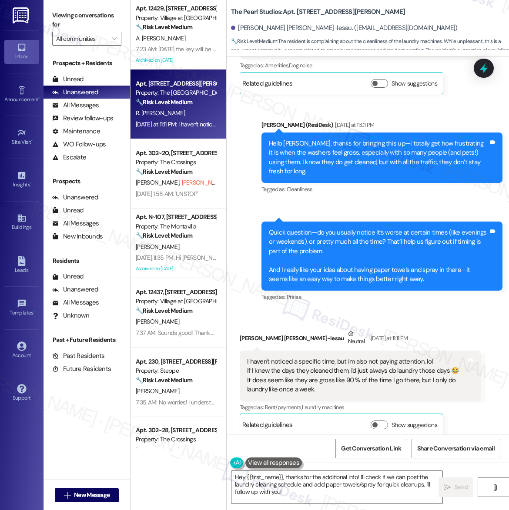
click at [367, 357] on div "I haven't noticed a specific time, but im also not paying attention, lol If I k…" at bounding box center [356, 375] width 219 height 37
click at [366, 367] on div "I haven't noticed a specific time, but im also not paying attention, lol If I k…" at bounding box center [356, 375] width 219 height 37
click at [365, 367] on div "I haven't noticed a specific time, but im also not paying attention, lol If I k…" at bounding box center [356, 375] width 219 height 37
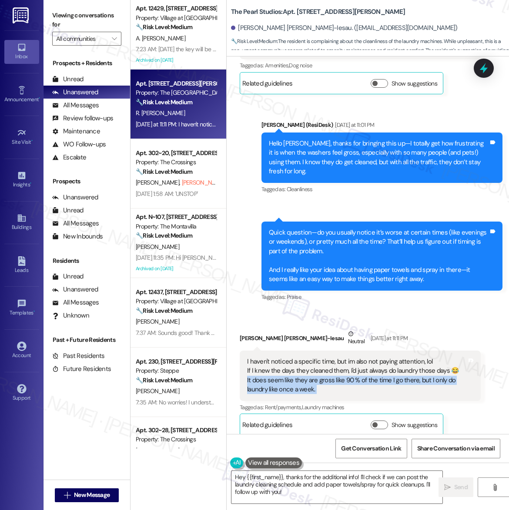
click at [365, 367] on div "I haven't noticed a specific time, but im also not paying attention, lol If I k…" at bounding box center [356, 375] width 219 height 37
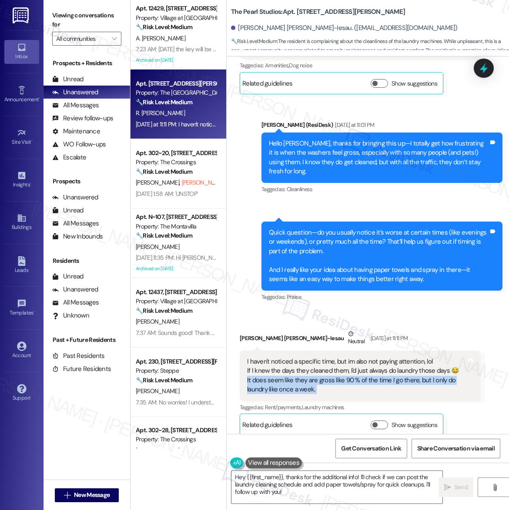
click at [365, 367] on div "I haven't noticed a specific time, but im also not paying attention, lol If I k…" at bounding box center [356, 375] width 219 height 37
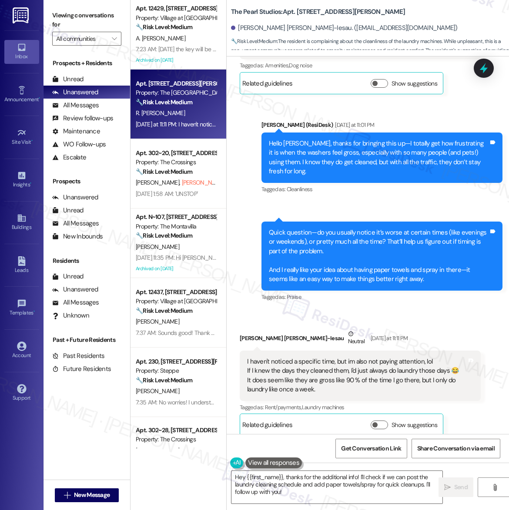
click at [243, 355] on div "I haven't noticed a specific time, but im also not paying attention, lol If I k…" at bounding box center [359, 376] width 241 height 50
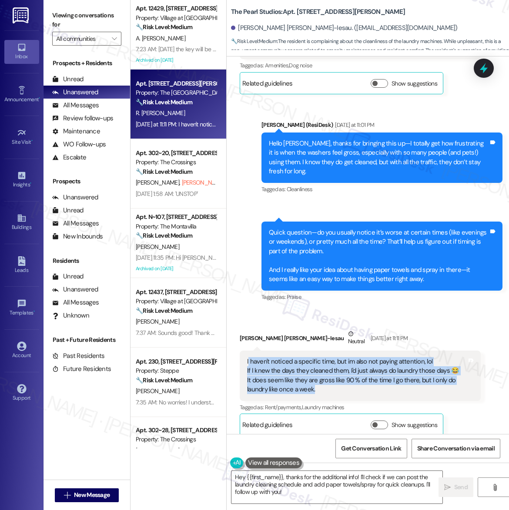
drag, startPoint x: 247, startPoint y: 352, endPoint x: 336, endPoint y: 380, distance: 92.8
click at [336, 380] on div "I haven't noticed a specific time, but im also not paying attention, lol If I k…" at bounding box center [356, 375] width 219 height 37
copy div "haven't noticed a specific time, but im also not paying attention, lol If I kne…"
click at [313, 486] on textarea "Hey {{first_name}}, thanks for the additional info! I'll check if we can post t…" at bounding box center [336, 487] width 211 height 33
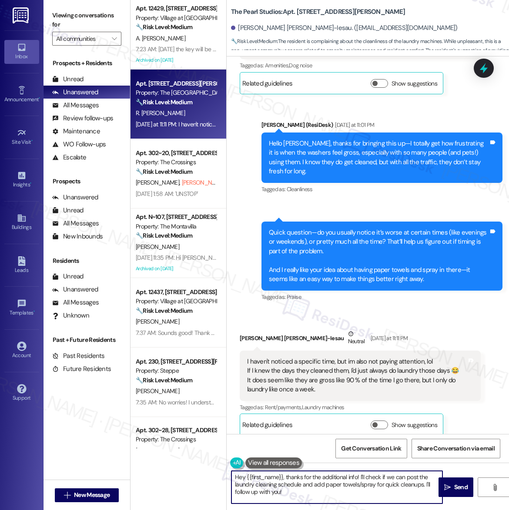
paste textarea "Thanks for sharing that — I appreciate the honesty! 😊 I hear you that the machi…"
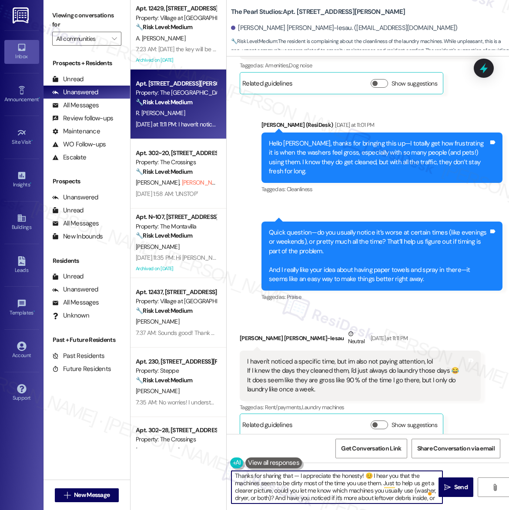
scroll to position [0, 0]
click at [367, 477] on textarea "Thanks for sharing that — I appreciate the honesty! 😊 I hear you that the machi…" at bounding box center [336, 487] width 211 height 33
click at [369, 476] on textarea "Thanks for sharing that — I appreciate the honesty! 😊 I hear you that the machi…" at bounding box center [336, 487] width 211 height 33
type textarea "Thanks for sharing that — I appreciate the honesty! I hear you that the machine…"
click at [457, 487] on span "Send" at bounding box center [460, 487] width 13 height 9
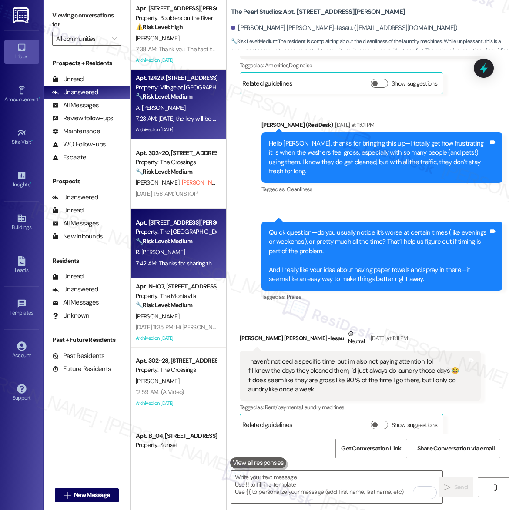
click at [190, 101] on div "Apt. 12429, 12301 SE Hubbard Road Property: Village at Sunrise 🔧 Risk Level: Me…" at bounding box center [176, 88] width 82 height 30
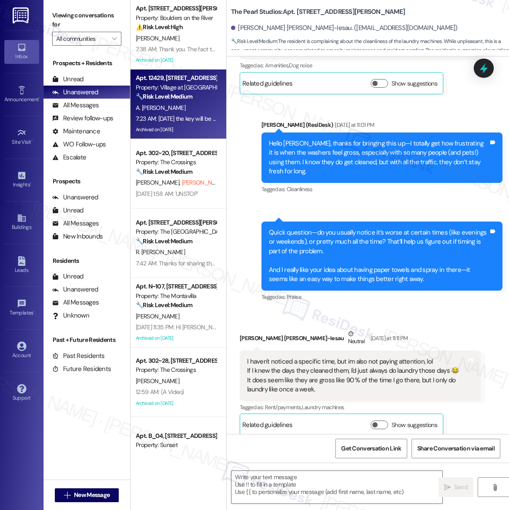
type textarea "Fetching suggested responses. Please feel free to read through the conversation…"
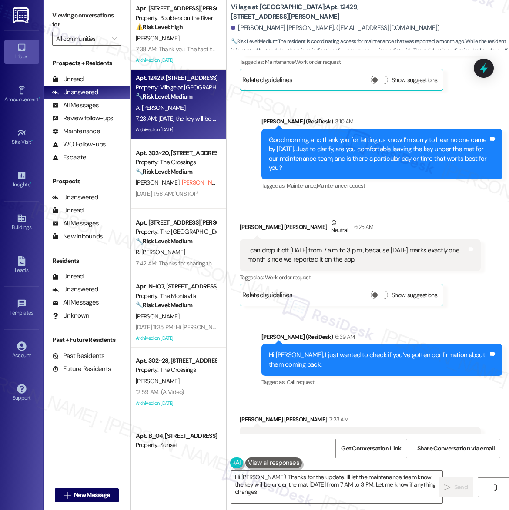
type textarea "Hi Ana! Thanks for the update. I'll let the maintenance team know the key will …"
click at [182, 186] on span "T. Taylor (Opted Out)" at bounding box center [219, 183] width 74 height 8
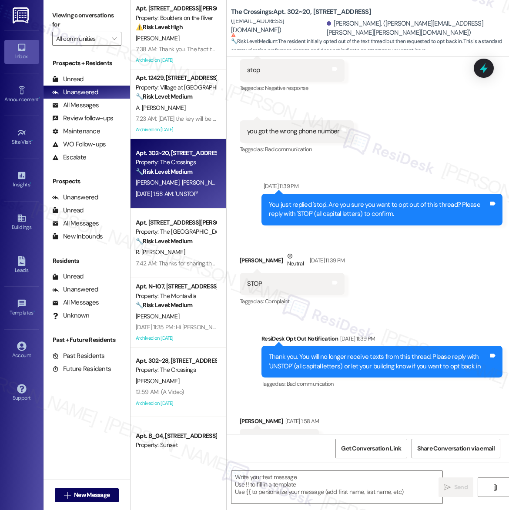
type textarea "Fetching suggested responses. Please feel free to read through the conversation…"
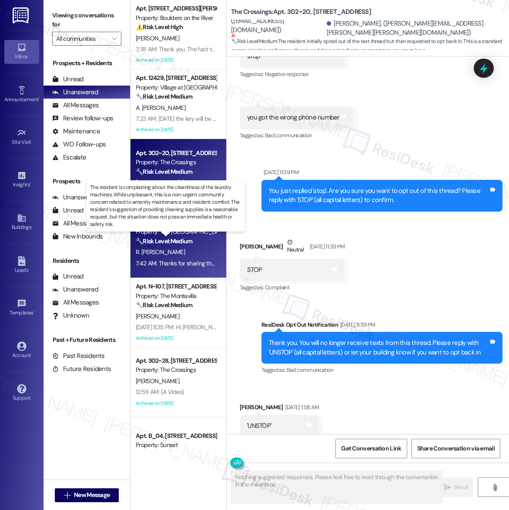
click at [176, 243] on strong "🔧 Risk Level: Medium" at bounding box center [164, 241] width 57 height 8
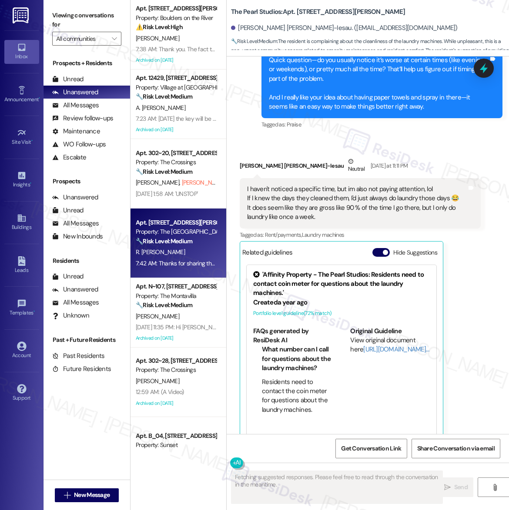
scroll to position [2178, 0]
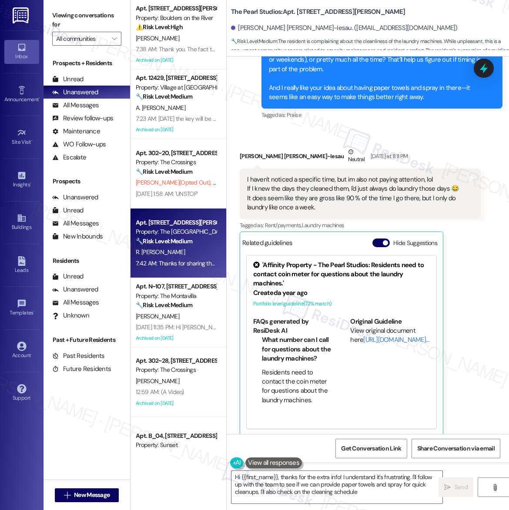
type textarea "Hi {{first_name}}, thanks for the extra info! I understand it's frustrating. I'…"
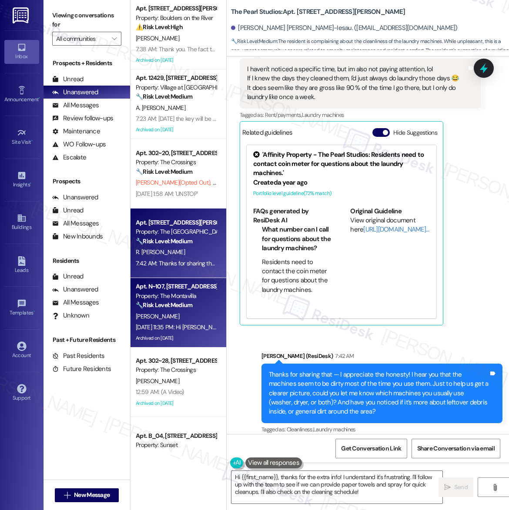
click at [167, 287] on div "Apt. N~107, [STREET_ADDRESS]" at bounding box center [176, 286] width 80 height 9
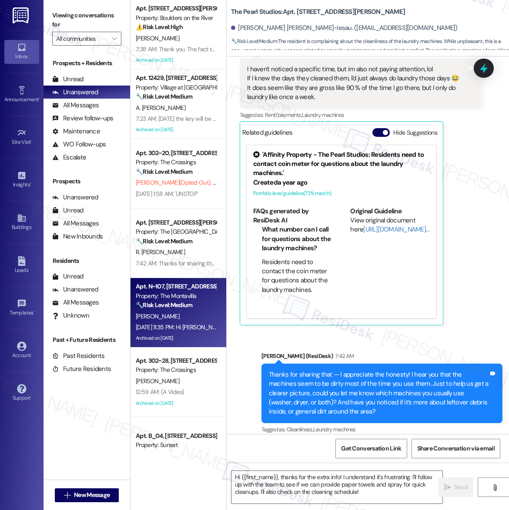
type textarea "Fetching suggested responses. Please feel free to read through the conversation…"
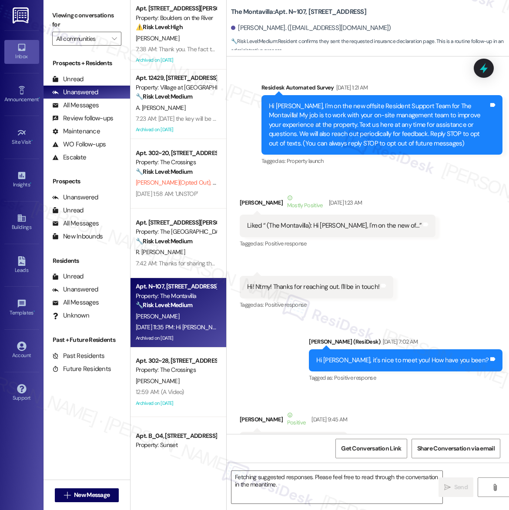
scroll to position [17103, 0]
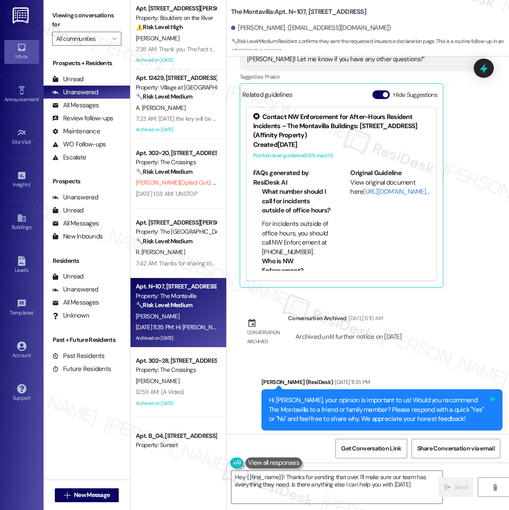
type textarea "Hey {{first_name}}! Thanks for sending that over. I'll make sure our team has e…"
click at [441, 358] on div "Announcement, sent via SMS Sarah (ResiDesk) Sep 19, 2025 at 11:35 PM Hi Christi…" at bounding box center [367, 404] width 282 height 92
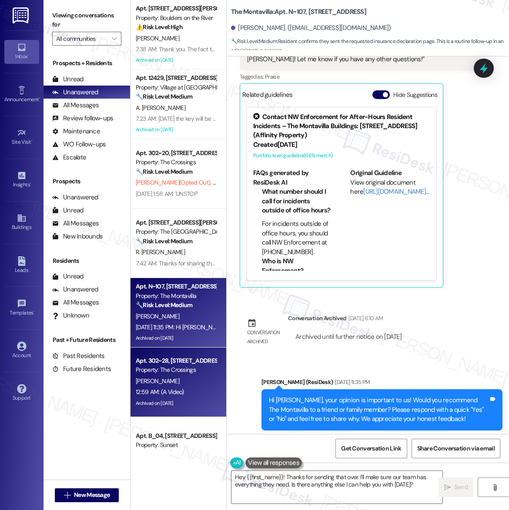
click at [143, 383] on span "[PERSON_NAME]" at bounding box center [157, 381] width 43 height 8
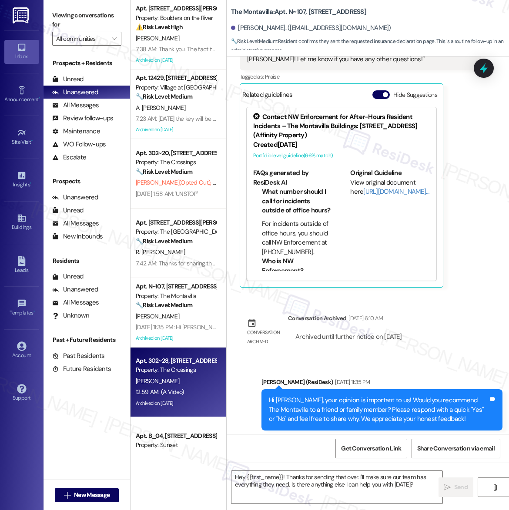
type textarea "Fetching suggested responses. Please feel free to read through the conversation…"
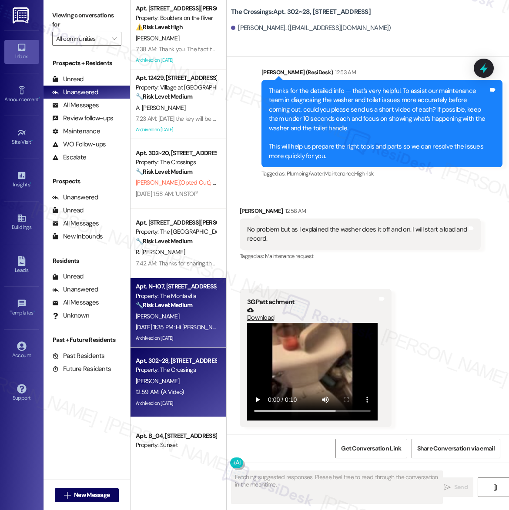
scroll to position [38, 0]
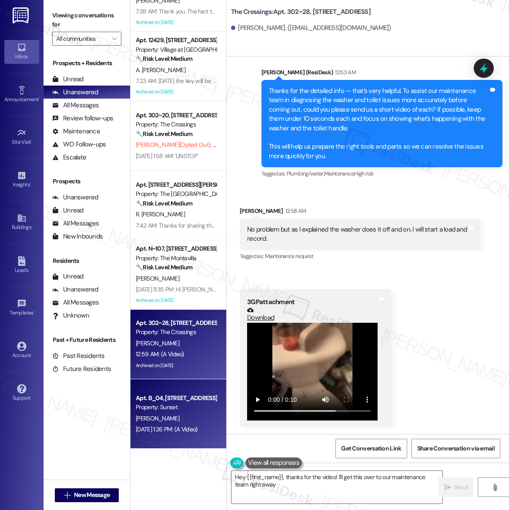
type textarea "Hey {{first_name}}, thanks for the video! I'll get this over to our maintenance…"
click at [164, 408] on div "Property: Sunset" at bounding box center [176, 407] width 80 height 9
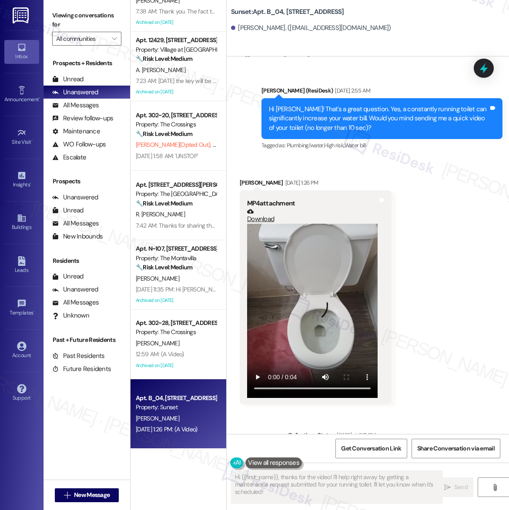
scroll to position [445, 0]
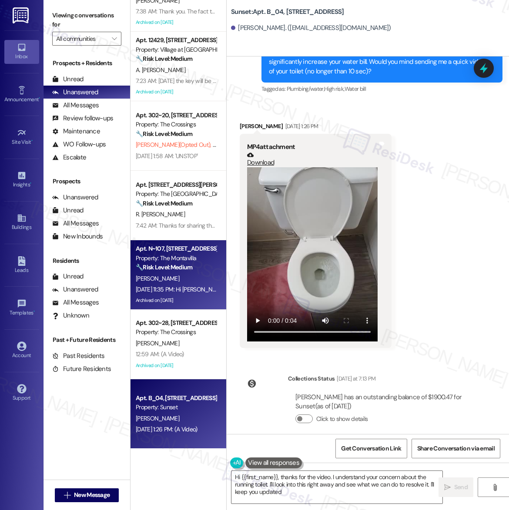
type textarea "Hi {{first_name}}, thanks for the video. I understand your concern about the ru…"
click at [173, 268] on strong "🔧 Risk Level: Medium" at bounding box center [164, 267] width 57 height 8
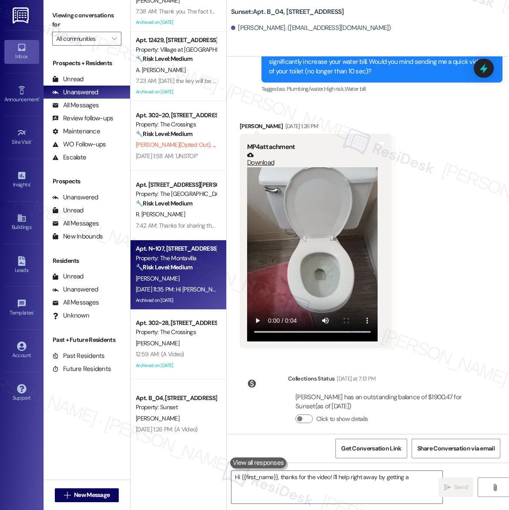
type textarea "Hi {{first_name}}, thanks for the video! I'll help right away by getting a"
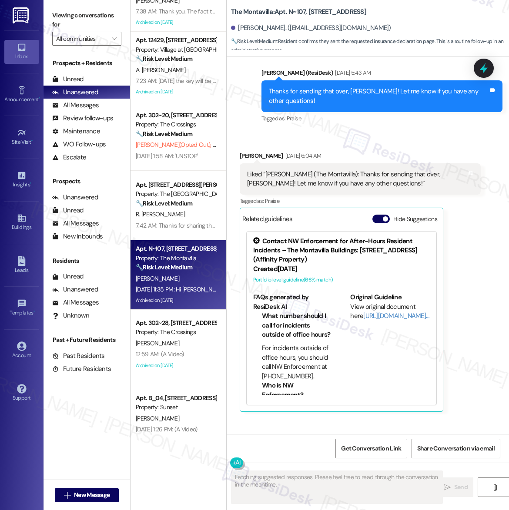
scroll to position [16907, 0]
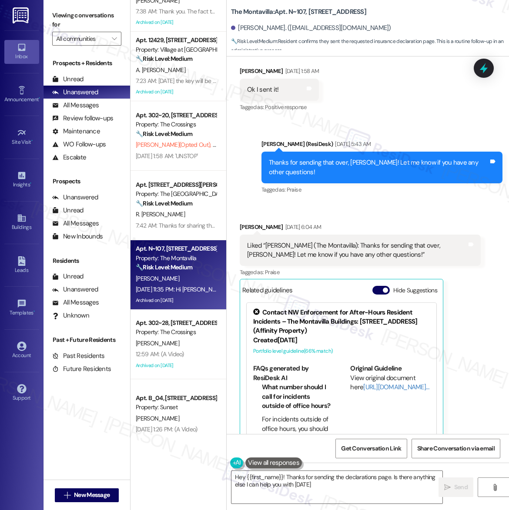
type textarea "Hey {{first_name}}! Thanks for sending the declarations page. Is there anything…"
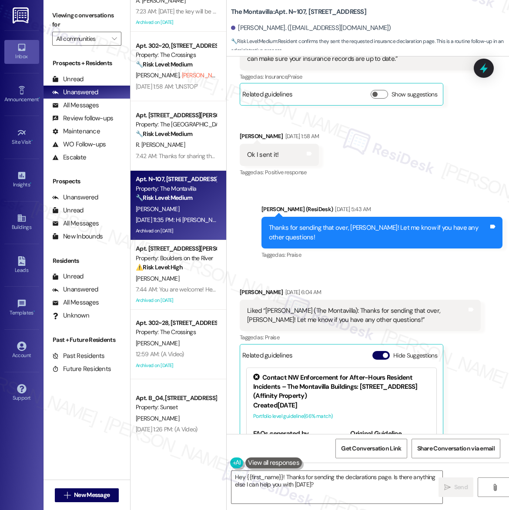
scroll to position [0, 0]
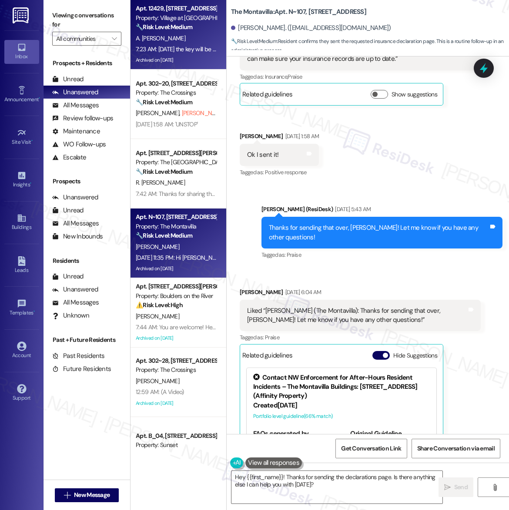
click at [183, 62] on div "Archived on [DATE]" at bounding box center [176, 60] width 82 height 11
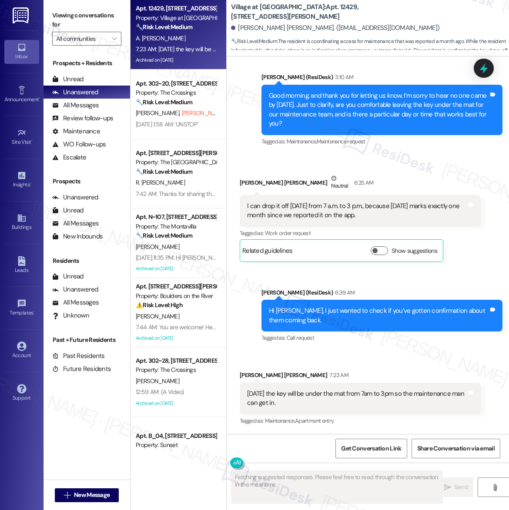
scroll to position [4620, 0]
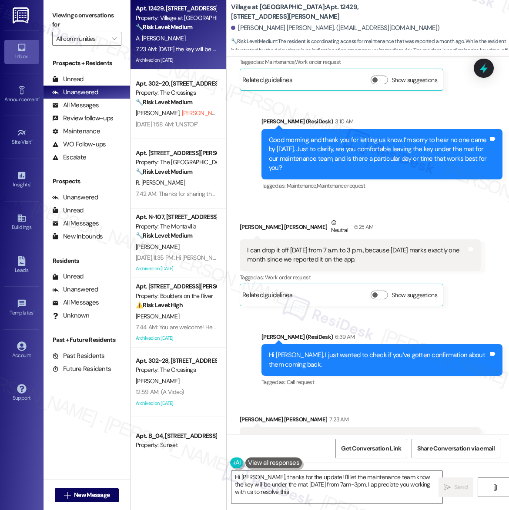
type textarea "Hi Ana, thanks for the update! I'll let the maintenance team know the key will …"
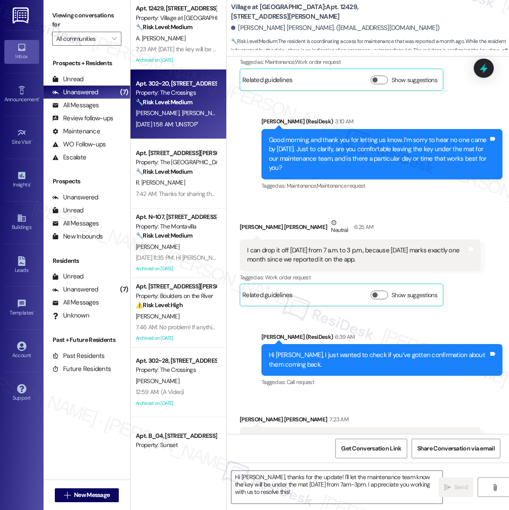
type textarea "Fetching suggested responses. Please feel free to read through the conversation…"
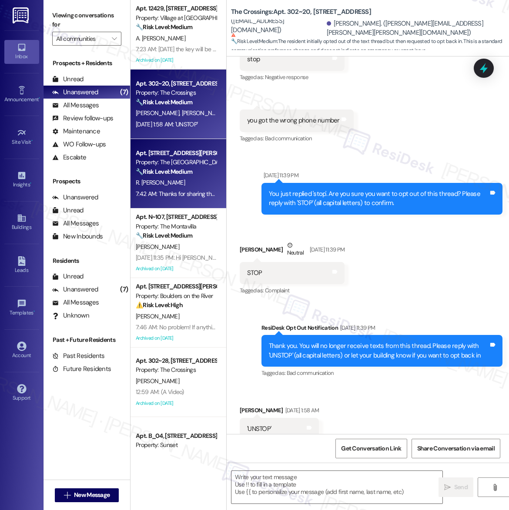
type textarea "Fetching suggested responses. Please feel free to read through the conversation…"
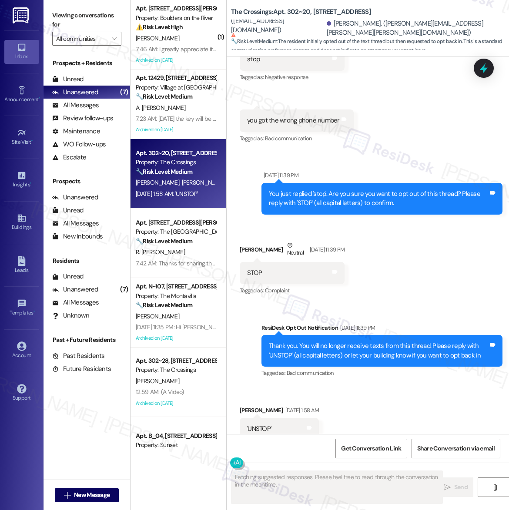
scroll to position [220, 0]
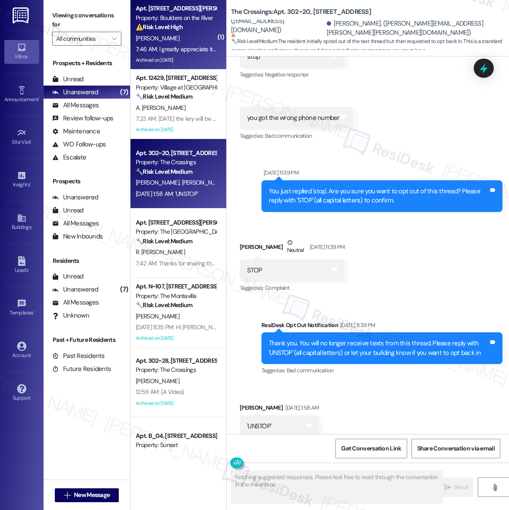
click at [181, 34] on div "[PERSON_NAME]" at bounding box center [176, 38] width 82 height 11
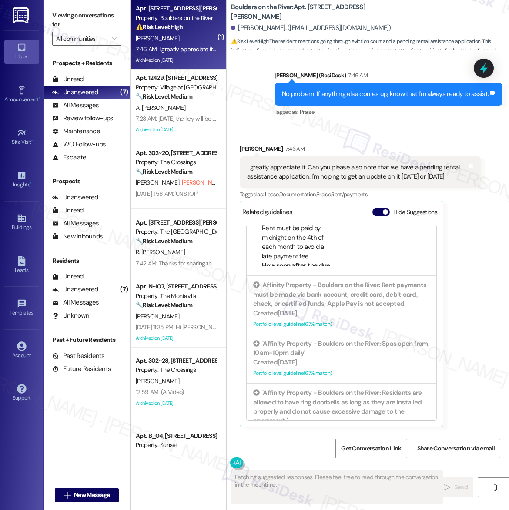
scroll to position [130, 0]
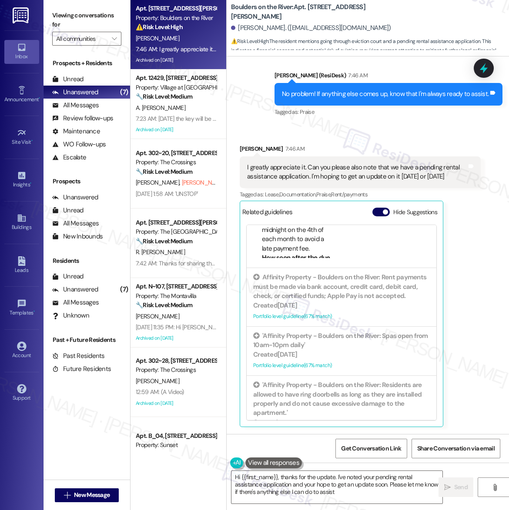
type textarea "Hi {{first_name}}, thanks for the update. I've noted your pending rental assist…"
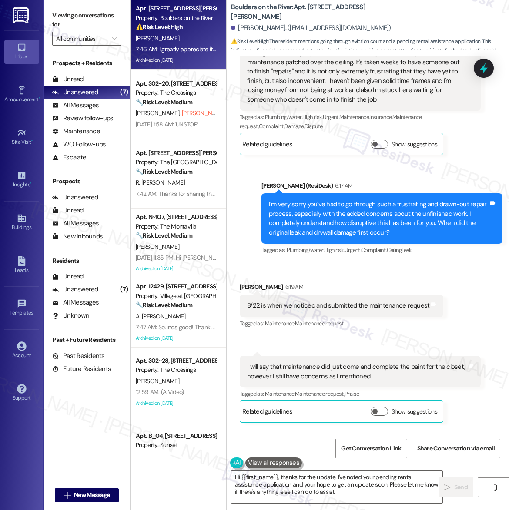
scroll to position [7125, 0]
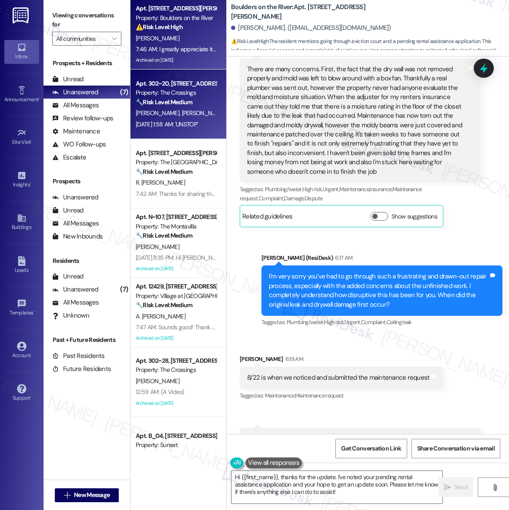
click at [178, 98] on strong "🔧 Risk Level: Medium" at bounding box center [164, 102] width 57 height 8
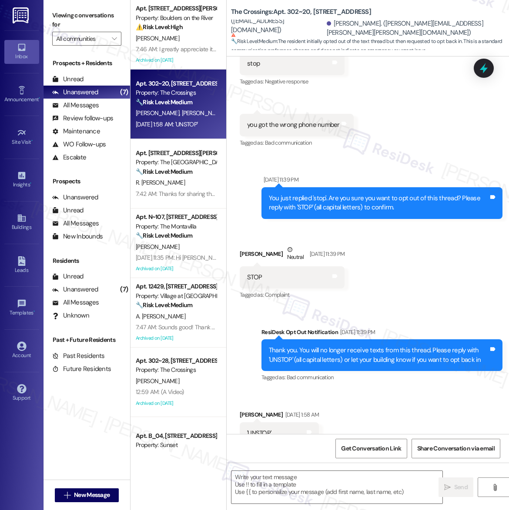
scroll to position [220, 0]
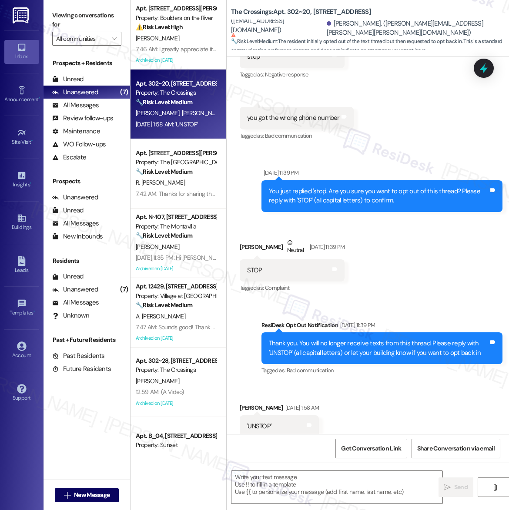
type textarea "Fetching suggested responses. Please feel free to read through the conversation…"
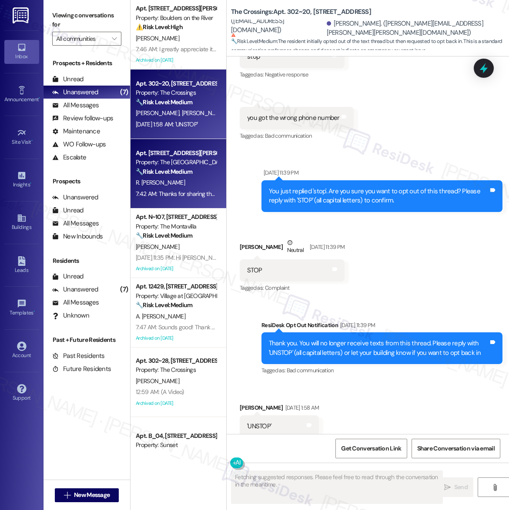
click at [173, 184] on div "R. Ben-Iesau" at bounding box center [176, 182] width 82 height 11
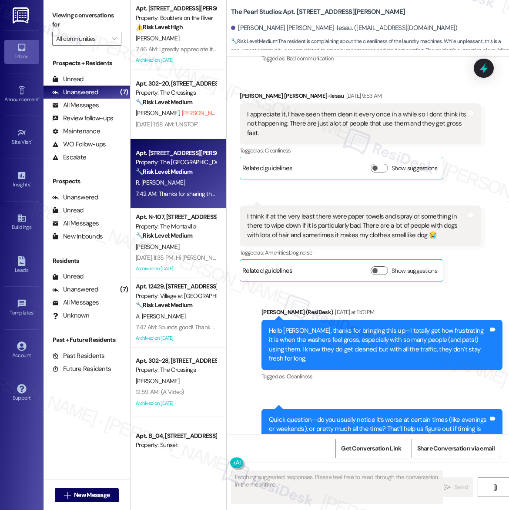
scroll to position [2178, 0]
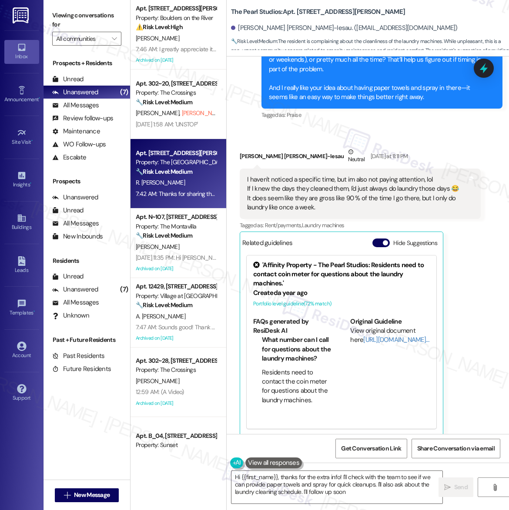
type textarea "Hi {{first_name}}, thanks for the extra info! I'll check with the team to see i…"
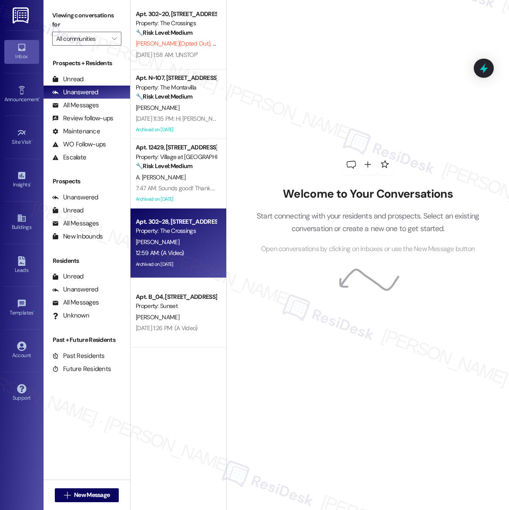
click at [164, 224] on div "Apt. 302~28, [STREET_ADDRESS]" at bounding box center [176, 221] width 80 height 9
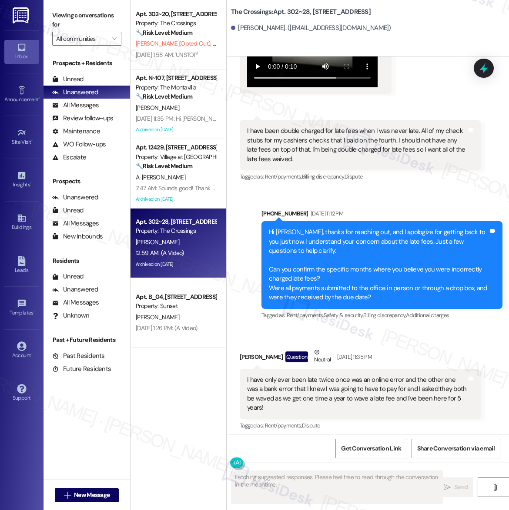
scroll to position [36117, 0]
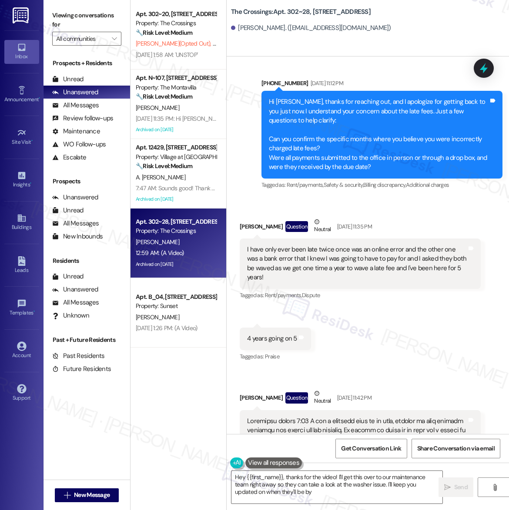
type textarea "Hey {{first_name}}, thanks for the video! I'll get this over to our maintenance…"
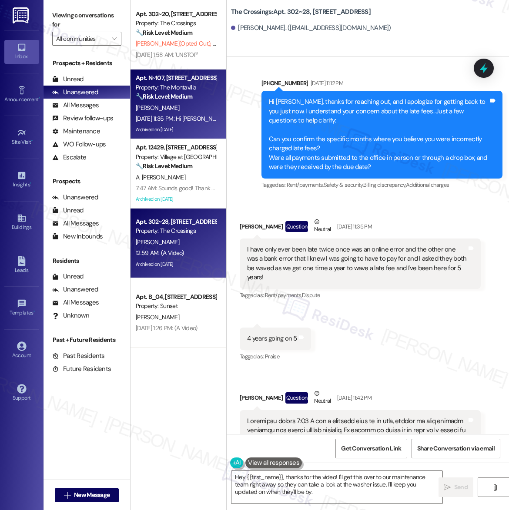
click at [182, 125] on div "Archived on [DATE]" at bounding box center [176, 129] width 82 height 11
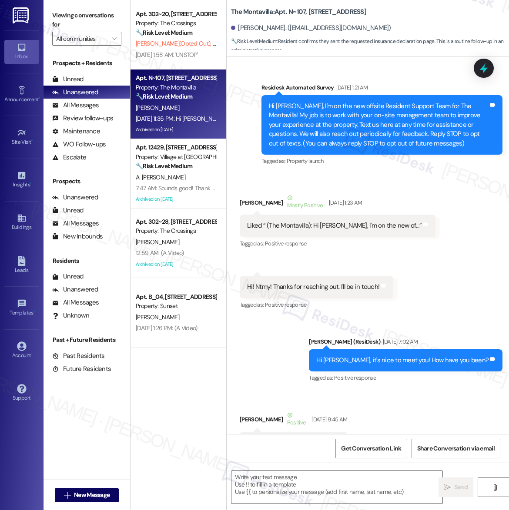
scroll to position [17103, 0]
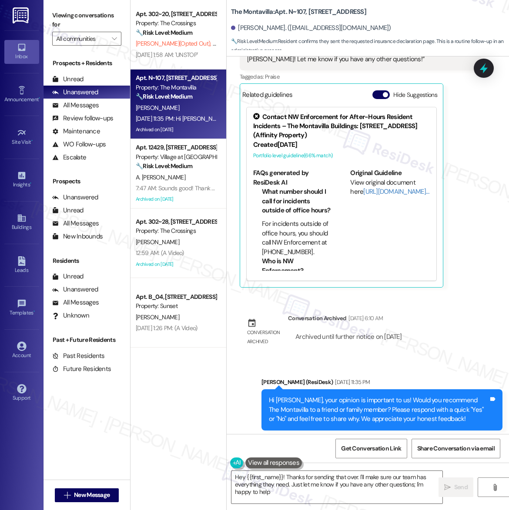
type textarea "Hey {{first_name}}! Thanks for sending that over. I'll make sure our team has e…"
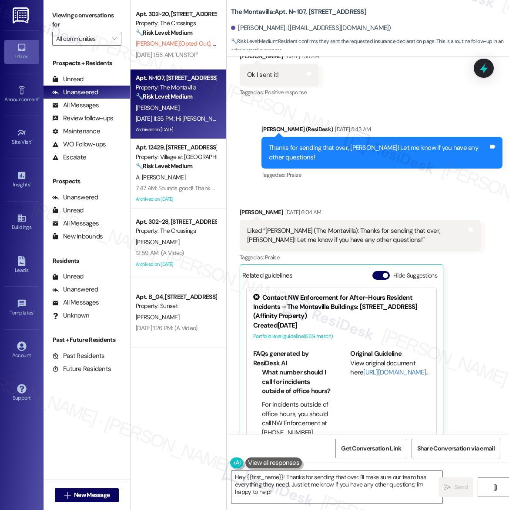
scroll to position [16907, 0]
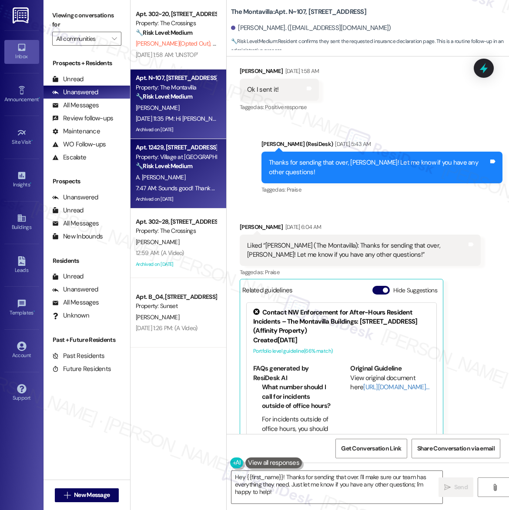
click at [158, 173] on span "A. [PERSON_NAME]" at bounding box center [161, 177] width 50 height 8
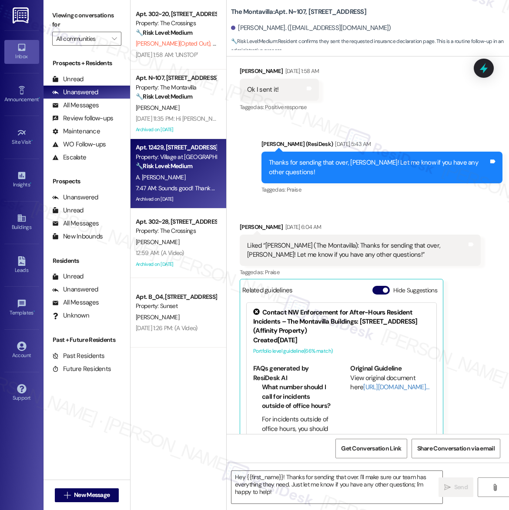
type textarea "Fetching suggested responses. Please feel free to read through the conversation…"
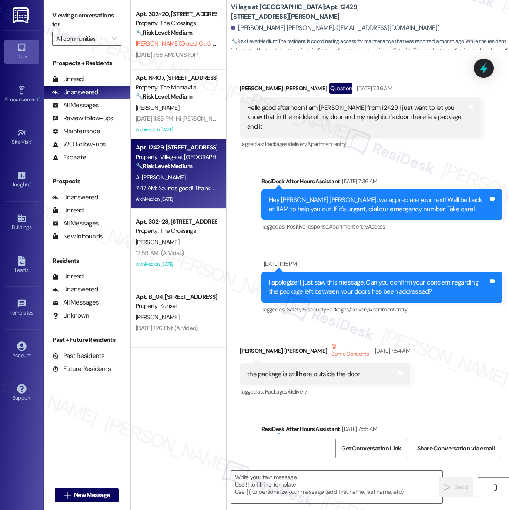
scroll to position [5024, 0]
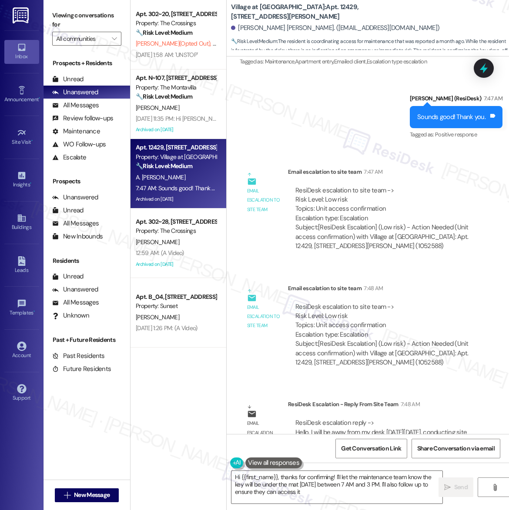
type textarea "Hi {{first_name}}, thanks for confirming! I'll let the maintenance team know th…"
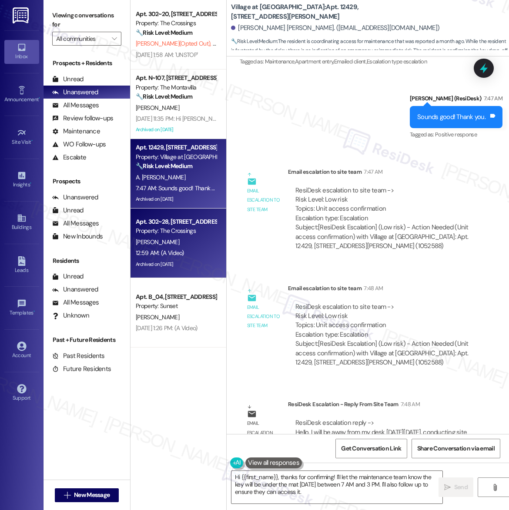
click at [193, 249] on div "12:59 AM: (A Video) 12:59 AM: (A Video)" at bounding box center [176, 253] width 82 height 11
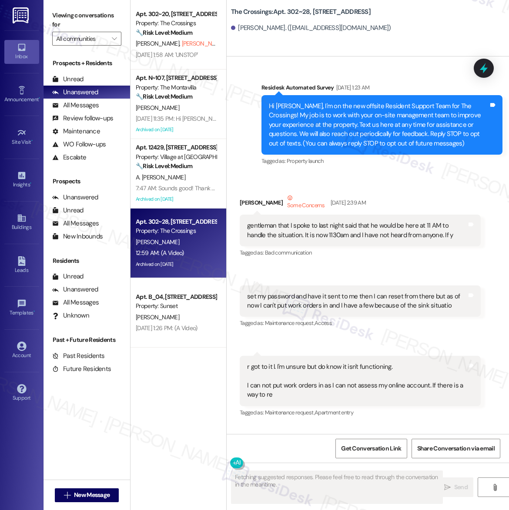
scroll to position [59417, 0]
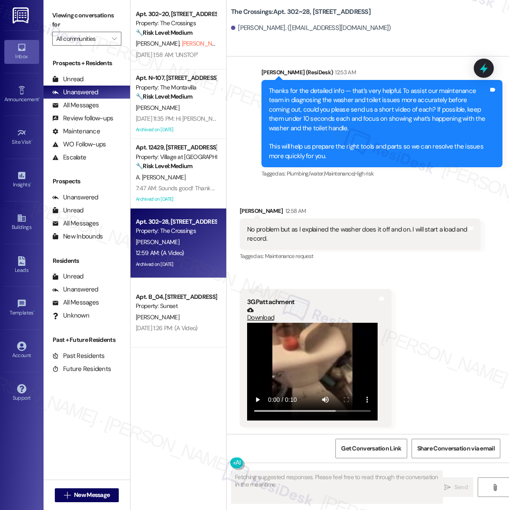
click at [367, 228] on div "No problem but as I explained the washer does it off and on. I will start a loa…" at bounding box center [356, 234] width 219 height 19
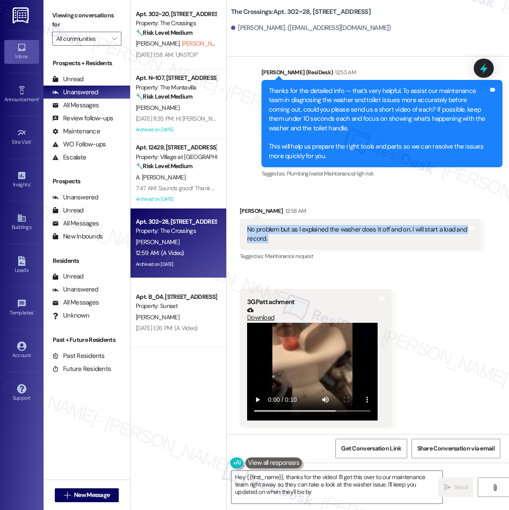
type textarea "Hey {{first_name}}, thanks for the video! I'll get this over to our maintenance…"
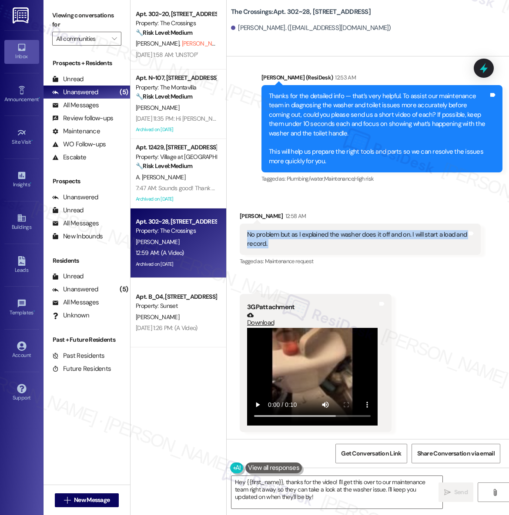
scroll to position [51293, 0]
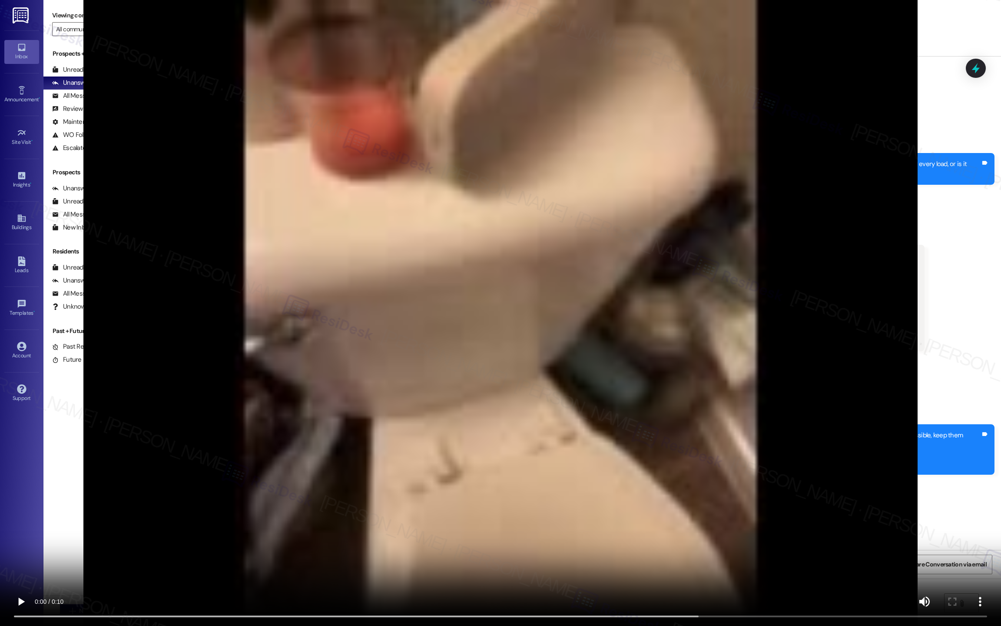
click at [508, 450] on video at bounding box center [500, 313] width 1001 height 626
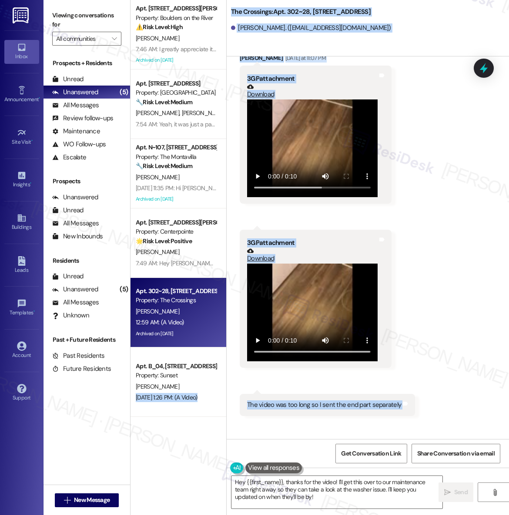
scroll to position [58671, 0]
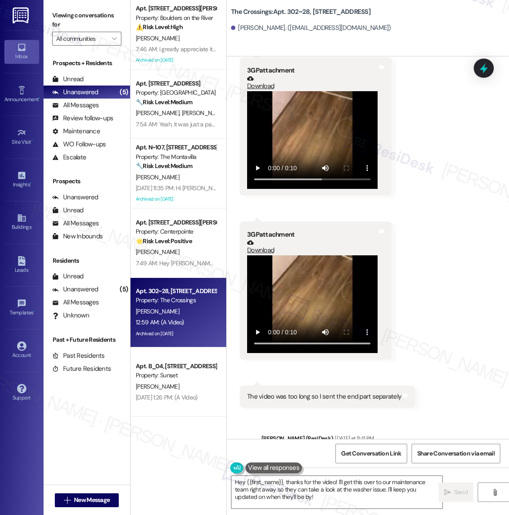
click at [426, 356] on div "Received via SMS [PERSON_NAME] [DATE] at 11:07 PM 3GP attachment Download Tags …" at bounding box center [367, 220] width 282 height 389
